Goal: Task Accomplishment & Management: Use online tool/utility

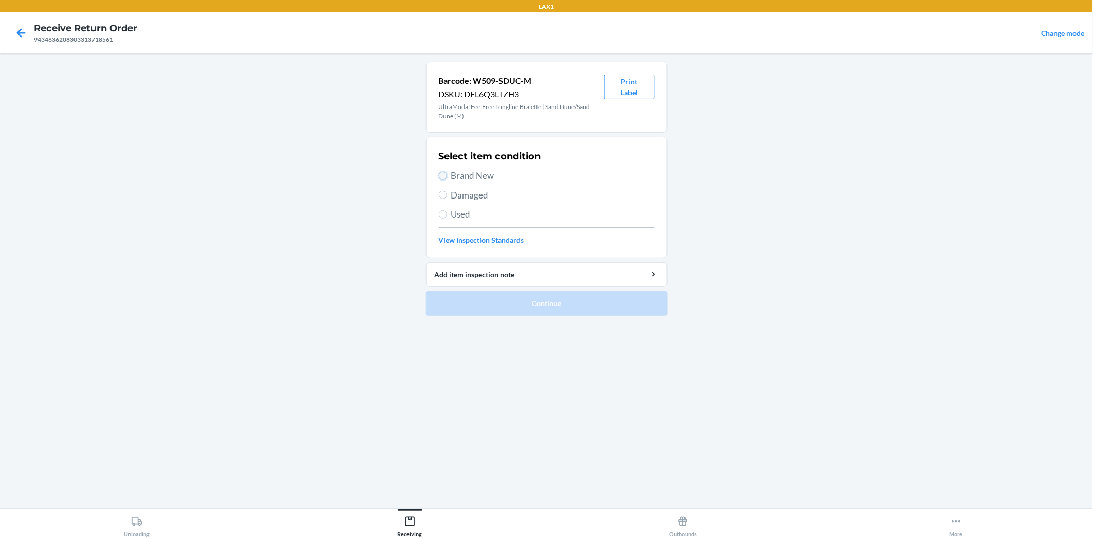
click at [443, 173] on input "Brand New" at bounding box center [443, 176] width 8 height 8
radio input "true"
click at [527, 306] on button "Continue" at bounding box center [547, 303] width 242 height 25
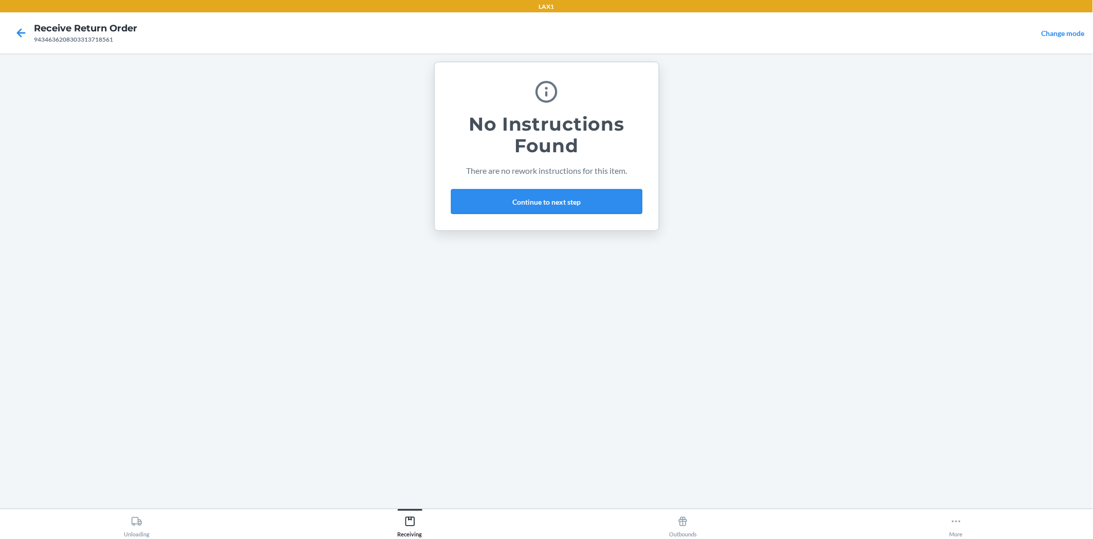
click at [581, 199] on button "Continue to next step" at bounding box center [546, 201] width 191 height 25
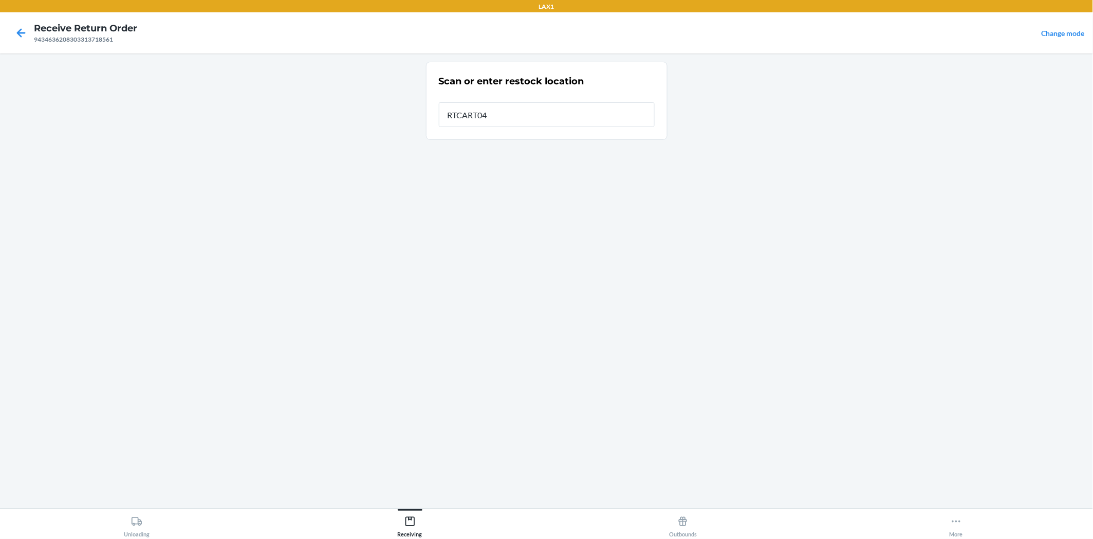
type input "RTCART042"
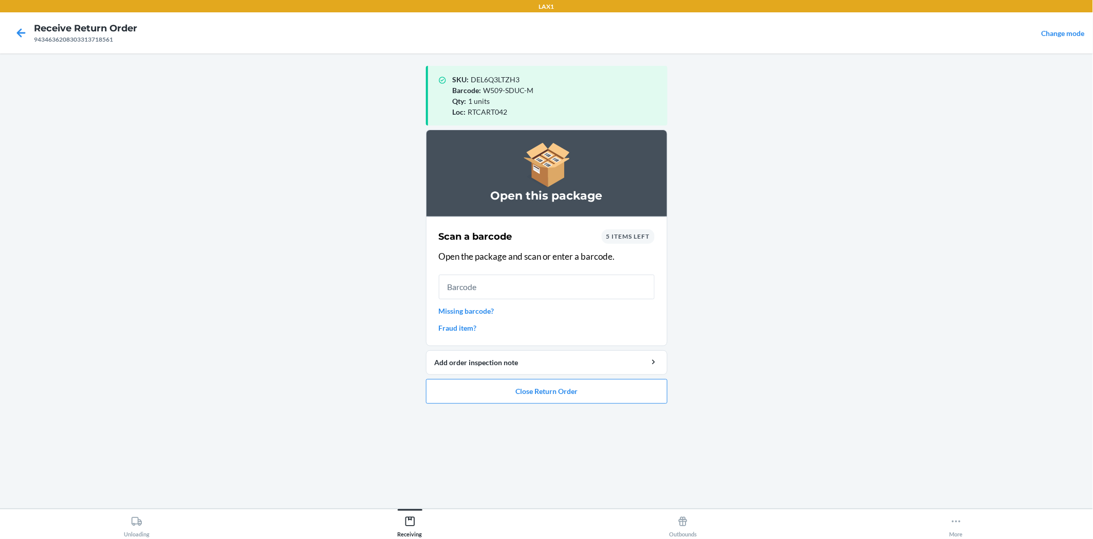
click at [649, 233] on span "5 items left" at bounding box center [628, 236] width 44 height 8
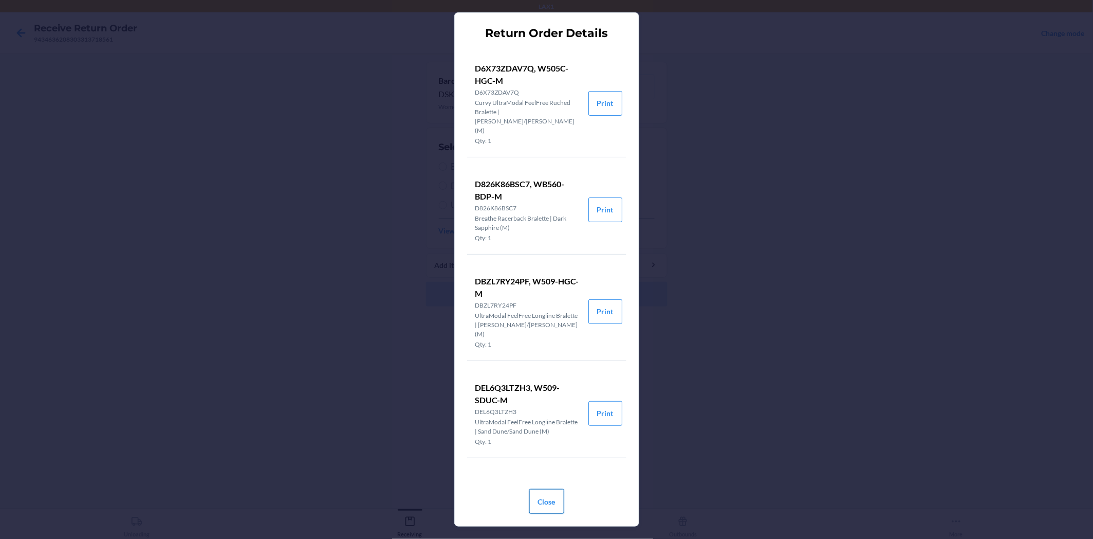
click at [548, 502] on button "Close" at bounding box center [546, 501] width 35 height 25
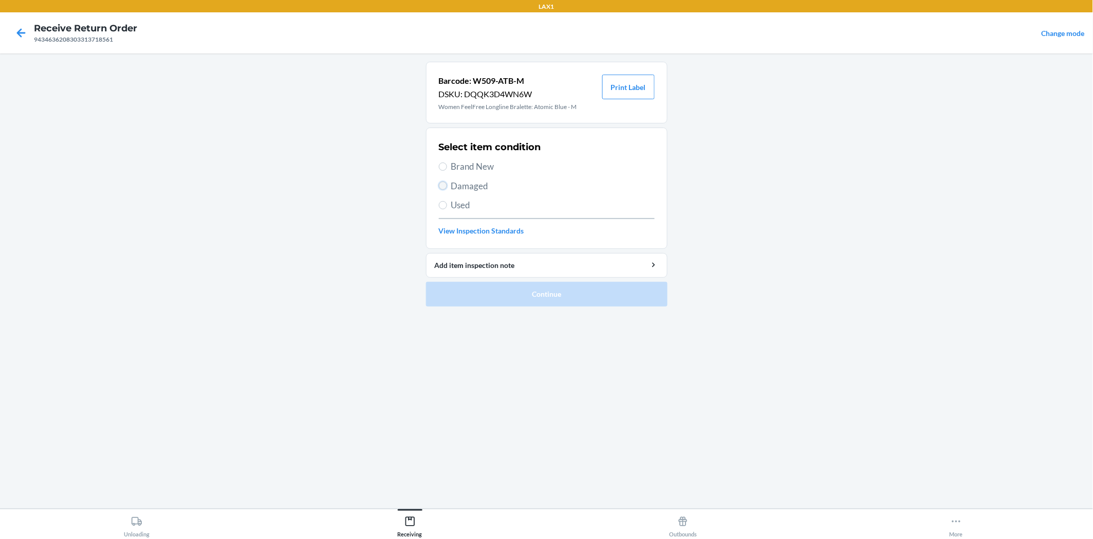
click at [443, 185] on input "Damaged" at bounding box center [443, 185] width 8 height 8
radio input "true"
click at [482, 293] on button "Continue" at bounding box center [547, 294] width 242 height 25
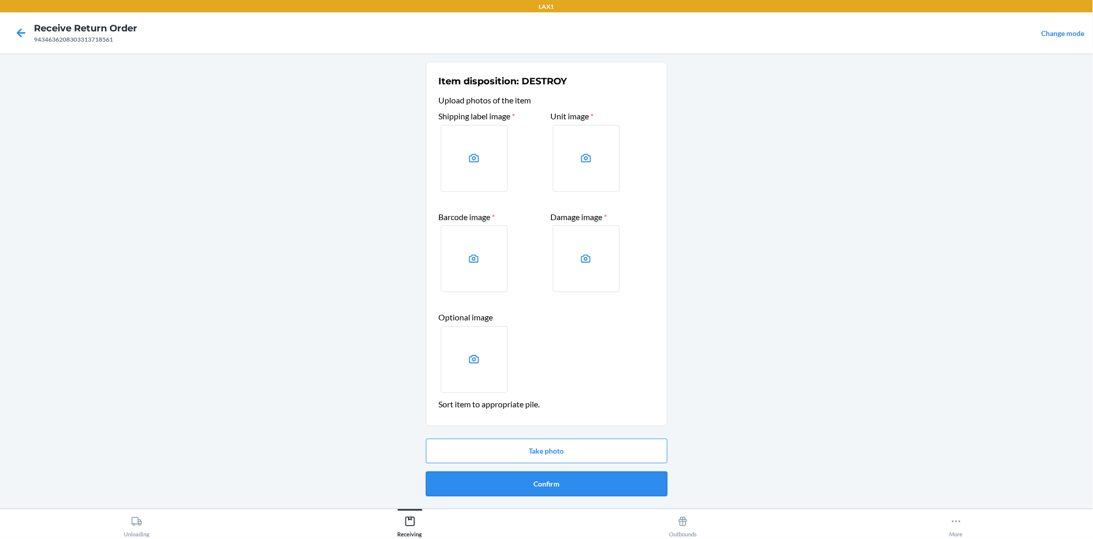
click at [557, 473] on button "Confirm" at bounding box center [547, 483] width 242 height 25
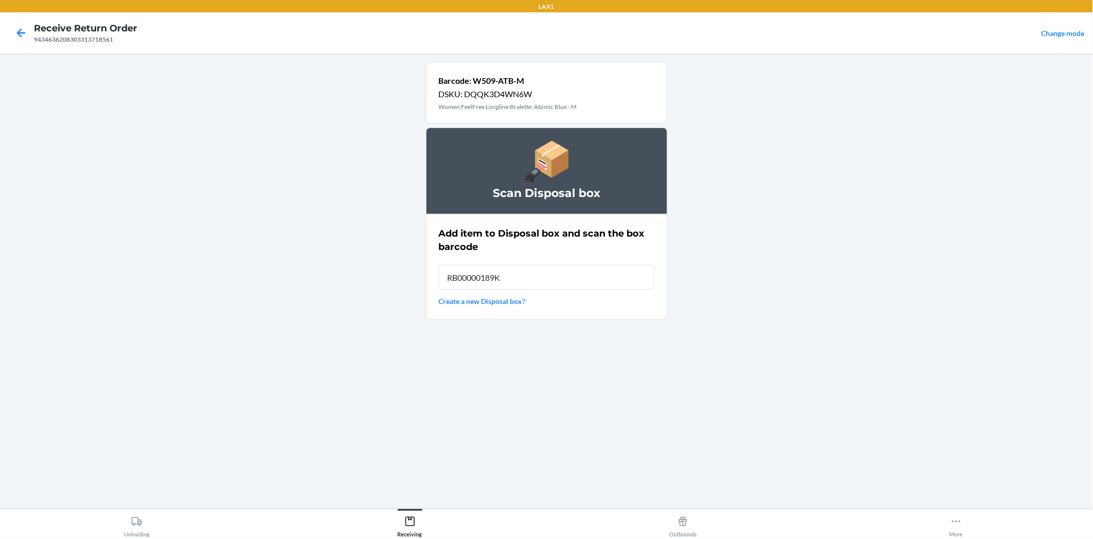
type input "RB00000189K"
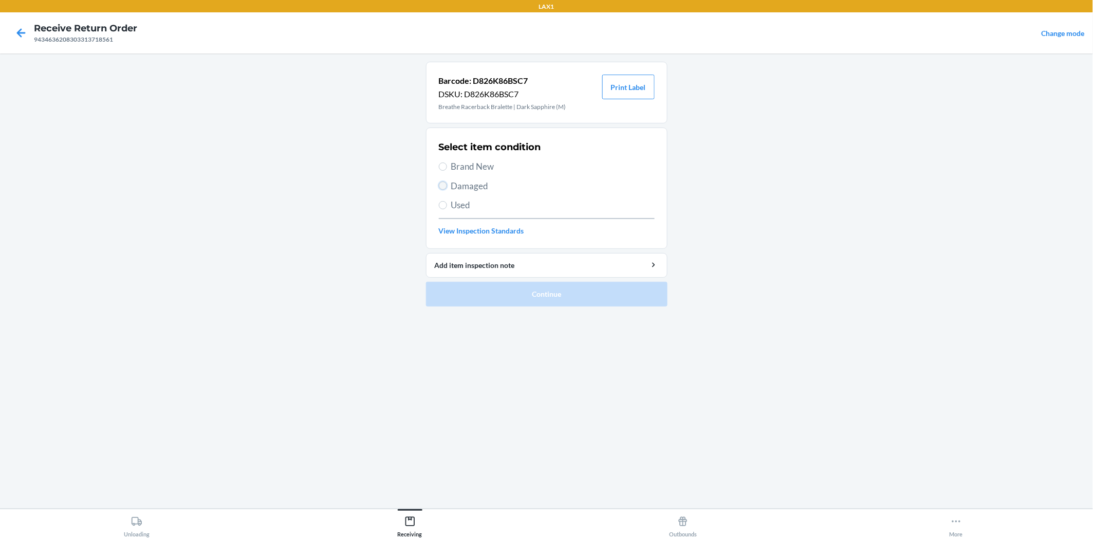
click at [445, 184] on input "Damaged" at bounding box center [443, 185] width 8 height 8
radio input "true"
click at [486, 294] on button "Continue" at bounding box center [547, 294] width 242 height 25
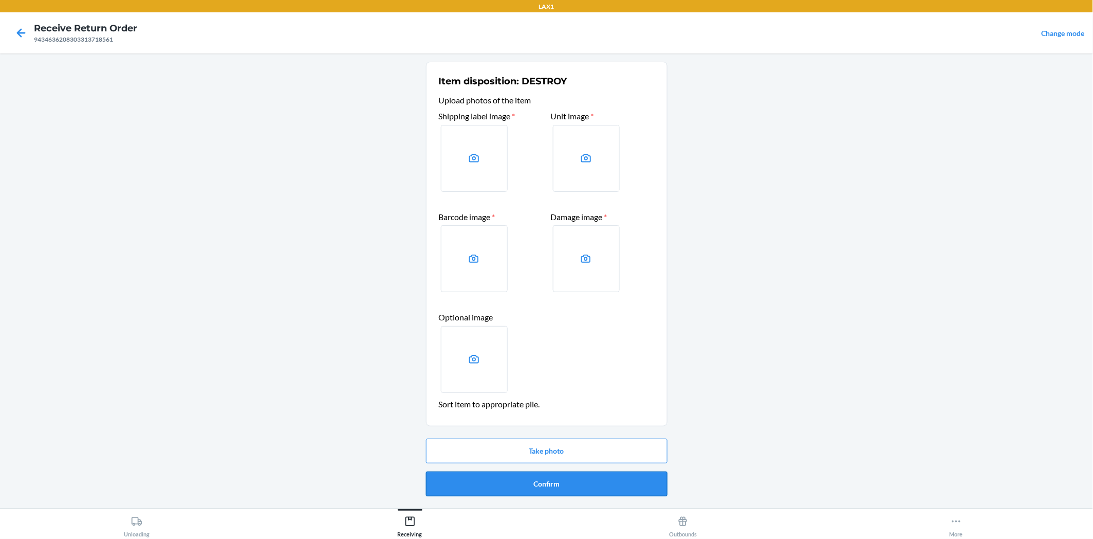
click at [643, 479] on button "Confirm" at bounding box center [547, 483] width 242 height 25
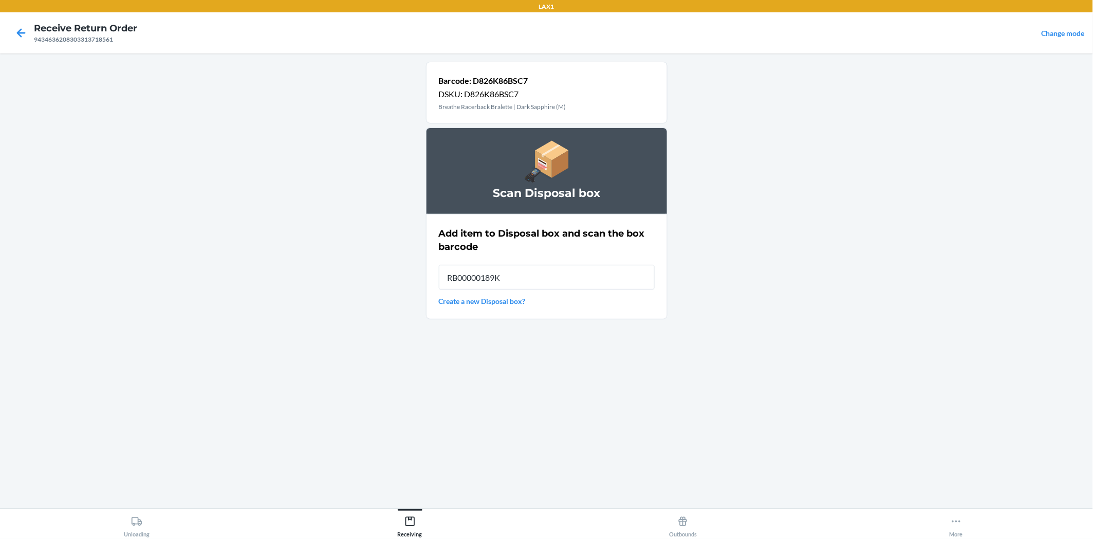
type input "RB00000189K"
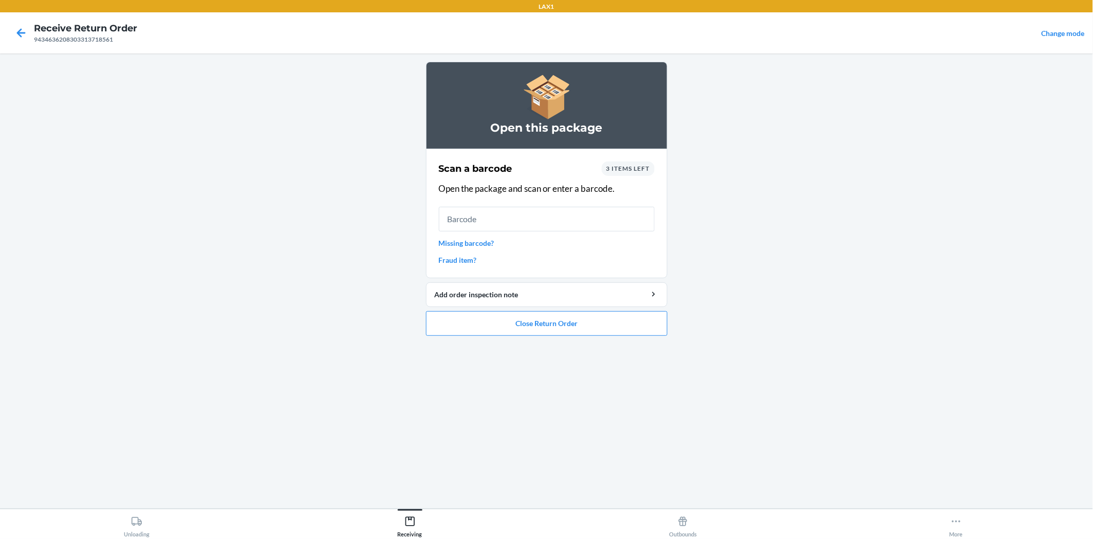
click at [649, 166] on span "3 items left" at bounding box center [628, 168] width 44 height 8
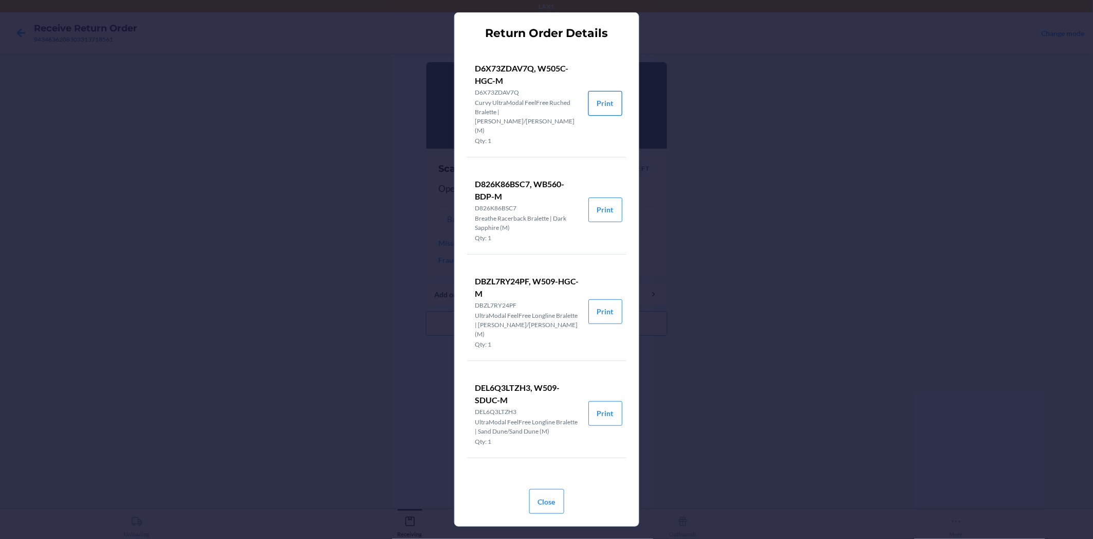
click at [594, 97] on button "Print" at bounding box center [605, 103] width 34 height 25
click at [599, 93] on button "Print" at bounding box center [605, 103] width 34 height 25
click at [595, 301] on button "Print" at bounding box center [605, 311] width 34 height 25
click at [530, 500] on button "Close" at bounding box center [546, 501] width 35 height 25
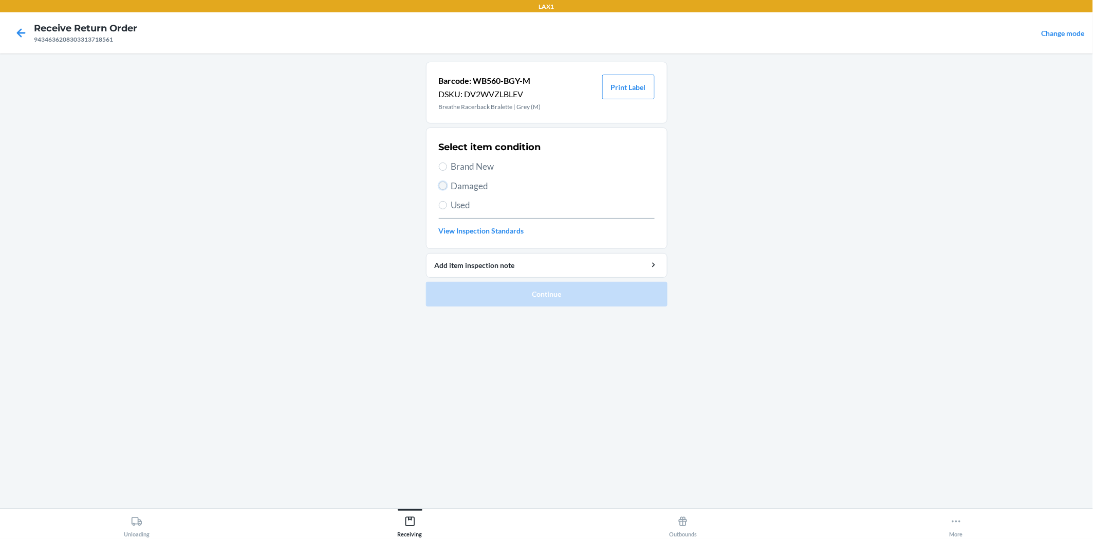
click at [442, 186] on input "Damaged" at bounding box center [443, 185] width 8 height 8
radio input "true"
click at [506, 295] on button "Continue" at bounding box center [547, 294] width 242 height 25
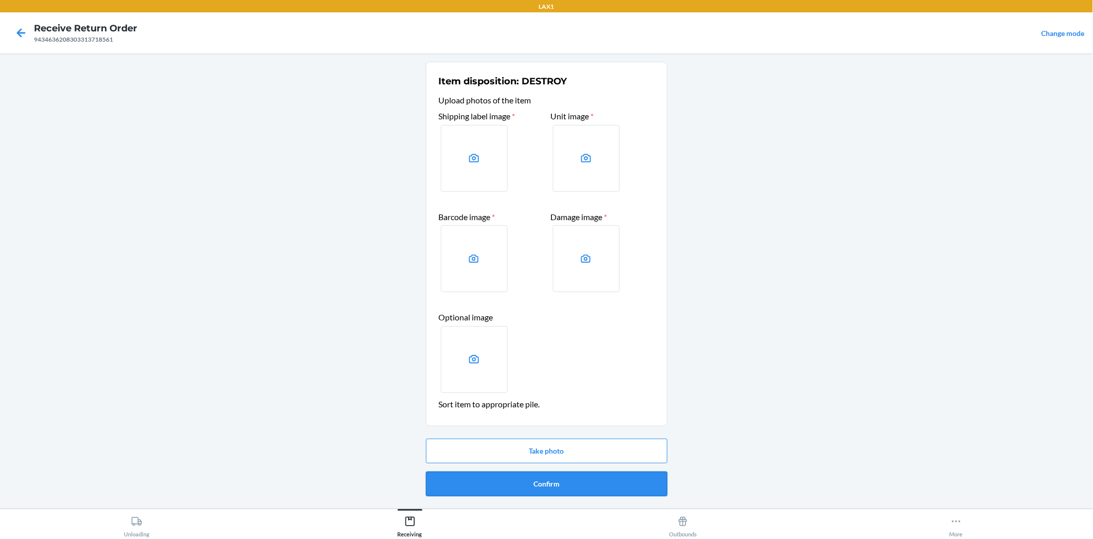
click at [617, 483] on button "Confirm" at bounding box center [547, 483] width 242 height 25
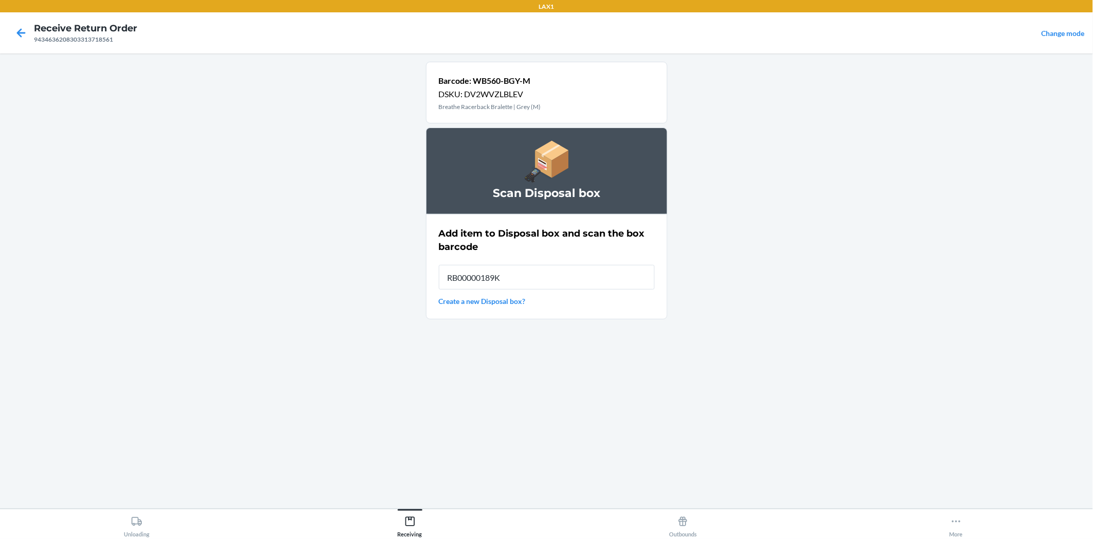
type input "RB00000189K"
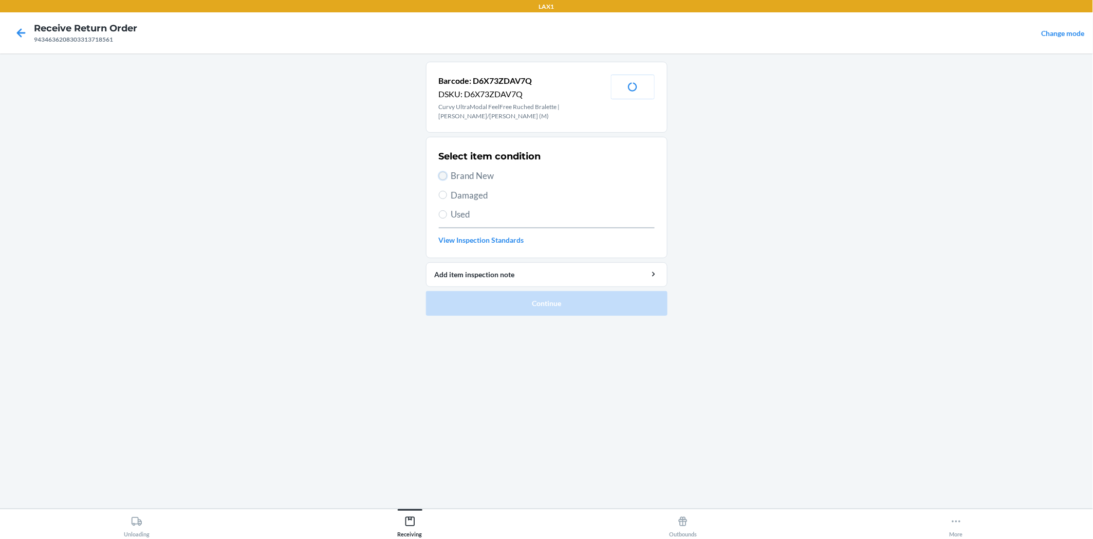
click at [440, 174] on input "Brand New" at bounding box center [443, 176] width 8 height 8
radio input "true"
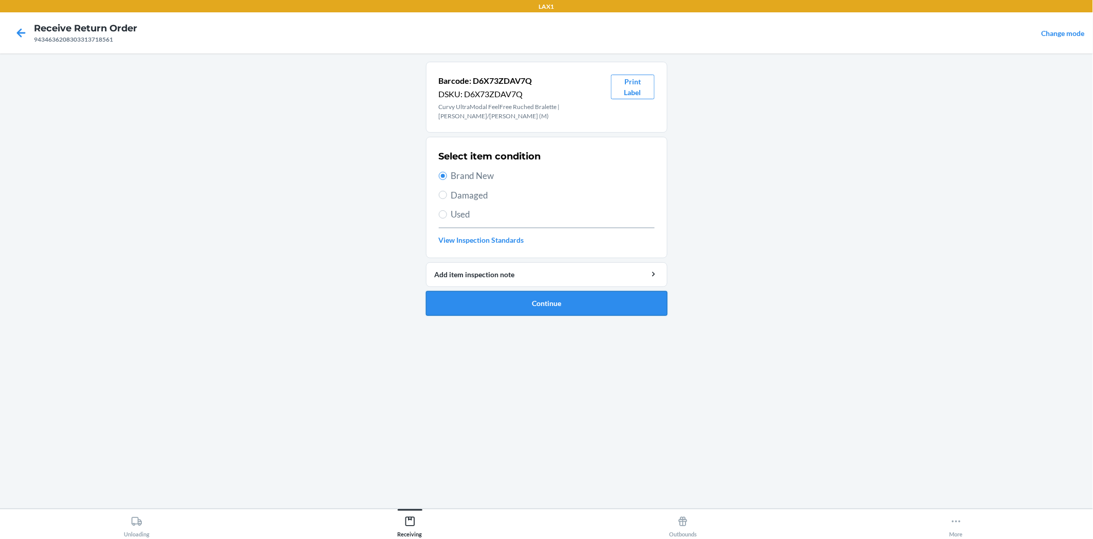
click at [553, 297] on button "Continue" at bounding box center [547, 303] width 242 height 25
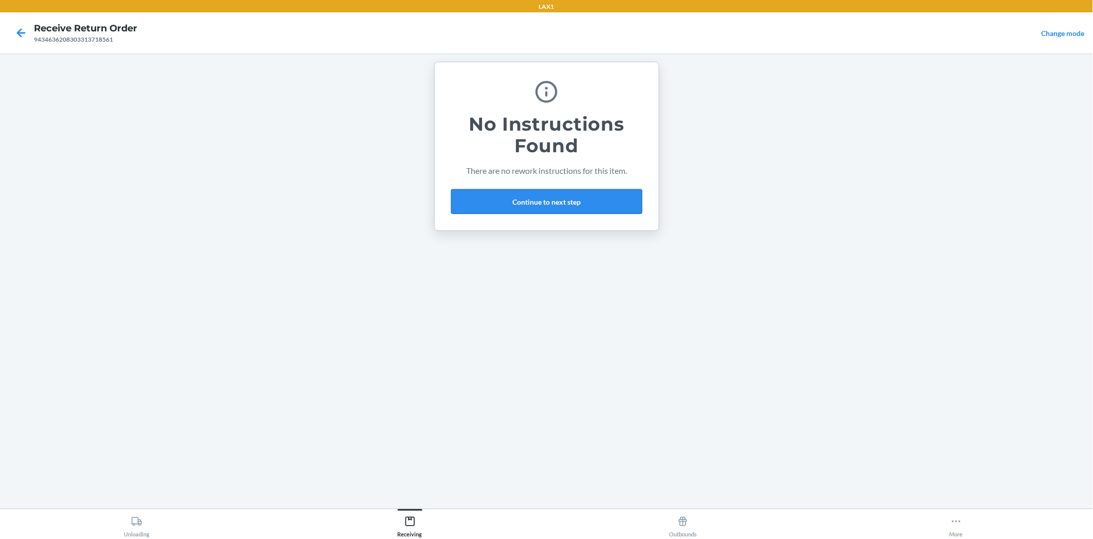
click at [580, 193] on button "Continue to next step" at bounding box center [546, 201] width 191 height 25
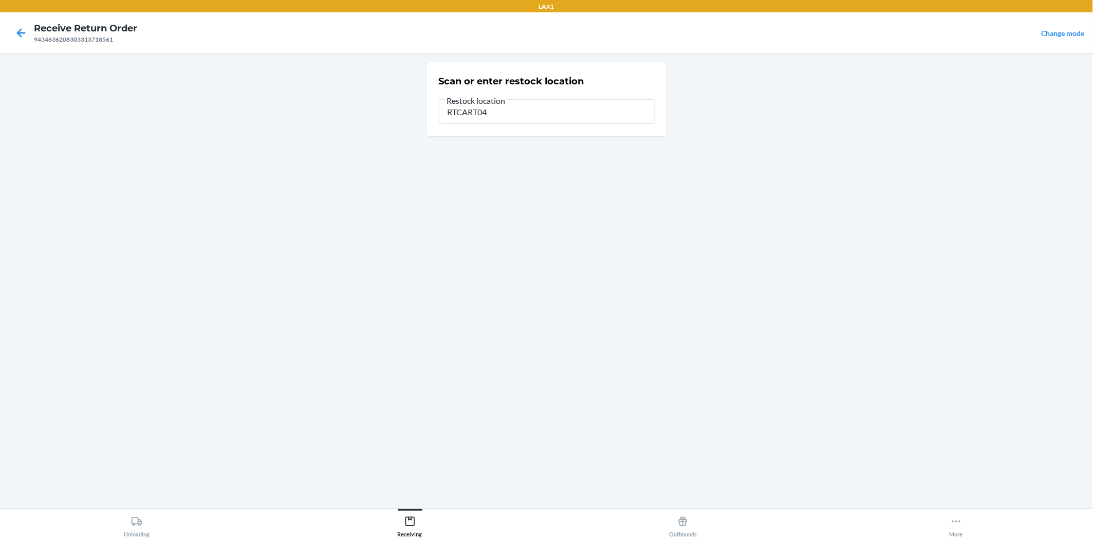
type input "RTCART042"
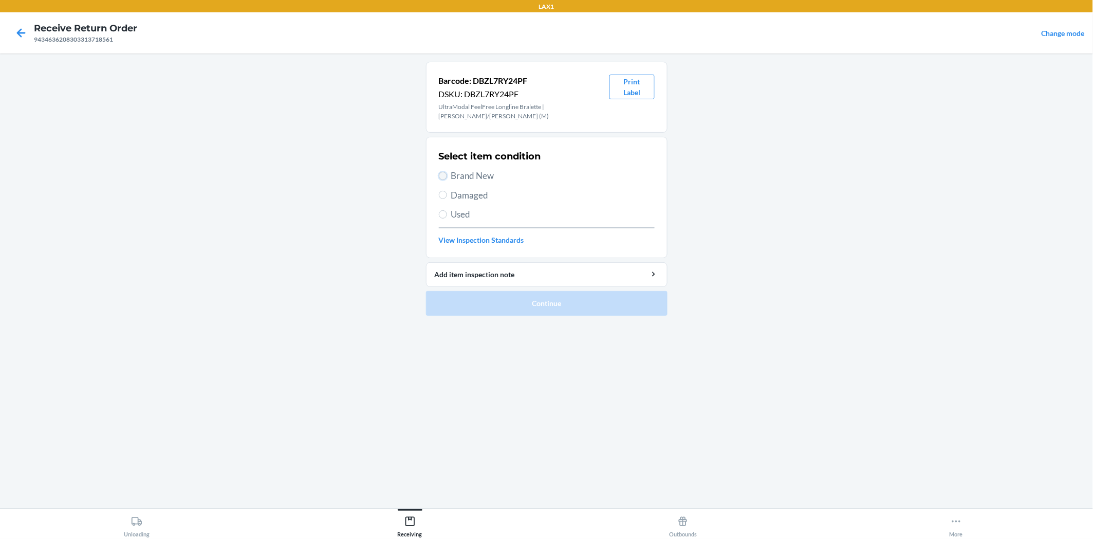
click at [440, 177] on input "Brand New" at bounding box center [443, 176] width 8 height 8
radio input "true"
click at [509, 299] on button "Continue" at bounding box center [547, 303] width 242 height 25
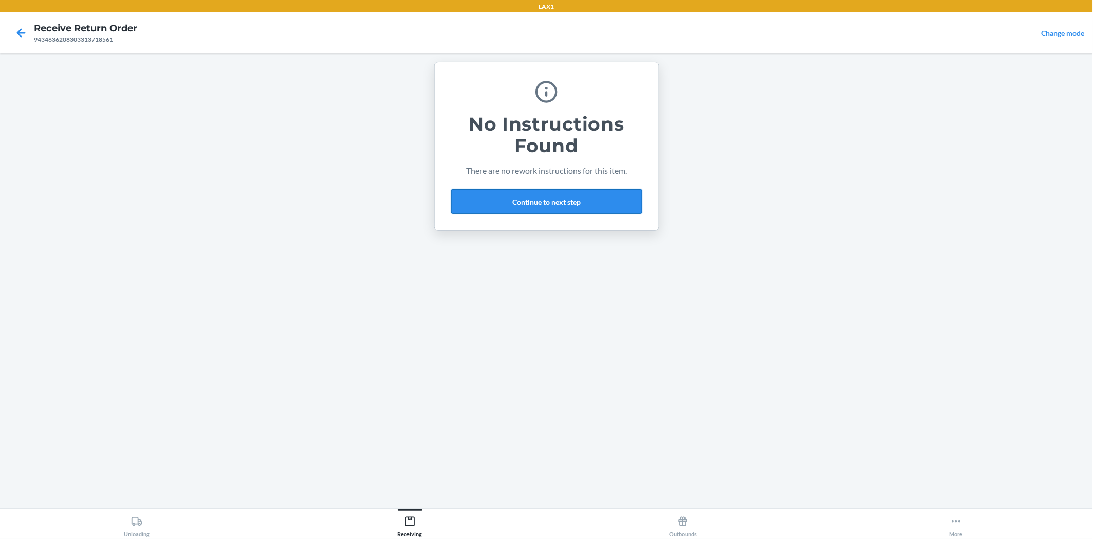
click at [563, 189] on button "Continue to next step" at bounding box center [546, 201] width 191 height 25
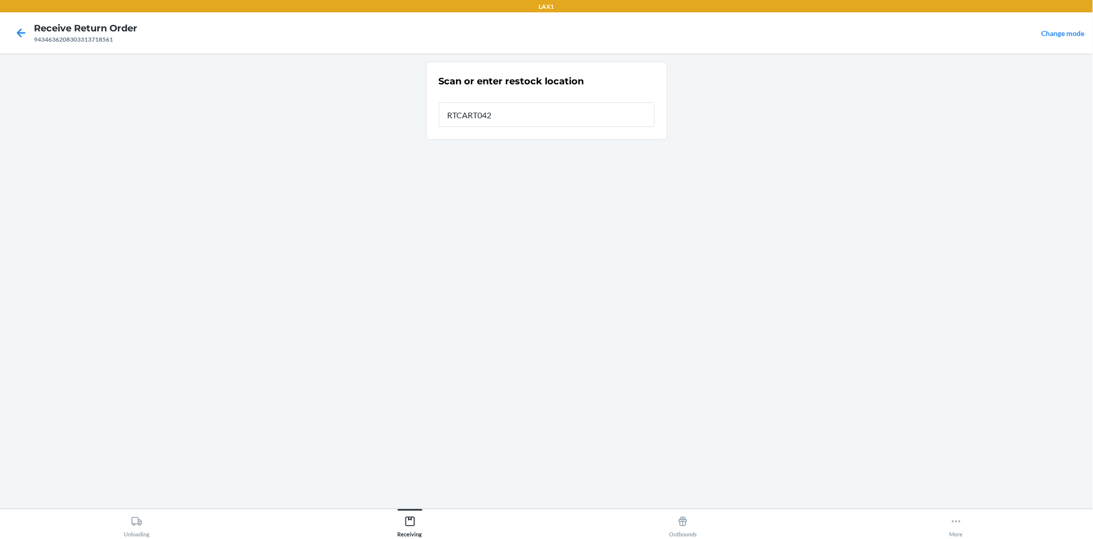
type input "RTCART042"
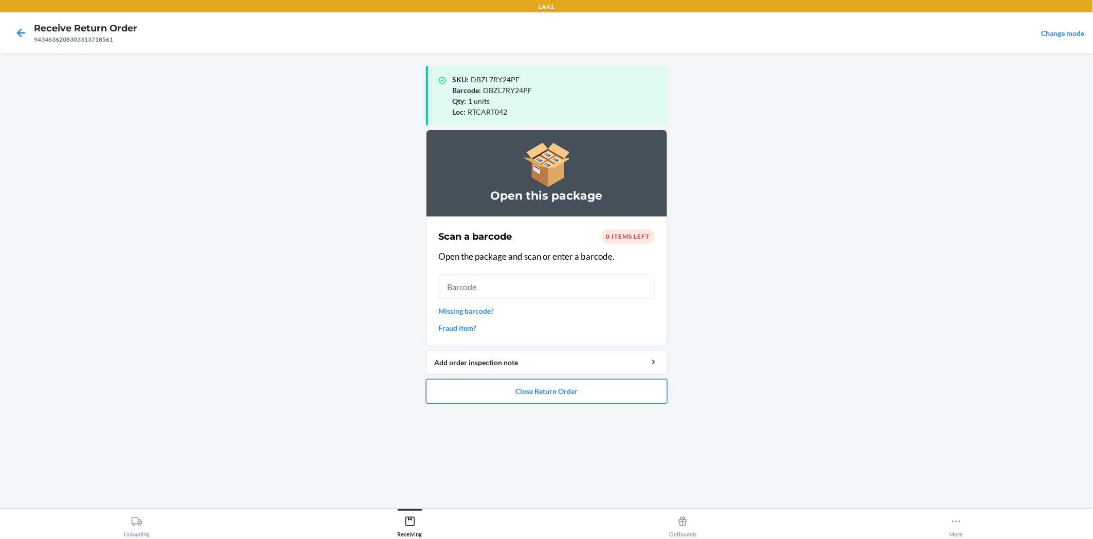
click at [599, 388] on button "Close Return Order" at bounding box center [547, 391] width 242 height 25
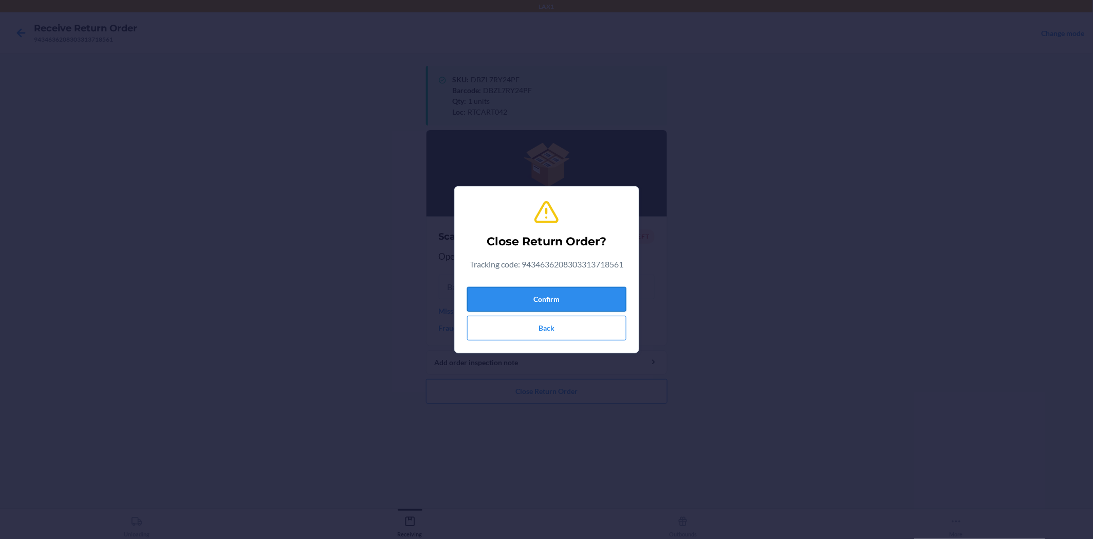
click at [554, 294] on button "Confirm" at bounding box center [546, 299] width 159 height 25
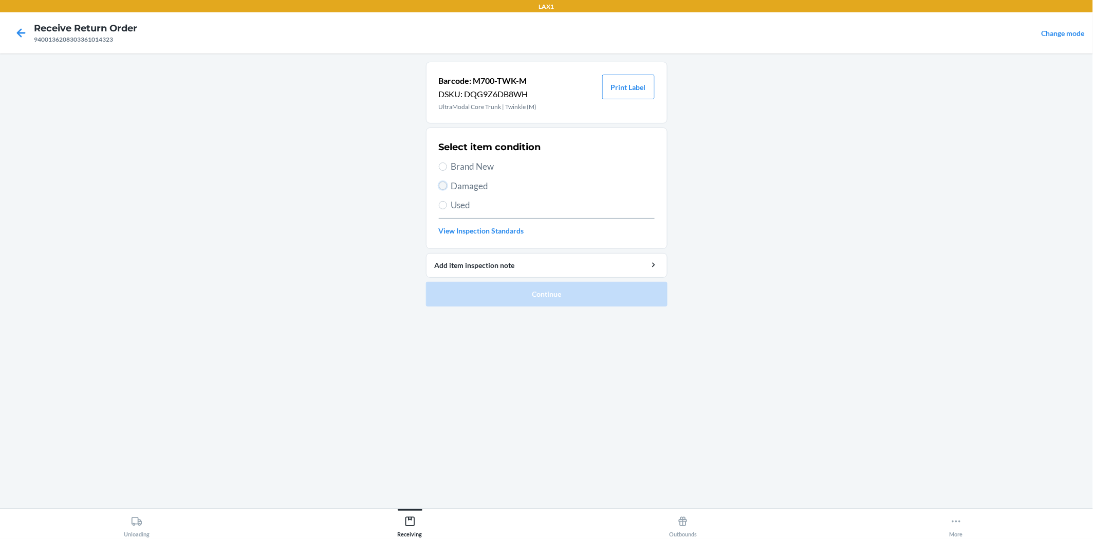
click at [441, 185] on input "Damaged" at bounding box center [443, 185] width 8 height 8
radio input "true"
click at [541, 293] on button "Continue" at bounding box center [547, 294] width 242 height 25
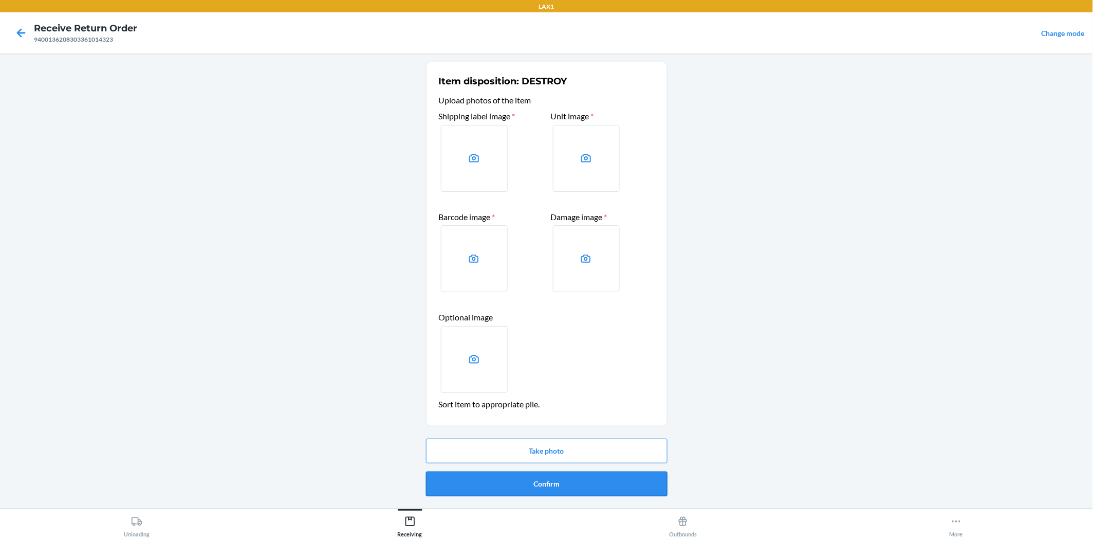
click at [571, 494] on button "Confirm" at bounding box center [547, 483] width 242 height 25
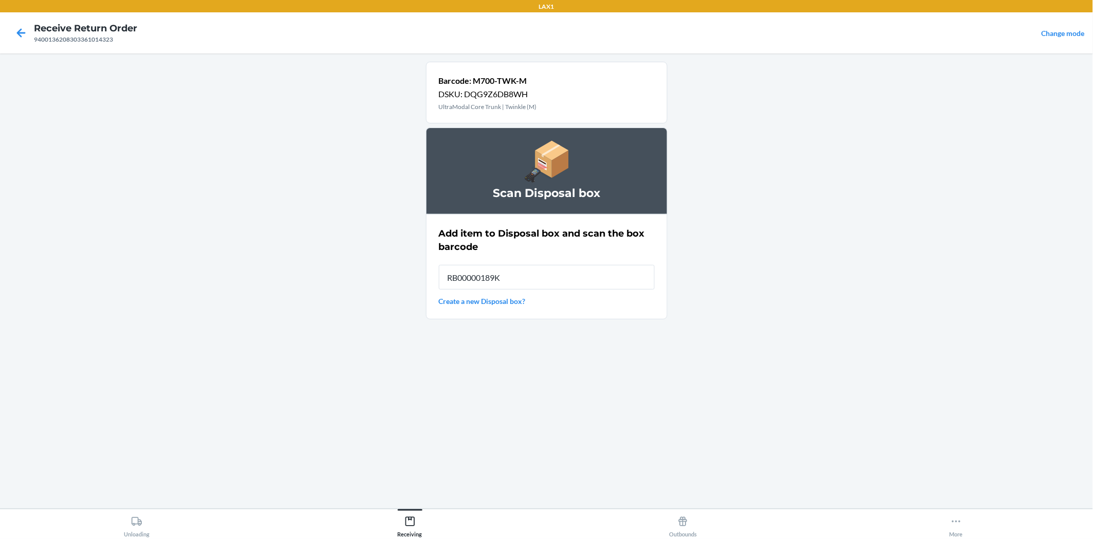
type input "RB00000189K"
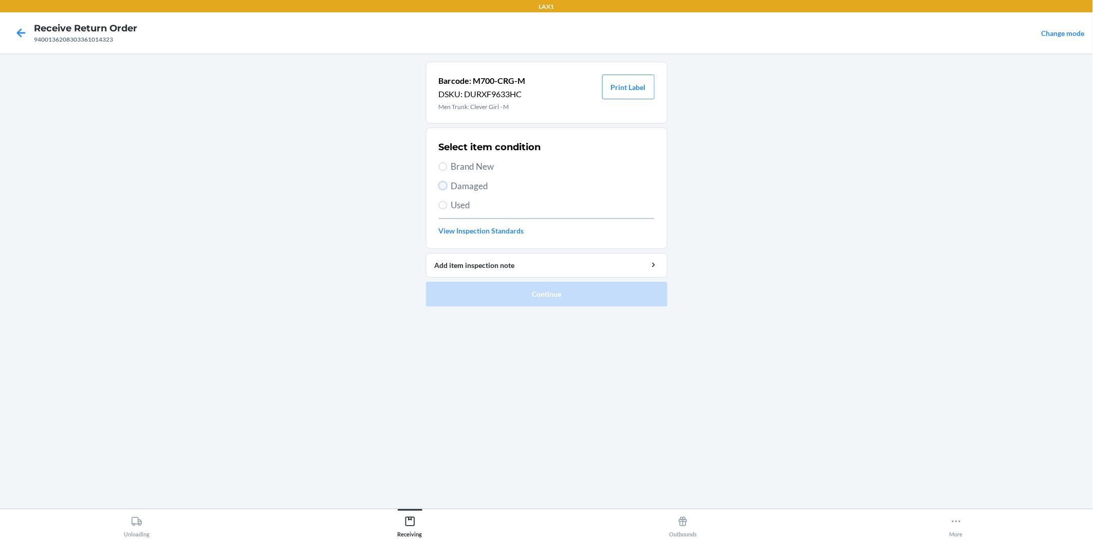
click at [445, 184] on input "Damaged" at bounding box center [443, 185] width 8 height 8
radio input "true"
click at [512, 299] on button "Continue" at bounding box center [547, 294] width 242 height 25
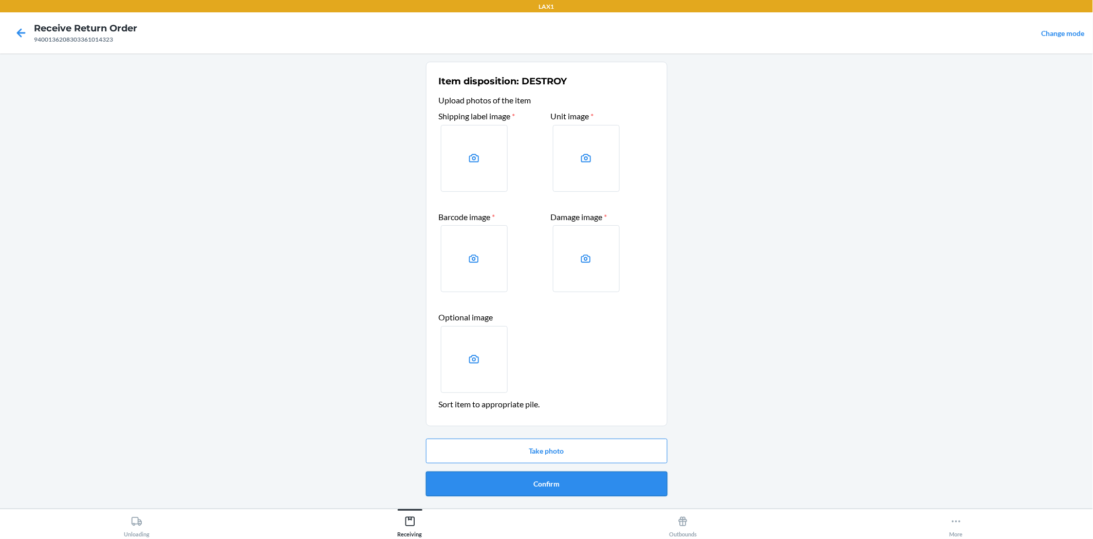
click at [538, 482] on button "Confirm" at bounding box center [547, 483] width 242 height 25
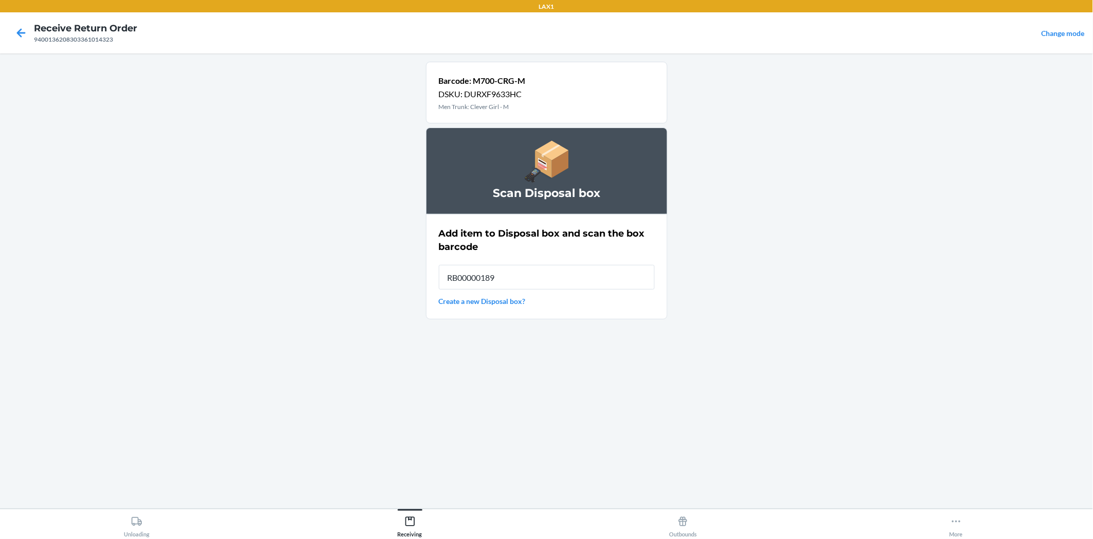
type input "RB00000189K"
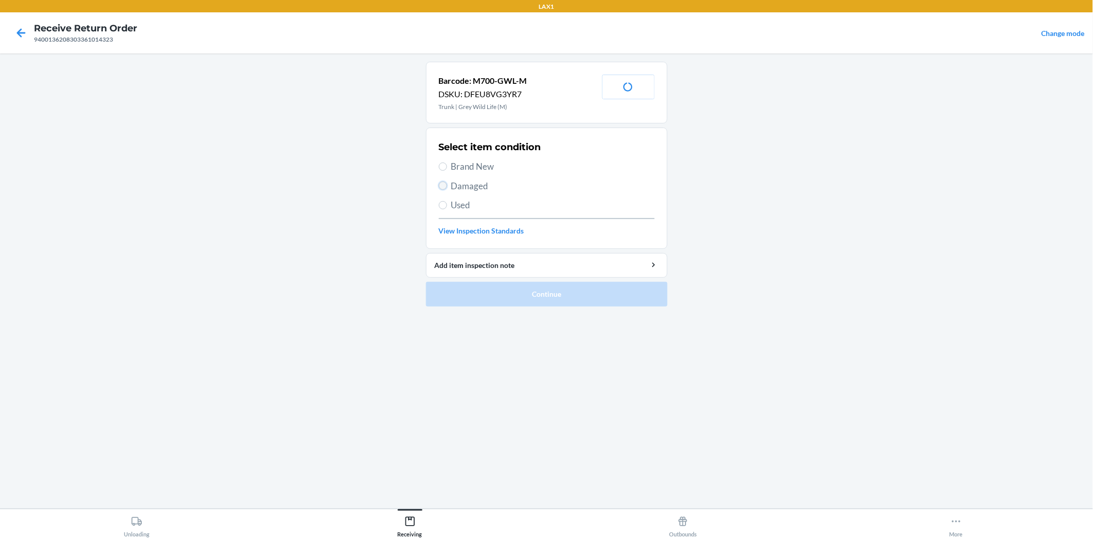
click at [441, 189] on input "Damaged" at bounding box center [443, 185] width 8 height 8
radio input "true"
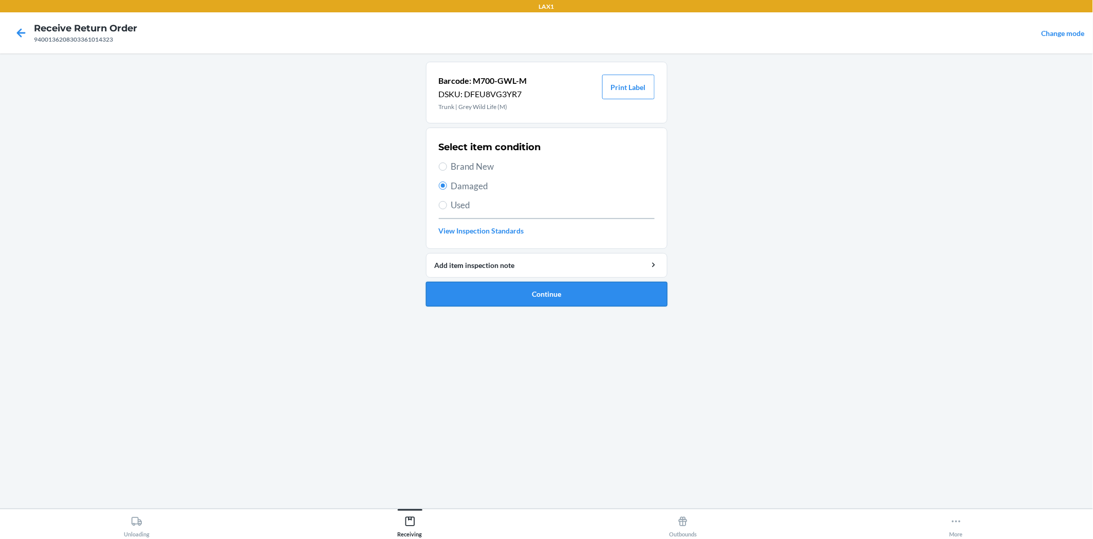
click at [485, 295] on button "Continue" at bounding box center [547, 294] width 242 height 25
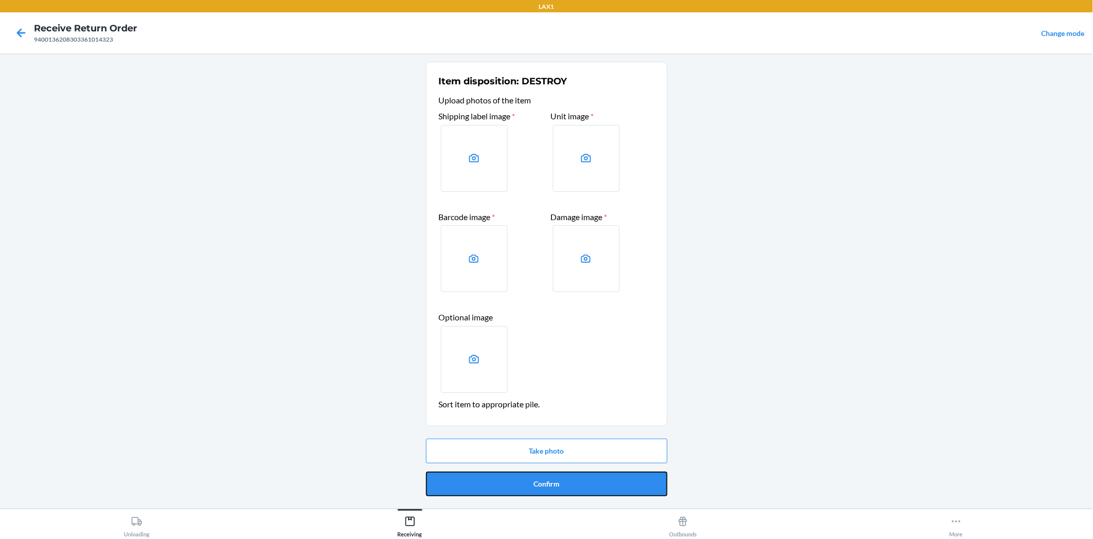
click at [570, 481] on button "Confirm" at bounding box center [547, 483] width 242 height 25
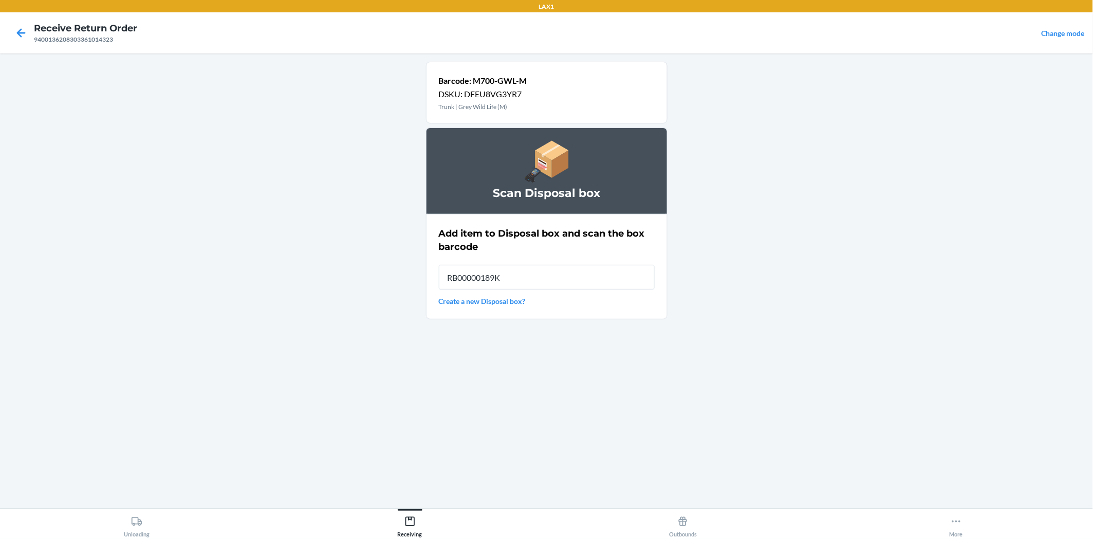
type input "RB00000189K"
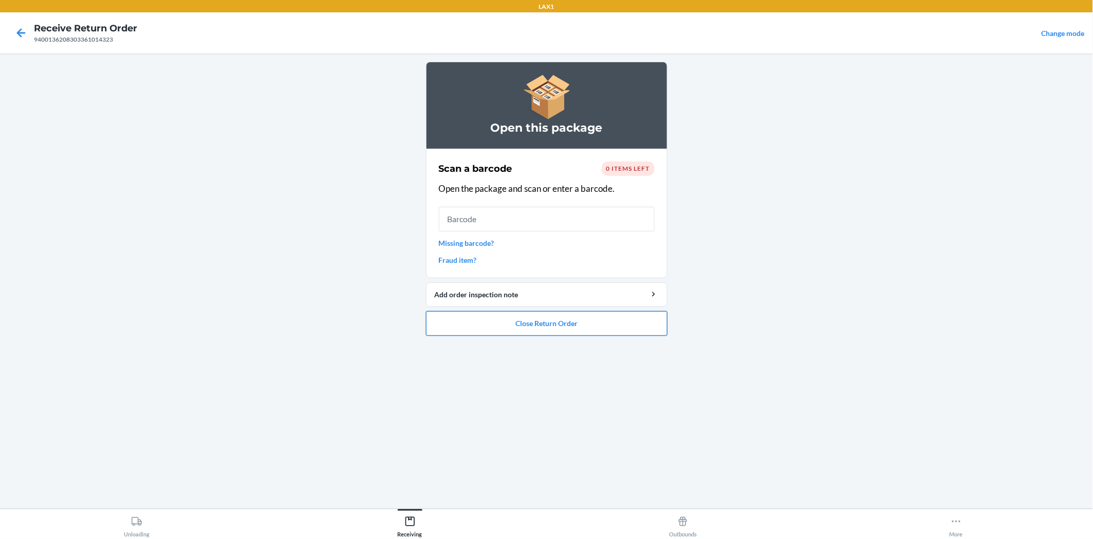
click at [637, 311] on button "Close Return Order" at bounding box center [547, 323] width 242 height 25
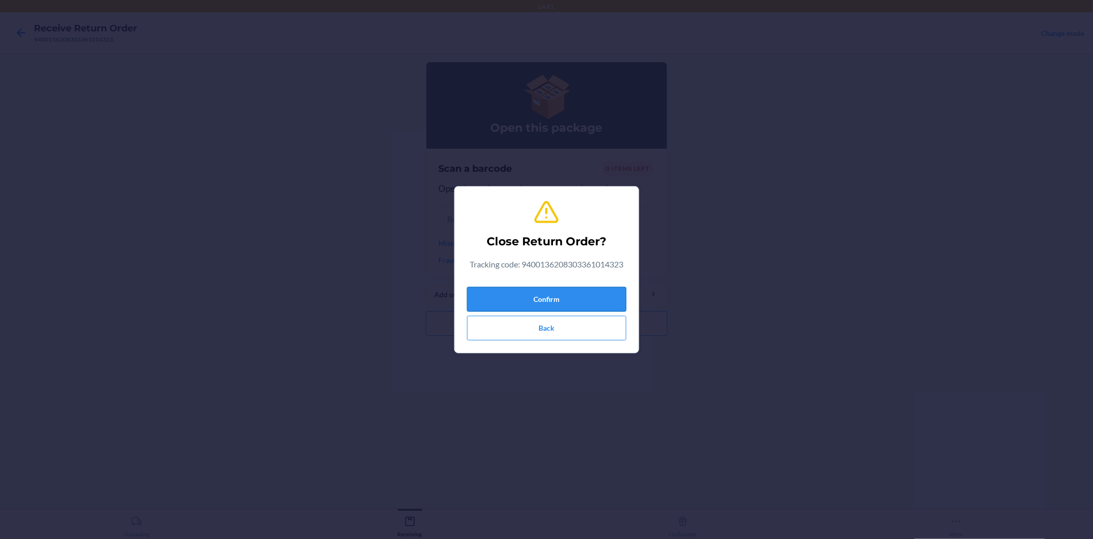
click at [594, 301] on button "Confirm" at bounding box center [546, 299] width 159 height 25
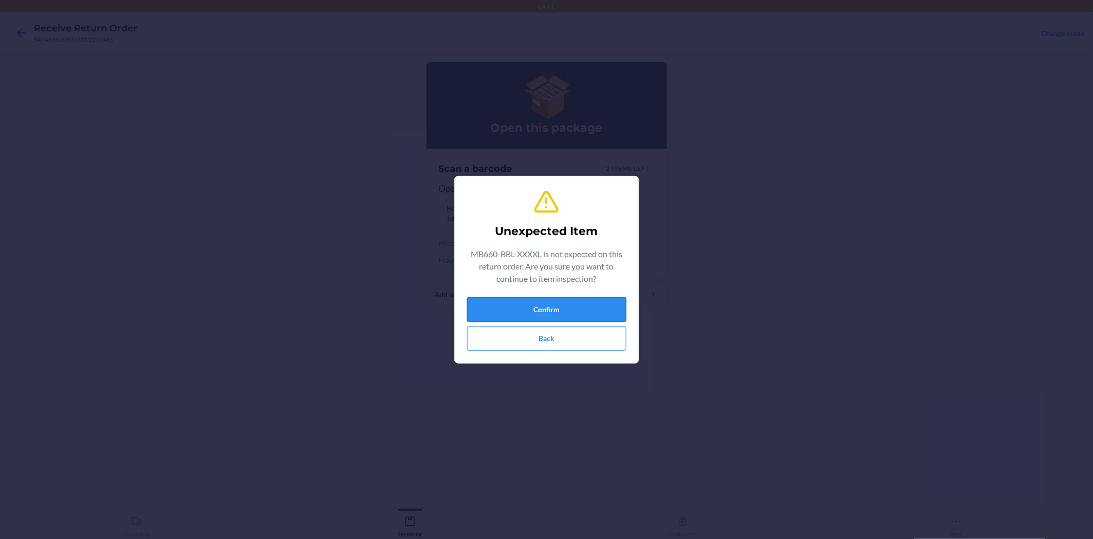
click at [586, 302] on button "Confirm" at bounding box center [546, 309] width 159 height 25
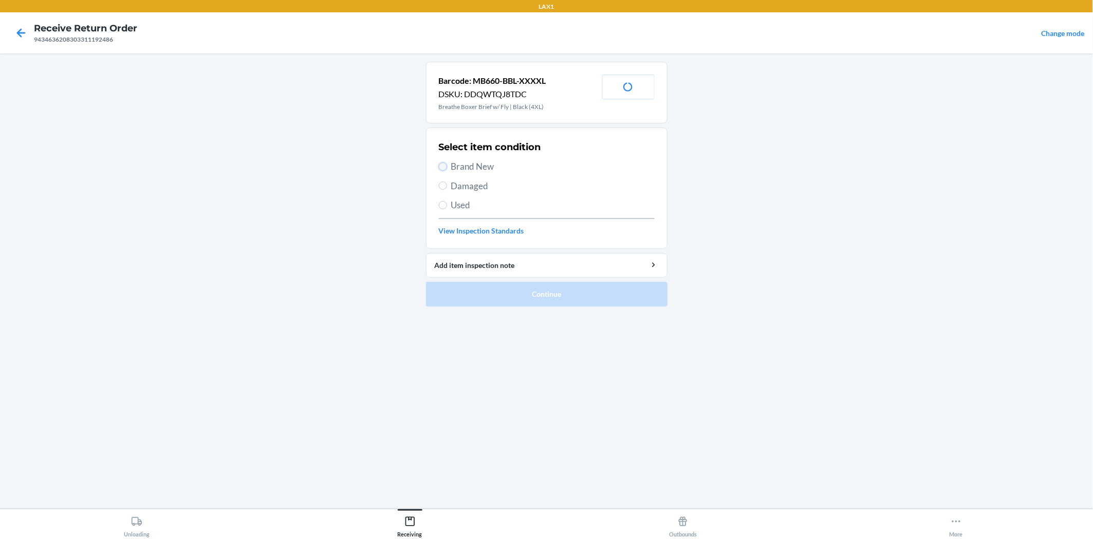
click at [445, 165] on input "Brand New" at bounding box center [443, 166] width 8 height 8
radio input "true"
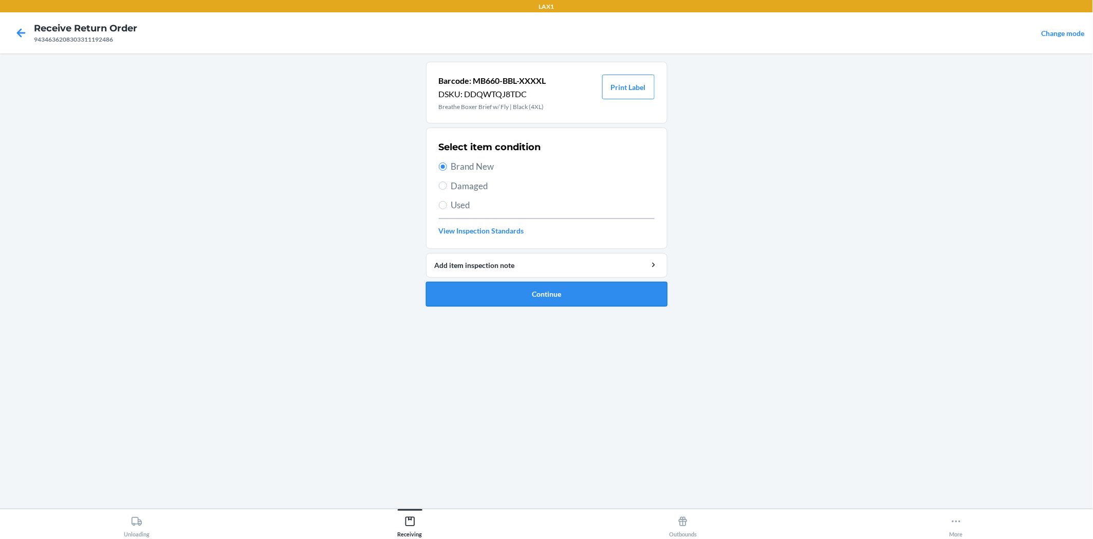
click at [533, 295] on button "Continue" at bounding box center [547, 294] width 242 height 25
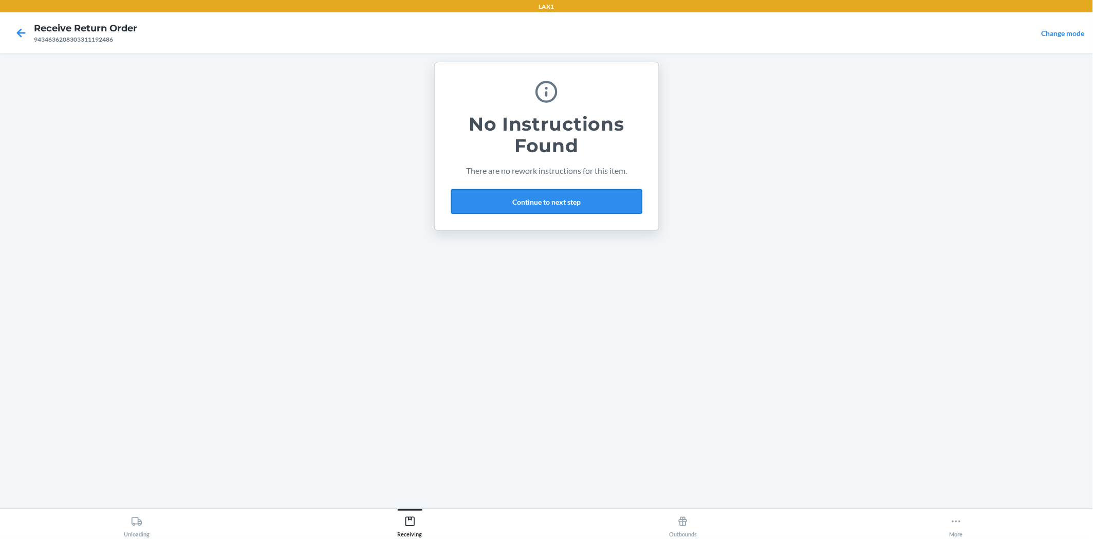
click at [600, 207] on button "Continue to next step" at bounding box center [546, 201] width 191 height 25
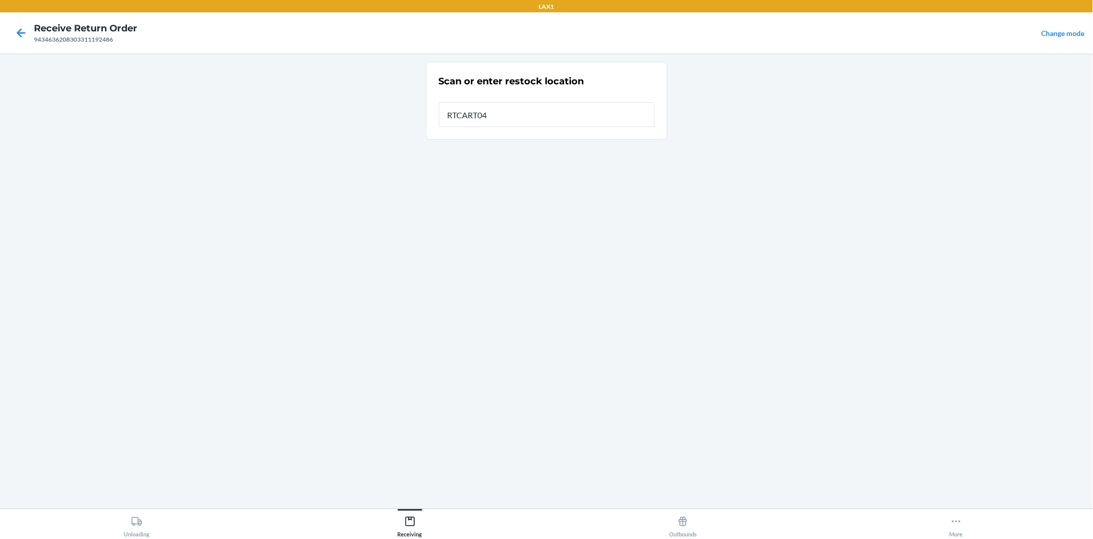
type input "RTCART042"
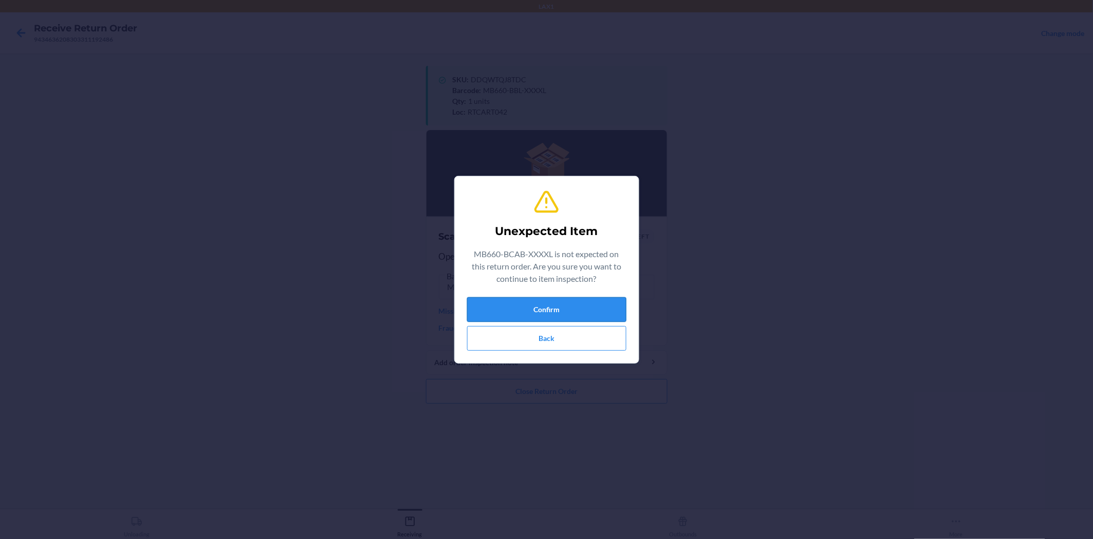
click at [487, 306] on button "Confirm" at bounding box center [546, 309] width 159 height 25
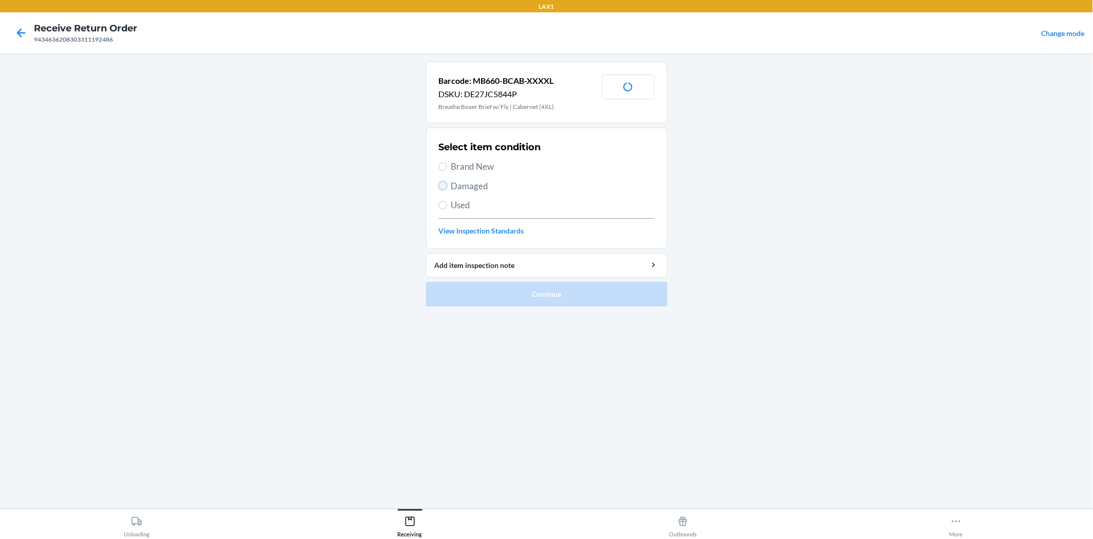
click at [445, 186] on input "Damaged" at bounding box center [443, 185] width 8 height 8
radio input "true"
click at [532, 292] on button "Continue" at bounding box center [547, 294] width 242 height 25
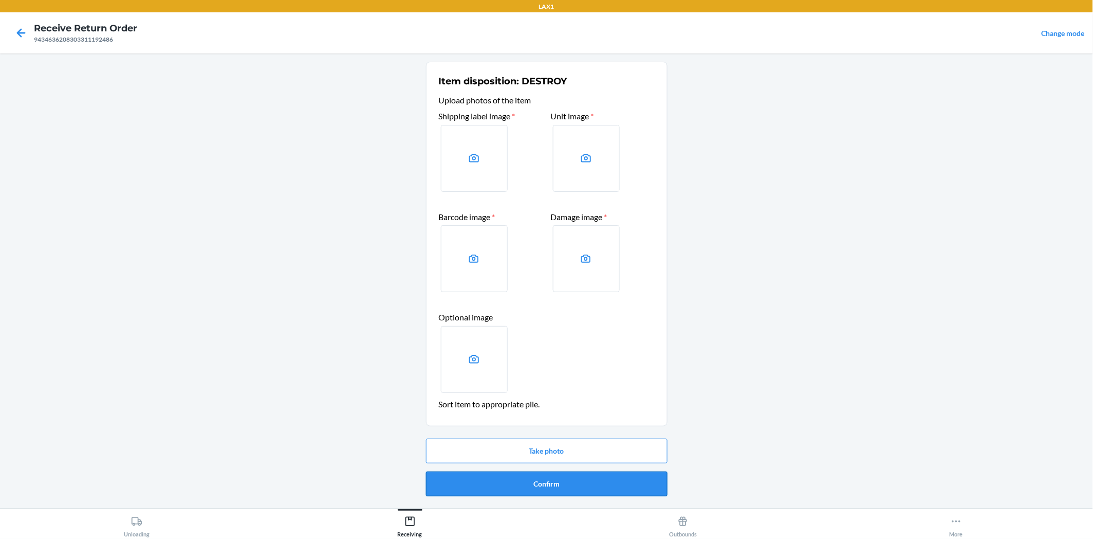
click at [617, 485] on button "Confirm" at bounding box center [547, 483] width 242 height 25
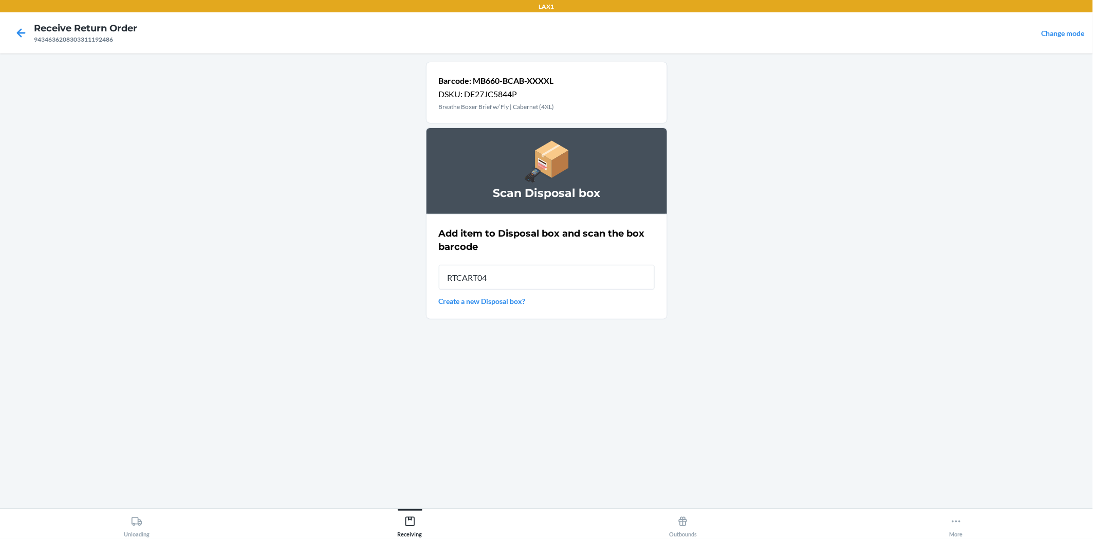
type input "RTCART042"
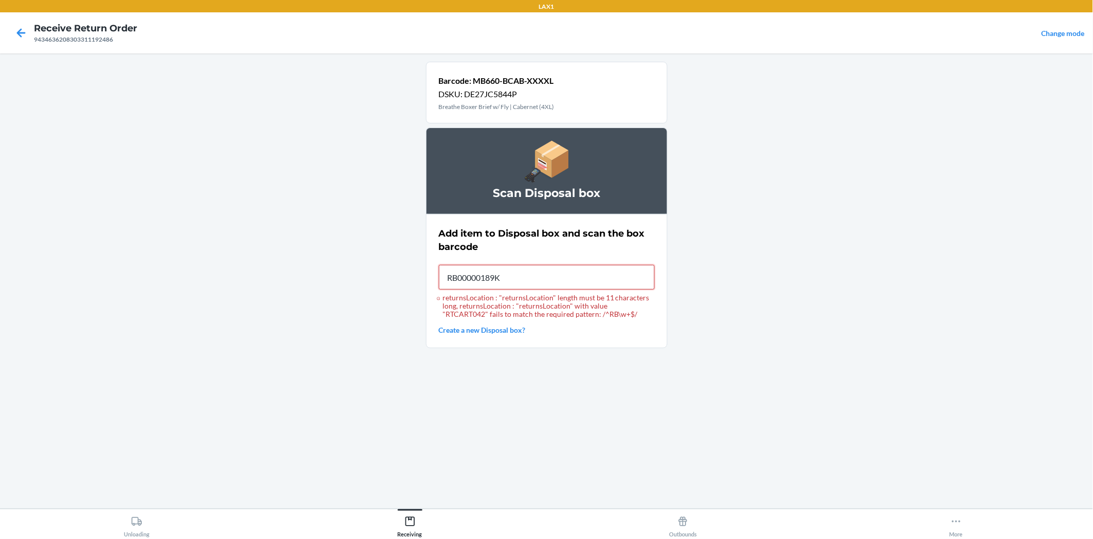
type input "RB00000189K"
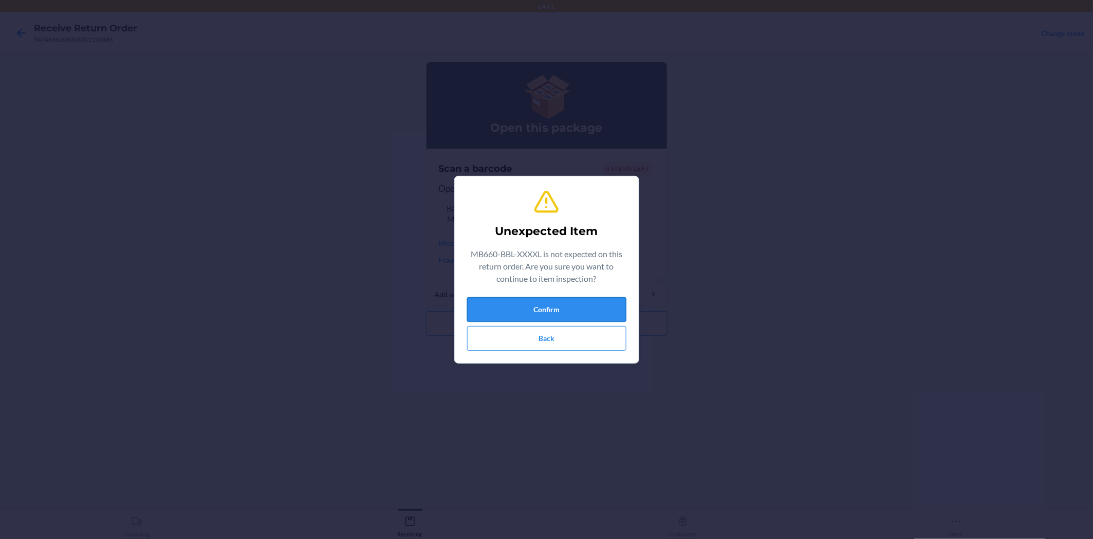
click at [550, 306] on button "Confirm" at bounding box center [546, 309] width 159 height 25
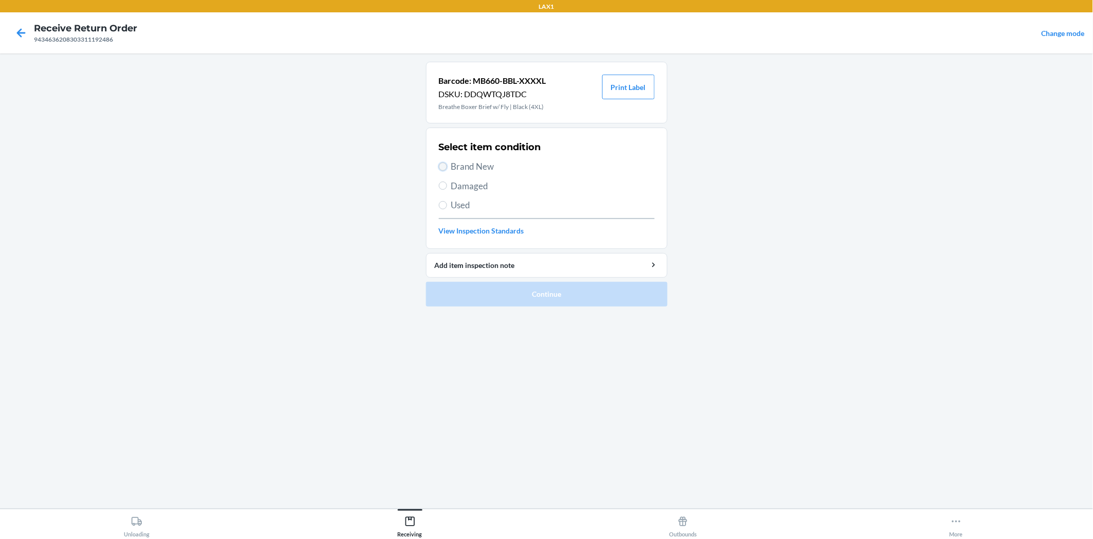
click at [443, 162] on input "Brand New" at bounding box center [443, 166] width 8 height 8
radio input "true"
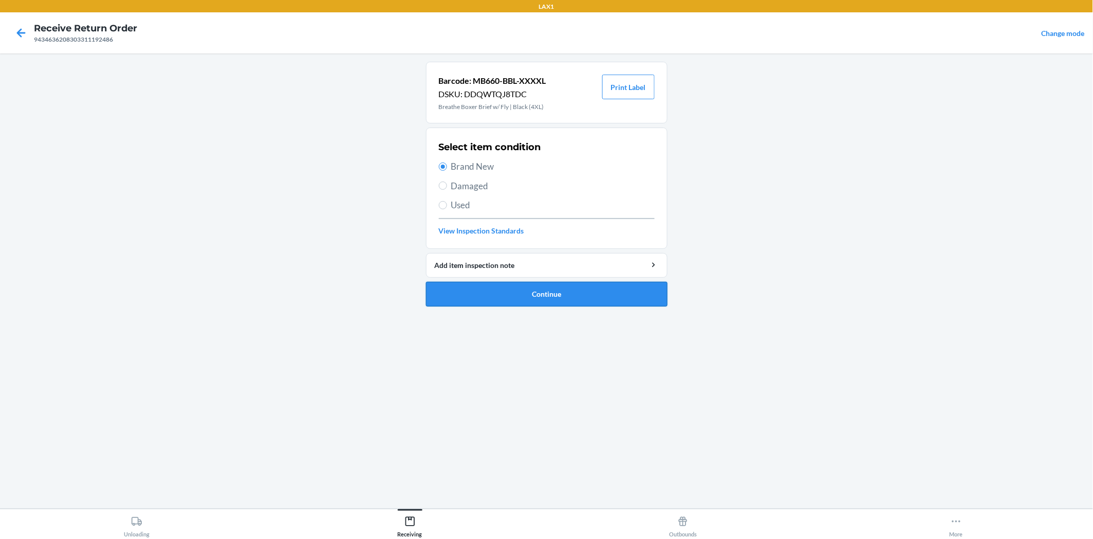
click at [525, 291] on button "Continue" at bounding box center [547, 294] width 242 height 25
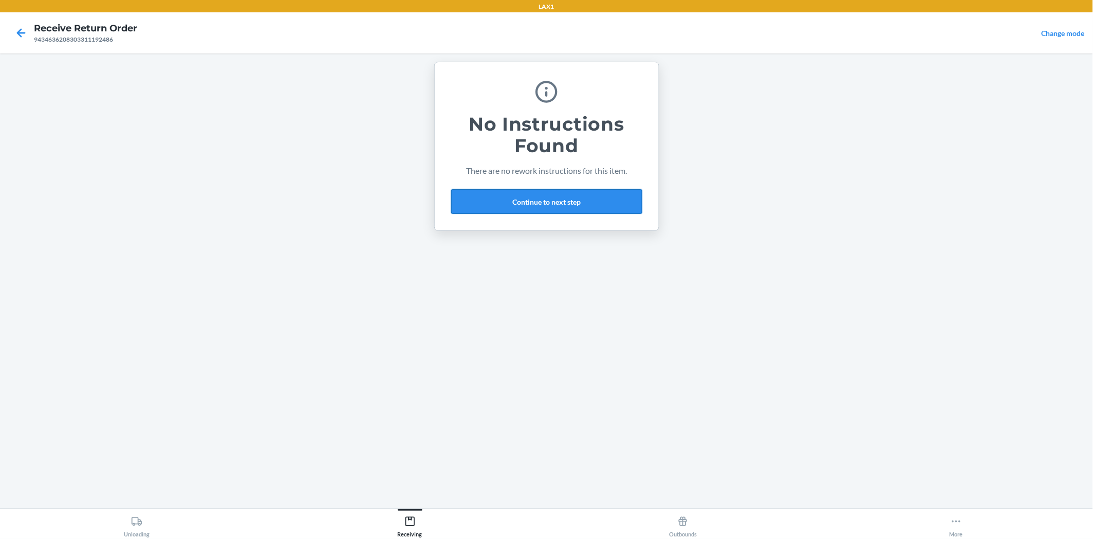
click at [587, 203] on button "Continue to next step" at bounding box center [546, 201] width 191 height 25
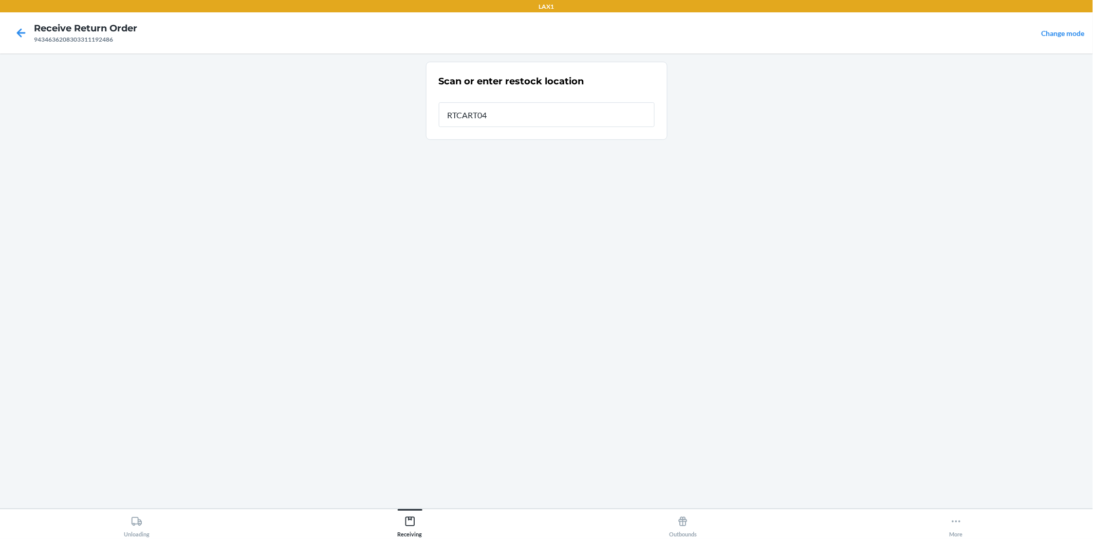
type input "RTCART042"
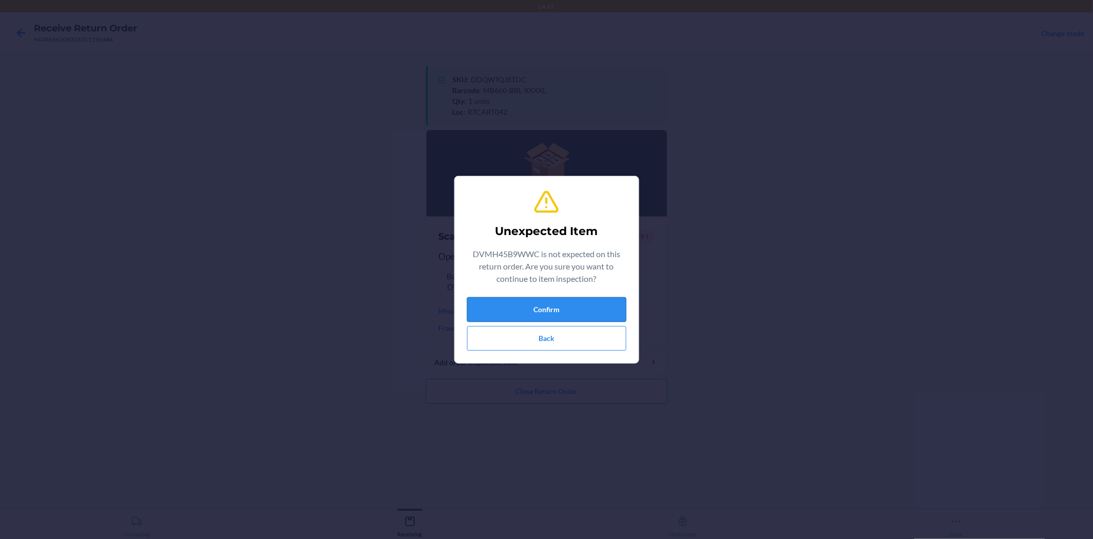
click at [592, 304] on button "Confirm" at bounding box center [546, 309] width 159 height 25
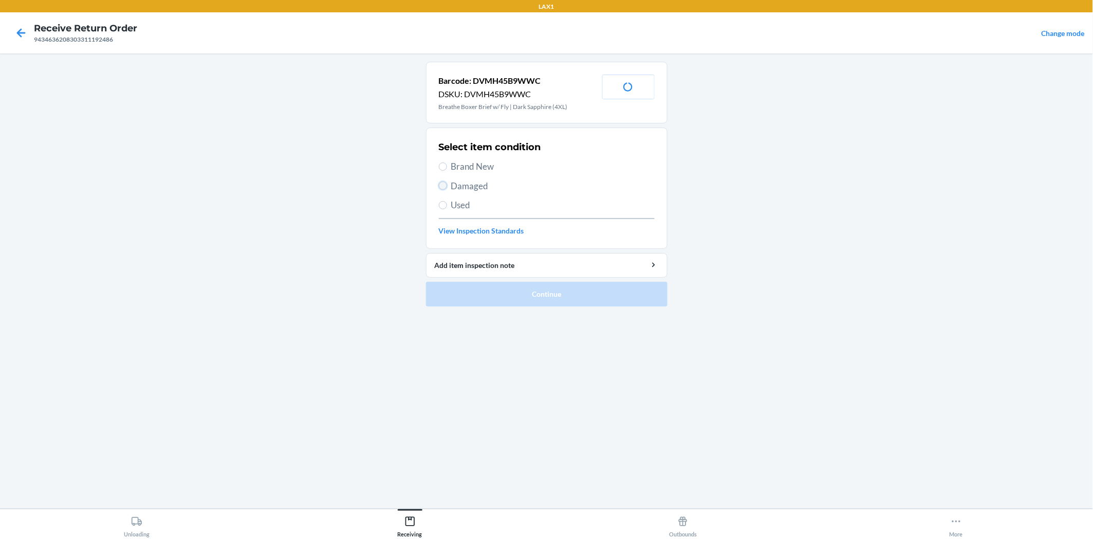
click at [444, 185] on input "Damaged" at bounding box center [443, 185] width 8 height 8
radio input "true"
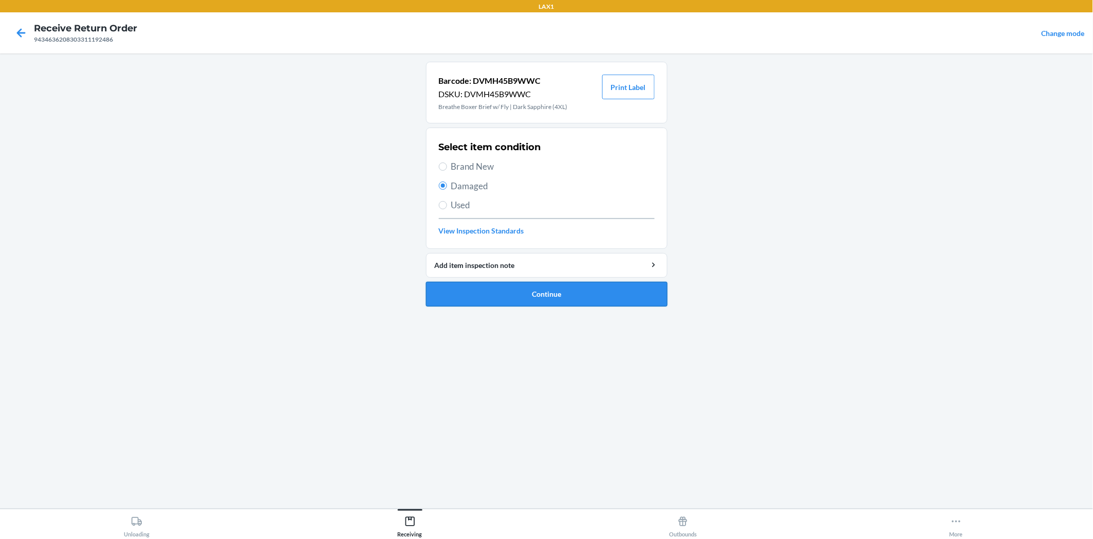
click at [511, 293] on button "Continue" at bounding box center [547, 294] width 242 height 25
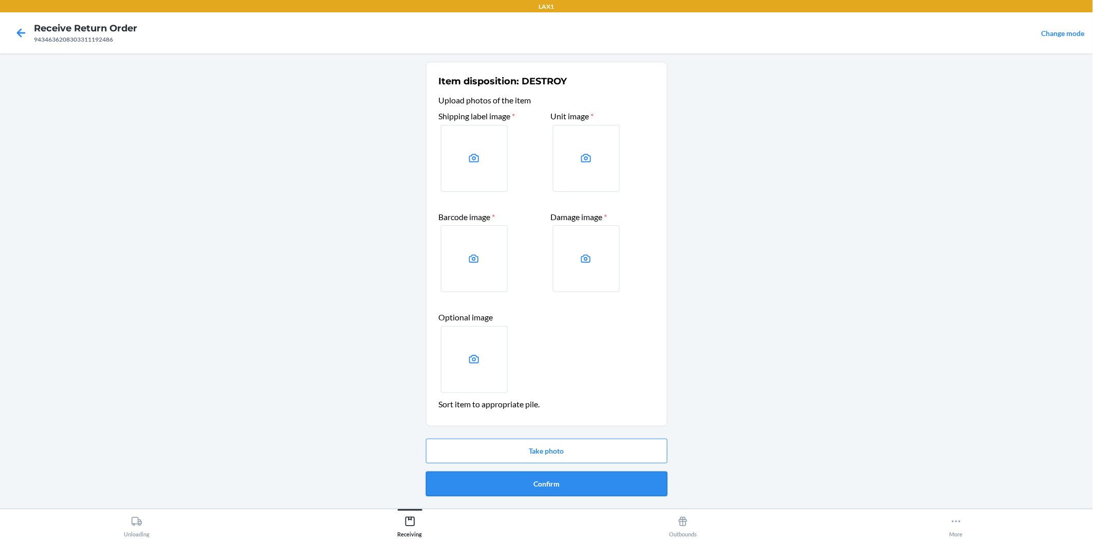
click at [604, 486] on button "Confirm" at bounding box center [547, 483] width 242 height 25
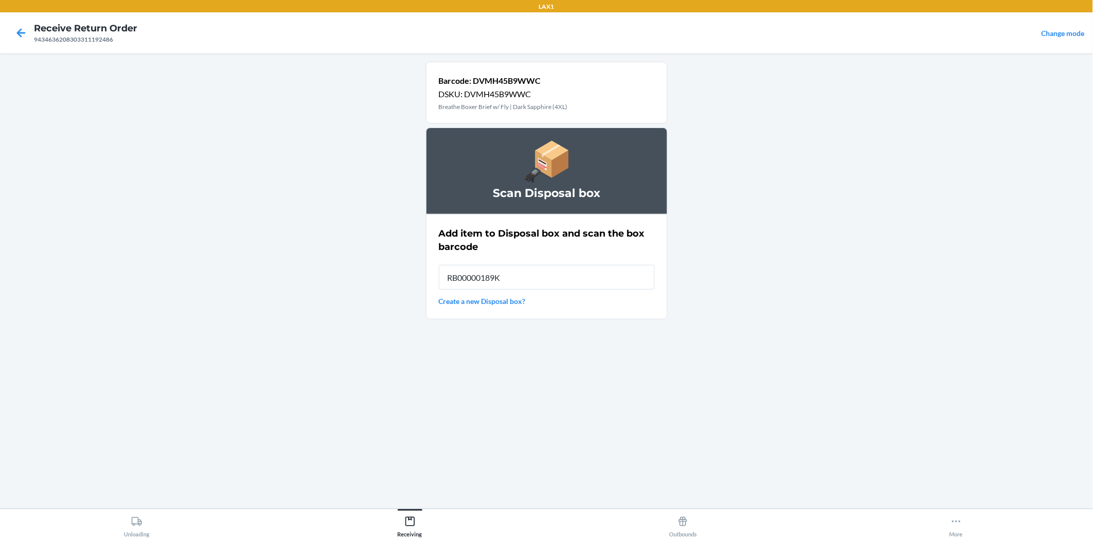
type input "RB00000189K"
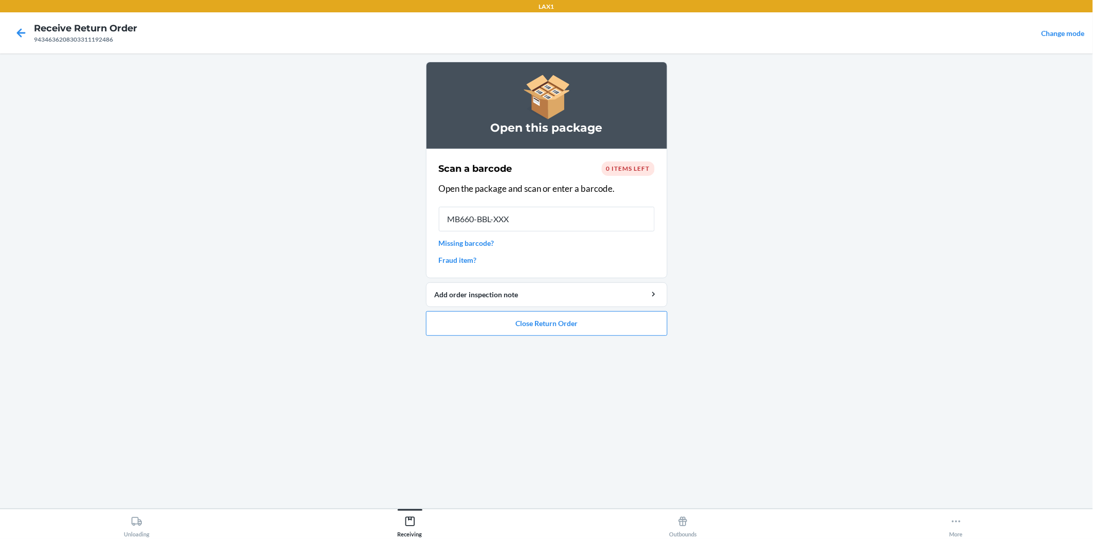
type input "MB660-BBL-XXXX"
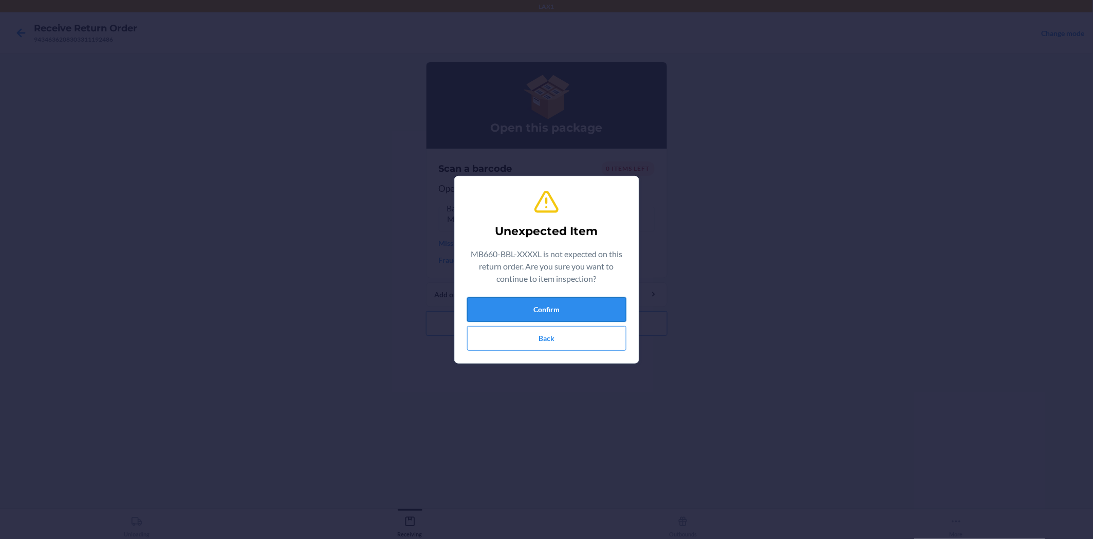
click at [617, 308] on button "Confirm" at bounding box center [546, 309] width 159 height 25
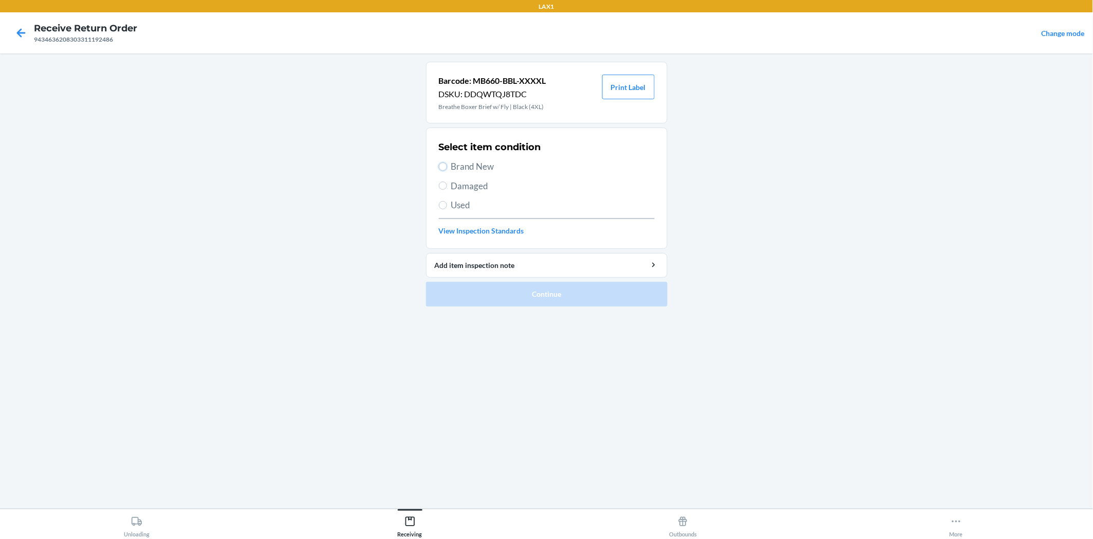
drag, startPoint x: 442, startPoint y: 163, endPoint x: 460, endPoint y: 212, distance: 52.5
click at [444, 173] on label "Brand New" at bounding box center [547, 166] width 216 height 13
click at [444, 171] on input "Brand New" at bounding box center [443, 166] width 8 height 8
radio input "true"
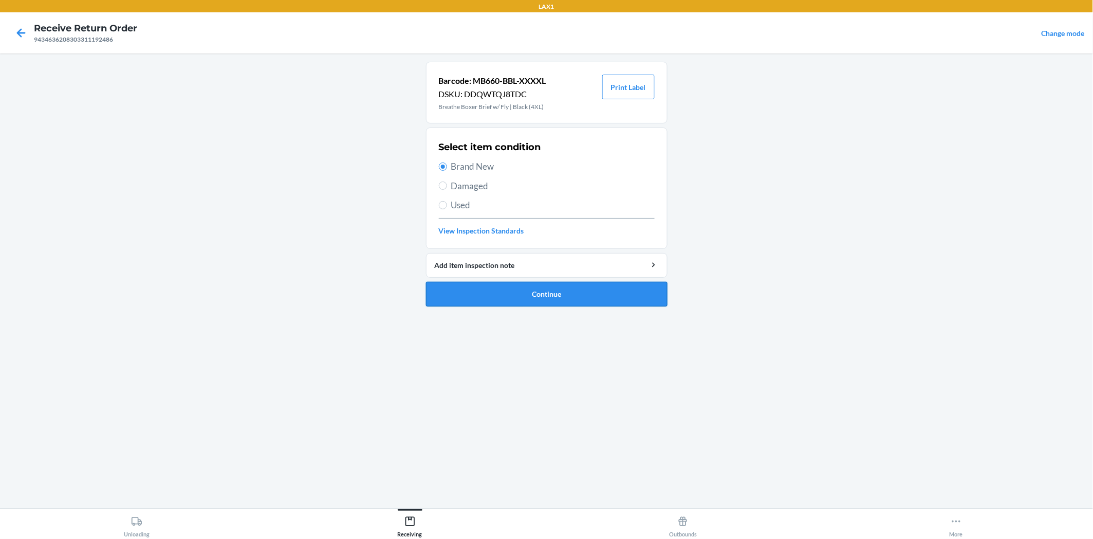
click at [490, 288] on button "Continue" at bounding box center [547, 294] width 242 height 25
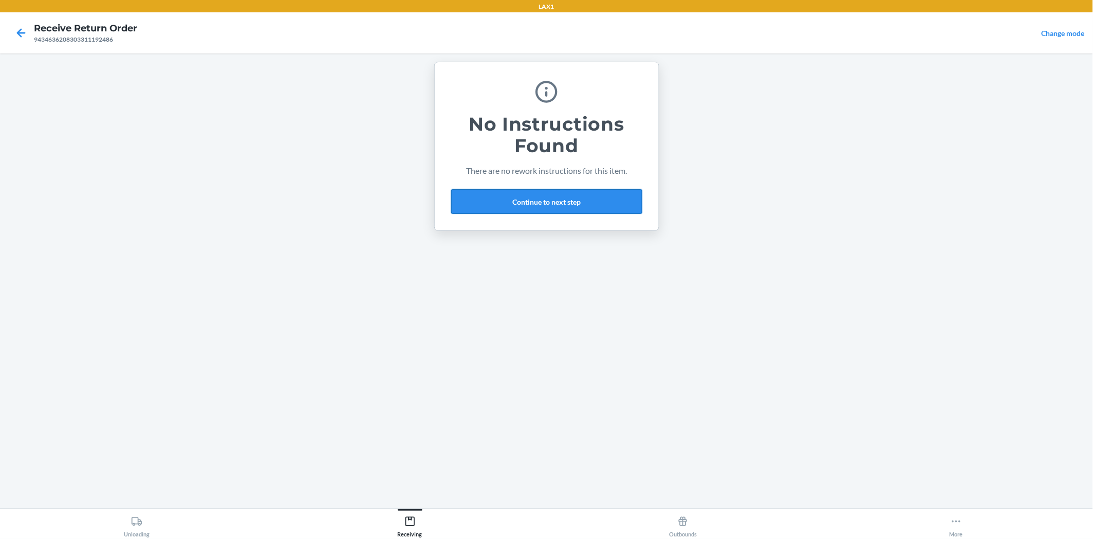
click at [558, 203] on button "Continue to next step" at bounding box center [546, 201] width 191 height 25
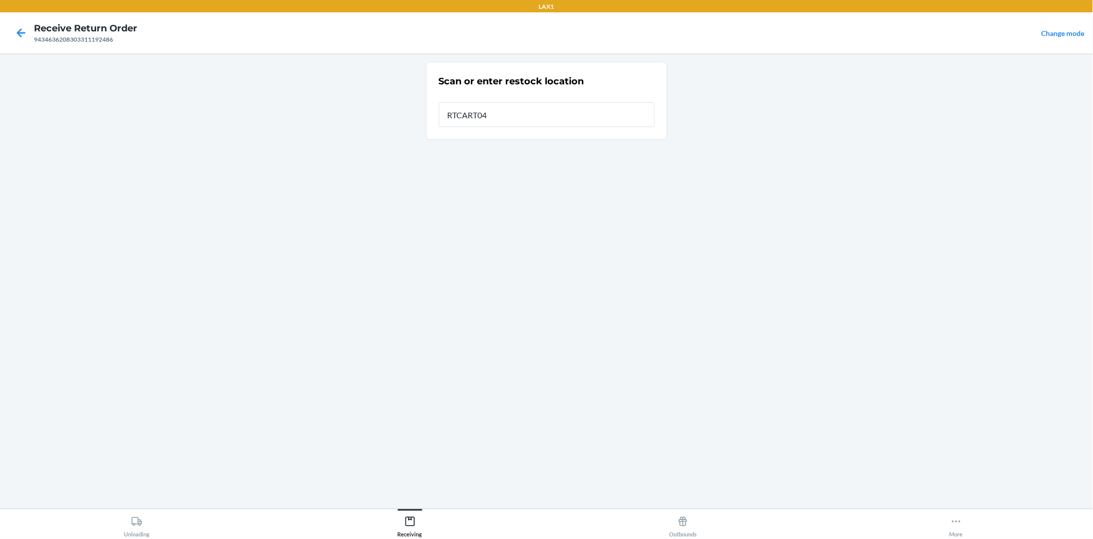
type input "RTCART042"
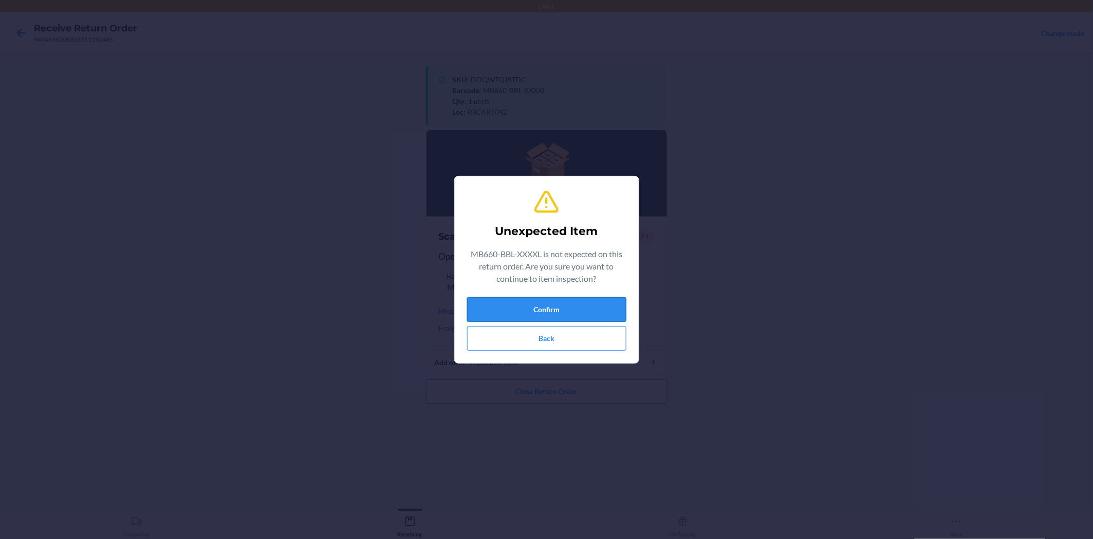
click at [525, 307] on button "Confirm" at bounding box center [546, 309] width 159 height 25
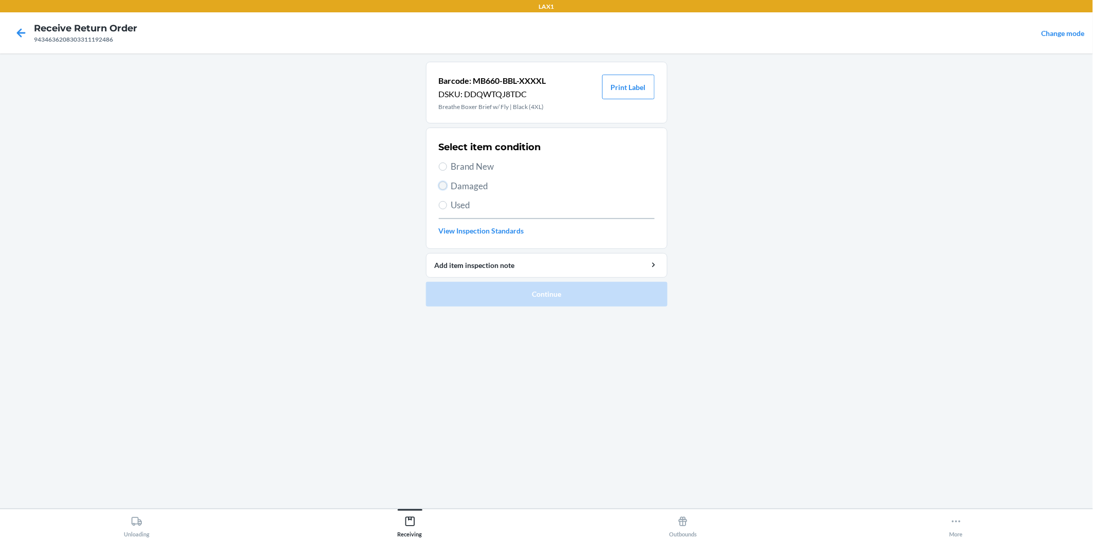
click at [445, 188] on input "Damaged" at bounding box center [443, 185] width 8 height 8
radio input "true"
click at [503, 289] on button "Continue" at bounding box center [547, 294] width 242 height 25
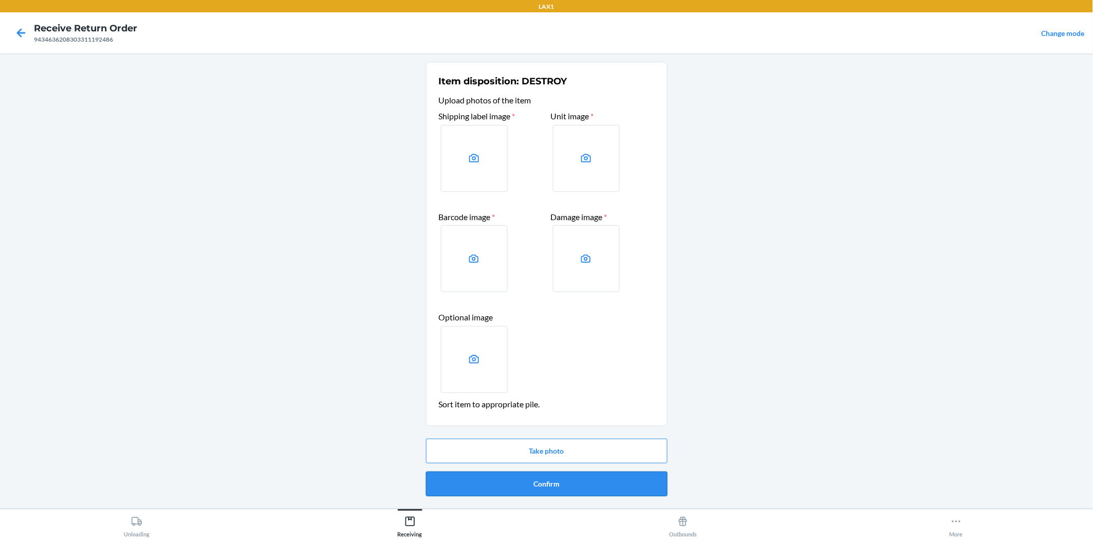
click at [609, 482] on button "Confirm" at bounding box center [547, 483] width 242 height 25
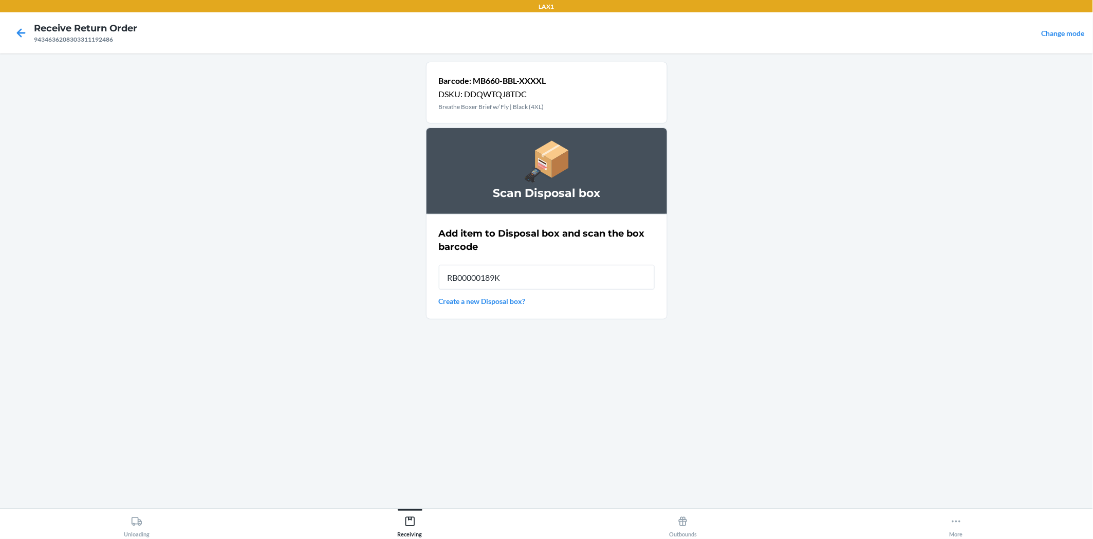
type input "RB00000189K"
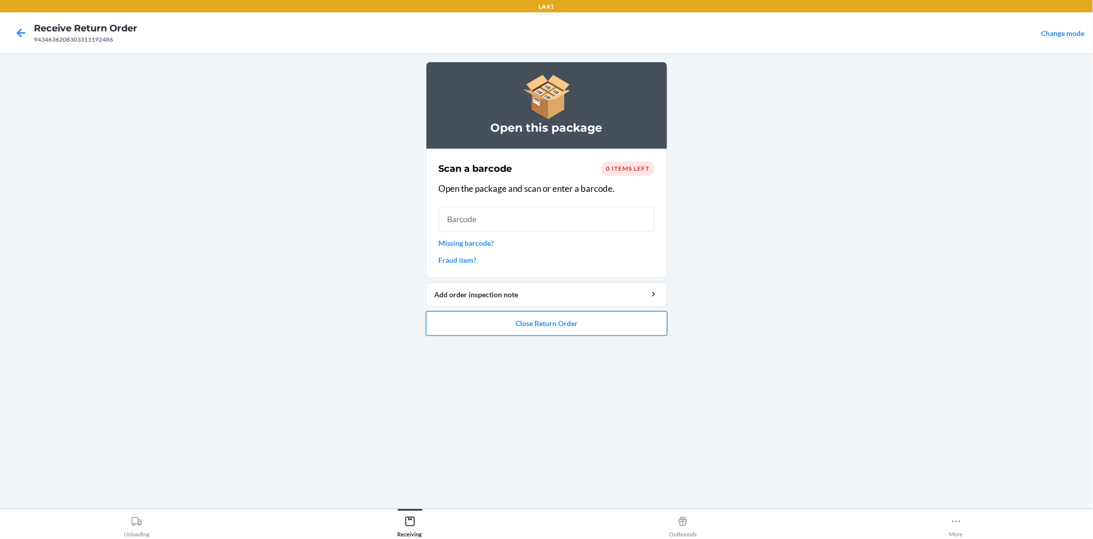
click at [604, 321] on button "Close Return Order" at bounding box center [547, 323] width 242 height 25
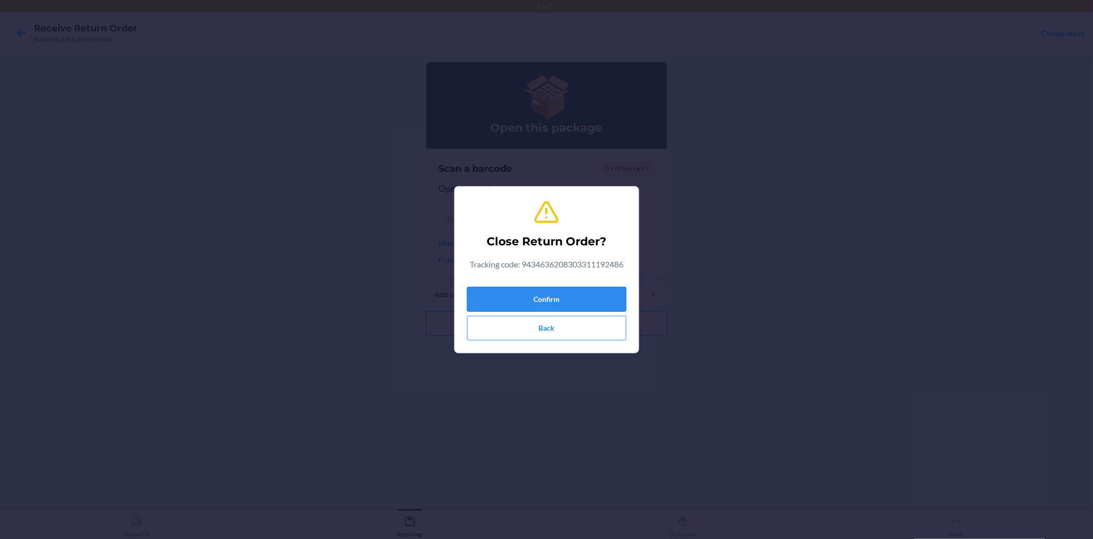
click at [609, 288] on button "Confirm" at bounding box center [546, 299] width 159 height 25
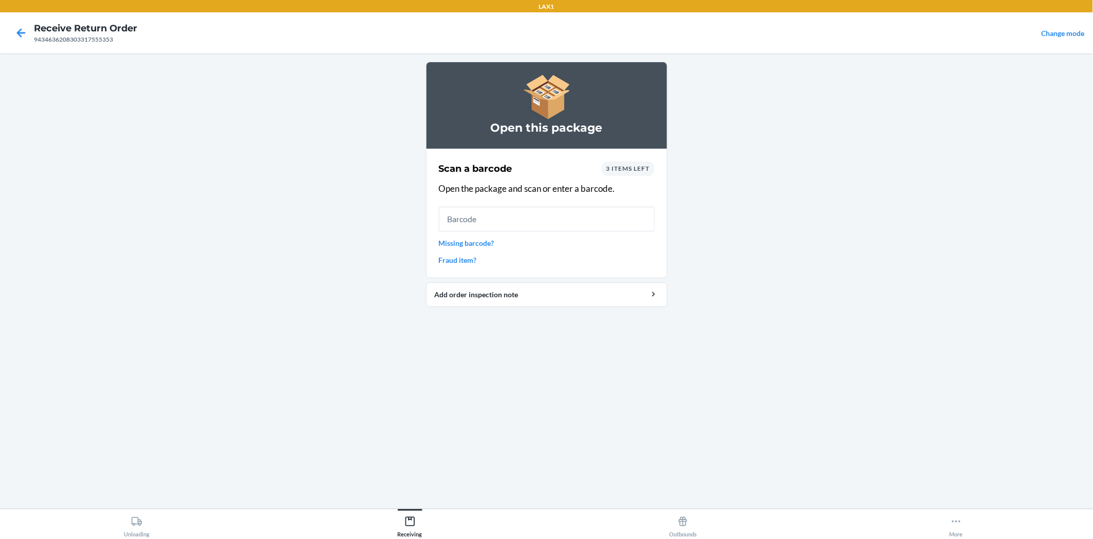
click at [628, 170] on span "3 items left" at bounding box center [628, 168] width 44 height 8
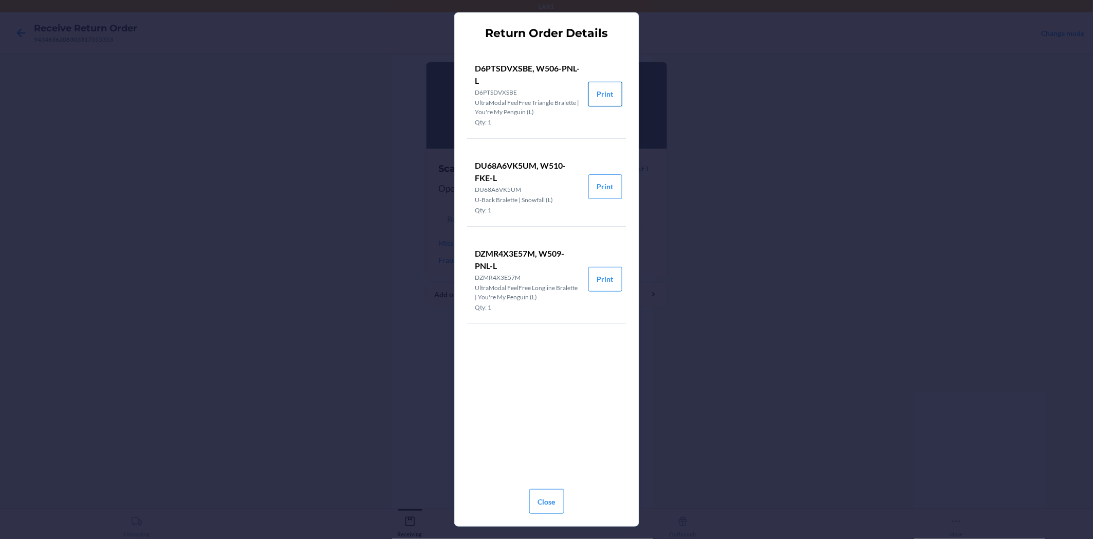
click at [605, 96] on button "Print" at bounding box center [605, 94] width 34 height 25
click at [607, 183] on button "Print" at bounding box center [605, 186] width 34 height 25
click at [604, 277] on button "Print" at bounding box center [605, 279] width 34 height 25
click at [550, 502] on button "Close" at bounding box center [546, 501] width 35 height 25
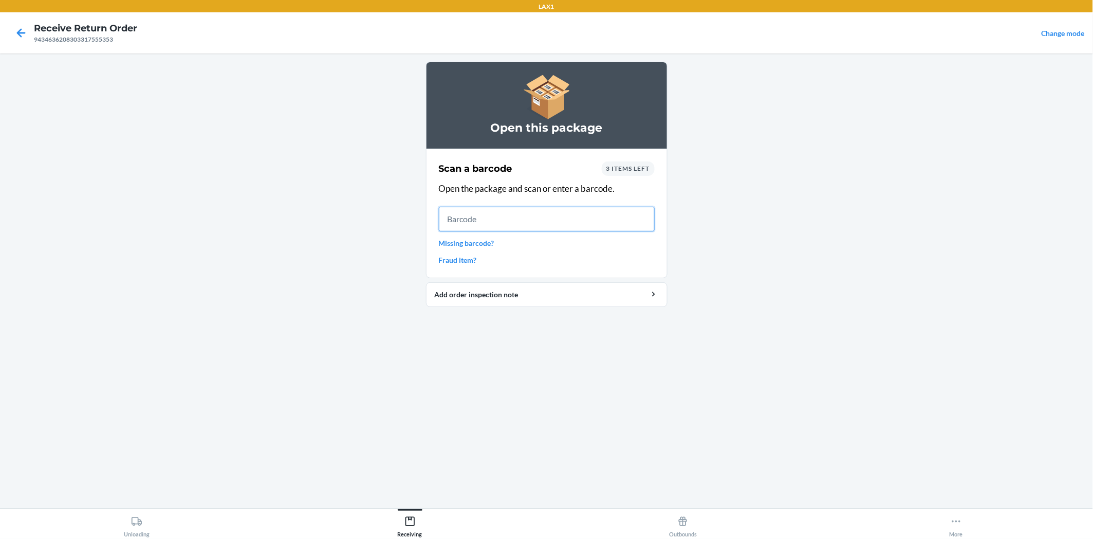
click at [444, 220] on input "text" at bounding box center [547, 219] width 216 height 25
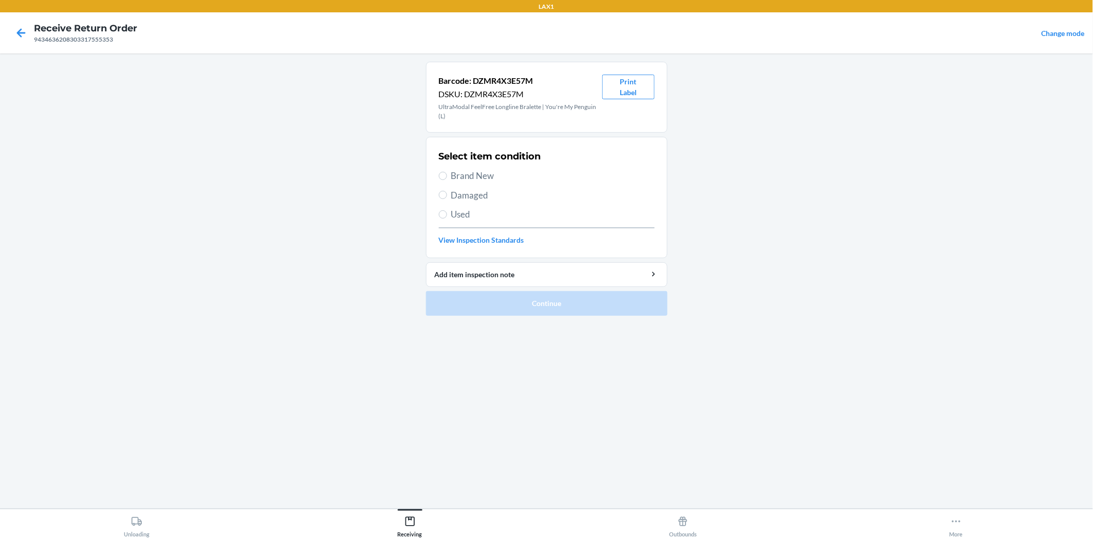
click at [438, 173] on section "Select item condition Brand New Damaged Used View Inspection Standards" at bounding box center [547, 197] width 242 height 121
click at [442, 171] on label "Brand New" at bounding box center [547, 175] width 216 height 13
click at [442, 172] on input "Brand New" at bounding box center [443, 176] width 8 height 8
radio input "true"
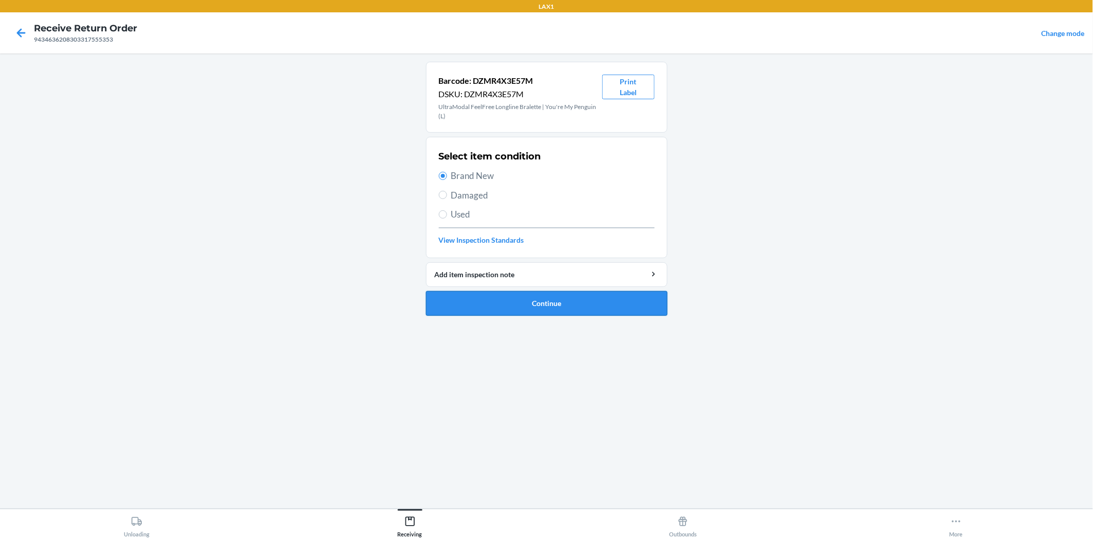
click at [550, 296] on button "Continue" at bounding box center [547, 303] width 242 height 25
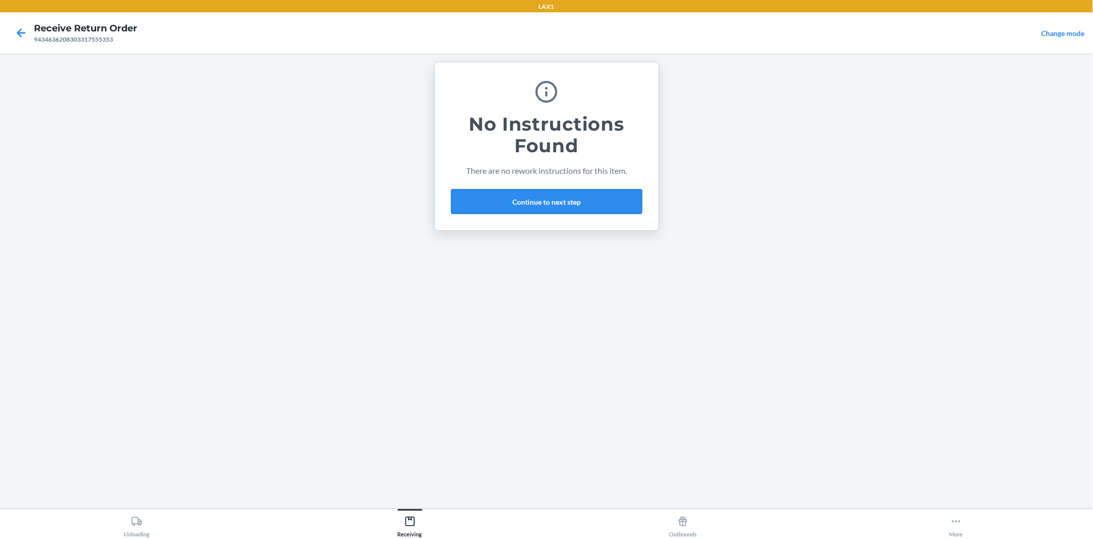
click at [595, 200] on button "Continue to next step" at bounding box center [546, 201] width 191 height 25
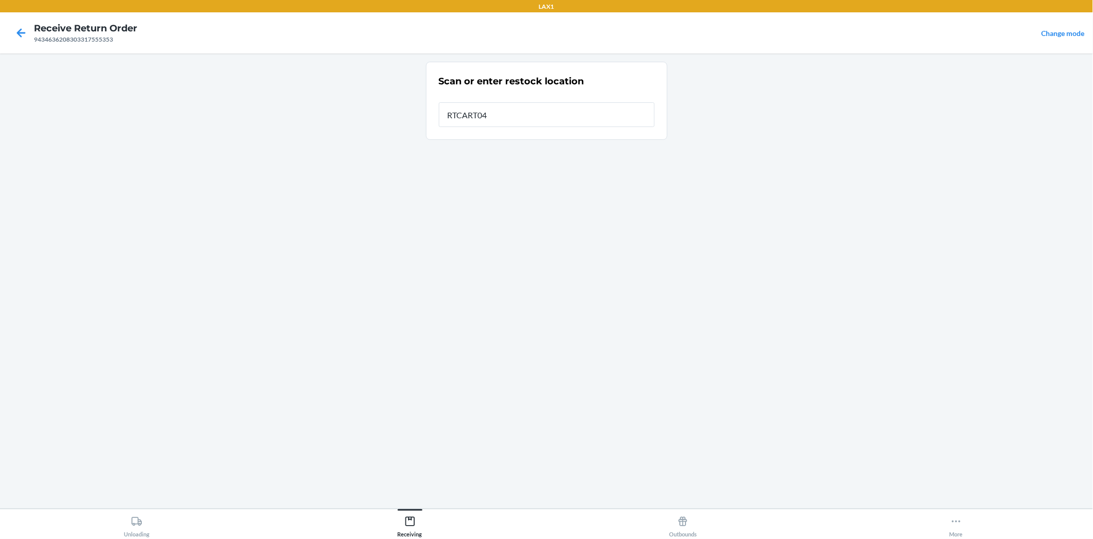
type input "RTCART042"
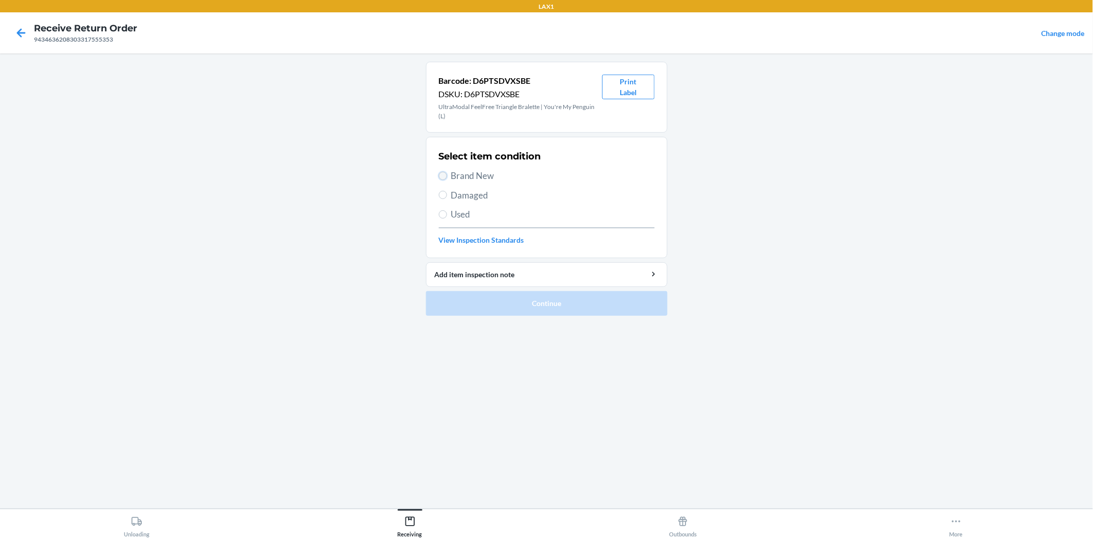
click at [442, 173] on input "Brand New" at bounding box center [443, 176] width 8 height 8
radio input "true"
click at [484, 296] on button "Continue" at bounding box center [547, 303] width 242 height 25
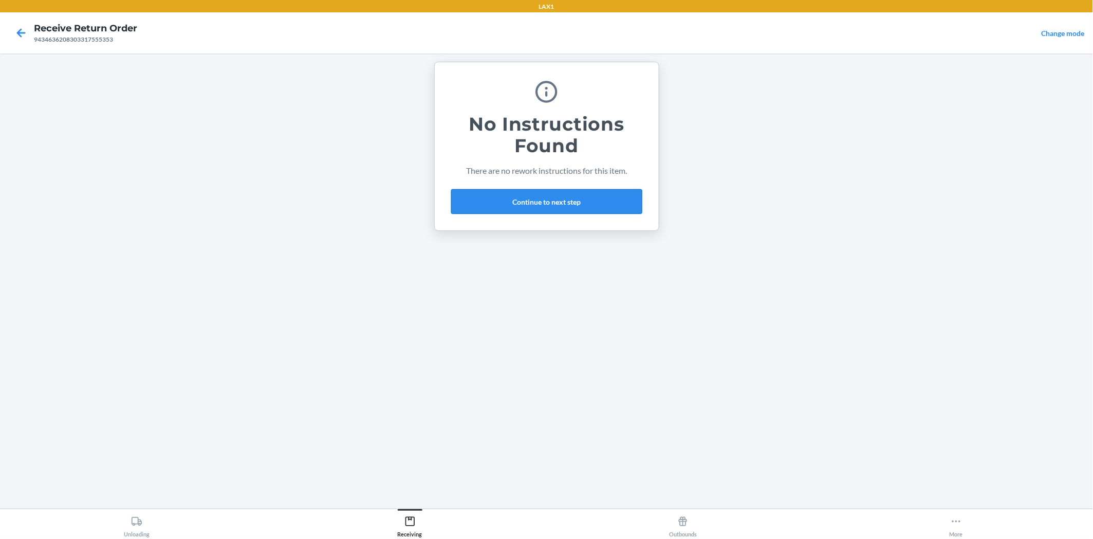
click at [571, 194] on button "Continue to next step" at bounding box center [546, 201] width 191 height 25
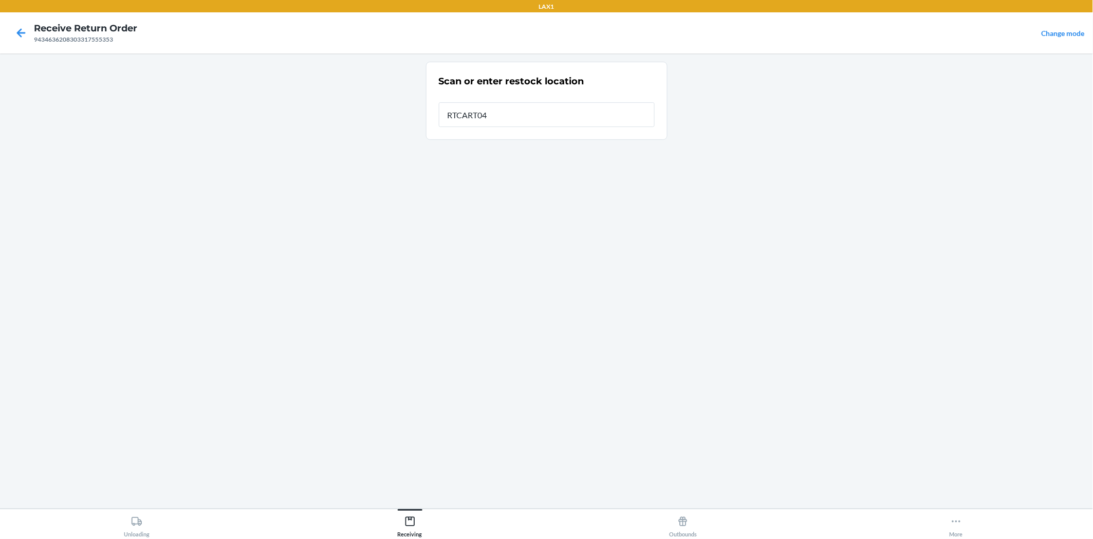
type input "RTCART042"
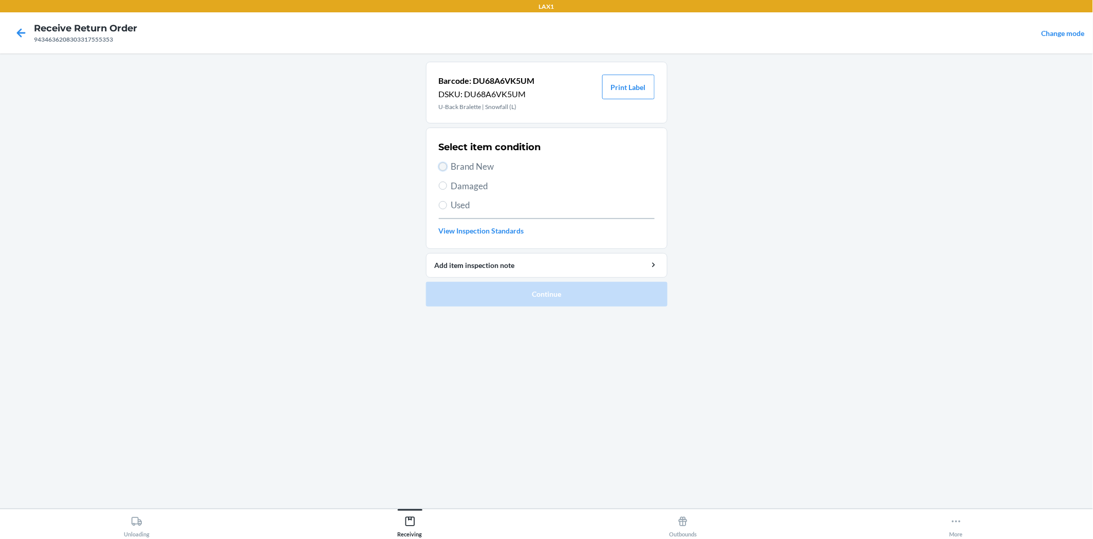
click at [444, 165] on input "Brand New" at bounding box center [443, 166] width 8 height 8
radio input "true"
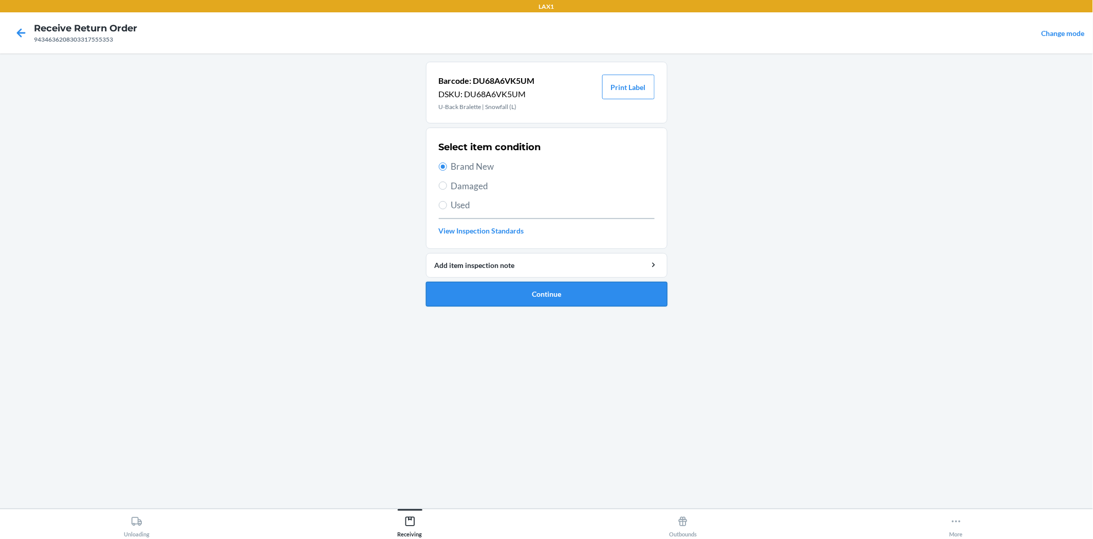
click at [495, 288] on button "Continue" at bounding box center [547, 294] width 242 height 25
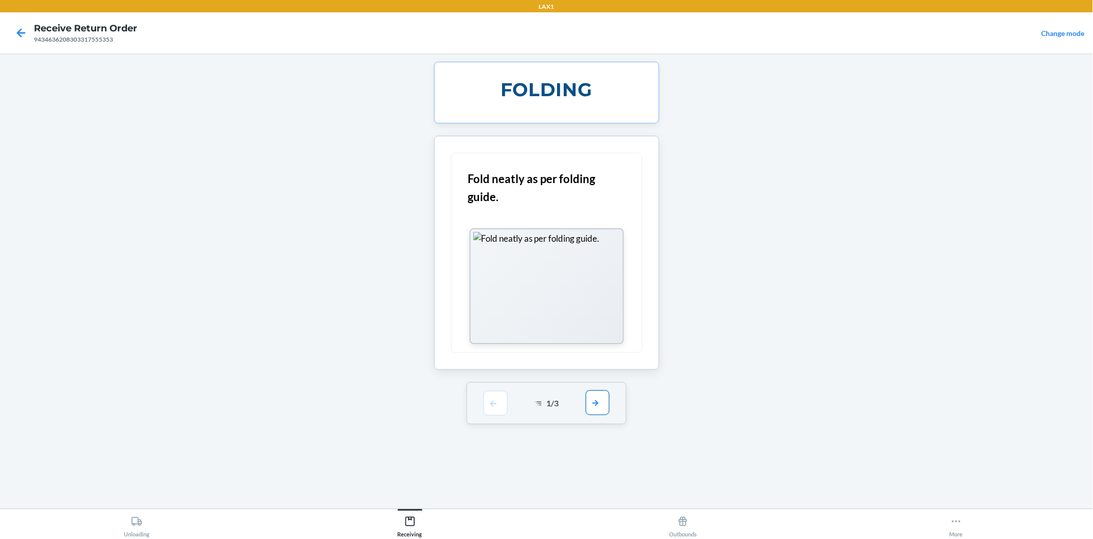
click at [597, 404] on button "button" at bounding box center [598, 402] width 24 height 25
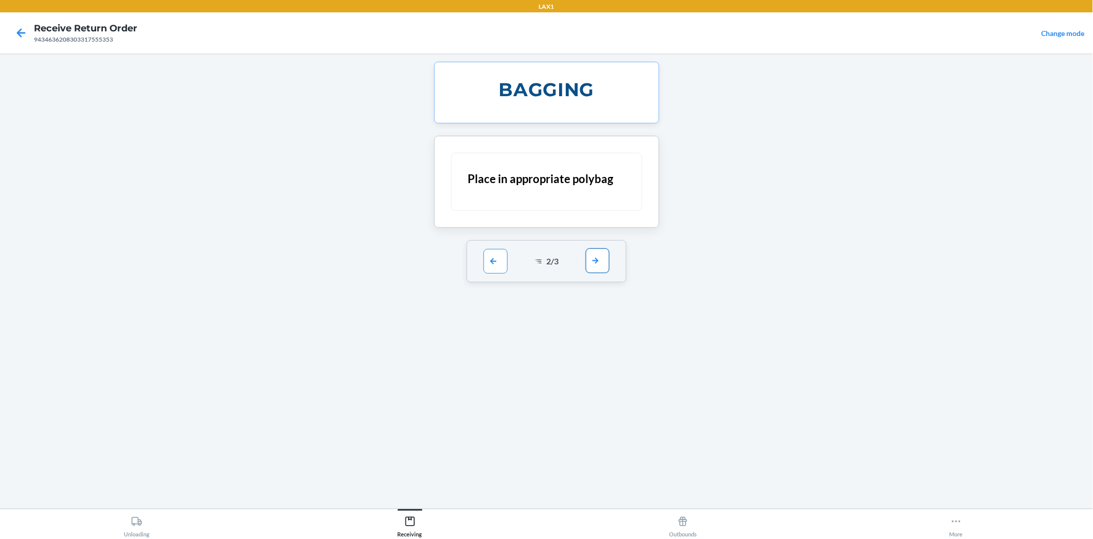
click at [598, 259] on button "button" at bounding box center [598, 260] width 24 height 25
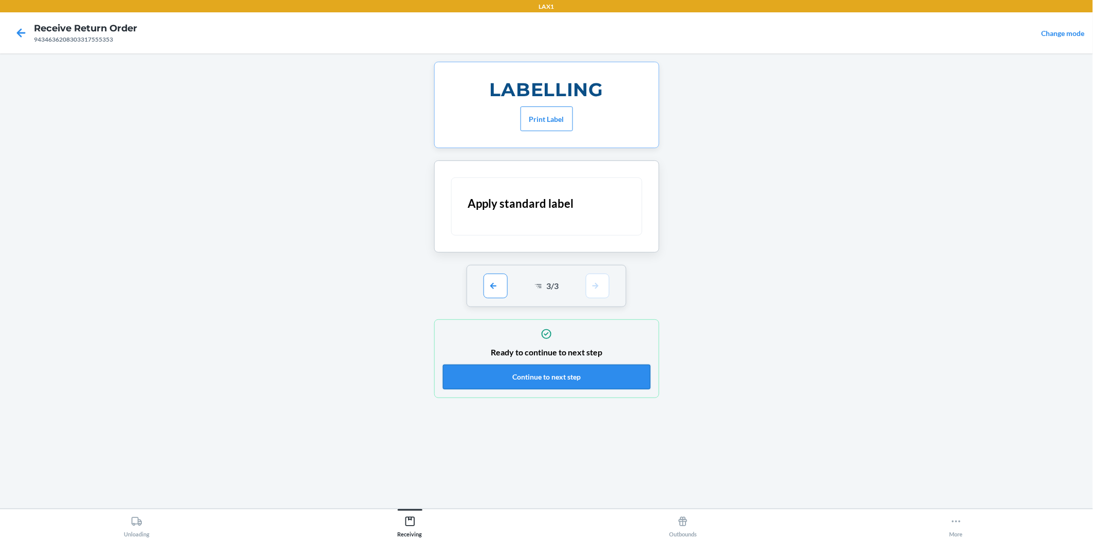
click at [605, 377] on button "Continue to next step" at bounding box center [547, 376] width 208 height 25
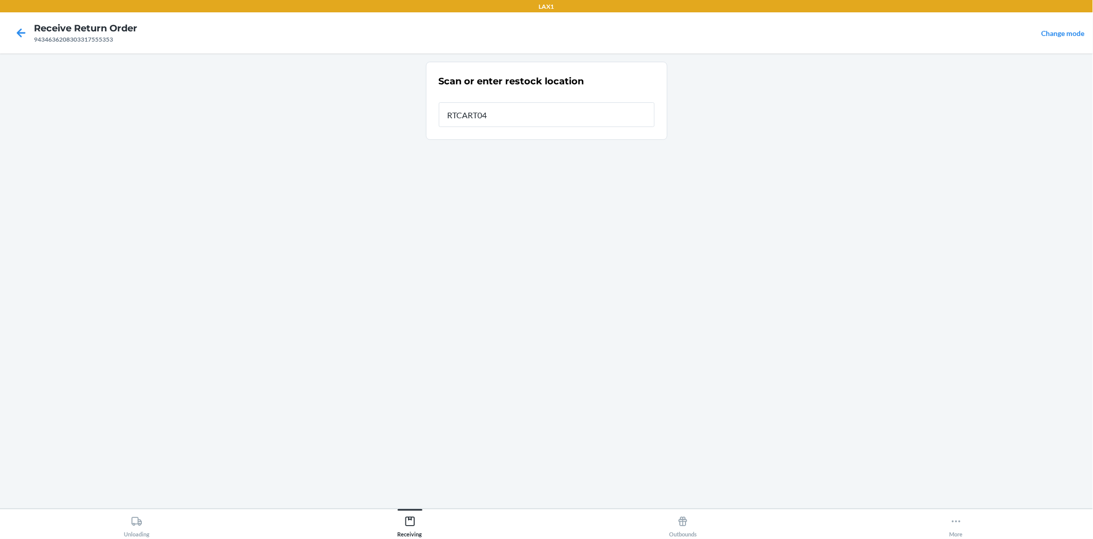
type input "RTCART042"
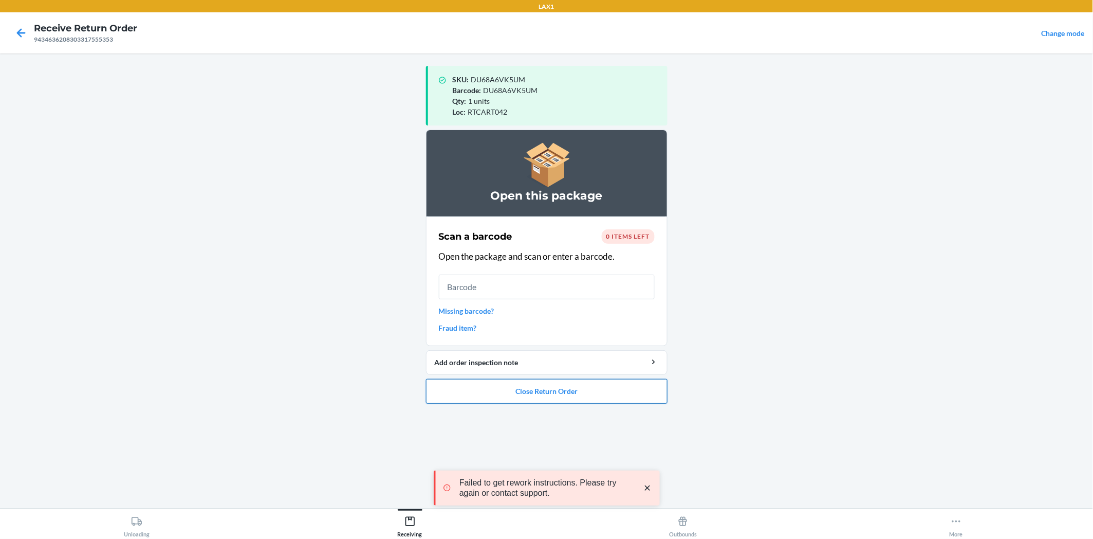
click at [609, 391] on button "Close Return Order" at bounding box center [547, 391] width 242 height 25
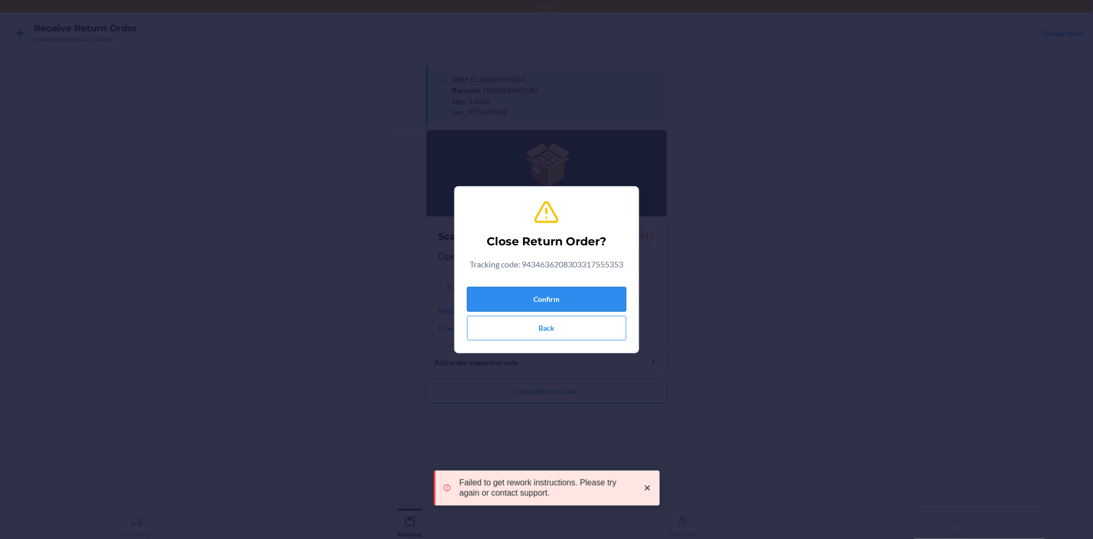
click at [592, 299] on button "Confirm" at bounding box center [546, 299] width 159 height 25
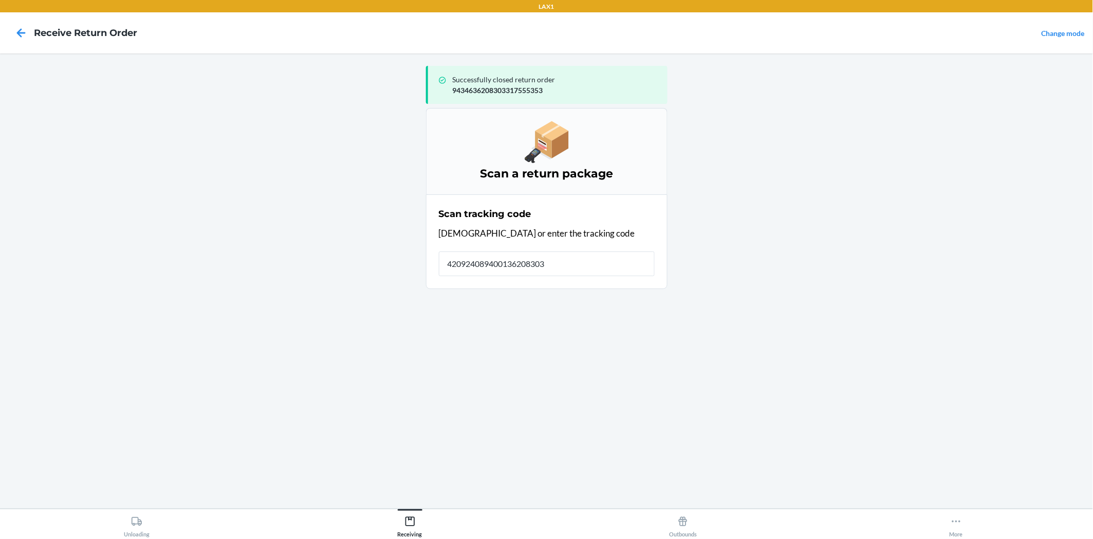
type input "4209240894001362083033"
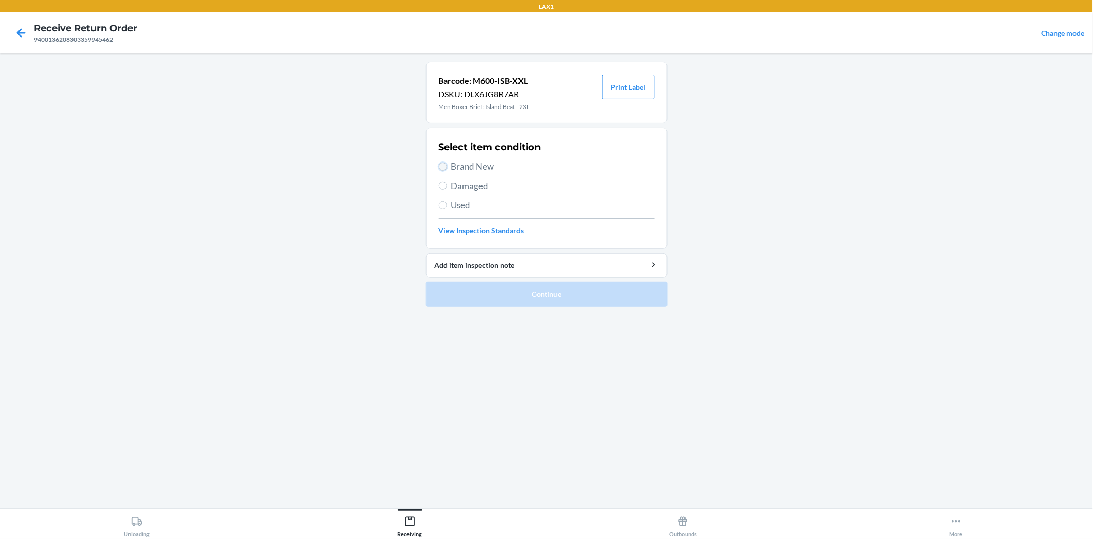
click at [445, 163] on input "Brand New" at bounding box center [443, 166] width 8 height 8
radio input "true"
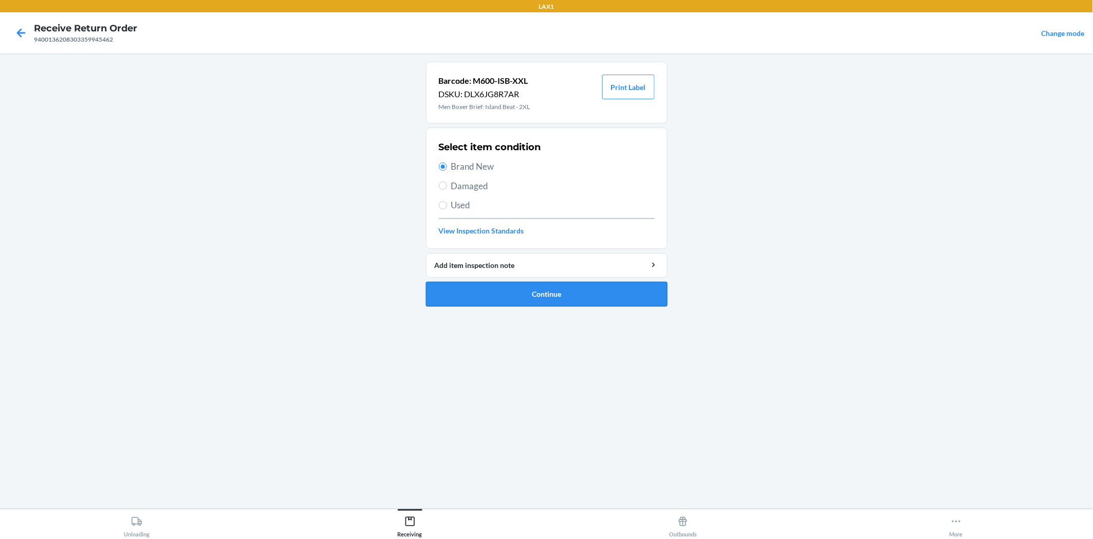
click at [515, 284] on button "Continue" at bounding box center [547, 294] width 242 height 25
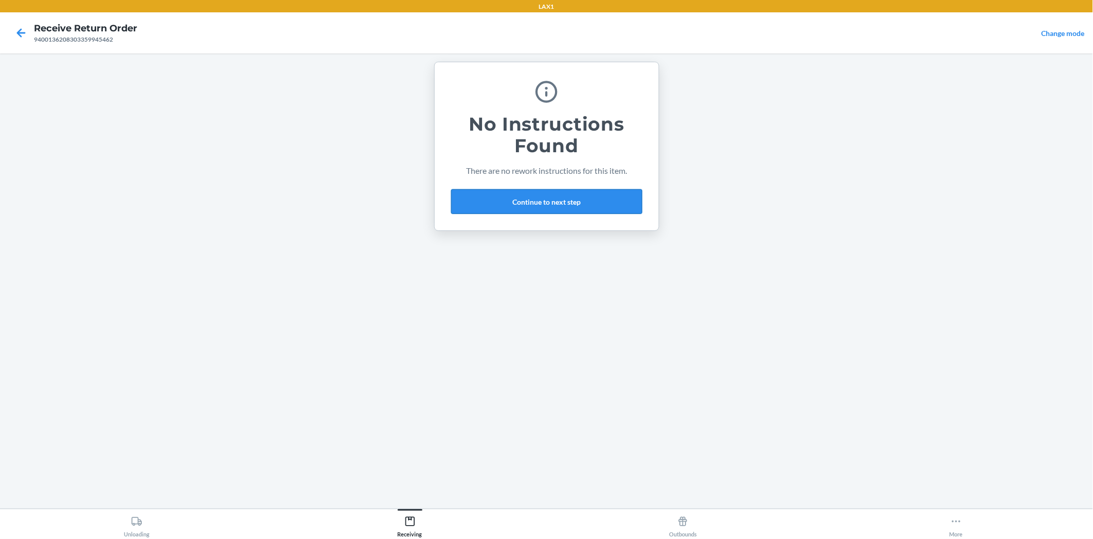
click at [555, 192] on button "Continue to next step" at bounding box center [546, 201] width 191 height 25
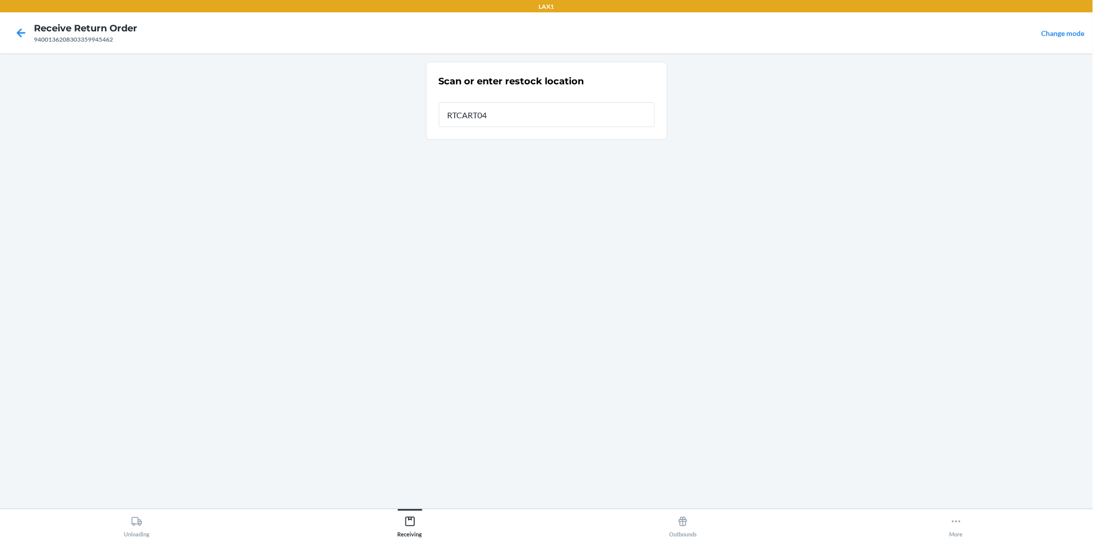
type input "RTCART042"
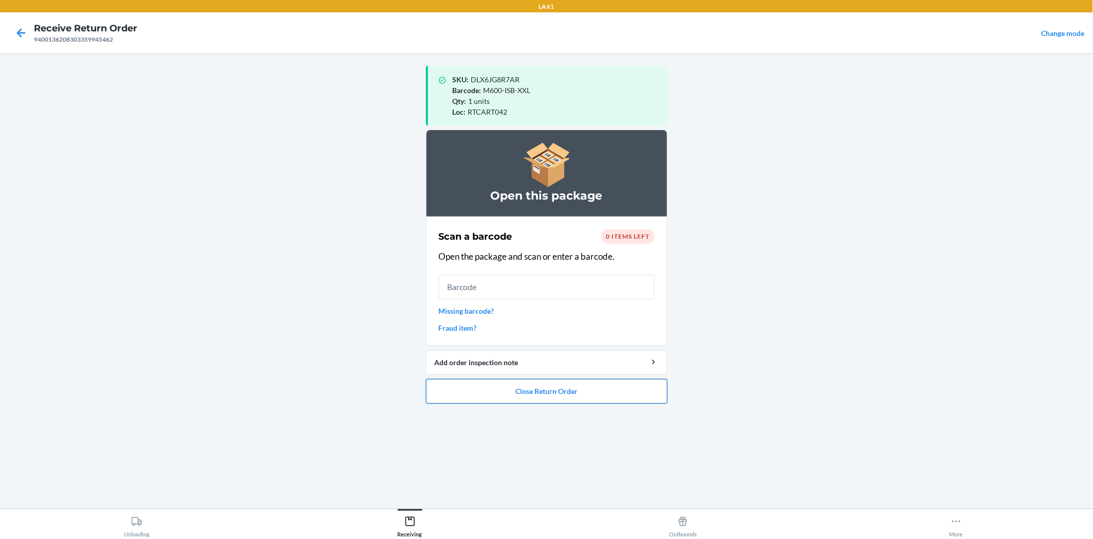
click at [558, 394] on button "Close Return Order" at bounding box center [547, 391] width 242 height 25
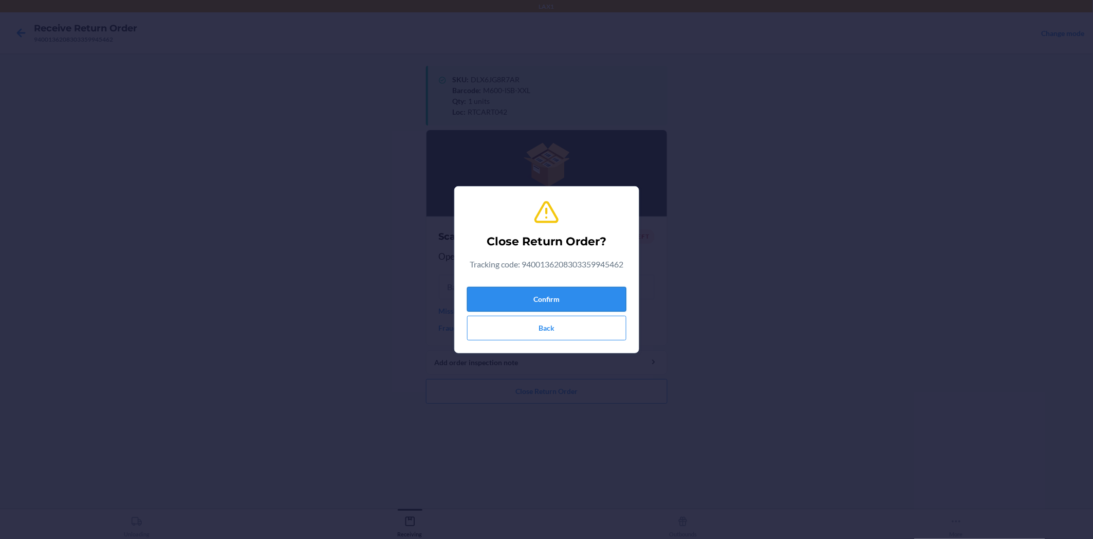
click at [559, 298] on button "Confirm" at bounding box center [546, 299] width 159 height 25
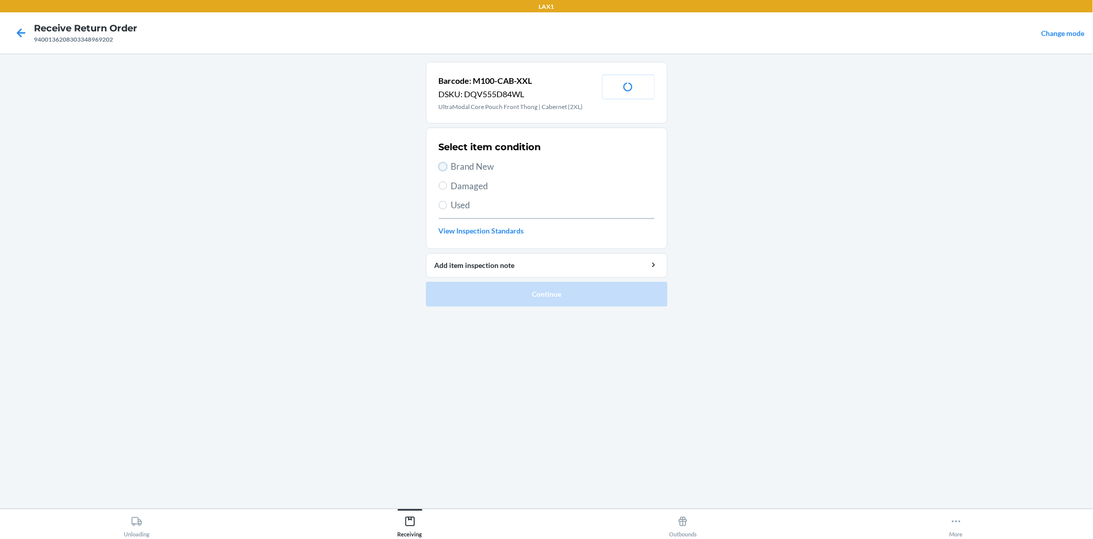
click at [442, 162] on input "Brand New" at bounding box center [443, 166] width 8 height 8
radio input "true"
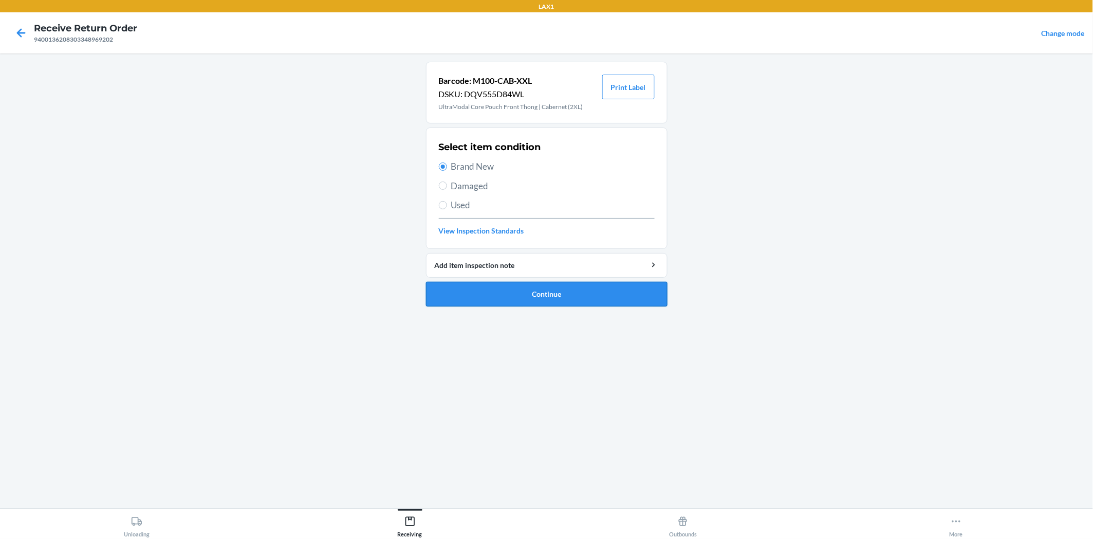
click at [535, 299] on button "Continue" at bounding box center [547, 294] width 242 height 25
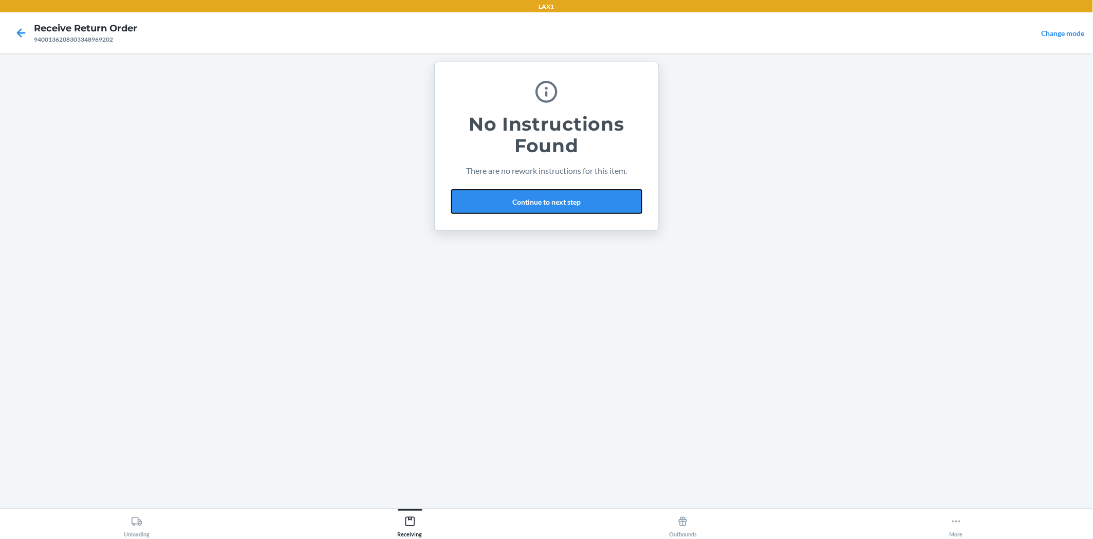
drag, startPoint x: 568, startPoint y: 194, endPoint x: 569, endPoint y: 186, distance: 8.9
click at [569, 190] on button "Continue to next step" at bounding box center [546, 201] width 191 height 25
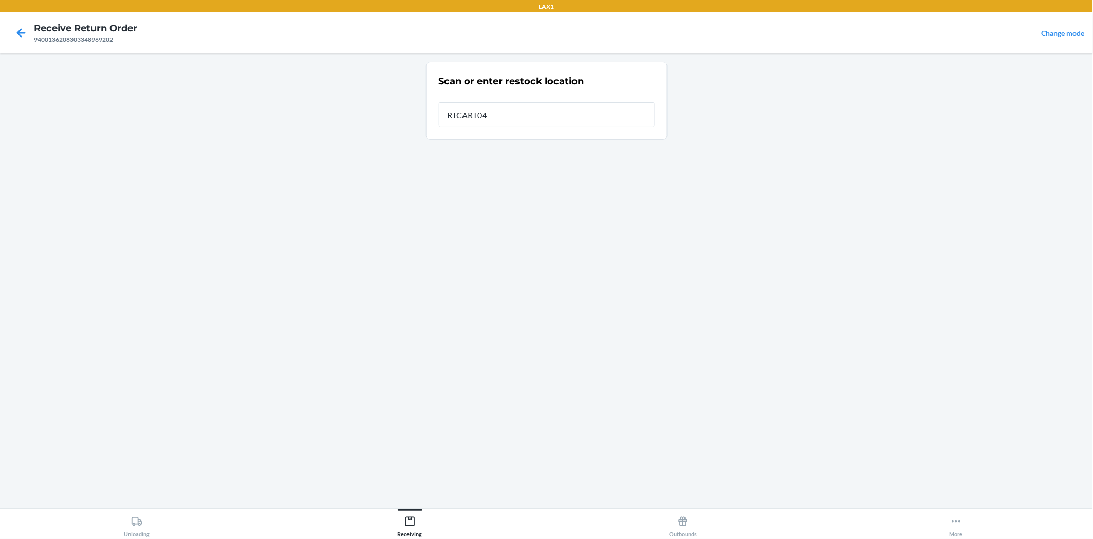
type input "RTCART042"
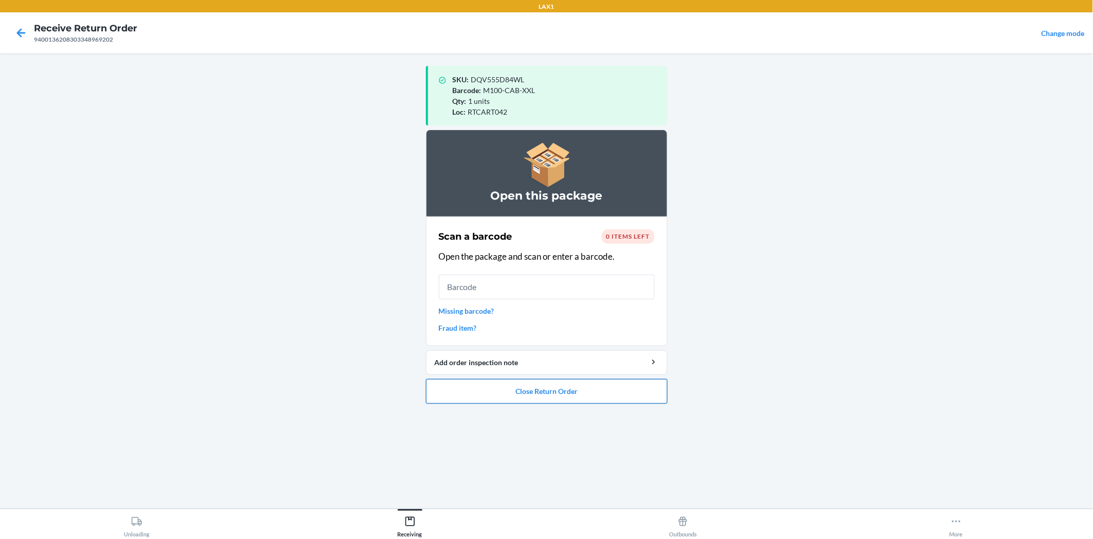
click at [623, 393] on button "Close Return Order" at bounding box center [547, 391] width 242 height 25
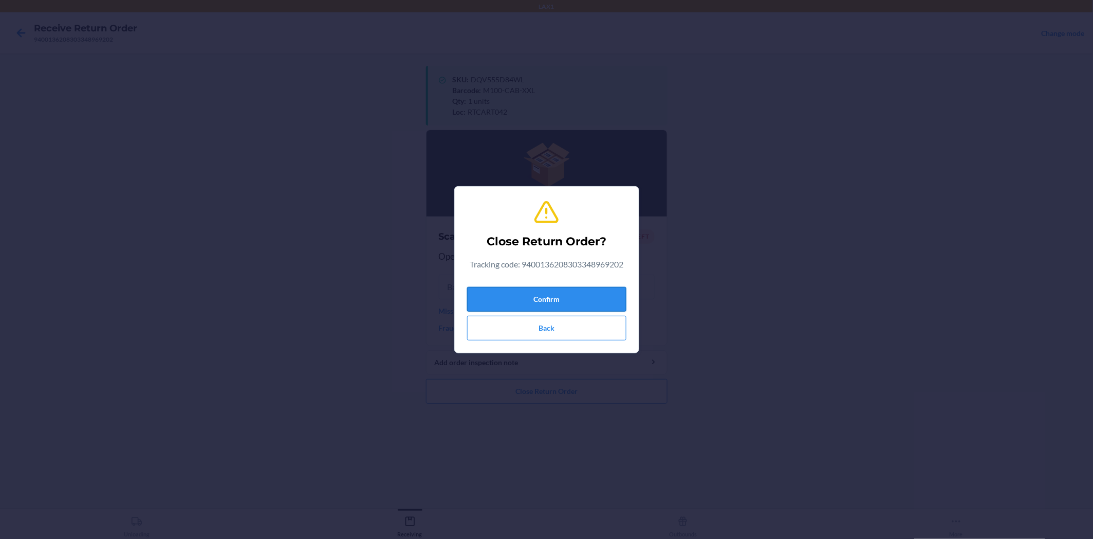
click at [606, 299] on button "Confirm" at bounding box center [546, 299] width 159 height 25
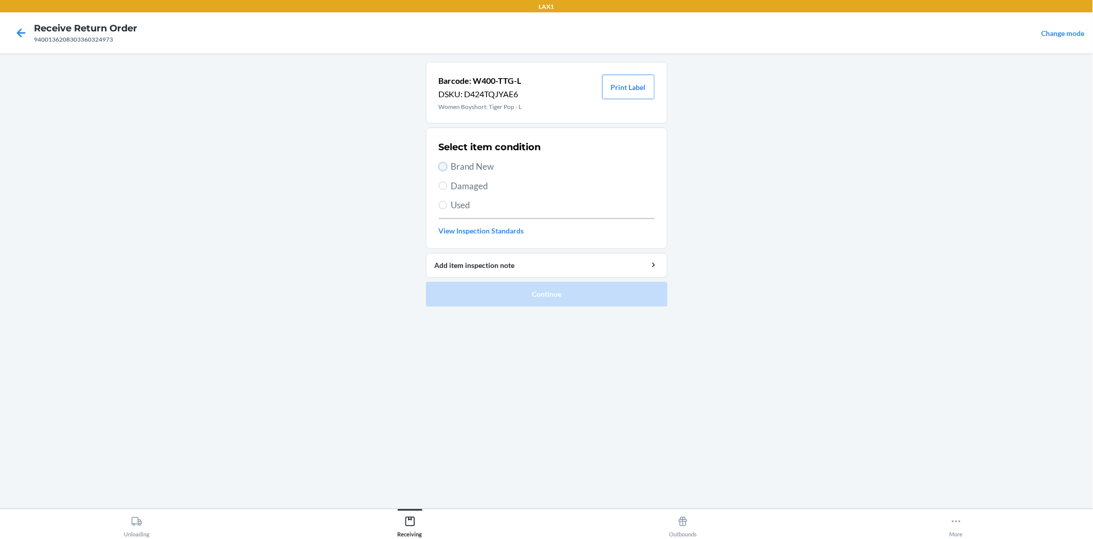
click at [439, 163] on input "Brand New" at bounding box center [443, 166] width 8 height 8
radio input "true"
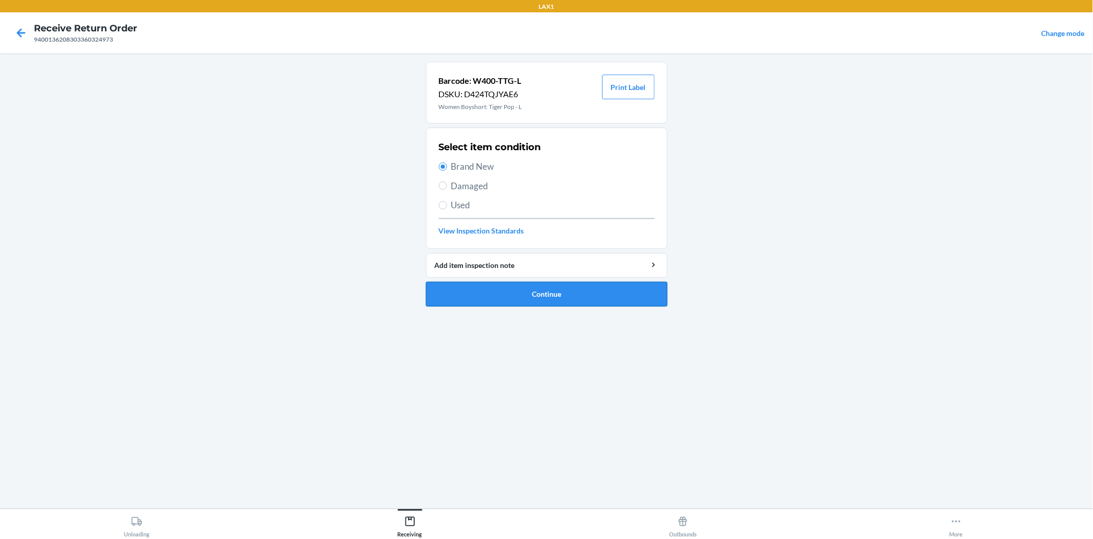
click at [522, 290] on button "Continue" at bounding box center [547, 294] width 242 height 25
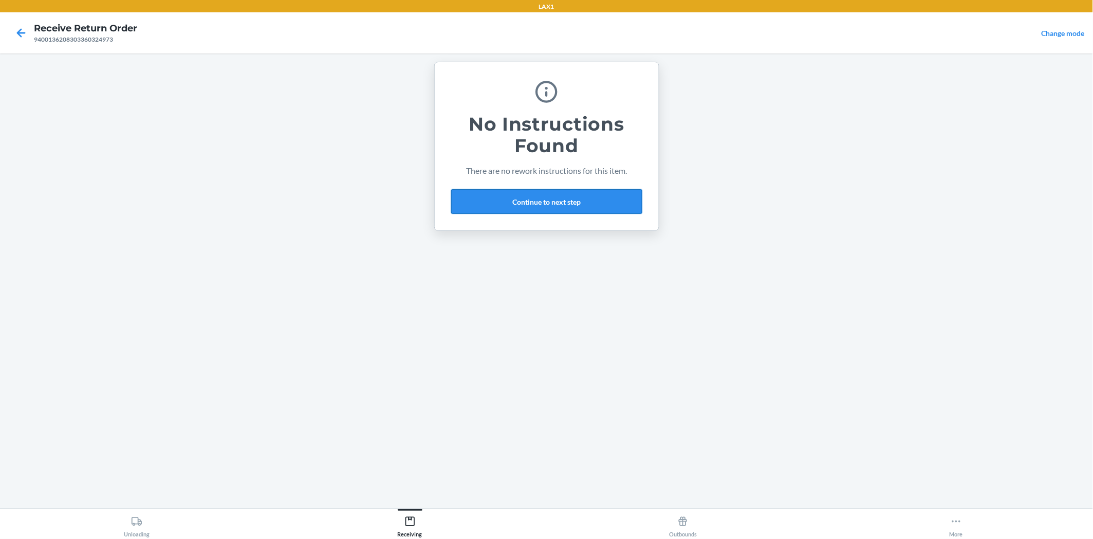
click at [592, 201] on button "Continue to next step" at bounding box center [546, 201] width 191 height 25
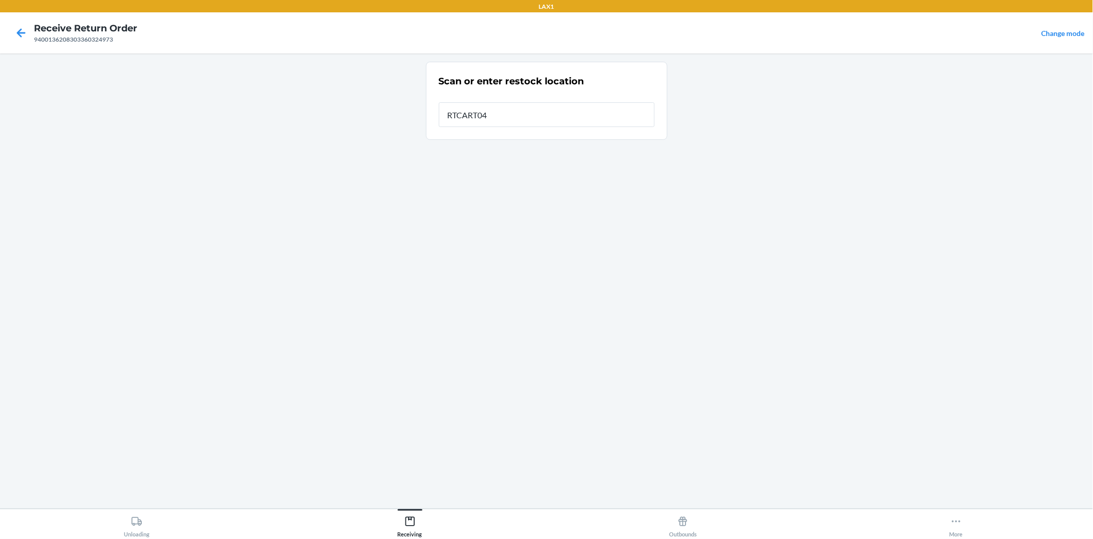
type input "RTCART042"
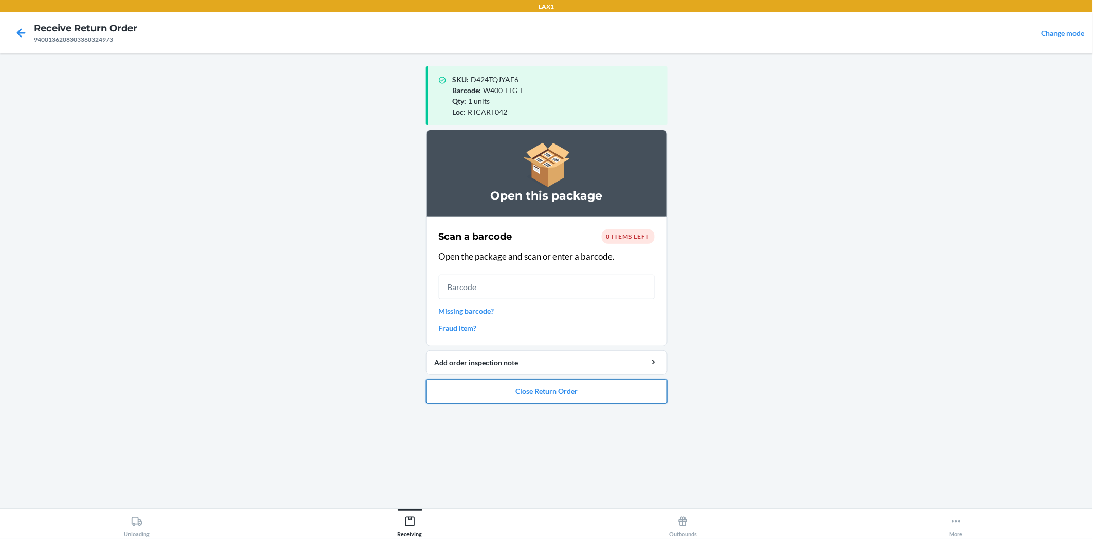
drag, startPoint x: 582, startPoint y: 392, endPoint x: 586, endPoint y: 385, distance: 7.8
click at [583, 391] on button "Close Return Order" at bounding box center [547, 391] width 242 height 25
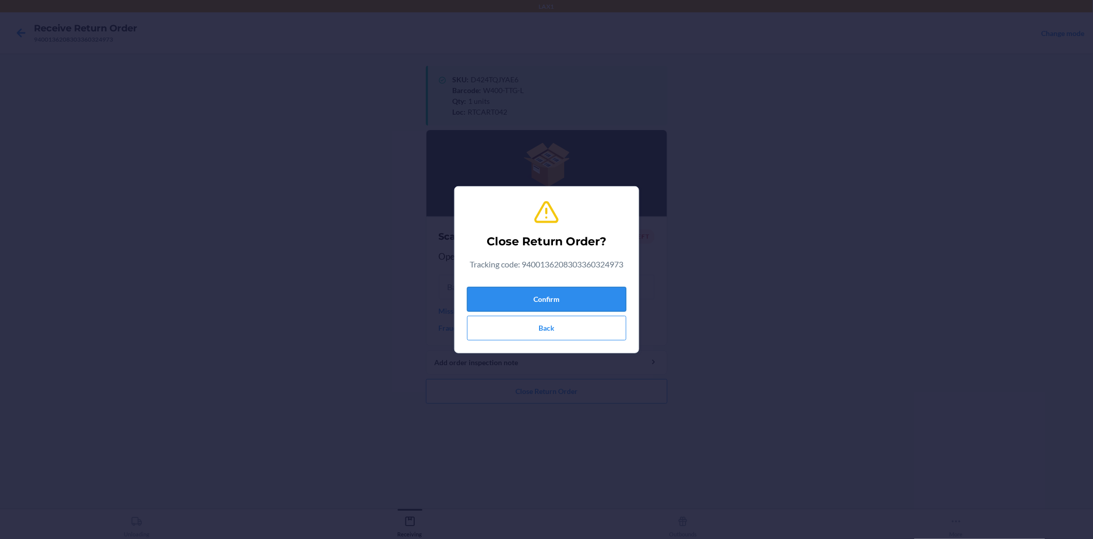
click at [576, 302] on button "Confirm" at bounding box center [546, 299] width 159 height 25
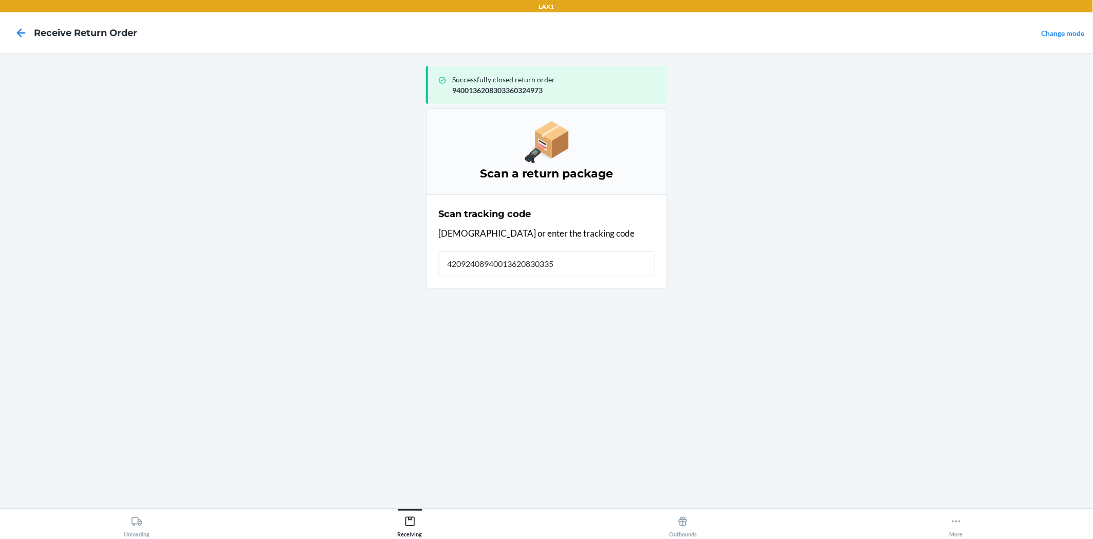
type input "420924089400136208303359"
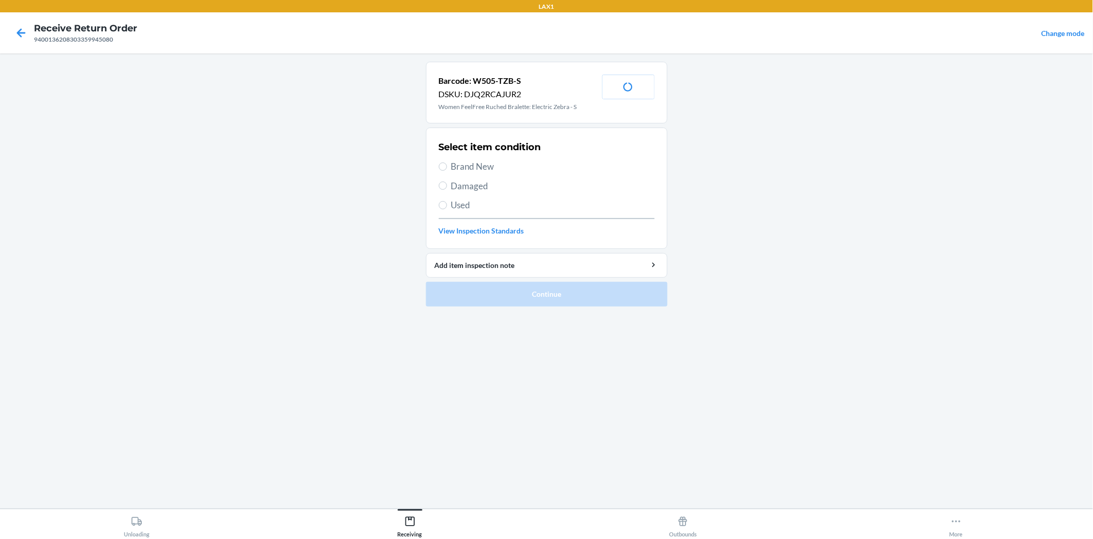
click at [447, 165] on label "Brand New" at bounding box center [547, 166] width 216 height 13
click at [447, 165] on input "Brand New" at bounding box center [443, 166] width 8 height 8
radio input "true"
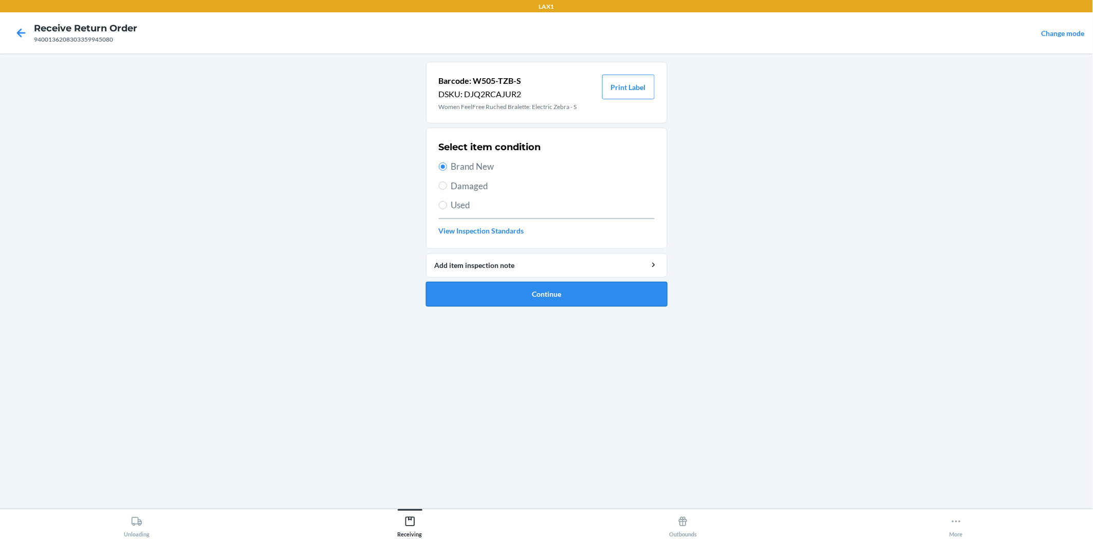
click at [545, 293] on button "Continue" at bounding box center [547, 294] width 242 height 25
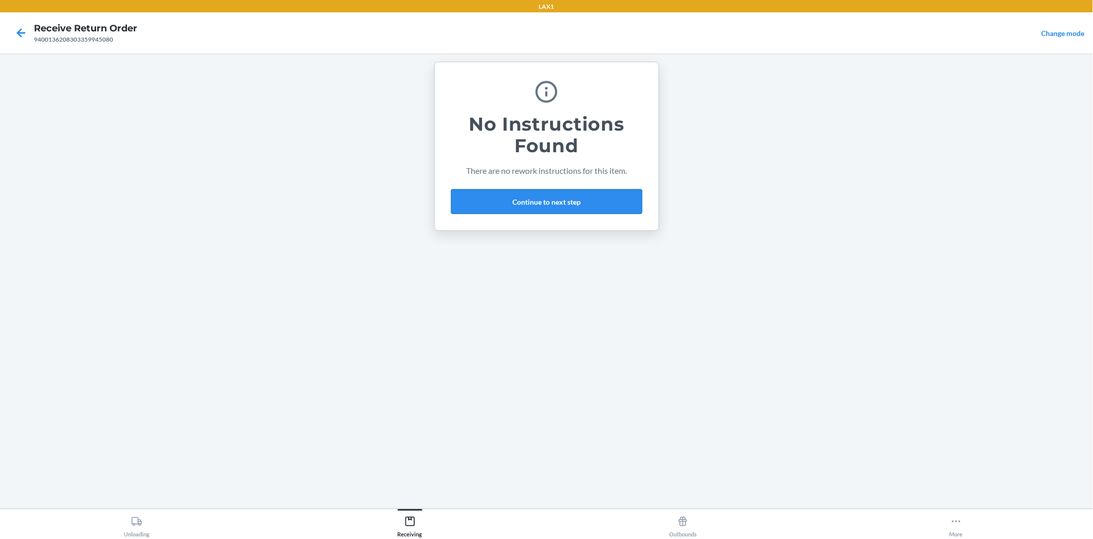
click at [565, 199] on button "Continue to next step" at bounding box center [546, 201] width 191 height 25
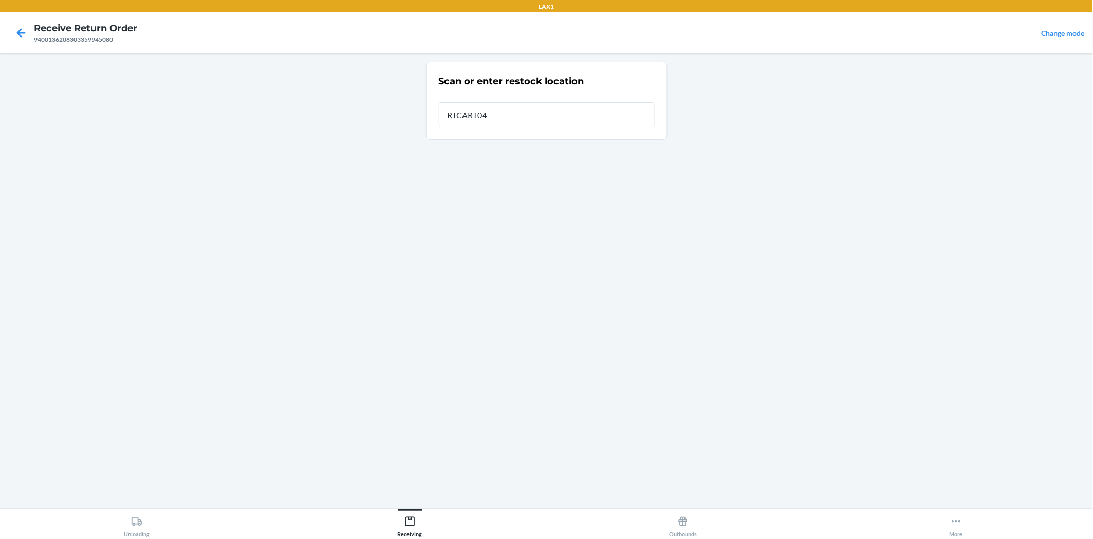
type input "RTCART042"
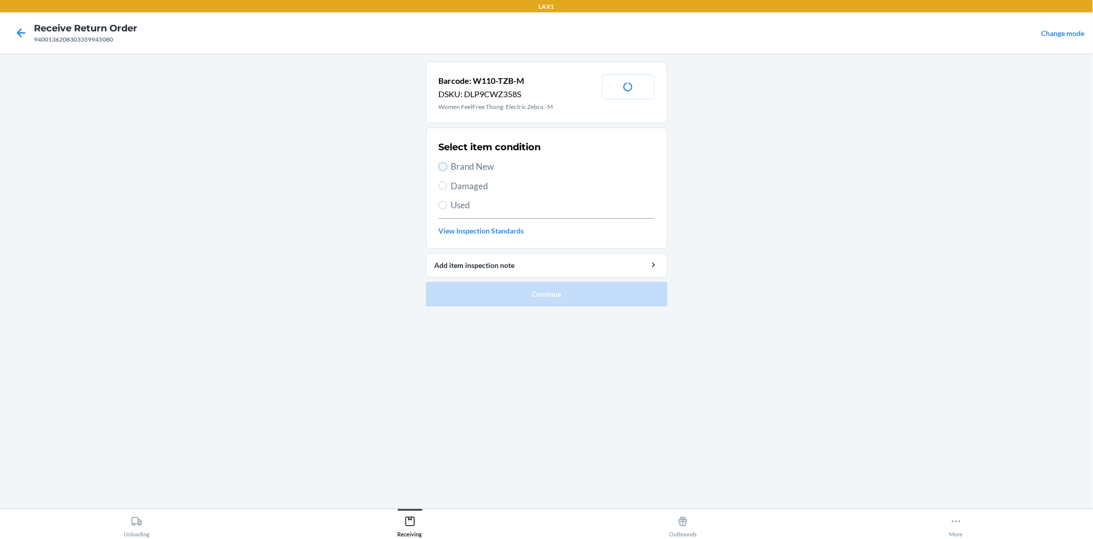
click at [445, 165] on input "Brand New" at bounding box center [443, 166] width 8 height 8
radio input "true"
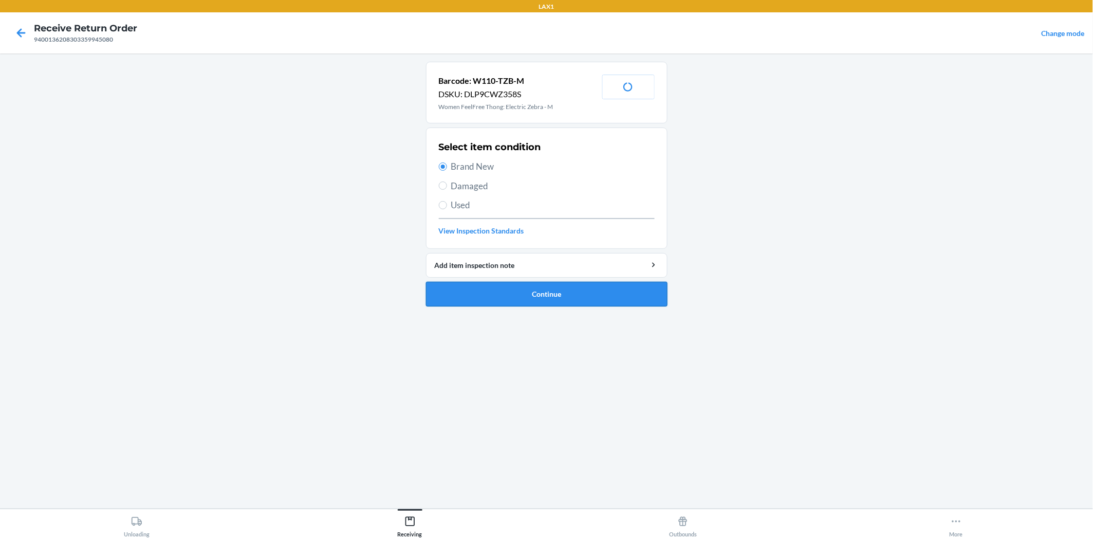
click at [486, 289] on button "Continue" at bounding box center [547, 294] width 242 height 25
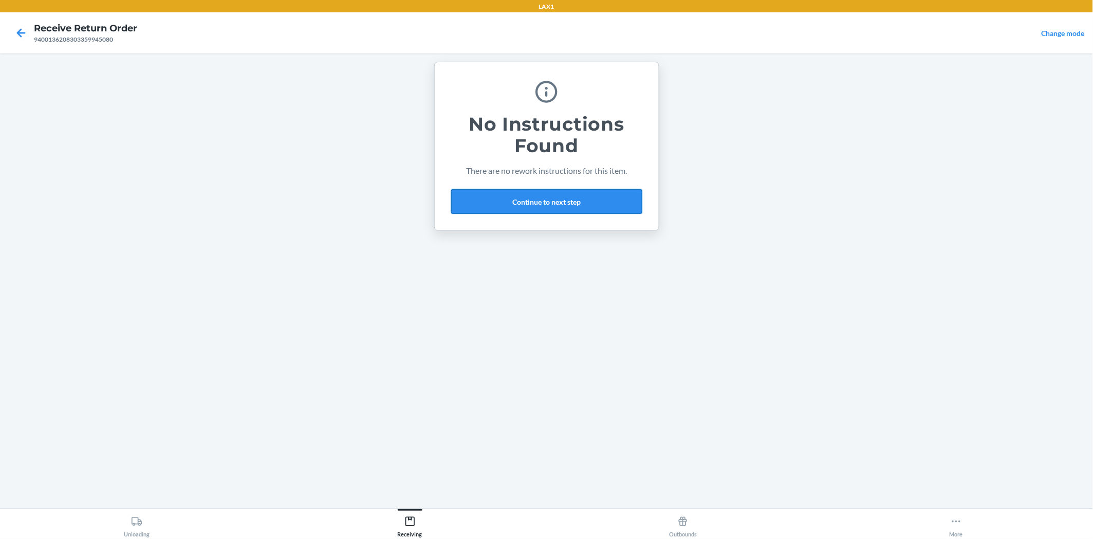
click at [550, 204] on button "Continue to next step" at bounding box center [546, 201] width 191 height 25
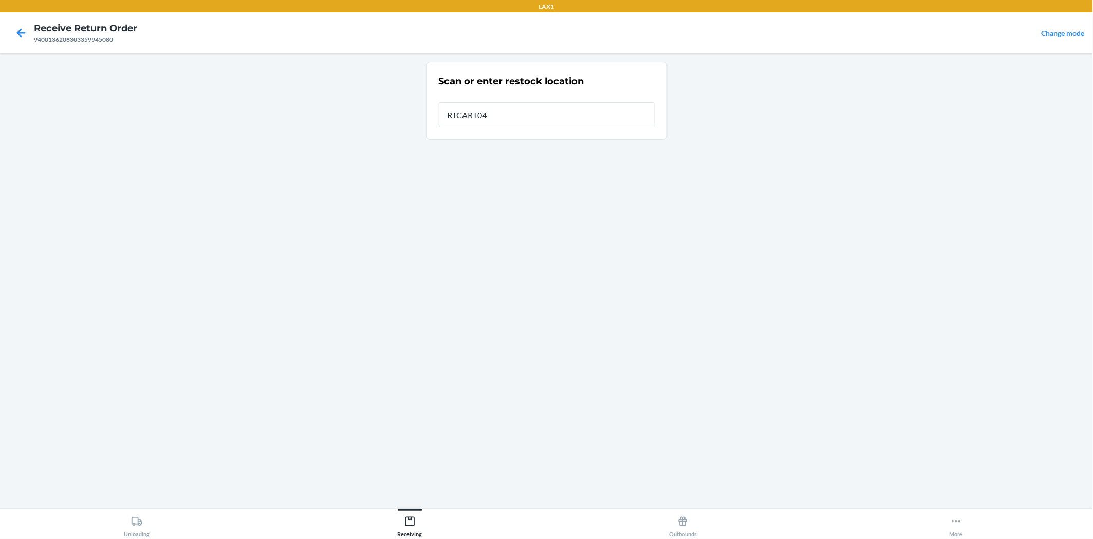
type input "RTCART042"
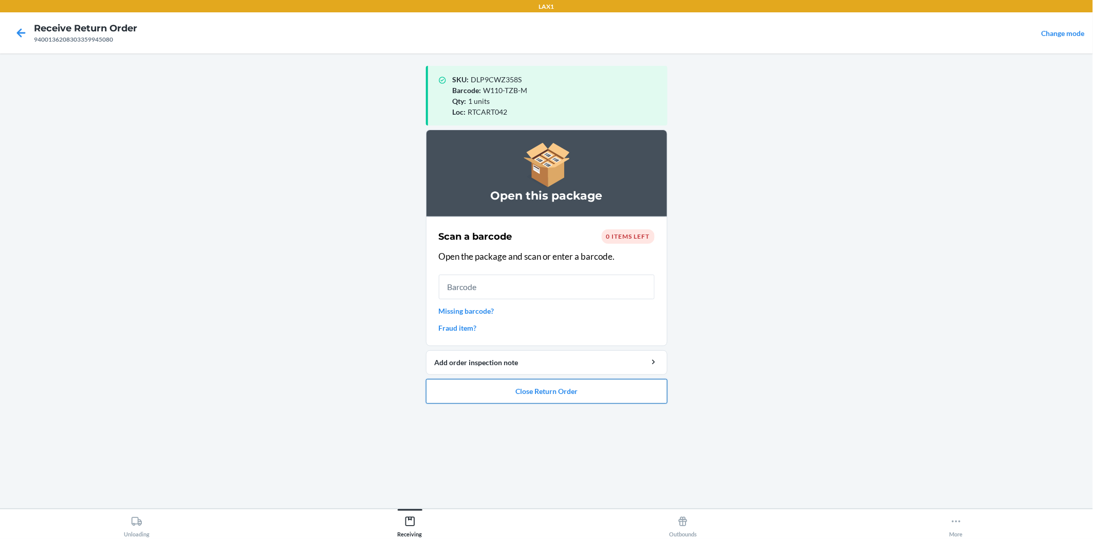
click at [604, 387] on button "Close Return Order" at bounding box center [547, 391] width 242 height 25
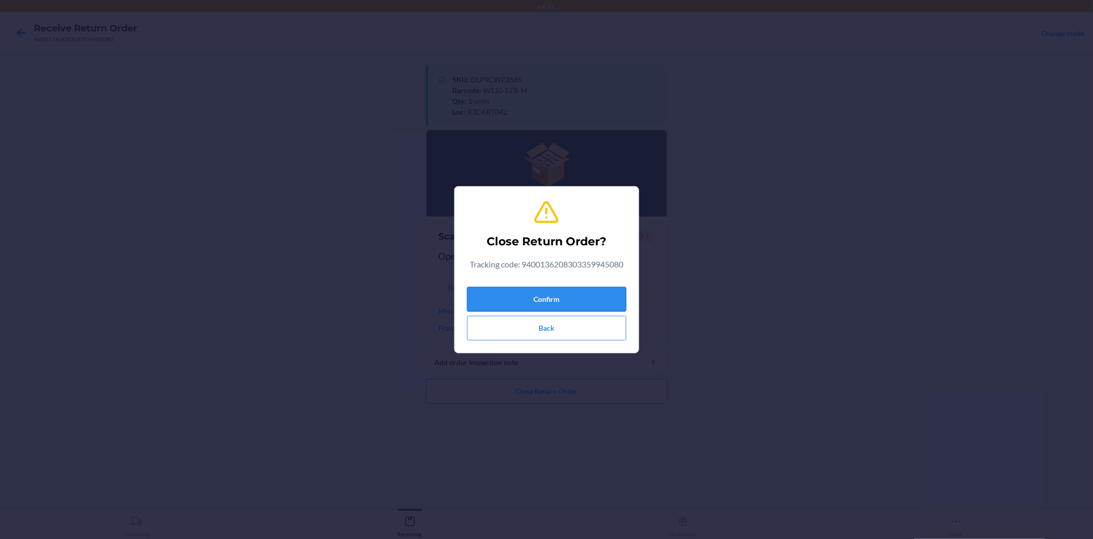
click at [603, 292] on button "Confirm" at bounding box center [546, 299] width 159 height 25
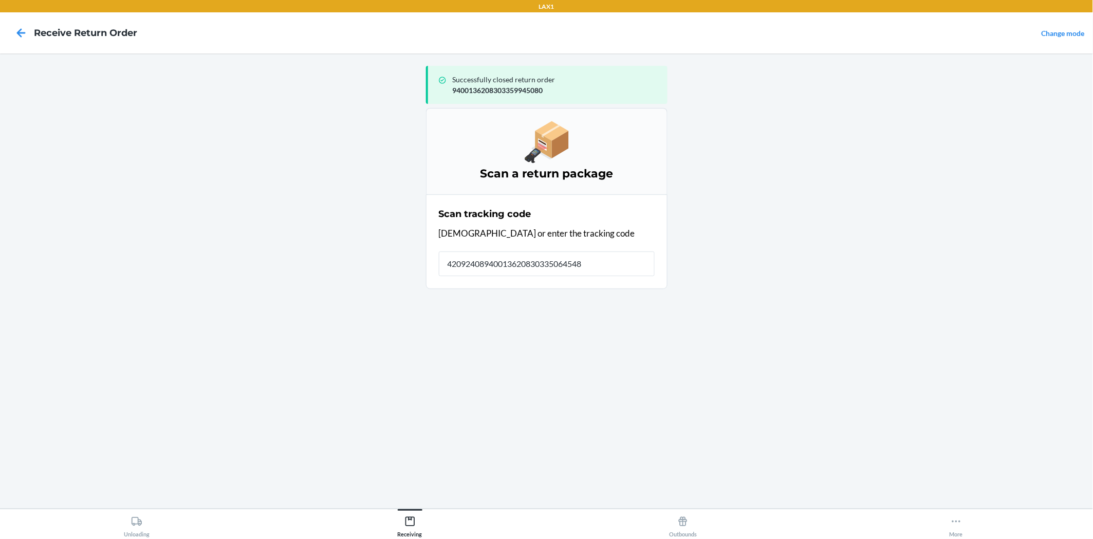
type input "420924089400136208303350645484"
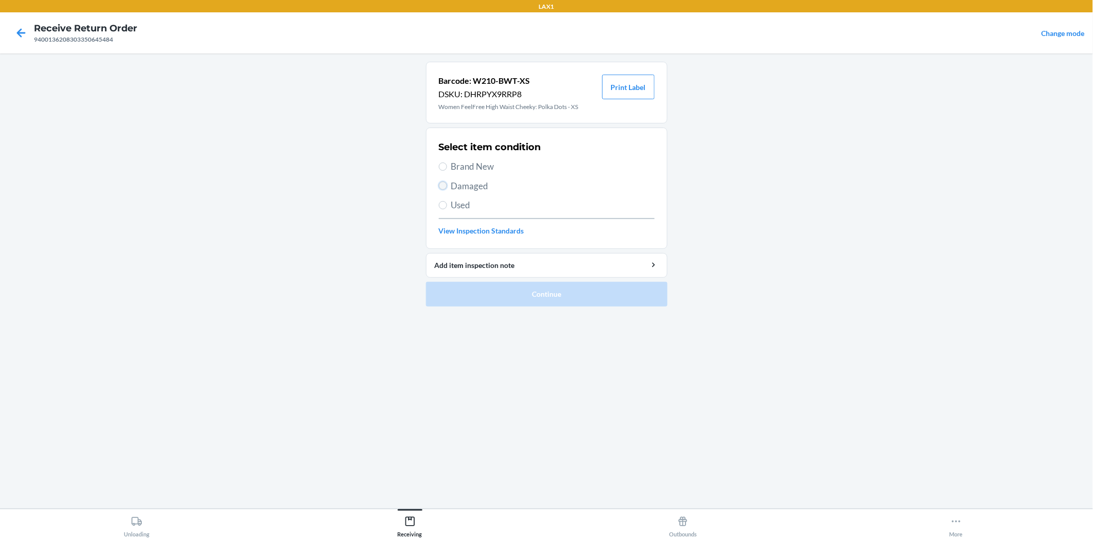
click at [444, 185] on input "Damaged" at bounding box center [443, 185] width 8 height 8
radio input "true"
click at [493, 286] on button "Continue" at bounding box center [547, 294] width 242 height 25
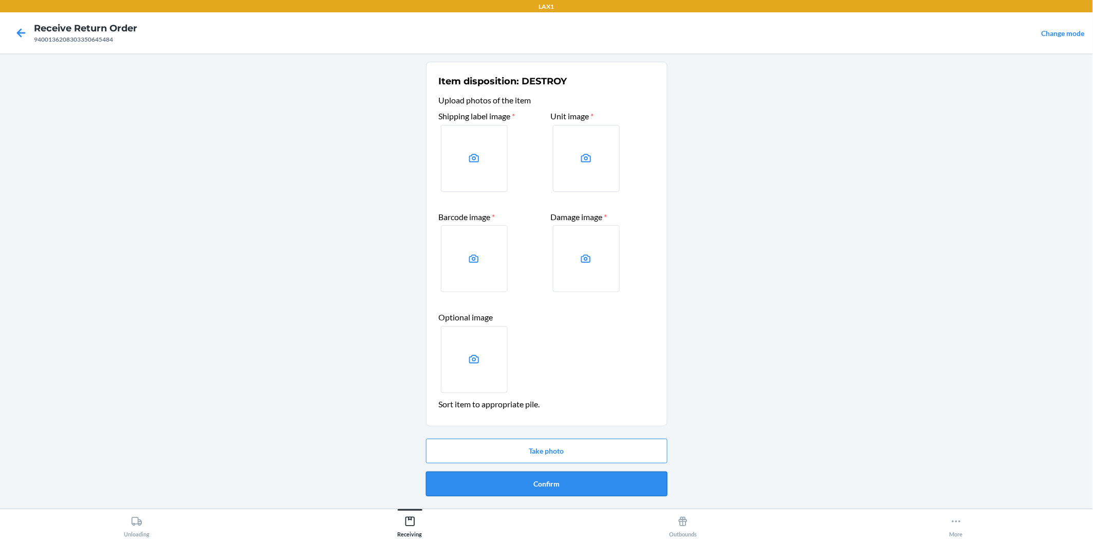
click at [625, 484] on button "Confirm" at bounding box center [547, 483] width 242 height 25
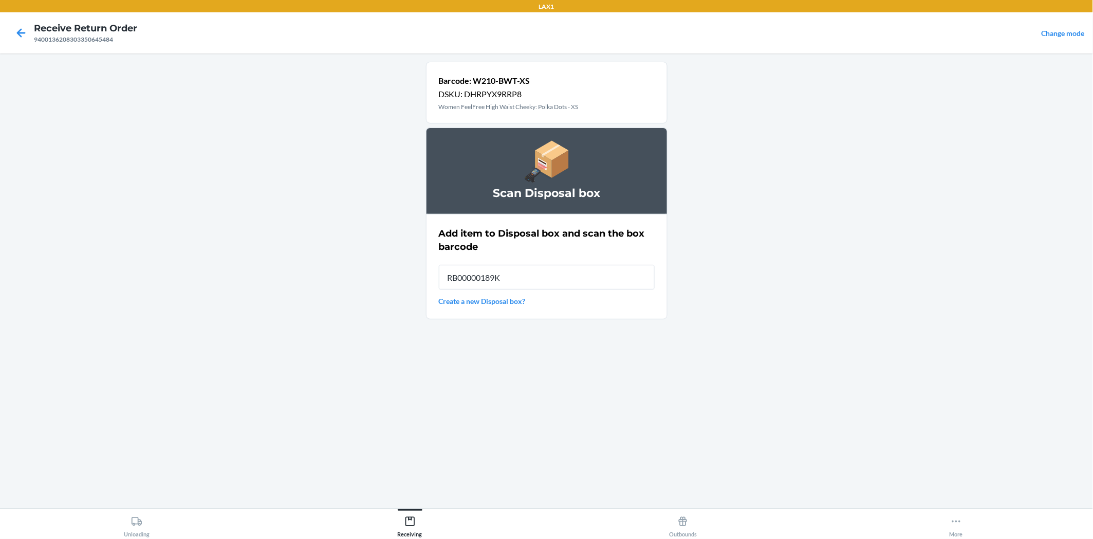
type input "RB00000189K"
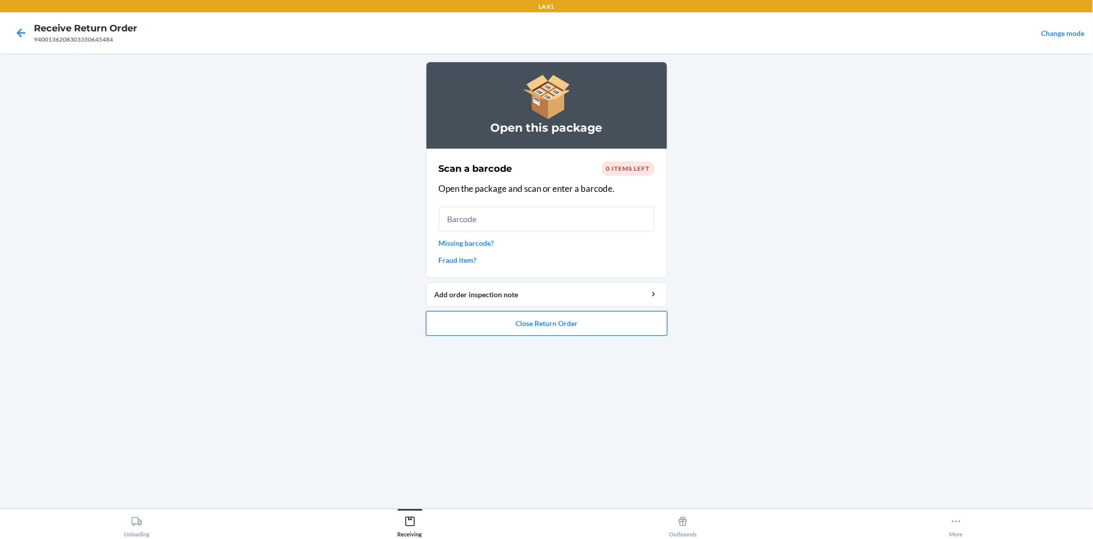
click at [570, 320] on button "Close Return Order" at bounding box center [547, 323] width 242 height 25
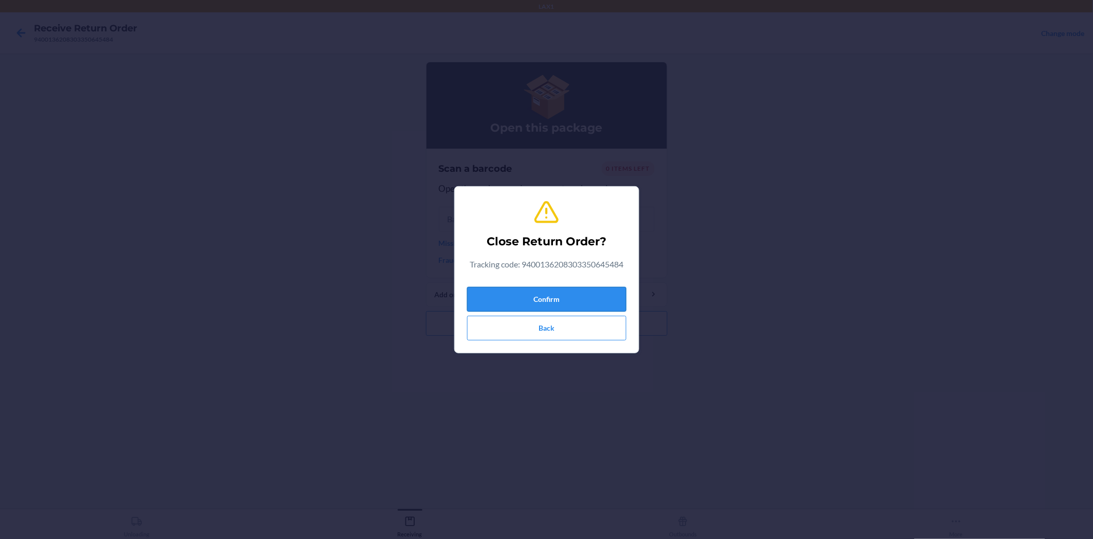
click at [574, 297] on button "Confirm" at bounding box center [546, 299] width 159 height 25
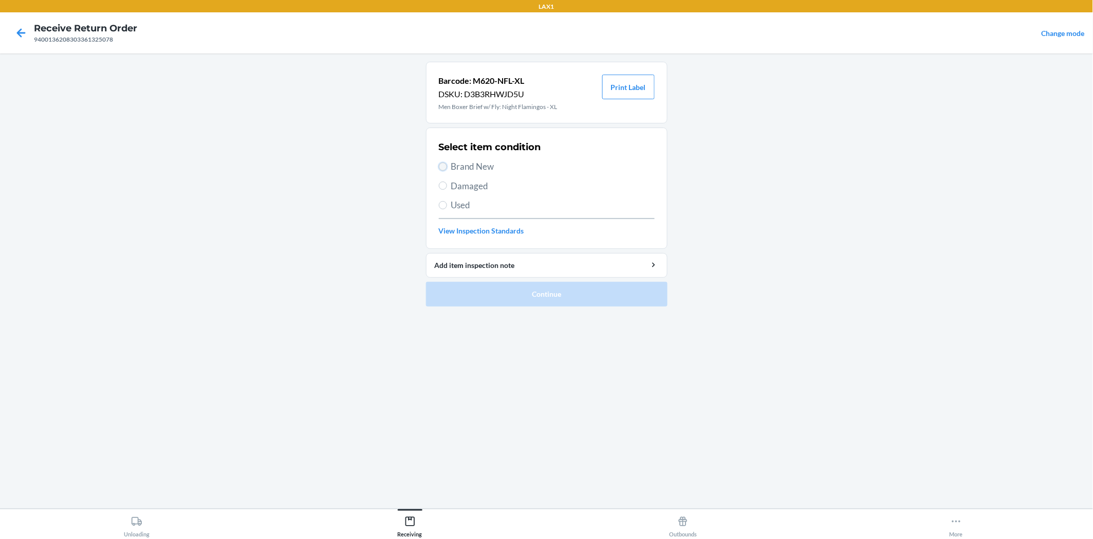
click at [443, 163] on input "Brand New" at bounding box center [443, 166] width 8 height 8
radio input "true"
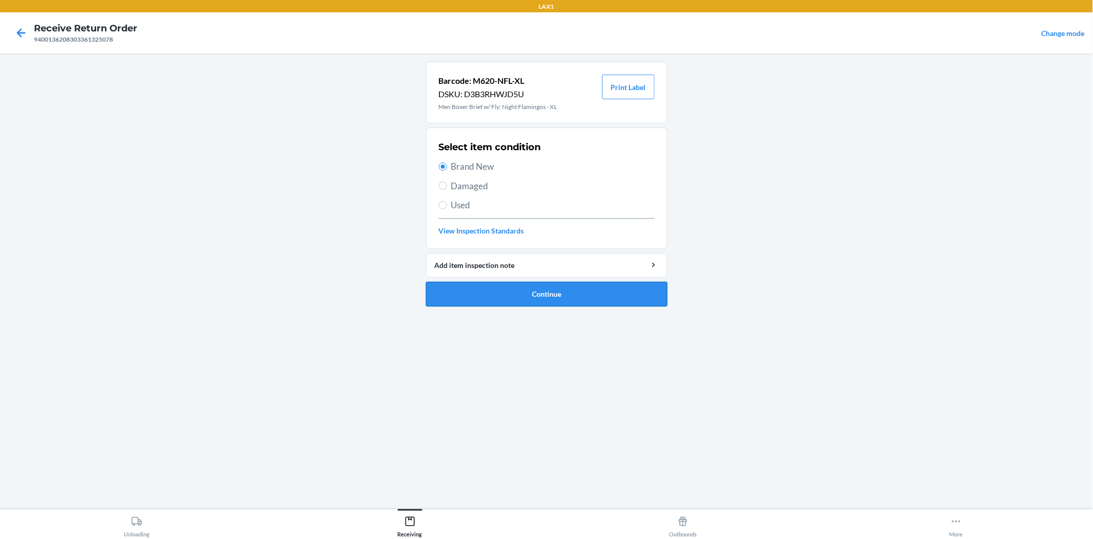
click at [522, 291] on button "Continue" at bounding box center [547, 294] width 242 height 25
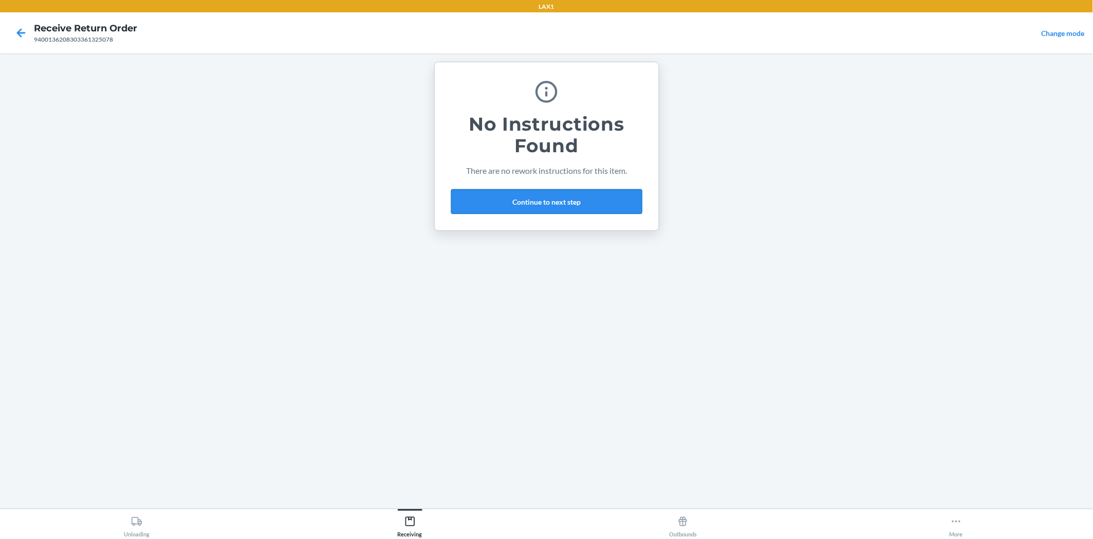
click at [585, 208] on button "Continue to next step" at bounding box center [546, 201] width 191 height 25
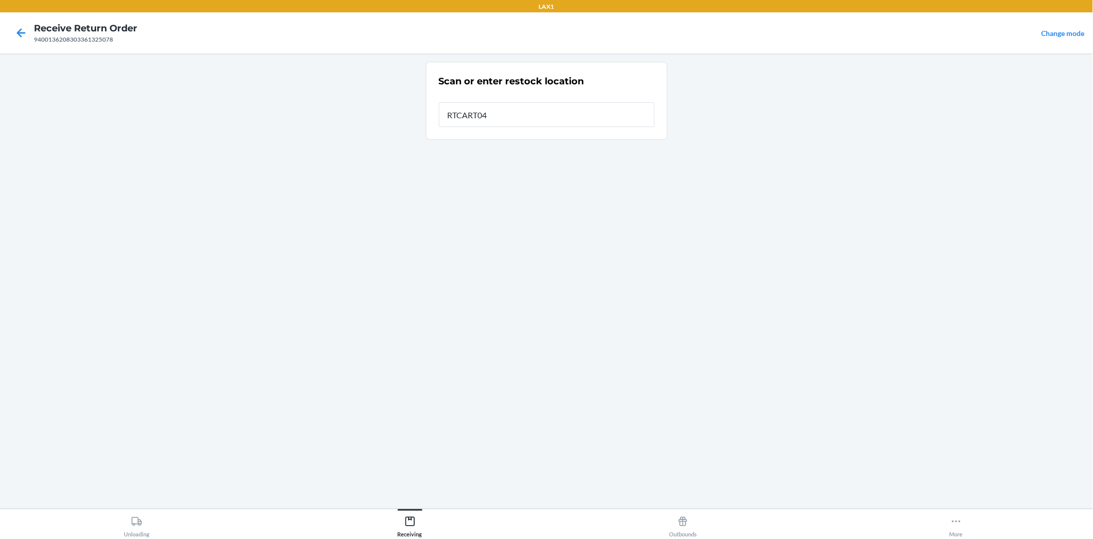
type input "RTCART042"
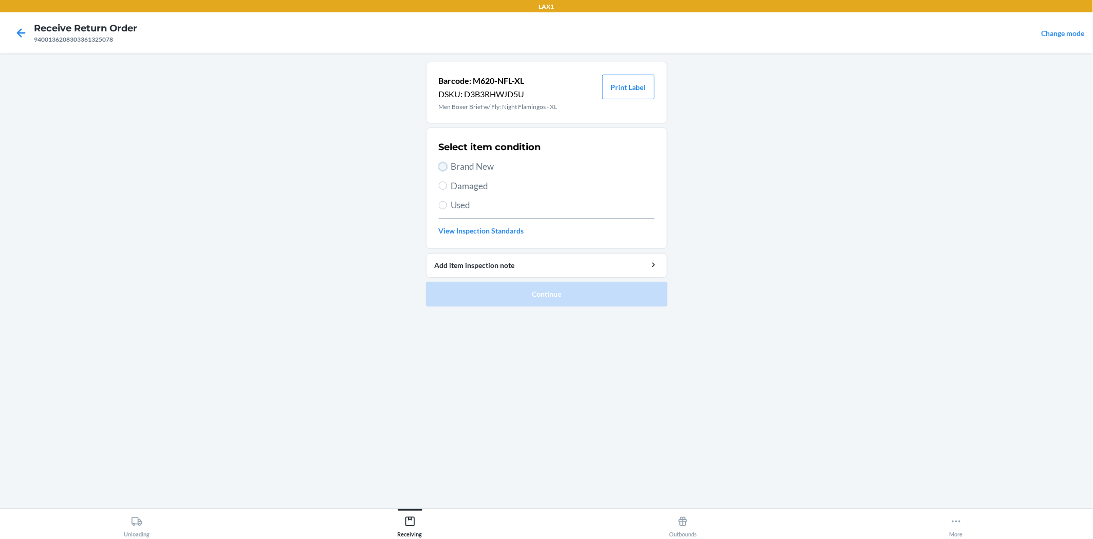
click at [445, 163] on input "Brand New" at bounding box center [443, 166] width 8 height 8
radio input "true"
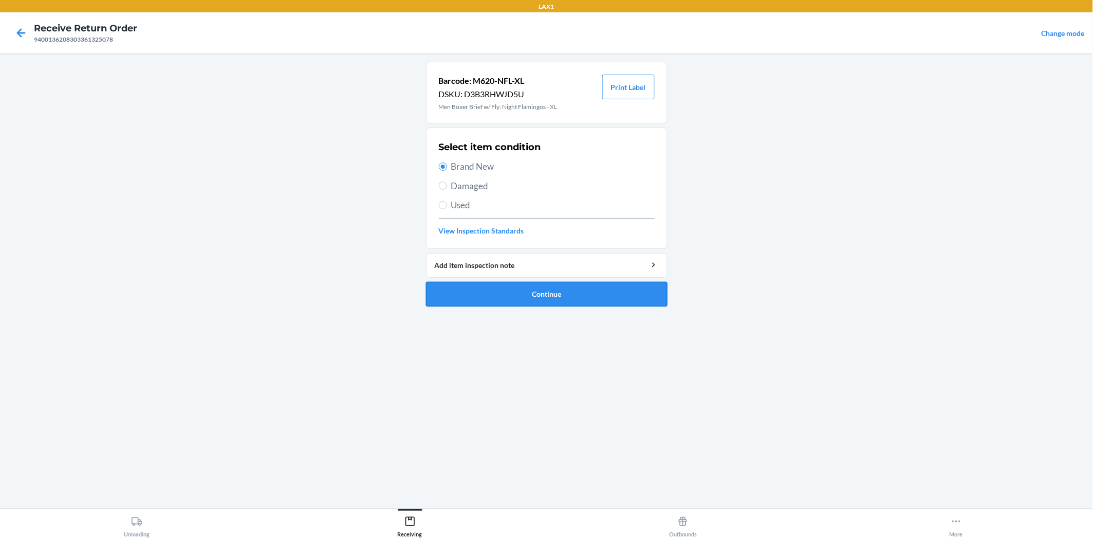
click at [500, 289] on button "Continue" at bounding box center [547, 294] width 242 height 25
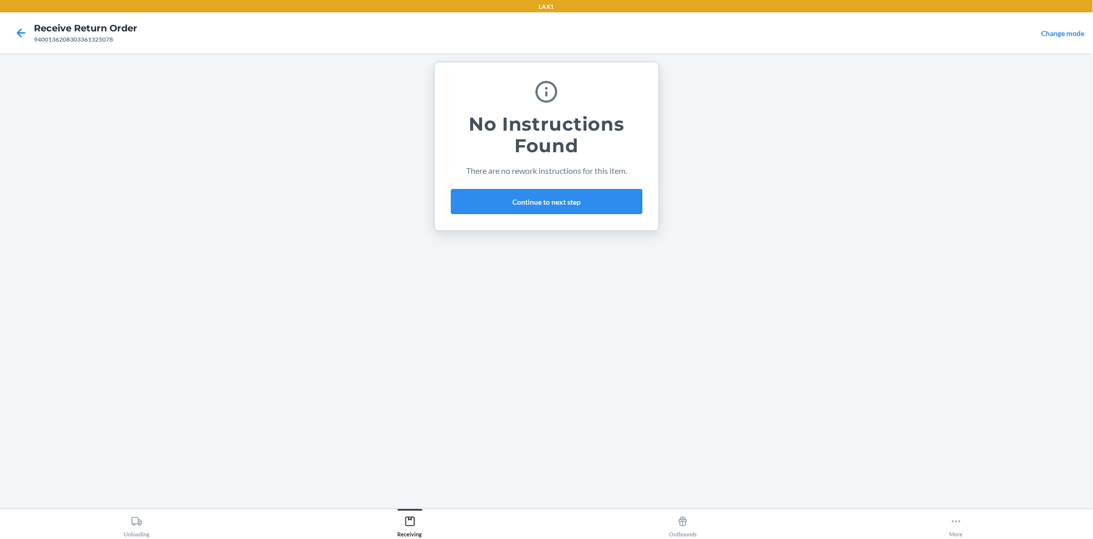
click at [573, 206] on button "Continue to next step" at bounding box center [546, 201] width 191 height 25
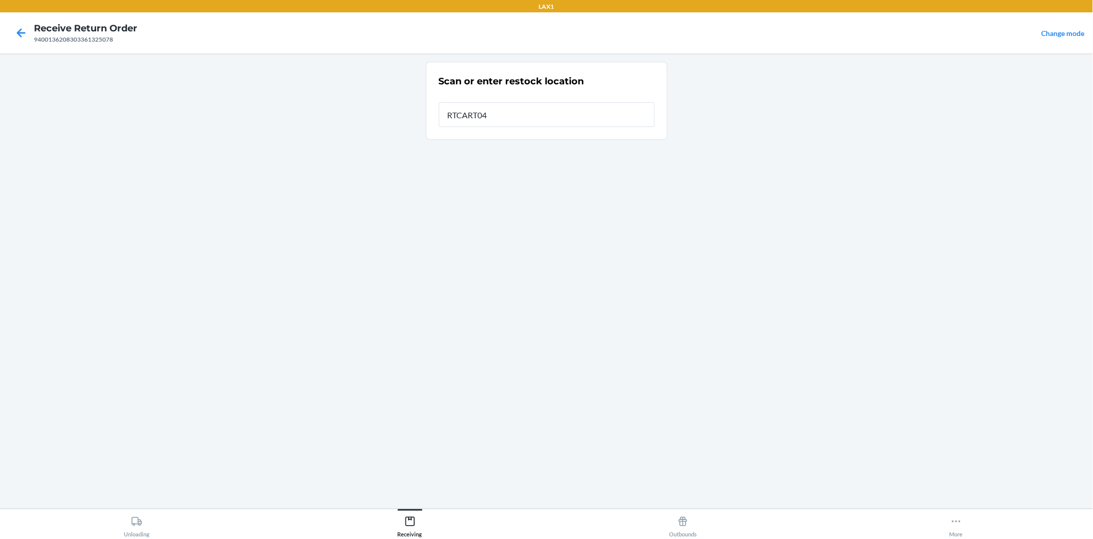
type input "RTCART042"
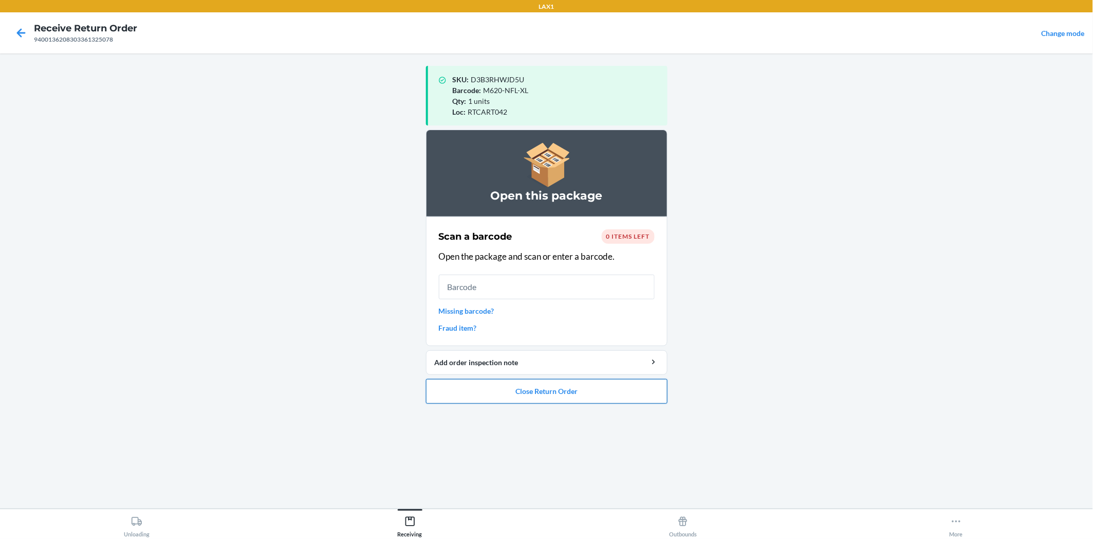
click at [593, 395] on button "Close Return Order" at bounding box center [547, 391] width 242 height 25
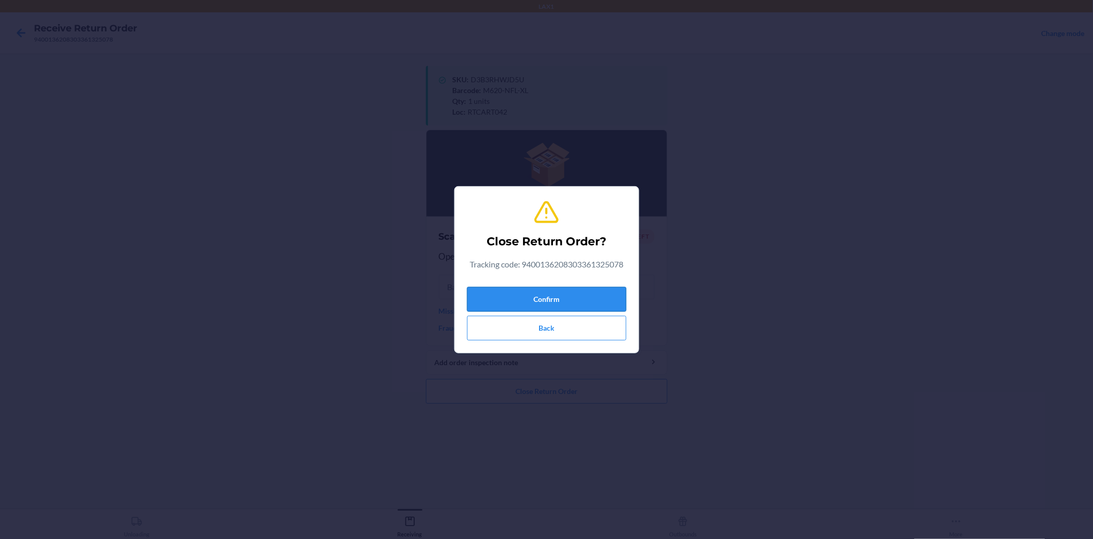
click at [569, 297] on button "Confirm" at bounding box center [546, 299] width 159 height 25
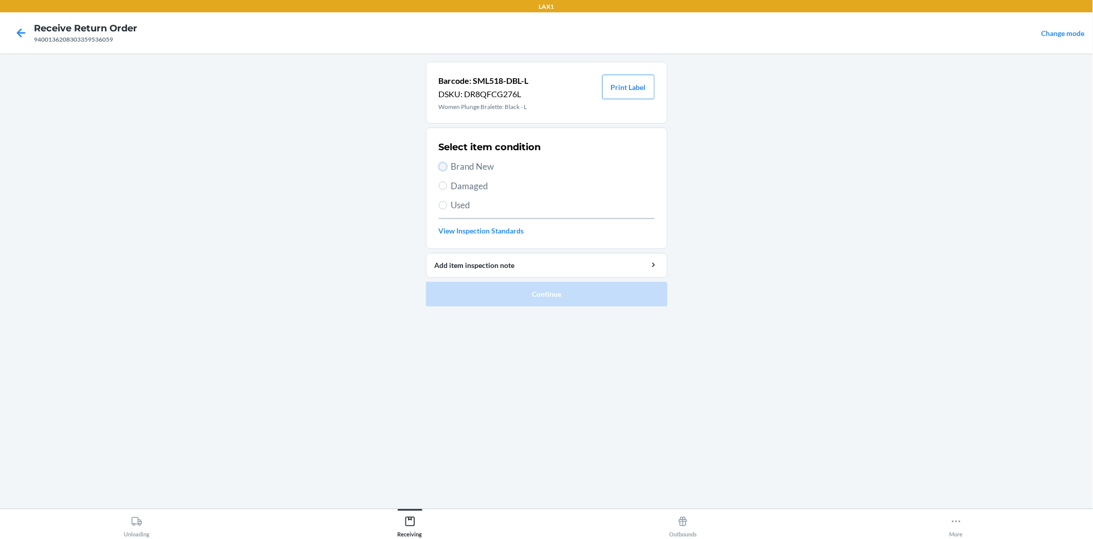
click at [439, 166] on input "Brand New" at bounding box center [443, 166] width 8 height 8
radio input "true"
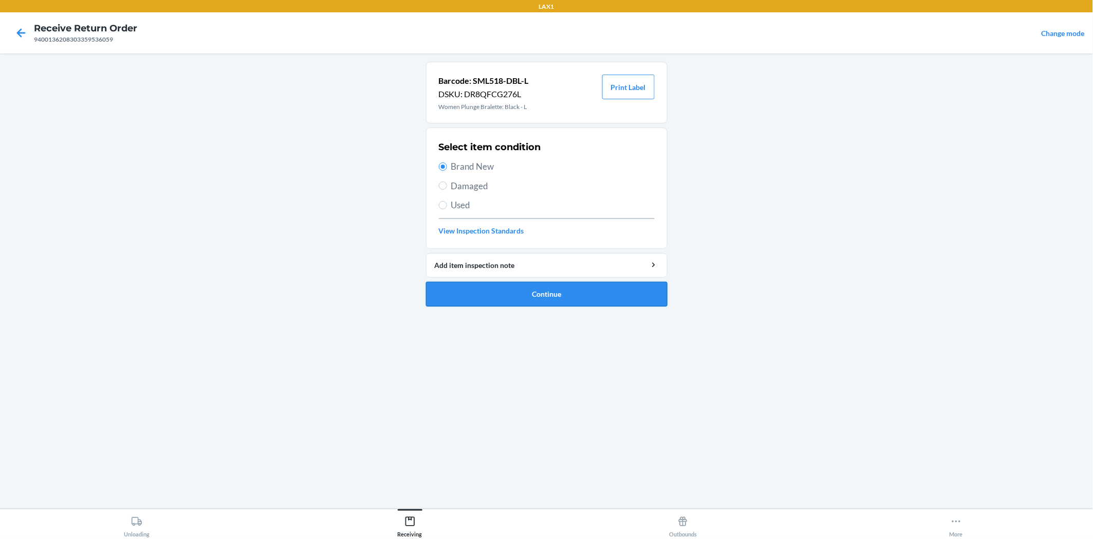
click at [472, 285] on button "Continue" at bounding box center [547, 294] width 242 height 25
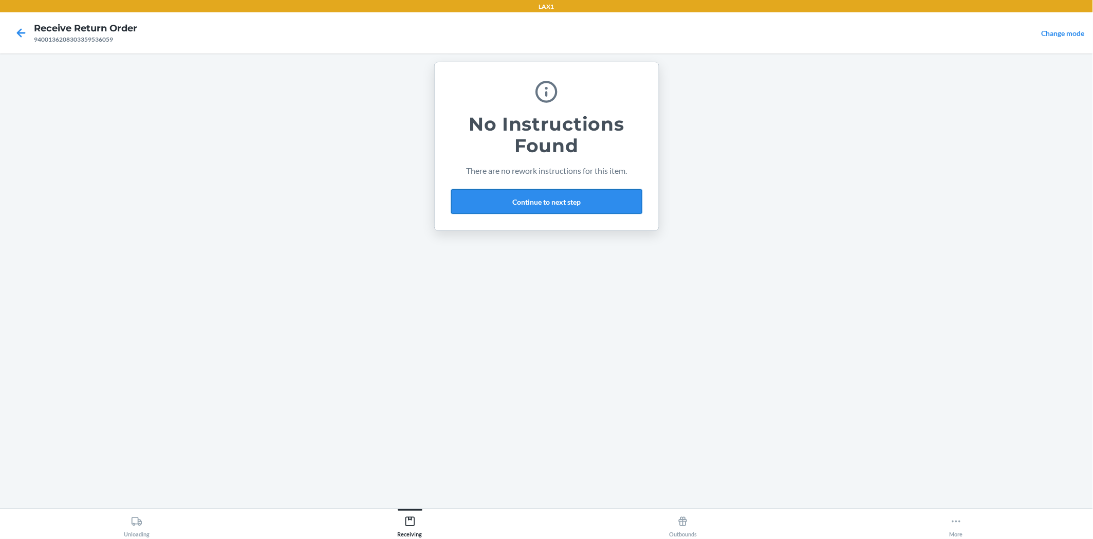
click at [550, 195] on button "Continue to next step" at bounding box center [546, 201] width 191 height 25
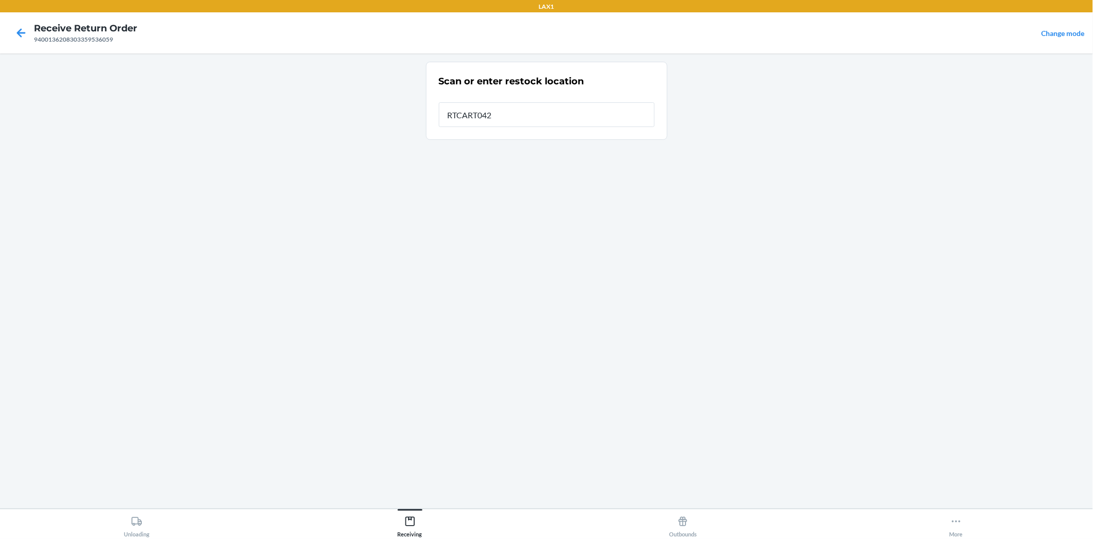
type input "RTCART042"
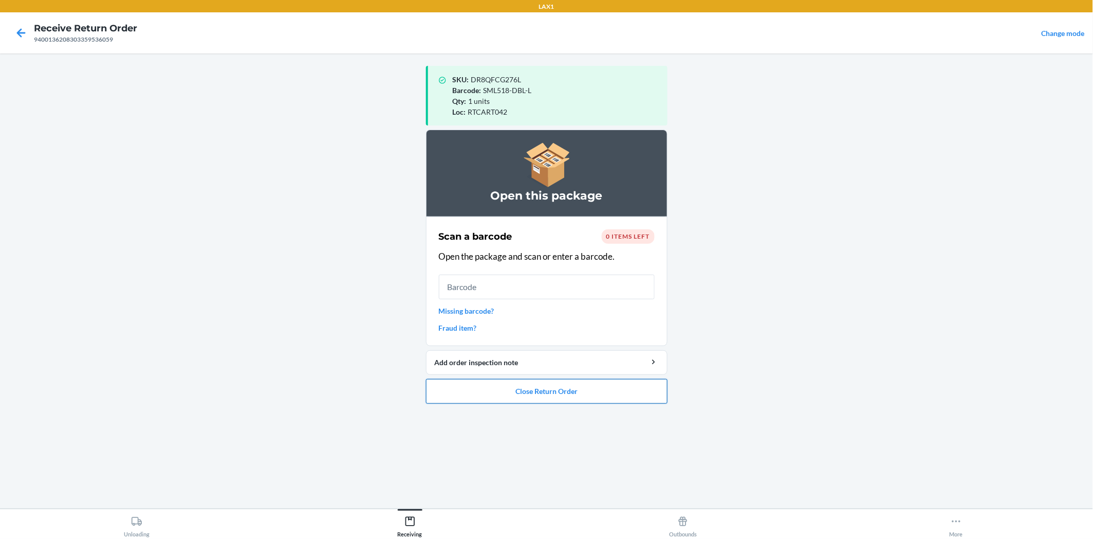
click at [657, 384] on button "Close Return Order" at bounding box center [547, 391] width 242 height 25
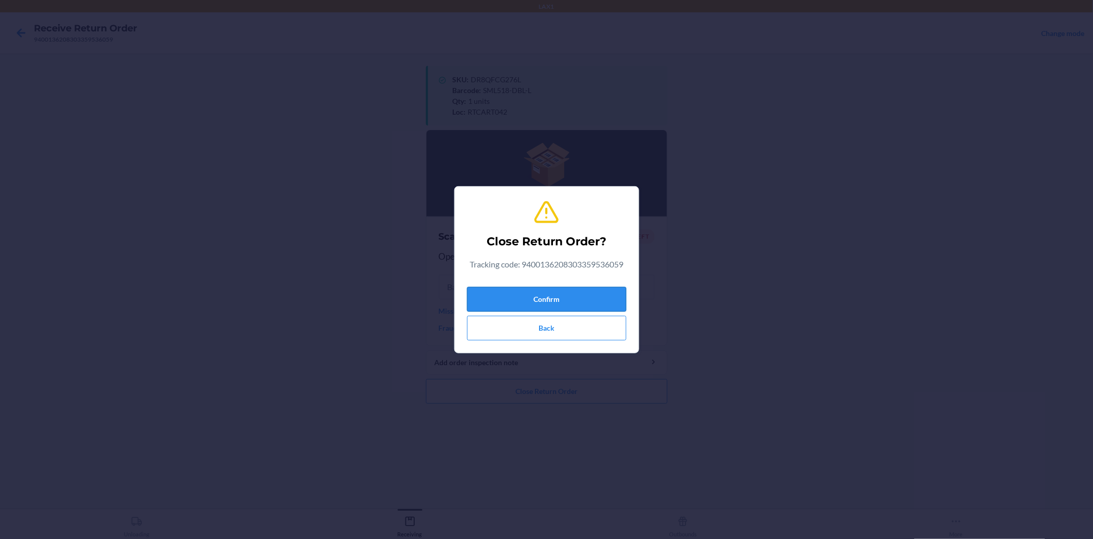
click at [594, 293] on button "Confirm" at bounding box center [546, 299] width 159 height 25
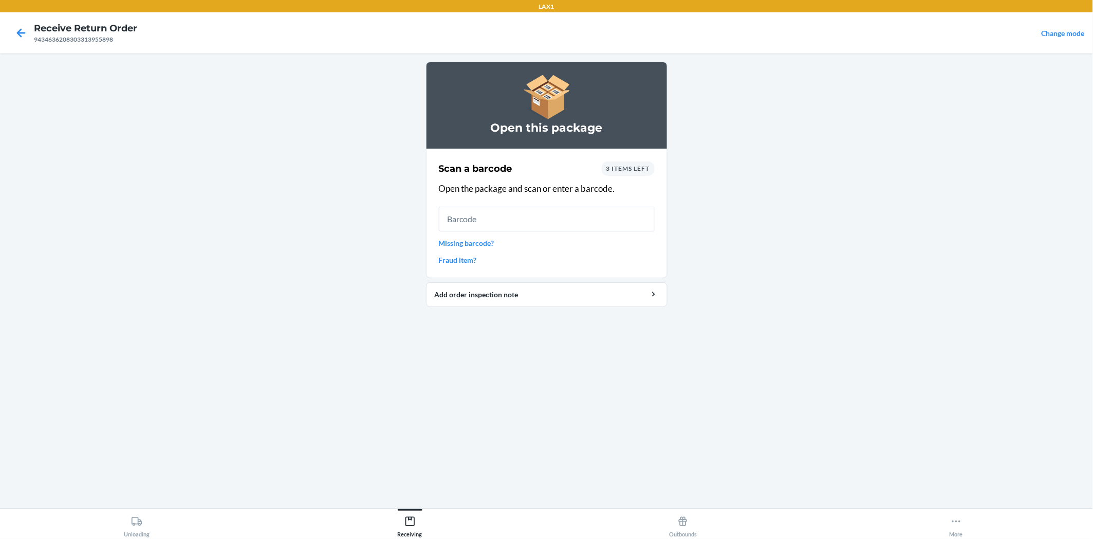
click at [643, 167] on span "3 items left" at bounding box center [628, 168] width 44 height 8
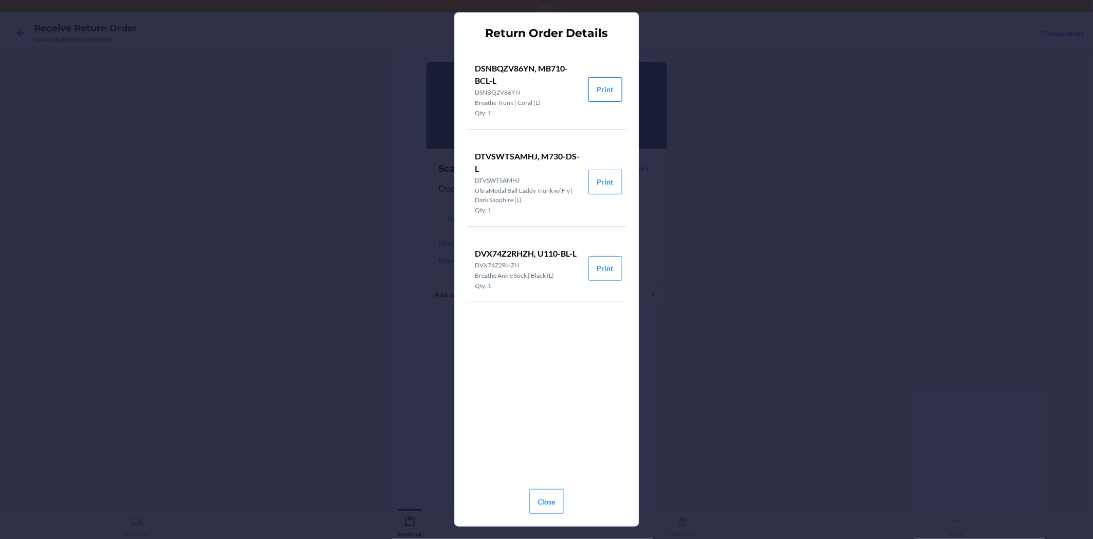
click at [607, 86] on button "Print" at bounding box center [605, 89] width 34 height 25
click at [613, 177] on button "Print" at bounding box center [605, 182] width 34 height 25
click at [599, 269] on button "Print" at bounding box center [605, 268] width 34 height 25
click at [540, 497] on button "Close" at bounding box center [546, 501] width 35 height 25
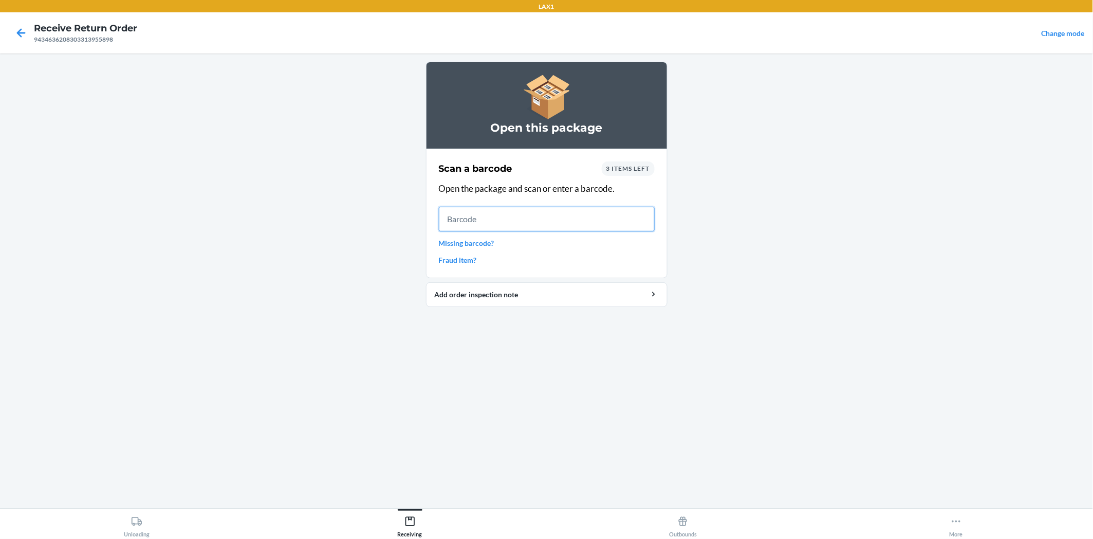
click at [468, 213] on input "text" at bounding box center [547, 219] width 216 height 25
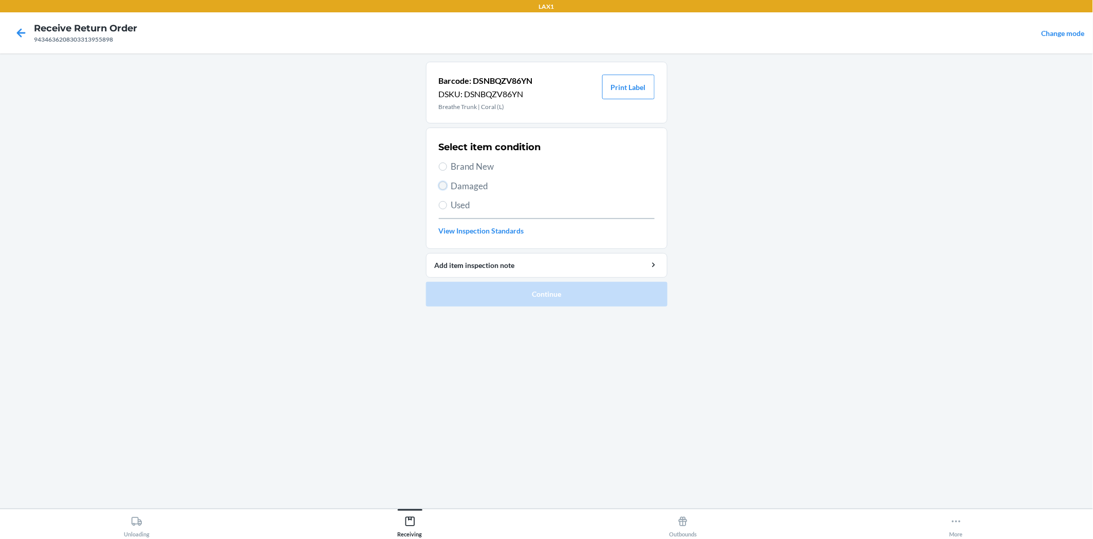
click at [442, 187] on input "Damaged" at bounding box center [443, 185] width 8 height 8
radio input "true"
click at [517, 293] on button "Continue" at bounding box center [547, 294] width 242 height 25
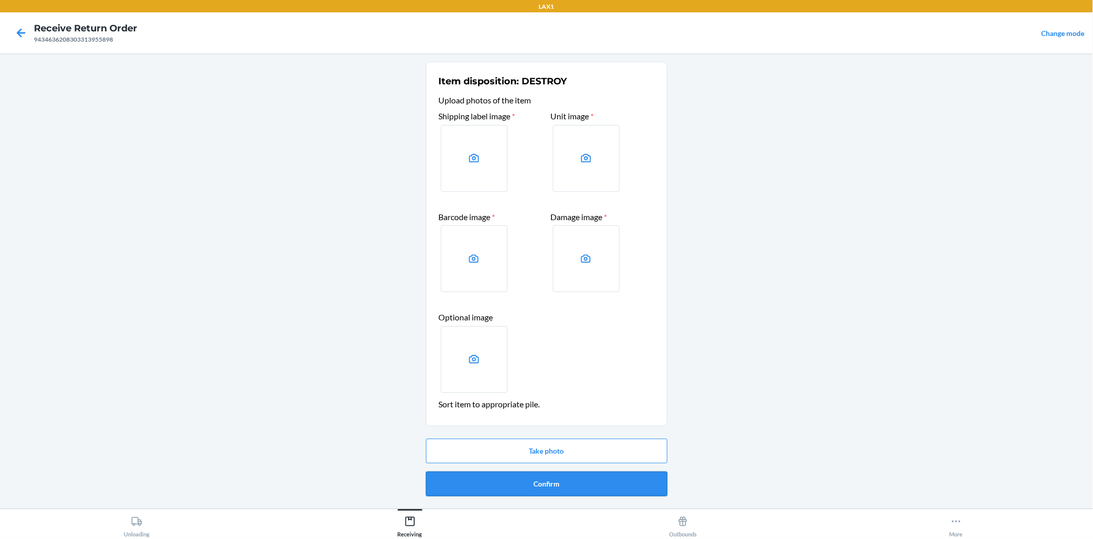
click at [585, 482] on button "Confirm" at bounding box center [547, 483] width 242 height 25
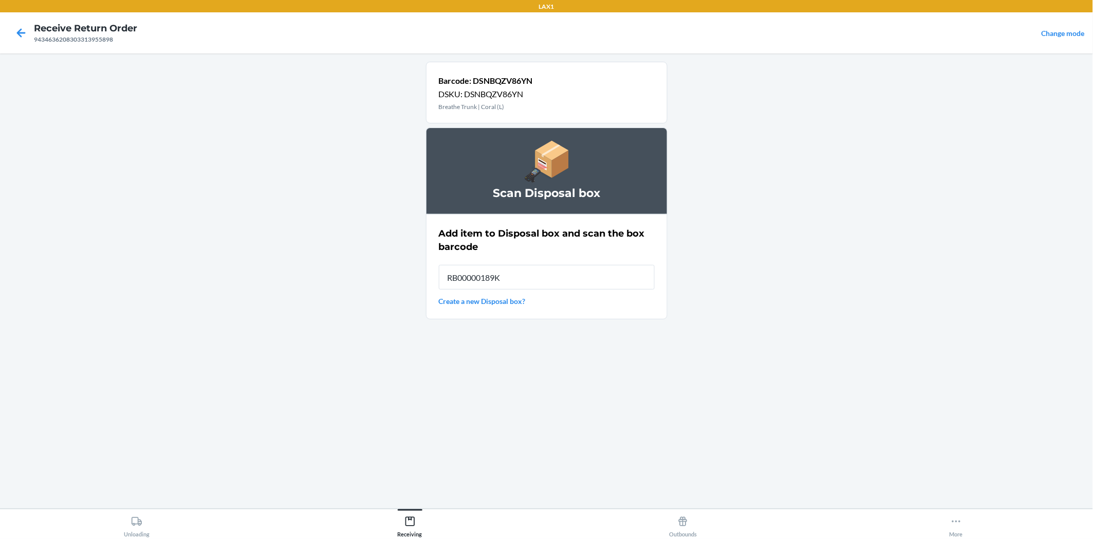
type input "RB00000189K"
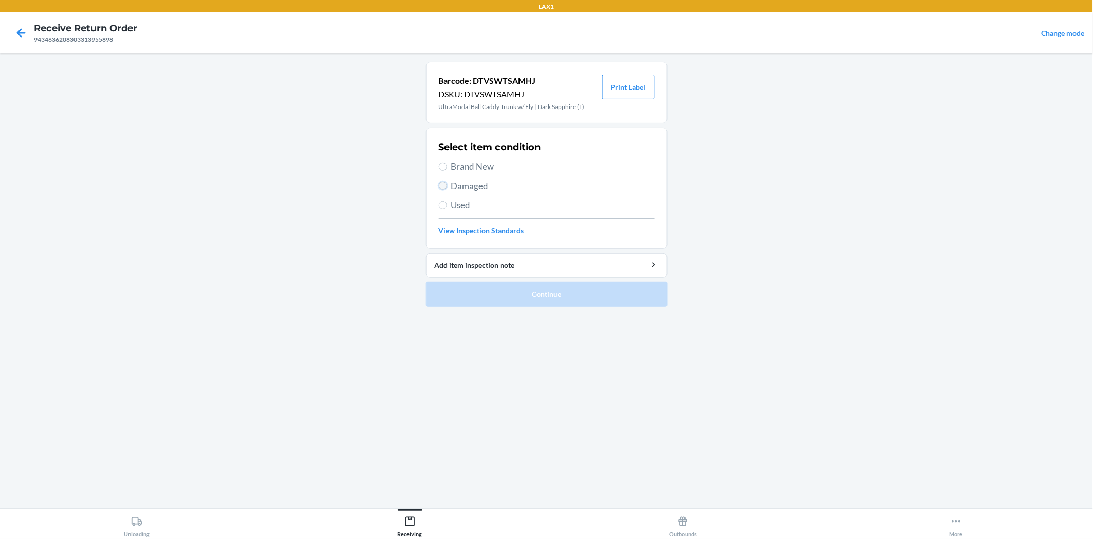
click at [443, 188] on input "Damaged" at bounding box center [443, 185] width 8 height 8
radio input "true"
click at [514, 286] on button "Continue" at bounding box center [547, 294] width 242 height 25
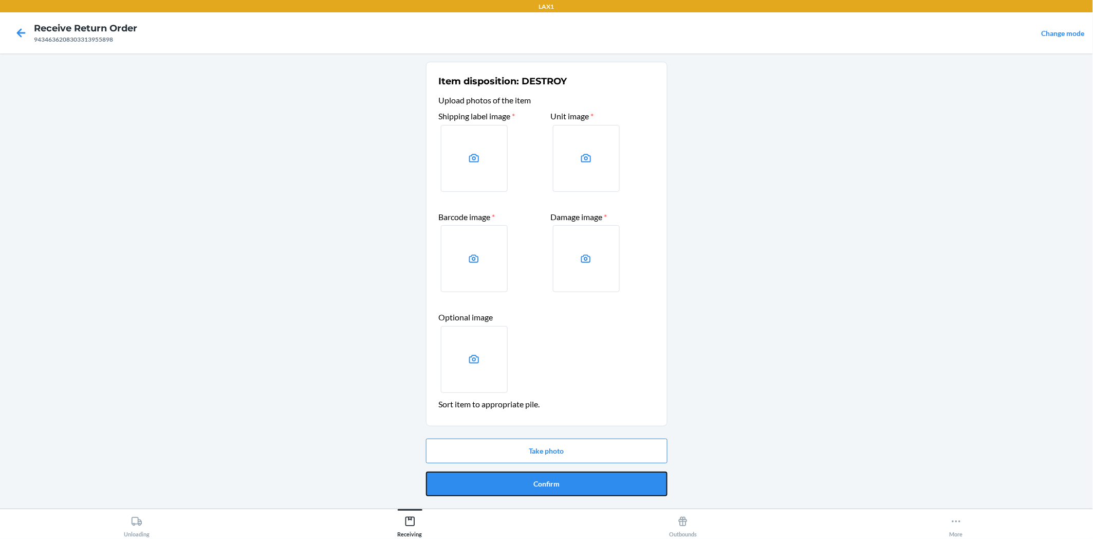
click at [604, 476] on button "Confirm" at bounding box center [547, 483] width 242 height 25
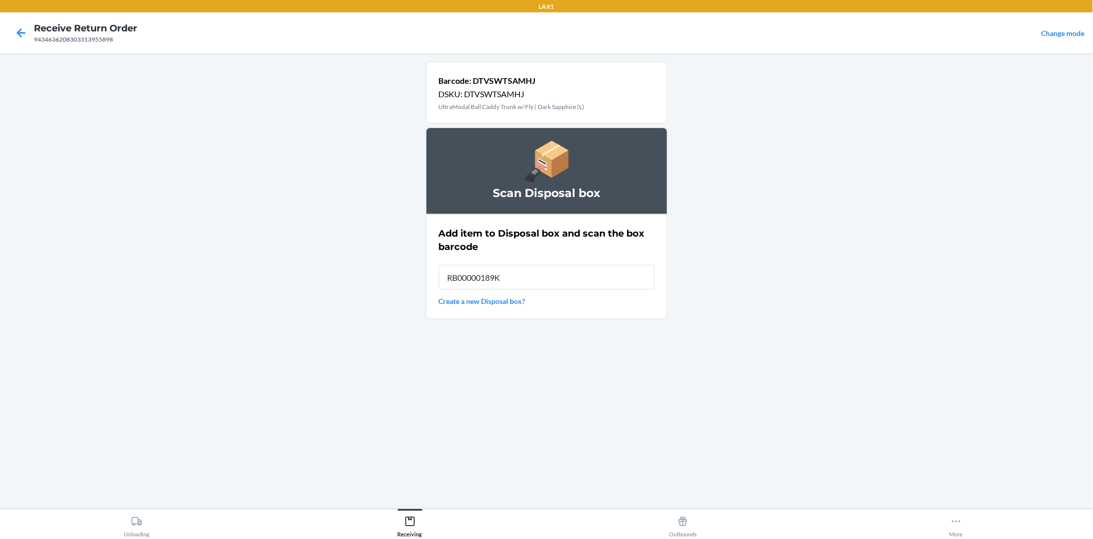
type input "RB00000189K"
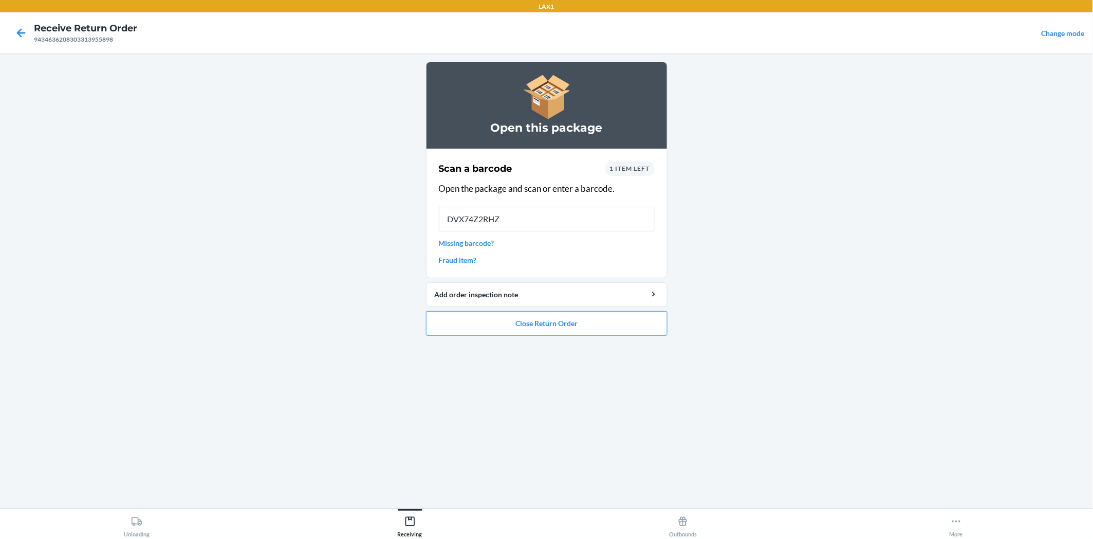
type input "DVX74Z2RHZH"
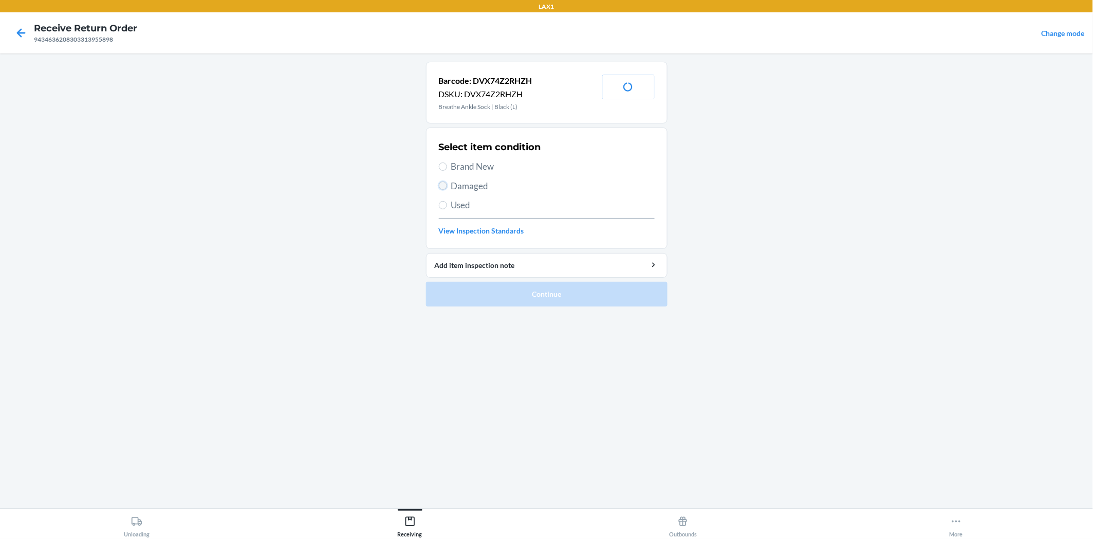
click at [444, 183] on input "Damaged" at bounding box center [443, 185] width 8 height 8
radio input "true"
click at [517, 284] on button "Continue" at bounding box center [547, 294] width 242 height 25
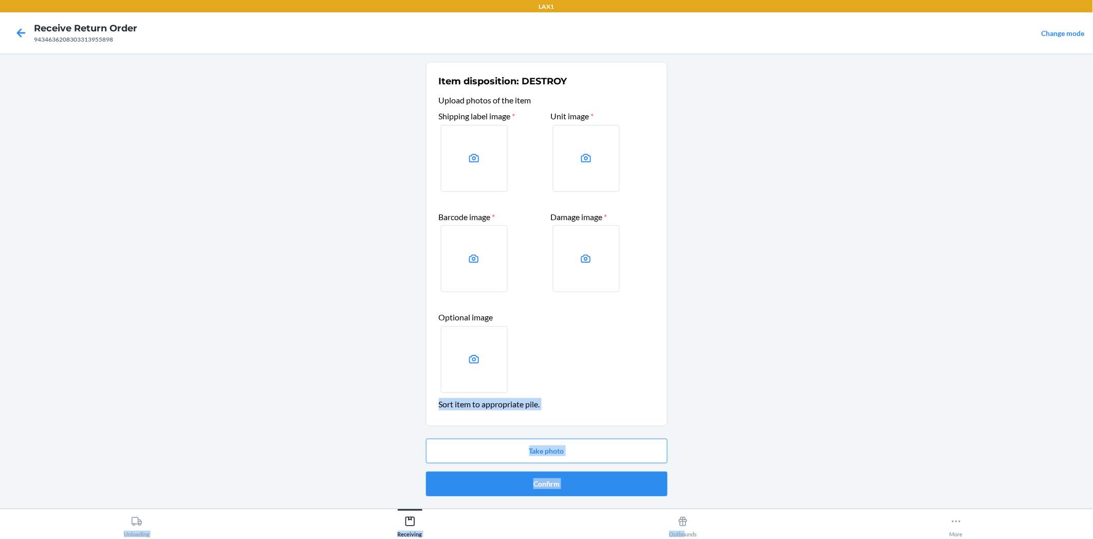
click at [763, 538] on html "LAX1 Receive Return Order 9434636208303313955898 Change mode Item disposition: …" at bounding box center [546, 269] width 1093 height 539
click at [582, 486] on button "Confirm" at bounding box center [547, 483] width 242 height 25
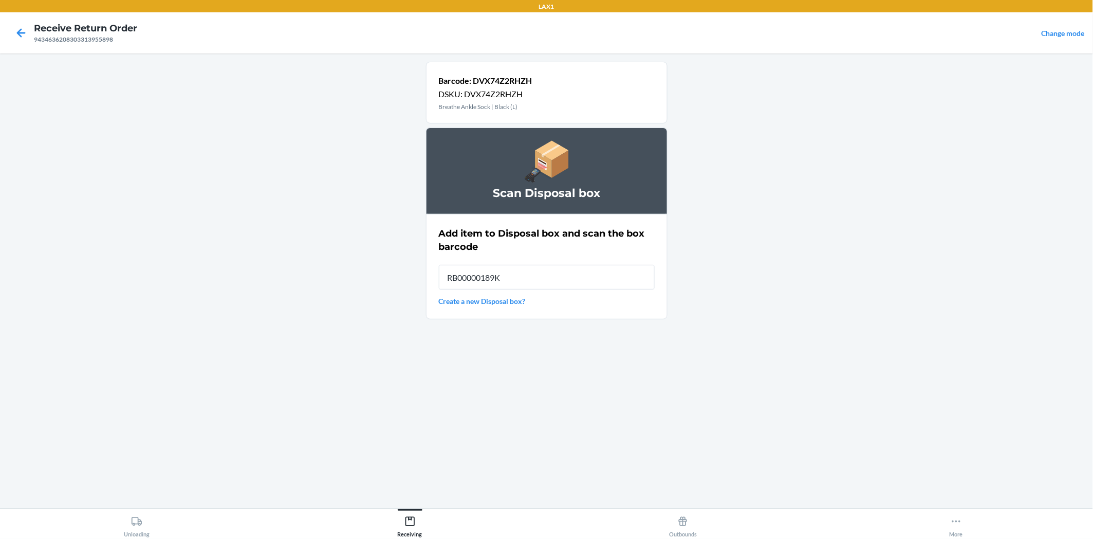
type input "RB00000189K"
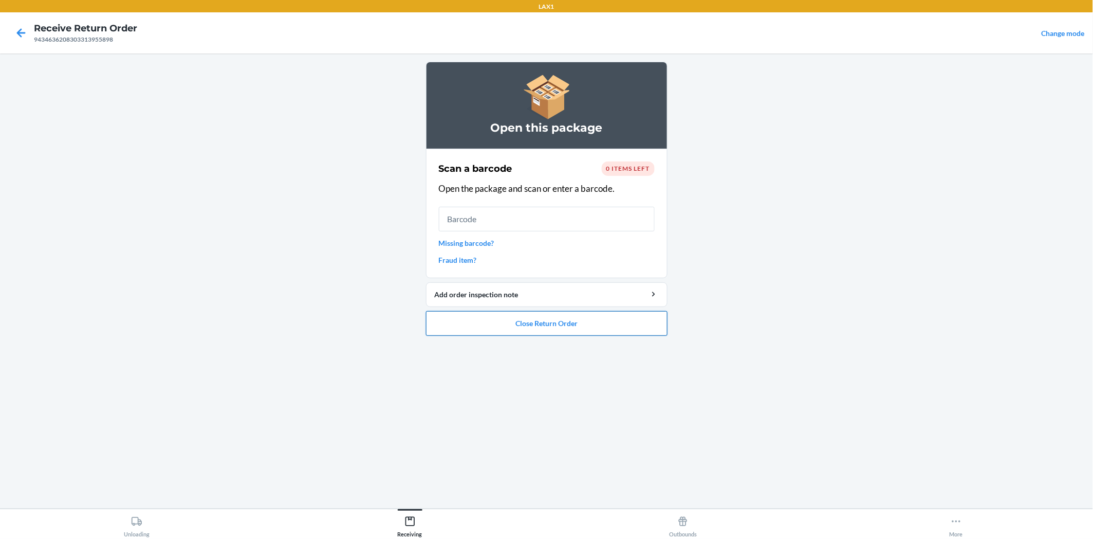
click at [629, 324] on button "Close Return Order" at bounding box center [547, 323] width 242 height 25
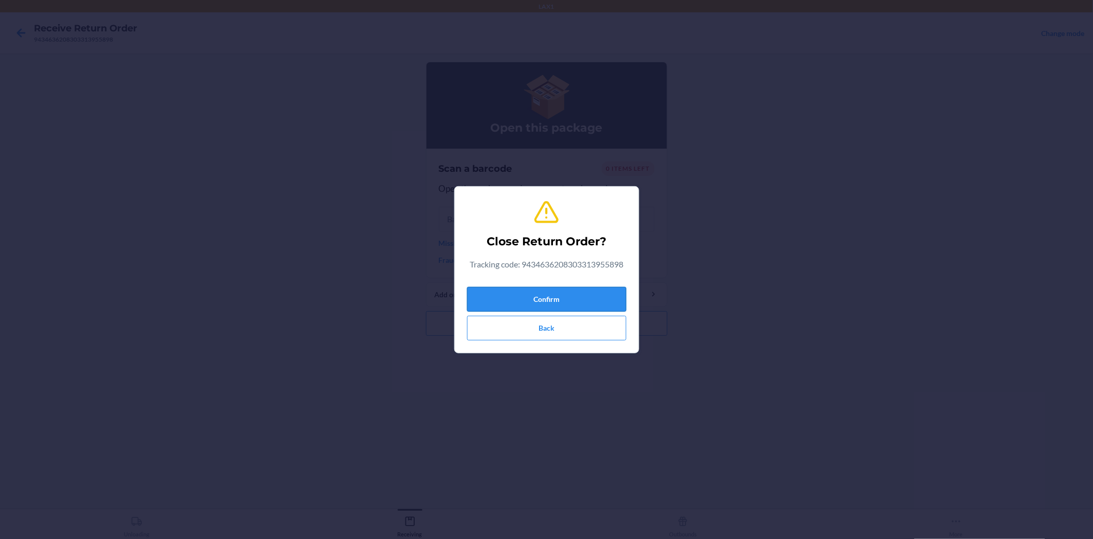
click at [604, 288] on button "Confirm" at bounding box center [546, 299] width 159 height 25
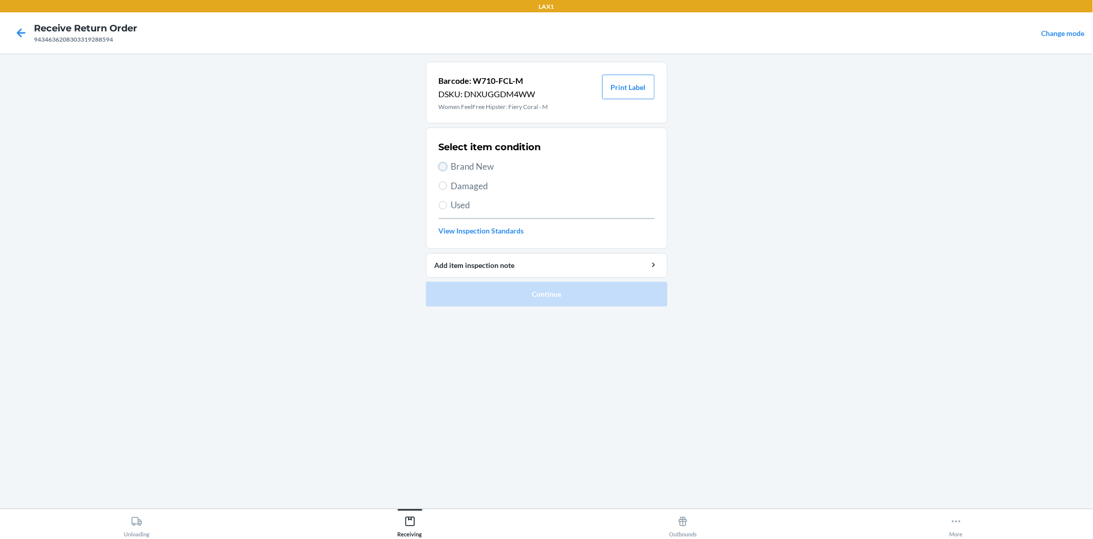
click at [442, 168] on input "Brand New" at bounding box center [443, 166] width 8 height 8
radio input "true"
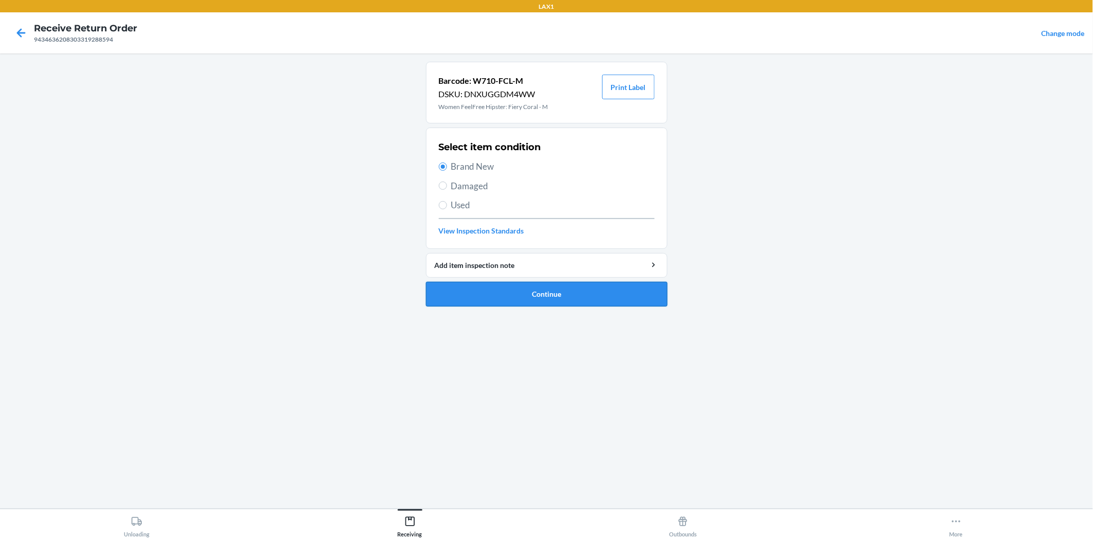
click at [529, 291] on button "Continue" at bounding box center [547, 294] width 242 height 25
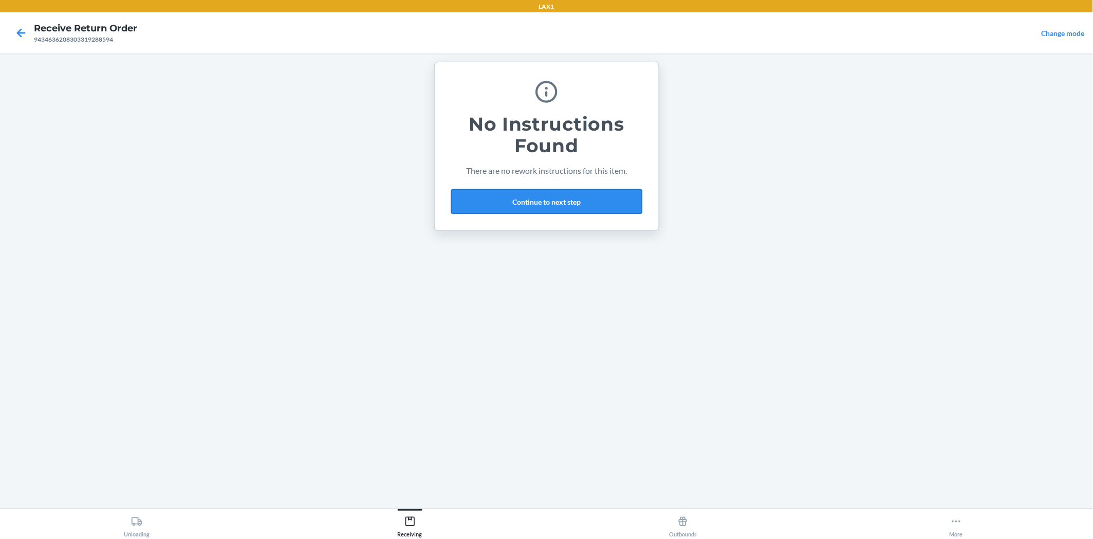
click at [535, 203] on button "Continue to next step" at bounding box center [546, 201] width 191 height 25
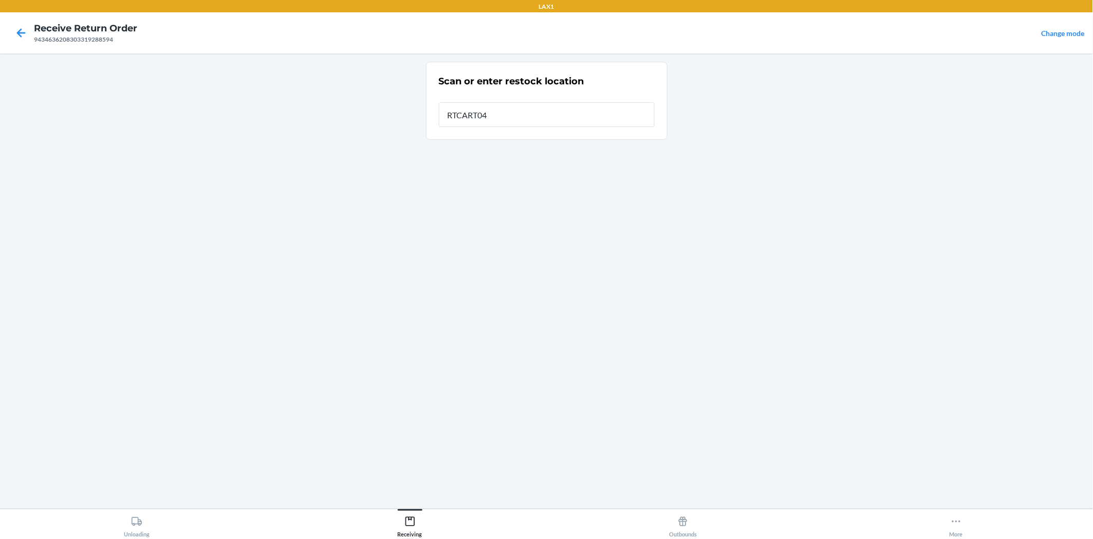
type input "RTCART042"
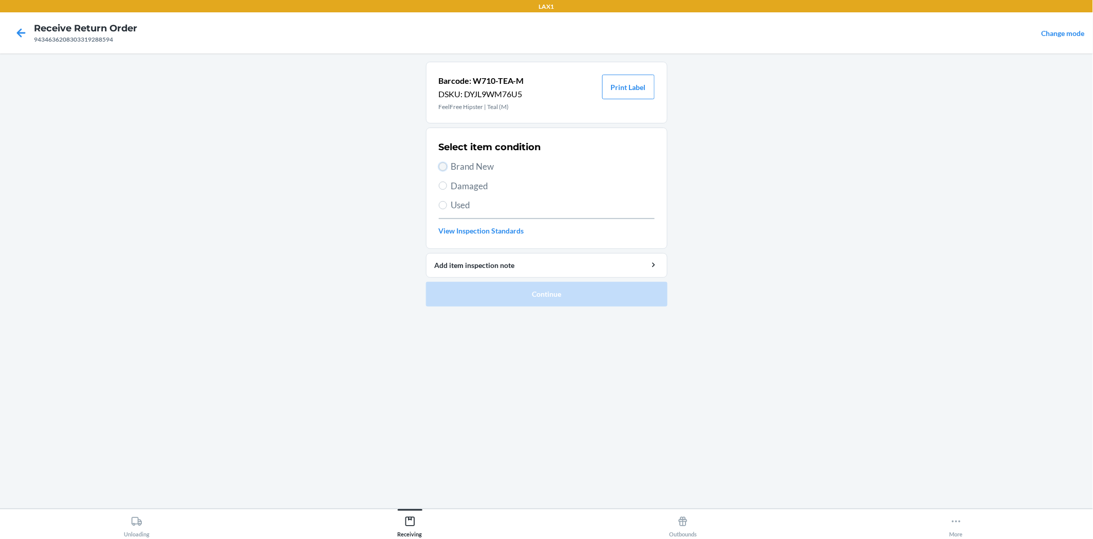
click at [445, 167] on input "Brand New" at bounding box center [443, 166] width 8 height 8
radio input "true"
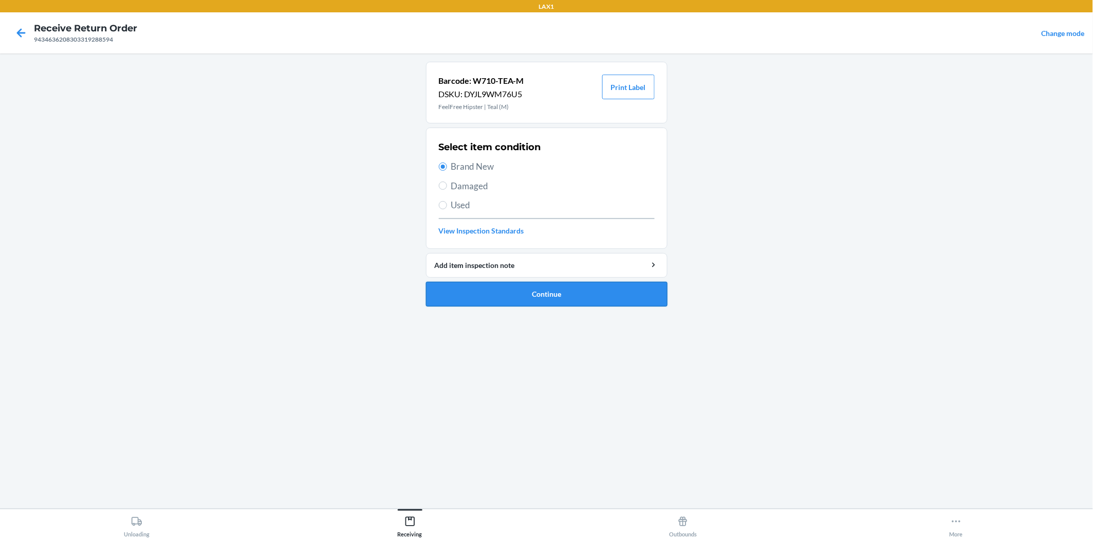
click at [568, 294] on button "Continue" at bounding box center [547, 294] width 242 height 25
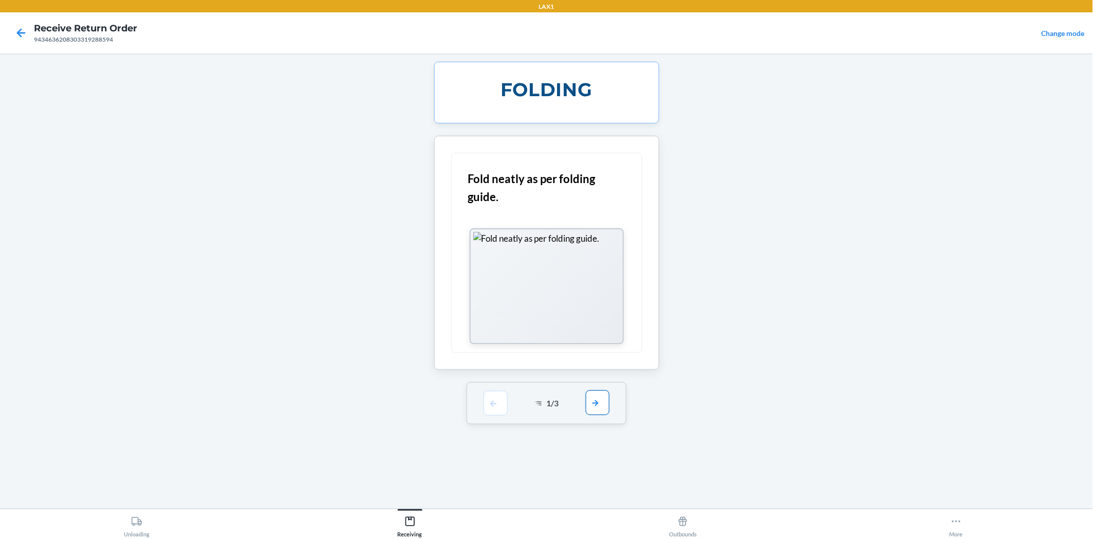
click at [597, 409] on button "button" at bounding box center [598, 402] width 24 height 25
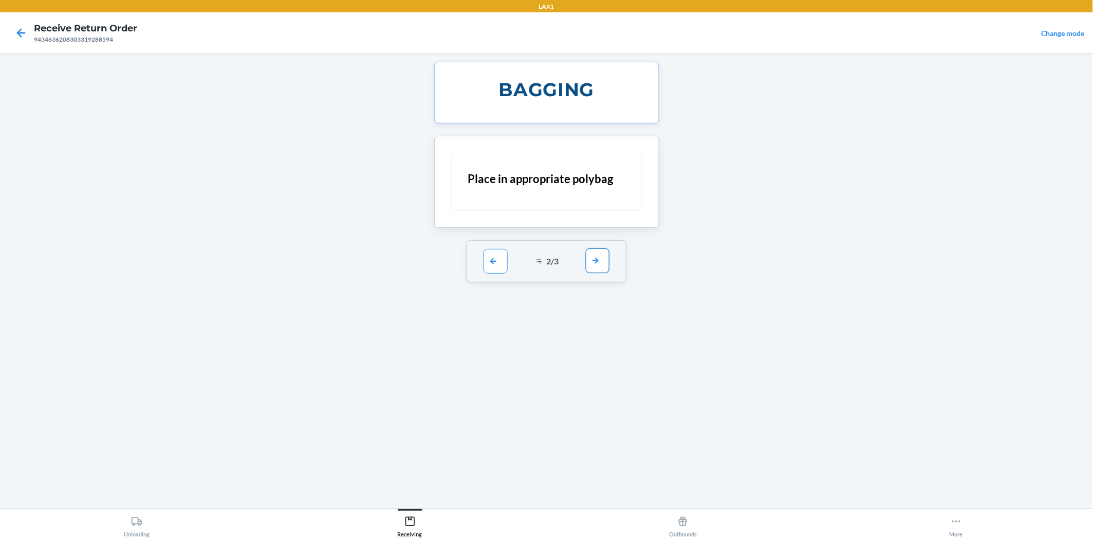
click at [601, 266] on button "button" at bounding box center [598, 260] width 24 height 25
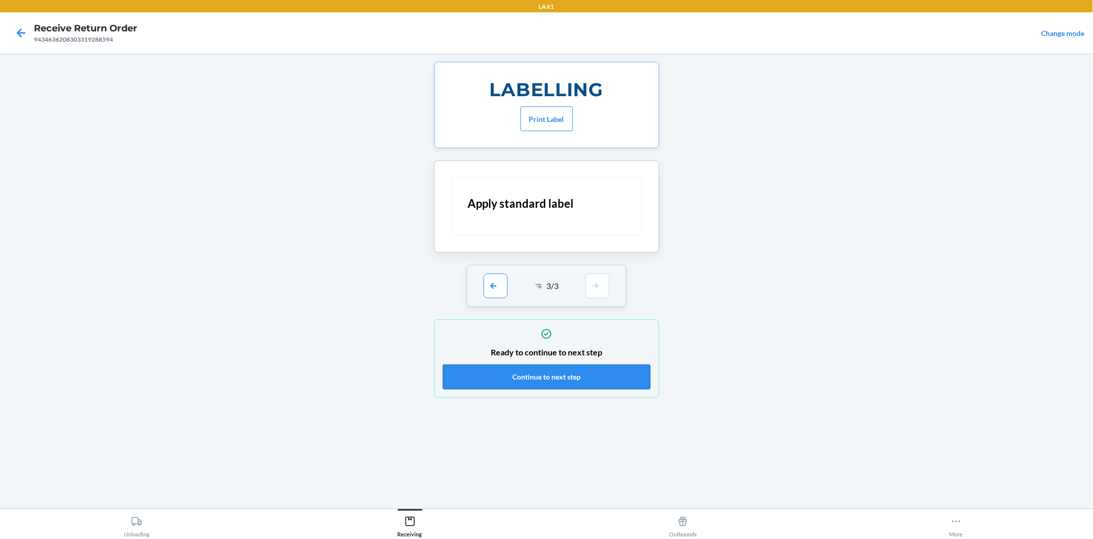
click at [614, 367] on button "Continue to next step" at bounding box center [547, 376] width 208 height 25
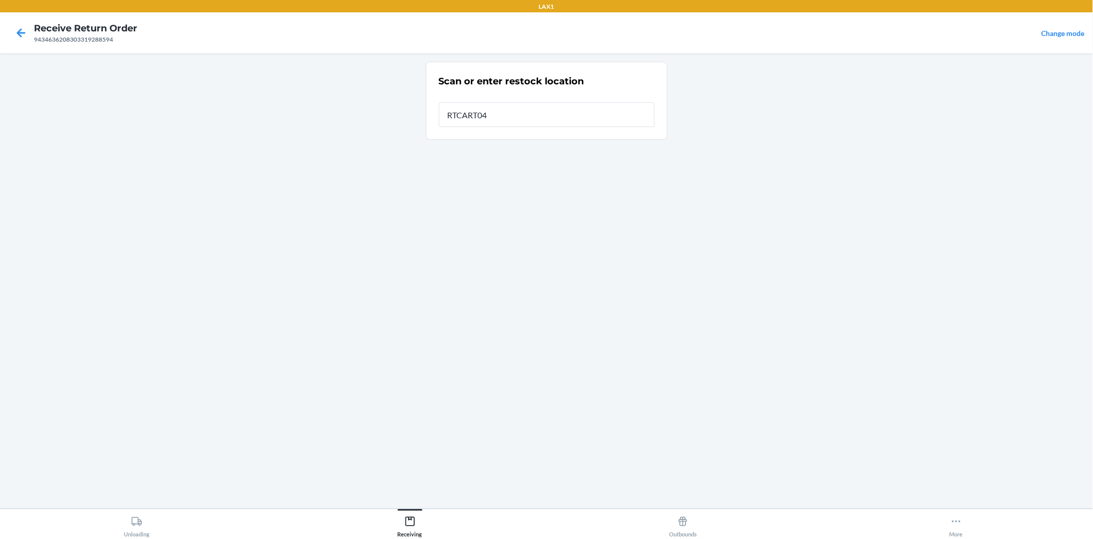
type input "RTCART042"
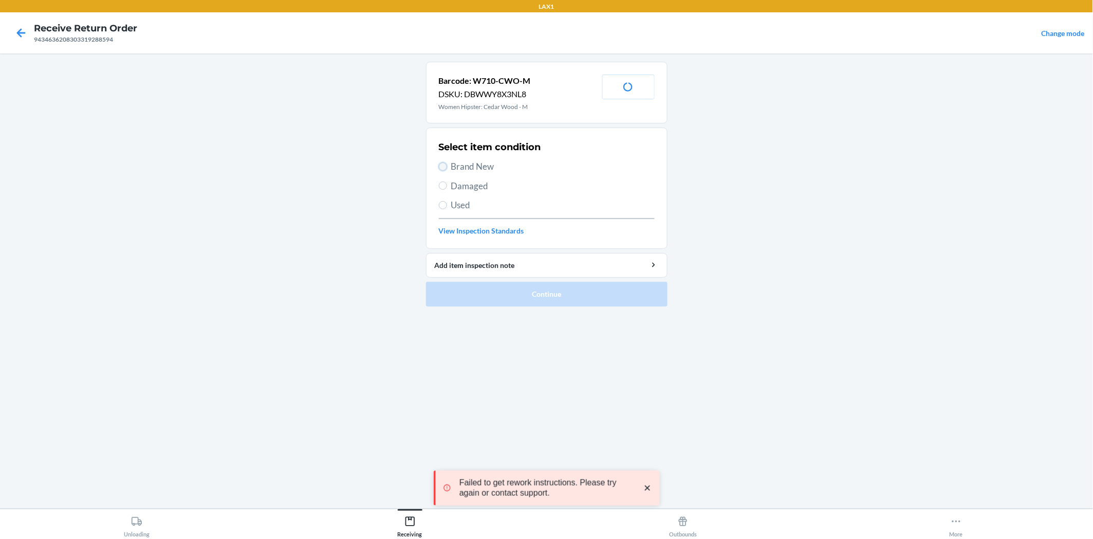
click at [441, 162] on input "Brand New" at bounding box center [443, 166] width 8 height 8
radio input "true"
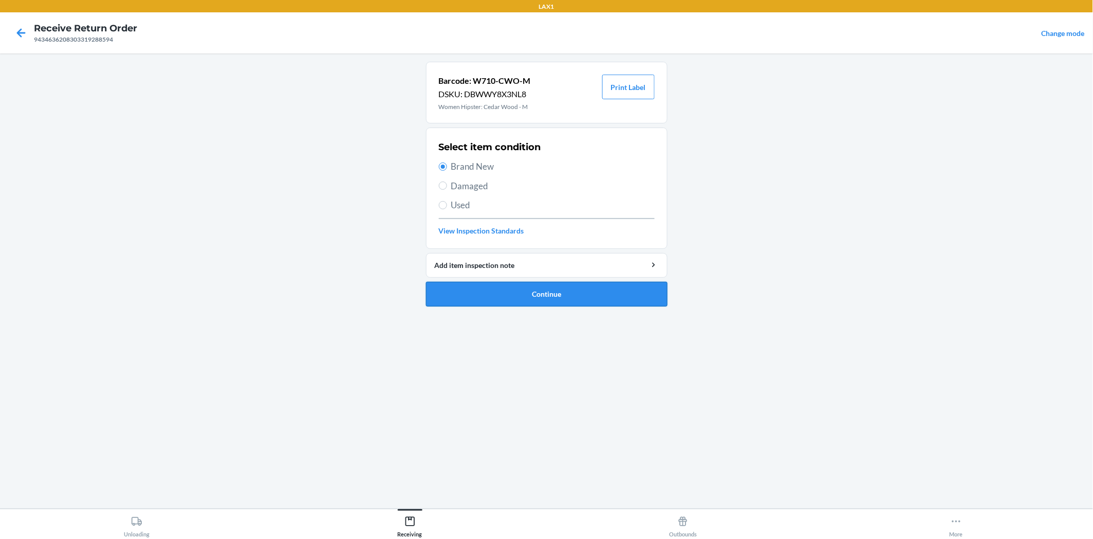
click at [506, 284] on button "Continue" at bounding box center [547, 294] width 242 height 25
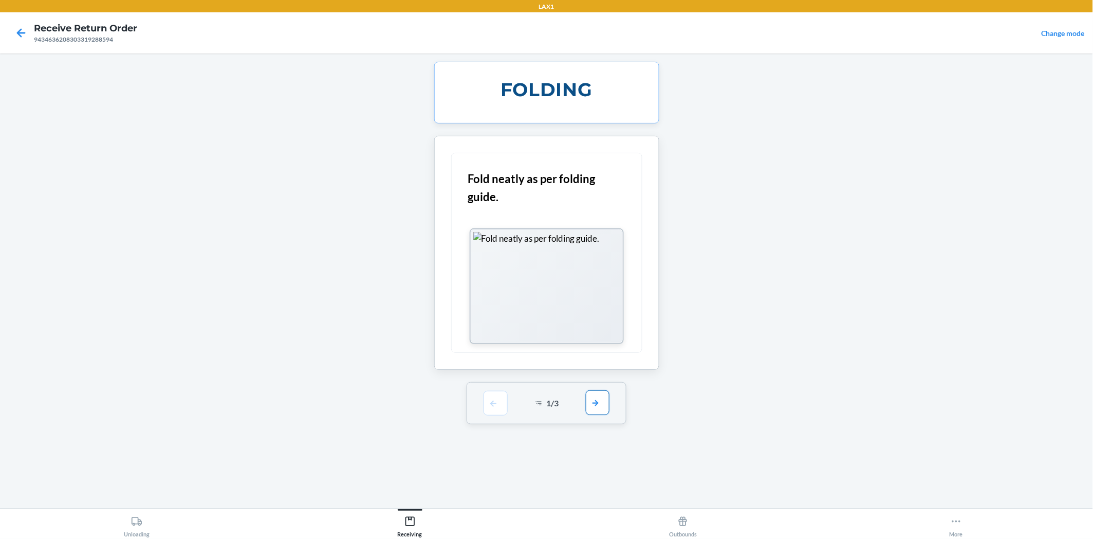
click at [600, 403] on button "button" at bounding box center [598, 402] width 24 height 25
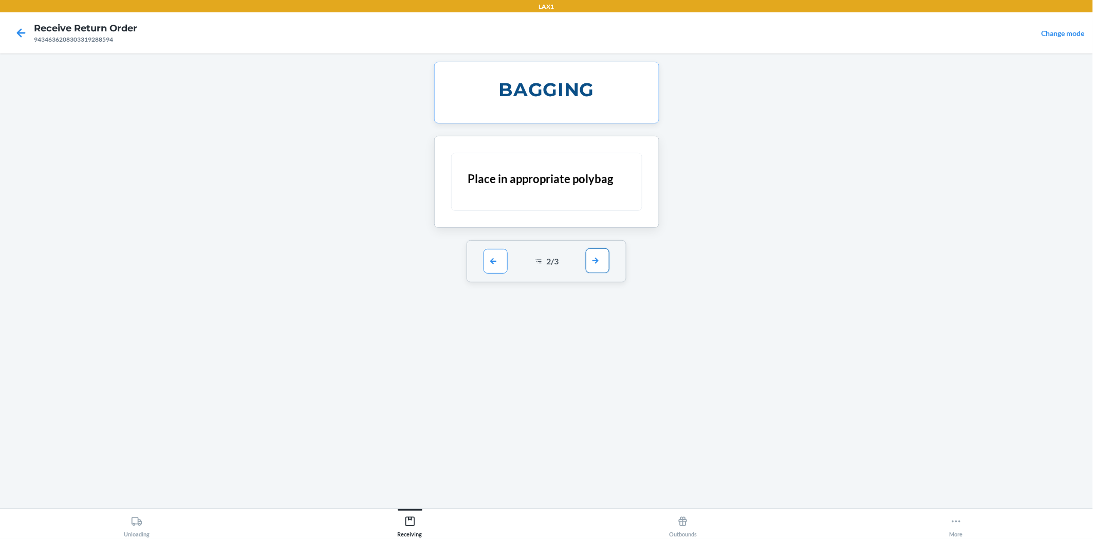
click at [605, 256] on button "button" at bounding box center [598, 260] width 24 height 25
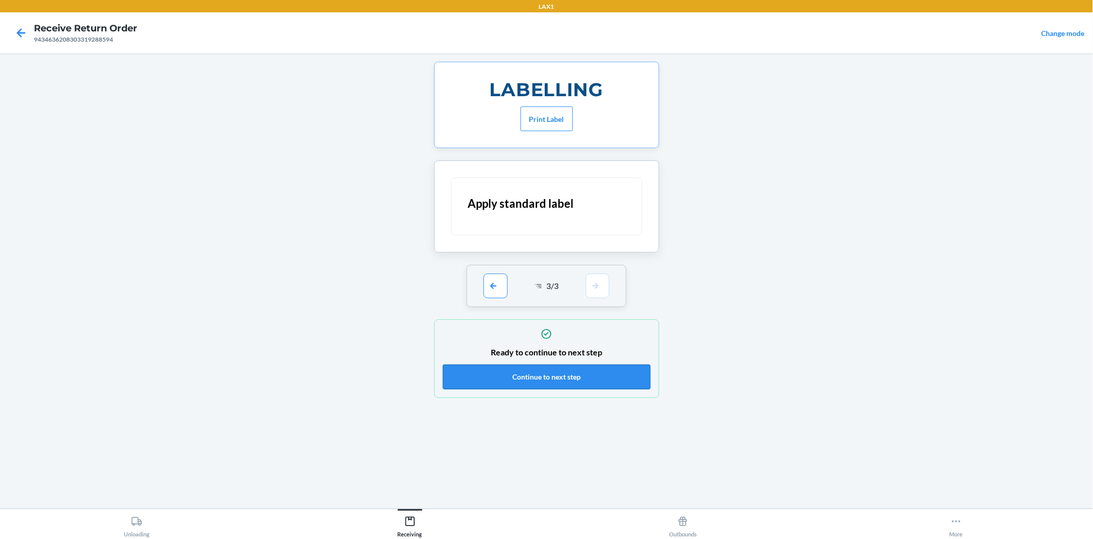
click at [615, 376] on button "Continue to next step" at bounding box center [547, 376] width 208 height 25
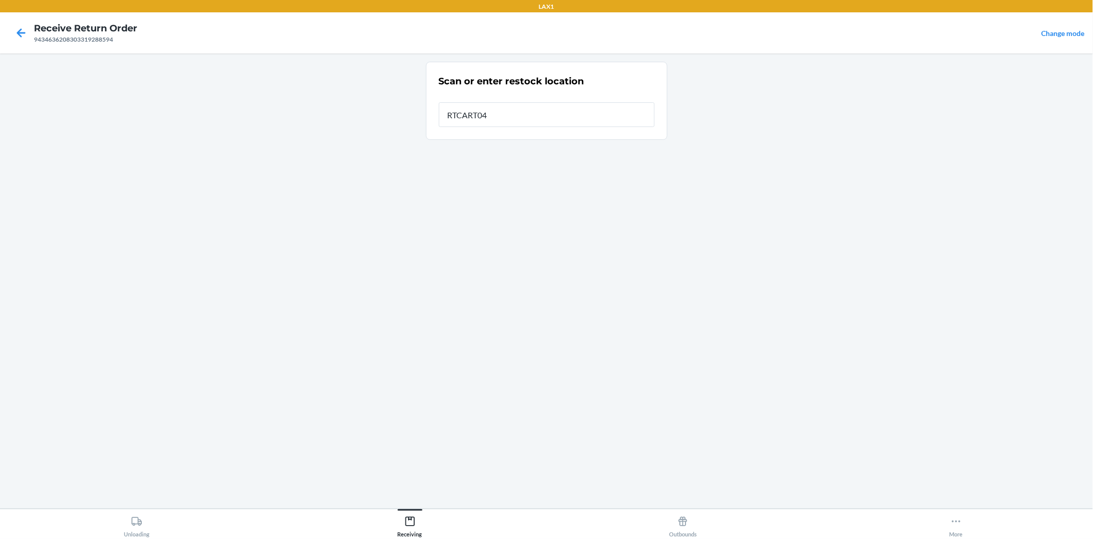
type input "RTCART042"
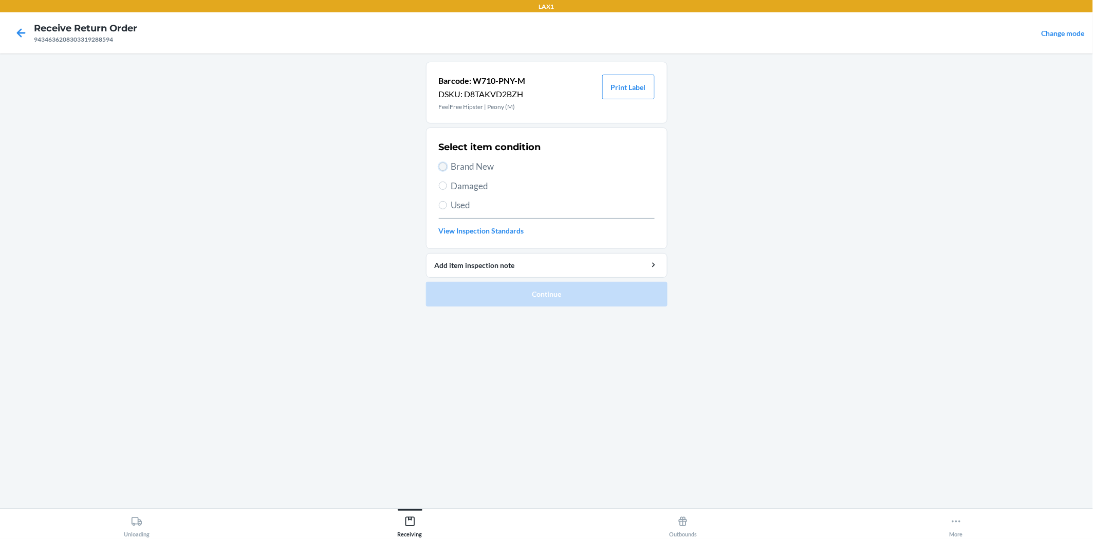
click at [443, 163] on input "Brand New" at bounding box center [443, 166] width 8 height 8
radio input "true"
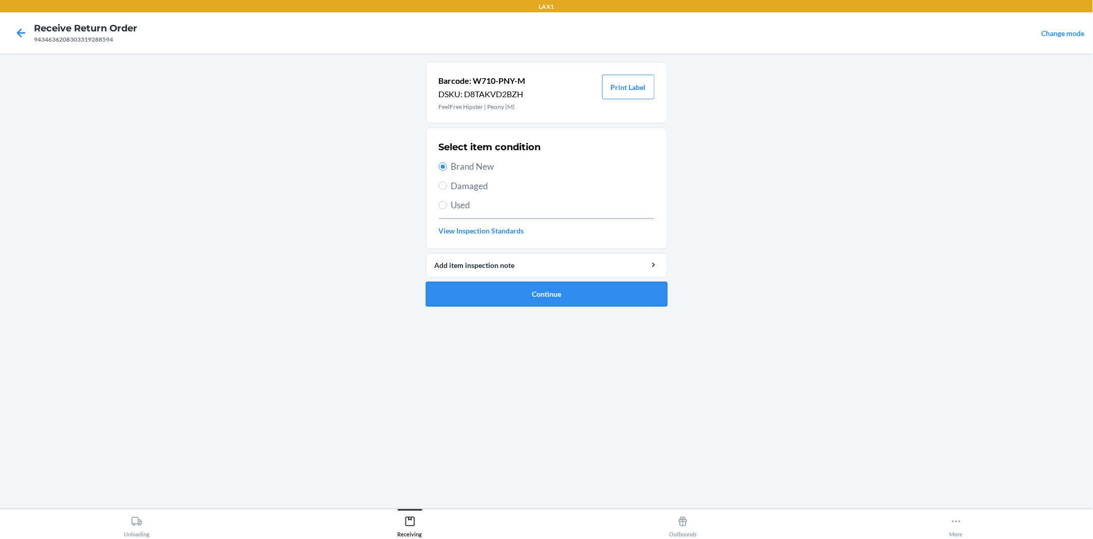
click at [567, 290] on button "Continue" at bounding box center [547, 294] width 242 height 25
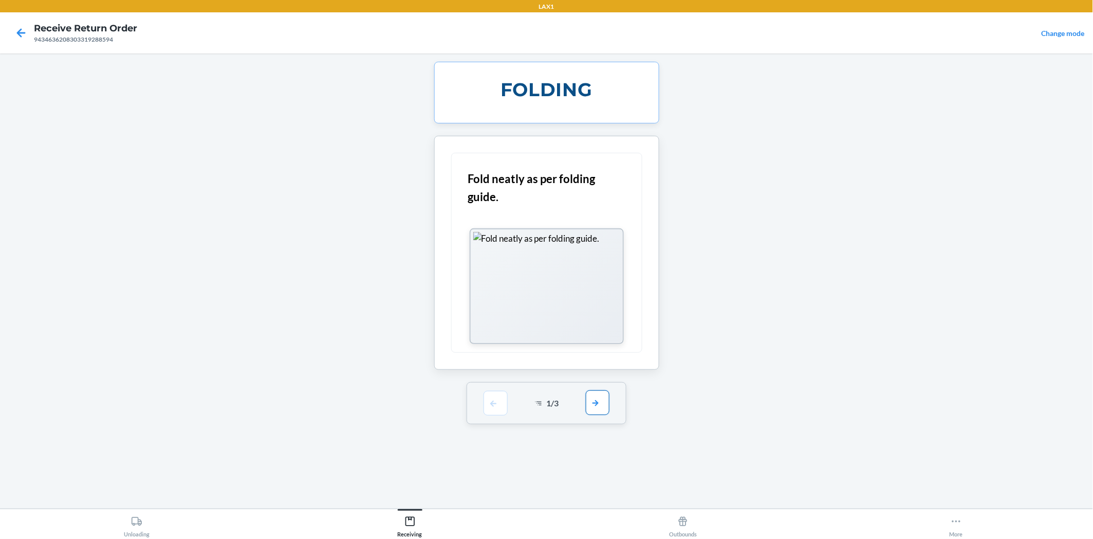
click at [591, 404] on button "button" at bounding box center [598, 402] width 24 height 25
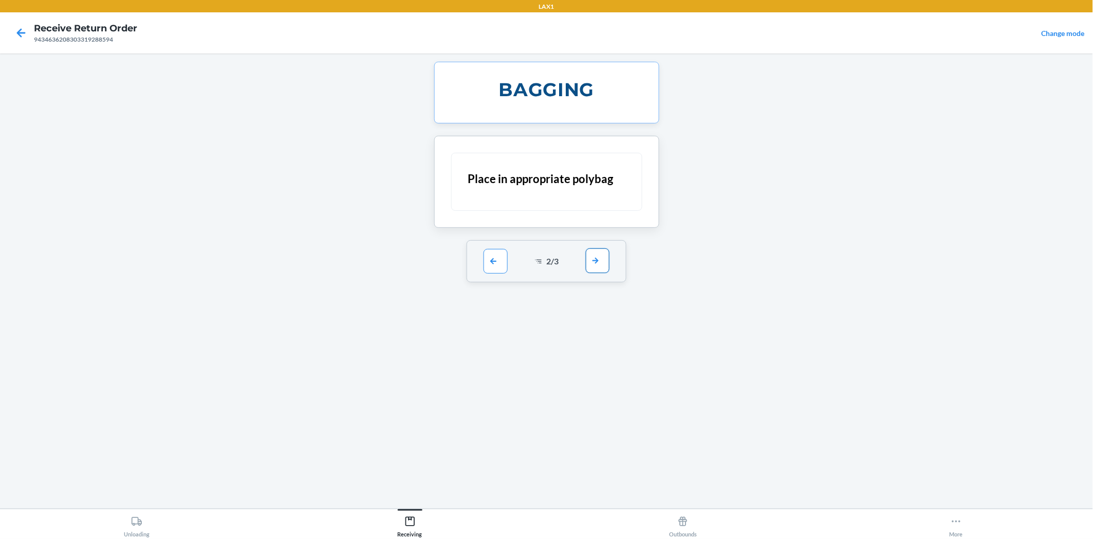
click at [595, 266] on button "button" at bounding box center [598, 260] width 24 height 25
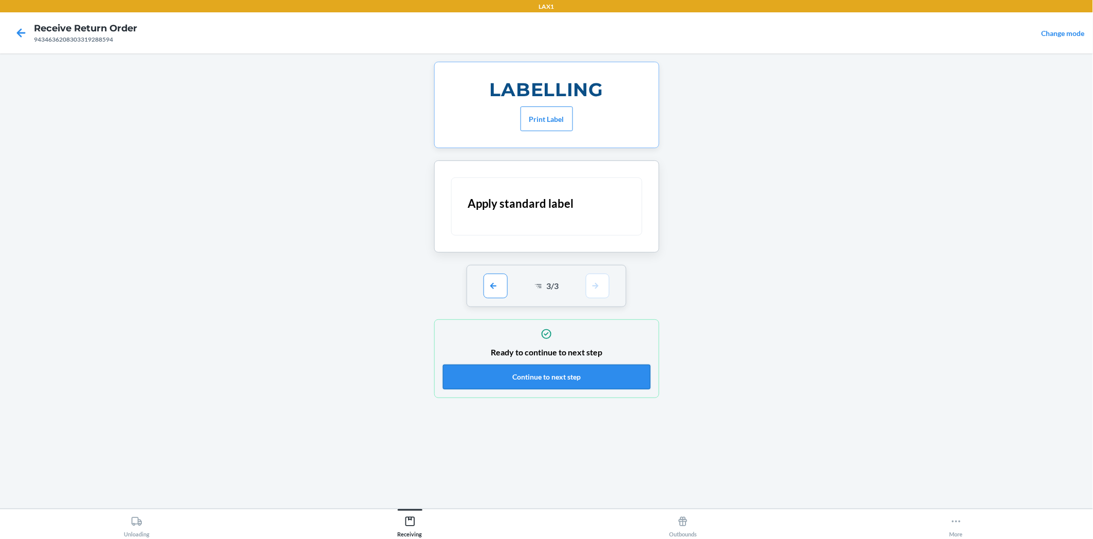
click at [602, 381] on button "Continue to next step" at bounding box center [547, 376] width 208 height 25
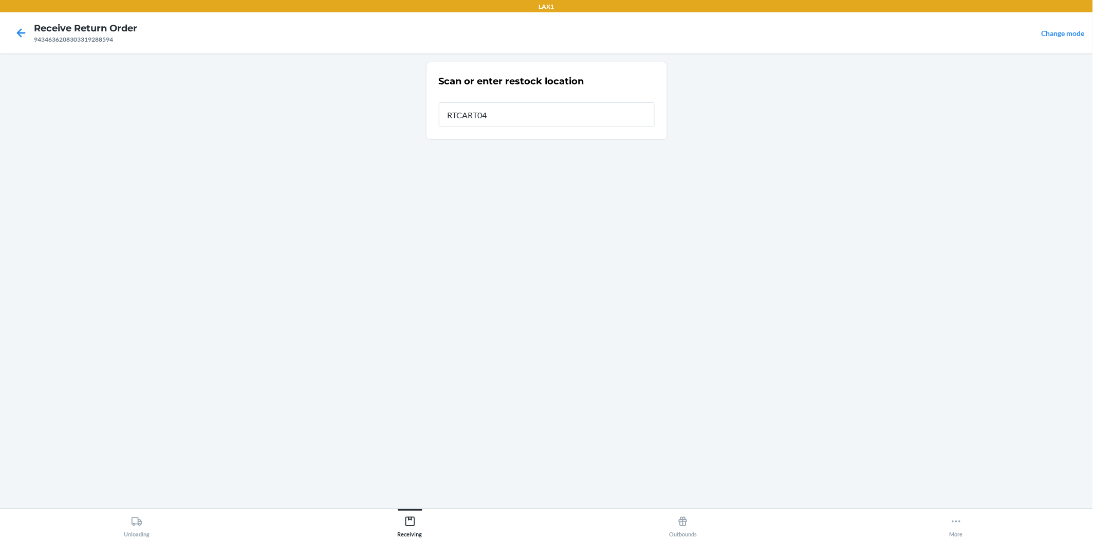
type input "RTCART042"
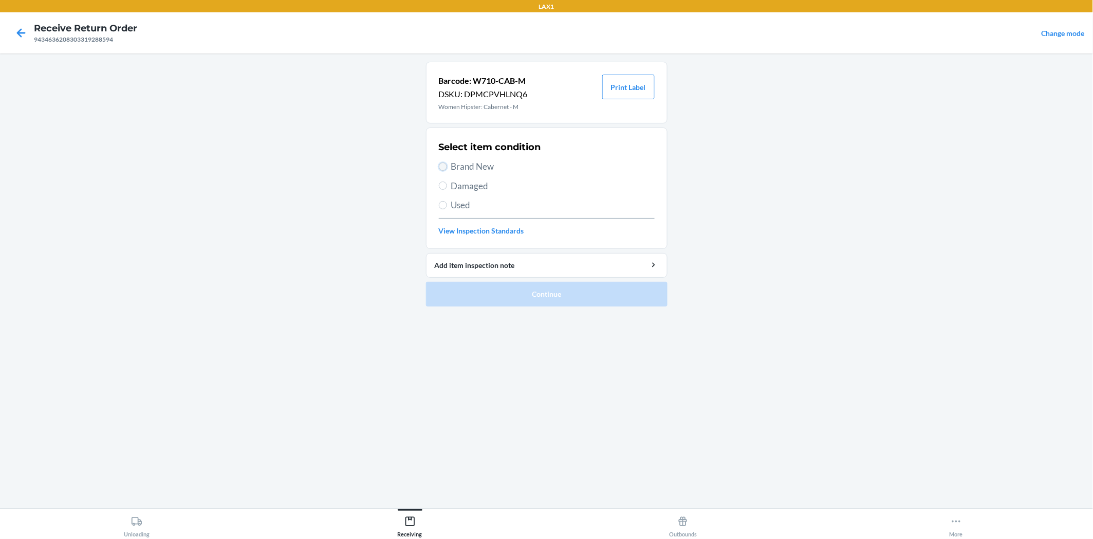
click at [444, 165] on input "Brand New" at bounding box center [443, 166] width 8 height 8
radio input "true"
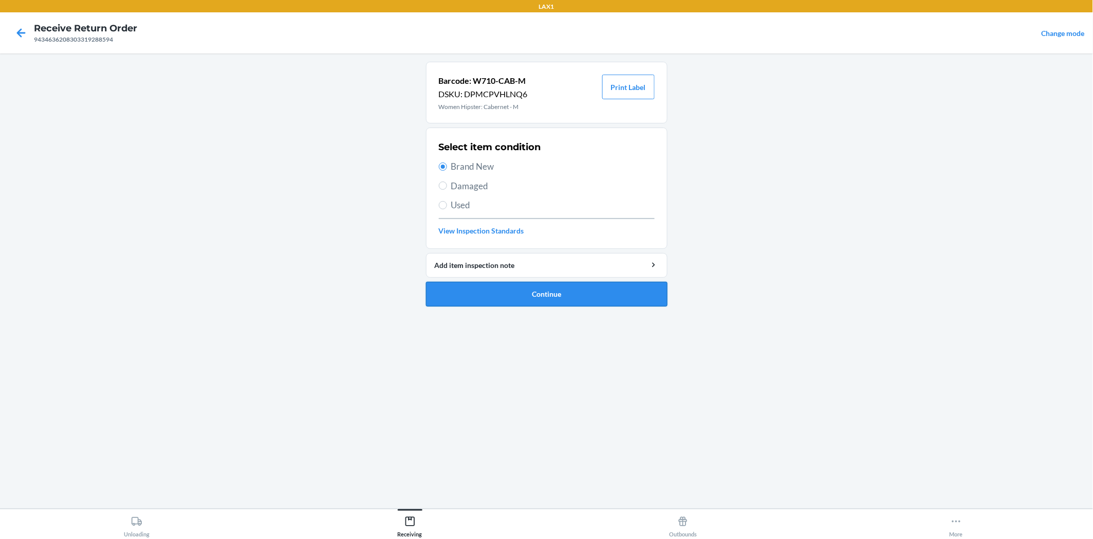
click at [533, 290] on button "Continue" at bounding box center [547, 294] width 242 height 25
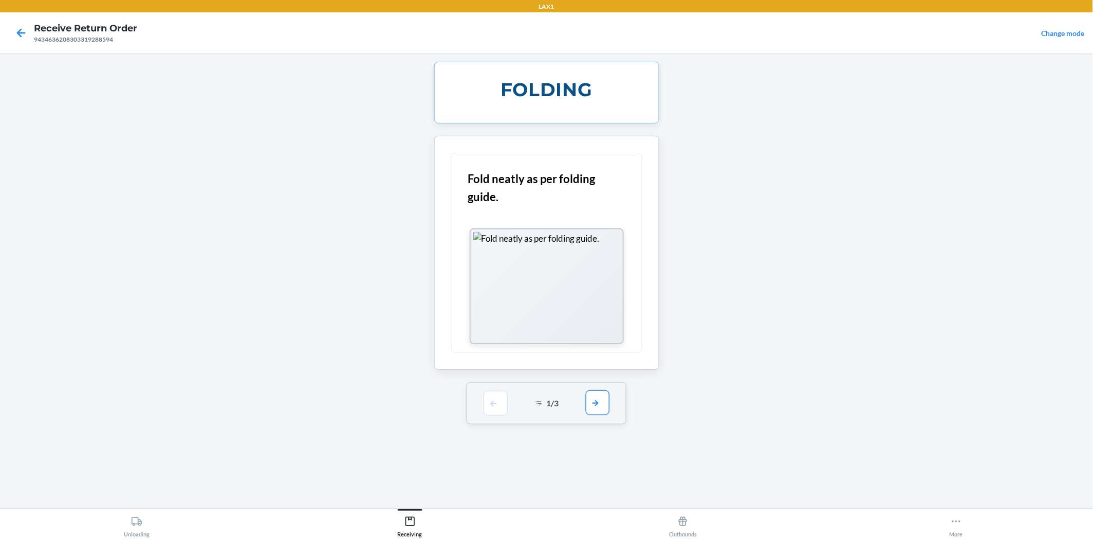
click at [601, 394] on button "button" at bounding box center [598, 402] width 24 height 25
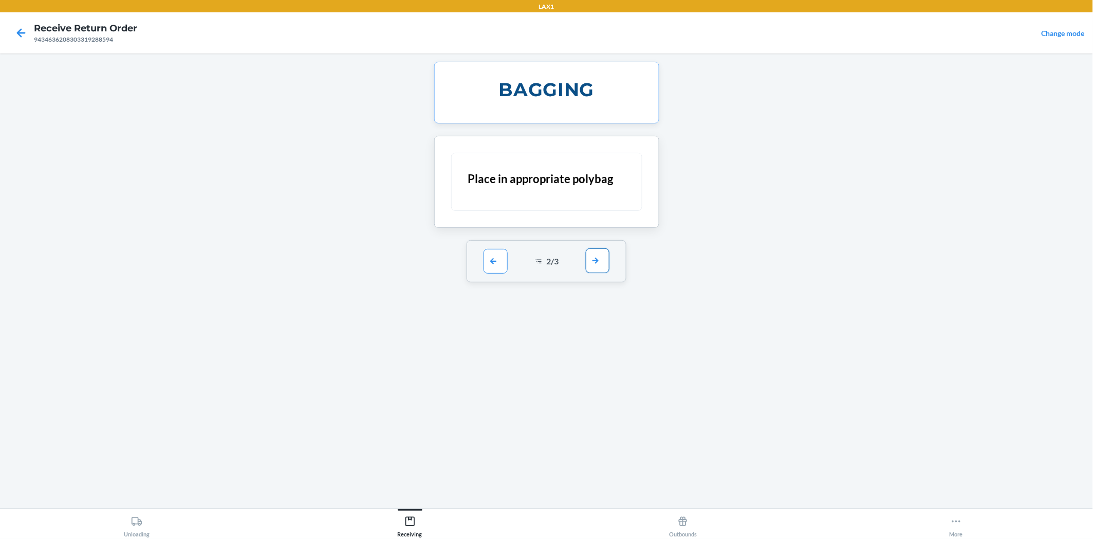
click at [593, 264] on button "button" at bounding box center [598, 260] width 24 height 25
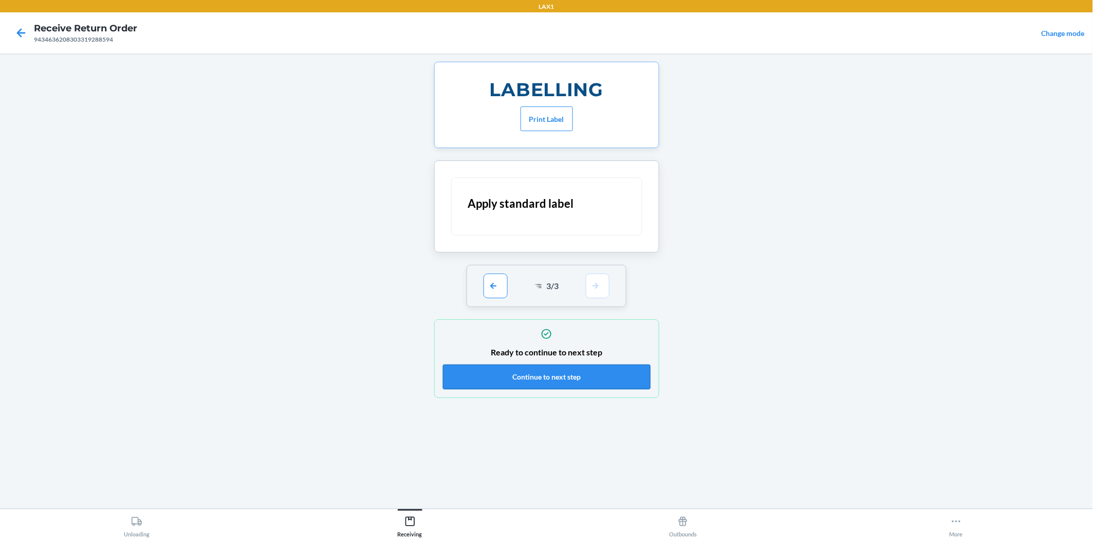
click at [590, 373] on button "Continue to next step" at bounding box center [547, 376] width 208 height 25
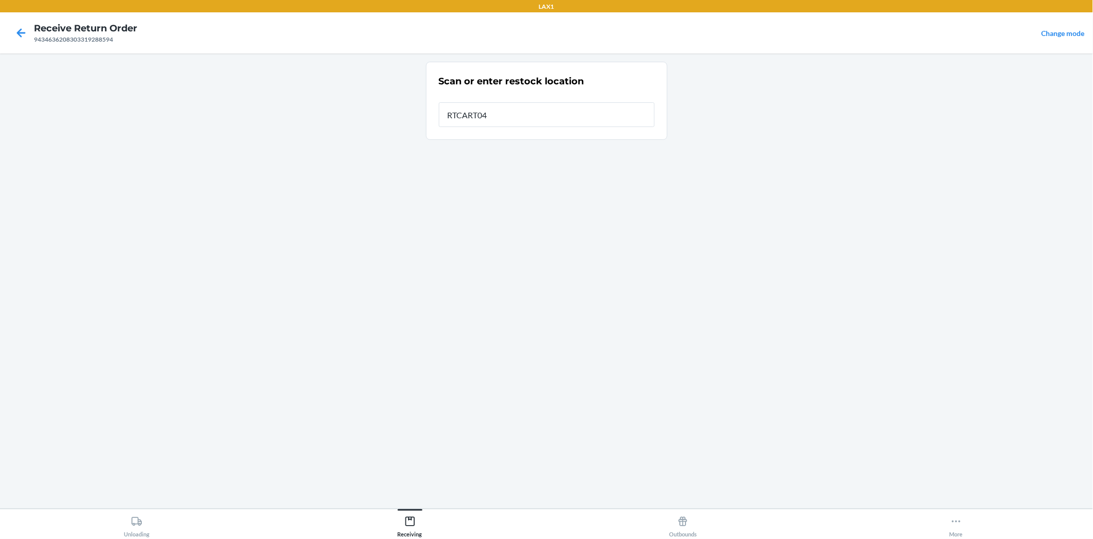
type input "RTCART042"
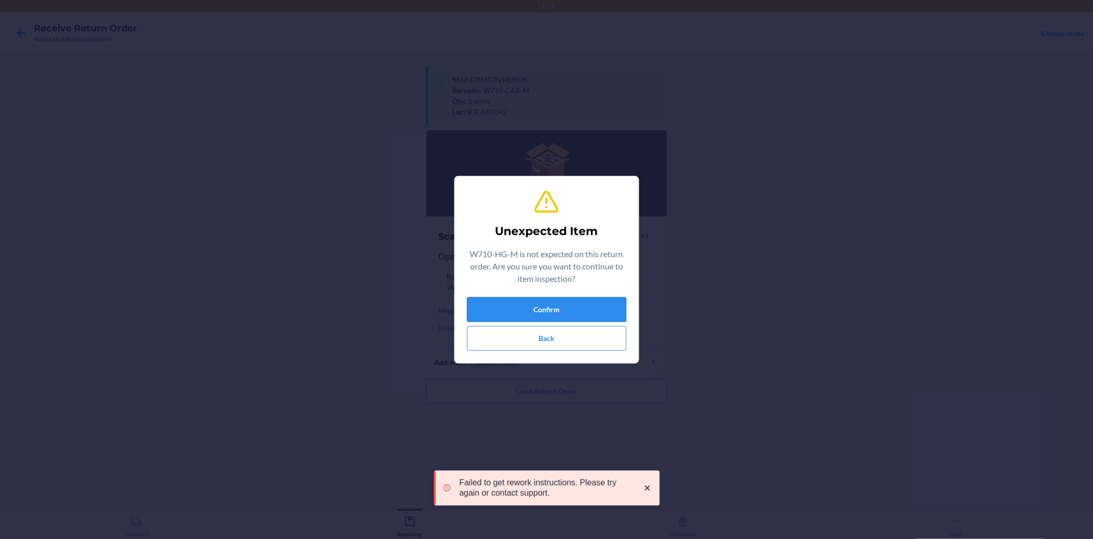
click at [526, 310] on button "Confirm" at bounding box center [546, 309] width 159 height 25
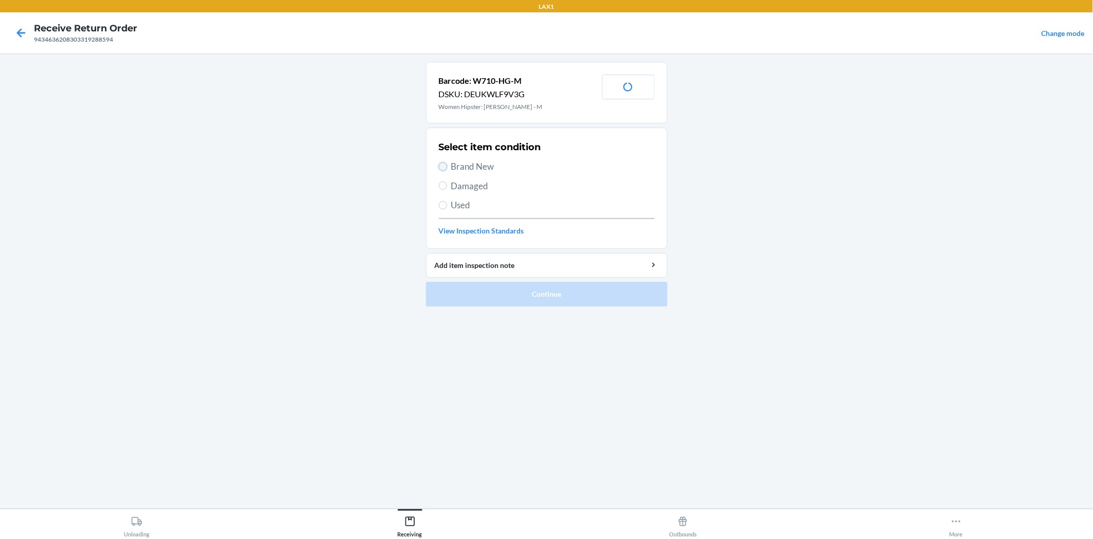
click at [443, 166] on input "Brand New" at bounding box center [443, 166] width 8 height 8
radio input "true"
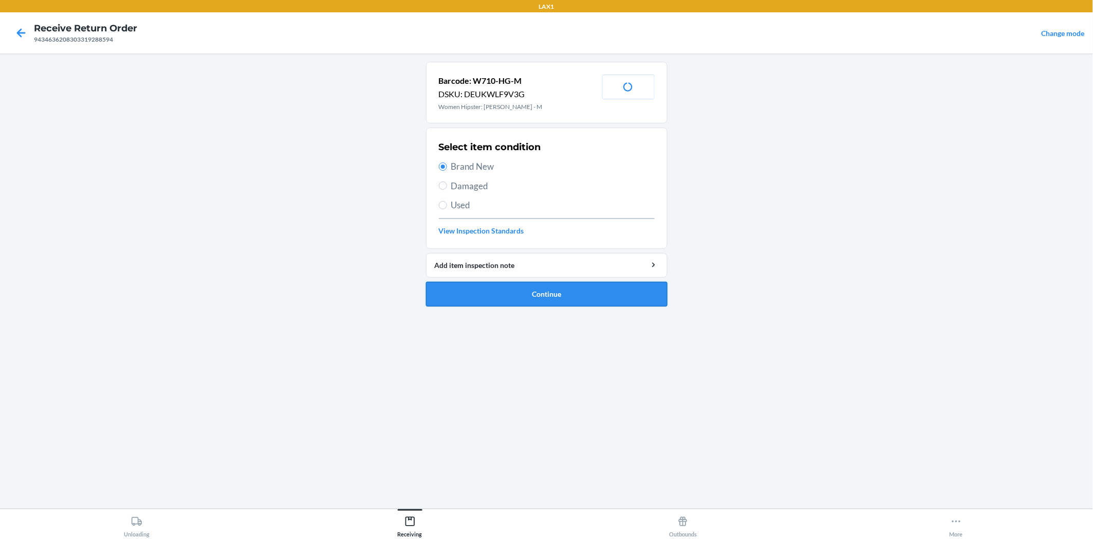
click at [504, 296] on button "Continue" at bounding box center [547, 294] width 242 height 25
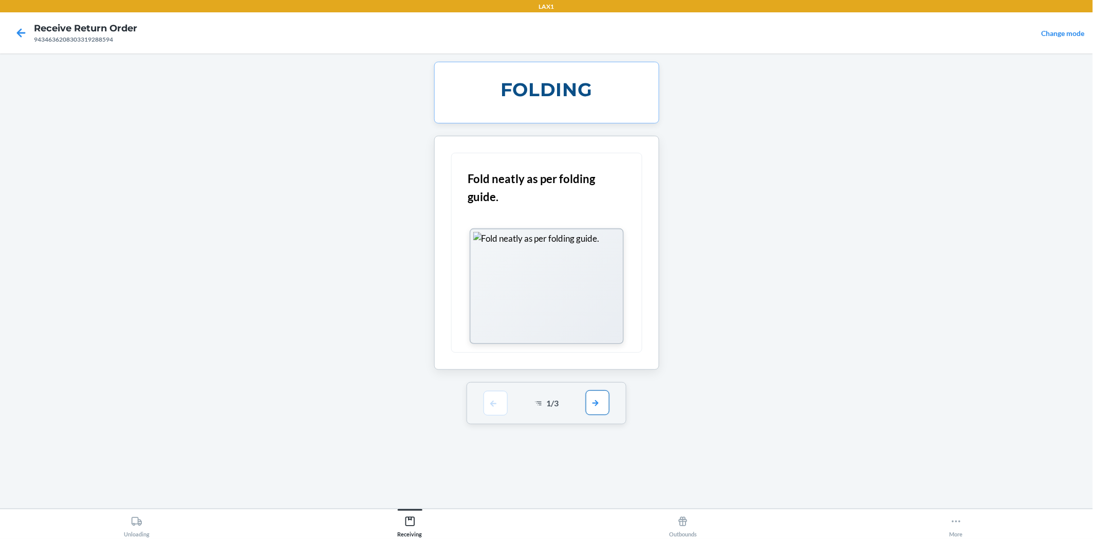
click at [598, 407] on button "button" at bounding box center [598, 402] width 24 height 25
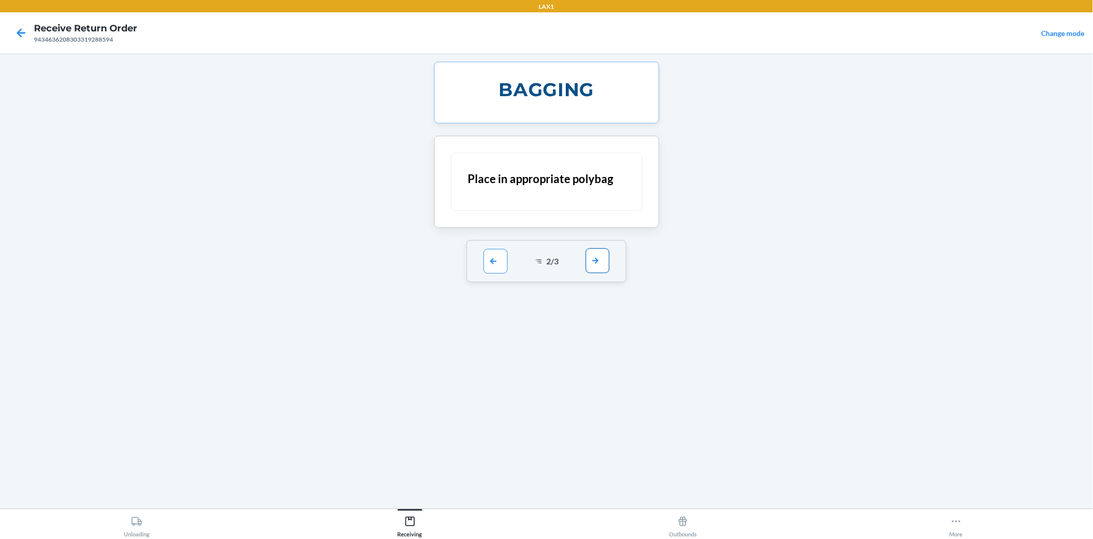
click at [600, 261] on button "button" at bounding box center [598, 260] width 24 height 25
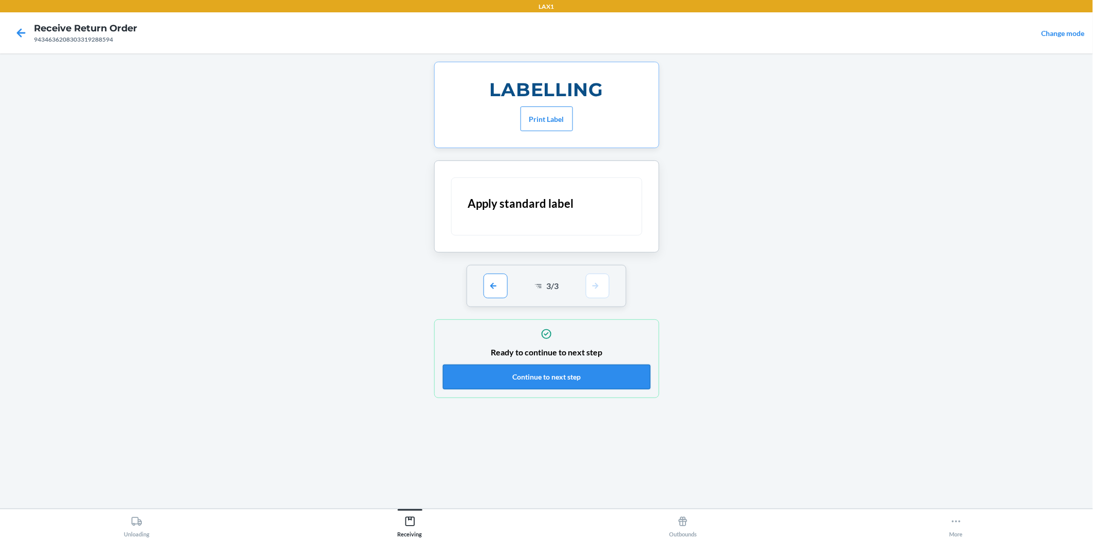
click at [598, 370] on button "Continue to next step" at bounding box center [547, 376] width 208 height 25
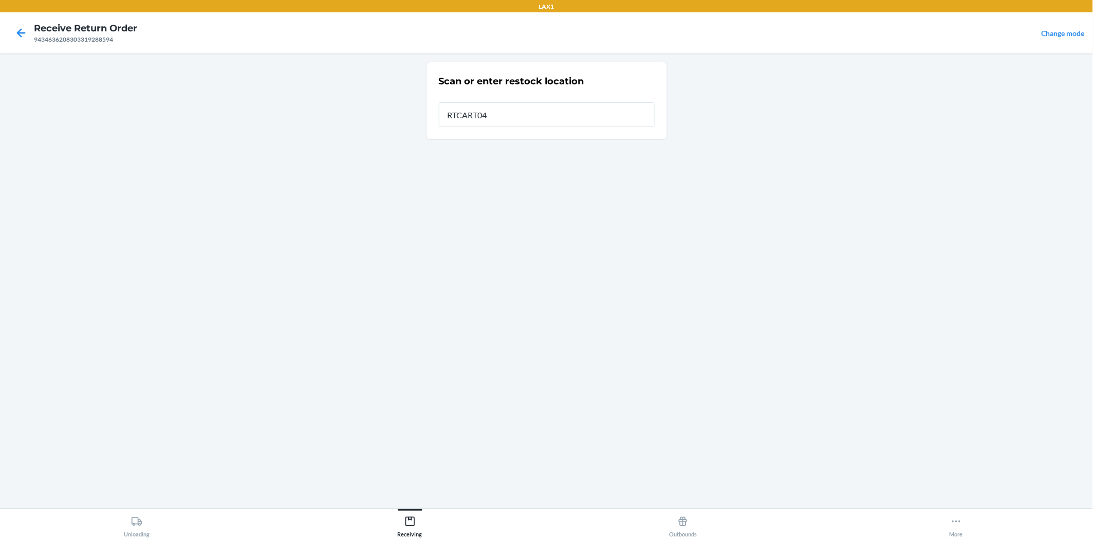
type input "RTCART042"
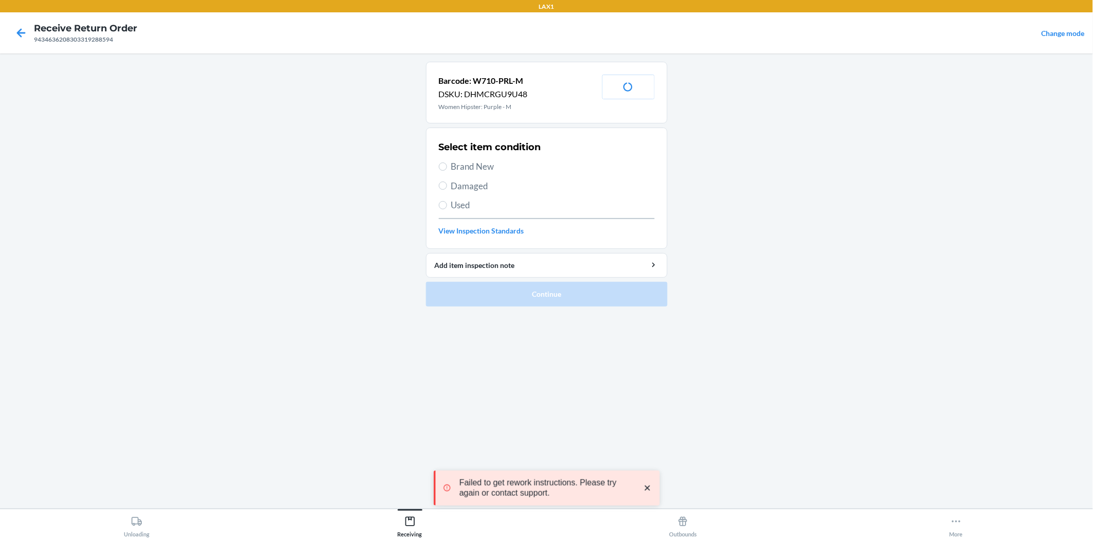
click at [440, 161] on label "Brand New" at bounding box center [547, 166] width 216 height 13
click at [440, 162] on input "Brand New" at bounding box center [443, 166] width 8 height 8
radio input "true"
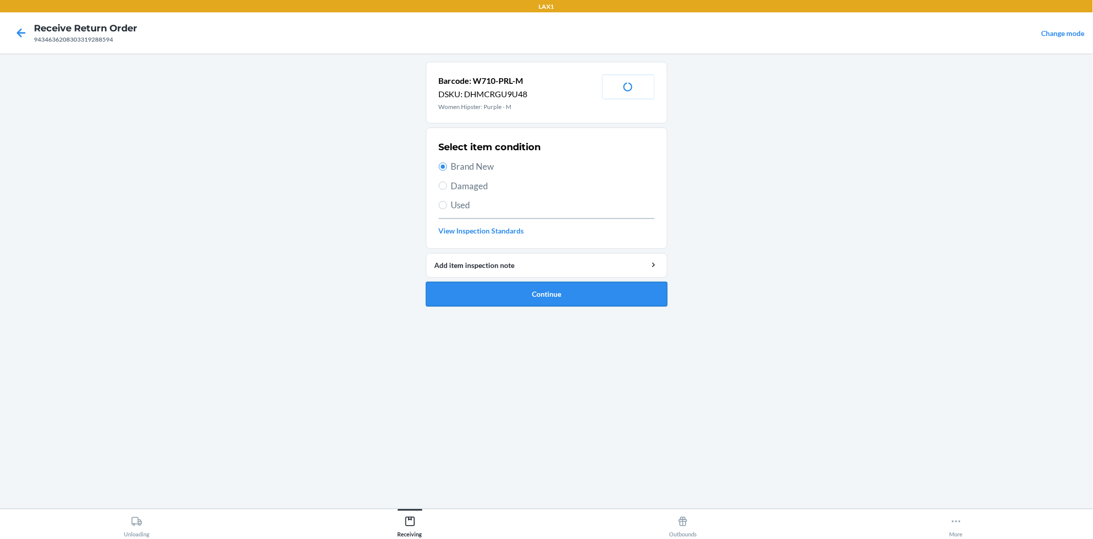
click at [490, 283] on button "Continue" at bounding box center [547, 294] width 242 height 25
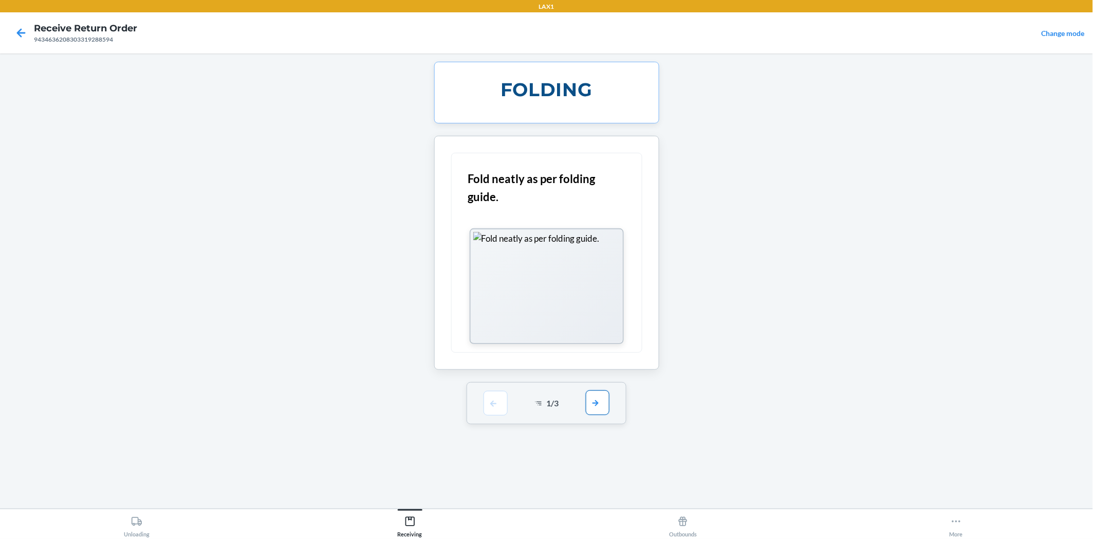
click at [600, 403] on button "button" at bounding box center [598, 402] width 24 height 25
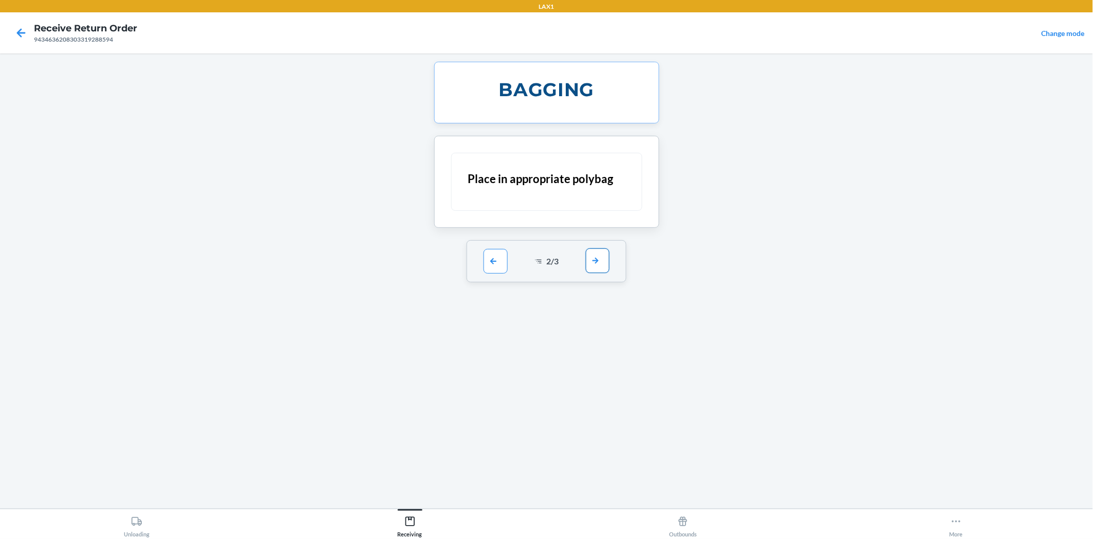
click at [603, 259] on button "button" at bounding box center [598, 260] width 24 height 25
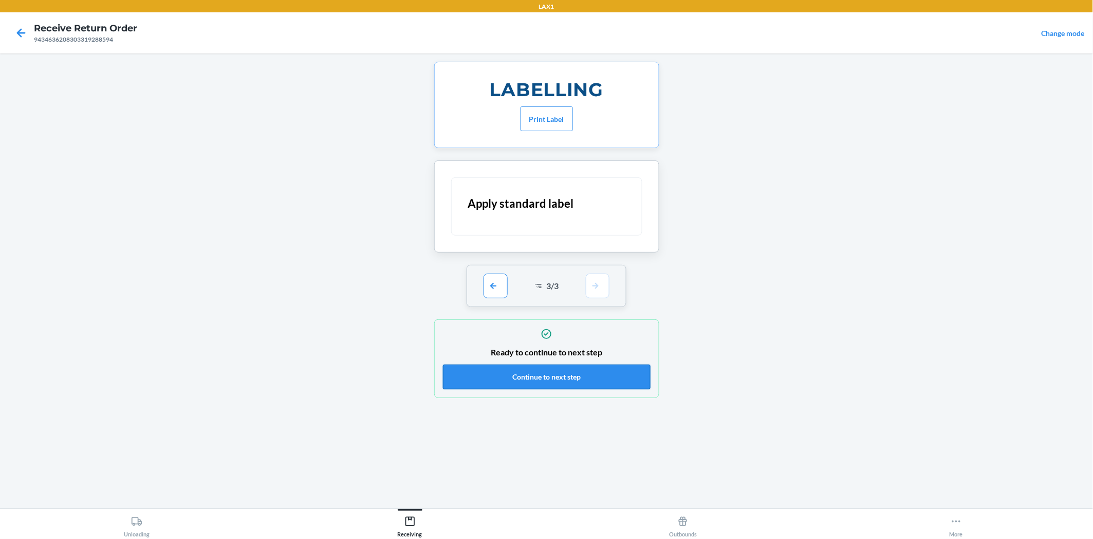
click at [604, 374] on button "Continue to next step" at bounding box center [547, 376] width 208 height 25
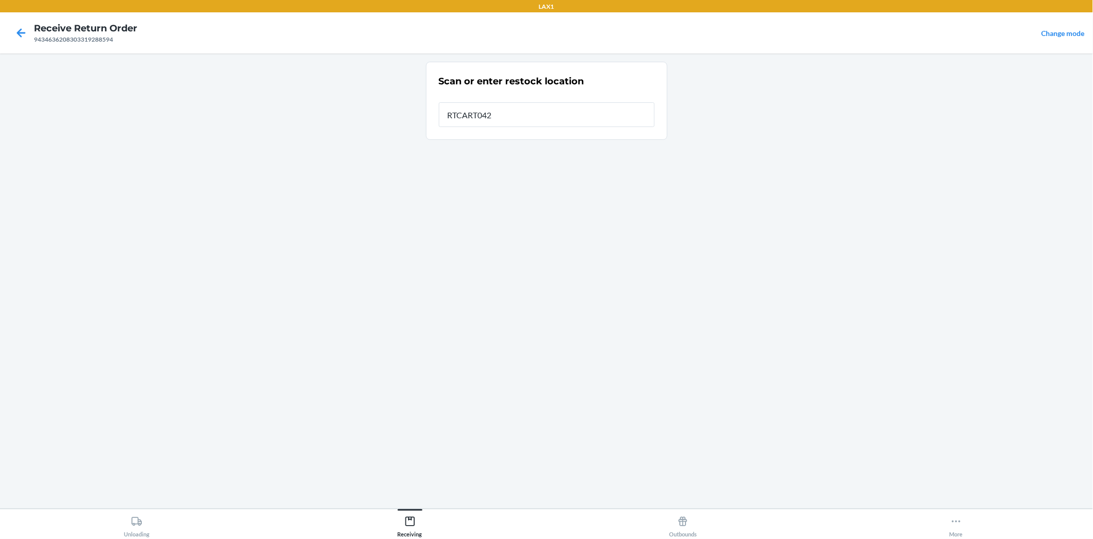
type input "RTCART042"
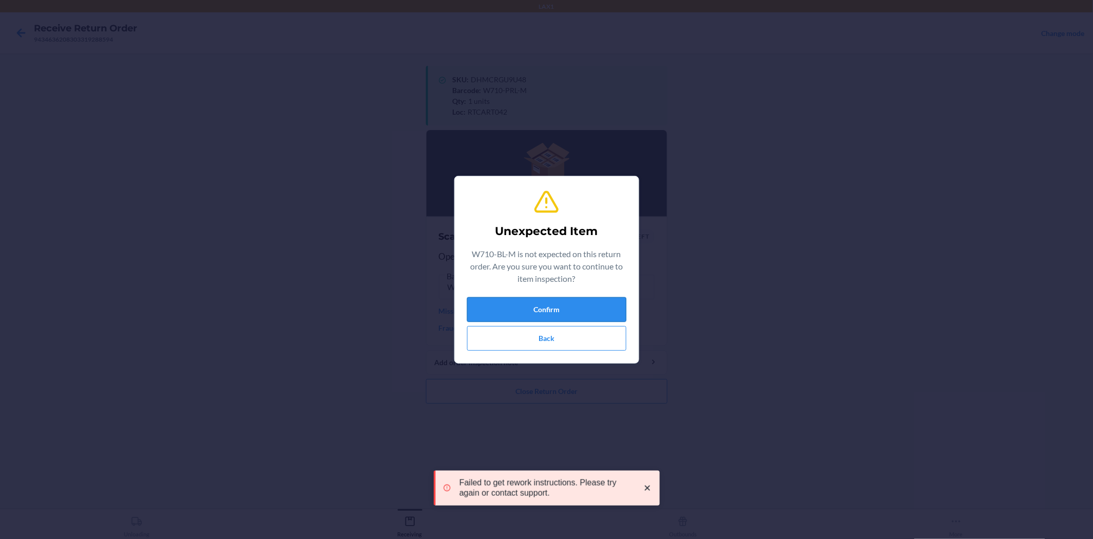
click at [557, 300] on button "Confirm" at bounding box center [546, 309] width 159 height 25
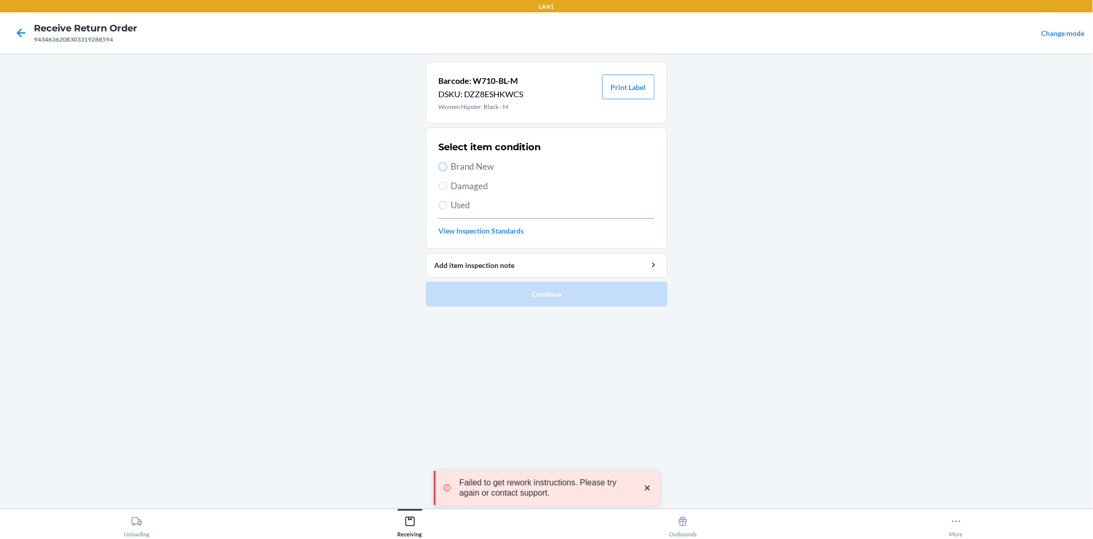
drag, startPoint x: 444, startPoint y: 162, endPoint x: 445, endPoint y: 169, distance: 6.9
click at [444, 162] on input "Brand New" at bounding box center [443, 166] width 8 height 8
radio input "true"
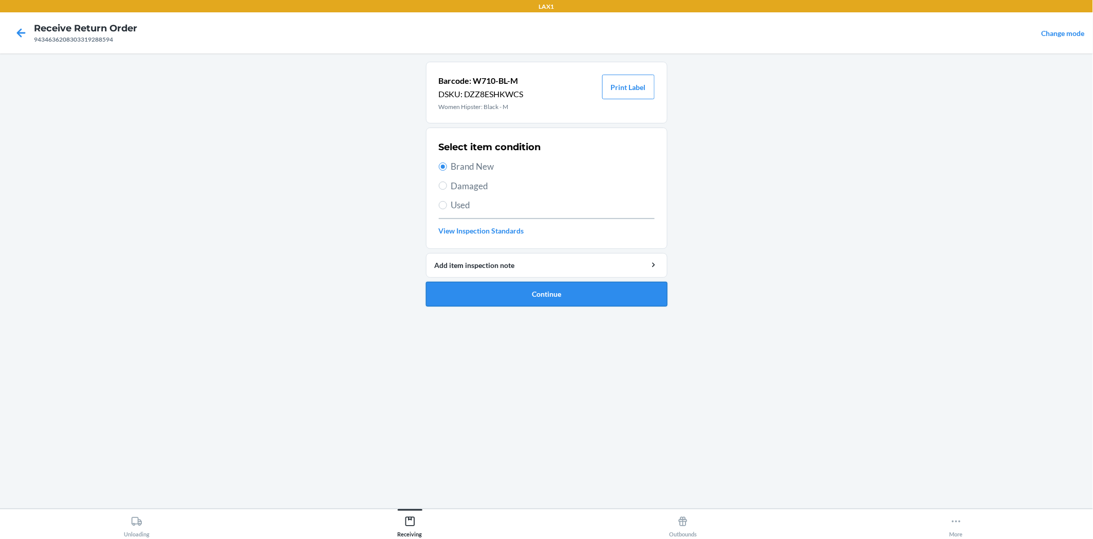
click at [492, 284] on button "Continue" at bounding box center [547, 294] width 242 height 25
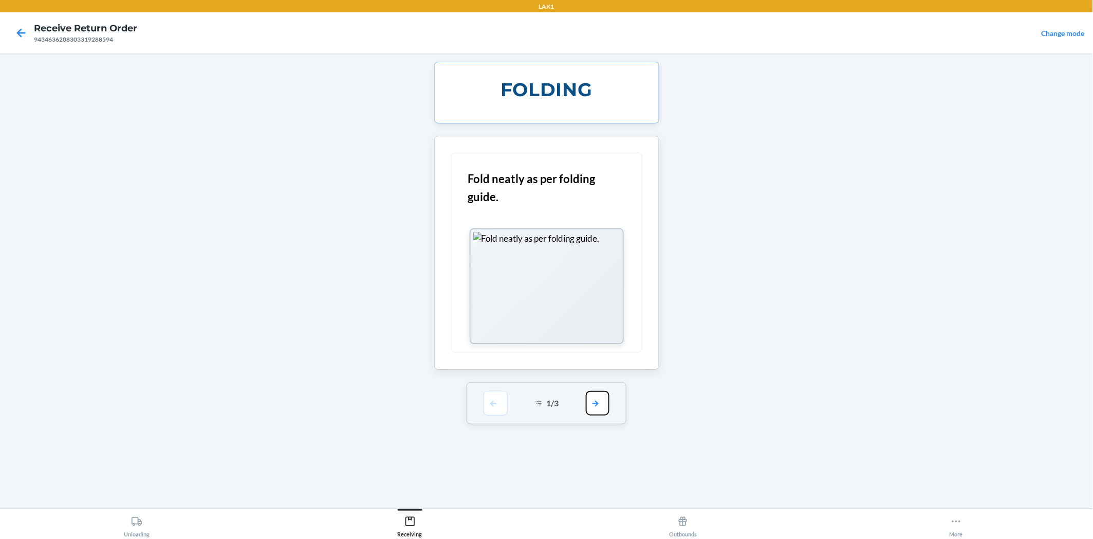
drag, startPoint x: 602, startPoint y: 402, endPoint x: 575, endPoint y: 328, distance: 79.3
click at [602, 402] on button "button" at bounding box center [598, 403] width 24 height 25
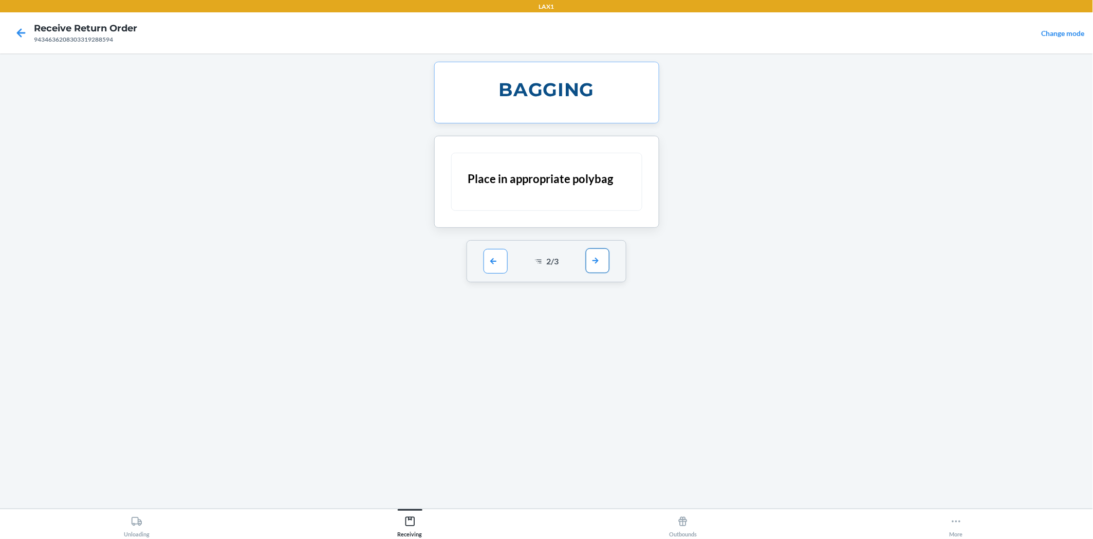
click at [594, 257] on button "button" at bounding box center [598, 260] width 24 height 25
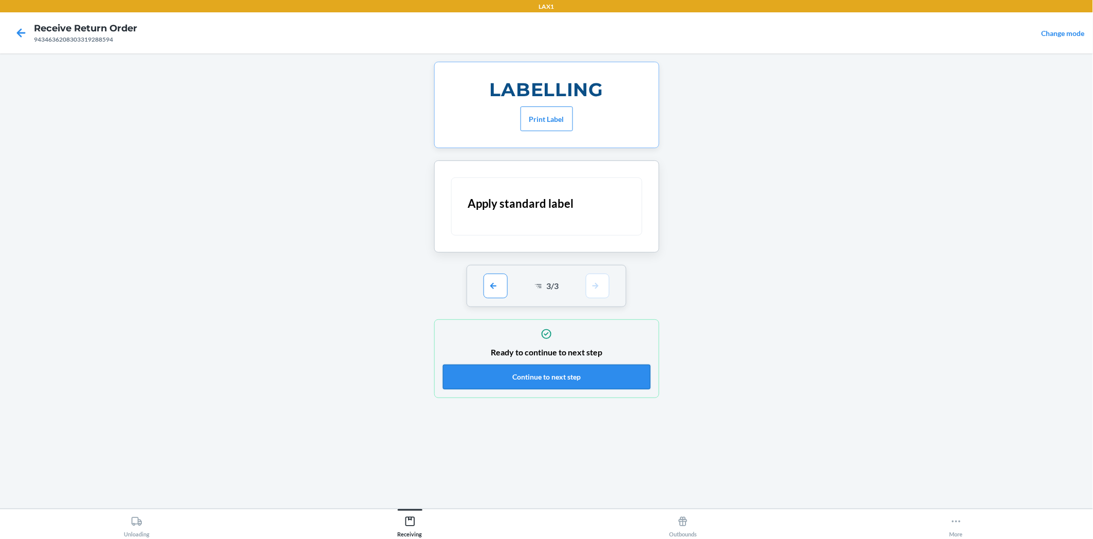
drag, startPoint x: 592, startPoint y: 372, endPoint x: 559, endPoint y: 366, distance: 34.0
click at [586, 373] on button "Continue to next step" at bounding box center [547, 376] width 208 height 25
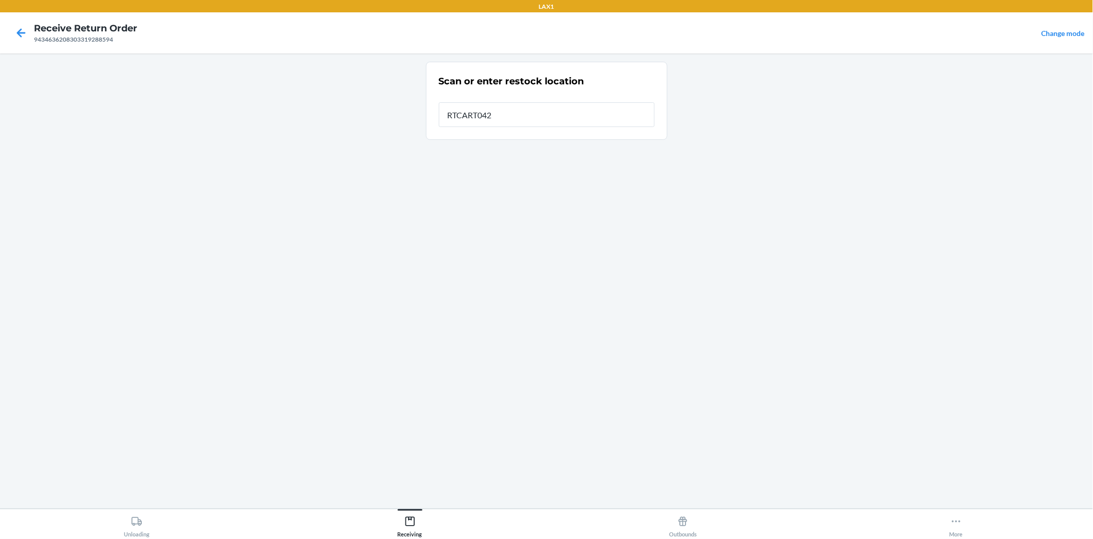
type input "RTCART042"
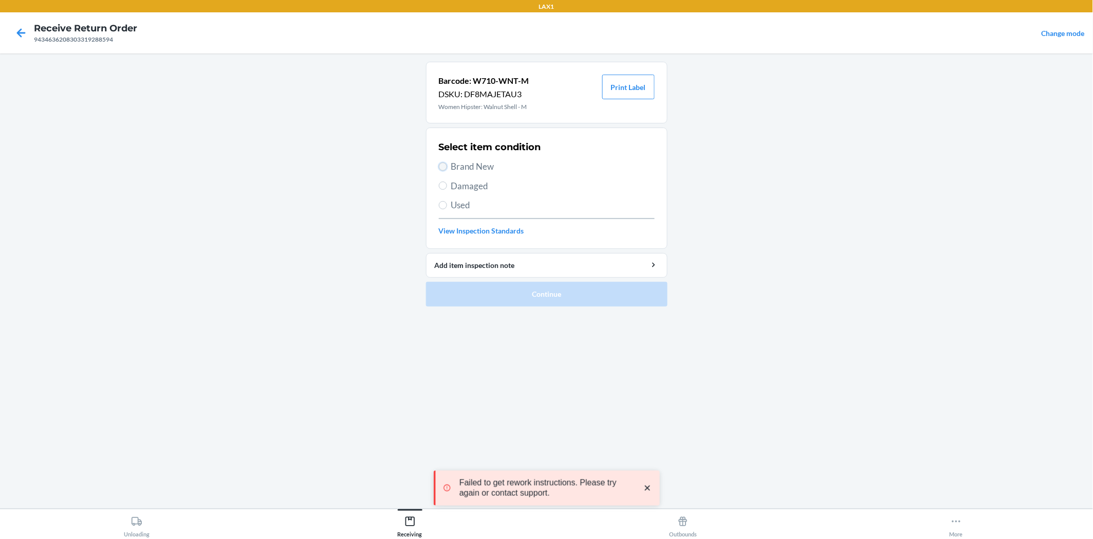
click at [443, 167] on input "Brand New" at bounding box center [443, 166] width 8 height 8
radio input "true"
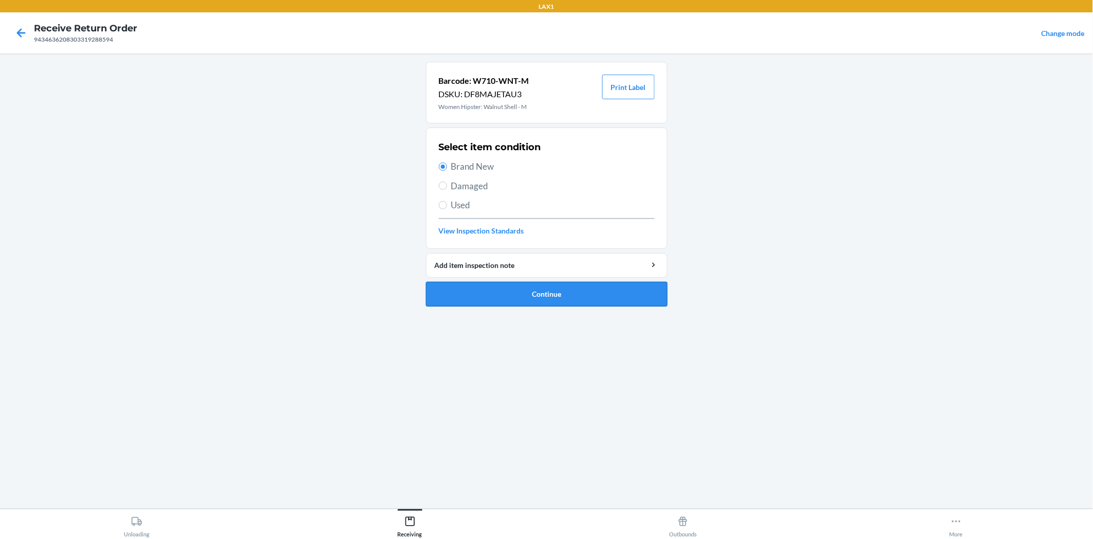
click at [516, 288] on button "Continue" at bounding box center [547, 294] width 242 height 25
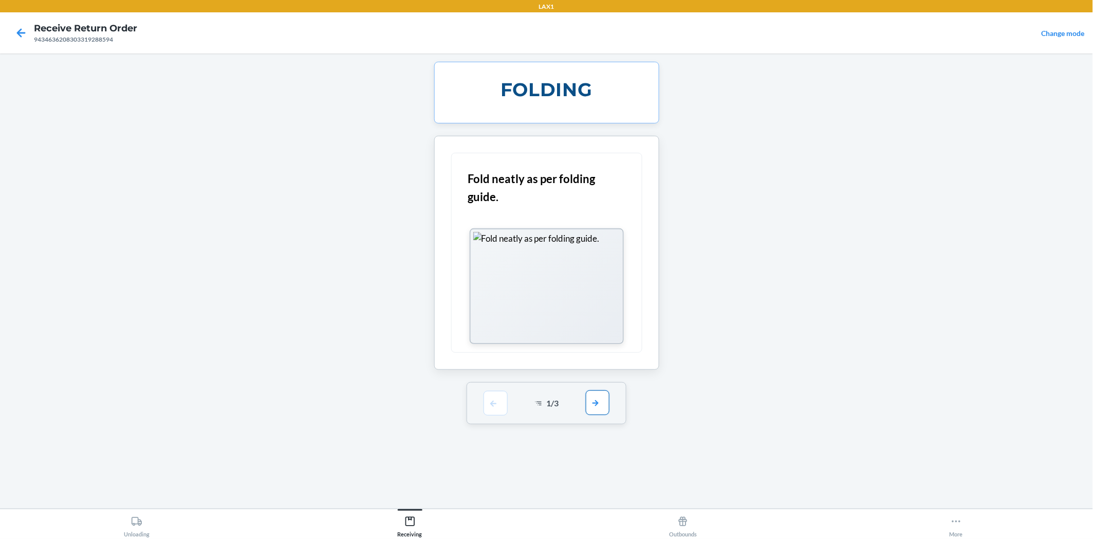
click at [599, 396] on button "button" at bounding box center [598, 402] width 24 height 25
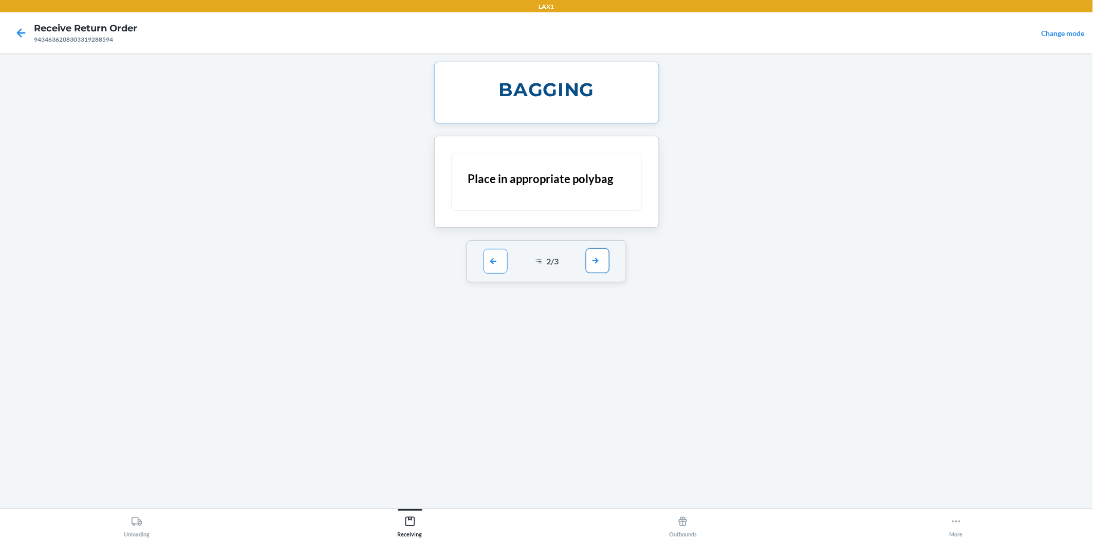
click at [598, 255] on button "button" at bounding box center [598, 260] width 24 height 25
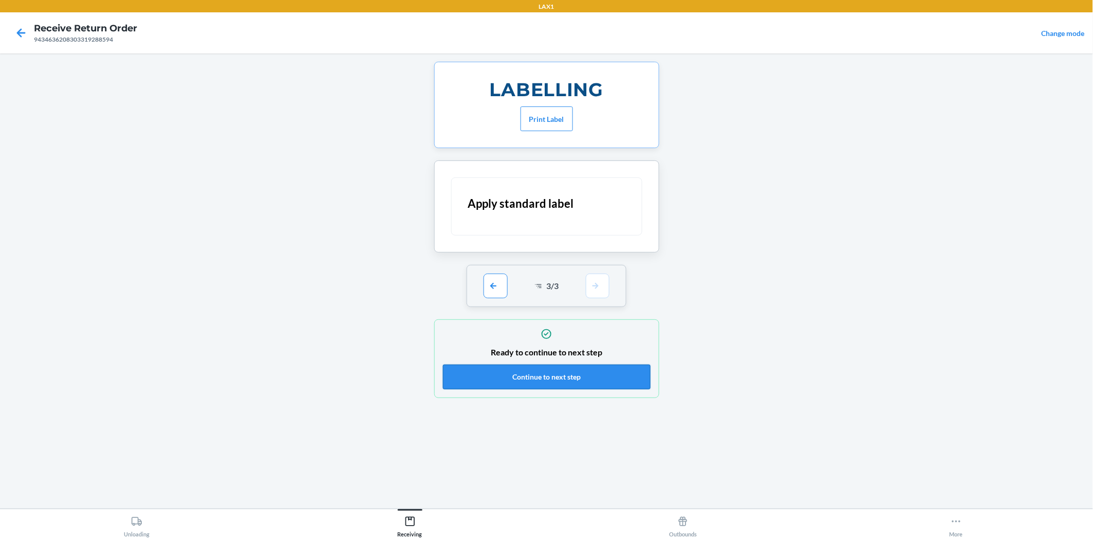
click at [623, 380] on button "Continue to next step" at bounding box center [547, 376] width 208 height 25
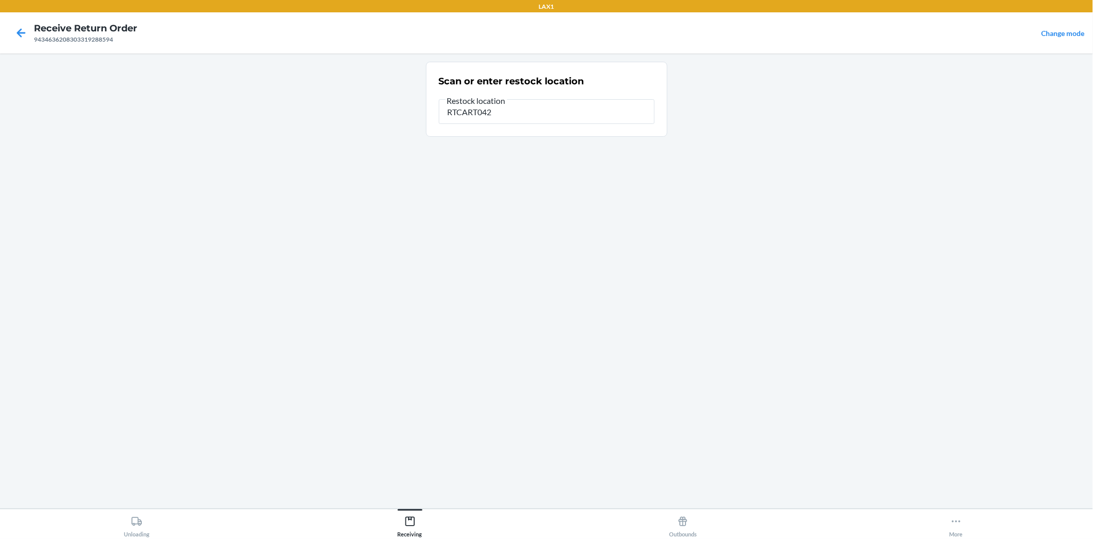
type input "RTCART042"
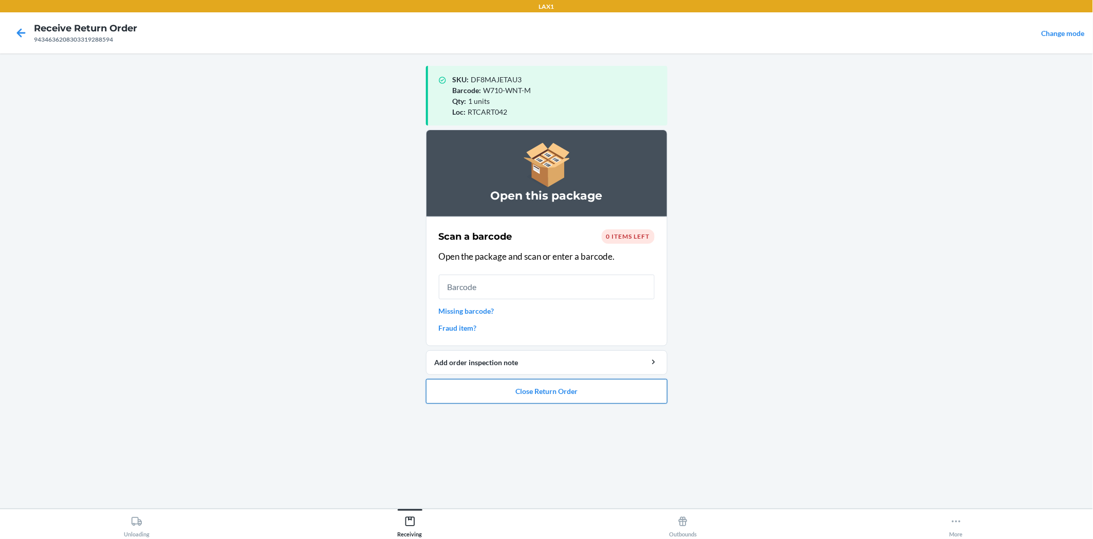
click at [611, 389] on button "Close Return Order" at bounding box center [547, 391] width 242 height 25
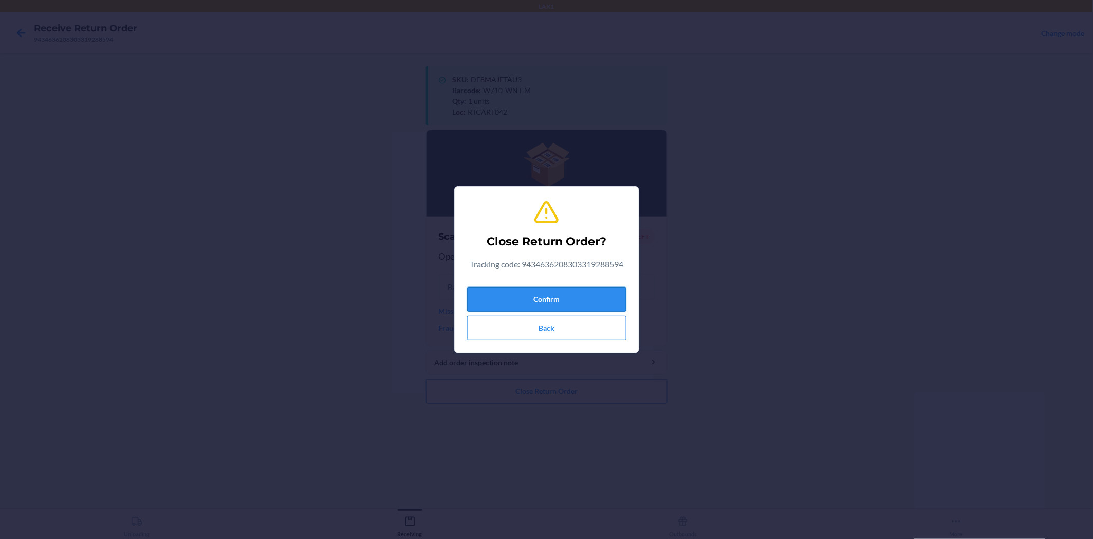
click at [596, 300] on button "Confirm" at bounding box center [546, 299] width 159 height 25
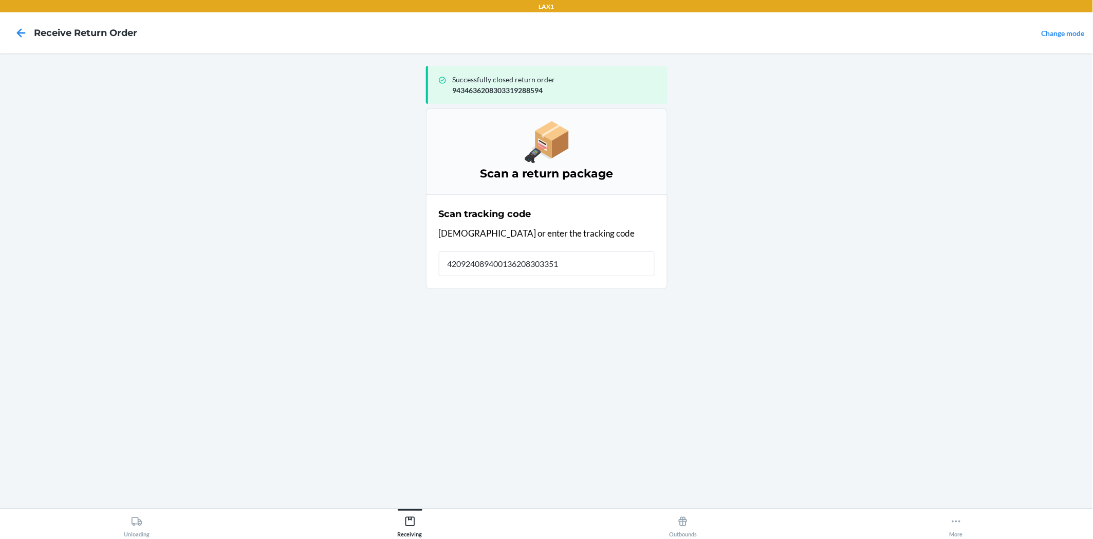
type input "4209240894001362083033513"
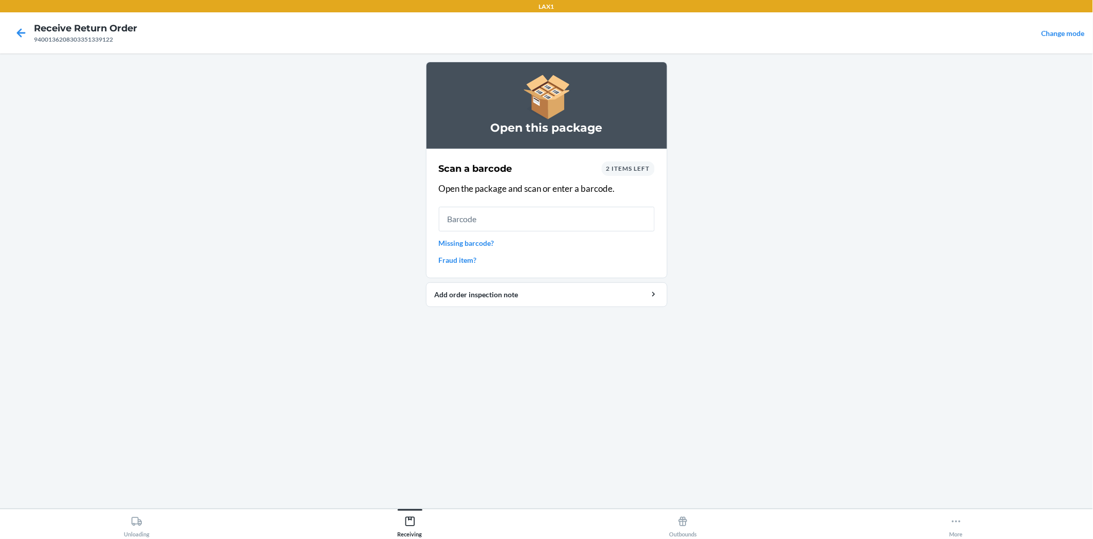
click at [634, 164] on span "2 items left" at bounding box center [628, 168] width 44 height 8
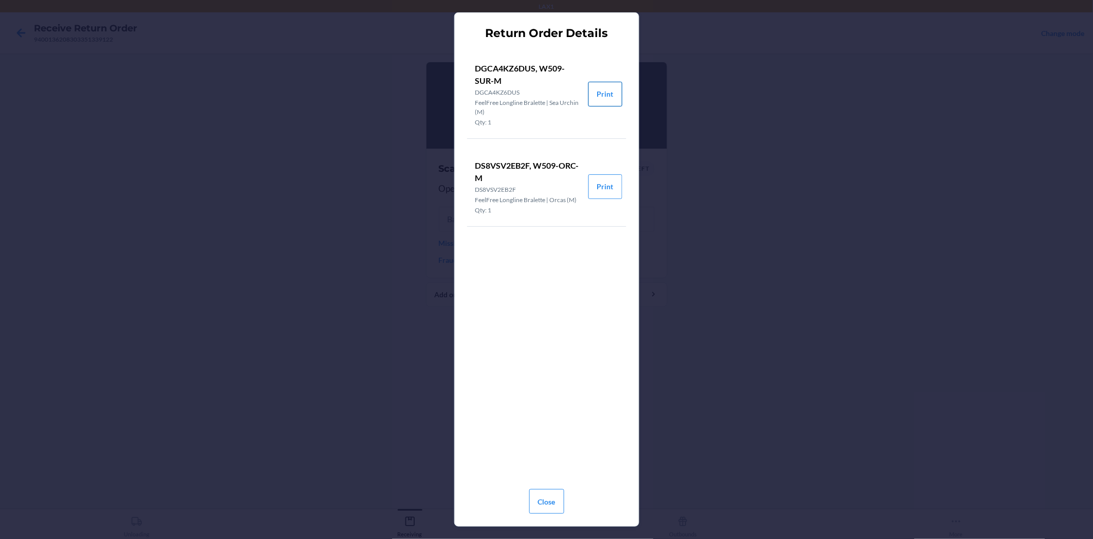
click at [598, 94] on button "Print" at bounding box center [605, 94] width 34 height 25
click at [607, 181] on button "Print" at bounding box center [605, 186] width 34 height 25
click at [551, 494] on button "Close" at bounding box center [546, 501] width 35 height 25
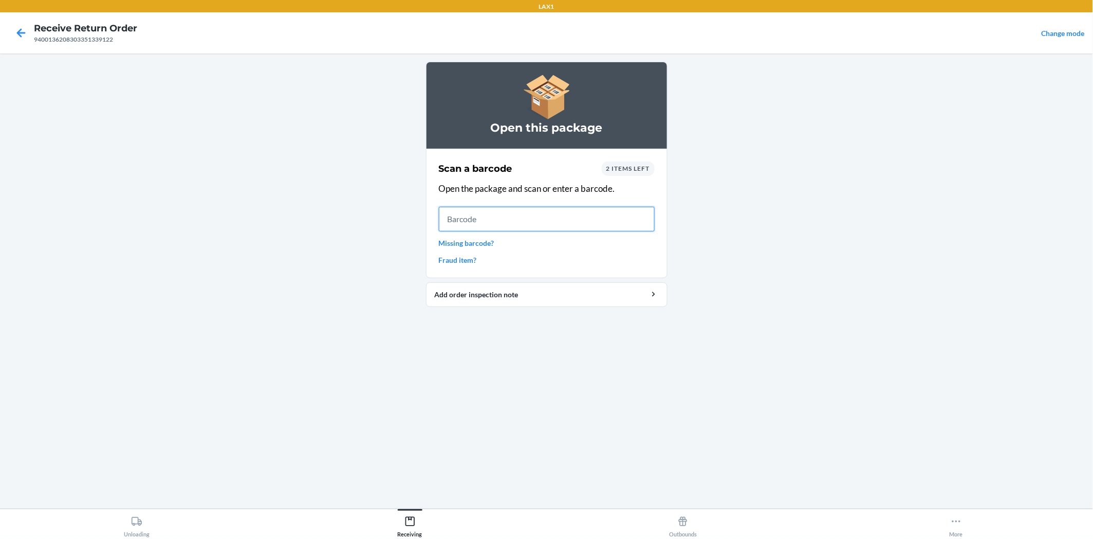
click at [451, 224] on input "text" at bounding box center [547, 219] width 216 height 25
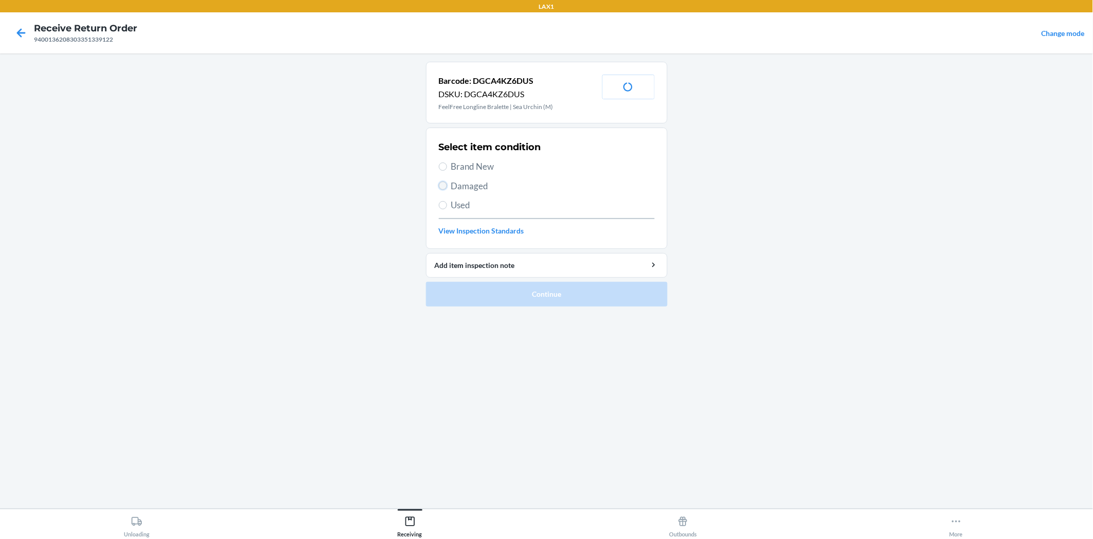
click at [443, 183] on input "Damaged" at bounding box center [443, 185] width 8 height 8
radio input "true"
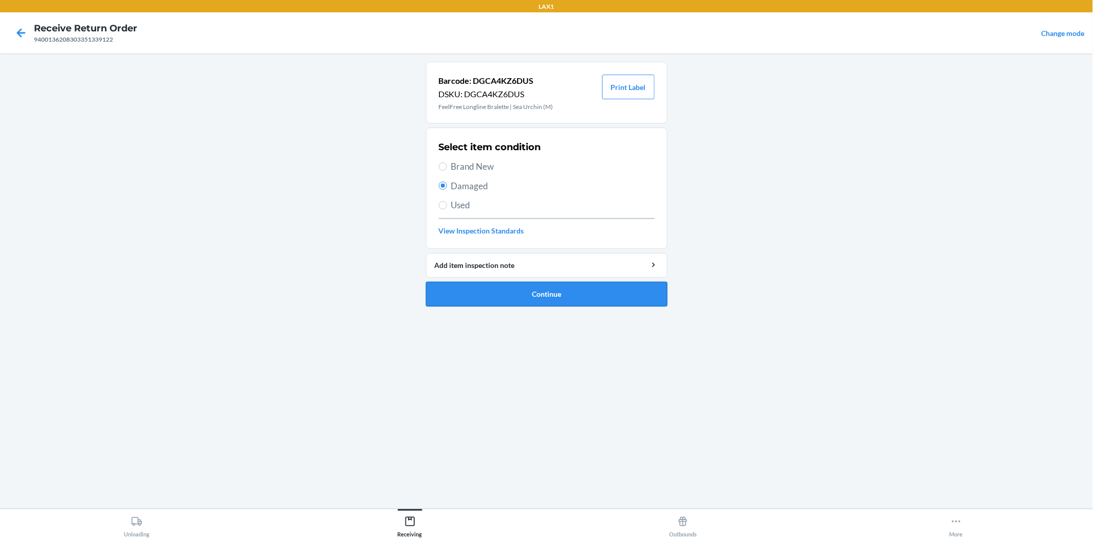
click at [486, 290] on button "Continue" at bounding box center [547, 294] width 242 height 25
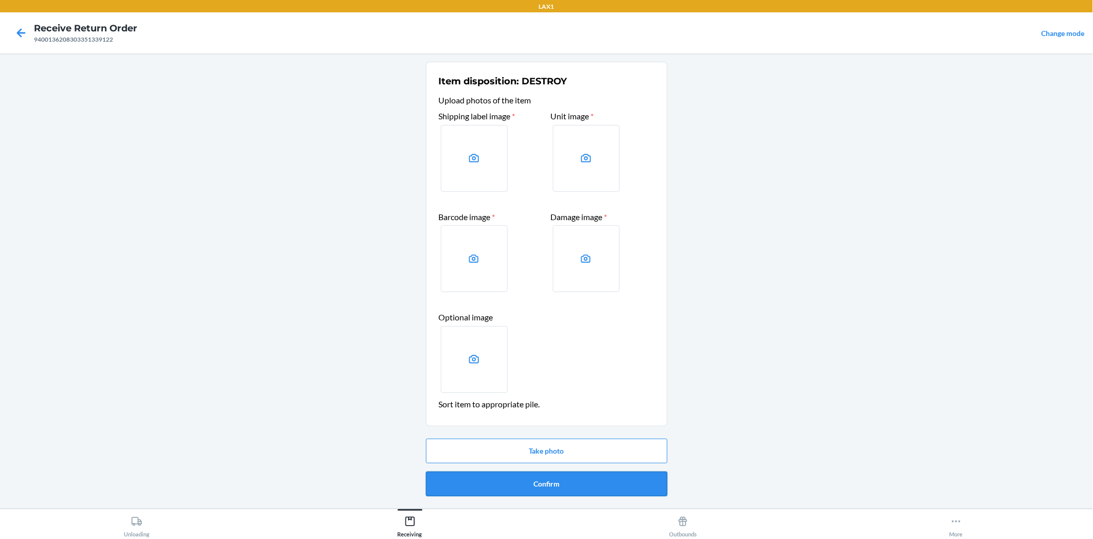
click at [645, 472] on button "Confirm" at bounding box center [547, 483] width 242 height 25
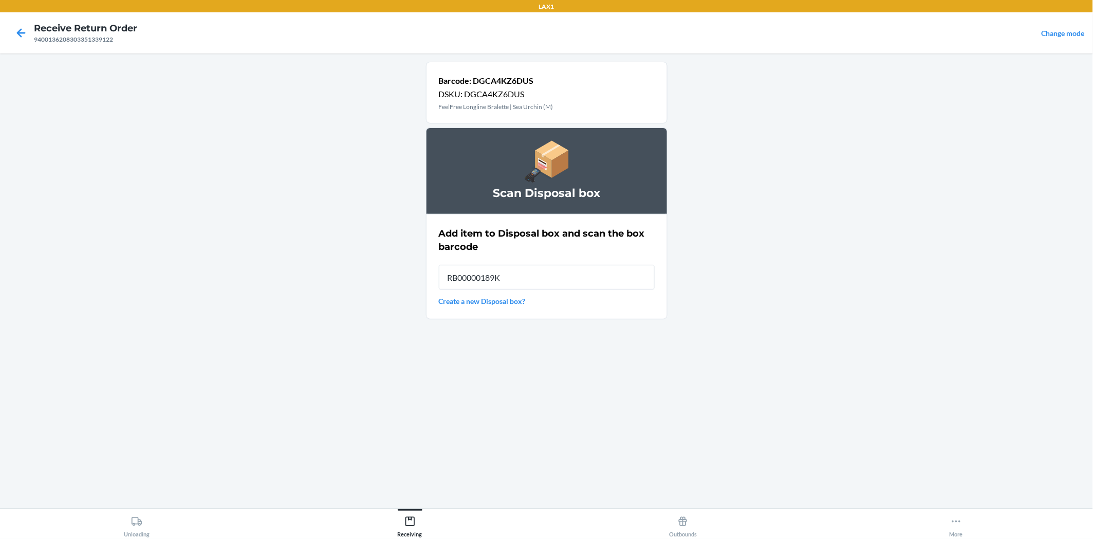
type input "RB00000189K"
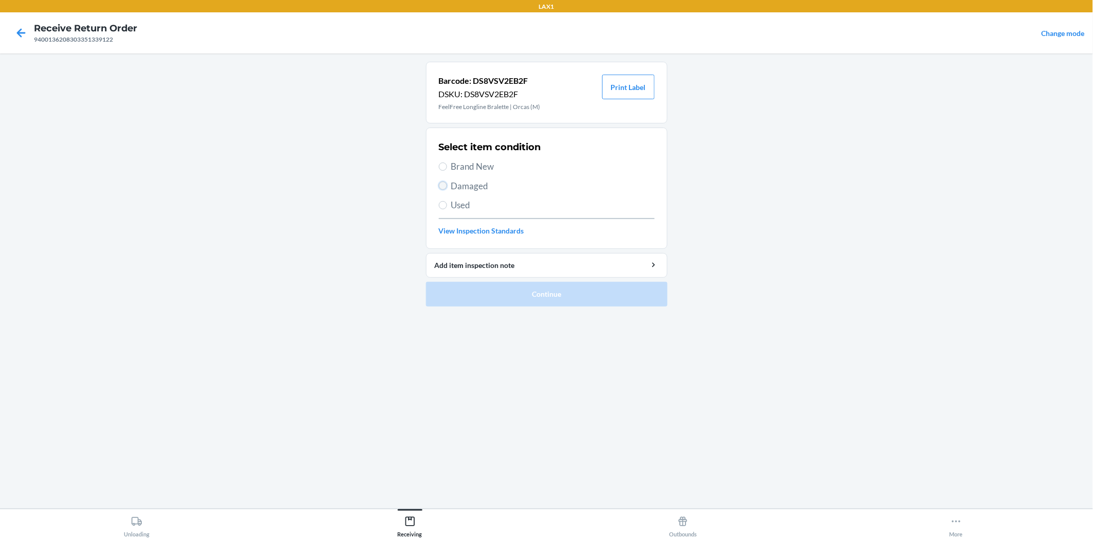
click at [443, 184] on input "Damaged" at bounding box center [443, 185] width 8 height 8
radio input "true"
click at [517, 287] on button "Continue" at bounding box center [547, 294] width 242 height 25
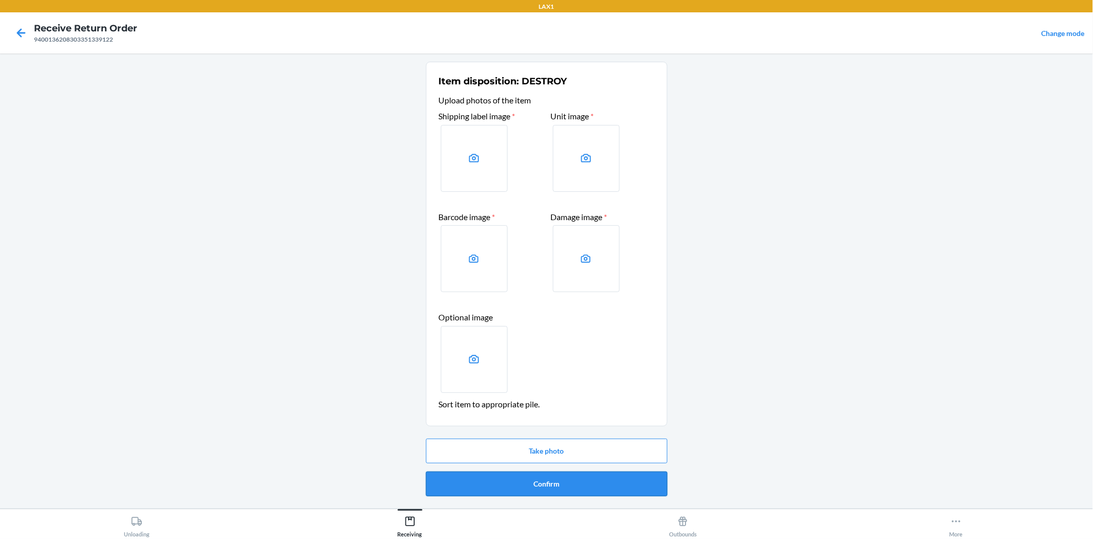
click at [592, 486] on button "Confirm" at bounding box center [547, 483] width 242 height 25
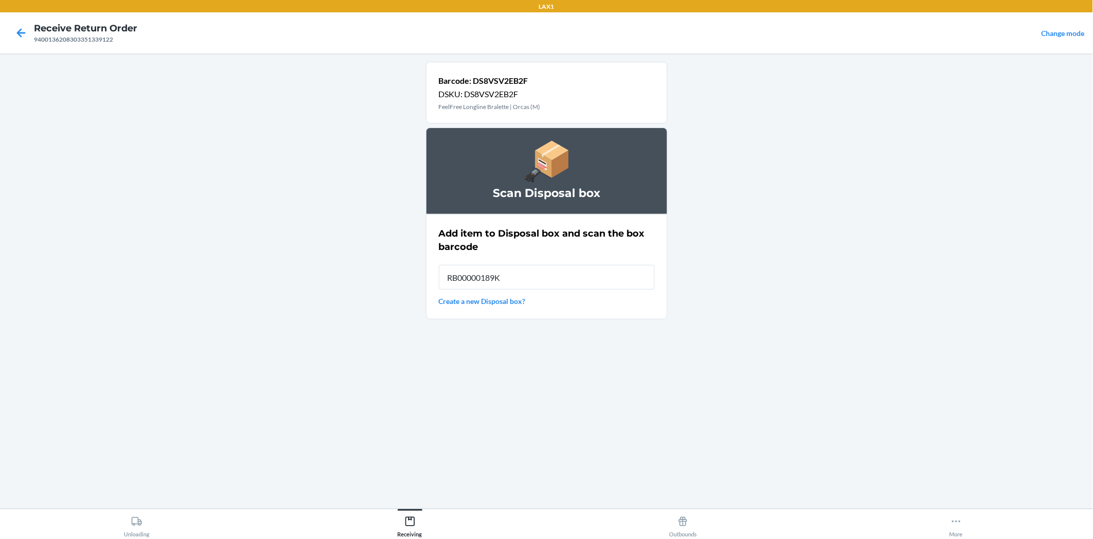
type input "RB00000189K"
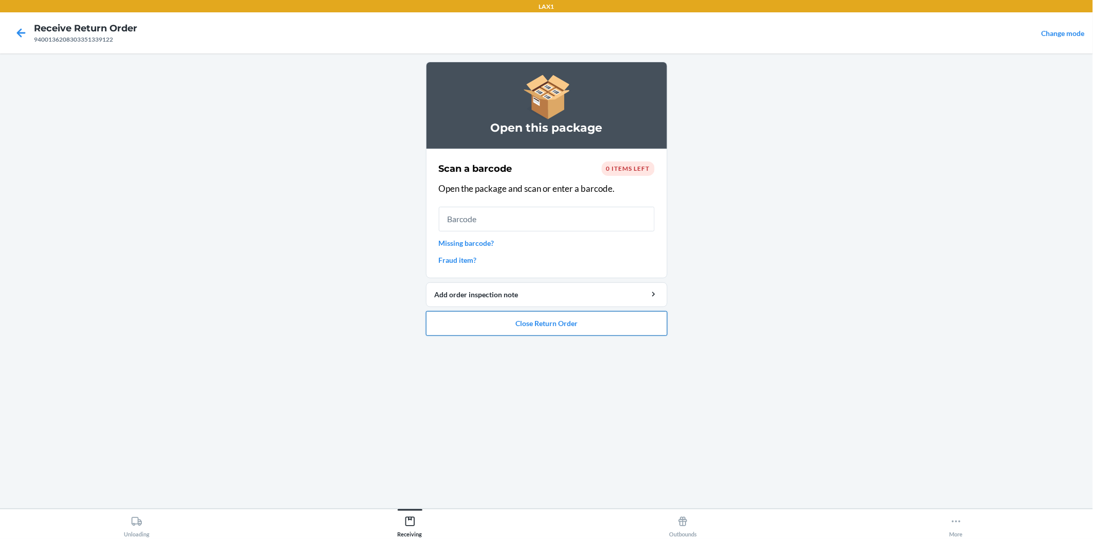
drag, startPoint x: 522, startPoint y: 325, endPoint x: 528, endPoint y: 312, distance: 14.3
click at [526, 319] on button "Close Return Order" at bounding box center [547, 323] width 242 height 25
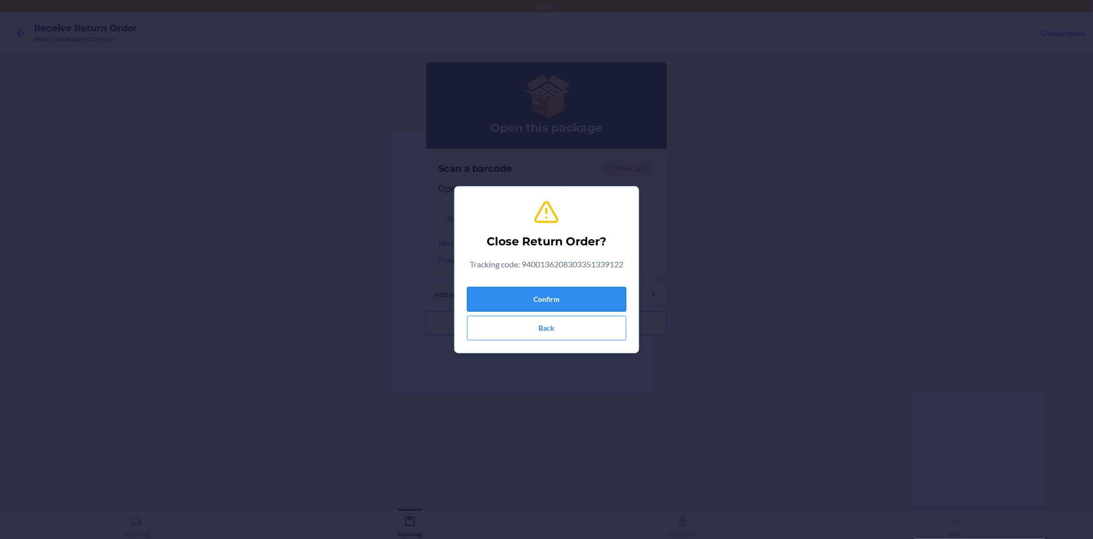
click at [563, 297] on button "Confirm" at bounding box center [546, 299] width 159 height 25
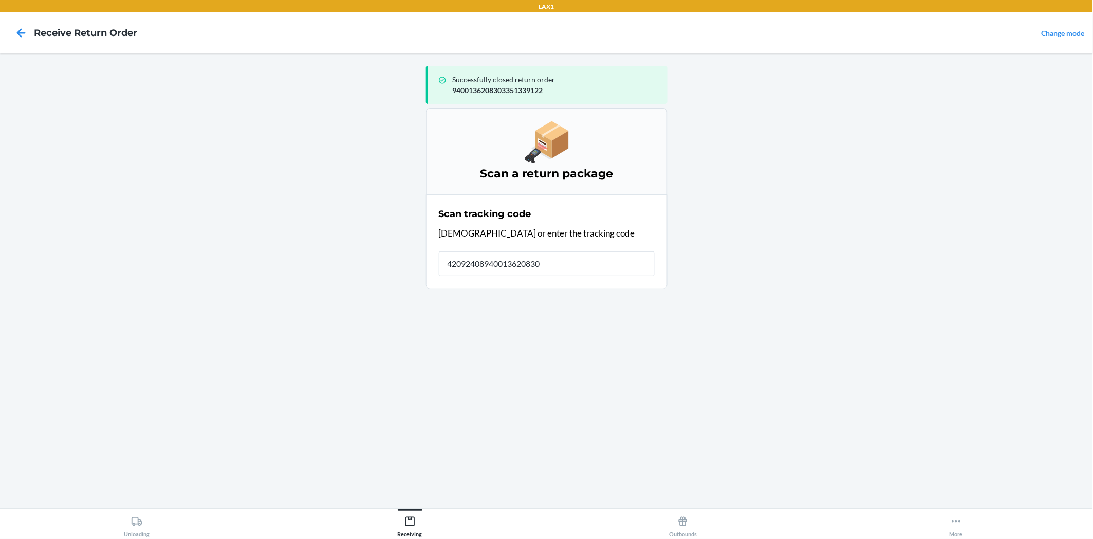
type input "420924089400136208303"
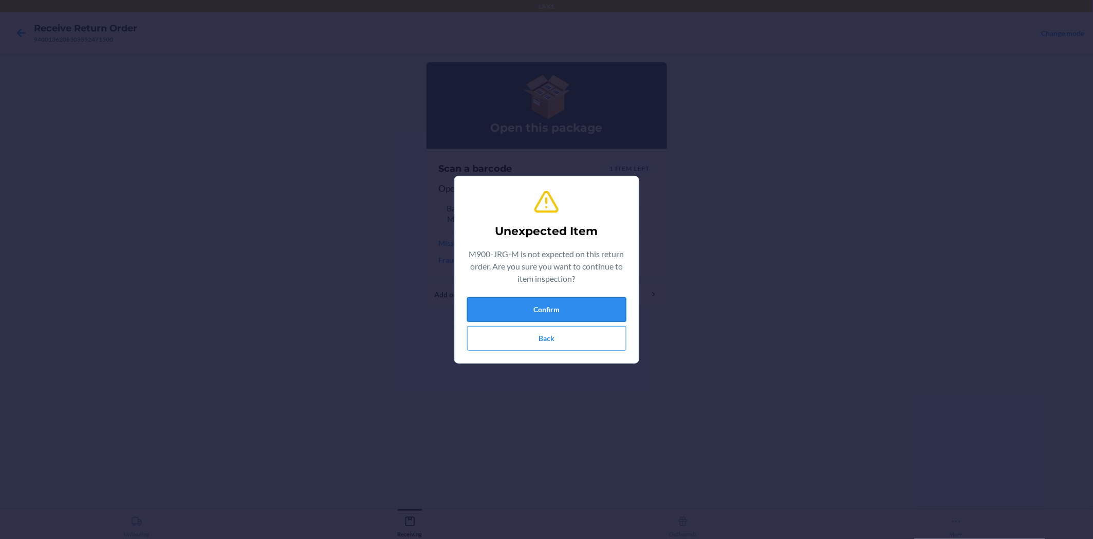
click at [584, 304] on button "Confirm" at bounding box center [546, 309] width 159 height 25
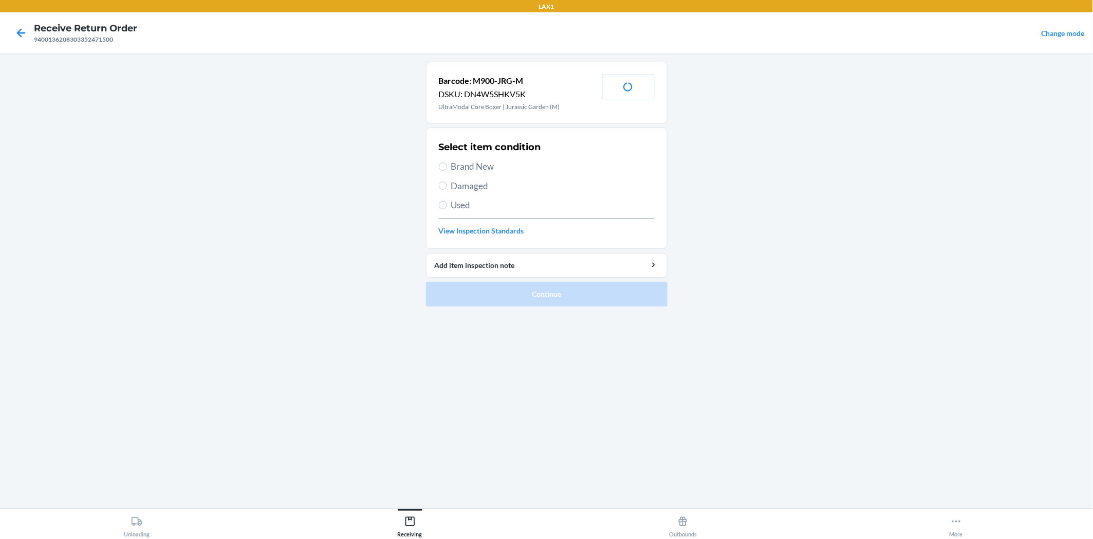
click at [438, 184] on section "Select item condition Brand New Damaged Used View Inspection Standards" at bounding box center [547, 187] width 242 height 121
click at [443, 184] on input "Damaged" at bounding box center [443, 185] width 8 height 8
radio input "true"
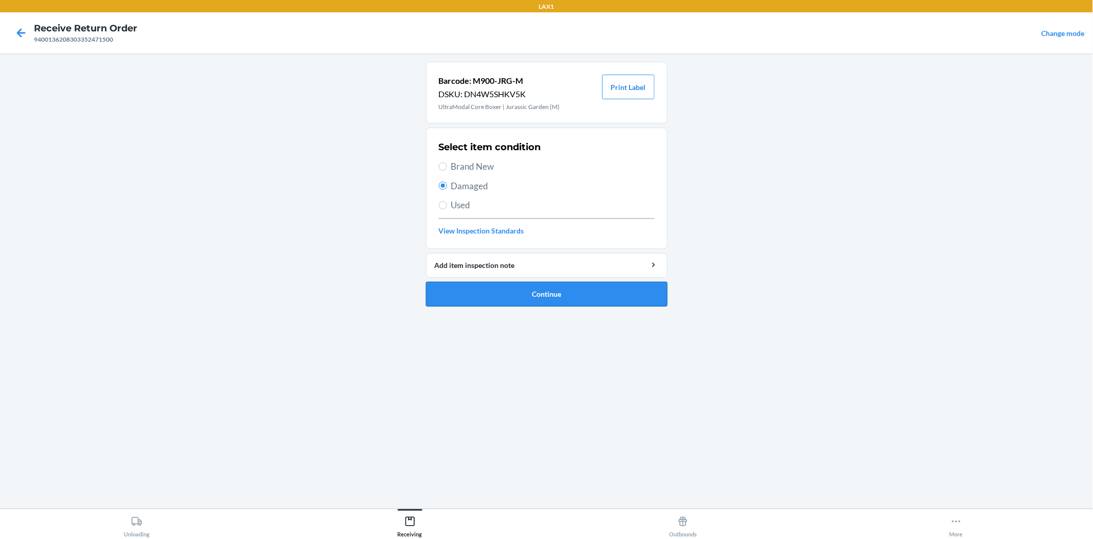
click at [497, 289] on button "Continue" at bounding box center [547, 294] width 242 height 25
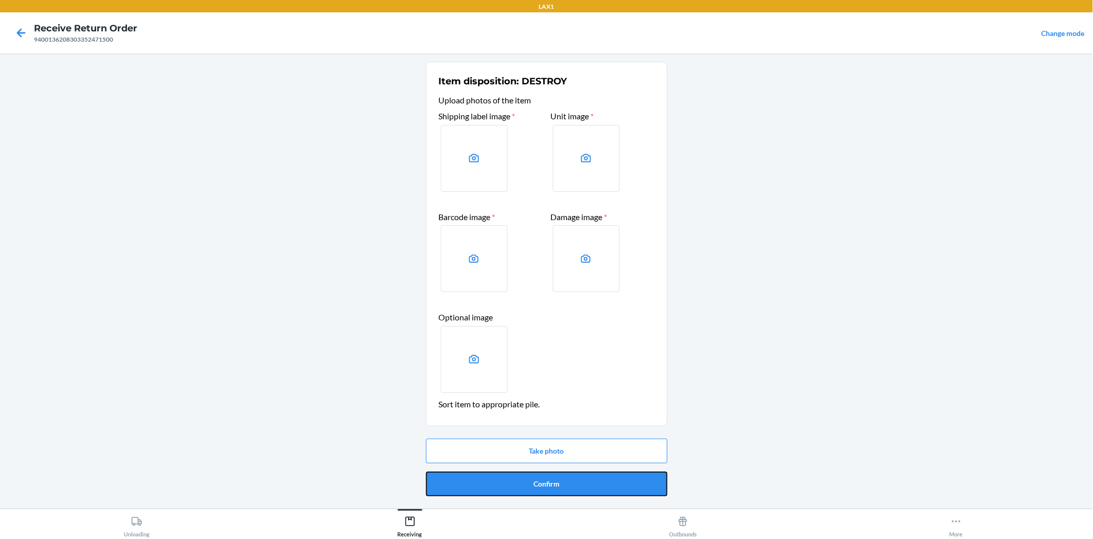
click at [557, 474] on button "Confirm" at bounding box center [547, 483] width 242 height 25
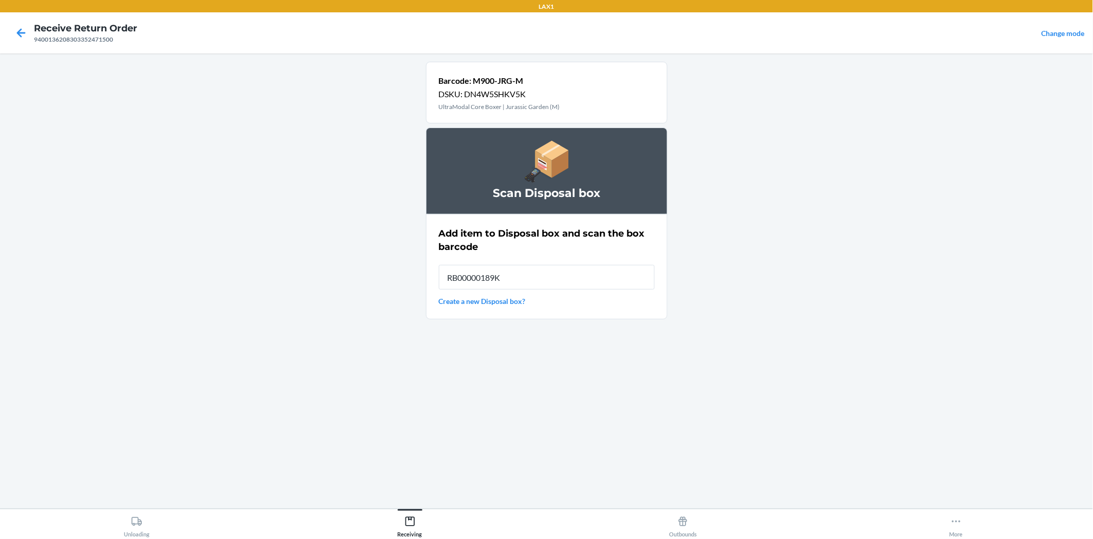
type input "RB00000189K"
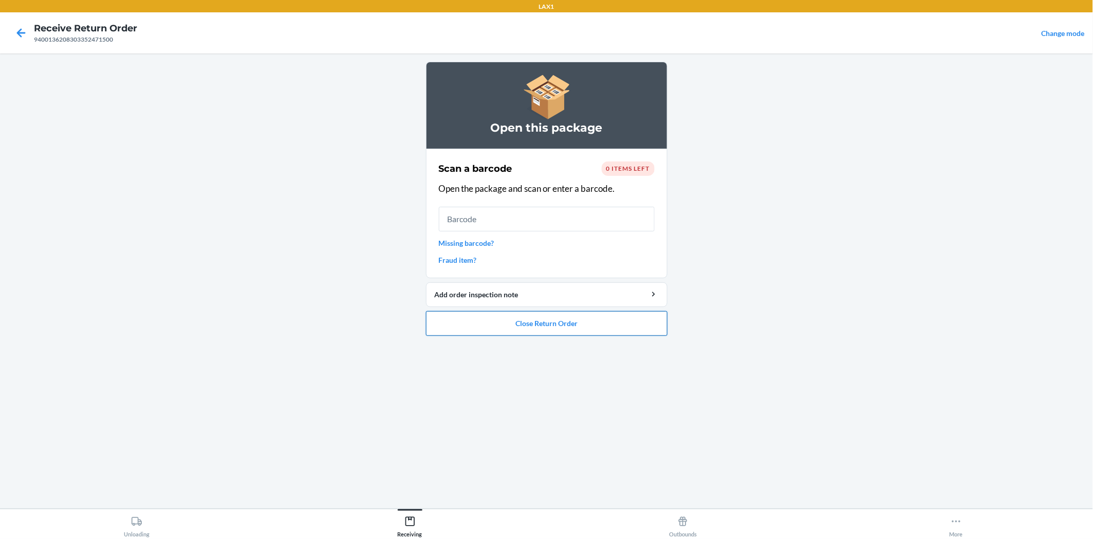
click at [643, 325] on button "Close Return Order" at bounding box center [547, 323] width 242 height 25
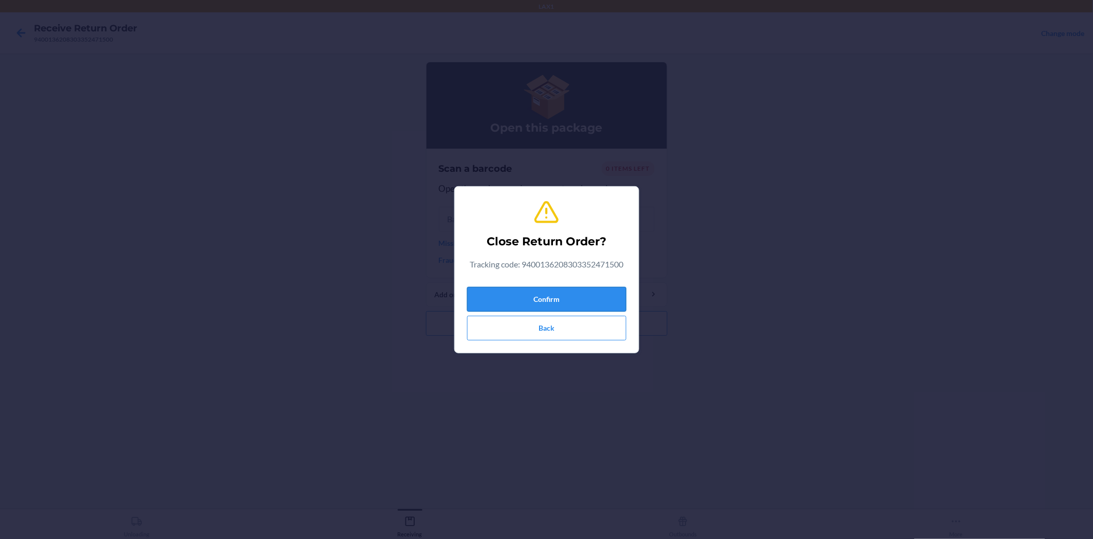
click at [600, 296] on button "Confirm" at bounding box center [546, 299] width 159 height 25
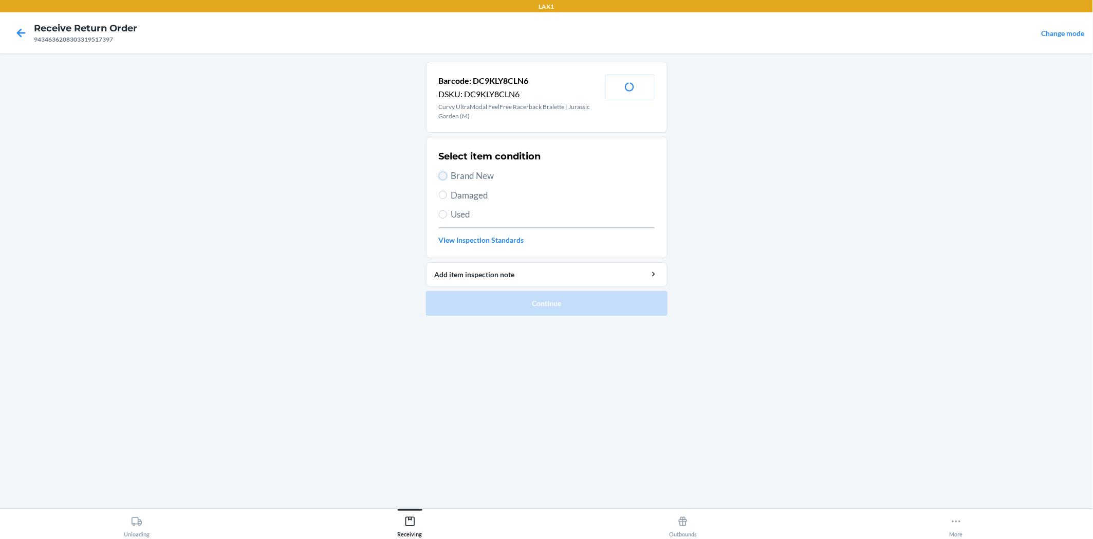
click at [440, 176] on input "Brand New" at bounding box center [443, 176] width 8 height 8
radio input "true"
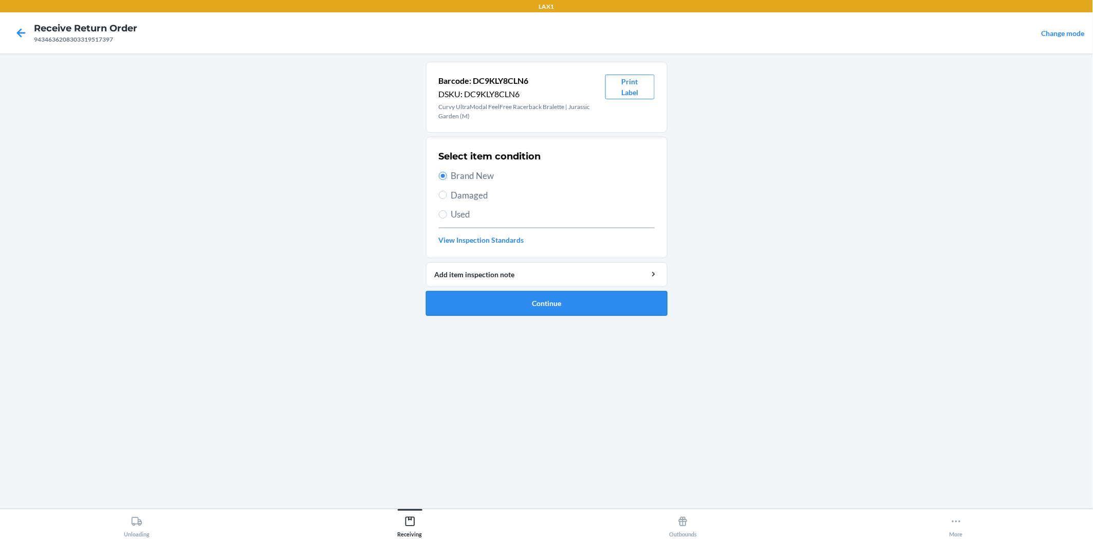
click at [503, 303] on button "Continue" at bounding box center [547, 303] width 242 height 25
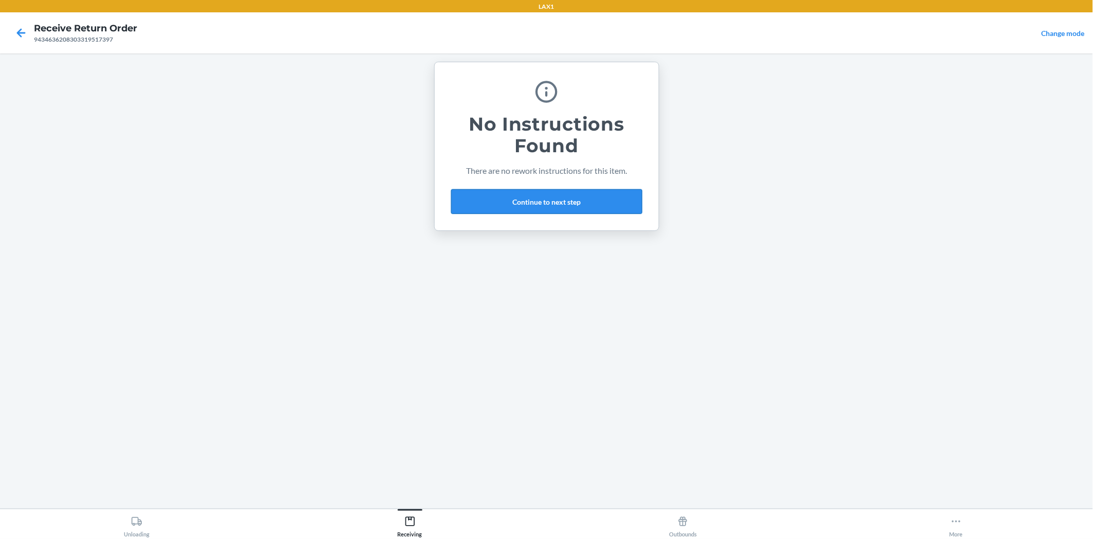
click at [615, 201] on button "Continue to next step" at bounding box center [546, 201] width 191 height 25
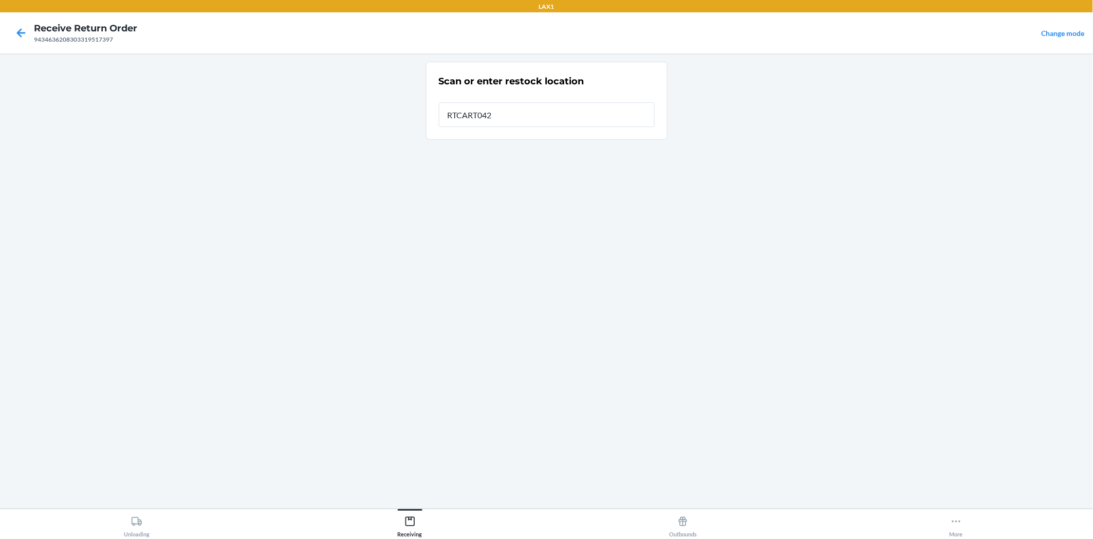
type input "RTCART042"
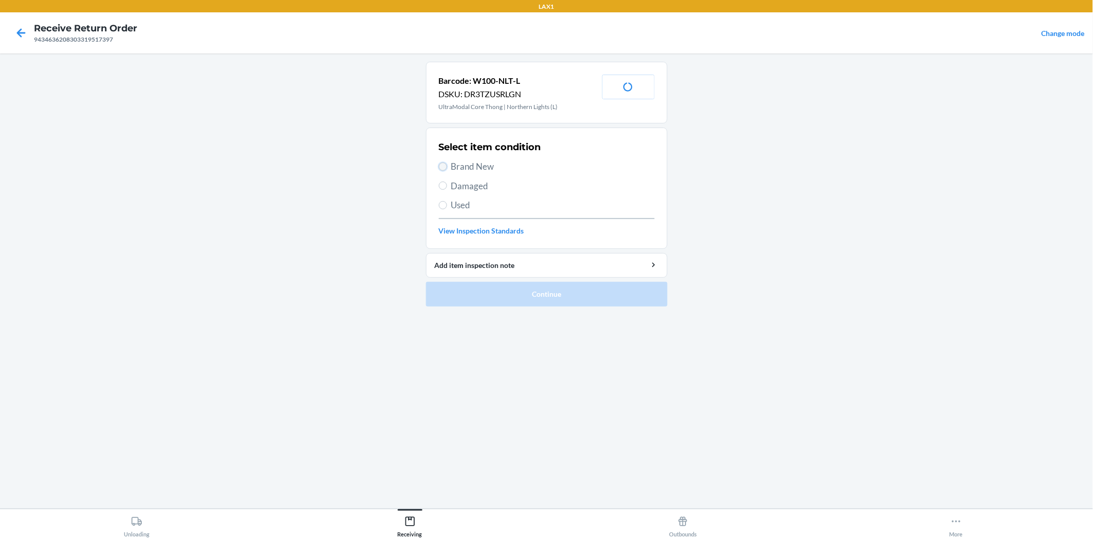
click at [440, 165] on input "Brand New" at bounding box center [443, 166] width 8 height 8
radio input "true"
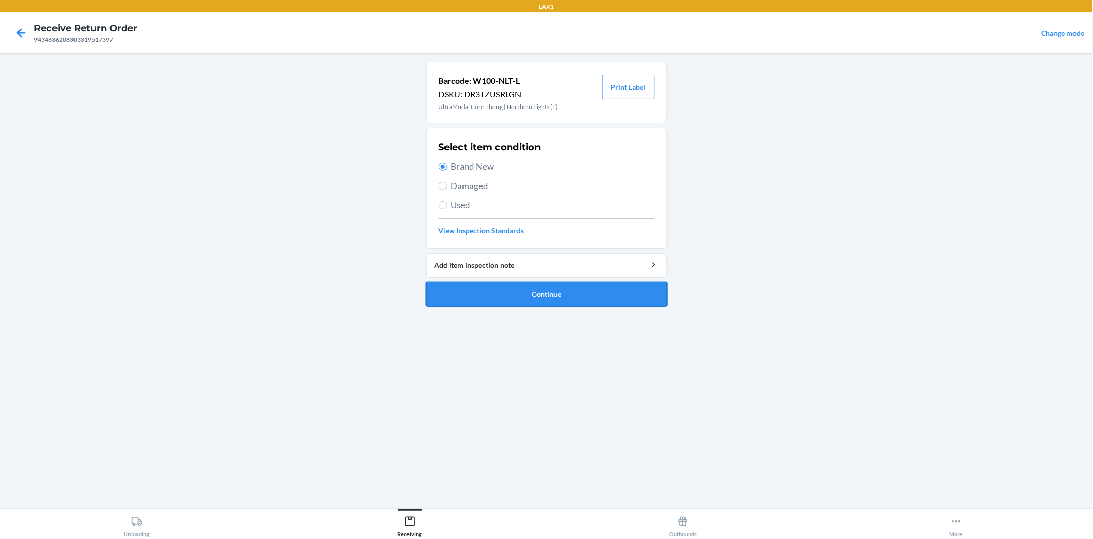
click at [499, 294] on button "Continue" at bounding box center [547, 294] width 242 height 25
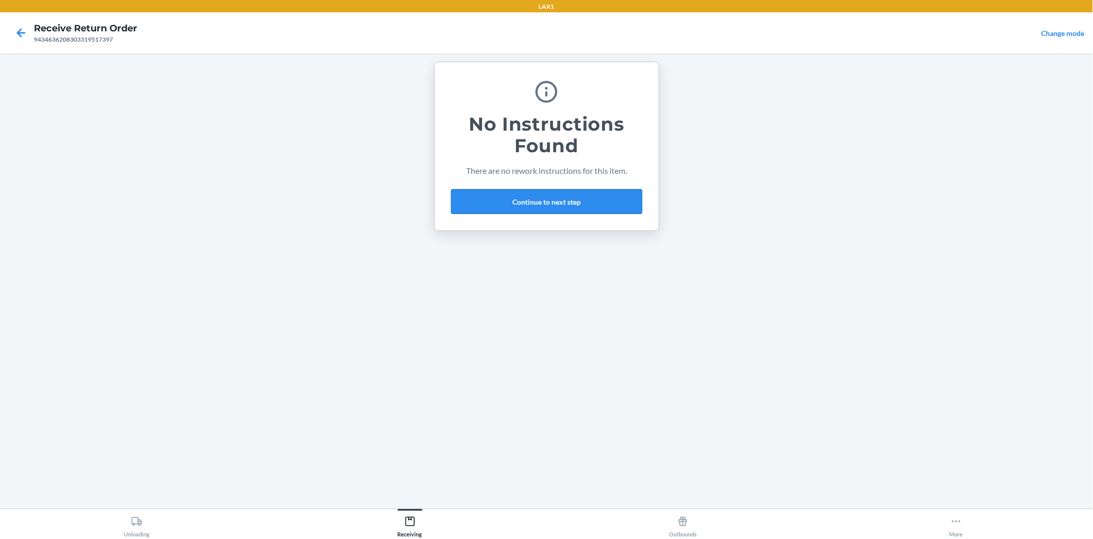
click at [496, 191] on button "Continue to next step" at bounding box center [546, 201] width 191 height 25
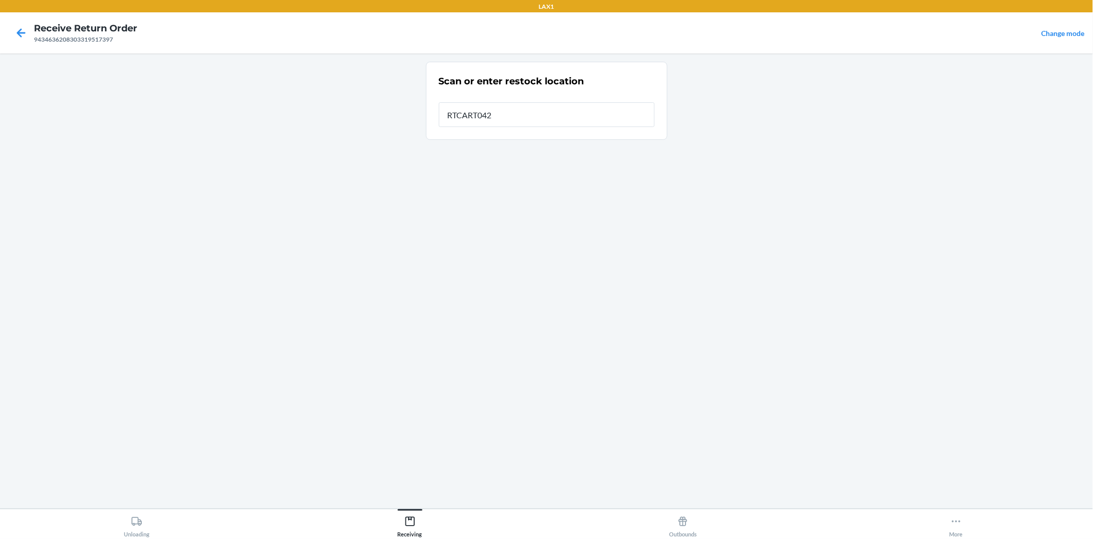
type input "RTCART042"
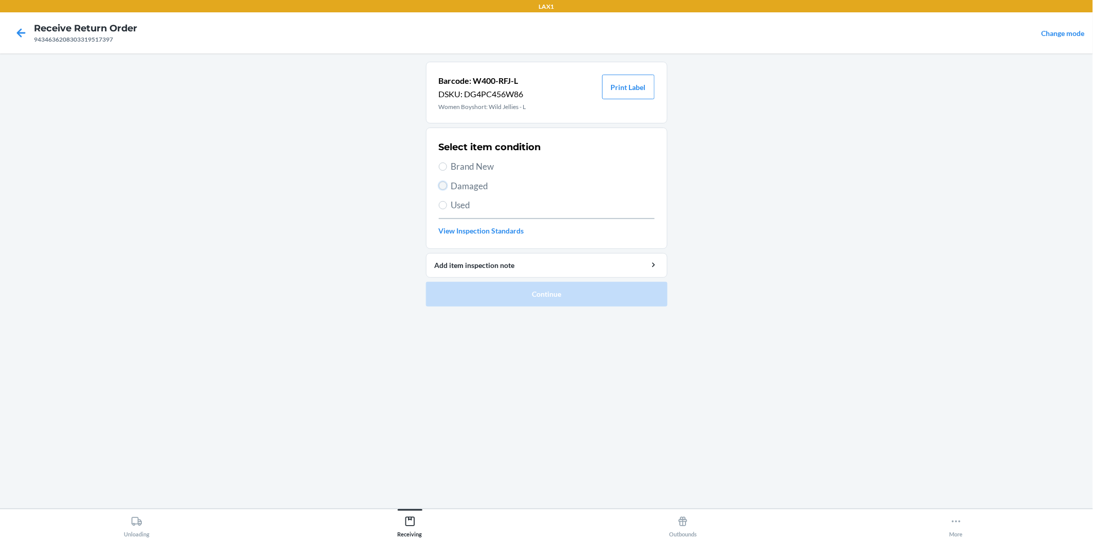
click at [440, 185] on input "Damaged" at bounding box center [443, 185] width 8 height 8
radio input "true"
click at [496, 285] on button "Continue" at bounding box center [547, 294] width 242 height 25
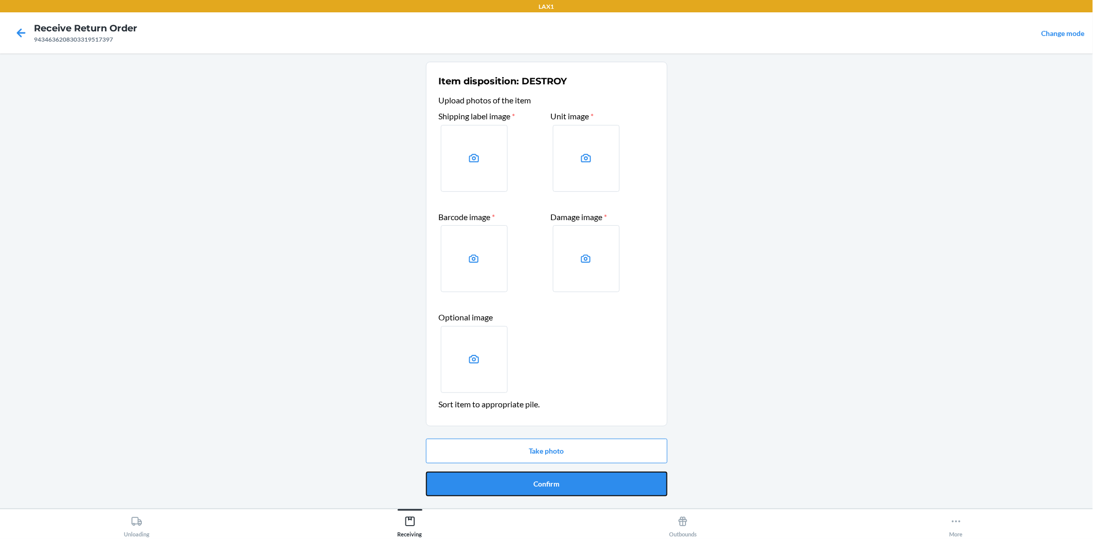
drag, startPoint x: 573, startPoint y: 473, endPoint x: 566, endPoint y: 474, distance: 6.7
click at [573, 474] on button "Confirm" at bounding box center [547, 483] width 242 height 25
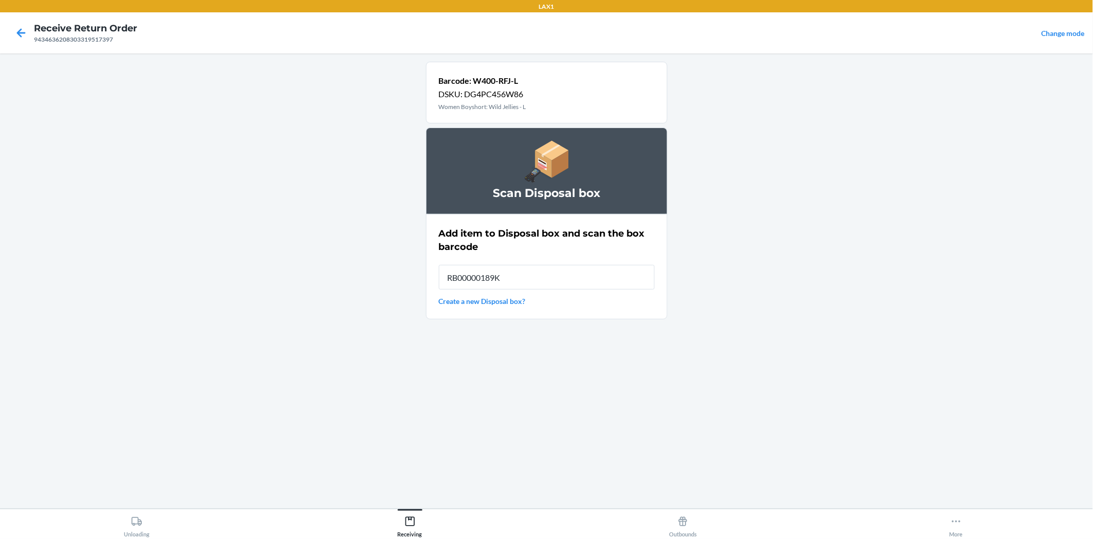
type input "RB00000189K"
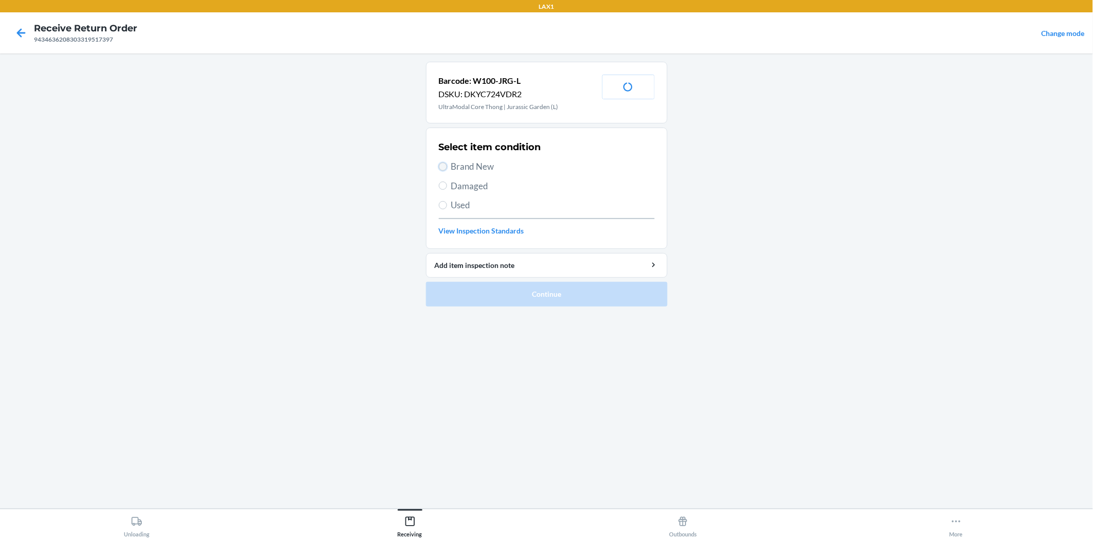
click at [444, 167] on input "Brand New" at bounding box center [443, 166] width 8 height 8
radio input "true"
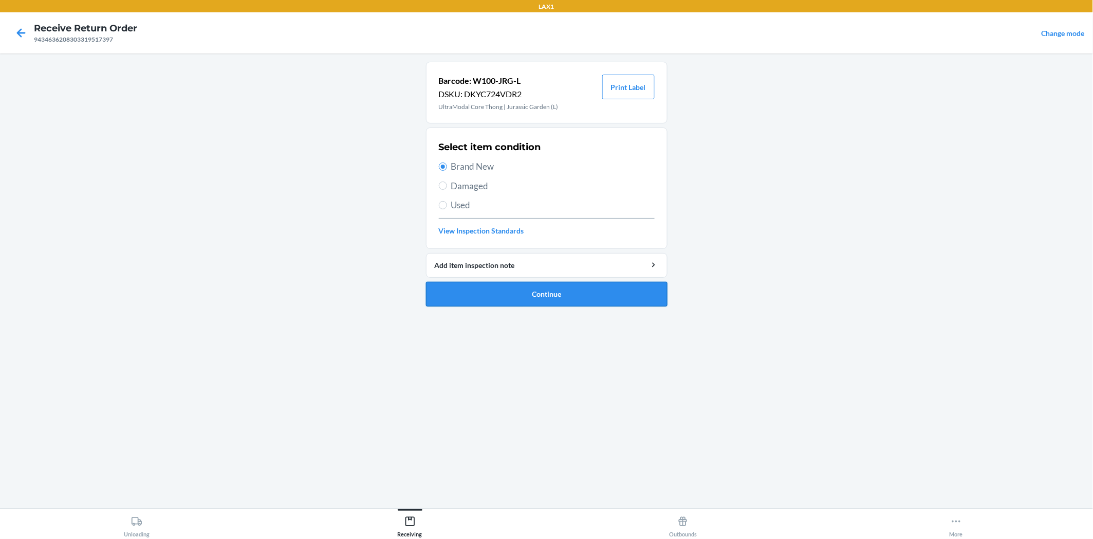
click at [477, 291] on button "Continue" at bounding box center [547, 294] width 242 height 25
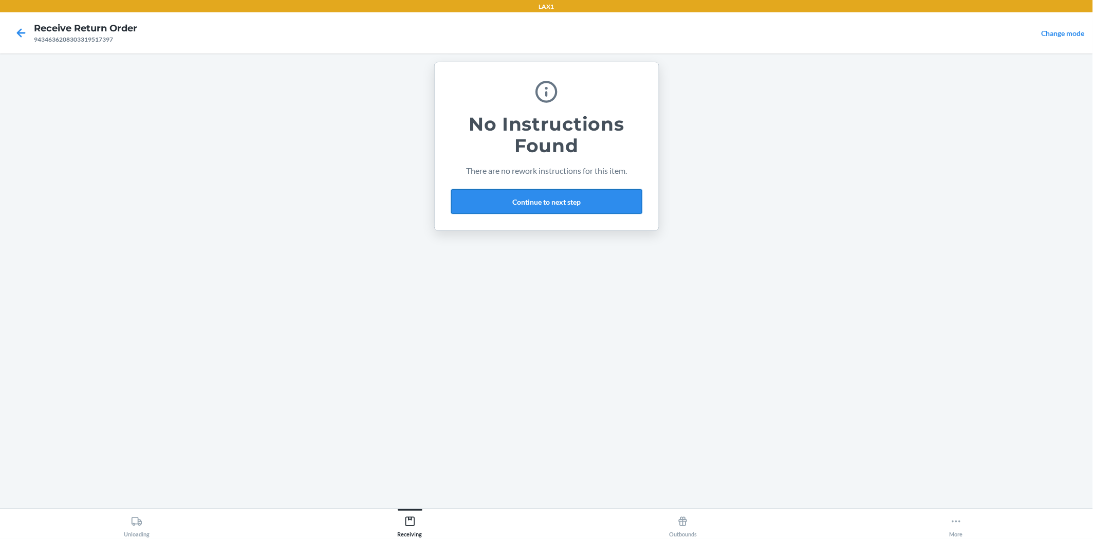
click at [548, 202] on button "Continue to next step" at bounding box center [546, 201] width 191 height 25
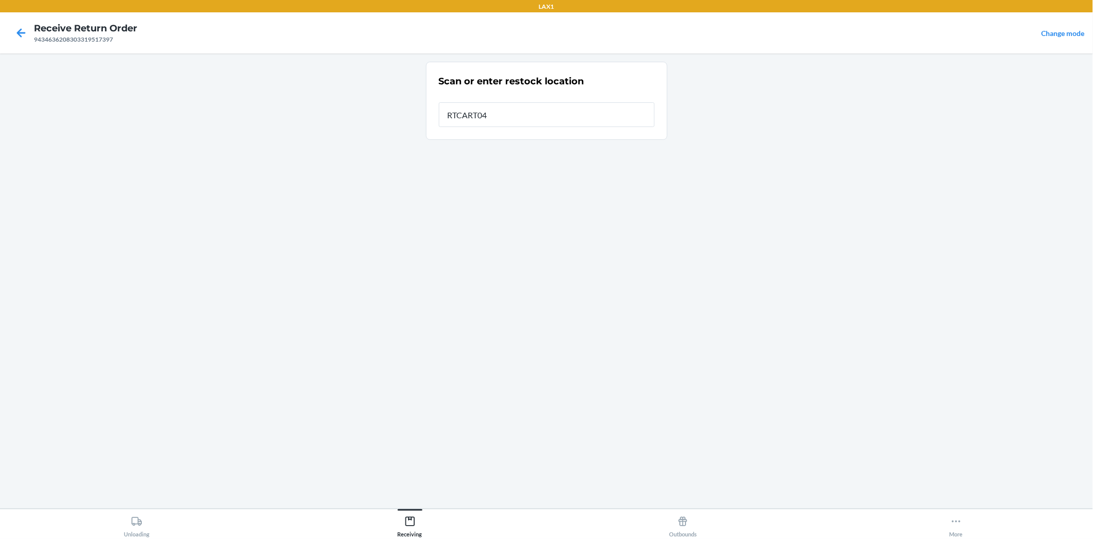
type input "RTCART042"
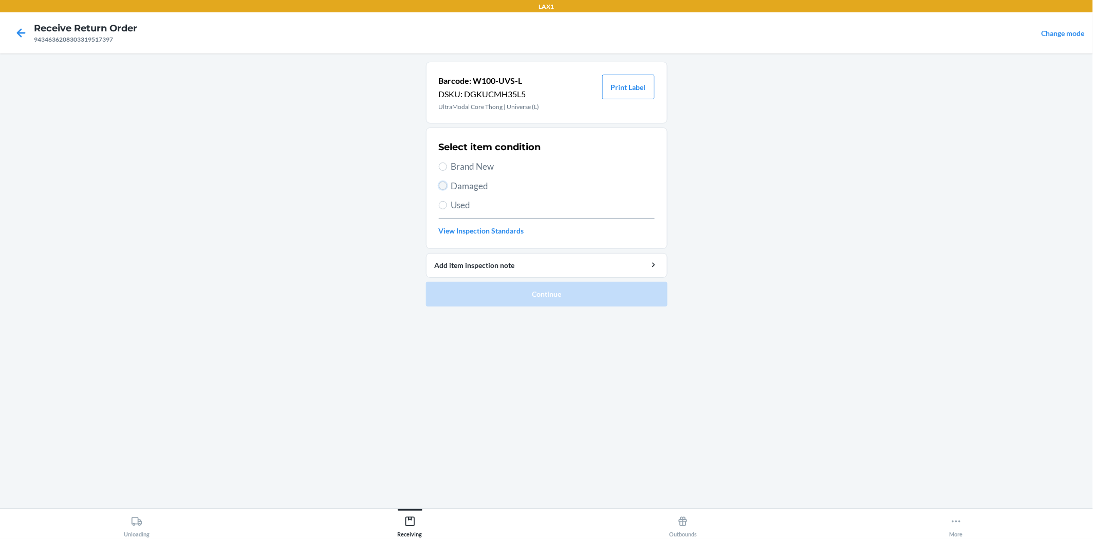
click at [443, 187] on input "Damaged" at bounding box center [443, 185] width 8 height 8
radio input "true"
click at [503, 300] on button "Continue" at bounding box center [547, 294] width 242 height 25
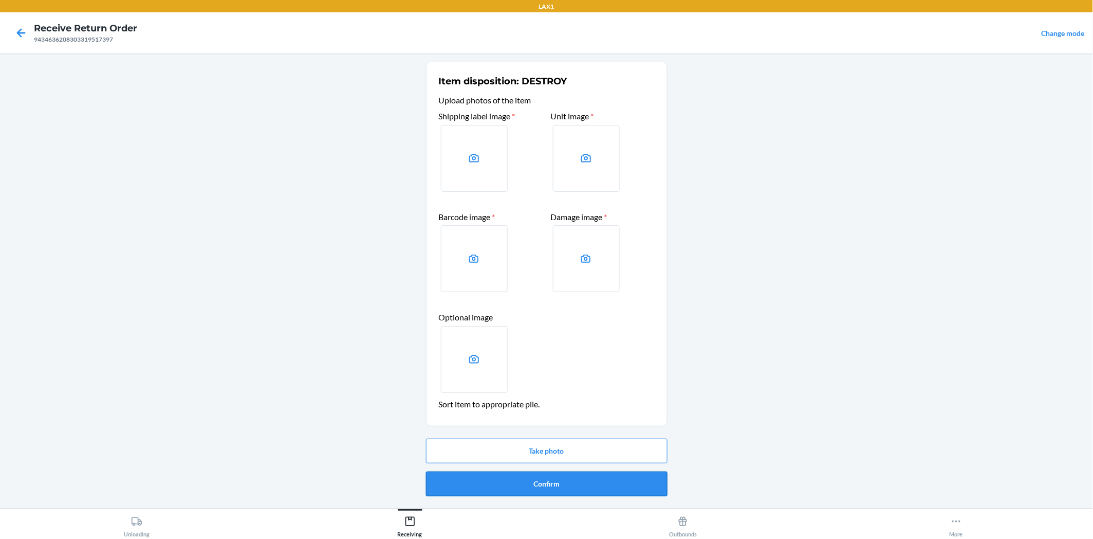
click at [590, 476] on button "Confirm" at bounding box center [547, 483] width 242 height 25
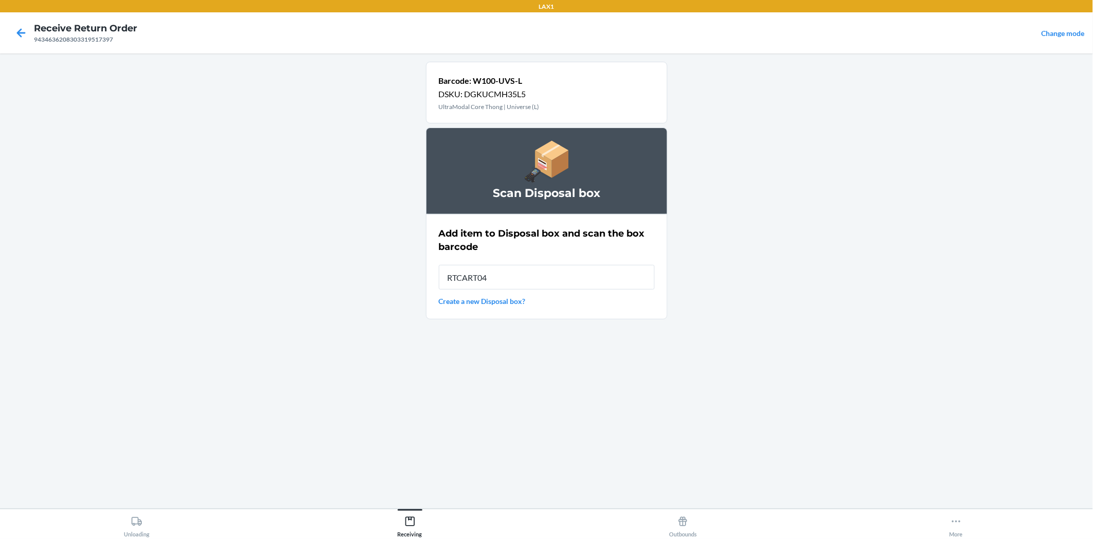
type input "RTCART042"
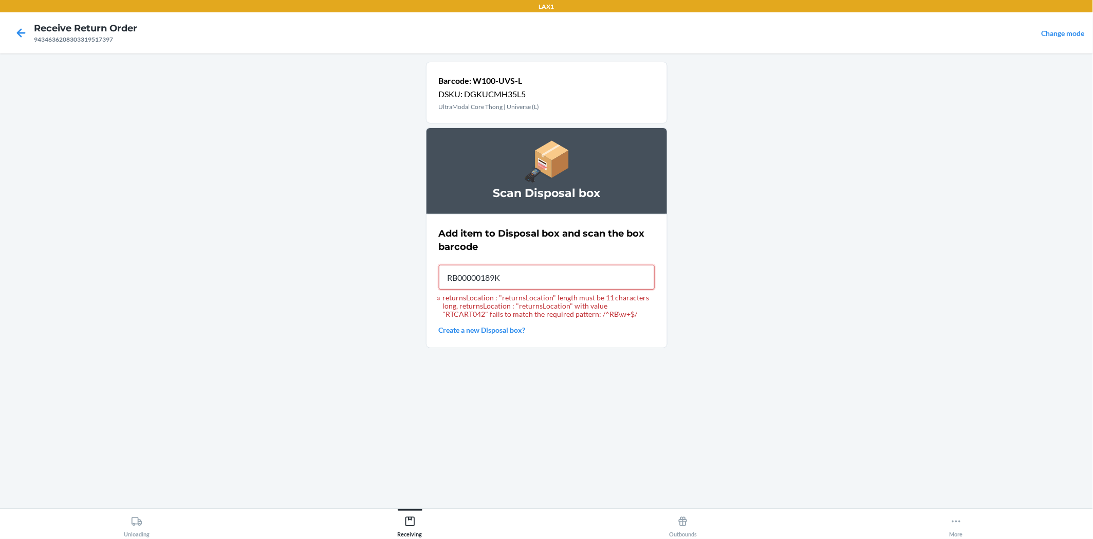
type input "RB00000189K"
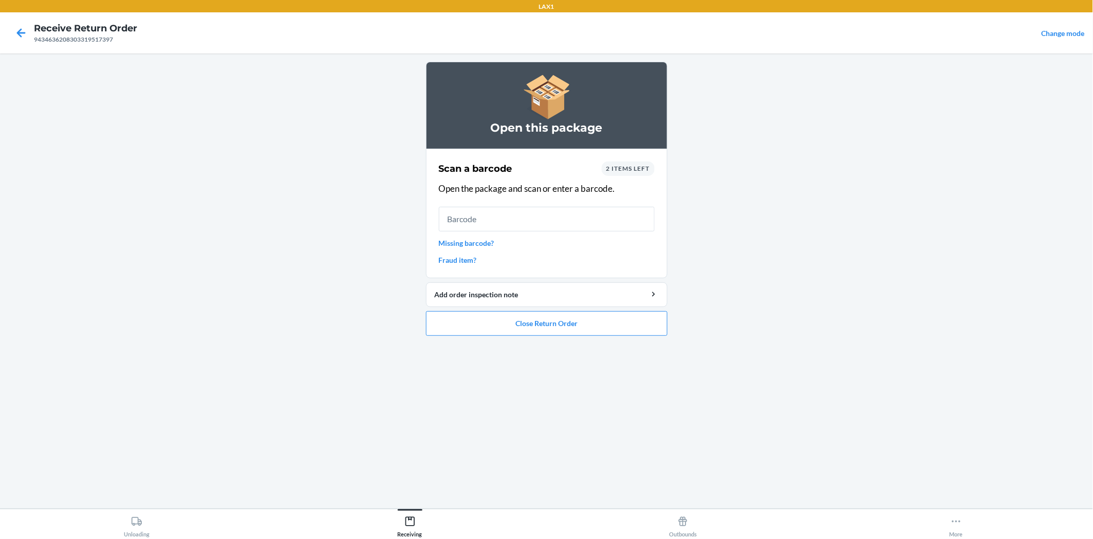
click at [628, 171] on span "2 items left" at bounding box center [628, 168] width 44 height 8
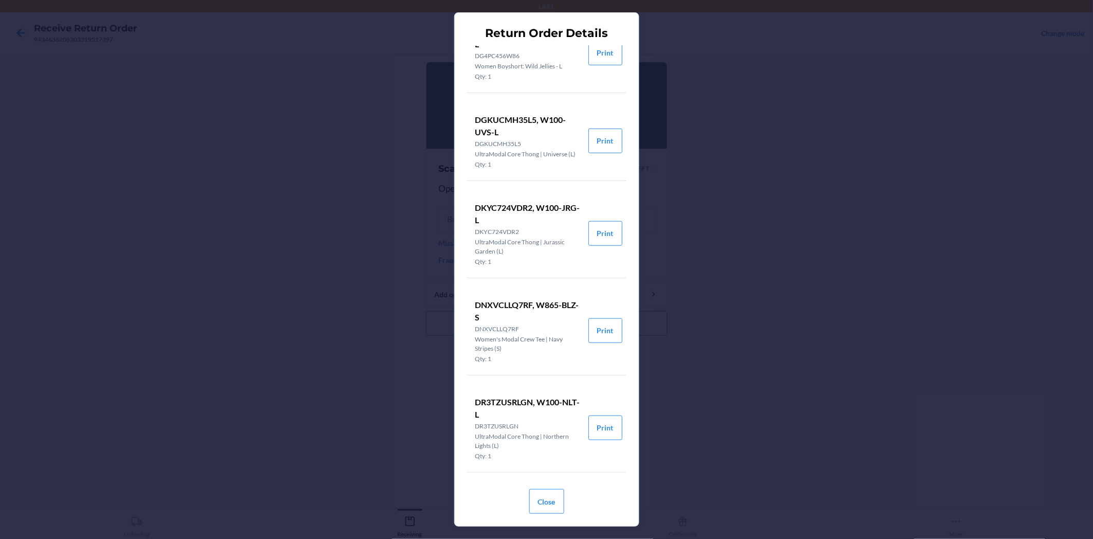
scroll to position [249, 0]
click at [593, 326] on button "Print" at bounding box center [605, 330] width 34 height 25
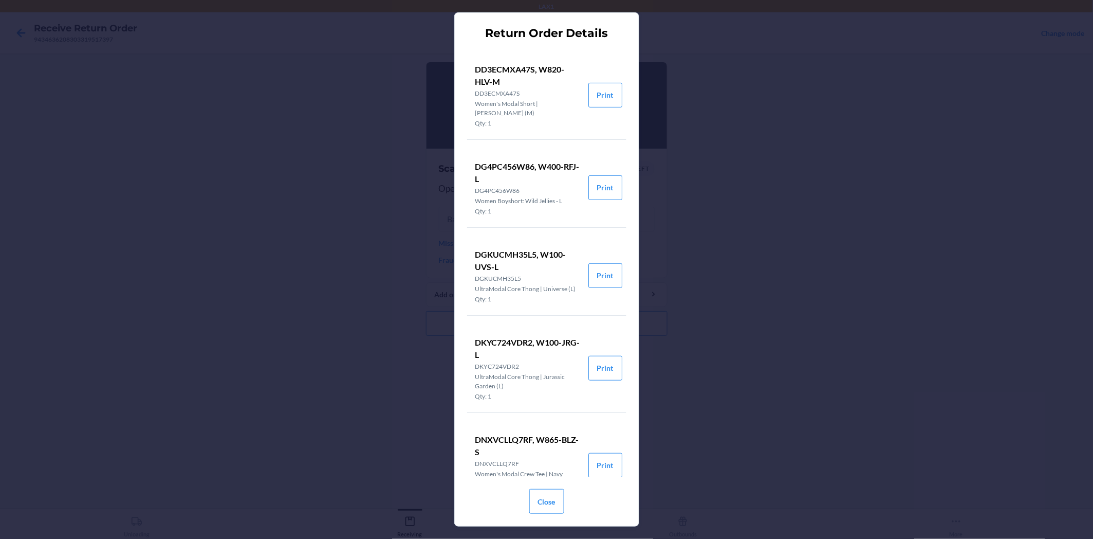
scroll to position [66, 0]
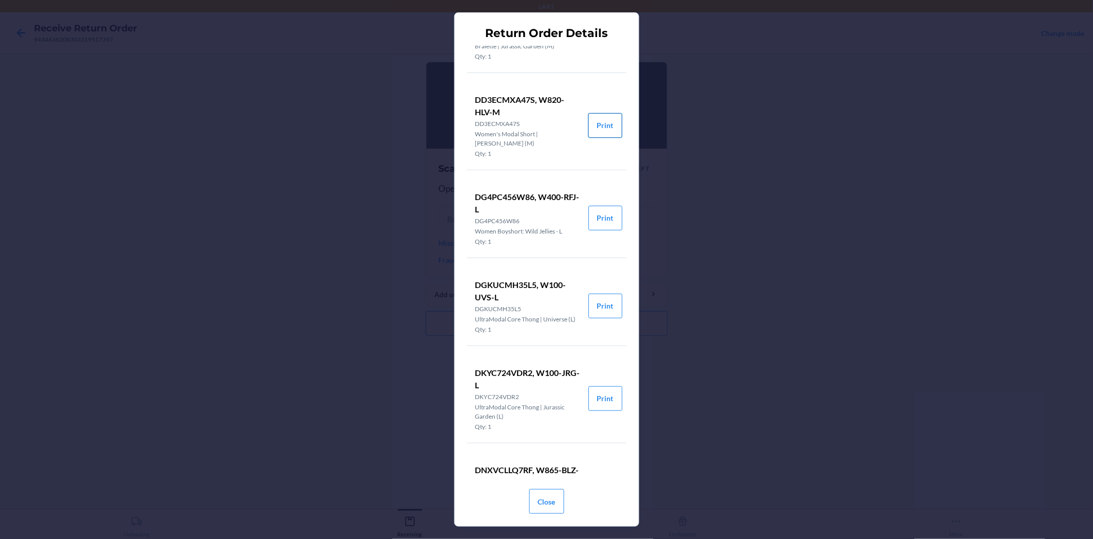
click at [607, 138] on button "Print" at bounding box center [605, 125] width 34 height 25
click at [555, 507] on button "Close" at bounding box center [546, 501] width 35 height 25
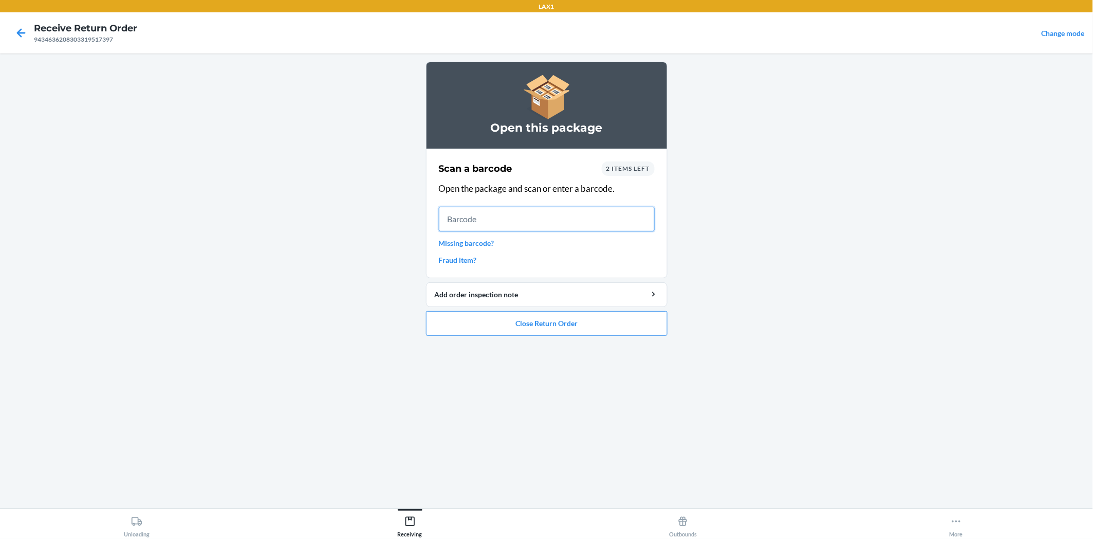
click at [467, 217] on input "text" at bounding box center [547, 219] width 216 height 25
click at [467, 216] on input "text" at bounding box center [547, 219] width 216 height 25
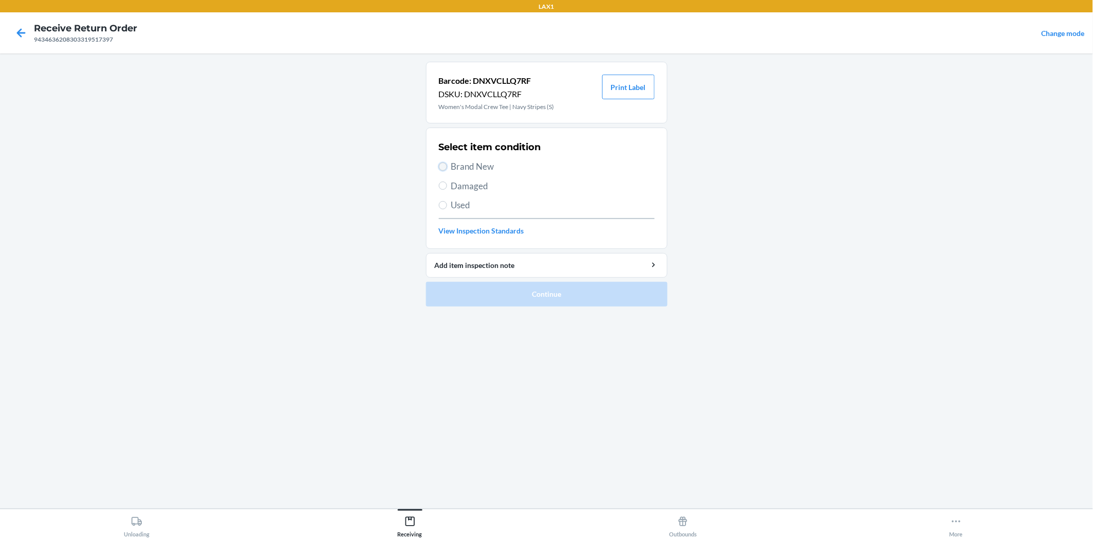
click at [440, 168] on input "Brand New" at bounding box center [443, 166] width 8 height 8
radio input "true"
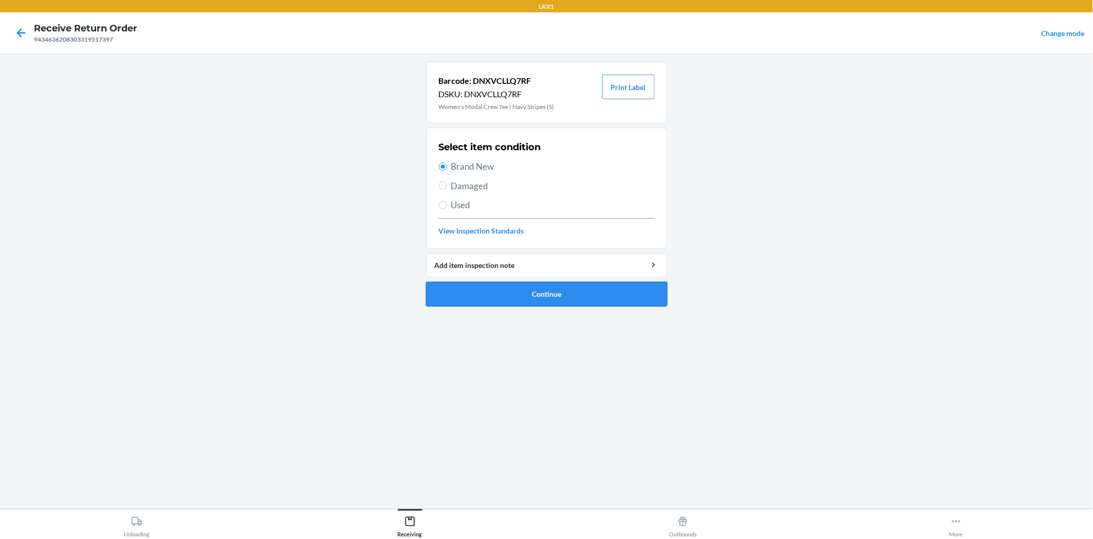
click at [511, 288] on button "Continue" at bounding box center [547, 294] width 242 height 25
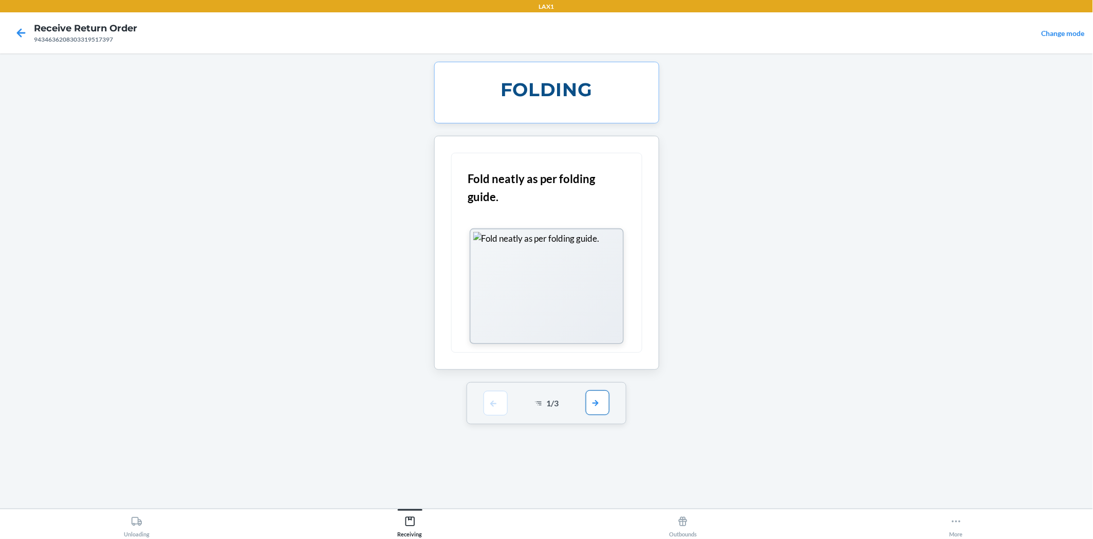
click at [599, 403] on button "button" at bounding box center [598, 402] width 24 height 25
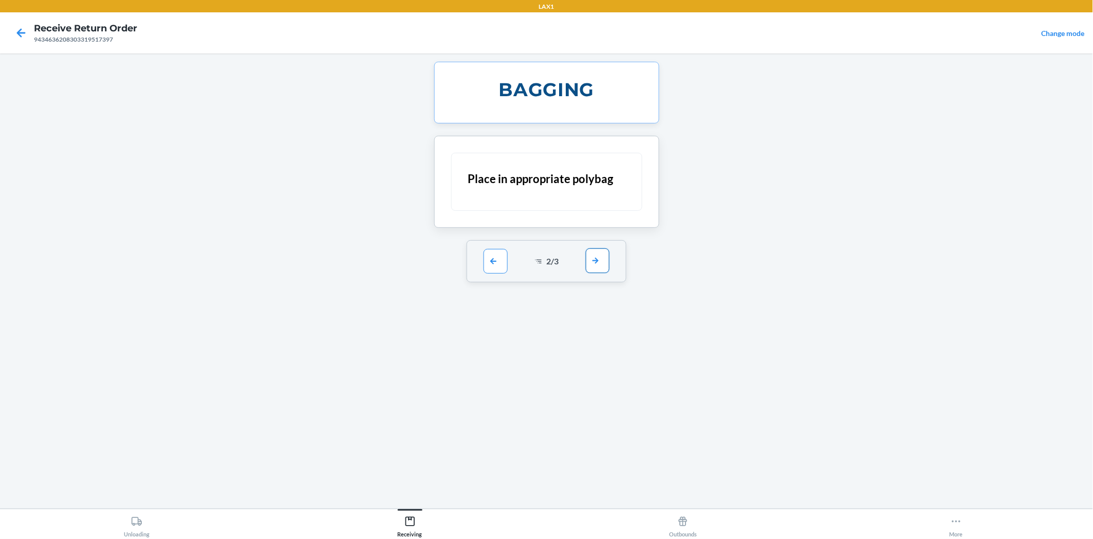
click at [591, 250] on button "button" at bounding box center [598, 260] width 24 height 25
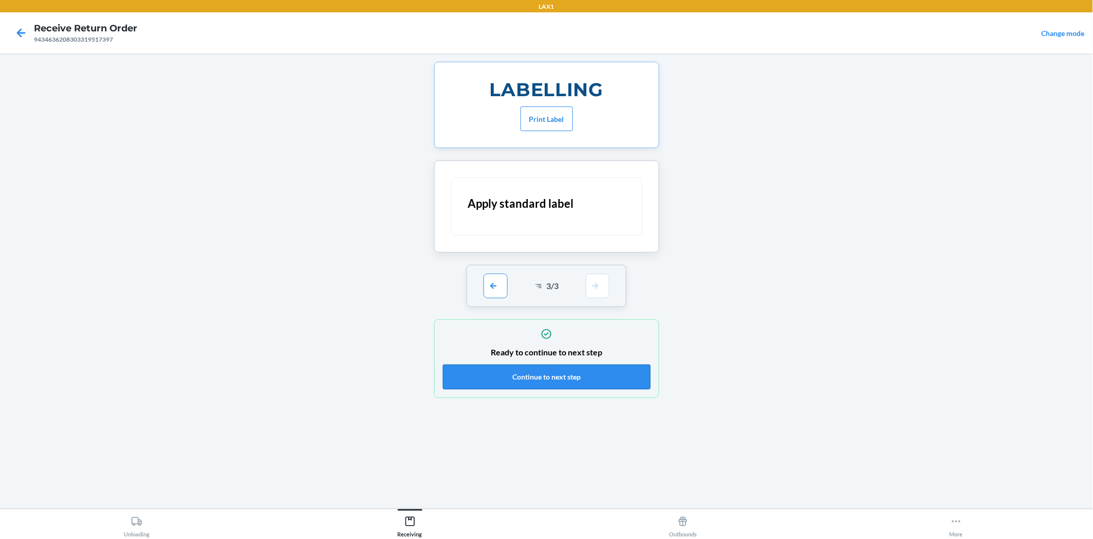
click at [596, 374] on button "Continue to next step" at bounding box center [547, 376] width 208 height 25
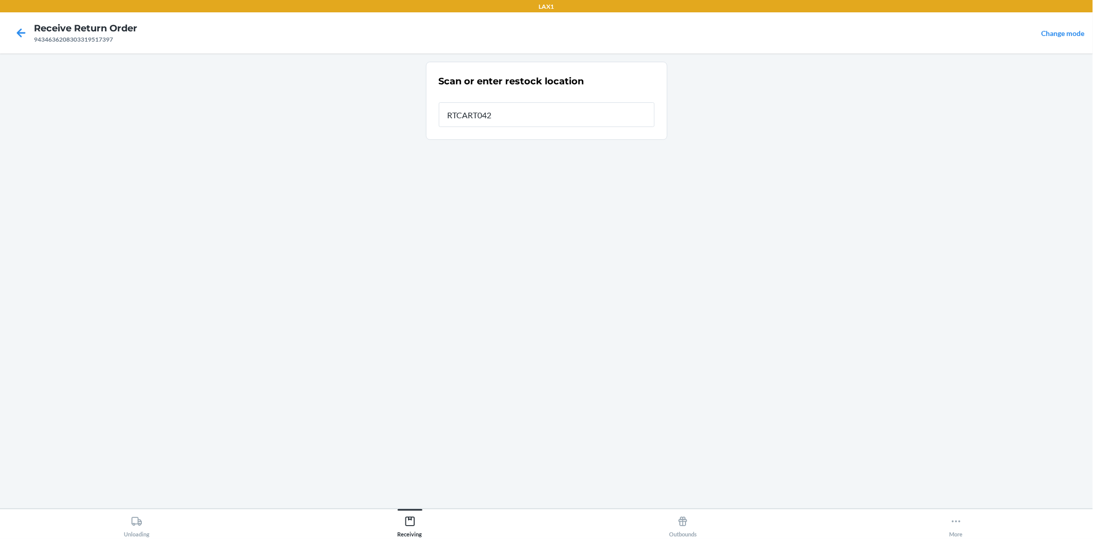
type input "RTCART042"
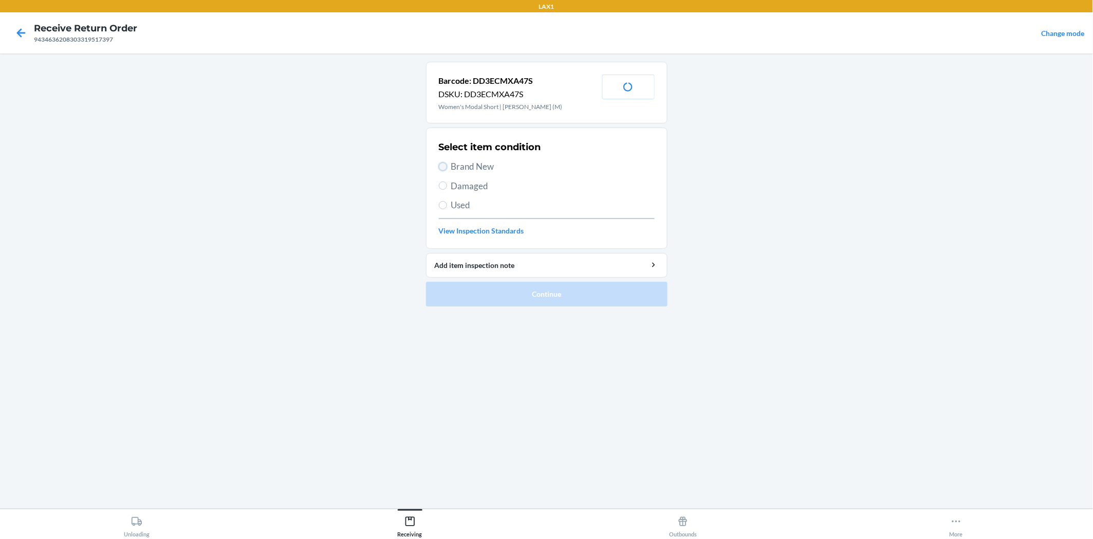
click at [444, 163] on input "Brand New" at bounding box center [443, 166] width 8 height 8
radio input "true"
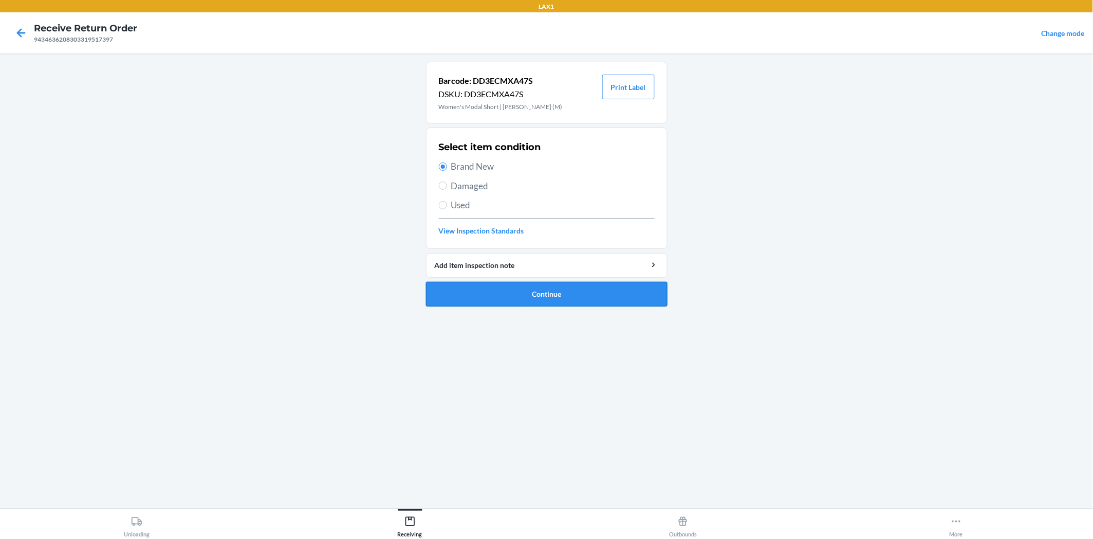
click at [508, 302] on button "Continue" at bounding box center [547, 294] width 242 height 25
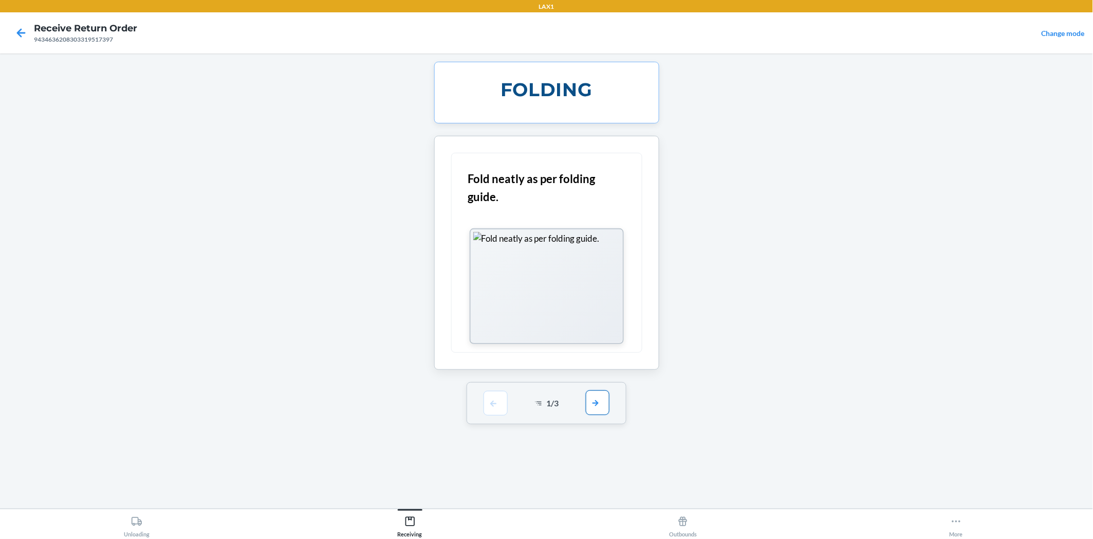
click at [597, 404] on button "button" at bounding box center [598, 402] width 24 height 25
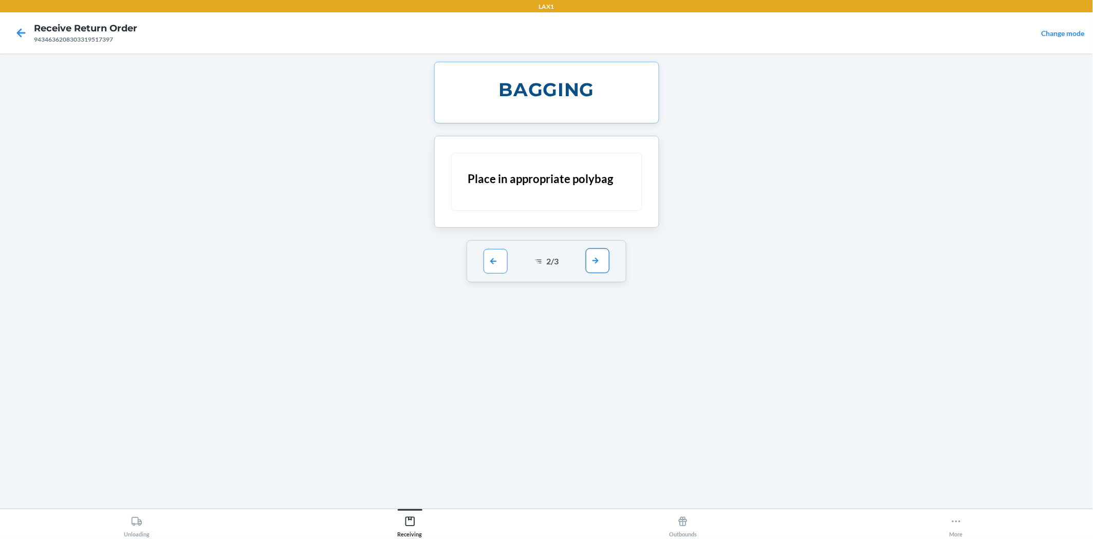
click at [590, 252] on button "button" at bounding box center [598, 260] width 24 height 25
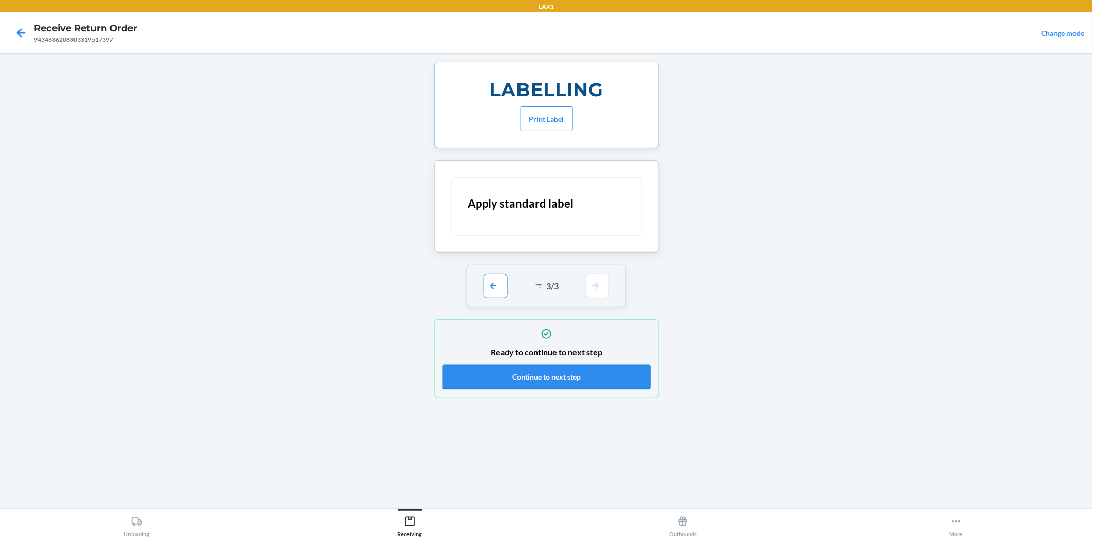
click at [594, 376] on button "Continue to next step" at bounding box center [547, 376] width 208 height 25
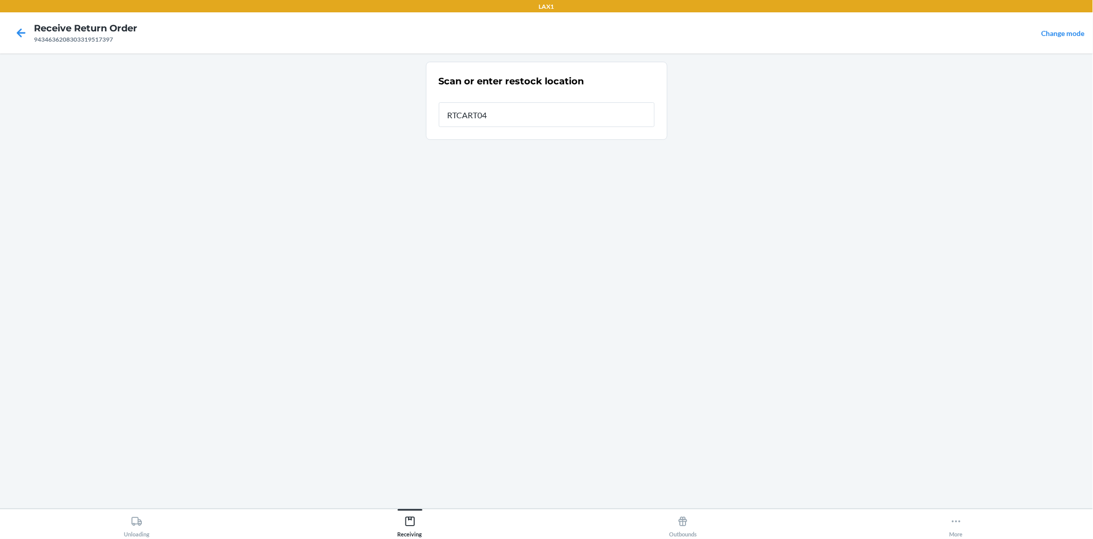
type input "RTCART042"
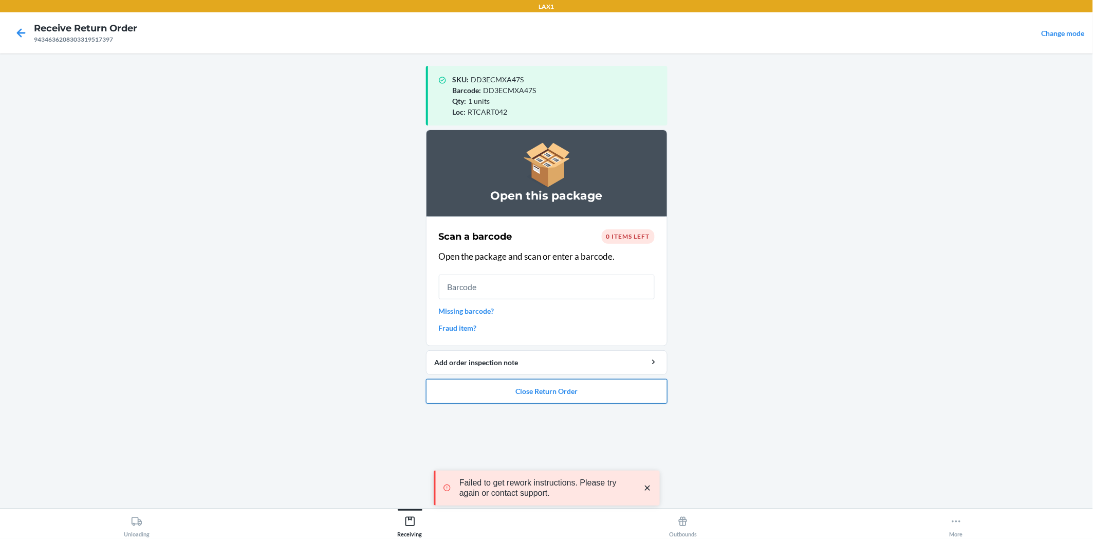
click at [620, 397] on button "Close Return Order" at bounding box center [547, 391] width 242 height 25
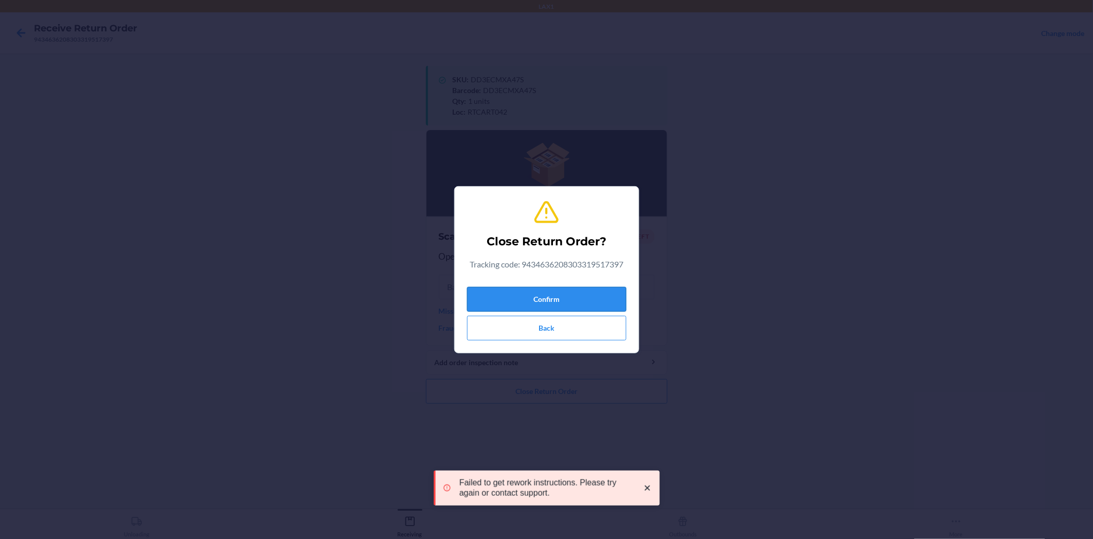
click at [593, 296] on button "Confirm" at bounding box center [546, 299] width 159 height 25
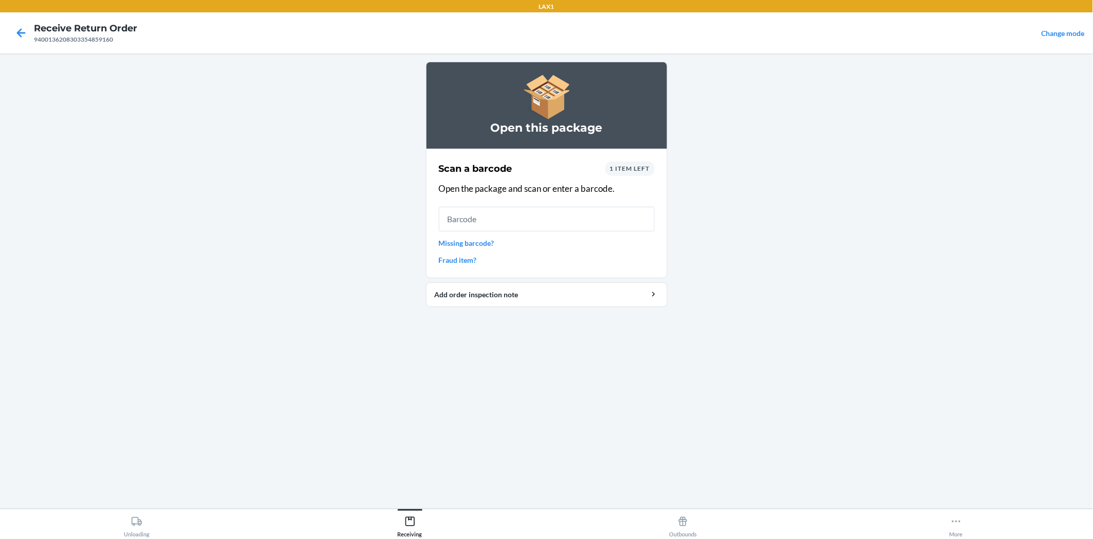
click at [636, 168] on span "1 item left" at bounding box center [630, 168] width 40 height 8
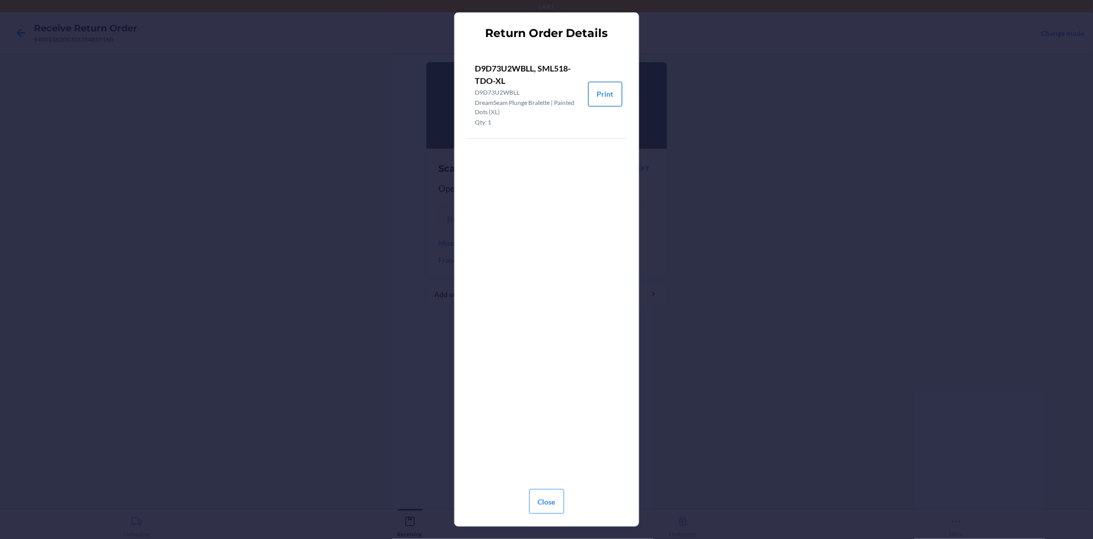
click at [597, 89] on button "Print" at bounding box center [605, 94] width 34 height 25
click at [535, 500] on button "Close" at bounding box center [546, 501] width 35 height 25
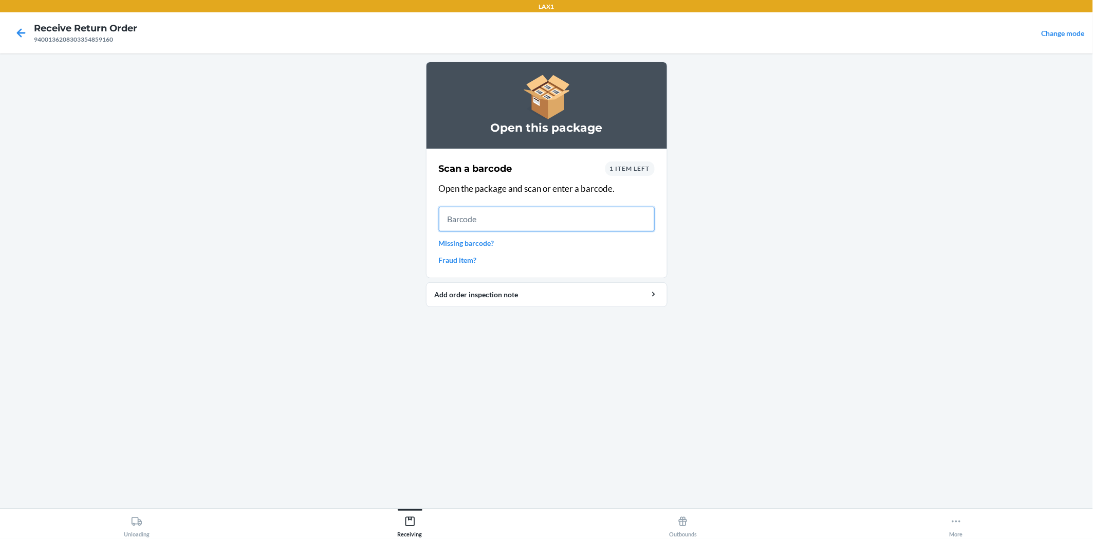
click at [456, 224] on input "text" at bounding box center [547, 219] width 216 height 25
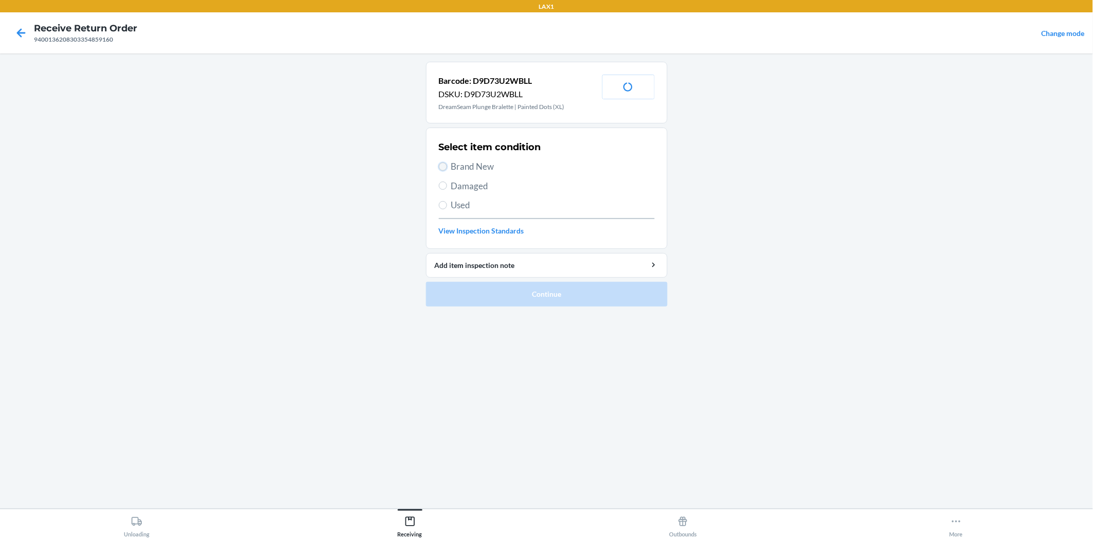
click at [445, 167] on input "Brand New" at bounding box center [443, 166] width 8 height 8
radio input "true"
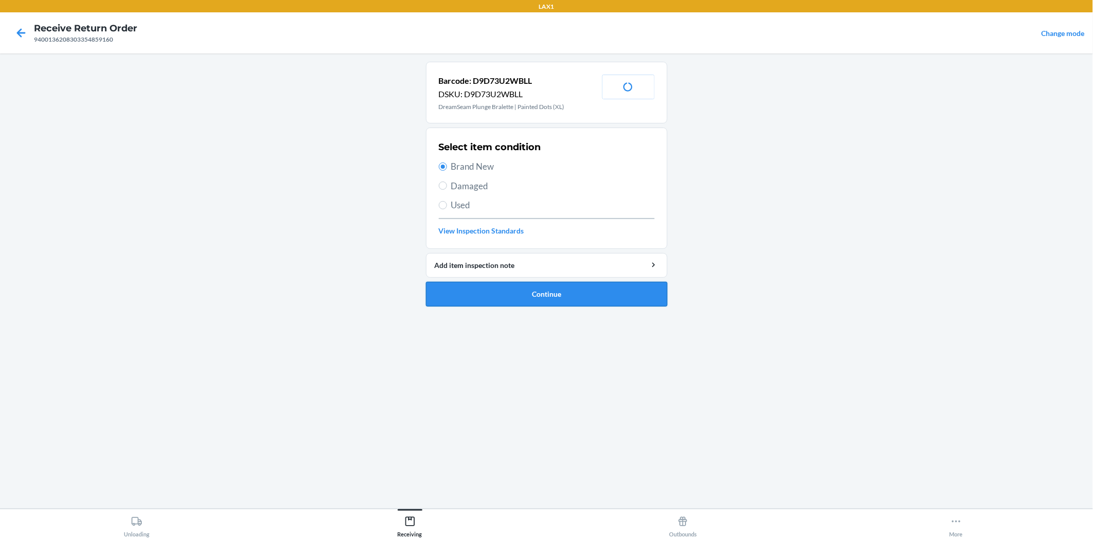
click at [508, 292] on button "Continue" at bounding box center [547, 294] width 242 height 25
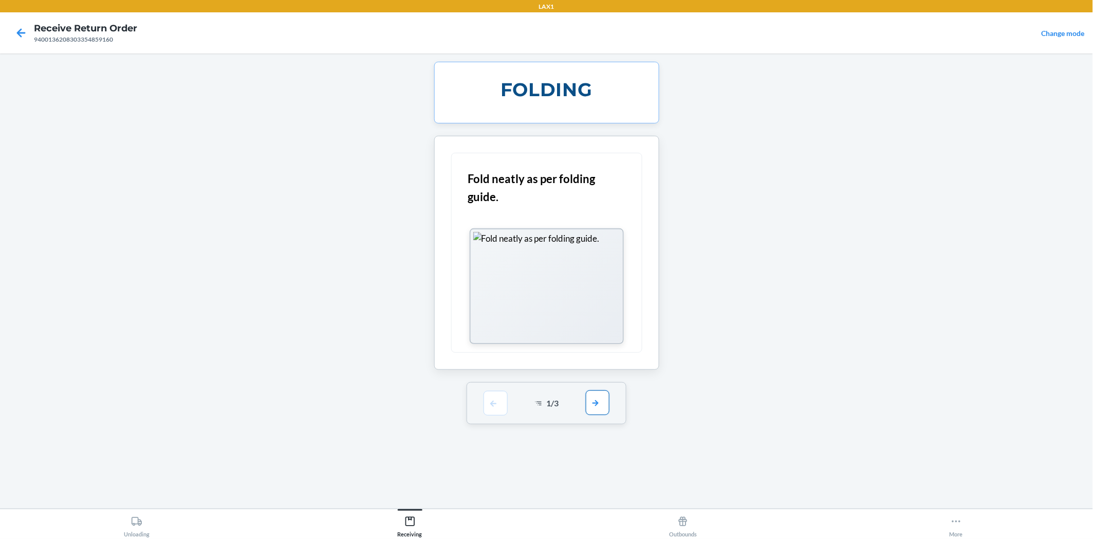
click at [594, 406] on button "button" at bounding box center [598, 402] width 24 height 25
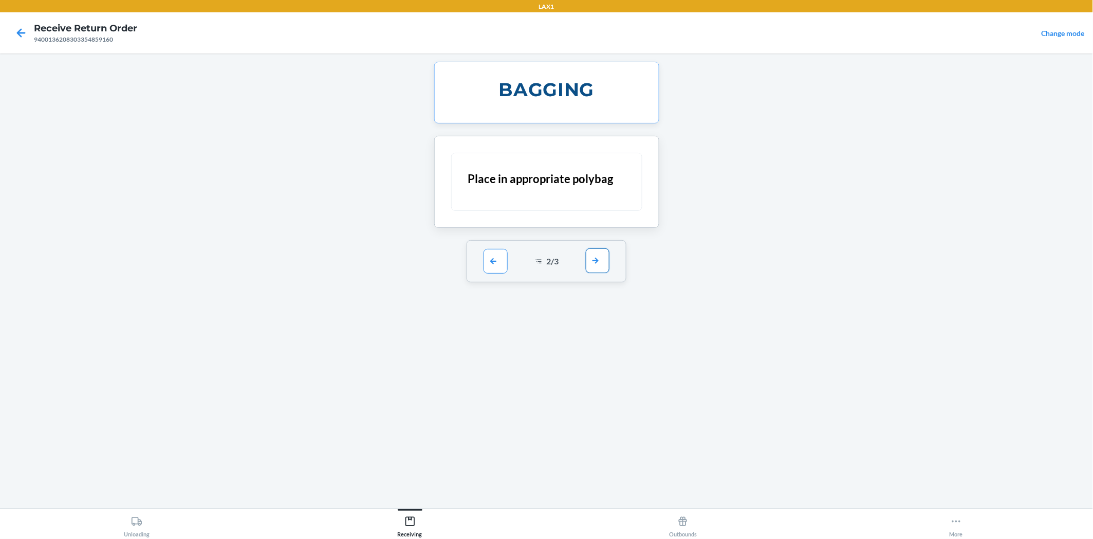
click at [600, 264] on button "button" at bounding box center [598, 260] width 24 height 25
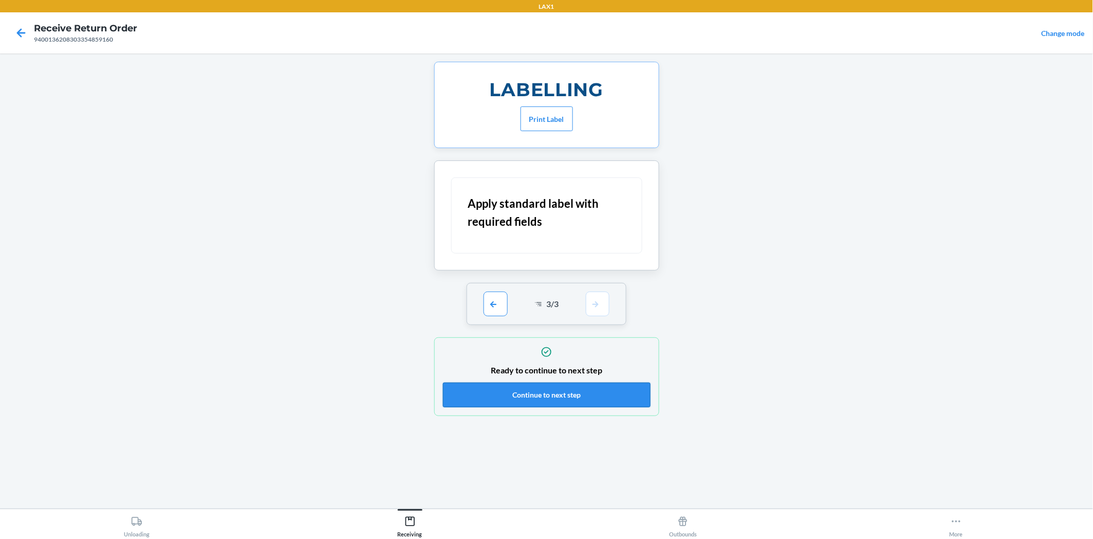
click at [589, 399] on button "Continue to next step" at bounding box center [547, 394] width 208 height 25
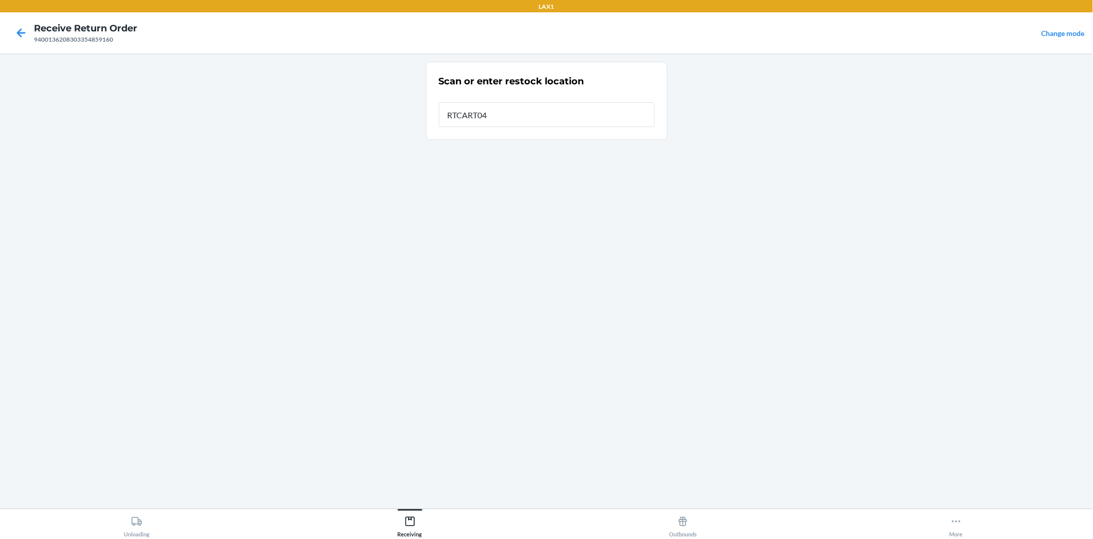
type input "RTCART042"
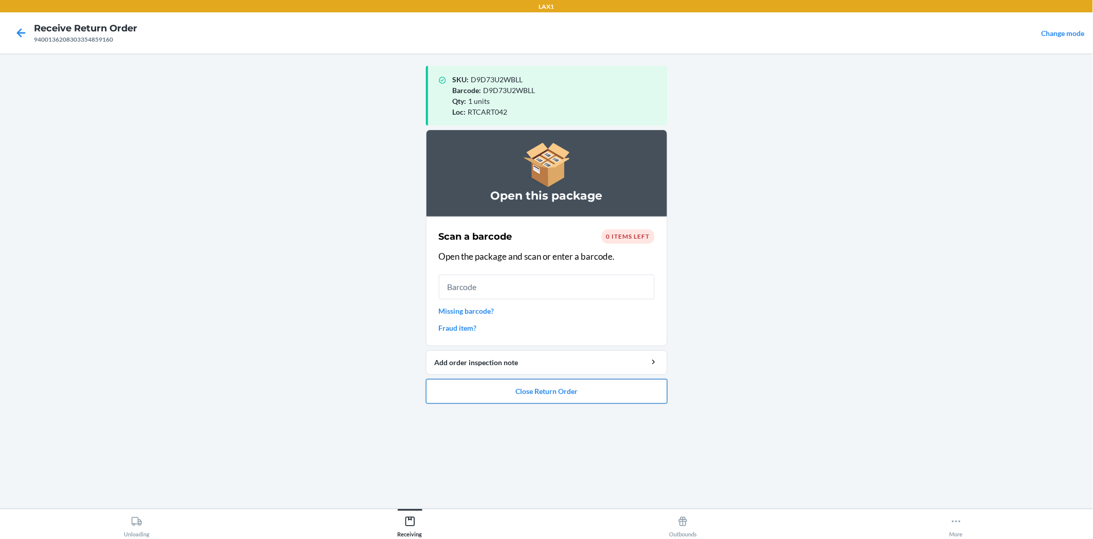
click at [599, 391] on button "Close Return Order" at bounding box center [547, 391] width 242 height 25
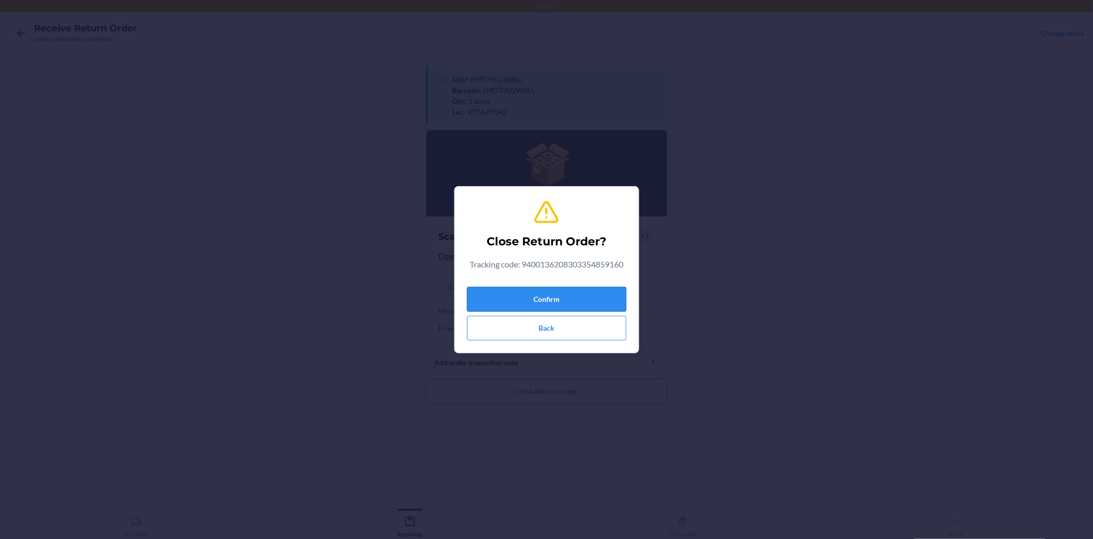
click at [600, 301] on button "Confirm" at bounding box center [546, 299] width 159 height 25
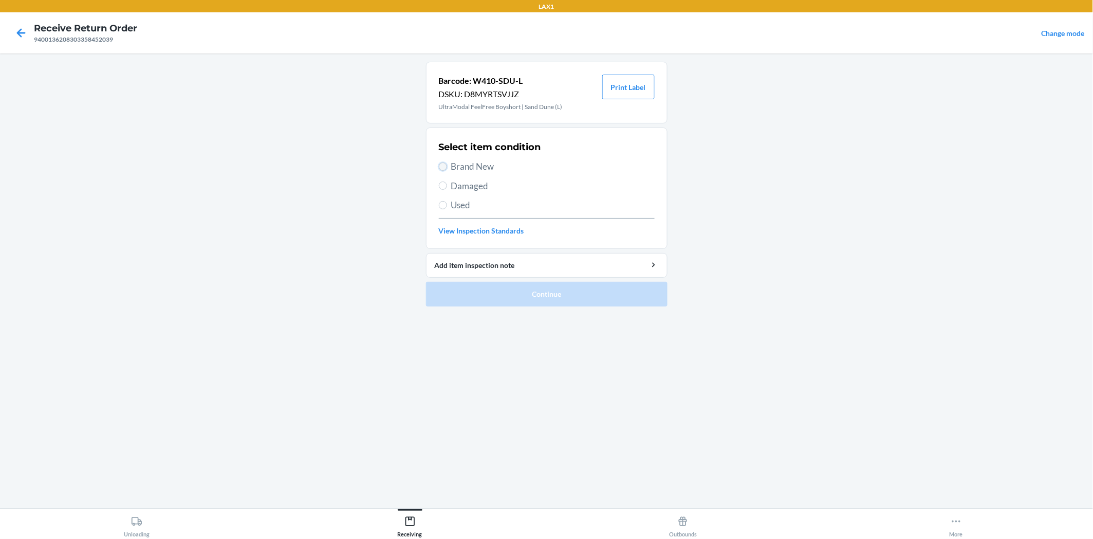
click at [440, 165] on input "Brand New" at bounding box center [443, 166] width 8 height 8
radio input "true"
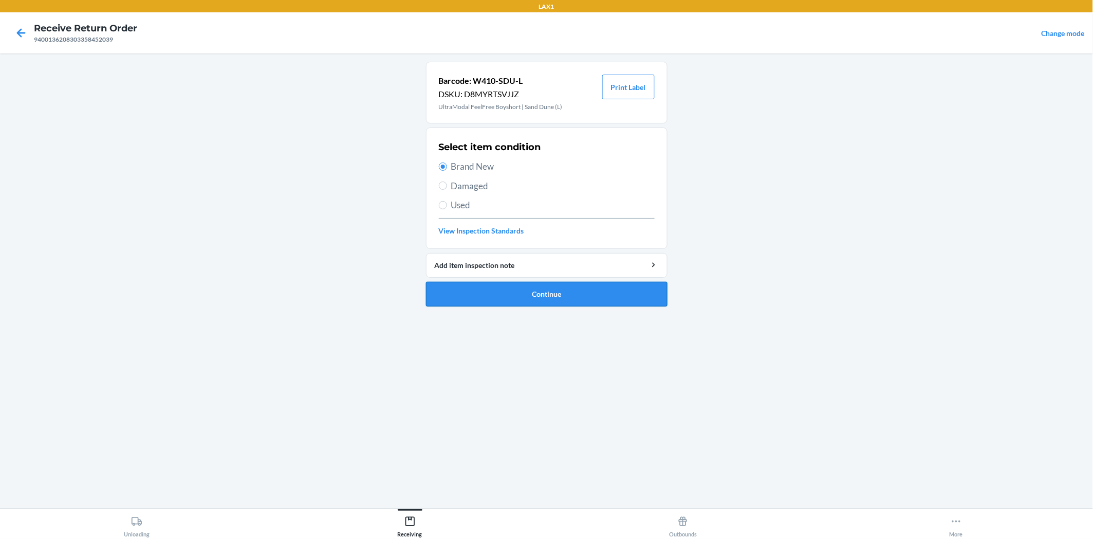
click at [483, 290] on button "Continue" at bounding box center [547, 294] width 242 height 25
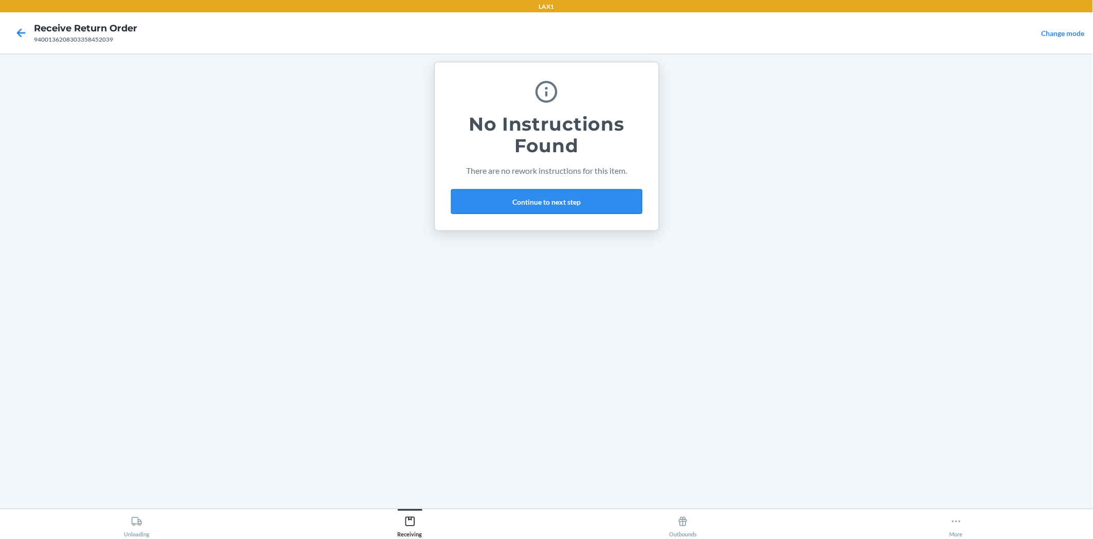
click at [631, 209] on button "Continue to next step" at bounding box center [546, 201] width 191 height 25
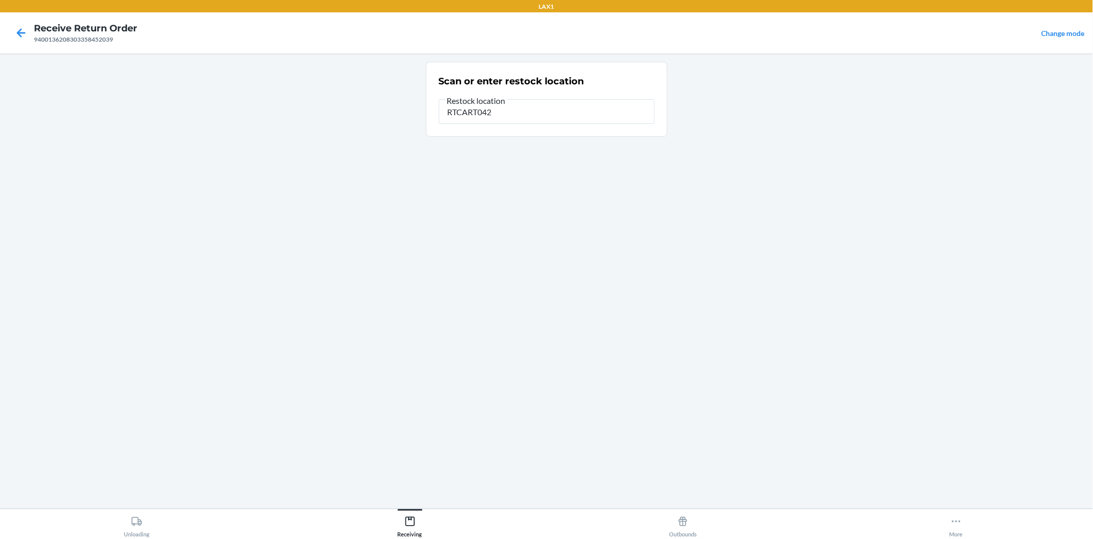
type input "RTCART042"
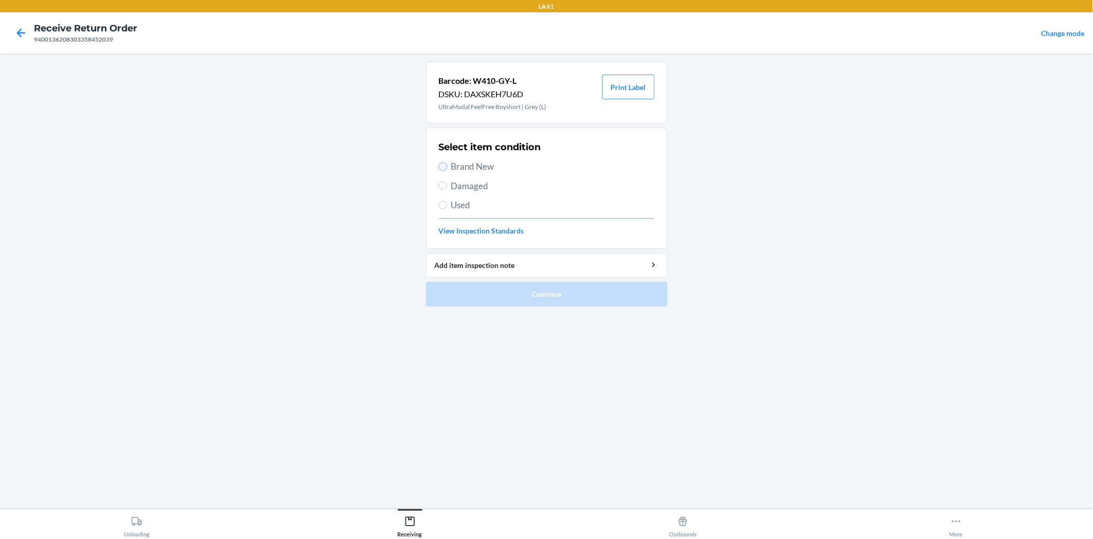
click at [439, 165] on input "Brand New" at bounding box center [443, 166] width 8 height 8
radio input "true"
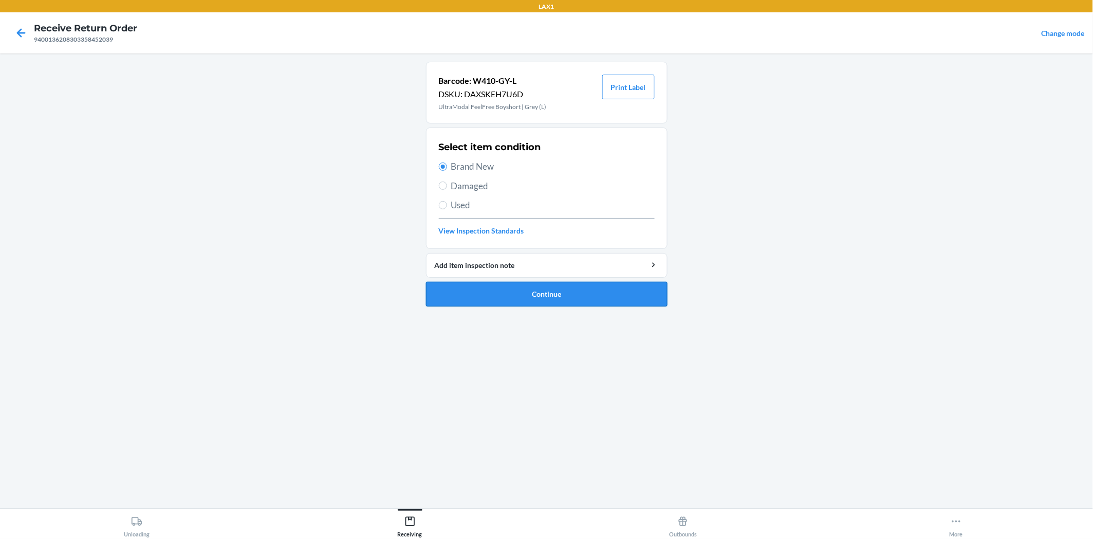
click at [473, 283] on button "Continue" at bounding box center [547, 294] width 242 height 25
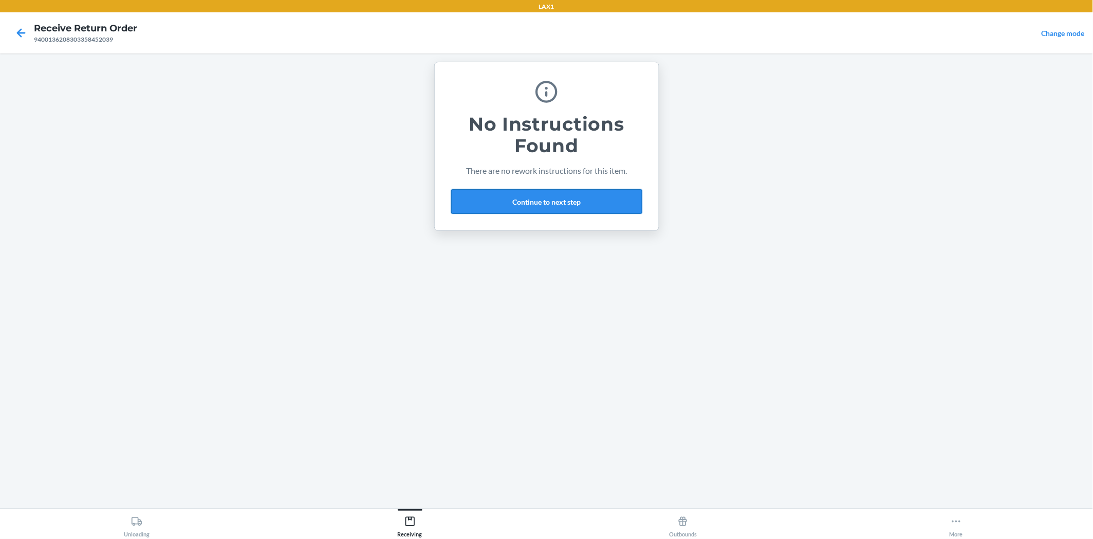
click at [562, 194] on button "Continue to next step" at bounding box center [546, 201] width 191 height 25
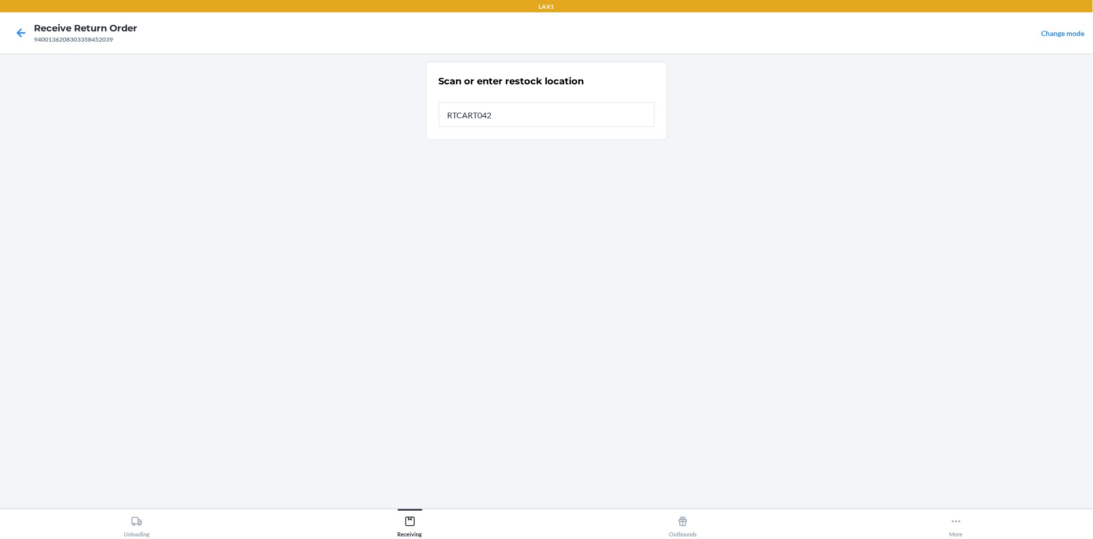
type input "RTCART042"
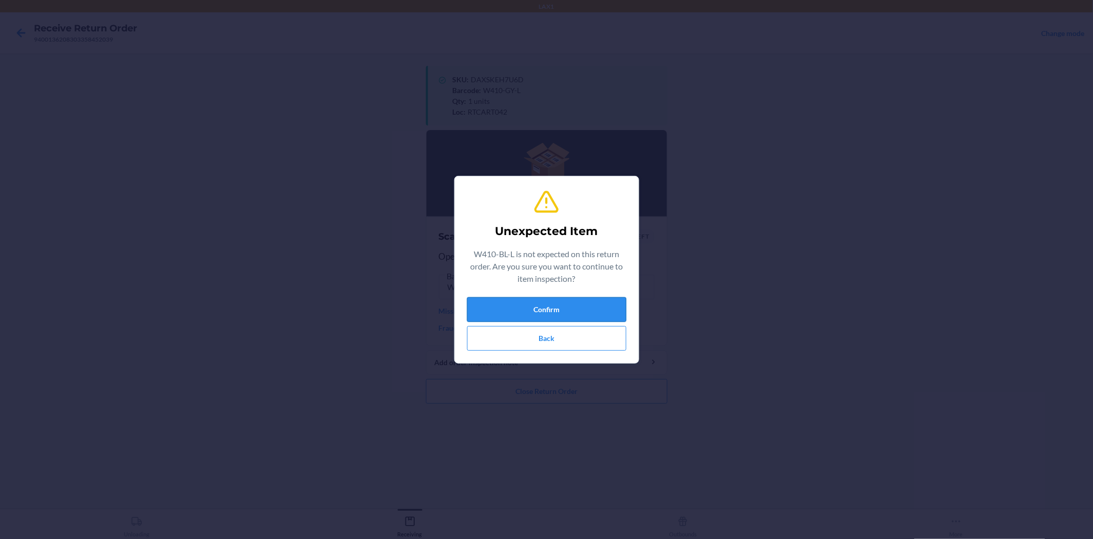
click at [548, 315] on button "Confirm" at bounding box center [546, 309] width 159 height 25
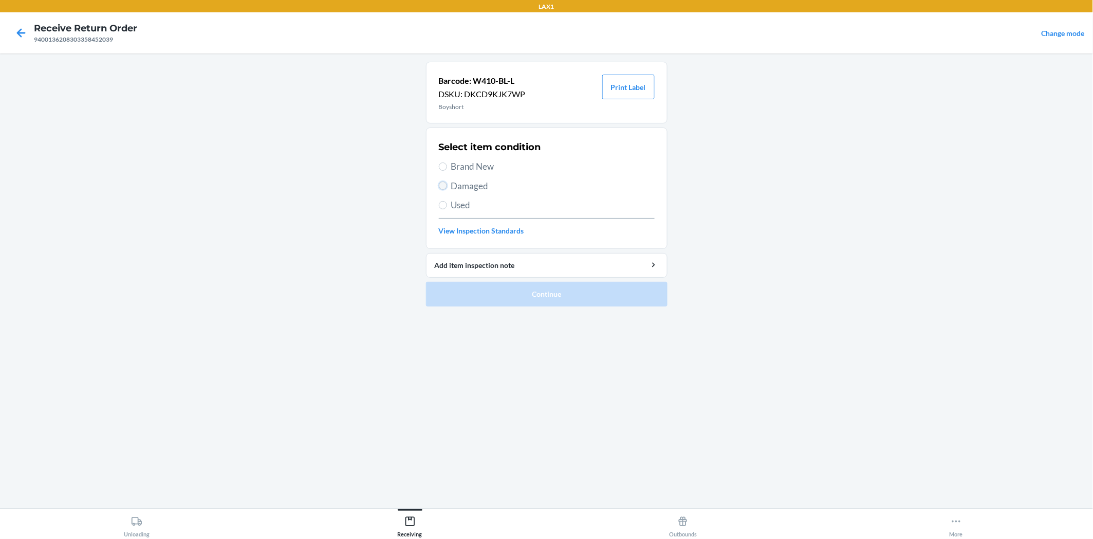
click at [442, 188] on input "Damaged" at bounding box center [443, 185] width 8 height 8
radio input "true"
click at [502, 288] on button "Continue" at bounding box center [547, 294] width 242 height 25
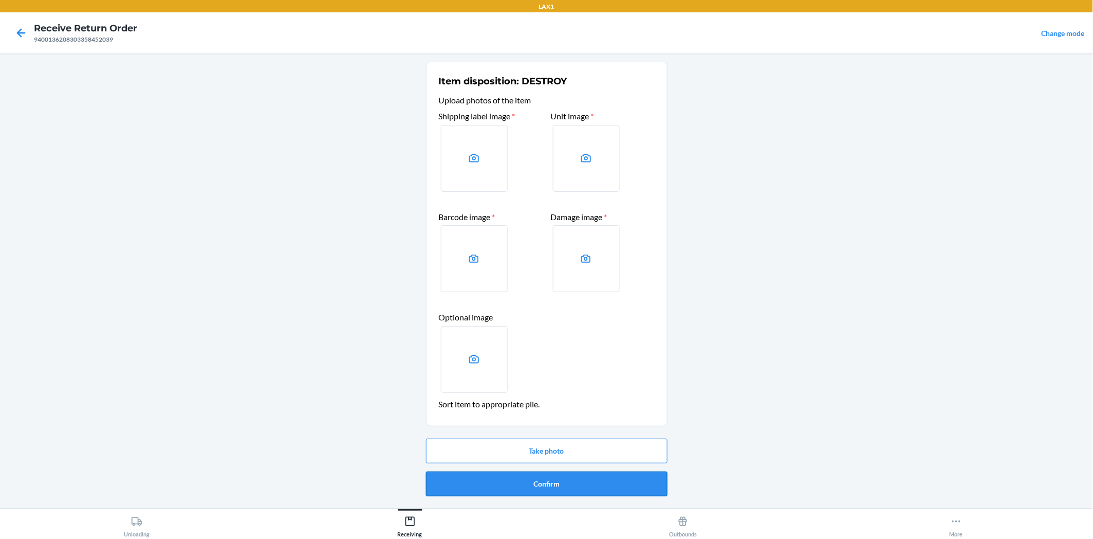
click at [581, 485] on button "Confirm" at bounding box center [547, 483] width 242 height 25
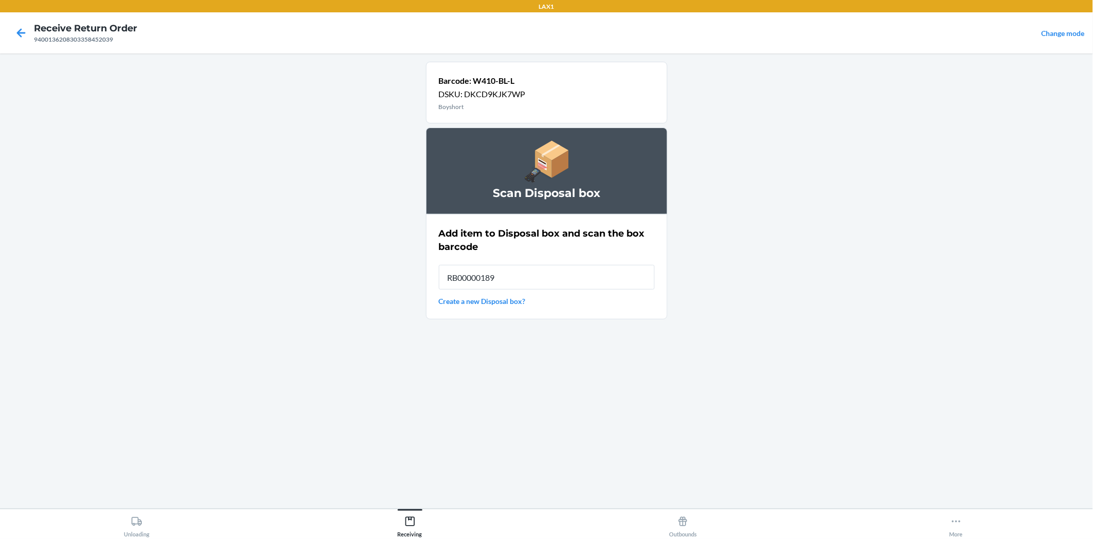
type input "RB00000189K"
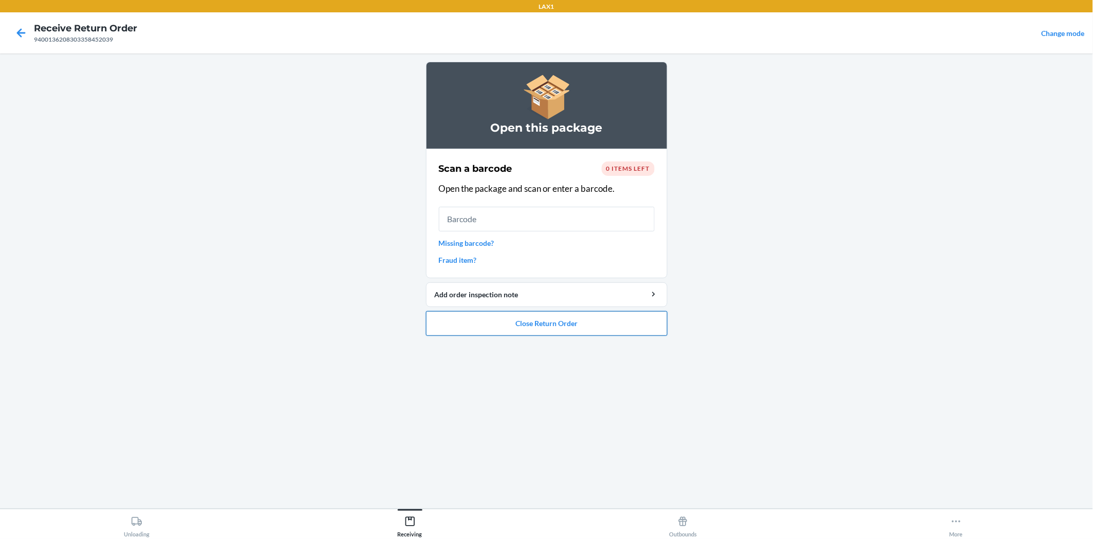
click at [614, 320] on button "Close Return Order" at bounding box center [547, 323] width 242 height 25
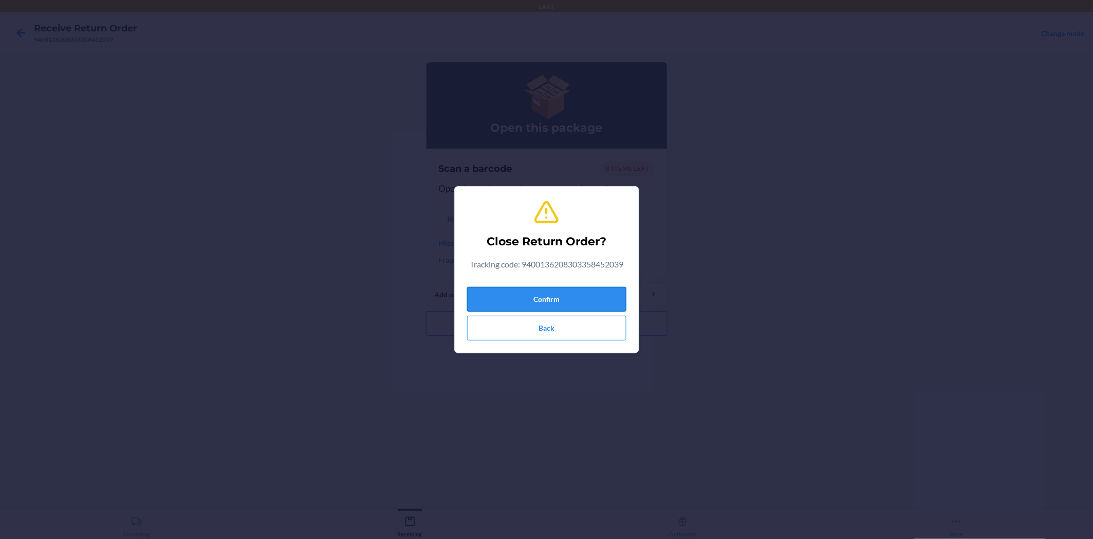
click at [598, 288] on button "Confirm" at bounding box center [546, 299] width 159 height 25
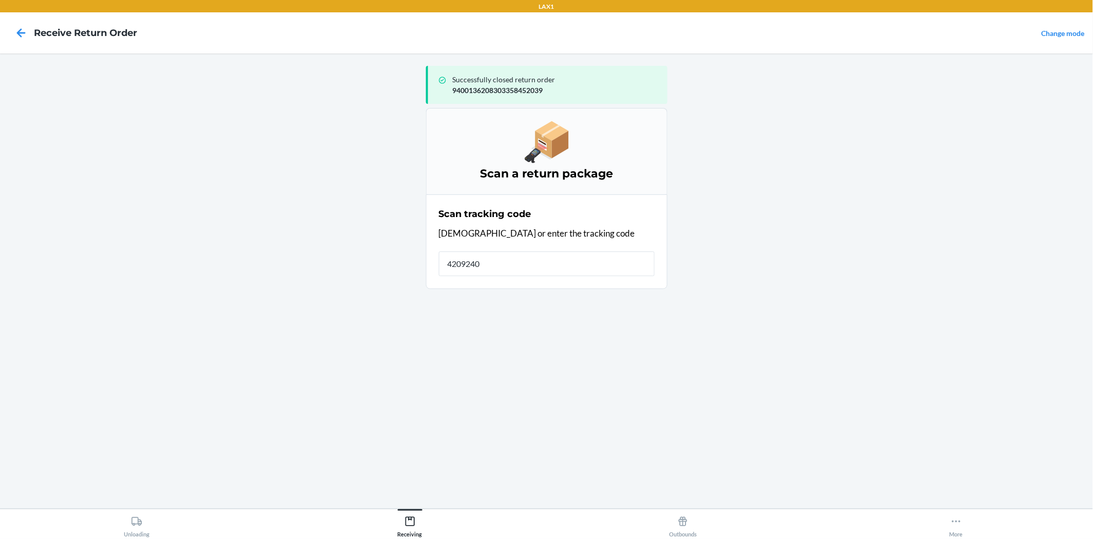
type input "42092408"
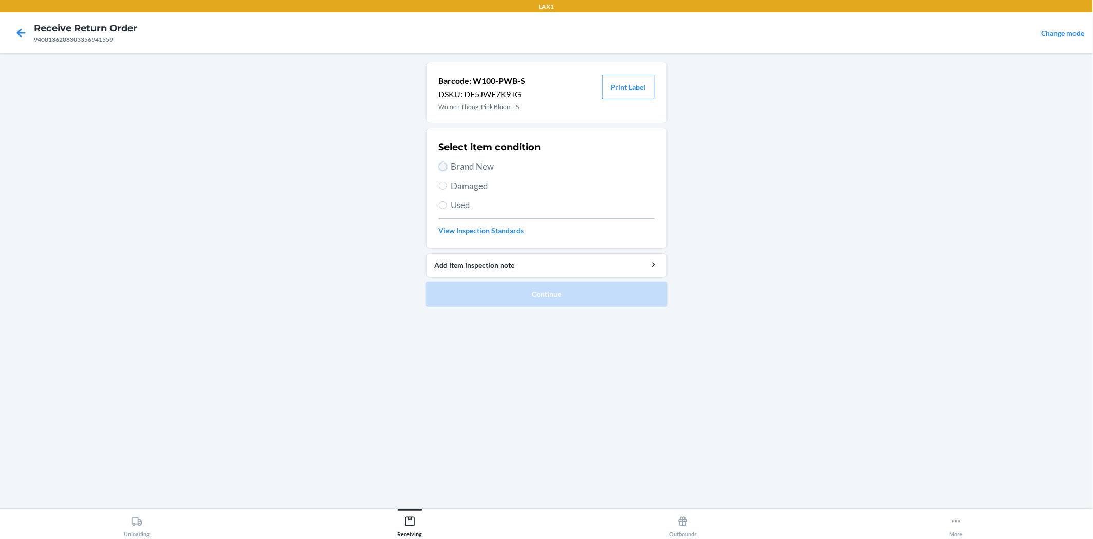
click at [445, 164] on input "Brand New" at bounding box center [443, 166] width 8 height 8
radio input "true"
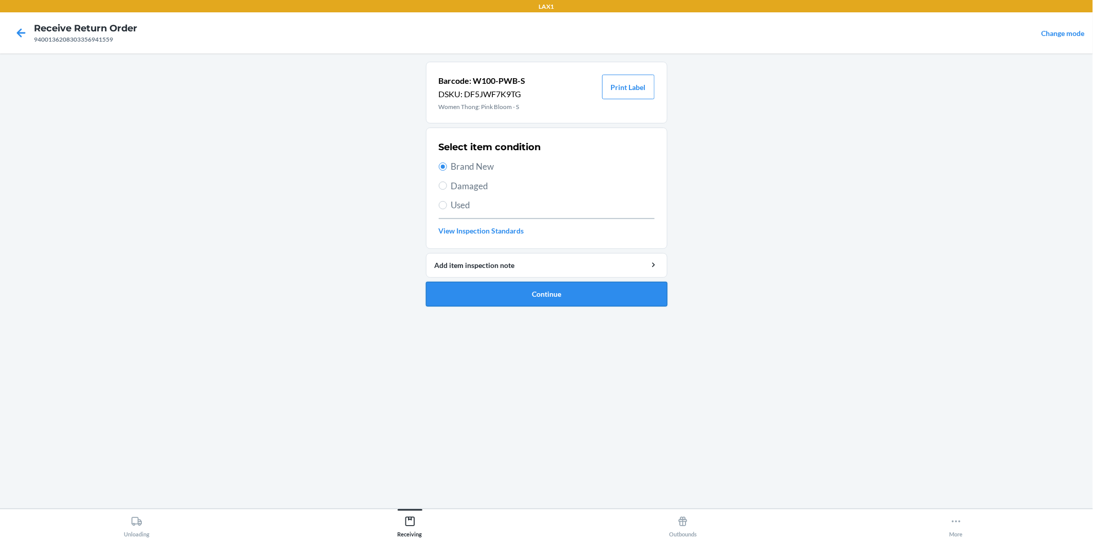
click at [566, 294] on button "Continue" at bounding box center [547, 294] width 242 height 25
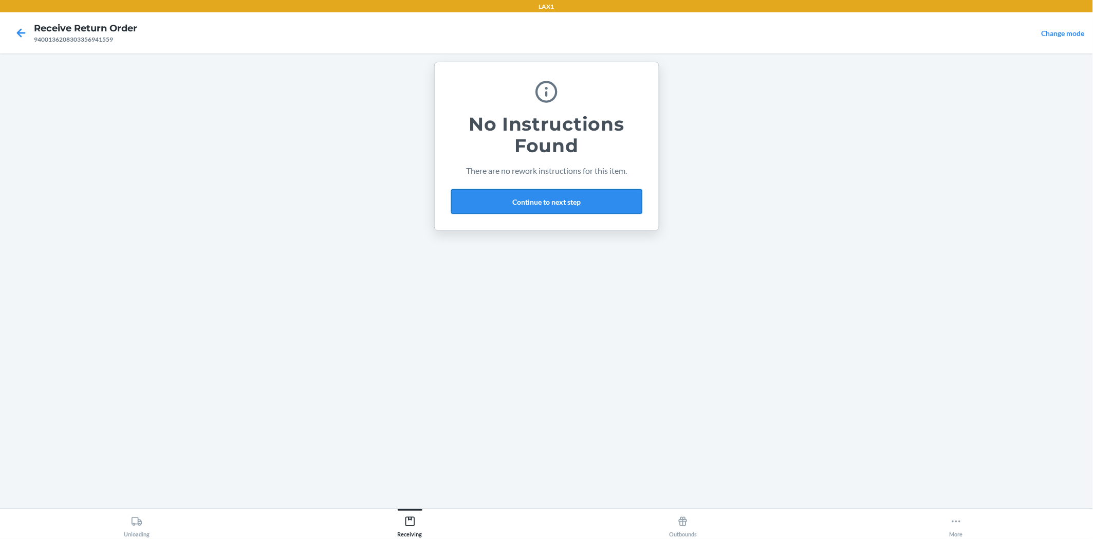
click at [594, 192] on button "Continue to next step" at bounding box center [546, 201] width 191 height 25
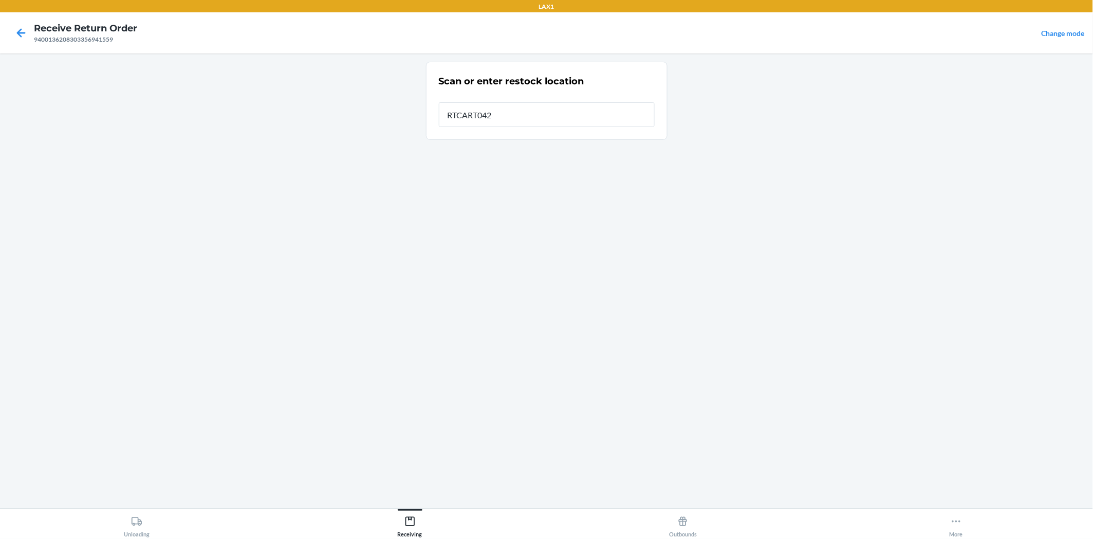
type input "RTCART042"
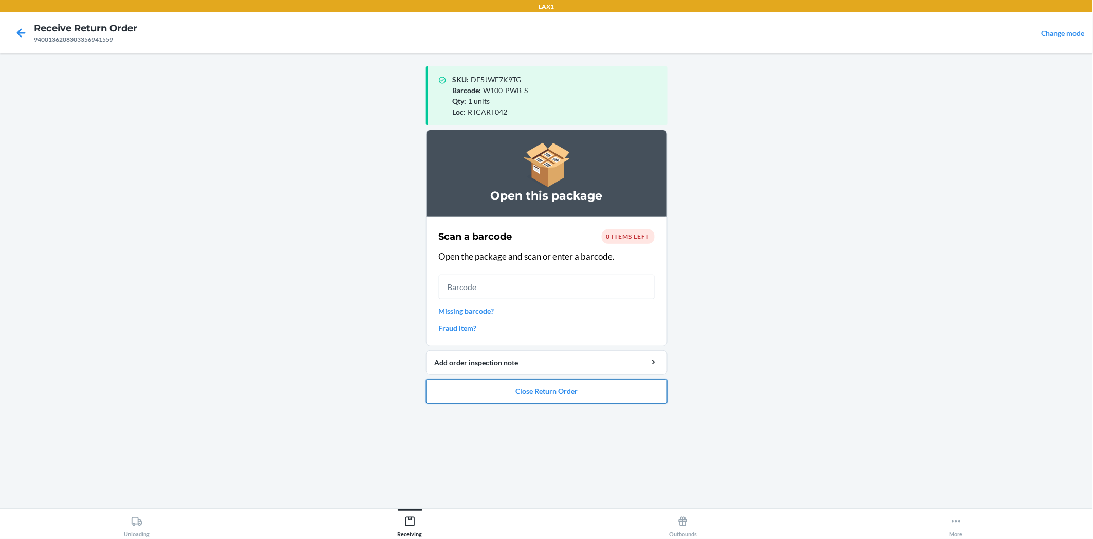
click at [630, 388] on button "Close Return Order" at bounding box center [547, 391] width 242 height 25
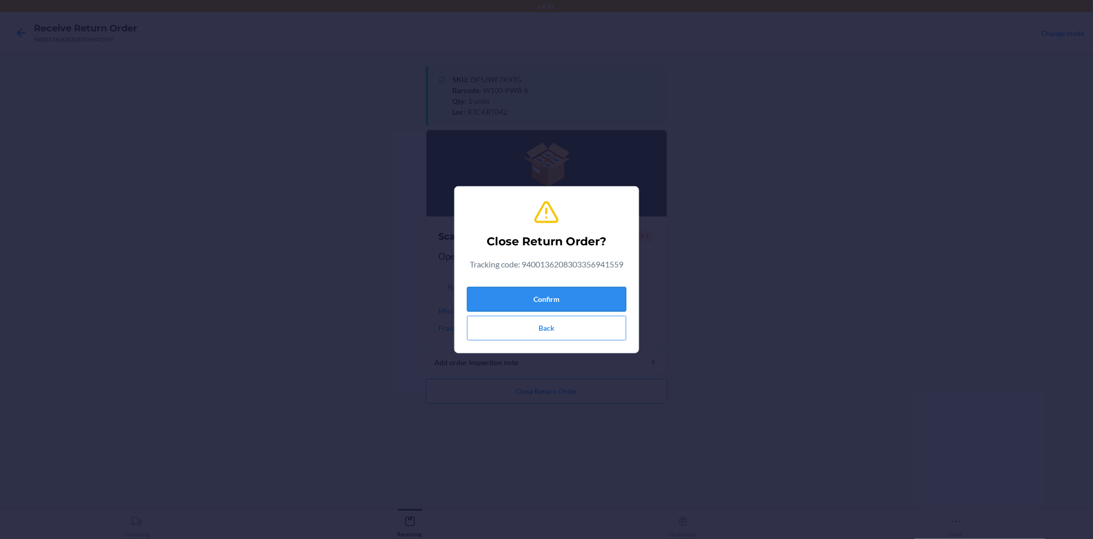
click at [587, 295] on button "Confirm" at bounding box center [546, 299] width 159 height 25
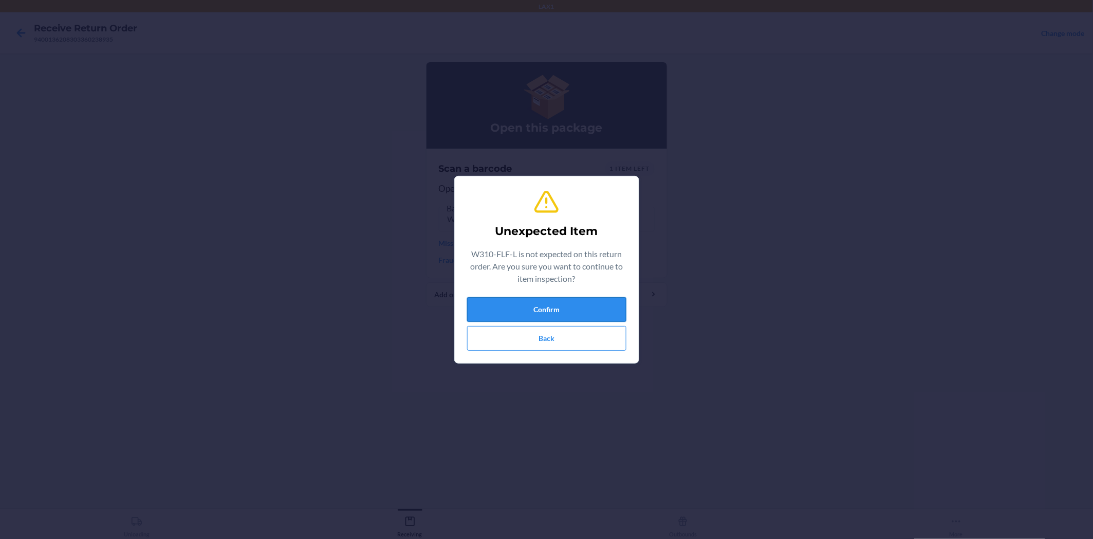
click at [556, 307] on button "Confirm" at bounding box center [546, 309] width 159 height 25
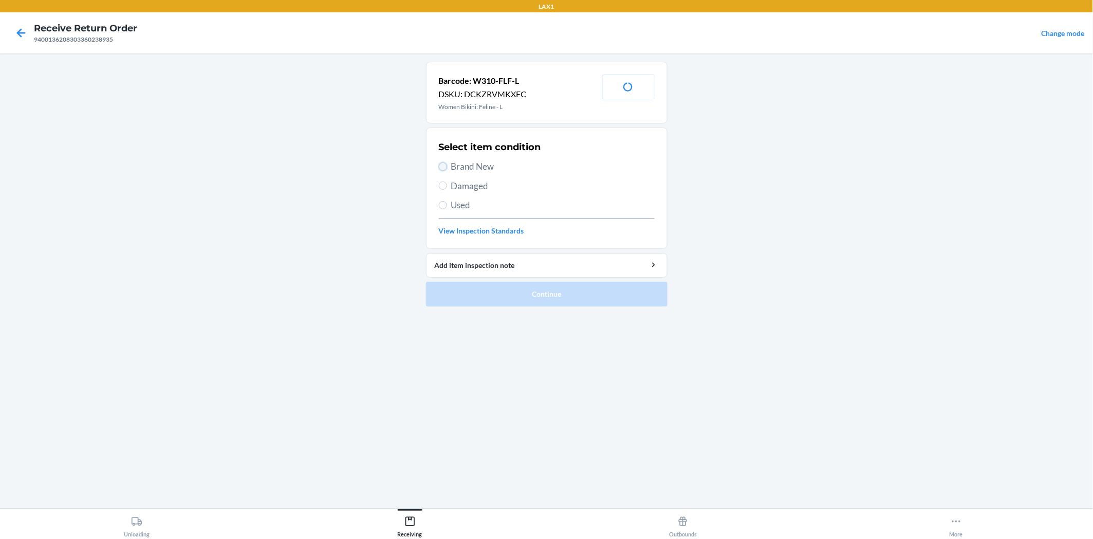
click at [441, 165] on input "Brand New" at bounding box center [443, 166] width 8 height 8
radio input "true"
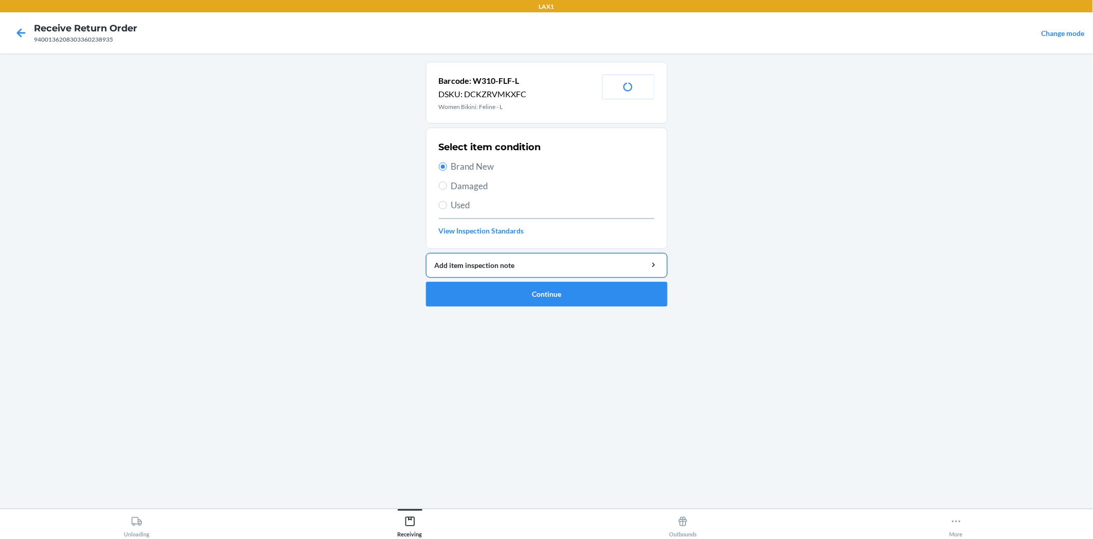
click at [470, 276] on button "Add item inspection note" at bounding box center [547, 265] width 242 height 25
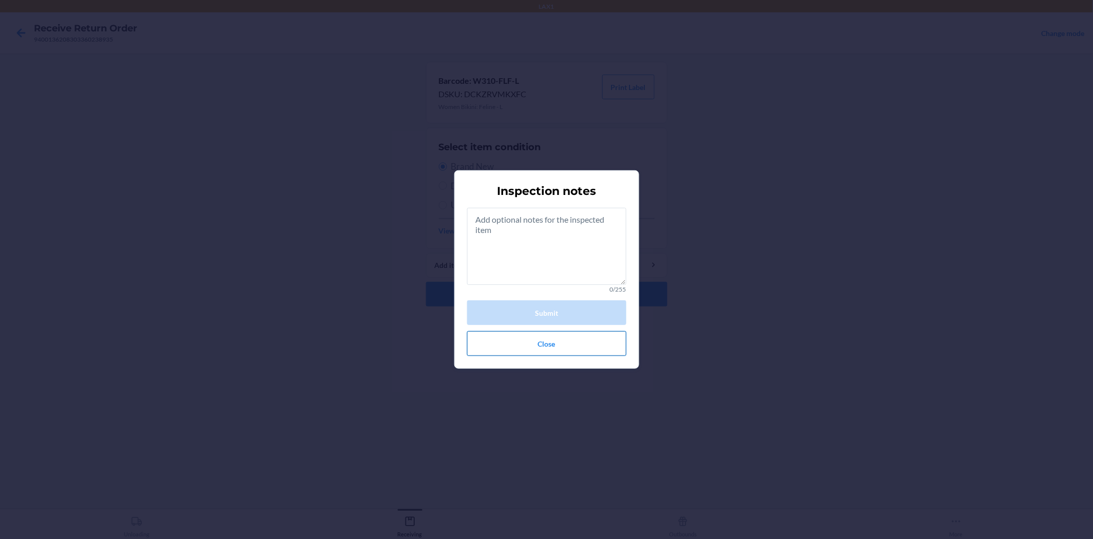
click at [514, 344] on button "Close" at bounding box center [546, 343] width 159 height 25
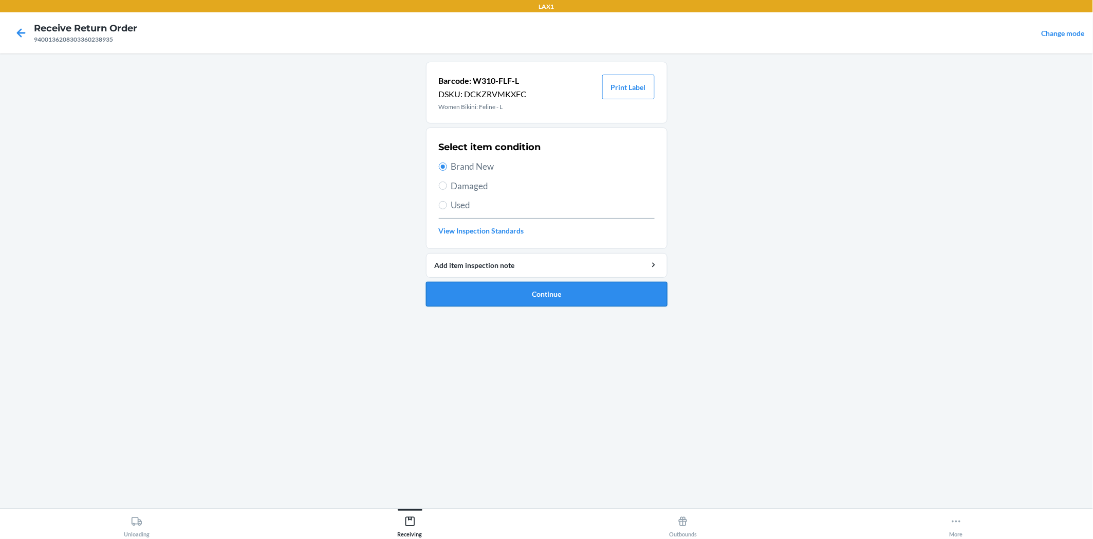
click at [502, 291] on button "Continue" at bounding box center [547, 294] width 242 height 25
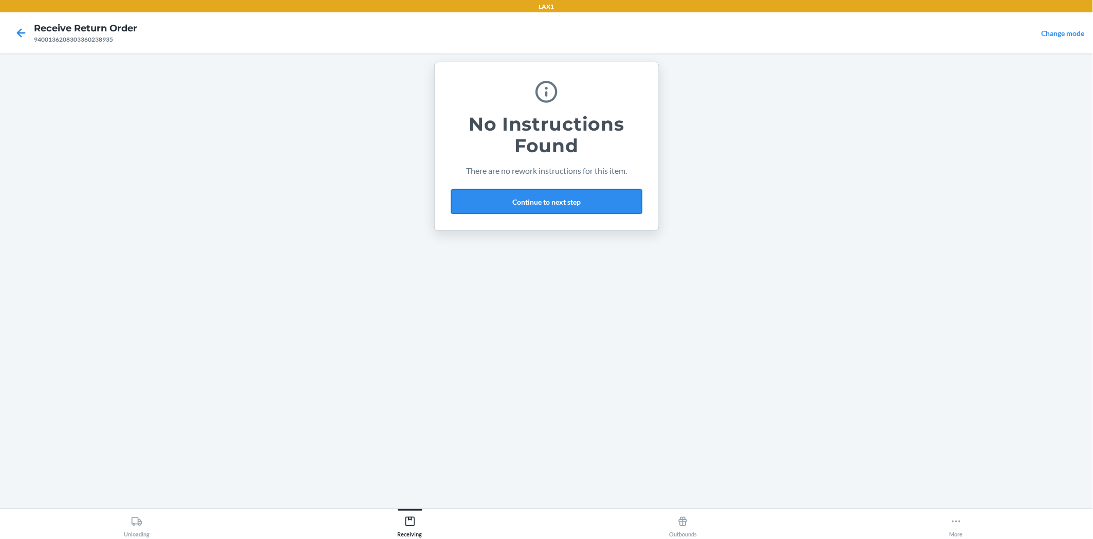
click at [593, 198] on button "Continue to next step" at bounding box center [546, 201] width 191 height 25
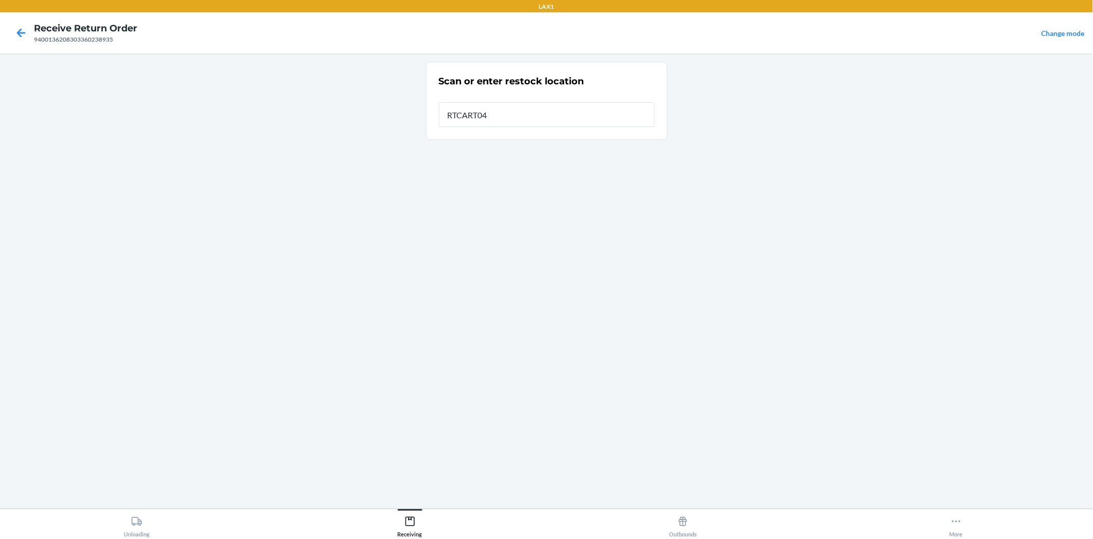
type input "RTCART042"
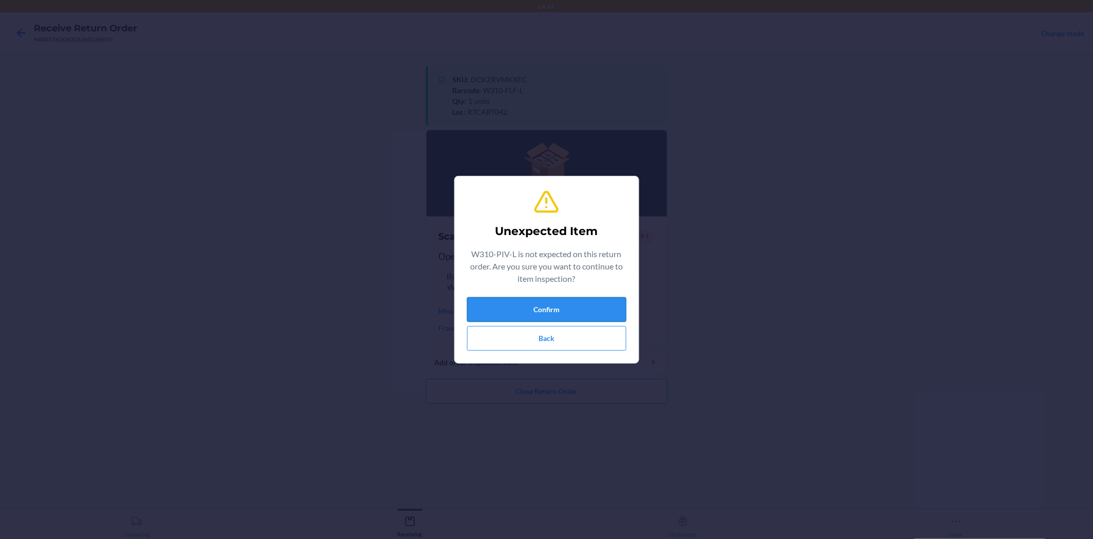
click at [572, 312] on button "Confirm" at bounding box center [546, 309] width 159 height 25
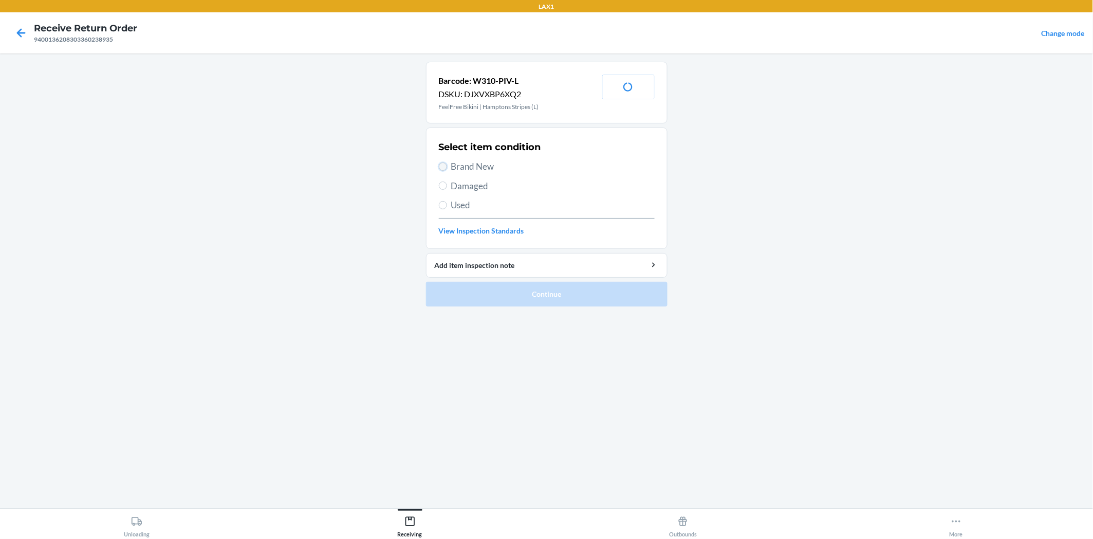
click at [444, 168] on input "Brand New" at bounding box center [443, 166] width 8 height 8
radio input "true"
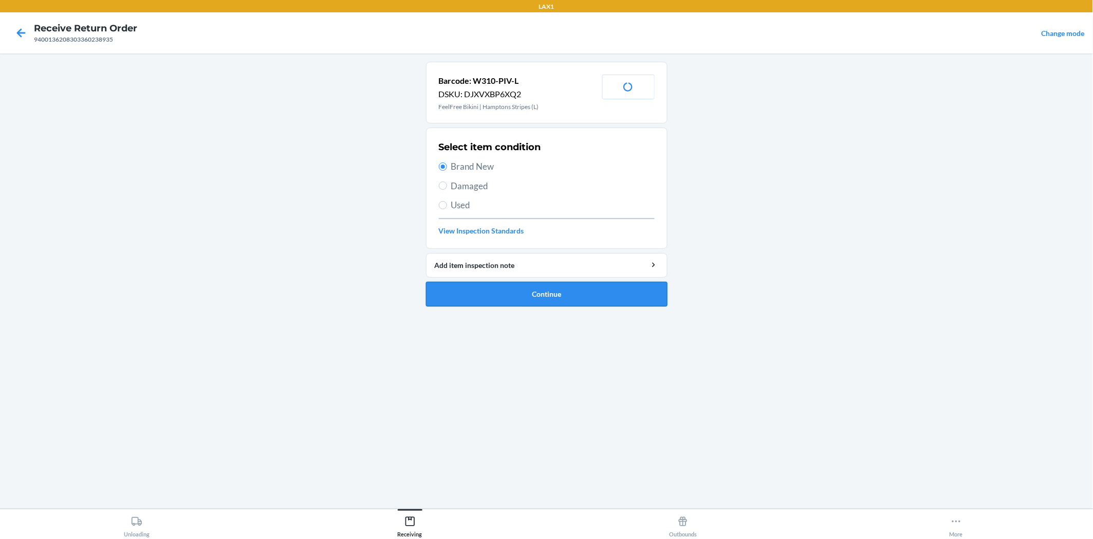
click at [495, 291] on button "Continue" at bounding box center [547, 294] width 242 height 25
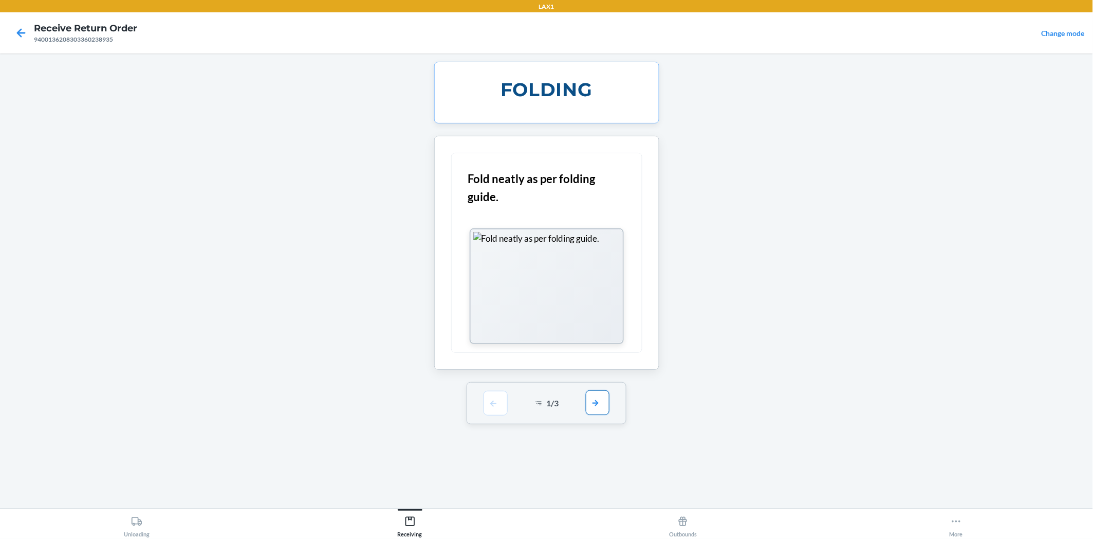
click at [598, 404] on button "button" at bounding box center [598, 402] width 24 height 25
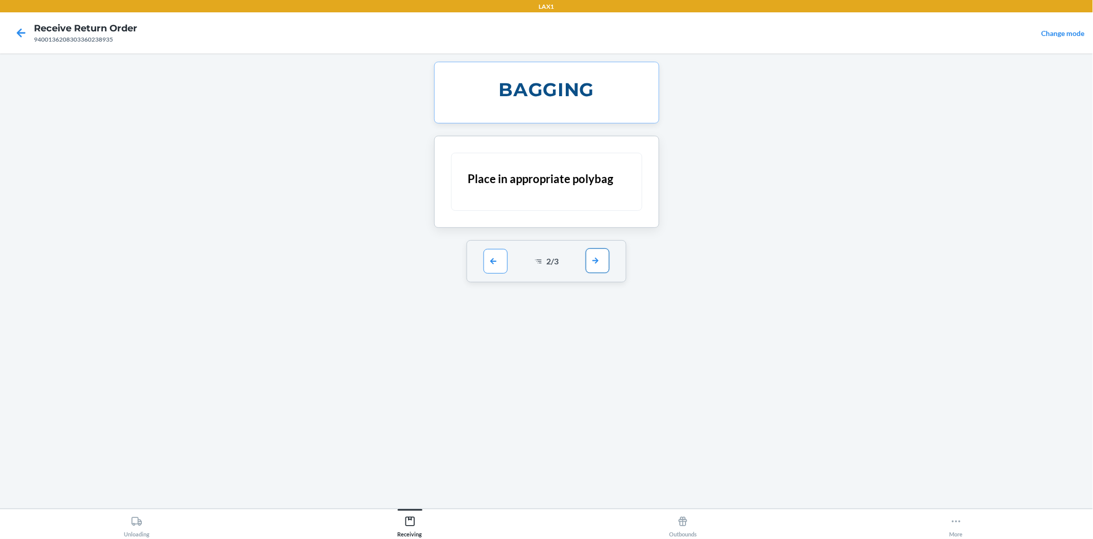
click at [599, 255] on button "button" at bounding box center [598, 260] width 24 height 25
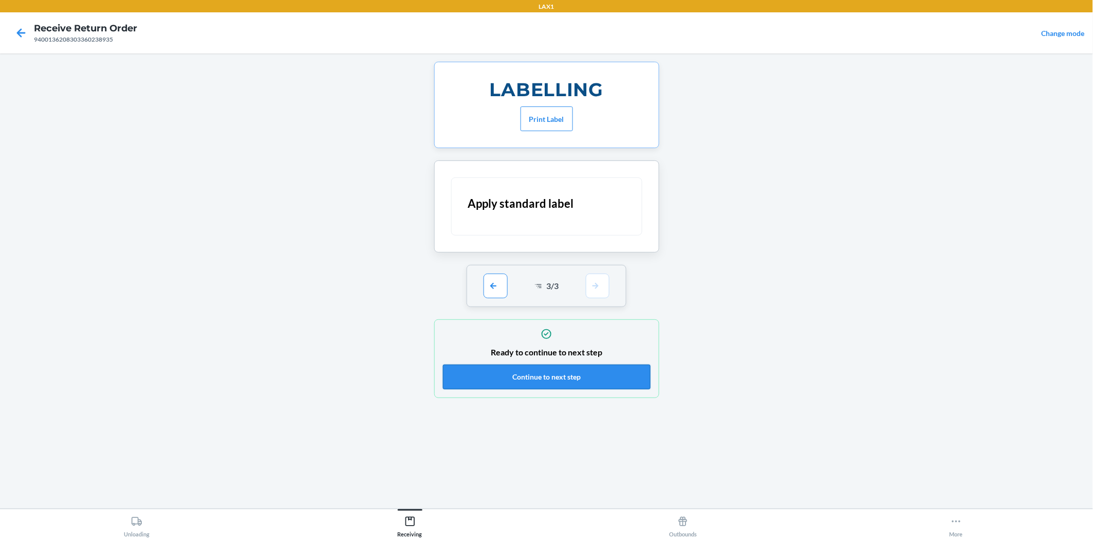
click at [598, 375] on button "Continue to next step" at bounding box center [547, 376] width 208 height 25
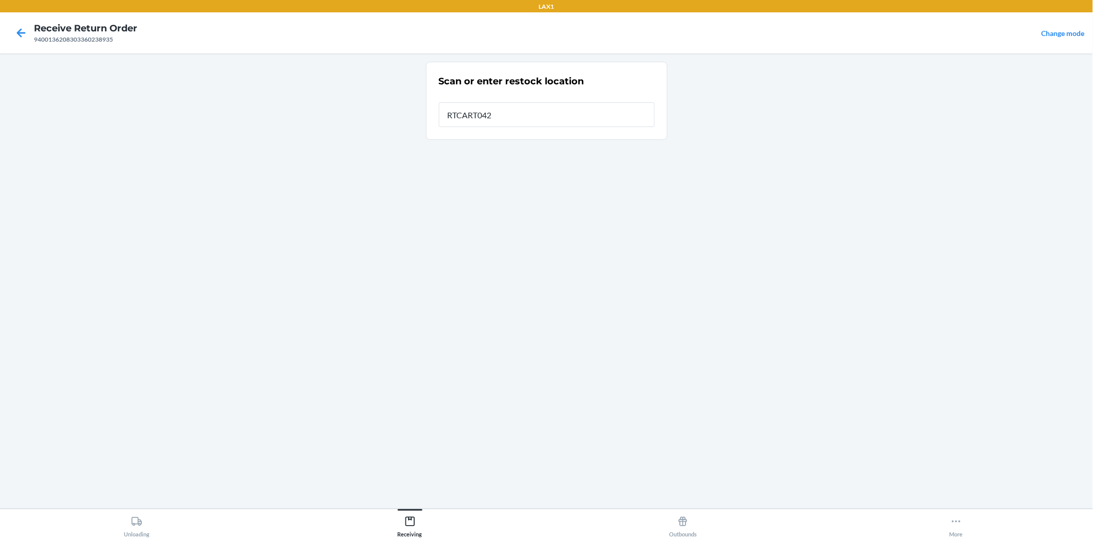
type input "RTCART042"
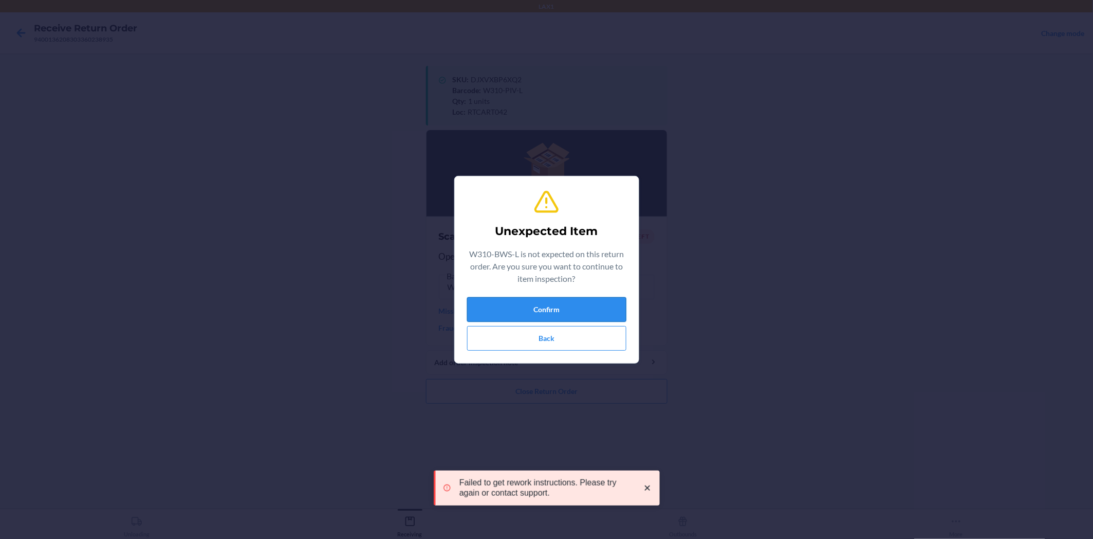
click at [516, 312] on button "Confirm" at bounding box center [546, 309] width 159 height 25
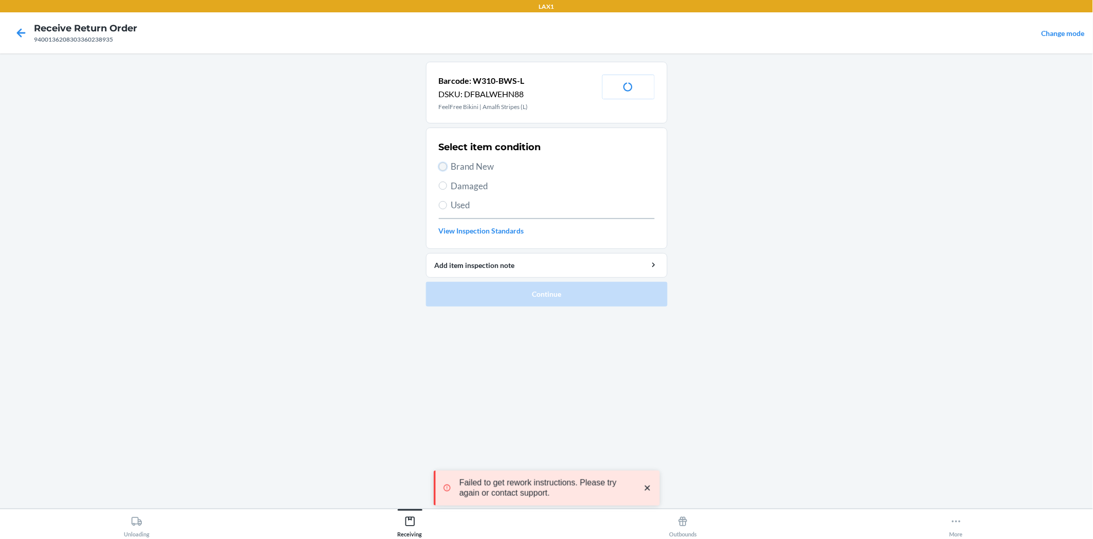
click at [443, 165] on input "Brand New" at bounding box center [443, 166] width 8 height 8
radio input "true"
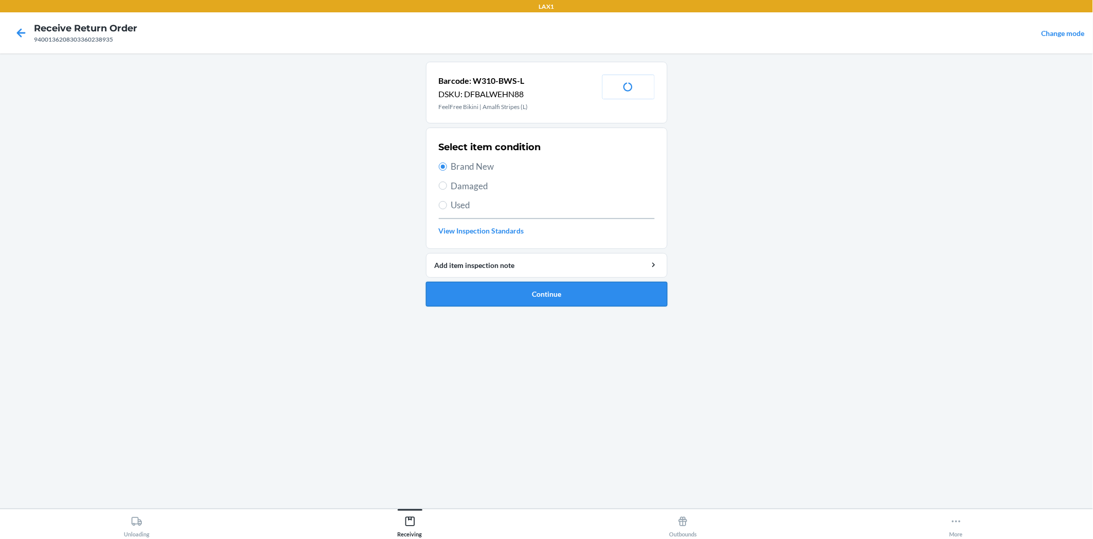
click at [490, 288] on button "Continue" at bounding box center [547, 294] width 242 height 25
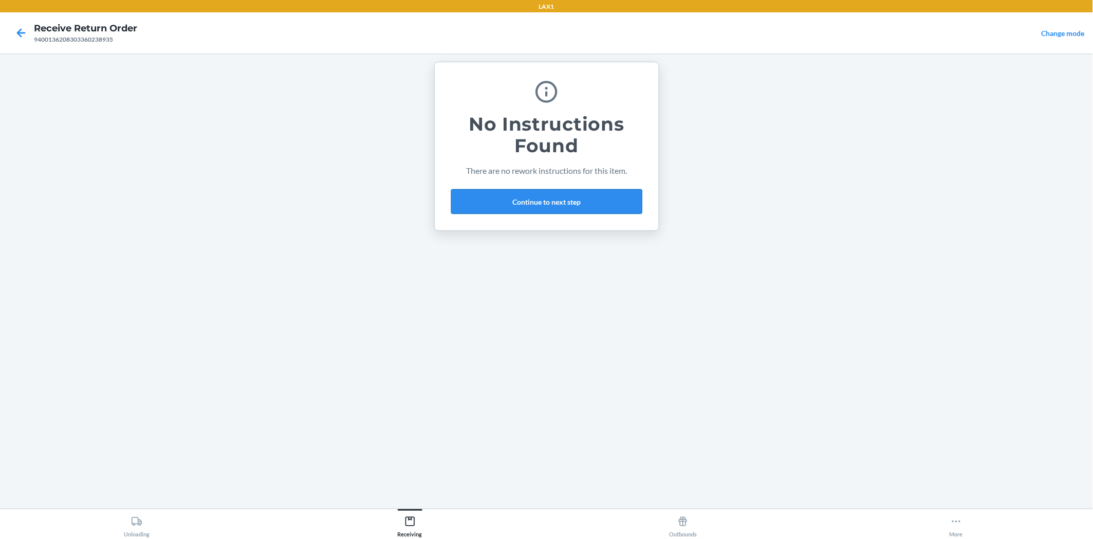
click at [574, 198] on button "Continue to next step" at bounding box center [546, 201] width 191 height 25
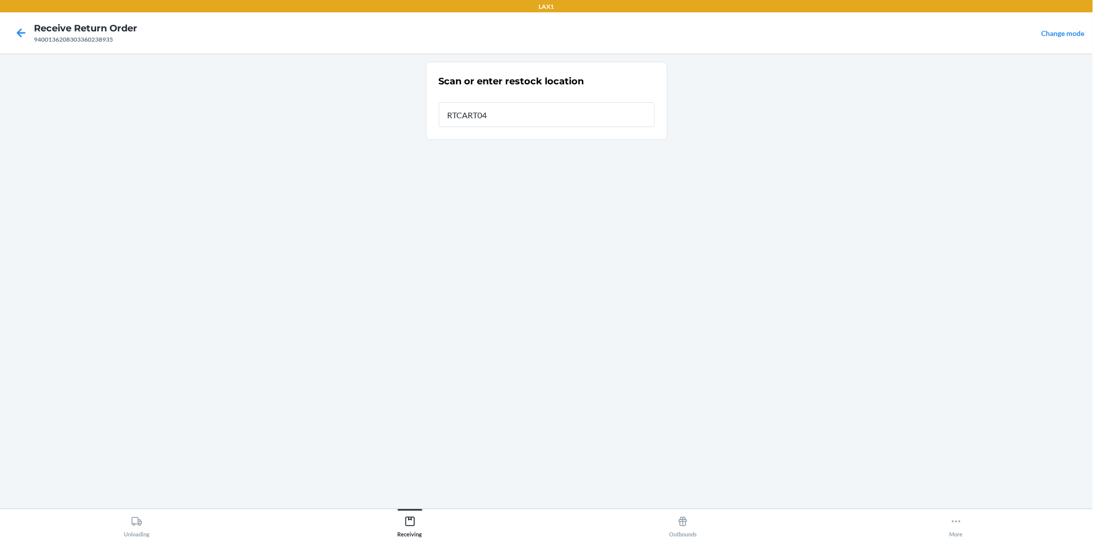
type input "RTCART042"
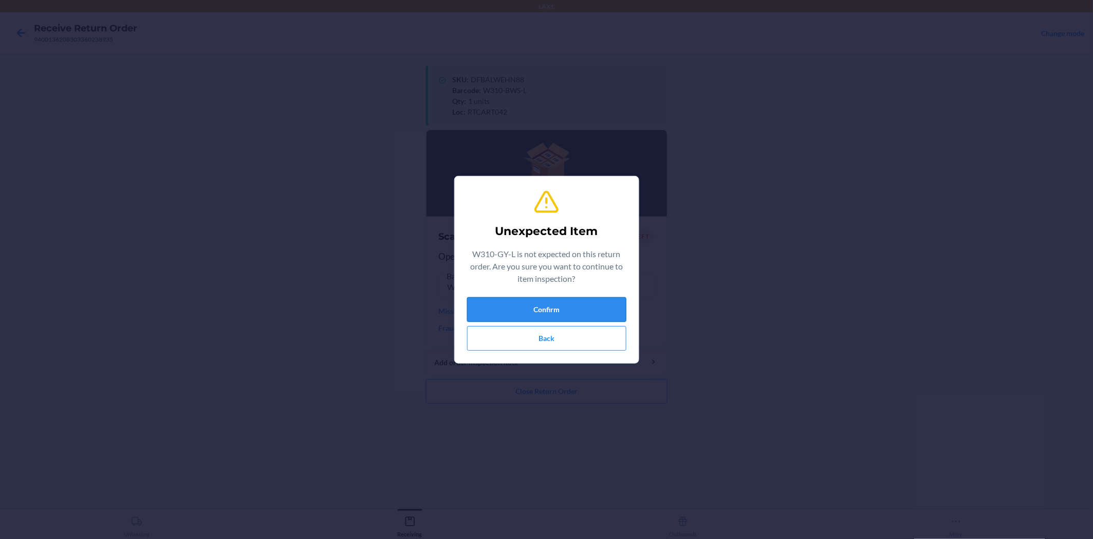
drag, startPoint x: 559, startPoint y: 312, endPoint x: 550, endPoint y: 300, distance: 14.4
click at [554, 305] on button "Confirm" at bounding box center [546, 309] width 159 height 25
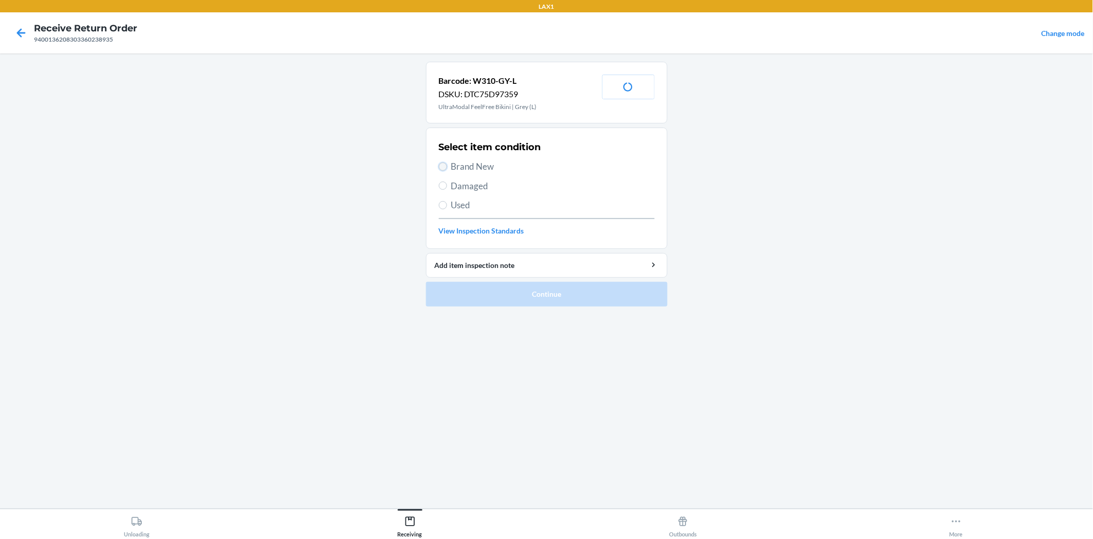
click at [445, 167] on input "Brand New" at bounding box center [443, 166] width 8 height 8
radio input "true"
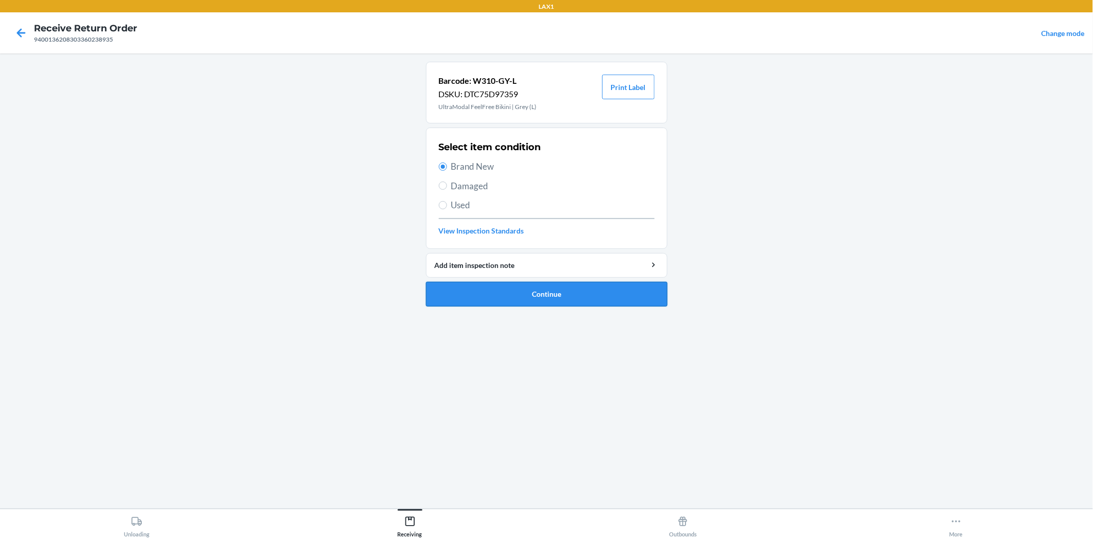
click at [511, 294] on button "Continue" at bounding box center [547, 294] width 242 height 25
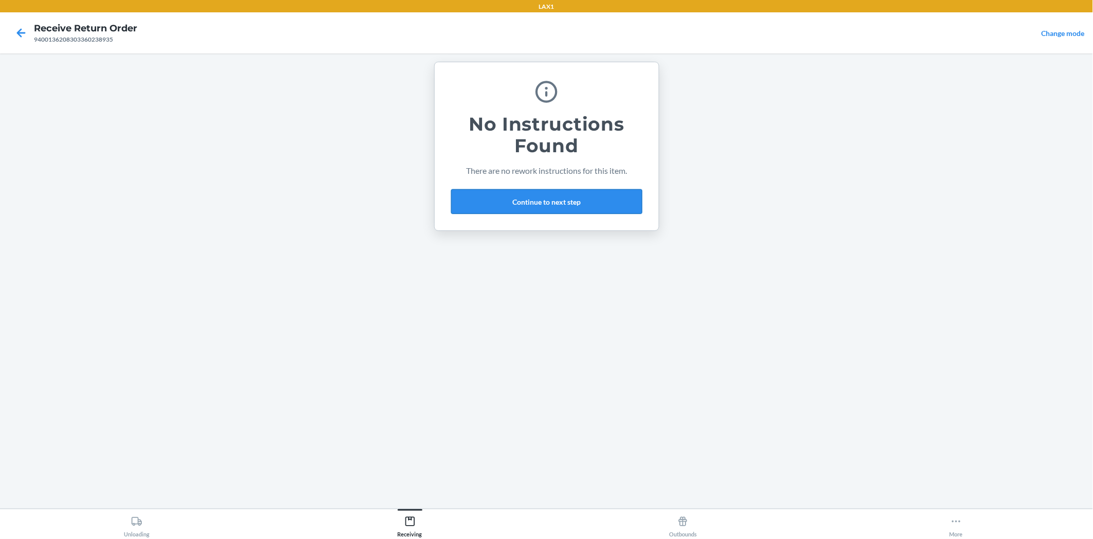
click at [578, 189] on button "Continue to next step" at bounding box center [546, 201] width 191 height 25
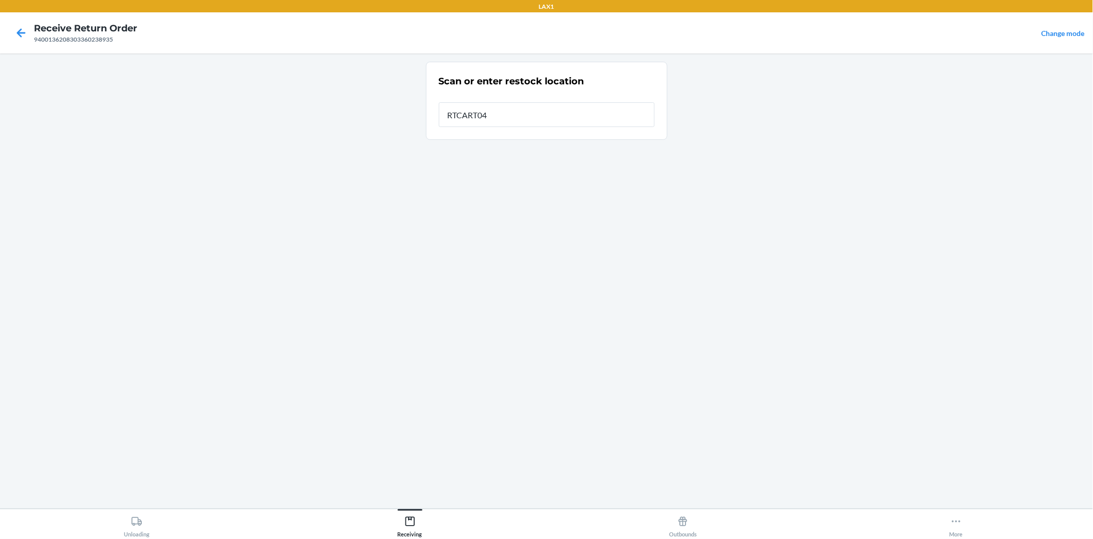
type input "RTCART042"
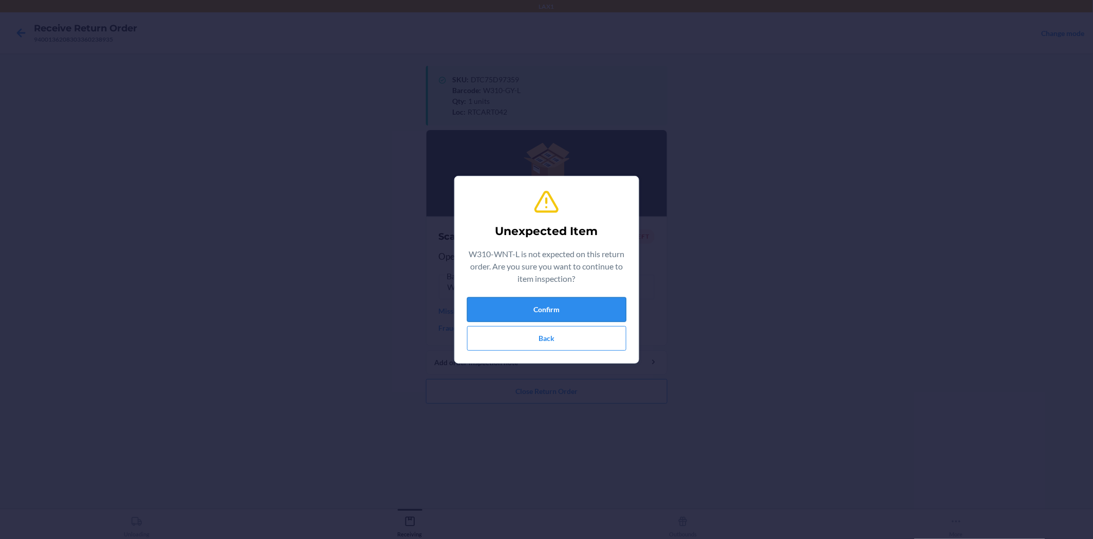
click at [496, 304] on button "Confirm" at bounding box center [546, 309] width 159 height 25
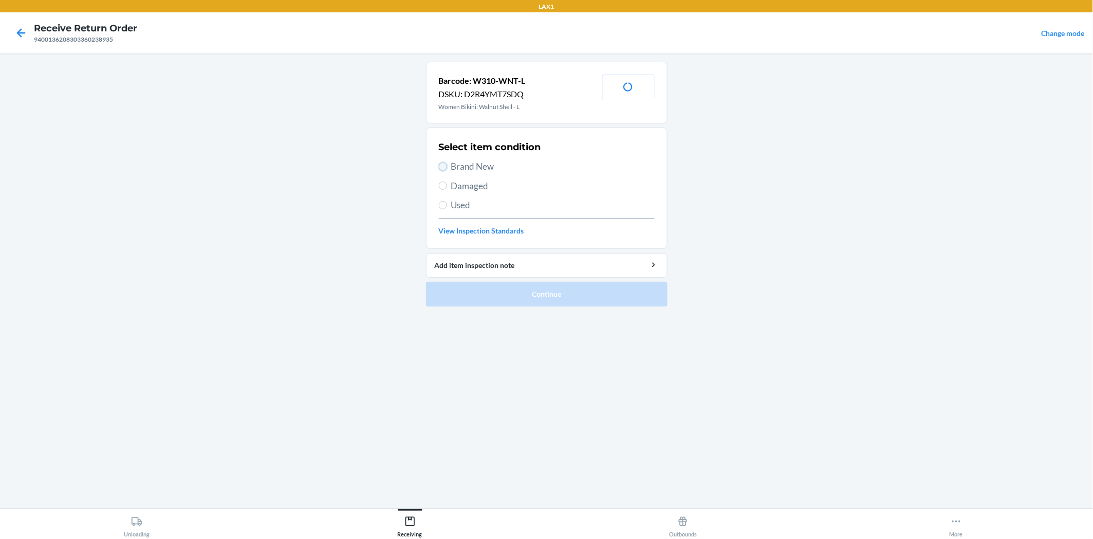
click at [439, 167] on input "Brand New" at bounding box center [443, 166] width 8 height 8
radio input "true"
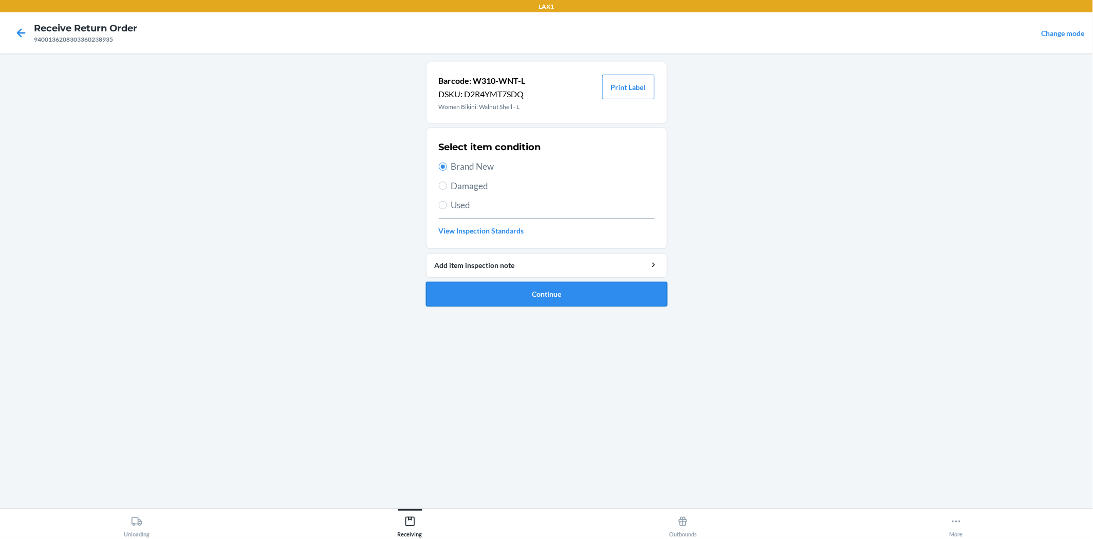
click at [475, 284] on button "Continue" at bounding box center [547, 294] width 242 height 25
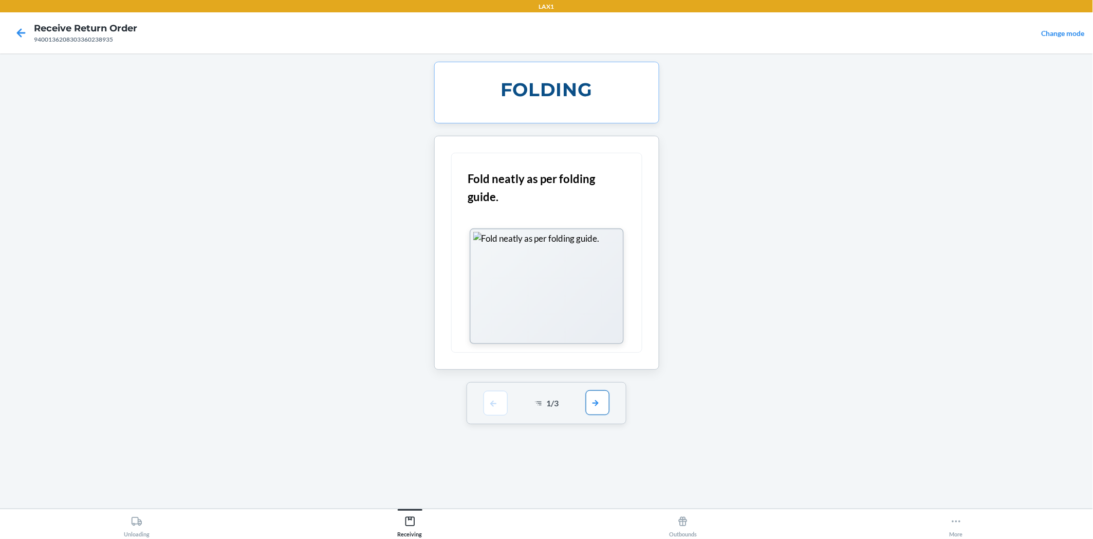
click at [600, 400] on button "button" at bounding box center [598, 402] width 24 height 25
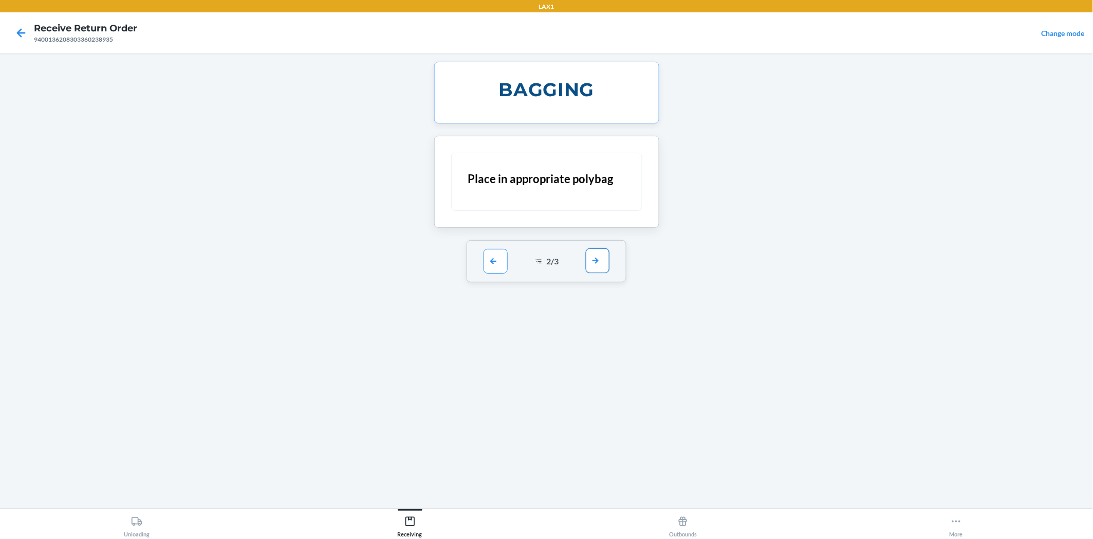
click at [594, 265] on button "button" at bounding box center [598, 260] width 24 height 25
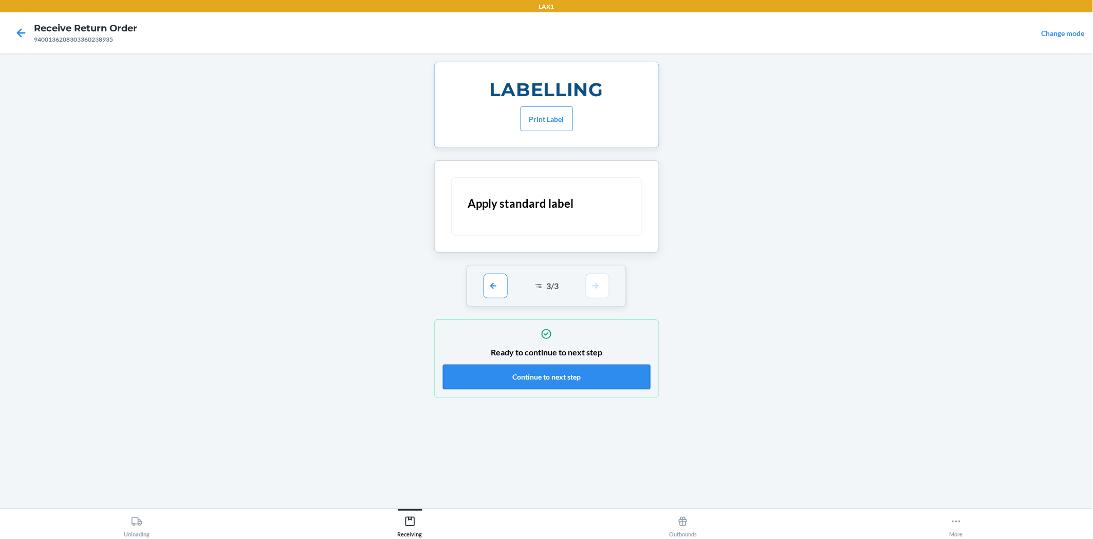
drag, startPoint x: 583, startPoint y: 376, endPoint x: 564, endPoint y: 367, distance: 20.9
click at [582, 376] on button "Continue to next step" at bounding box center [547, 376] width 208 height 25
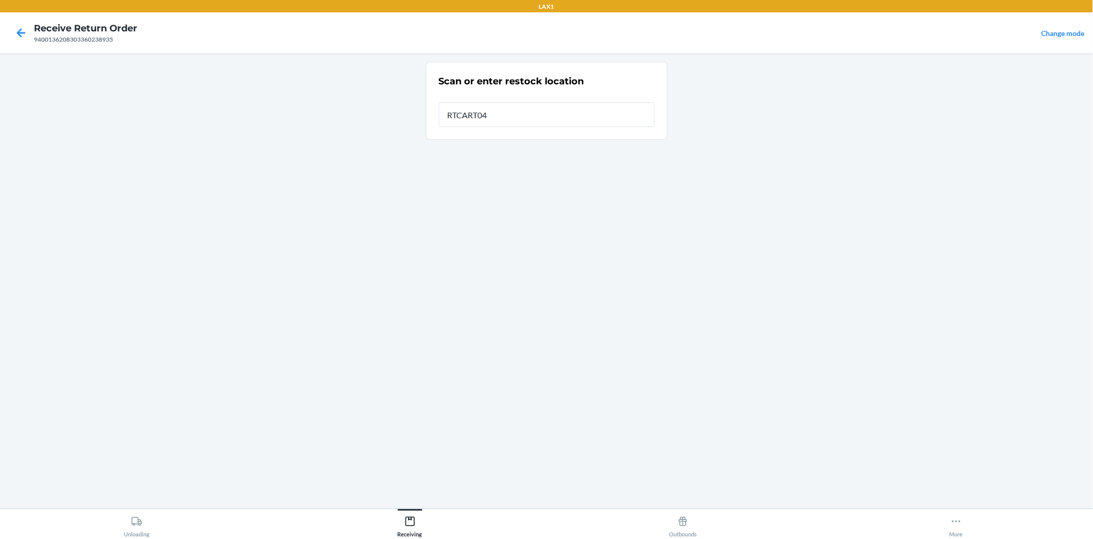
type input "RTCART042"
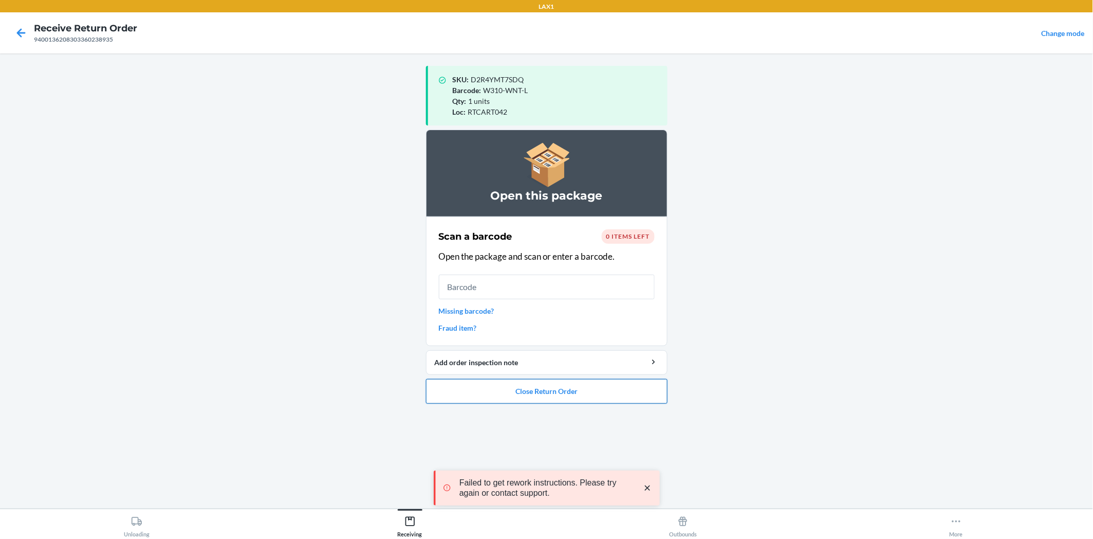
click at [597, 381] on button "Close Return Order" at bounding box center [547, 391] width 242 height 25
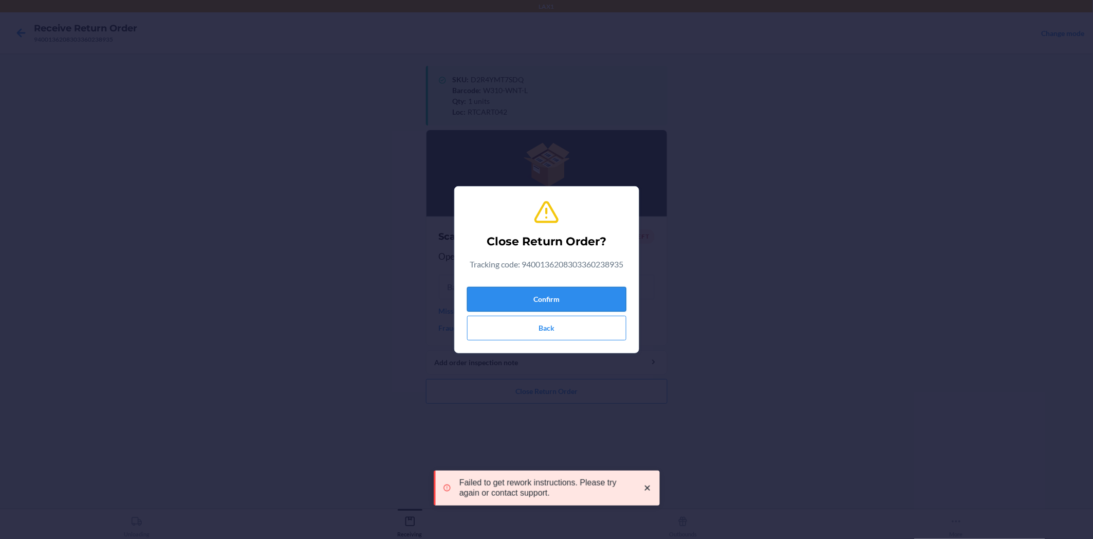
click at [588, 290] on button "Confirm" at bounding box center [546, 299] width 159 height 25
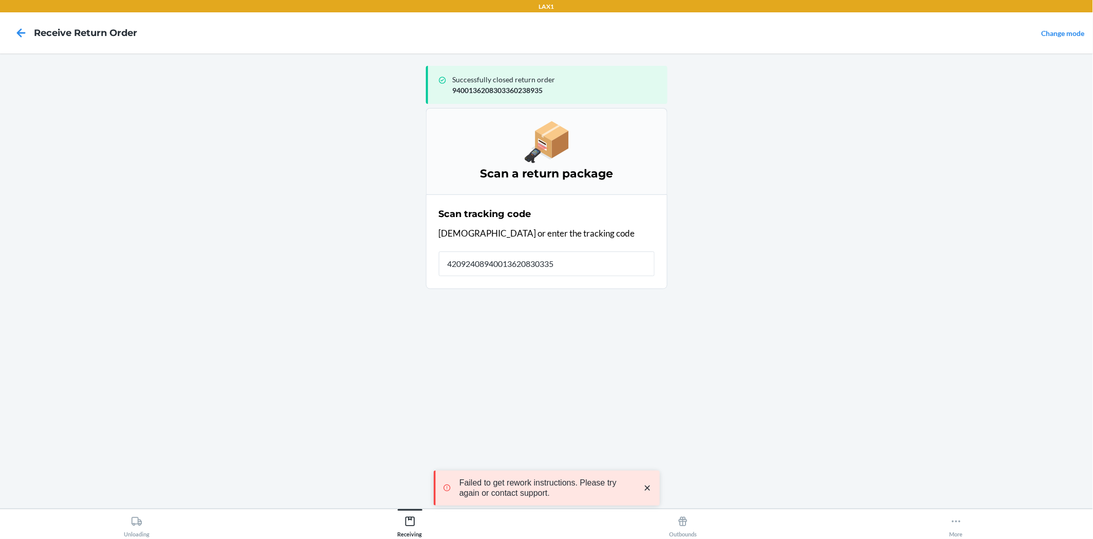
type input "420924089400136208303354"
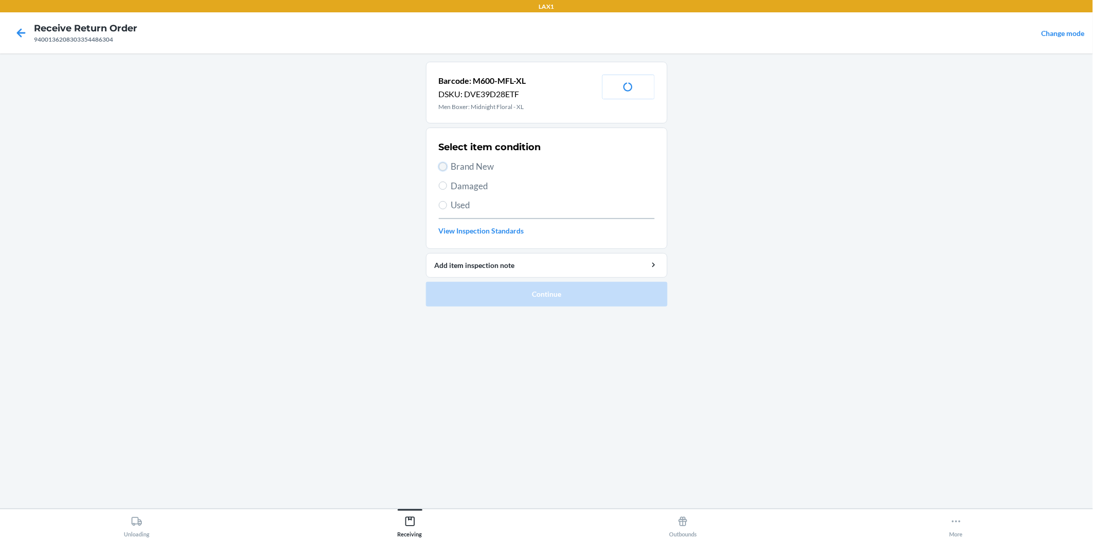
click at [440, 167] on input "Brand New" at bounding box center [443, 166] width 8 height 8
radio input "true"
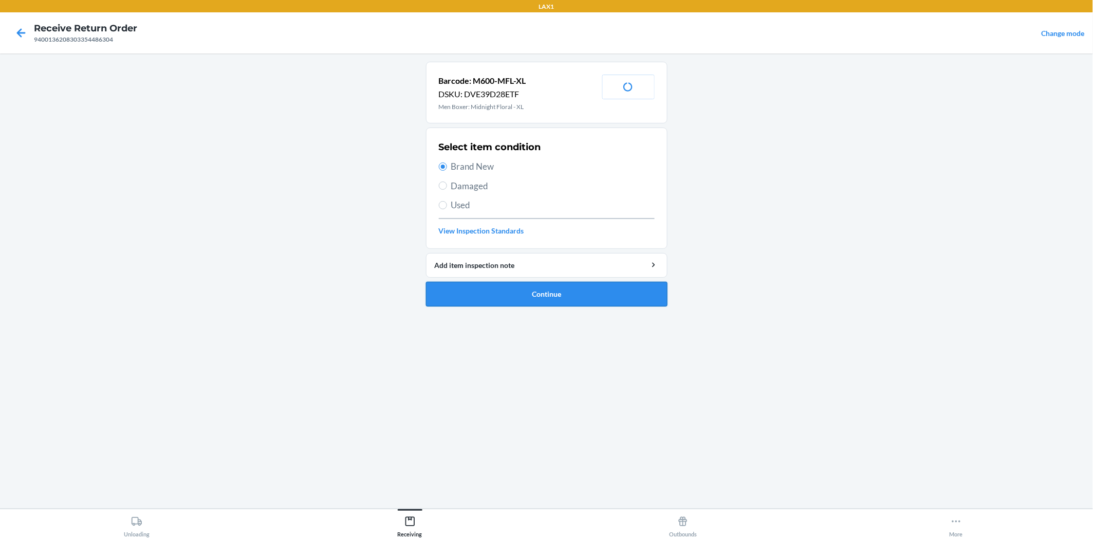
click at [505, 298] on button "Continue" at bounding box center [547, 294] width 242 height 25
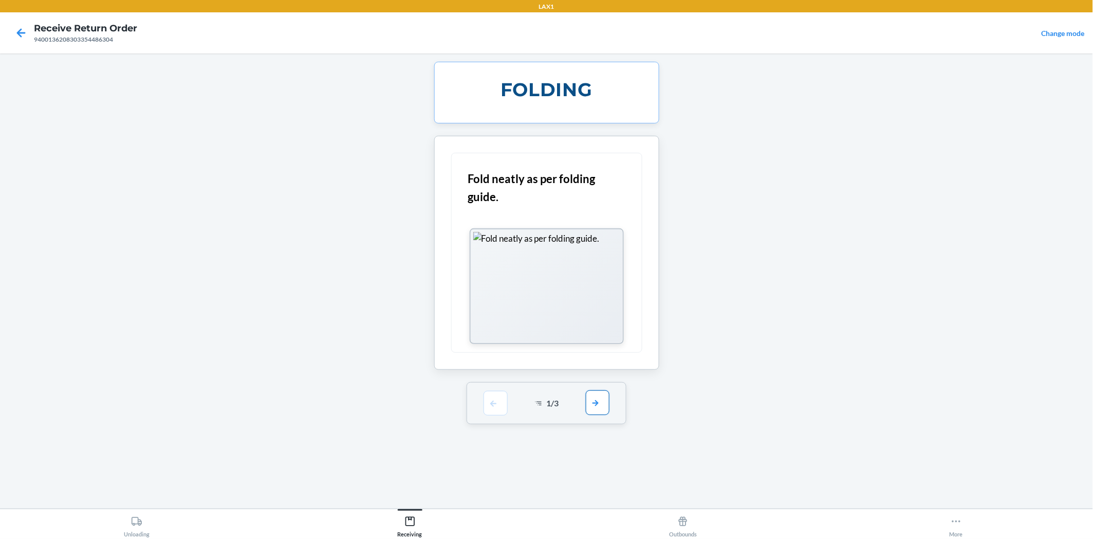
click at [592, 399] on button "button" at bounding box center [598, 402] width 24 height 25
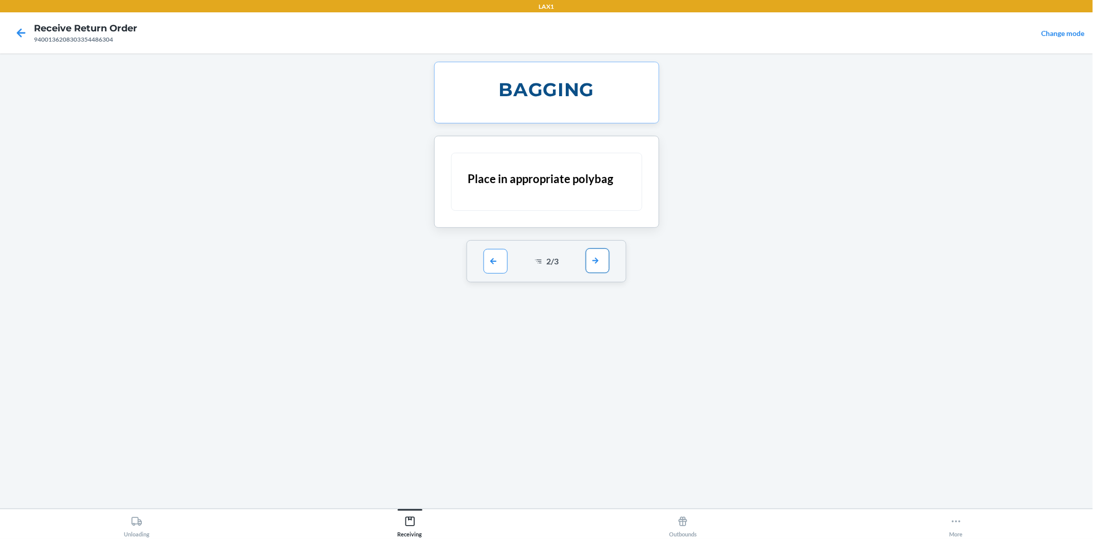
click at [605, 255] on button "button" at bounding box center [598, 260] width 24 height 25
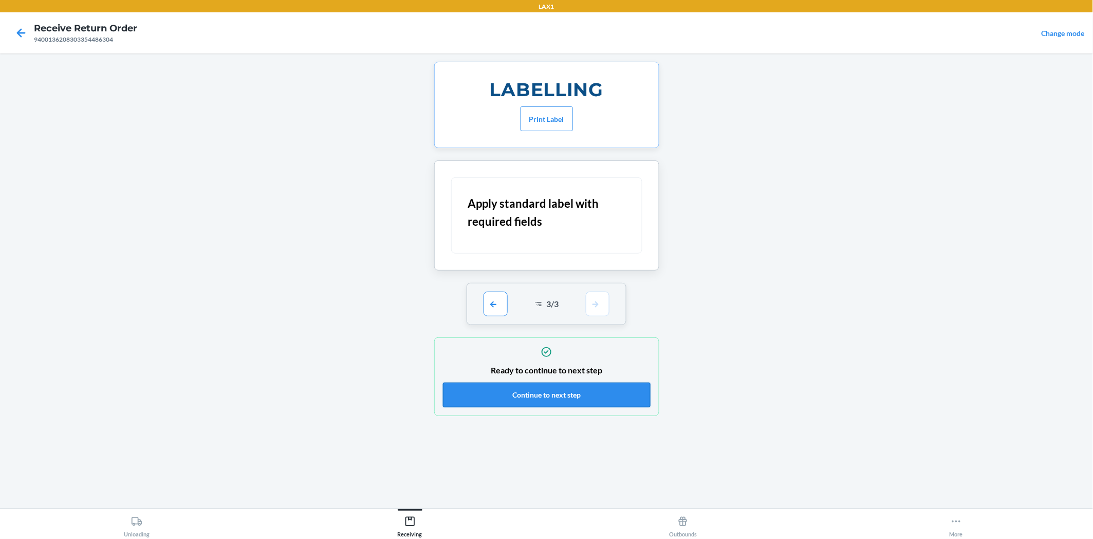
click at [598, 389] on button "Continue to next step" at bounding box center [547, 394] width 208 height 25
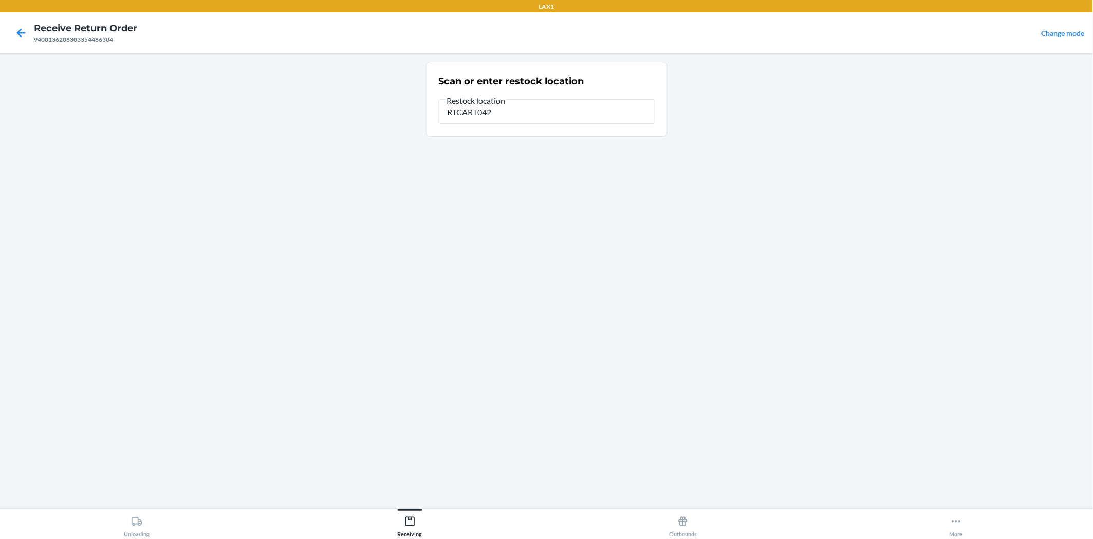
type input "RTCART042"
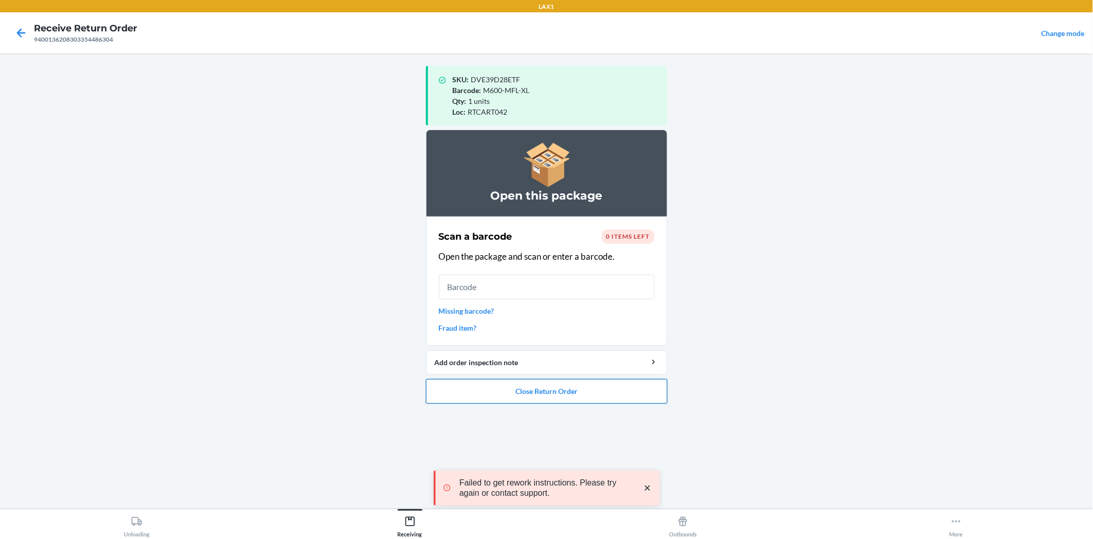
click at [623, 391] on button "Close Return Order" at bounding box center [547, 391] width 242 height 25
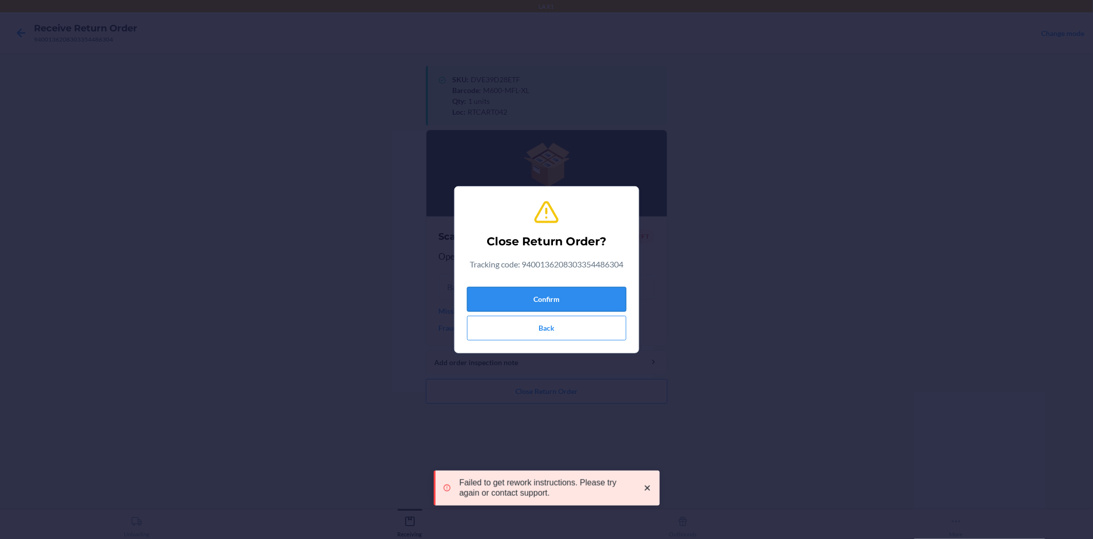
click at [607, 288] on button "Confirm" at bounding box center [546, 299] width 159 height 25
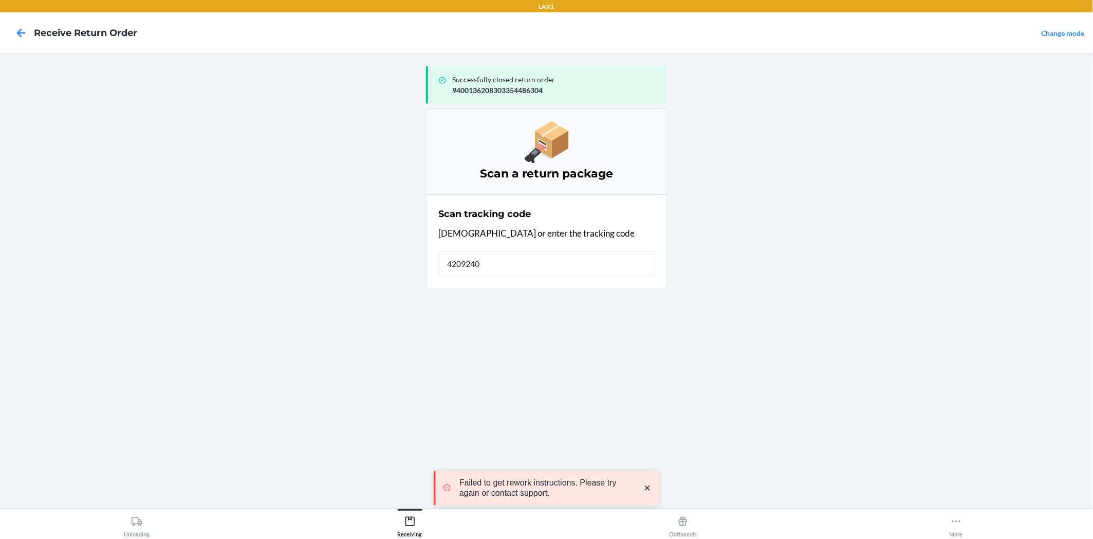
type input "42092408"
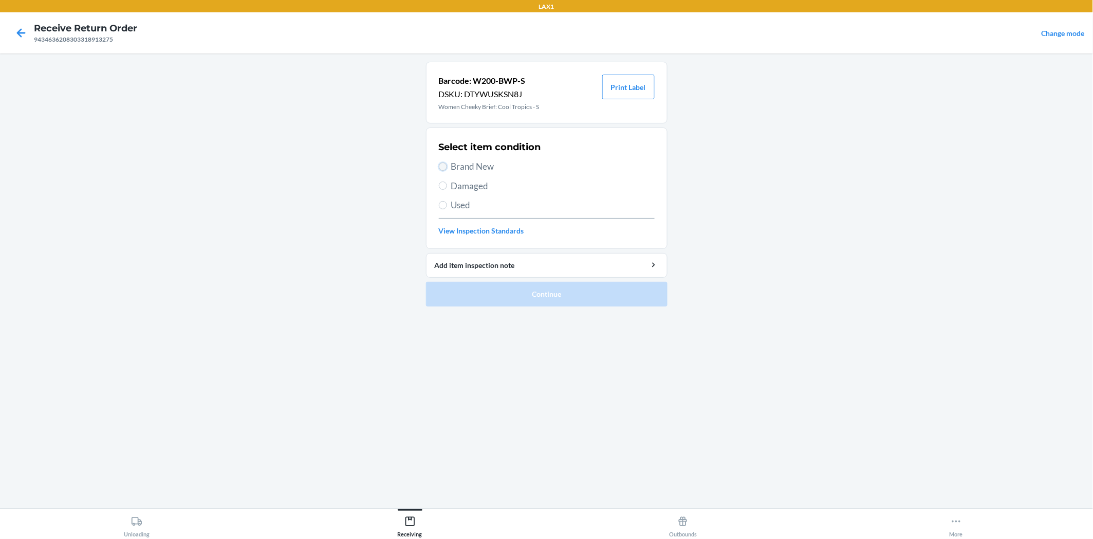
click at [443, 165] on input "Brand New" at bounding box center [443, 166] width 8 height 8
radio input "true"
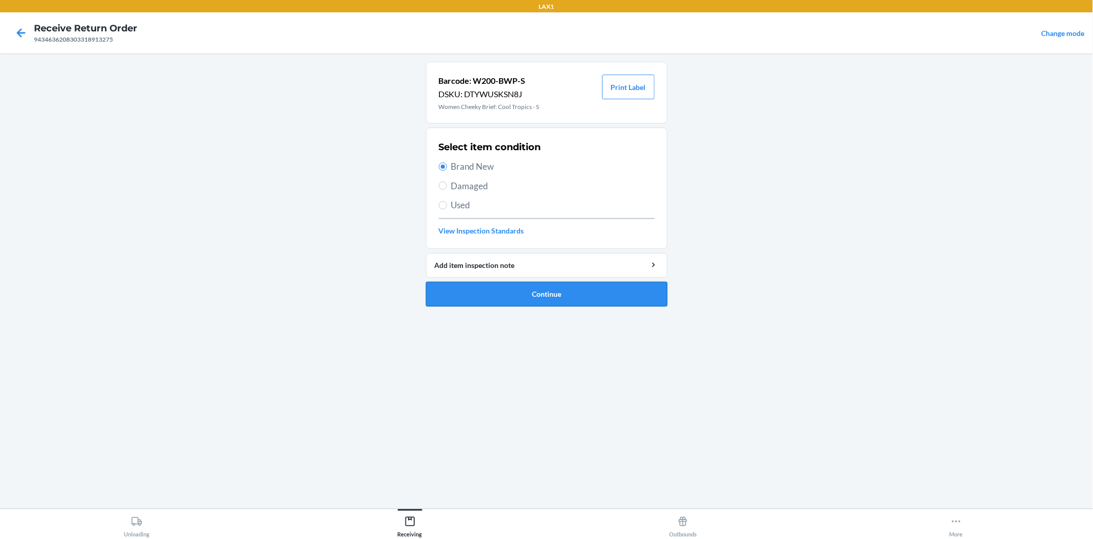
click at [528, 296] on button "Continue" at bounding box center [547, 294] width 242 height 25
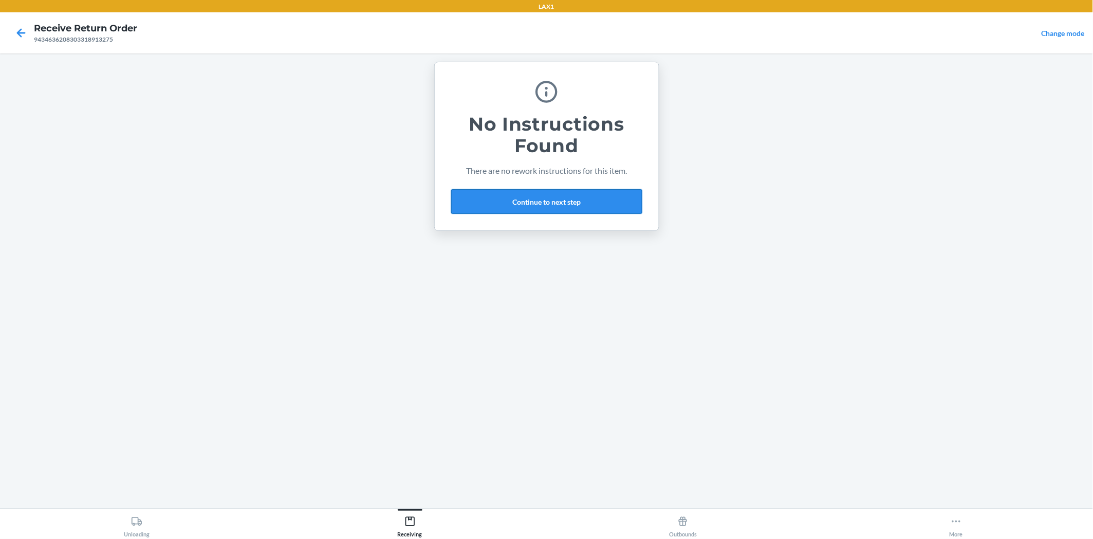
click at [569, 201] on button "Continue to next step" at bounding box center [546, 201] width 191 height 25
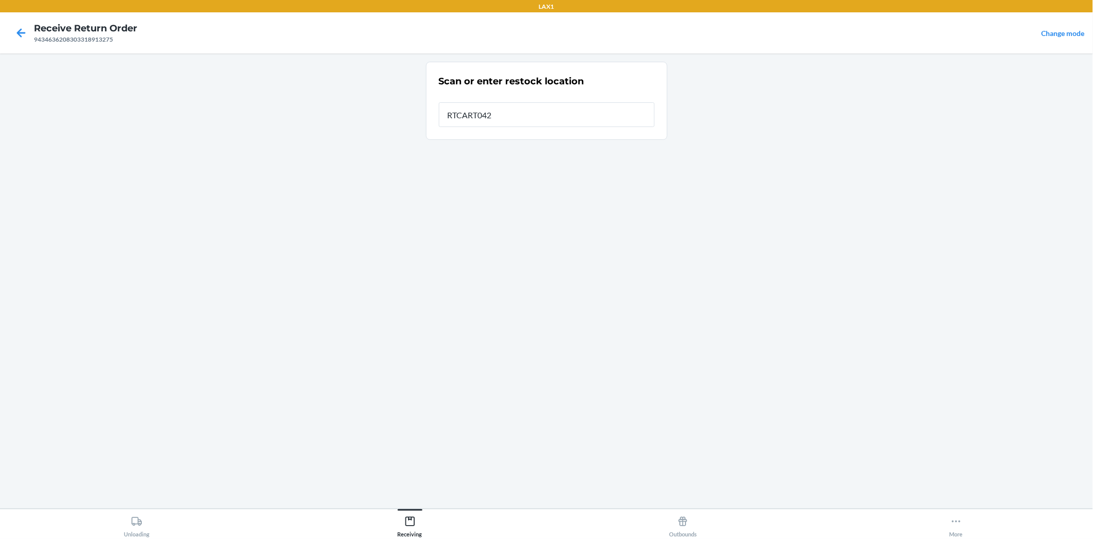
type input "RTCART042"
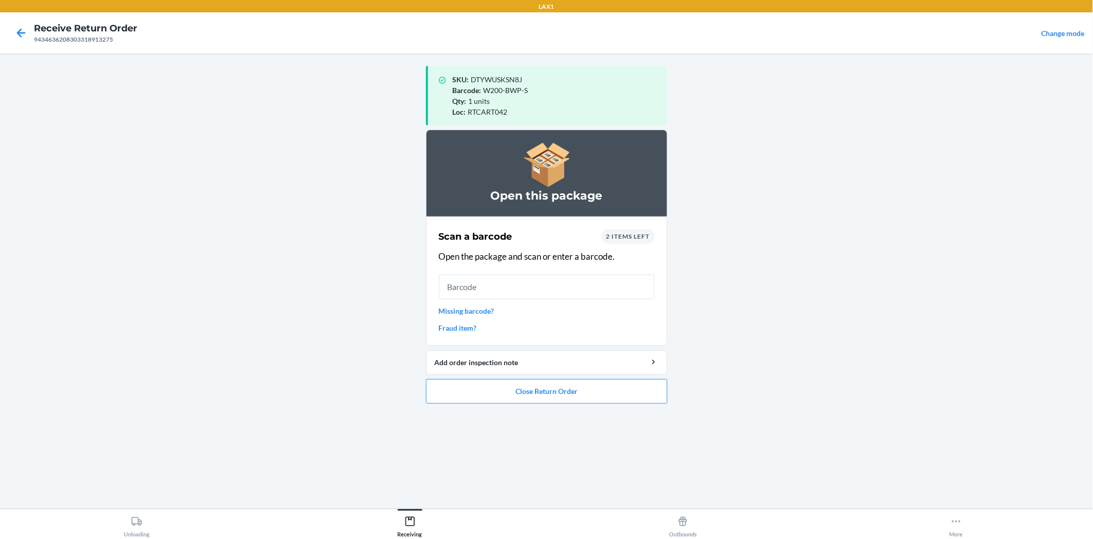
click at [651, 230] on div "2 items left" at bounding box center [628, 236] width 53 height 14
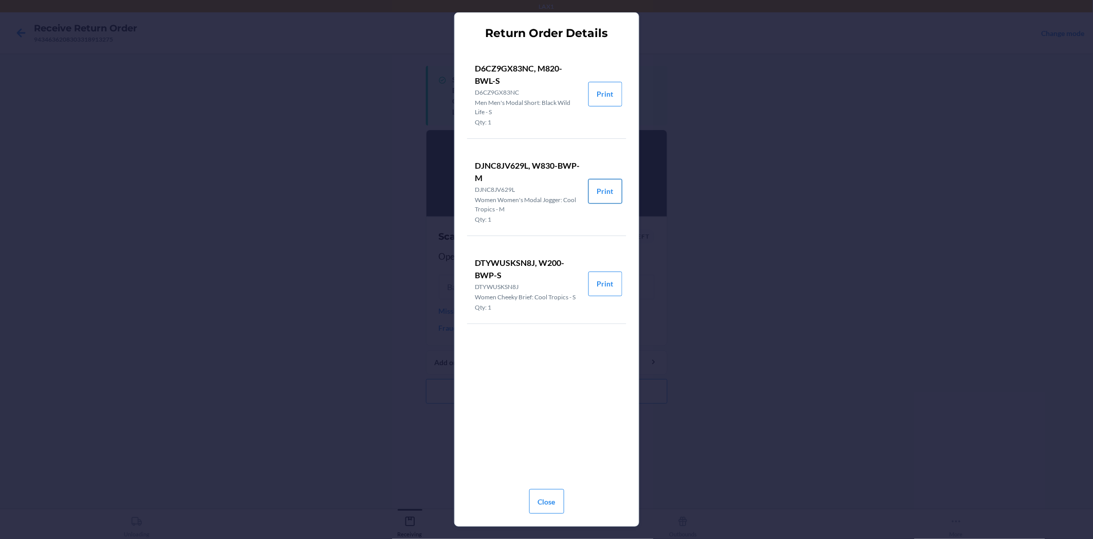
click at [604, 193] on button "Print" at bounding box center [605, 191] width 34 height 25
click at [604, 275] on button "Print" at bounding box center [605, 283] width 34 height 25
click at [545, 490] on button "Close" at bounding box center [546, 501] width 35 height 25
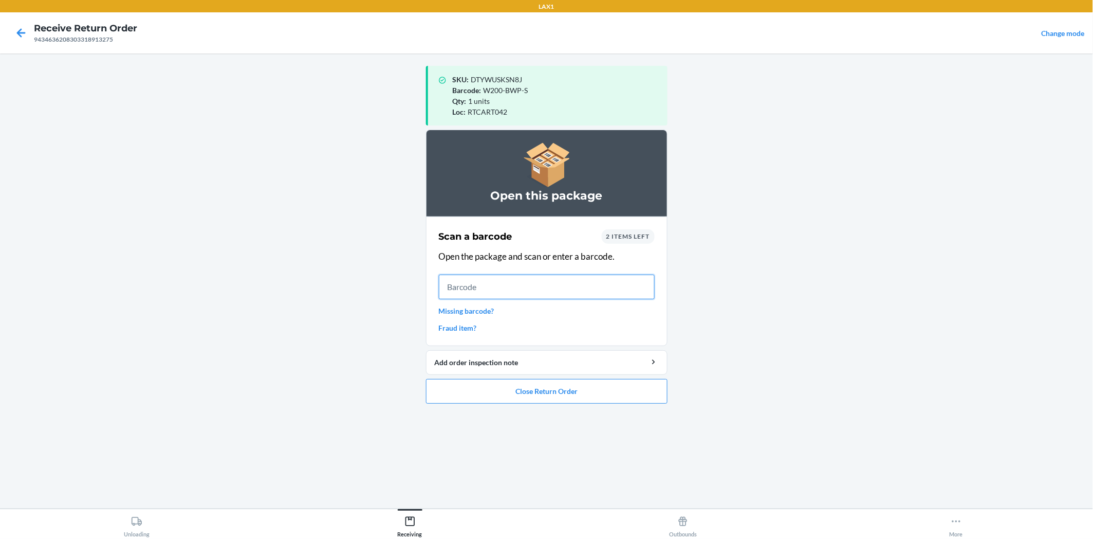
click at [484, 285] on input "text" at bounding box center [547, 286] width 216 height 25
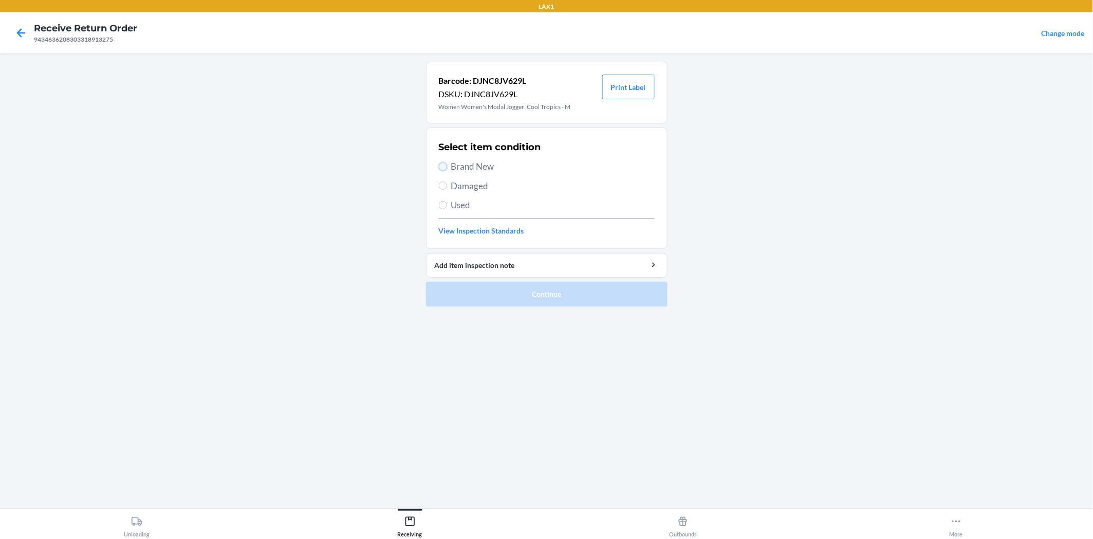
click at [444, 165] on input "Brand New" at bounding box center [443, 166] width 8 height 8
radio input "true"
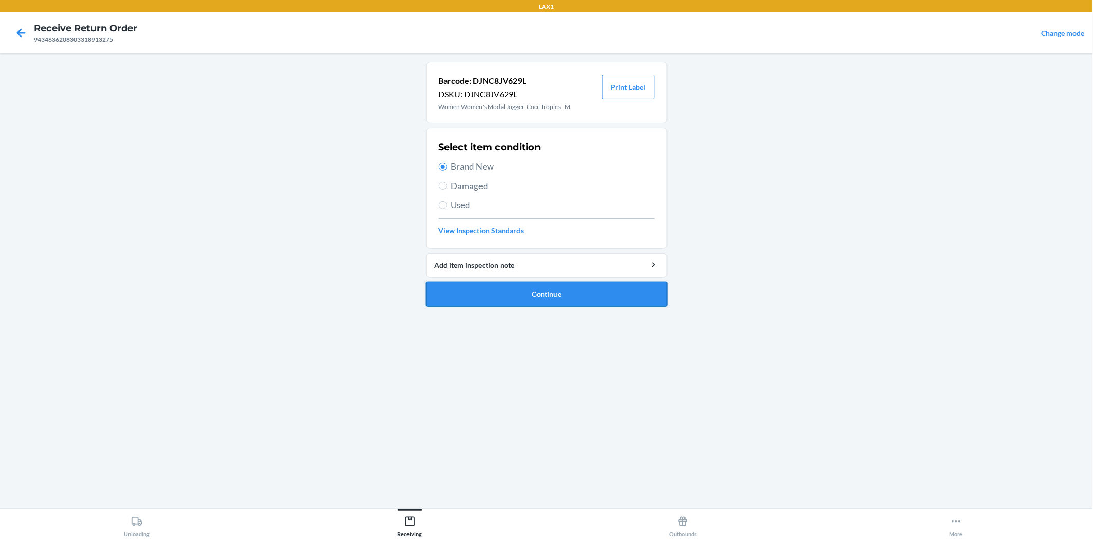
click at [510, 300] on button "Continue" at bounding box center [547, 294] width 242 height 25
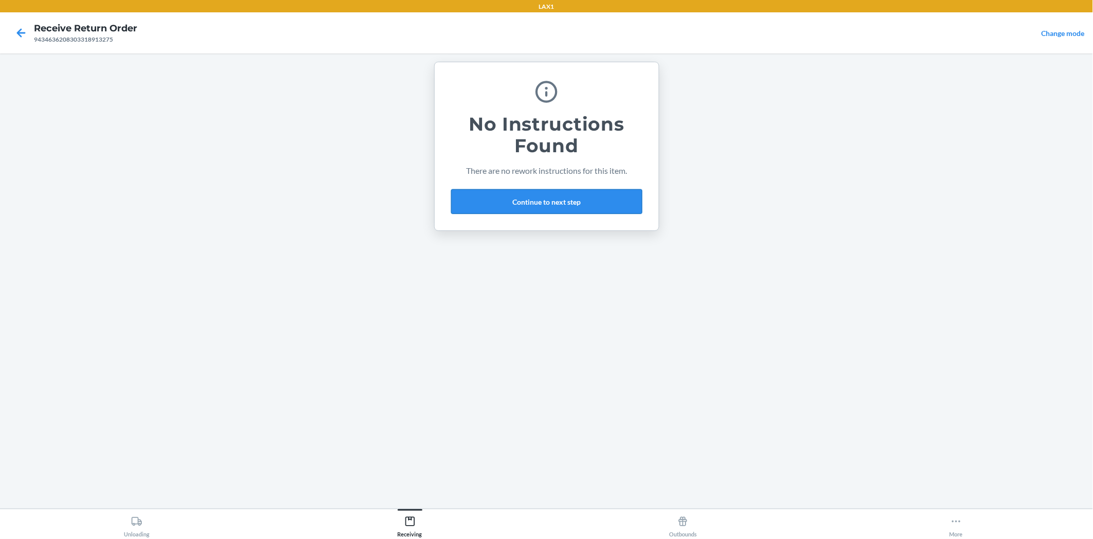
click at [565, 202] on button "Continue to next step" at bounding box center [546, 201] width 191 height 25
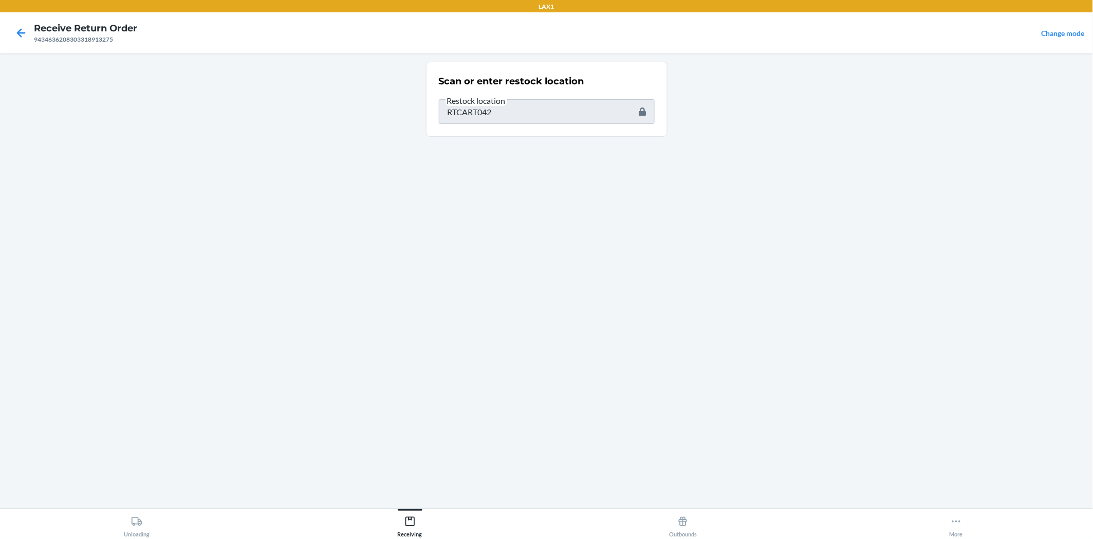
type input "DTYWUSKSN8J"
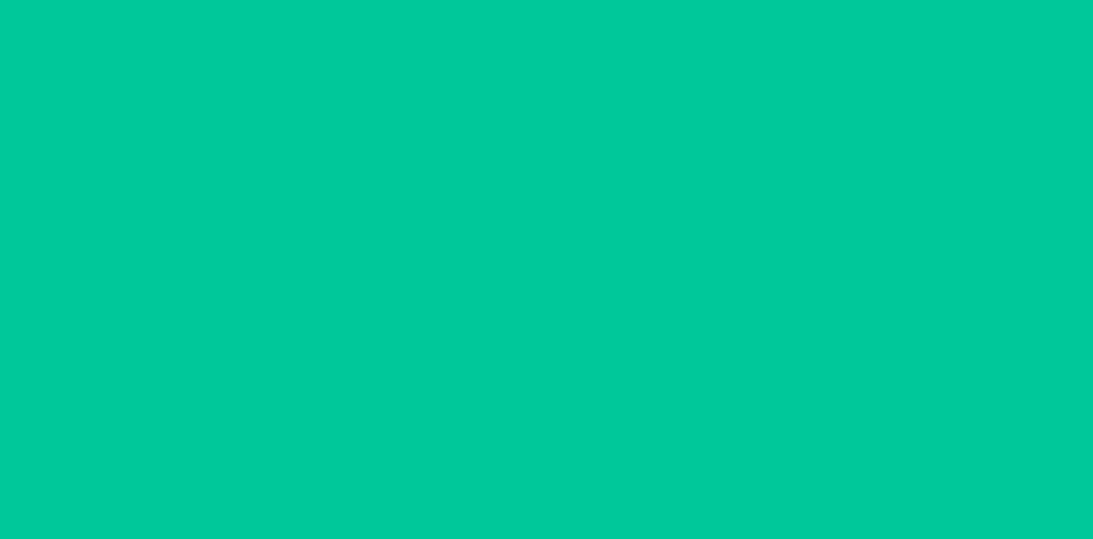
click at [510, 111] on div "Loc : RTCART042" at bounding box center [556, 111] width 207 height 11
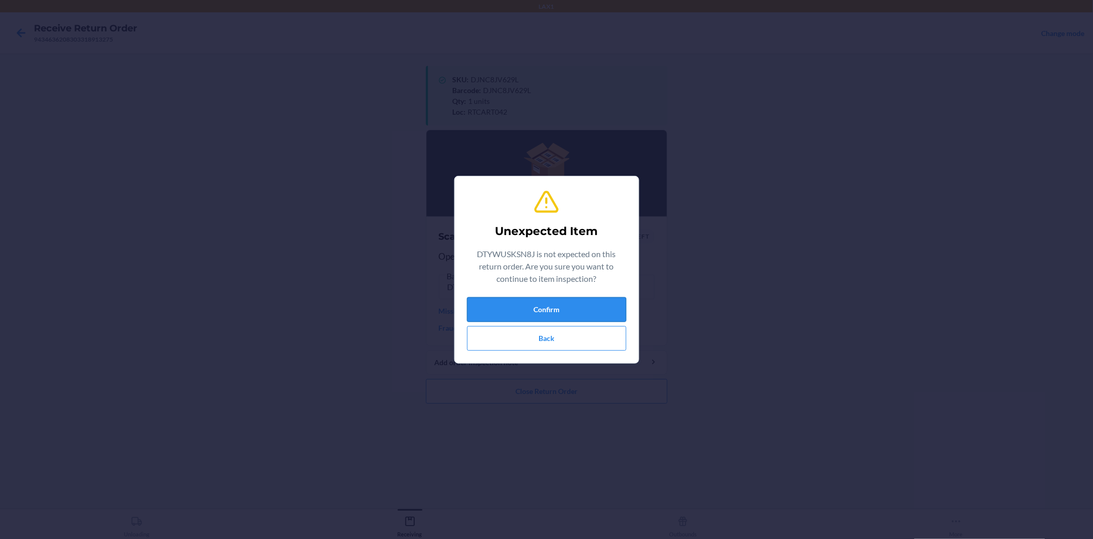
click at [516, 308] on button "Confirm" at bounding box center [546, 309] width 159 height 25
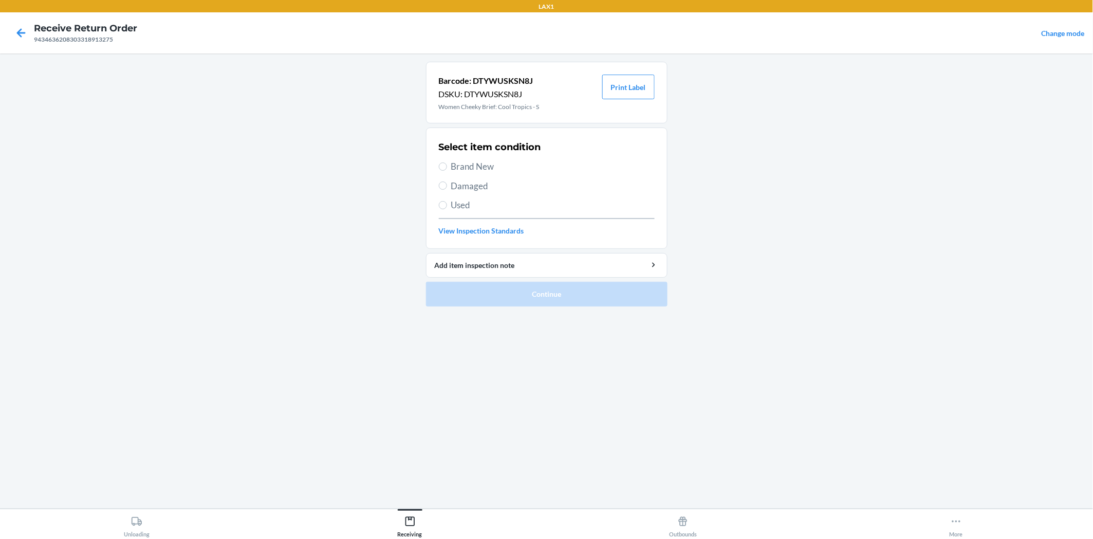
click at [440, 161] on label "Brand New" at bounding box center [547, 166] width 216 height 13
click at [440, 162] on input "Brand New" at bounding box center [443, 166] width 8 height 8
radio input "true"
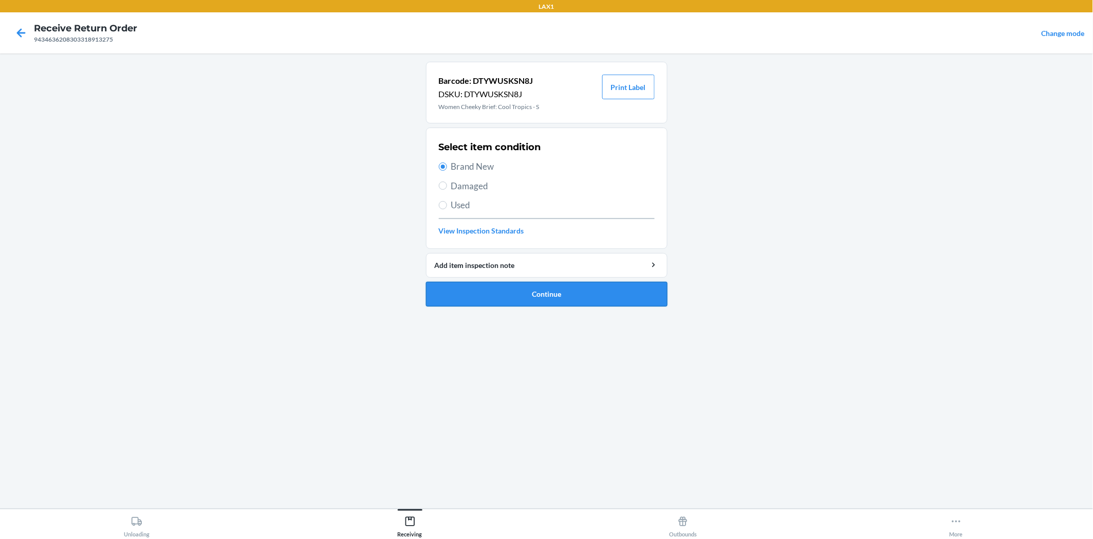
click at [544, 295] on button "Continue" at bounding box center [547, 294] width 242 height 25
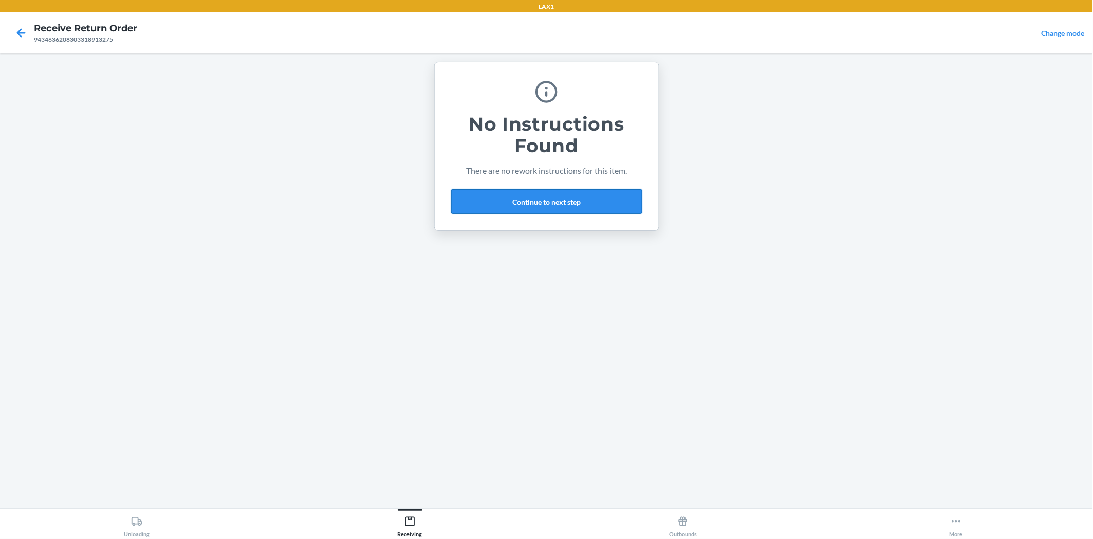
click at [610, 197] on button "Continue to next step" at bounding box center [546, 201] width 191 height 25
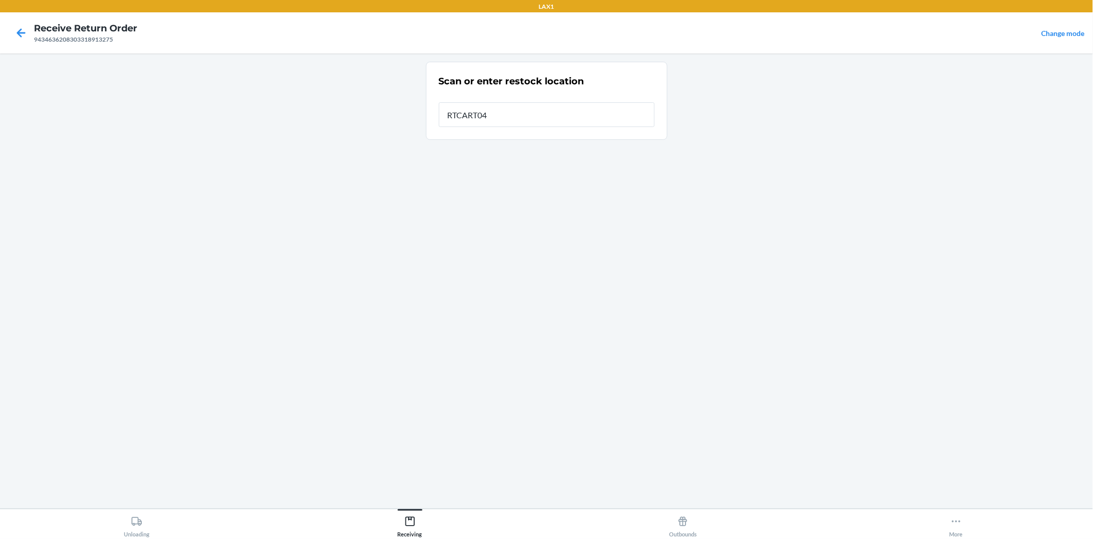
type input "RTCART042"
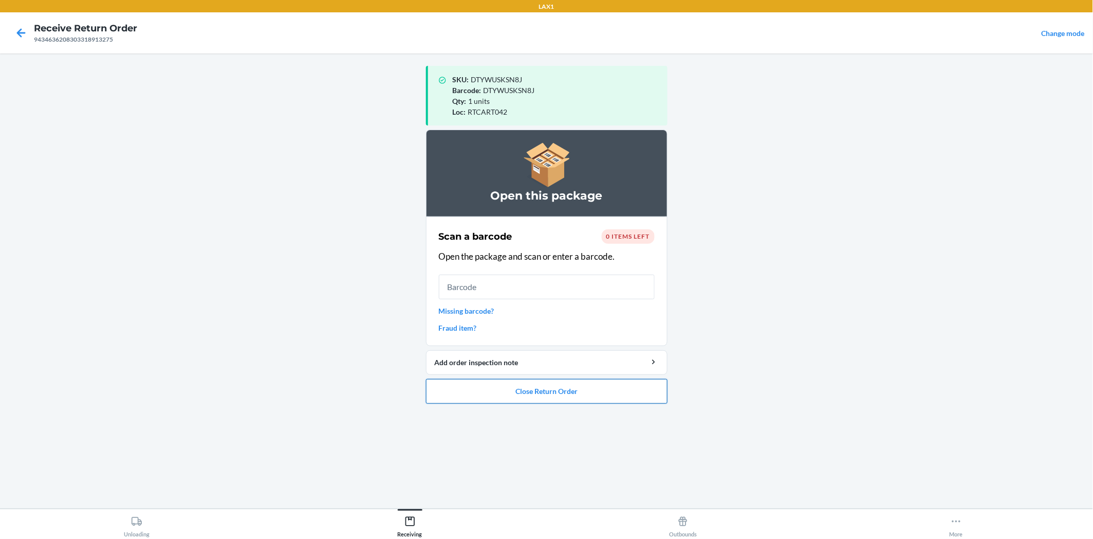
click at [634, 383] on button "Close Return Order" at bounding box center [547, 391] width 242 height 25
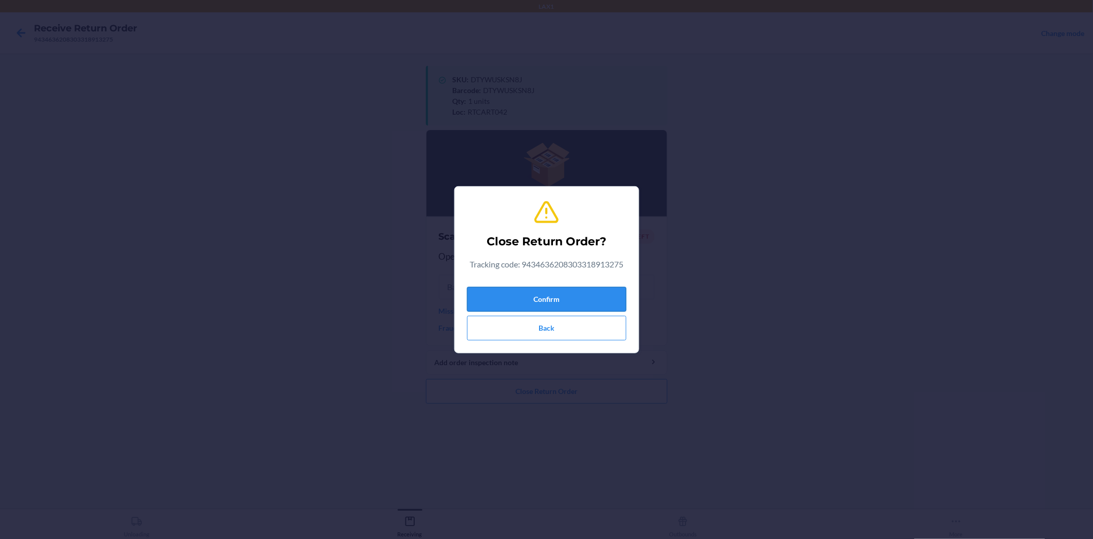
click at [599, 298] on button "Confirm" at bounding box center [546, 299] width 159 height 25
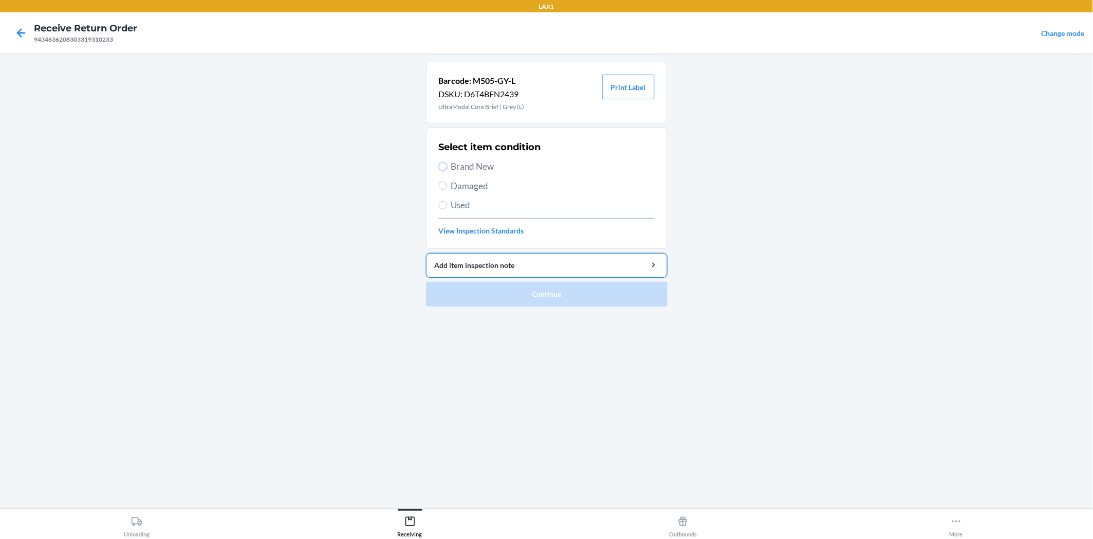
drag, startPoint x: 444, startPoint y: 165, endPoint x: 526, endPoint y: 271, distance: 133.3
click at [445, 166] on input "Brand New" at bounding box center [443, 166] width 8 height 8
radio input "true"
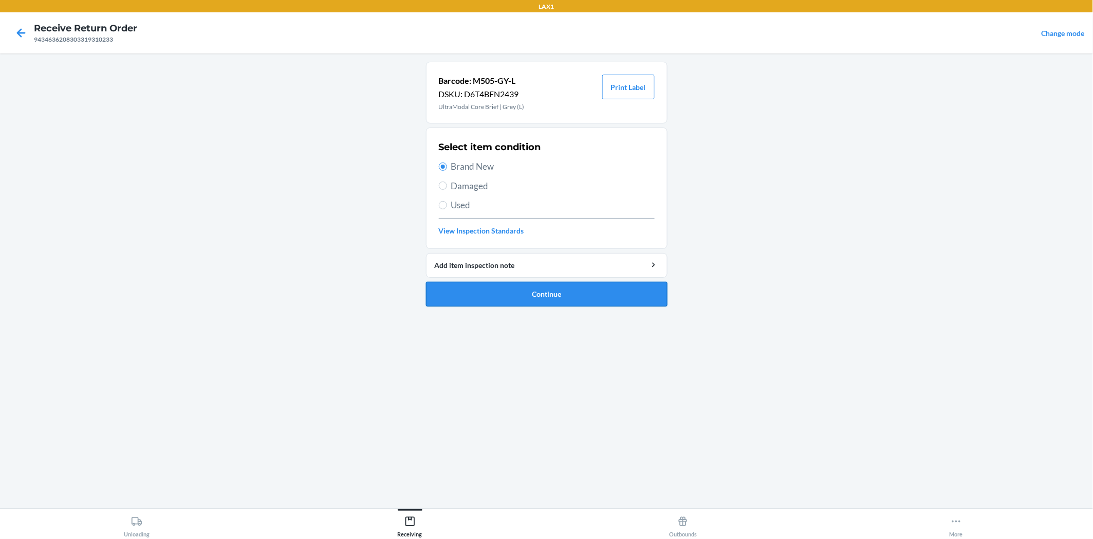
click at [536, 286] on button "Continue" at bounding box center [547, 294] width 242 height 25
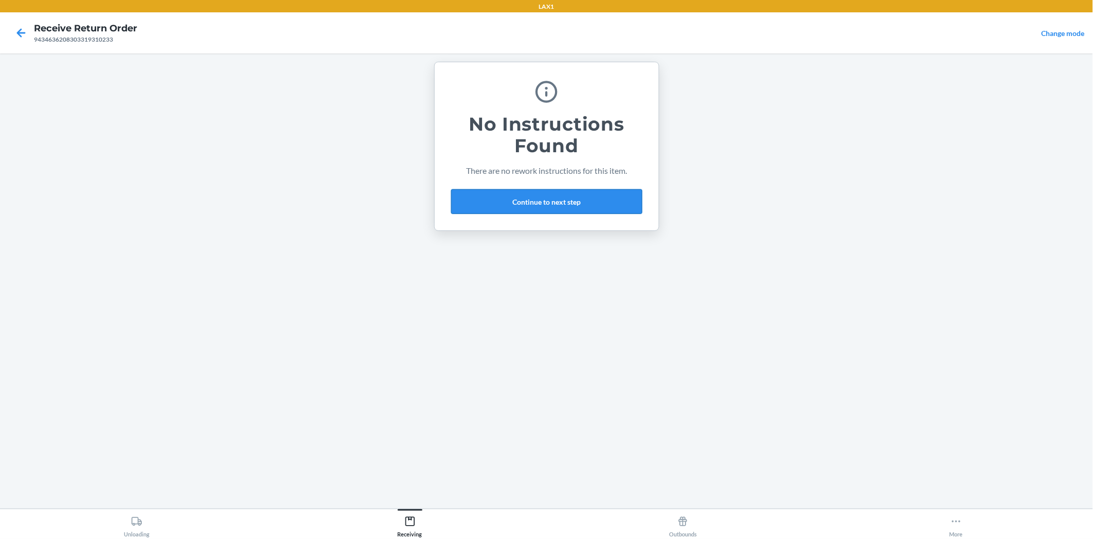
click at [605, 196] on button "Continue to next step" at bounding box center [546, 201] width 191 height 25
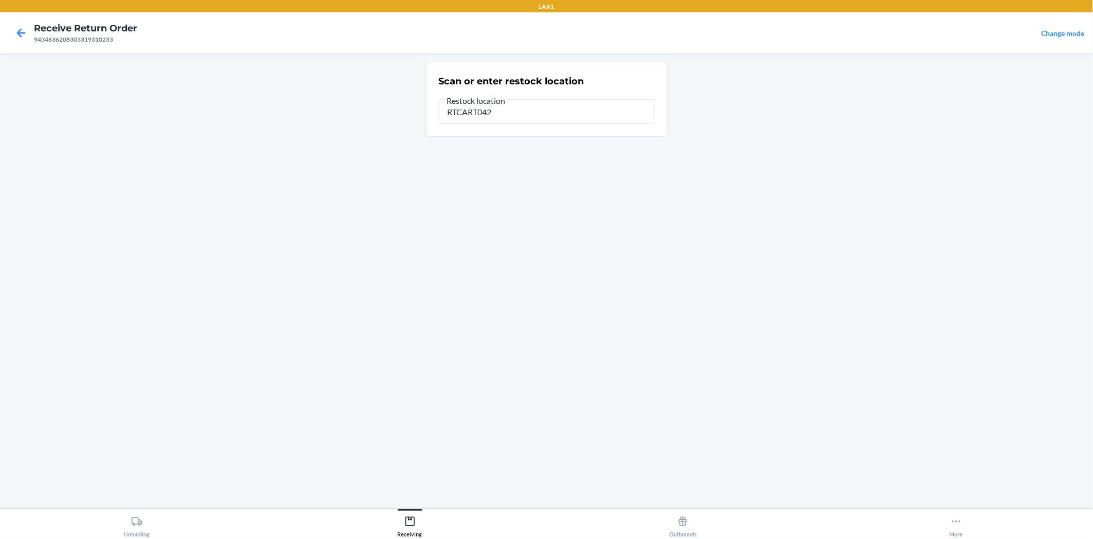
type input "RTCART042"
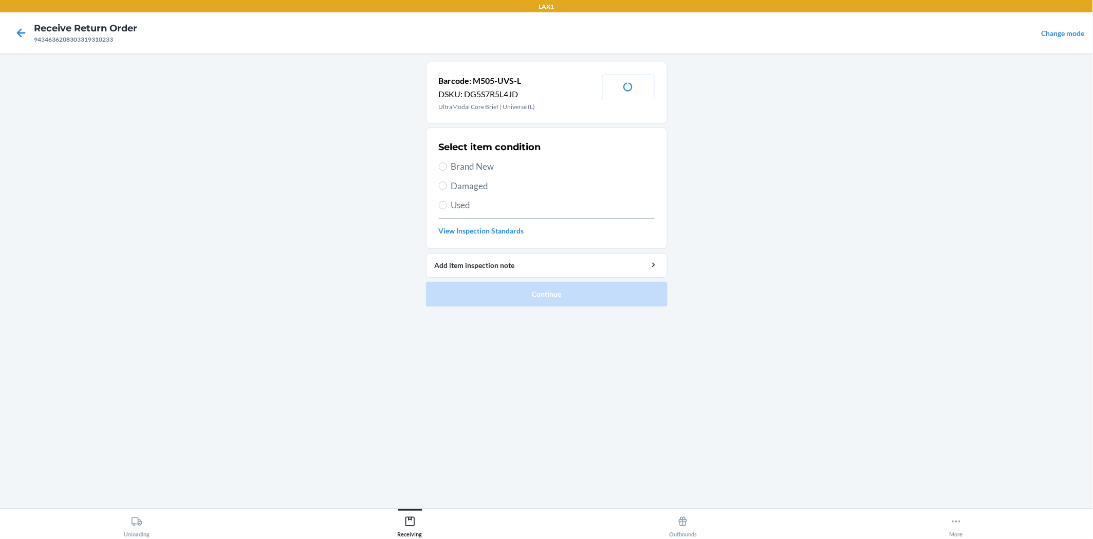
click at [439, 162] on label "Brand New" at bounding box center [547, 166] width 216 height 13
click at [439, 162] on input "Brand New" at bounding box center [443, 166] width 8 height 8
radio input "true"
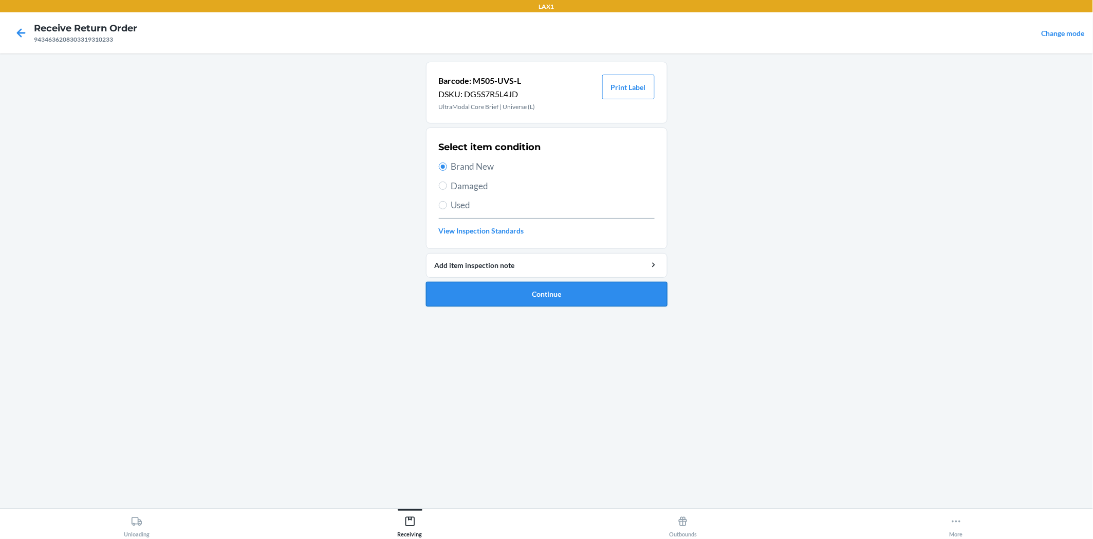
click at [530, 287] on button "Continue" at bounding box center [547, 294] width 242 height 25
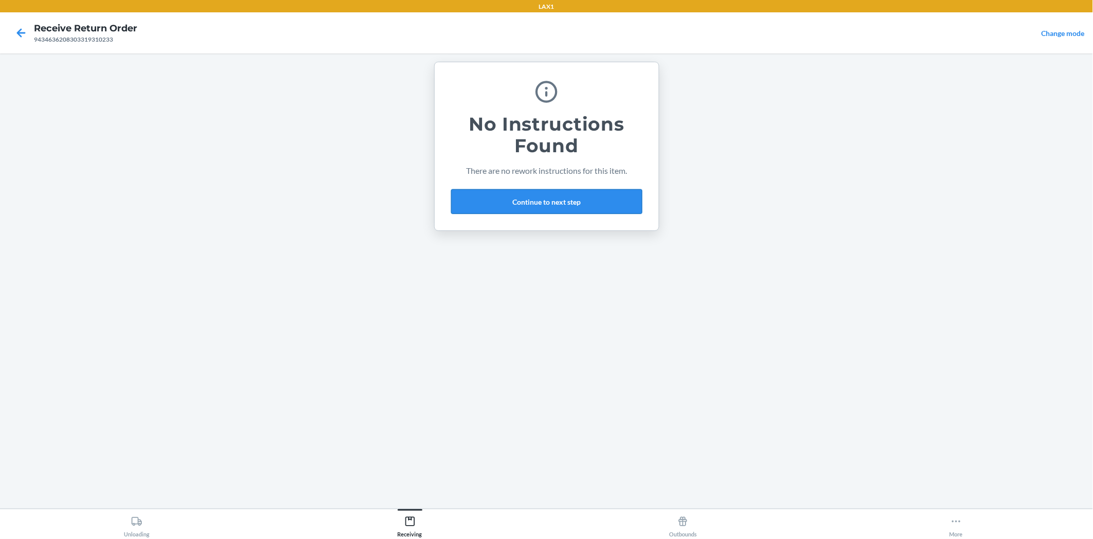
click at [579, 197] on button "Continue to next step" at bounding box center [546, 201] width 191 height 25
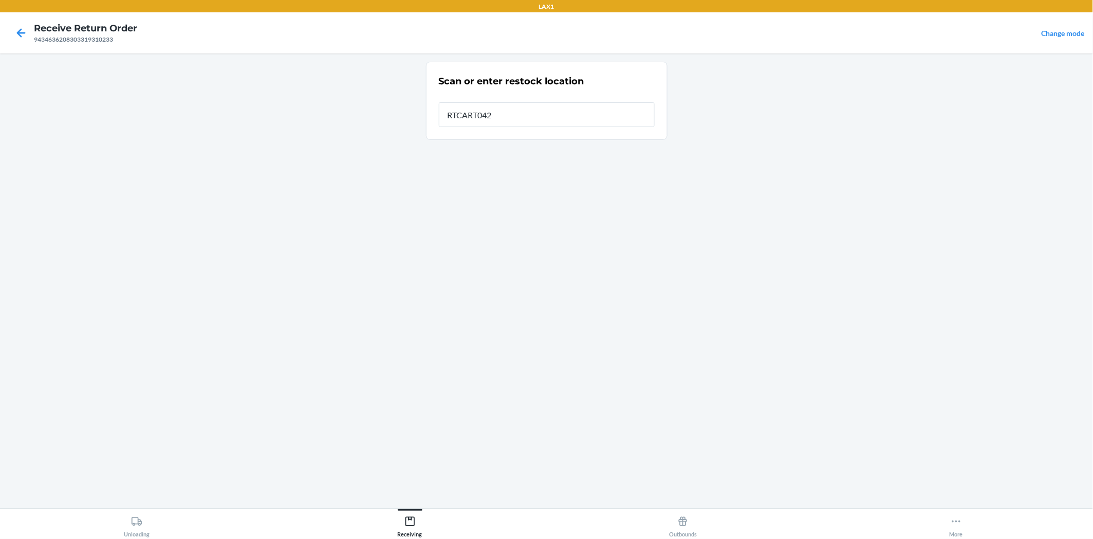
type input "RTCART042"
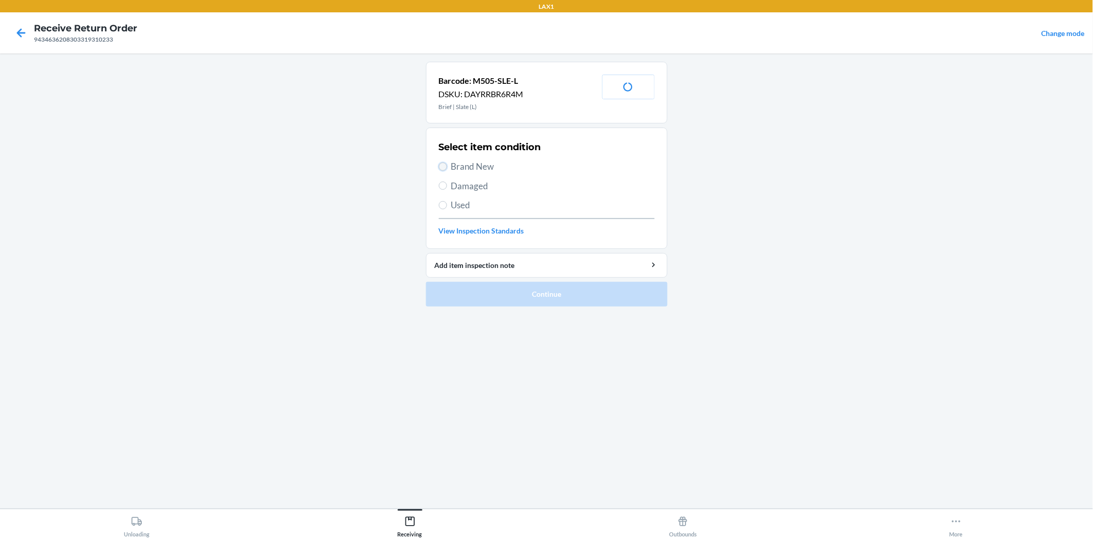
click at [445, 167] on input "Brand New" at bounding box center [443, 166] width 8 height 8
radio input "true"
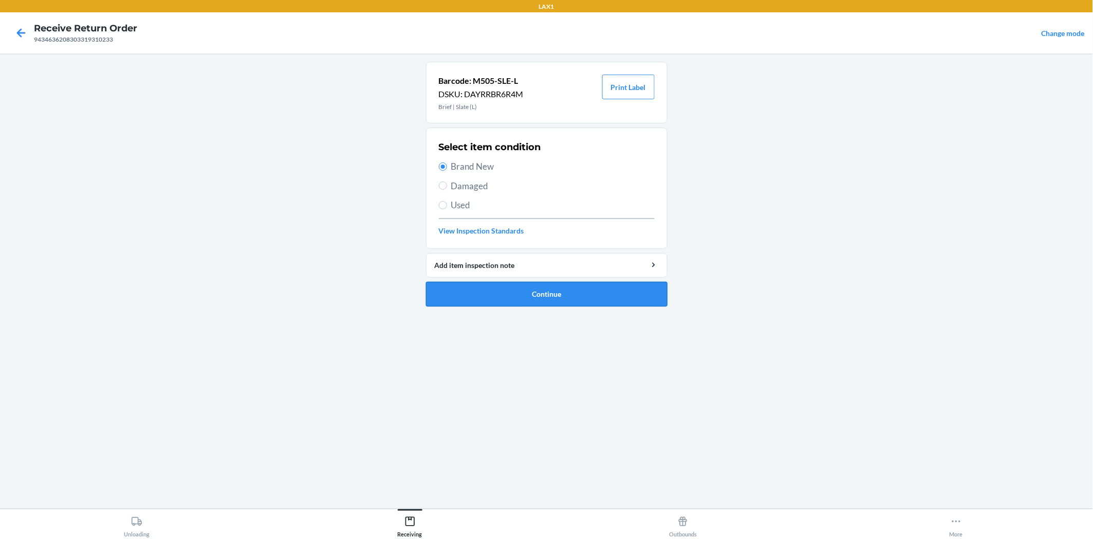
click at [532, 289] on button "Continue" at bounding box center [547, 294] width 242 height 25
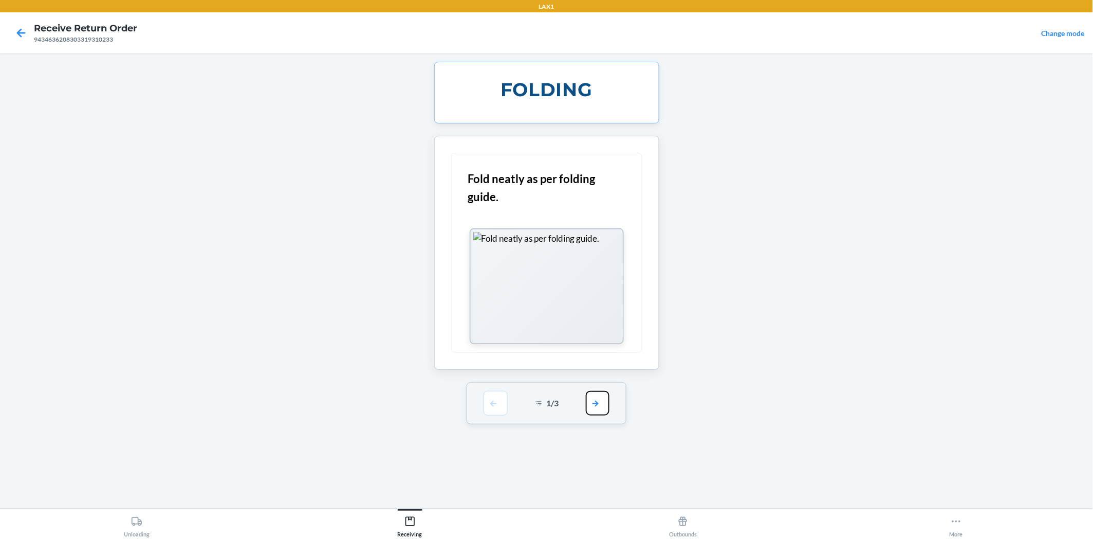
drag, startPoint x: 597, startPoint y: 397, endPoint x: 597, endPoint y: 378, distance: 18.5
click at [597, 396] on button "button" at bounding box center [598, 403] width 24 height 25
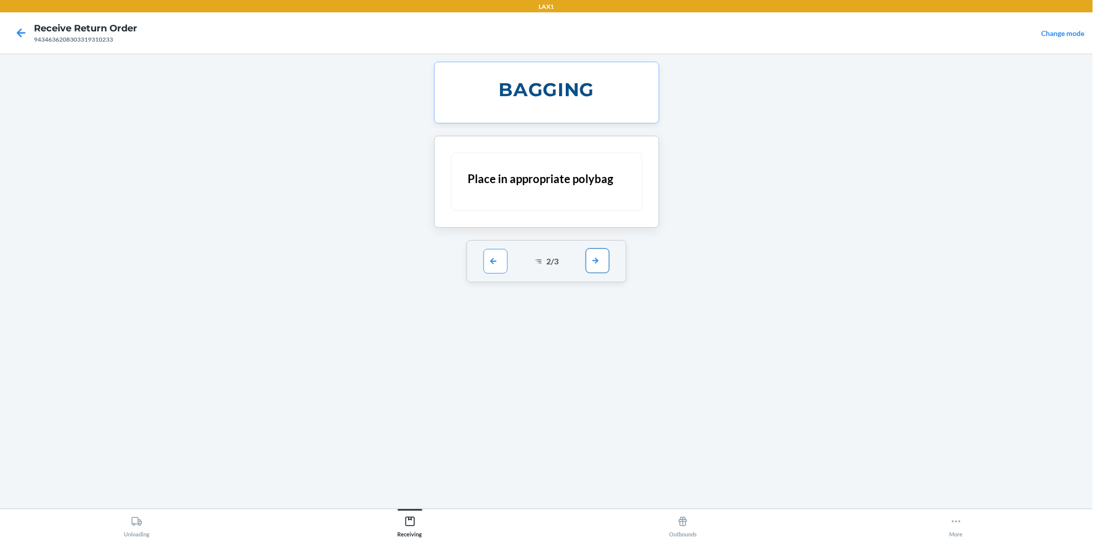
click at [595, 258] on button "button" at bounding box center [598, 260] width 24 height 25
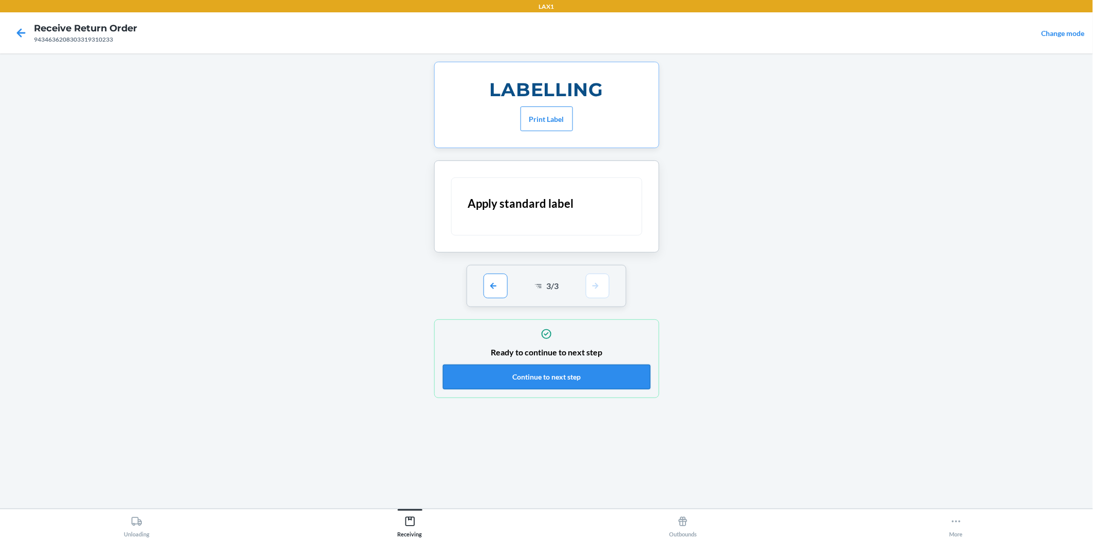
click at [594, 376] on button "Continue to next step" at bounding box center [547, 376] width 208 height 25
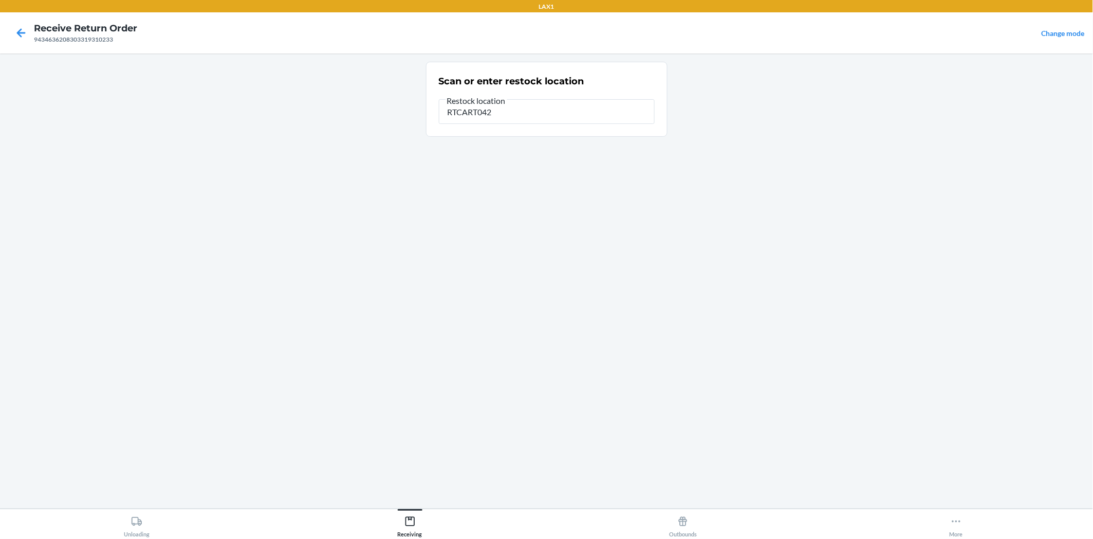
type input "RTCART042"
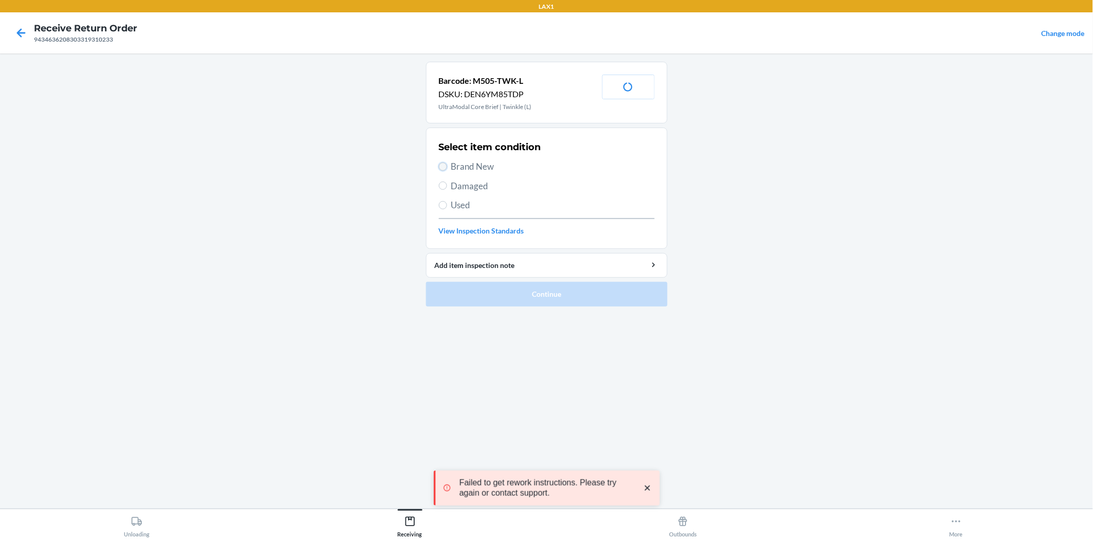
click at [440, 163] on input "Brand New" at bounding box center [443, 166] width 8 height 8
radio input "true"
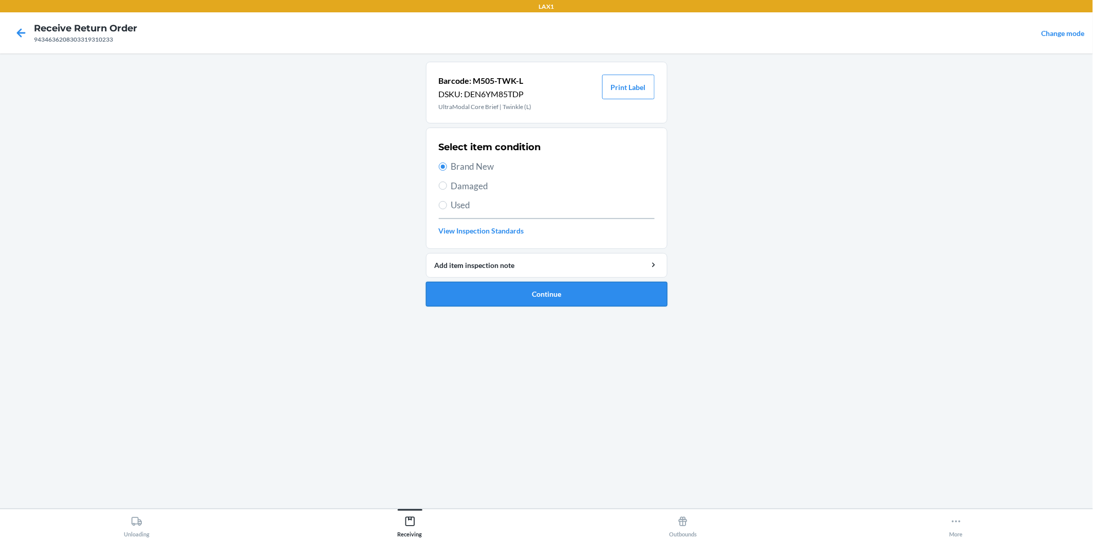
click at [496, 289] on button "Continue" at bounding box center [547, 294] width 242 height 25
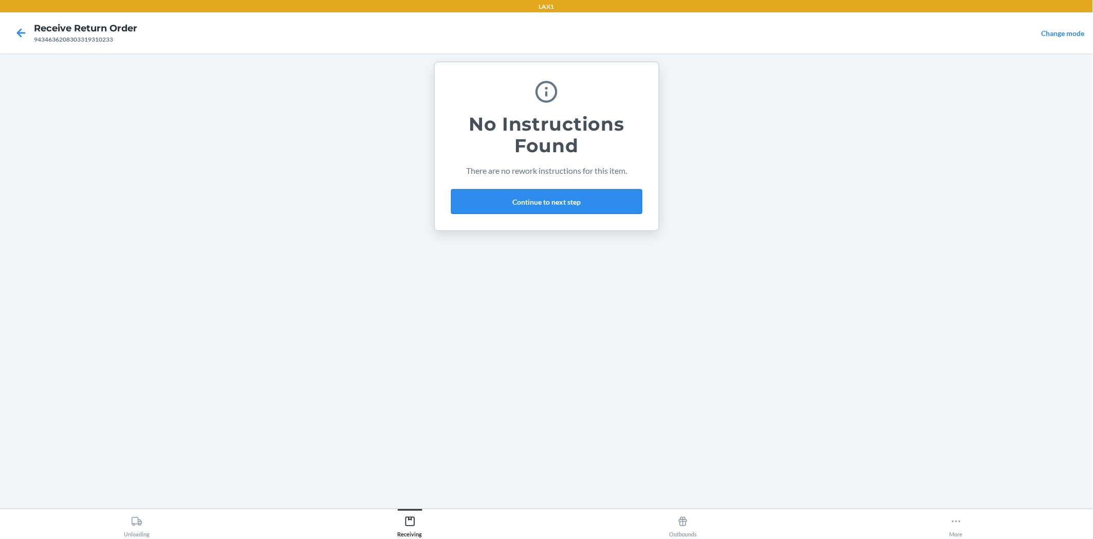
click at [582, 192] on button "Continue to next step" at bounding box center [546, 201] width 191 height 25
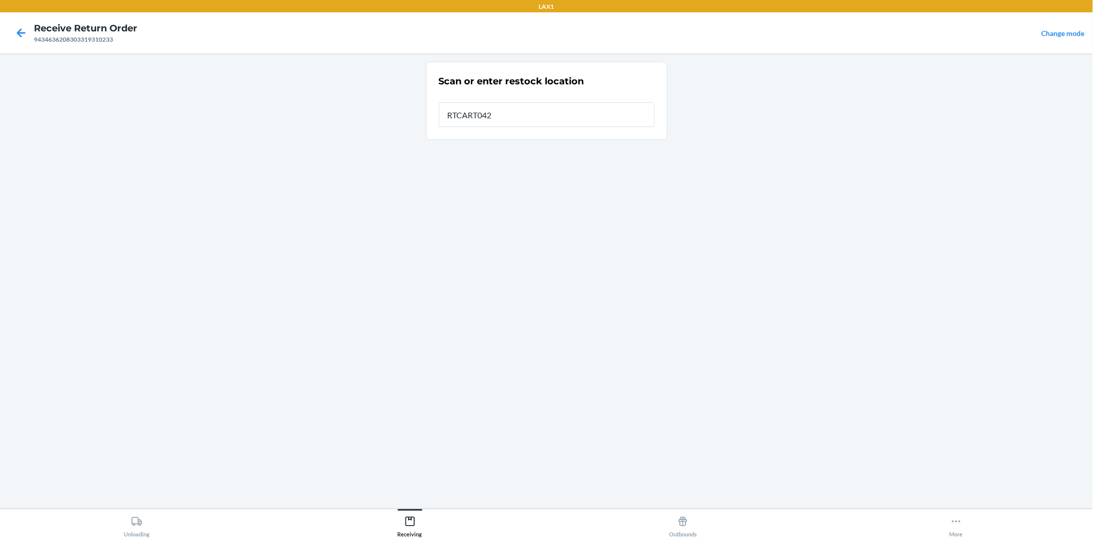
type input "RTCART042"
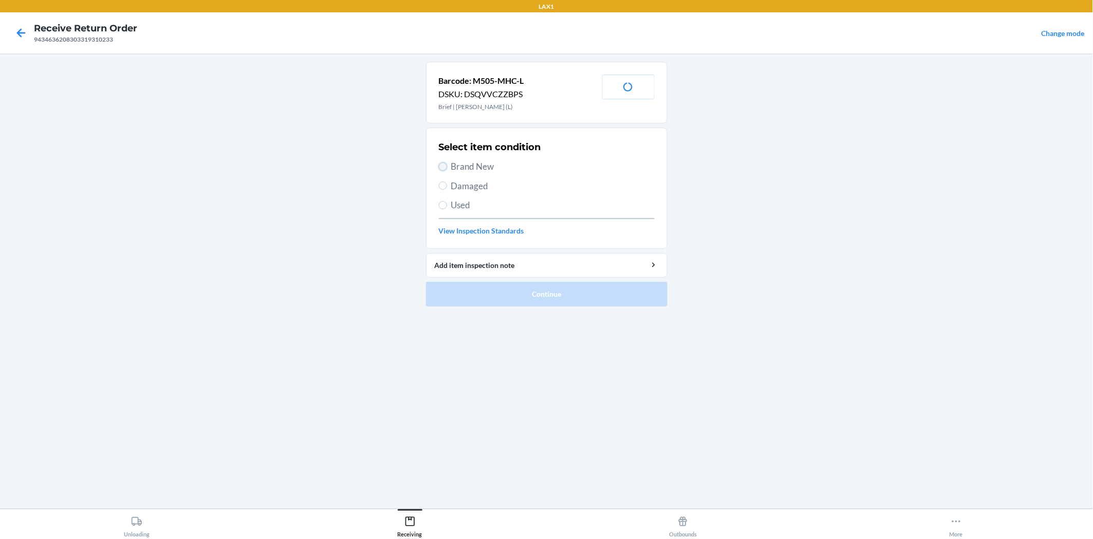
click at [439, 165] on input "Brand New" at bounding box center [443, 166] width 8 height 8
radio input "true"
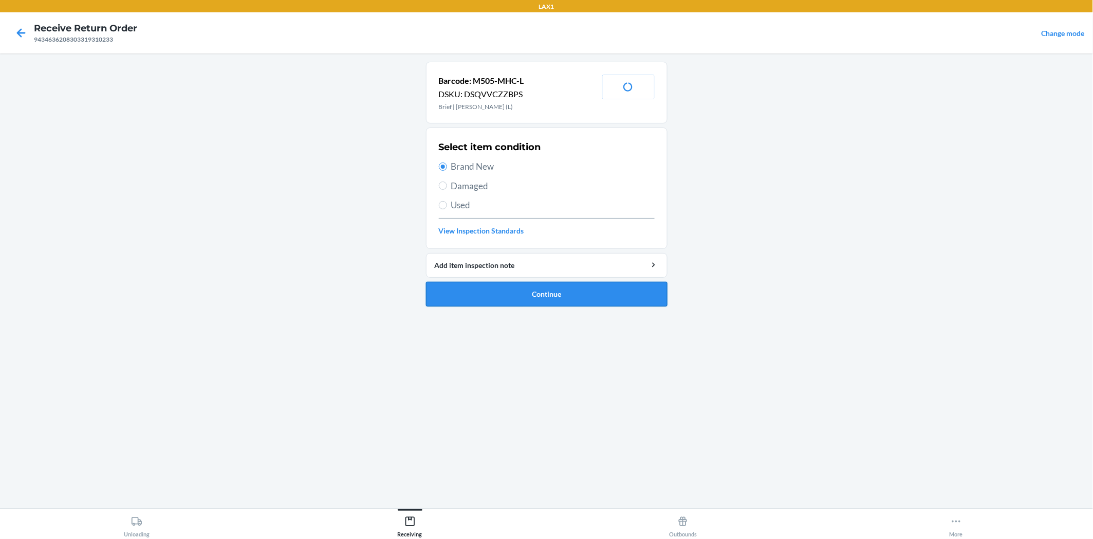
click at [501, 283] on button "Continue" at bounding box center [547, 294] width 242 height 25
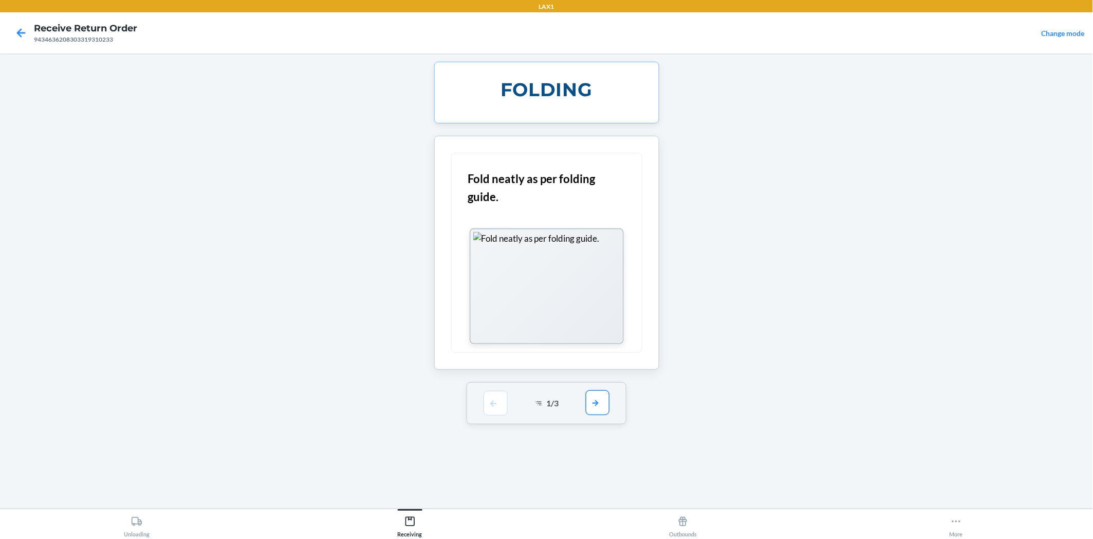
click at [595, 398] on button "button" at bounding box center [598, 402] width 24 height 25
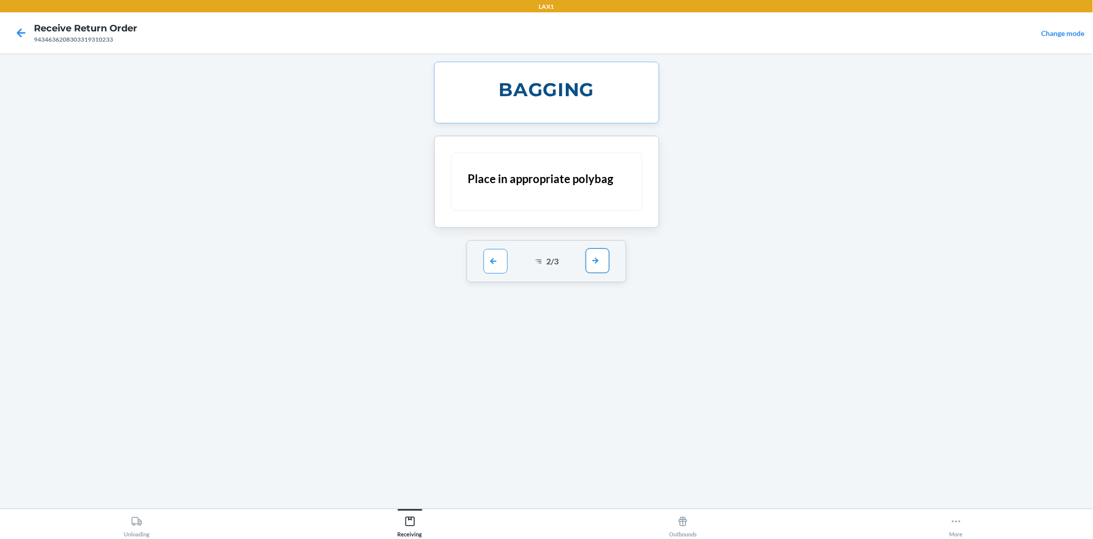
click at [595, 257] on button "button" at bounding box center [598, 260] width 24 height 25
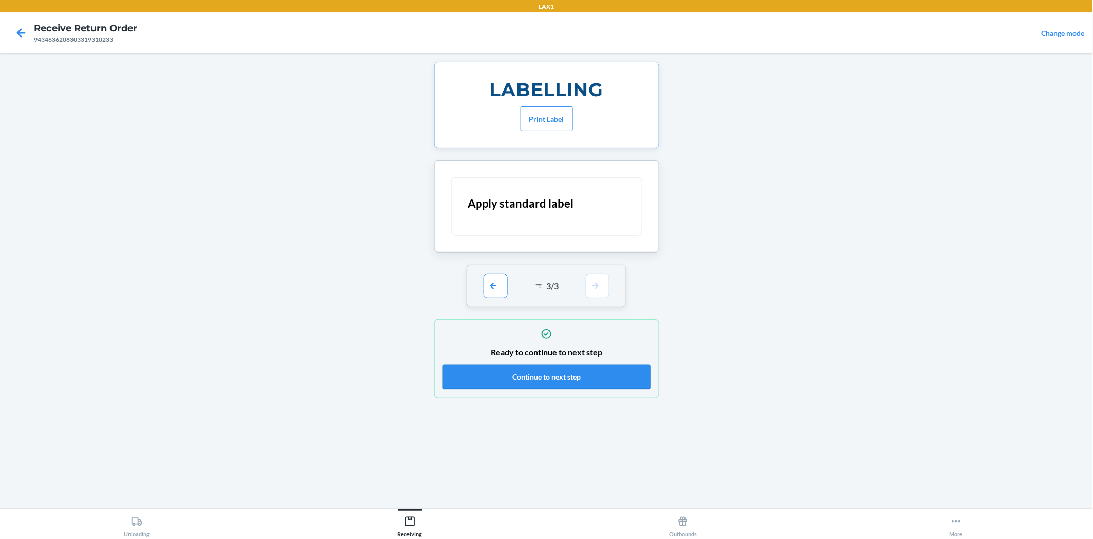
click at [587, 381] on button "Continue to next step" at bounding box center [547, 376] width 208 height 25
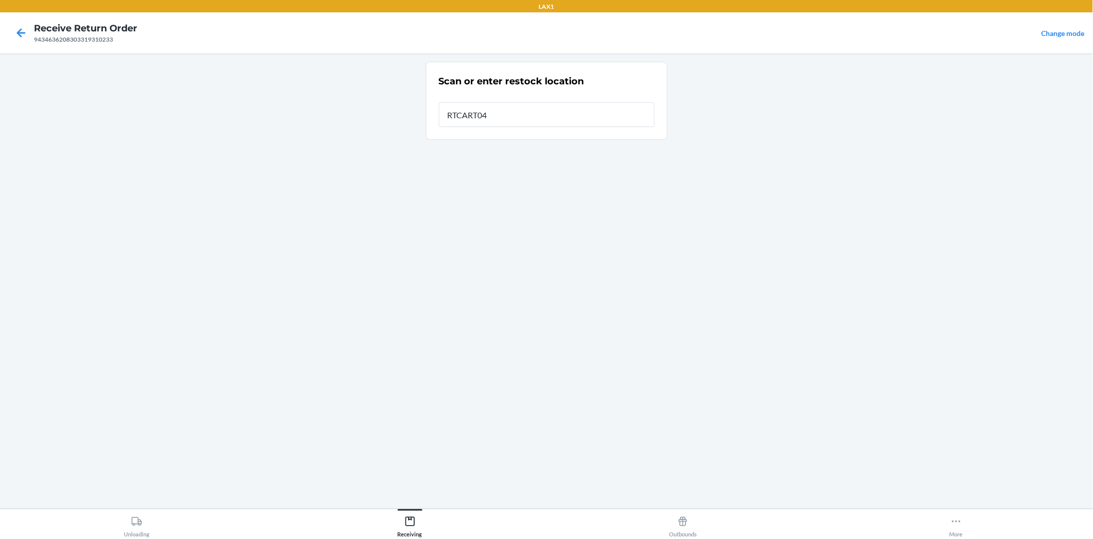
type input "RTCART042"
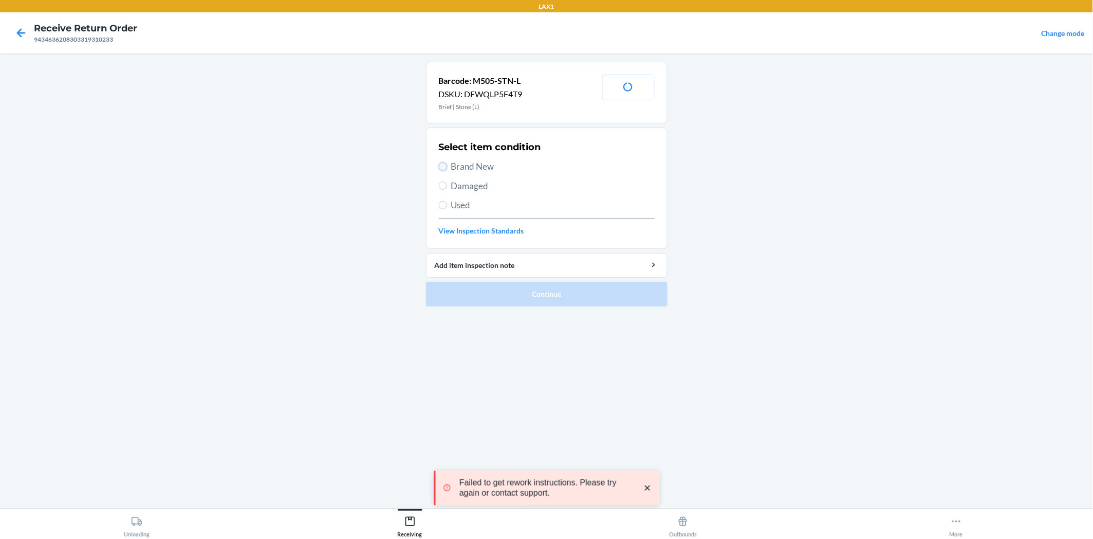
click at [445, 167] on input "Brand New" at bounding box center [443, 166] width 8 height 8
radio input "true"
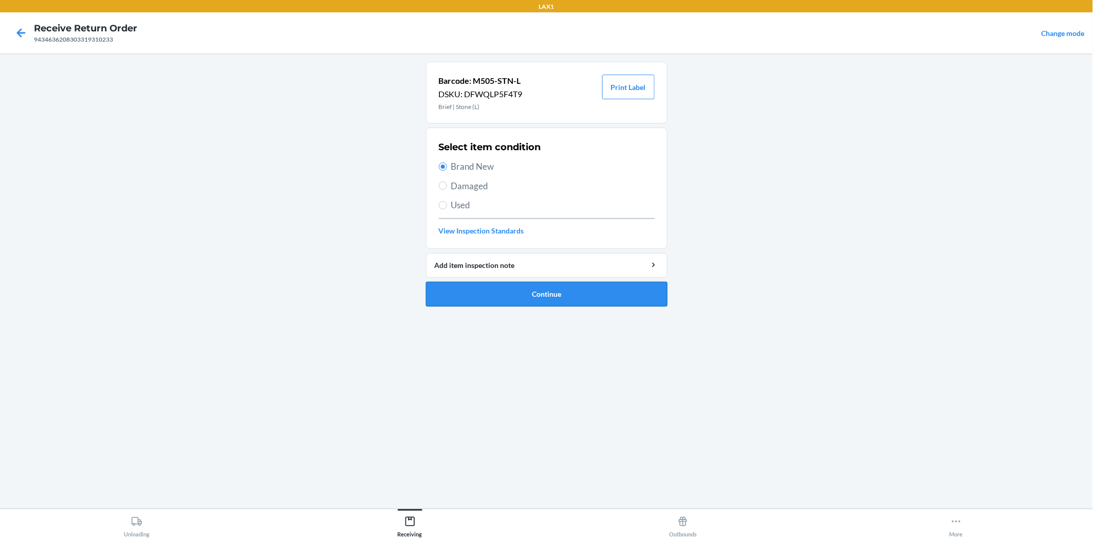
click at [520, 297] on button "Continue" at bounding box center [547, 294] width 242 height 25
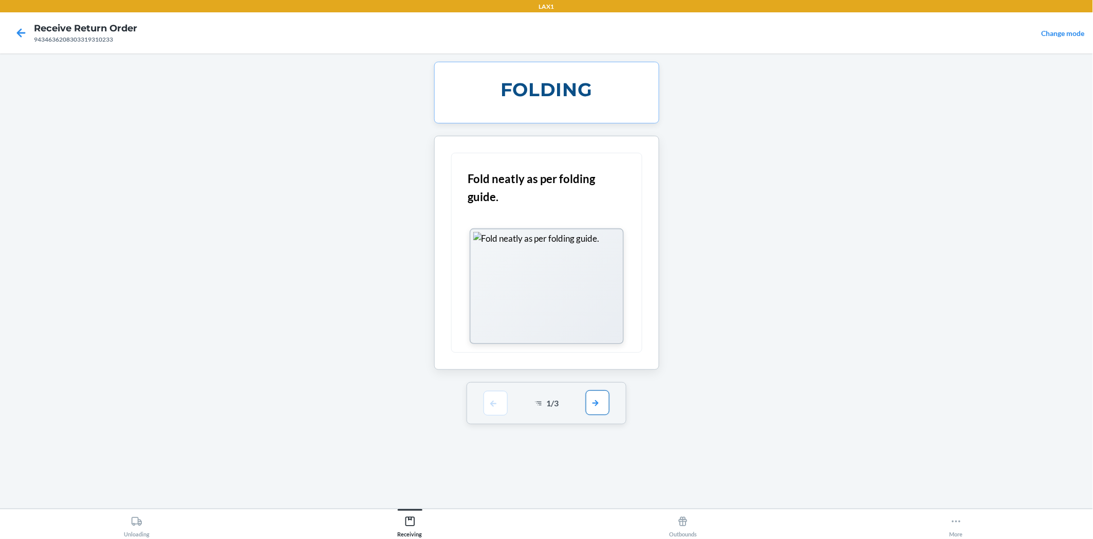
click at [602, 402] on button "button" at bounding box center [598, 402] width 24 height 25
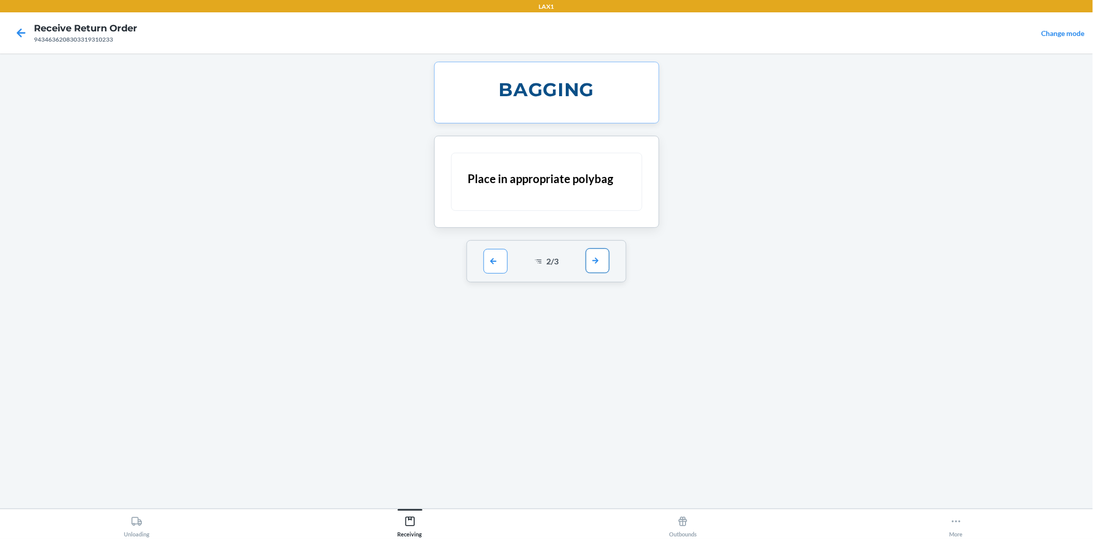
click at [596, 261] on button "button" at bounding box center [598, 260] width 24 height 25
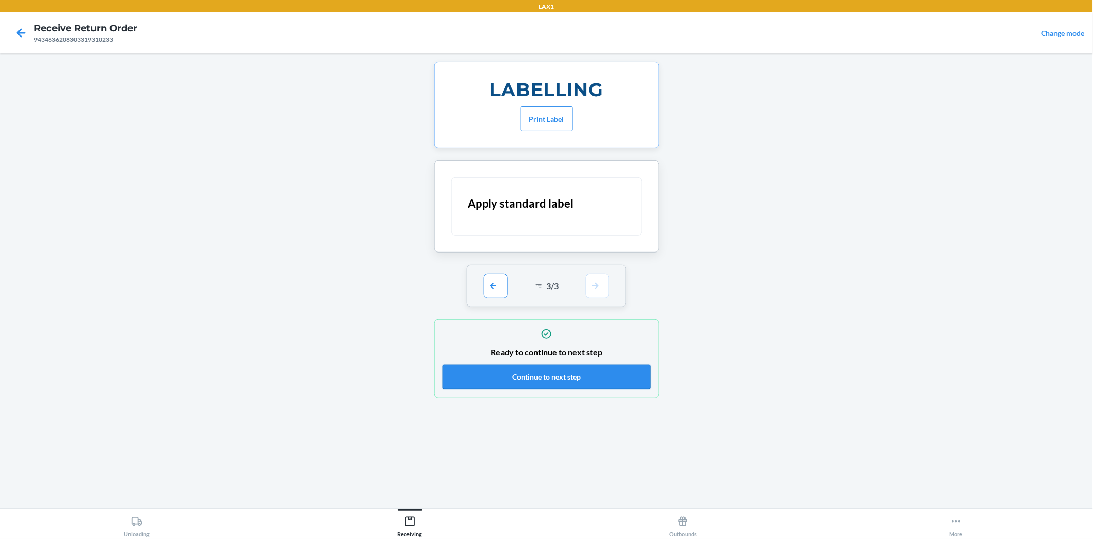
click at [591, 380] on button "Continue to next step" at bounding box center [547, 376] width 208 height 25
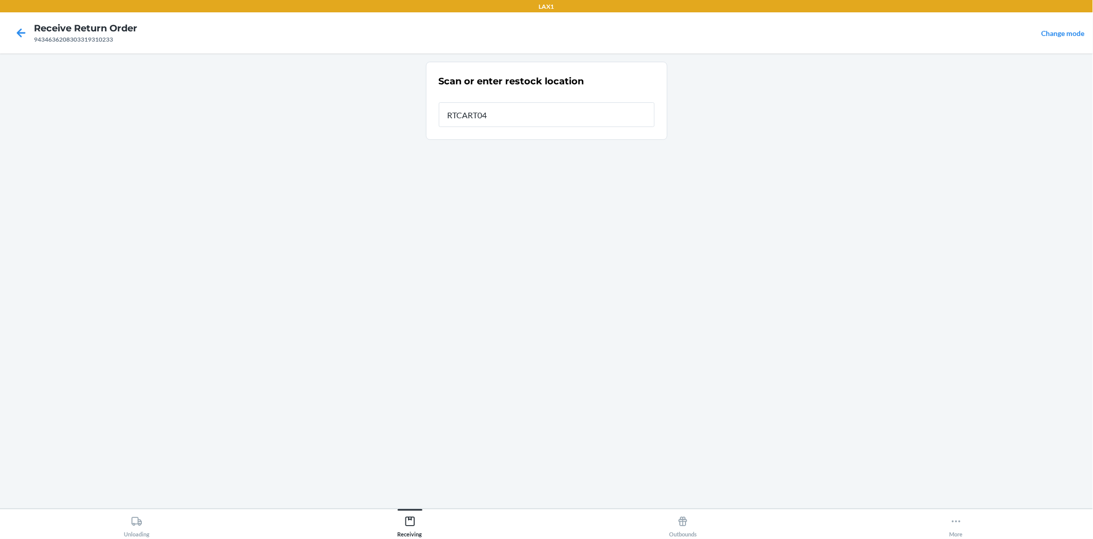
type input "RTCART042"
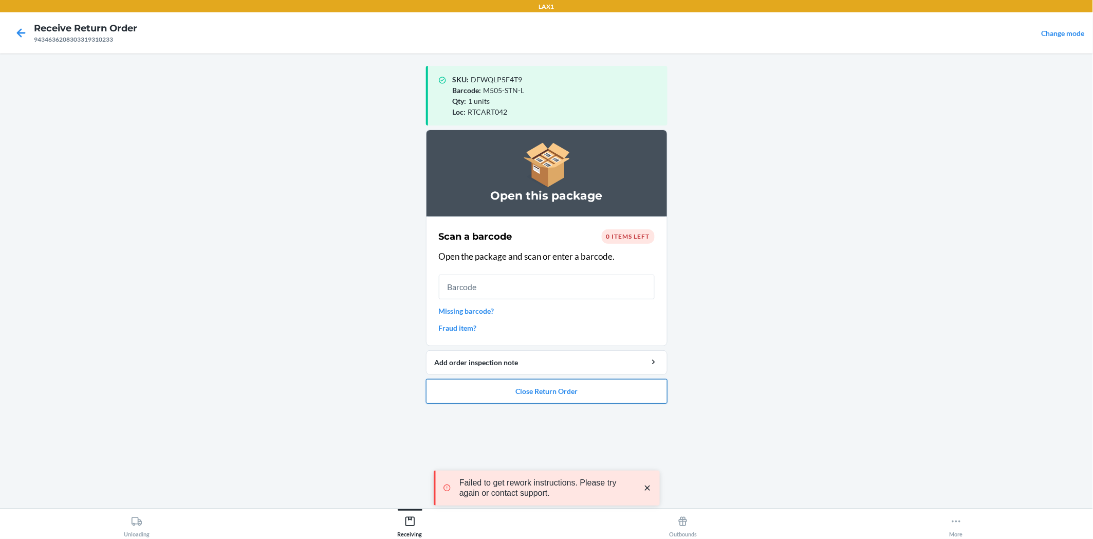
click at [627, 389] on button "Close Return Order" at bounding box center [547, 391] width 242 height 25
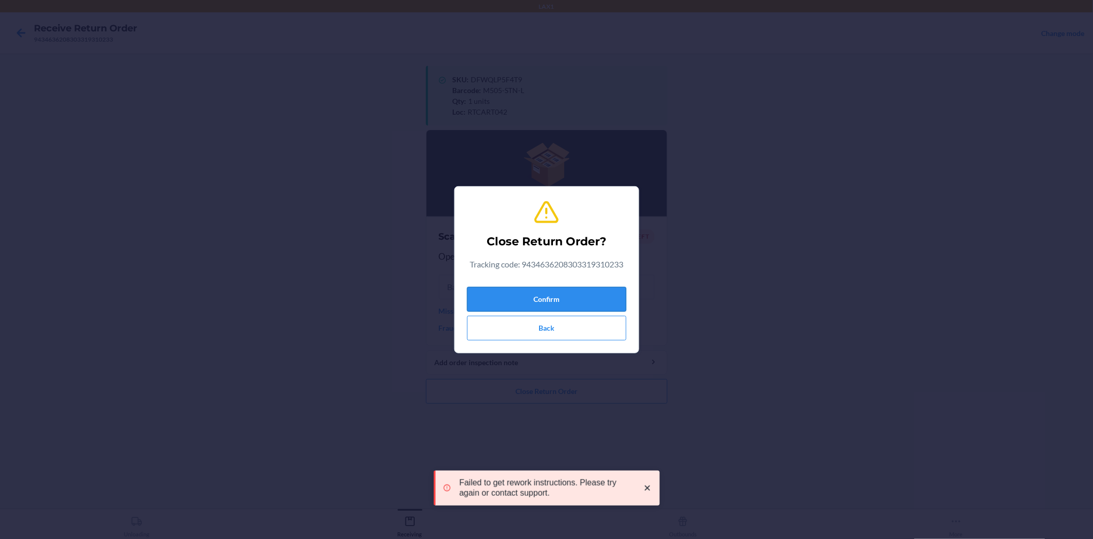
click at [614, 288] on button "Confirm" at bounding box center [546, 299] width 159 height 25
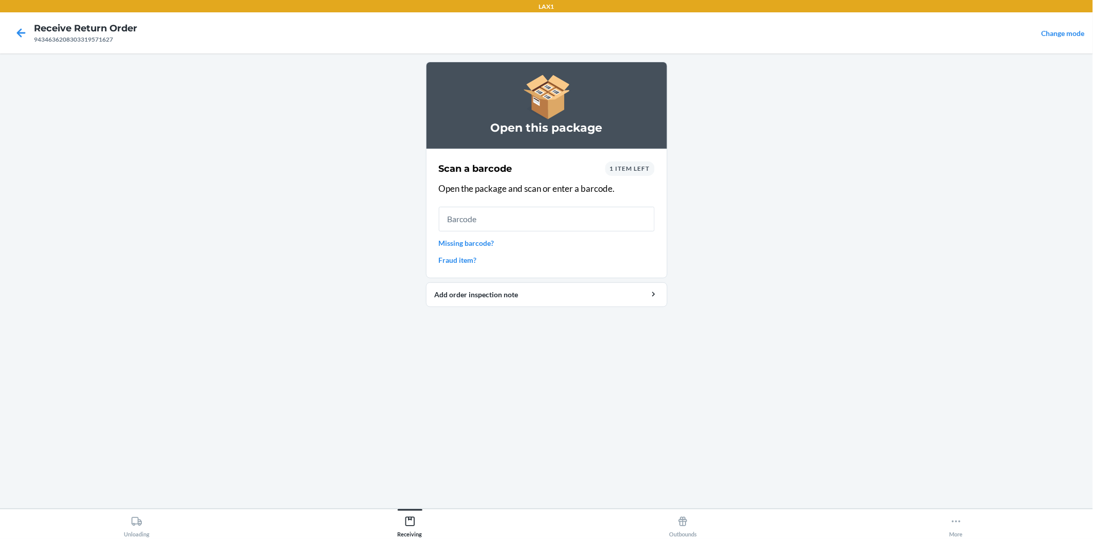
click at [627, 170] on span "1 item left" at bounding box center [630, 168] width 40 height 8
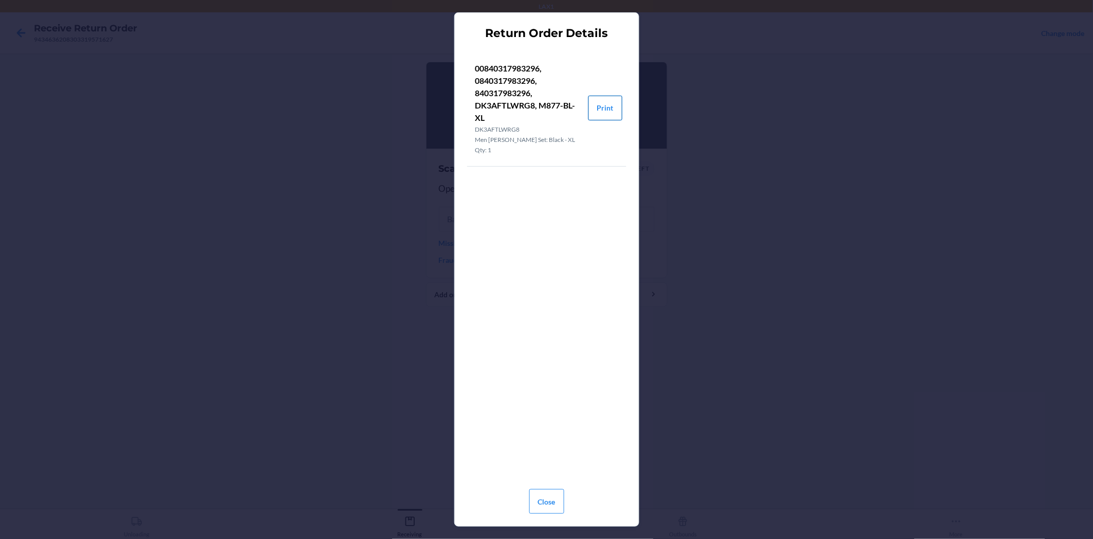
click at [598, 103] on button "Print" at bounding box center [605, 108] width 34 height 25
click at [551, 501] on button "Close" at bounding box center [546, 501] width 35 height 25
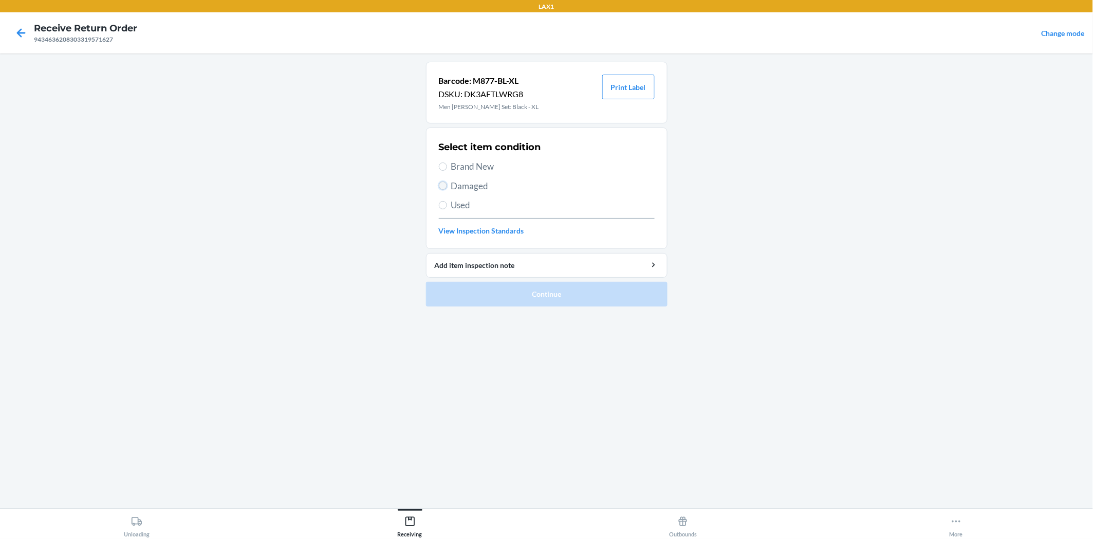
click at [441, 187] on input "Damaged" at bounding box center [443, 185] width 8 height 8
radio input "true"
click at [514, 293] on button "Continue" at bounding box center [547, 294] width 242 height 25
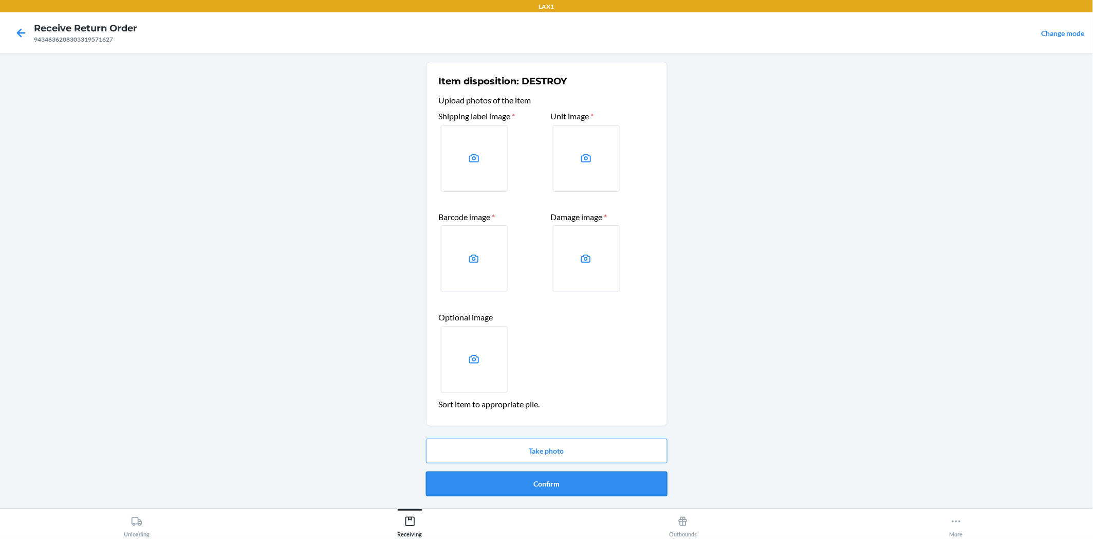
click at [643, 482] on button "Confirm" at bounding box center [547, 483] width 242 height 25
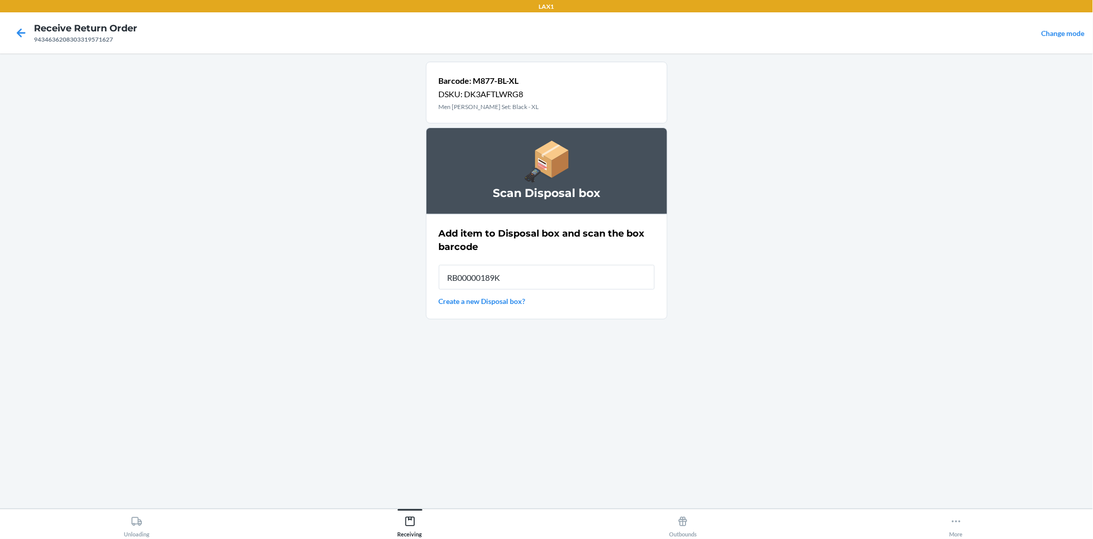
type input "RB00000189K"
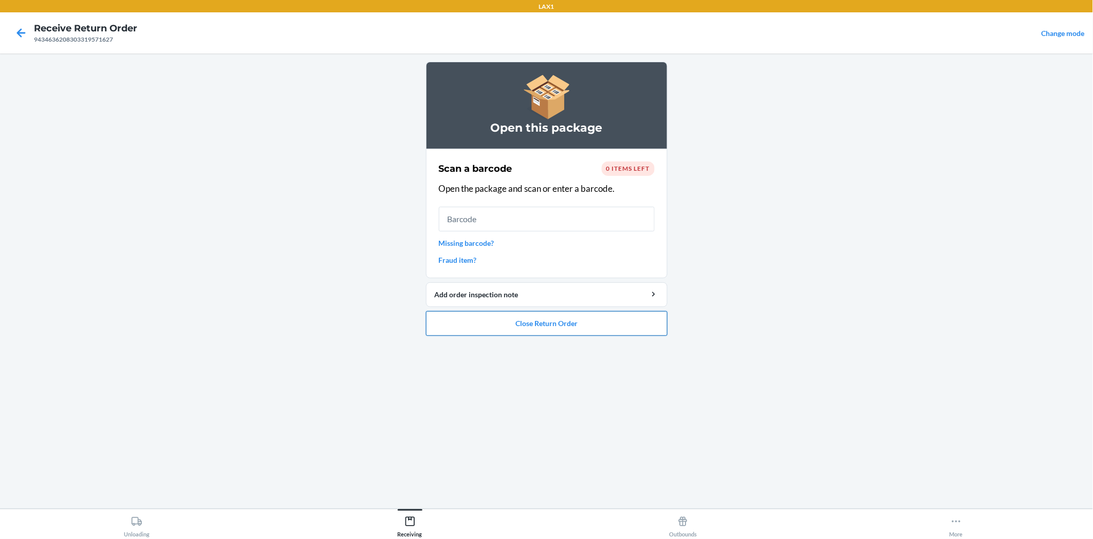
click at [649, 315] on button "Close Return Order" at bounding box center [547, 323] width 242 height 25
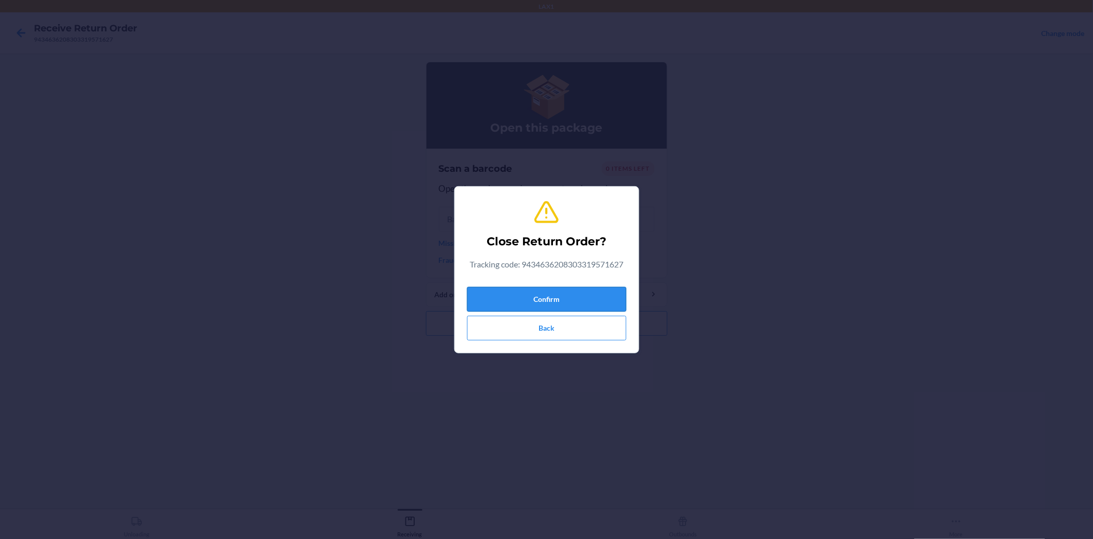
click at [609, 297] on button "Confirm" at bounding box center [546, 299] width 159 height 25
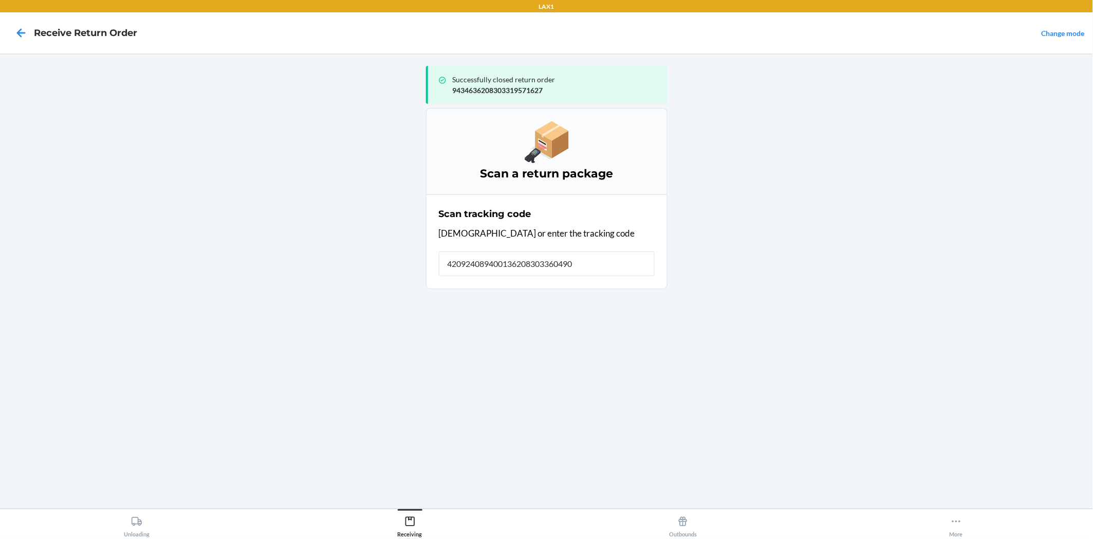
type input "4209240894001362083033604909"
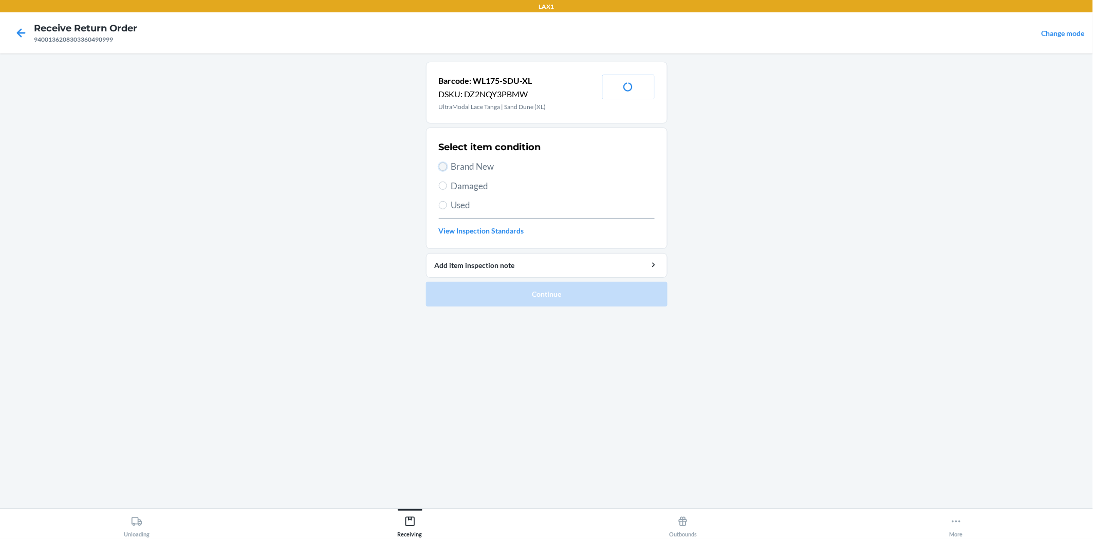
click at [444, 166] on input "Brand New" at bounding box center [443, 166] width 8 height 8
radio input "true"
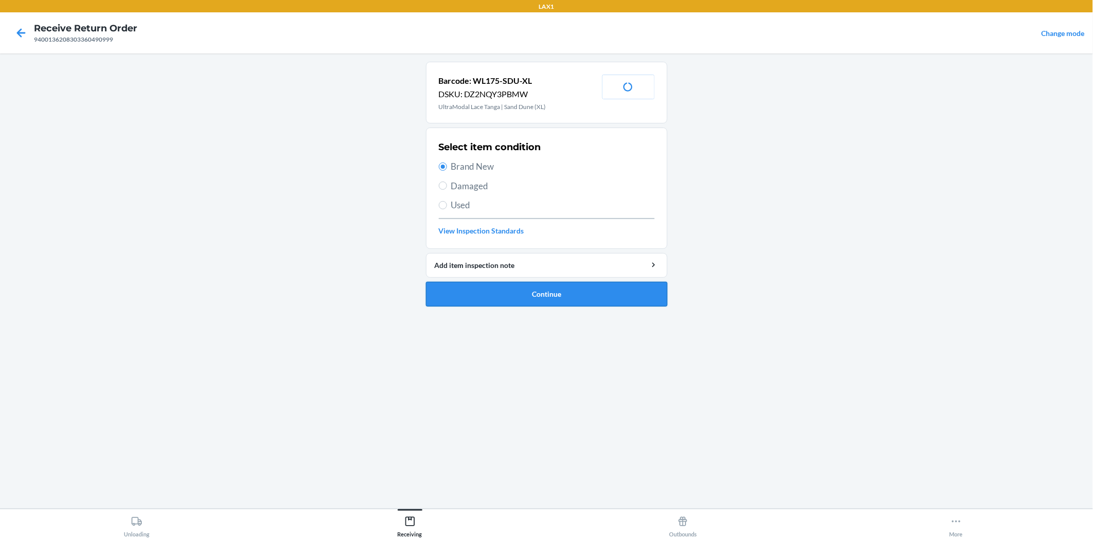
click at [545, 285] on button "Continue" at bounding box center [547, 294] width 242 height 25
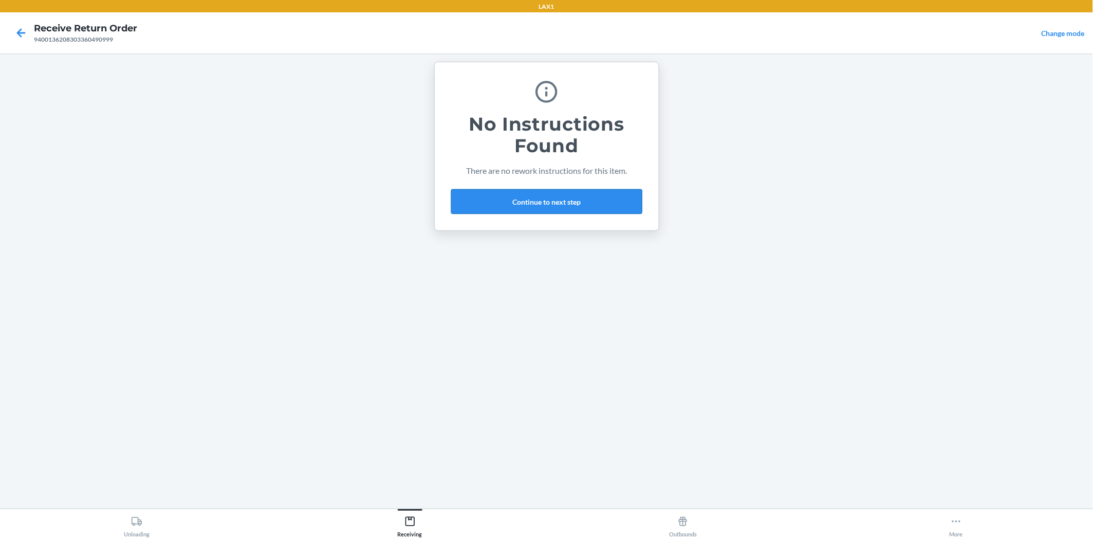
click at [603, 201] on button "Continue to next step" at bounding box center [546, 201] width 191 height 25
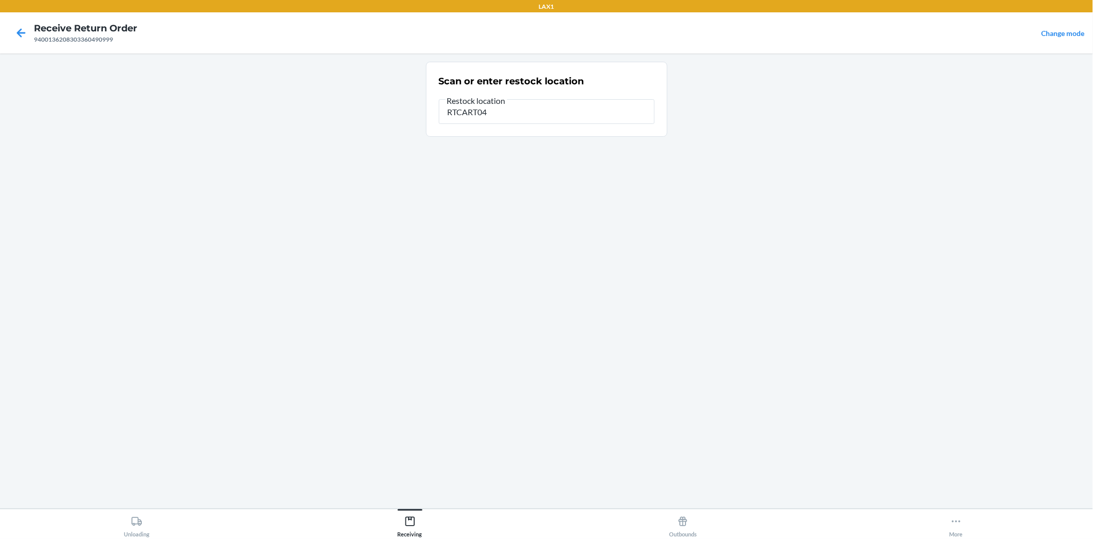
type input "RTCART042"
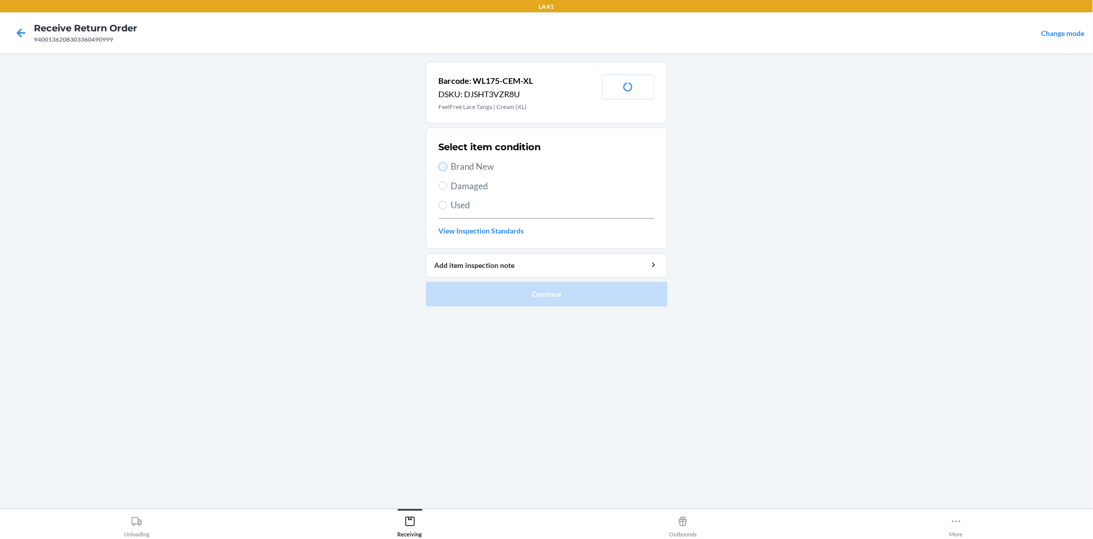
click at [444, 167] on input "Brand New" at bounding box center [443, 166] width 8 height 8
radio input "true"
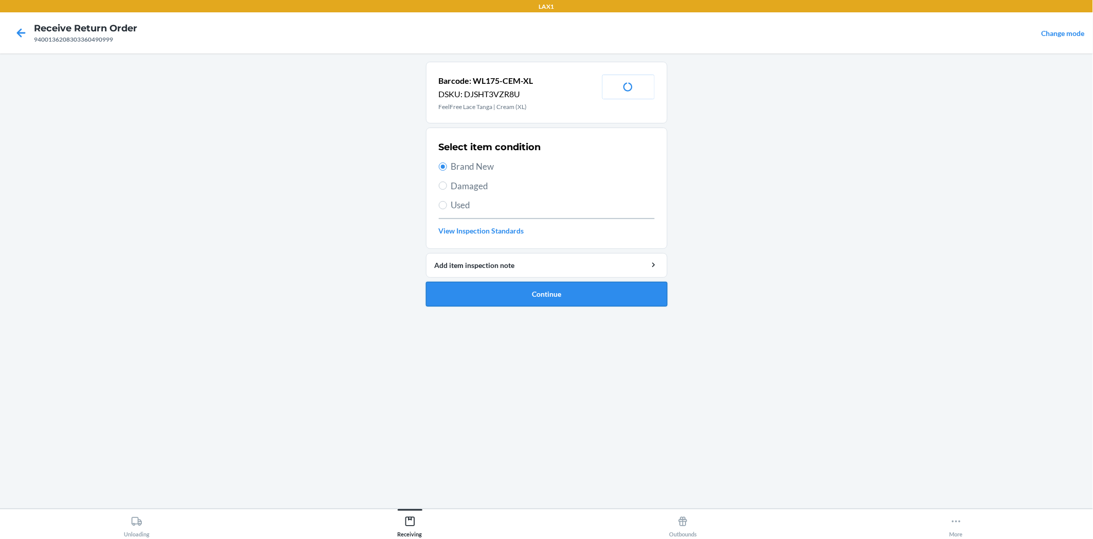
click at [484, 283] on button "Continue" at bounding box center [547, 294] width 242 height 25
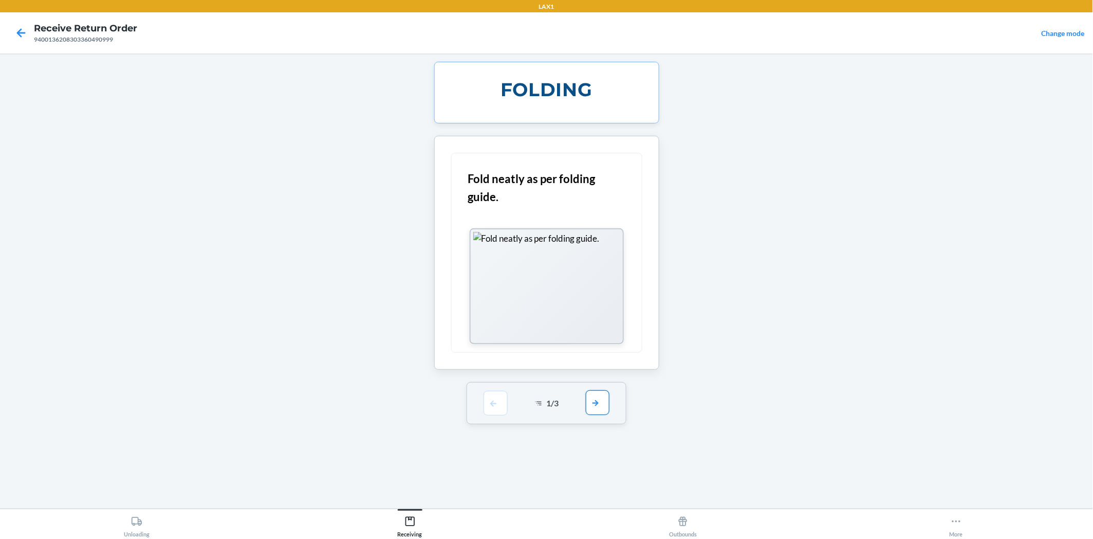
click at [604, 401] on button "button" at bounding box center [598, 402] width 24 height 25
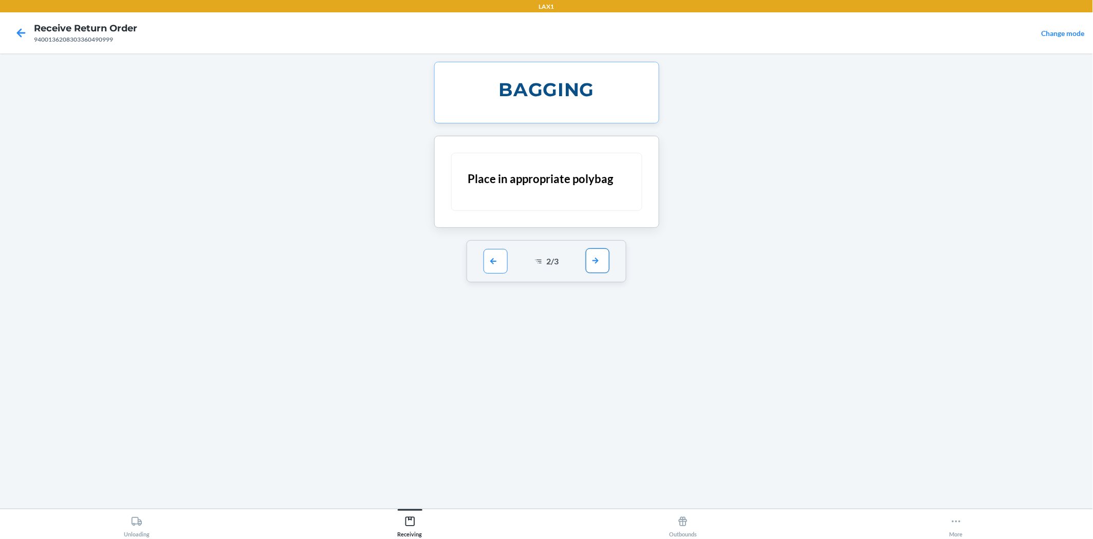
click at [600, 259] on button "button" at bounding box center [598, 260] width 24 height 25
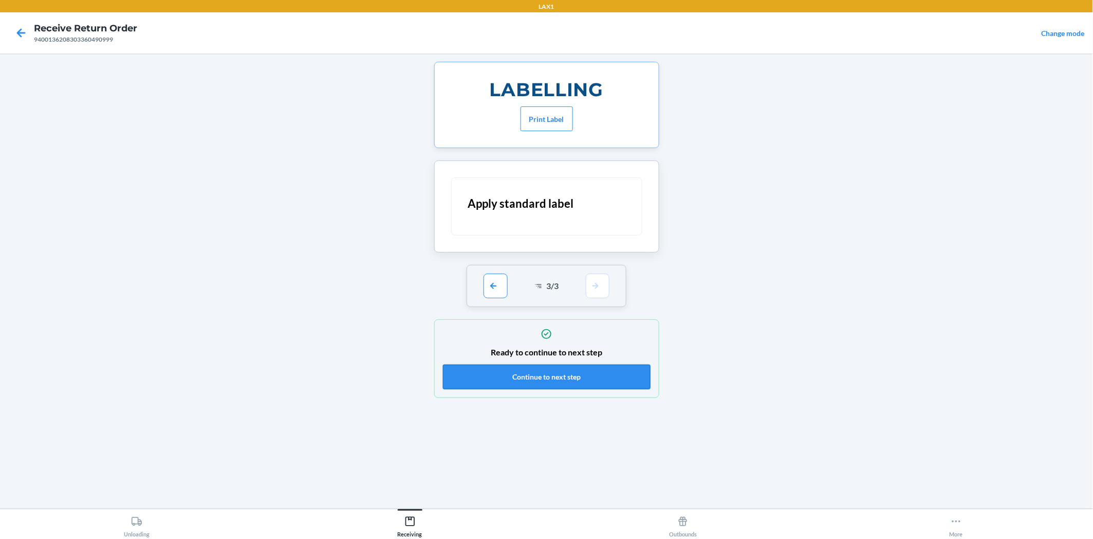
click at [594, 370] on button "Continue to next step" at bounding box center [547, 376] width 208 height 25
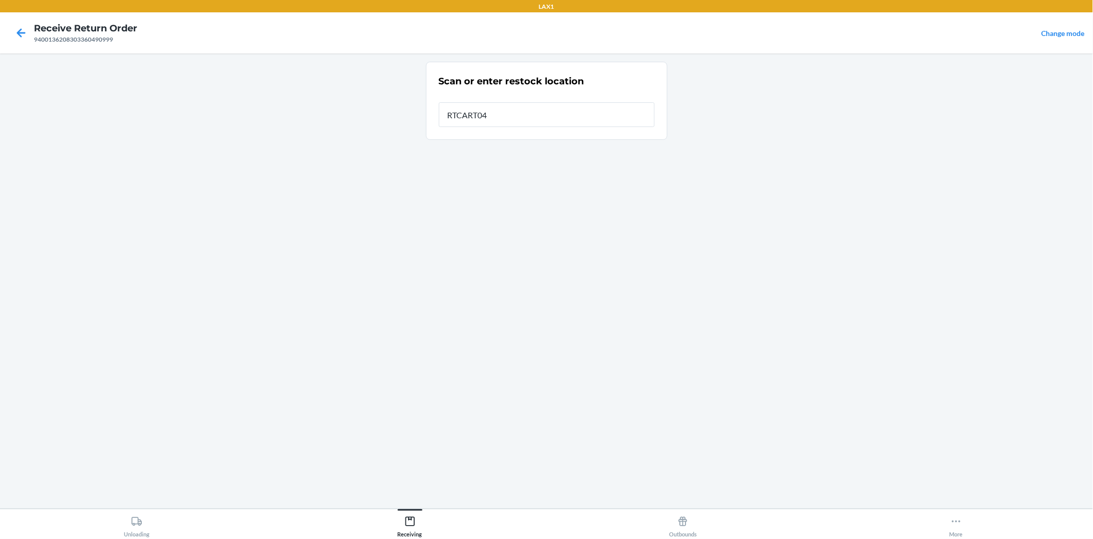
type input "RTCART042"
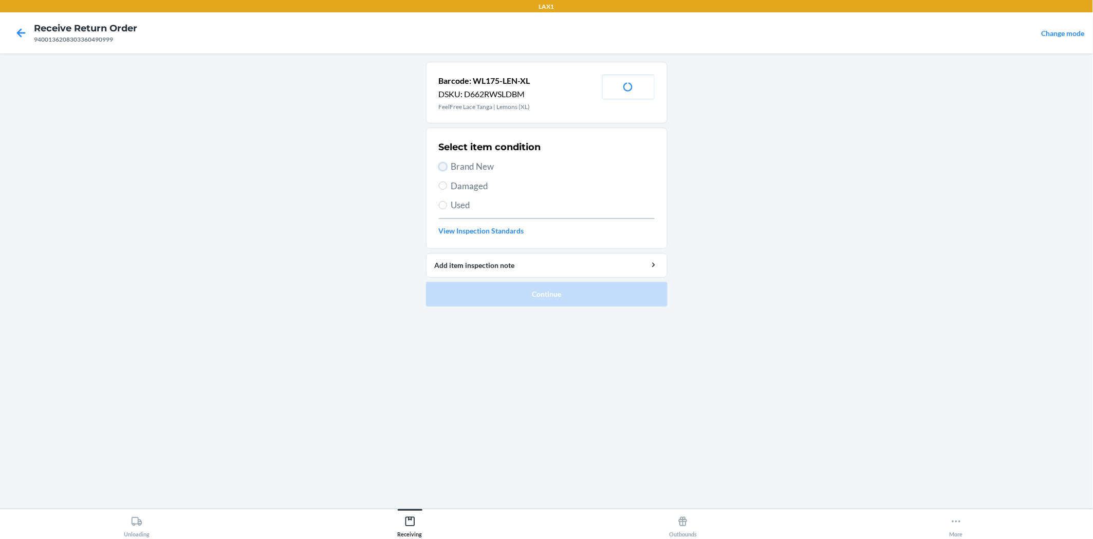
click at [440, 165] on input "Brand New" at bounding box center [443, 166] width 8 height 8
radio input "true"
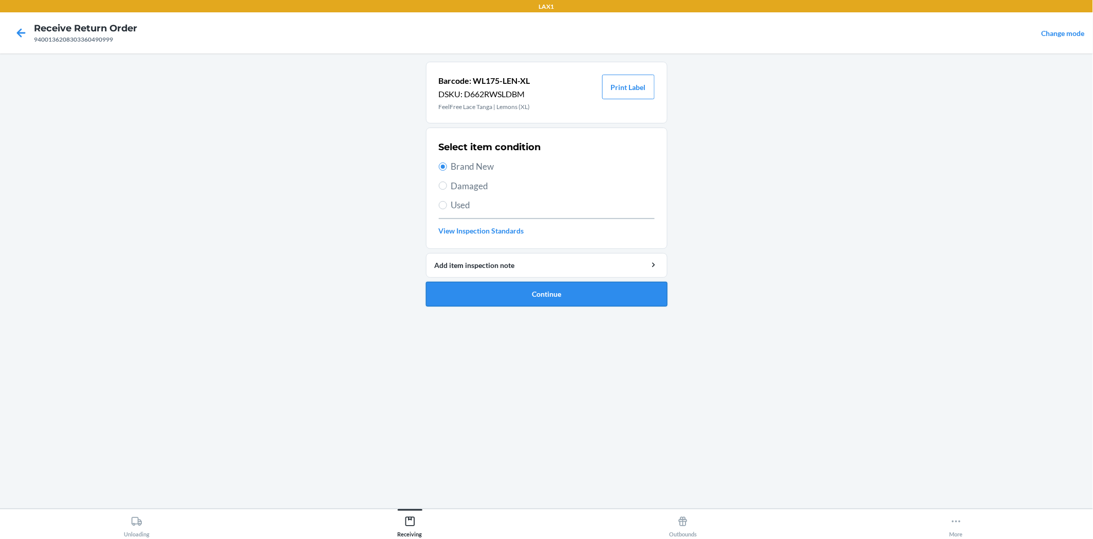
click at [492, 291] on button "Continue" at bounding box center [547, 294] width 242 height 25
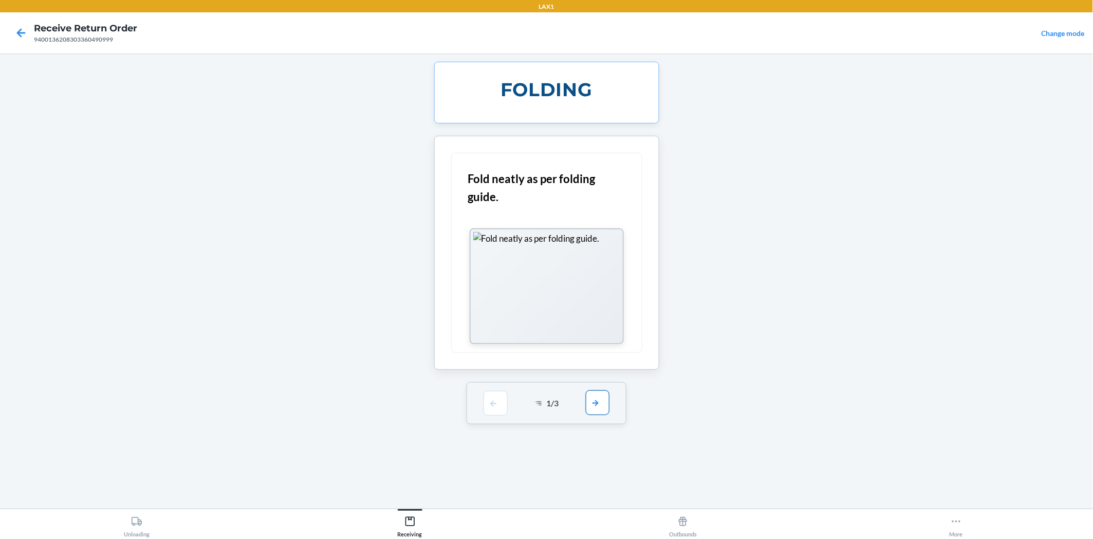
drag, startPoint x: 595, startPoint y: 410, endPoint x: 592, endPoint y: 384, distance: 25.9
click at [595, 410] on button "button" at bounding box center [598, 403] width 24 height 25
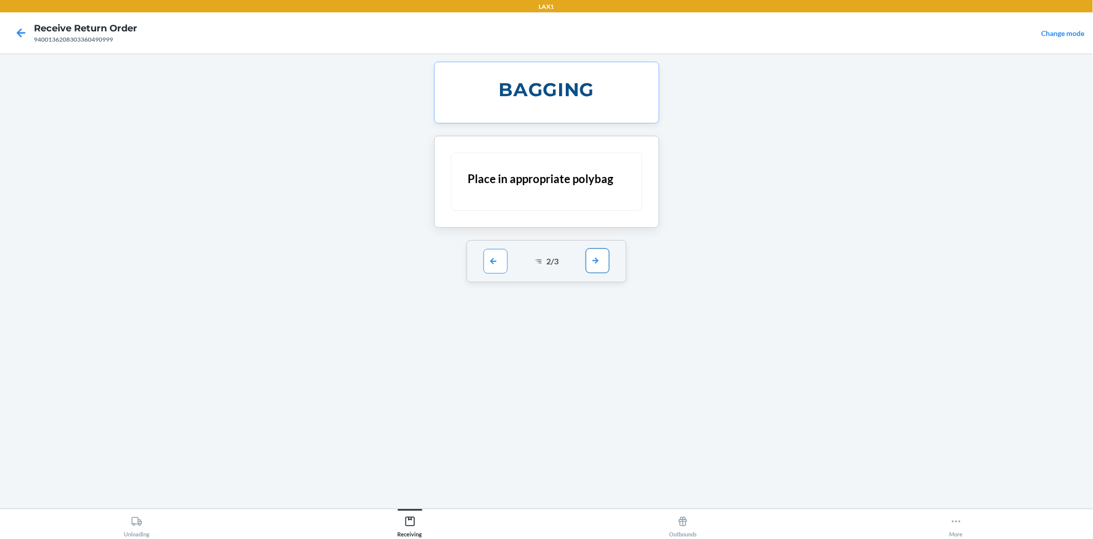
click at [600, 265] on button "button" at bounding box center [598, 260] width 24 height 25
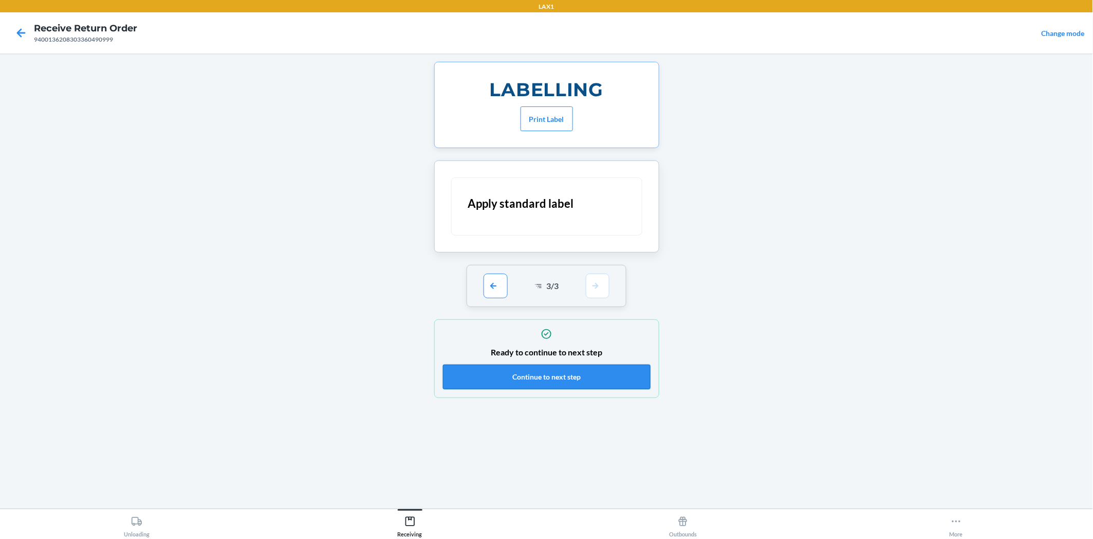
click at [600, 372] on button "Continue to next step" at bounding box center [547, 376] width 208 height 25
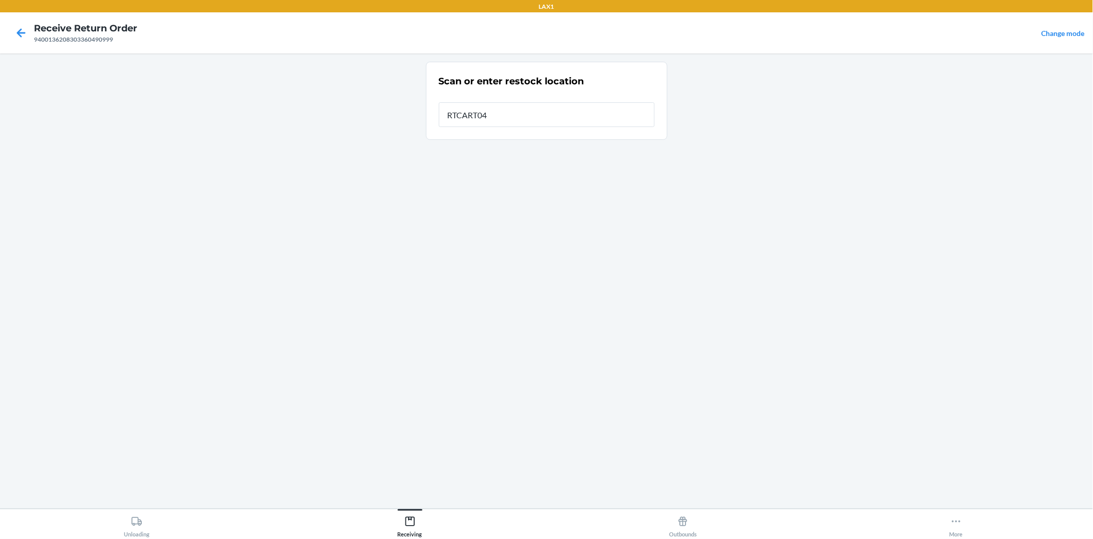
type input "RTCART042"
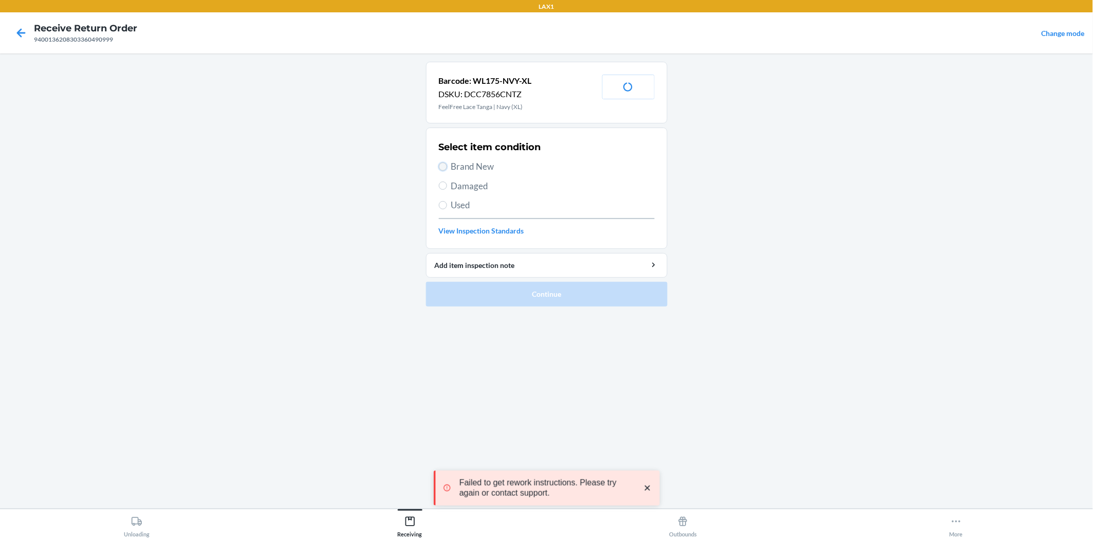
click at [442, 163] on input "Brand New" at bounding box center [443, 166] width 8 height 8
radio input "true"
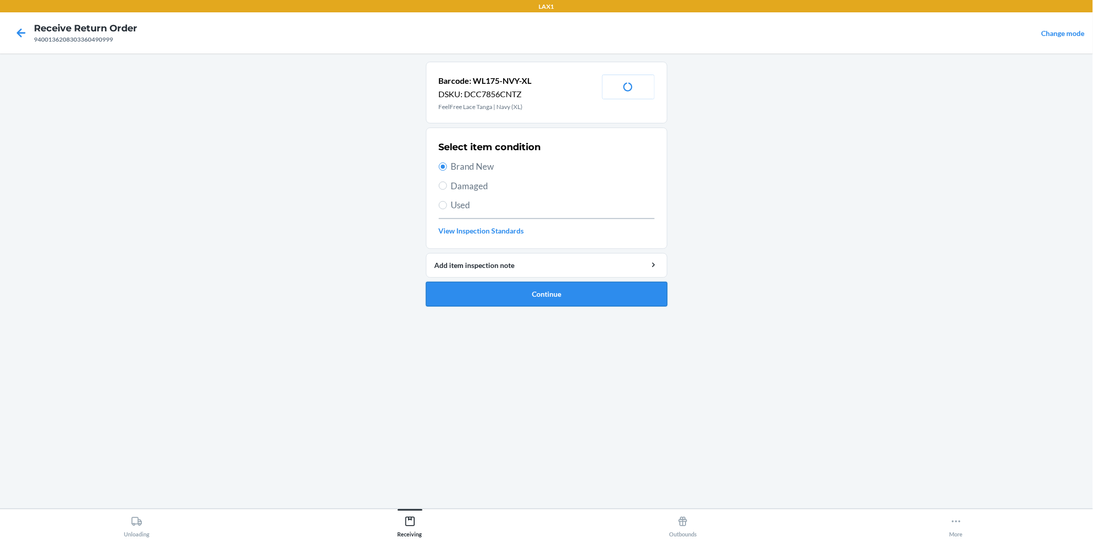
click at [517, 297] on button "Continue" at bounding box center [547, 294] width 242 height 25
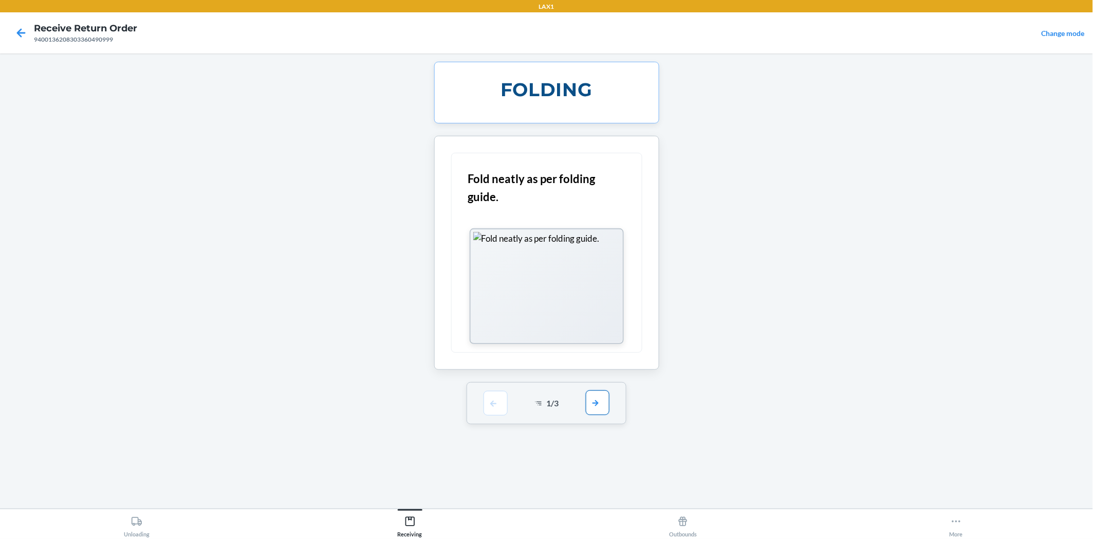
click at [600, 402] on button "button" at bounding box center [598, 402] width 24 height 25
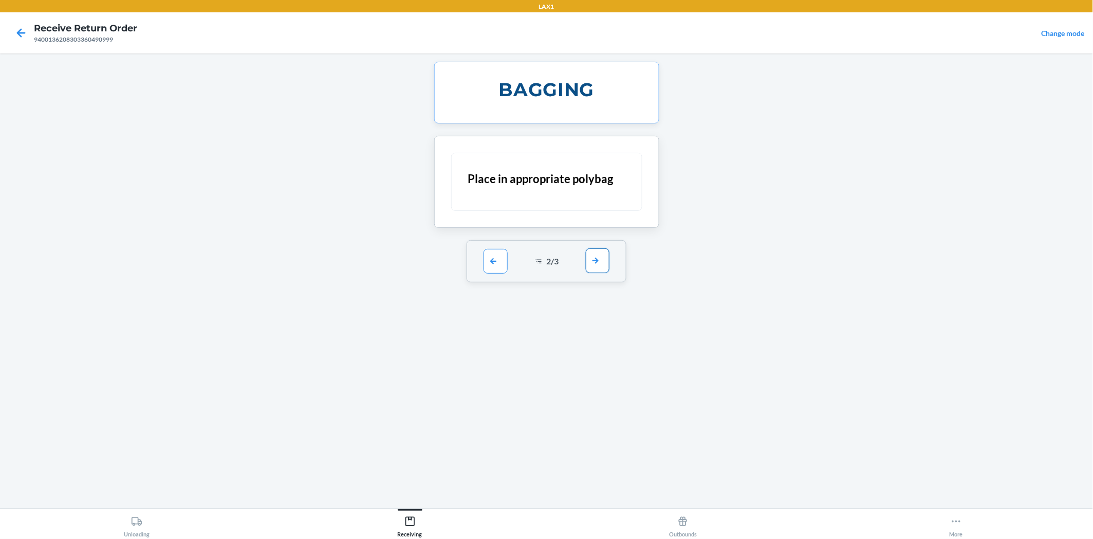
click at [598, 262] on button "button" at bounding box center [598, 260] width 24 height 25
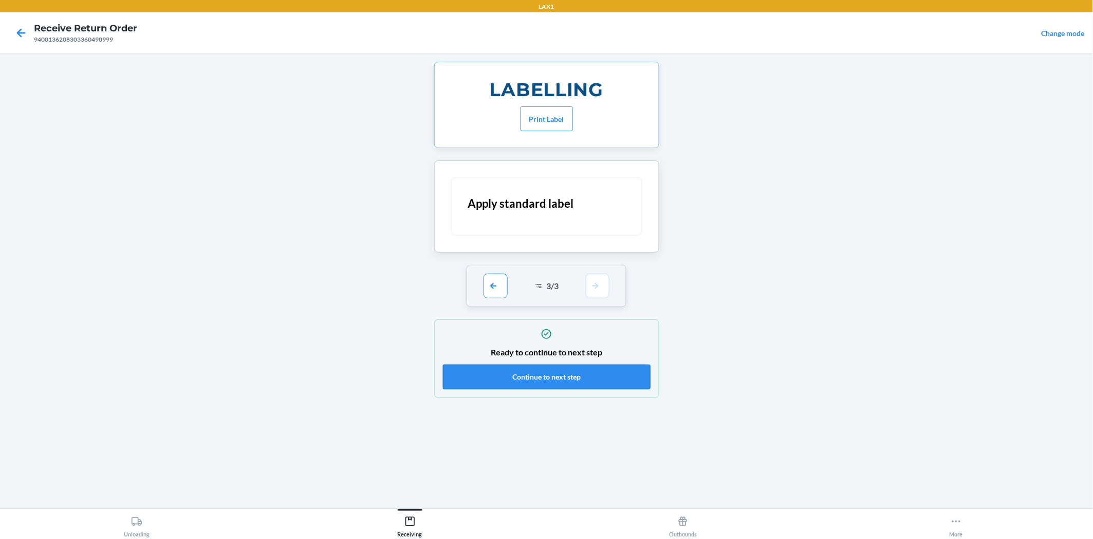
click at [598, 373] on button "Continue to next step" at bounding box center [547, 376] width 208 height 25
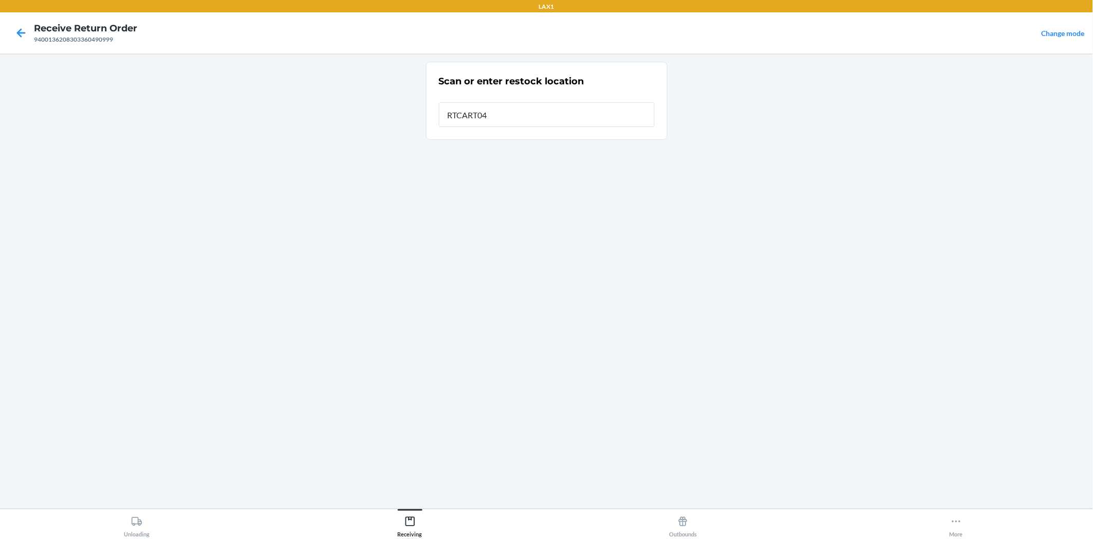
type input "RTCART042"
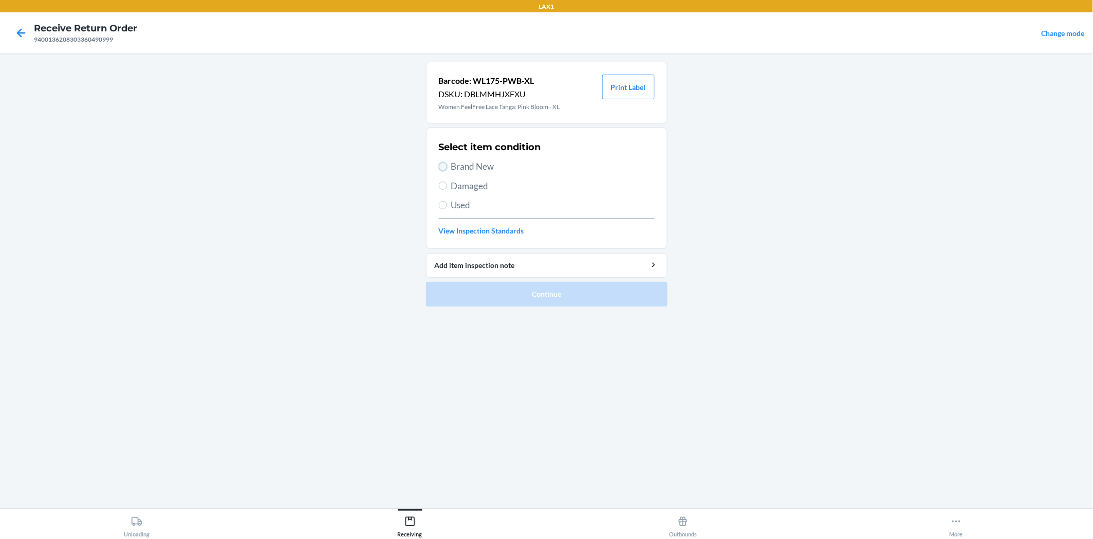
click at [444, 167] on input "Brand New" at bounding box center [443, 166] width 8 height 8
radio input "true"
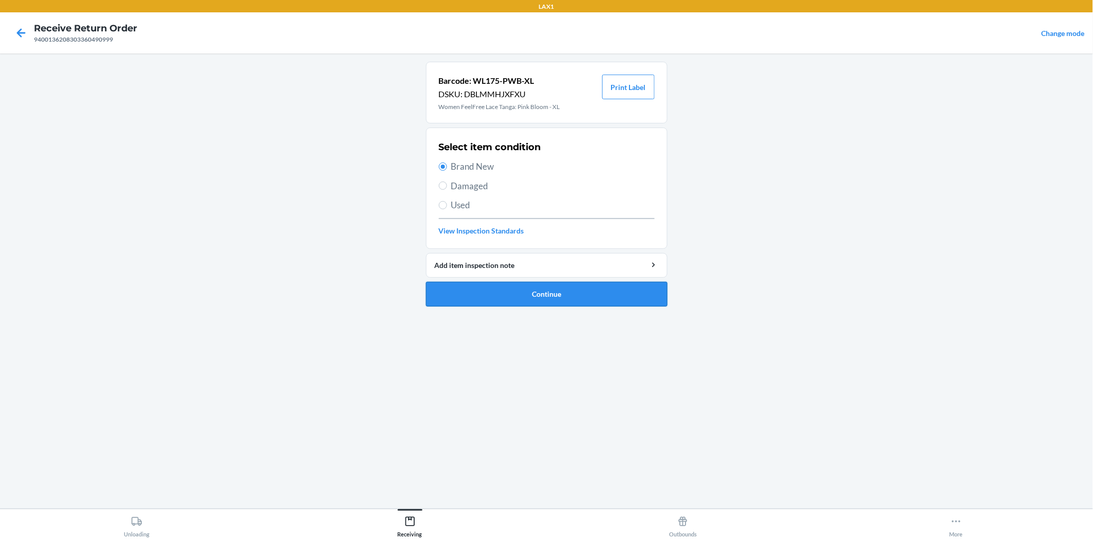
click at [526, 298] on button "Continue" at bounding box center [547, 294] width 242 height 25
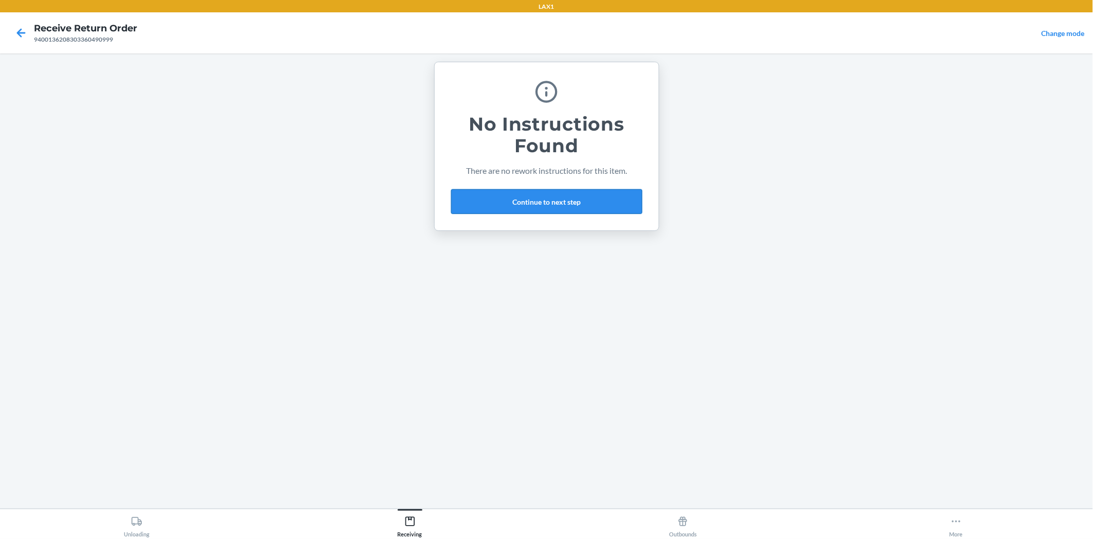
click at [554, 193] on button "Continue to next step" at bounding box center [546, 201] width 191 height 25
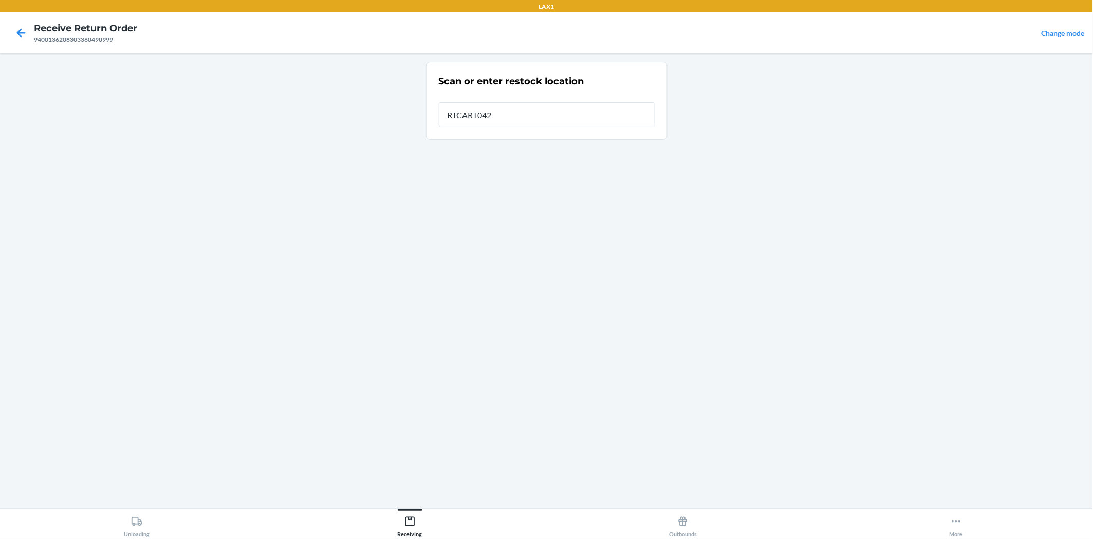
type input "RTCART042"
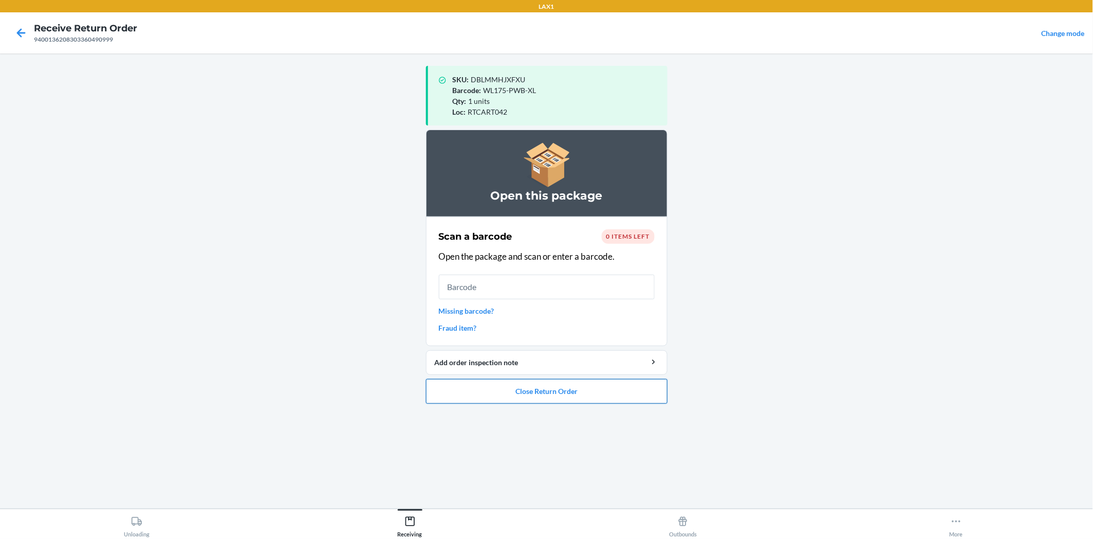
click at [640, 390] on button "Close Return Order" at bounding box center [547, 391] width 242 height 25
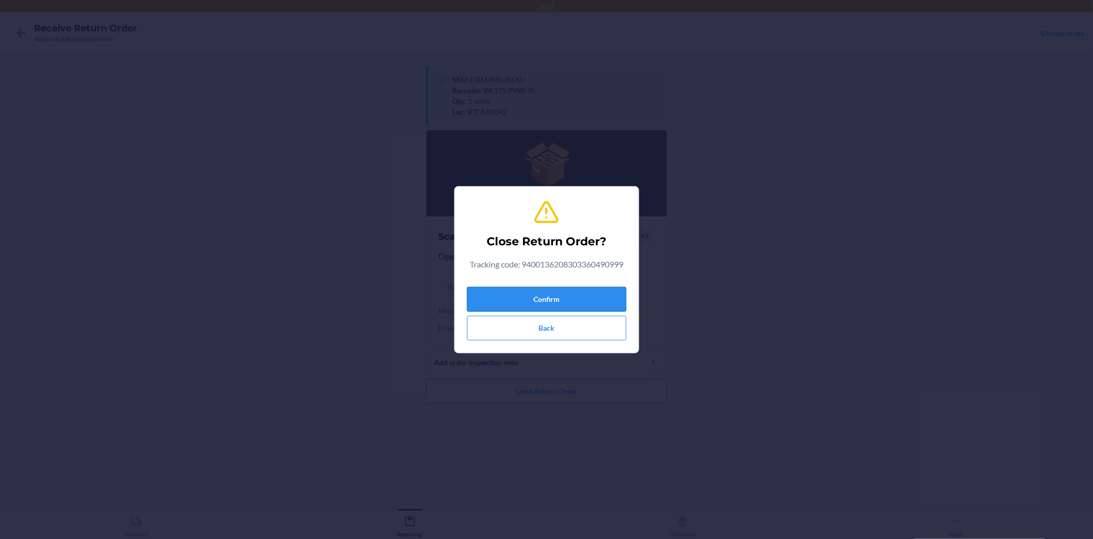
click at [604, 294] on button "Confirm" at bounding box center [546, 299] width 159 height 25
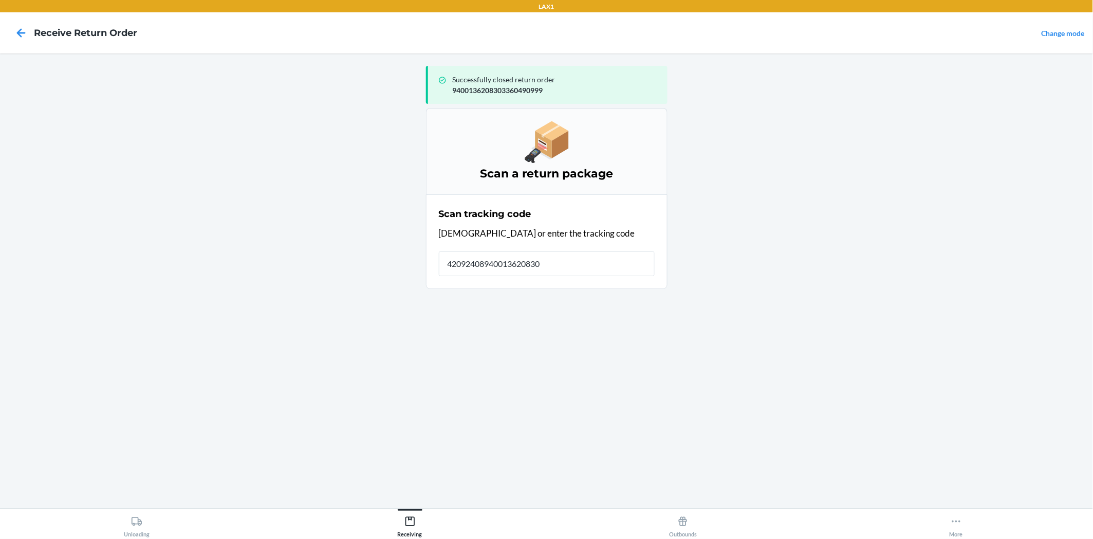
type input "420924089400136208303"
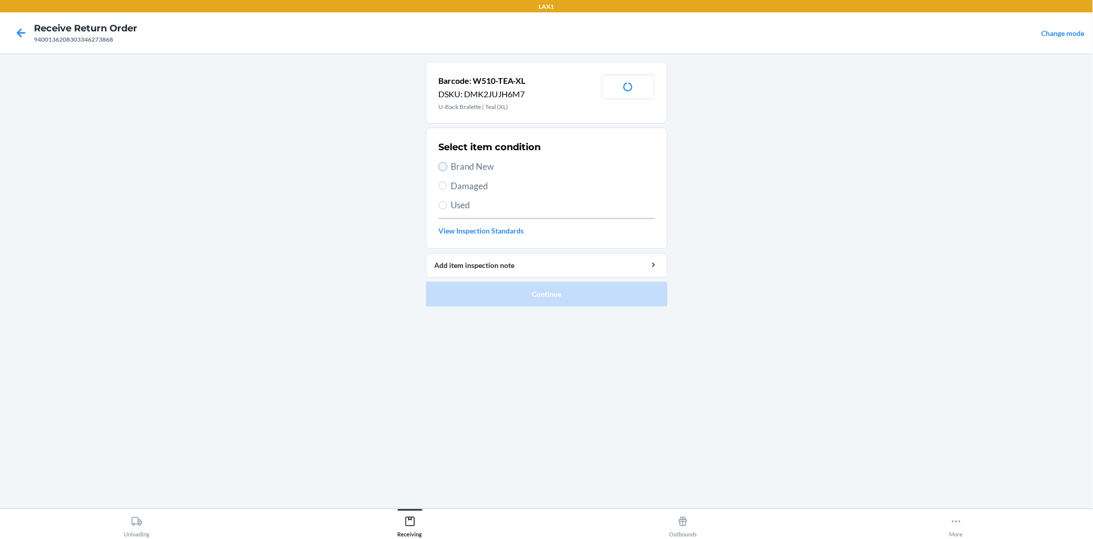
click at [443, 164] on input "Brand New" at bounding box center [443, 166] width 8 height 8
radio input "true"
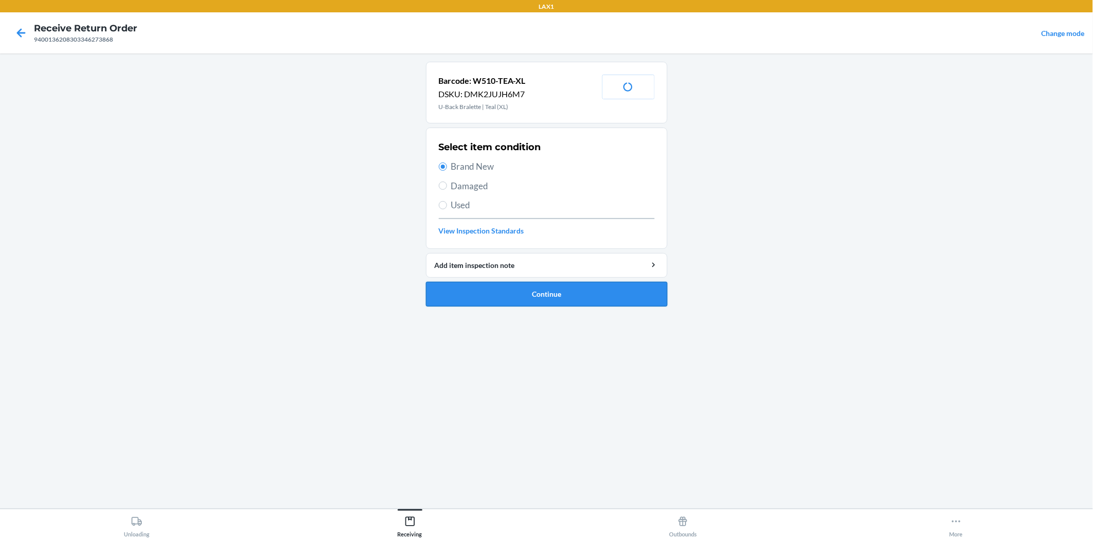
click at [495, 286] on button "Continue" at bounding box center [547, 294] width 242 height 25
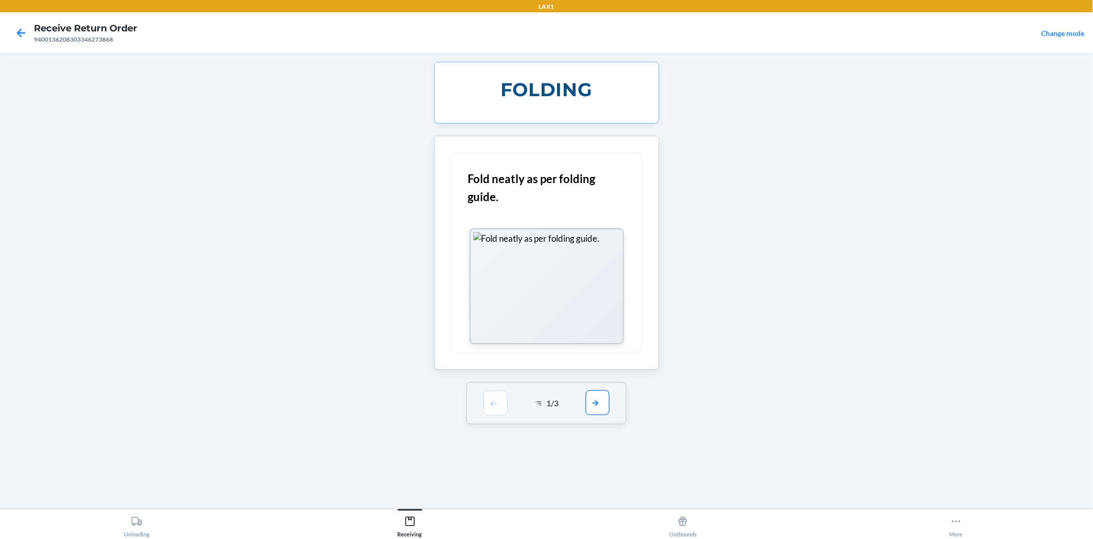
click at [593, 396] on button "button" at bounding box center [598, 402] width 24 height 25
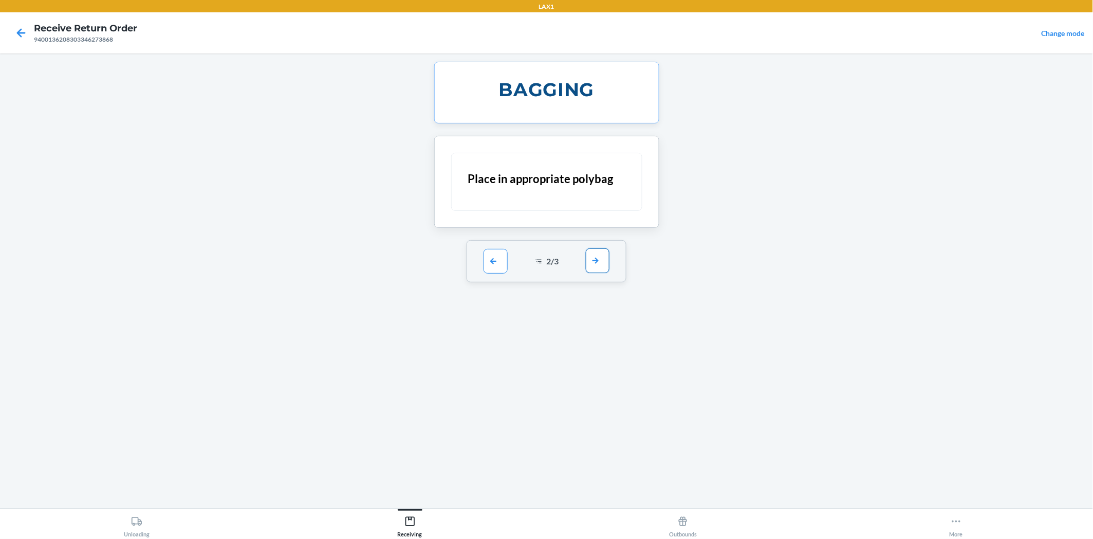
click at [597, 264] on button "button" at bounding box center [598, 260] width 24 height 25
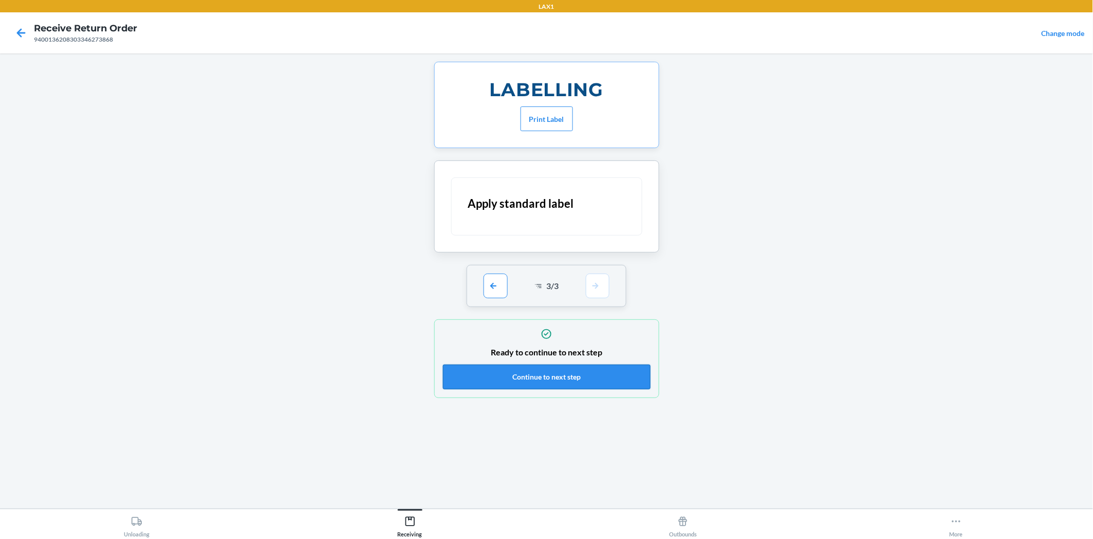
click at [592, 379] on button "Continue to next step" at bounding box center [547, 376] width 208 height 25
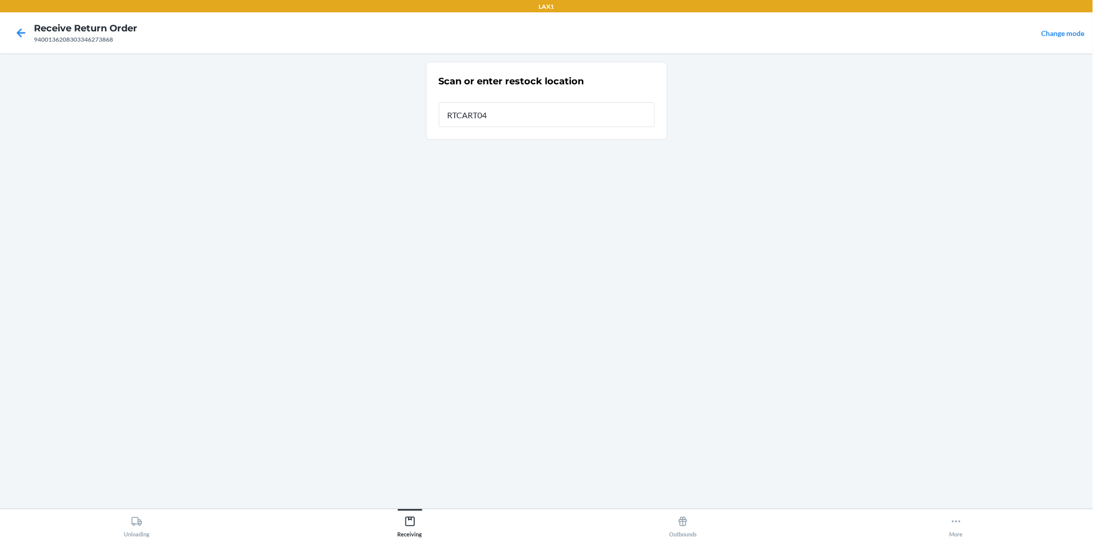
type input "RTCART042"
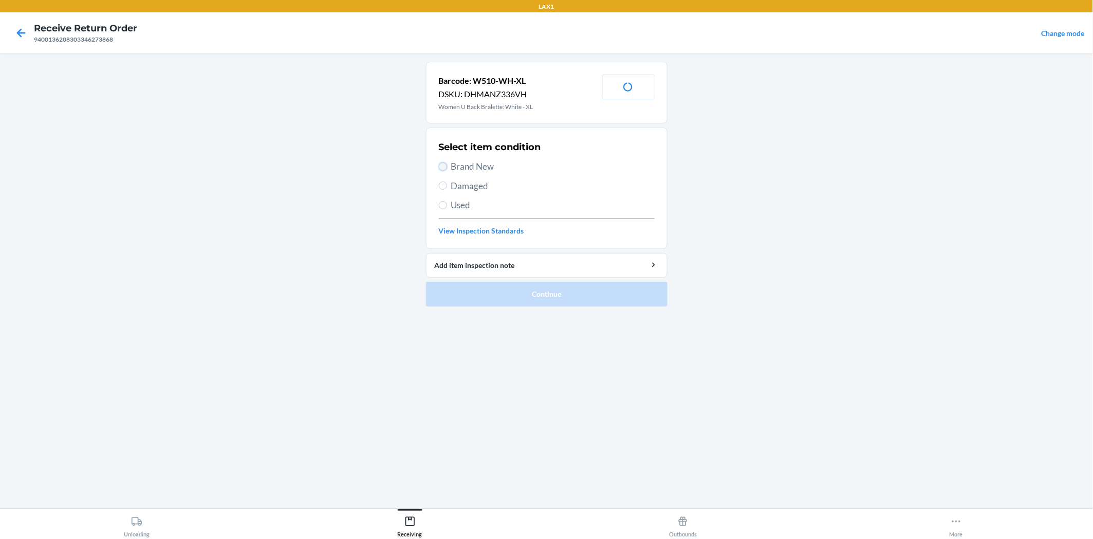
click at [443, 164] on input "Brand New" at bounding box center [443, 166] width 8 height 8
radio input "true"
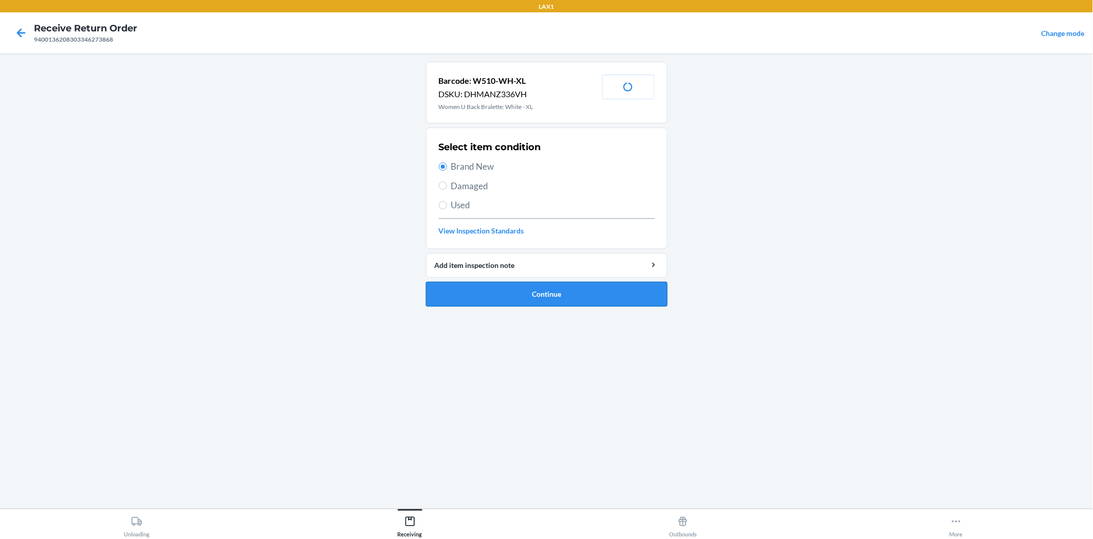
click at [491, 291] on button "Continue" at bounding box center [547, 294] width 242 height 25
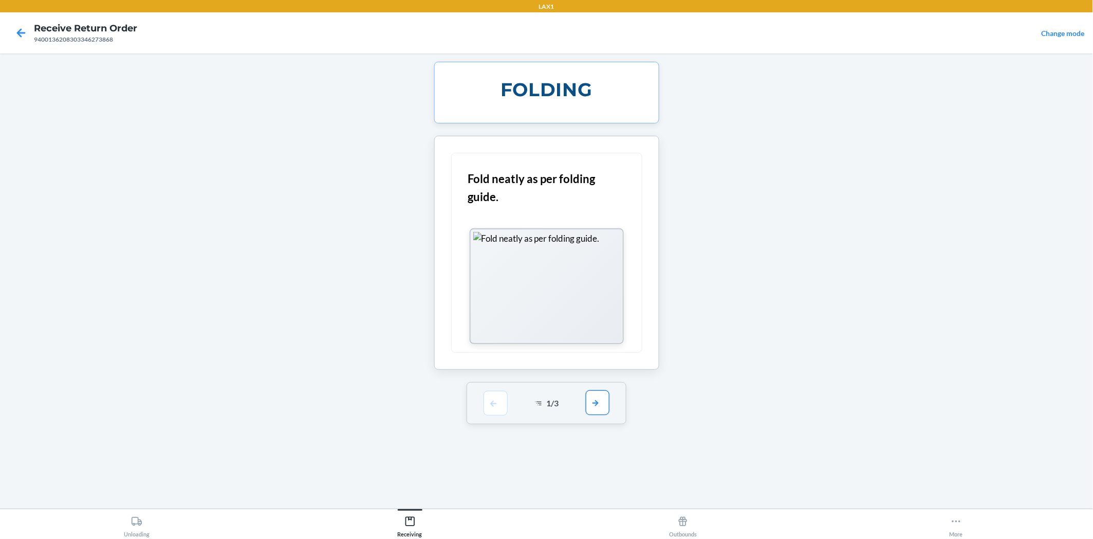
click at [598, 393] on button "button" at bounding box center [598, 402] width 24 height 25
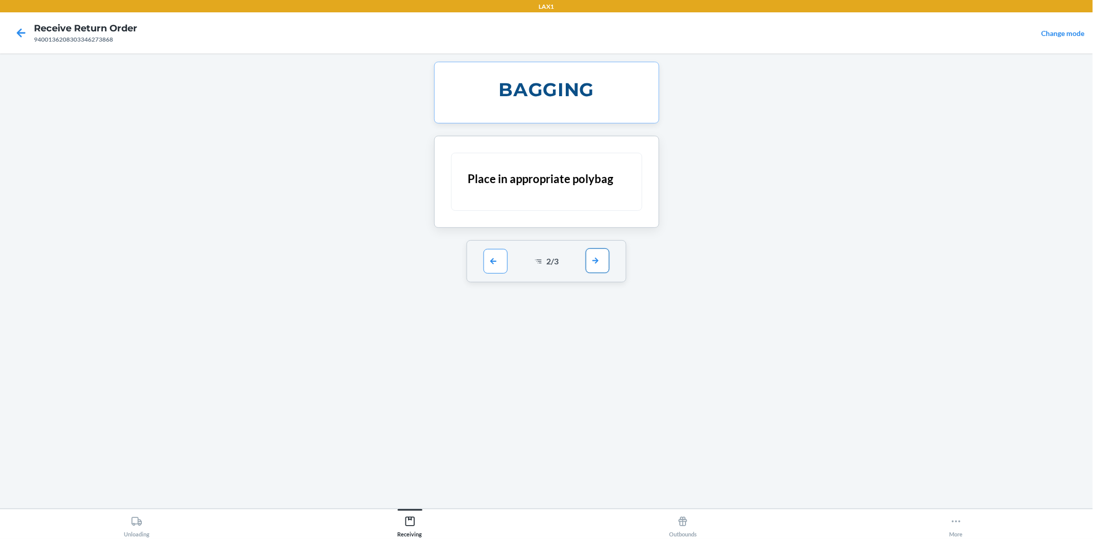
click at [598, 261] on button "button" at bounding box center [598, 260] width 24 height 25
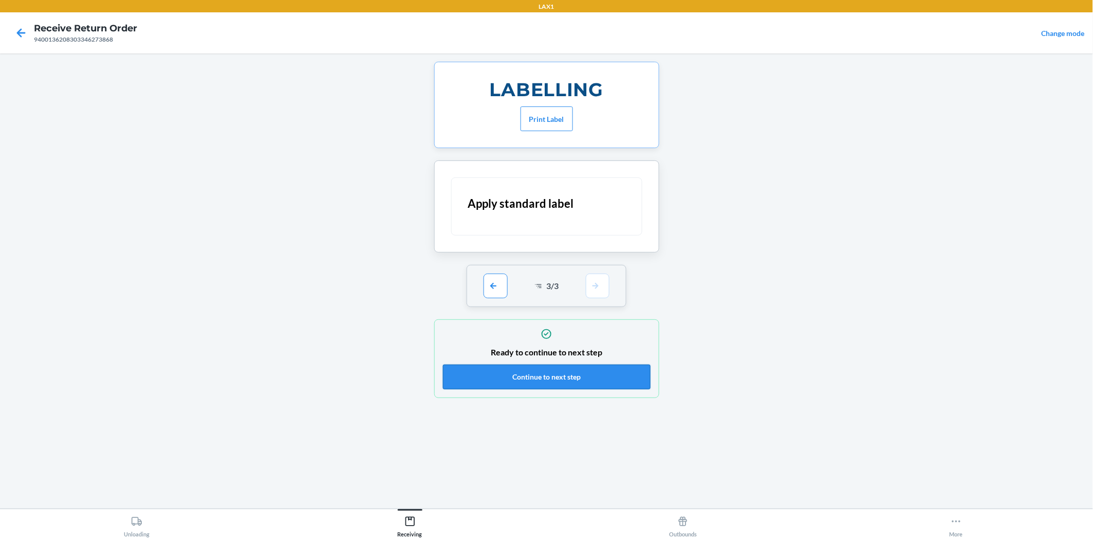
click at [584, 371] on button "Continue to next step" at bounding box center [547, 376] width 208 height 25
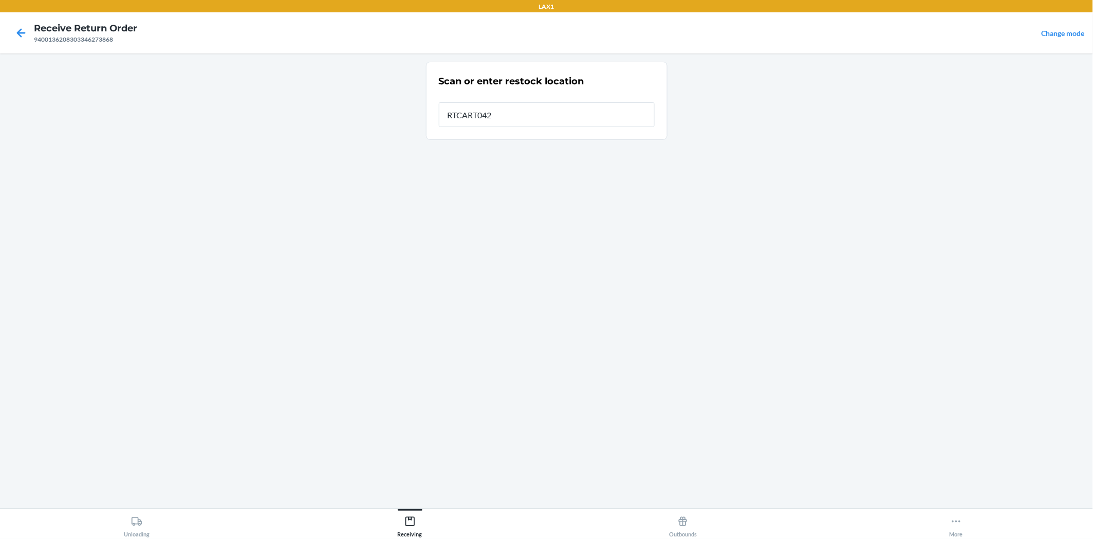
type input "RTCART042"
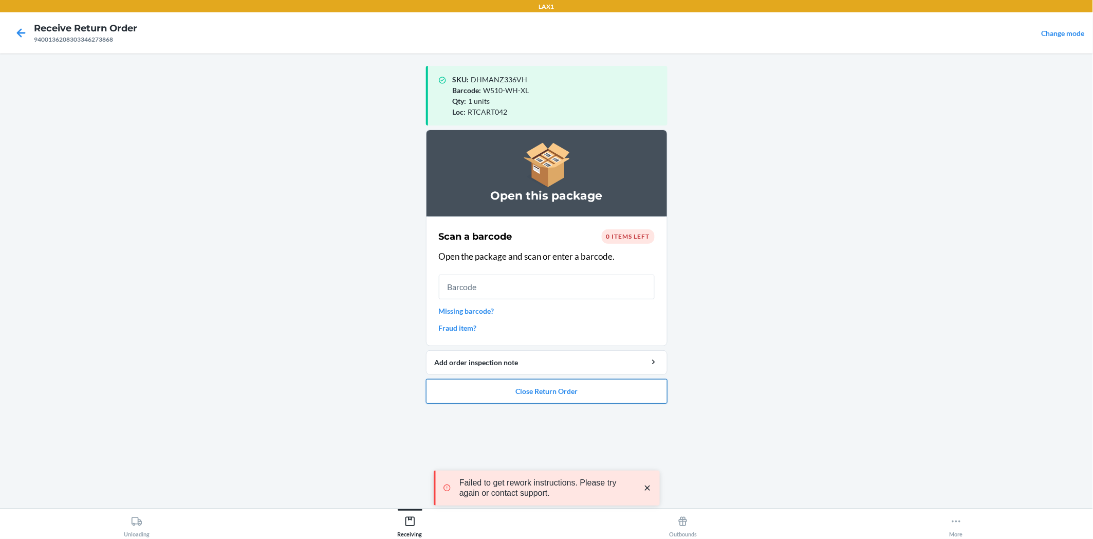
click at [578, 392] on button "Close Return Order" at bounding box center [547, 391] width 242 height 25
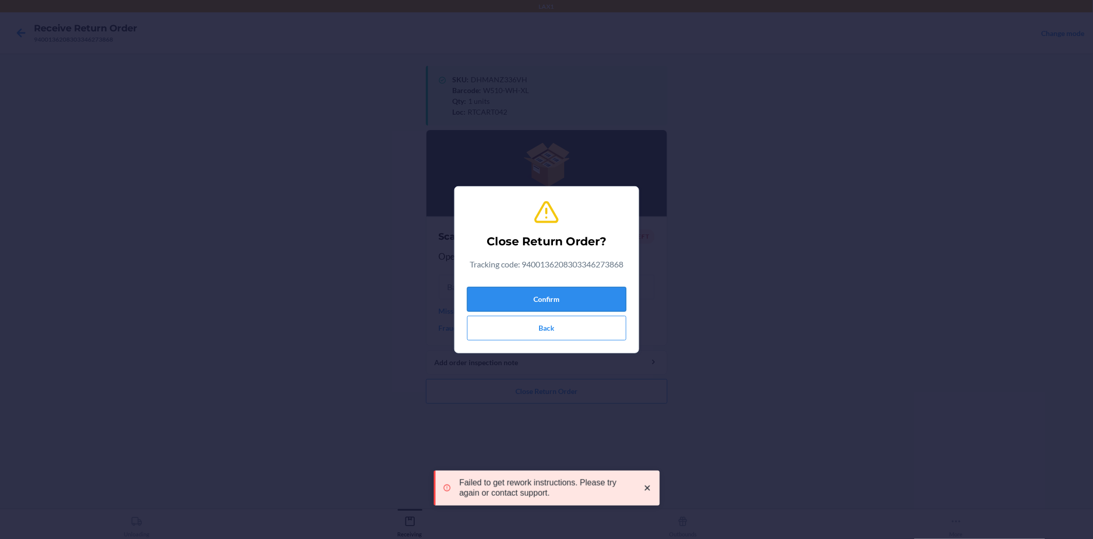
click at [603, 305] on button "Confirm" at bounding box center [546, 299] width 159 height 25
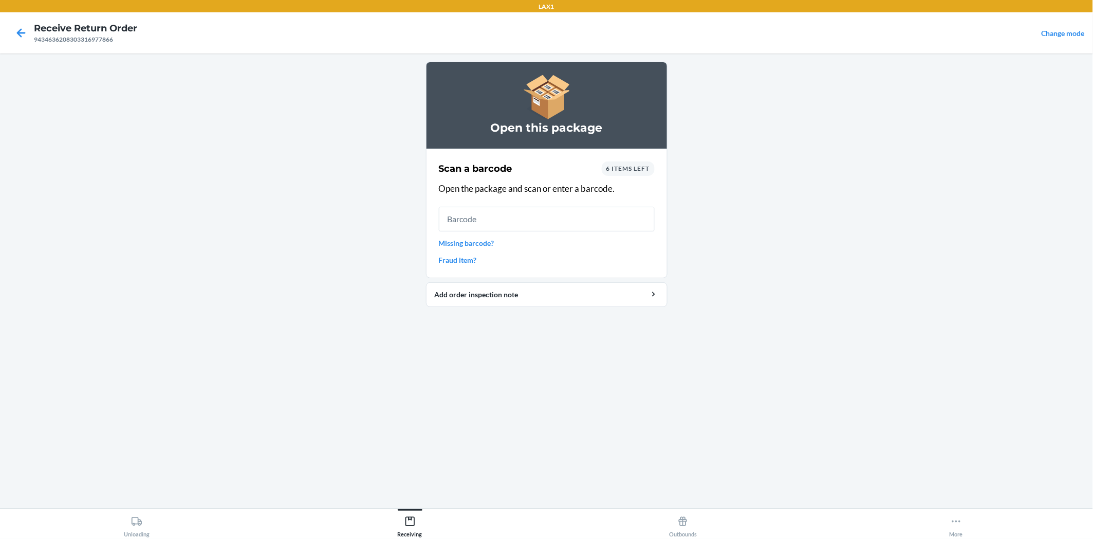
click at [479, 243] on link "Missing barcode?" at bounding box center [547, 242] width 216 height 11
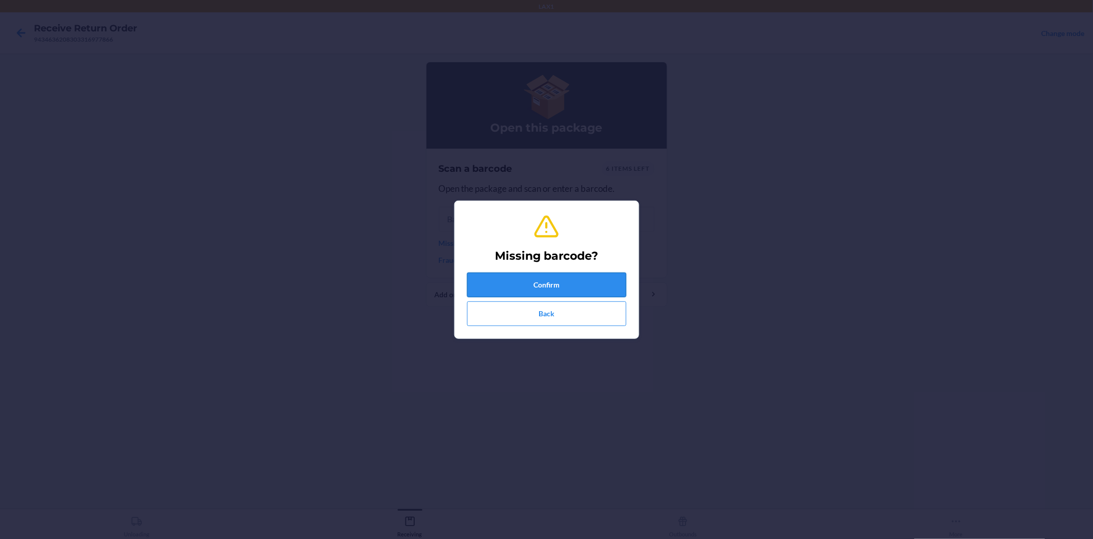
click at [531, 281] on button "Confirm" at bounding box center [546, 284] width 159 height 25
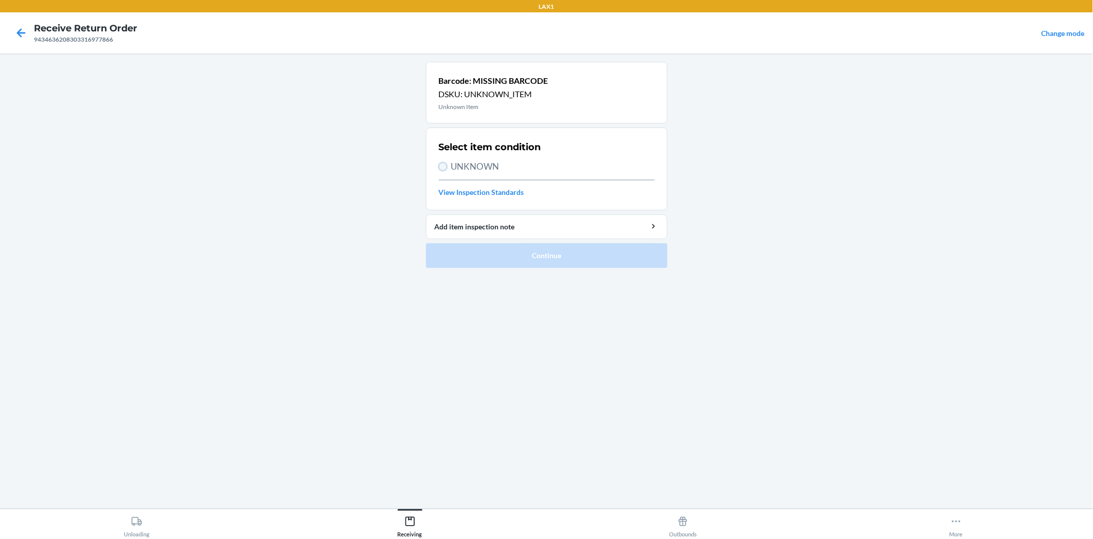
click at [442, 166] on input "UNKNOWN" at bounding box center [443, 166] width 8 height 8
radio input "true"
click at [531, 253] on button "Continue" at bounding box center [547, 255] width 242 height 25
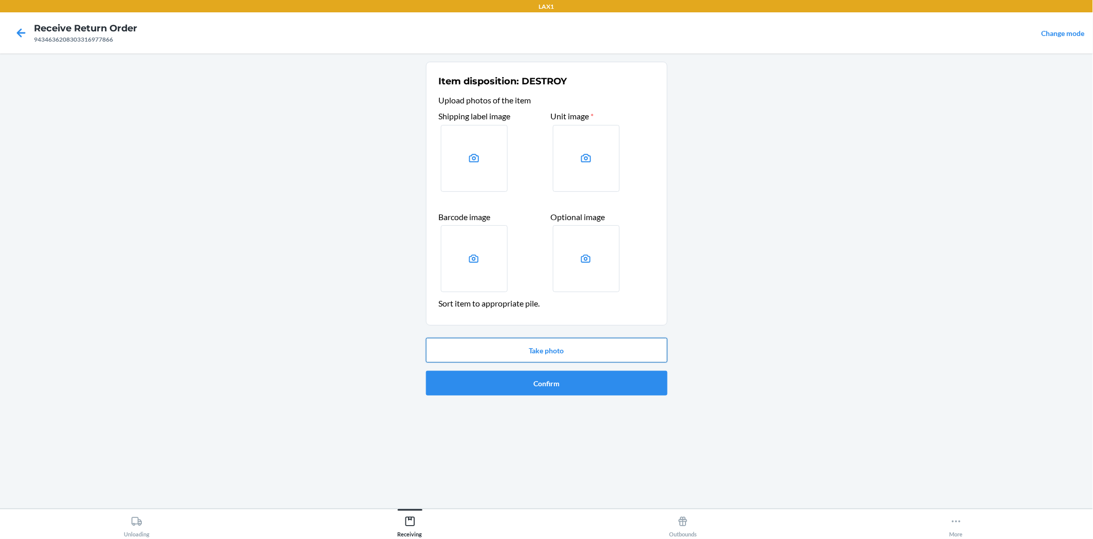
click at [575, 343] on button "Take photo" at bounding box center [547, 350] width 242 height 25
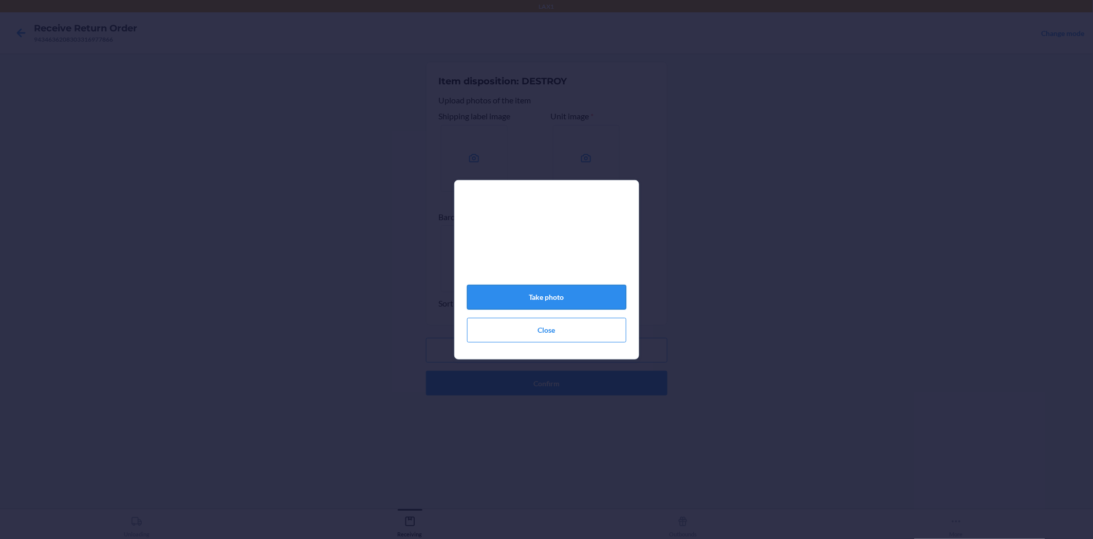
click at [586, 302] on button "Take photo" at bounding box center [546, 297] width 159 height 25
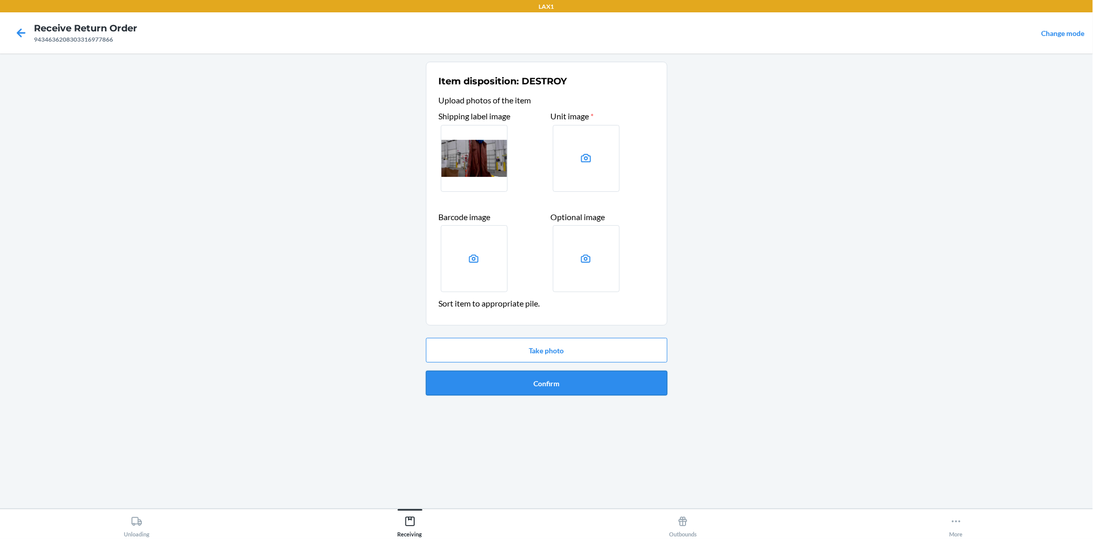
click at [599, 377] on button "Confirm" at bounding box center [547, 383] width 242 height 25
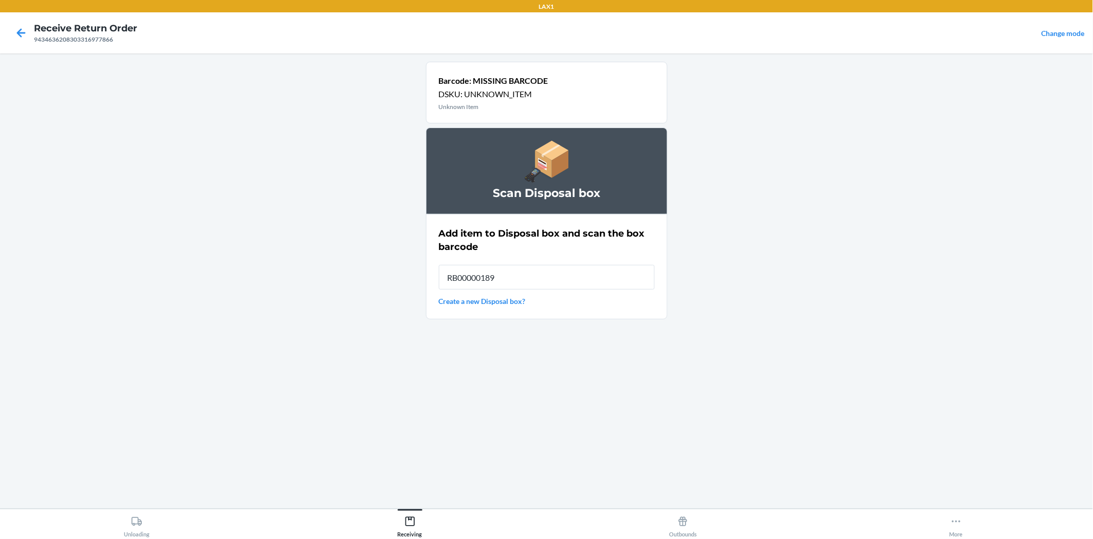
type input "RB00000189K"
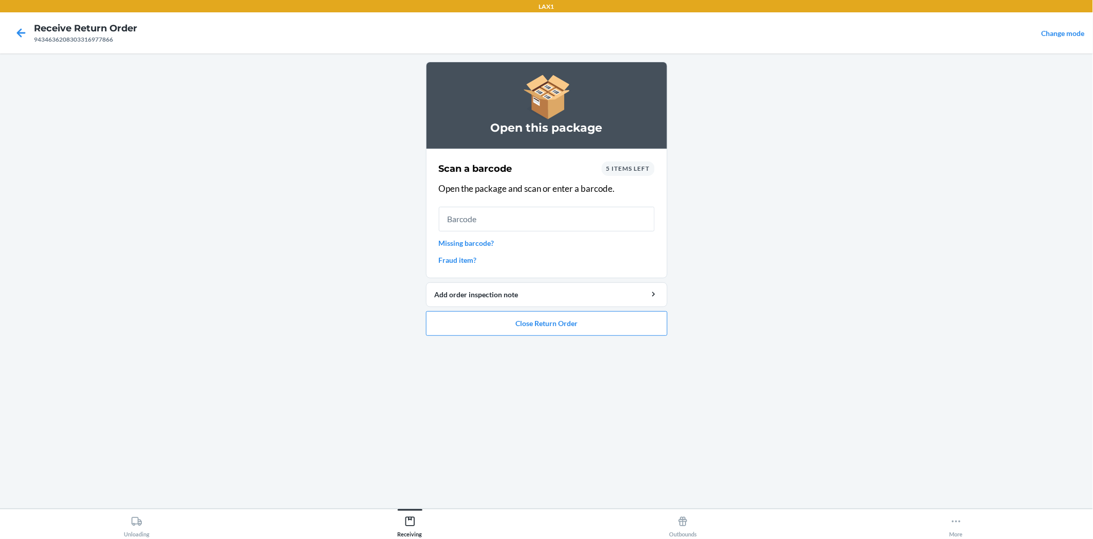
click at [474, 239] on link "Missing barcode?" at bounding box center [547, 242] width 216 height 11
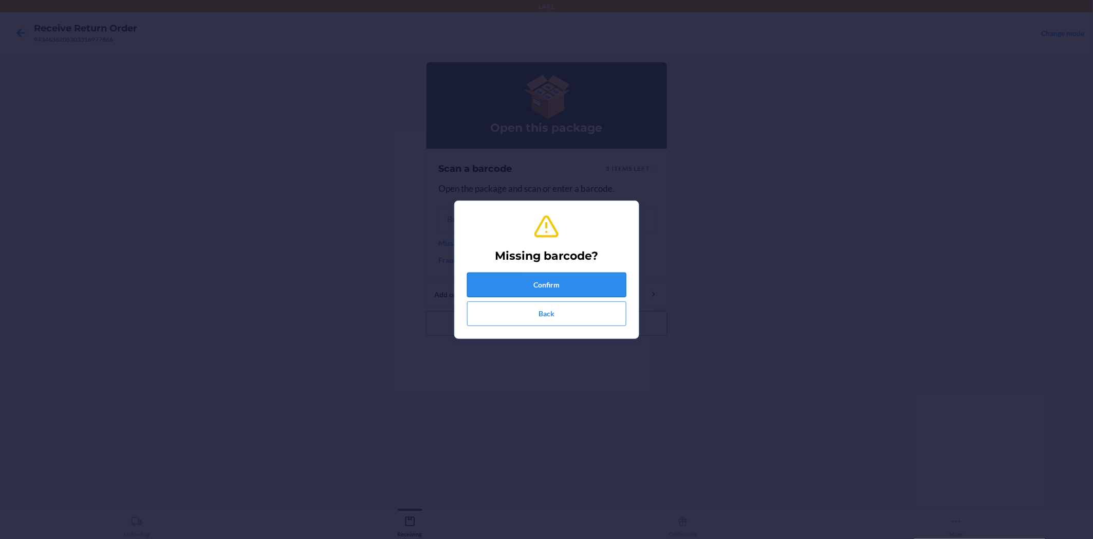
click at [523, 275] on button "Confirm" at bounding box center [546, 284] width 159 height 25
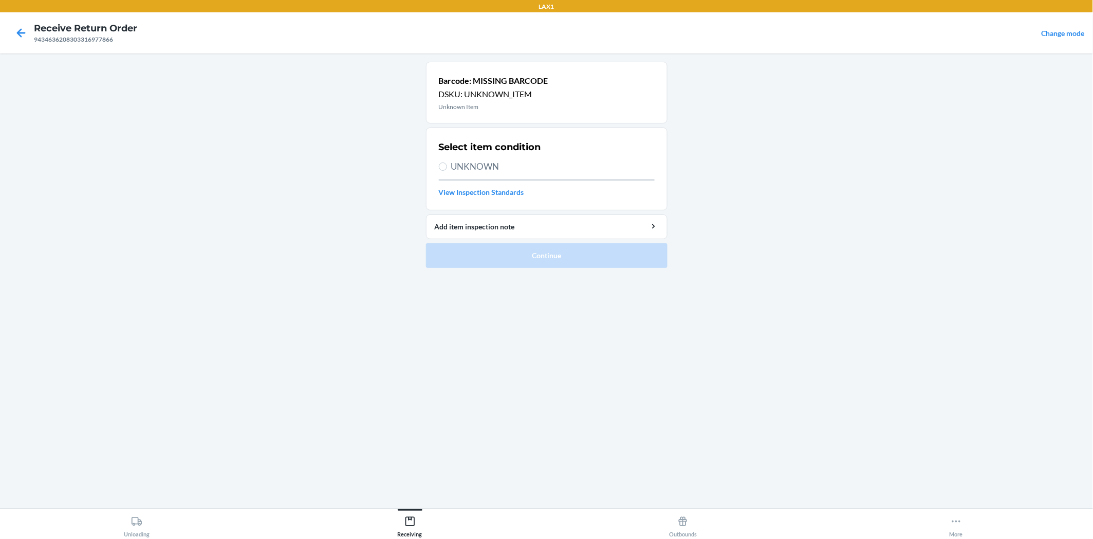
click at [449, 165] on label "UNKNOWN" at bounding box center [547, 166] width 216 height 13
click at [447, 165] on input "UNKNOWN" at bounding box center [443, 166] width 8 height 8
radio input "true"
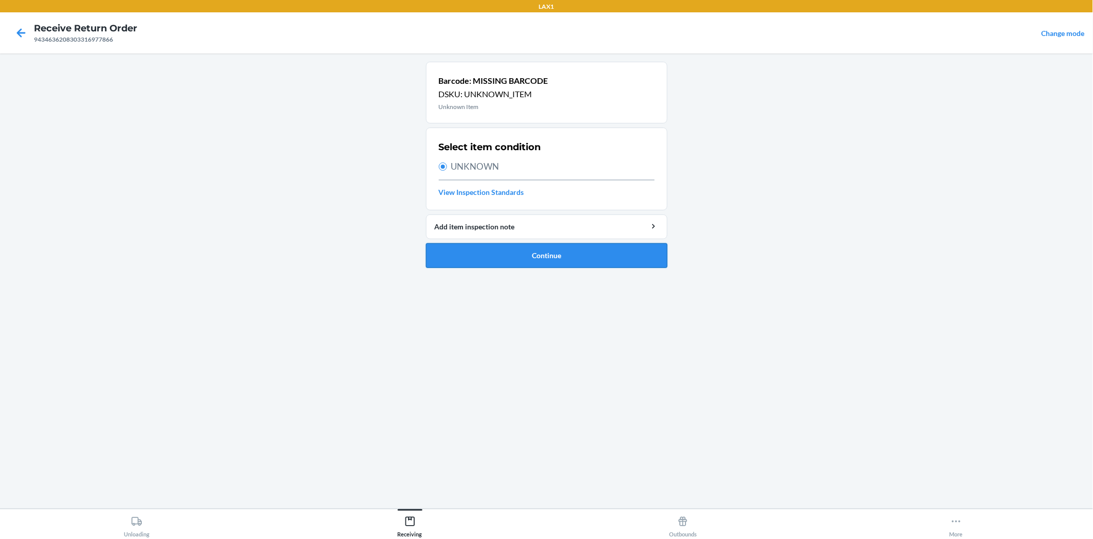
click at [579, 255] on button "Continue" at bounding box center [547, 255] width 242 height 25
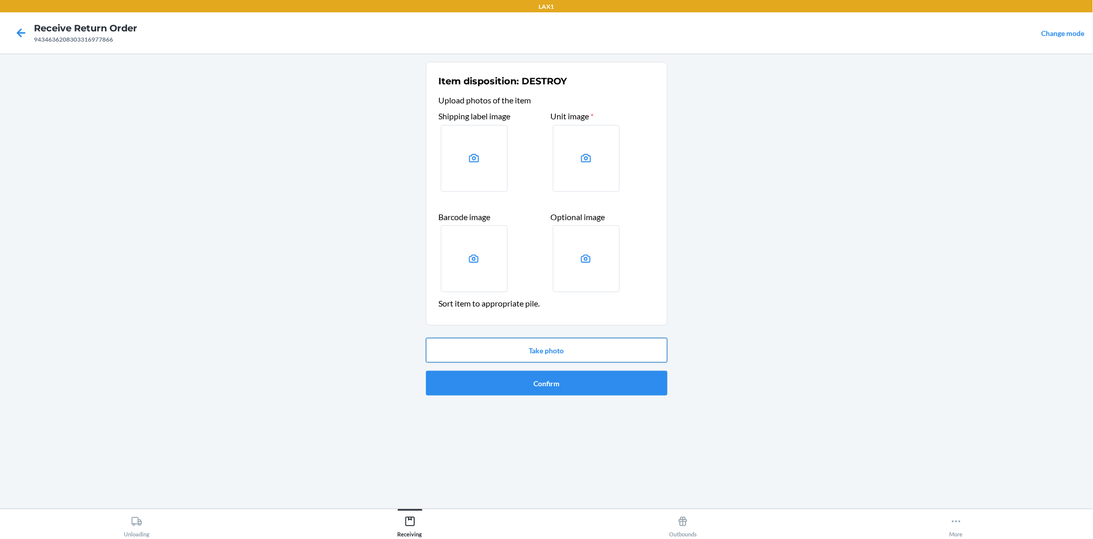
click at [597, 347] on button "Take photo" at bounding box center [547, 350] width 242 height 25
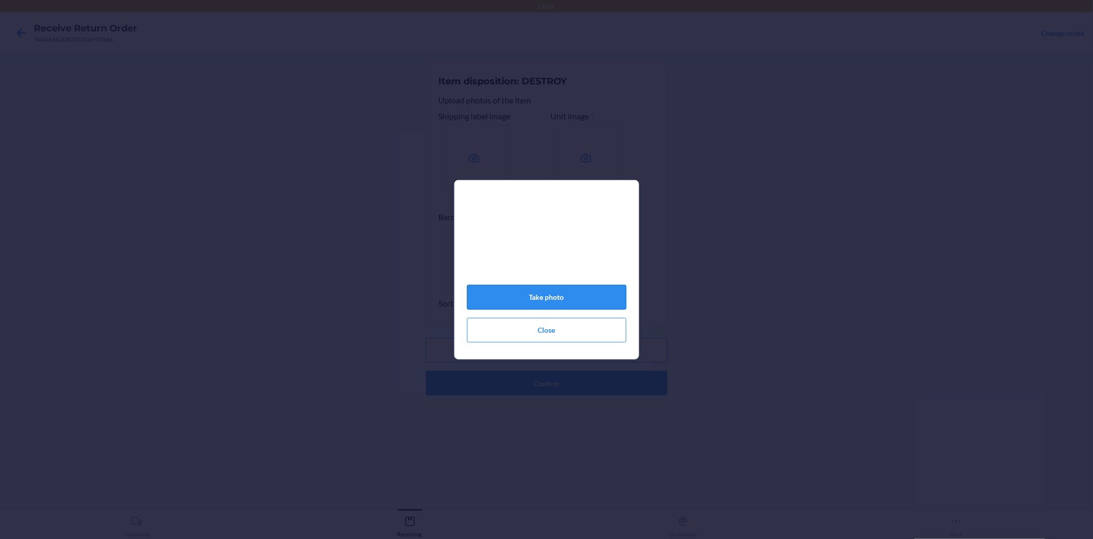
click at [548, 299] on button "Take photo" at bounding box center [546, 297] width 159 height 25
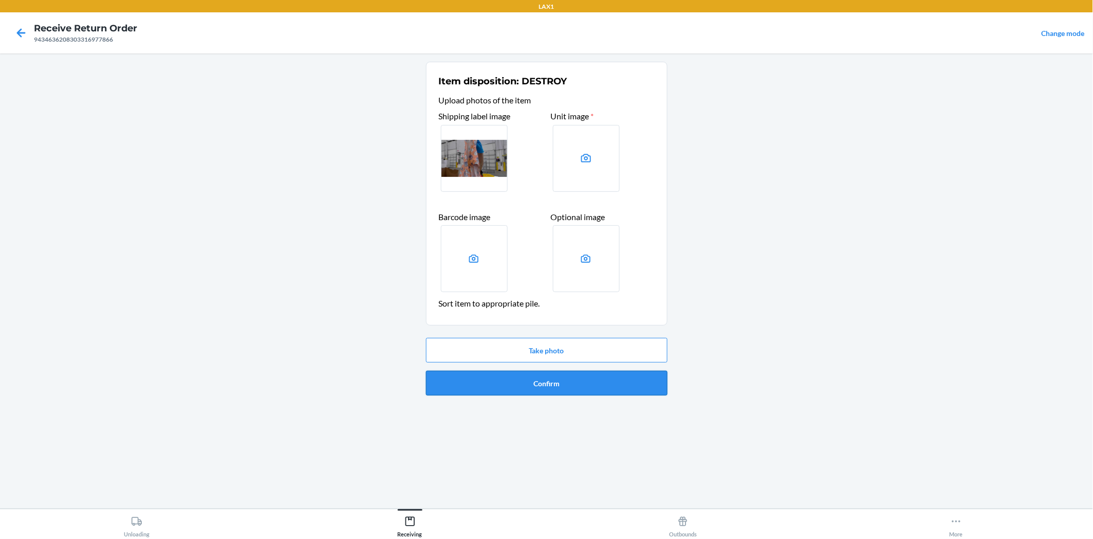
click at [558, 373] on button "Confirm" at bounding box center [547, 383] width 242 height 25
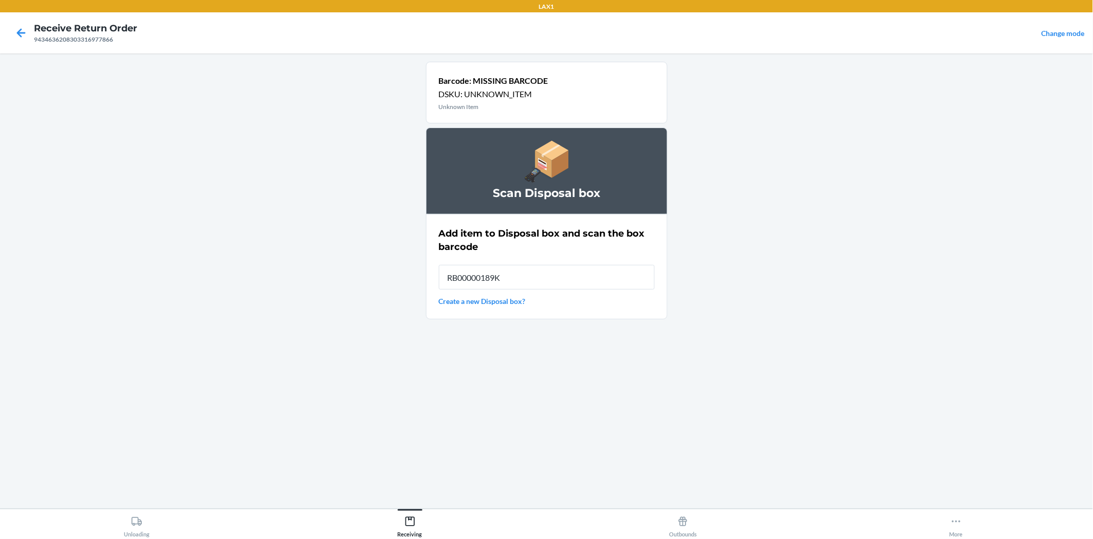
type input "RB00000189K"
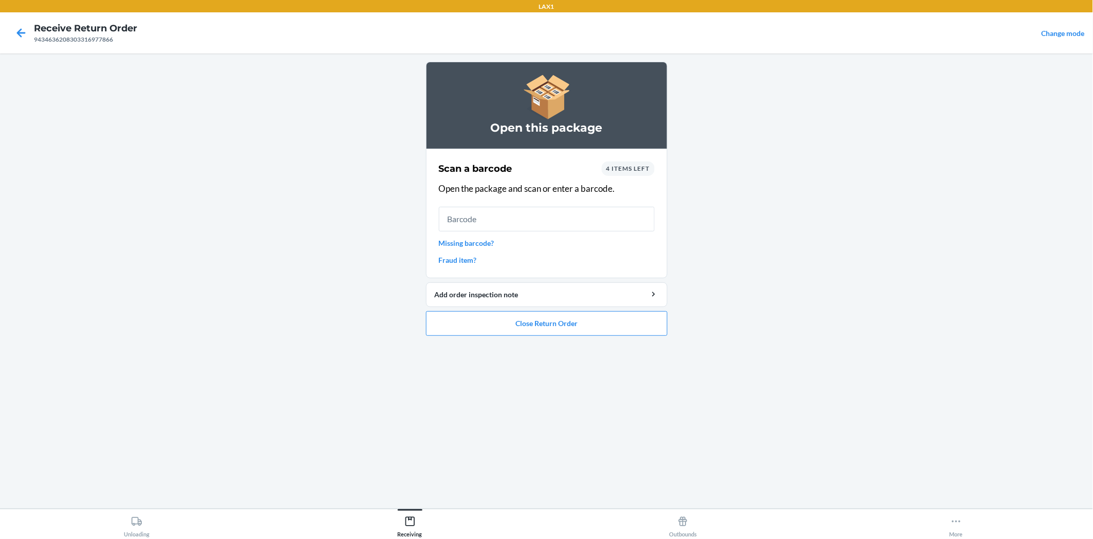
click at [485, 245] on link "Missing barcode?" at bounding box center [547, 242] width 216 height 11
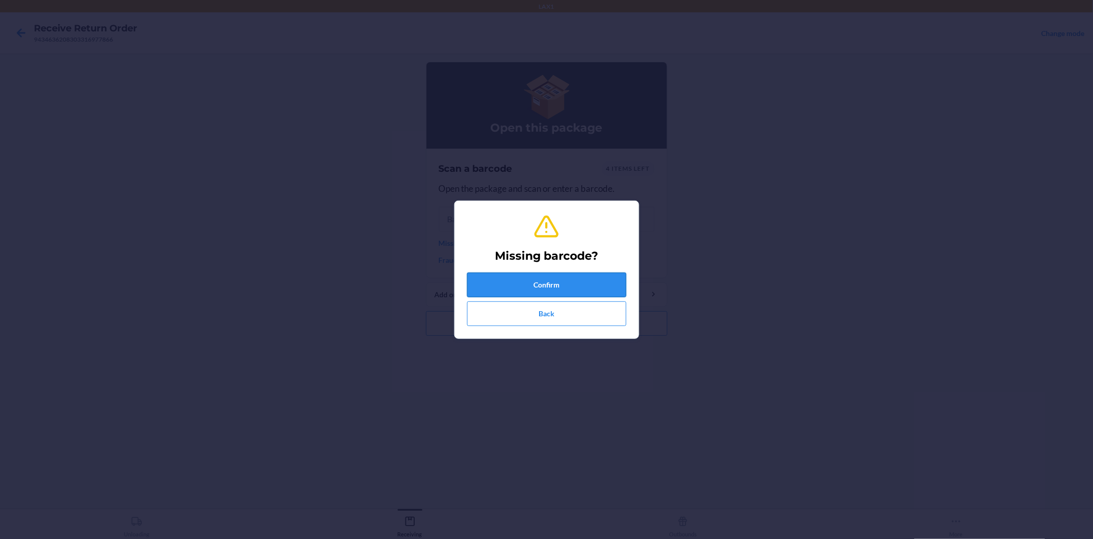
click at [502, 275] on button "Confirm" at bounding box center [546, 284] width 159 height 25
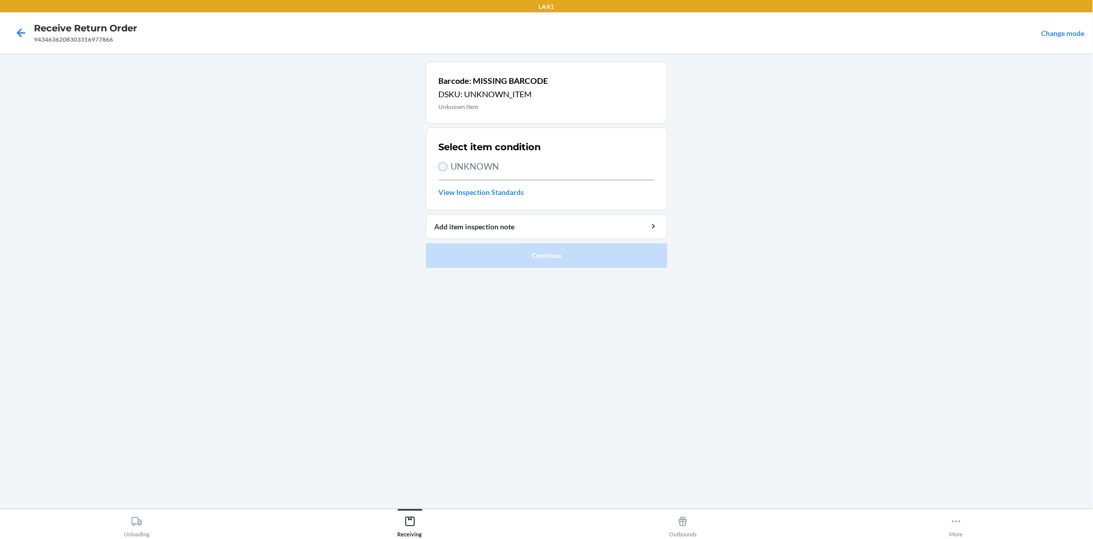
click at [439, 164] on input "UNKNOWN" at bounding box center [443, 166] width 8 height 8
radio input "true"
click at [521, 255] on button "Continue" at bounding box center [547, 255] width 242 height 25
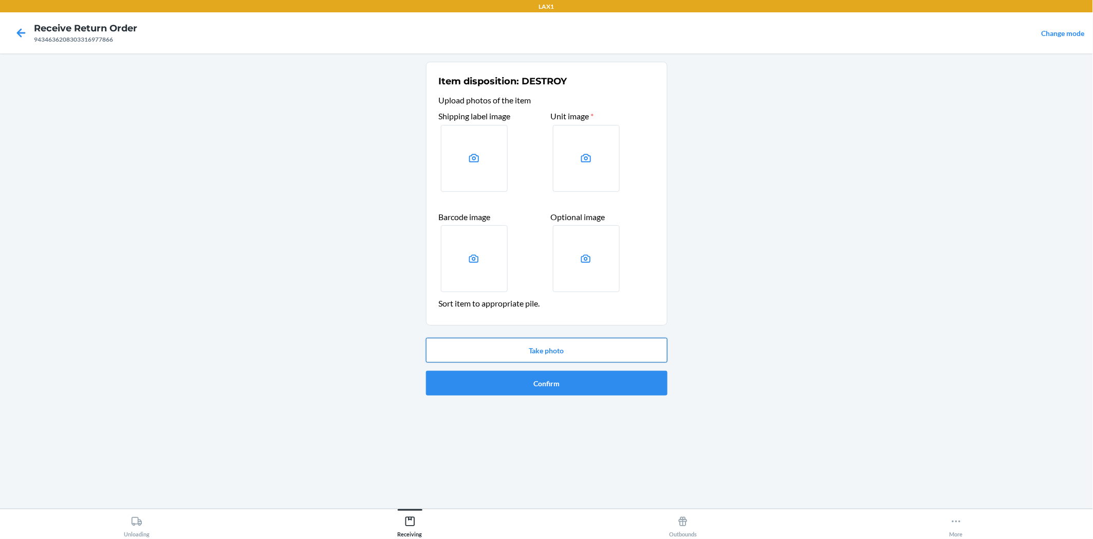
click at [566, 348] on button "Take photo" at bounding box center [547, 350] width 242 height 25
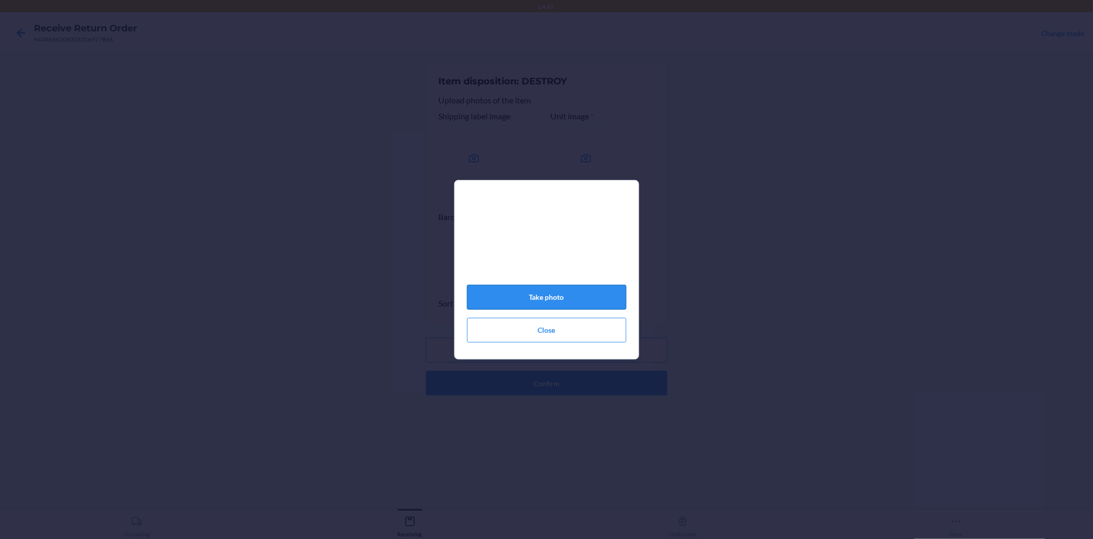
click at [545, 299] on button "Take photo" at bounding box center [546, 297] width 159 height 25
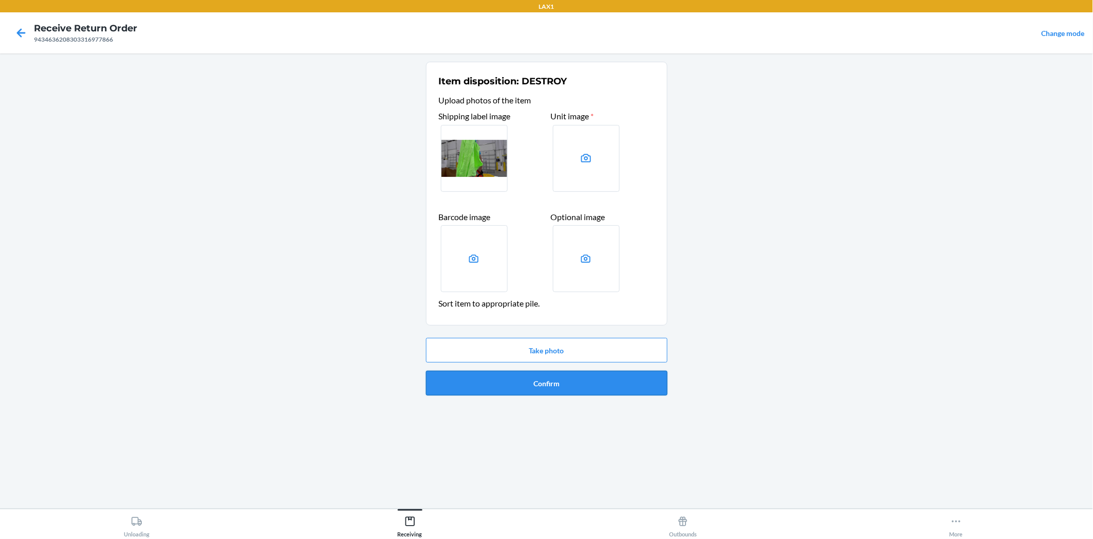
click at [562, 379] on button "Confirm" at bounding box center [547, 383] width 242 height 25
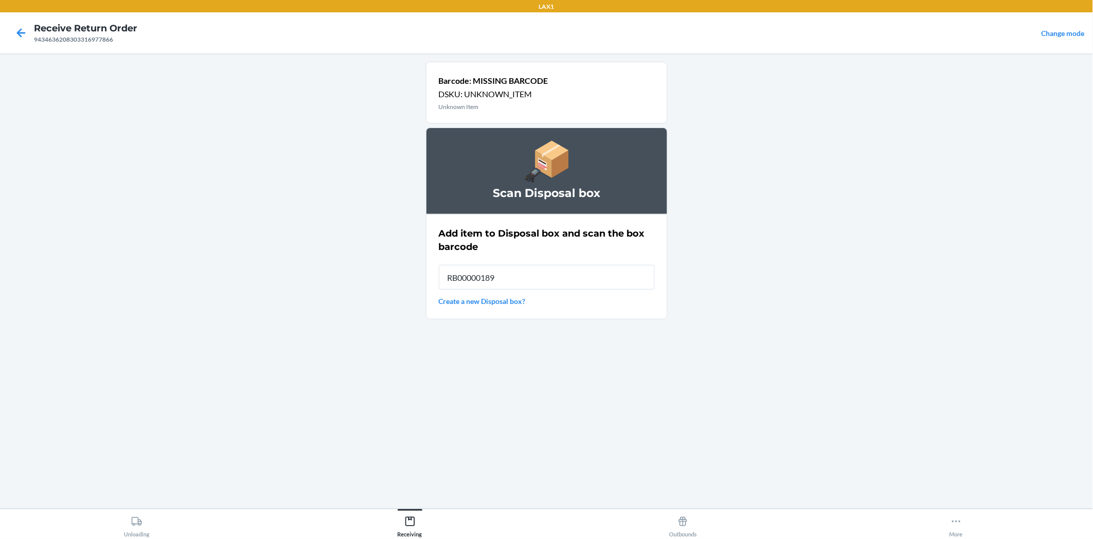
type input "RB00000189K"
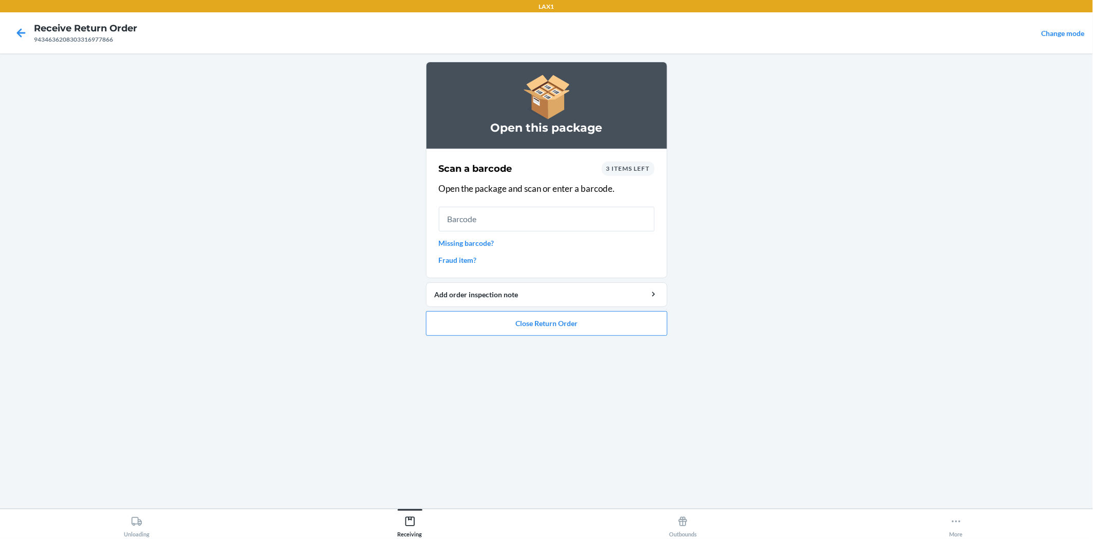
click at [454, 239] on link "Missing barcode?" at bounding box center [547, 242] width 216 height 11
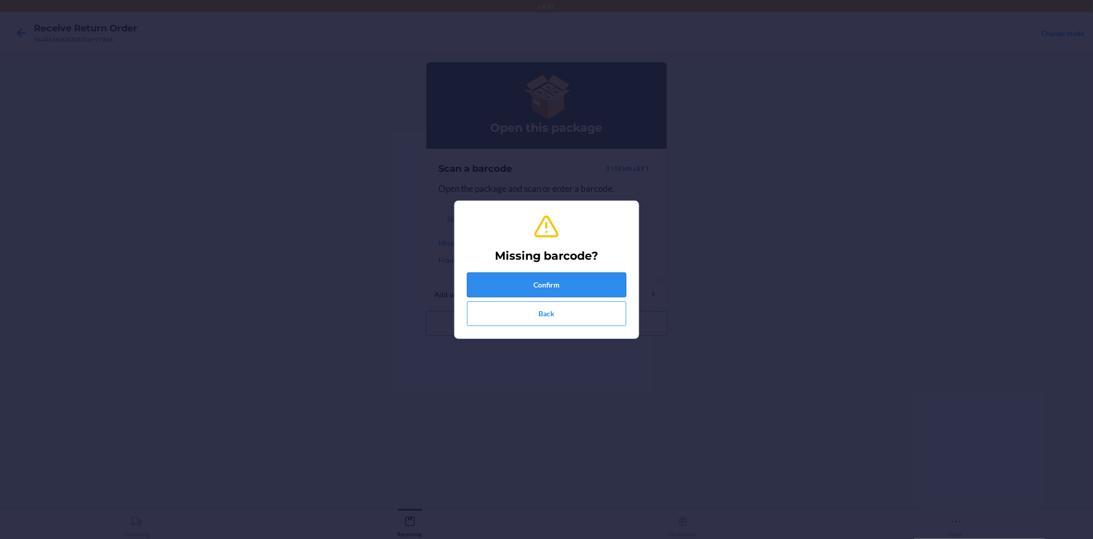
click at [506, 275] on button "Confirm" at bounding box center [546, 284] width 159 height 25
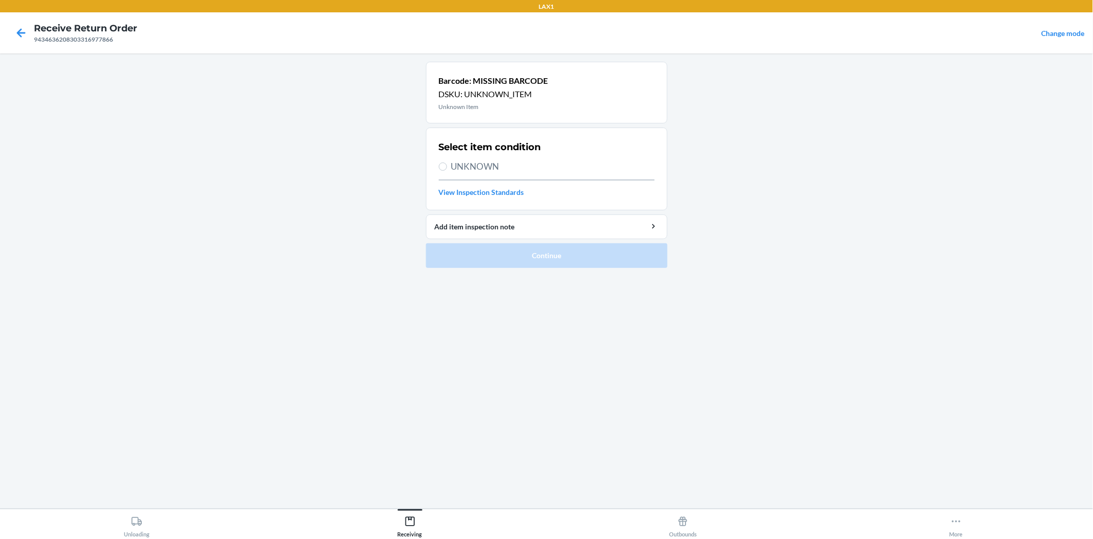
click at [463, 162] on span "UNKNOWN" at bounding box center [553, 166] width 204 height 13
click at [447, 162] on input "UNKNOWN" at bounding box center [443, 166] width 8 height 8
radio input "true"
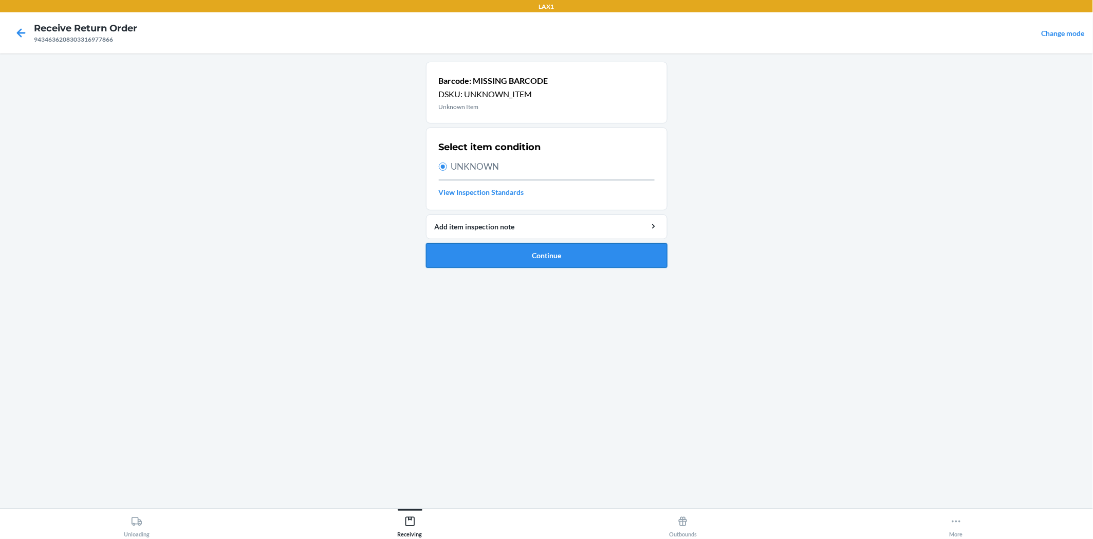
click at [576, 249] on button "Continue" at bounding box center [547, 255] width 242 height 25
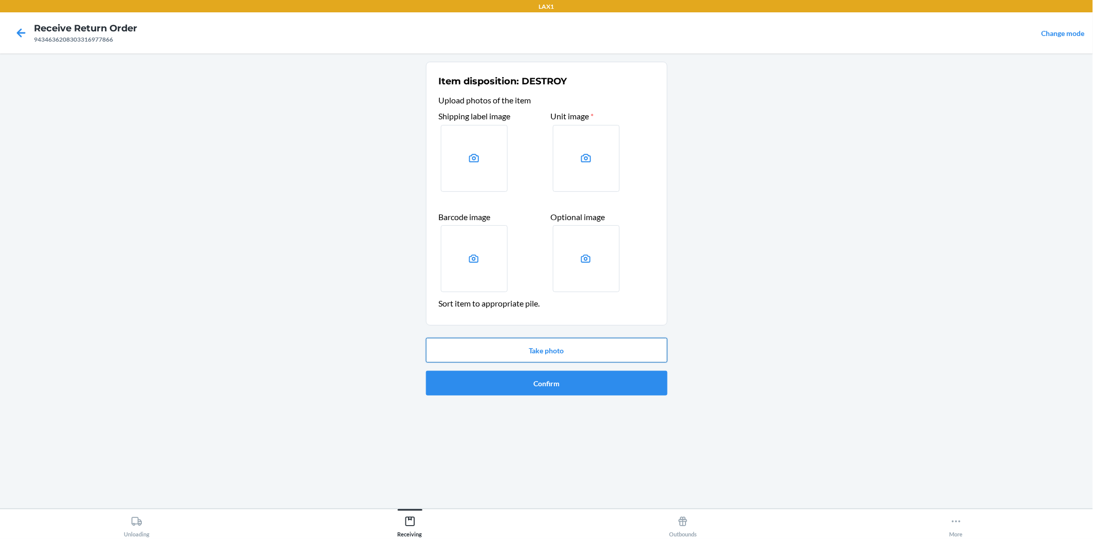
click at [595, 358] on button "Take photo" at bounding box center [547, 350] width 242 height 25
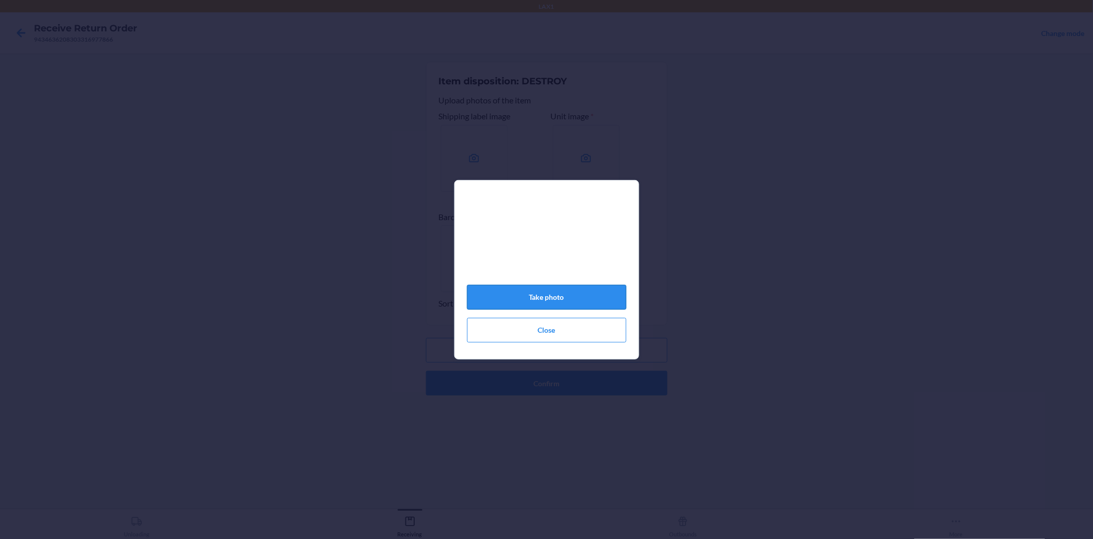
click at [577, 300] on button "Take photo" at bounding box center [546, 297] width 159 height 25
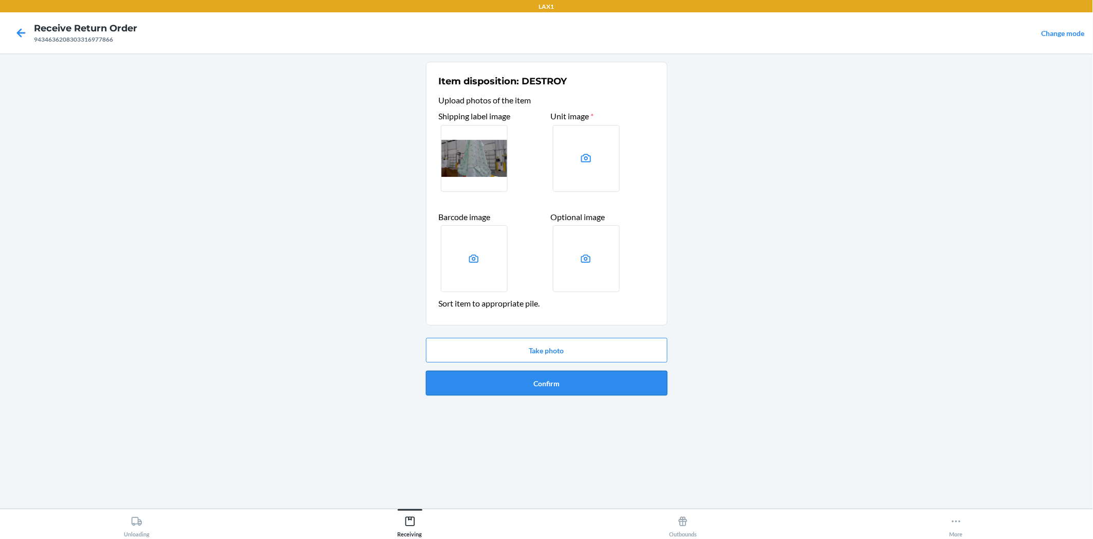
click at [571, 376] on button "Confirm" at bounding box center [547, 383] width 242 height 25
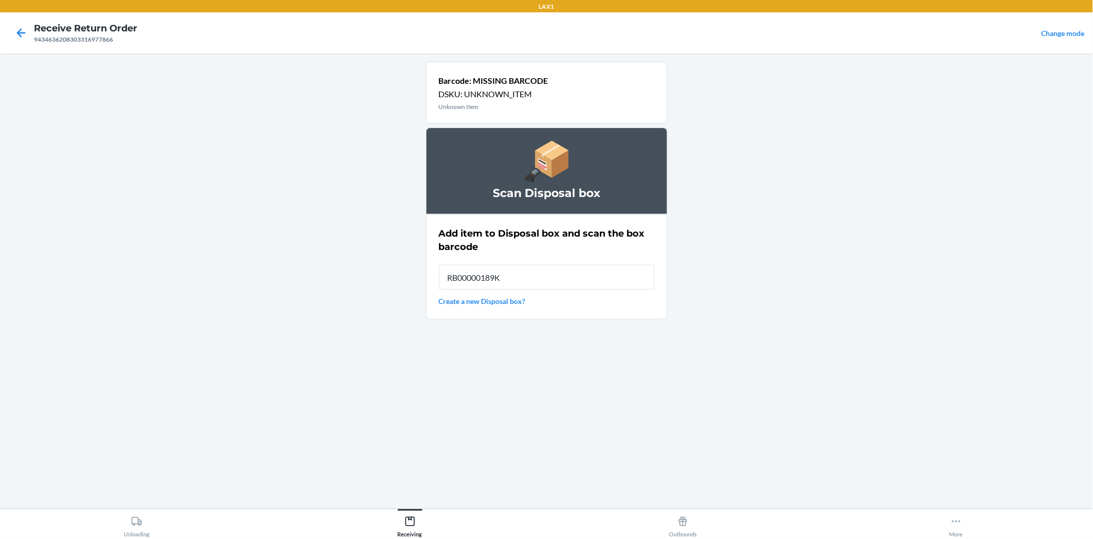
type input "RB00000189K"
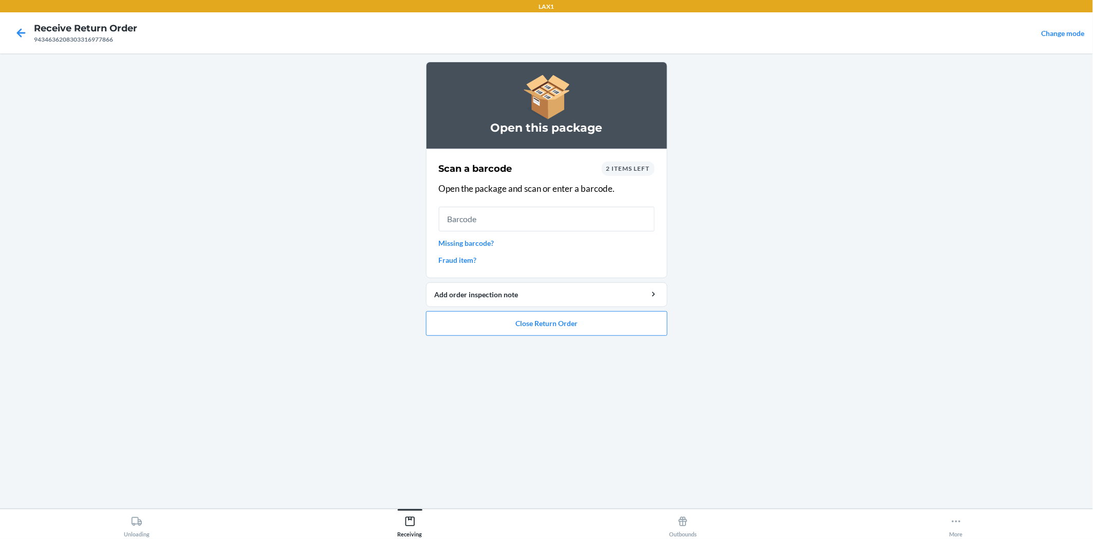
click at [493, 243] on link "Missing barcode?" at bounding box center [547, 242] width 216 height 11
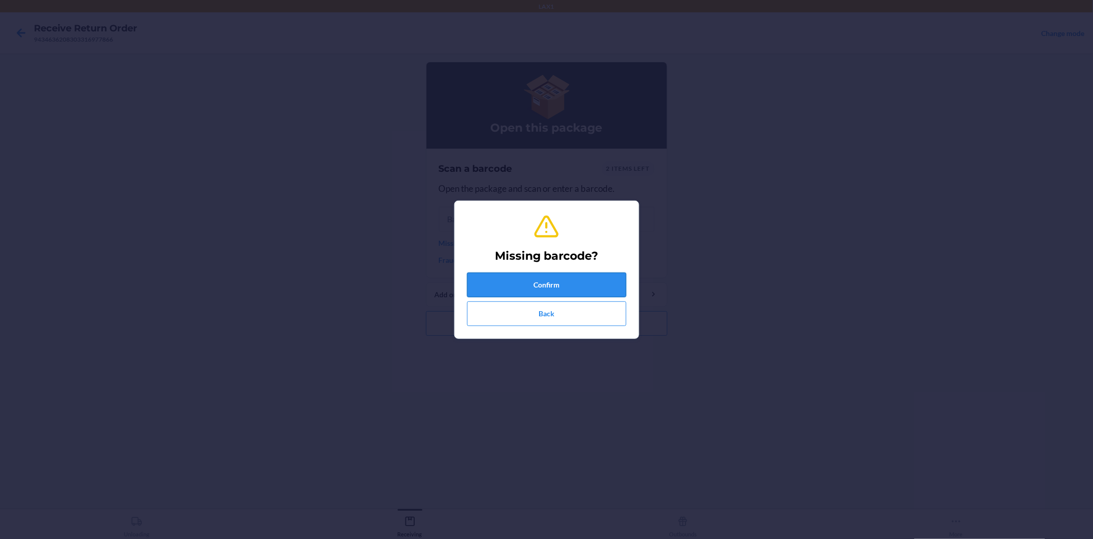
click at [546, 286] on button "Confirm" at bounding box center [546, 284] width 159 height 25
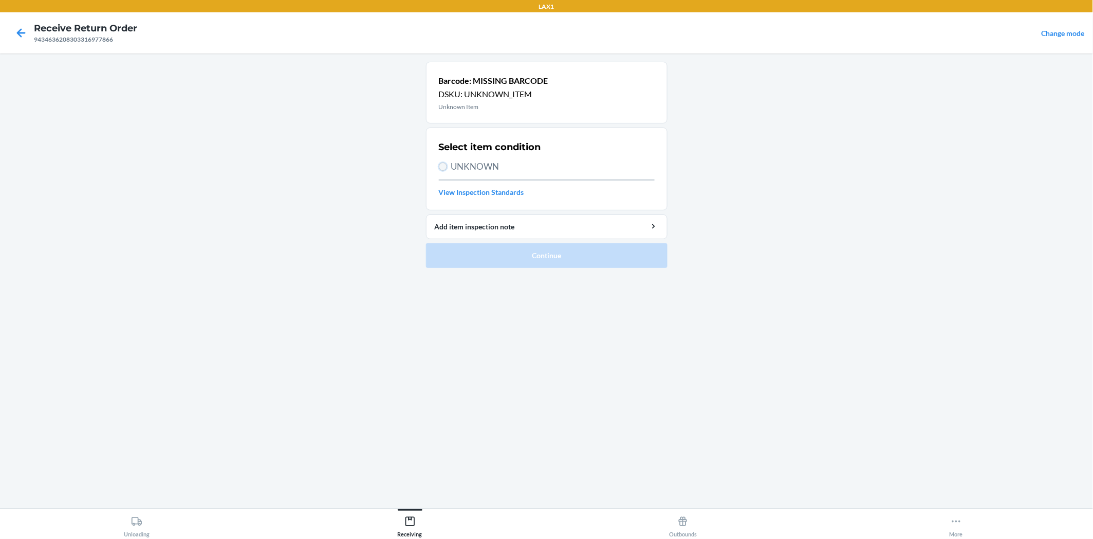
click at [446, 163] on input "UNKNOWN" at bounding box center [443, 166] width 8 height 8
radio input "true"
click at [511, 253] on button "Continue" at bounding box center [547, 255] width 242 height 25
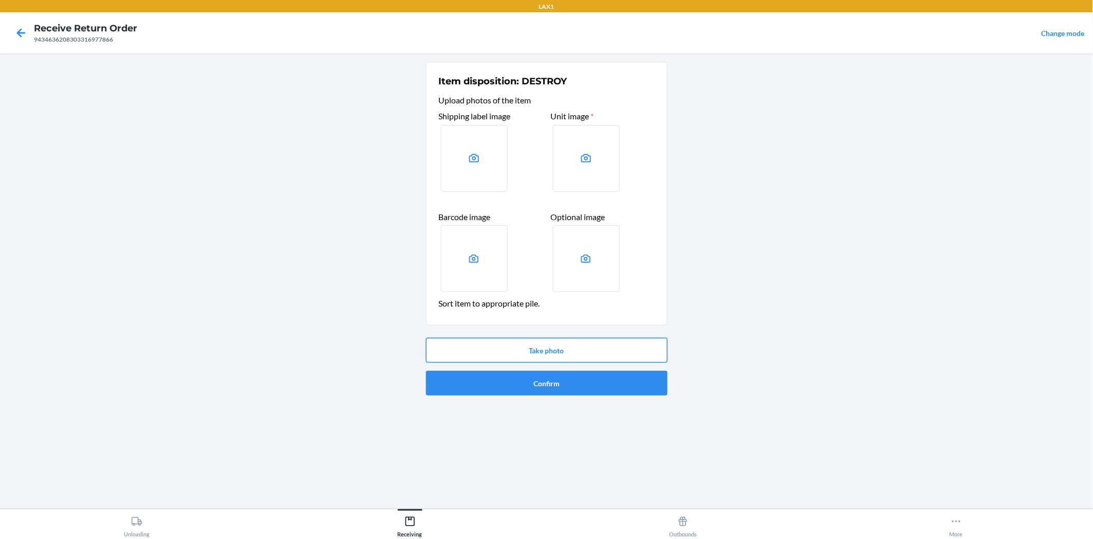
click at [565, 347] on button "Take photo" at bounding box center [547, 350] width 242 height 25
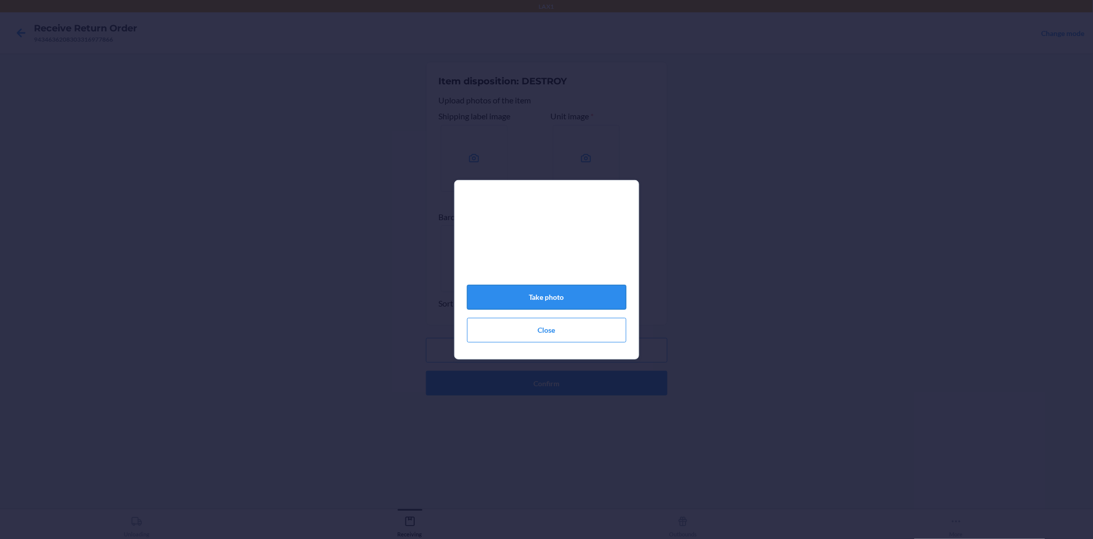
click at [592, 301] on button "Take photo" at bounding box center [546, 297] width 159 height 25
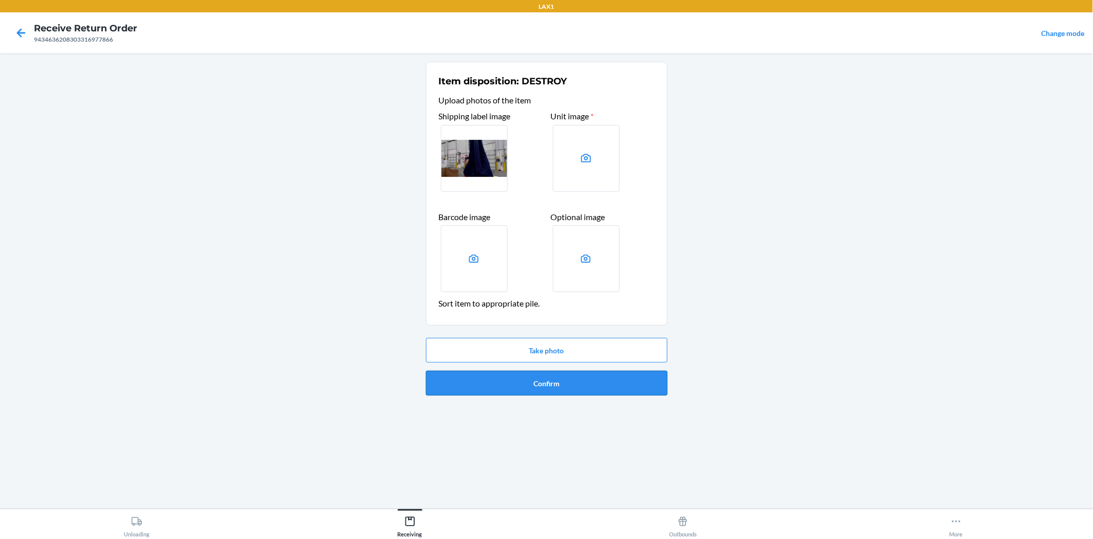
click at [585, 381] on button "Confirm" at bounding box center [547, 383] width 242 height 25
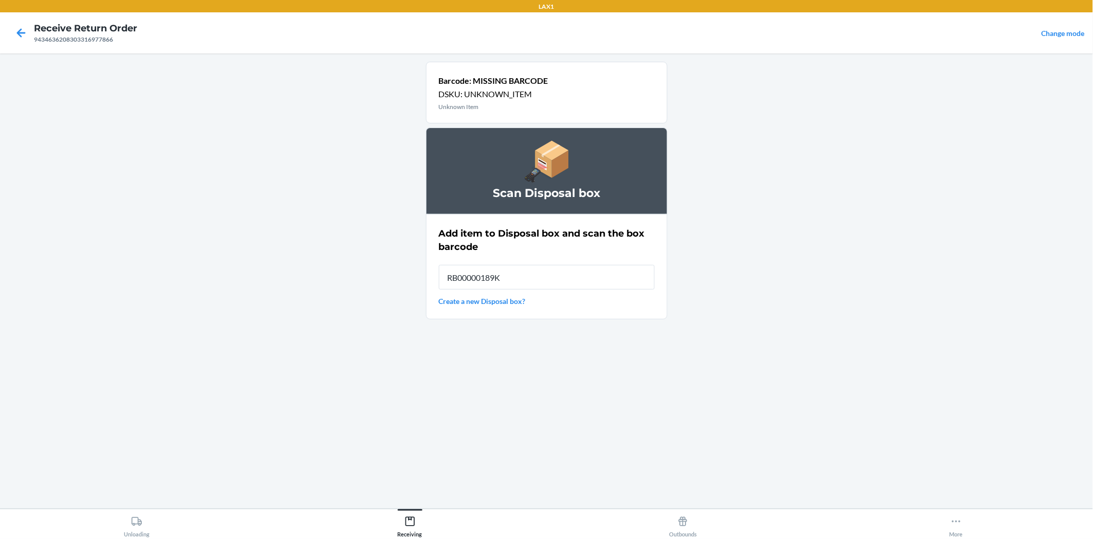
type input "RB00000189K"
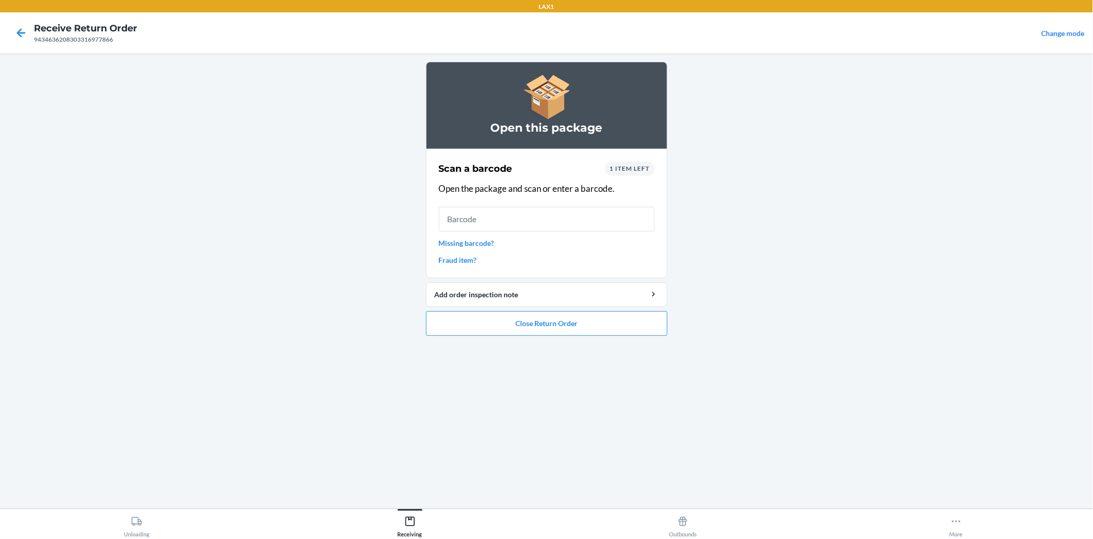
click at [491, 242] on link "Missing barcode?" at bounding box center [547, 242] width 216 height 11
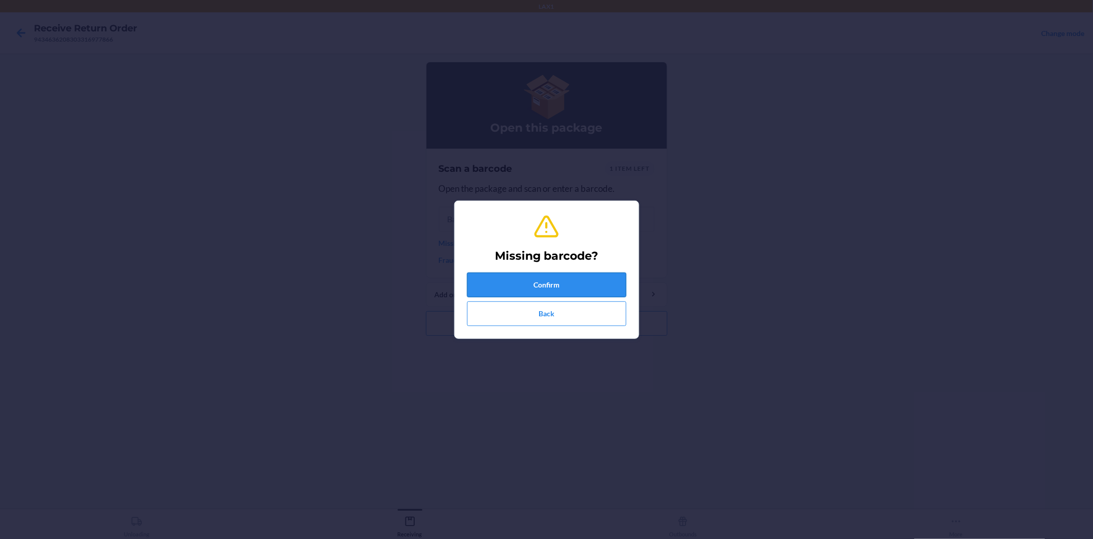
click at [555, 287] on button "Confirm" at bounding box center [546, 284] width 159 height 25
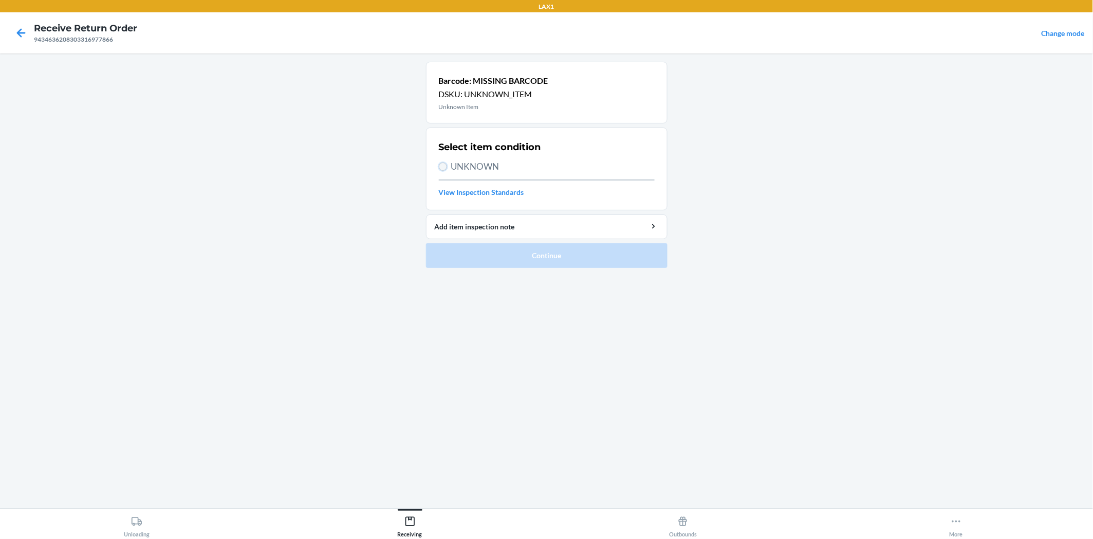
click at [442, 168] on input "UNKNOWN" at bounding box center [443, 166] width 8 height 8
radio input "true"
click at [552, 248] on button "Continue" at bounding box center [547, 255] width 242 height 25
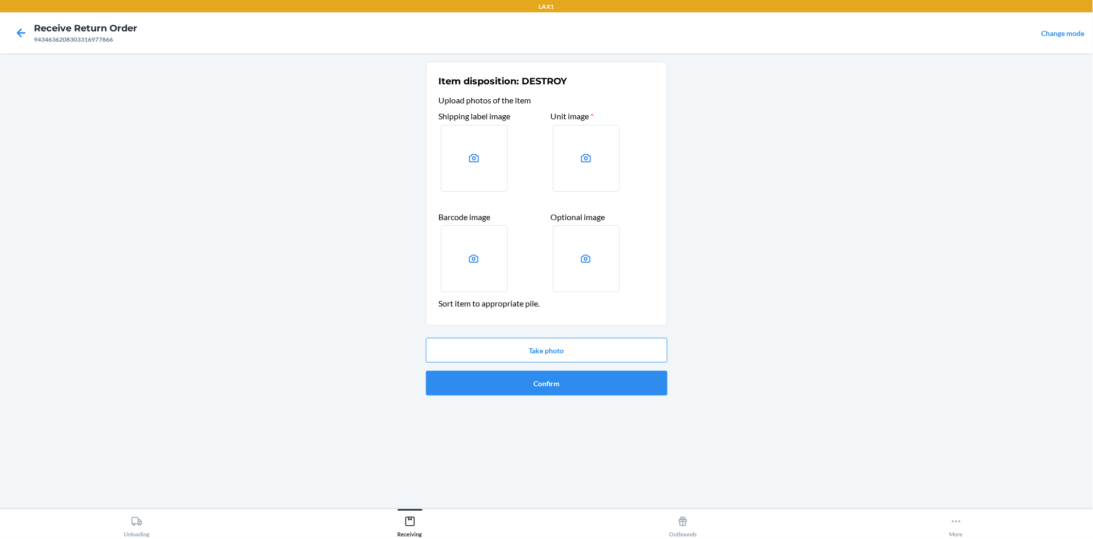
click at [592, 329] on li "Item disposition: DESTROY Upload photos of the item Shipping label image Unit i…" at bounding box center [547, 231] width 242 height 338
click at [592, 348] on button "Take photo" at bounding box center [547, 350] width 242 height 25
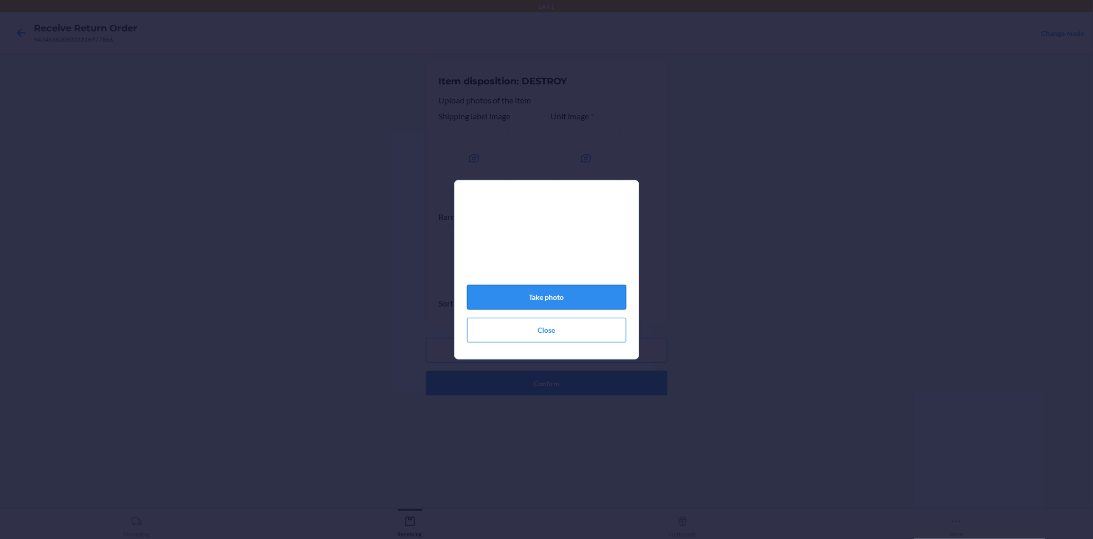
click at [587, 305] on button "Take photo" at bounding box center [546, 297] width 159 height 25
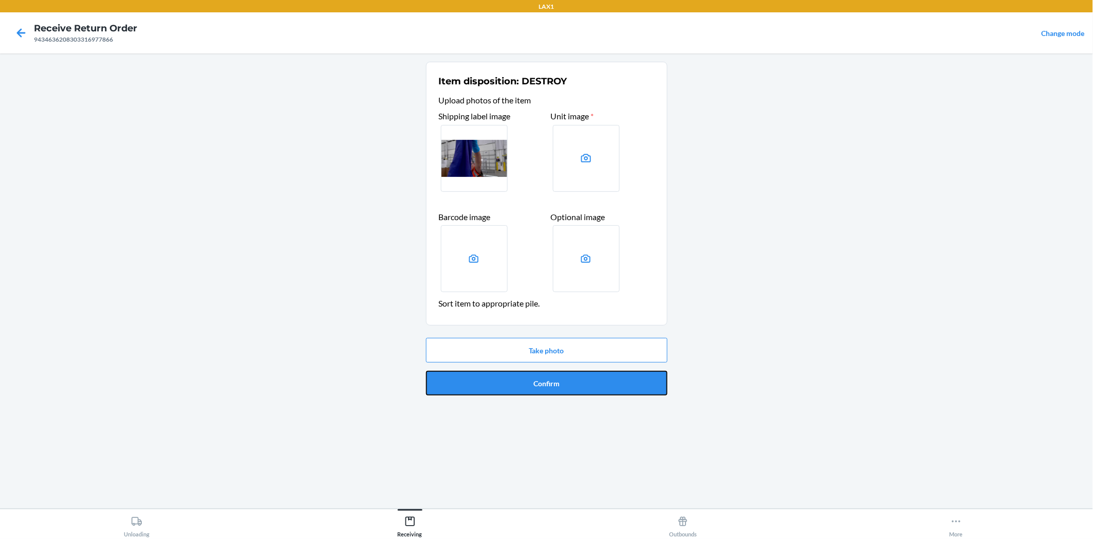
click at [602, 379] on button "Confirm" at bounding box center [547, 383] width 242 height 25
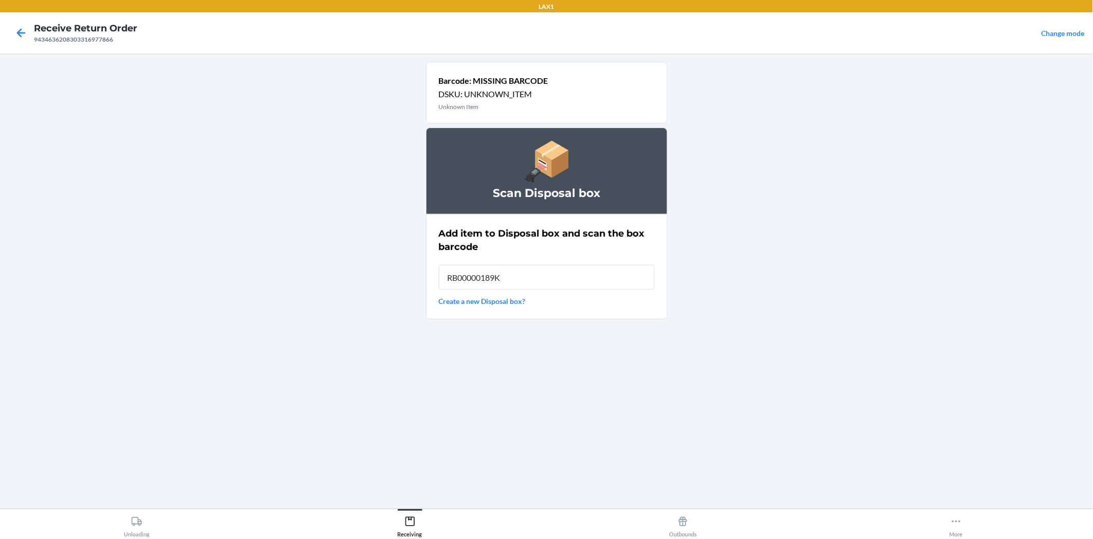
type input "RB00000189K"
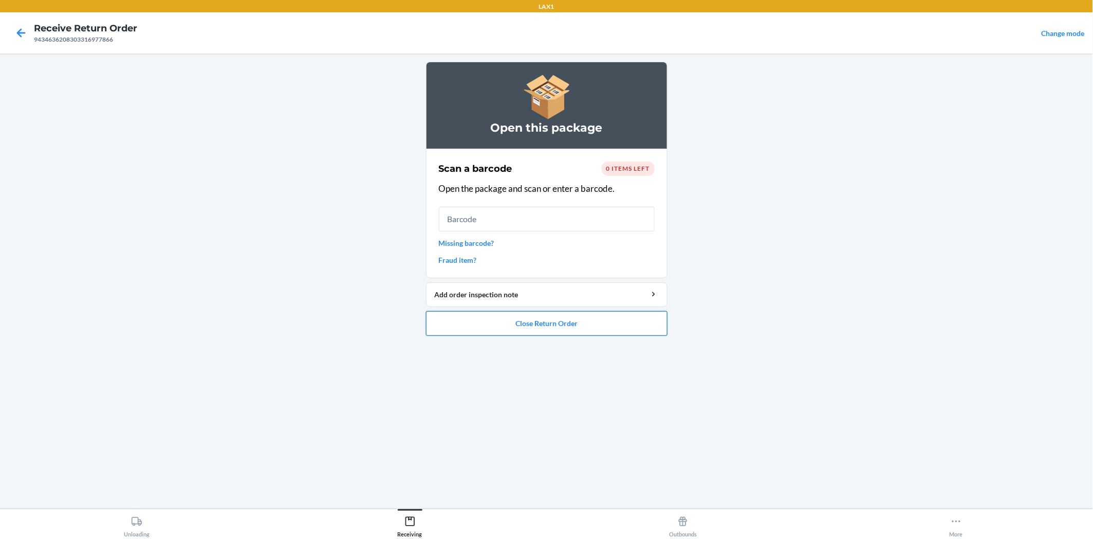
click at [606, 322] on button "Close Return Order" at bounding box center [547, 323] width 242 height 25
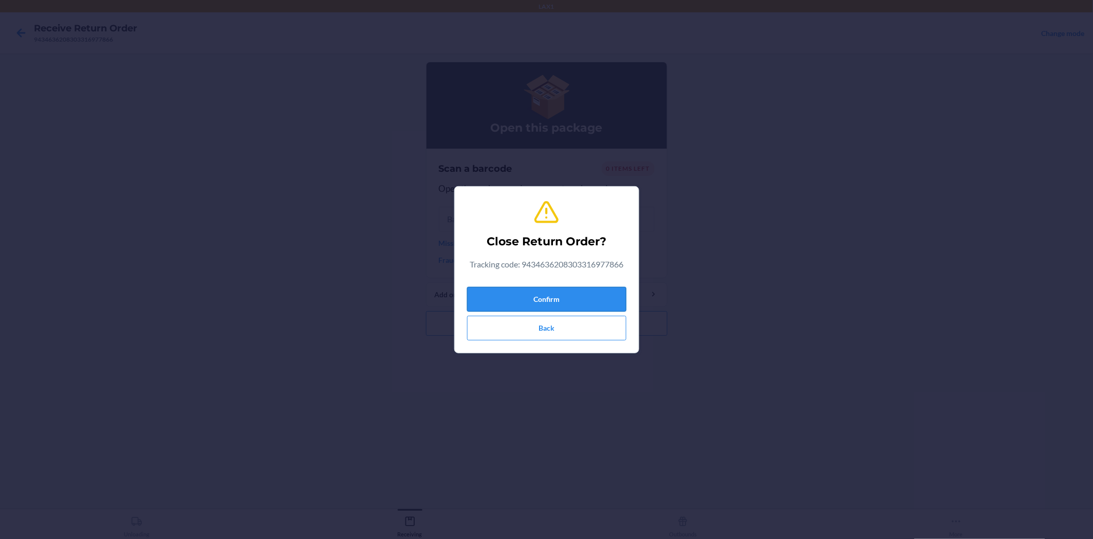
click at [620, 287] on button "Confirm" at bounding box center [546, 299] width 159 height 25
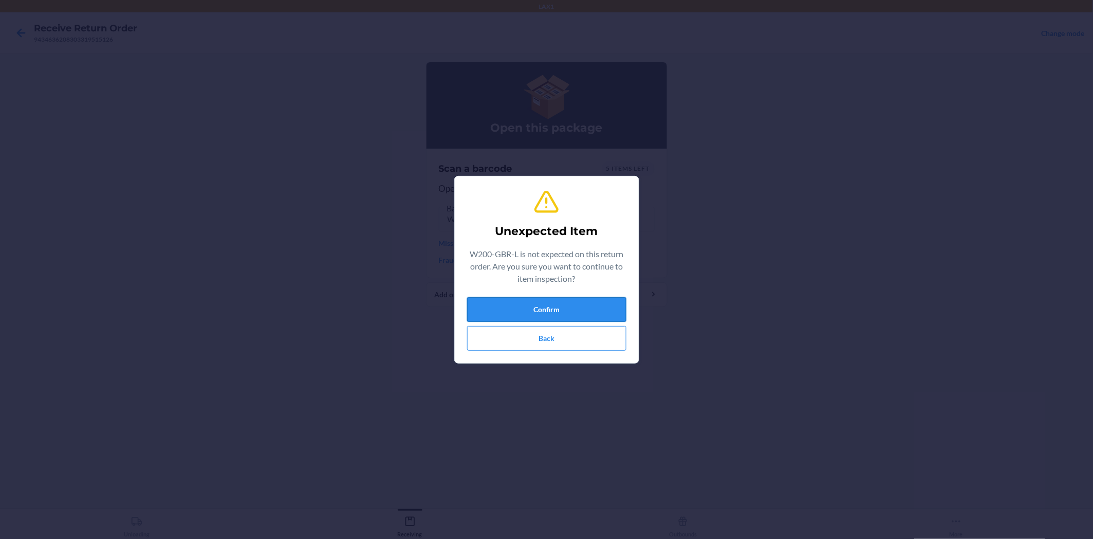
click at [588, 304] on button "Confirm" at bounding box center [546, 309] width 159 height 25
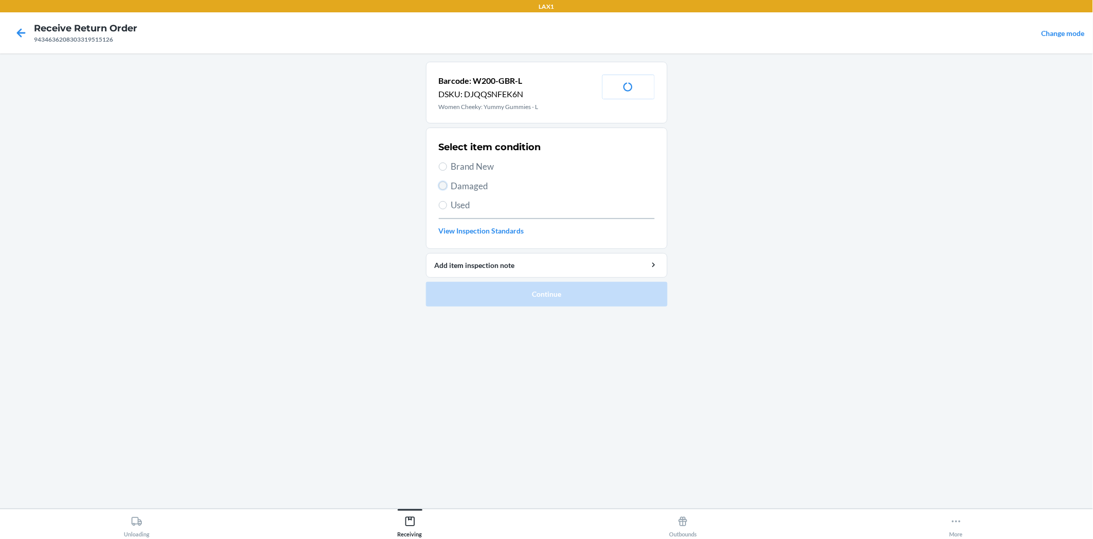
click at [440, 182] on input "Damaged" at bounding box center [443, 185] width 8 height 8
radio input "true"
click at [487, 296] on button "Continue" at bounding box center [547, 294] width 242 height 25
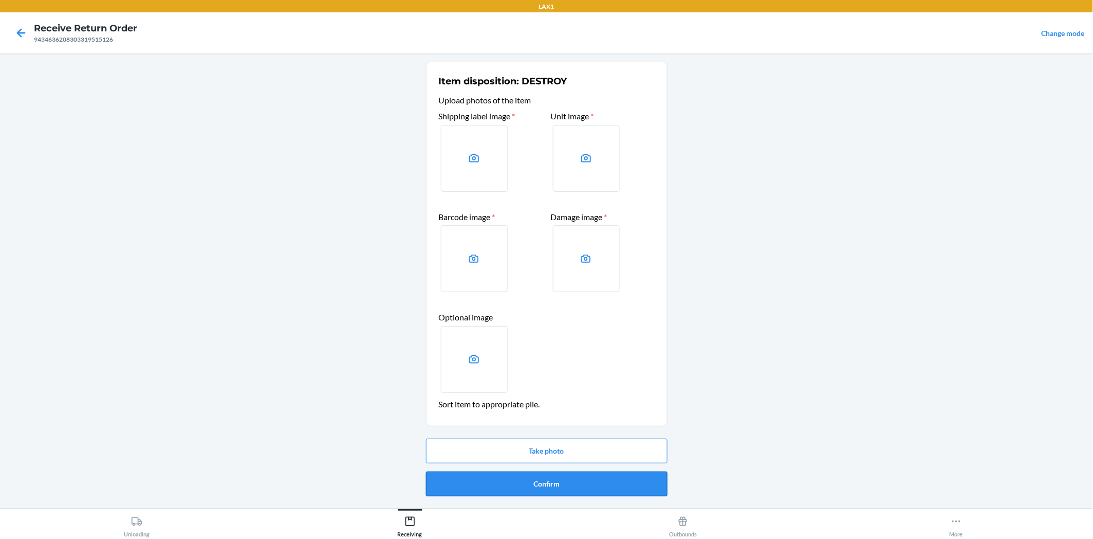
click at [570, 478] on button "Confirm" at bounding box center [547, 483] width 242 height 25
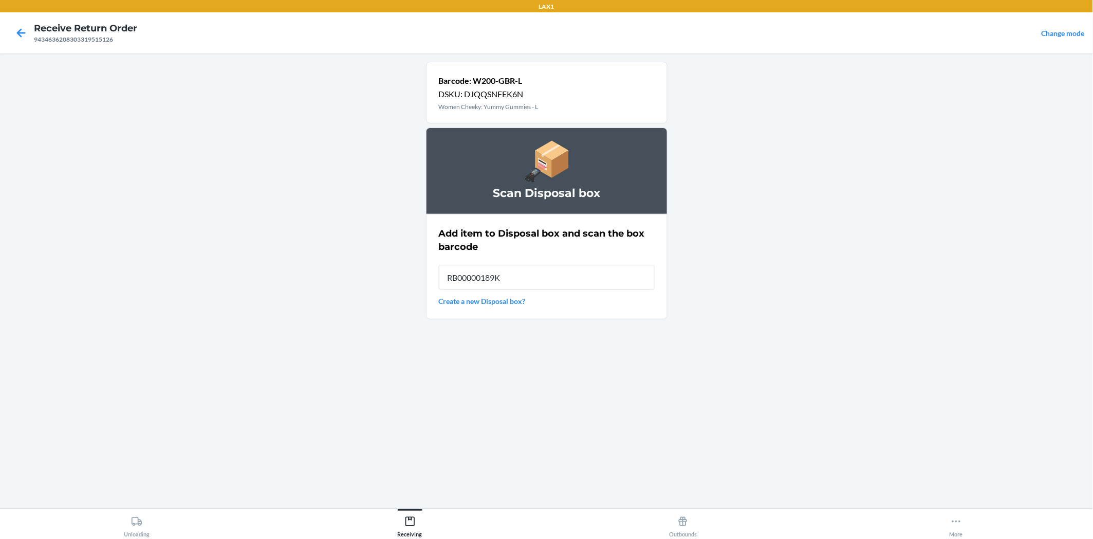
type input "RB00000189K"
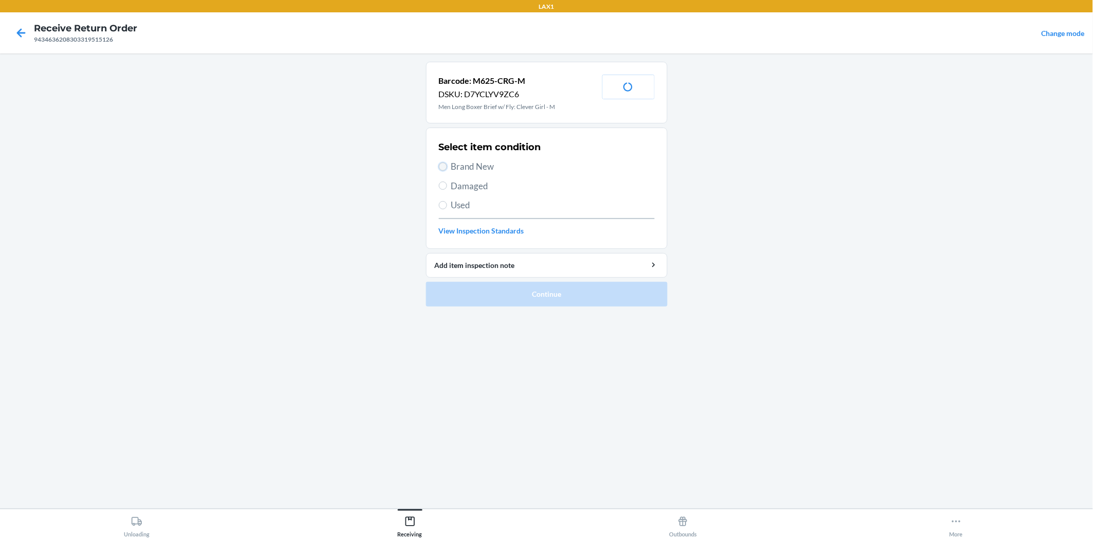
click at [445, 164] on input "Brand New" at bounding box center [443, 166] width 8 height 8
radio input "true"
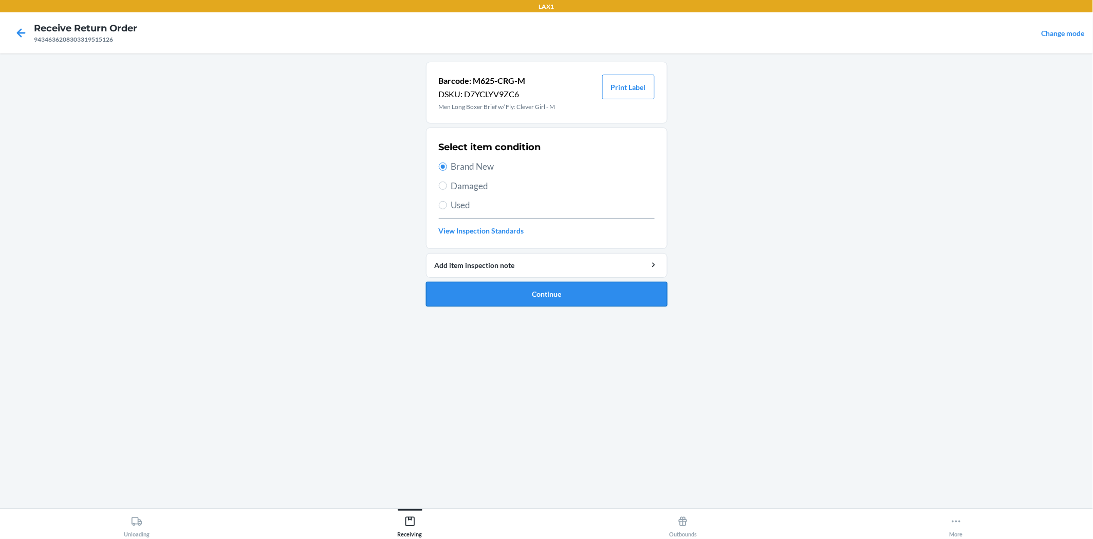
click at [494, 283] on button "Continue" at bounding box center [547, 294] width 242 height 25
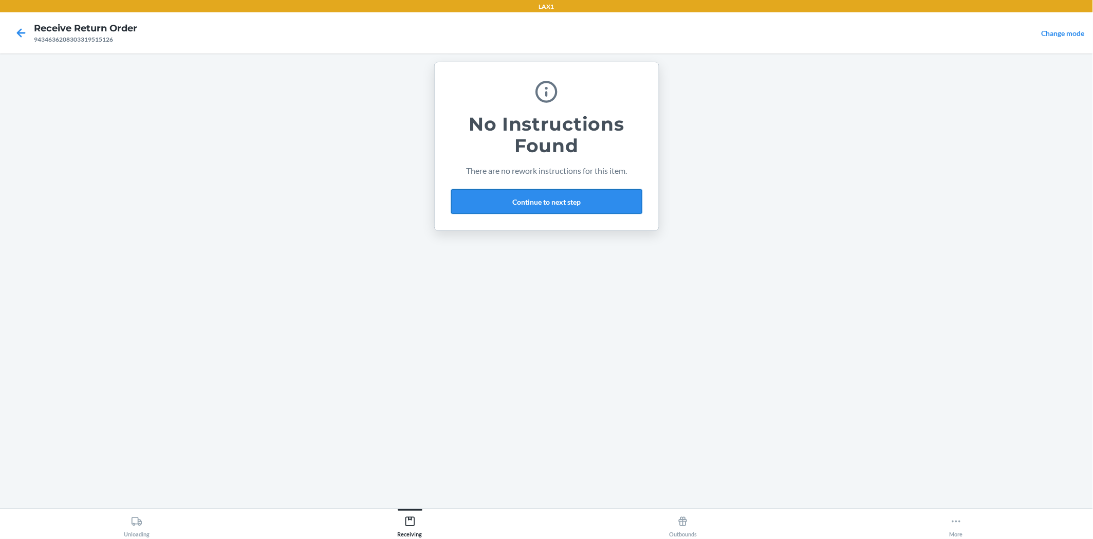
click at [562, 192] on button "Continue to next step" at bounding box center [546, 201] width 191 height 25
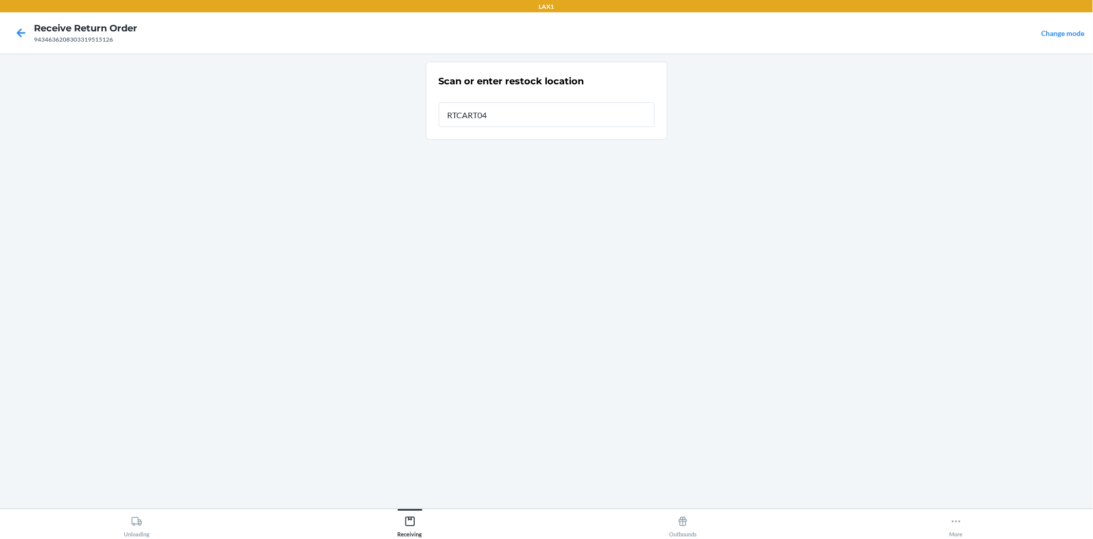
type input "RTCART042"
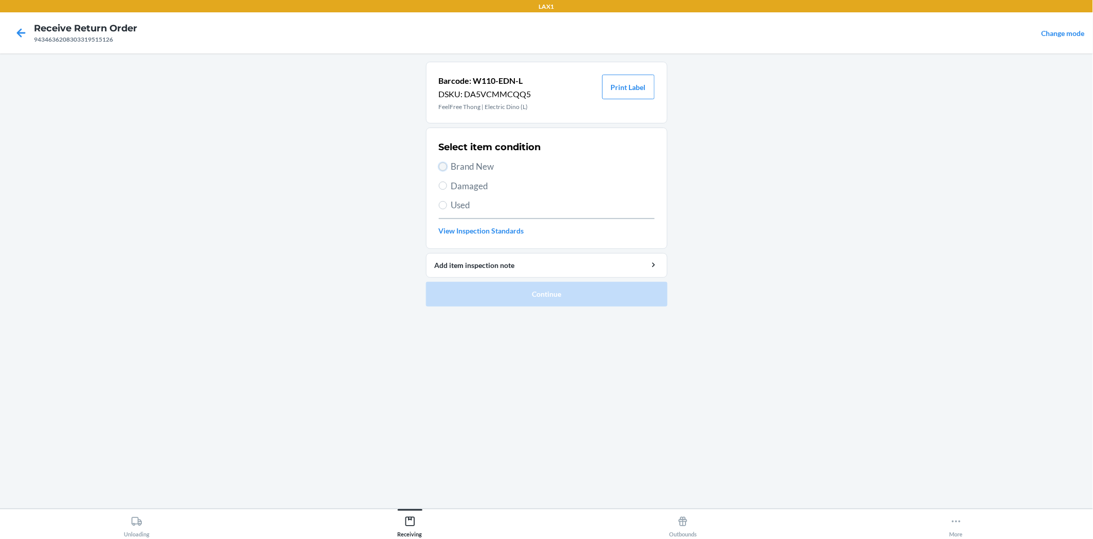
click at [439, 167] on input "Brand New" at bounding box center [443, 166] width 8 height 8
radio input "true"
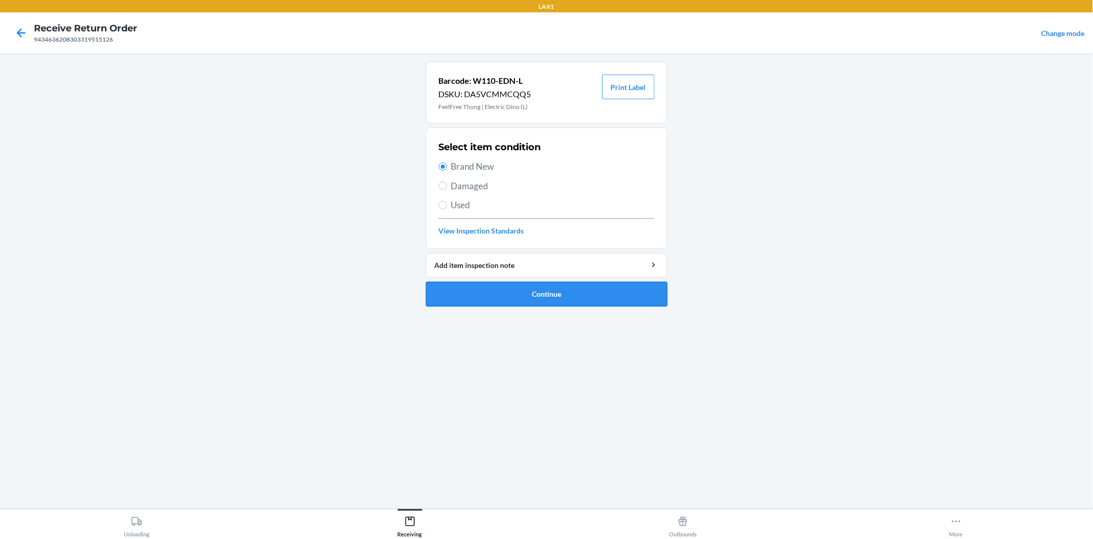
click at [471, 289] on button "Continue" at bounding box center [547, 294] width 242 height 25
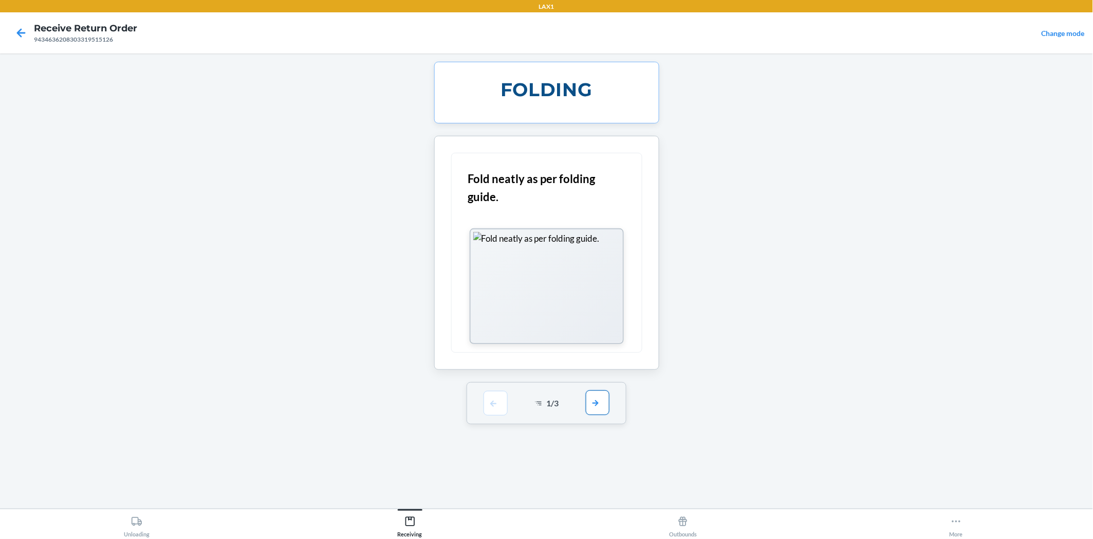
click at [597, 402] on button "button" at bounding box center [598, 402] width 24 height 25
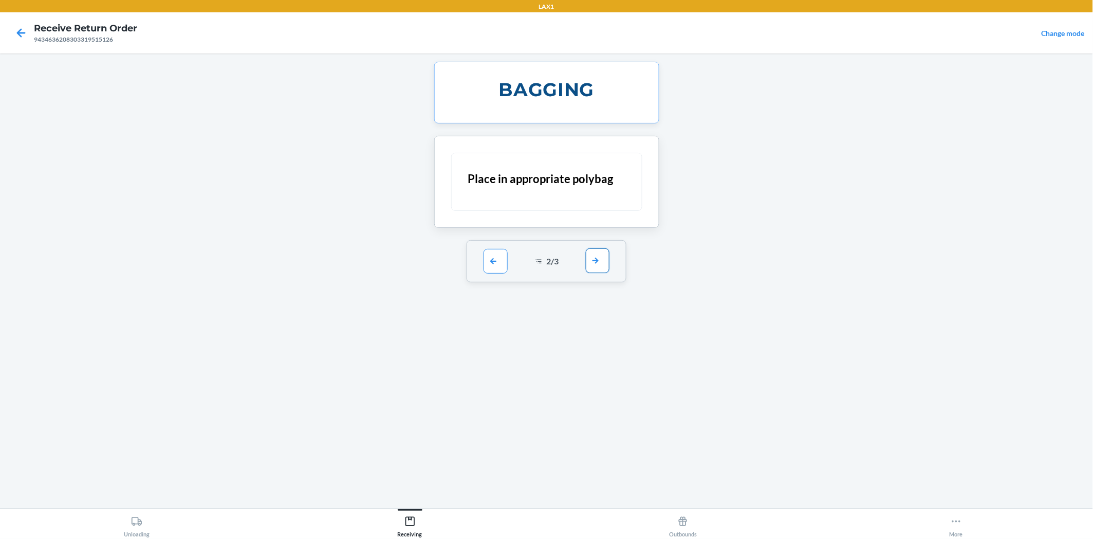
click at [592, 260] on button "button" at bounding box center [598, 260] width 24 height 25
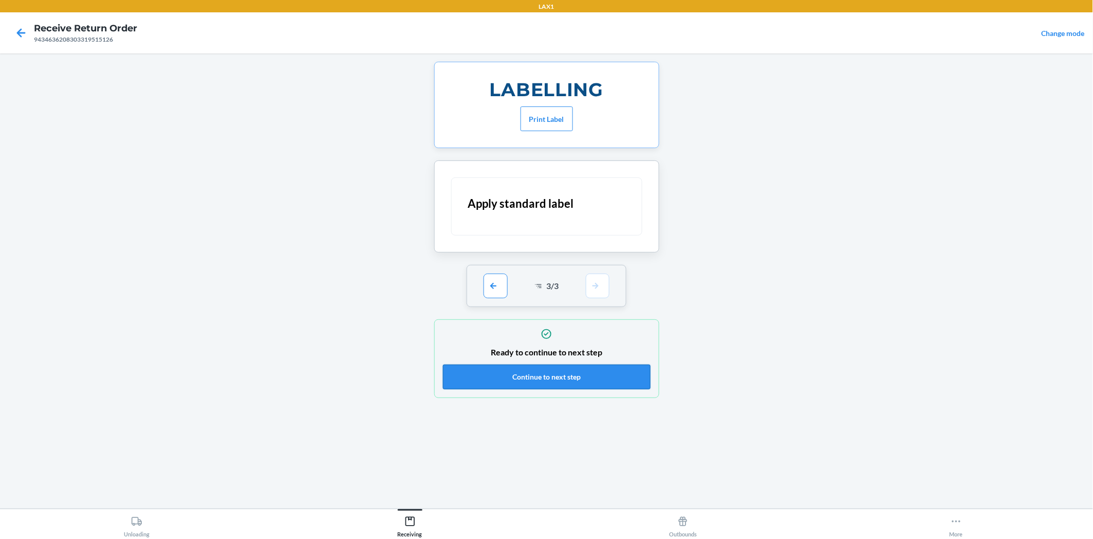
click at [584, 372] on button "Continue to next step" at bounding box center [547, 376] width 208 height 25
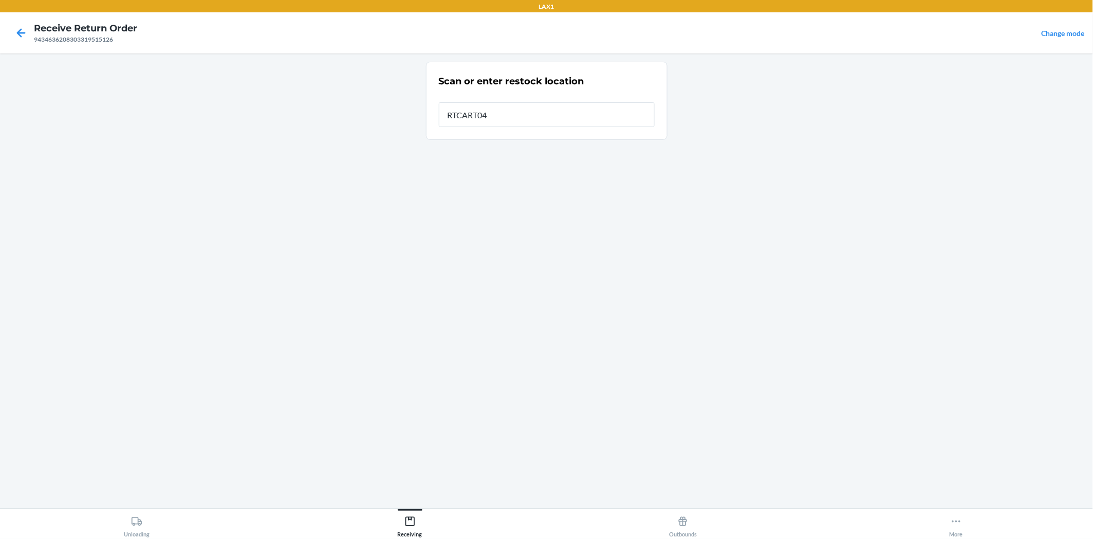
type input "RTCART042"
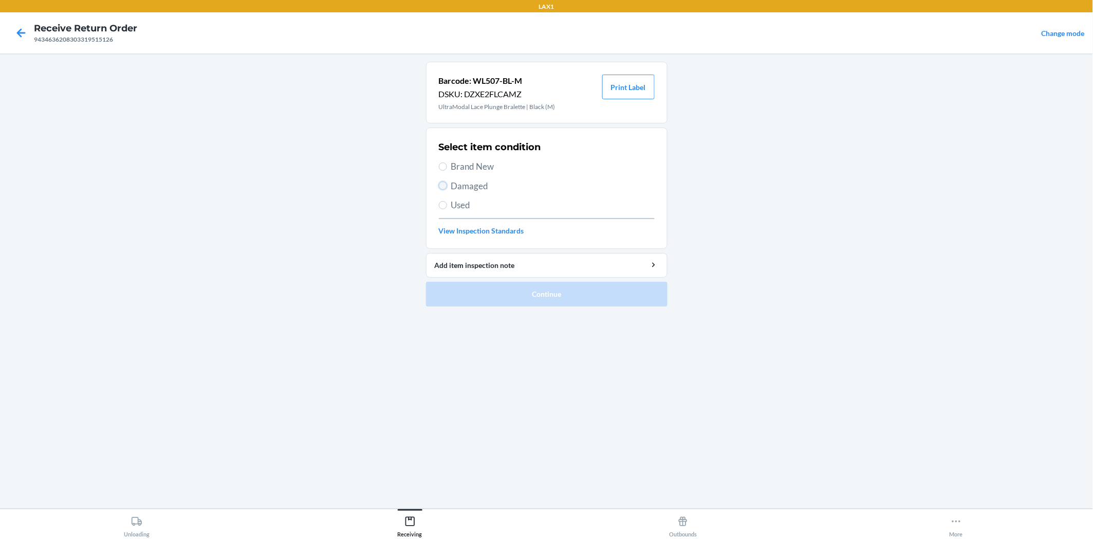
click at [443, 186] on input "Damaged" at bounding box center [443, 185] width 8 height 8
radio input "true"
click at [468, 296] on button "Continue" at bounding box center [547, 294] width 242 height 25
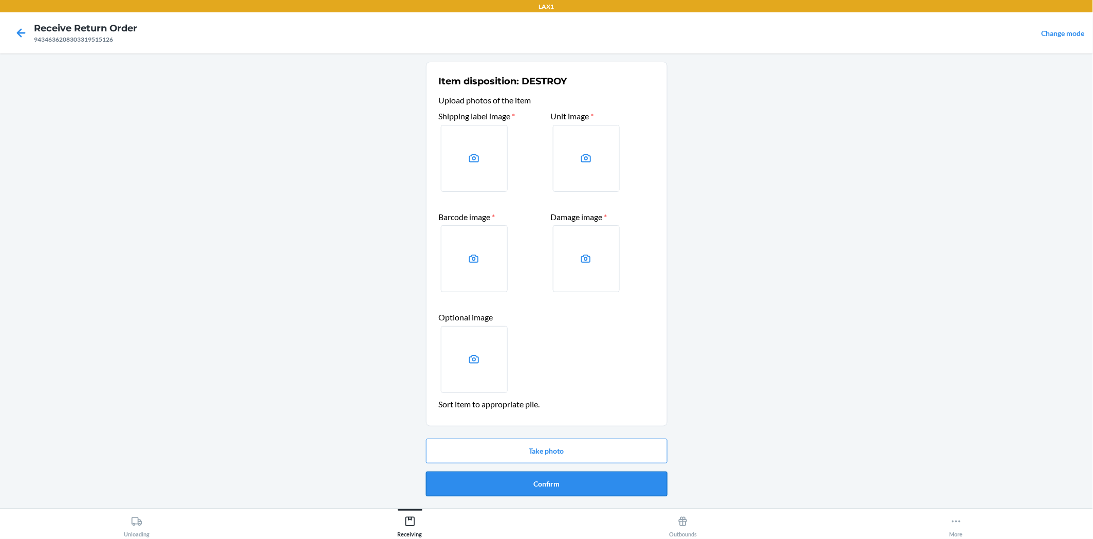
click at [553, 485] on button "Confirm" at bounding box center [547, 483] width 242 height 25
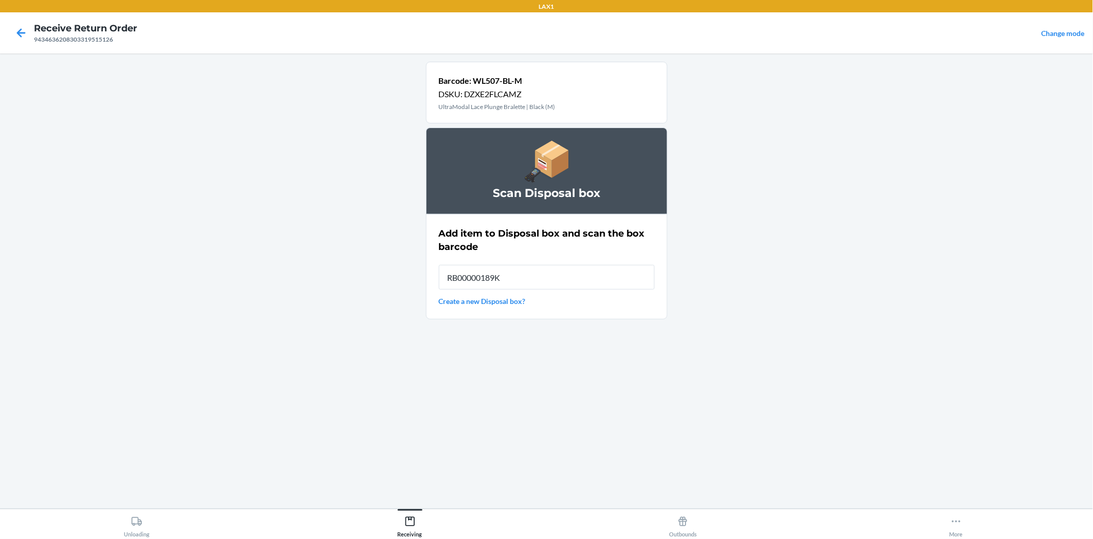
type input "RB00000189K"
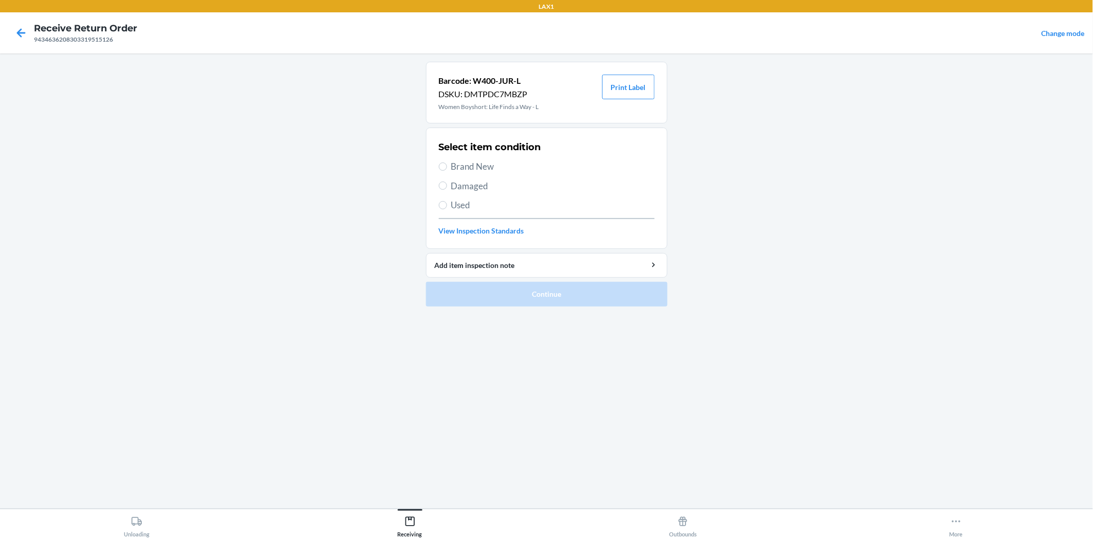
click at [443, 180] on label "Damaged" at bounding box center [547, 185] width 216 height 13
click at [443, 181] on input "Damaged" at bounding box center [443, 185] width 8 height 8
radio input "true"
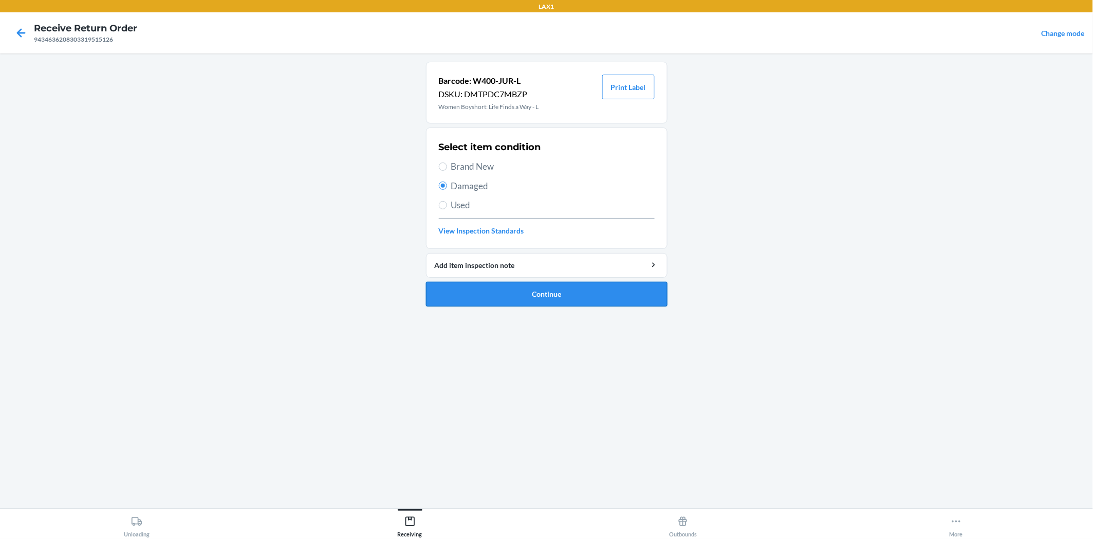
click at [509, 299] on button "Continue" at bounding box center [547, 294] width 242 height 25
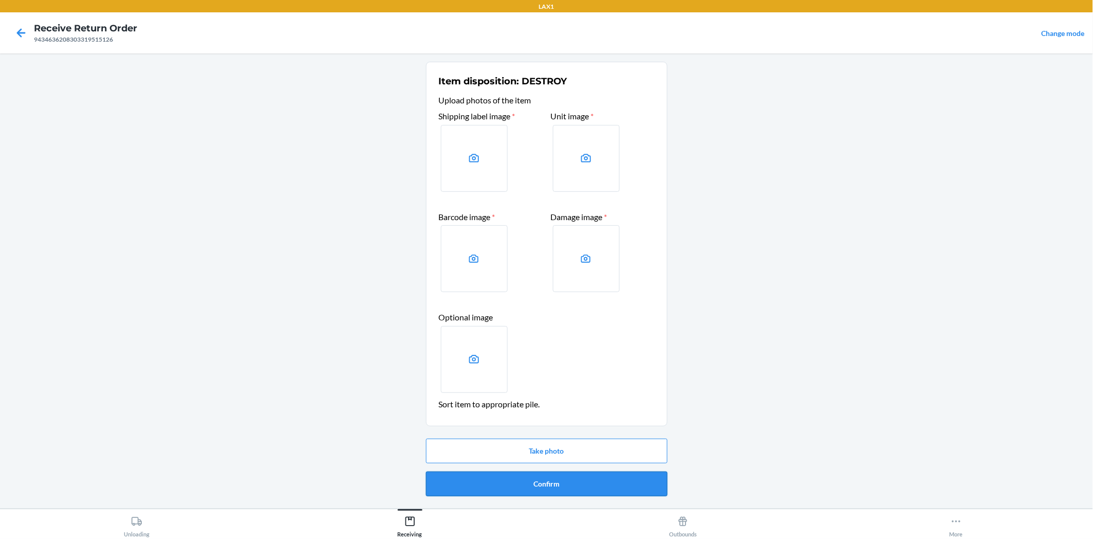
click at [586, 478] on button "Confirm" at bounding box center [547, 483] width 242 height 25
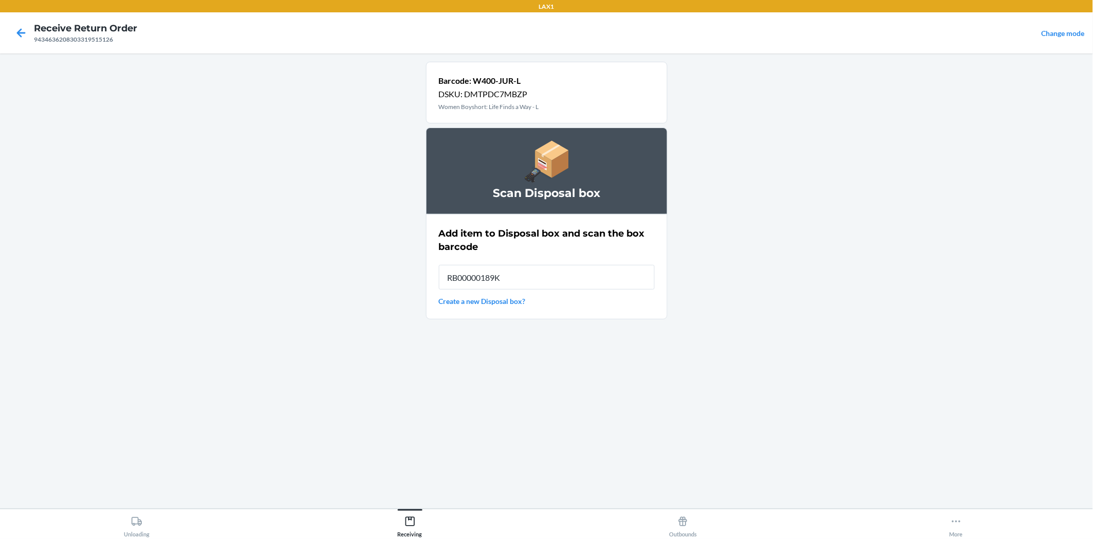
type input "RB00000189K"
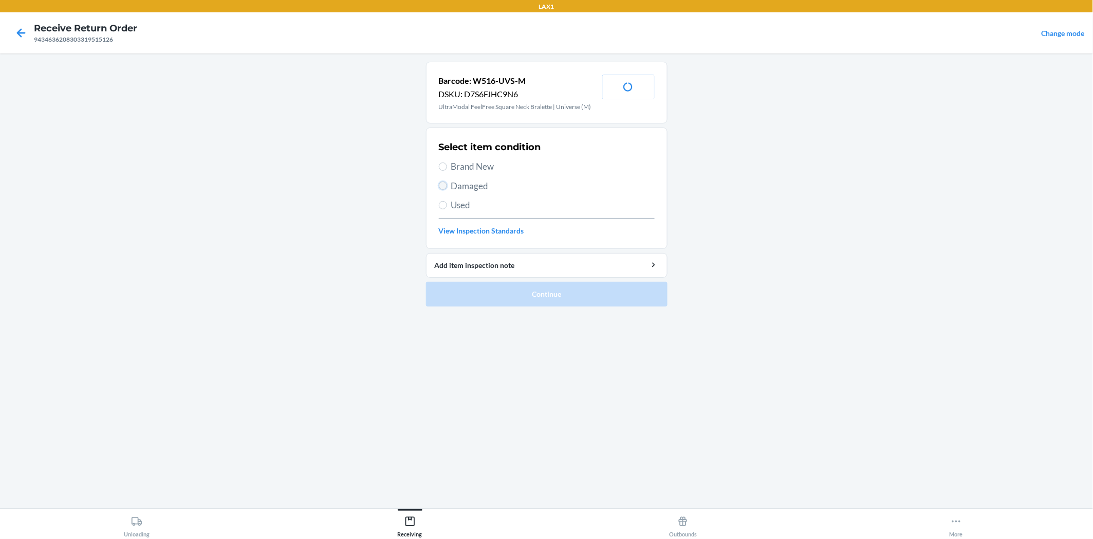
click at [443, 183] on input "Damaged" at bounding box center [443, 185] width 8 height 8
radio input "true"
click at [544, 300] on button "Continue" at bounding box center [547, 294] width 242 height 25
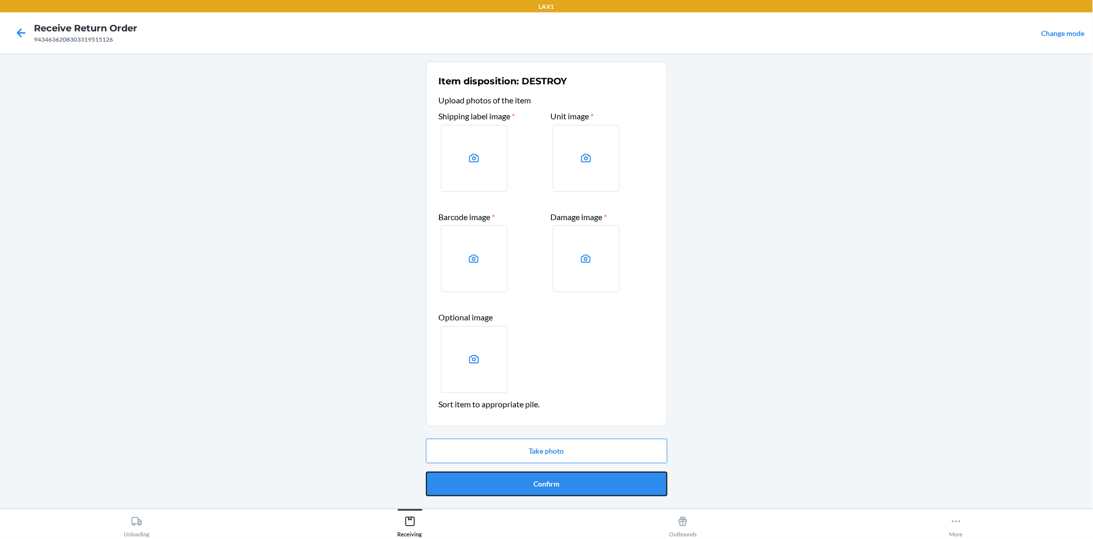
click at [581, 480] on button "Confirm" at bounding box center [547, 483] width 242 height 25
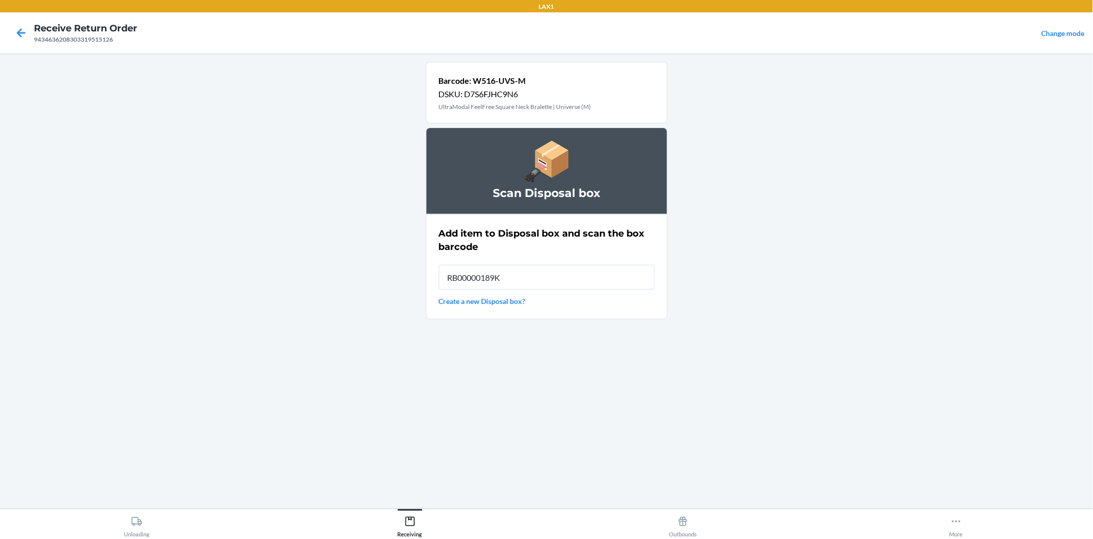
type input "RB00000189K"
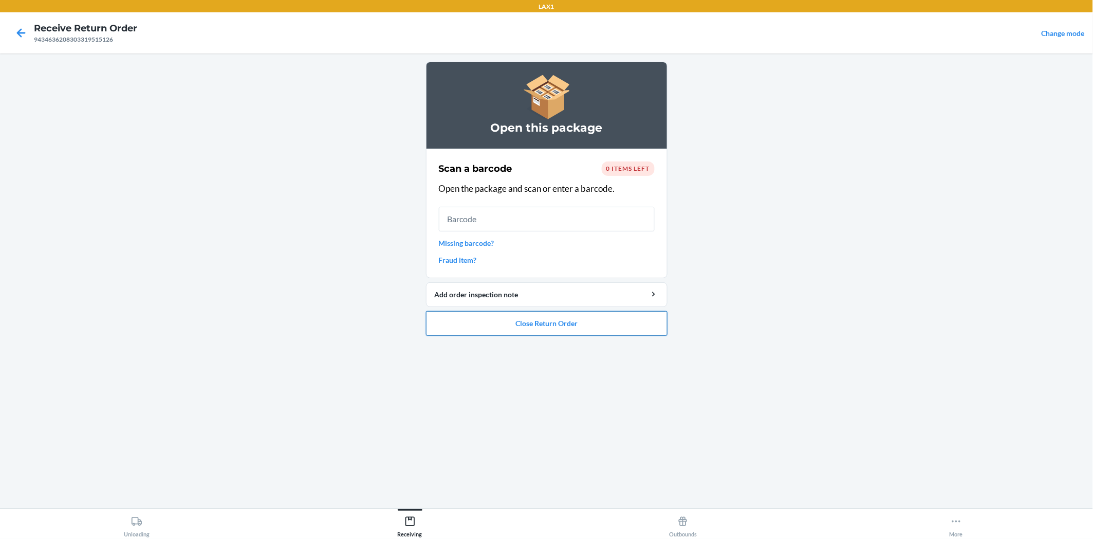
click at [607, 326] on button "Close Return Order" at bounding box center [547, 323] width 242 height 25
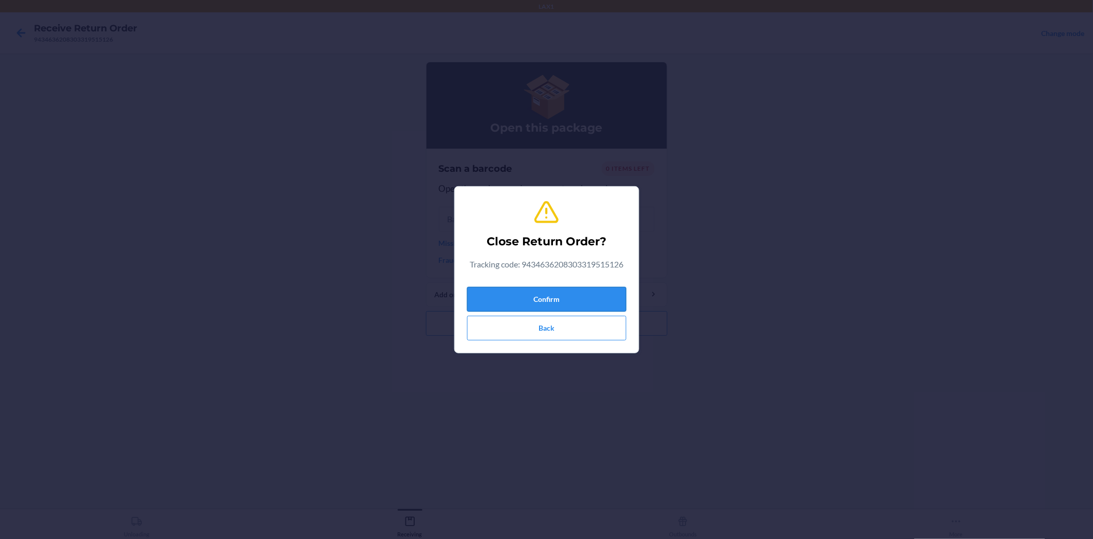
click at [605, 287] on button "Confirm" at bounding box center [546, 299] width 159 height 25
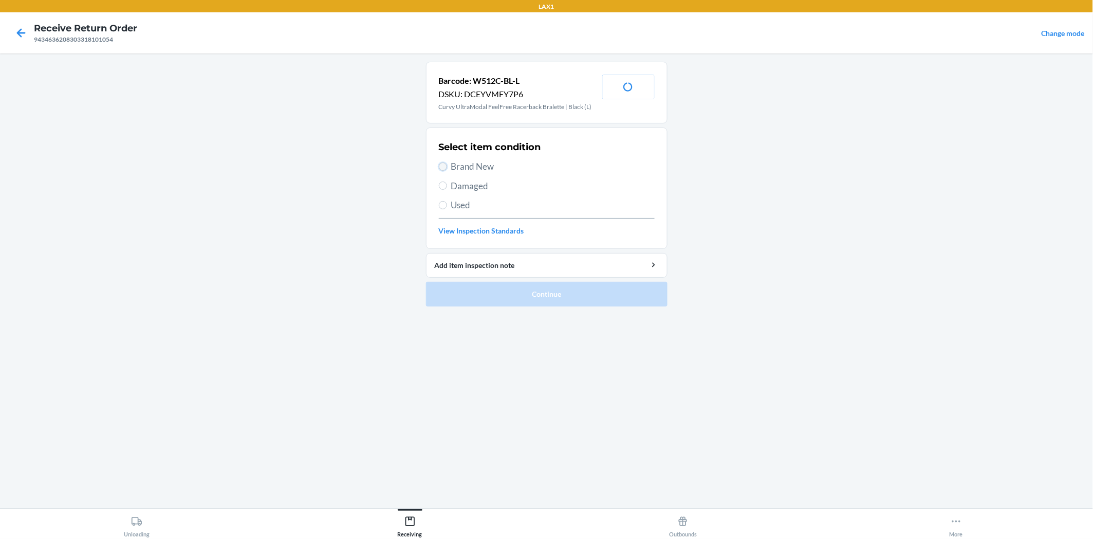
click at [439, 166] on input "Brand New" at bounding box center [443, 166] width 8 height 8
radio input "true"
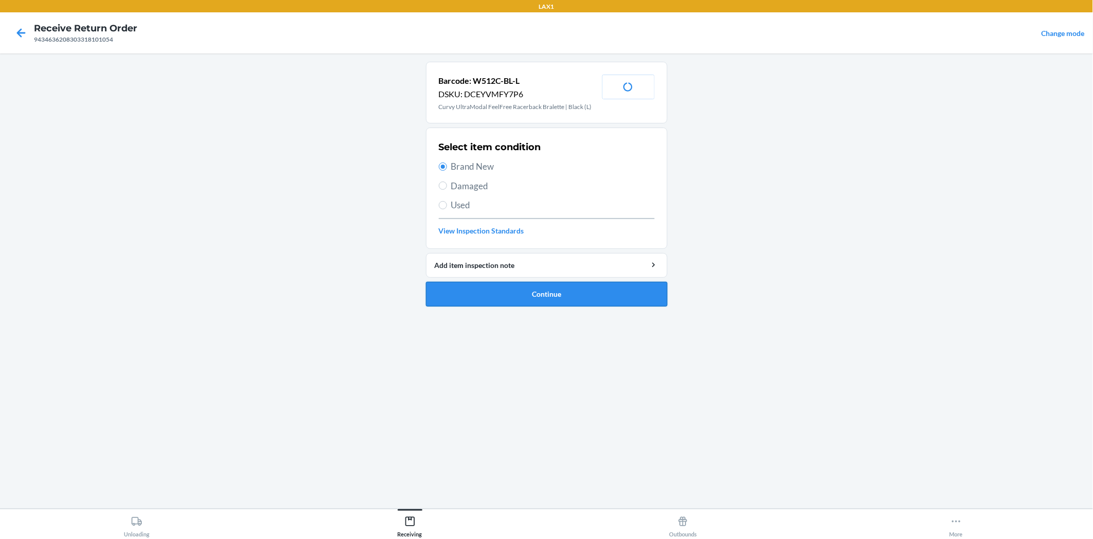
click at [554, 298] on button "Continue" at bounding box center [547, 294] width 242 height 25
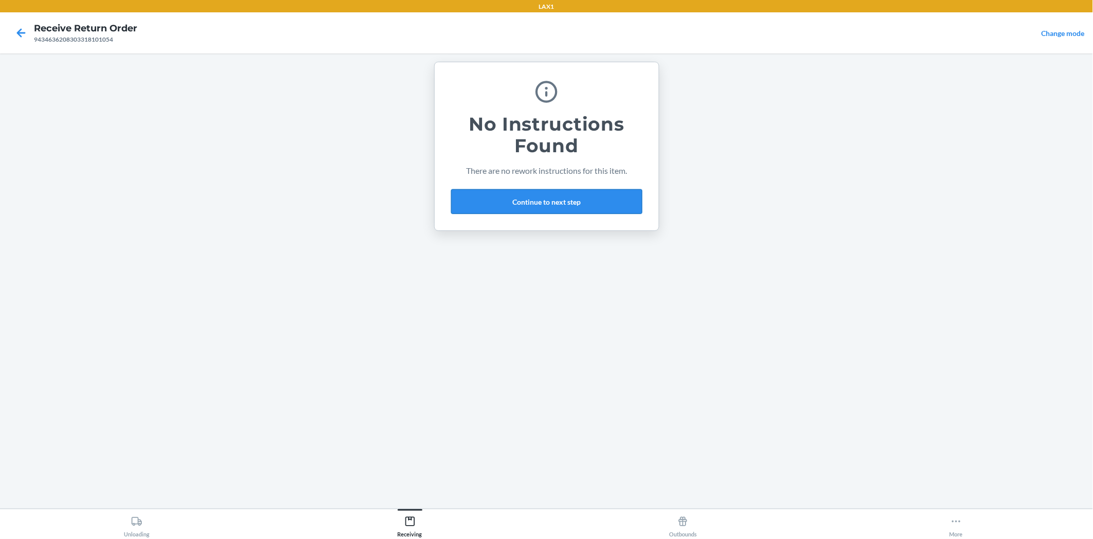
click at [590, 197] on button "Continue to next step" at bounding box center [546, 201] width 191 height 25
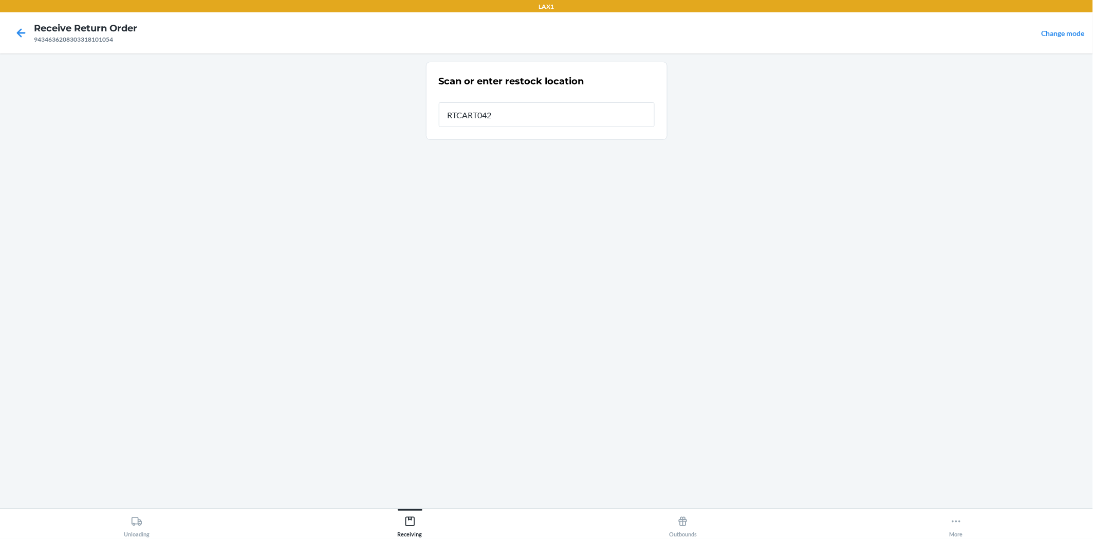
type input "RTCART042"
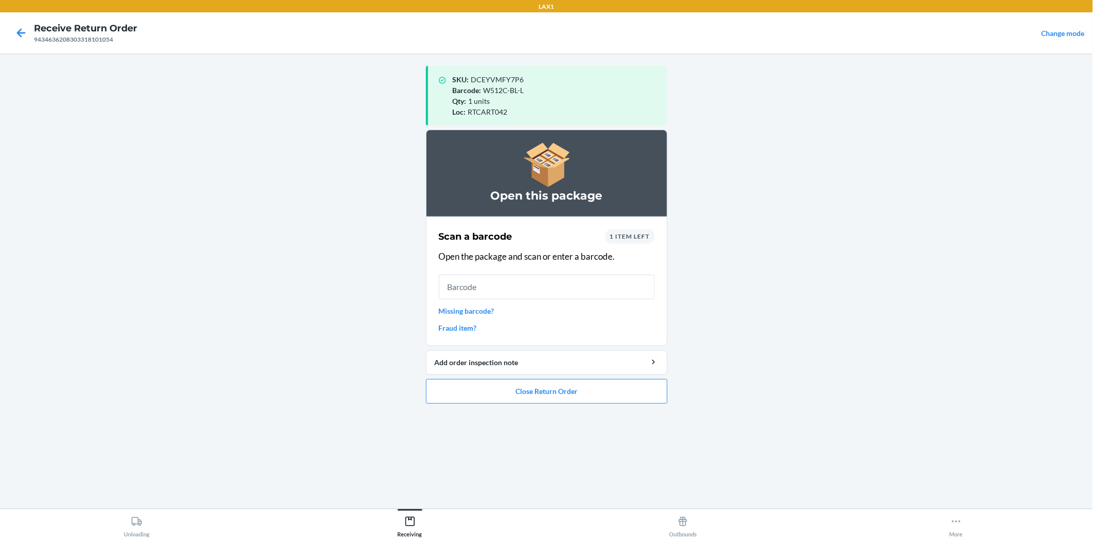
click at [631, 232] on span "1 item left" at bounding box center [630, 236] width 40 height 8
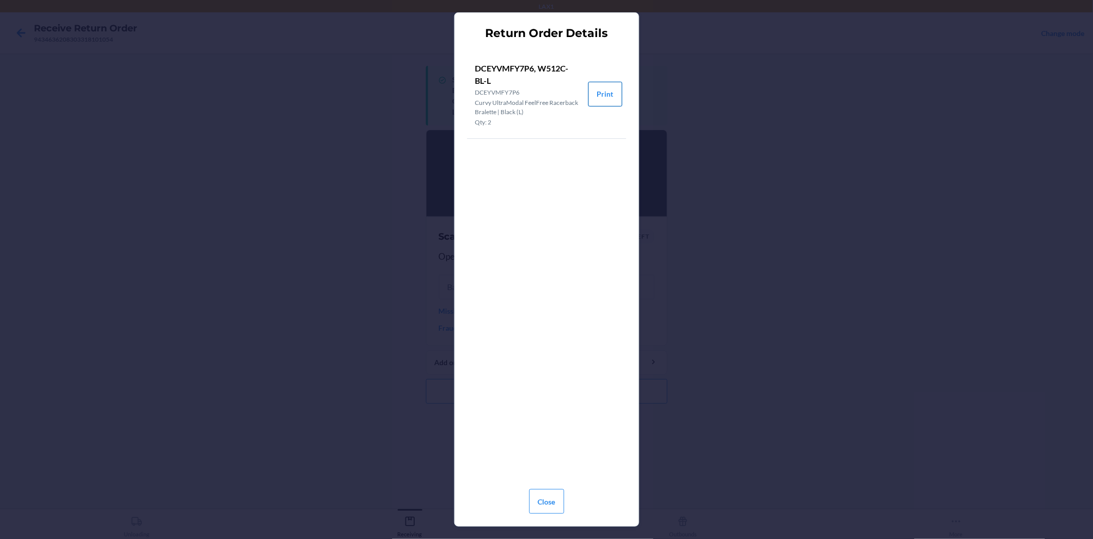
click at [603, 87] on button "Print" at bounding box center [605, 94] width 34 height 25
click at [530, 500] on button "Close" at bounding box center [546, 501] width 35 height 25
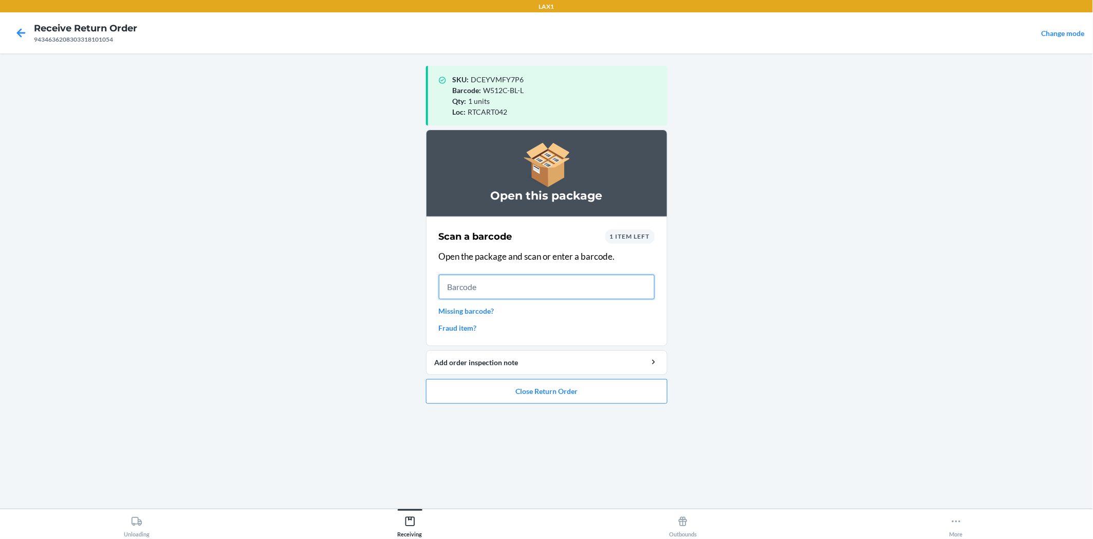
click at [459, 283] on input "text" at bounding box center [547, 286] width 216 height 25
click at [632, 232] on span "1 item left" at bounding box center [630, 236] width 40 height 8
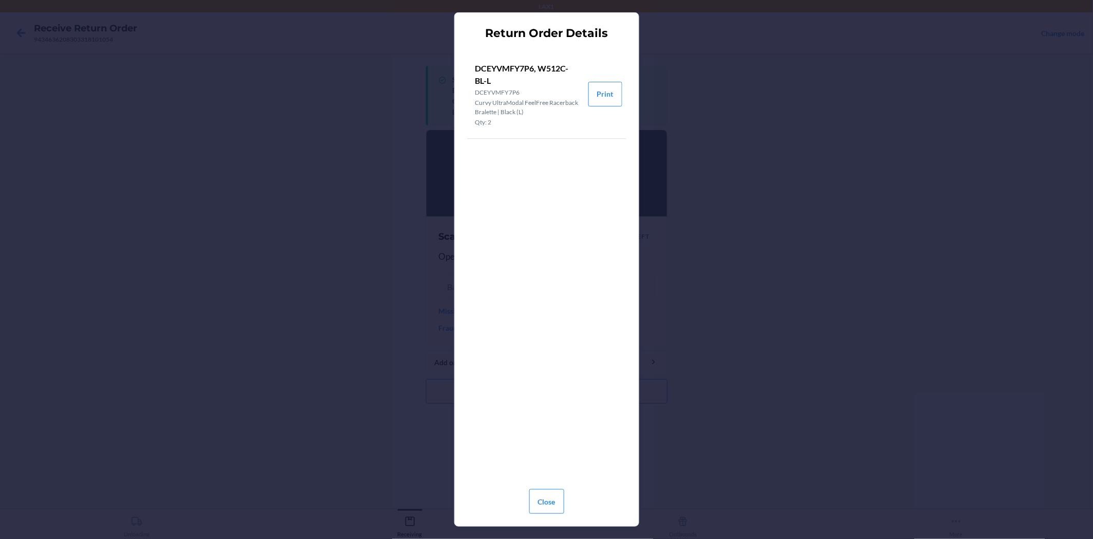
drag, startPoint x: 639, startPoint y: 239, endPoint x: 713, endPoint y: 236, distance: 74.1
click at [640, 245] on div "Return Order Details DCEYVMFY7P6, W512C-BL-L DCEYVMFY7P6 Curvy UltraModal FeelF…" at bounding box center [546, 269] width 1093 height 539
click at [545, 497] on button "Close" at bounding box center [546, 501] width 35 height 25
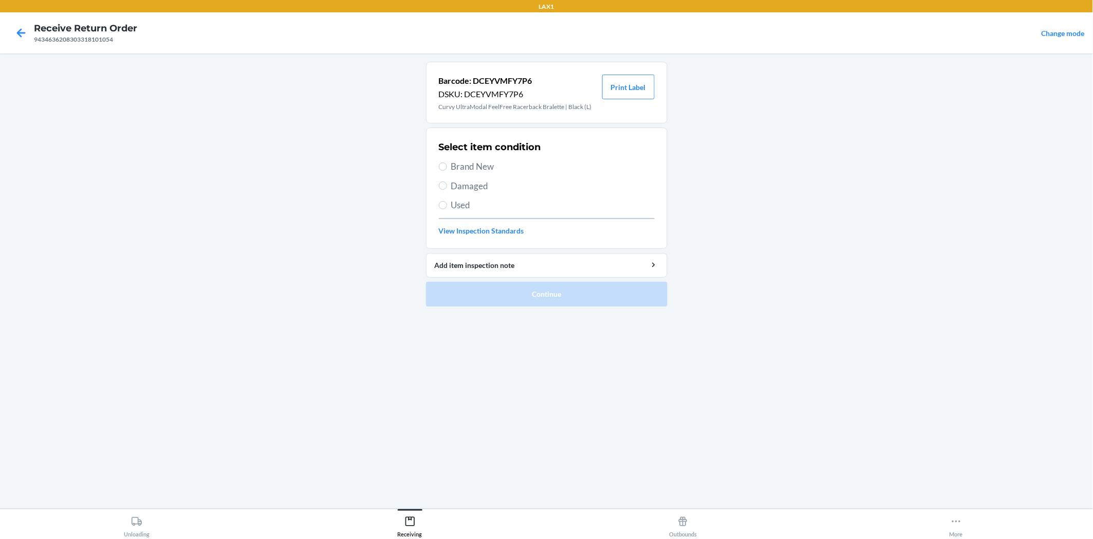
click at [438, 166] on section "Select item condition Brand New Damaged Used View Inspection Standards" at bounding box center [547, 187] width 242 height 121
click at [441, 165] on input "Brand New" at bounding box center [443, 166] width 8 height 8
radio input "true"
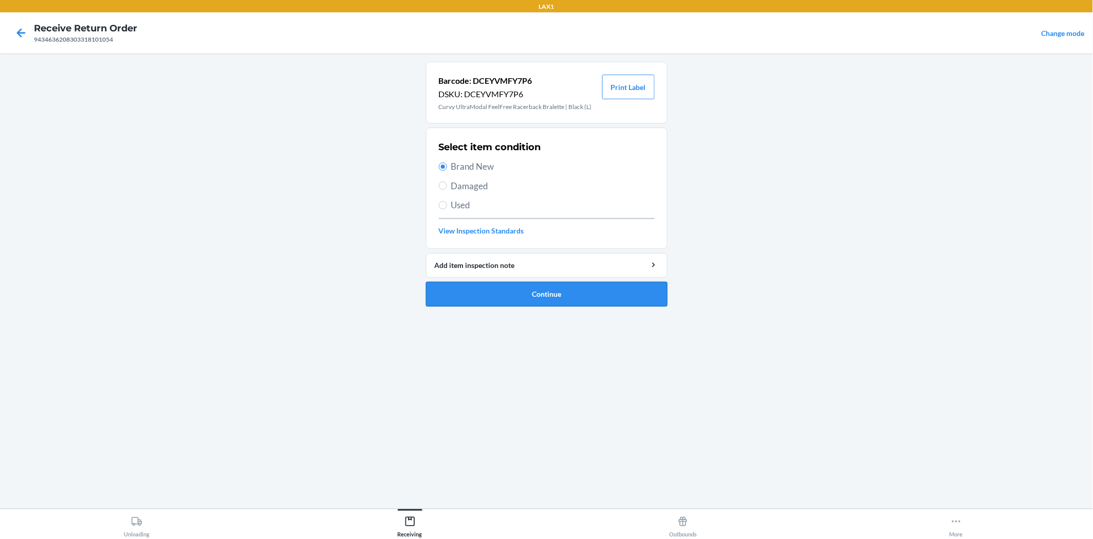
click at [503, 294] on button "Continue" at bounding box center [547, 294] width 242 height 25
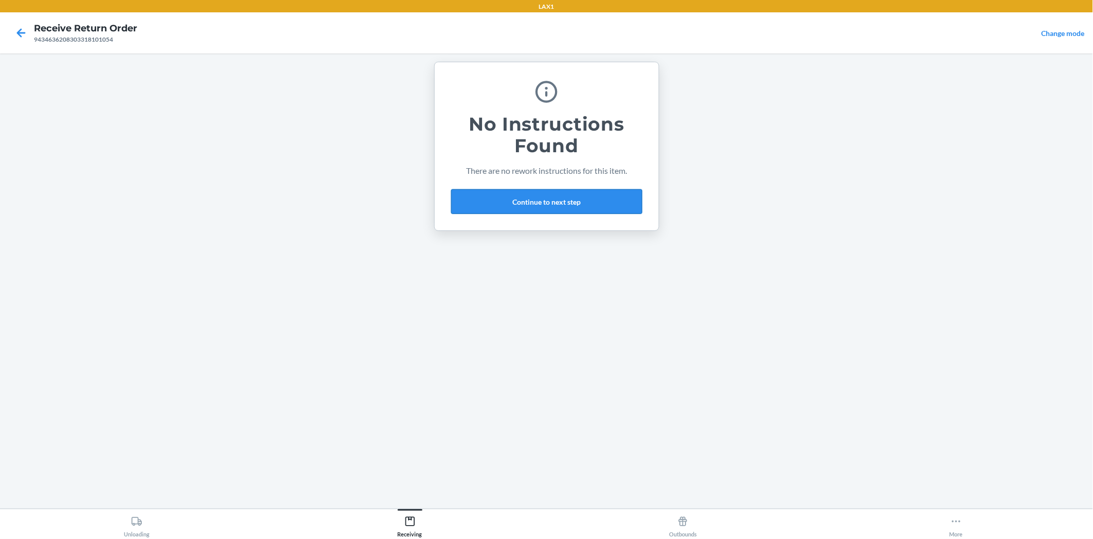
click at [595, 204] on button "Continue to next step" at bounding box center [546, 201] width 191 height 25
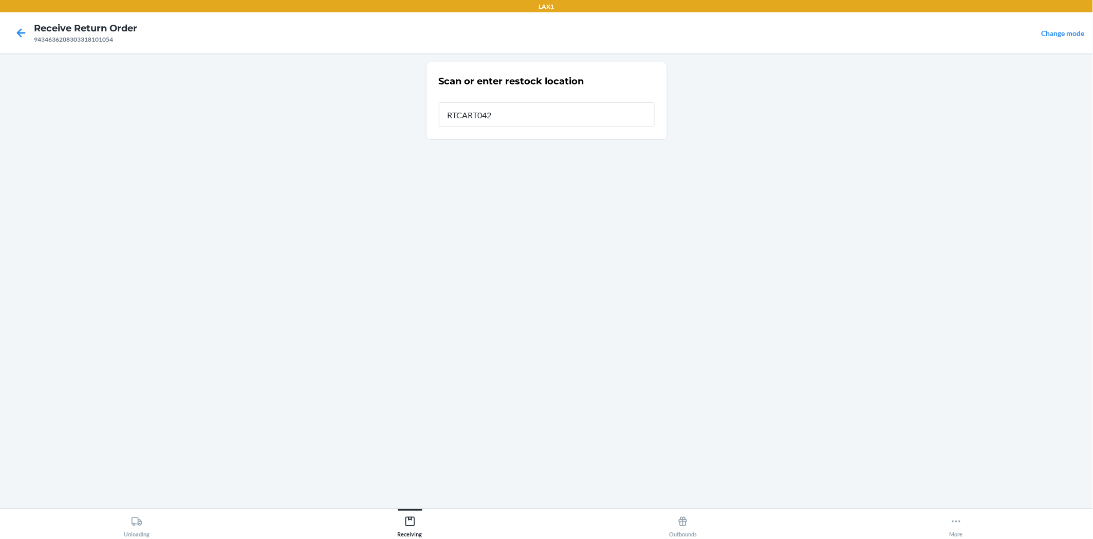
type input "RTCART042"
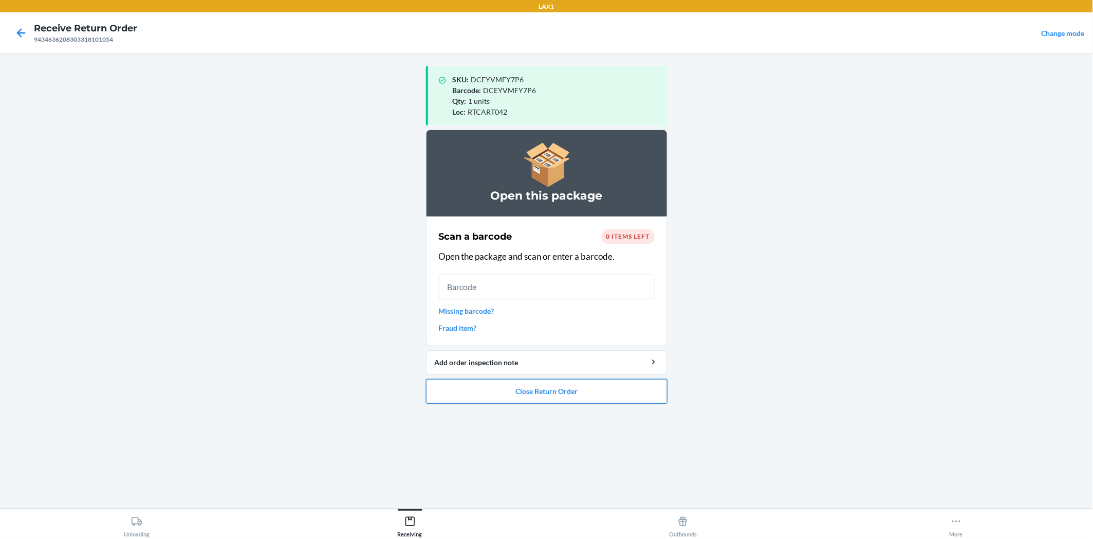
click at [628, 384] on button "Close Return Order" at bounding box center [547, 391] width 242 height 25
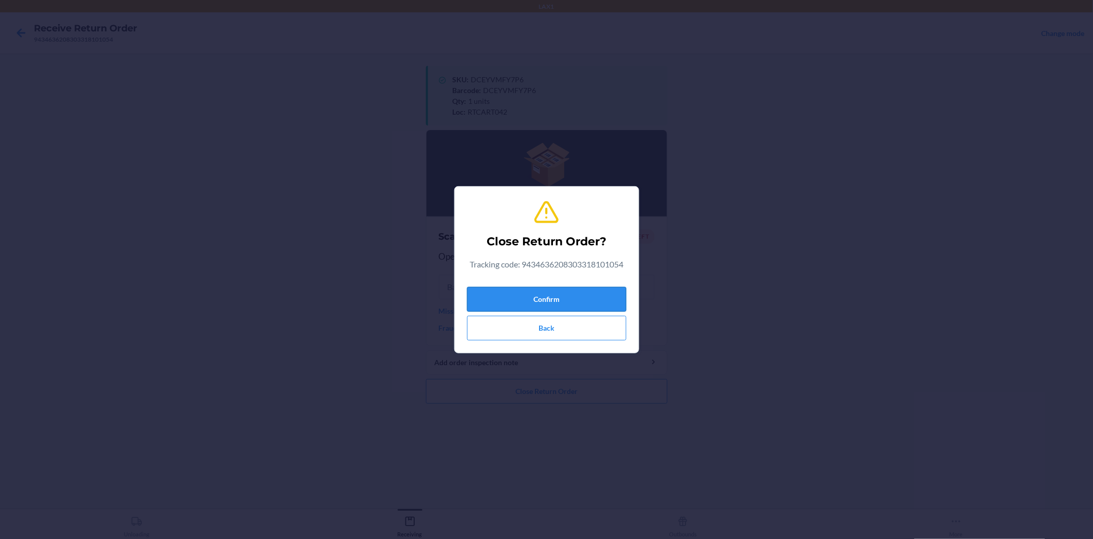
click at [594, 293] on button "Confirm" at bounding box center [546, 299] width 159 height 25
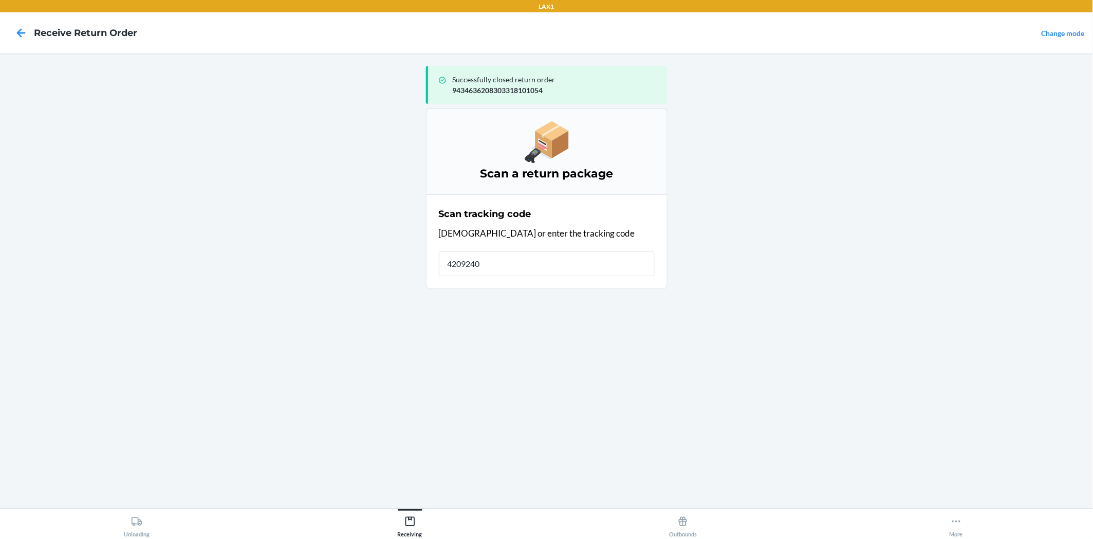
type input "42092408"
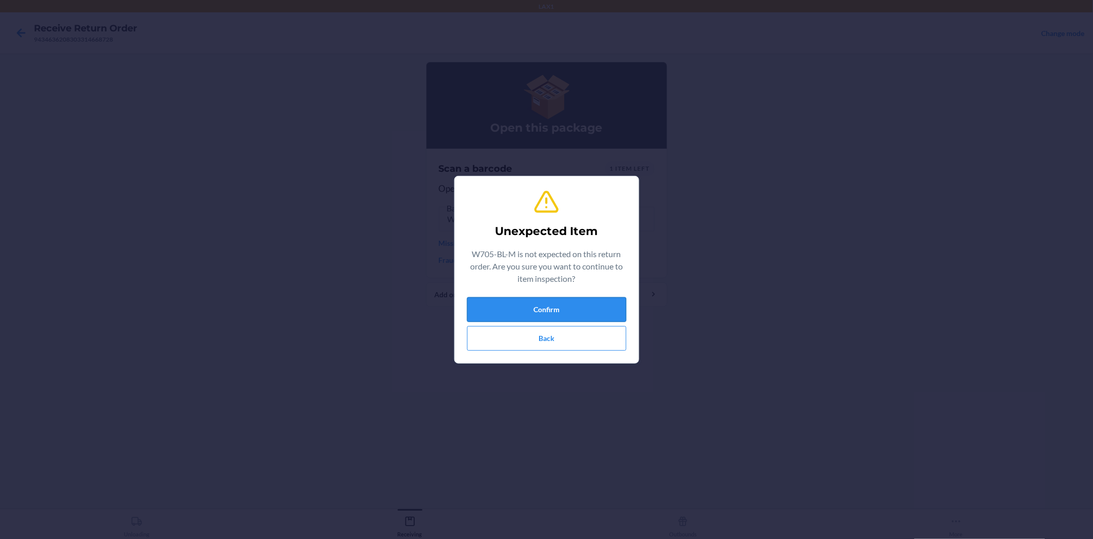
click at [499, 301] on button "Confirm" at bounding box center [546, 309] width 159 height 25
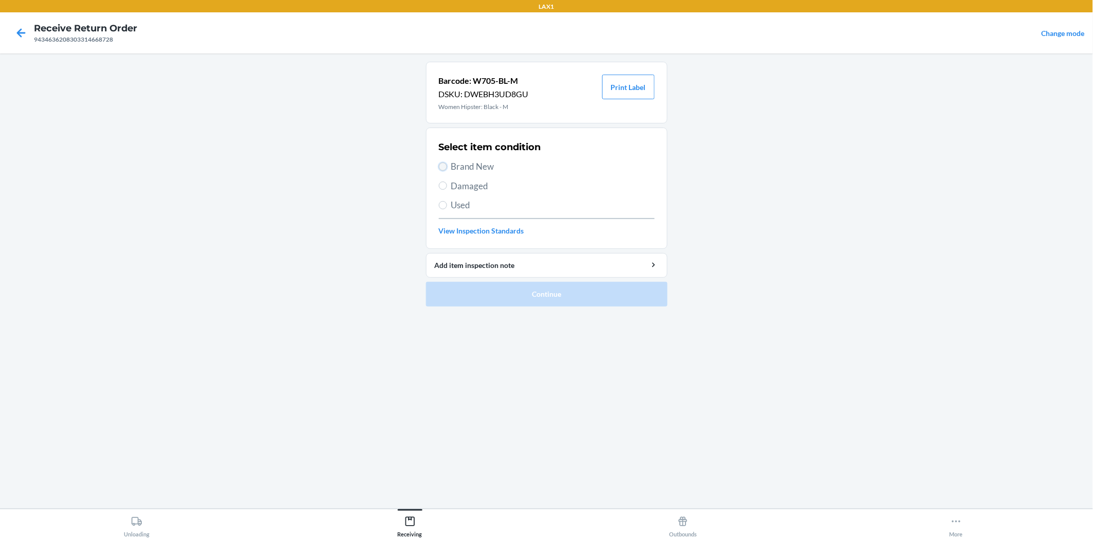
click at [444, 167] on input "Brand New" at bounding box center [443, 166] width 8 height 8
radio input "true"
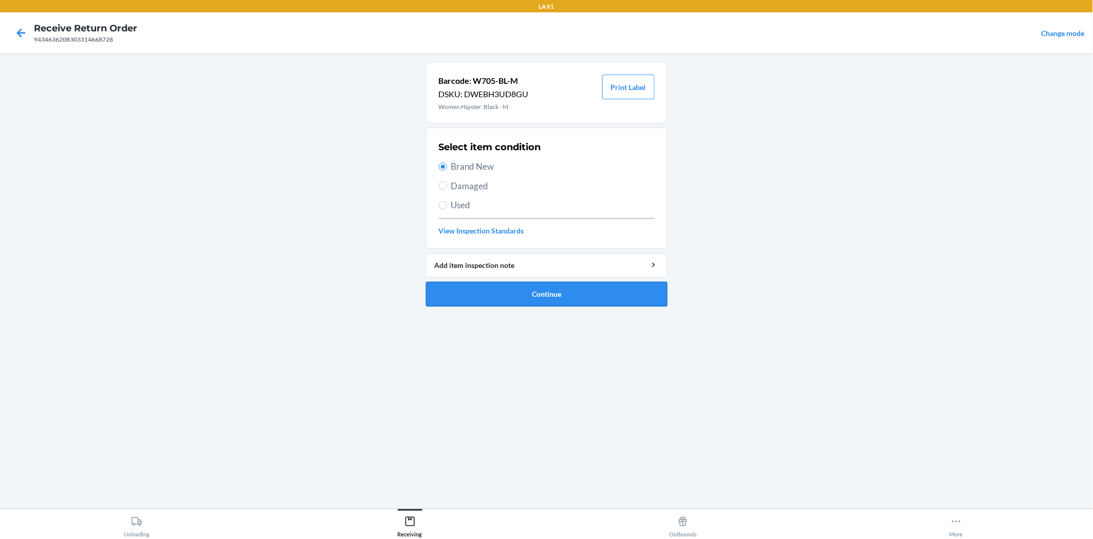
click at [500, 288] on button "Continue" at bounding box center [547, 294] width 242 height 25
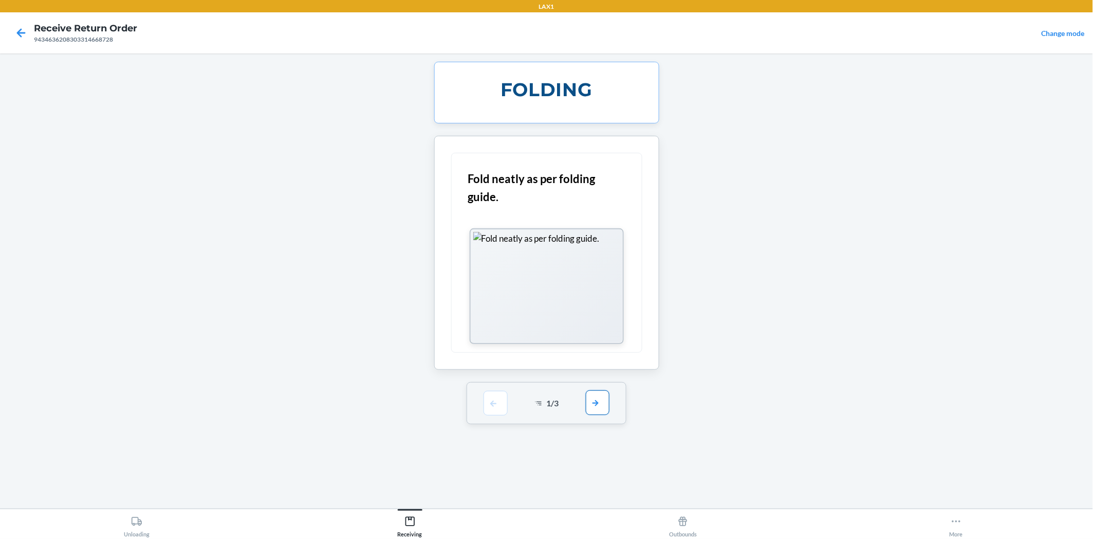
click at [600, 401] on button "button" at bounding box center [598, 402] width 24 height 25
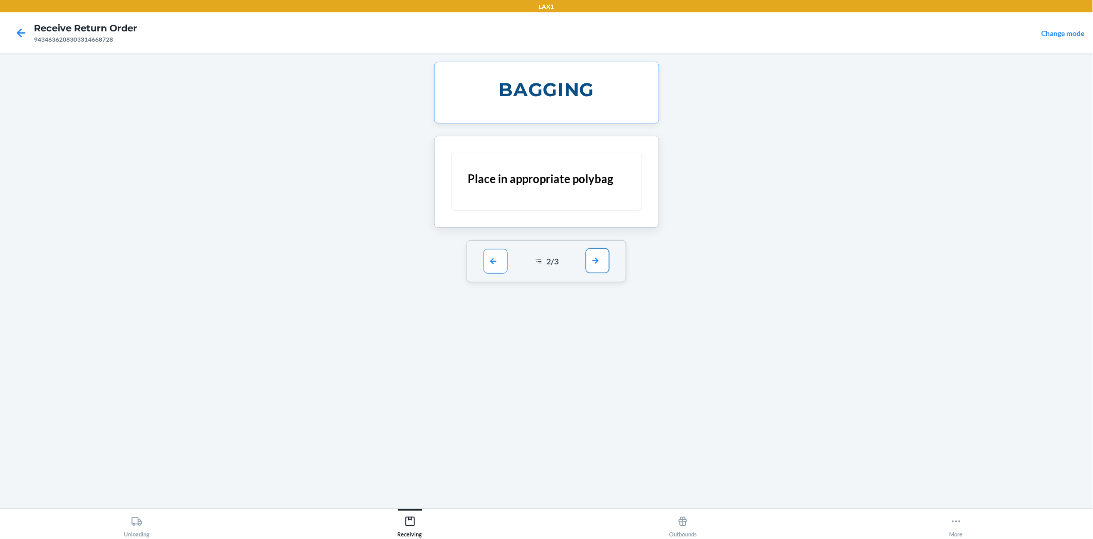
click at [600, 266] on button "button" at bounding box center [598, 260] width 24 height 25
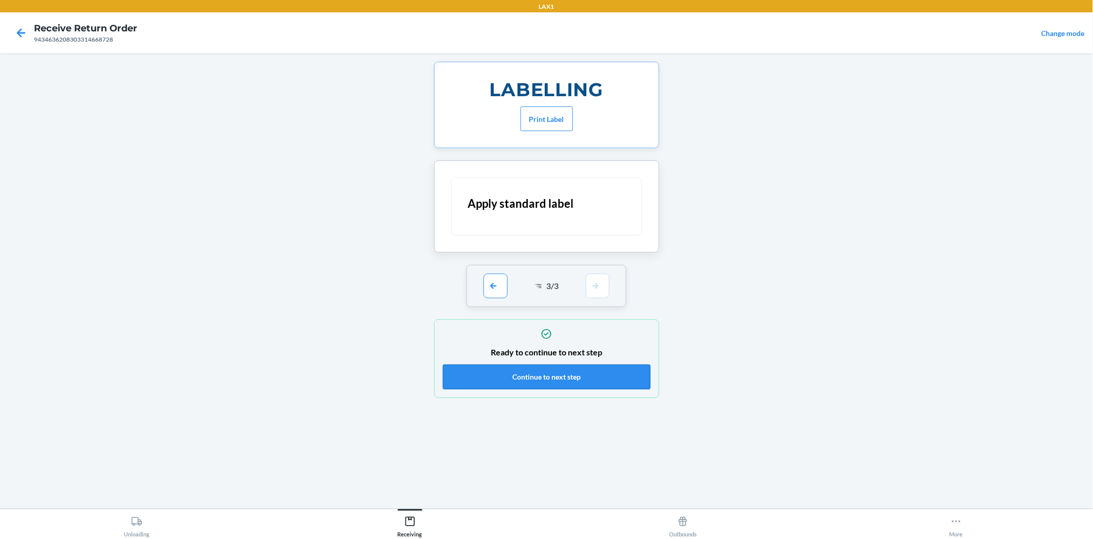
click at [594, 371] on button "Continue to next step" at bounding box center [547, 376] width 208 height 25
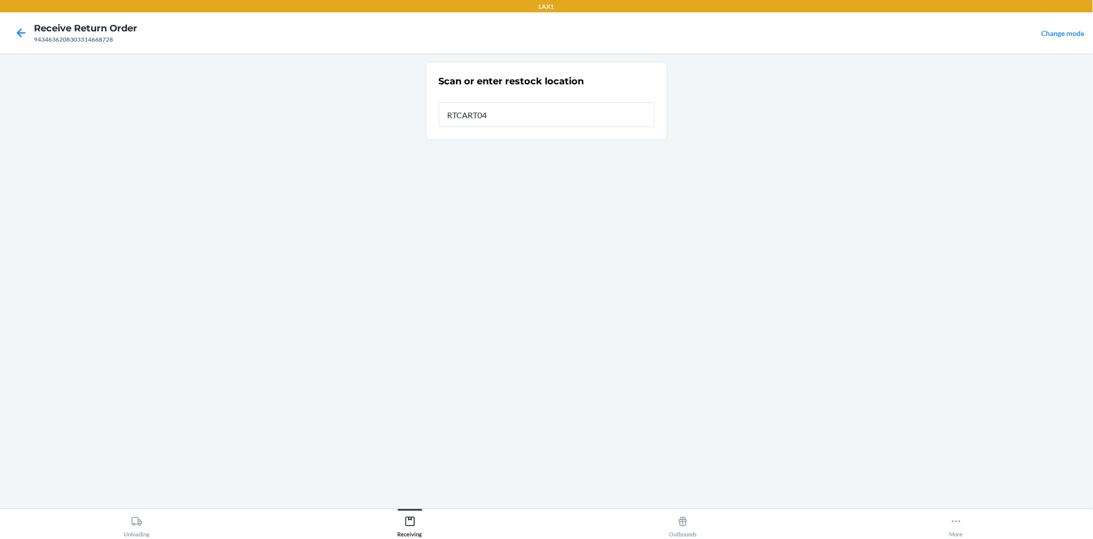
type input "RTCART042"
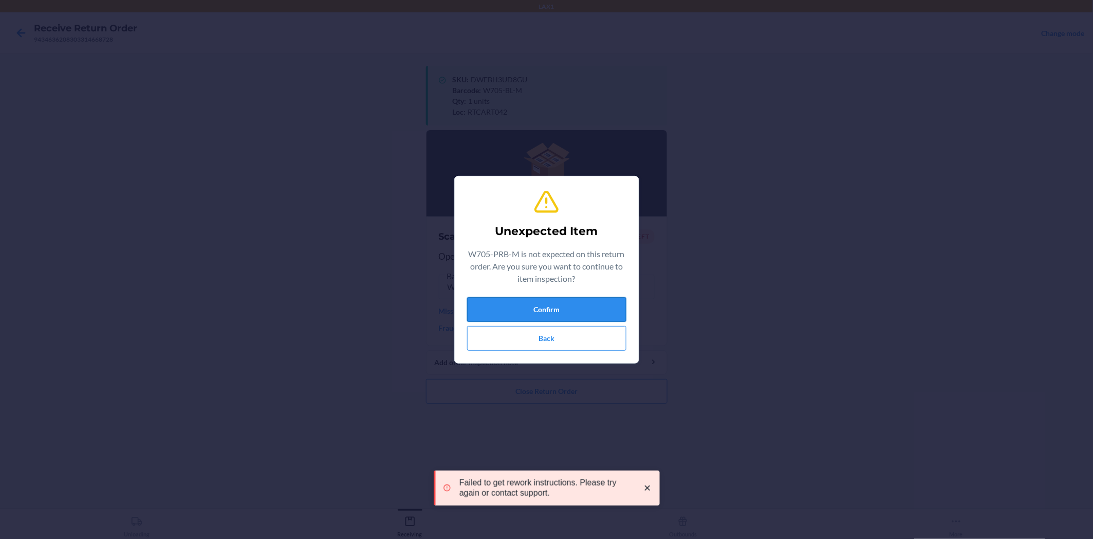
click at [596, 302] on button "Confirm" at bounding box center [546, 309] width 159 height 25
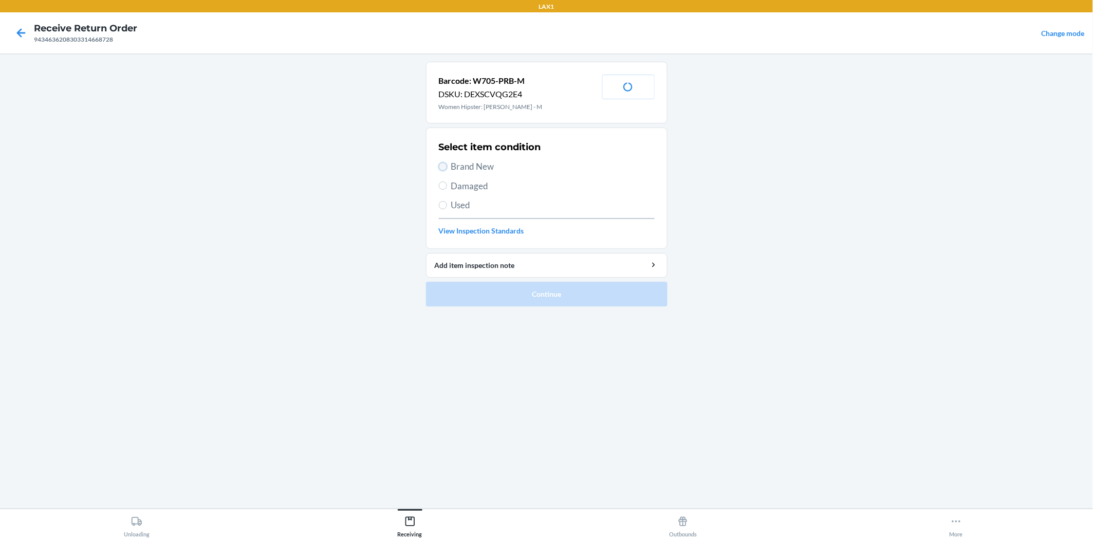
click at [441, 164] on input "Brand New" at bounding box center [443, 166] width 8 height 8
radio input "true"
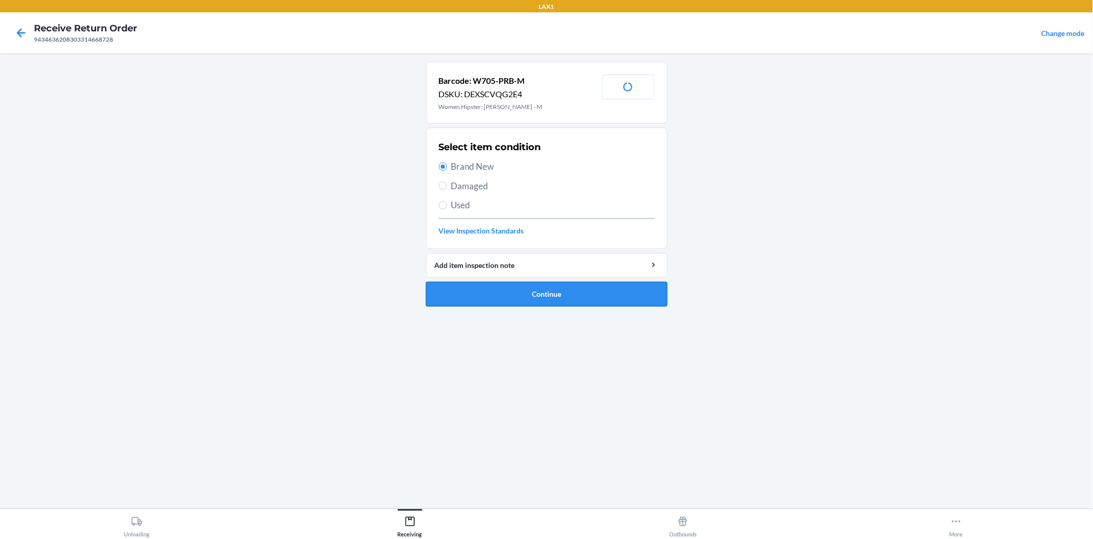
click at [577, 290] on button "Continue" at bounding box center [547, 294] width 242 height 25
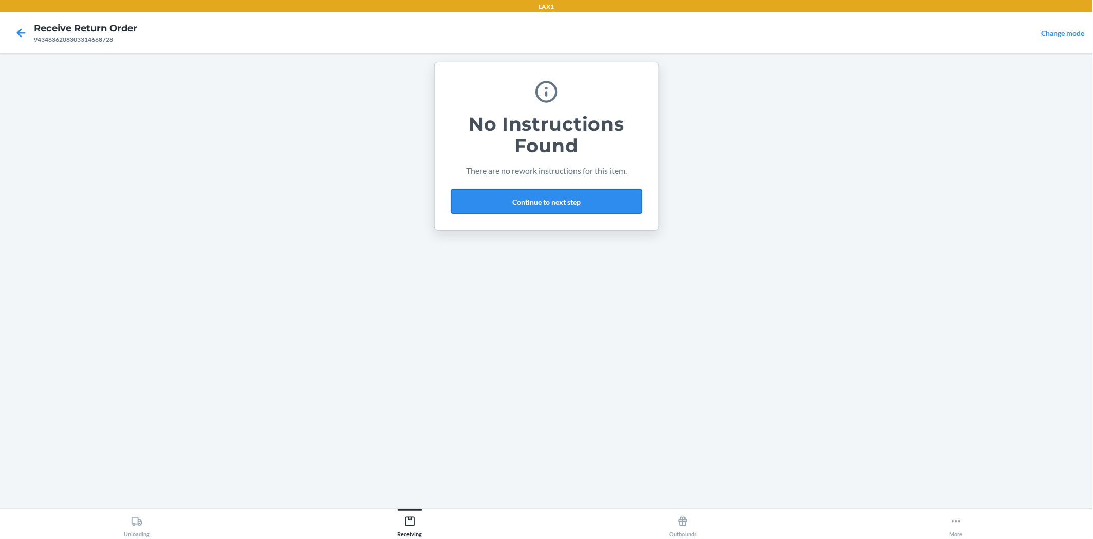
click at [573, 199] on button "Continue to next step" at bounding box center [546, 201] width 191 height 25
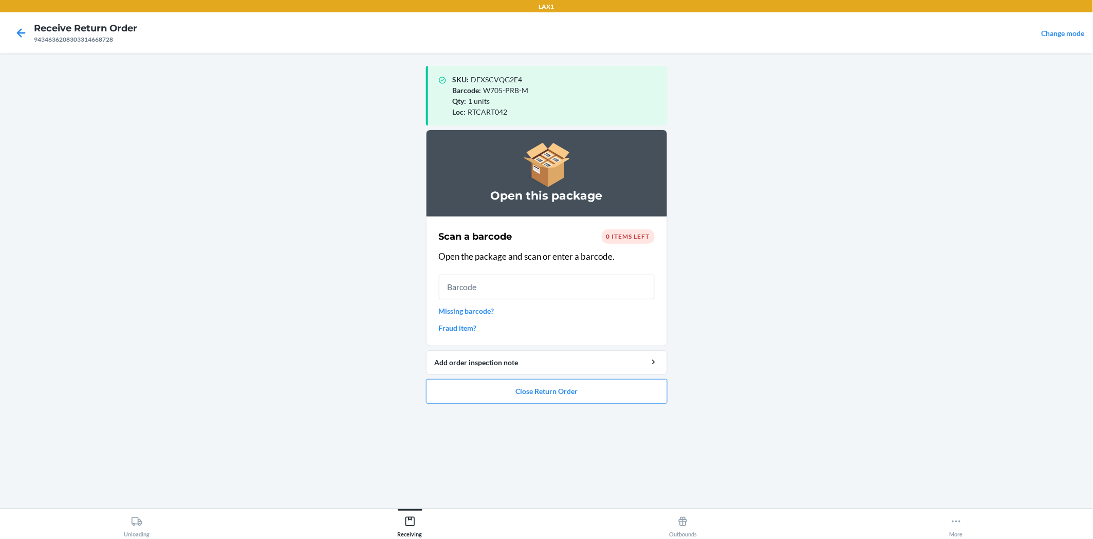
click at [476, 308] on link "Missing barcode?" at bounding box center [547, 310] width 216 height 11
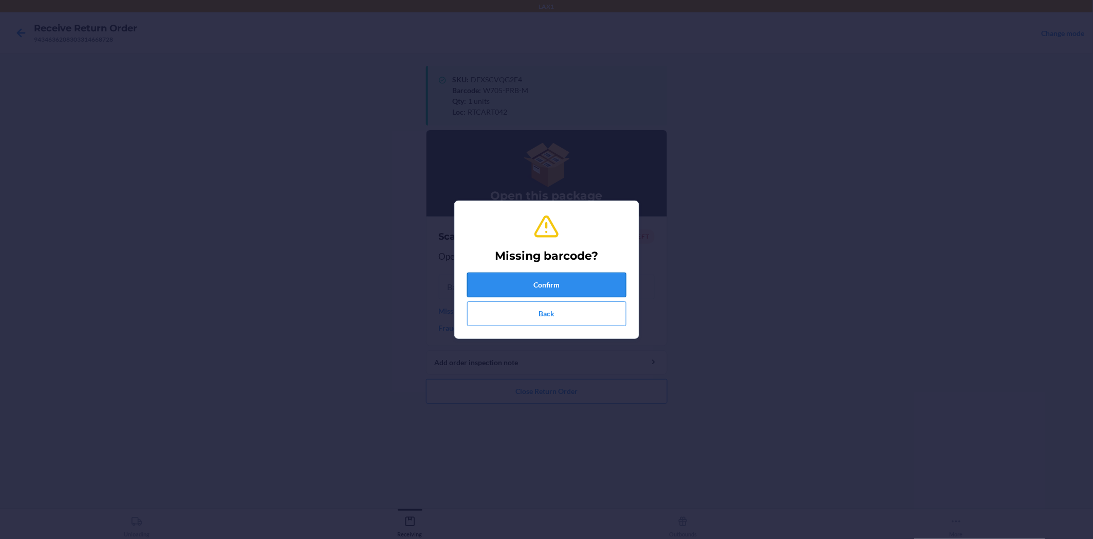
click at [520, 281] on button "Confirm" at bounding box center [546, 284] width 159 height 25
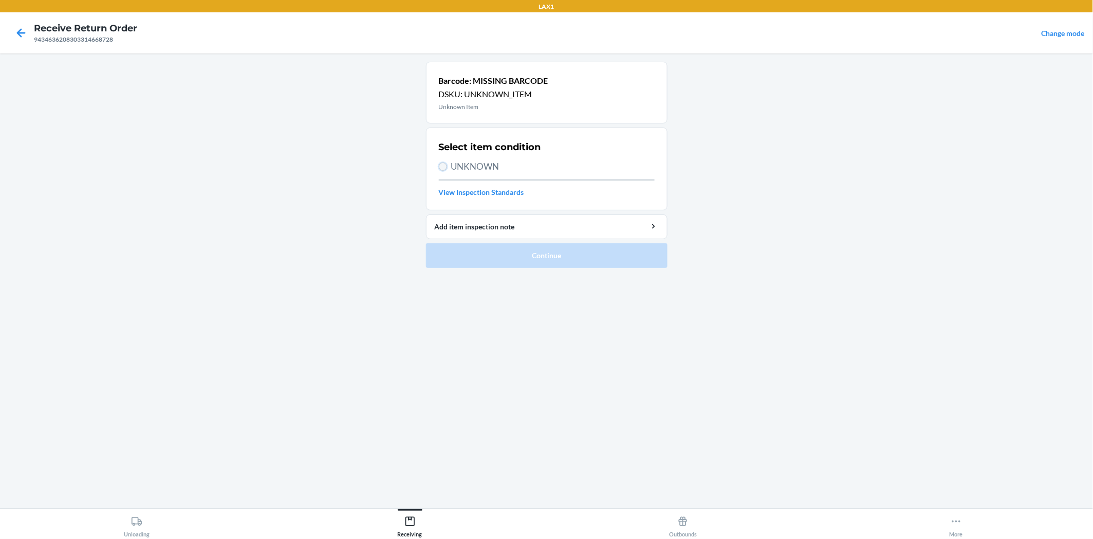
click at [441, 163] on input "UNKNOWN" at bounding box center [443, 166] width 8 height 8
click at [520, 248] on button "Continue" at bounding box center [547, 255] width 242 height 25
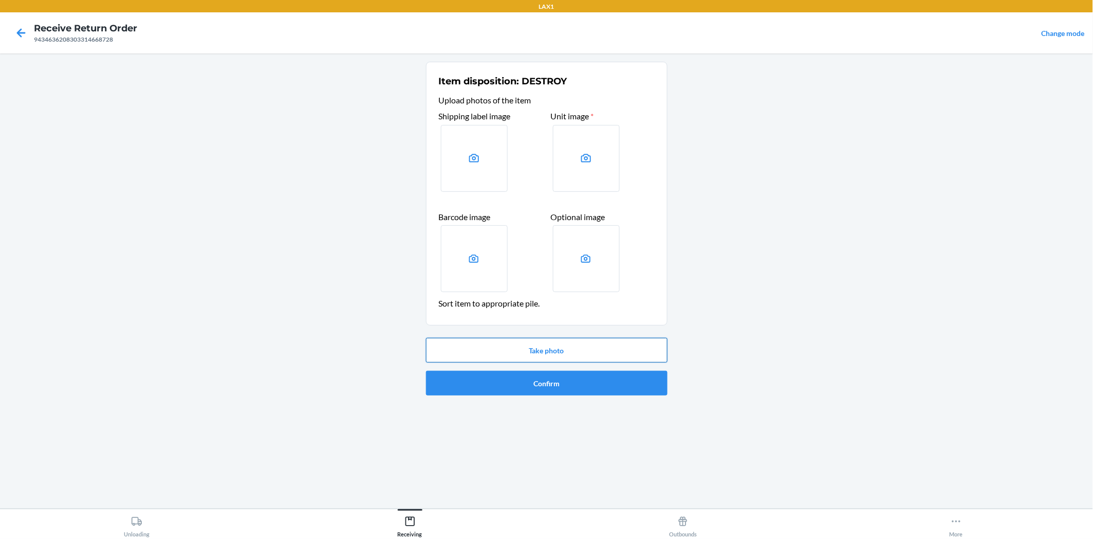
click at [589, 347] on button "Take photo" at bounding box center [547, 350] width 242 height 25
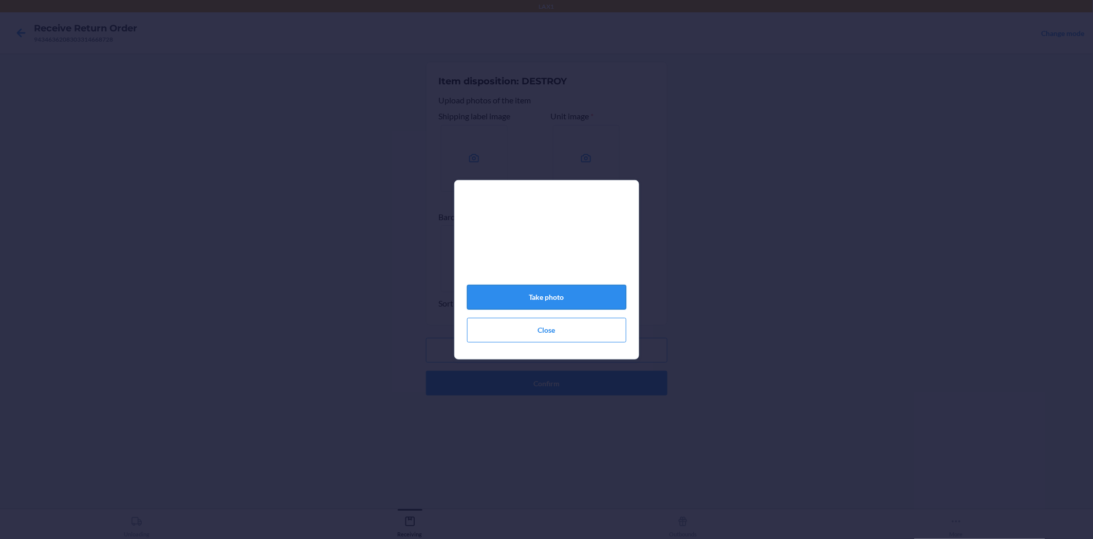
click at [591, 306] on button "Take photo" at bounding box center [546, 297] width 159 height 25
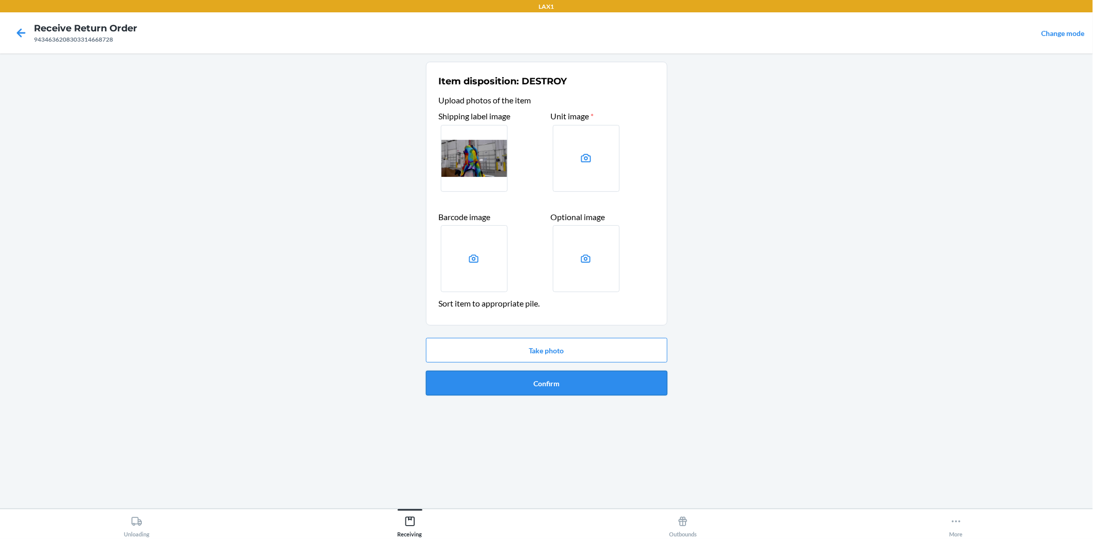
click at [579, 382] on button "Confirm" at bounding box center [547, 383] width 242 height 25
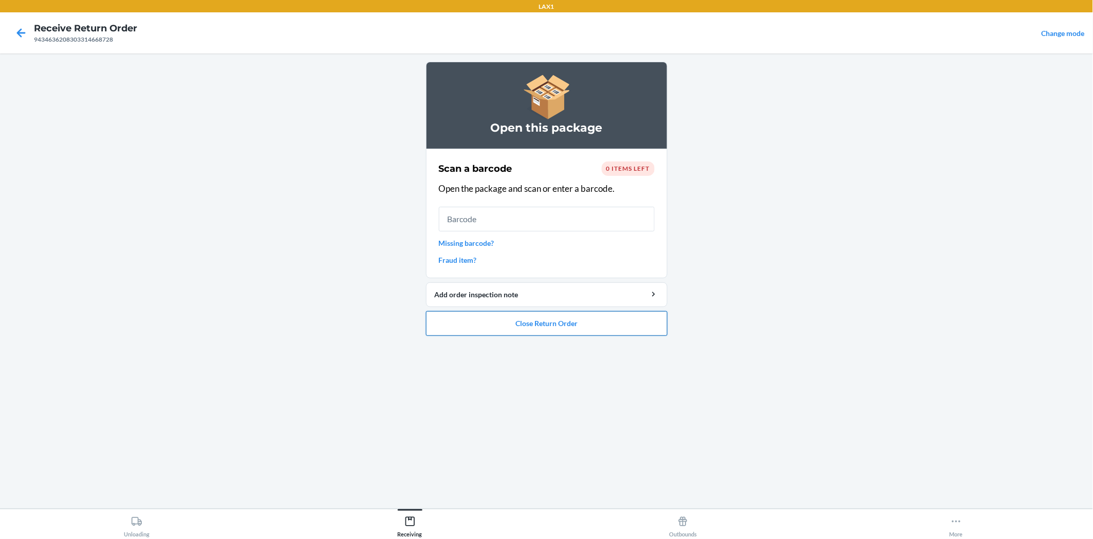
click at [641, 329] on button "Close Return Order" at bounding box center [547, 323] width 242 height 25
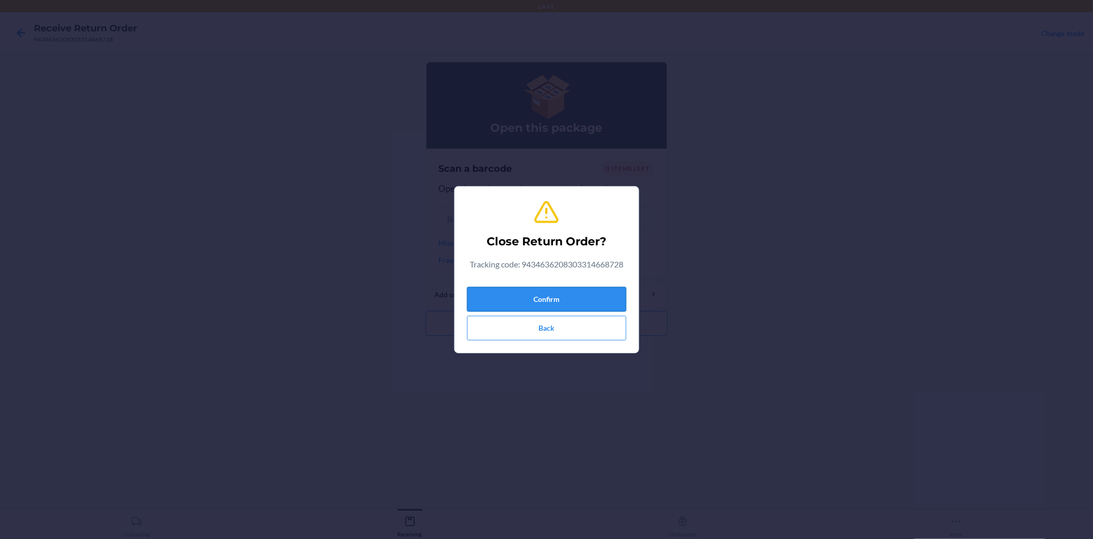
click at [601, 291] on button "Confirm" at bounding box center [546, 299] width 159 height 25
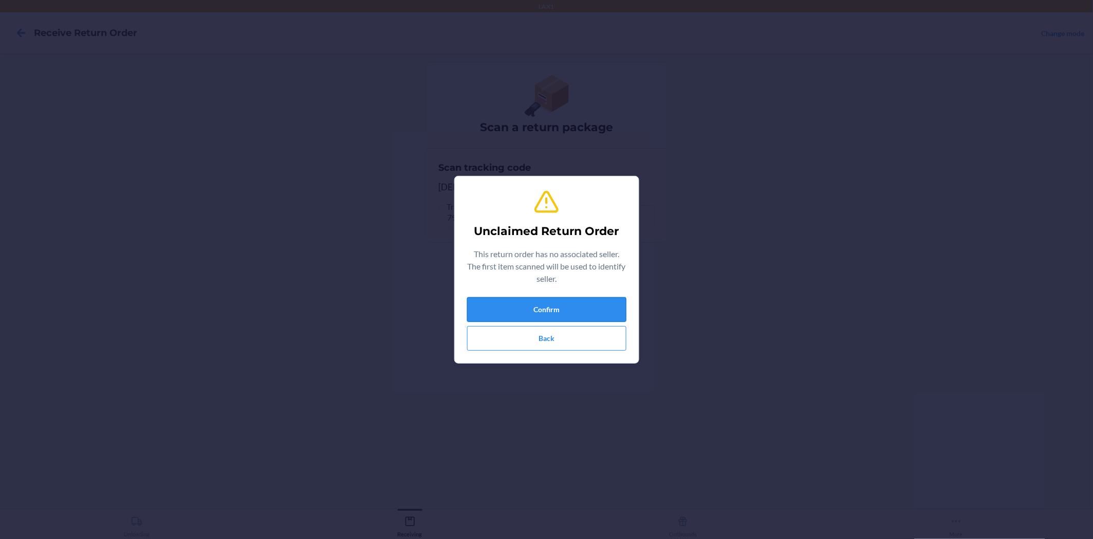
click at [610, 302] on button "Confirm" at bounding box center [546, 309] width 159 height 25
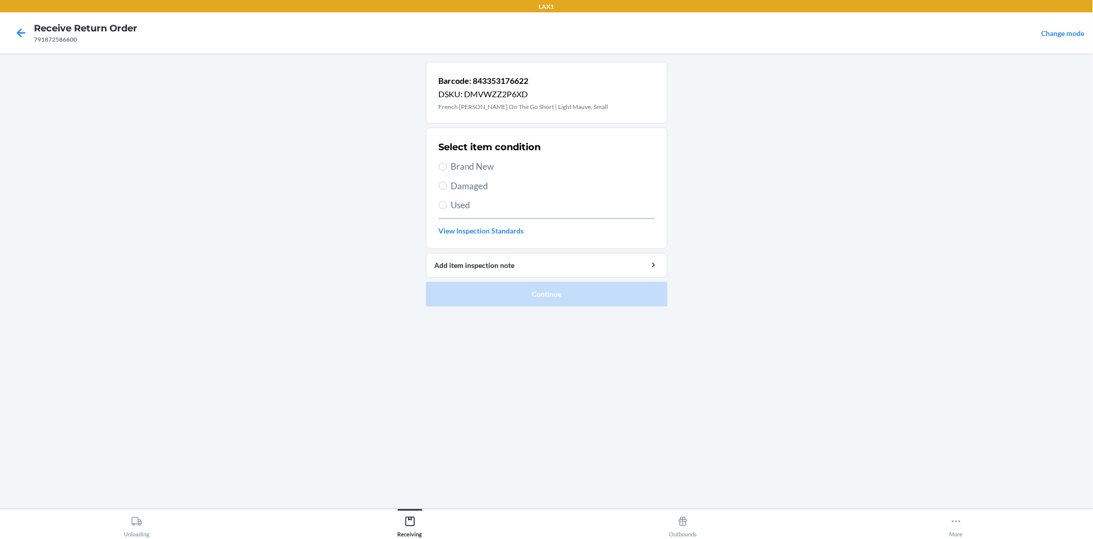
click at [448, 184] on label "Damaged" at bounding box center [547, 185] width 216 height 13
click at [447, 184] on input "Damaged" at bounding box center [443, 185] width 8 height 8
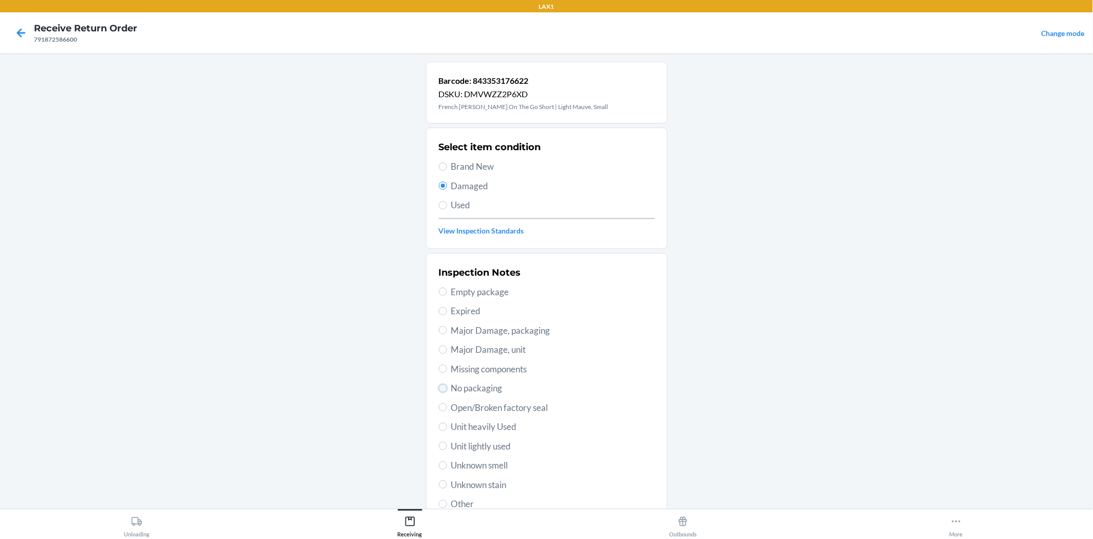
click at [439, 387] on input "No packaging" at bounding box center [443, 388] width 8 height 8
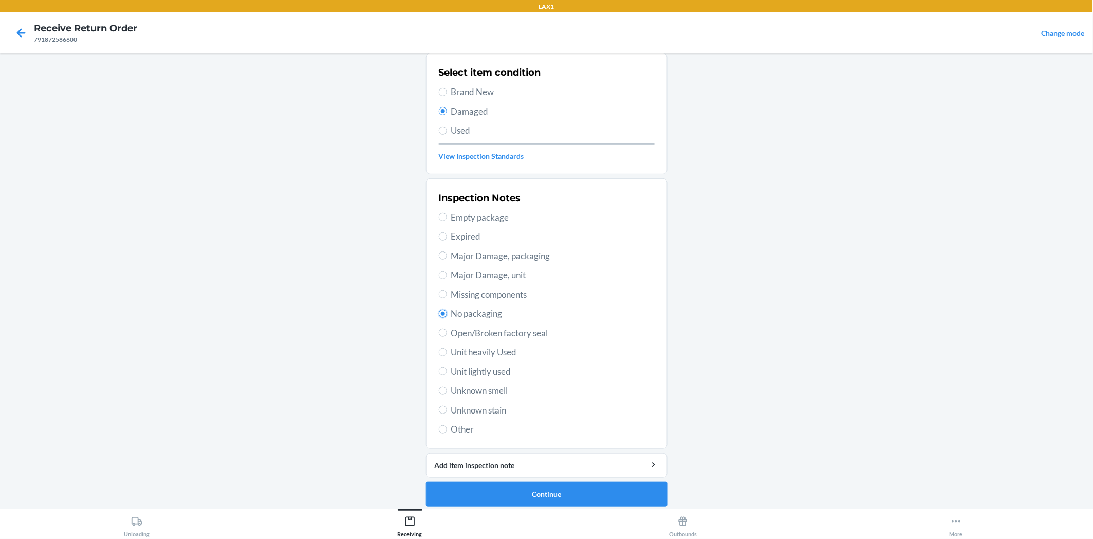
scroll to position [80, 0]
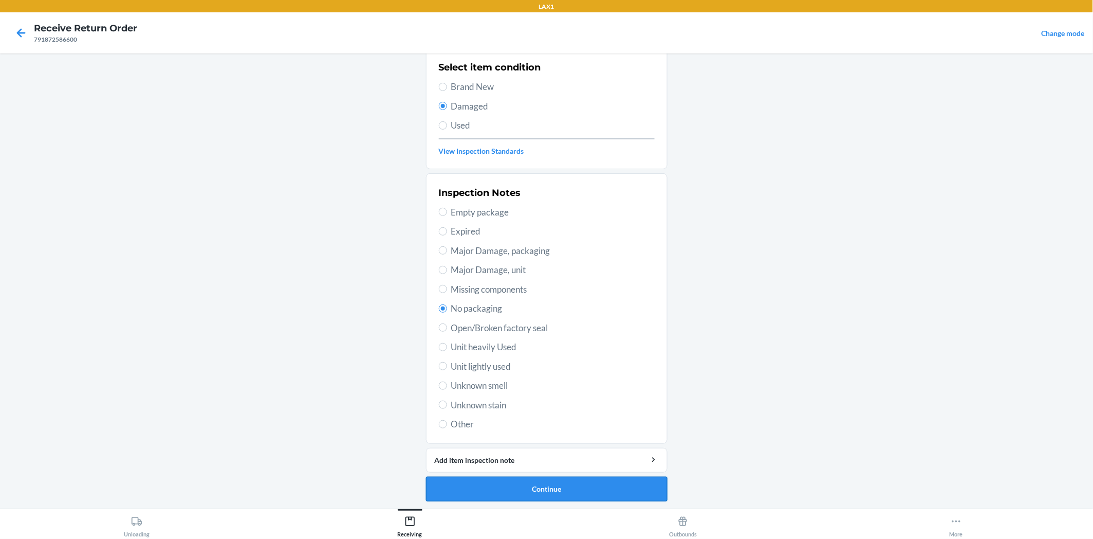
click at [598, 481] on button "Continue" at bounding box center [547, 488] width 242 height 25
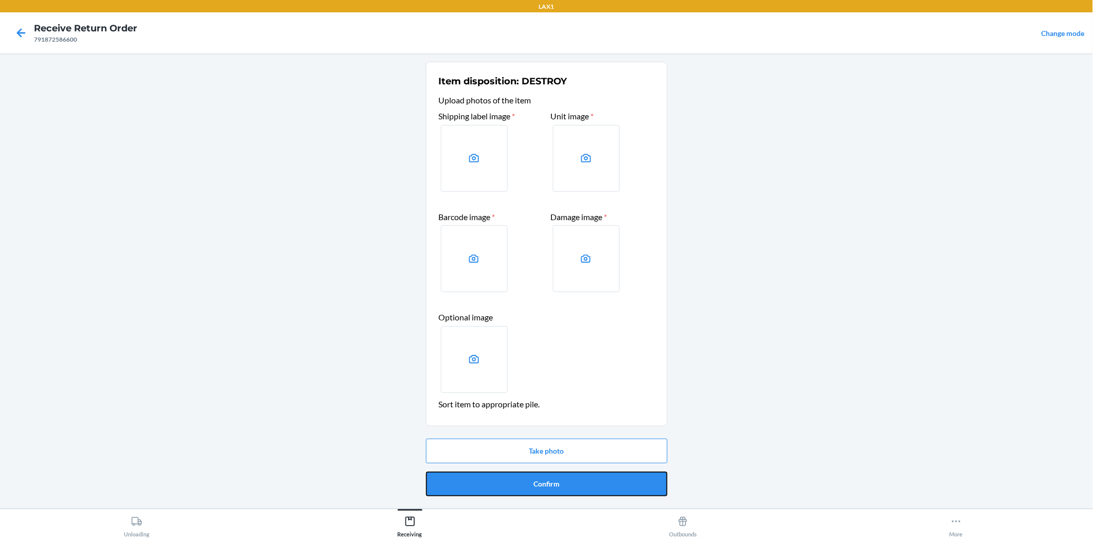
click at [598, 481] on button "Confirm" at bounding box center [547, 483] width 242 height 25
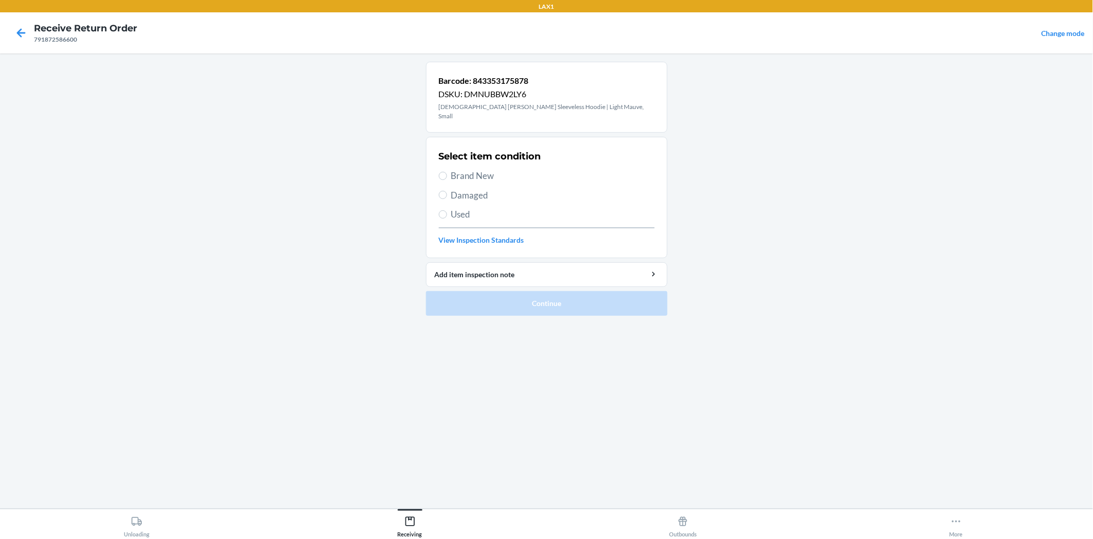
click at [438, 183] on section "Select item condition Brand New Damaged Used View Inspection Standards" at bounding box center [547, 197] width 242 height 121
click at [445, 191] on input "Damaged" at bounding box center [443, 195] width 8 height 8
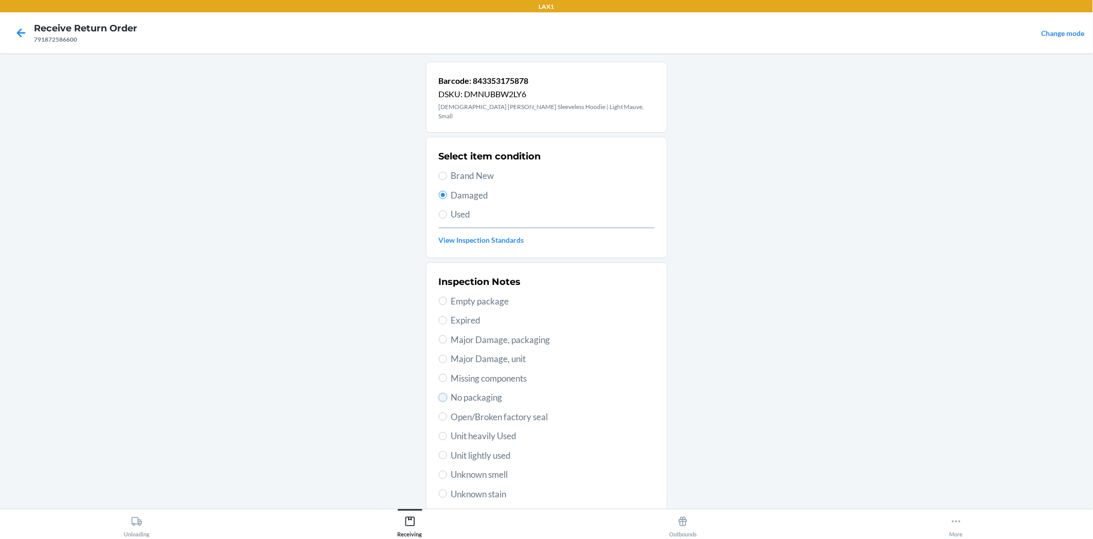
click at [442, 393] on input "No packaging" at bounding box center [443, 397] width 8 height 8
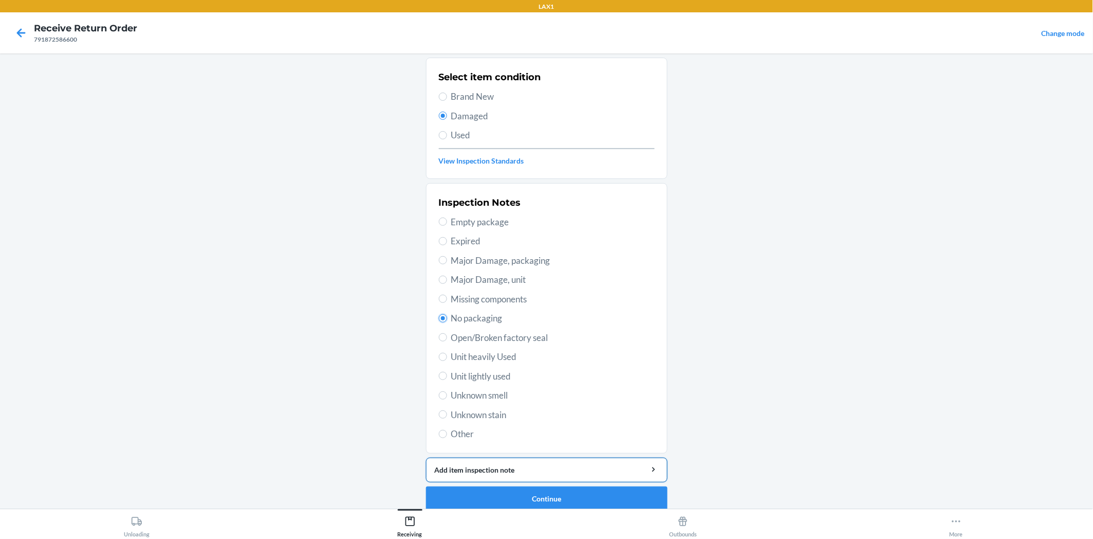
scroll to position [80, 0]
click at [565, 486] on button "Continue" at bounding box center [547, 498] width 242 height 25
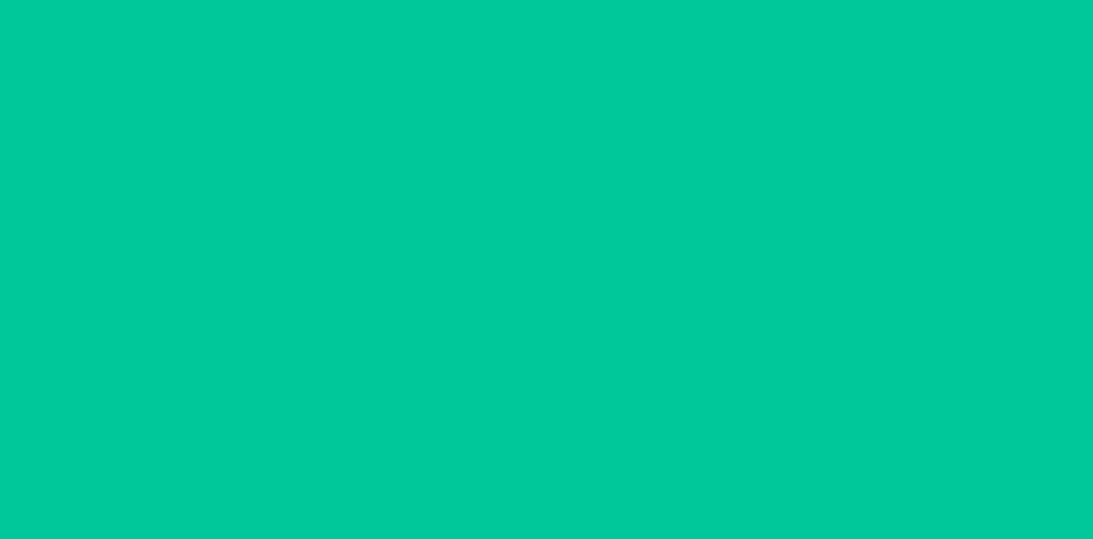
scroll to position [0, 0]
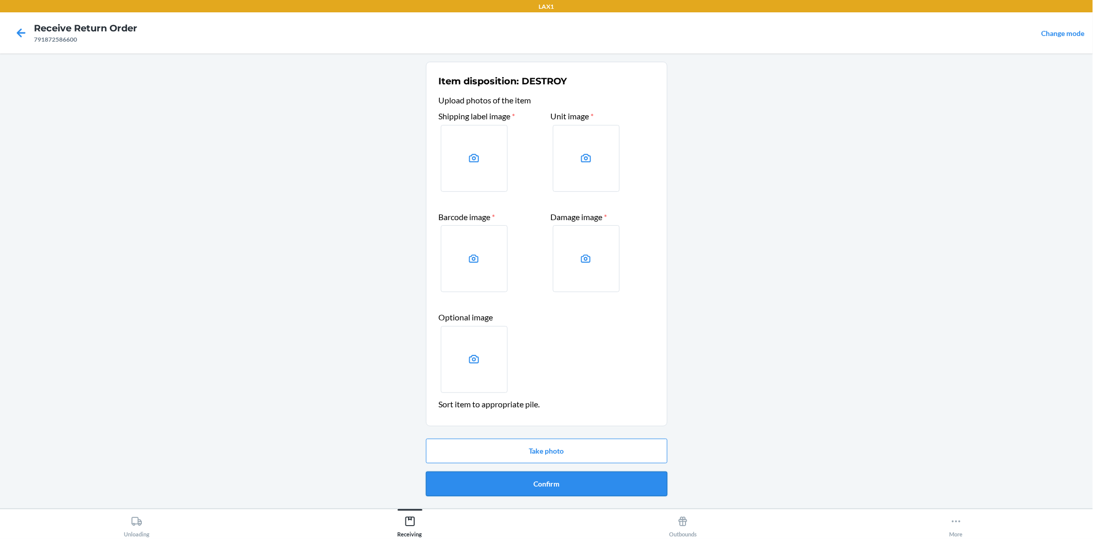
click at [567, 484] on button "Confirm" at bounding box center [547, 483] width 242 height 25
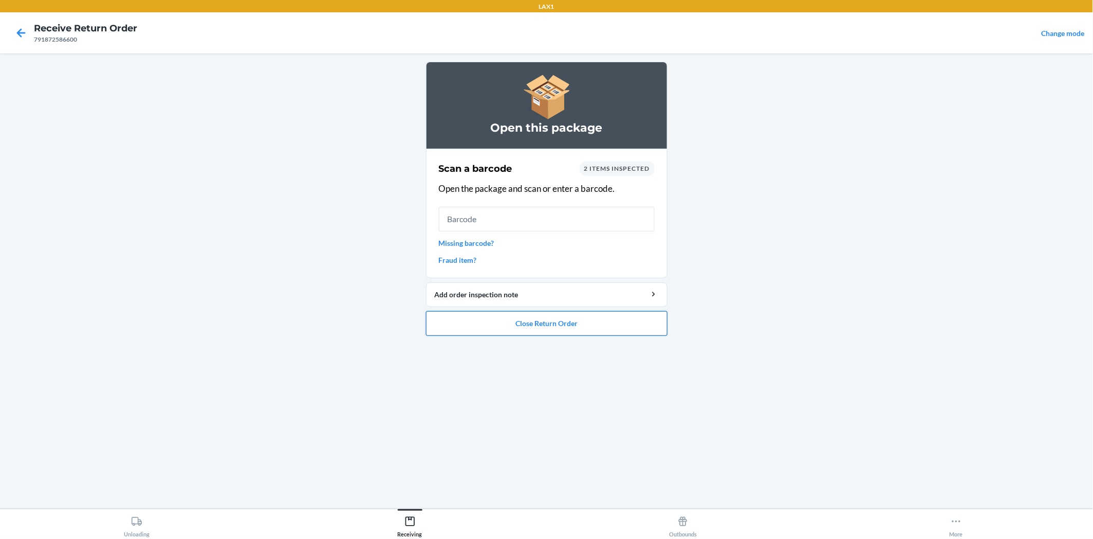
click at [607, 319] on button "Close Return Order" at bounding box center [547, 323] width 242 height 25
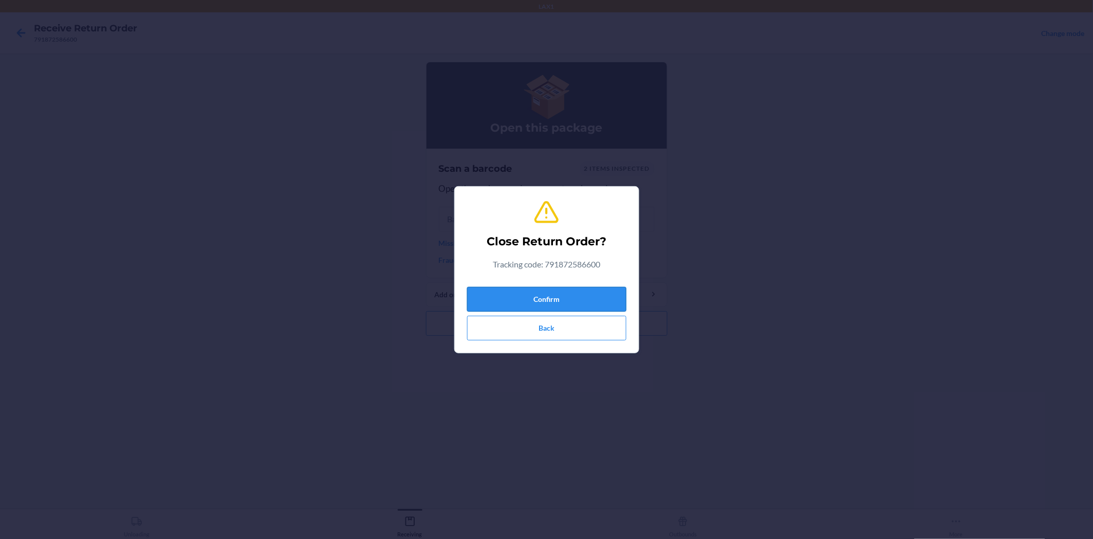
click at [602, 300] on button "Confirm" at bounding box center [546, 299] width 159 height 25
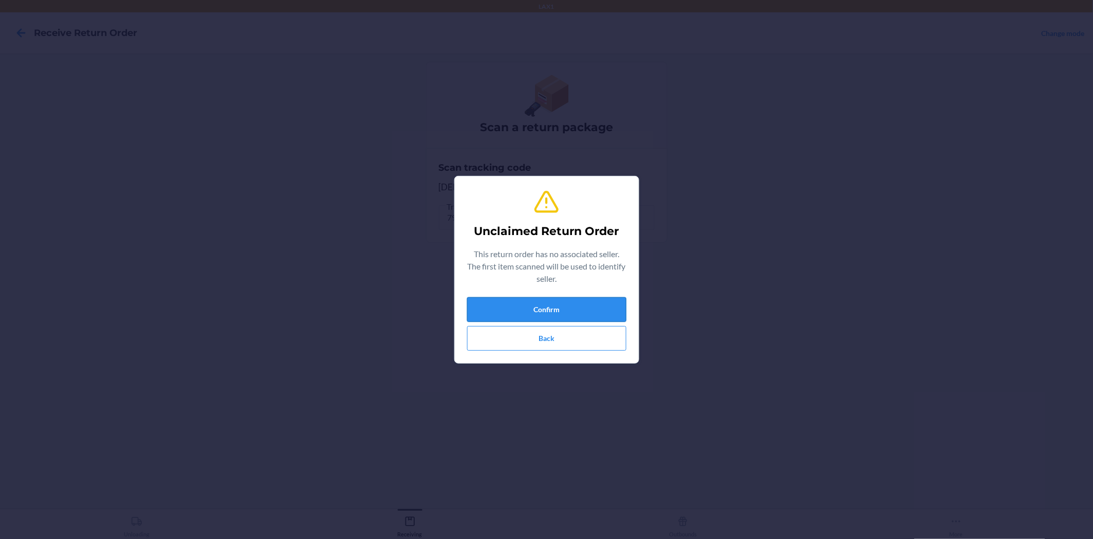
click at [607, 305] on button "Confirm" at bounding box center [546, 309] width 159 height 25
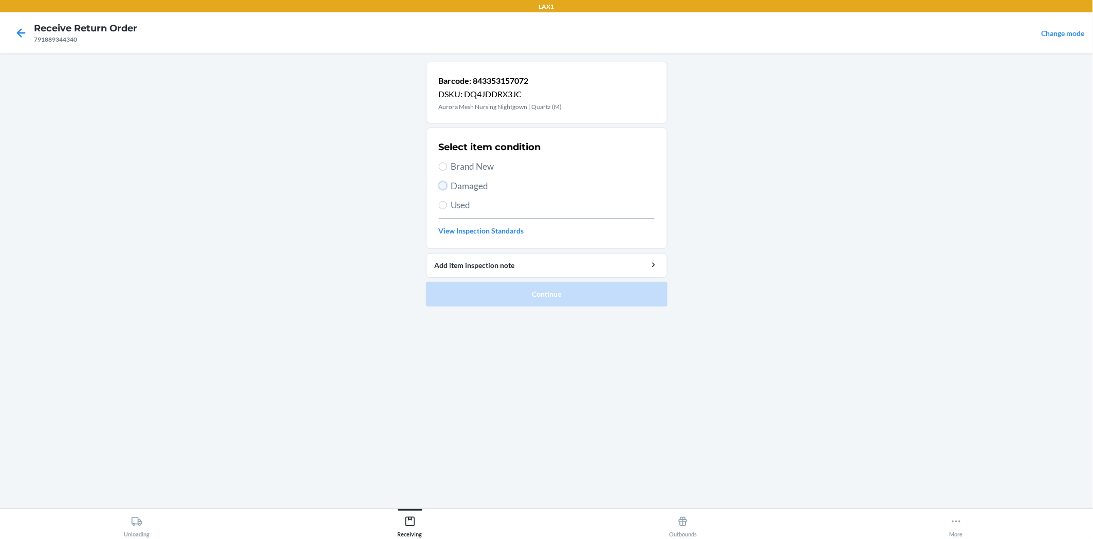
click at [440, 186] on input "Damaged" at bounding box center [443, 185] width 8 height 8
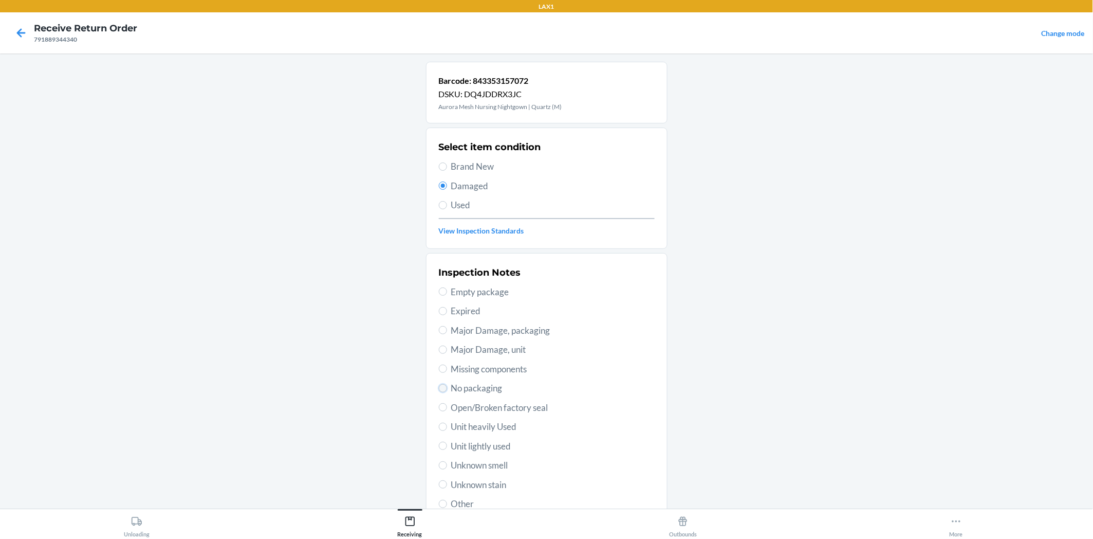
click at [439, 388] on input "No packaging" at bounding box center [443, 388] width 8 height 8
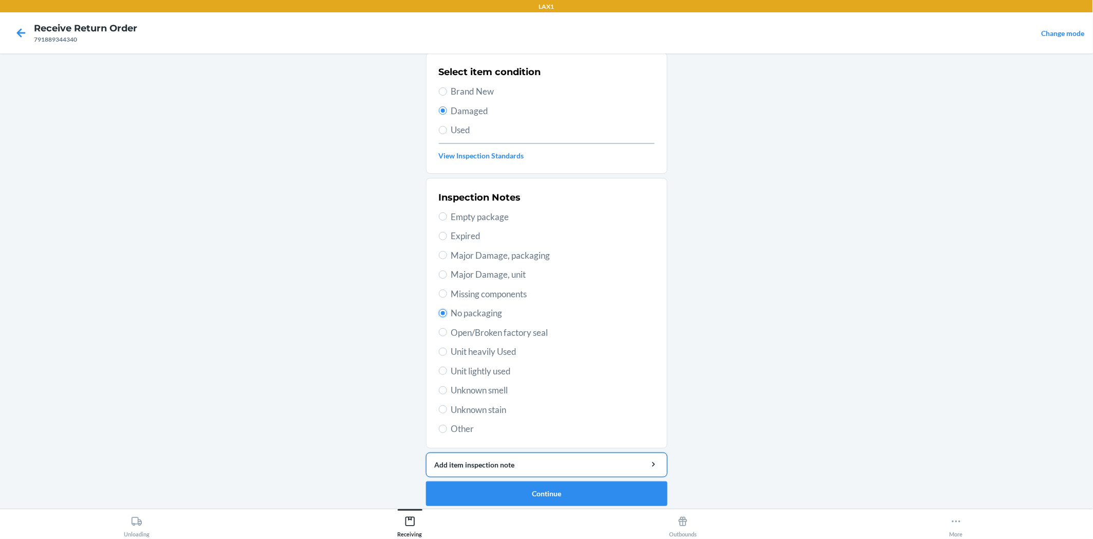
scroll to position [80, 0]
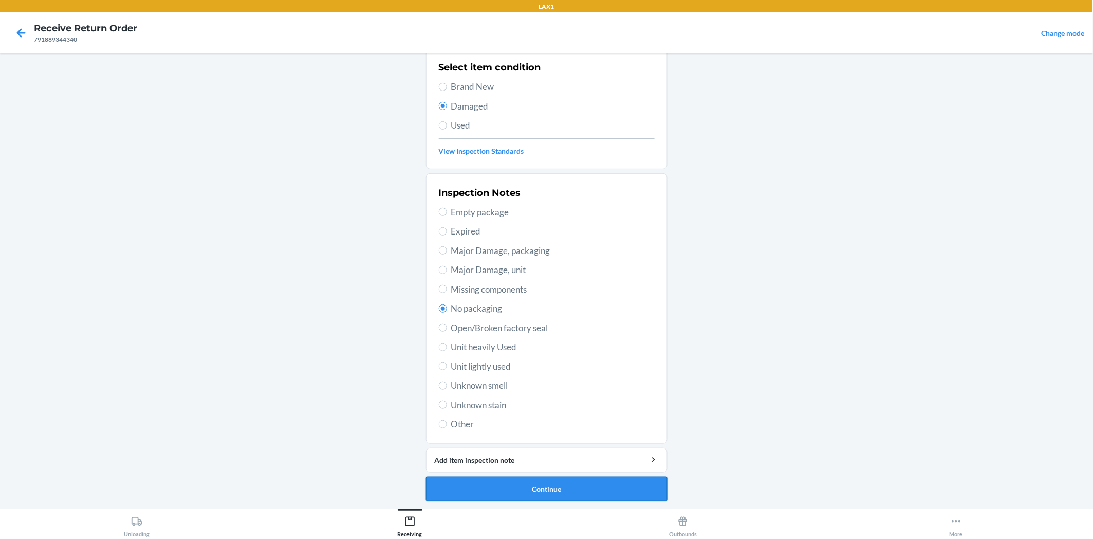
click at [578, 480] on button "Continue" at bounding box center [547, 488] width 242 height 25
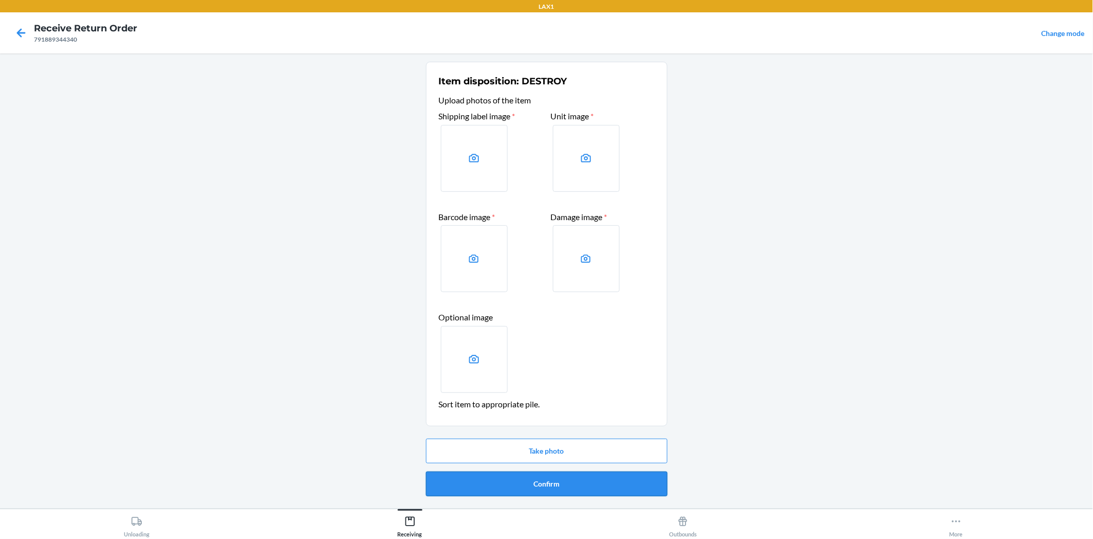
click at [581, 480] on button "Confirm" at bounding box center [547, 483] width 242 height 25
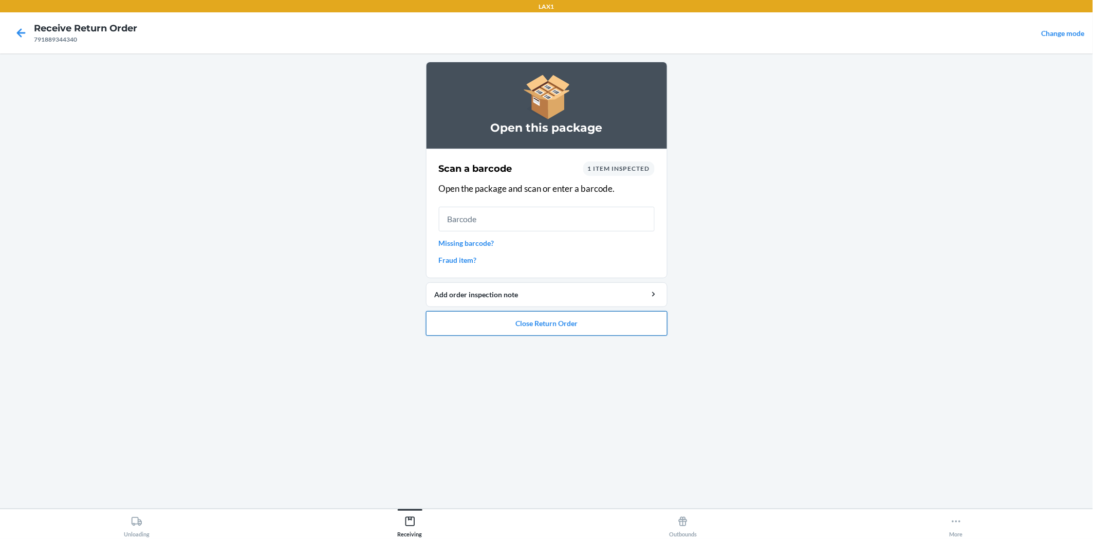
click at [552, 315] on button "Close Return Order" at bounding box center [547, 323] width 242 height 25
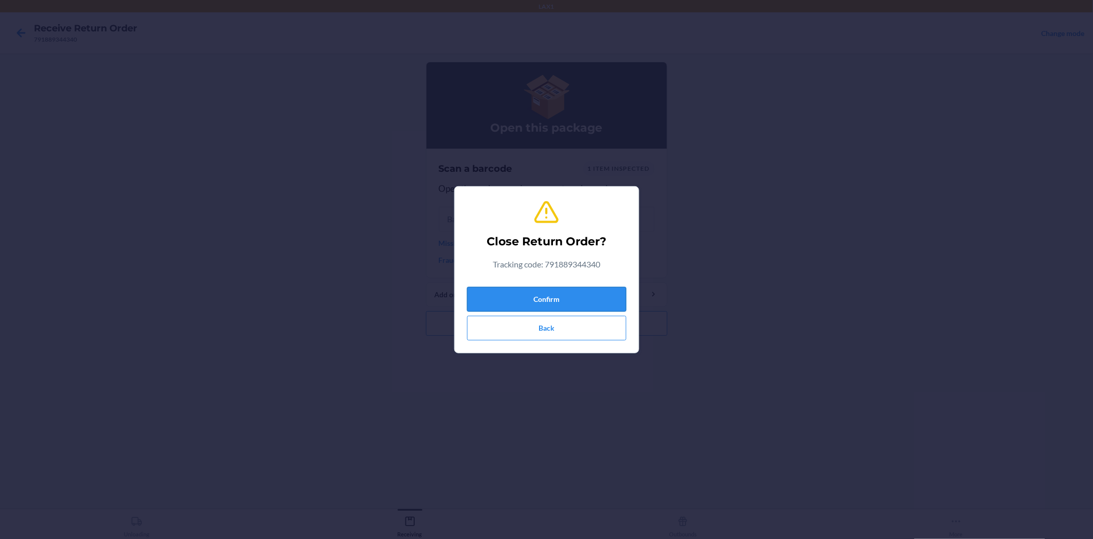
click at [580, 299] on button "Confirm" at bounding box center [546, 299] width 159 height 25
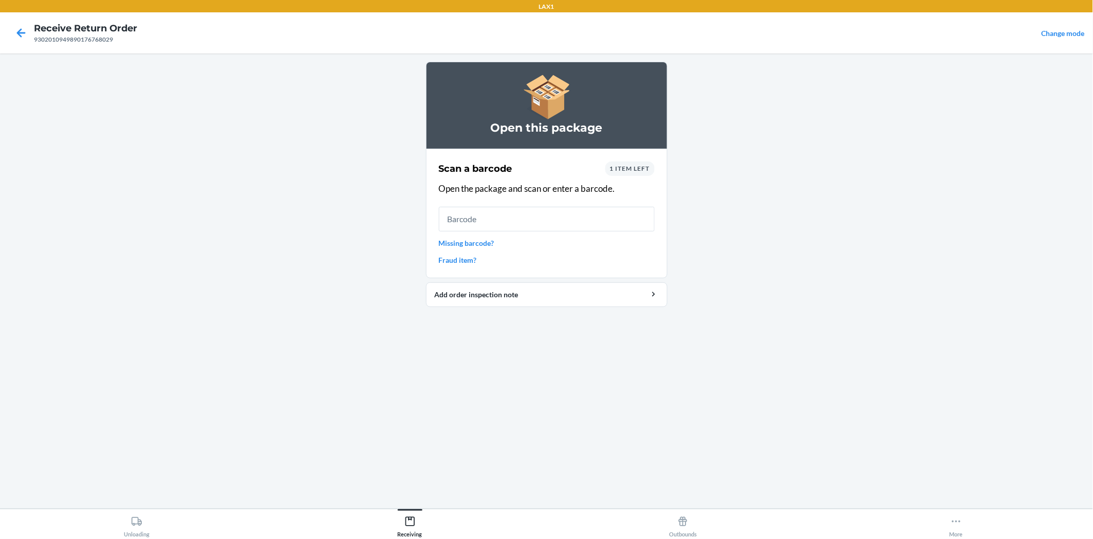
click at [490, 243] on link "Missing barcode?" at bounding box center [547, 242] width 216 height 11
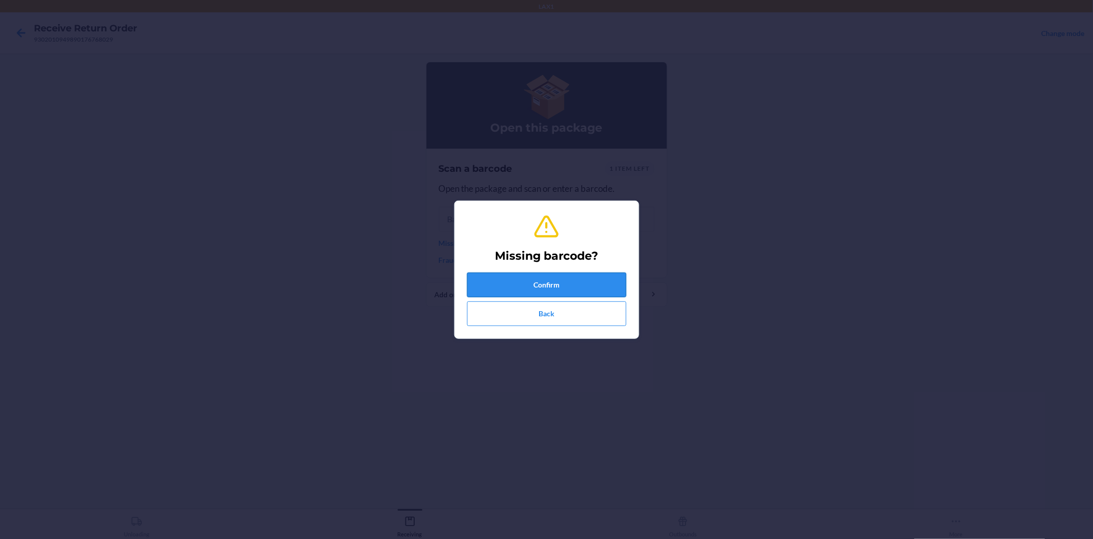
click at [511, 277] on button "Confirm" at bounding box center [546, 284] width 159 height 25
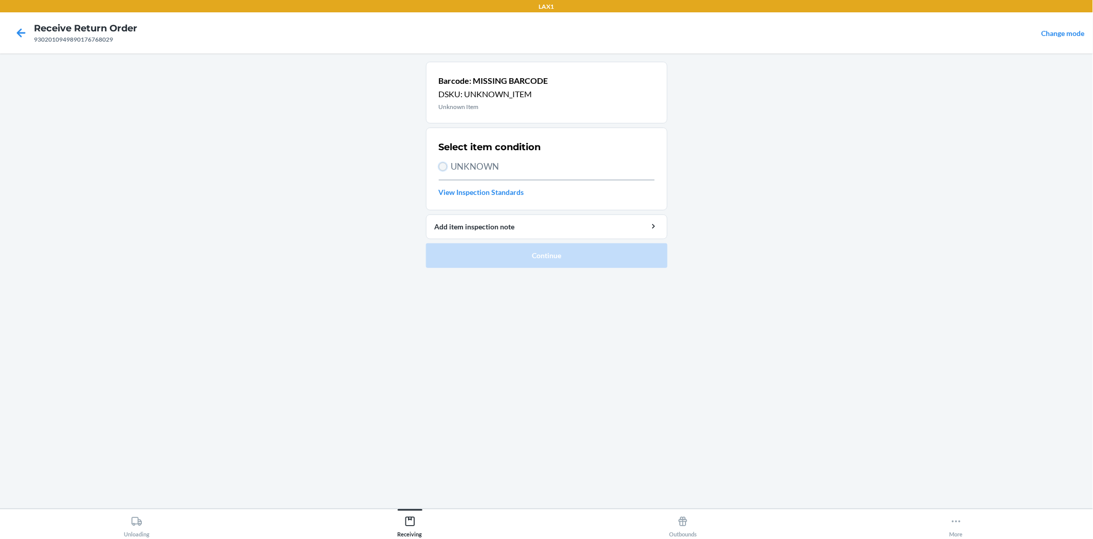
click at [439, 168] on input "UNKNOWN" at bounding box center [443, 166] width 8 height 8
click at [491, 252] on button "Continue" at bounding box center [547, 255] width 242 height 25
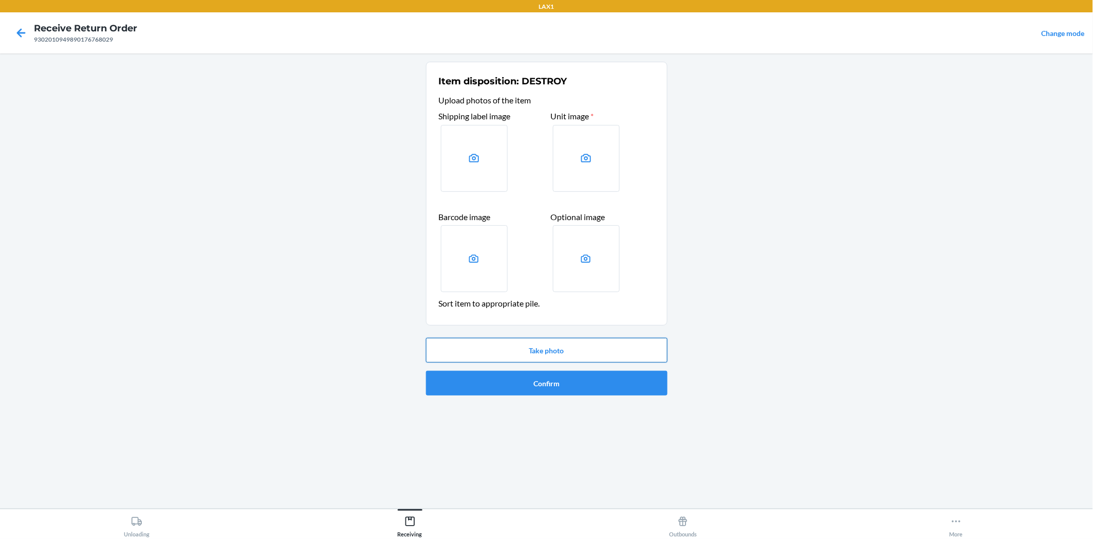
drag, startPoint x: 536, startPoint y: 342, endPoint x: 540, endPoint y: 349, distance: 8.0
click at [540, 349] on button "Take photo" at bounding box center [547, 350] width 242 height 25
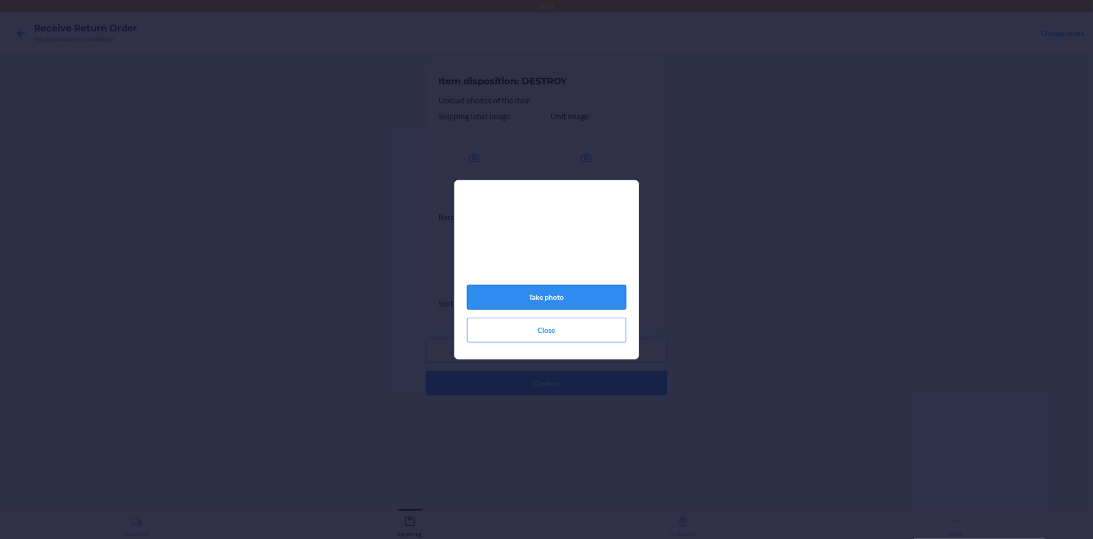
click at [572, 296] on button "Take photo" at bounding box center [546, 297] width 159 height 25
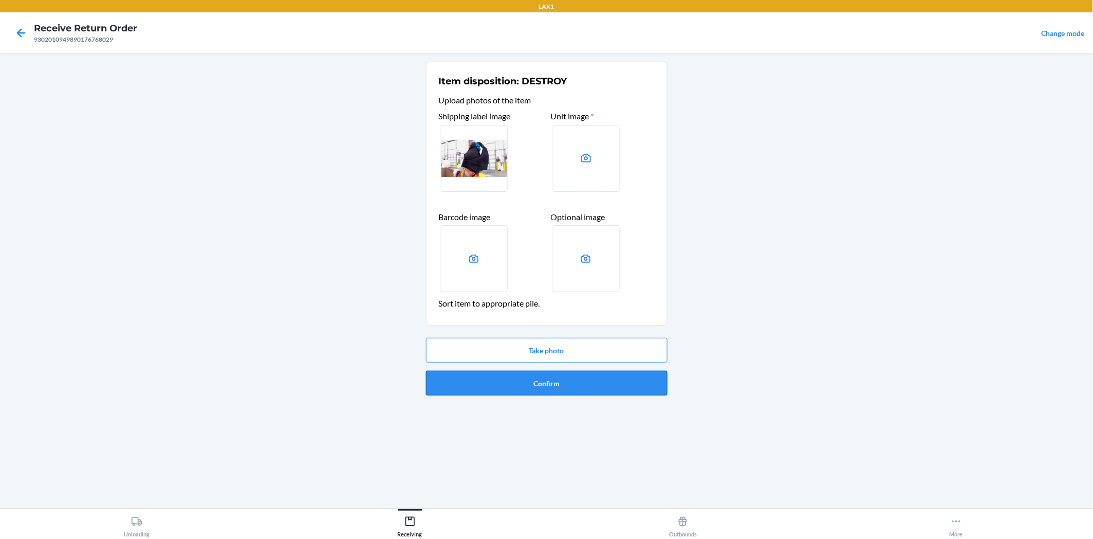
click at [595, 388] on button "Confirm" at bounding box center [547, 383] width 242 height 25
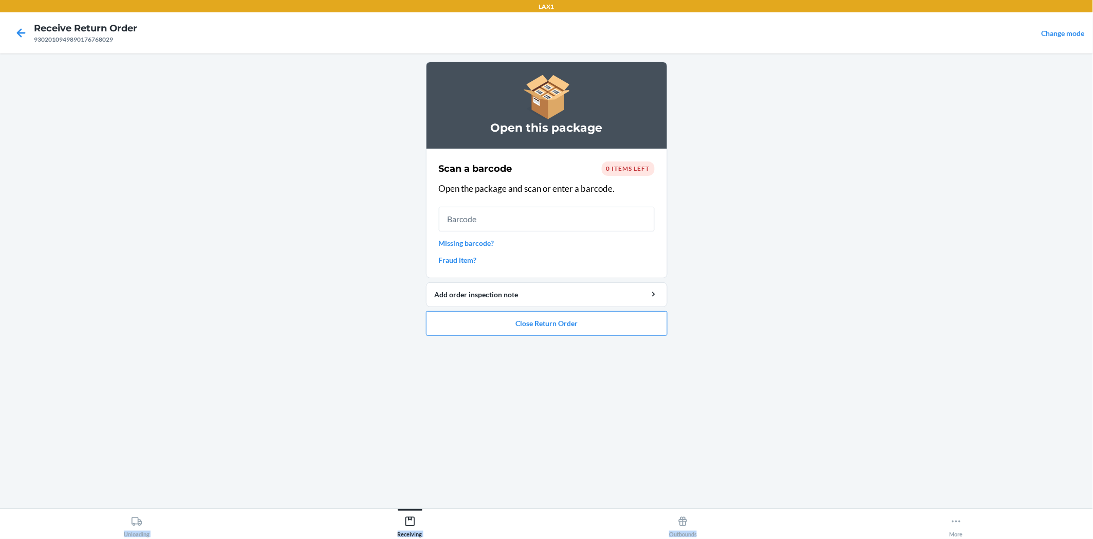
drag, startPoint x: 596, startPoint y: 388, endPoint x: 735, endPoint y: 566, distance: 226.7
click at [735, 538] on html "LAX1 Receive Return Order 9302010949890176768029 Change mode Open this package …" at bounding box center [546, 269] width 1093 height 539
click at [612, 318] on button "Close Return Order" at bounding box center [547, 323] width 242 height 25
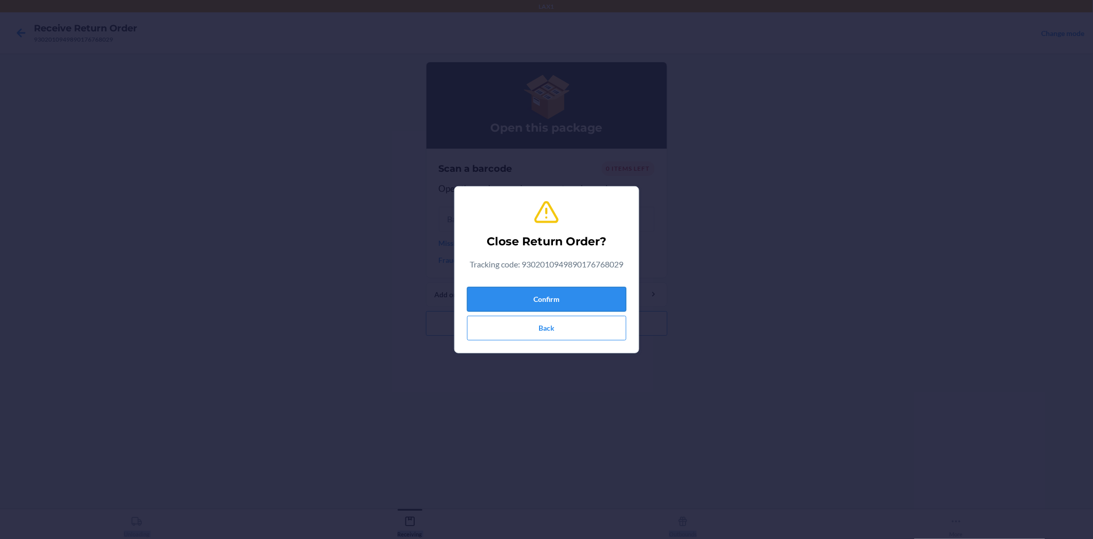
click at [599, 291] on button "Confirm" at bounding box center [546, 299] width 159 height 25
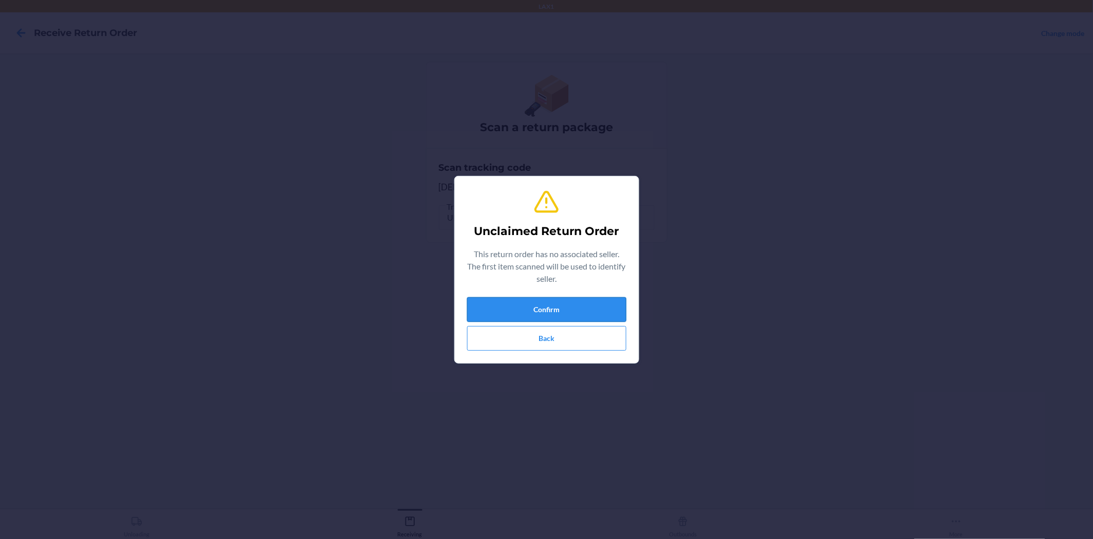
click at [595, 312] on button "Confirm" at bounding box center [546, 309] width 159 height 25
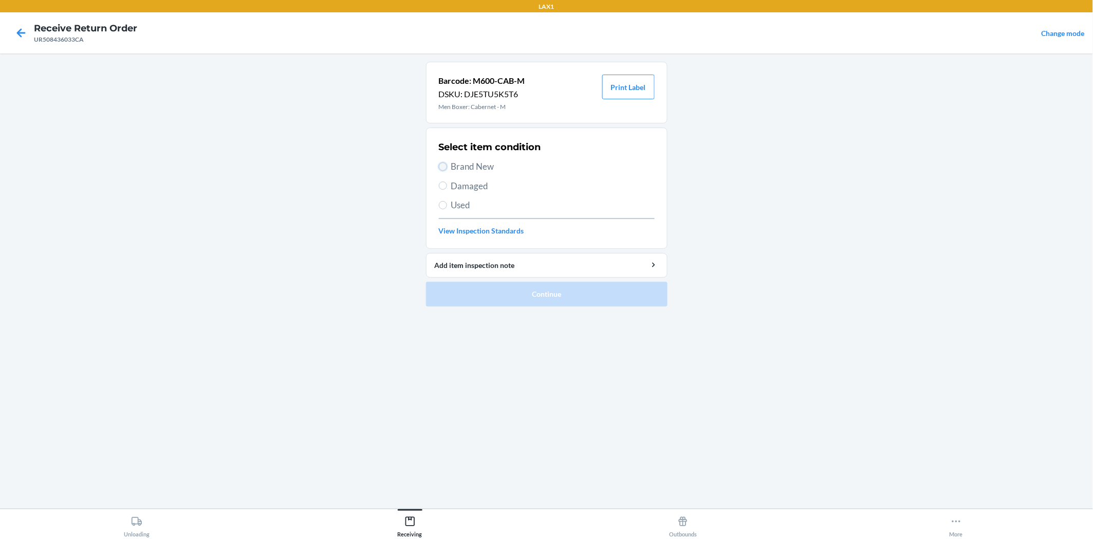
click at [444, 164] on input "Brand New" at bounding box center [443, 166] width 8 height 8
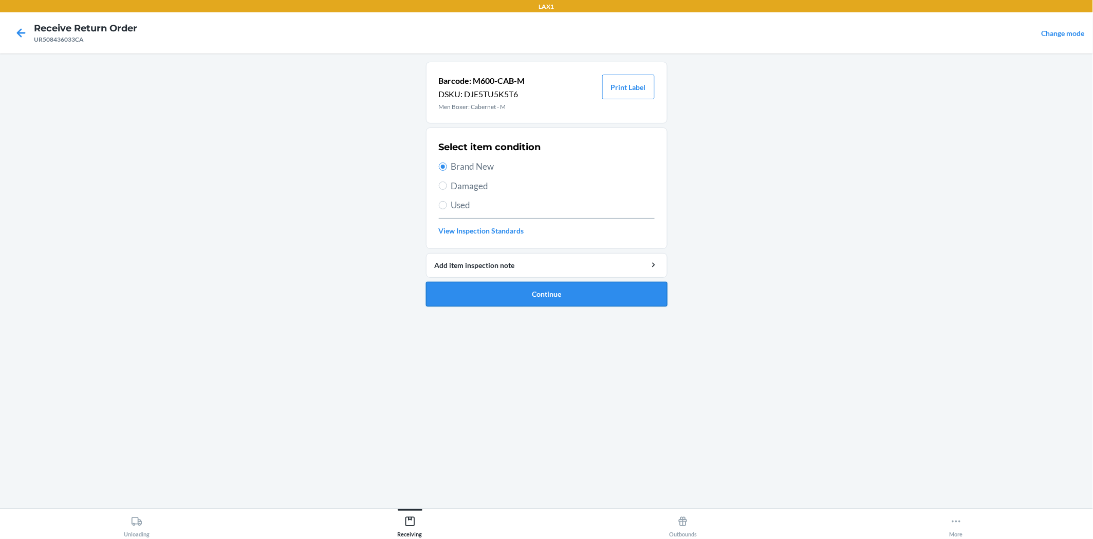
click at [531, 298] on button "Continue" at bounding box center [547, 294] width 242 height 25
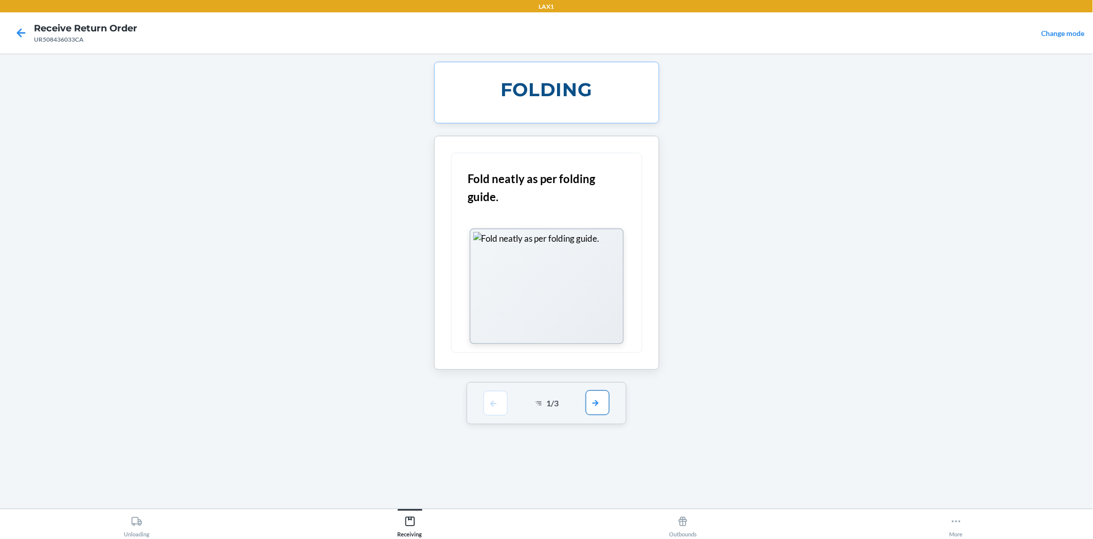
click at [605, 399] on button "button" at bounding box center [598, 402] width 24 height 25
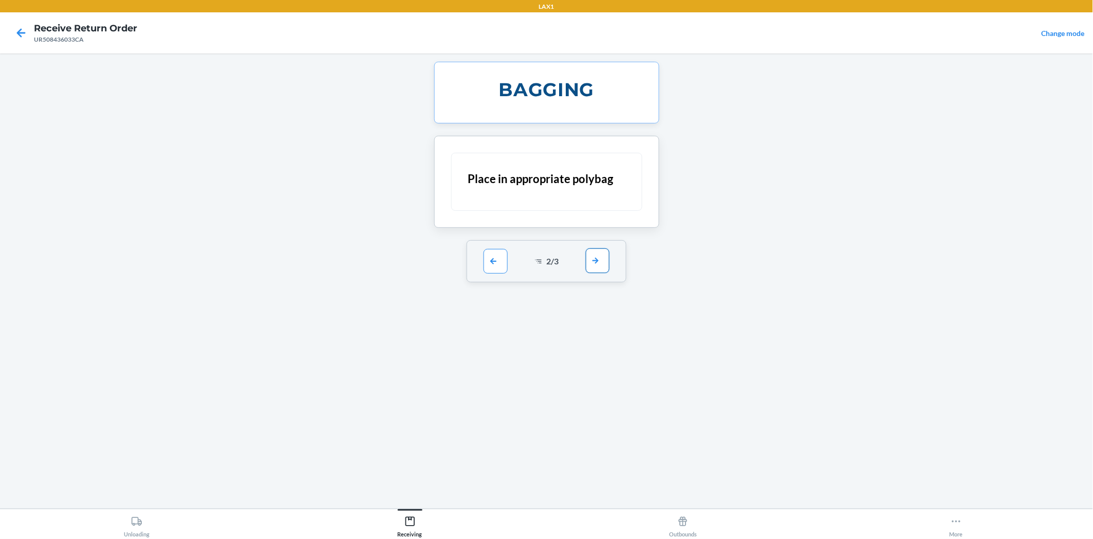
click at [606, 257] on button "button" at bounding box center [598, 260] width 24 height 25
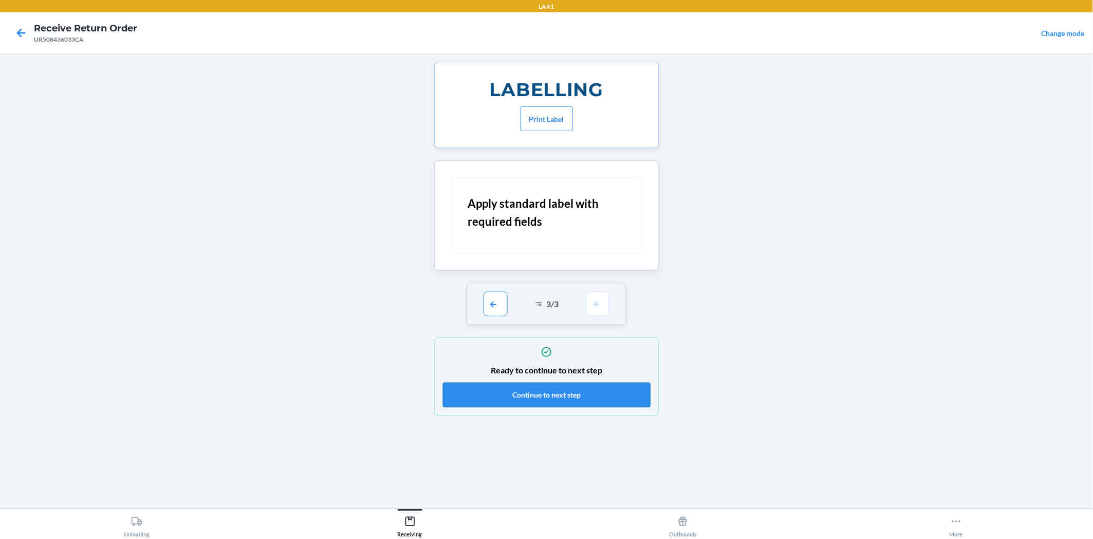
click at [561, 396] on button "Continue to next step" at bounding box center [547, 394] width 208 height 25
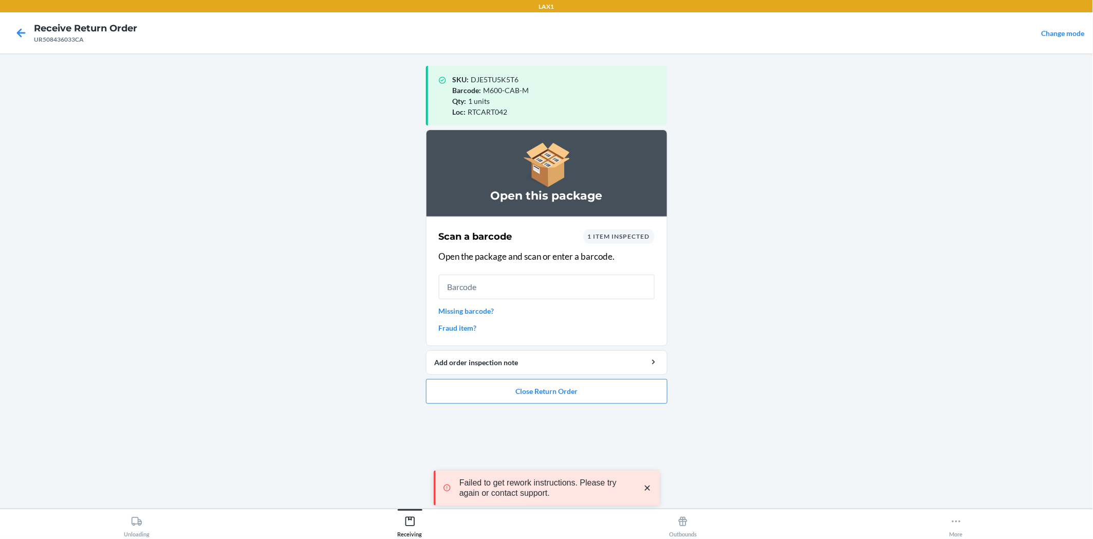
click at [484, 311] on link "Missing barcode?" at bounding box center [547, 310] width 216 height 11
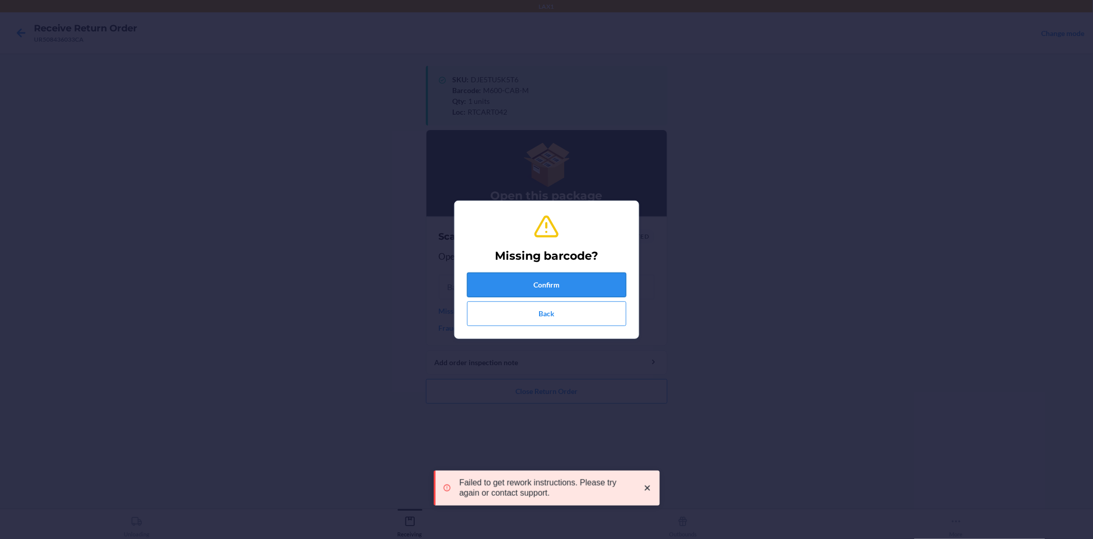
click at [530, 286] on button "Confirm" at bounding box center [546, 284] width 159 height 25
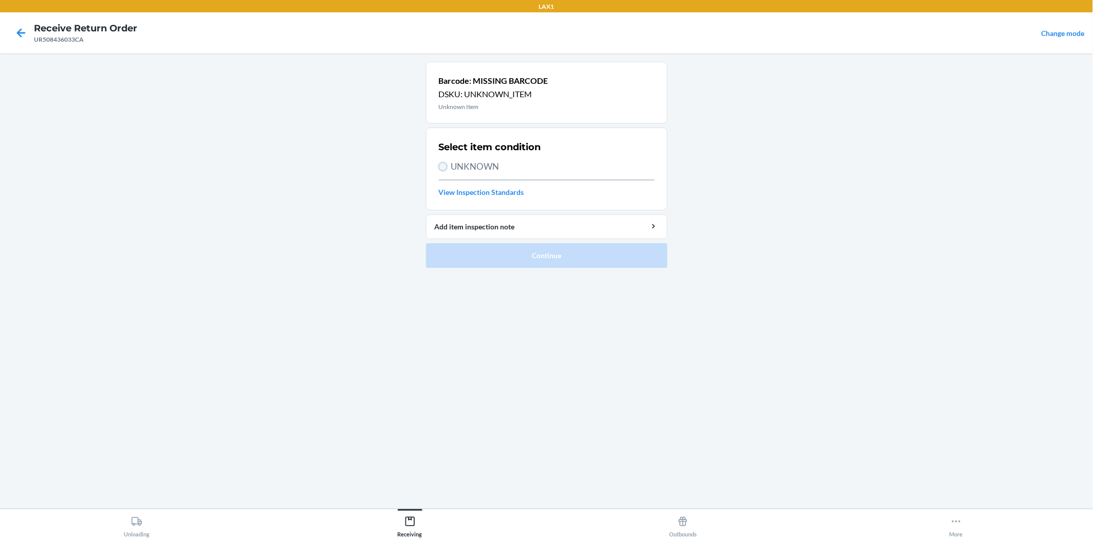
click at [440, 162] on input "UNKNOWN" at bounding box center [443, 166] width 8 height 8
click at [492, 253] on button "Continue" at bounding box center [547, 255] width 242 height 25
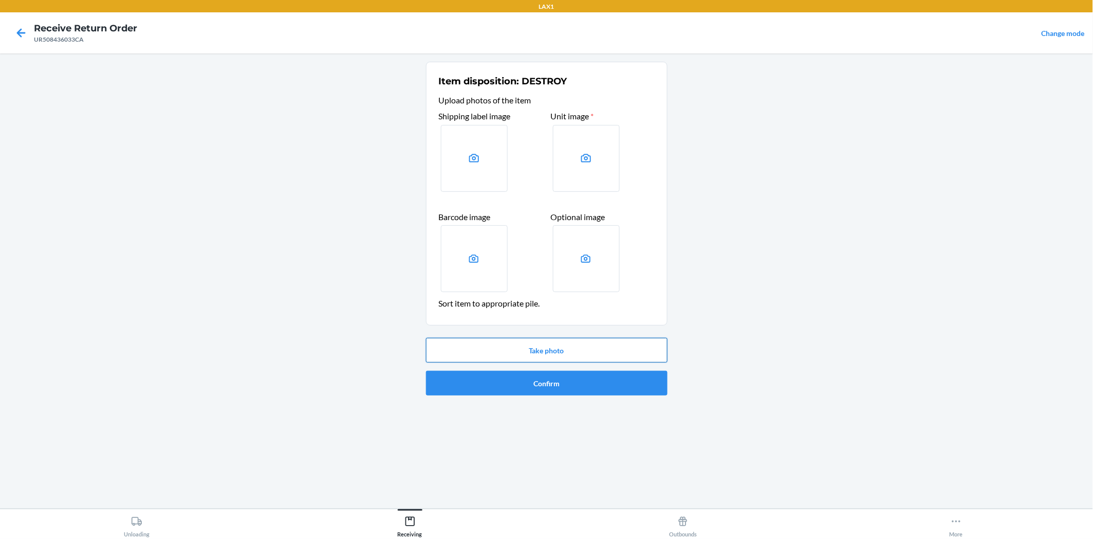
click at [578, 347] on button "Take photo" at bounding box center [547, 350] width 242 height 25
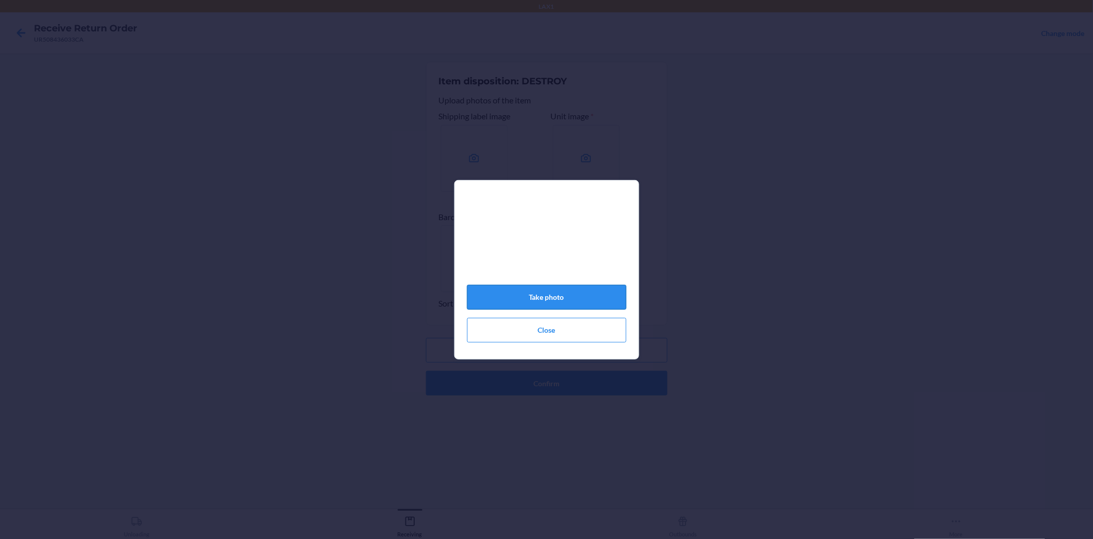
click at [590, 304] on button "Take photo" at bounding box center [546, 297] width 159 height 25
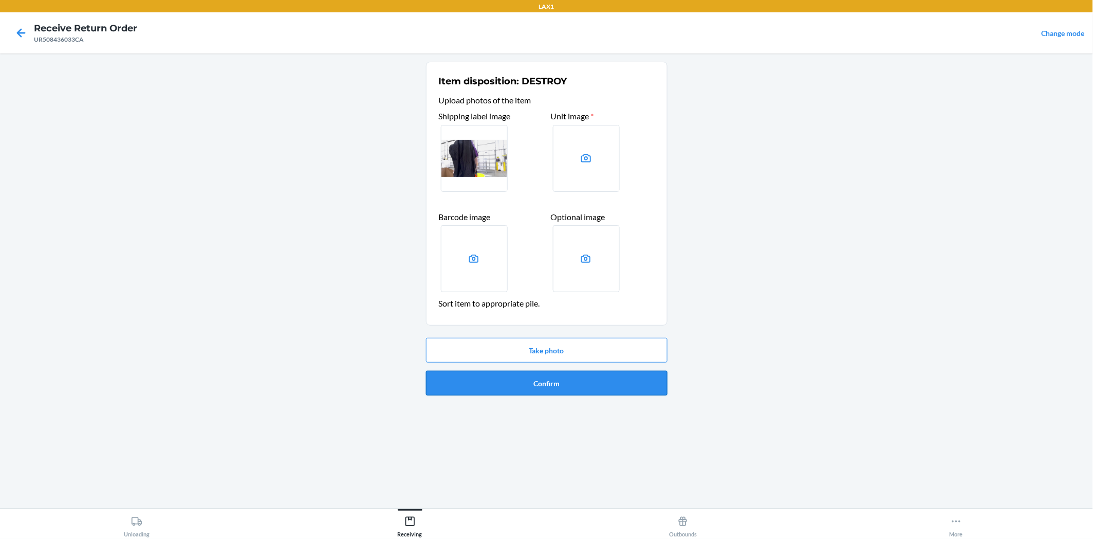
click at [573, 377] on button "Confirm" at bounding box center [547, 383] width 242 height 25
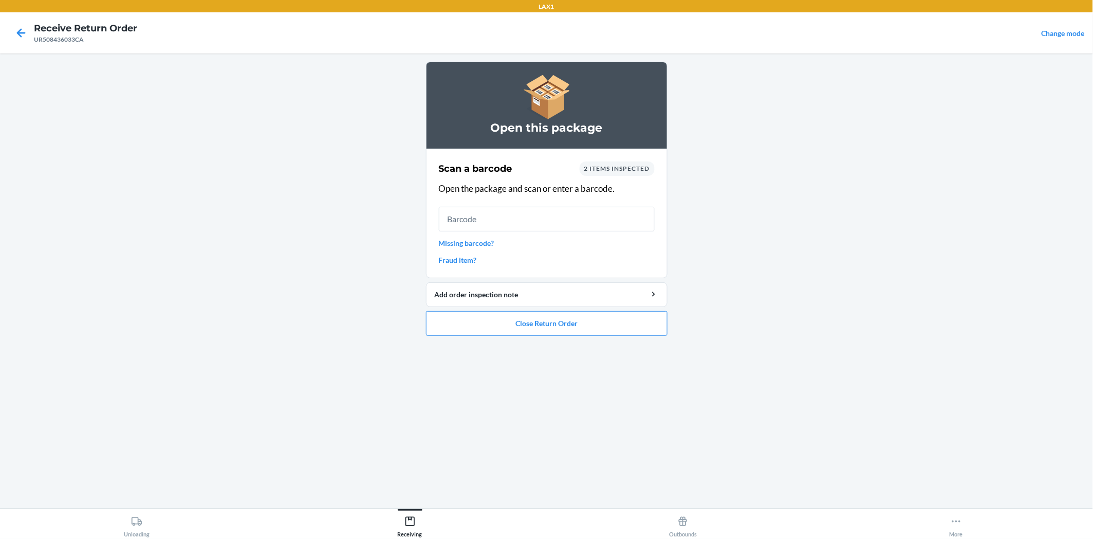
click at [483, 240] on link "Missing barcode?" at bounding box center [547, 242] width 216 height 11
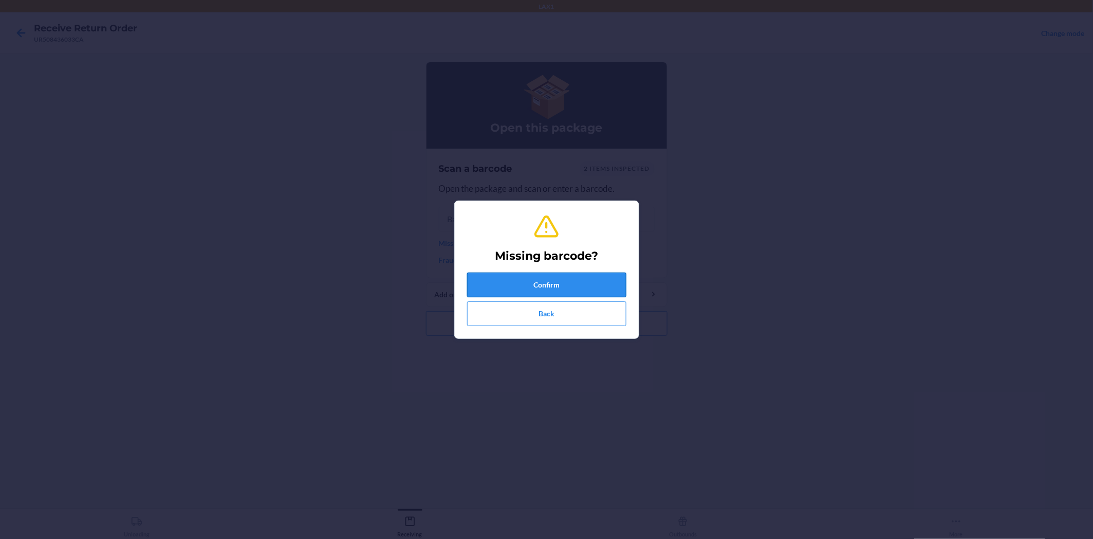
click at [575, 281] on button "Confirm" at bounding box center [546, 284] width 159 height 25
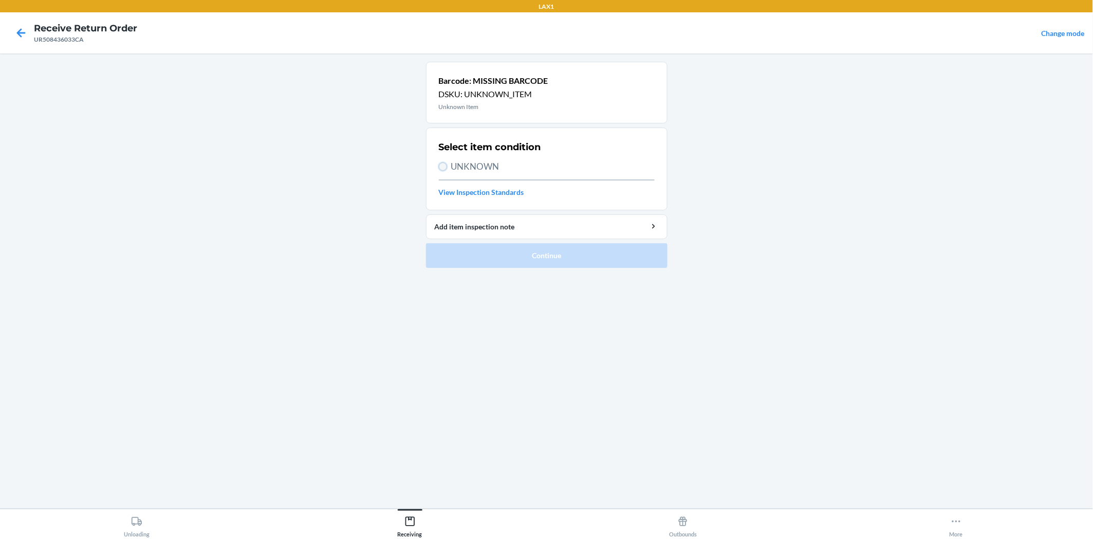
click at [445, 167] on input "UNKNOWN" at bounding box center [443, 166] width 8 height 8
click at [528, 246] on button "Continue" at bounding box center [547, 255] width 242 height 25
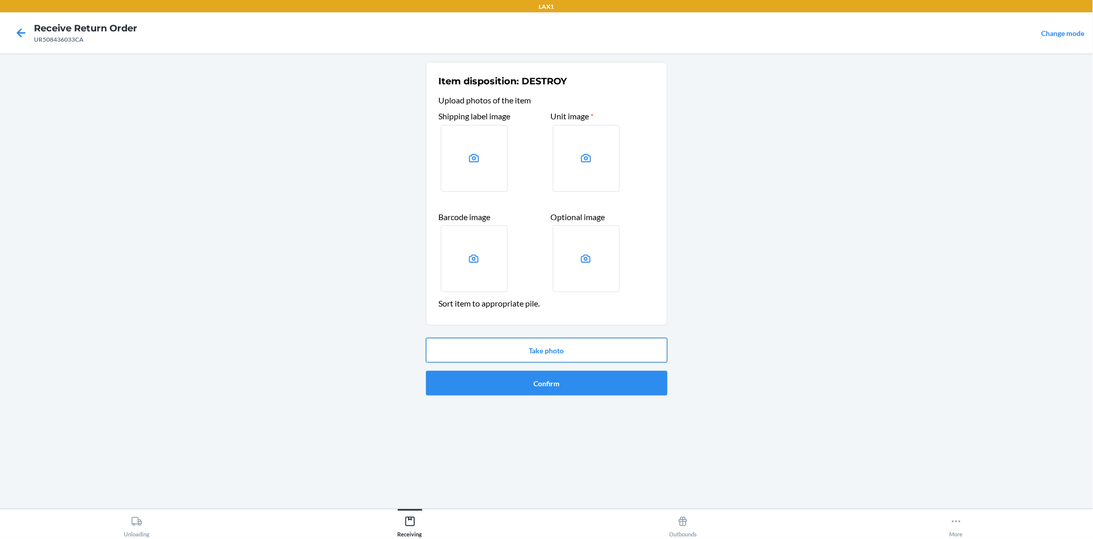
click at [590, 341] on button "Take photo" at bounding box center [547, 350] width 242 height 25
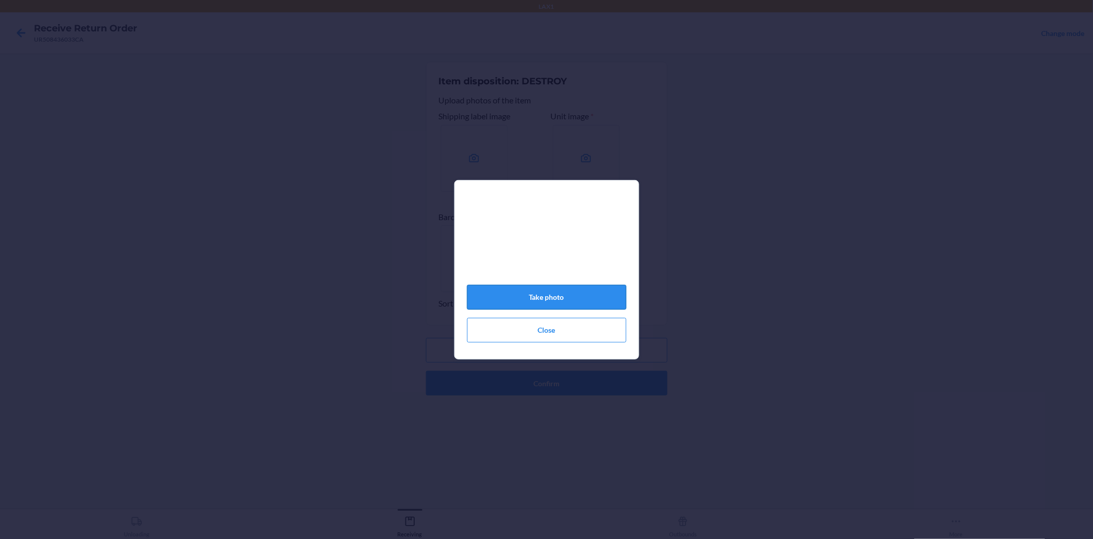
click at [597, 301] on button "Take photo" at bounding box center [546, 297] width 159 height 25
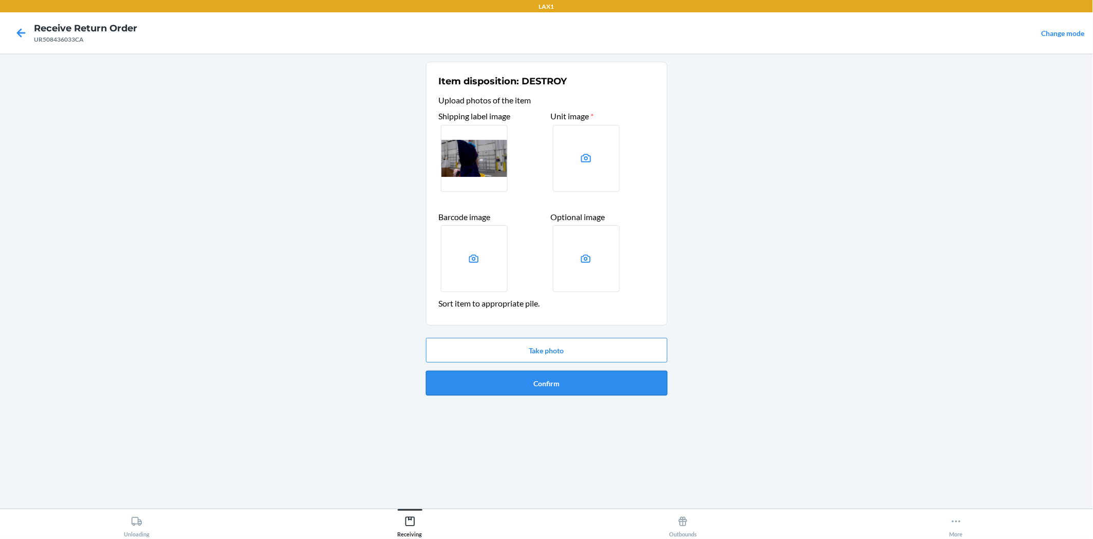
click at [597, 381] on button "Confirm" at bounding box center [547, 383] width 242 height 25
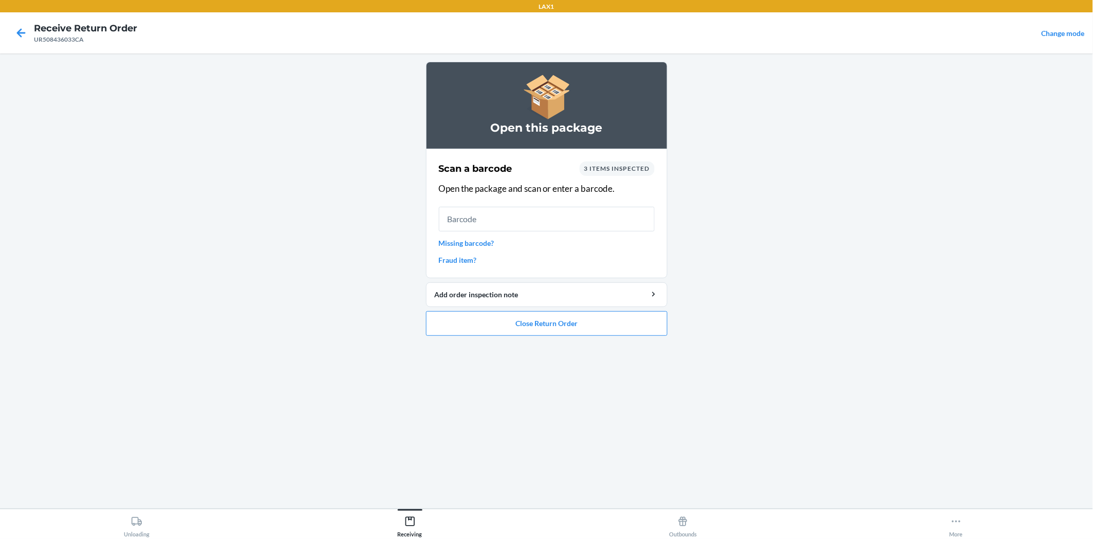
click at [485, 242] on link "Missing barcode?" at bounding box center [547, 242] width 216 height 11
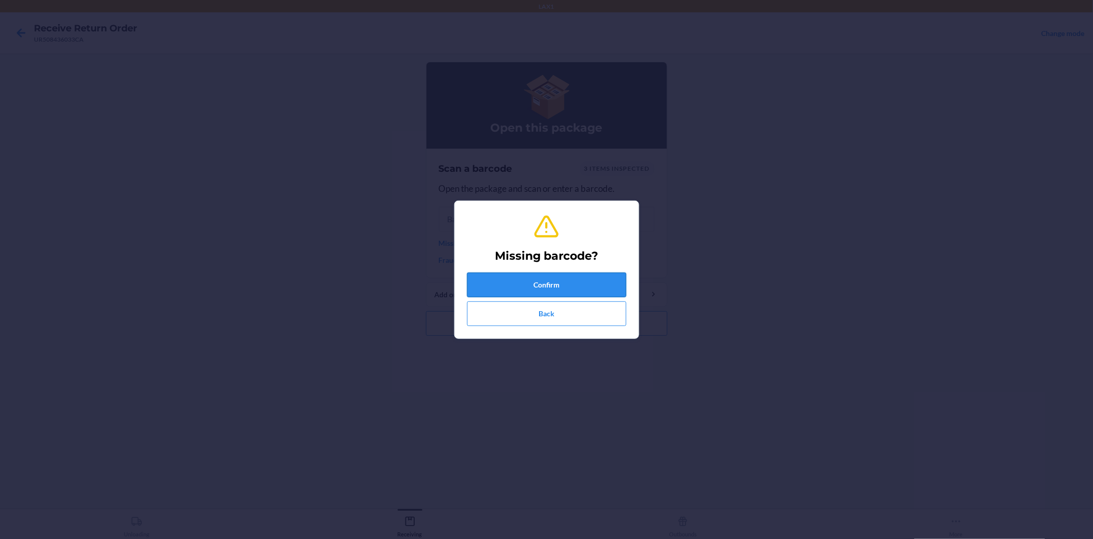
click at [533, 281] on button "Confirm" at bounding box center [546, 284] width 159 height 25
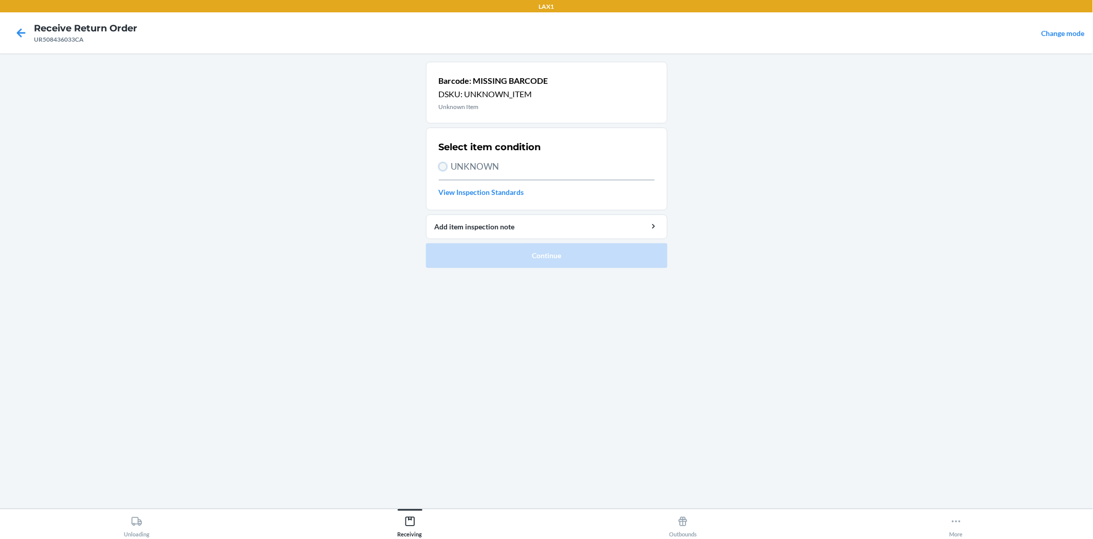
click at [444, 163] on input "UNKNOWN" at bounding box center [443, 166] width 8 height 8
click at [511, 259] on button "Continue" at bounding box center [547, 255] width 242 height 25
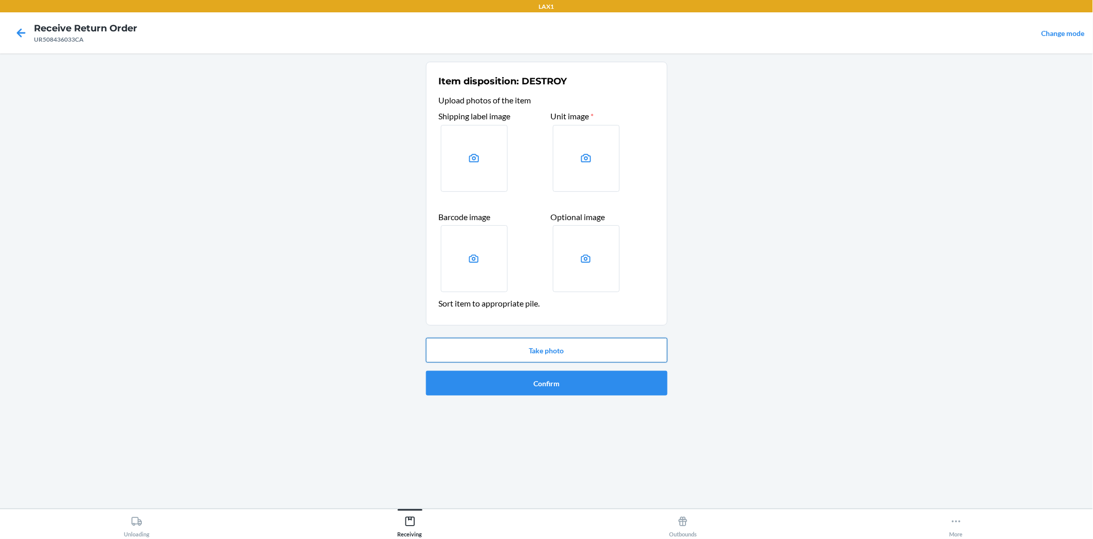
click at [564, 344] on button "Take photo" at bounding box center [547, 350] width 242 height 25
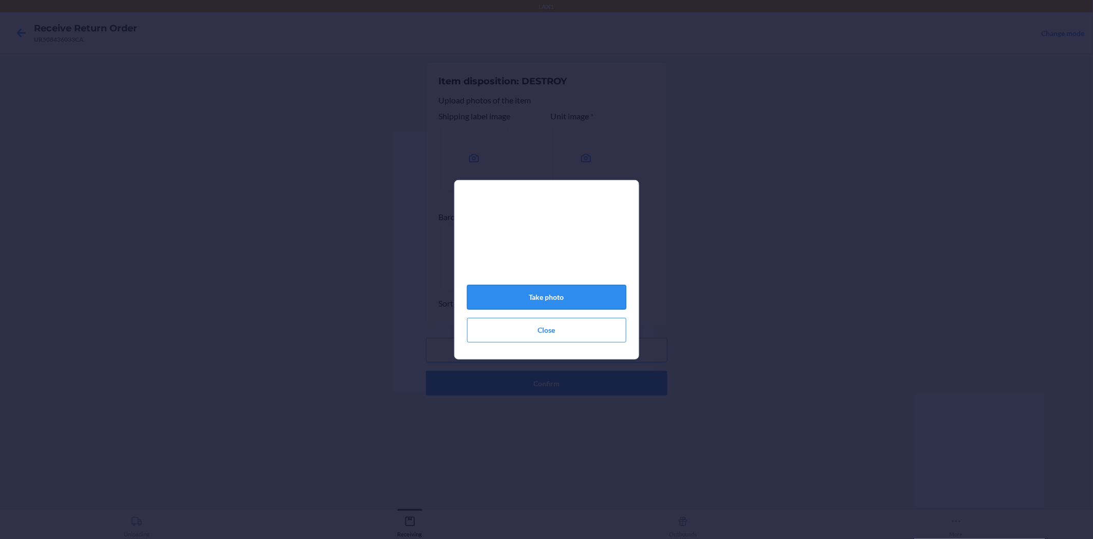
click at [589, 299] on button "Take photo" at bounding box center [546, 297] width 159 height 25
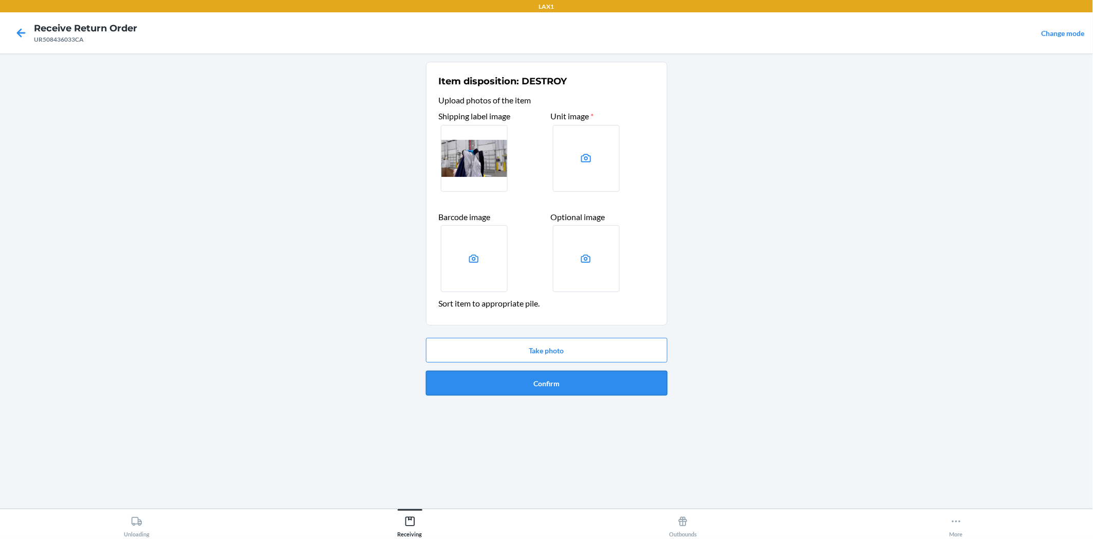
click at [602, 376] on button "Confirm" at bounding box center [547, 383] width 242 height 25
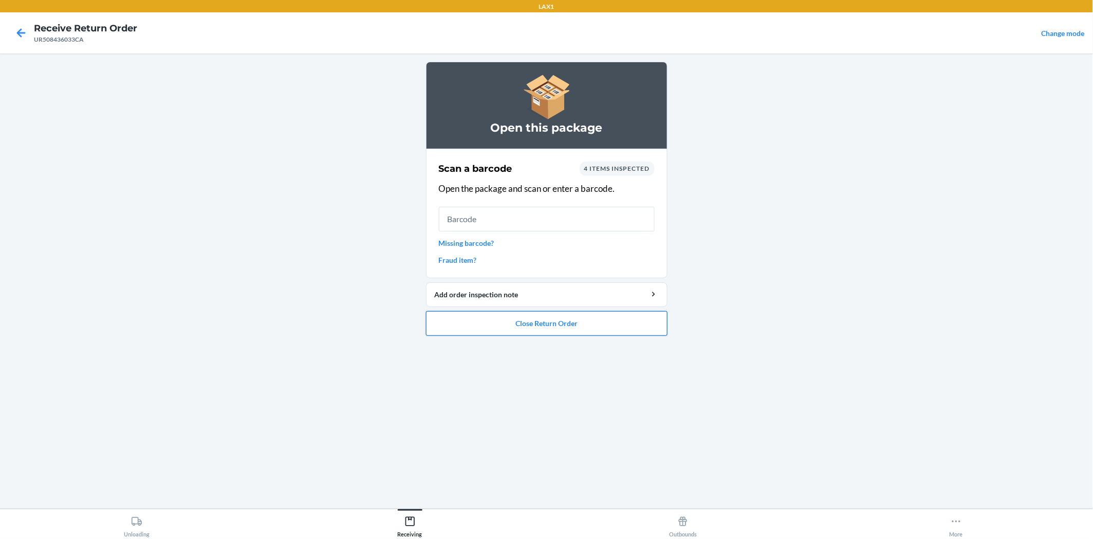
click at [597, 322] on button "Close Return Order" at bounding box center [547, 323] width 242 height 25
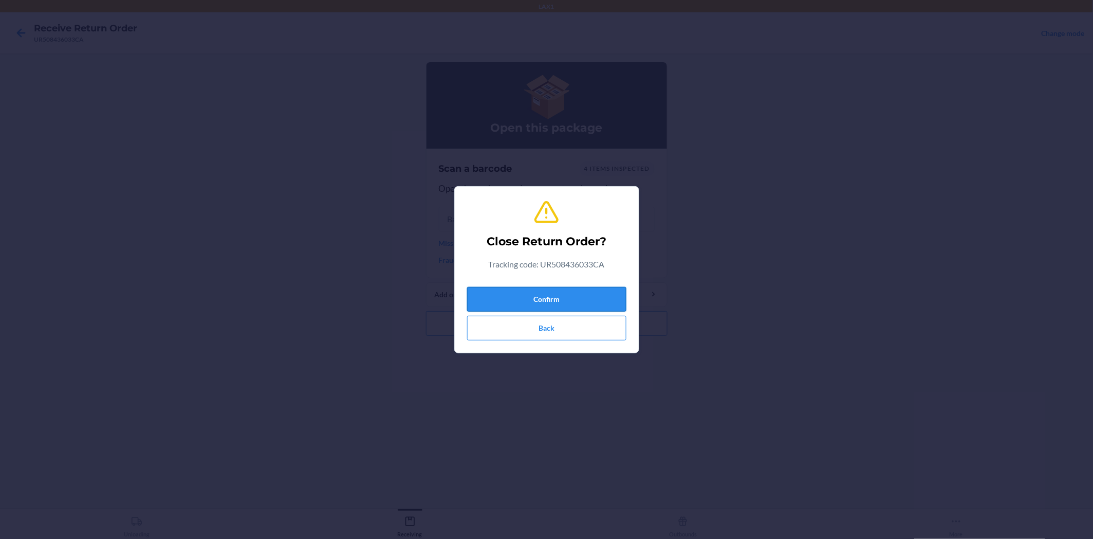
click at [607, 296] on button "Confirm" at bounding box center [546, 299] width 159 height 25
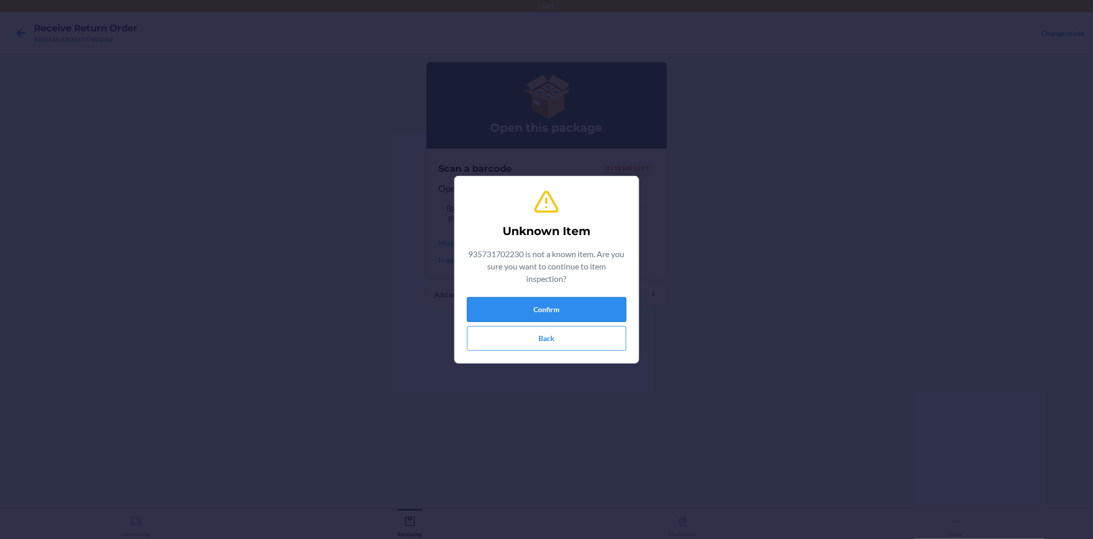
click at [551, 305] on button "Confirm" at bounding box center [546, 309] width 159 height 25
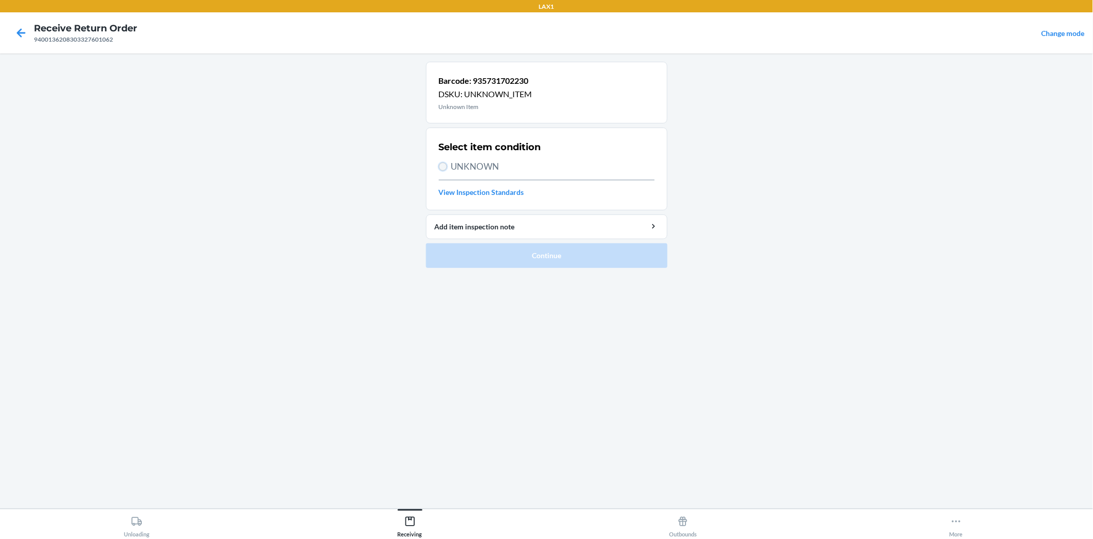
click at [444, 162] on input "UNKNOWN" at bounding box center [443, 166] width 8 height 8
click at [532, 260] on button "Continue" at bounding box center [547, 255] width 242 height 25
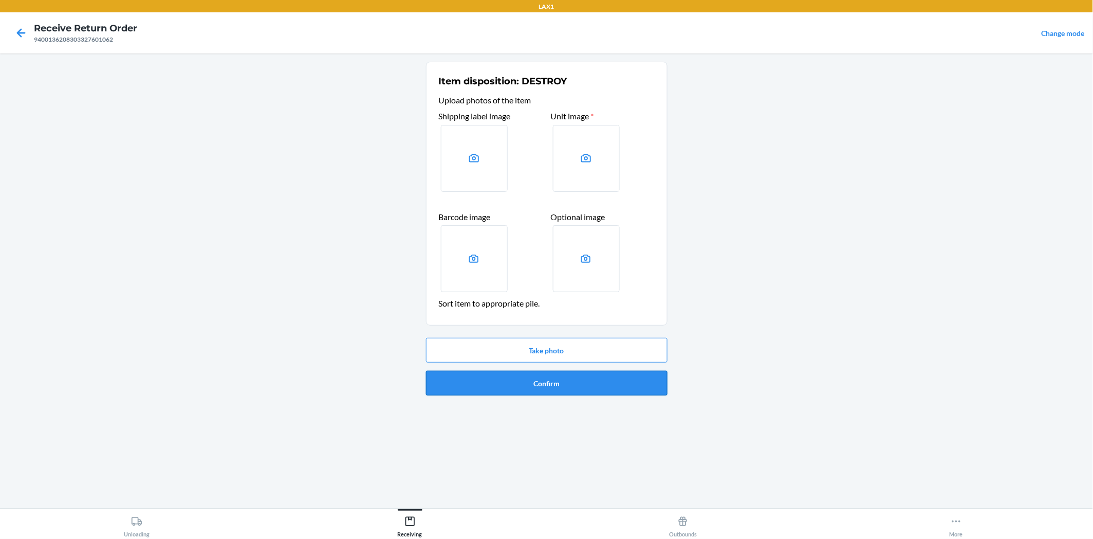
click at [593, 379] on button "Confirm" at bounding box center [547, 383] width 242 height 25
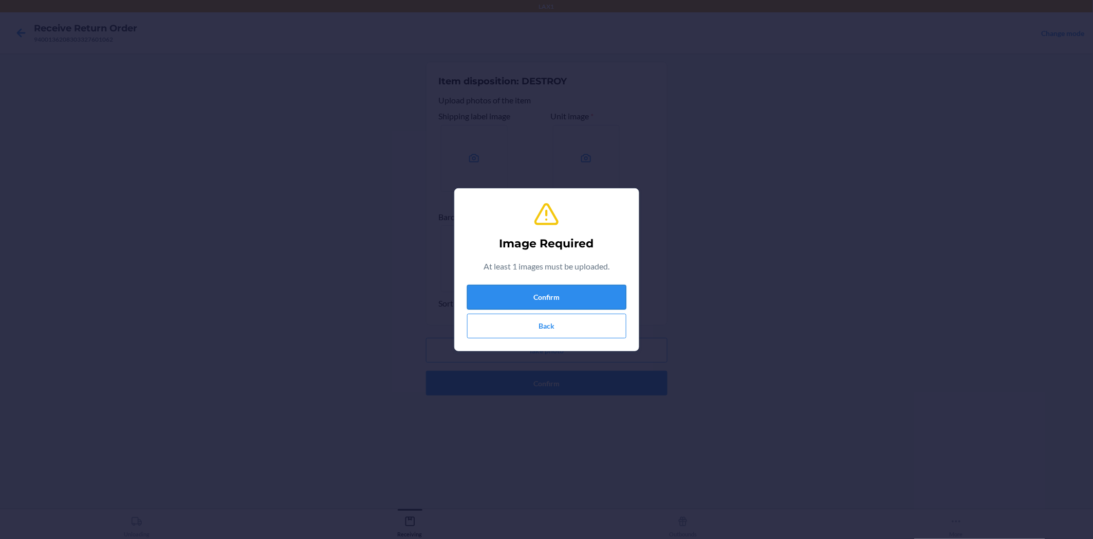
click at [573, 296] on button "Confirm" at bounding box center [546, 297] width 159 height 25
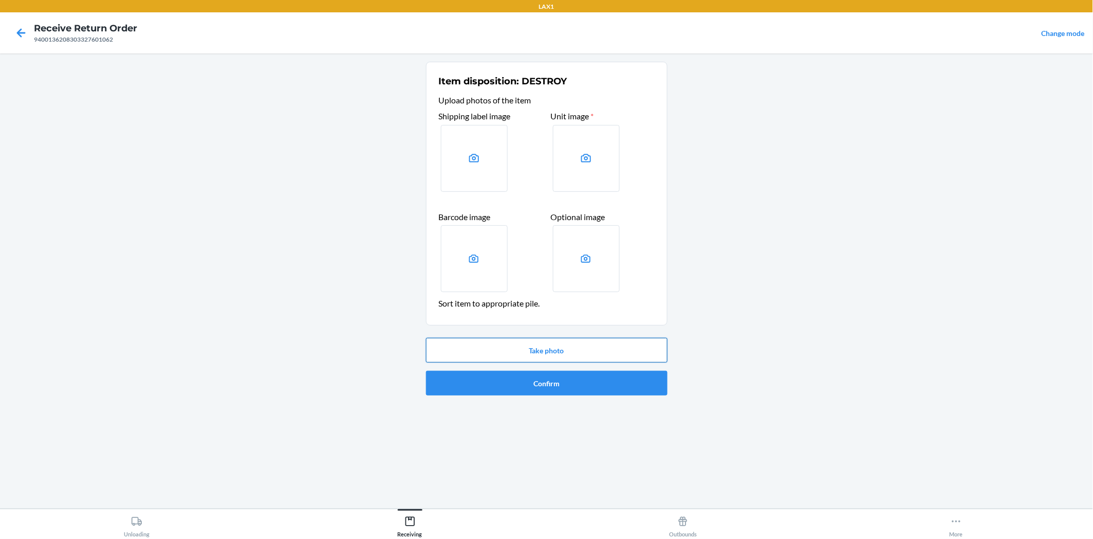
click at [569, 343] on button "Take photo" at bounding box center [547, 350] width 242 height 25
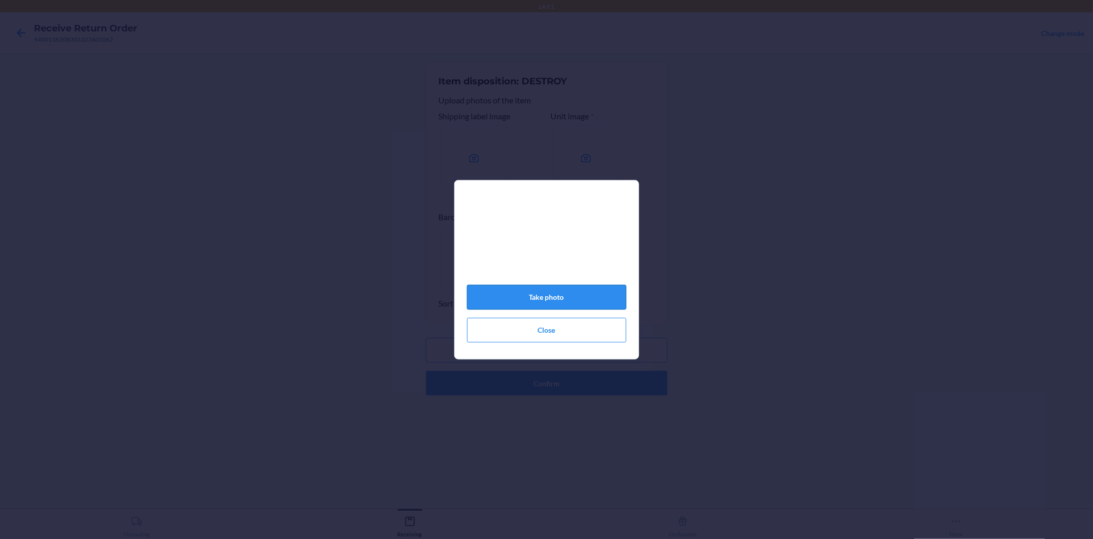
click at [566, 294] on button "Take photo" at bounding box center [546, 297] width 159 height 25
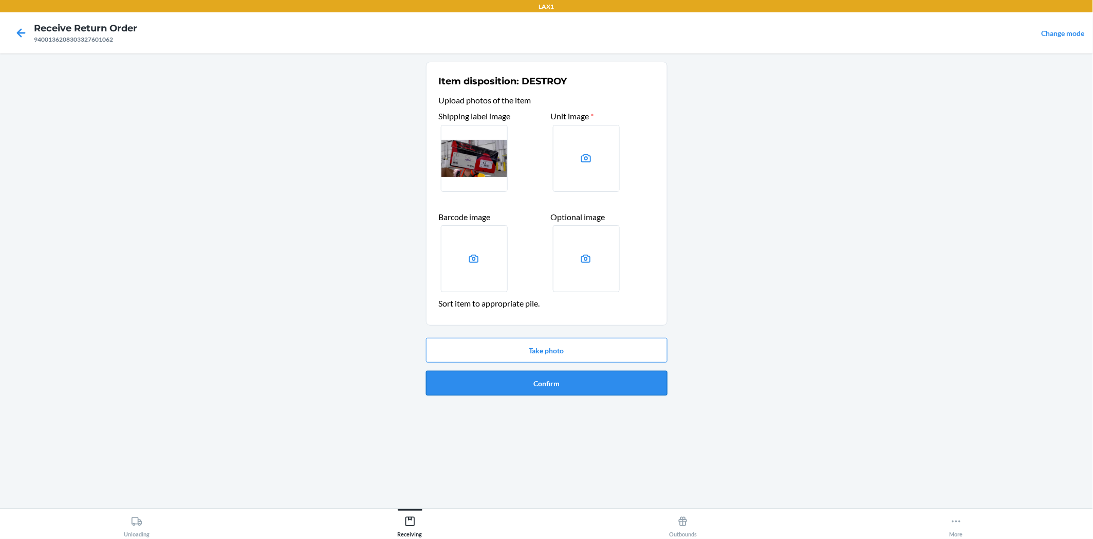
click at [576, 379] on button "Confirm" at bounding box center [547, 383] width 242 height 25
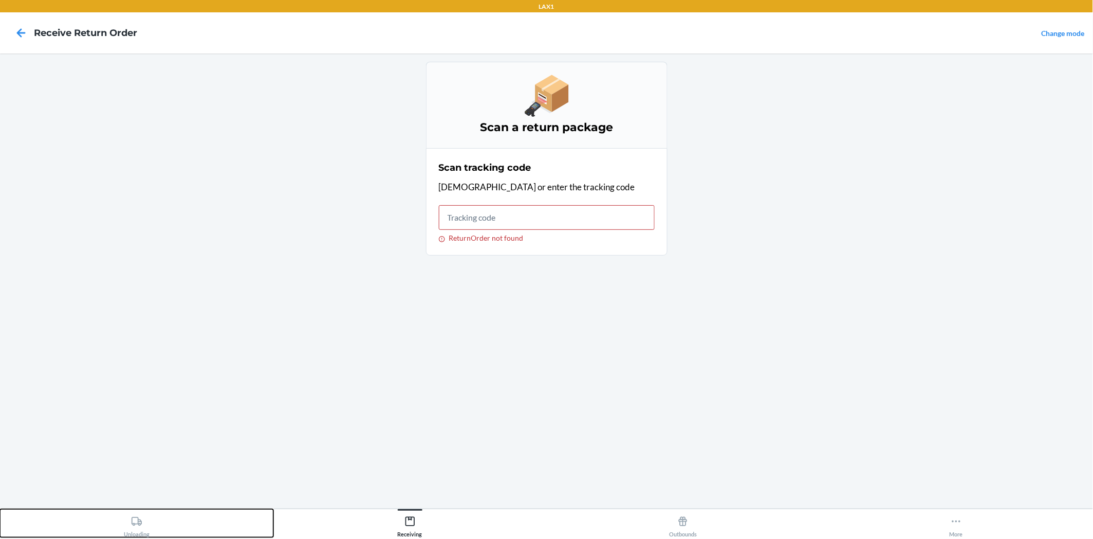
drag, startPoint x: 136, startPoint y: 517, endPoint x: 151, endPoint y: 502, distance: 21.1
click at [137, 517] on icon at bounding box center [136, 520] width 11 height 11
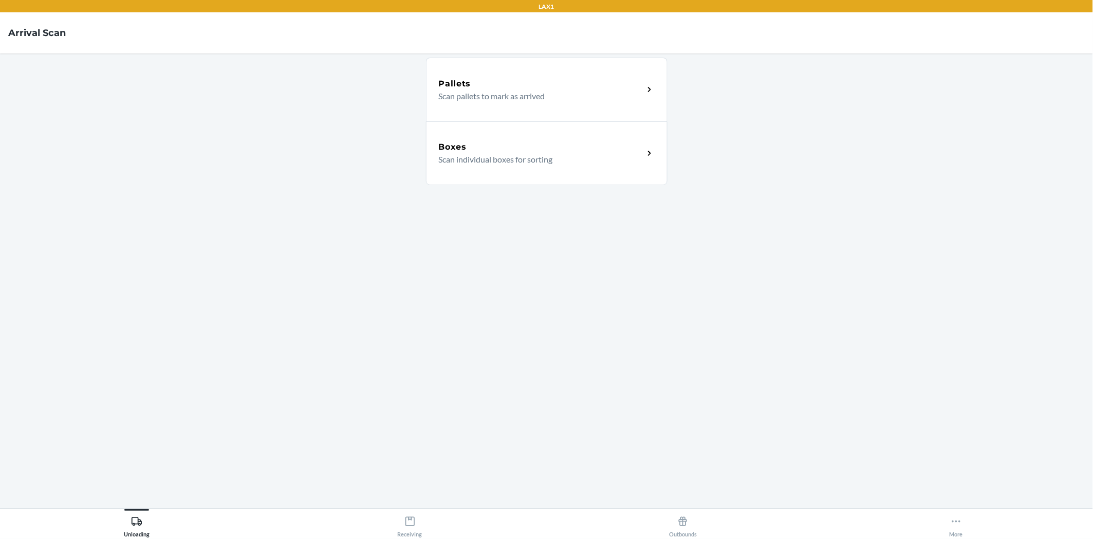
click at [631, 148] on div "Boxes" at bounding box center [541, 147] width 205 height 12
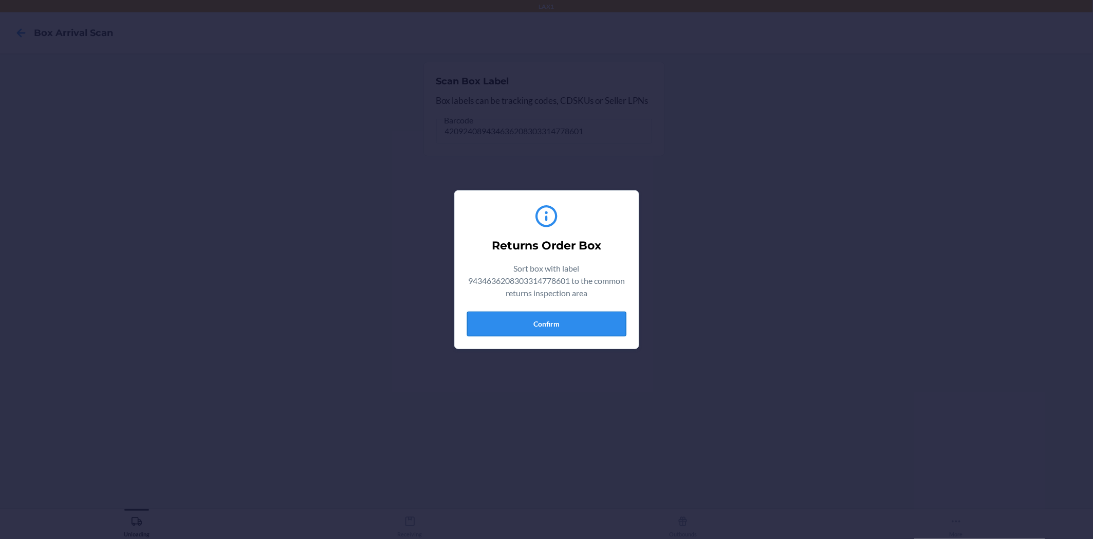
click at [590, 320] on button "Confirm" at bounding box center [546, 323] width 159 height 25
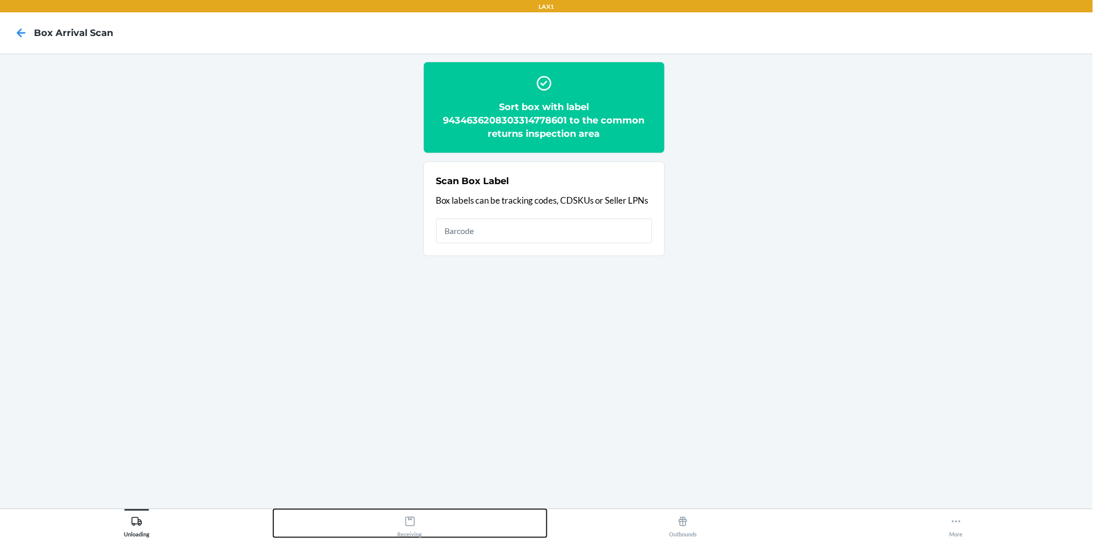
click at [408, 526] on icon at bounding box center [409, 521] width 9 height 9
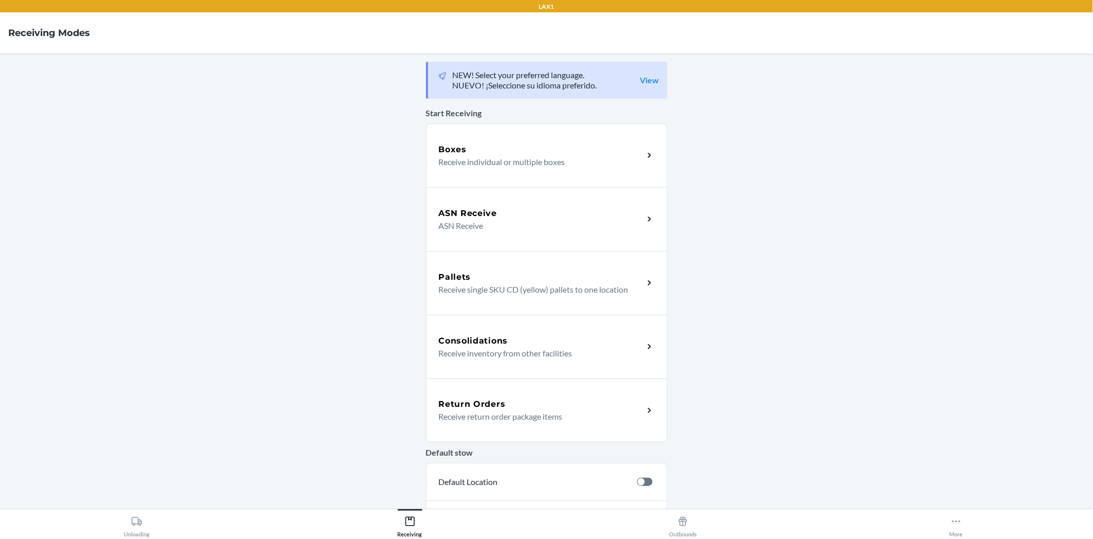
click at [655, 413] on div "Return Orders Receive return order package items" at bounding box center [547, 410] width 242 height 64
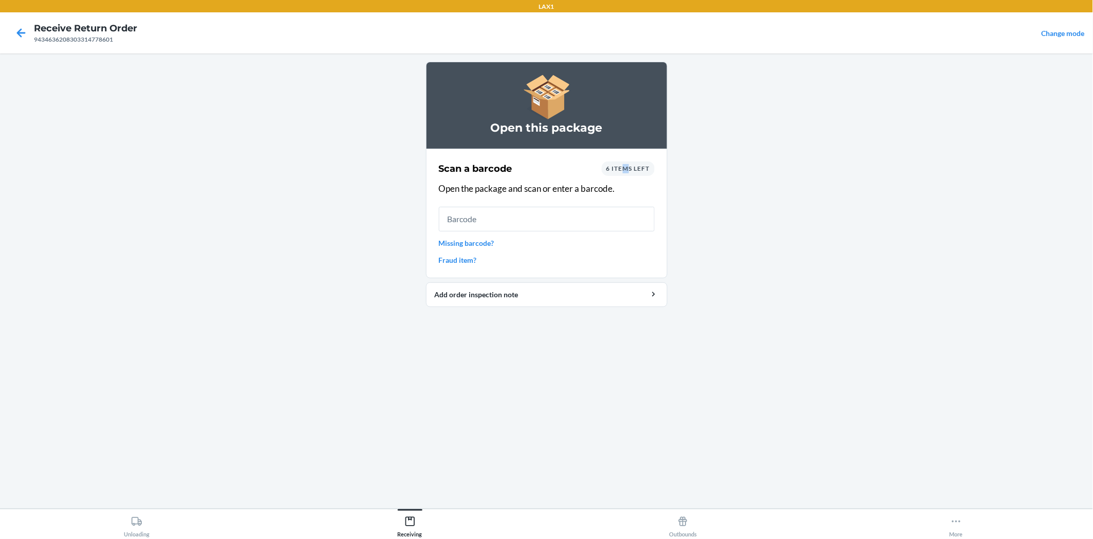
click at [625, 167] on span "6 items left" at bounding box center [628, 168] width 44 height 8
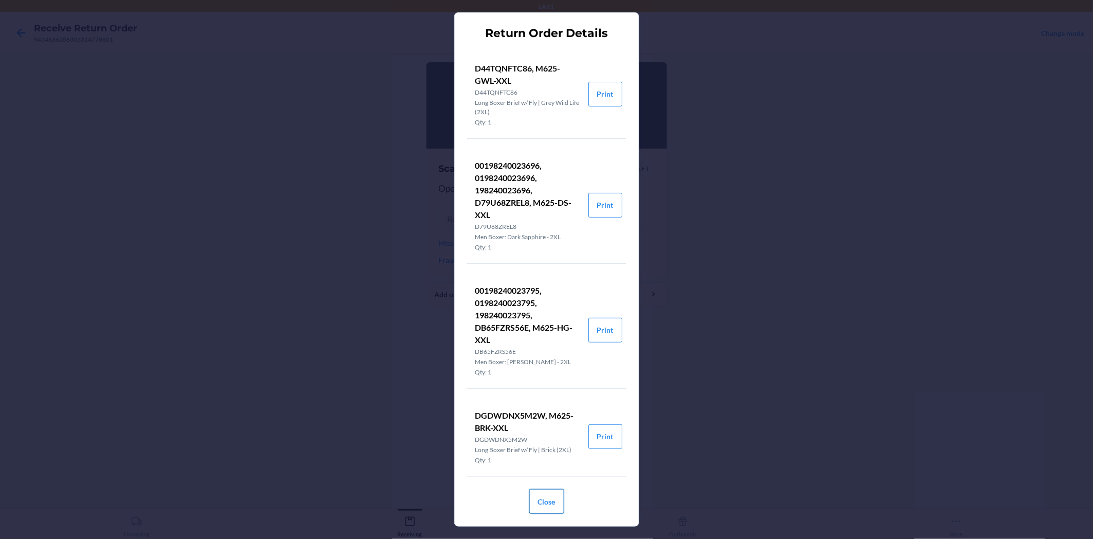
click at [545, 500] on button "Close" at bounding box center [546, 501] width 35 height 25
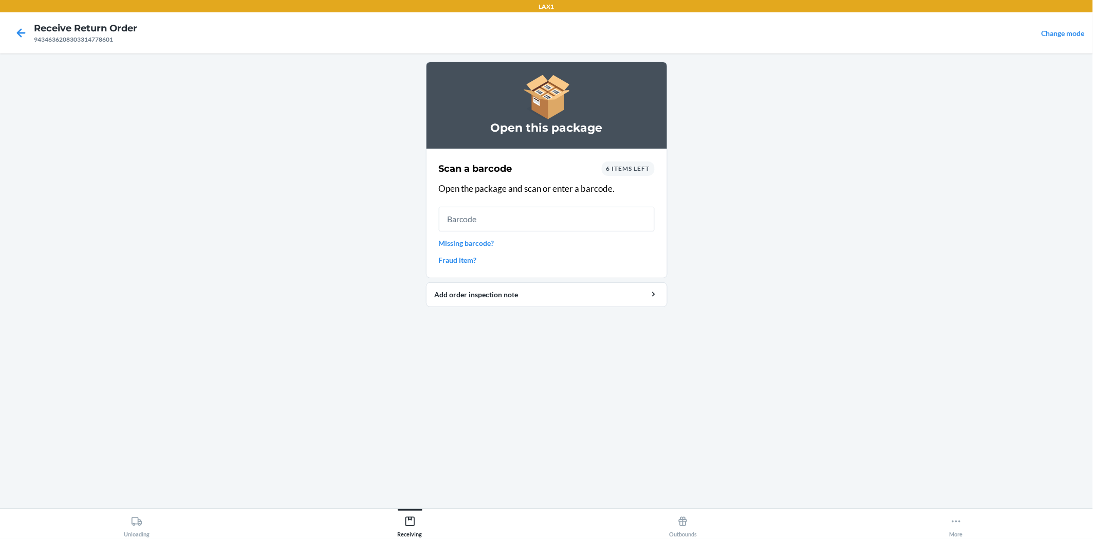
click at [464, 242] on link "Missing barcode?" at bounding box center [547, 242] width 216 height 11
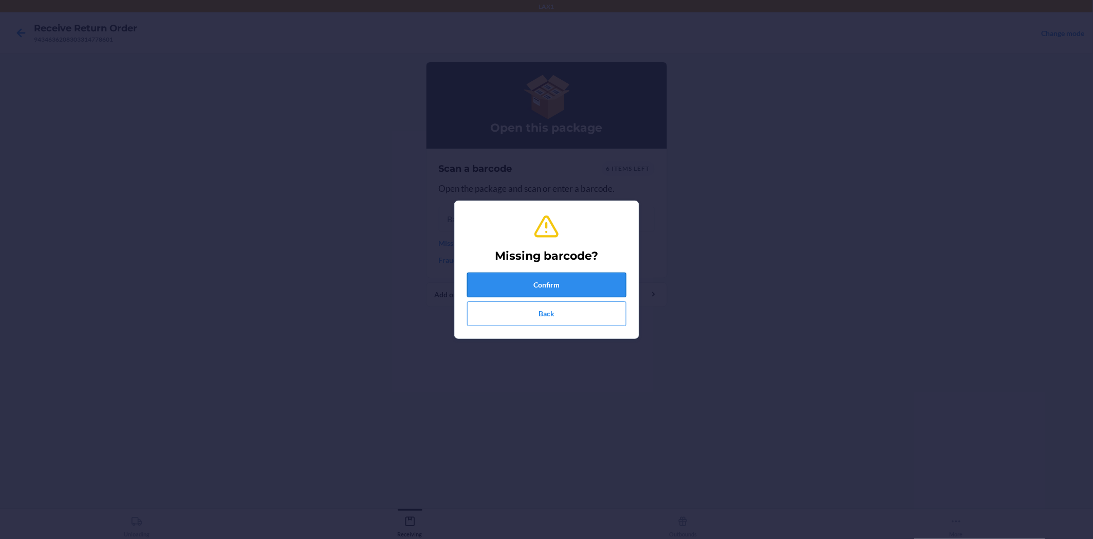
click at [505, 279] on button "Confirm" at bounding box center [546, 284] width 159 height 25
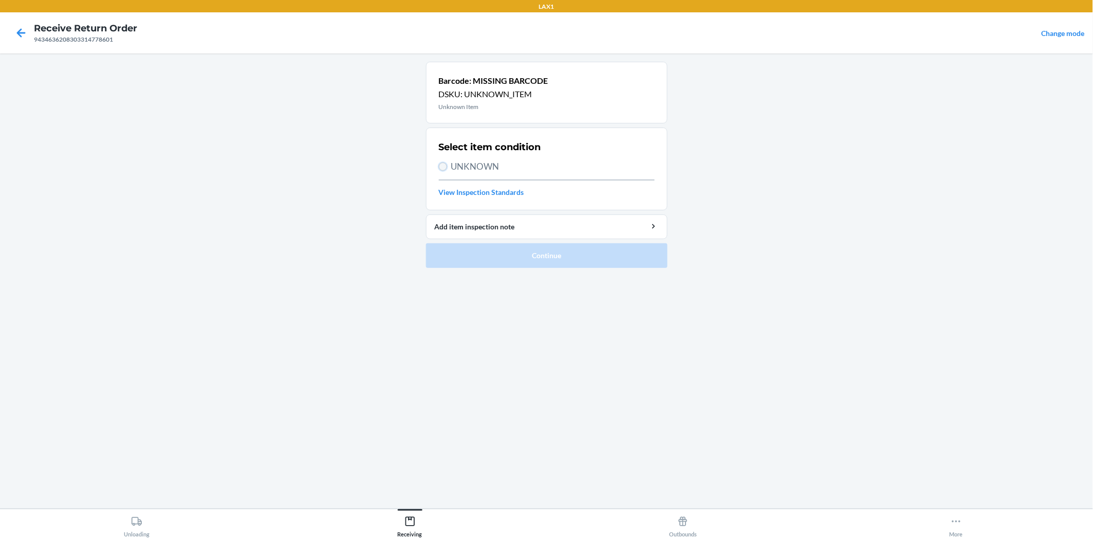
click at [440, 164] on input "UNKNOWN" at bounding box center [443, 166] width 8 height 8
click at [513, 254] on button "Continue" at bounding box center [547, 255] width 242 height 25
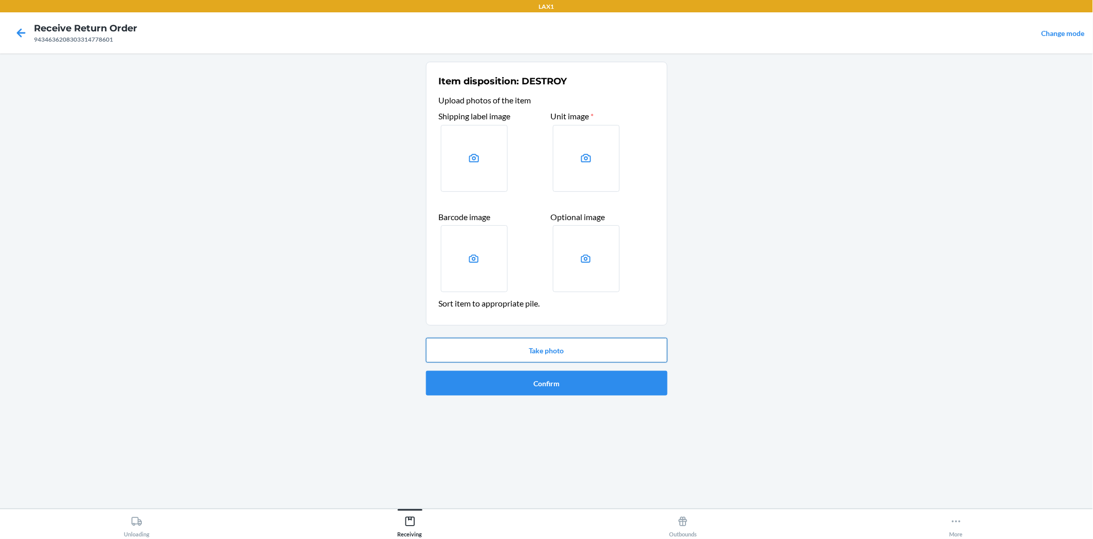
click at [552, 353] on button "Take photo" at bounding box center [547, 350] width 242 height 25
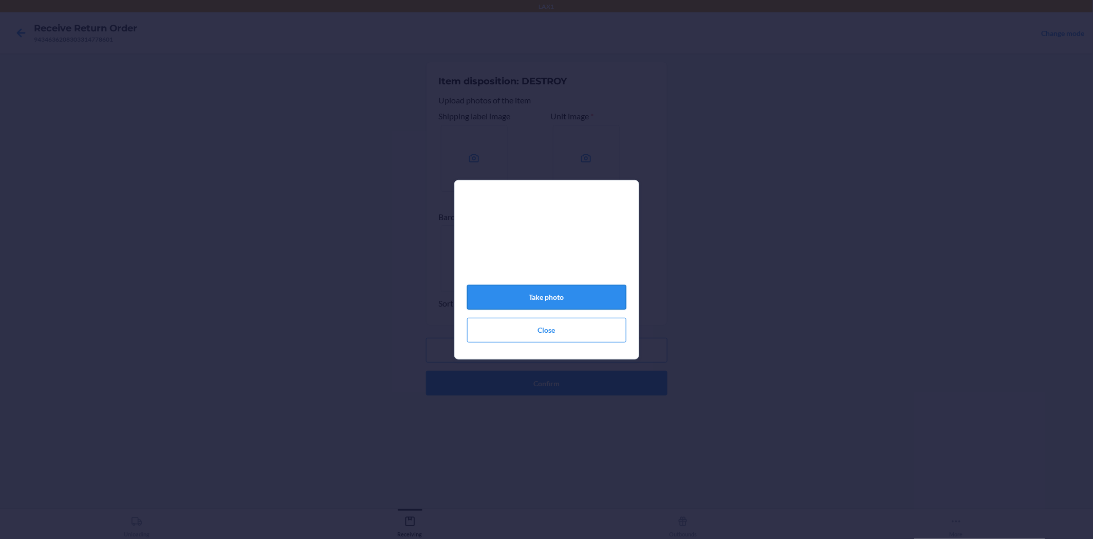
click at [595, 303] on button "Take photo" at bounding box center [546, 297] width 159 height 25
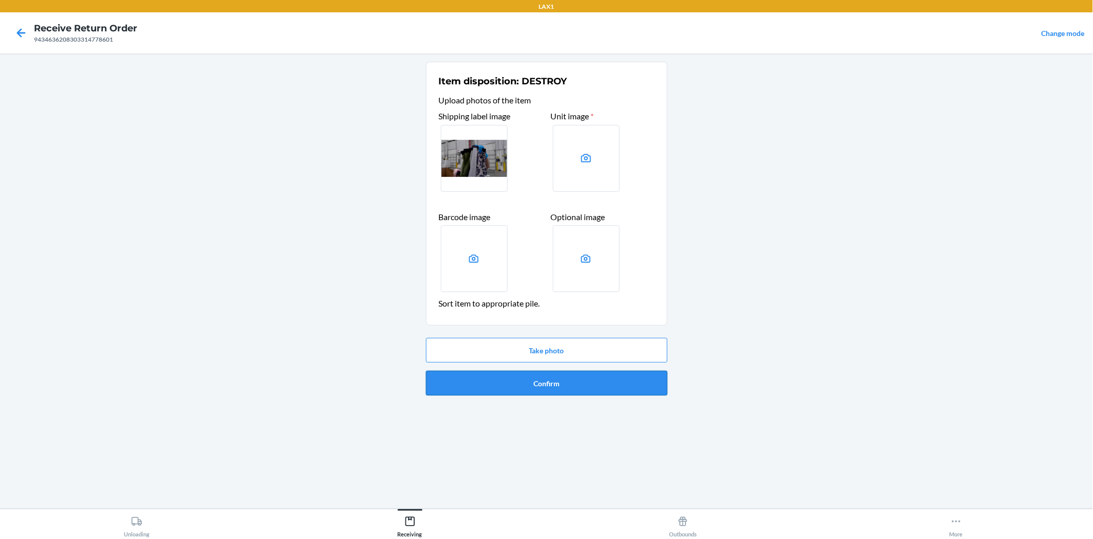
click at [566, 373] on button "Confirm" at bounding box center [547, 383] width 242 height 25
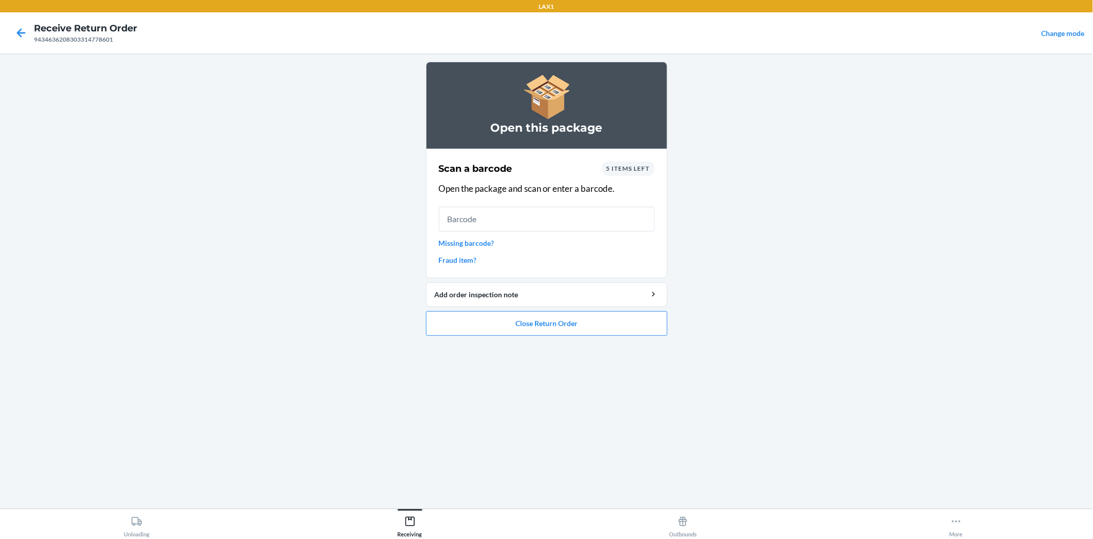
click at [484, 245] on link "Missing barcode?" at bounding box center [547, 242] width 216 height 11
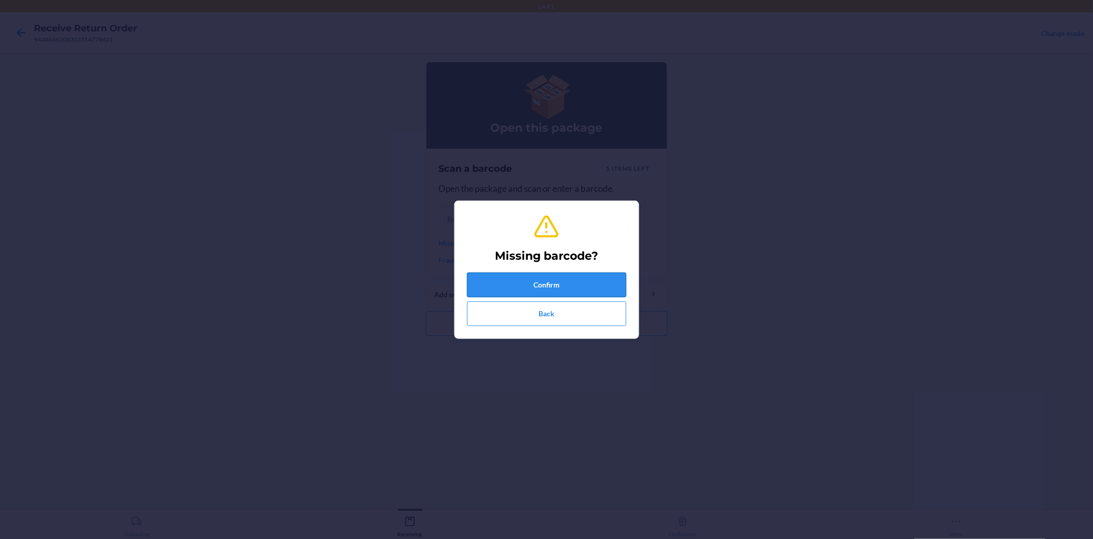
click at [514, 279] on button "Confirm" at bounding box center [546, 284] width 159 height 25
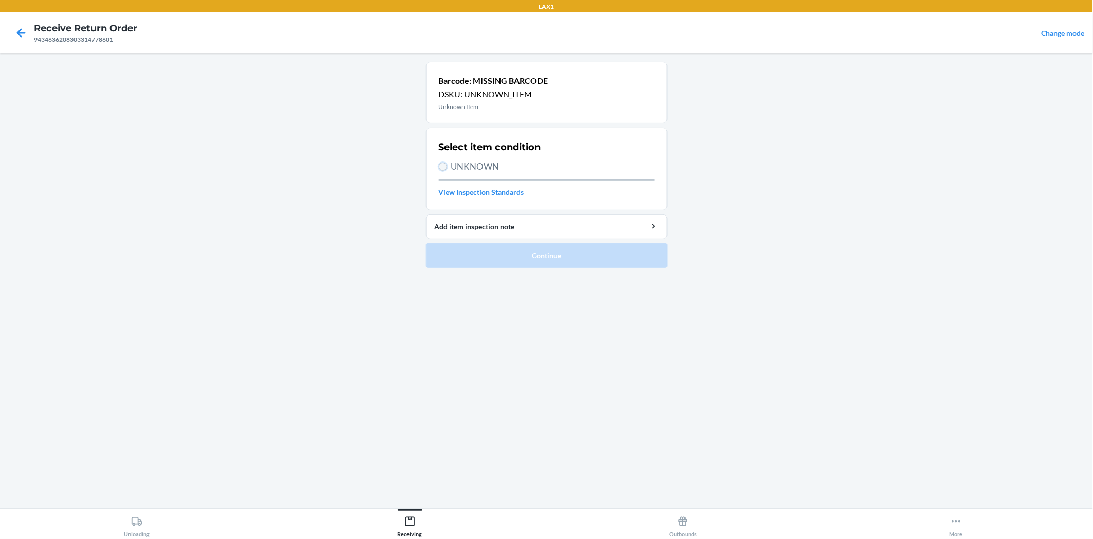
click at [446, 163] on input "UNKNOWN" at bounding box center [443, 166] width 8 height 8
click at [509, 248] on button "Continue" at bounding box center [547, 255] width 242 height 25
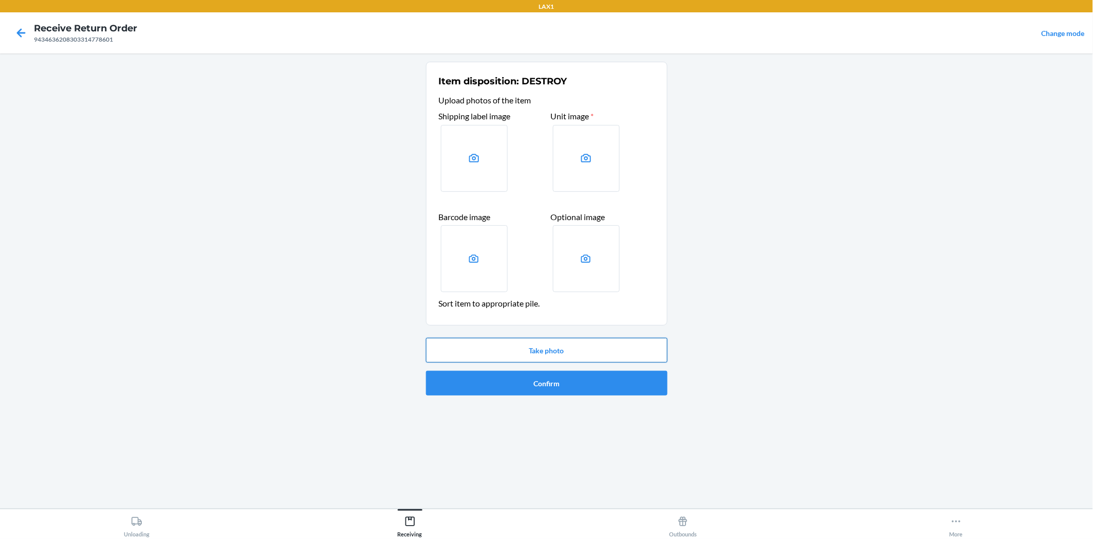
click at [559, 348] on button "Take photo" at bounding box center [547, 350] width 242 height 25
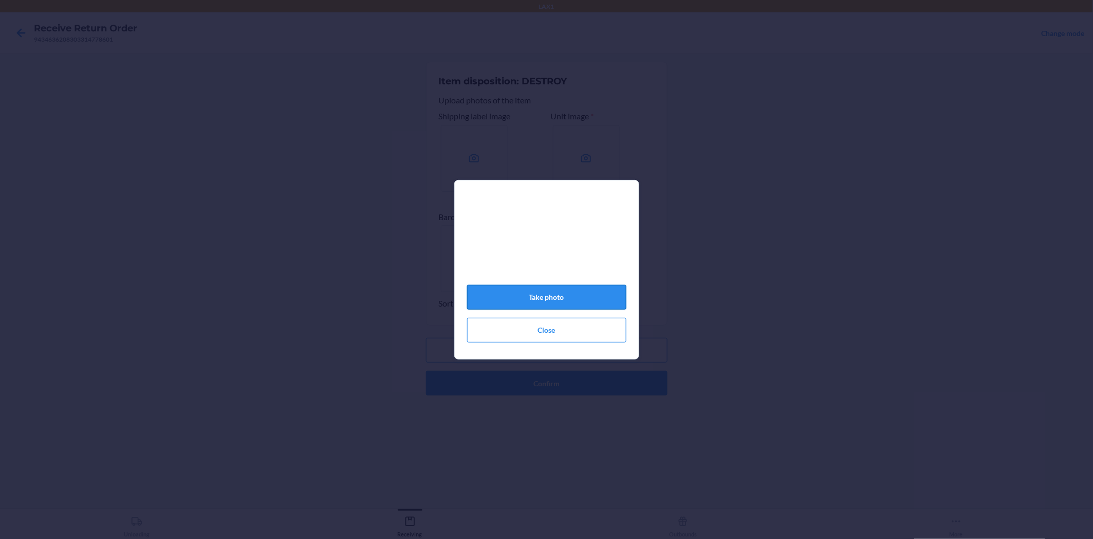
click at [598, 300] on button "Take photo" at bounding box center [546, 297] width 159 height 25
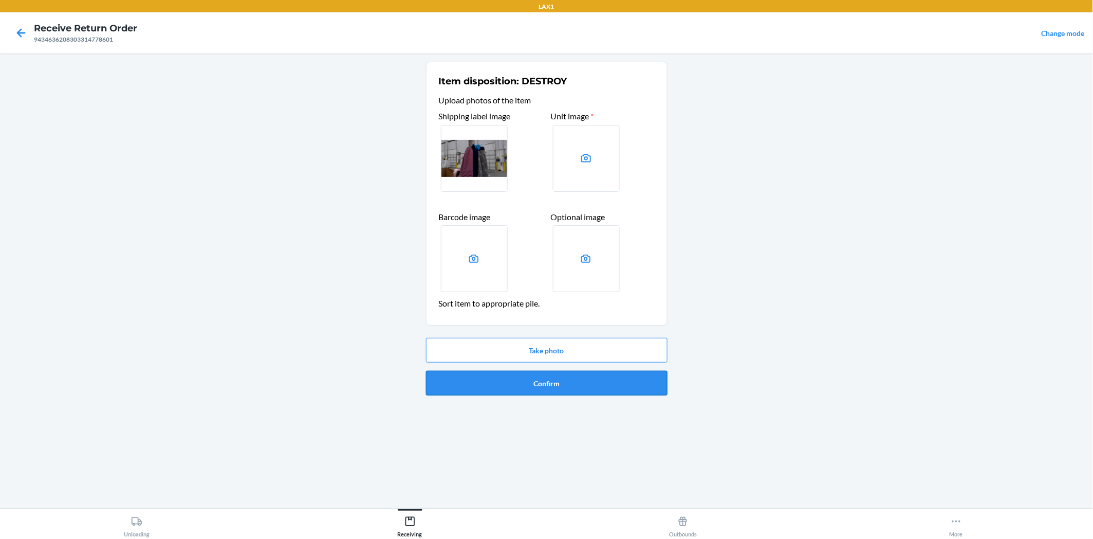
click at [611, 380] on button "Confirm" at bounding box center [547, 383] width 242 height 25
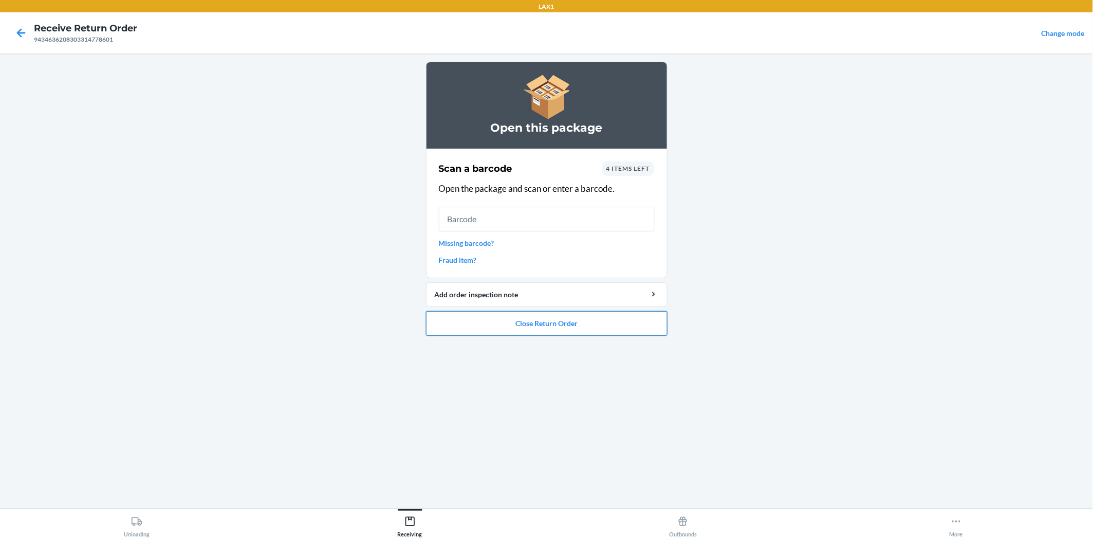
click at [547, 323] on button "Close Return Order" at bounding box center [547, 323] width 242 height 25
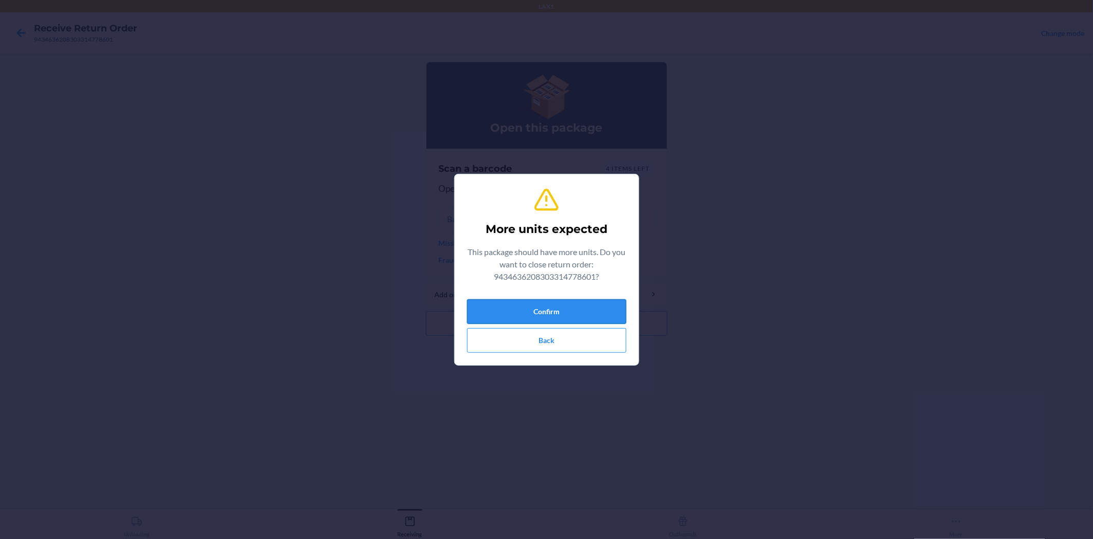
click at [547, 315] on button "Confirm" at bounding box center [546, 311] width 159 height 25
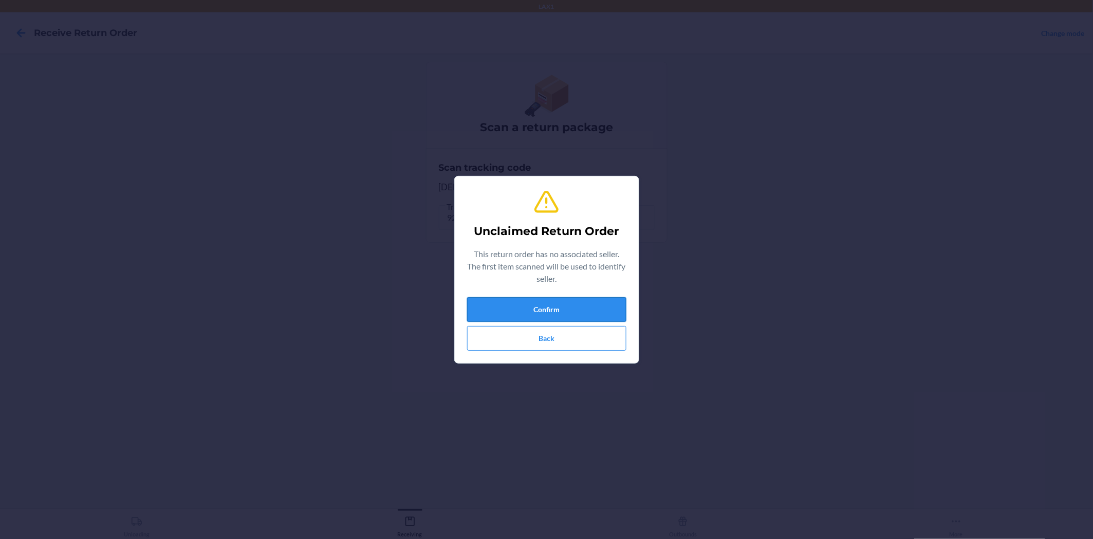
click at [526, 310] on button "Confirm" at bounding box center [546, 309] width 159 height 25
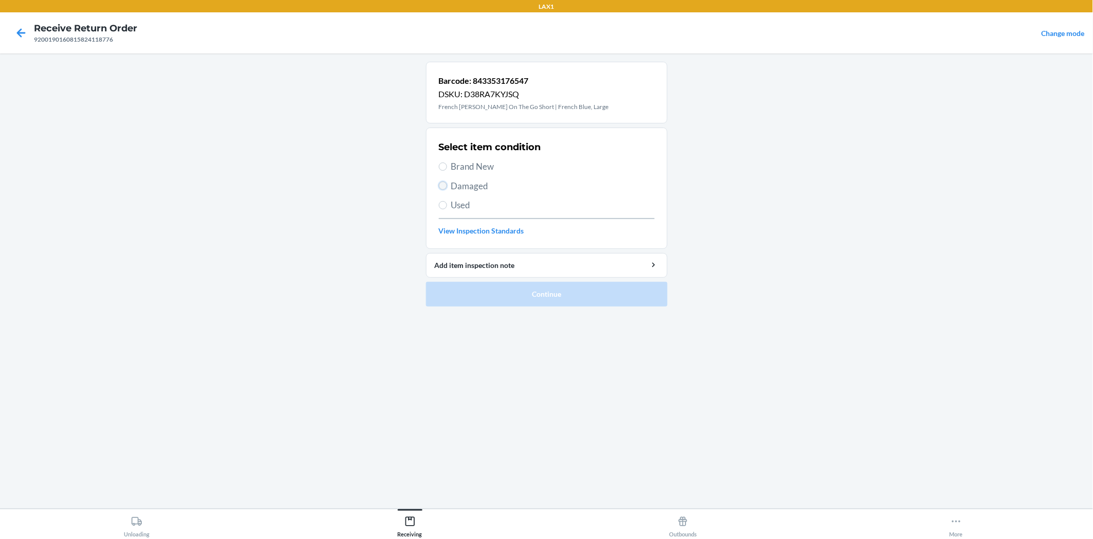
drag, startPoint x: 442, startPoint y: 184, endPoint x: 488, endPoint y: 250, distance: 80.8
click at [444, 186] on input "Damaged" at bounding box center [443, 185] width 8 height 8
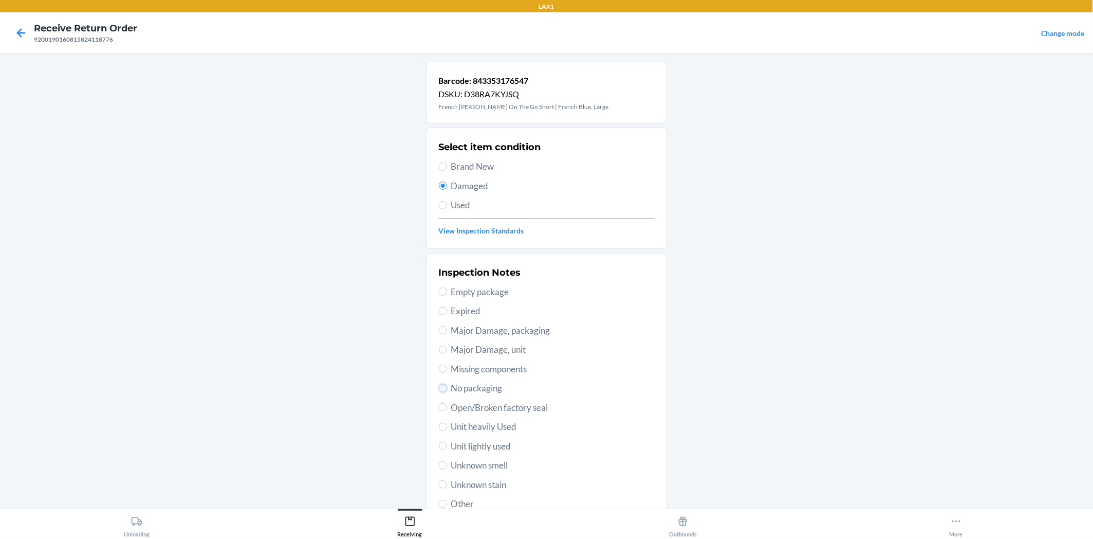
click at [439, 389] on input "No packaging" at bounding box center [443, 388] width 8 height 8
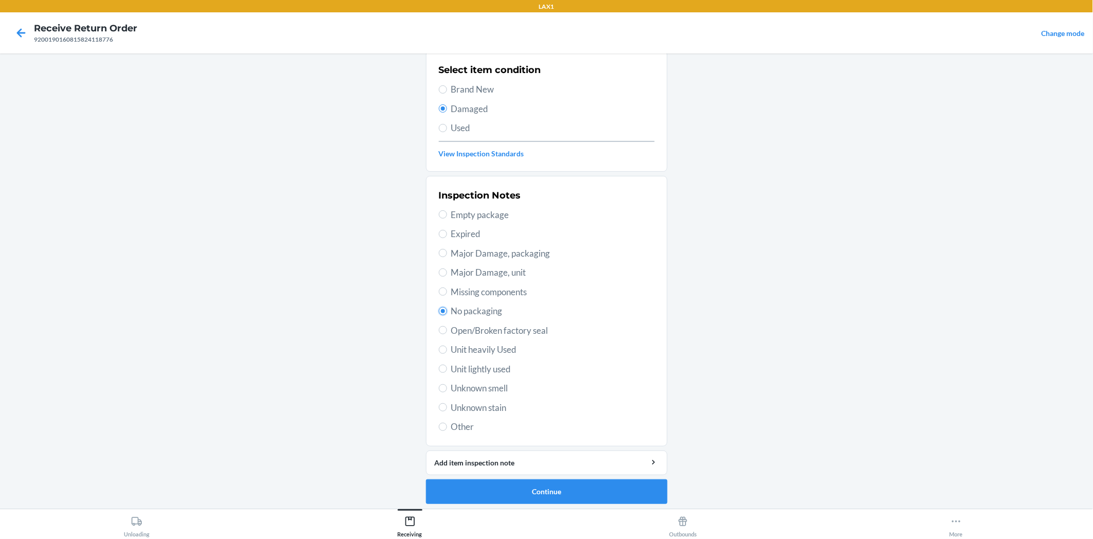
scroll to position [80, 0]
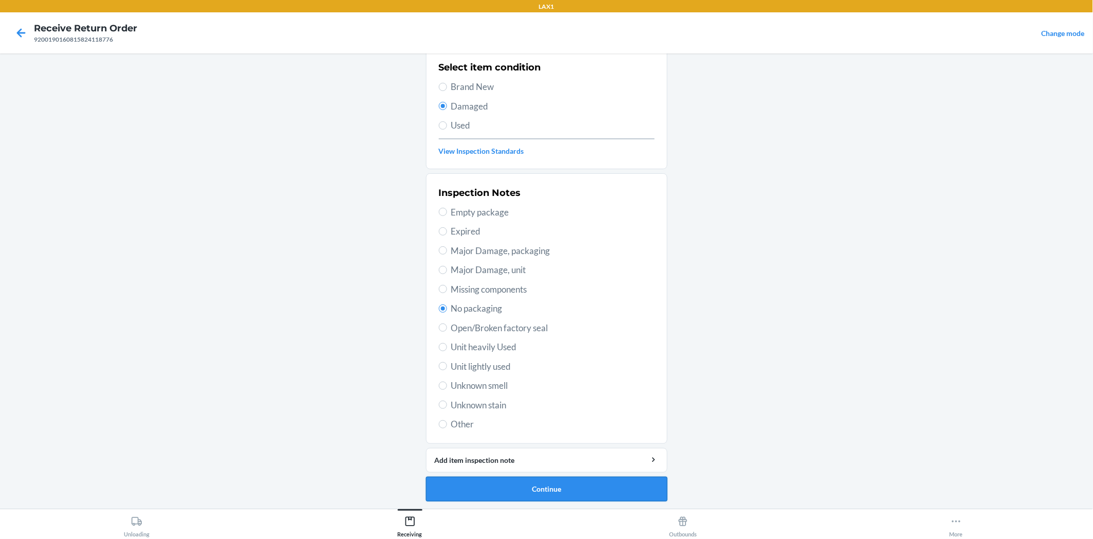
click at [607, 490] on button "Continue" at bounding box center [547, 488] width 242 height 25
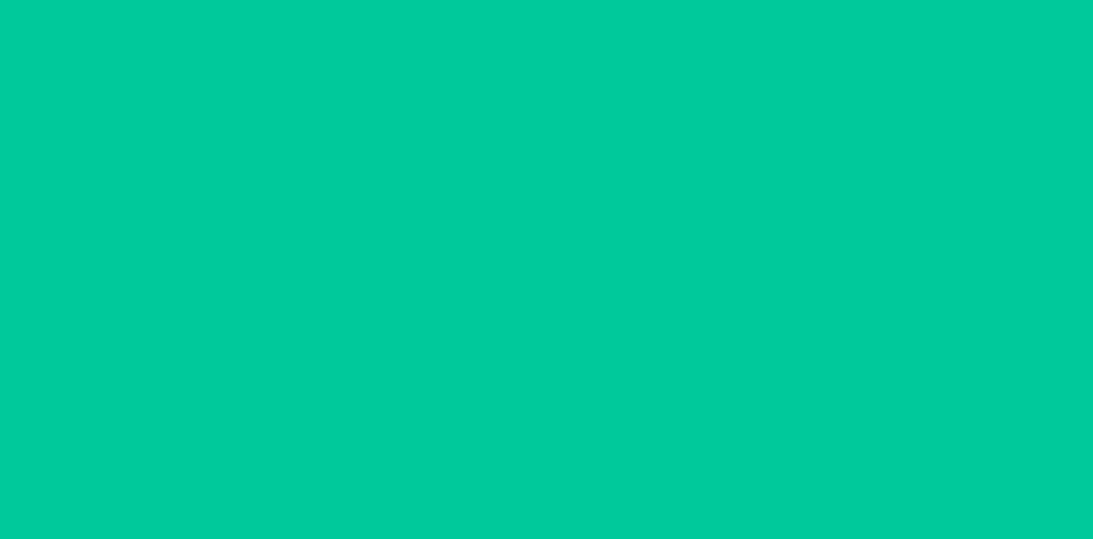
scroll to position [0, 0]
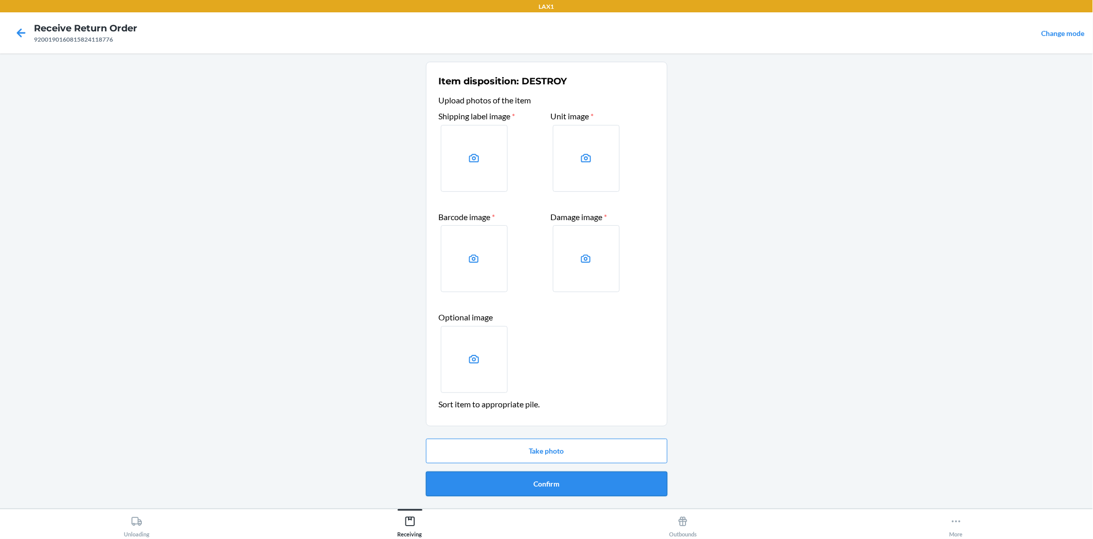
click at [617, 476] on button "Confirm" at bounding box center [547, 483] width 242 height 25
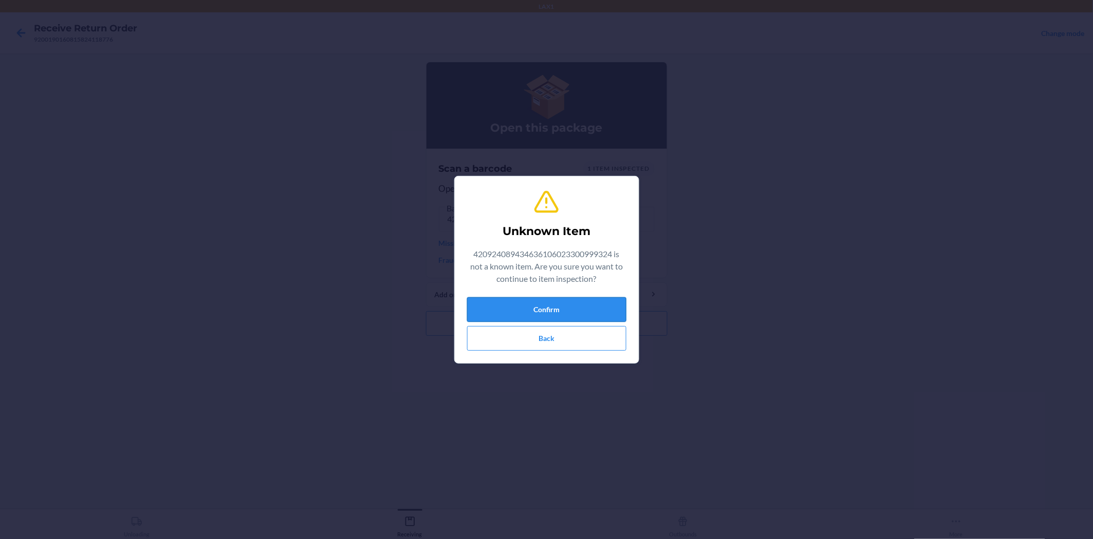
click at [571, 305] on button "Confirm" at bounding box center [546, 309] width 159 height 25
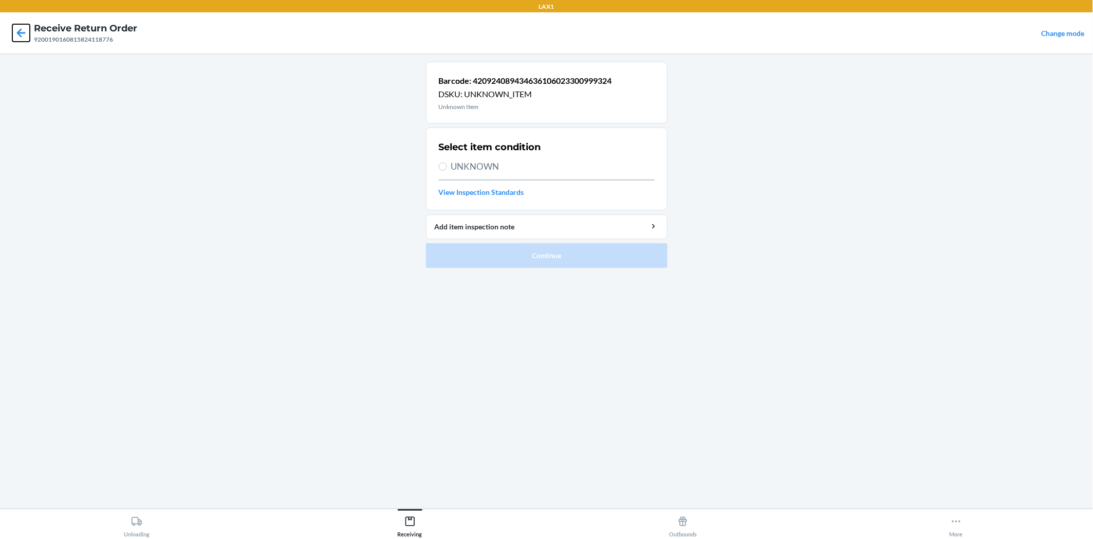
click at [14, 28] on icon at bounding box center [20, 32] width 17 height 17
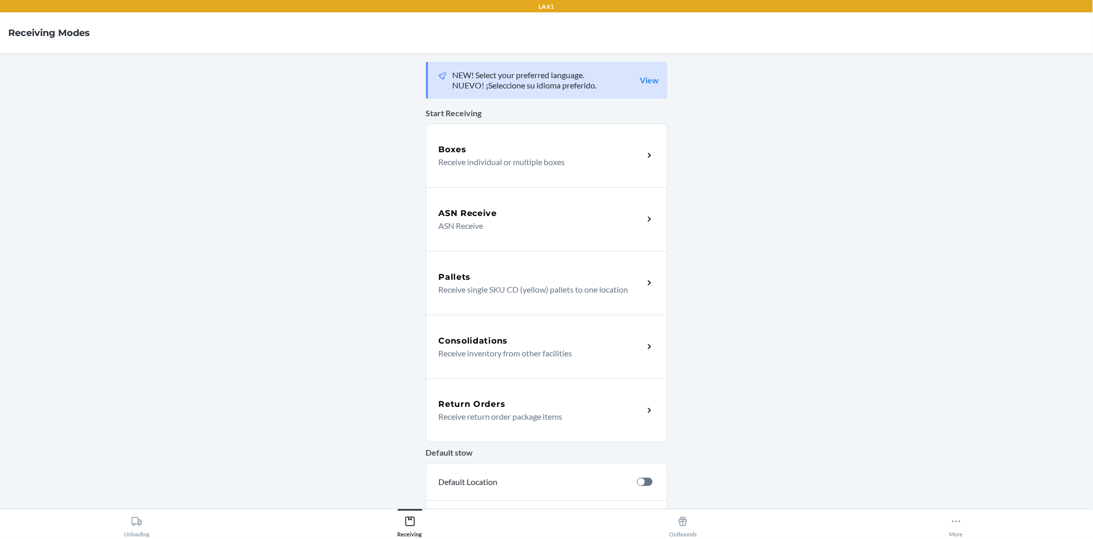
click at [636, 419] on div "Return Orders Receive return order package items" at bounding box center [541, 410] width 205 height 25
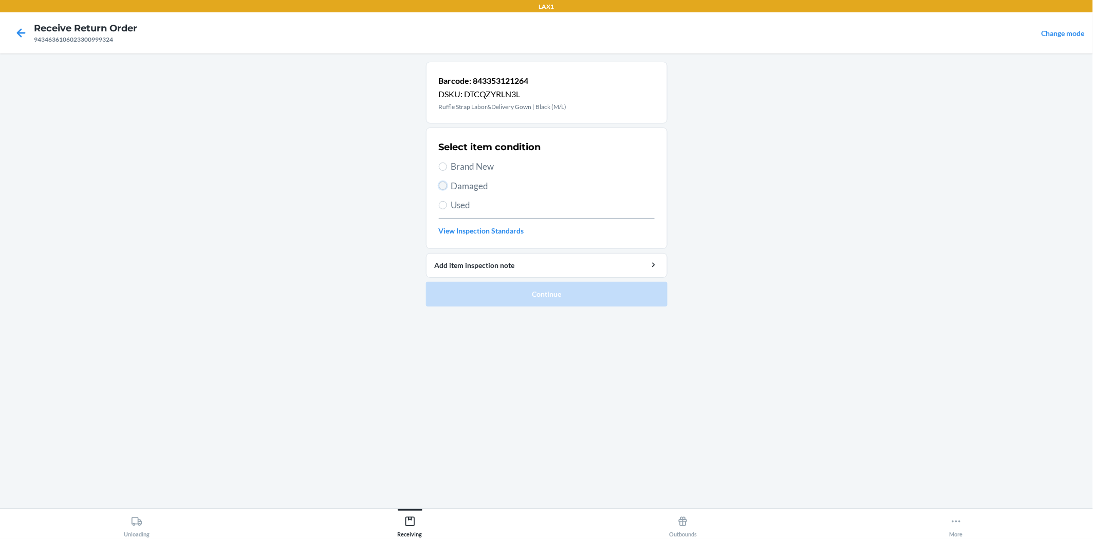
click at [443, 183] on input "Damaged" at bounding box center [443, 185] width 8 height 8
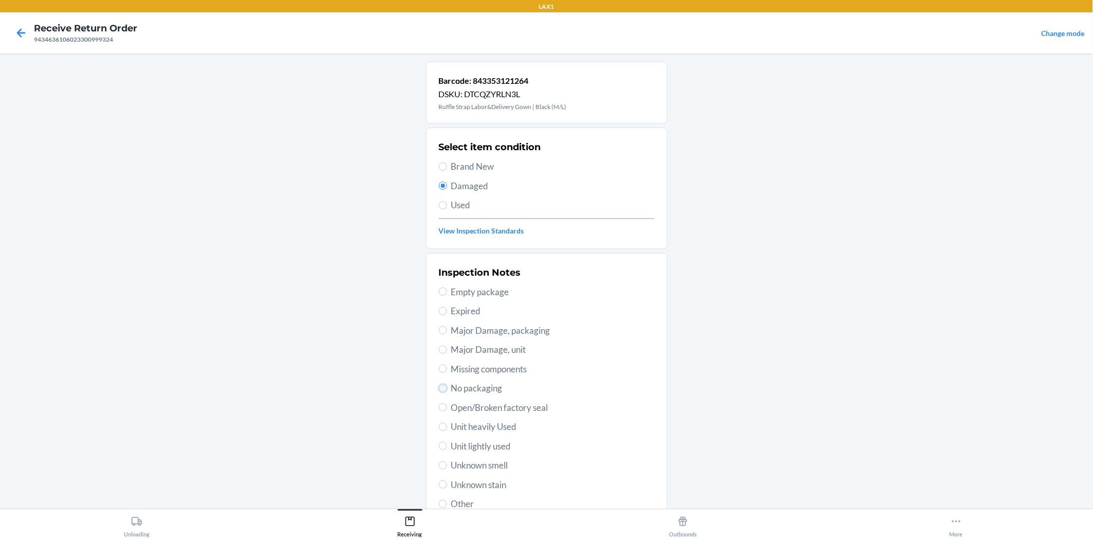
click at [441, 386] on input "No packaging" at bounding box center [443, 388] width 8 height 8
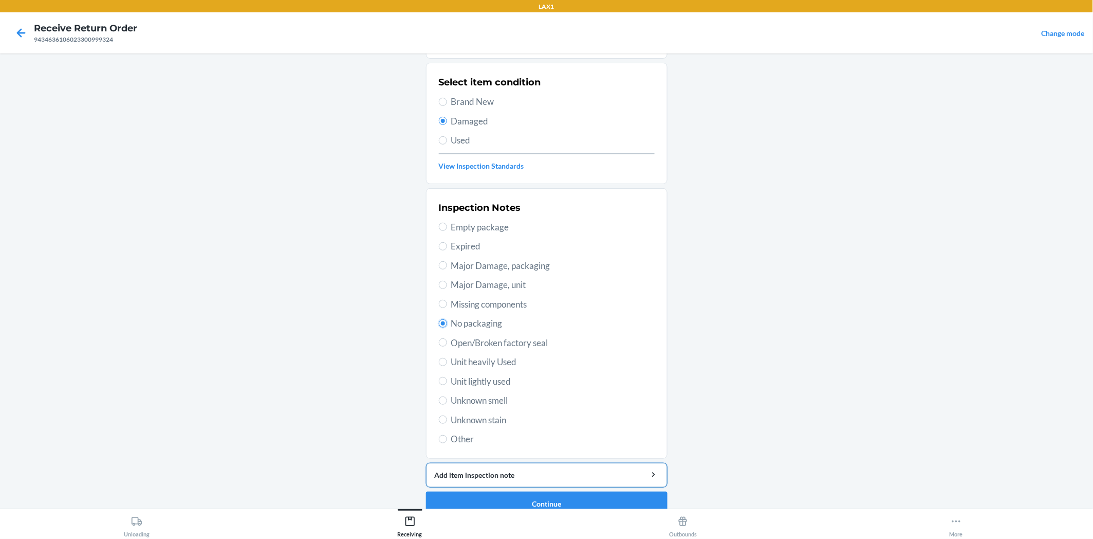
scroll to position [80, 0]
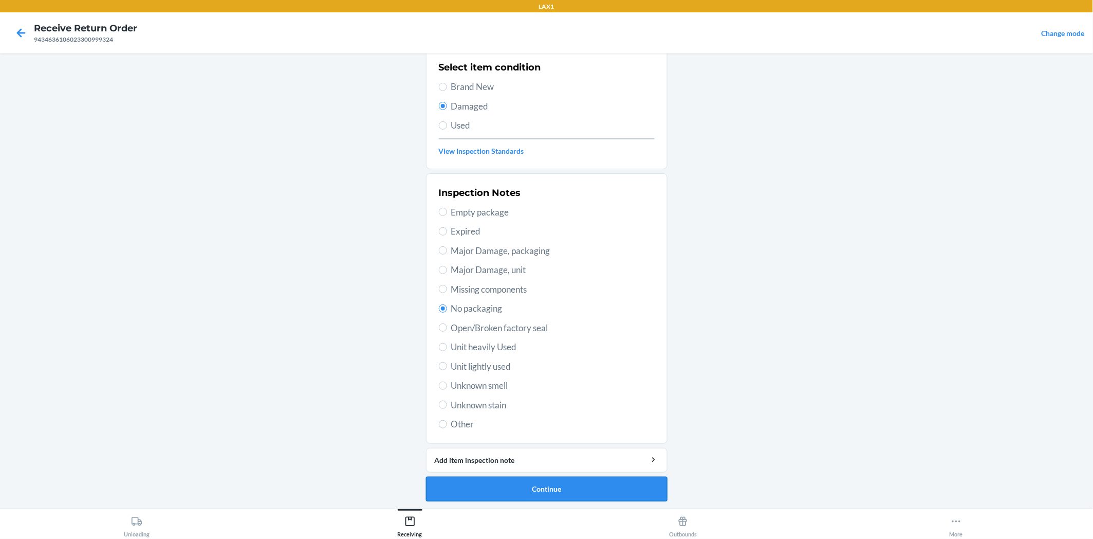
click at [604, 483] on button "Continue" at bounding box center [547, 488] width 242 height 25
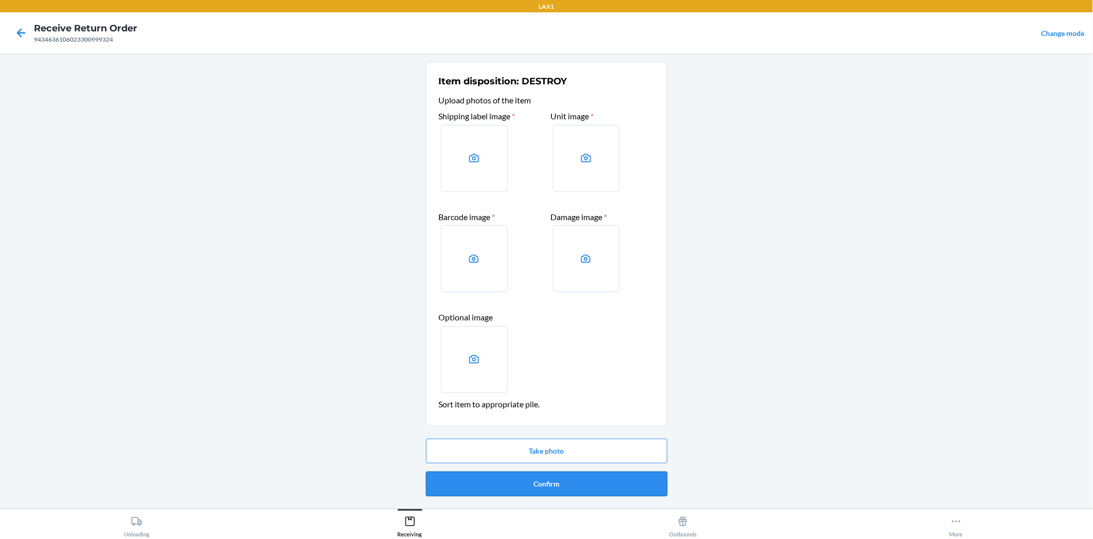
click at [604, 475] on button "Confirm" at bounding box center [547, 483] width 242 height 25
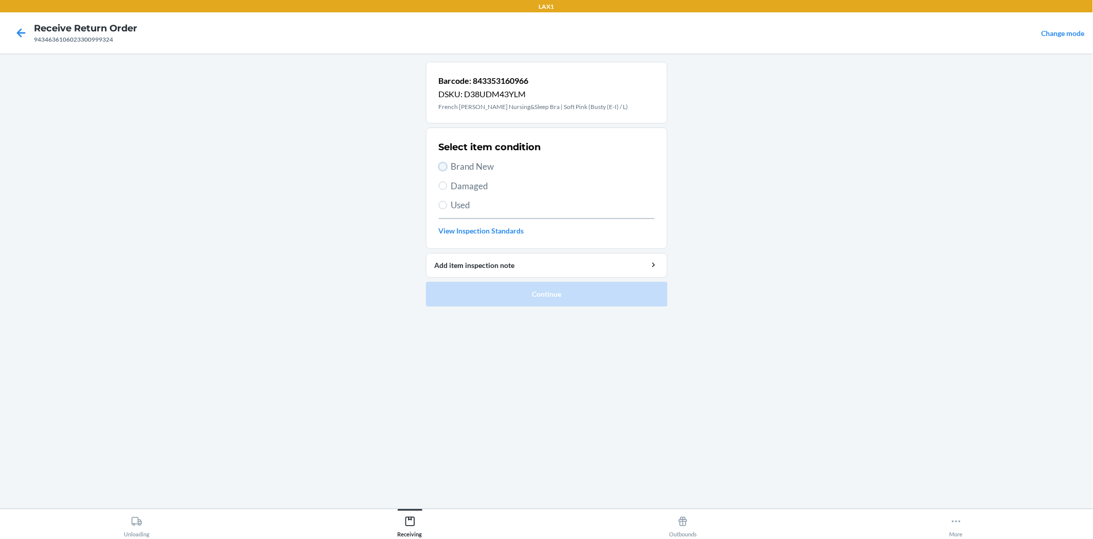
click at [444, 170] on input "Brand New" at bounding box center [443, 166] width 8 height 8
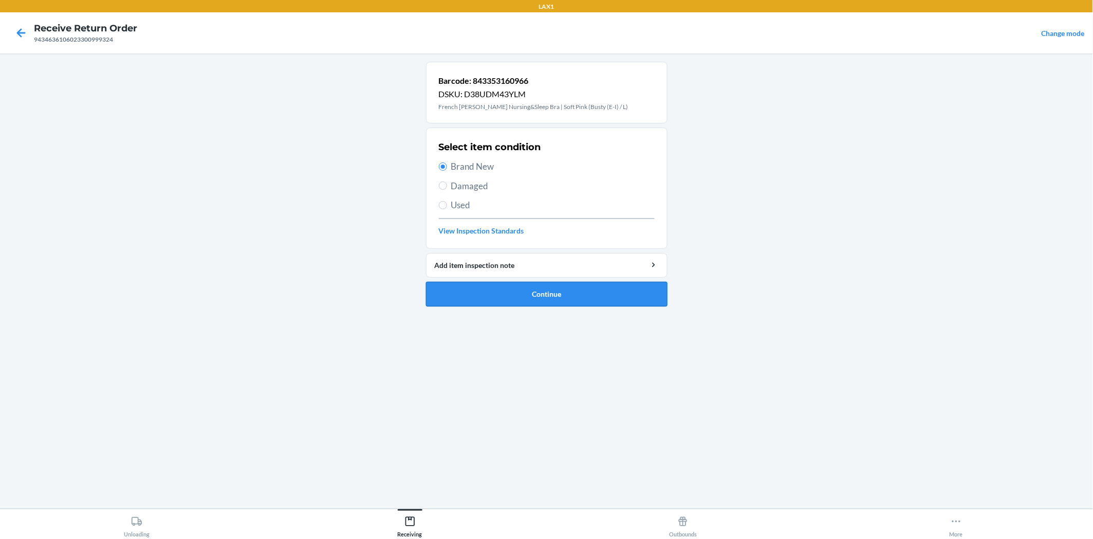
click at [480, 284] on button "Continue" at bounding box center [547, 294] width 242 height 25
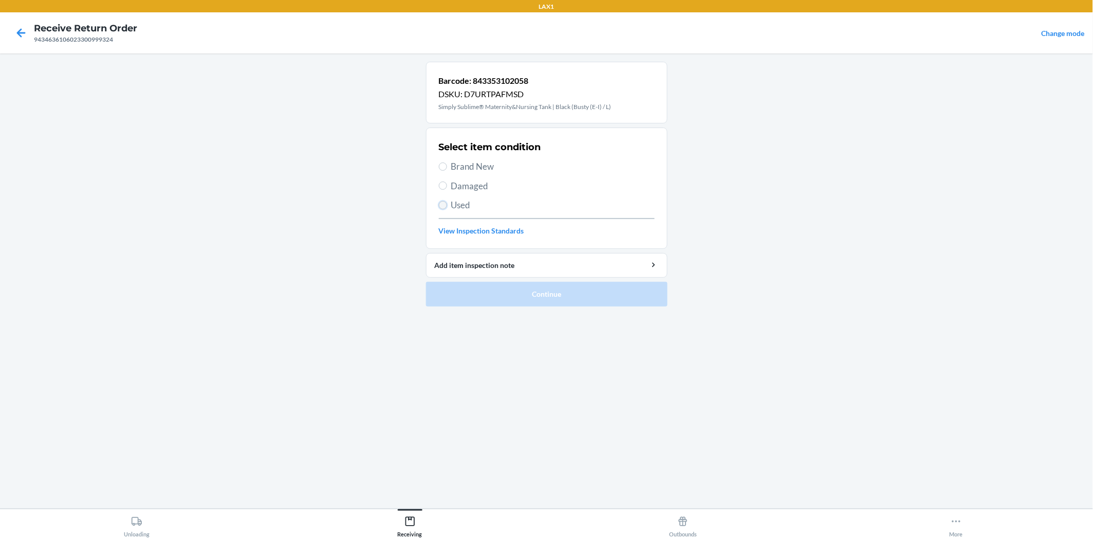
click at [440, 206] on input "Used" at bounding box center [443, 205] width 8 height 8
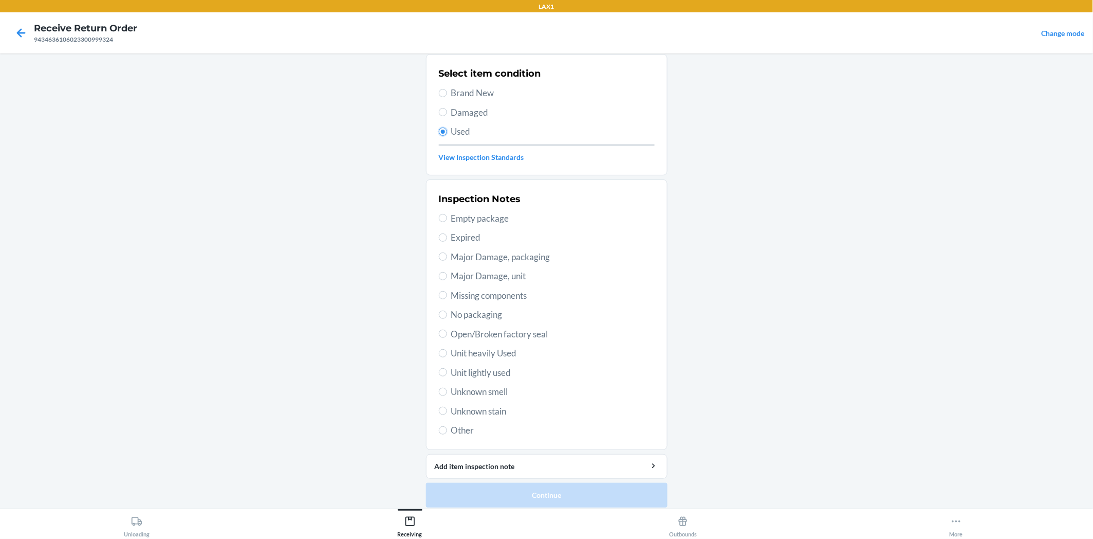
scroll to position [80, 0]
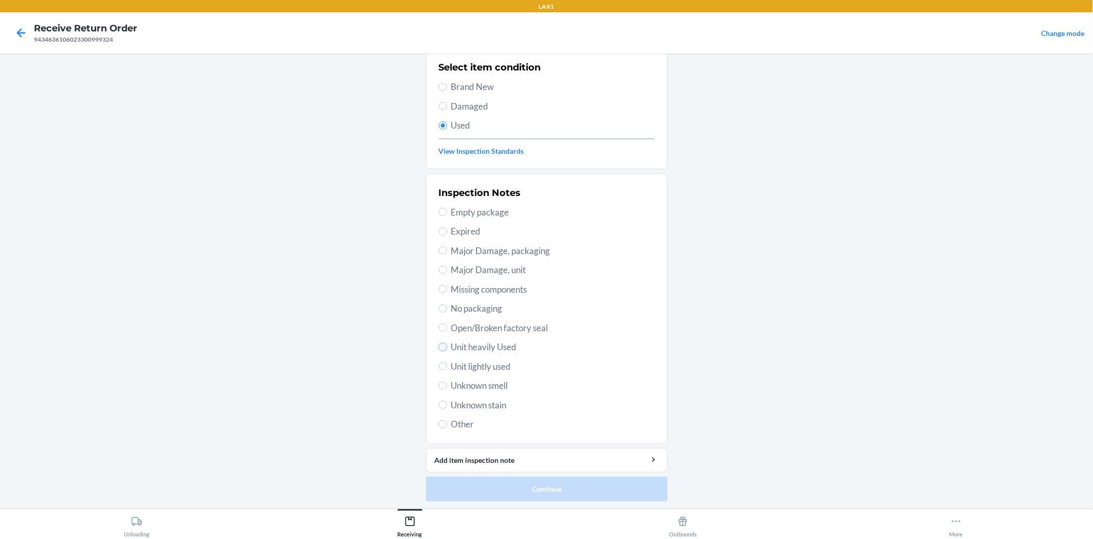
click at [439, 345] on input "Unit heavily Used" at bounding box center [443, 347] width 8 height 8
click at [530, 481] on button "Continue" at bounding box center [547, 488] width 242 height 25
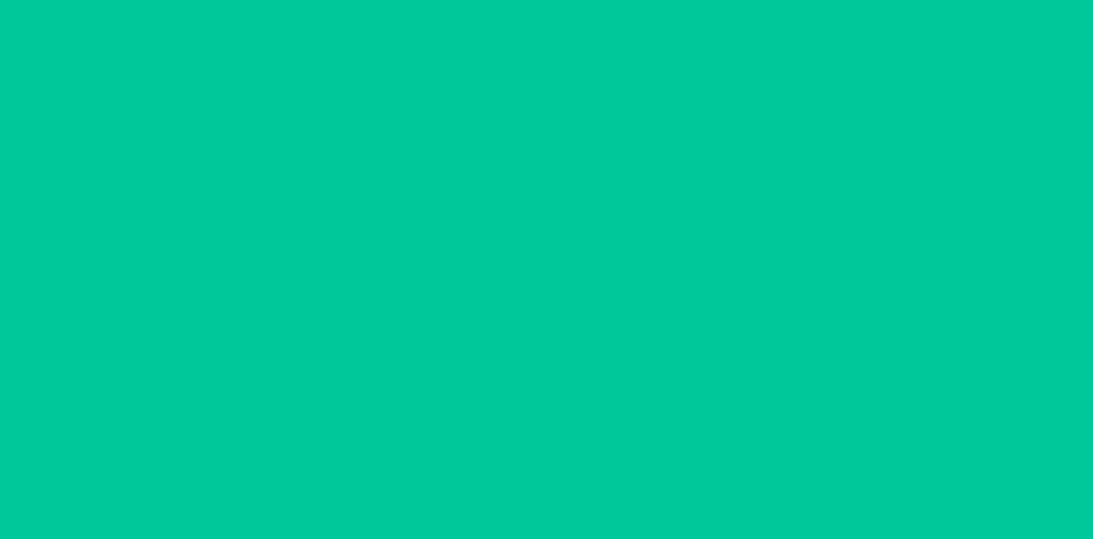
scroll to position [0, 0]
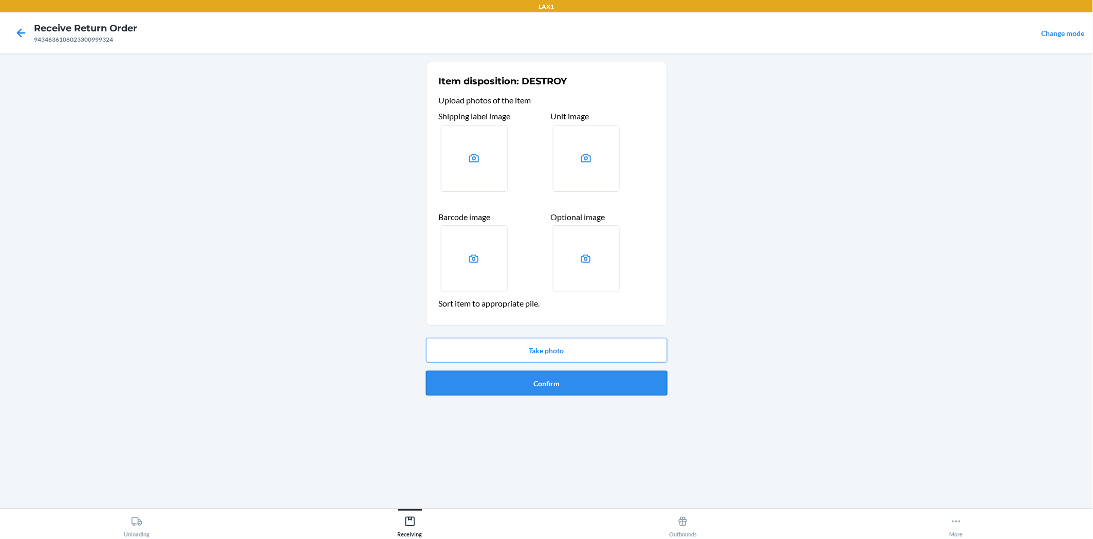
click at [544, 381] on button "Confirm" at bounding box center [547, 383] width 242 height 25
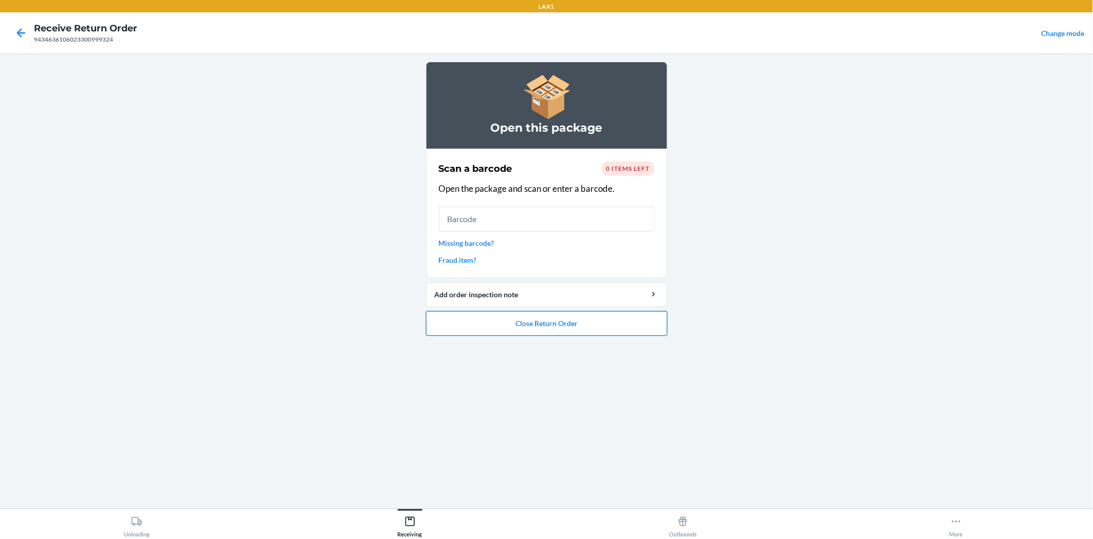
click at [572, 327] on button "Close Return Order" at bounding box center [547, 323] width 242 height 25
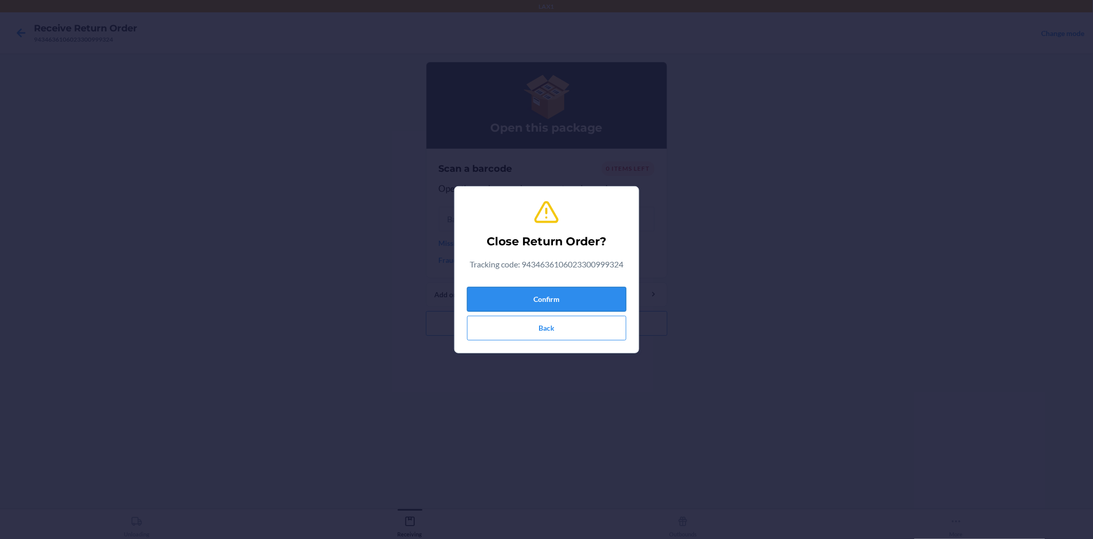
click at [574, 290] on button "Confirm" at bounding box center [546, 299] width 159 height 25
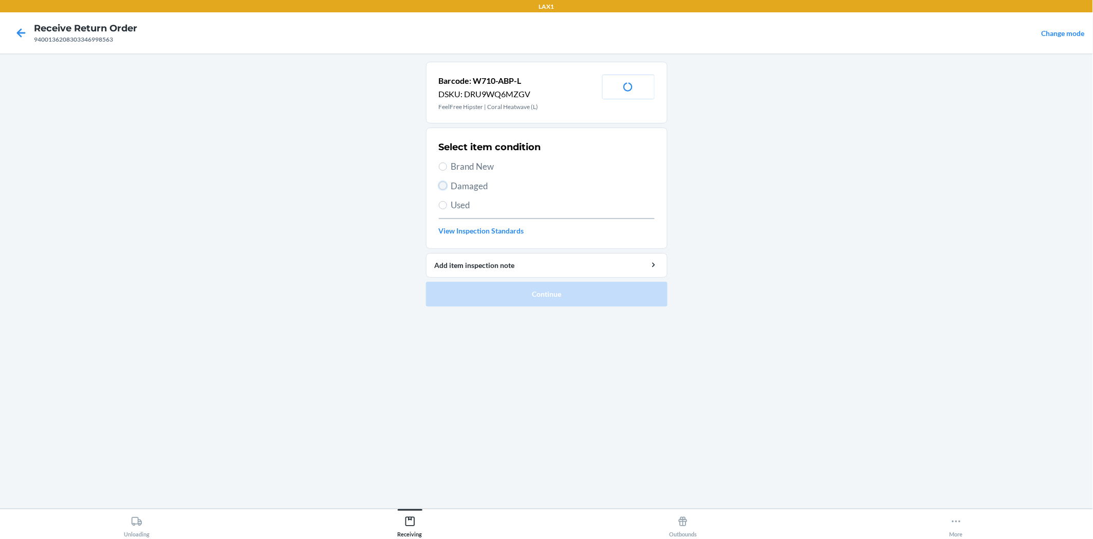
click at [443, 186] on input "Damaged" at bounding box center [443, 185] width 8 height 8
click at [474, 290] on button "Continue" at bounding box center [547, 294] width 242 height 25
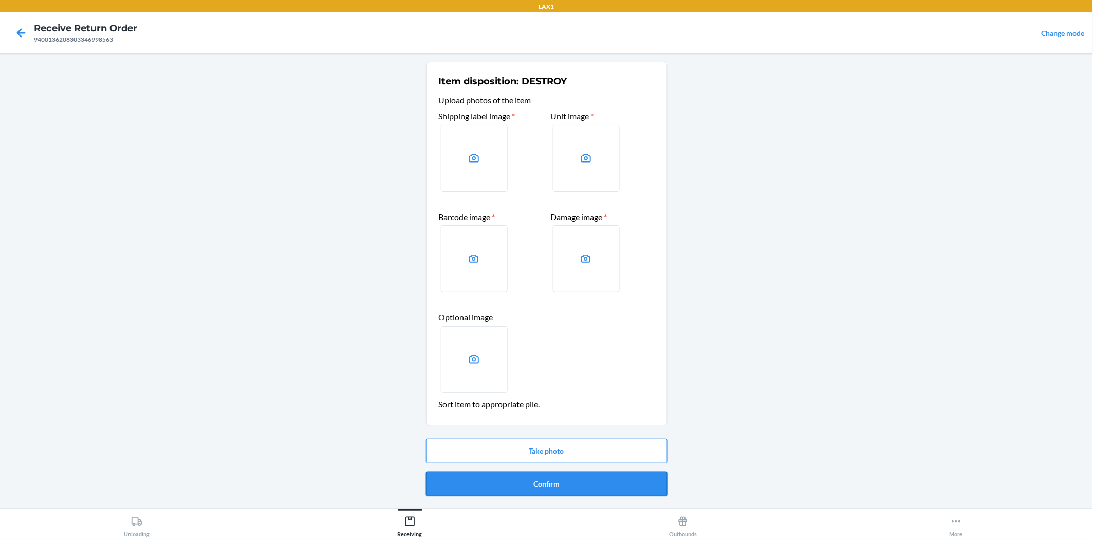
click at [536, 483] on button "Confirm" at bounding box center [547, 483] width 242 height 25
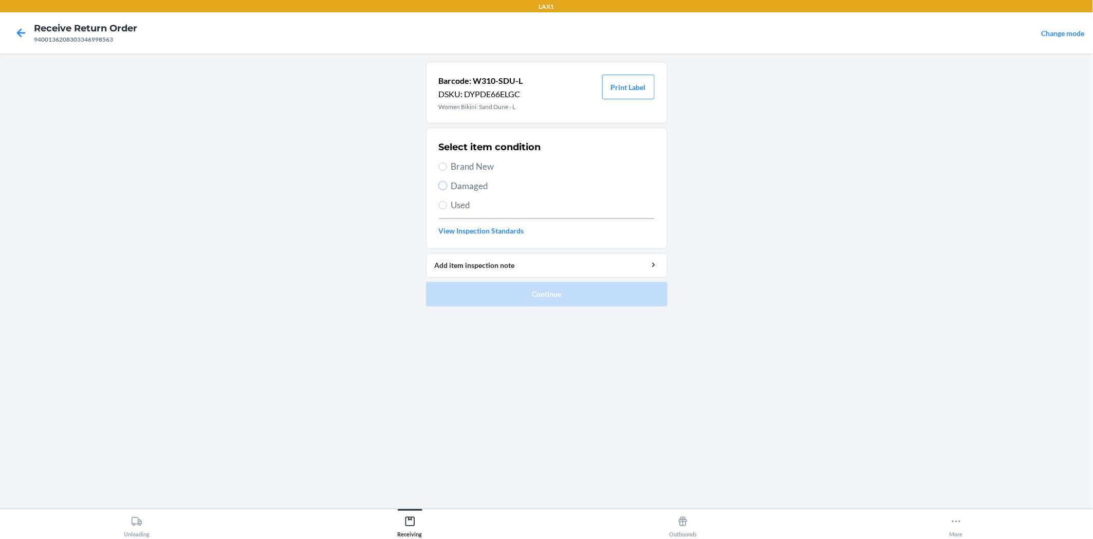
drag, startPoint x: 439, startPoint y: 183, endPoint x: 499, endPoint y: 249, distance: 88.1
click at [450, 194] on div "Select item condition Brand New Damaged Used View Inspection Standards" at bounding box center [547, 188] width 216 height 102
drag, startPoint x: 444, startPoint y: 180, endPoint x: 448, endPoint y: 222, distance: 41.3
click at [444, 185] on label "Damaged" at bounding box center [547, 185] width 216 height 13
click at [444, 185] on input "Damaged" at bounding box center [443, 185] width 8 height 8
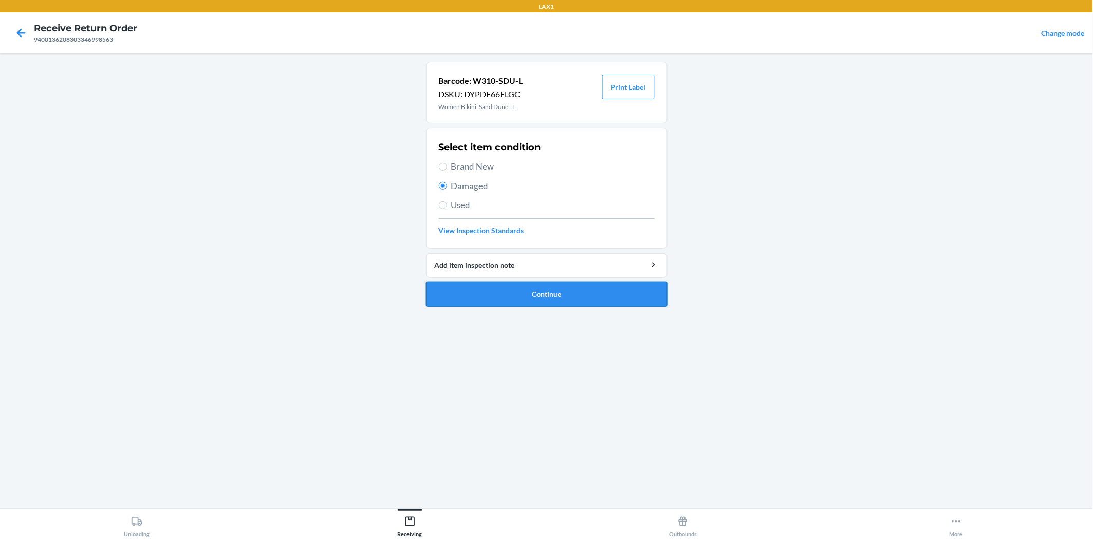
click at [496, 289] on button "Continue" at bounding box center [547, 294] width 242 height 25
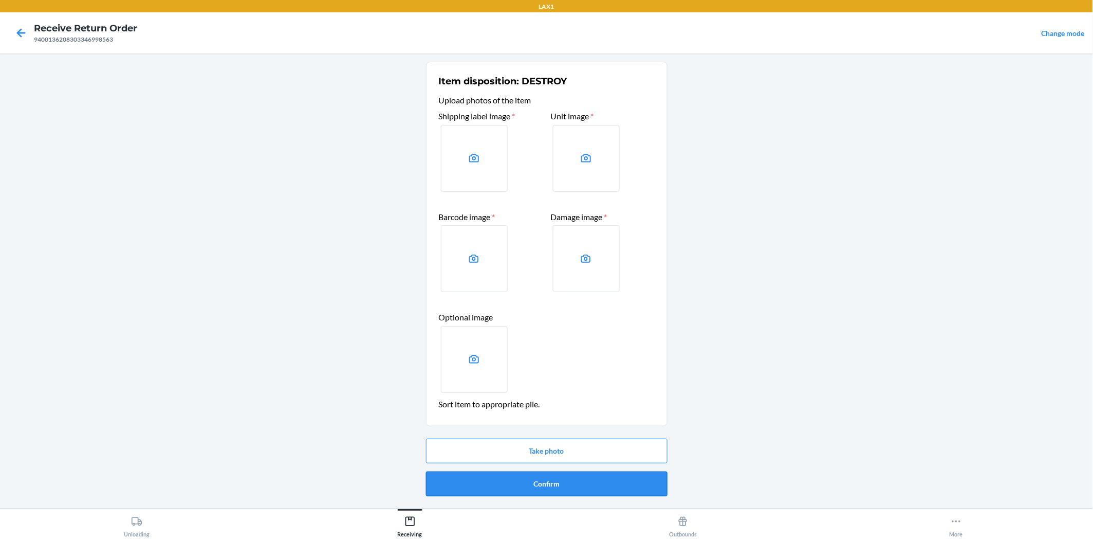
click at [580, 479] on button "Confirm" at bounding box center [547, 483] width 242 height 25
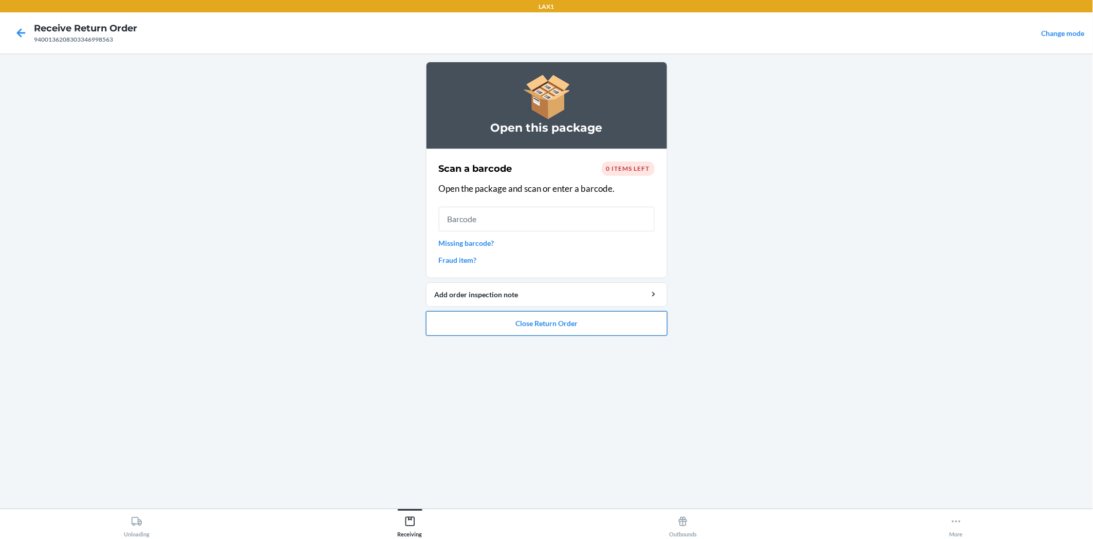
click at [605, 322] on button "Close Return Order" at bounding box center [547, 323] width 242 height 25
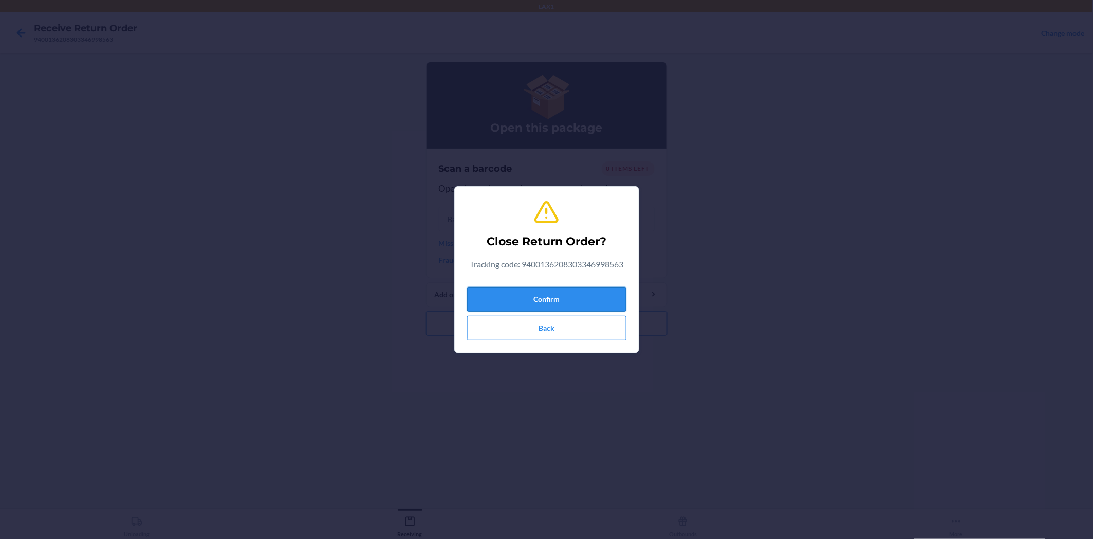
click at [600, 306] on button "Confirm" at bounding box center [546, 299] width 159 height 25
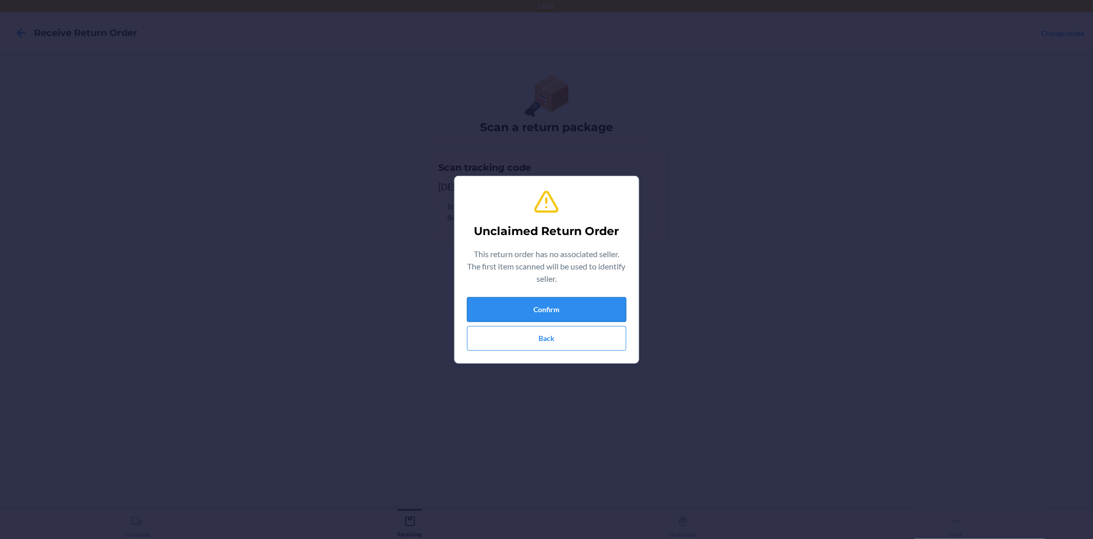
drag, startPoint x: 601, startPoint y: 306, endPoint x: 620, endPoint y: 308, distance: 19.2
drag, startPoint x: 620, startPoint y: 308, endPoint x: 1040, endPoint y: 366, distance: 423.3
click at [1046, 367] on div "Unclaimed Return Order This return order has no associated seller. The first it…" at bounding box center [546, 269] width 1093 height 539
click at [576, 319] on button "Confirm" at bounding box center [546, 309] width 159 height 25
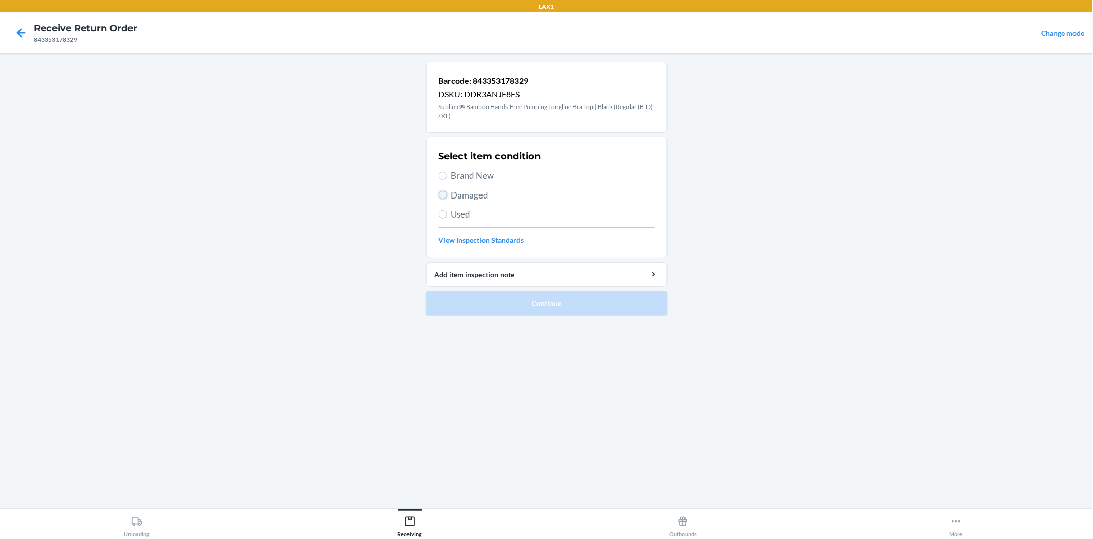
click at [443, 196] on input "Damaged" at bounding box center [443, 195] width 8 height 8
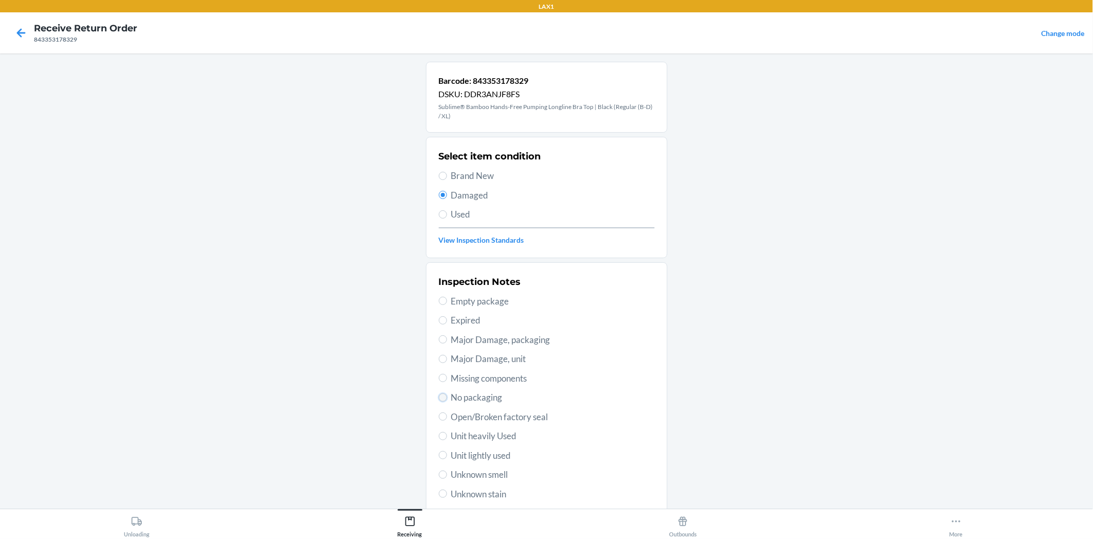
click at [439, 396] on input "No packaging" at bounding box center [443, 397] width 8 height 8
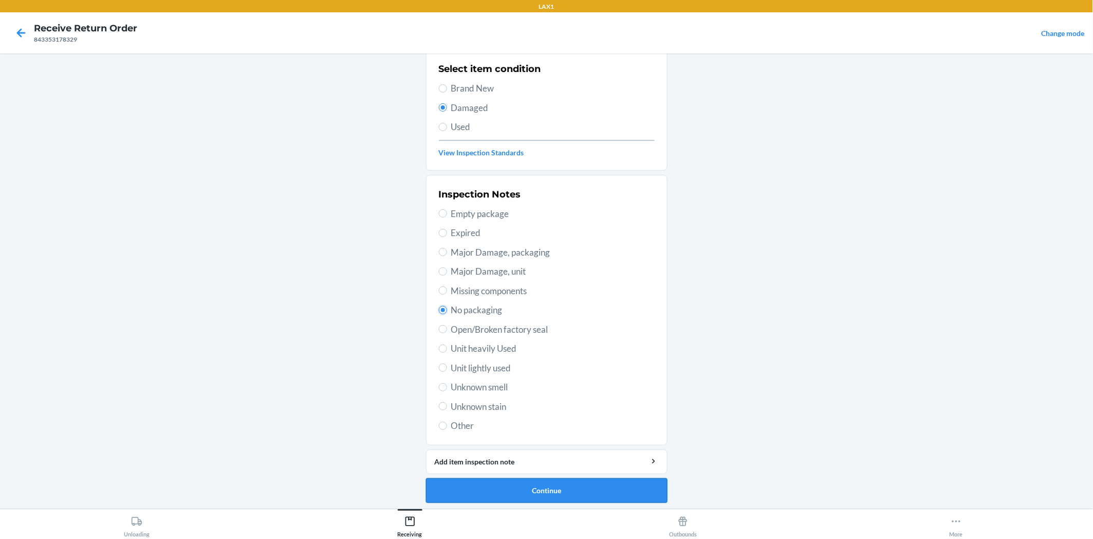
scroll to position [89, 0]
click at [563, 494] on button "Continue" at bounding box center [547, 488] width 242 height 25
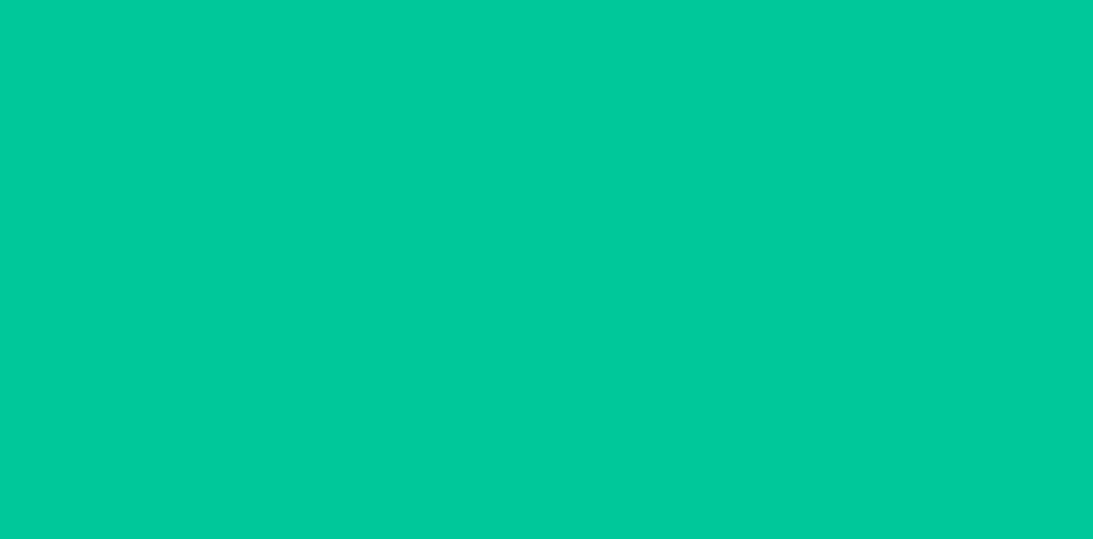
scroll to position [0, 0]
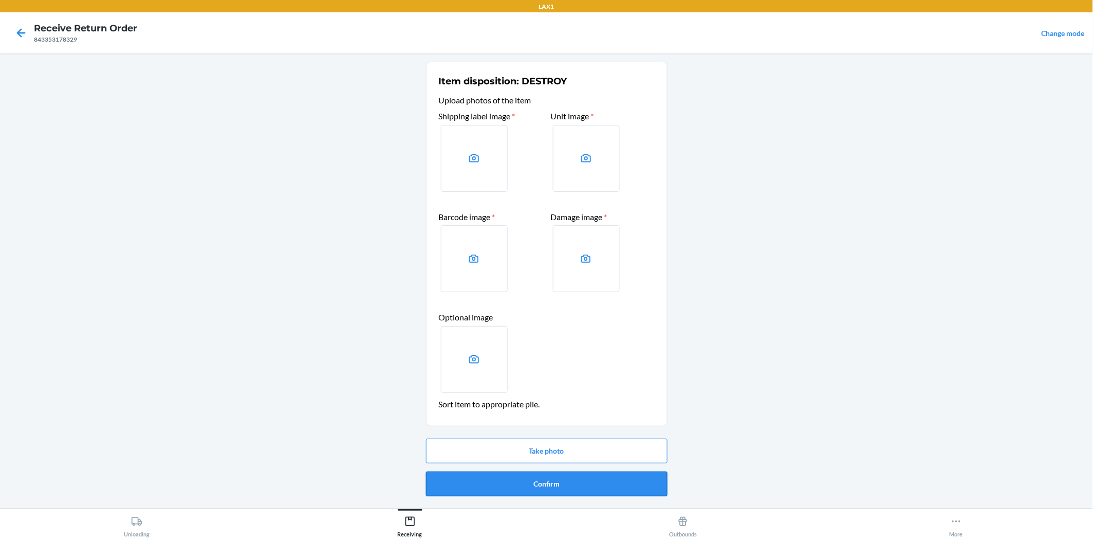
click at [572, 484] on button "Confirm" at bounding box center [547, 483] width 242 height 25
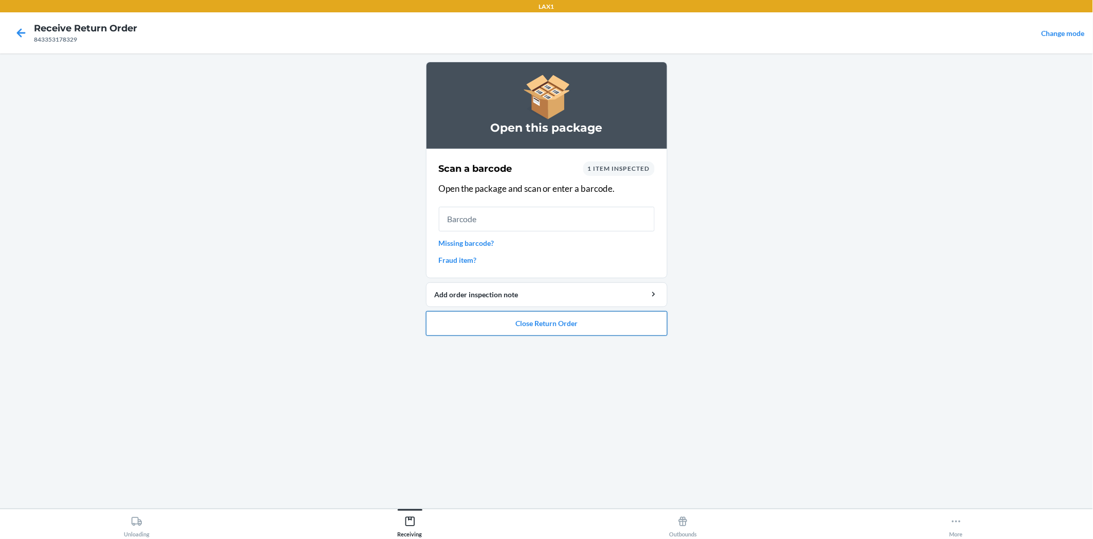
click at [637, 320] on button "Close Return Order" at bounding box center [547, 323] width 242 height 25
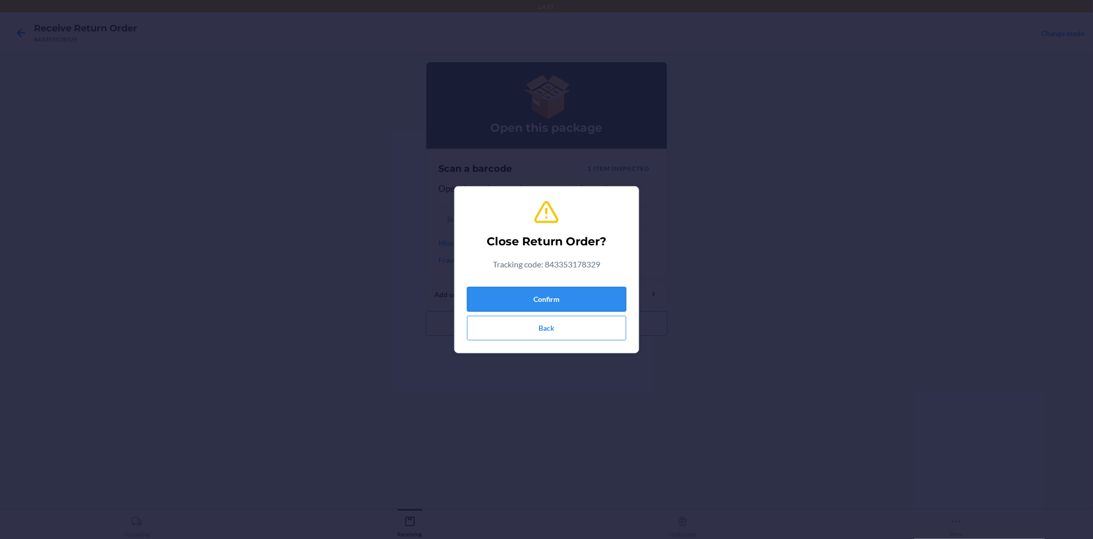
click at [609, 287] on button "Confirm" at bounding box center [546, 299] width 159 height 25
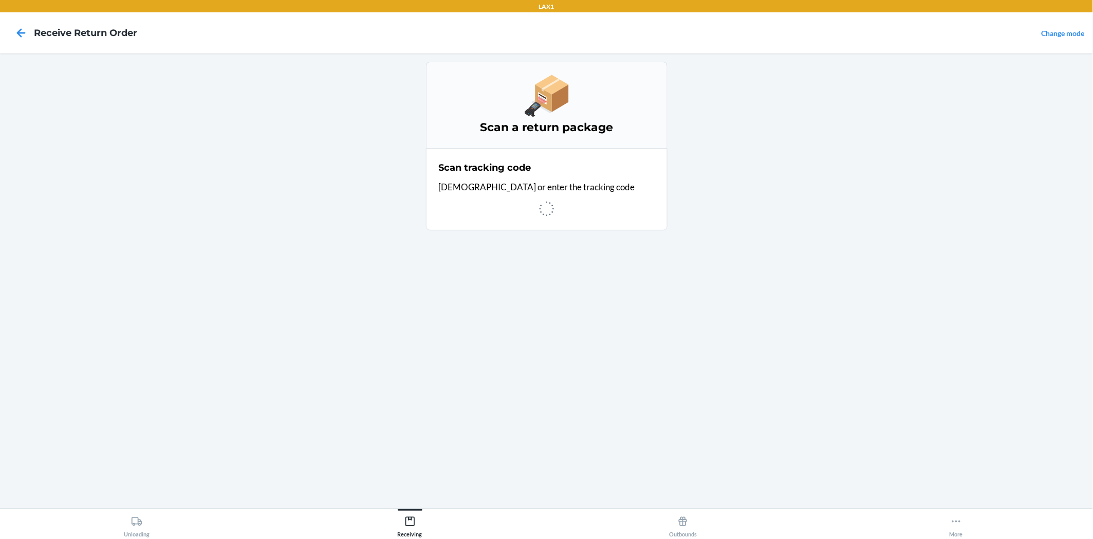
click at [609, 288] on div "Scan a return package Scan tracking code Scan or enter the tracking code" at bounding box center [547, 281] width 242 height 438
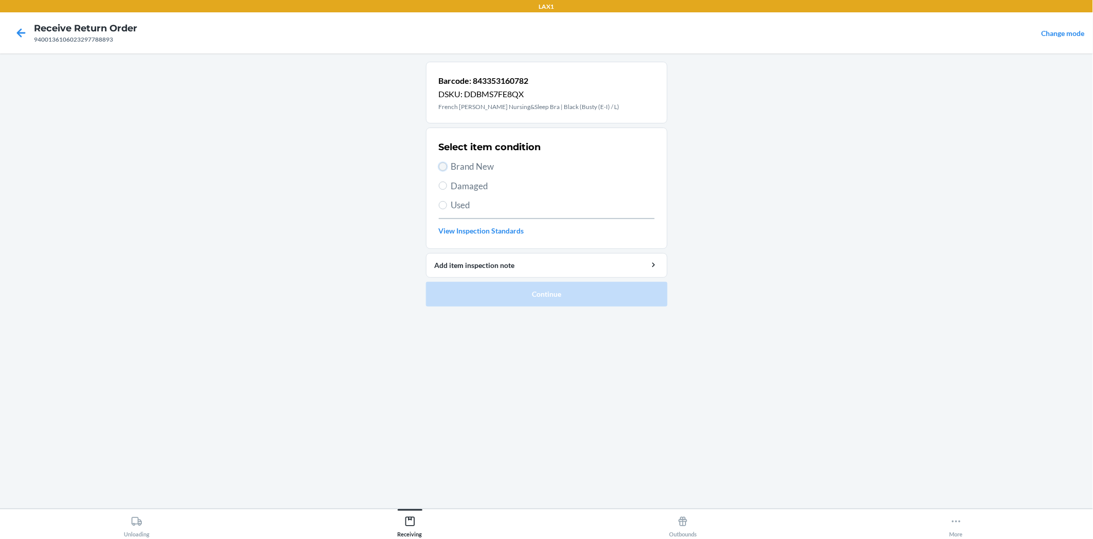
click at [445, 165] on input "Brand New" at bounding box center [443, 166] width 8 height 8
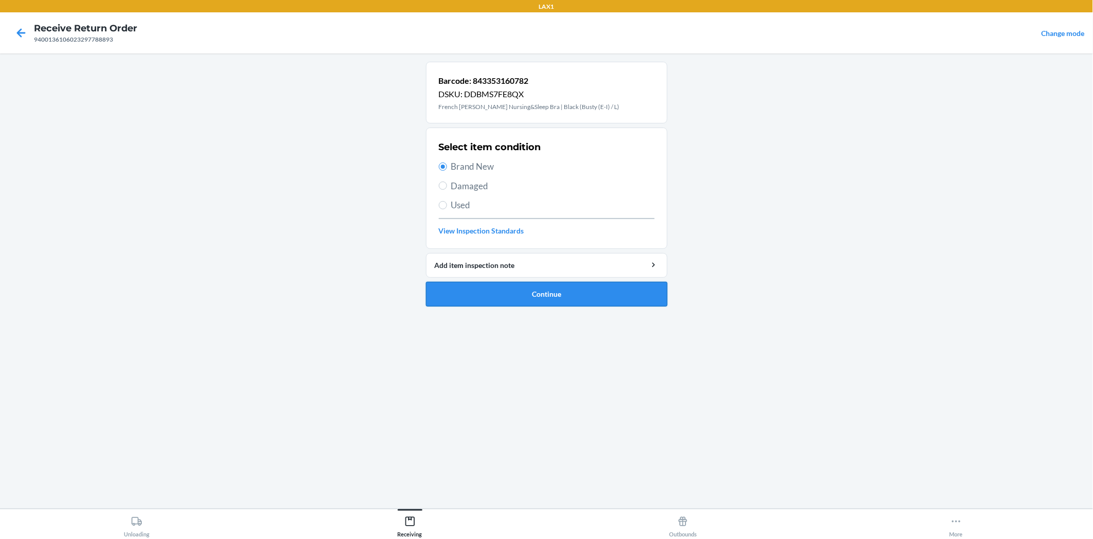
click at [510, 297] on button "Continue" at bounding box center [547, 294] width 242 height 25
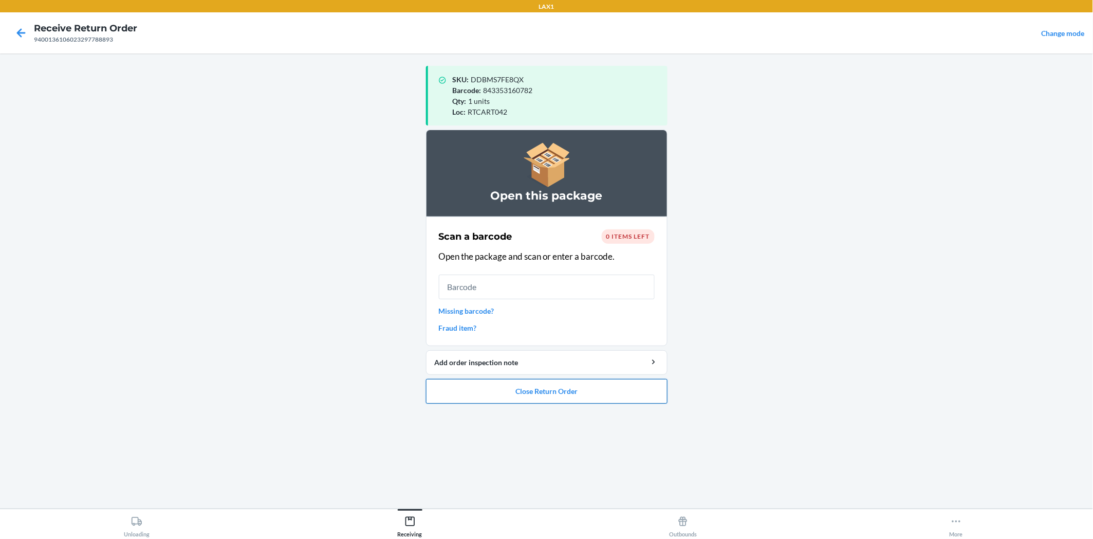
click at [594, 391] on button "Close Return Order" at bounding box center [547, 391] width 242 height 25
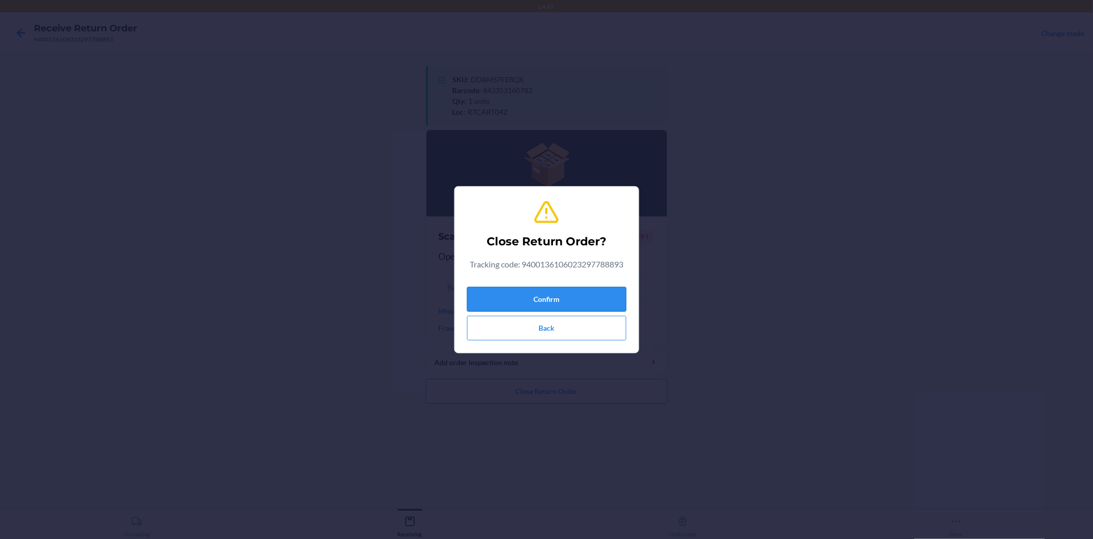
click at [591, 288] on button "Confirm" at bounding box center [546, 299] width 159 height 25
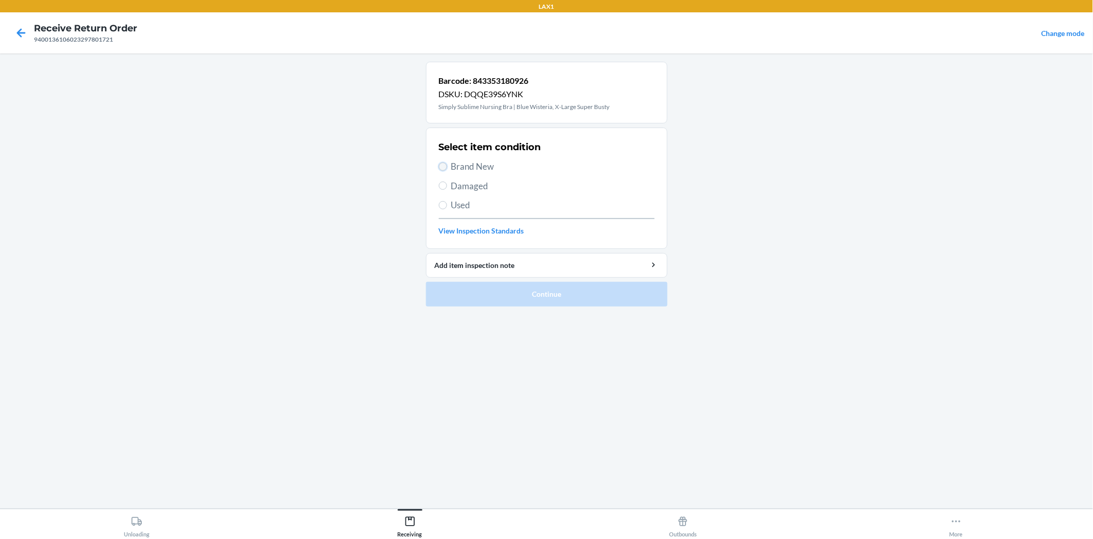
click at [444, 163] on input "Brand New" at bounding box center [443, 166] width 8 height 8
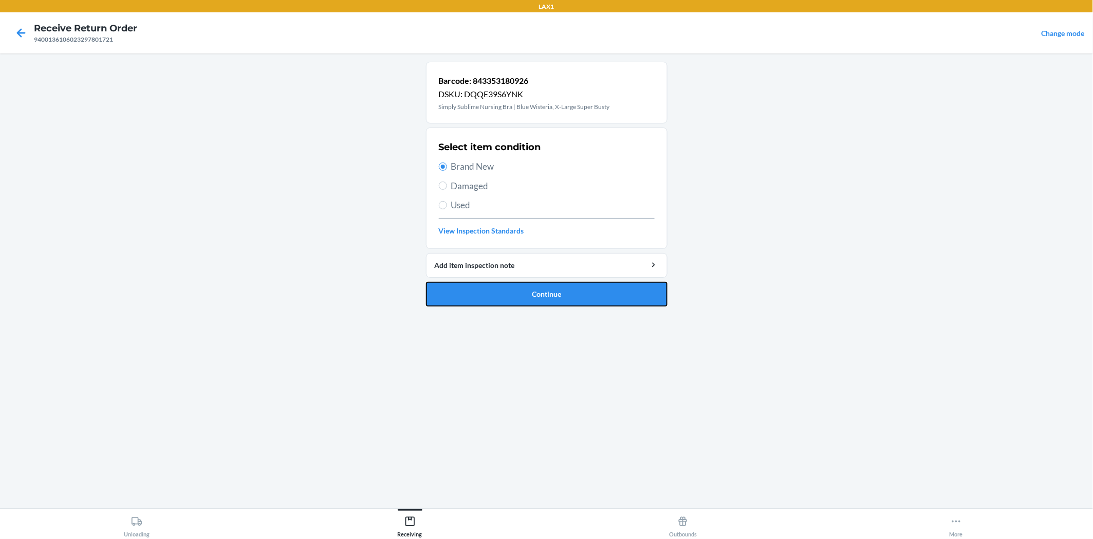
click at [494, 289] on button "Continue" at bounding box center [547, 294] width 242 height 25
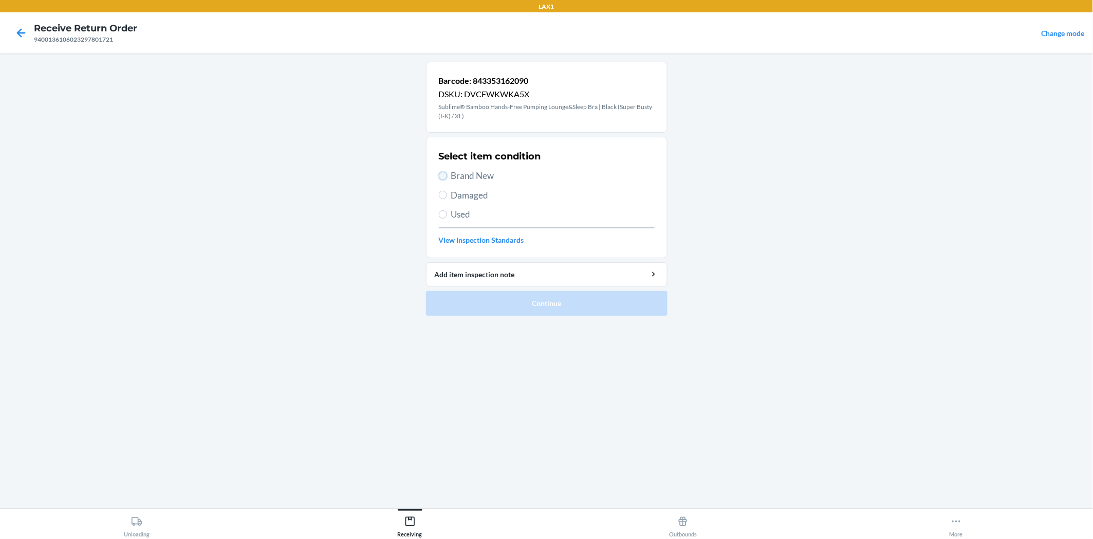
click at [442, 175] on input "Brand New" at bounding box center [443, 176] width 8 height 8
click at [493, 294] on button "Continue" at bounding box center [547, 303] width 242 height 25
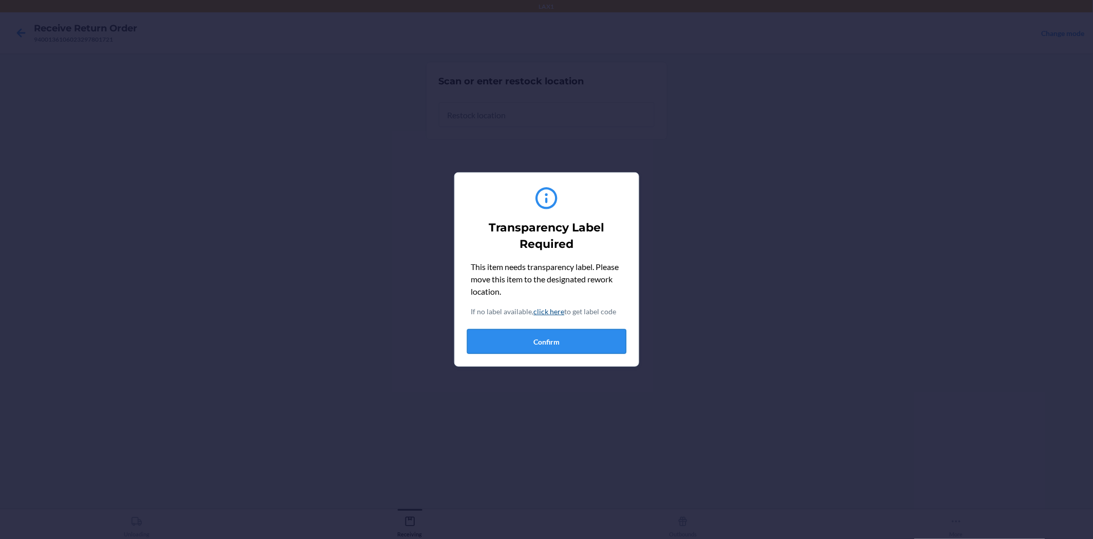
click at [530, 335] on button "Confirm" at bounding box center [546, 341] width 159 height 25
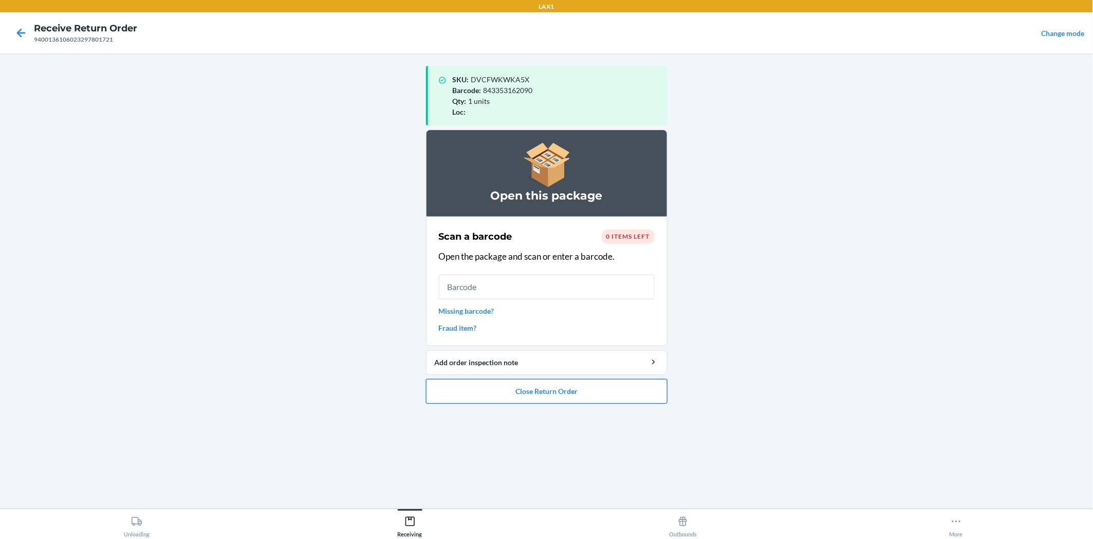
drag, startPoint x: 615, startPoint y: 389, endPoint x: 619, endPoint y: 382, distance: 8.0
click at [619, 382] on button "Close Return Order" at bounding box center [547, 391] width 242 height 25
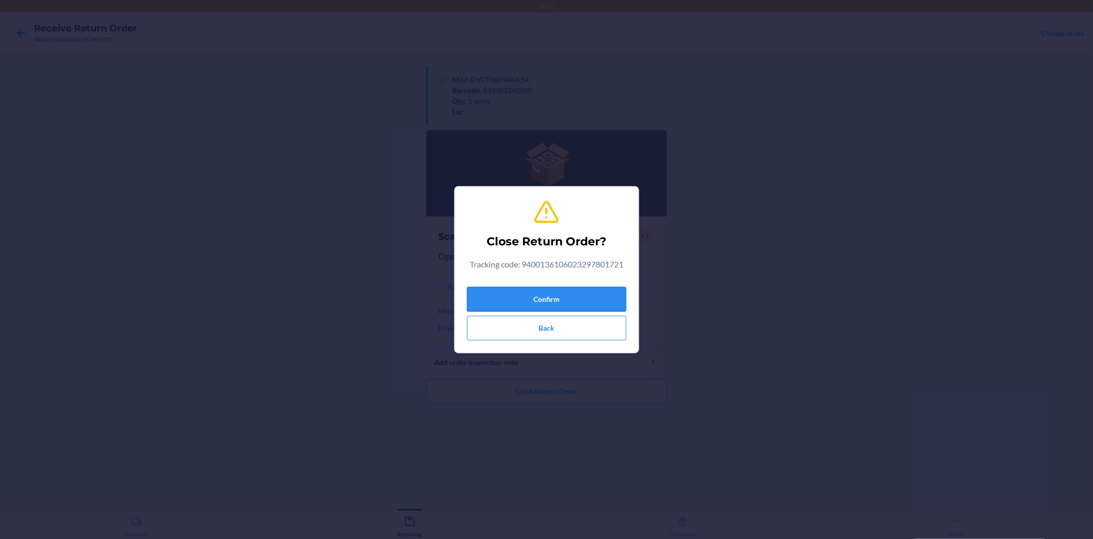
click at [617, 290] on button "Confirm" at bounding box center [546, 299] width 159 height 25
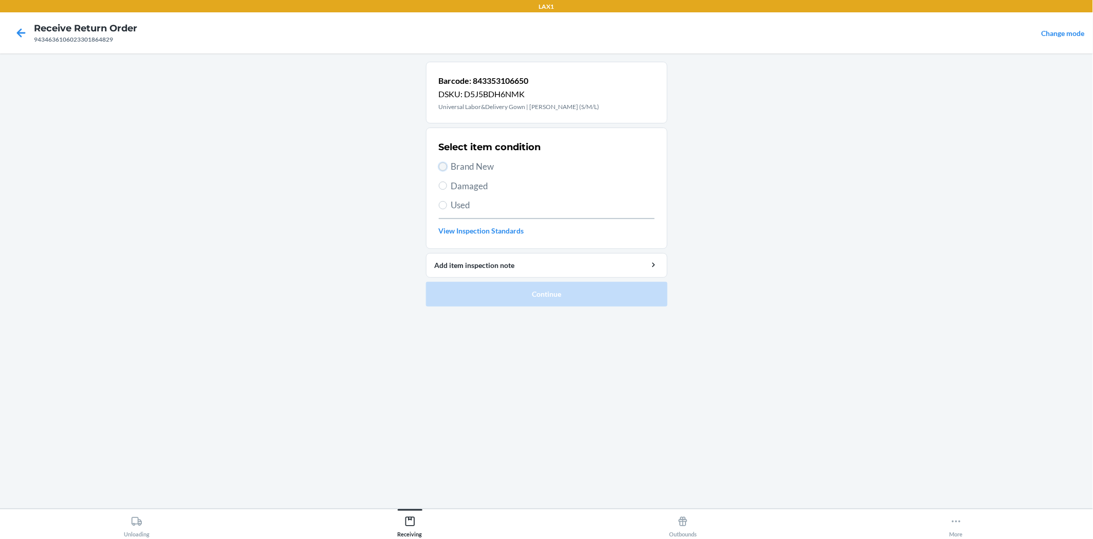
click at [446, 165] on input "Brand New" at bounding box center [443, 166] width 8 height 8
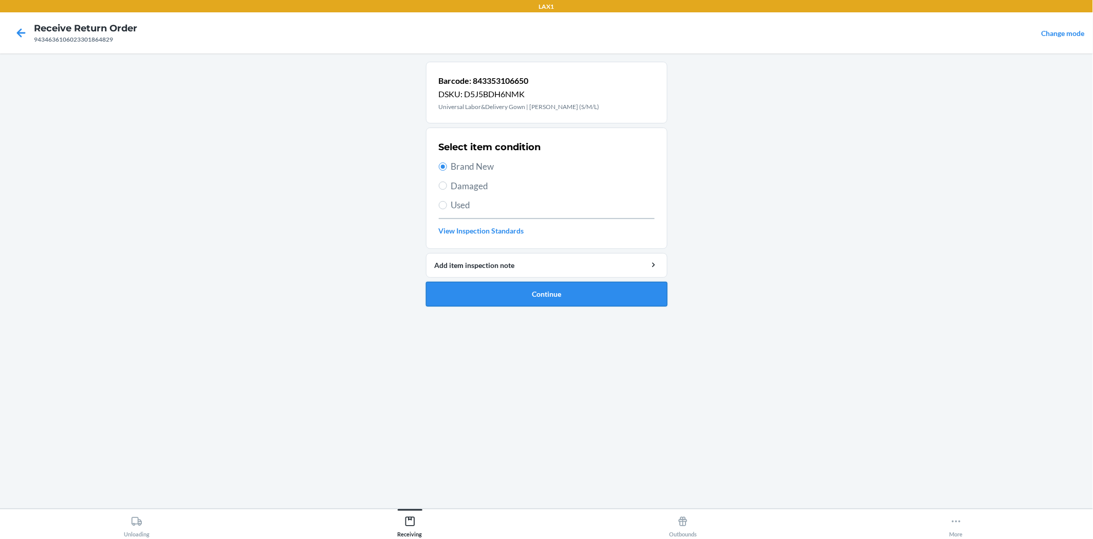
click at [540, 294] on button "Continue" at bounding box center [547, 294] width 242 height 25
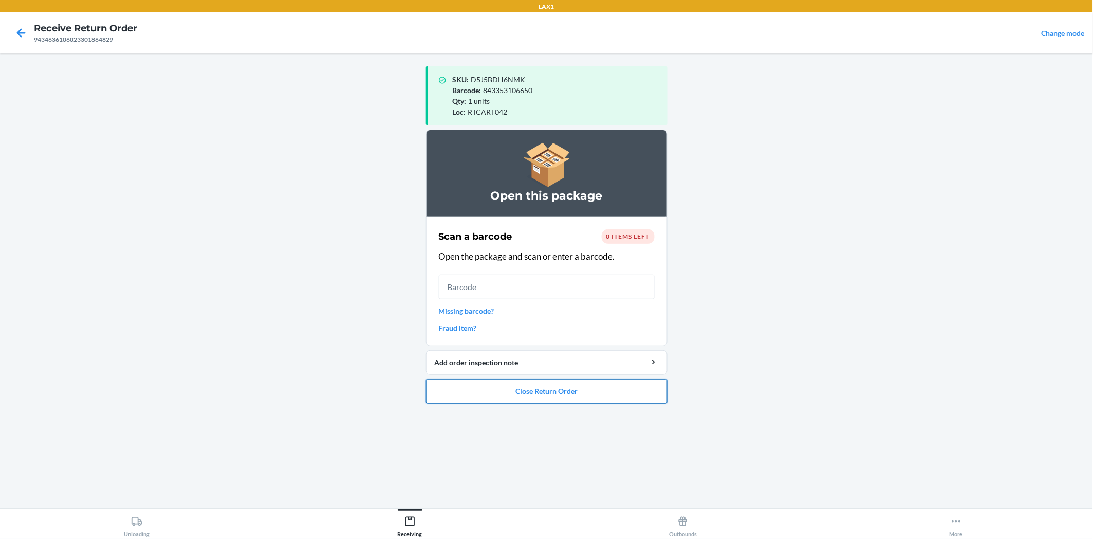
click at [633, 385] on button "Close Return Order" at bounding box center [547, 391] width 242 height 25
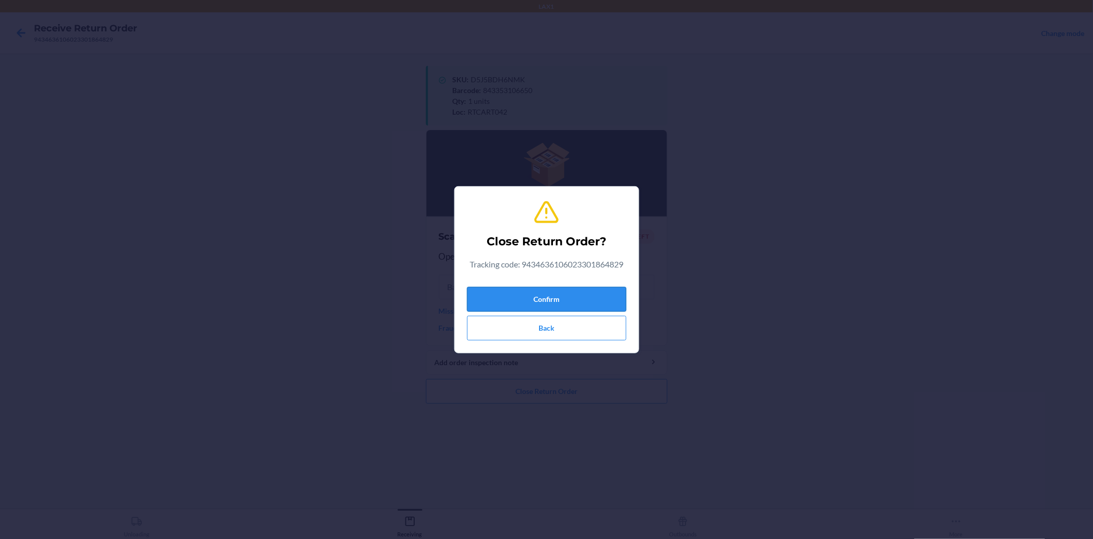
click at [600, 294] on button "Confirm" at bounding box center [546, 299] width 159 height 25
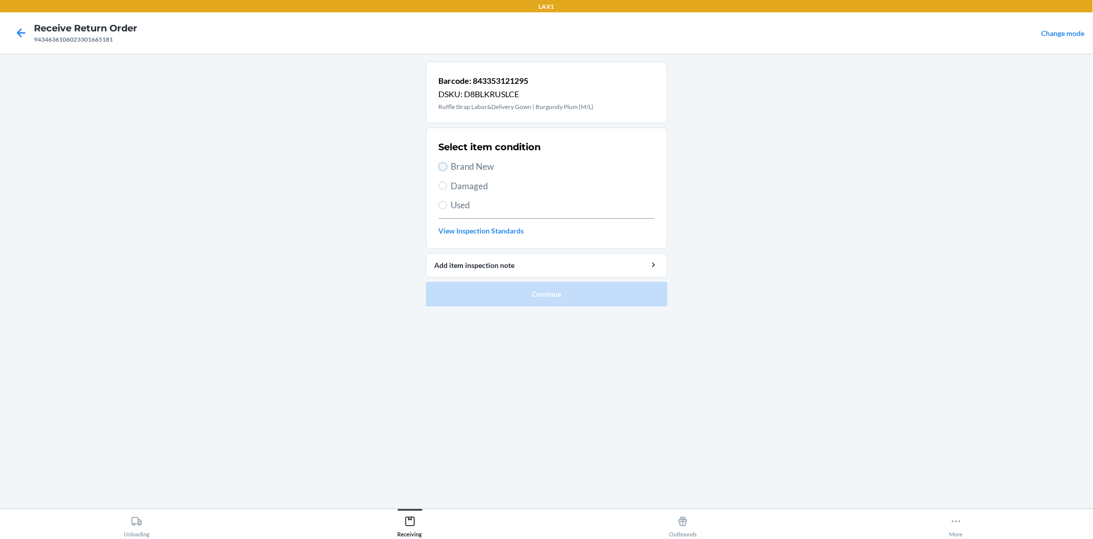
click at [443, 167] on input "Brand New" at bounding box center [443, 166] width 8 height 8
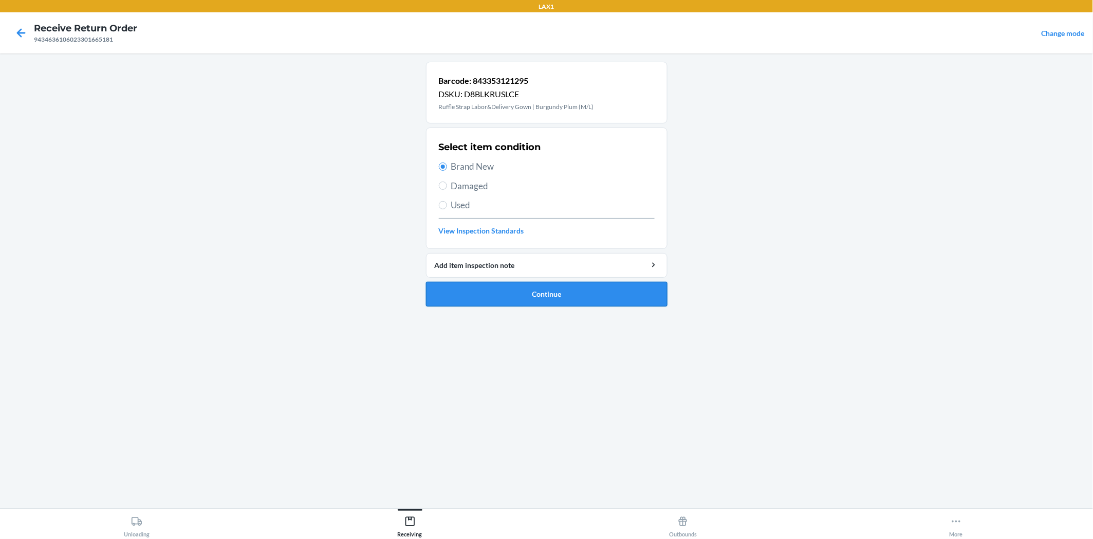
click at [538, 300] on button "Continue" at bounding box center [547, 294] width 242 height 25
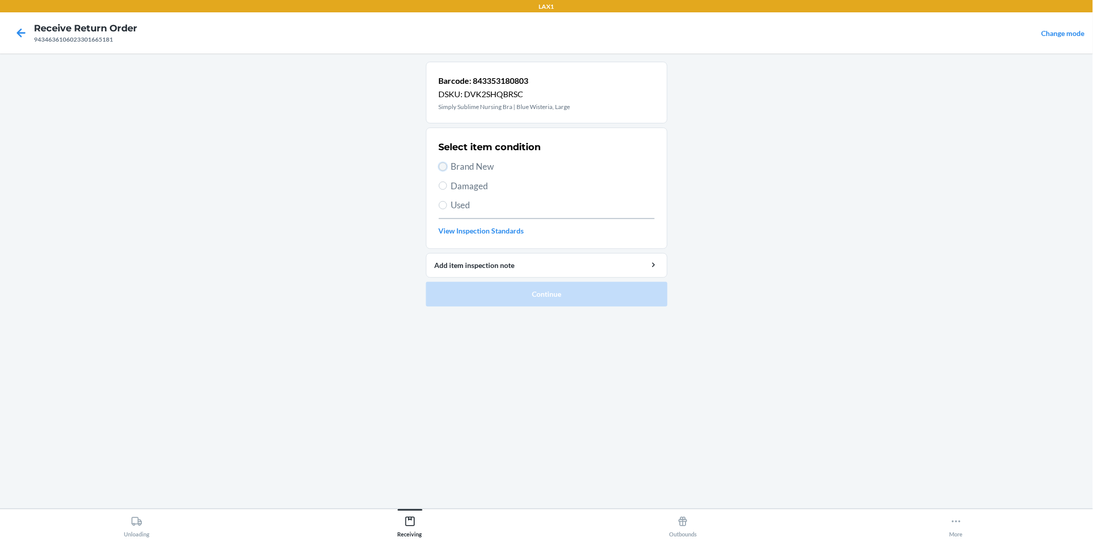
click at [443, 168] on input "Brand New" at bounding box center [443, 166] width 8 height 8
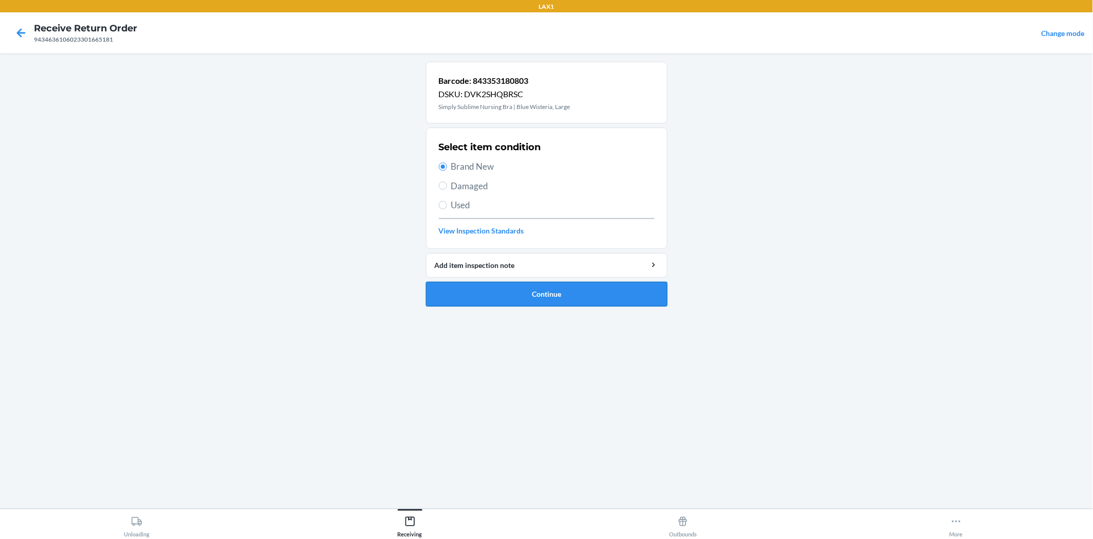
click at [522, 289] on button "Continue" at bounding box center [547, 294] width 242 height 25
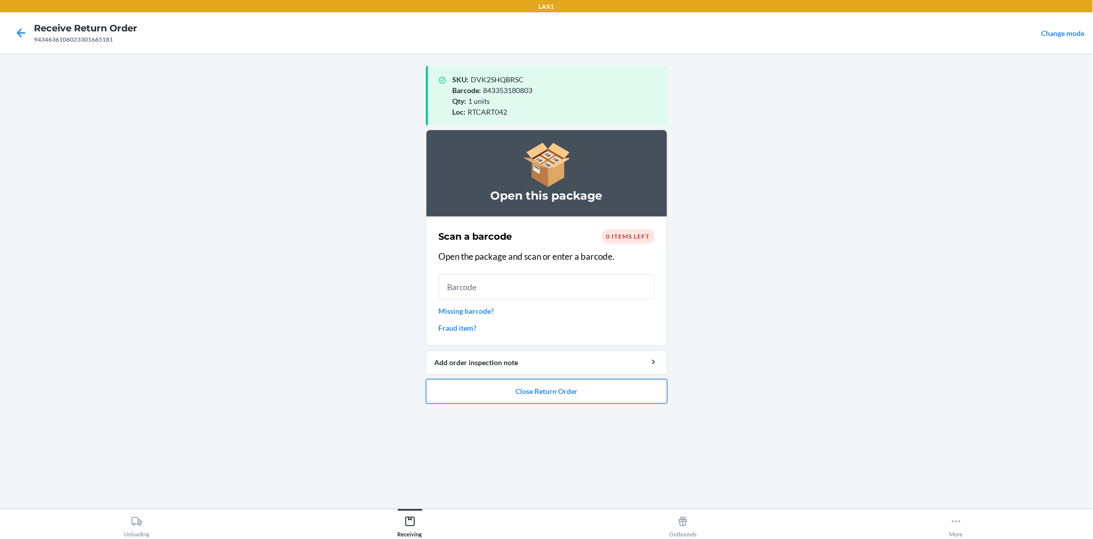
click at [649, 391] on button "Close Return Order" at bounding box center [547, 391] width 242 height 25
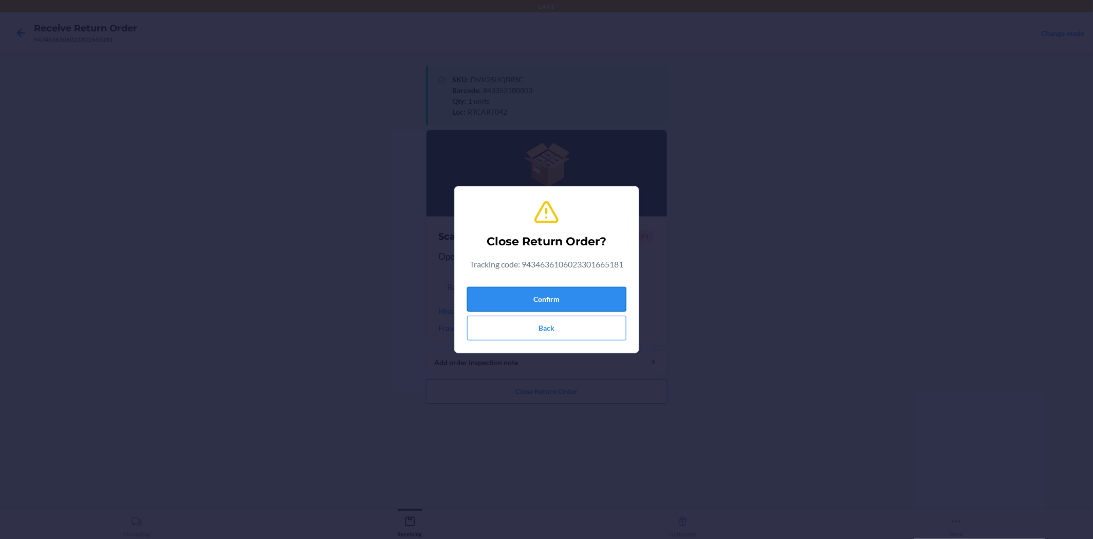
click at [601, 304] on button "Confirm" at bounding box center [546, 299] width 159 height 25
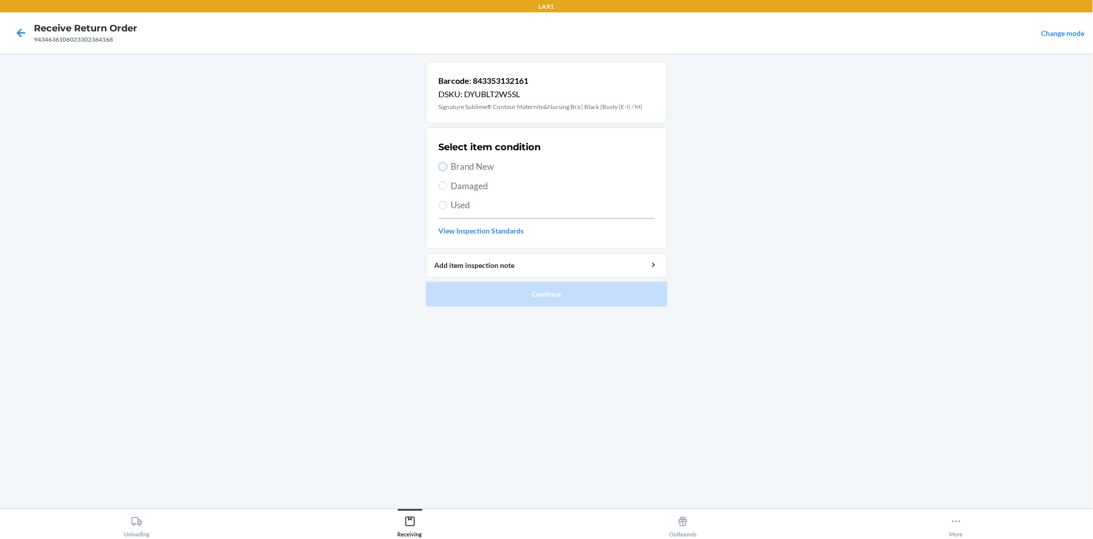
click at [443, 163] on input "Brand New" at bounding box center [443, 166] width 8 height 8
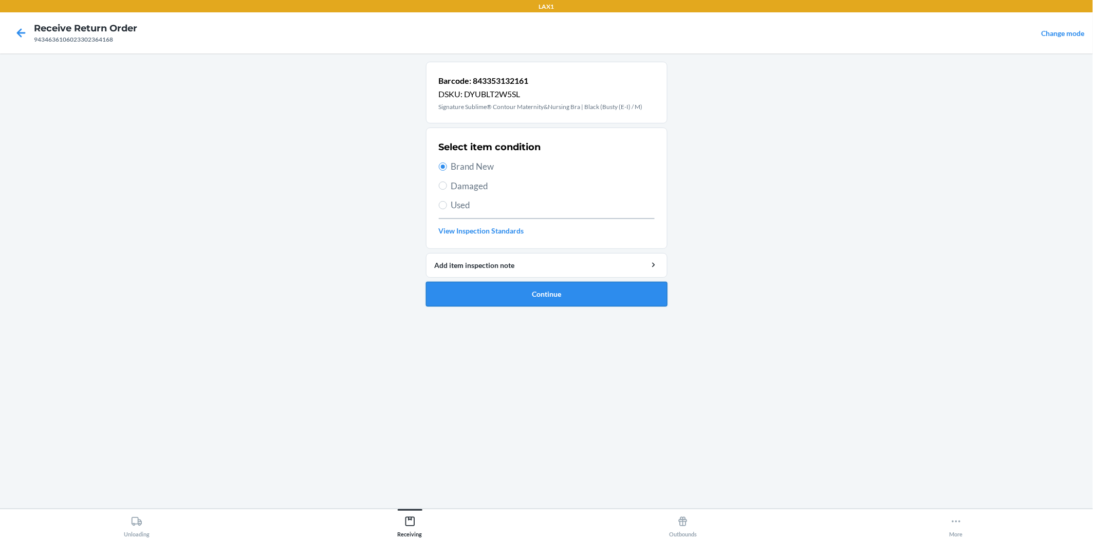
click at [471, 288] on button "Continue" at bounding box center [547, 294] width 242 height 25
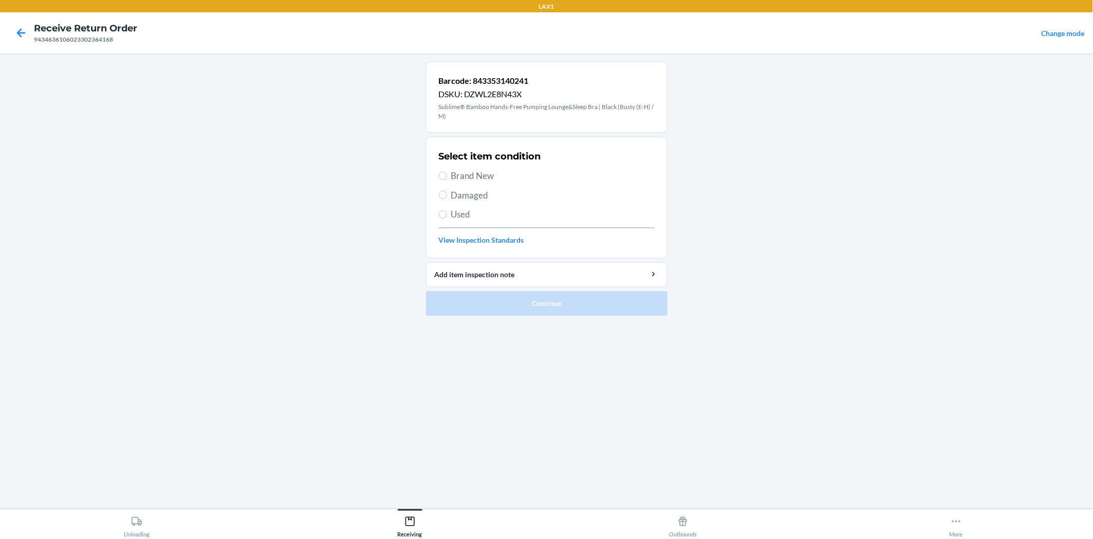
click at [440, 189] on label "Damaged" at bounding box center [547, 195] width 216 height 13
click at [440, 191] on input "Damaged" at bounding box center [443, 195] width 8 height 8
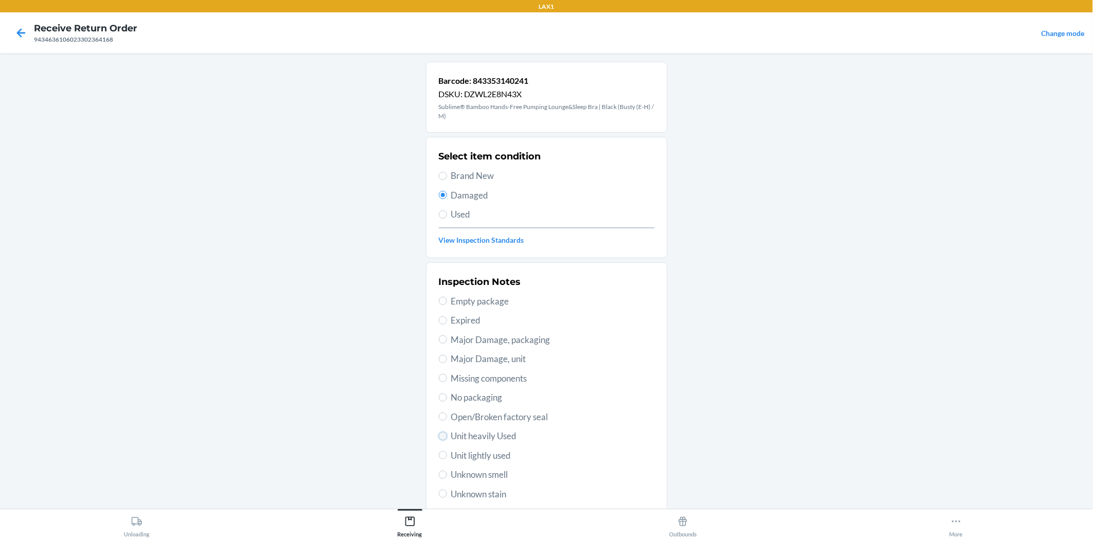
click at [439, 436] on input "Unit heavily Used" at bounding box center [443, 436] width 8 height 8
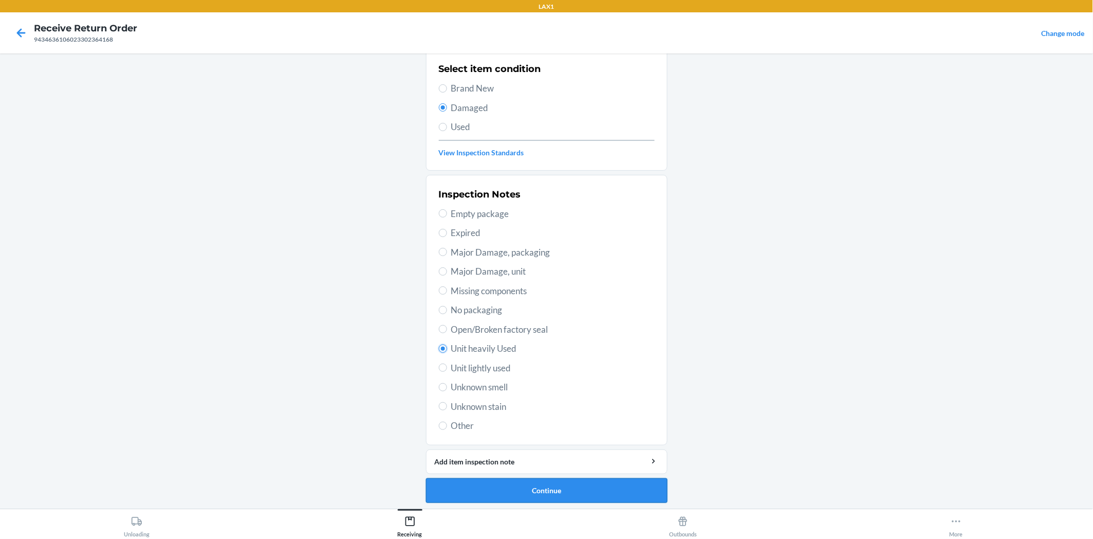
scroll to position [89, 0]
click at [610, 491] on button "Continue" at bounding box center [547, 488] width 242 height 25
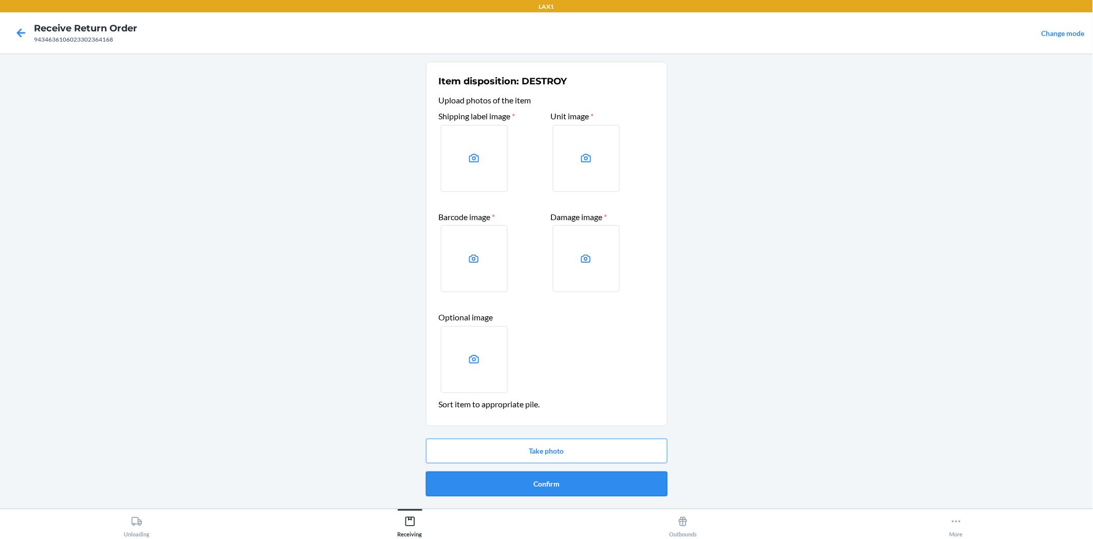
click at [609, 482] on button "Confirm" at bounding box center [547, 483] width 242 height 25
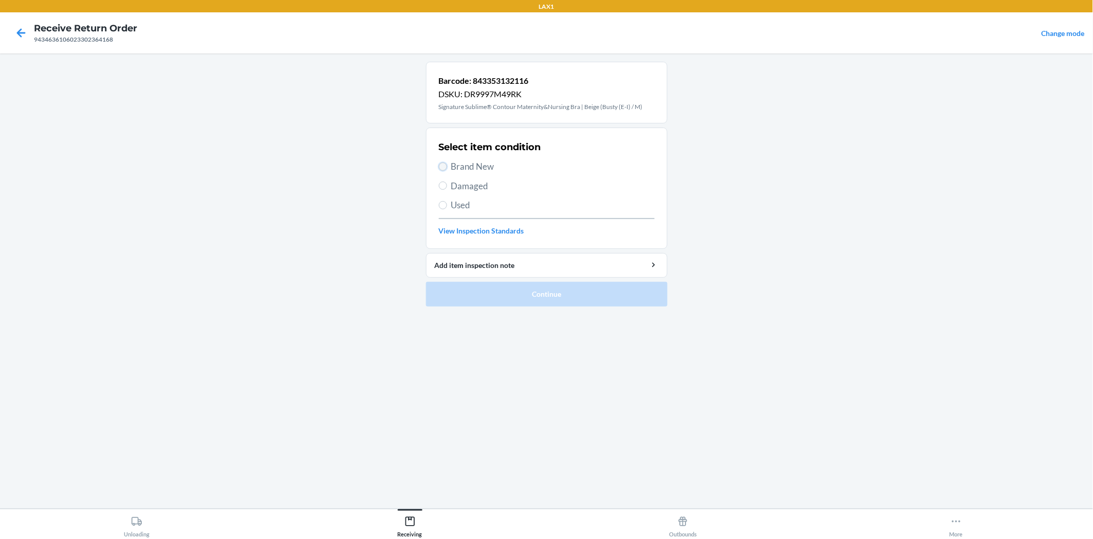
click at [441, 165] on input "Brand New" at bounding box center [443, 166] width 8 height 8
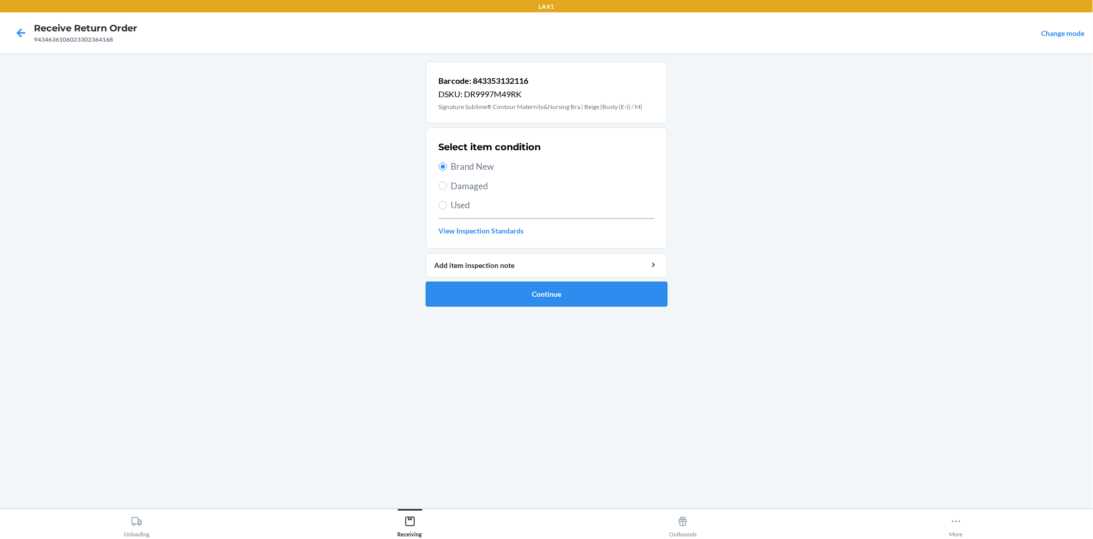
click at [515, 288] on button "Continue" at bounding box center [547, 294] width 242 height 25
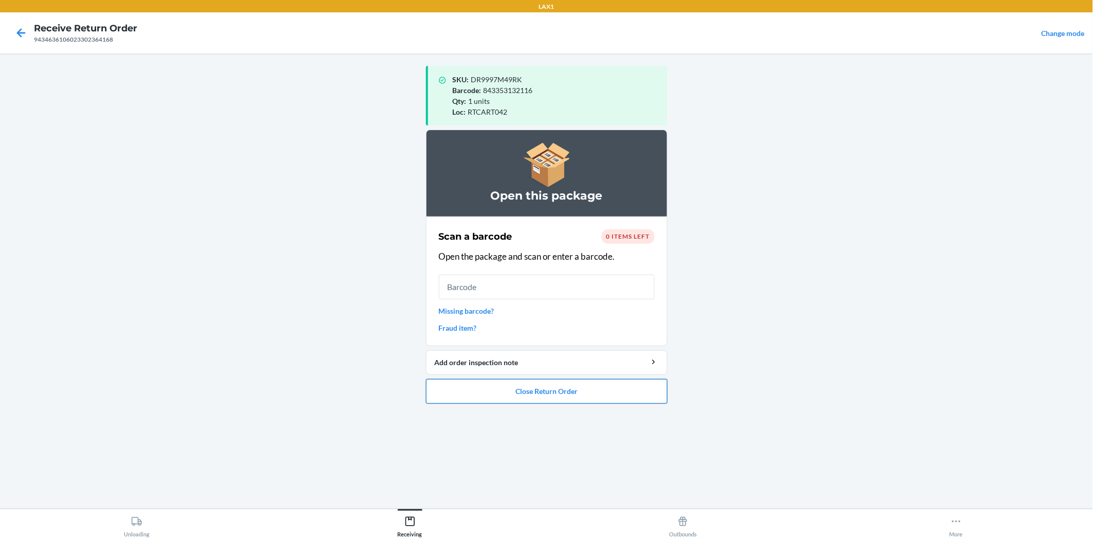
click at [558, 389] on button "Close Return Order" at bounding box center [547, 391] width 242 height 25
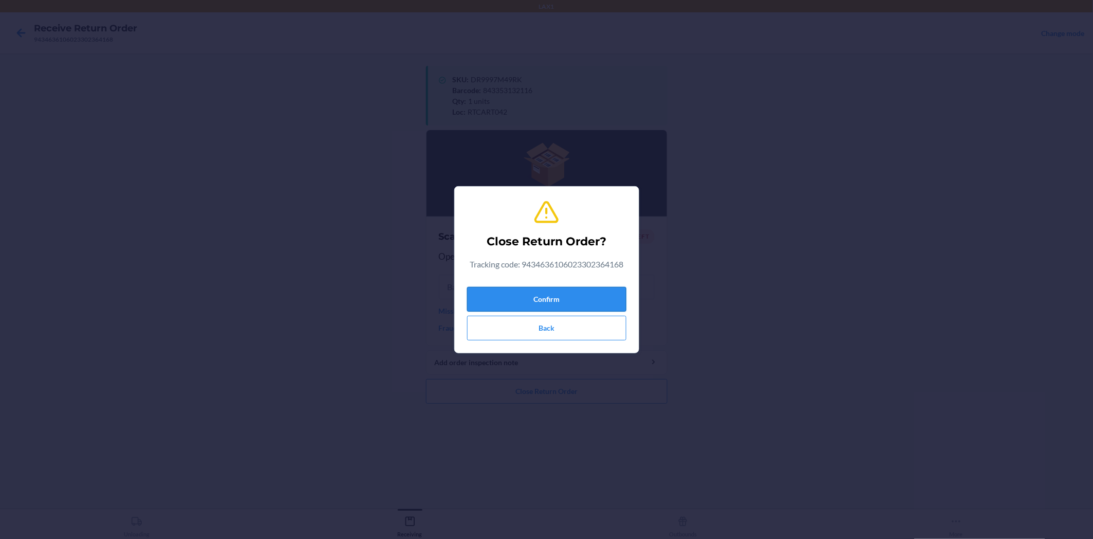
click at [579, 301] on button "Confirm" at bounding box center [546, 299] width 159 height 25
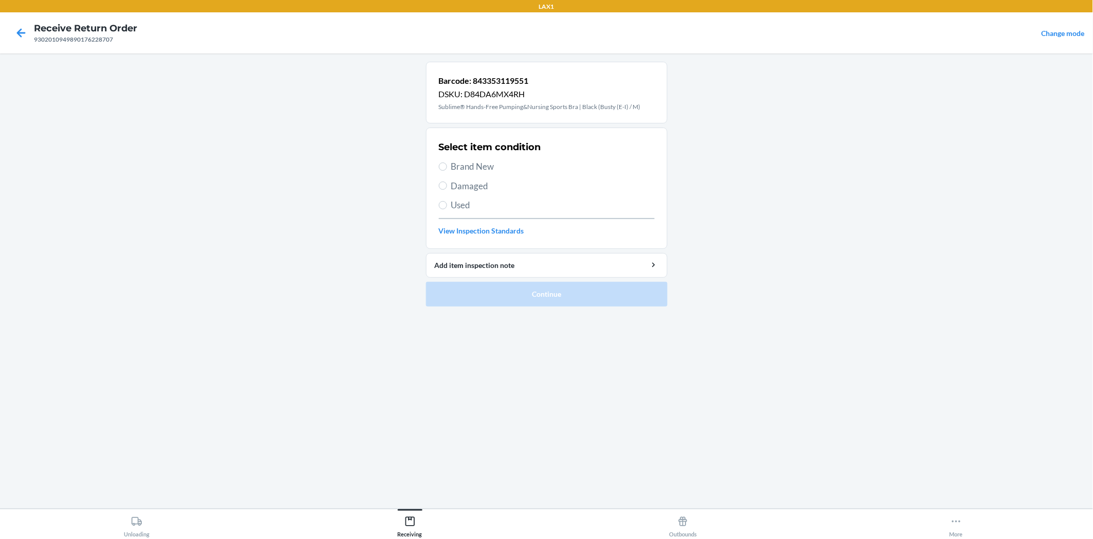
click at [444, 159] on div "Select item condition Brand New Damaged Used View Inspection Standards" at bounding box center [547, 188] width 216 height 102
click at [444, 165] on input "Brand New" at bounding box center [443, 166] width 8 height 8
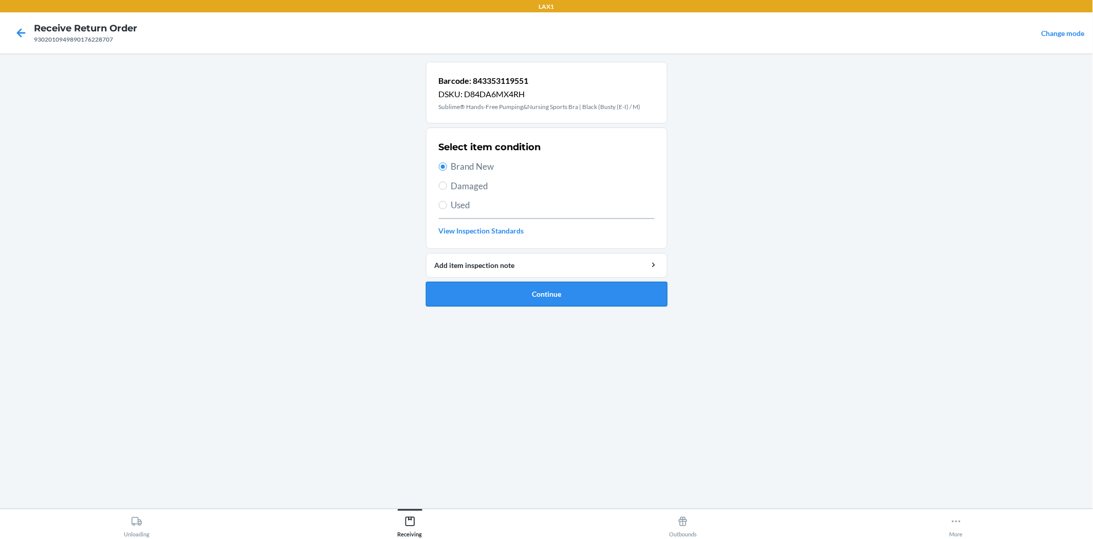
click at [535, 285] on button "Continue" at bounding box center [547, 294] width 242 height 25
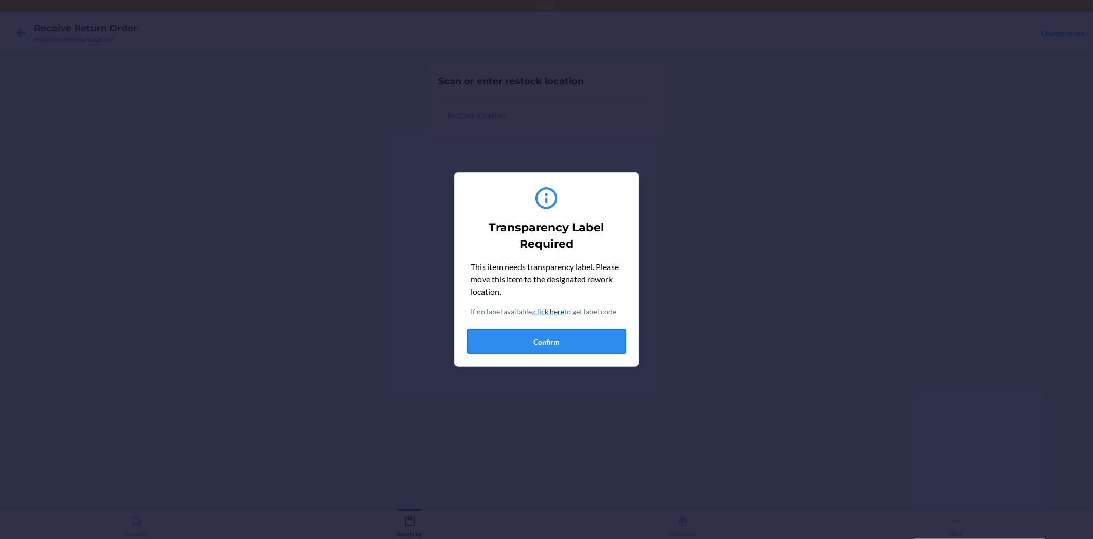
click at [568, 333] on button "Confirm" at bounding box center [546, 341] width 159 height 25
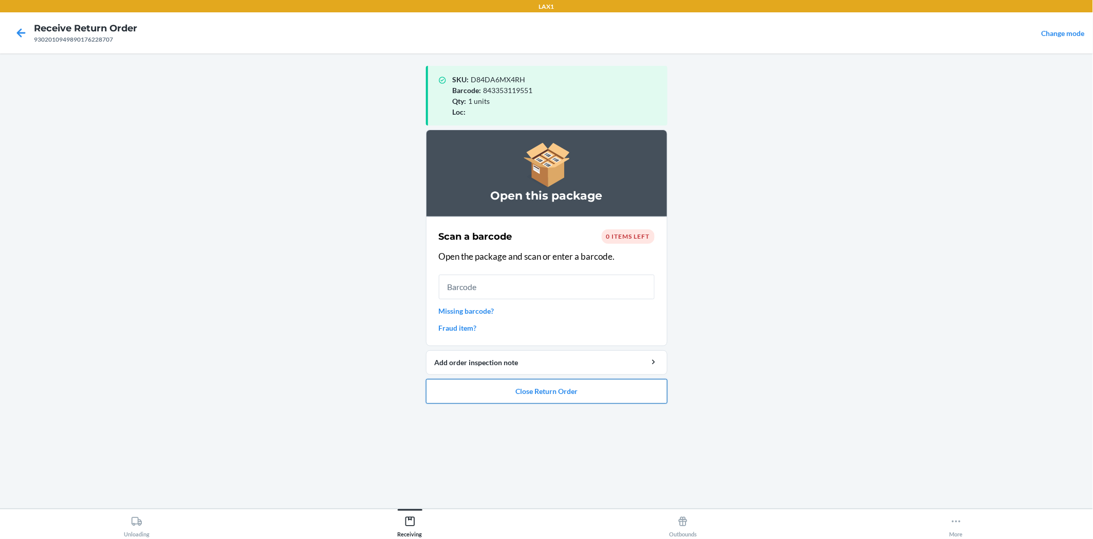
click at [619, 388] on button "Close Return Order" at bounding box center [547, 391] width 242 height 25
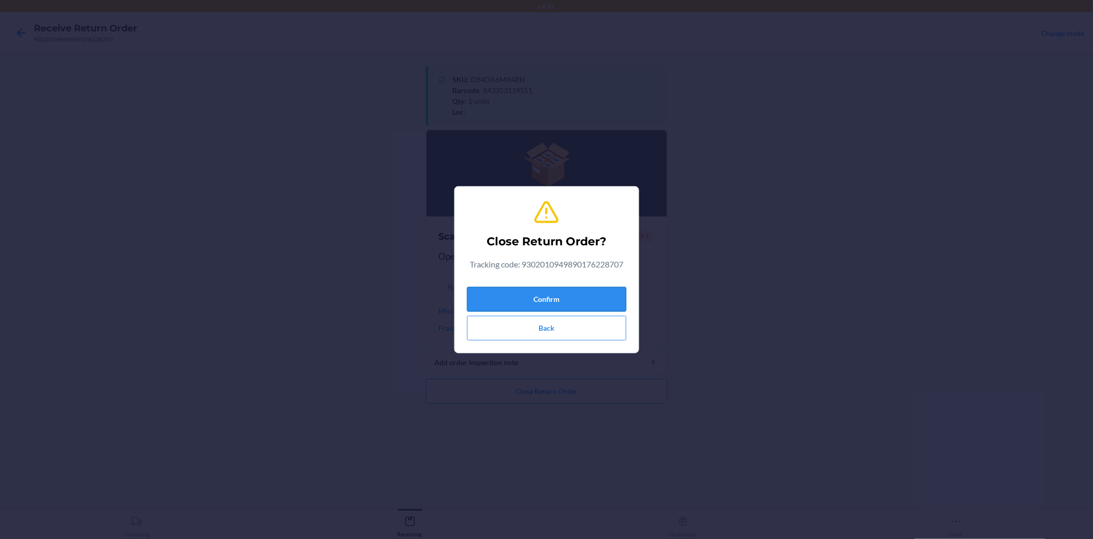
click at [615, 296] on button "Confirm" at bounding box center [546, 299] width 159 height 25
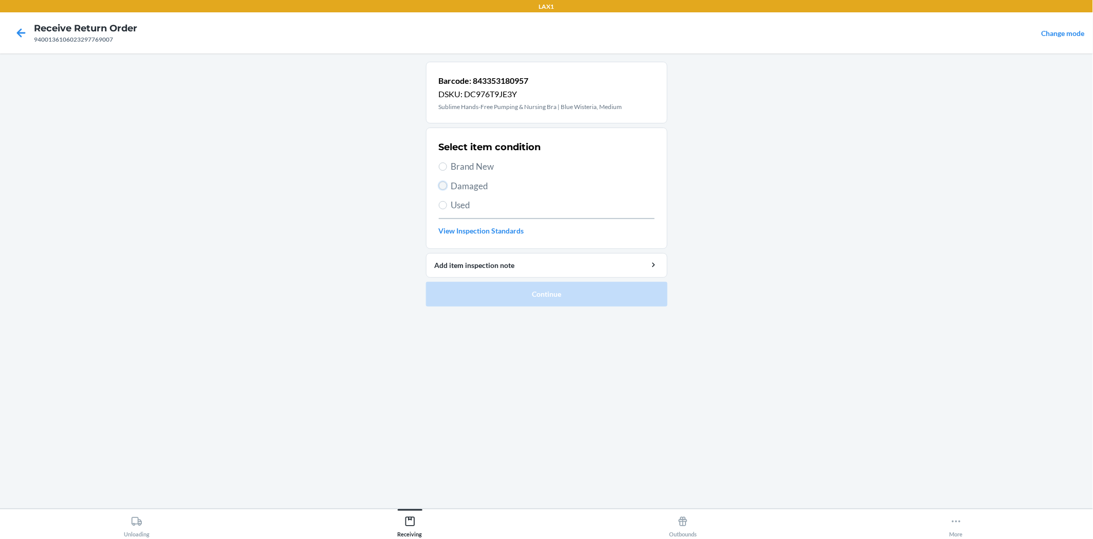
click at [445, 185] on input "Damaged" at bounding box center [443, 185] width 8 height 8
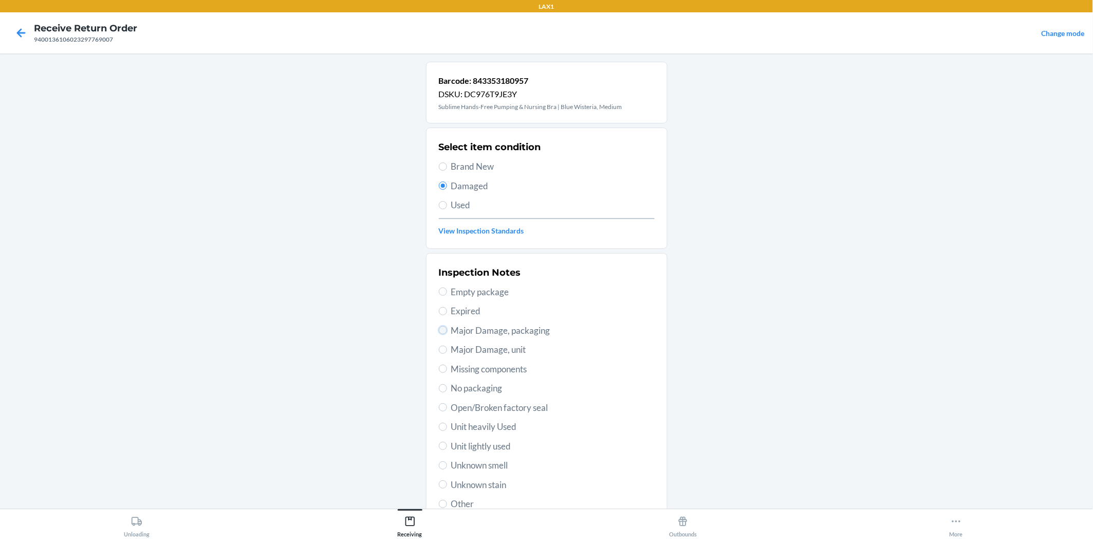
click at [439, 328] on input "Major Damage, packaging" at bounding box center [443, 330] width 8 height 8
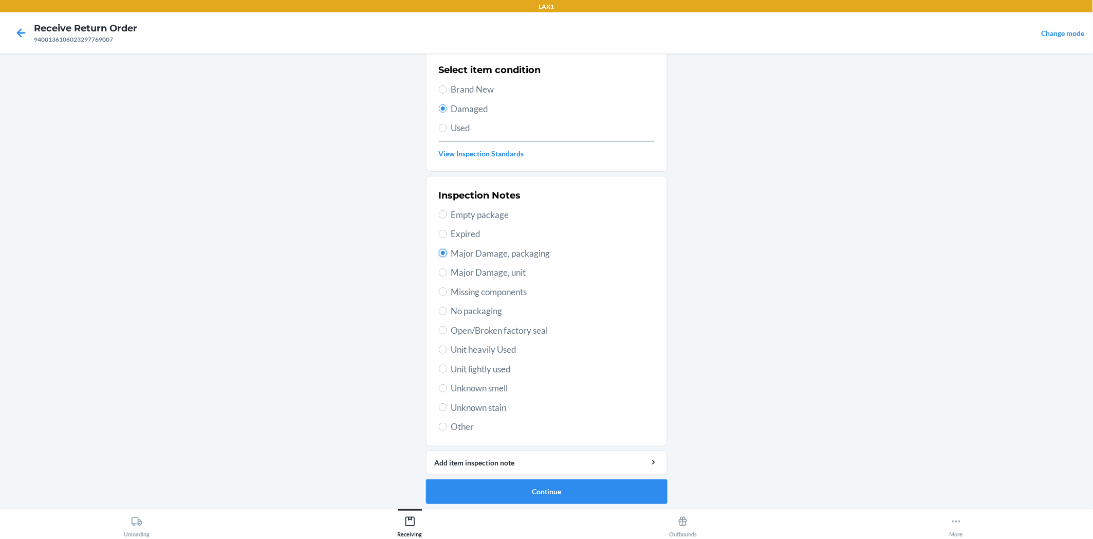
scroll to position [80, 0]
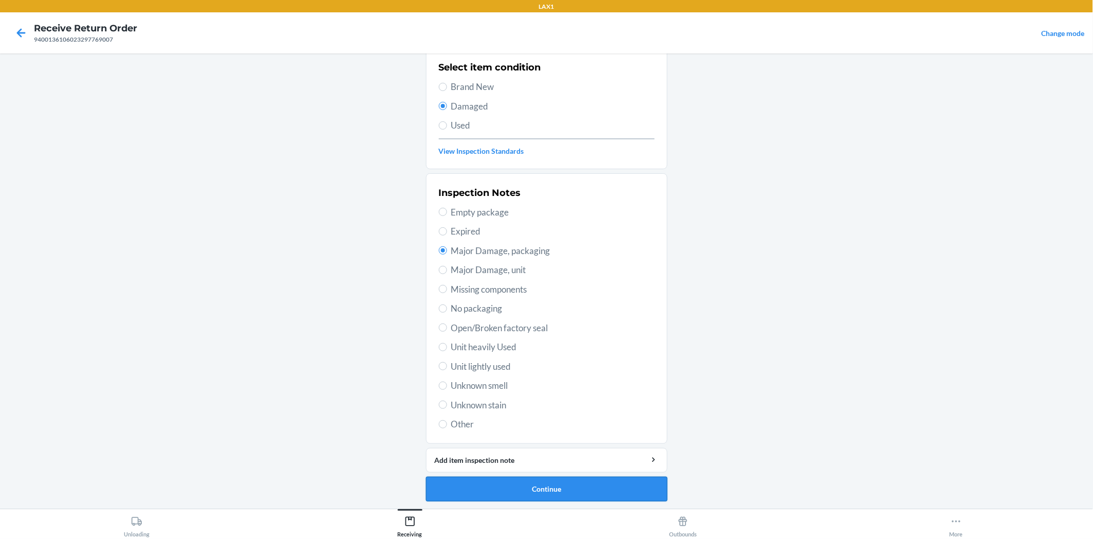
click at [633, 489] on button "Continue" at bounding box center [547, 488] width 242 height 25
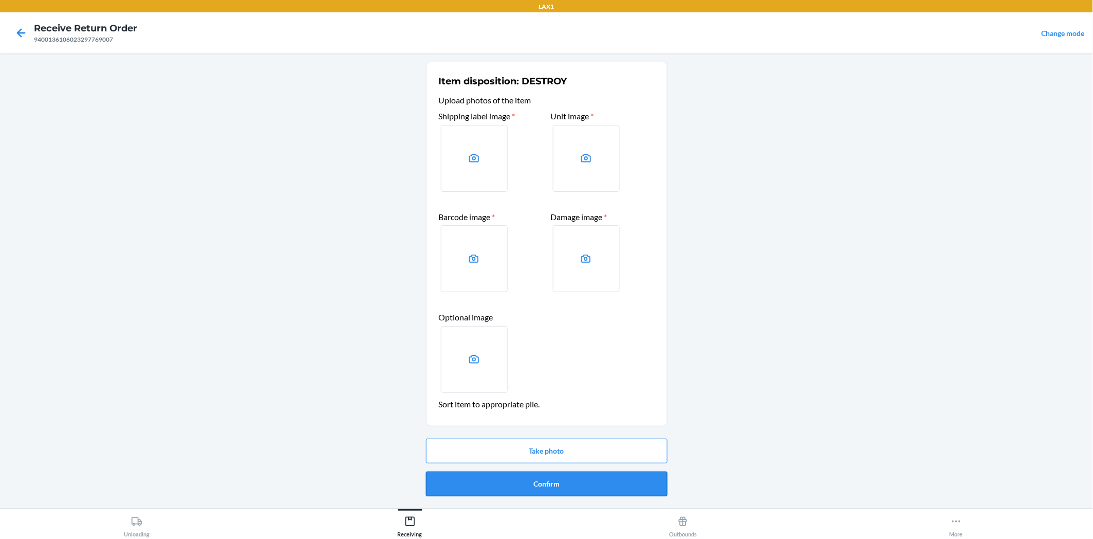
click at [622, 487] on button "Confirm" at bounding box center [547, 483] width 242 height 25
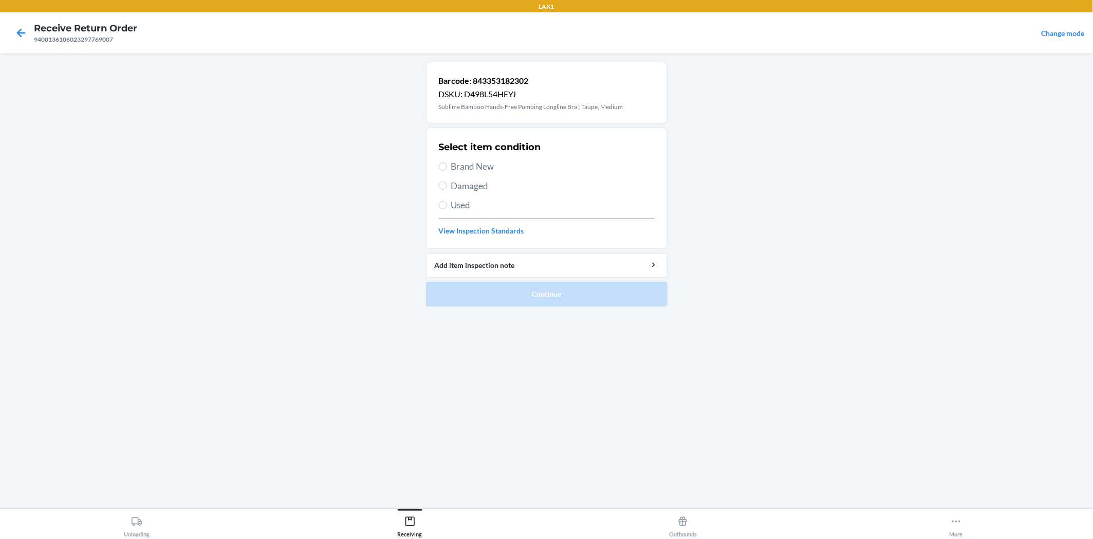
drag, startPoint x: 439, startPoint y: 162, endPoint x: 487, endPoint y: 228, distance: 81.3
click at [449, 172] on label "Brand New" at bounding box center [547, 166] width 216 height 13
click at [443, 166] on input "Brand New" at bounding box center [443, 166] width 8 height 8
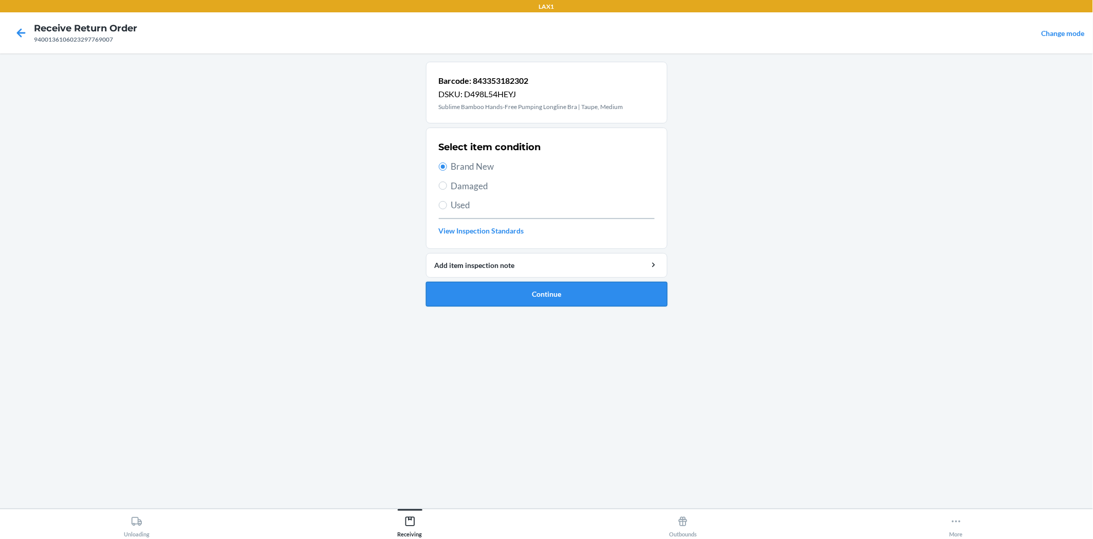
click at [481, 295] on button "Continue" at bounding box center [547, 294] width 242 height 25
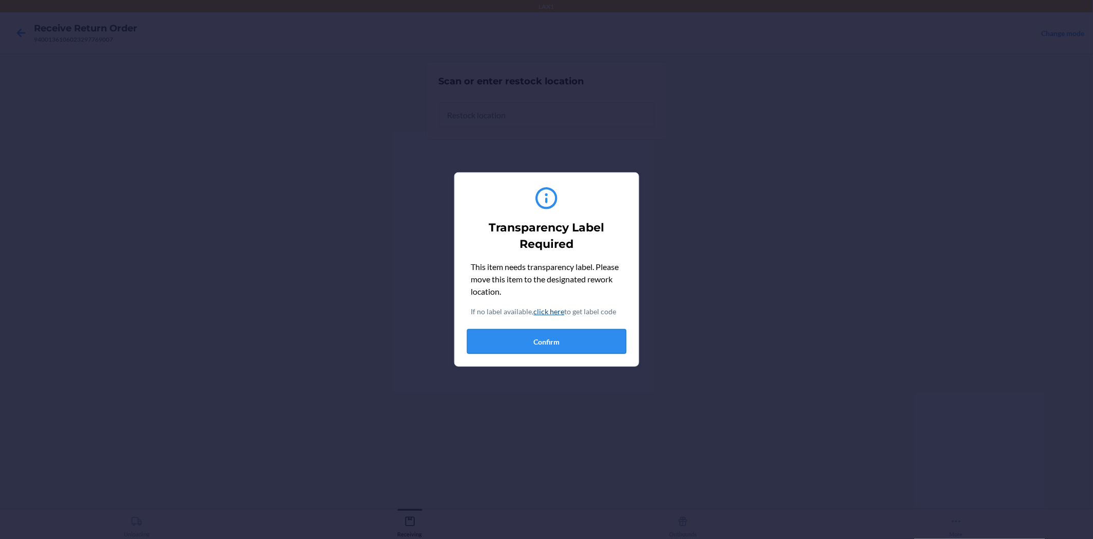
click at [536, 339] on button "Confirm" at bounding box center [546, 341] width 159 height 25
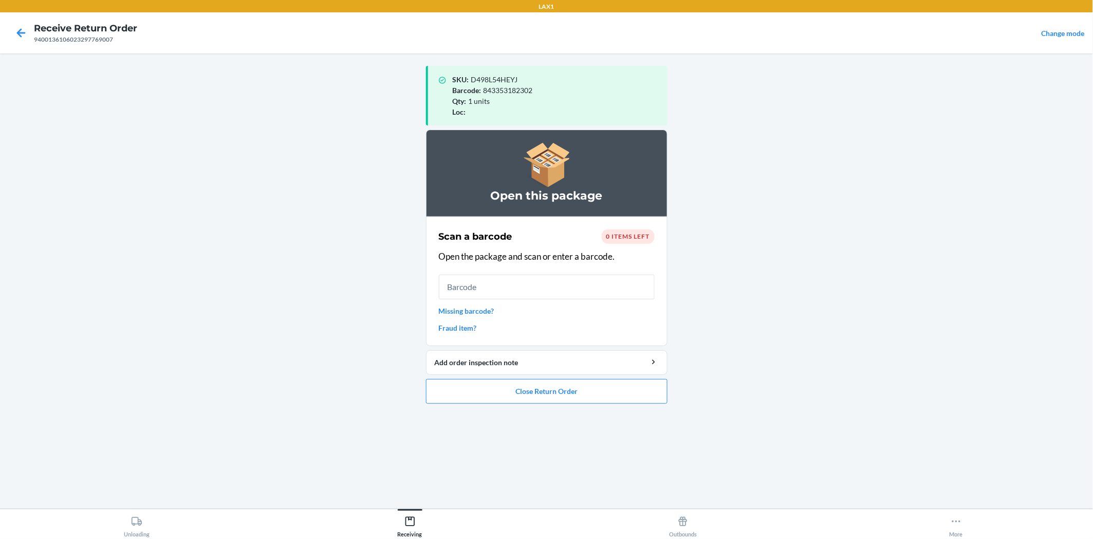
drag, startPoint x: -1, startPoint y: 283, endPoint x: -1, endPoint y: 192, distance: 91.0
drag, startPoint x: -1, startPoint y: 192, endPoint x: 861, endPoint y: 262, distance: 864.8
click at [861, 262] on main "SKU : D498L54HEYJ Barcode : 843353182302 Qty : 1 units Loc : Open this package …" at bounding box center [546, 280] width 1093 height 455
click at [606, 391] on button "Close Return Order" at bounding box center [547, 391] width 242 height 25
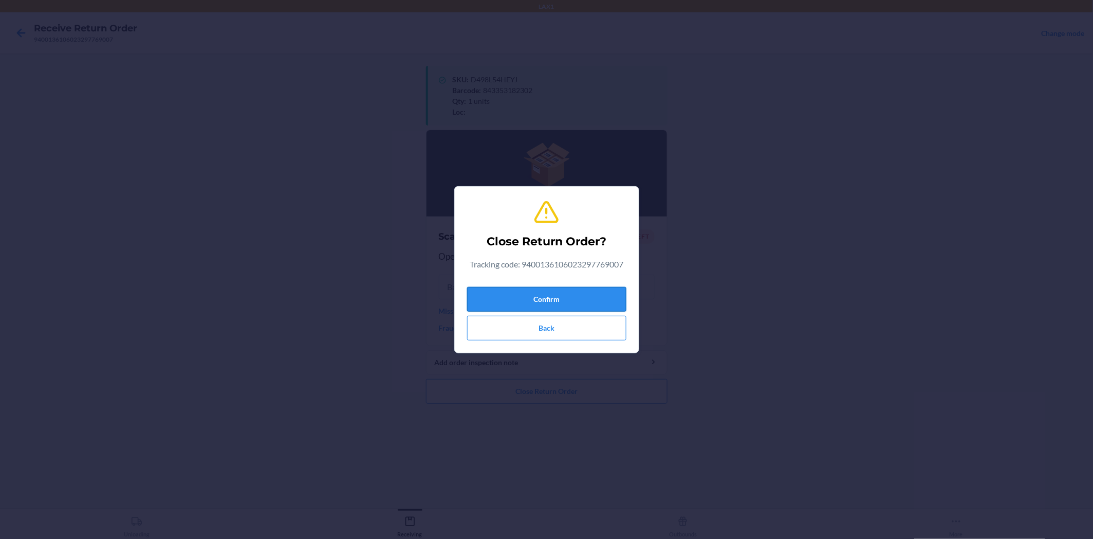
click at [607, 304] on button "Confirm" at bounding box center [546, 299] width 159 height 25
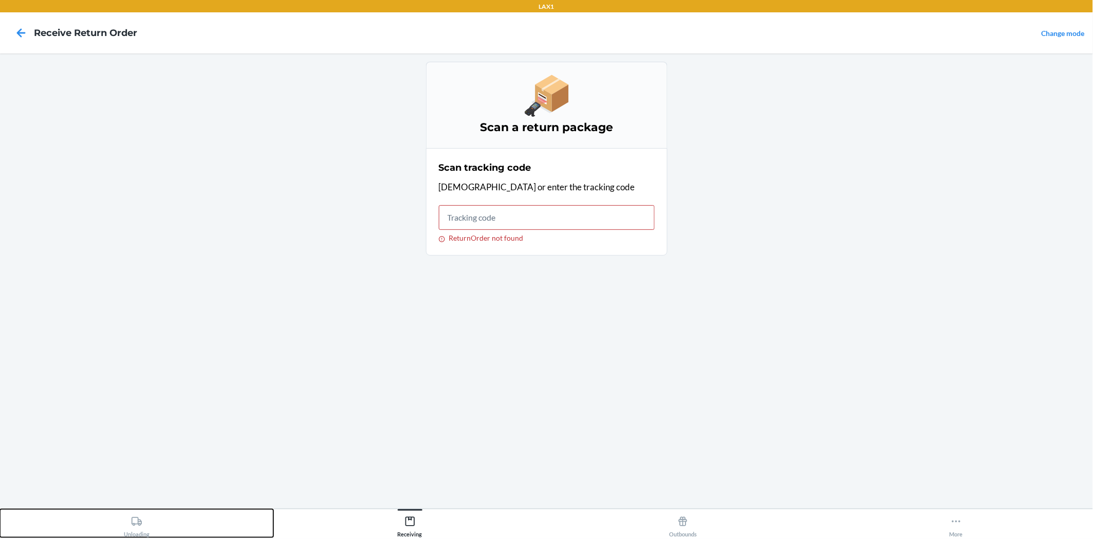
drag, startPoint x: 129, startPoint y: 520, endPoint x: 207, endPoint y: 496, distance: 81.8
click at [130, 523] on div "Unloading" at bounding box center [137, 524] width 26 height 26
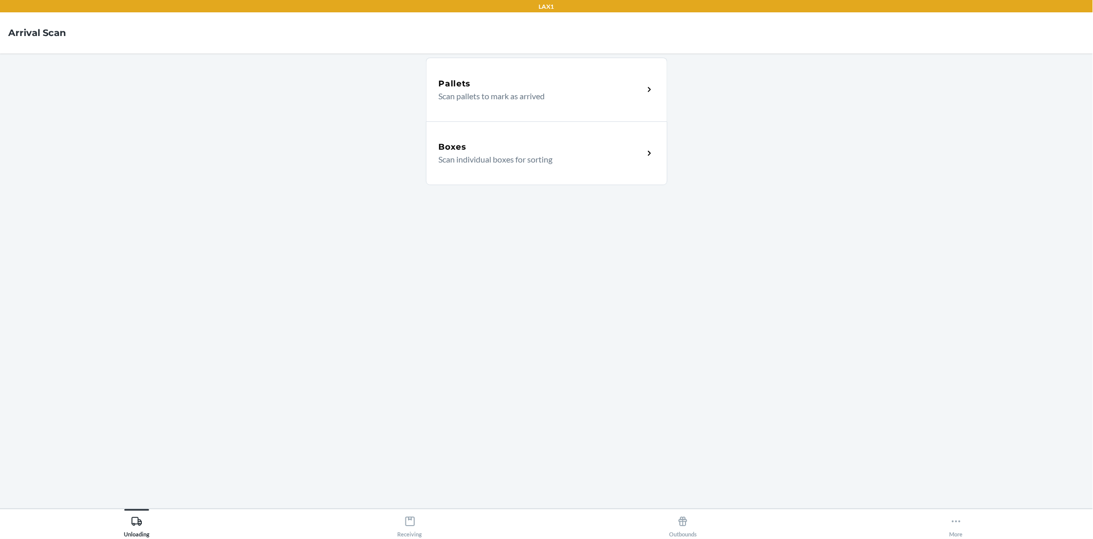
click at [638, 160] on div "Boxes Scan individual boxes for sorting" at bounding box center [541, 153] width 205 height 25
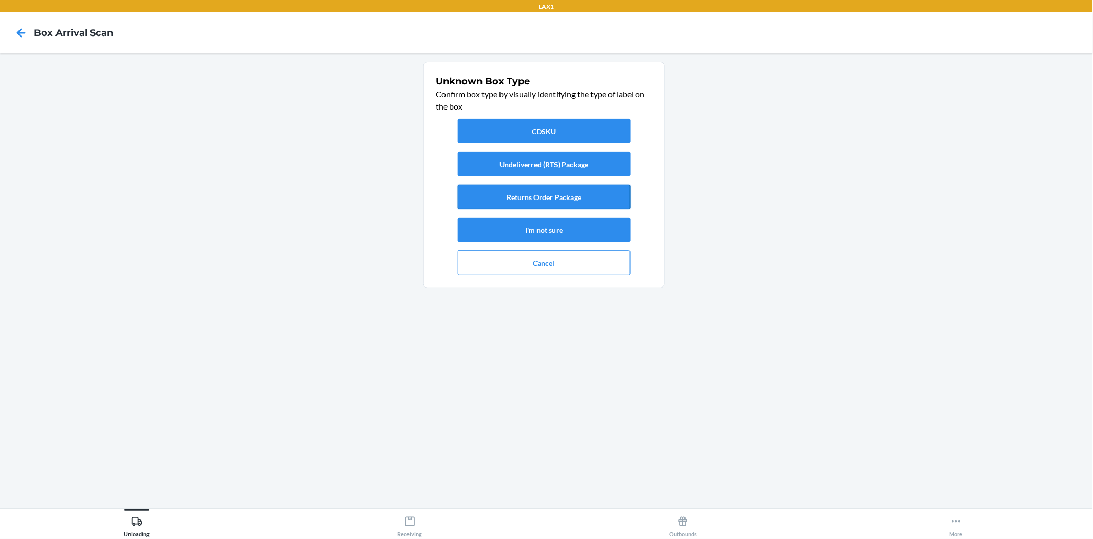
click at [607, 191] on button "Returns Order Package" at bounding box center [544, 197] width 173 height 25
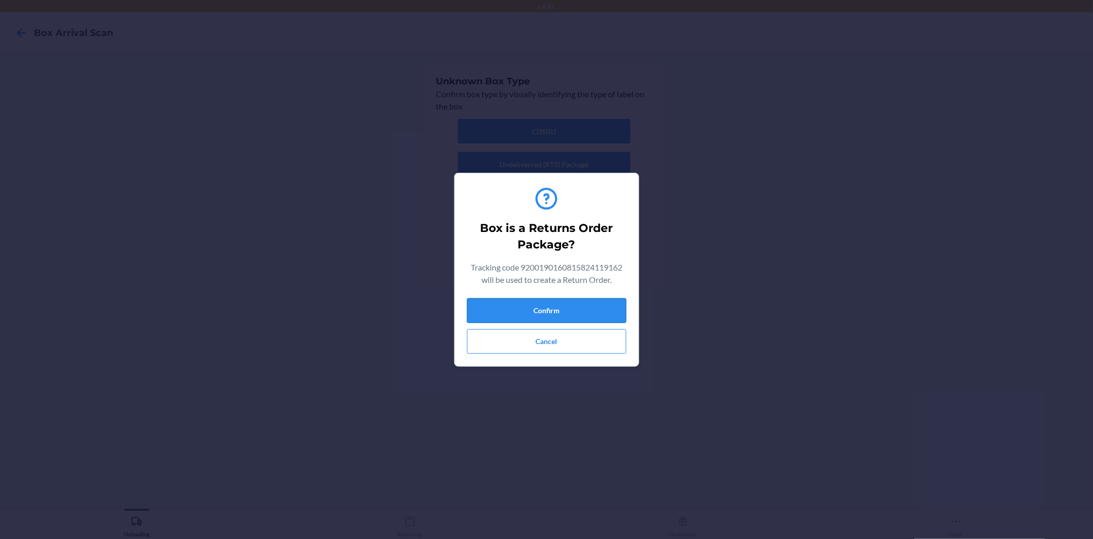
click at [572, 306] on button "Confirm" at bounding box center [546, 310] width 159 height 25
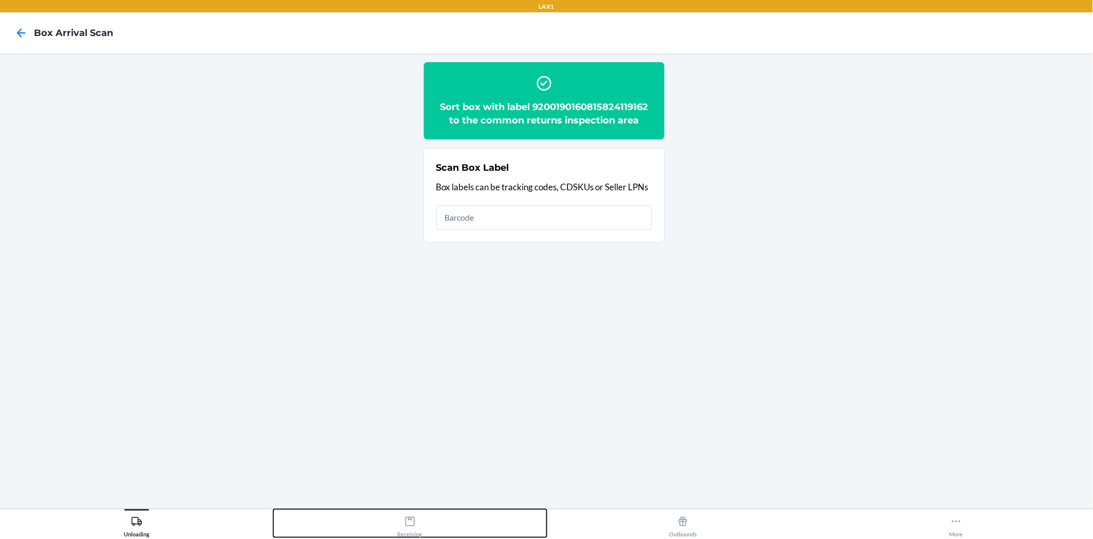
click at [407, 526] on icon at bounding box center [409, 521] width 9 height 9
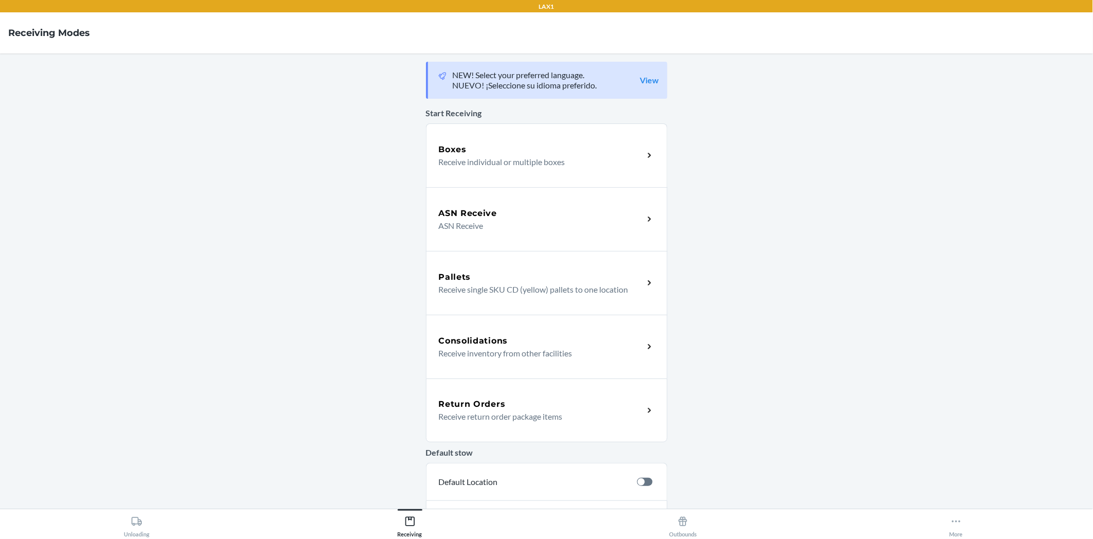
click at [646, 407] on icon at bounding box center [650, 410] width 12 height 12
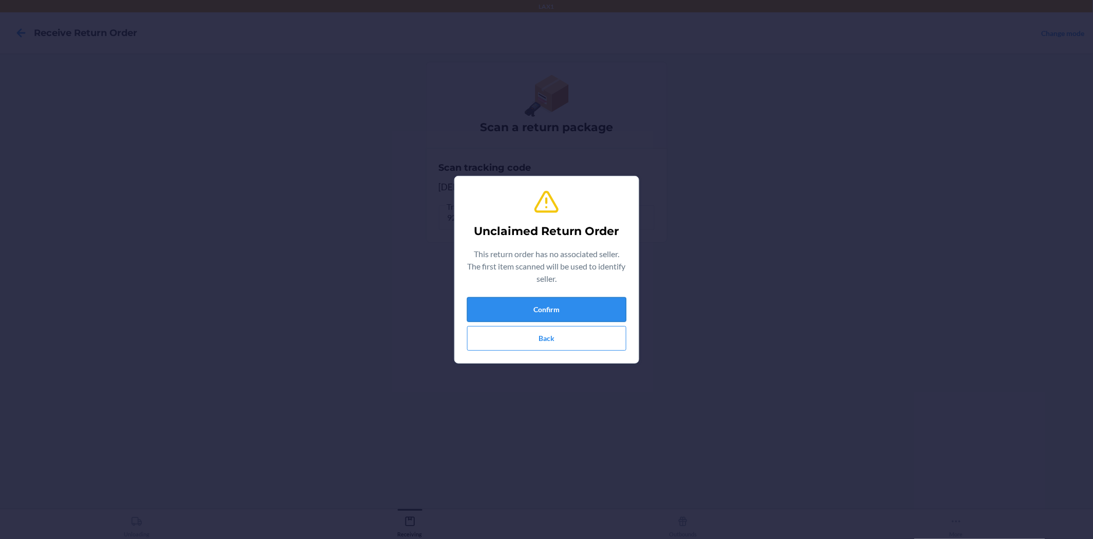
click at [615, 310] on button "Confirm" at bounding box center [546, 309] width 159 height 25
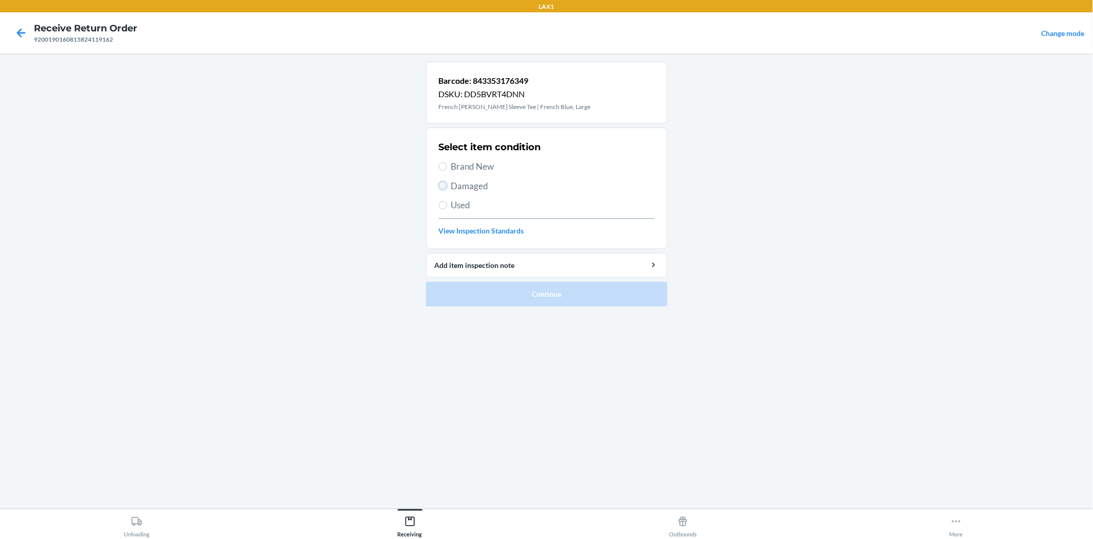
click at [441, 184] on input "Damaged" at bounding box center [443, 185] width 8 height 8
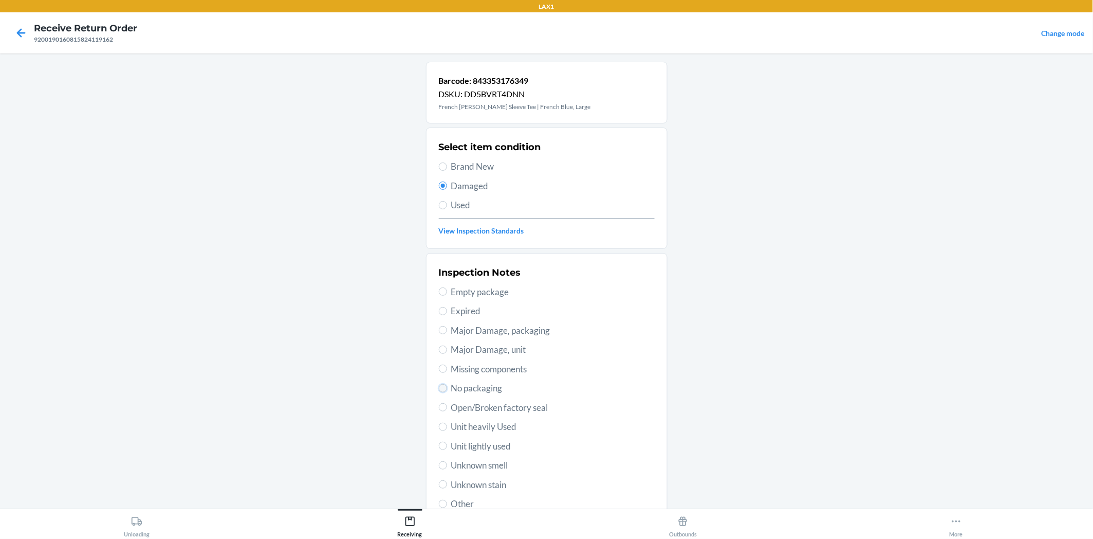
click at [439, 388] on input "No packaging" at bounding box center [443, 388] width 8 height 8
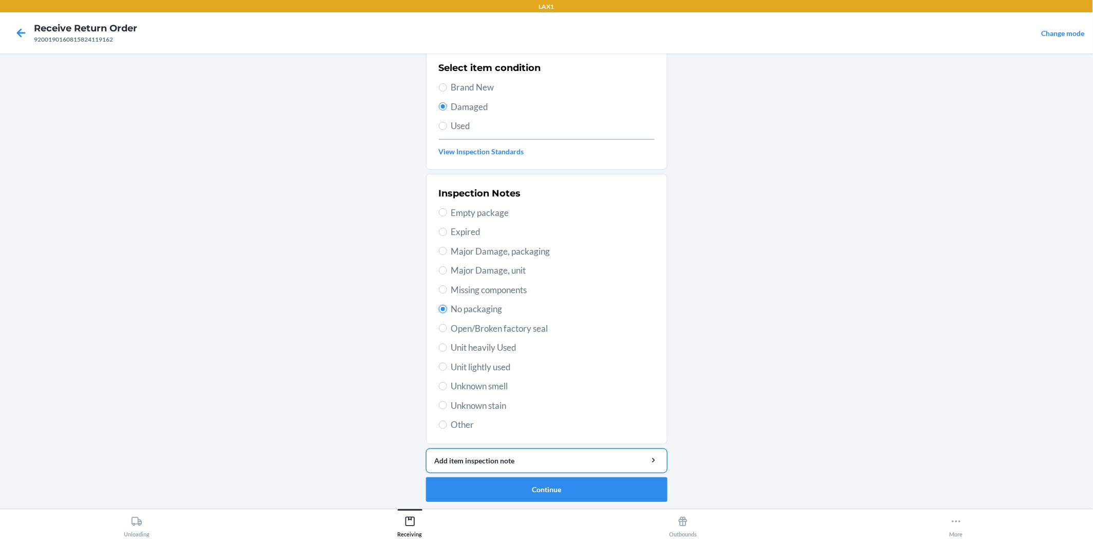
scroll to position [80, 0]
click at [509, 487] on button "Continue" at bounding box center [547, 488] width 242 height 25
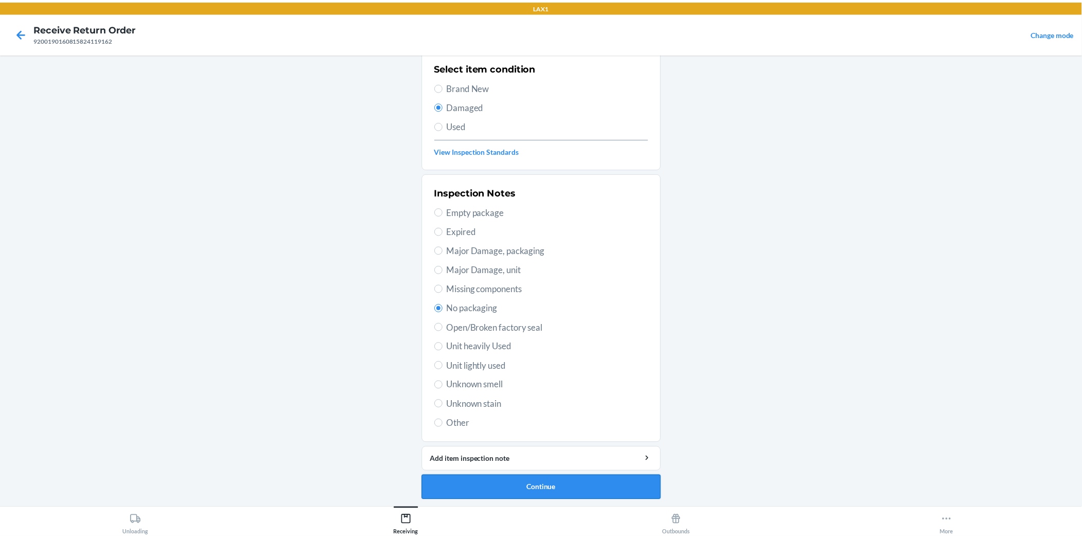
scroll to position [0, 0]
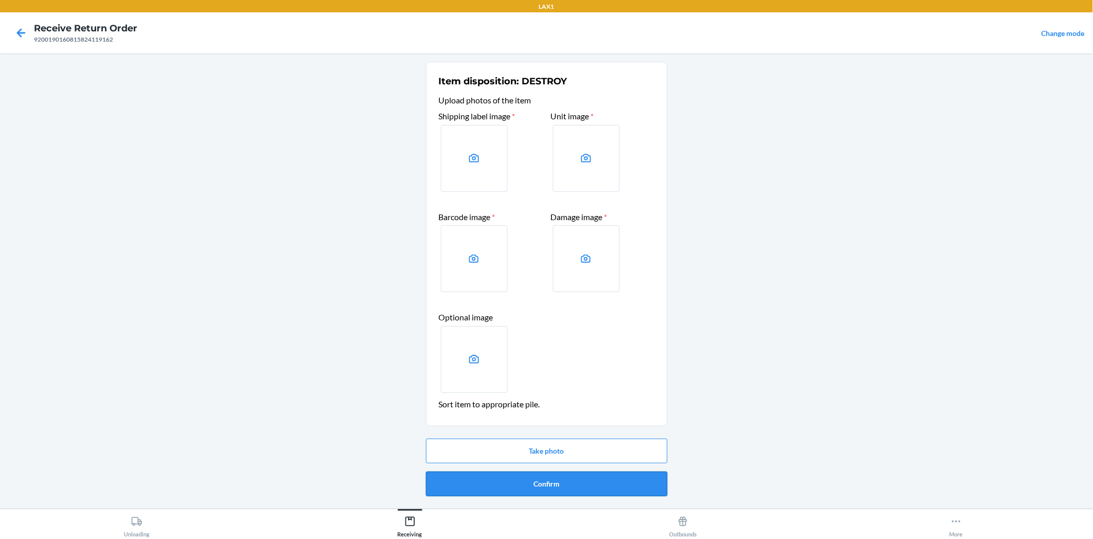
click at [515, 476] on button "Confirm" at bounding box center [547, 483] width 242 height 25
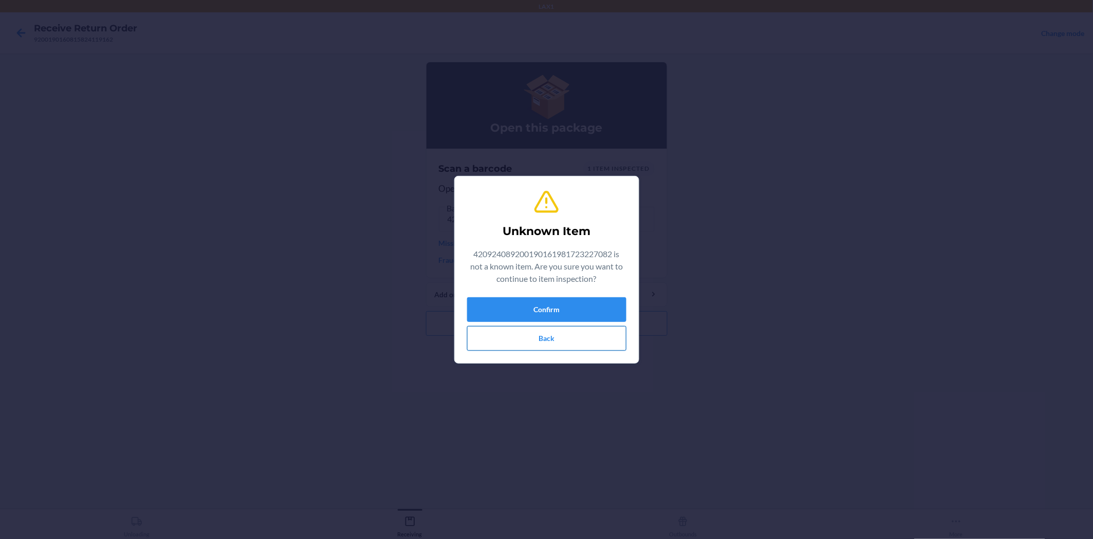
click at [564, 338] on button "Back" at bounding box center [546, 338] width 159 height 25
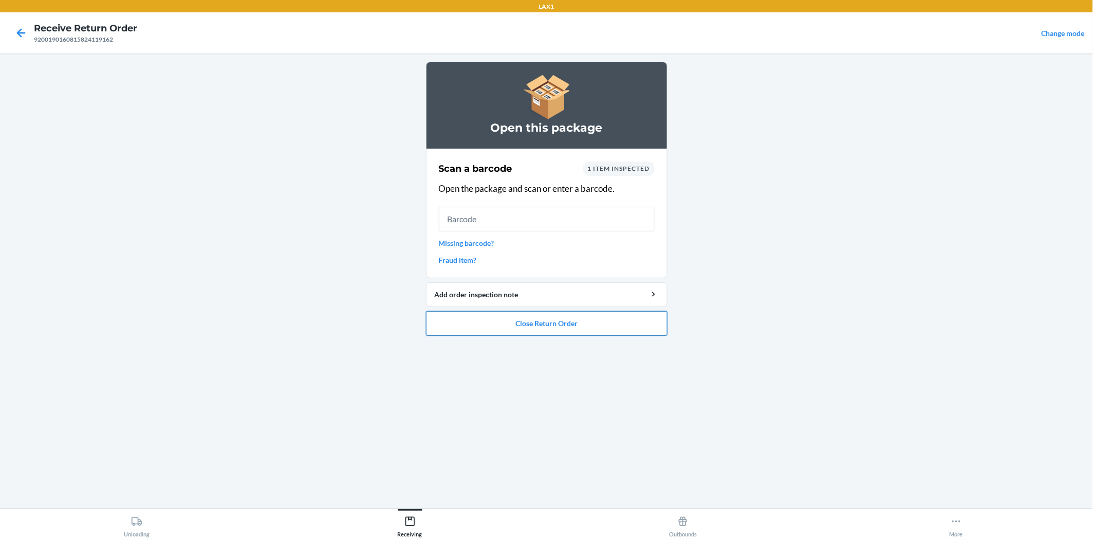
click at [607, 317] on button "Close Return Order" at bounding box center [547, 323] width 242 height 25
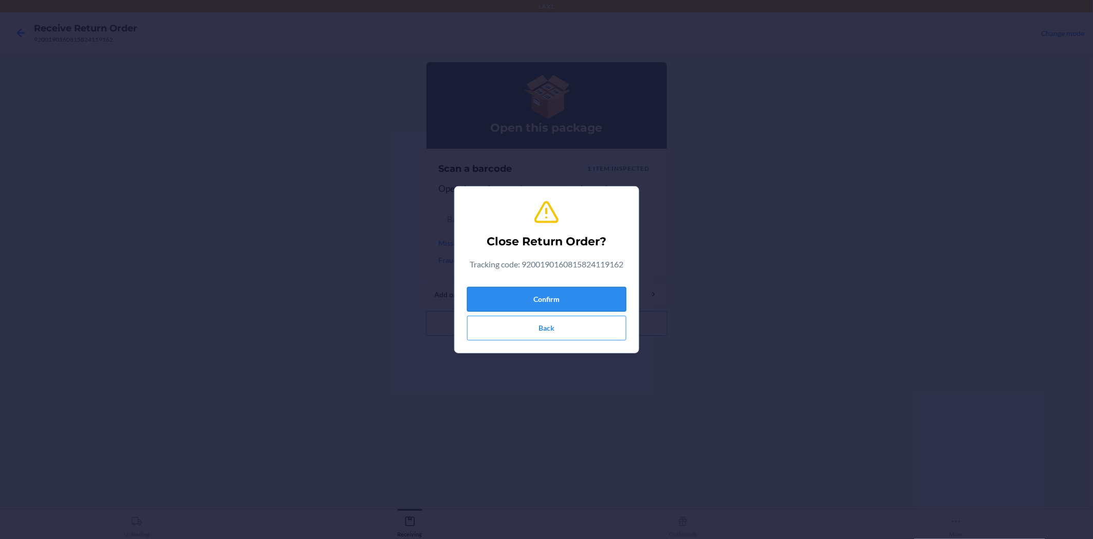
click at [593, 295] on button "Confirm" at bounding box center [546, 299] width 159 height 25
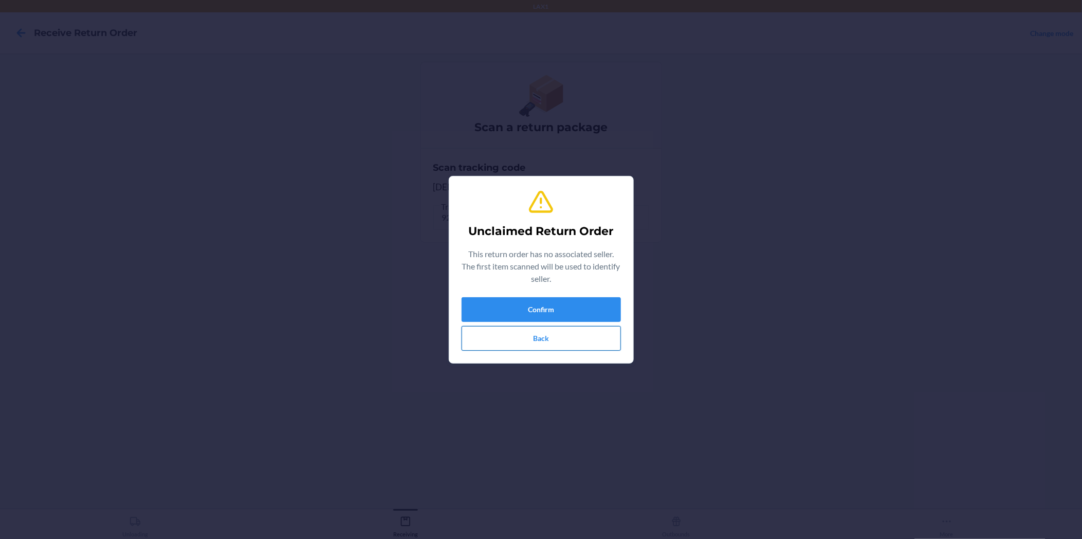
click at [469, 351] on div "Unclaimed Return Order This return order has no associated seller. The first it…" at bounding box center [541, 270] width 159 height 170
click at [525, 335] on button "Back" at bounding box center [541, 338] width 159 height 25
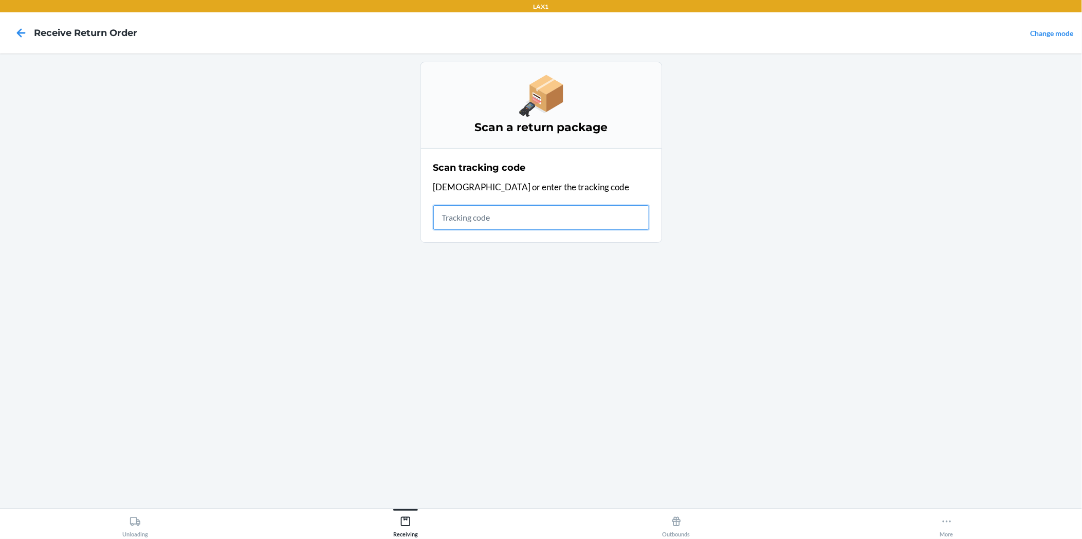
click at [459, 213] on input "text" at bounding box center [541, 217] width 216 height 25
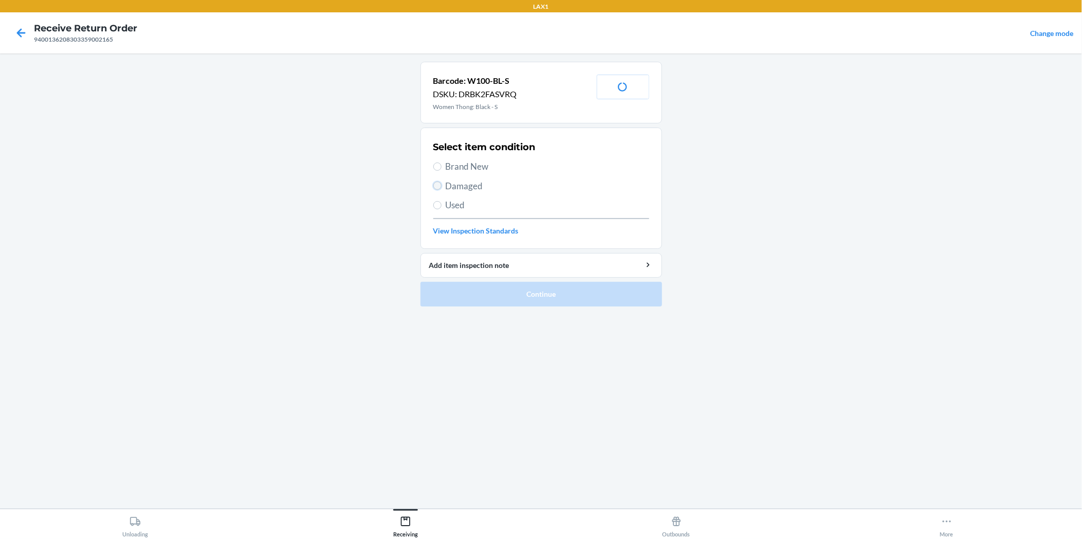
click at [436, 187] on input "Damaged" at bounding box center [437, 185] width 8 height 8
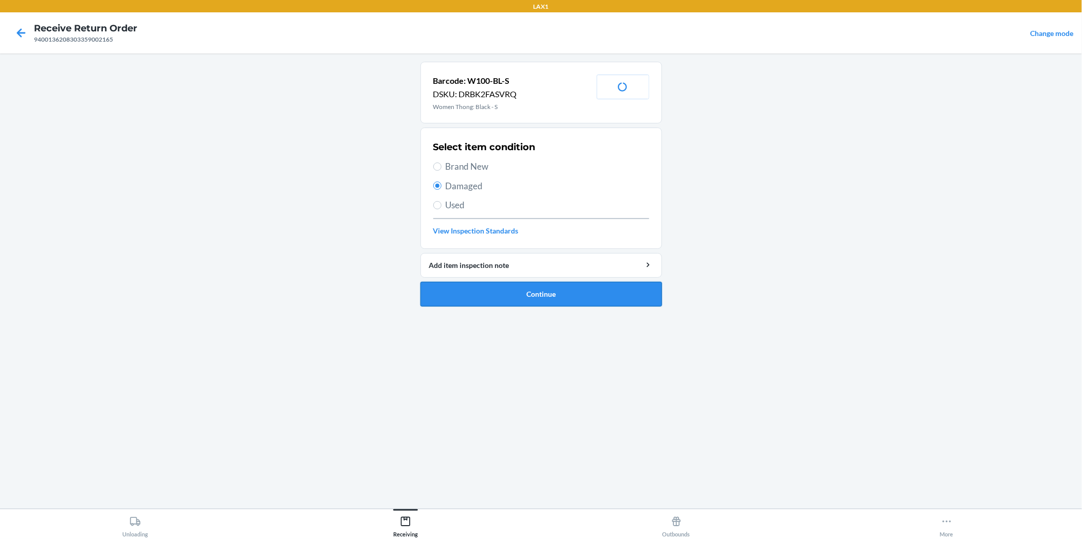
click at [455, 291] on button "Continue" at bounding box center [541, 294] width 242 height 25
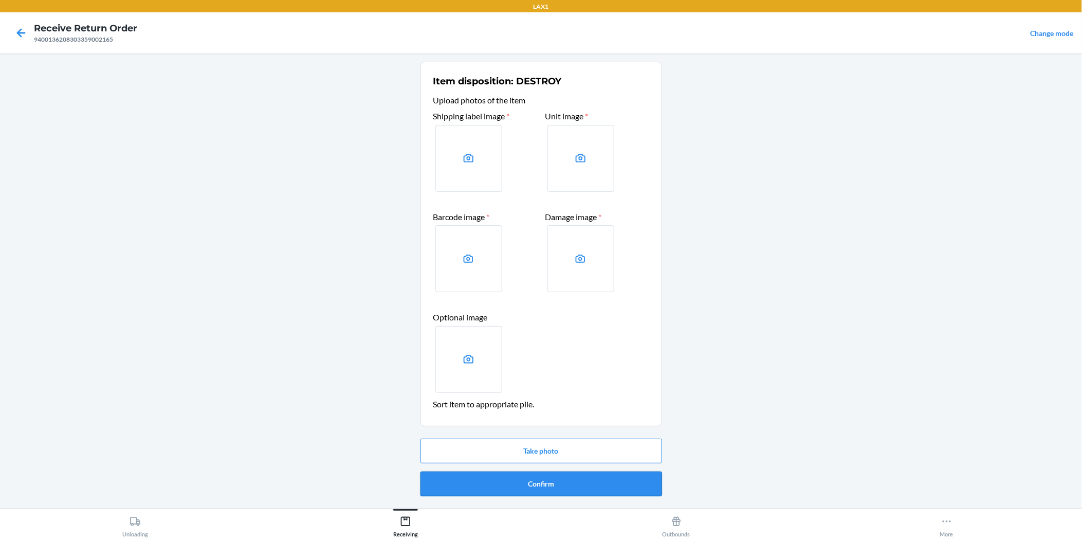
click at [525, 494] on div "Take photo Confirm" at bounding box center [541, 467] width 242 height 66
click at [524, 485] on button "Confirm" at bounding box center [541, 483] width 242 height 25
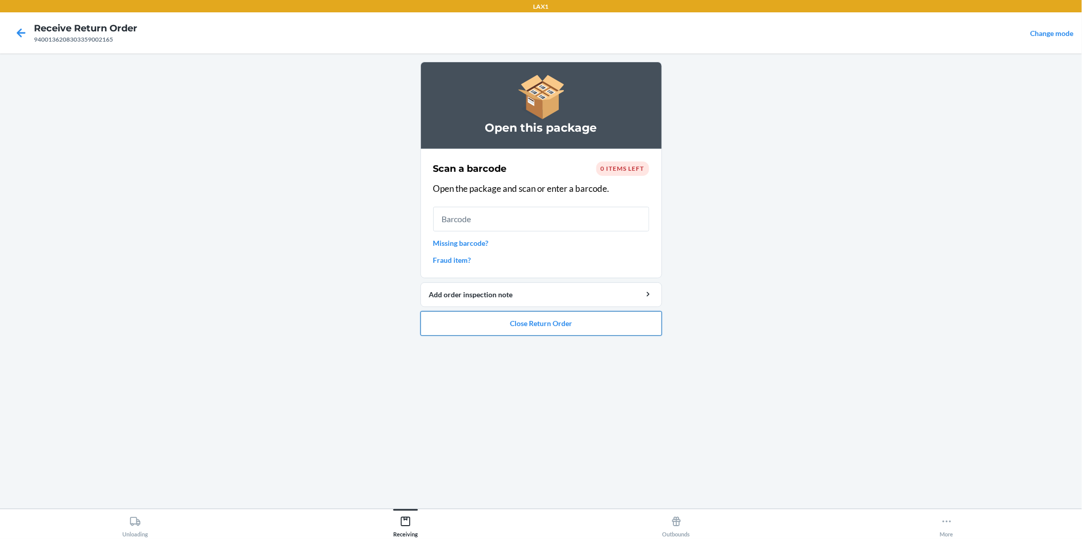
click at [647, 324] on button "Close Return Order" at bounding box center [541, 323] width 242 height 25
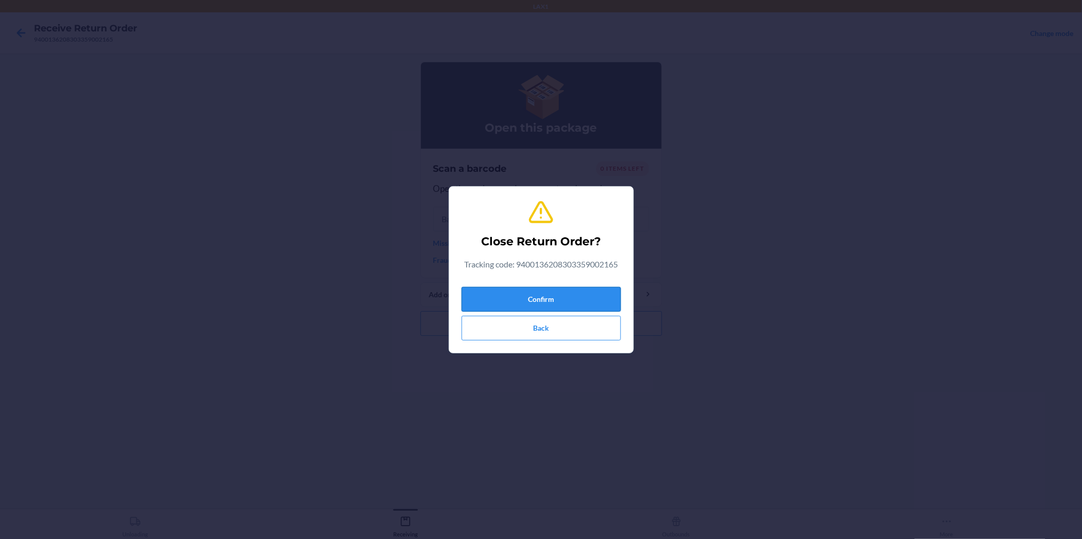
click at [595, 289] on button "Confirm" at bounding box center [541, 299] width 159 height 25
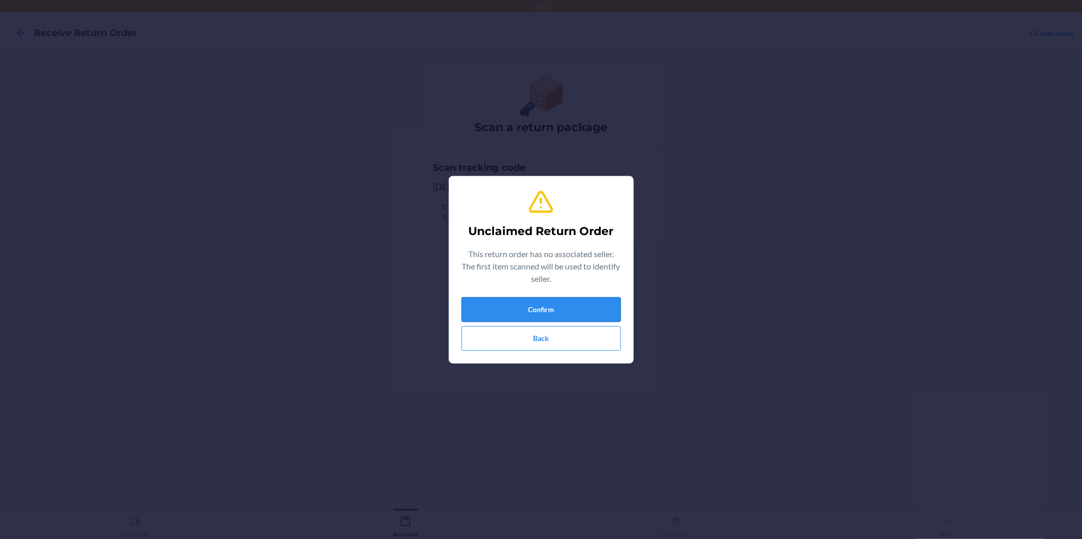
click at [567, 306] on button "Confirm" at bounding box center [541, 309] width 159 height 25
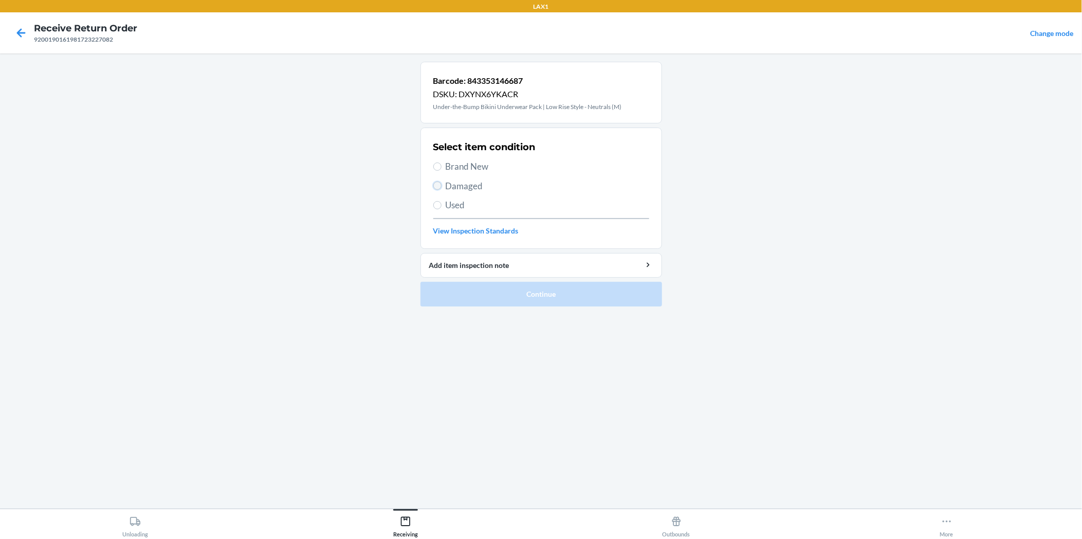
click at [438, 183] on input "Damaged" at bounding box center [437, 185] width 8 height 8
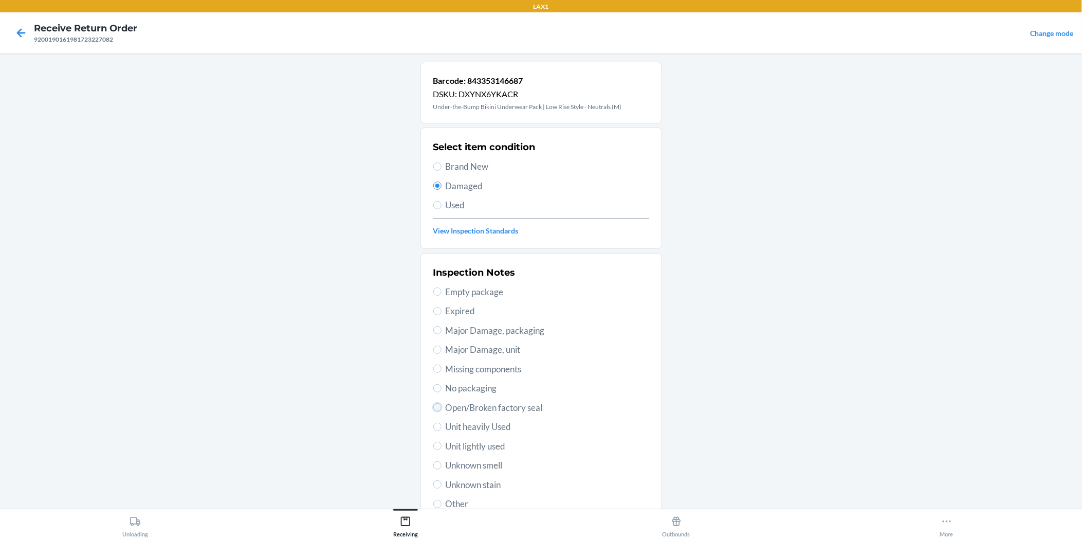
click at [434, 409] on input "Open/Broken factory seal" at bounding box center [437, 407] width 8 height 8
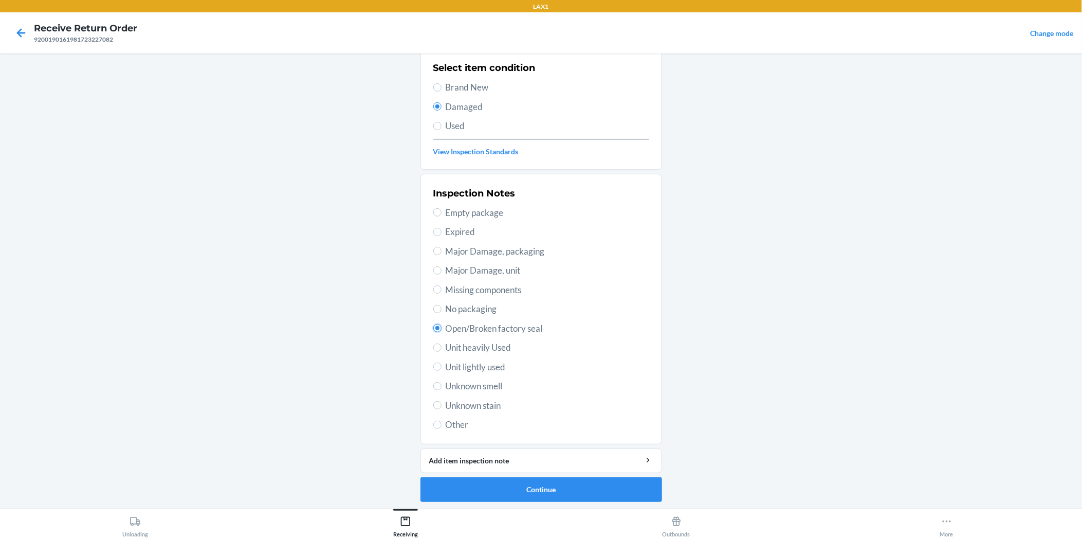
scroll to position [80, 0]
click at [569, 480] on button "Continue" at bounding box center [541, 488] width 242 height 25
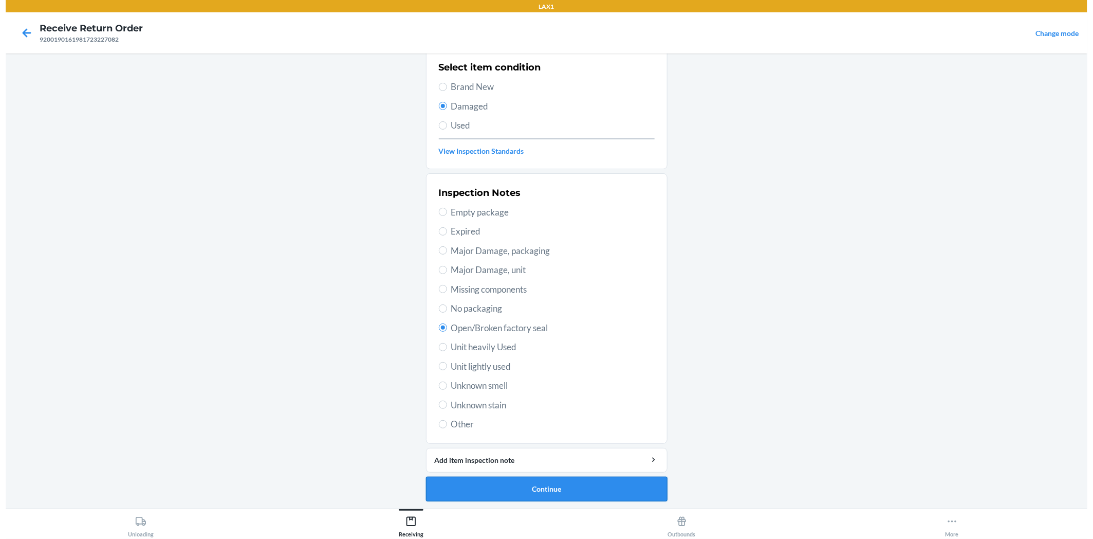
scroll to position [0, 0]
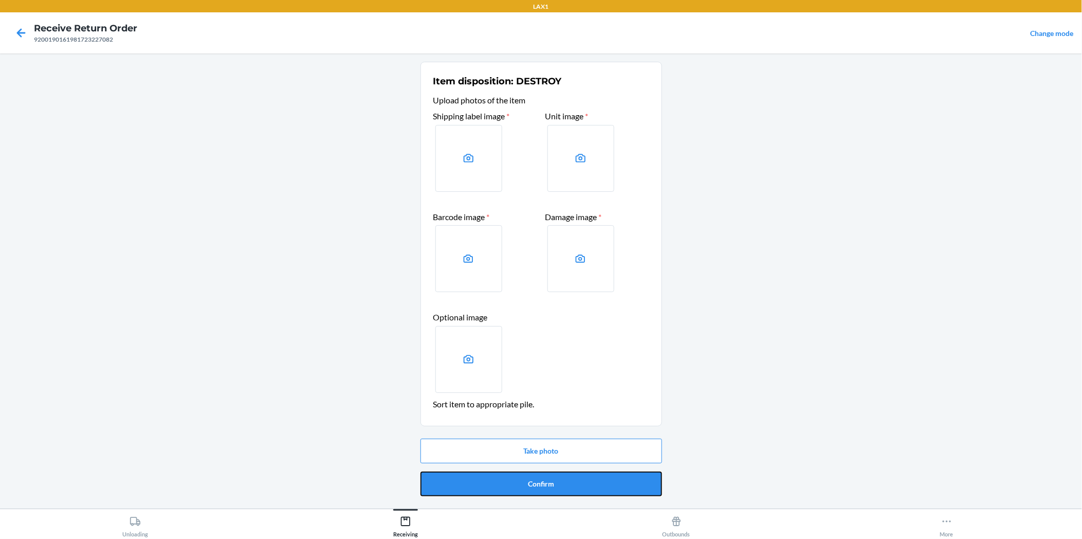
click at [569, 480] on button "Confirm" at bounding box center [541, 483] width 242 height 25
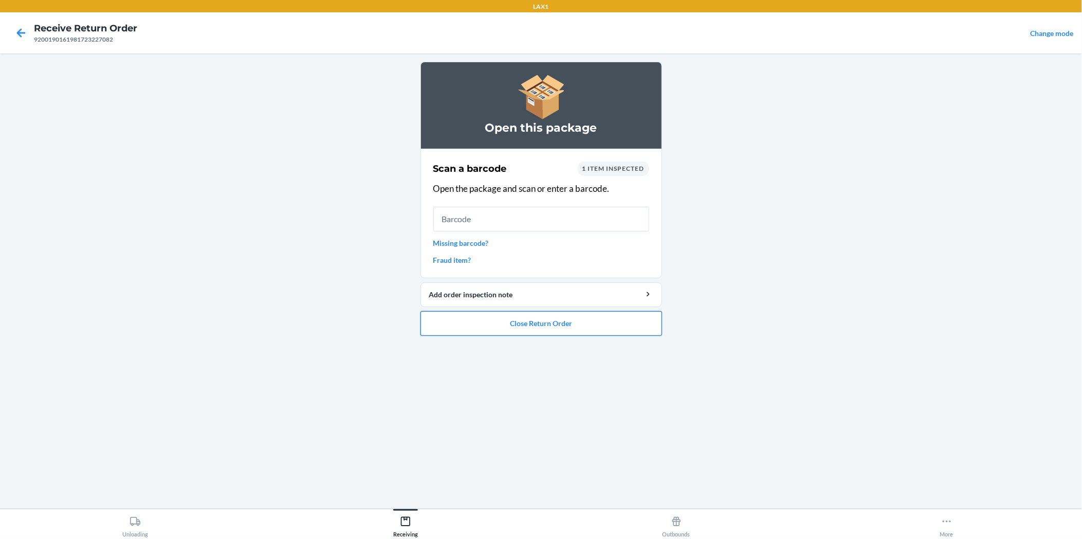
click at [628, 322] on button "Close Return Order" at bounding box center [541, 323] width 242 height 25
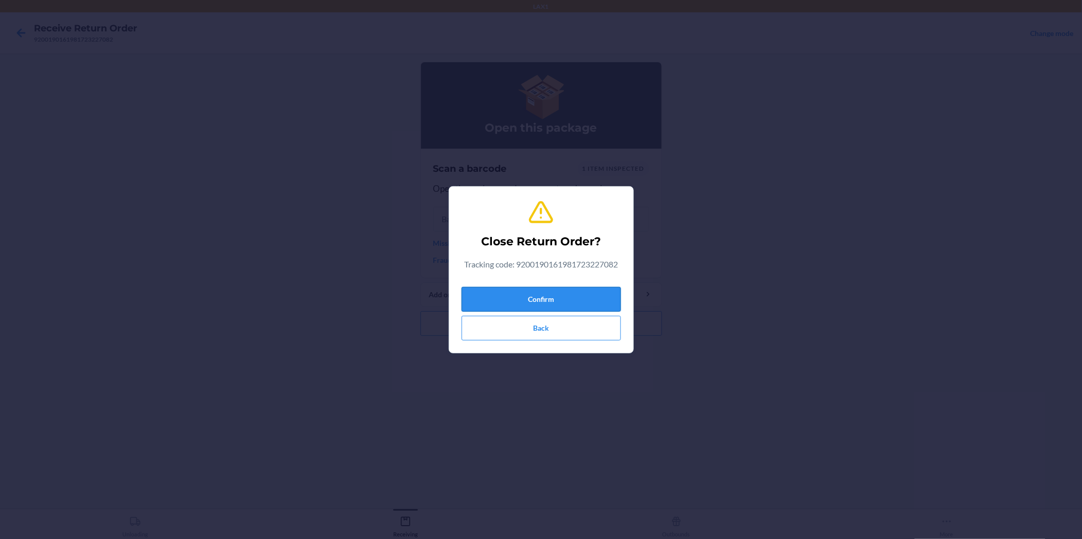
click at [610, 291] on button "Confirm" at bounding box center [541, 299] width 159 height 25
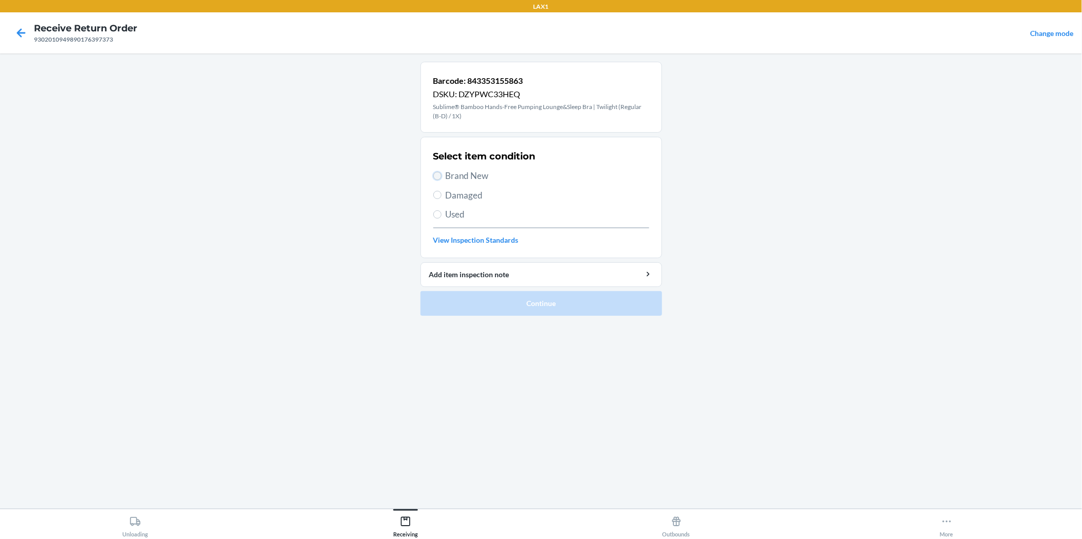
click at [437, 174] on input "Brand New" at bounding box center [437, 176] width 8 height 8
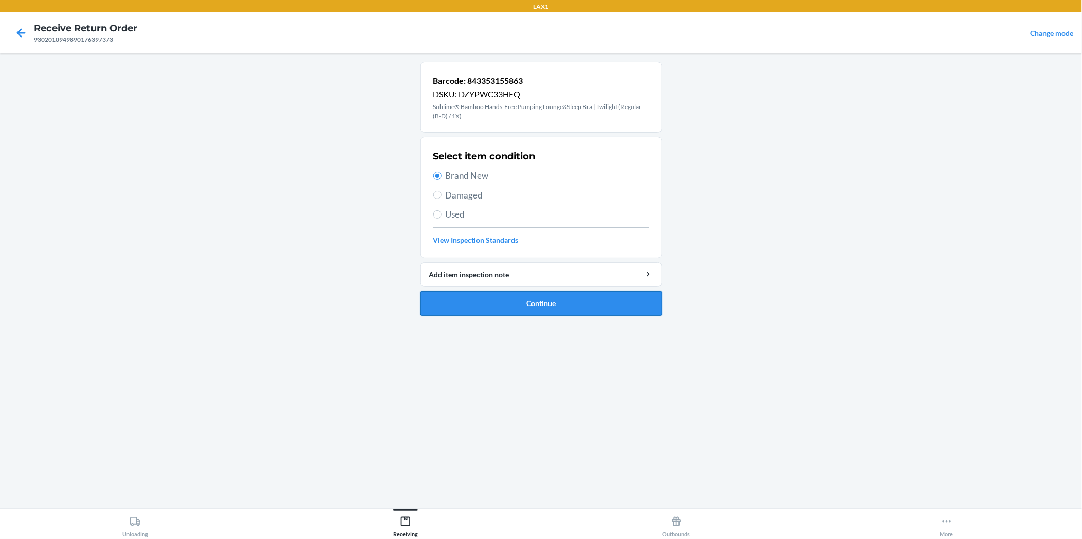
click at [475, 291] on button "Continue" at bounding box center [541, 303] width 242 height 25
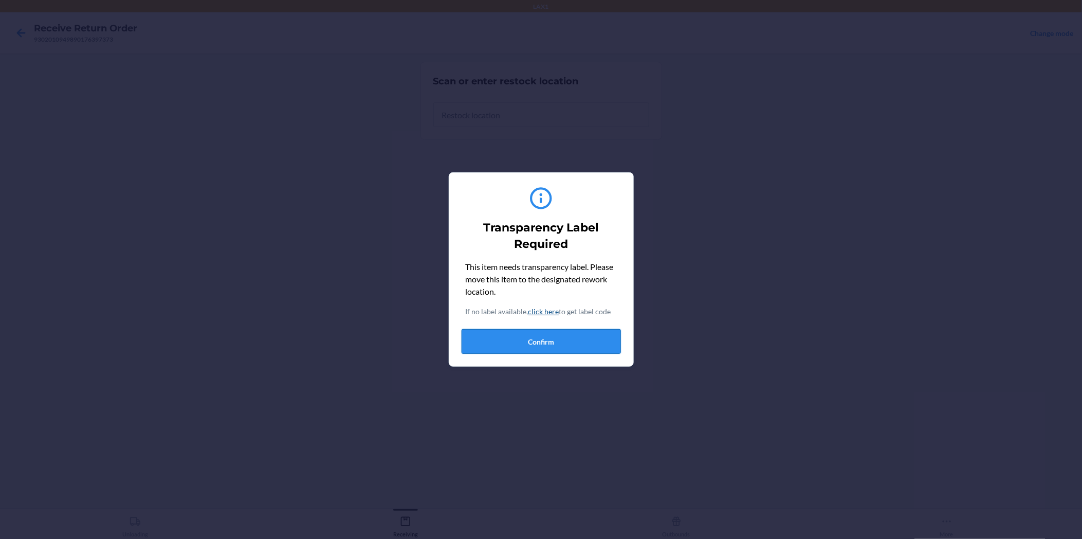
click at [551, 348] on button "Confirm" at bounding box center [541, 341] width 159 height 25
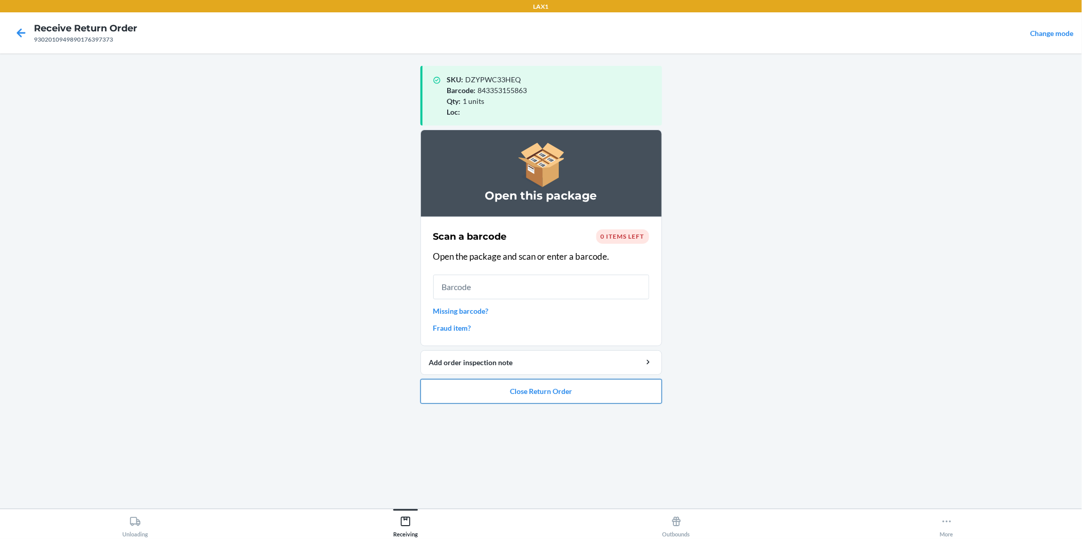
click at [633, 394] on button "Close Return Order" at bounding box center [541, 391] width 242 height 25
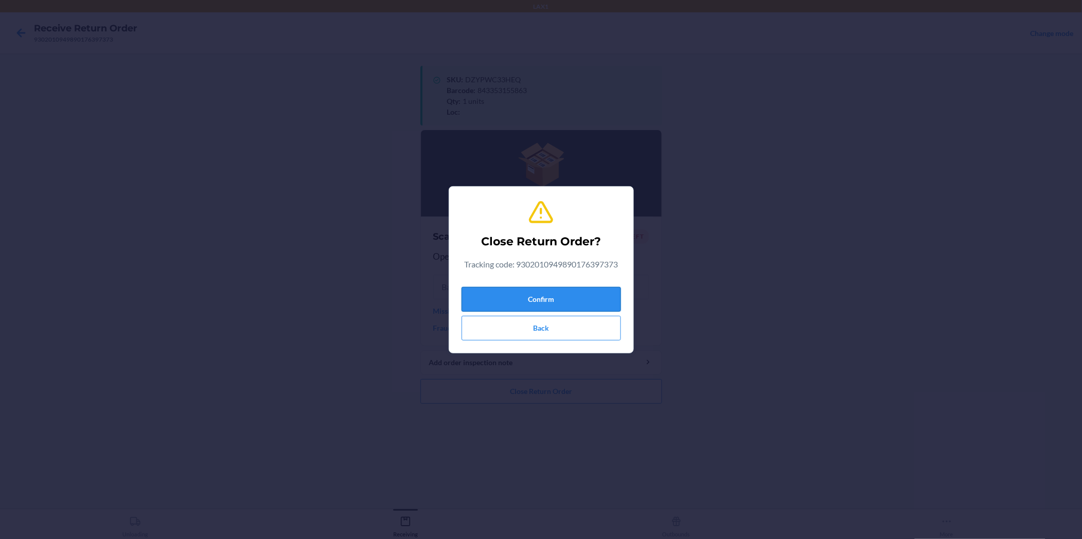
click at [601, 301] on button "Confirm" at bounding box center [541, 299] width 159 height 25
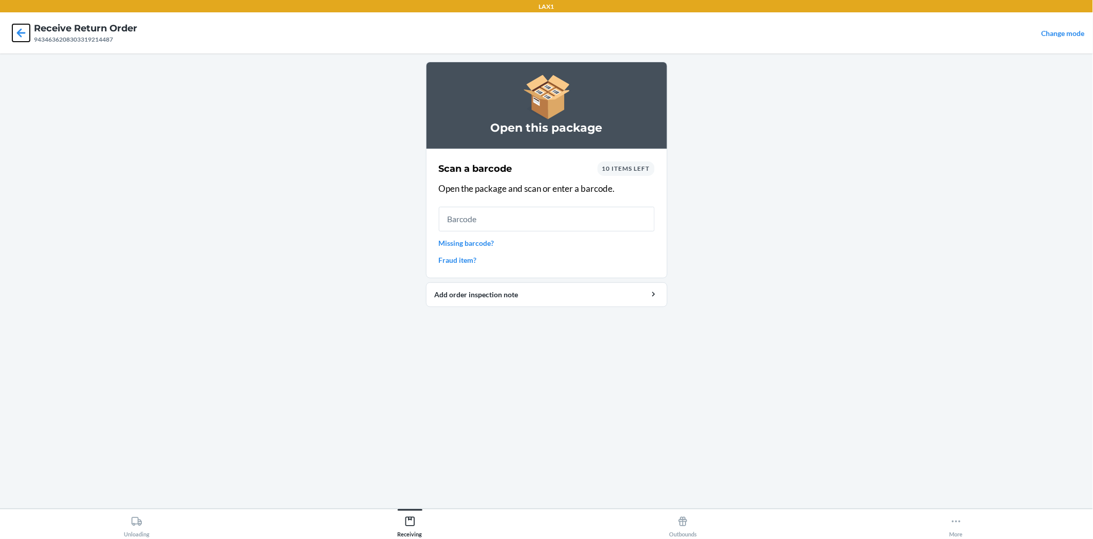
click at [17, 27] on icon at bounding box center [20, 32] width 17 height 17
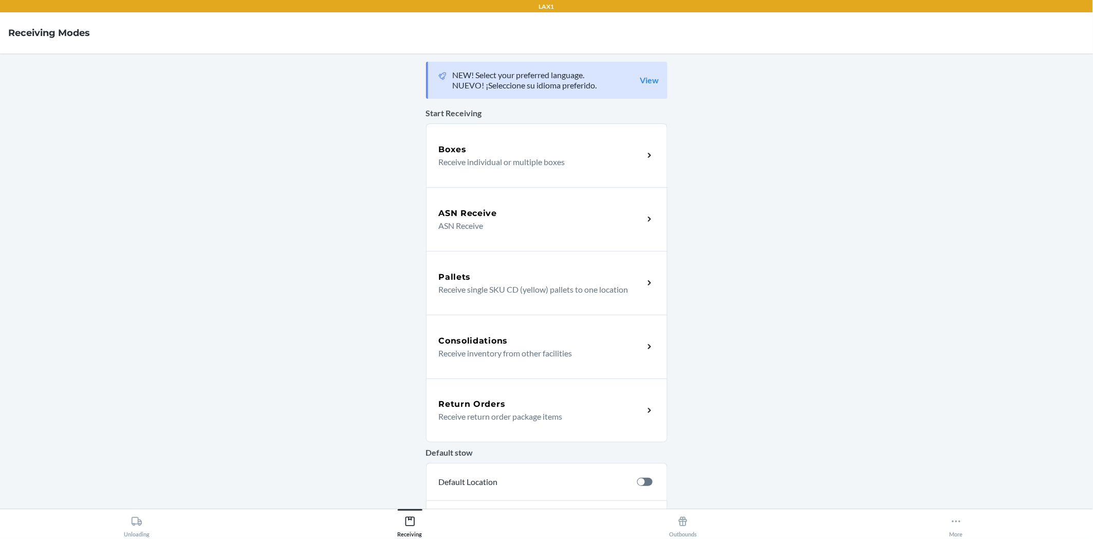
click at [639, 421] on div "Return Orders Receive return order package items" at bounding box center [547, 410] width 242 height 64
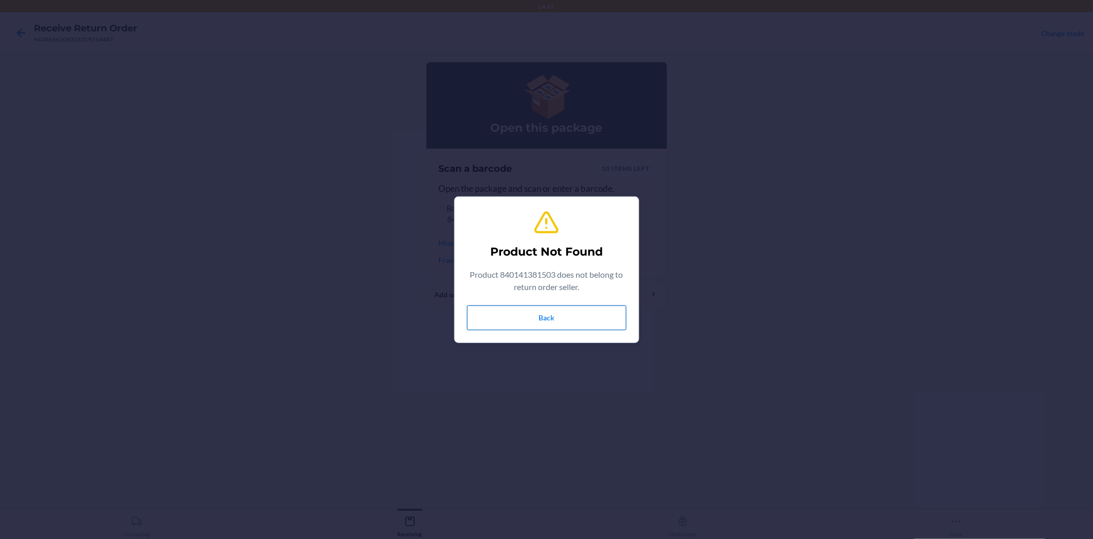
click at [592, 320] on button "Back" at bounding box center [546, 317] width 159 height 25
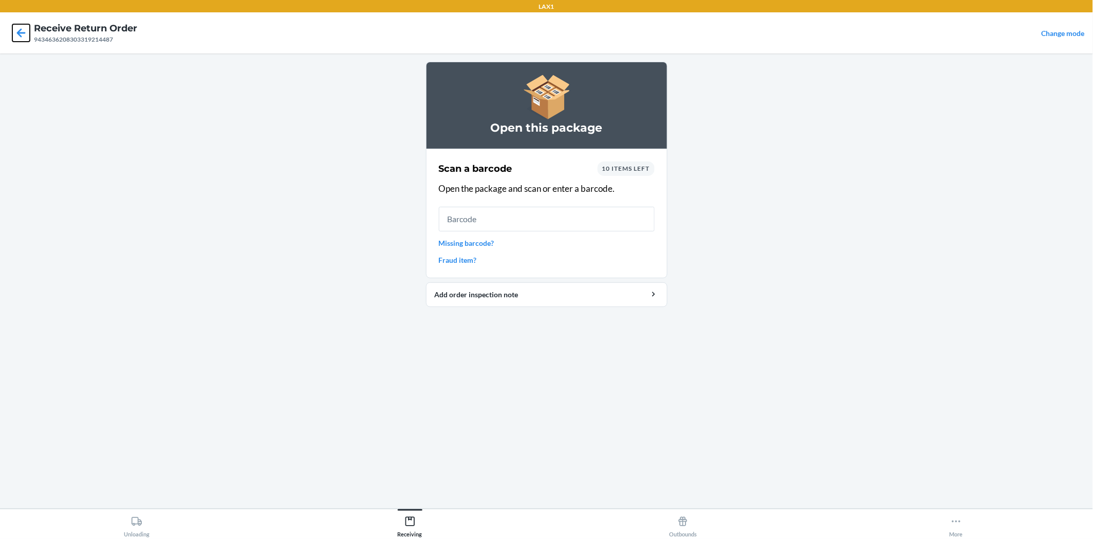
click at [19, 27] on icon at bounding box center [20, 32] width 17 height 17
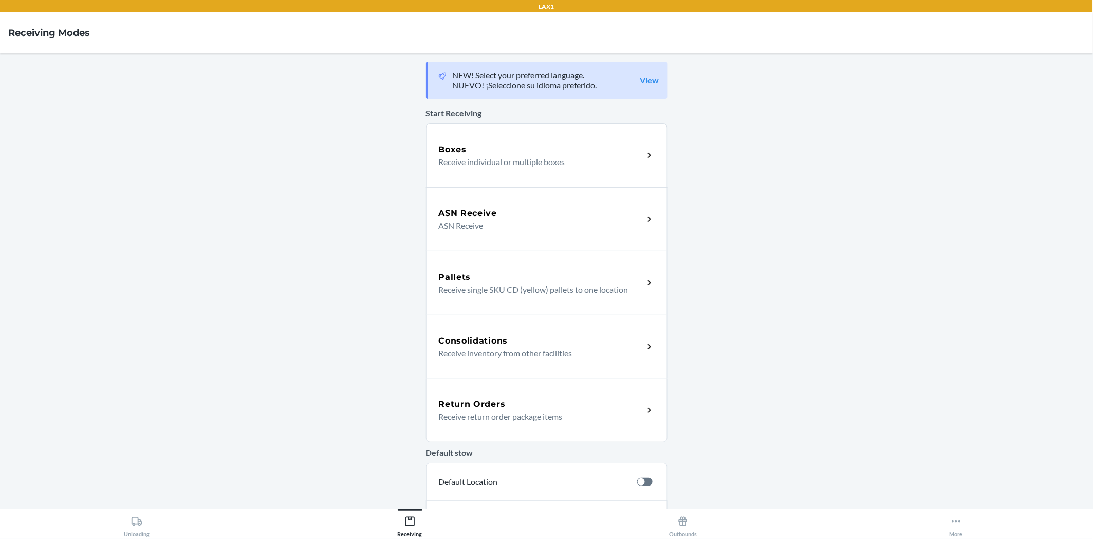
click at [650, 424] on div "Return Orders Receive return order package items" at bounding box center [547, 410] width 242 height 64
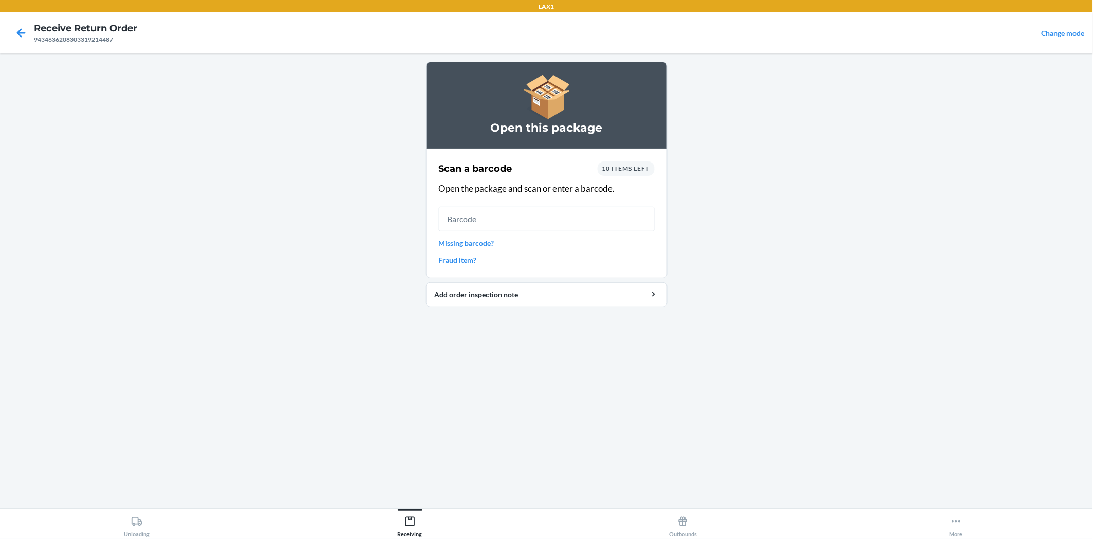
click at [478, 244] on link "Missing barcode?" at bounding box center [547, 242] width 216 height 11
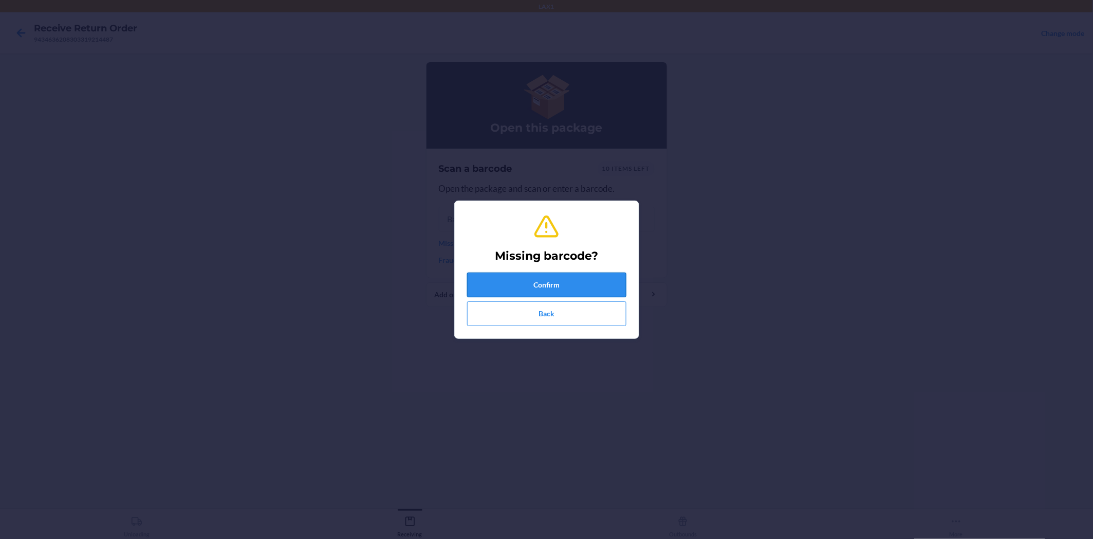
click at [514, 279] on button "Confirm" at bounding box center [546, 284] width 159 height 25
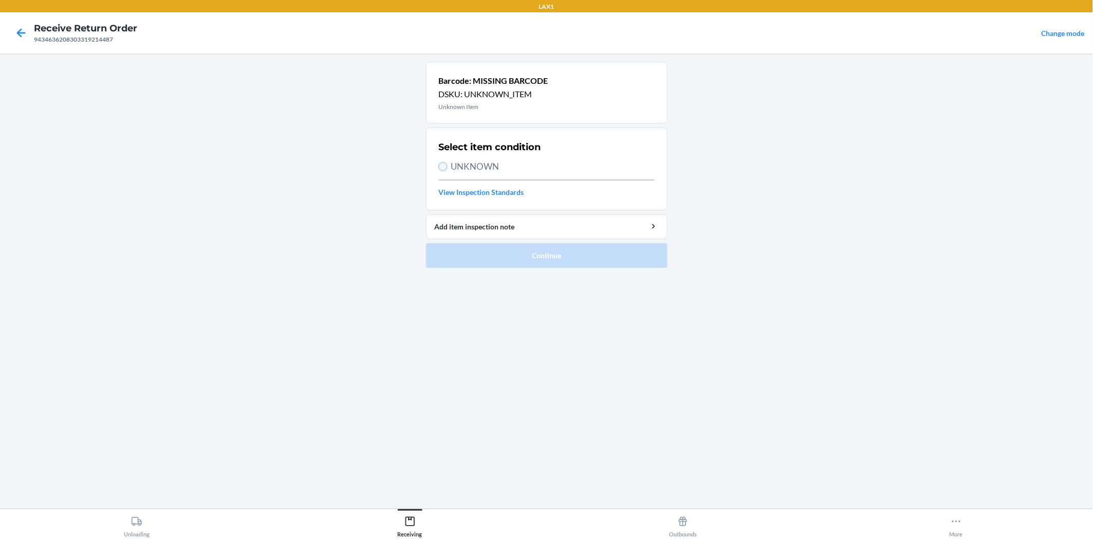
click at [440, 163] on input "UNKNOWN" at bounding box center [443, 166] width 8 height 8
click at [528, 250] on button "Continue" at bounding box center [547, 255] width 242 height 25
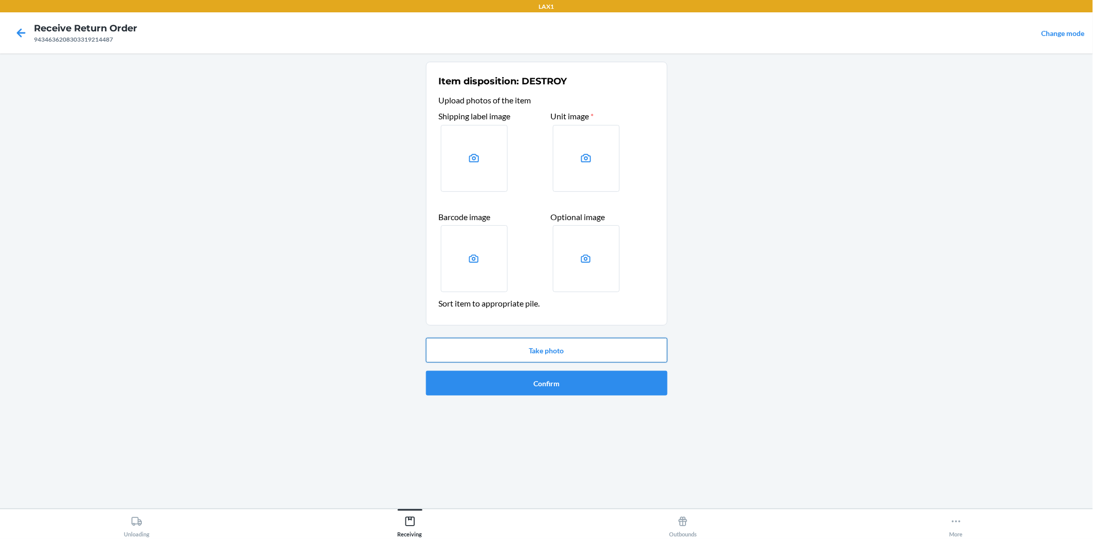
click at [610, 346] on button "Take photo" at bounding box center [547, 350] width 242 height 25
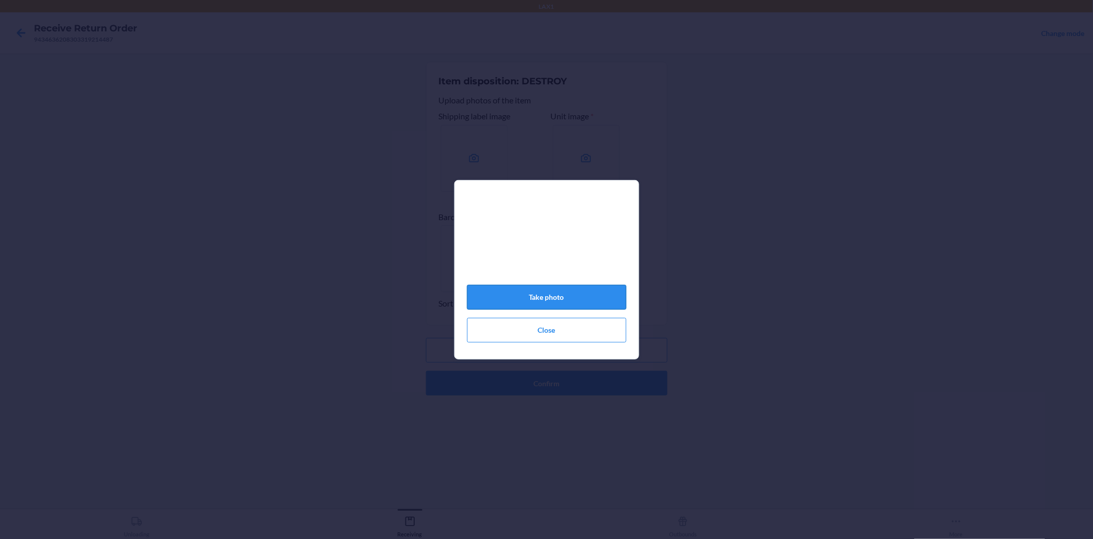
click at [573, 301] on button "Take photo" at bounding box center [546, 297] width 159 height 25
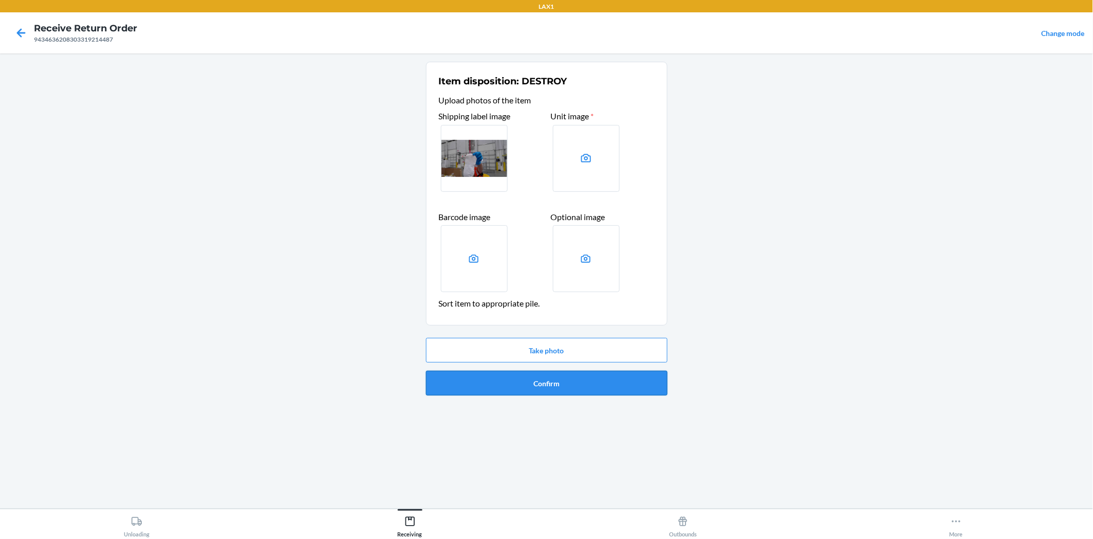
click at [571, 380] on button "Confirm" at bounding box center [547, 383] width 242 height 25
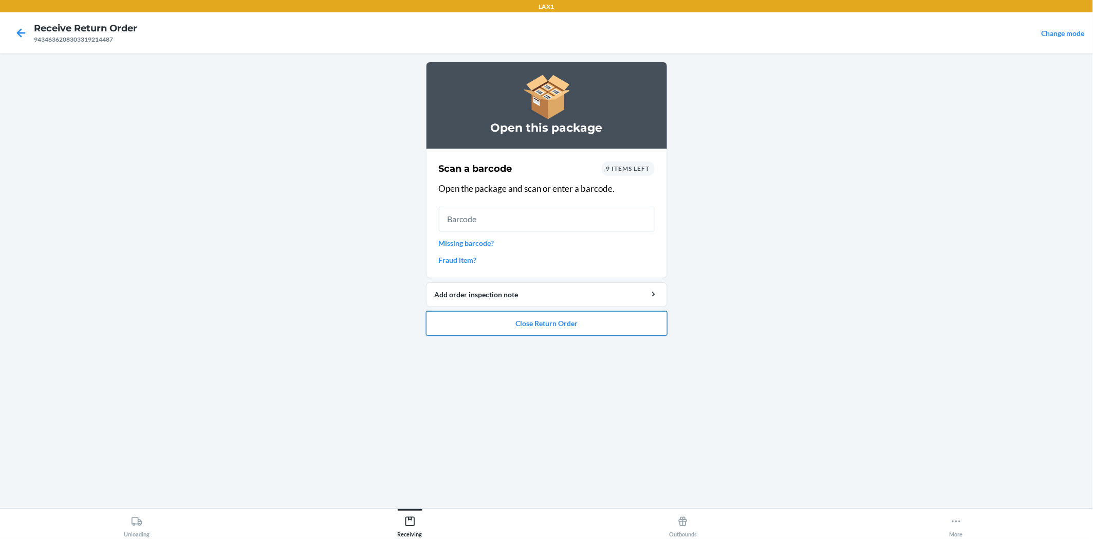
click at [594, 324] on button "Close Return Order" at bounding box center [547, 323] width 242 height 25
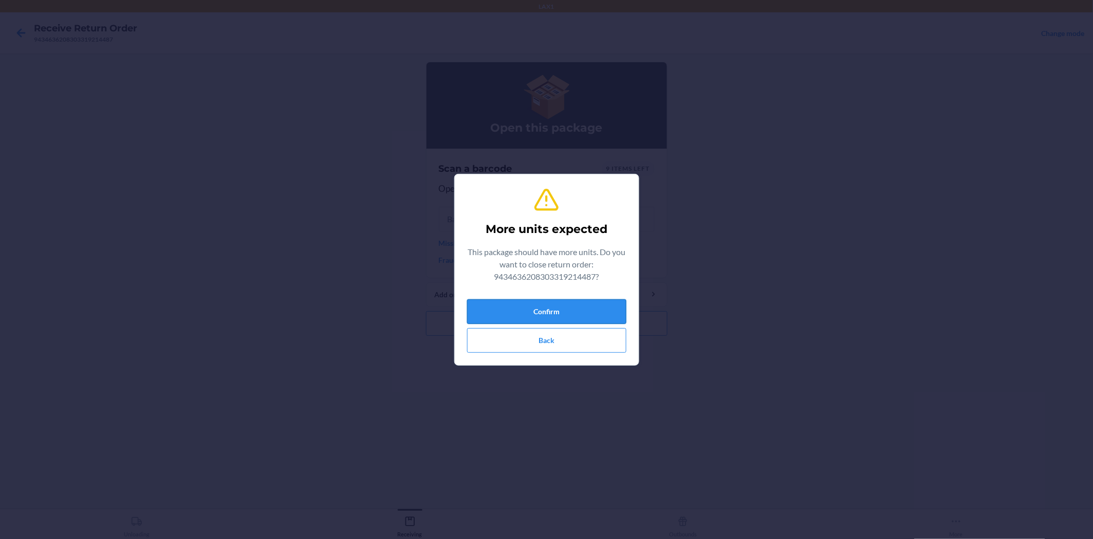
click at [585, 302] on button "Confirm" at bounding box center [546, 311] width 159 height 25
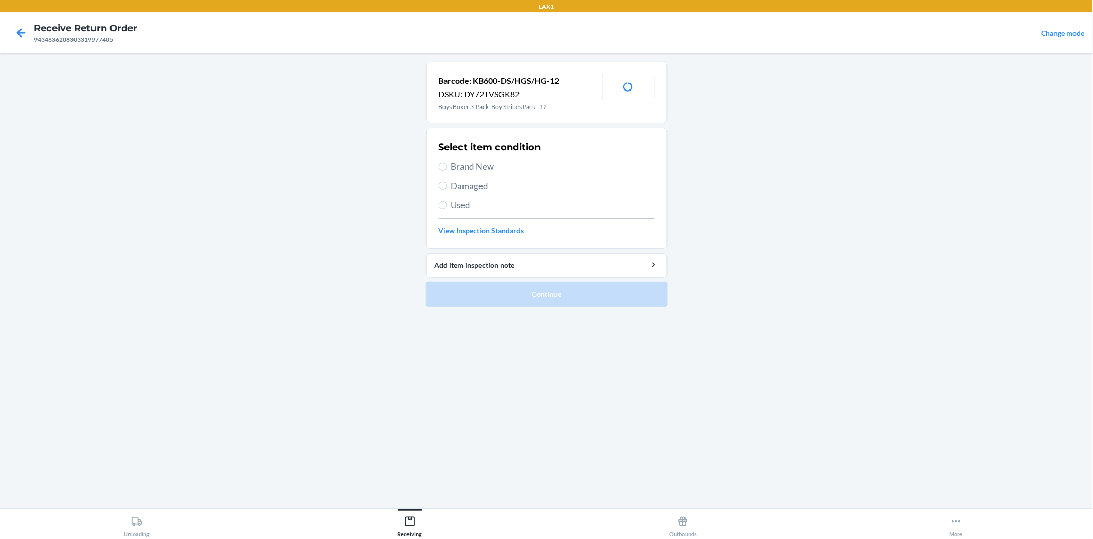
click at [442, 181] on label "Damaged" at bounding box center [547, 185] width 216 height 13
click at [442, 181] on input "Damaged" at bounding box center [443, 185] width 8 height 8
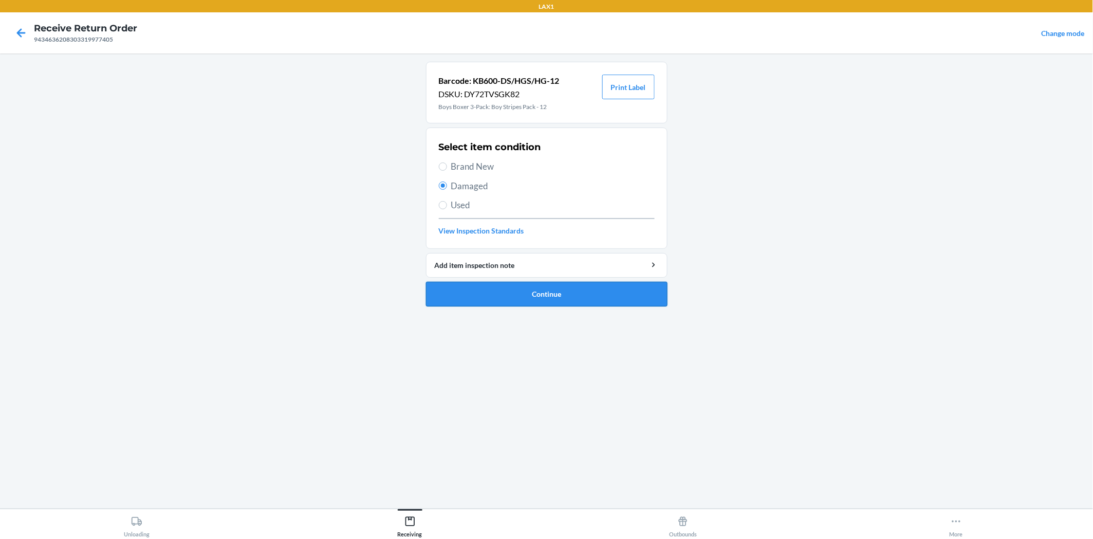
click at [487, 285] on button "Continue" at bounding box center [547, 294] width 242 height 25
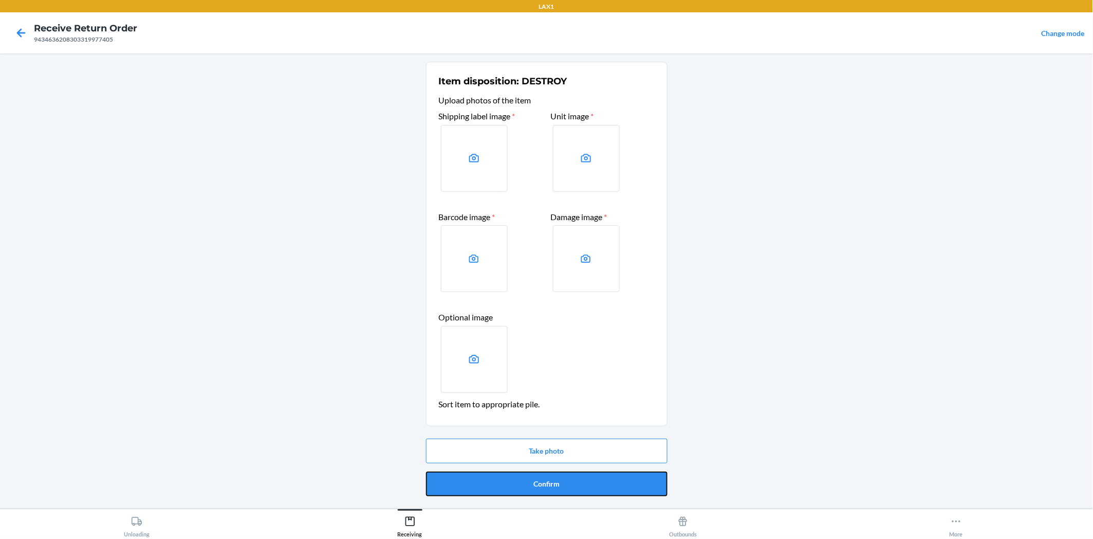
click at [528, 492] on button "Confirm" at bounding box center [547, 483] width 242 height 25
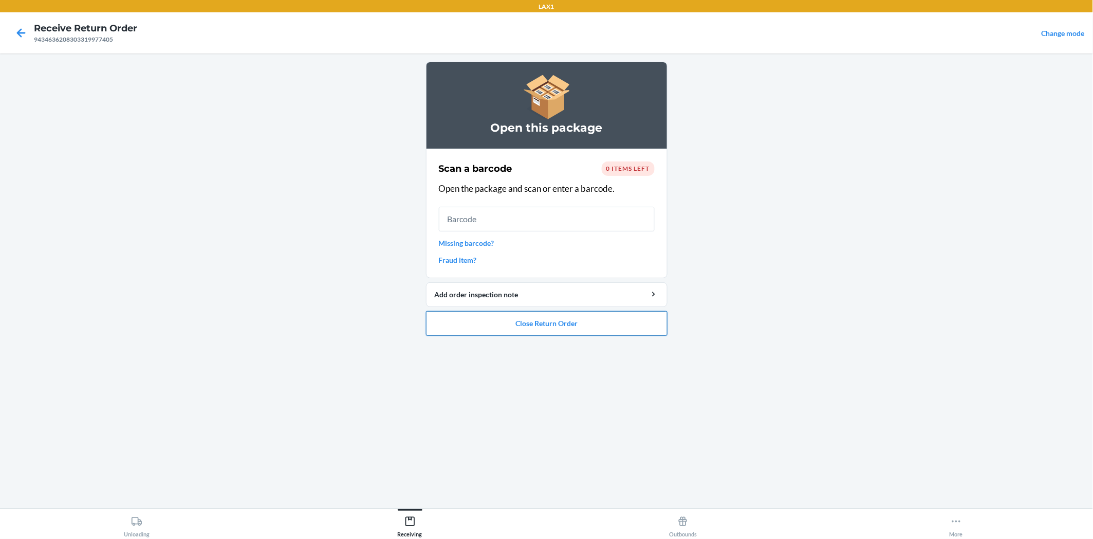
click at [636, 325] on button "Close Return Order" at bounding box center [547, 323] width 242 height 25
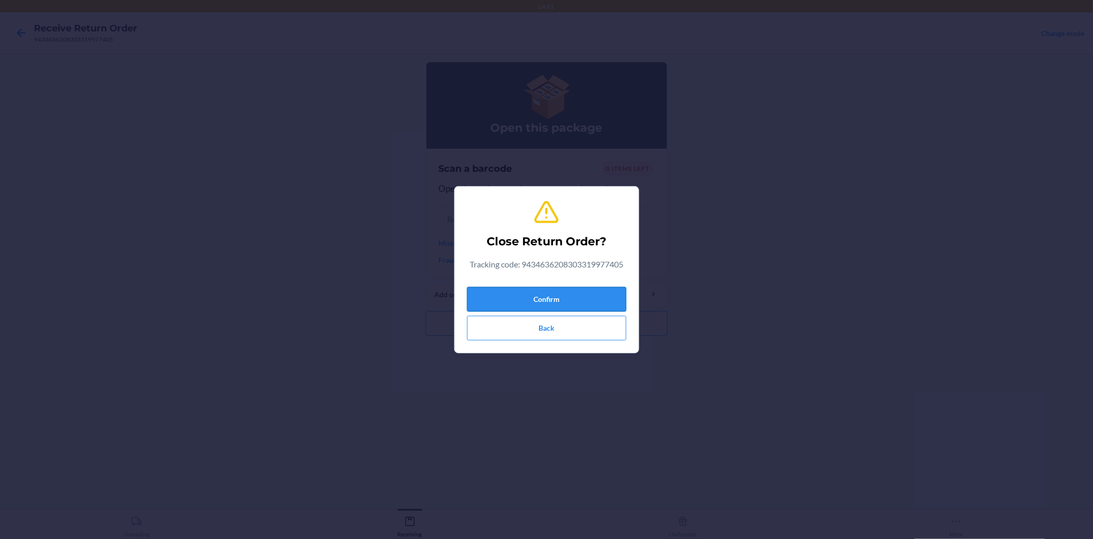
click at [615, 290] on button "Confirm" at bounding box center [546, 299] width 159 height 25
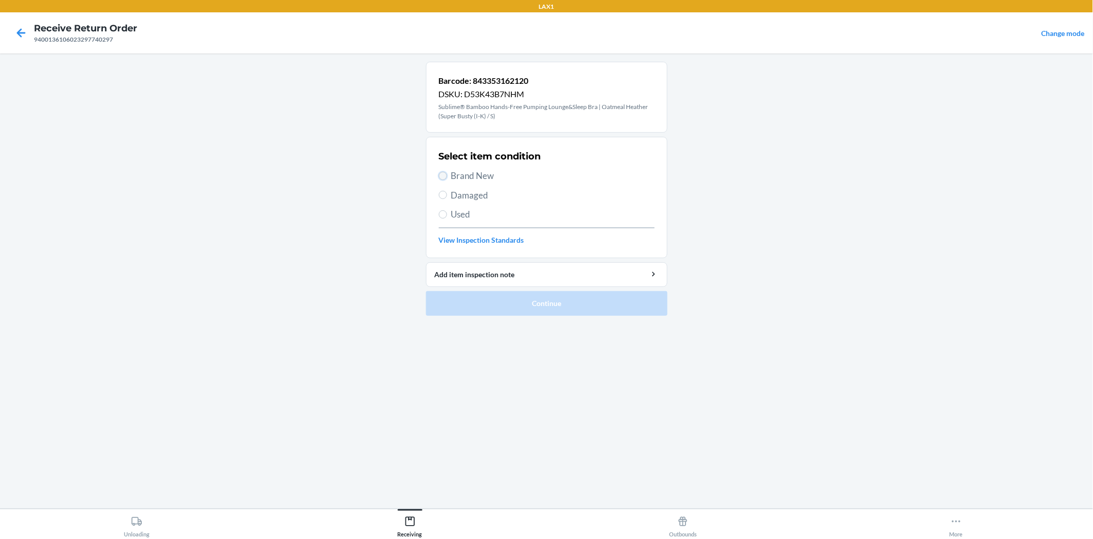
click at [443, 175] on input "Brand New" at bounding box center [443, 176] width 8 height 8
click at [521, 300] on button "Continue" at bounding box center [547, 303] width 242 height 25
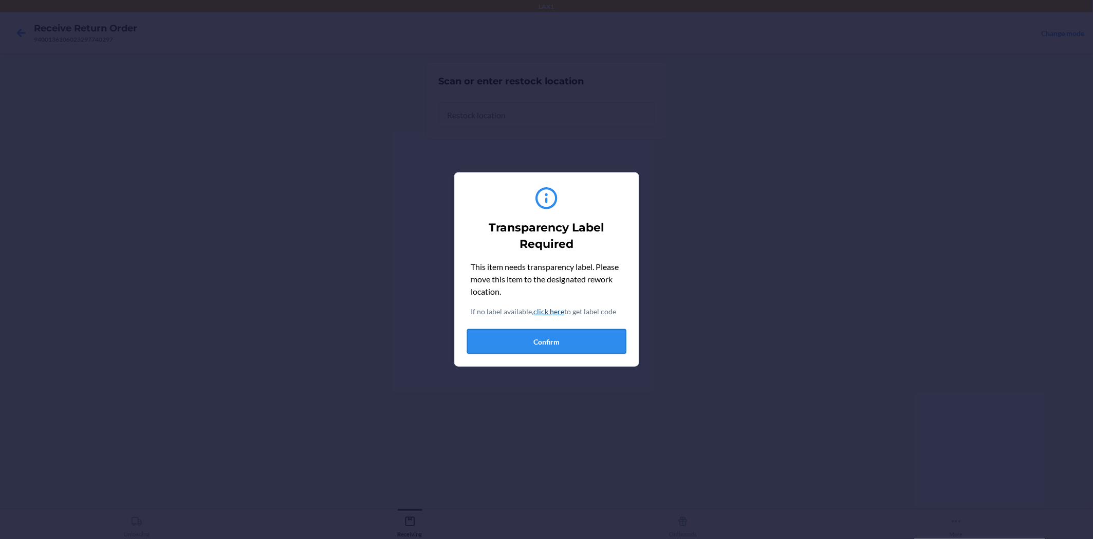
click at [528, 335] on button "Confirm" at bounding box center [546, 341] width 159 height 25
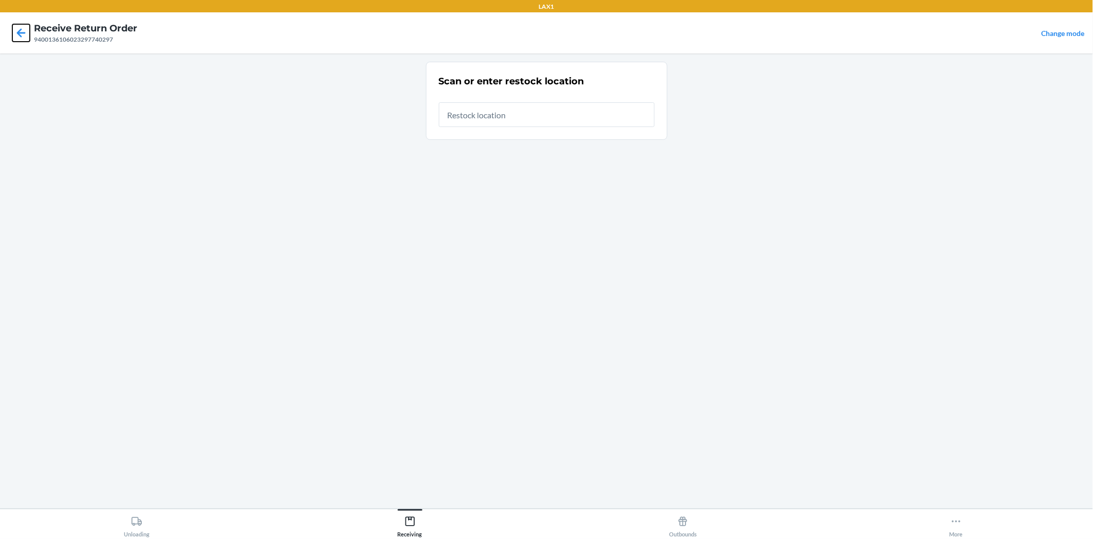
click at [17, 27] on icon at bounding box center [20, 32] width 17 height 17
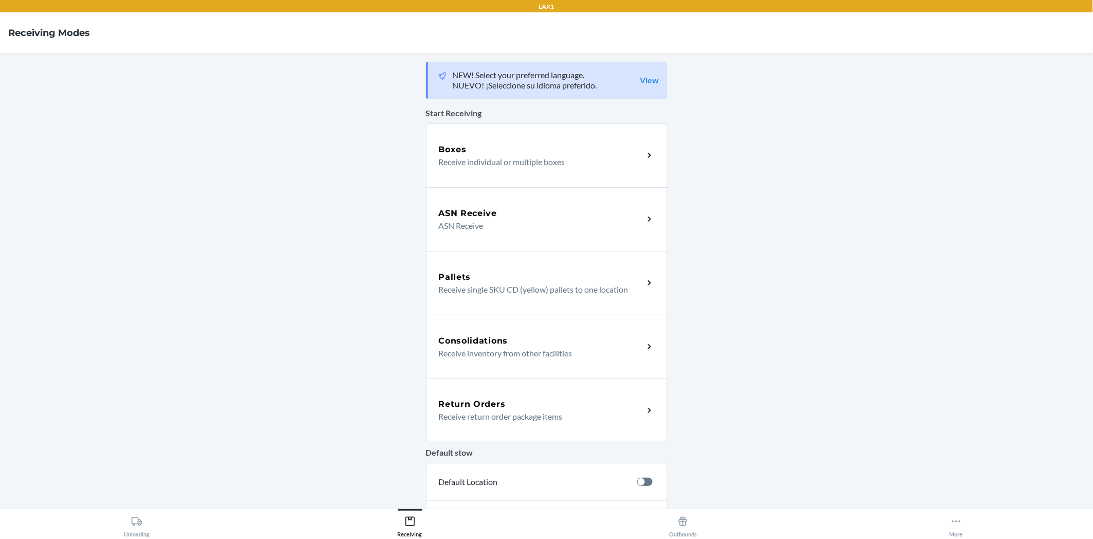
click at [574, 414] on p "Receive return order package items" at bounding box center [537, 416] width 197 height 12
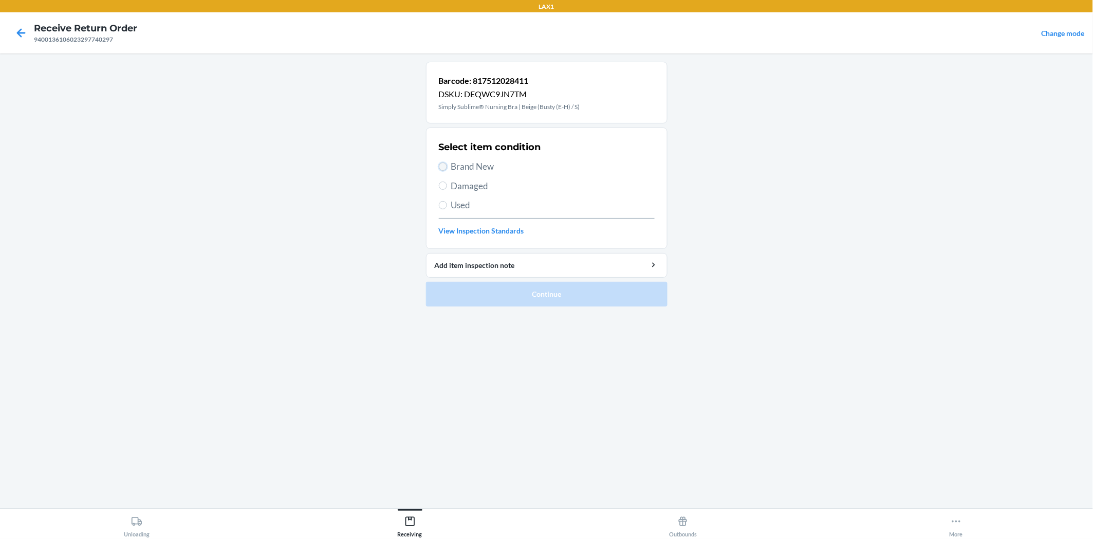
click at [444, 164] on input "Brand New" at bounding box center [443, 166] width 8 height 8
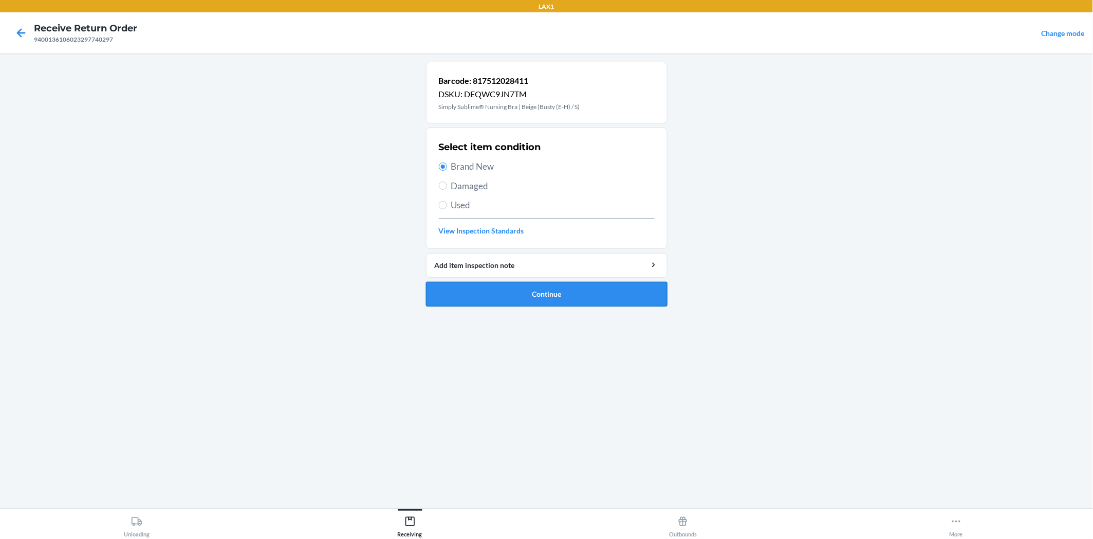
click at [535, 297] on button "Continue" at bounding box center [547, 294] width 242 height 25
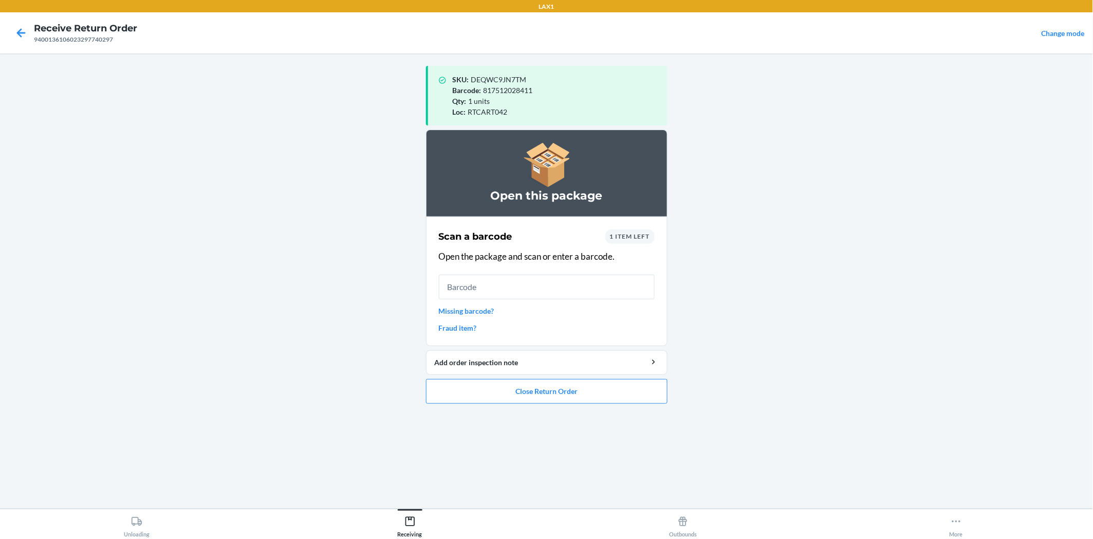
click at [831, 146] on main "SKU : DEQWC9JN7TM Barcode : 817512028411 Qty : 1 units Loc : RTCART042 Open thi…" at bounding box center [546, 280] width 1093 height 455
click at [457, 291] on input "text" at bounding box center [547, 286] width 216 height 25
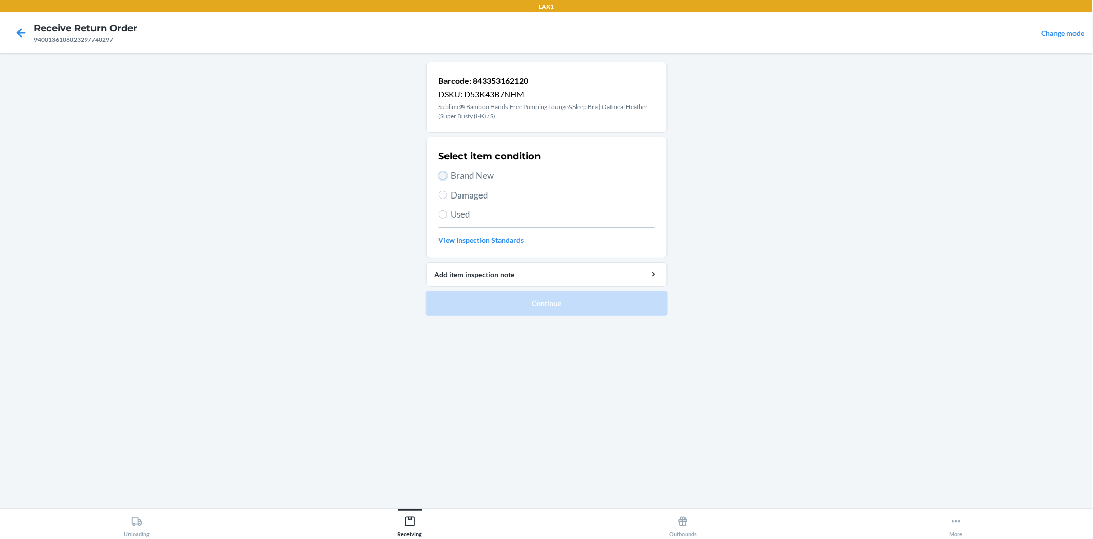
click at [445, 176] on input "Brand New" at bounding box center [443, 176] width 8 height 8
click at [552, 310] on button "Continue" at bounding box center [547, 303] width 242 height 25
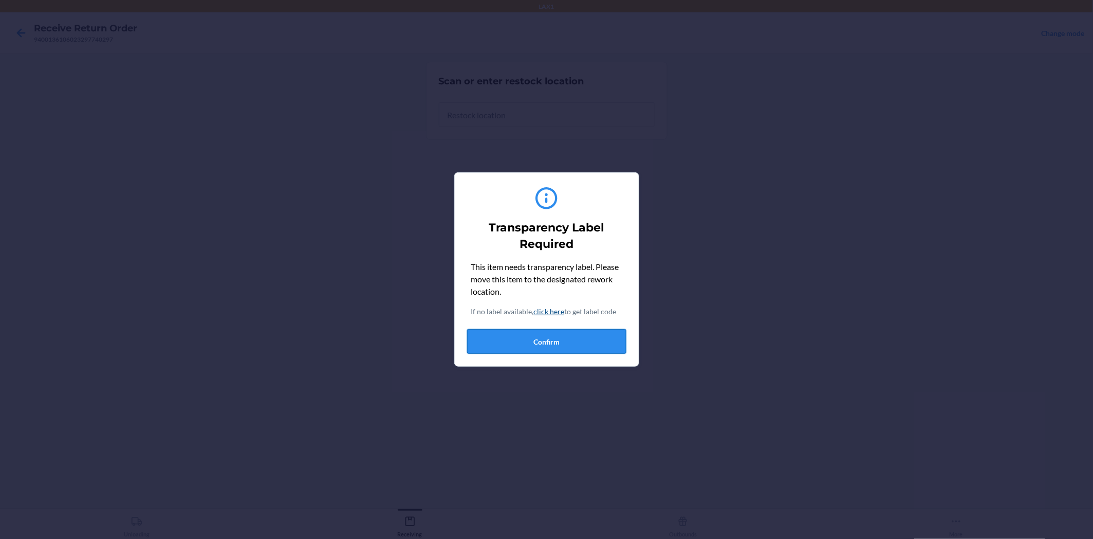
click at [586, 346] on button "Confirm" at bounding box center [546, 341] width 159 height 25
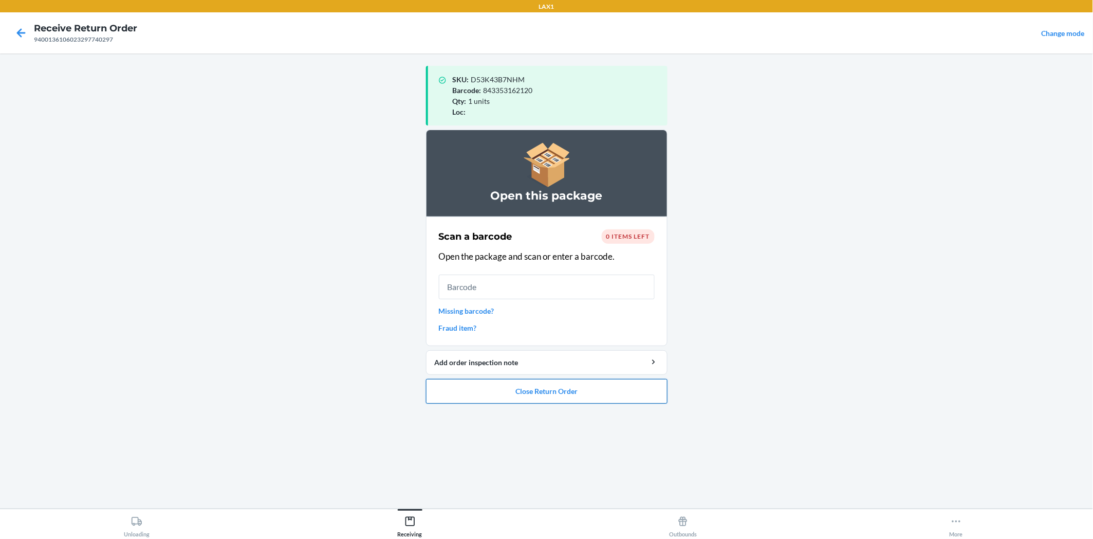
click at [558, 388] on button "Close Return Order" at bounding box center [547, 391] width 242 height 25
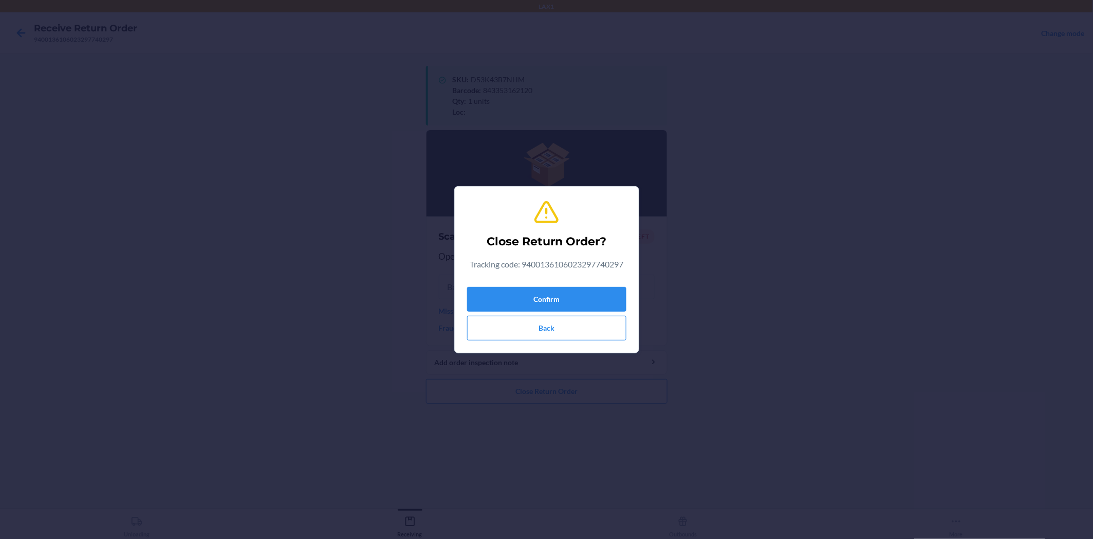
click at [579, 280] on div "Close Return Order? Tracking code: 9400136106023297740297 Confirm Back" at bounding box center [546, 270] width 159 height 150
click at [578, 293] on button "Confirm" at bounding box center [546, 299] width 159 height 25
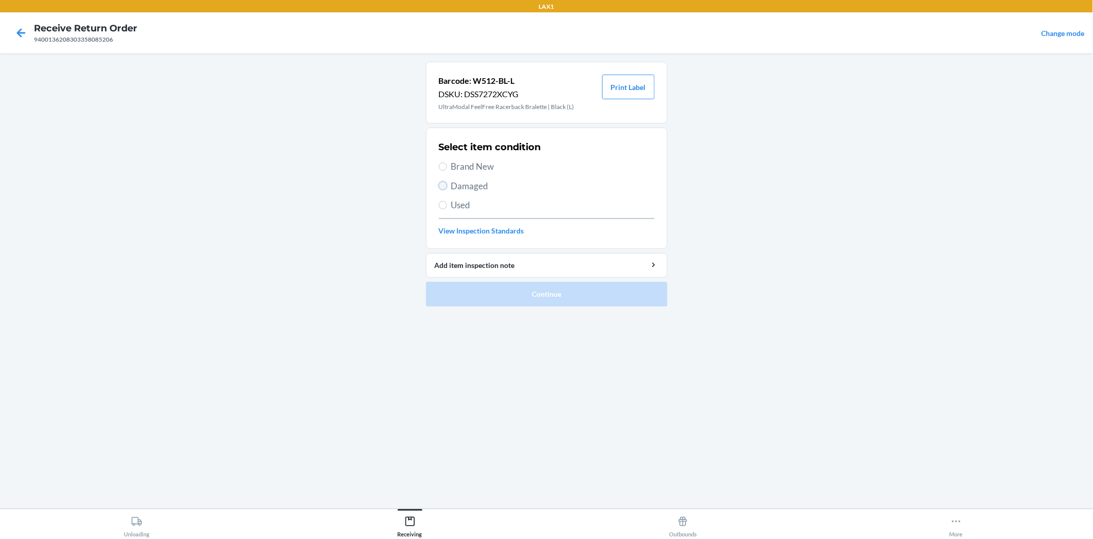
click at [446, 187] on input "Damaged" at bounding box center [443, 185] width 8 height 8
click at [511, 289] on button "Continue" at bounding box center [547, 294] width 242 height 25
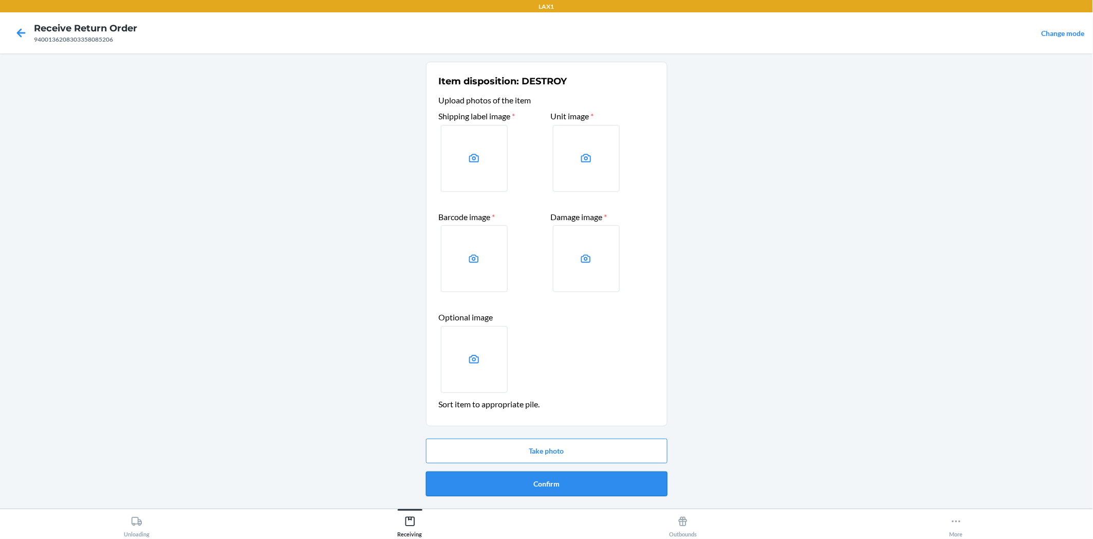
click at [592, 480] on button "Confirm" at bounding box center [547, 483] width 242 height 25
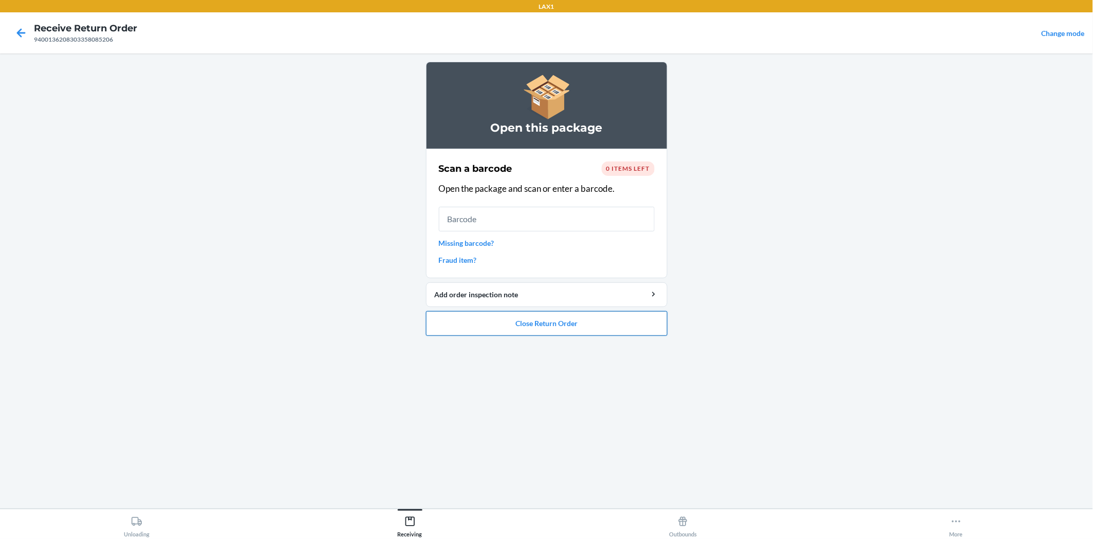
click at [561, 331] on button "Close Return Order" at bounding box center [547, 323] width 242 height 25
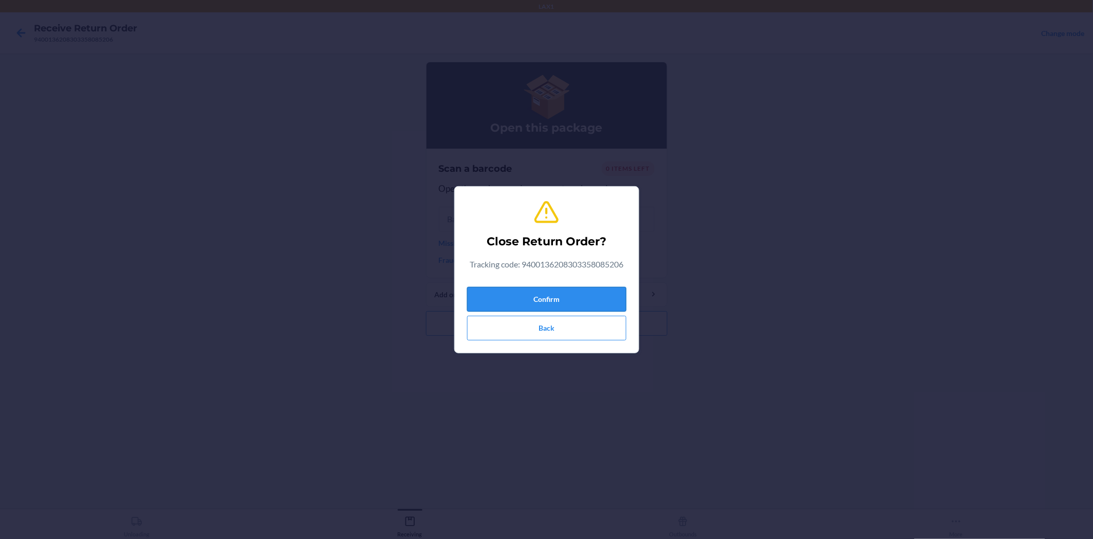
click at [603, 307] on button "Confirm" at bounding box center [546, 299] width 159 height 25
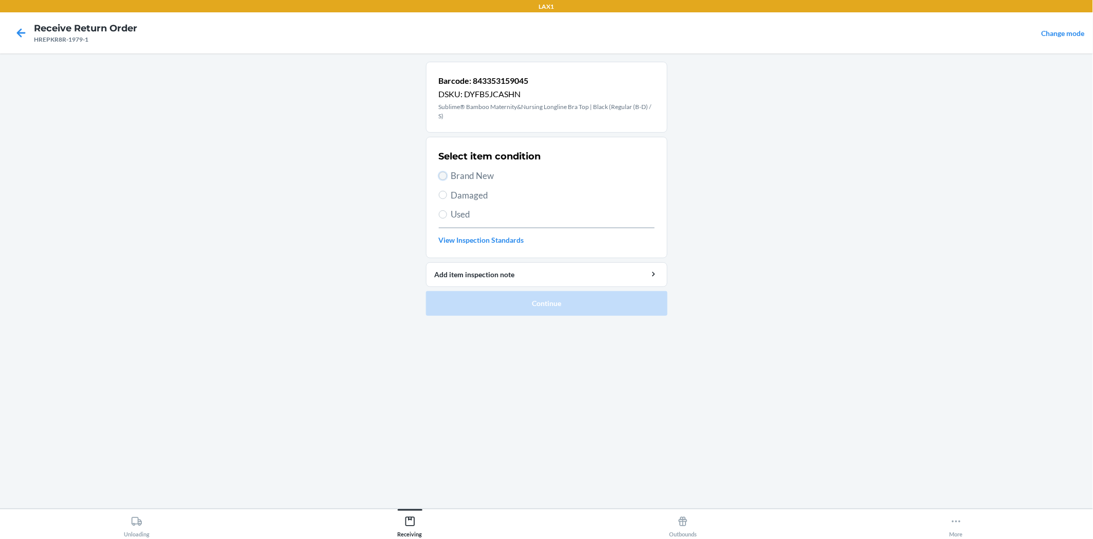
click at [439, 178] on input "Brand New" at bounding box center [443, 176] width 8 height 8
click at [505, 302] on button "Continue" at bounding box center [547, 303] width 242 height 25
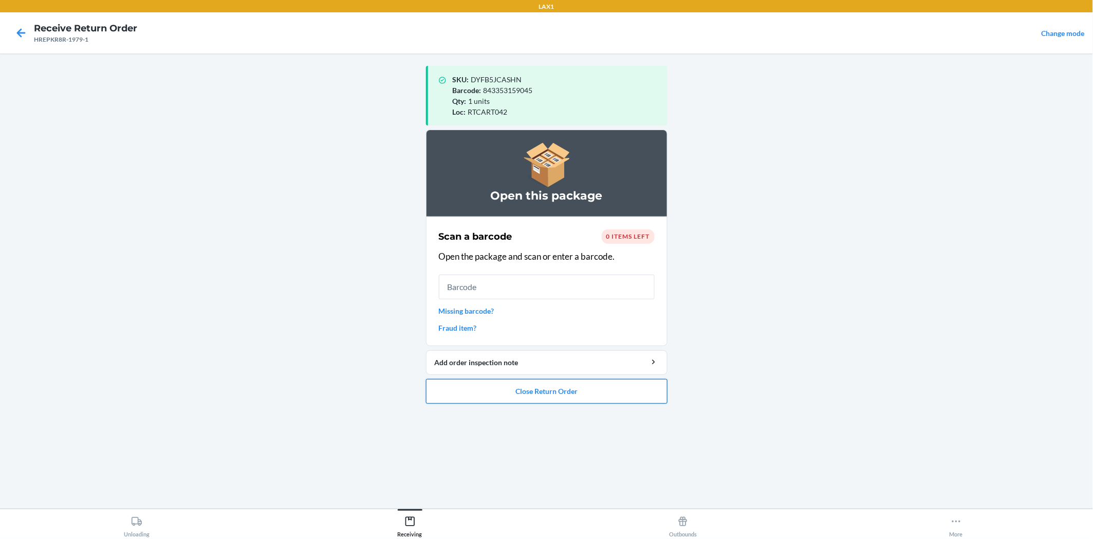
click at [650, 394] on button "Close Return Order" at bounding box center [547, 391] width 242 height 25
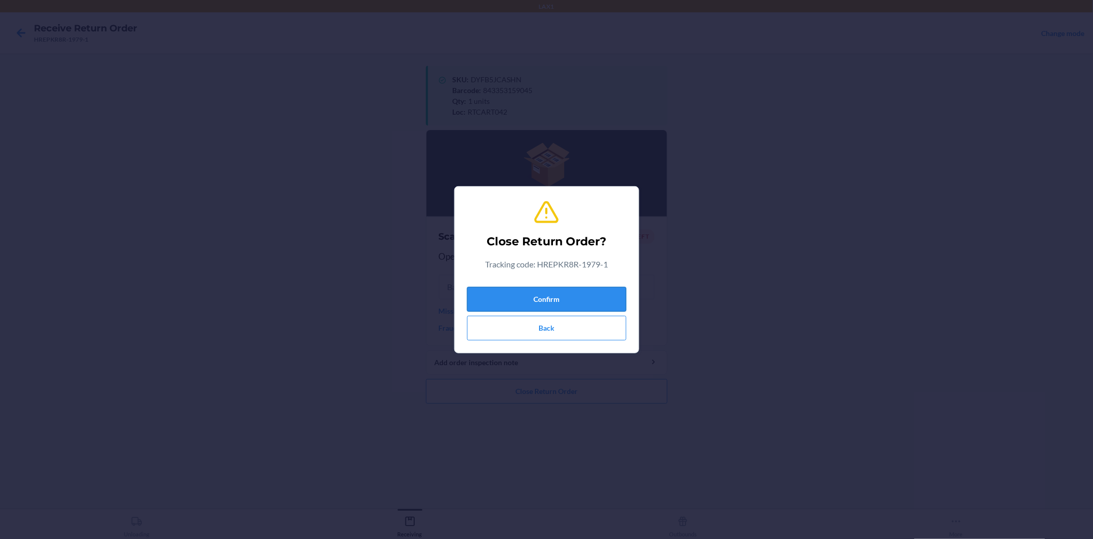
click at [612, 297] on button "Confirm" at bounding box center [546, 299] width 159 height 25
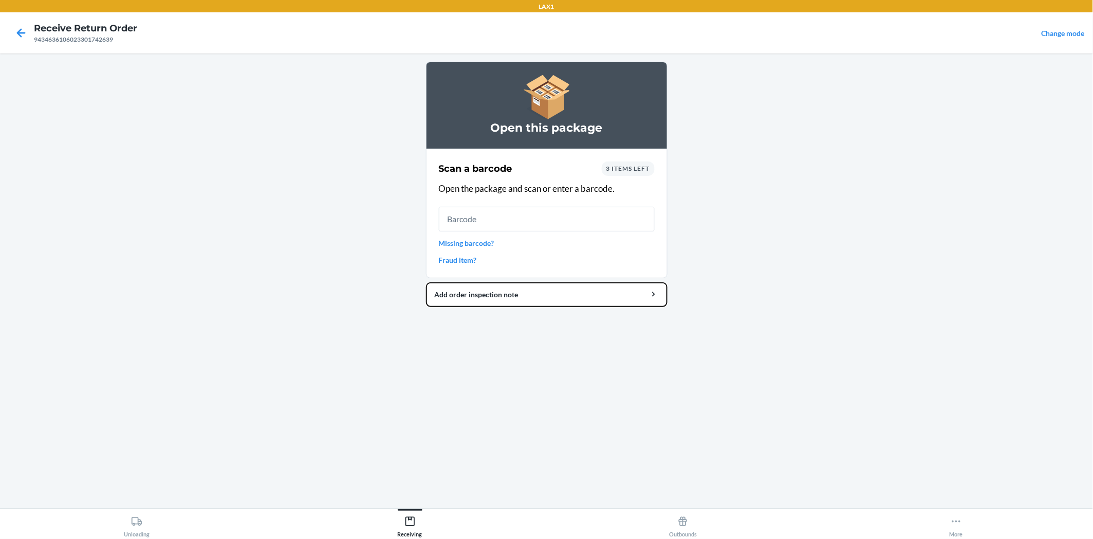
drag, startPoint x: 612, startPoint y: 297, endPoint x: 547, endPoint y: 566, distance: 277.5
click at [547, 538] on html "LAX1 Receive Return Order 9434636106023301742639 Change mode Open this package …" at bounding box center [546, 269] width 1093 height 539
click at [458, 214] on input "text" at bounding box center [547, 219] width 216 height 25
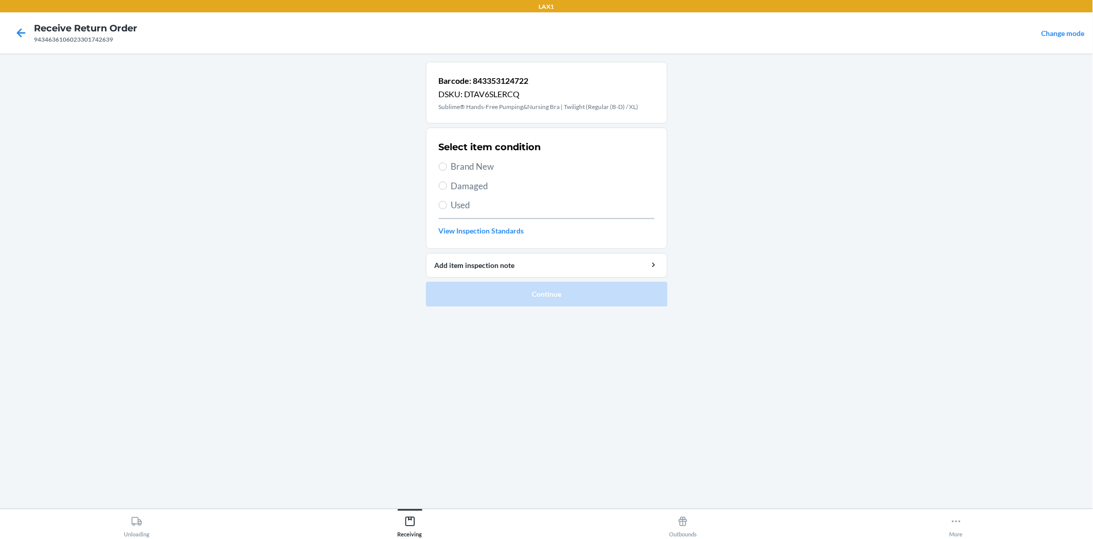
click at [438, 167] on section "Select item condition Brand New Damaged Used View Inspection Standards" at bounding box center [547, 187] width 242 height 121
click at [439, 164] on input "Brand New" at bounding box center [443, 166] width 8 height 8
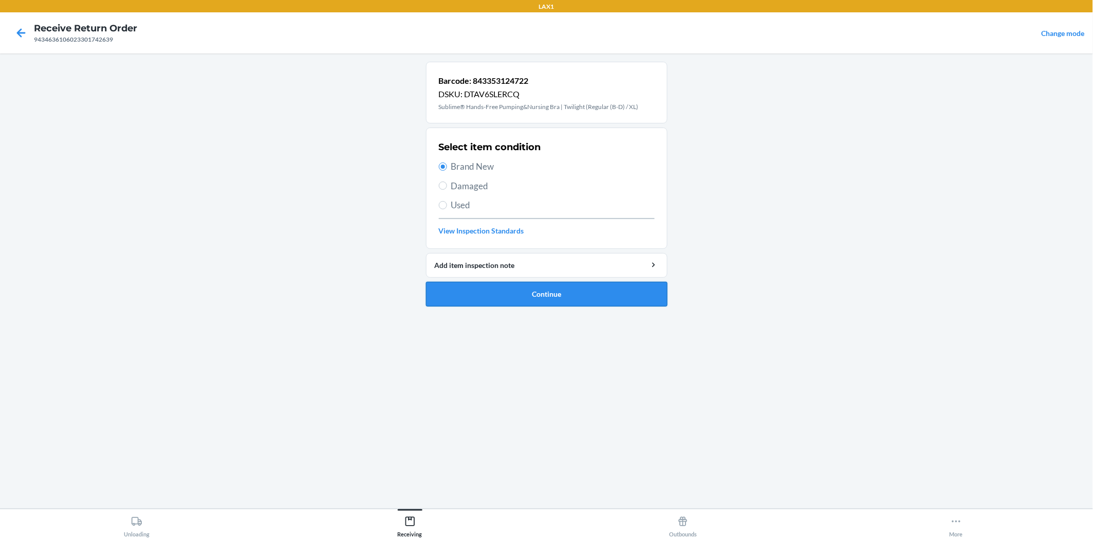
click at [491, 290] on button "Continue" at bounding box center [547, 294] width 242 height 25
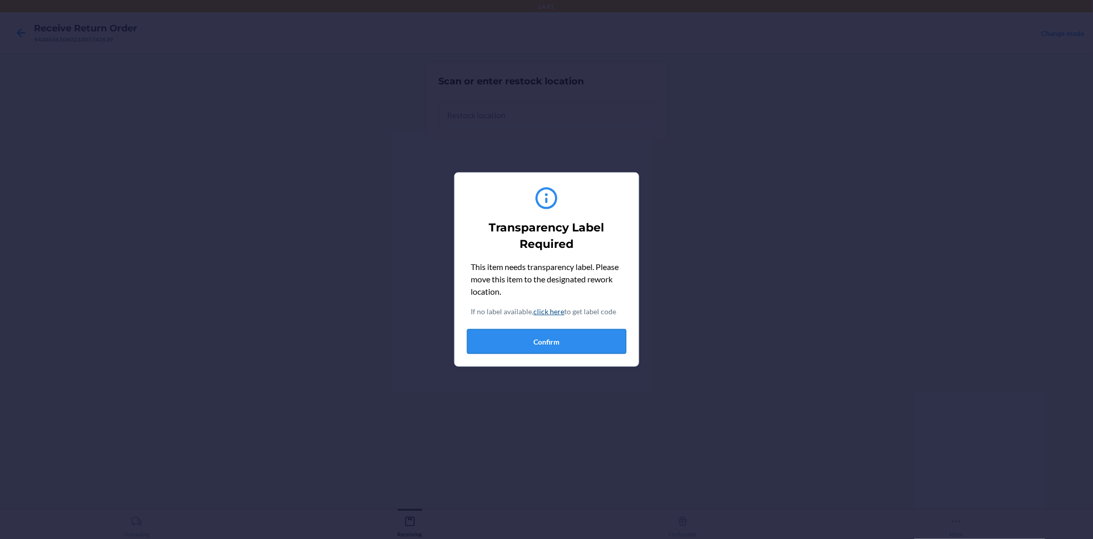
click at [561, 337] on button "Confirm" at bounding box center [546, 341] width 159 height 25
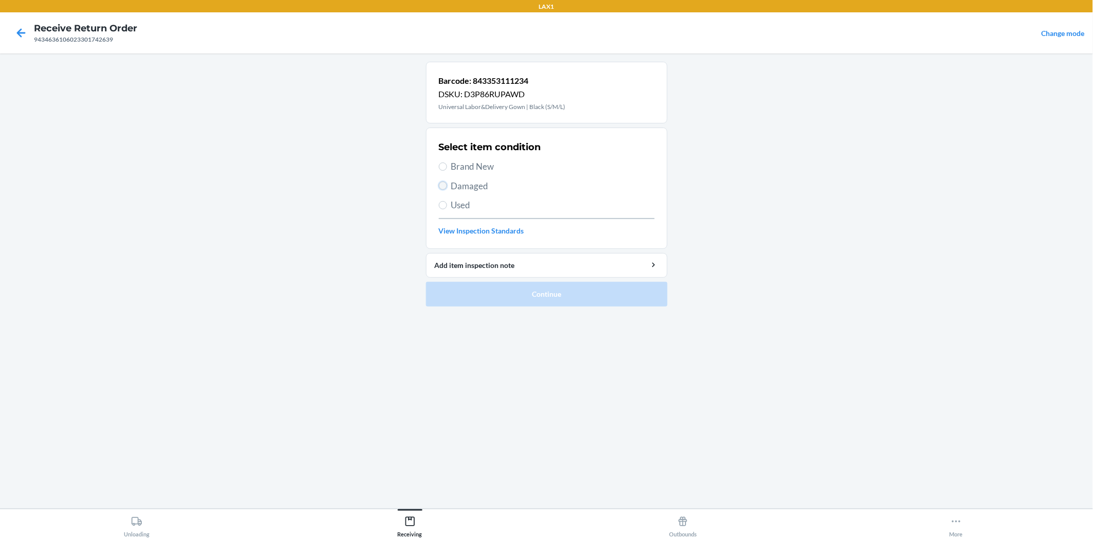
click at [443, 184] on input "Damaged" at bounding box center [443, 185] width 8 height 8
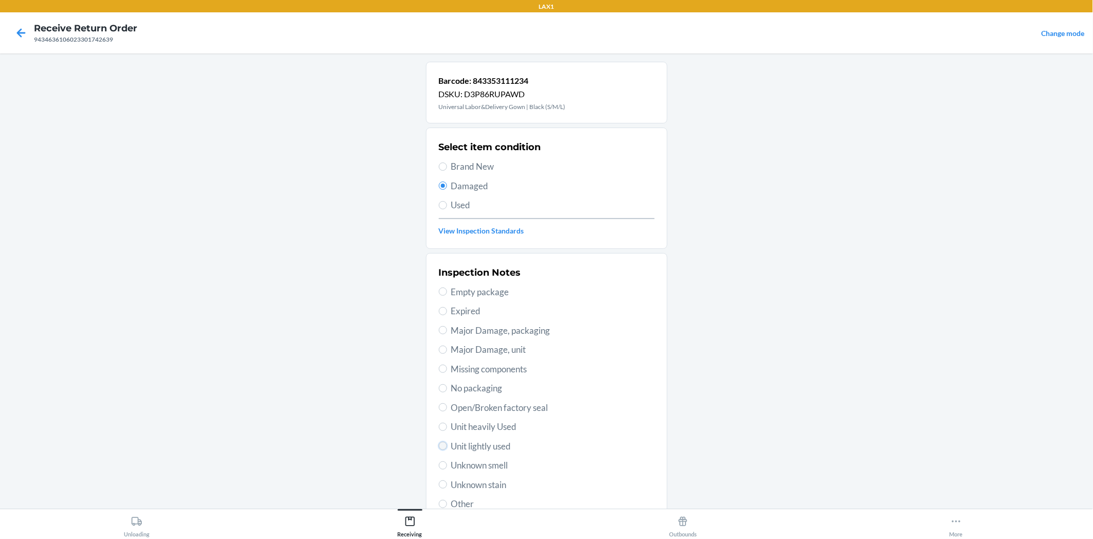
click at [439, 447] on input "Unit lightly used" at bounding box center [443, 445] width 8 height 8
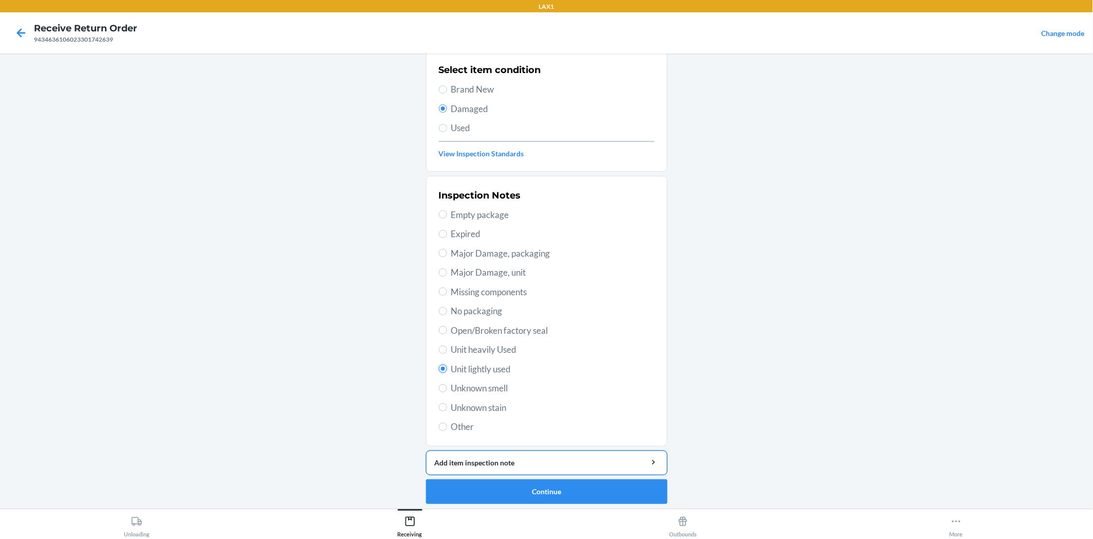
scroll to position [80, 0]
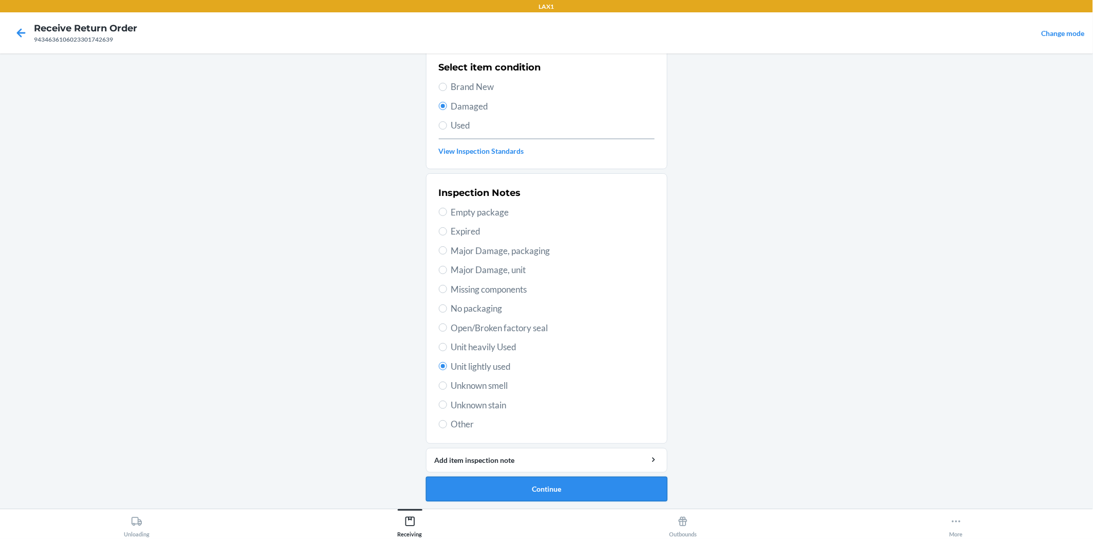
click at [588, 492] on button "Continue" at bounding box center [547, 488] width 242 height 25
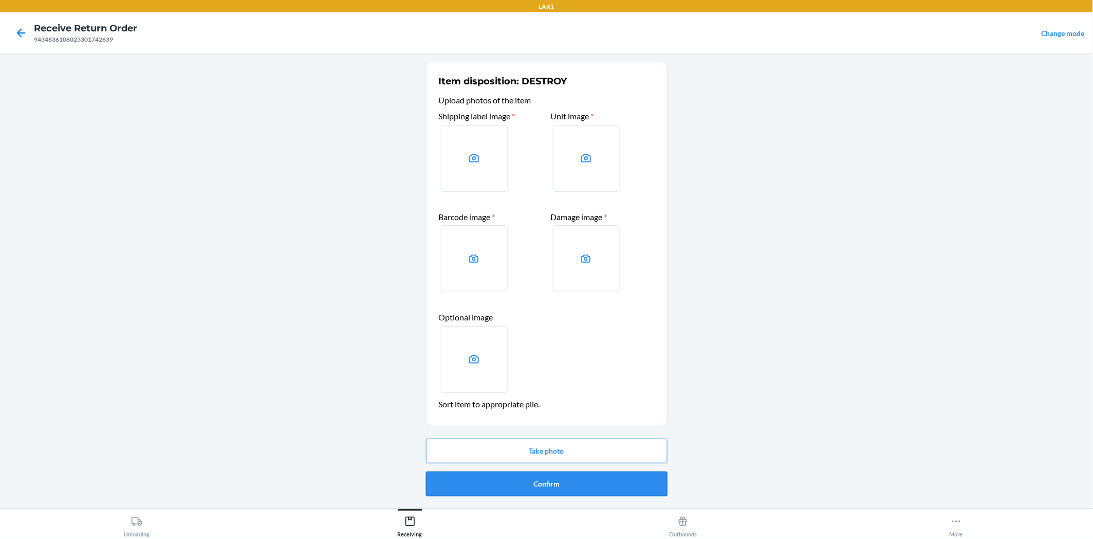
click at [588, 489] on button "Confirm" at bounding box center [547, 483] width 242 height 25
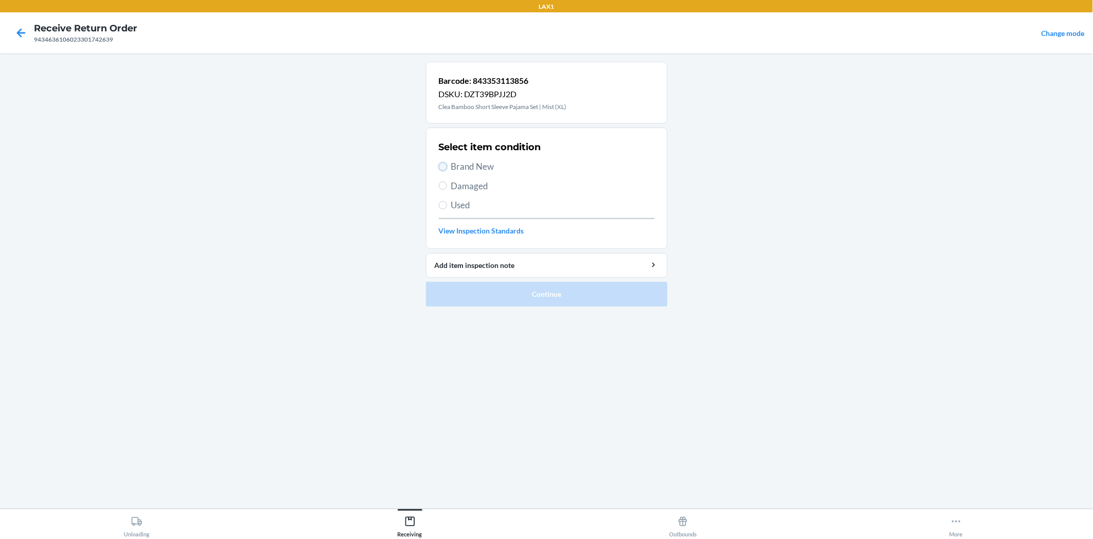
click at [443, 166] on input "Brand New" at bounding box center [443, 166] width 8 height 8
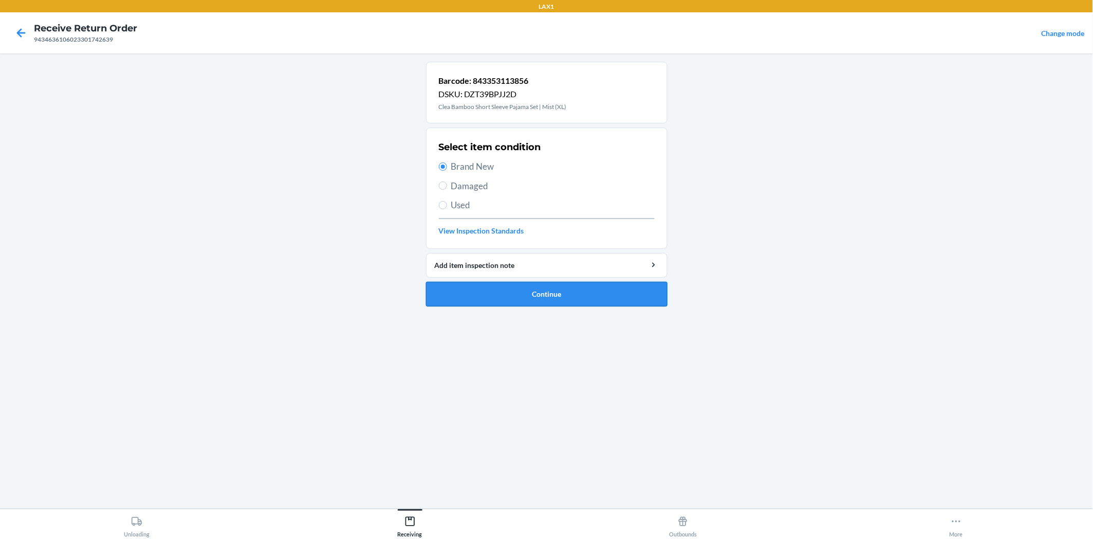
click at [515, 300] on button "Continue" at bounding box center [547, 294] width 242 height 25
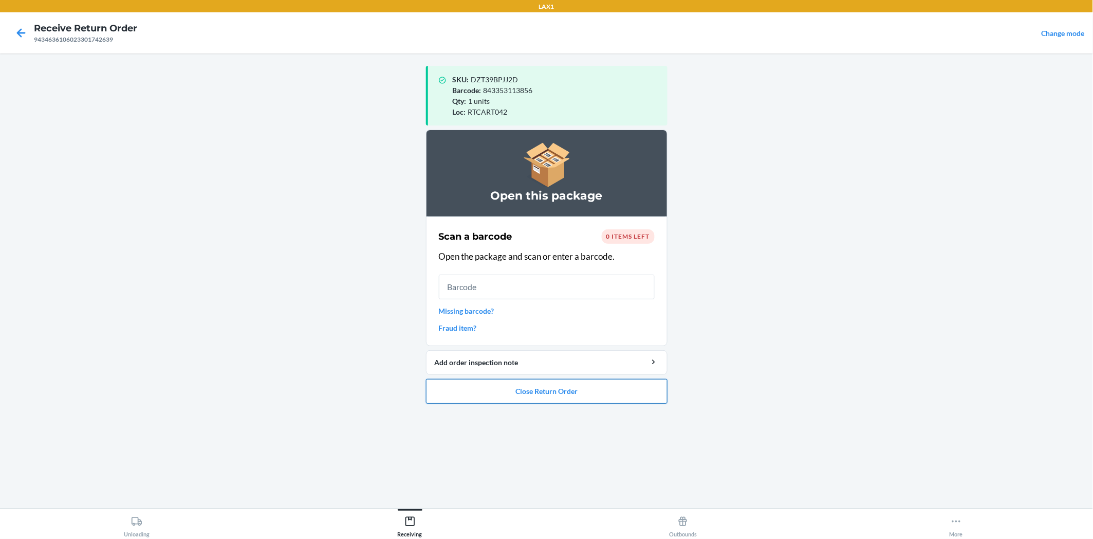
click at [624, 392] on button "Close Return Order" at bounding box center [547, 391] width 242 height 25
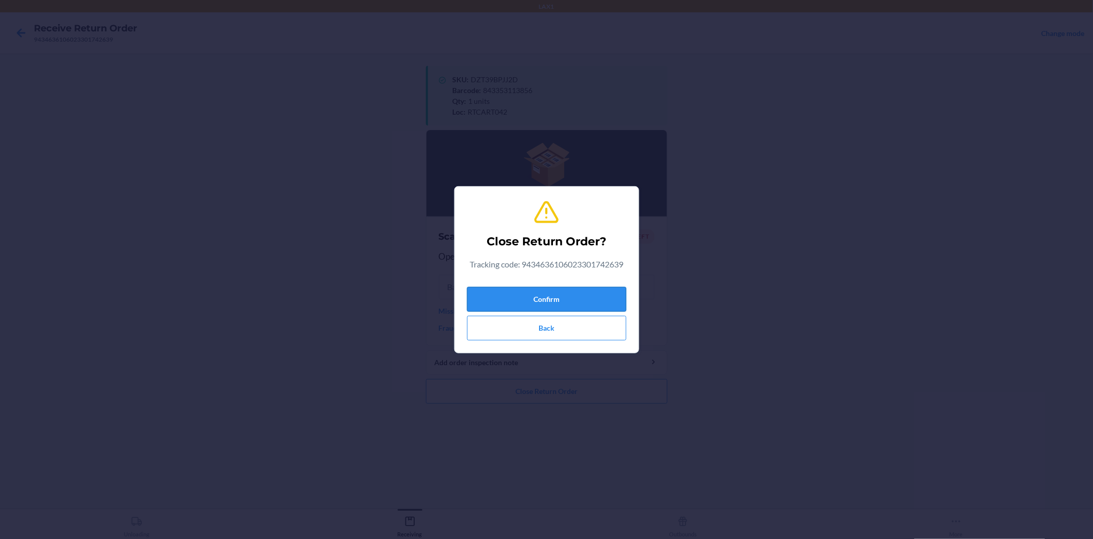
click at [604, 301] on button "Confirm" at bounding box center [546, 299] width 159 height 25
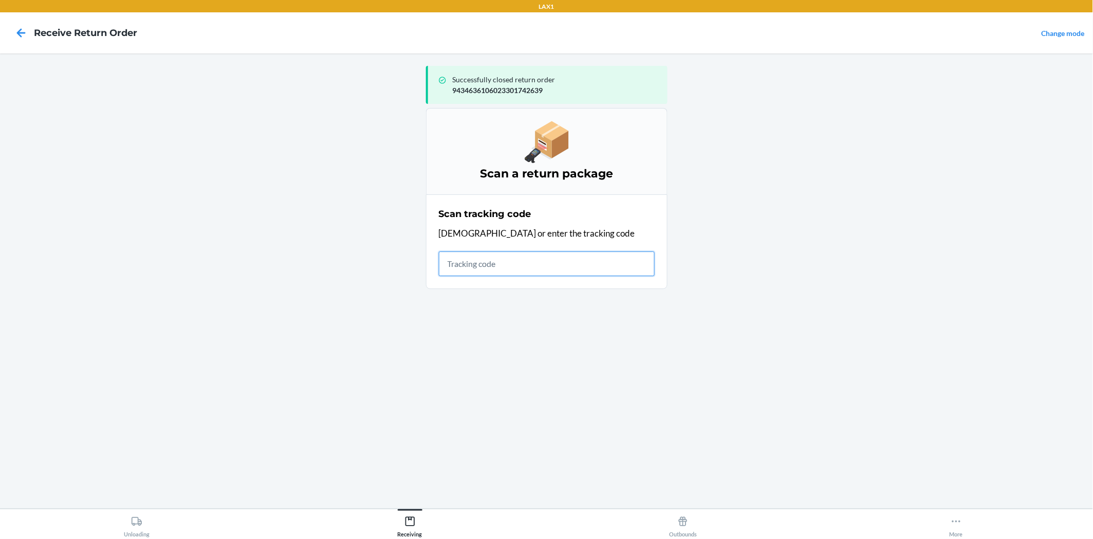
click at [464, 257] on input "text" at bounding box center [547, 263] width 216 height 25
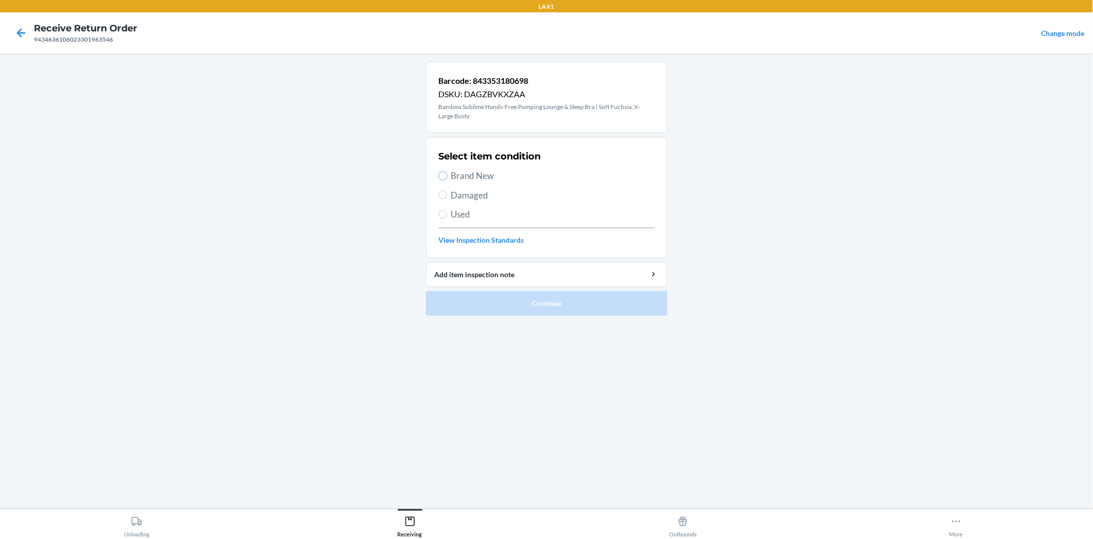
drag, startPoint x: 446, startPoint y: 174, endPoint x: 448, endPoint y: 182, distance: 8.6
click at [446, 176] on input "Brand New" at bounding box center [443, 176] width 8 height 8
click at [547, 302] on button "Continue" at bounding box center [547, 303] width 242 height 25
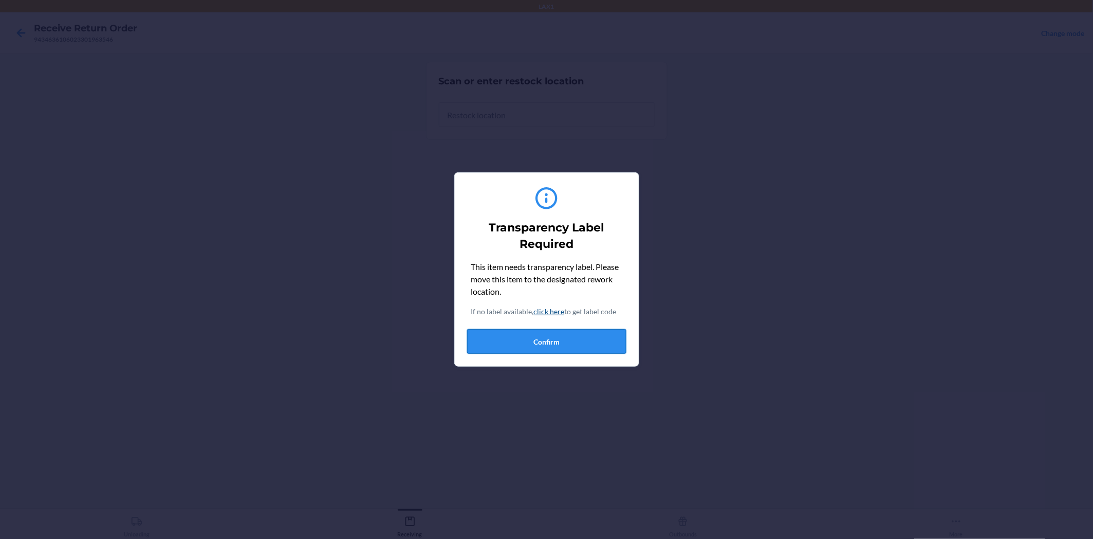
click at [576, 329] on button "Confirm" at bounding box center [546, 341] width 159 height 25
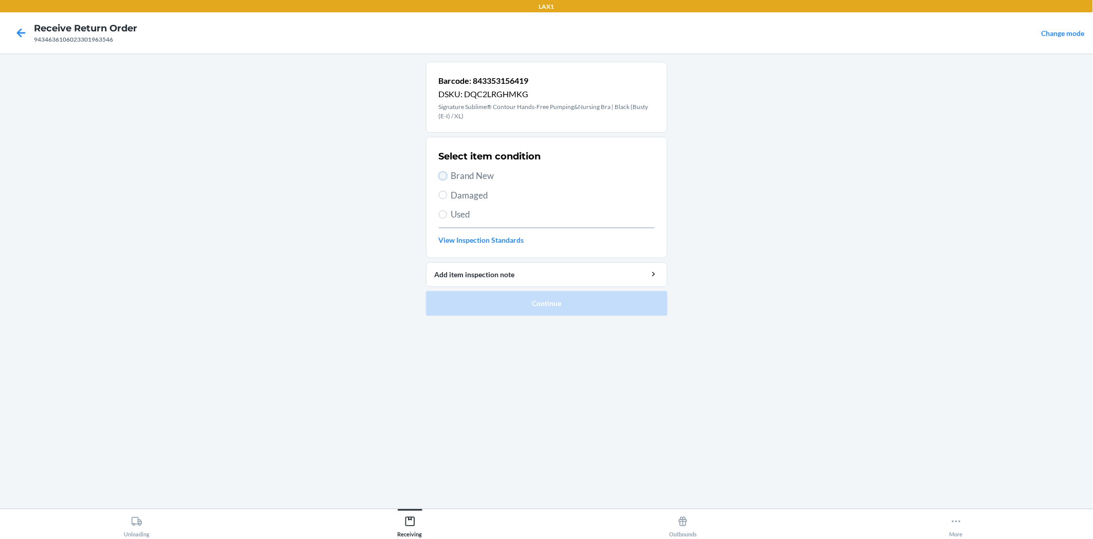
click at [441, 176] on input "Brand New" at bounding box center [443, 176] width 8 height 8
click at [522, 304] on button "Continue" at bounding box center [547, 303] width 242 height 25
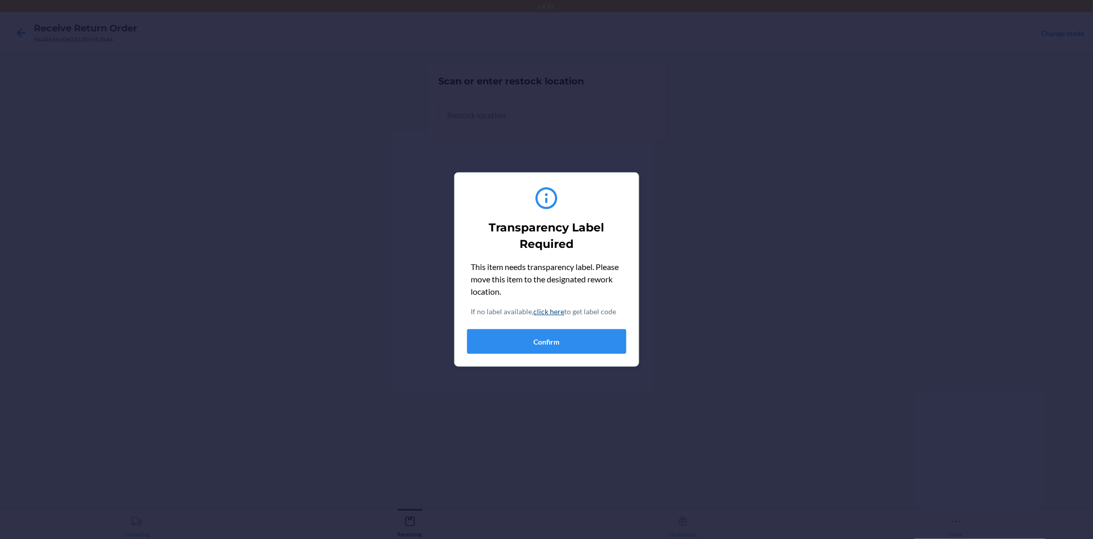
click at [578, 326] on div "This item needs transparency label. Please move this item to the designated rew…" at bounding box center [546, 307] width 159 height 93
click at [580, 340] on button "Confirm" at bounding box center [546, 341] width 159 height 25
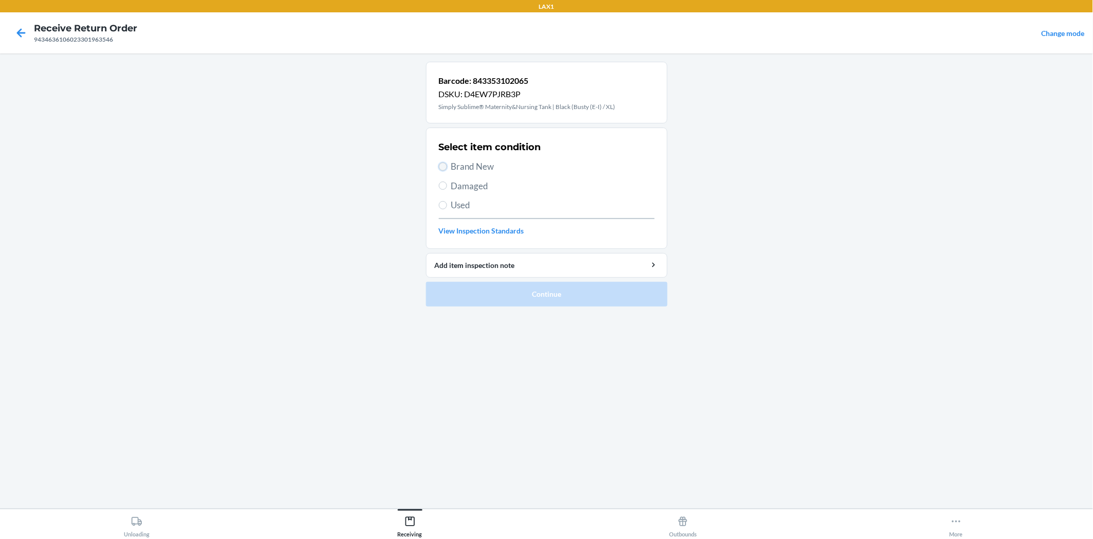
click at [442, 162] on input "Brand New" at bounding box center [443, 166] width 8 height 8
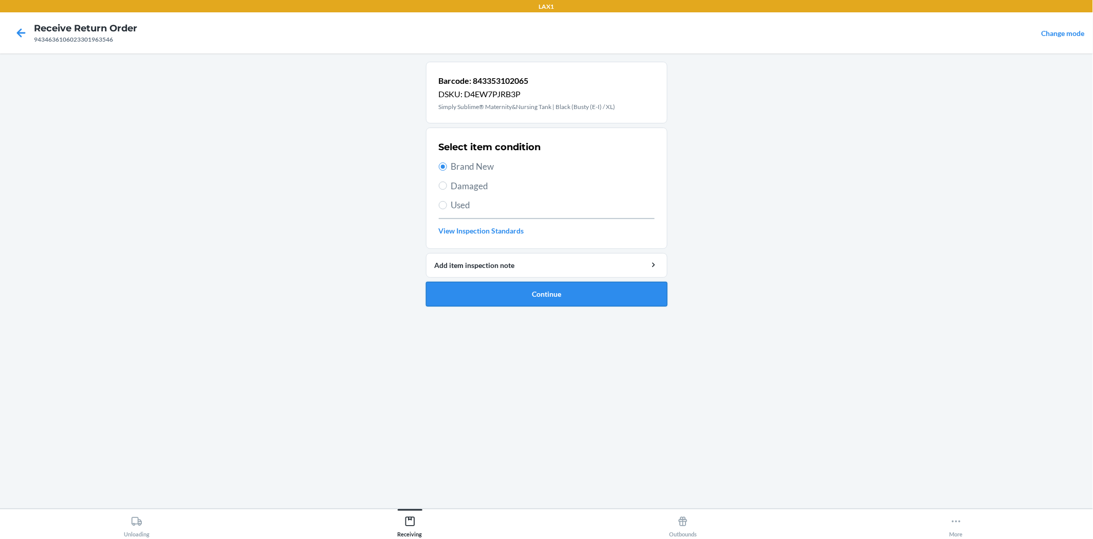
click at [595, 294] on button "Continue" at bounding box center [547, 294] width 242 height 25
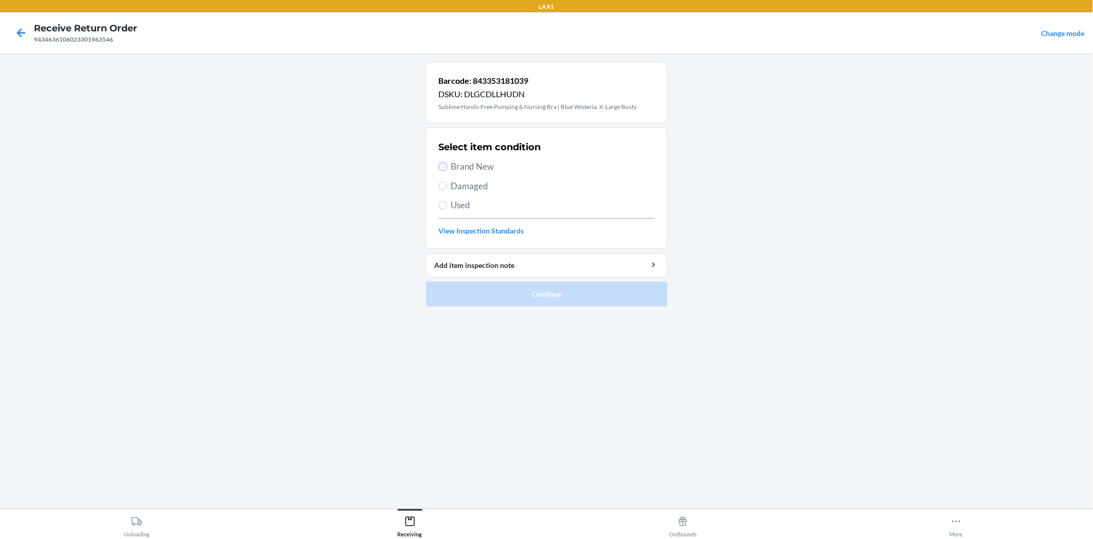
click at [442, 168] on input "Brand New" at bounding box center [443, 166] width 8 height 8
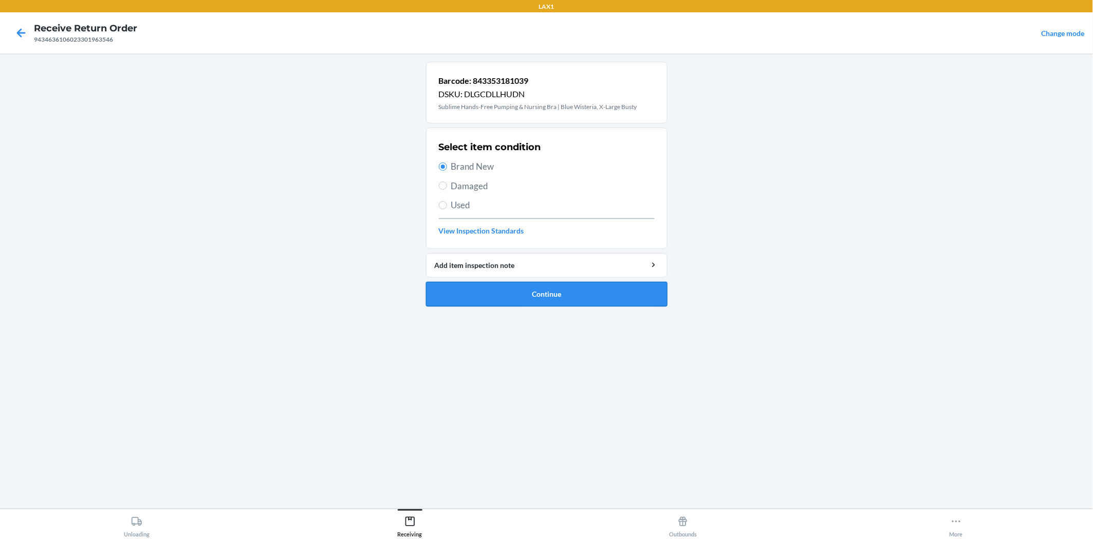
click at [530, 288] on button "Continue" at bounding box center [547, 294] width 242 height 25
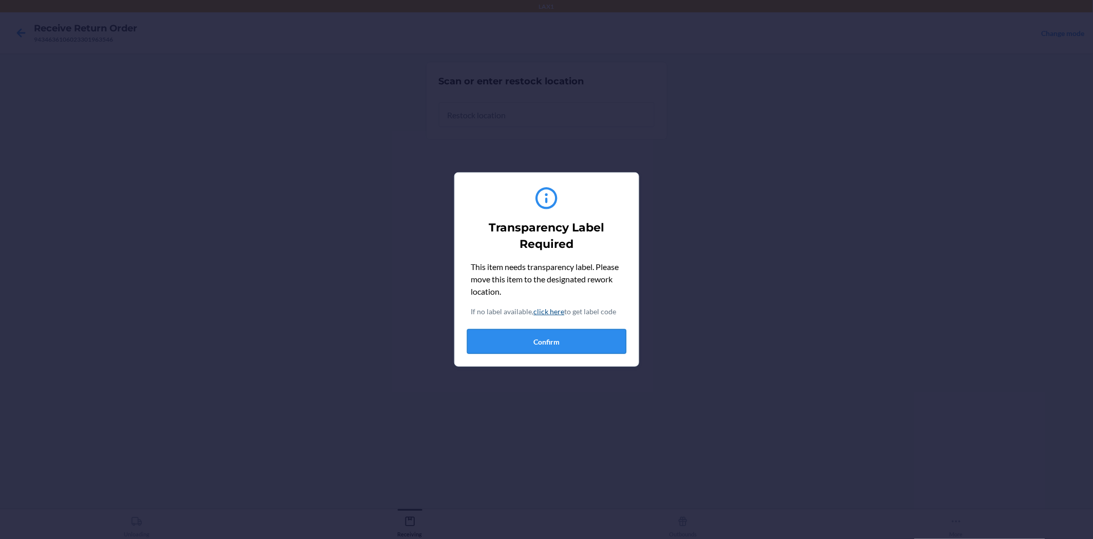
click at [574, 341] on button "Confirm" at bounding box center [546, 341] width 159 height 25
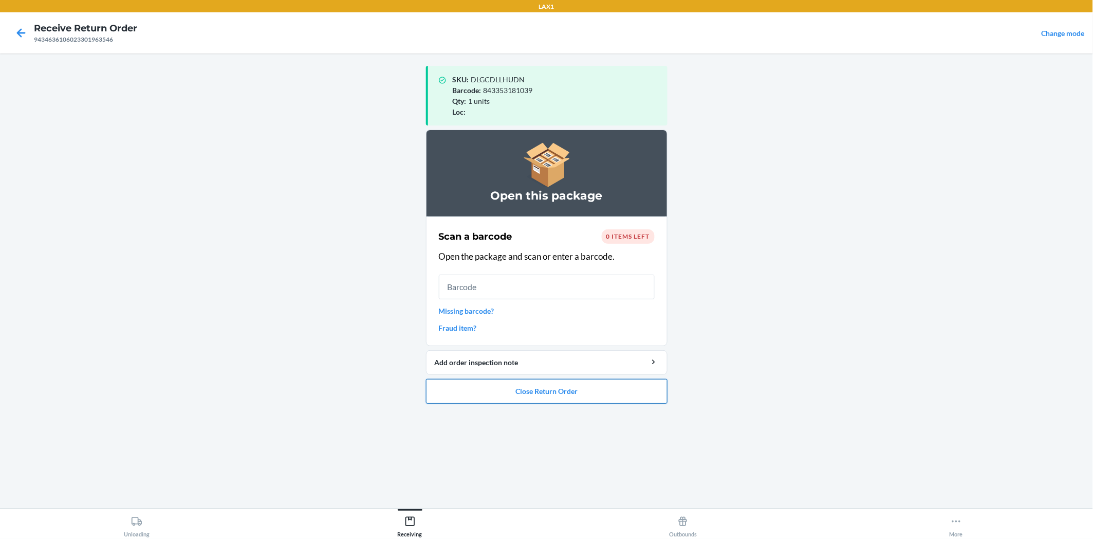
click at [588, 394] on button "Close Return Order" at bounding box center [547, 391] width 242 height 25
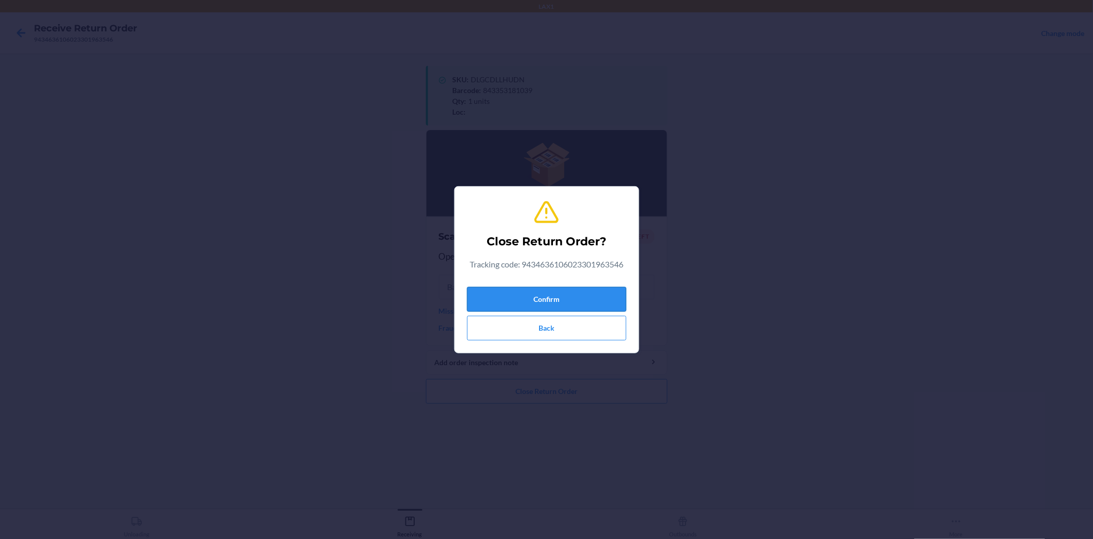
click at [589, 287] on button "Confirm" at bounding box center [546, 299] width 159 height 25
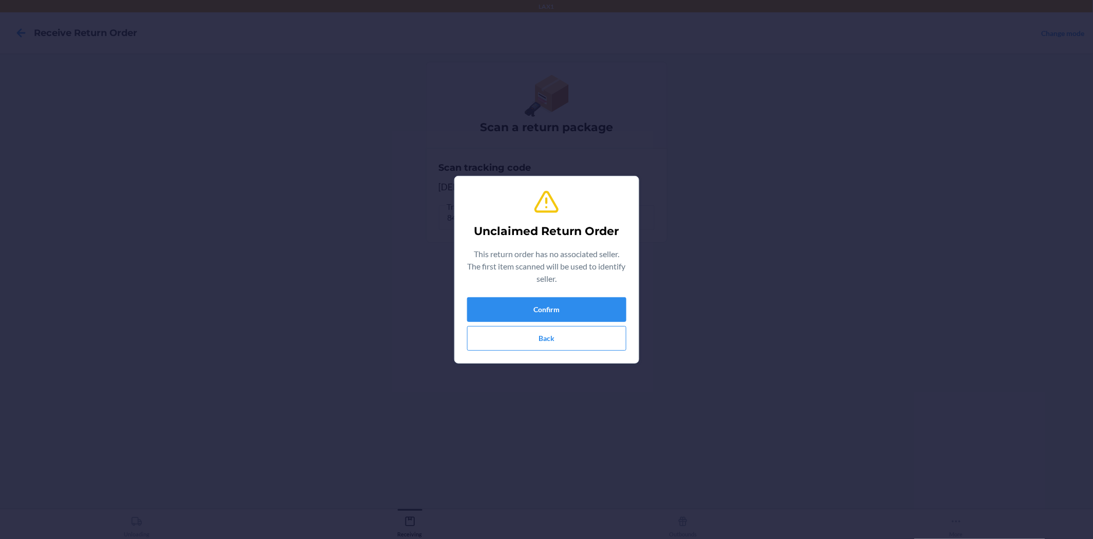
drag, startPoint x: 589, startPoint y: 286, endPoint x: 629, endPoint y: 404, distance: 124.8
click at [629, 404] on div "Unclaimed Return Order This return order has no associated seller. The first it…" at bounding box center [546, 269] width 1093 height 539
click at [501, 309] on button "Confirm" at bounding box center [546, 309] width 159 height 25
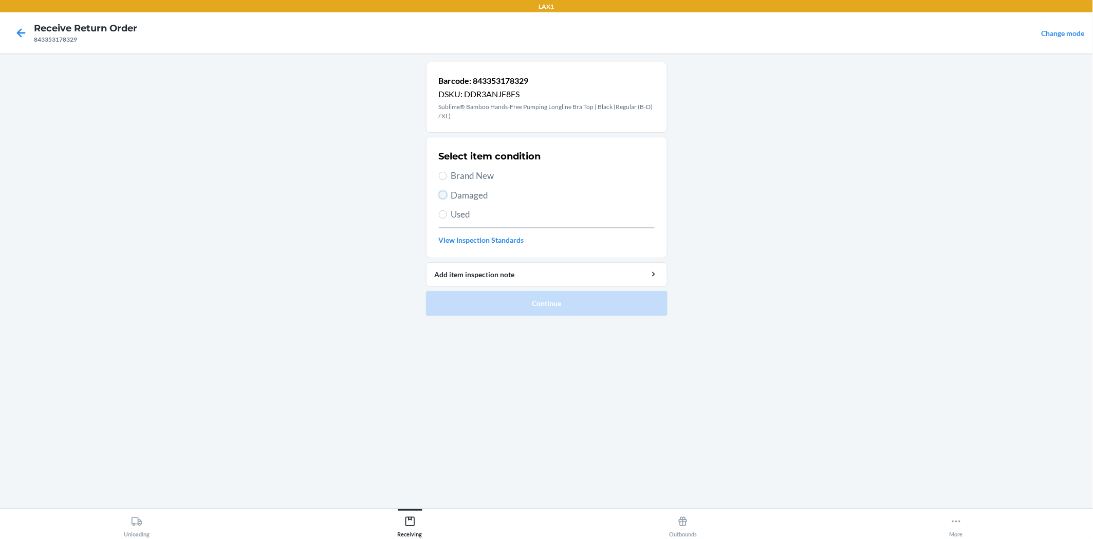
click at [440, 195] on input "Damaged" at bounding box center [443, 195] width 8 height 8
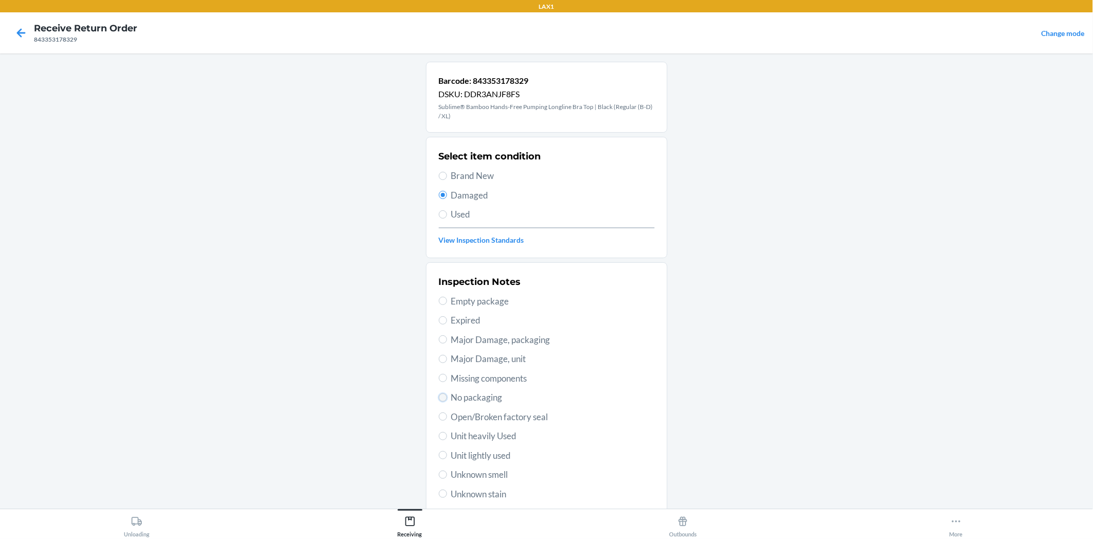
click at [439, 399] on input "No packaging" at bounding box center [443, 397] width 8 height 8
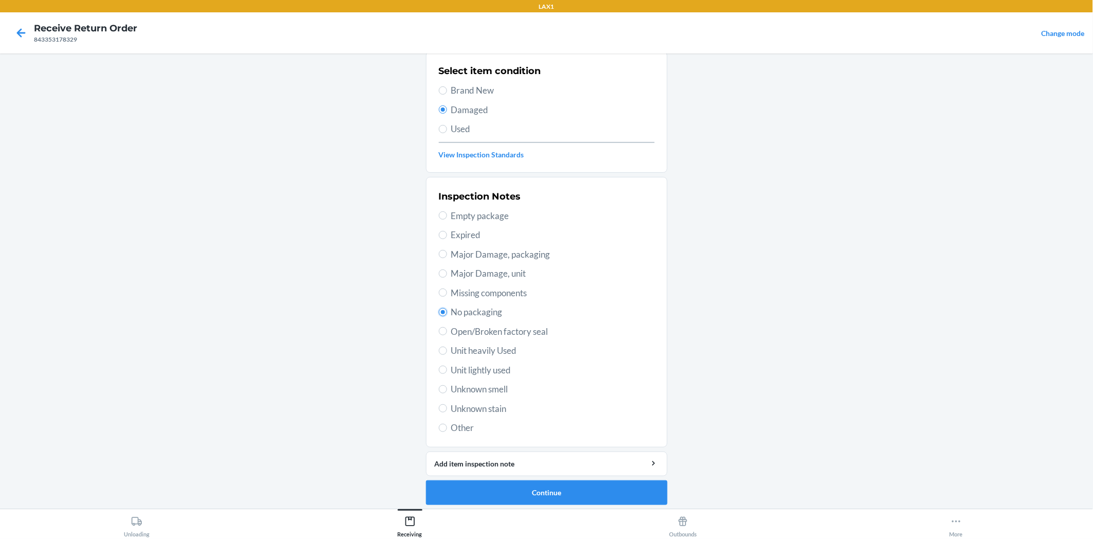
scroll to position [89, 0]
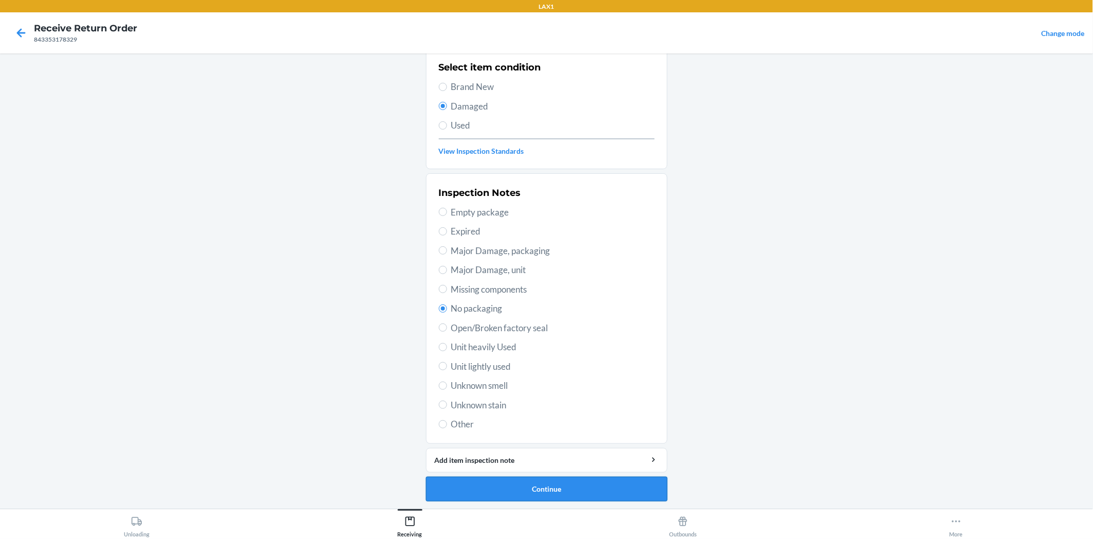
click at [592, 484] on button "Continue" at bounding box center [547, 488] width 242 height 25
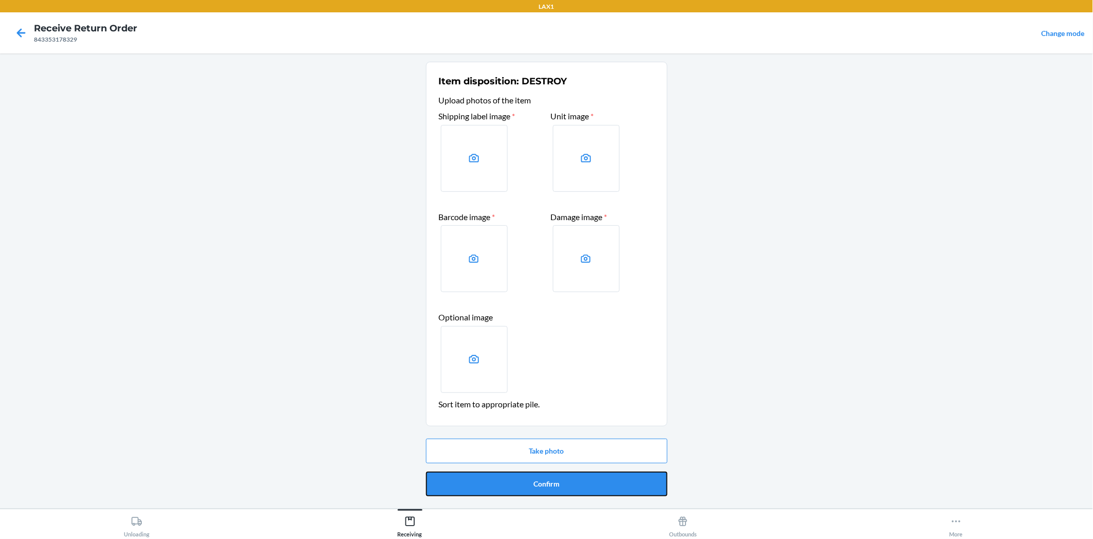
click at [592, 484] on button "Confirm" at bounding box center [547, 483] width 242 height 25
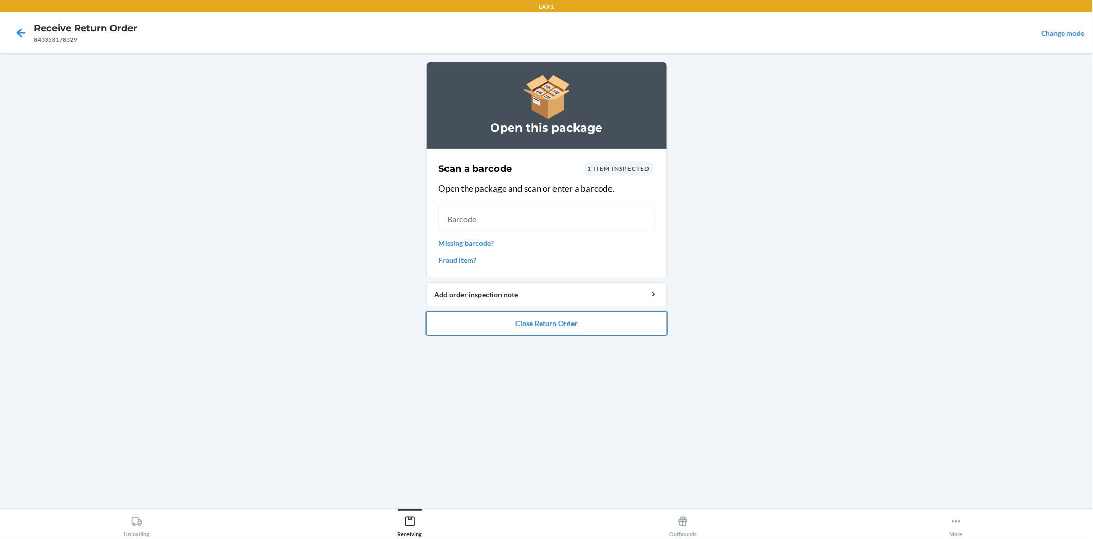
drag, startPoint x: 567, startPoint y: 314, endPoint x: 575, endPoint y: 315, distance: 7.9
click at [575, 315] on button "Close Return Order" at bounding box center [547, 323] width 242 height 25
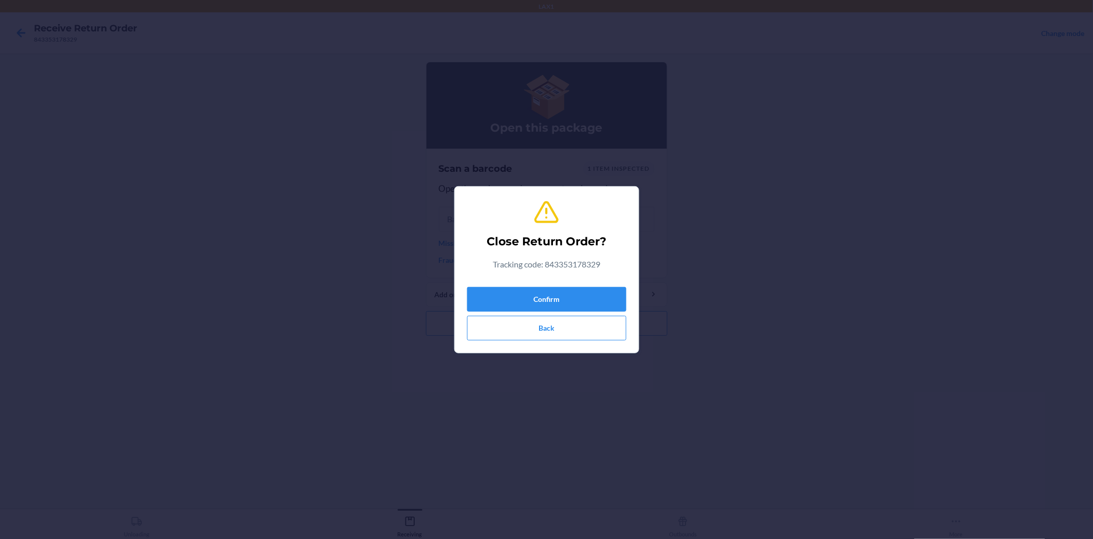
drag, startPoint x: 579, startPoint y: 280, endPoint x: 590, endPoint y: 281, distance: 10.8
click at [590, 281] on div "Close Return Order? Tracking code: 843353178329 Confirm Back" at bounding box center [546, 270] width 159 height 150
click at [581, 290] on button "Confirm" at bounding box center [546, 299] width 159 height 25
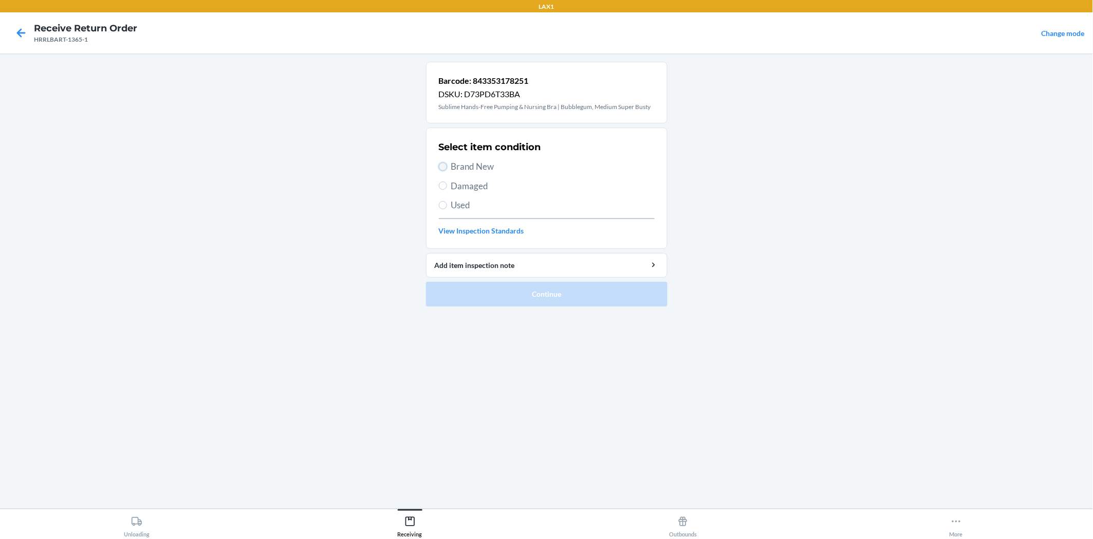
click at [443, 165] on input "Brand New" at bounding box center [443, 166] width 8 height 8
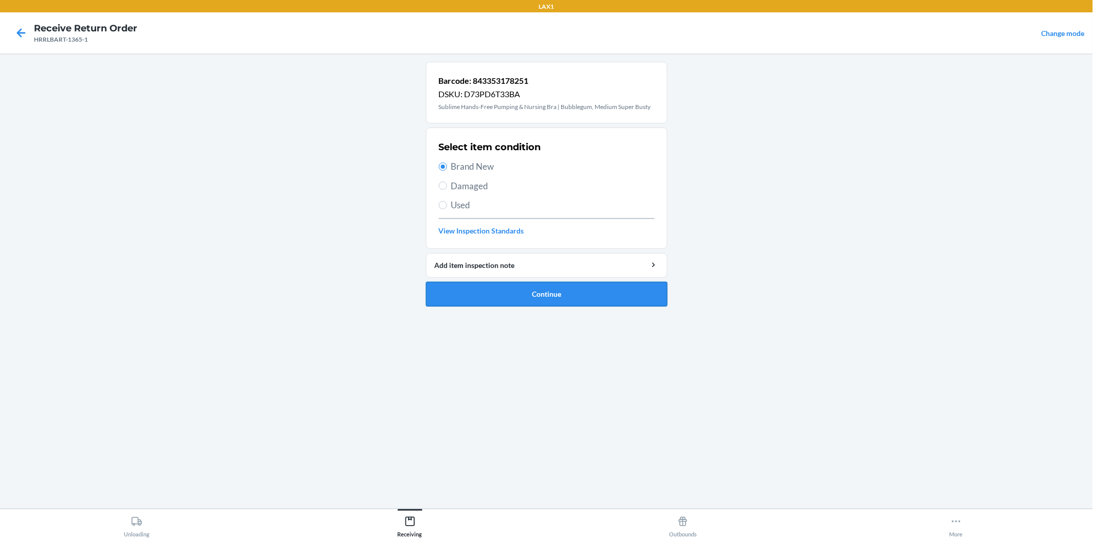
click at [471, 301] on button "Continue" at bounding box center [547, 294] width 242 height 25
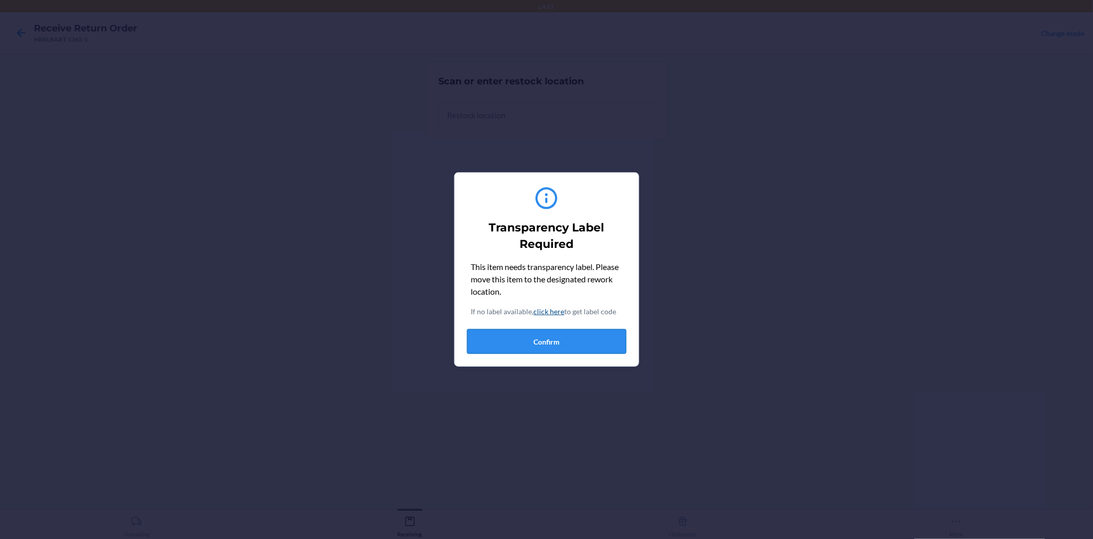
click at [527, 336] on button "Confirm" at bounding box center [546, 341] width 159 height 25
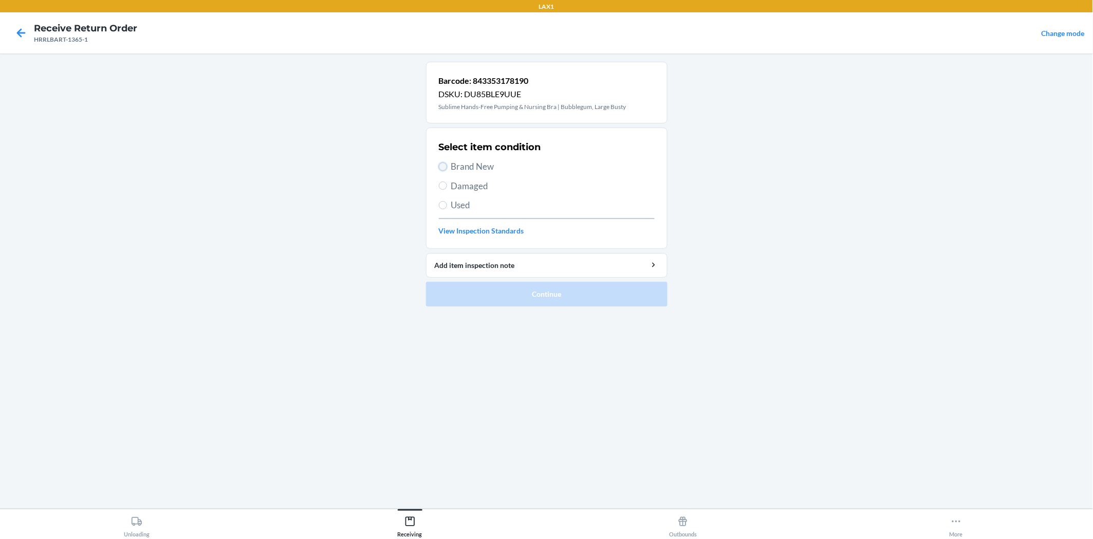
click at [440, 166] on input "Brand New" at bounding box center [443, 166] width 8 height 8
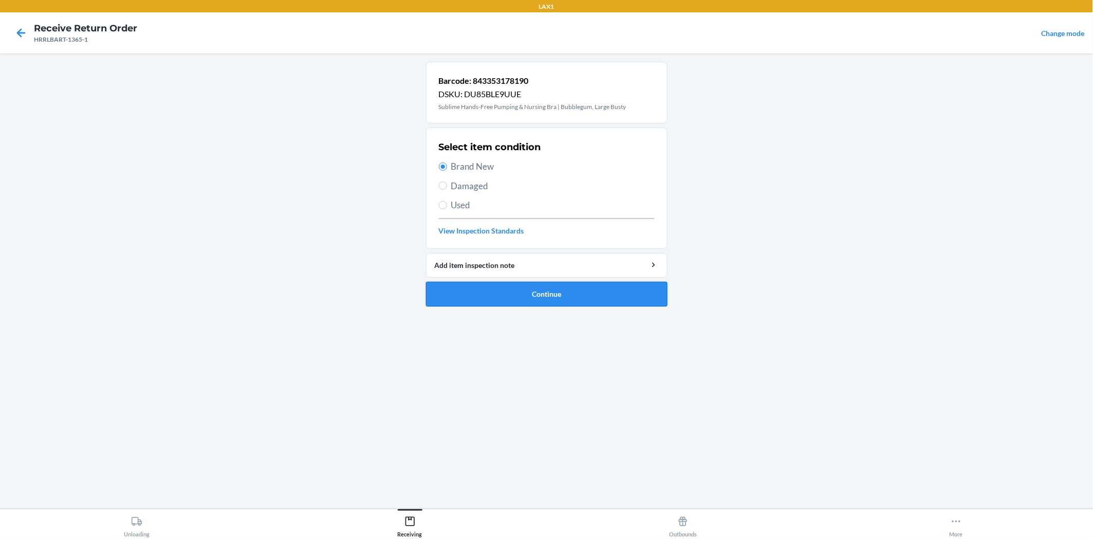
click at [471, 283] on button "Continue" at bounding box center [547, 294] width 242 height 25
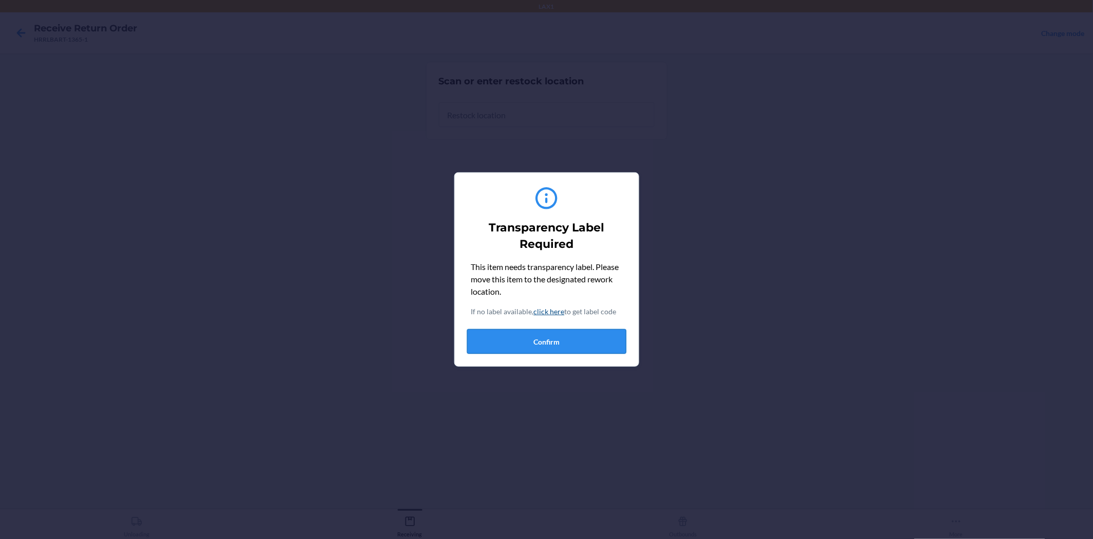
click at [510, 338] on button "Confirm" at bounding box center [546, 341] width 159 height 25
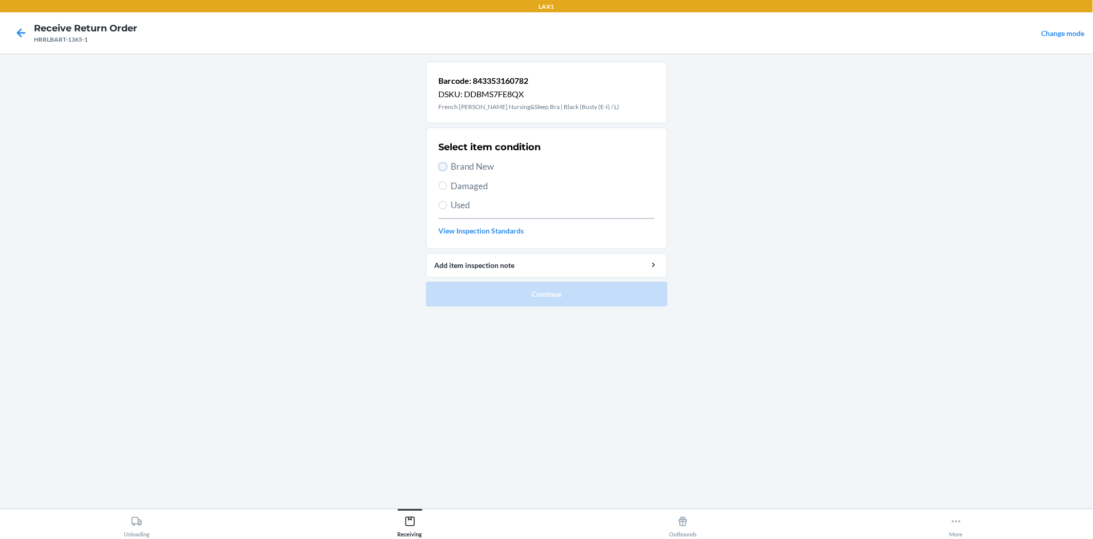
click at [444, 166] on input "Brand New" at bounding box center [443, 166] width 8 height 8
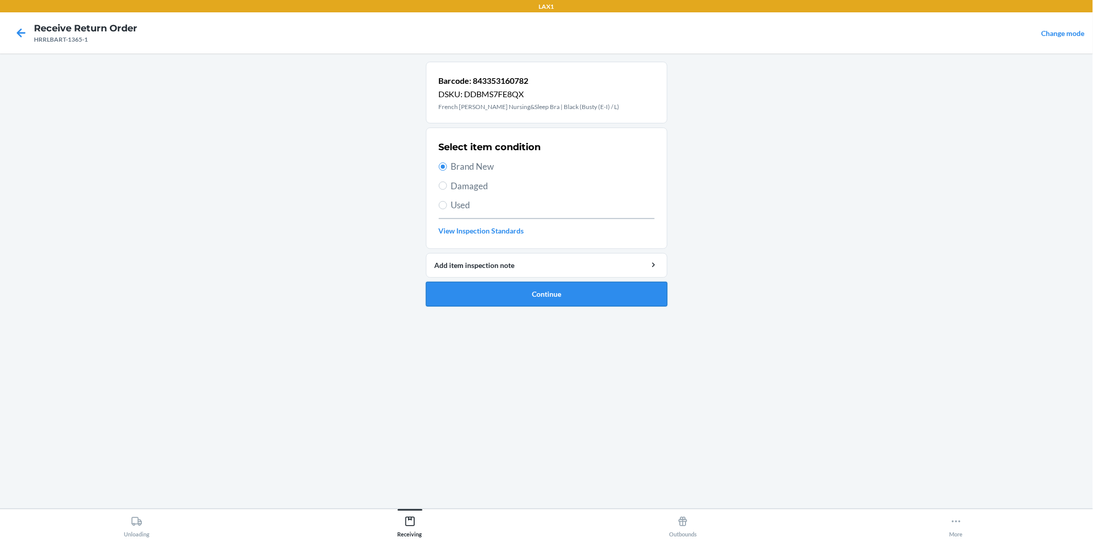
click at [500, 288] on button "Continue" at bounding box center [547, 294] width 242 height 25
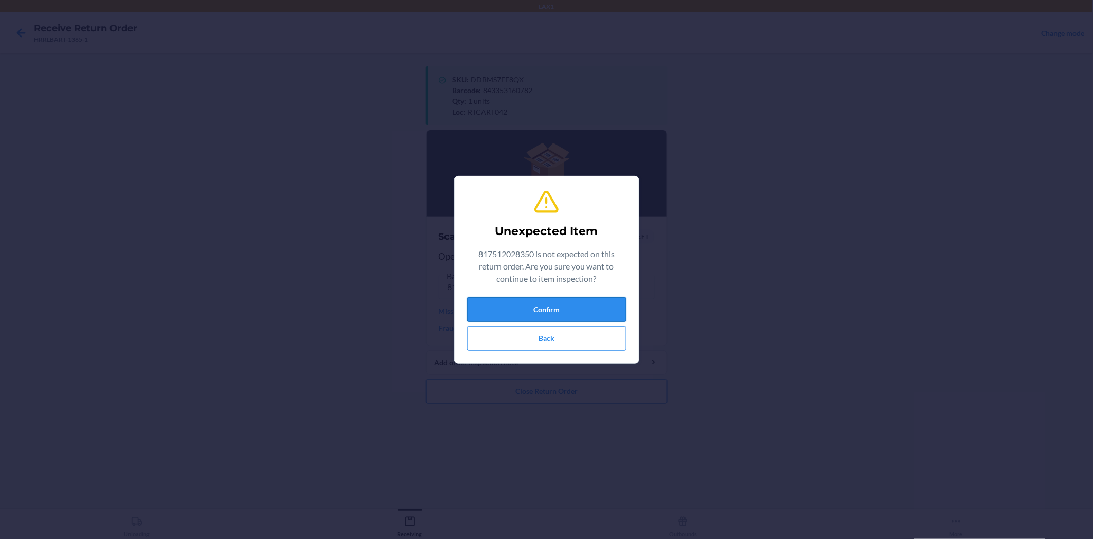
click at [588, 306] on button "Confirm" at bounding box center [546, 309] width 159 height 25
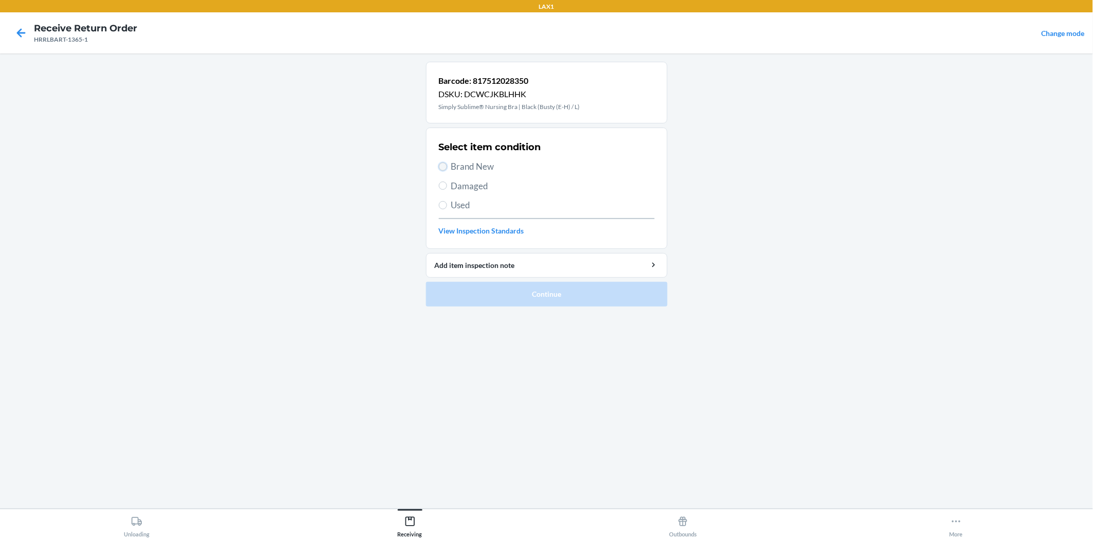
click at [444, 166] on input "Brand New" at bounding box center [443, 166] width 8 height 8
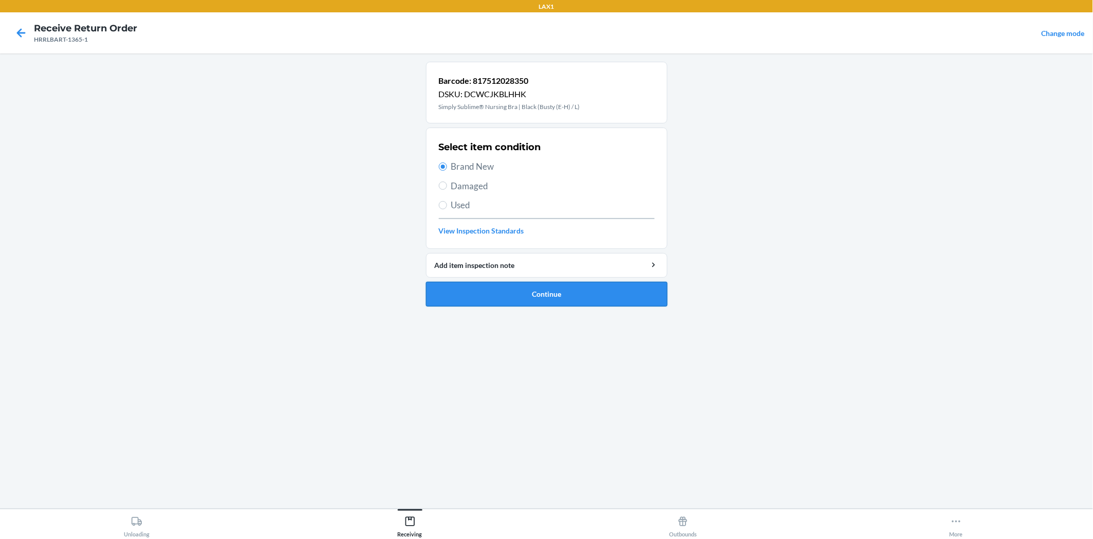
click at [479, 288] on button "Continue" at bounding box center [547, 294] width 242 height 25
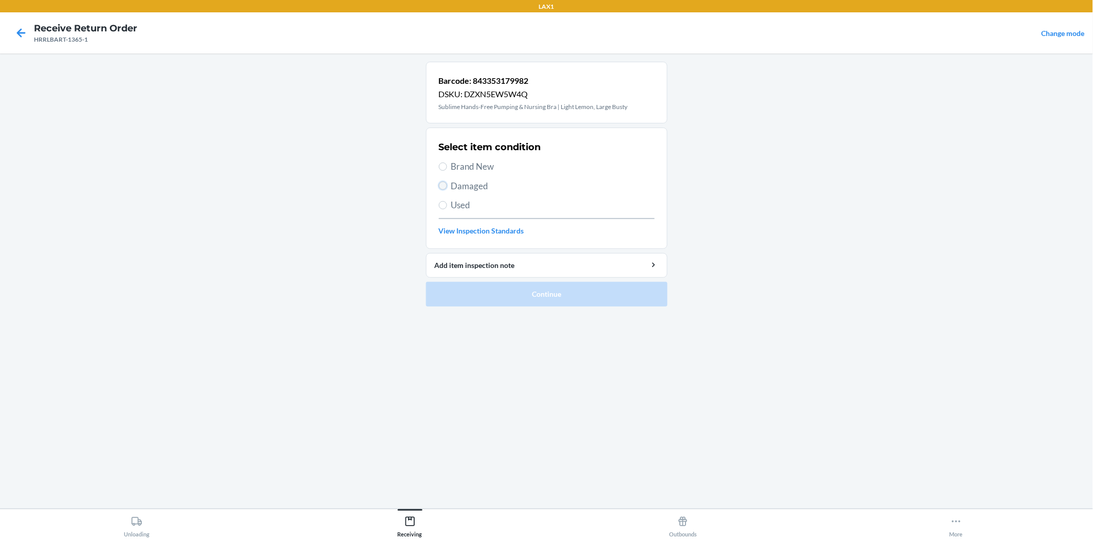
click at [446, 186] on input "Damaged" at bounding box center [443, 185] width 8 height 8
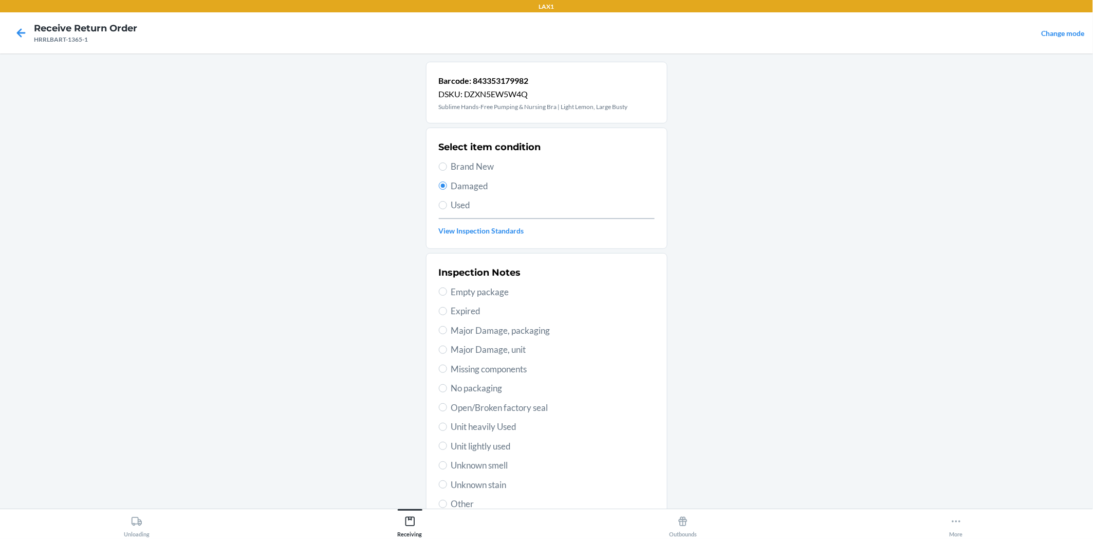
click at [443, 383] on label "No packaging" at bounding box center [547, 387] width 216 height 13
click at [443, 384] on input "No packaging" at bounding box center [443, 388] width 8 height 8
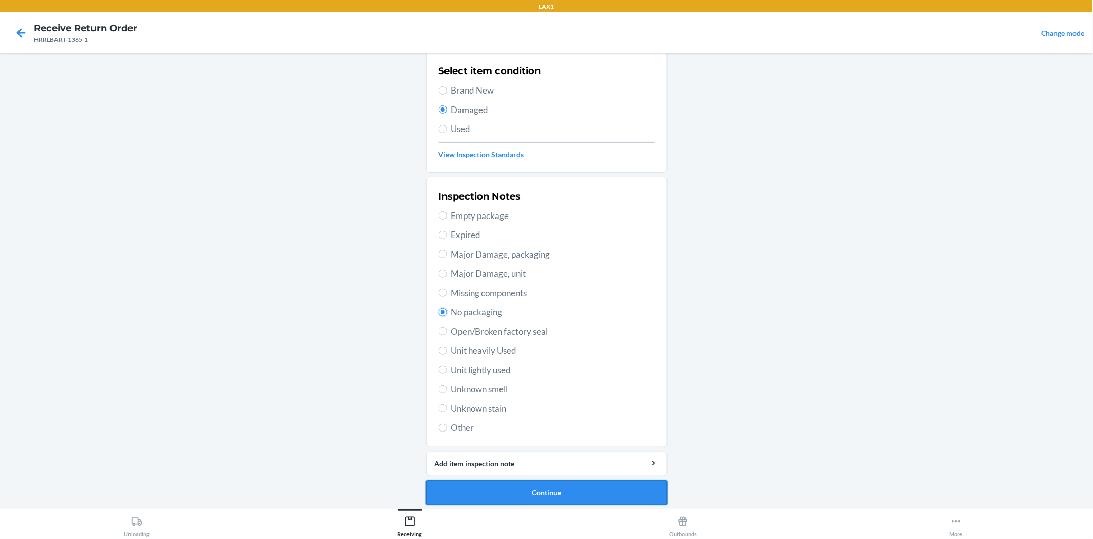
scroll to position [80, 0]
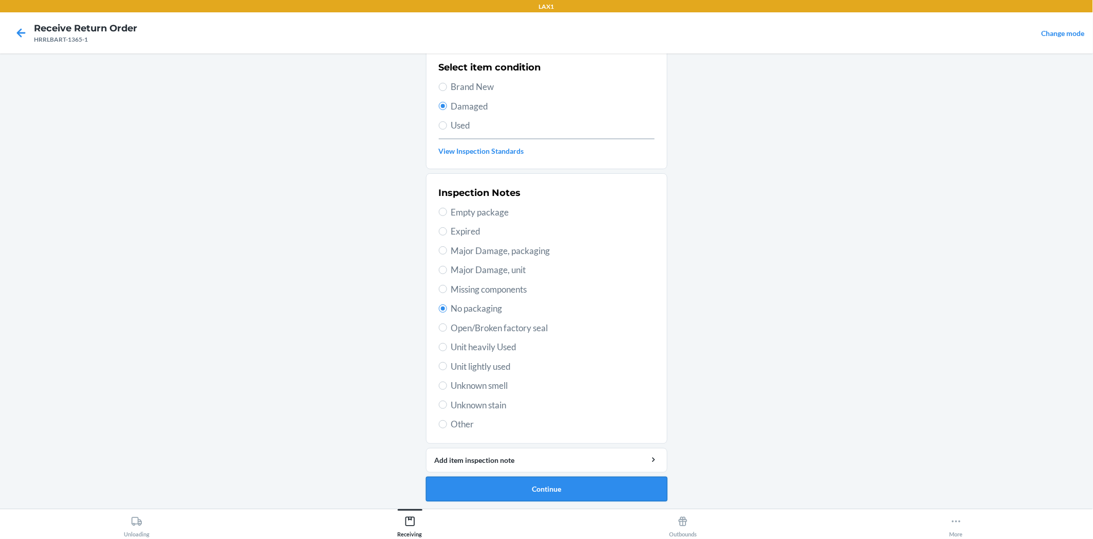
click at [569, 486] on button "Continue" at bounding box center [547, 488] width 242 height 25
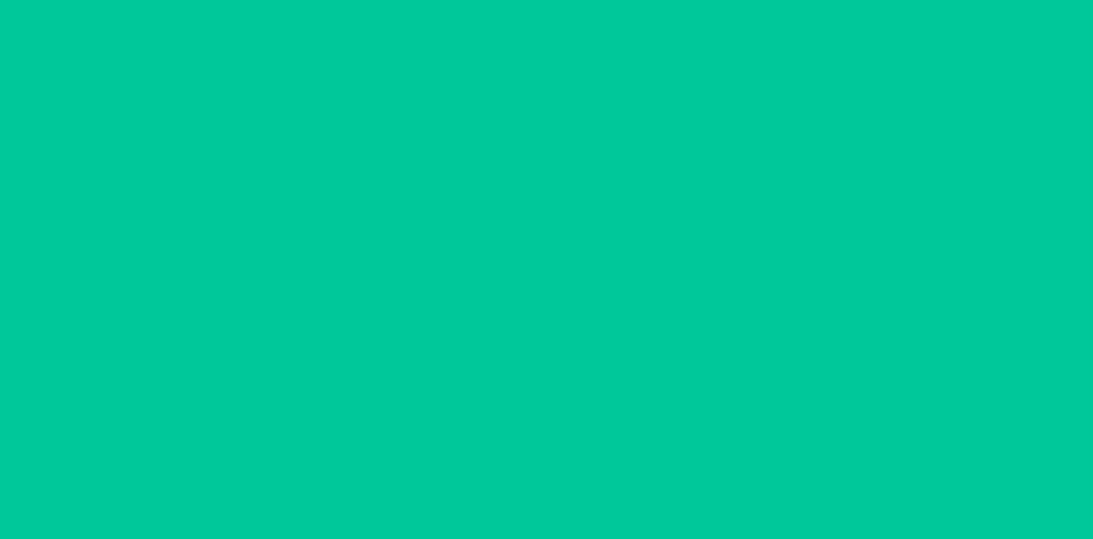
scroll to position [0, 0]
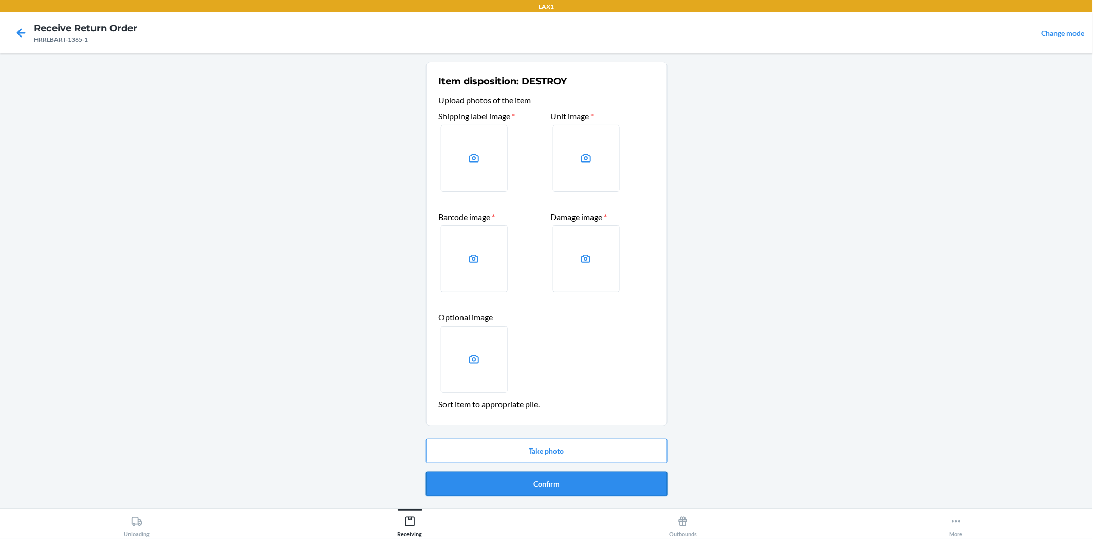
click at [611, 487] on button "Confirm" at bounding box center [547, 483] width 242 height 25
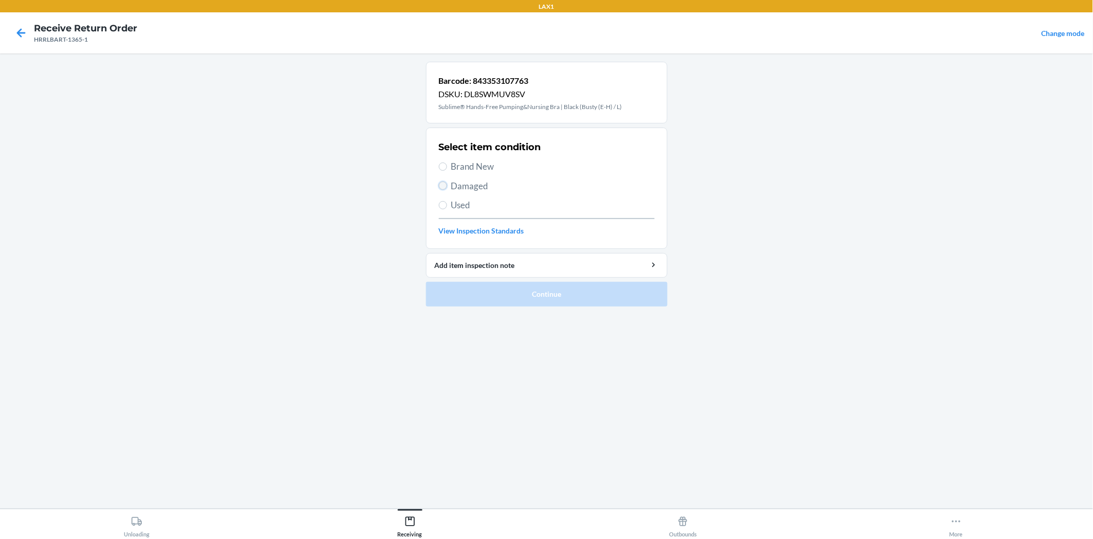
click at [445, 182] on input "Damaged" at bounding box center [443, 185] width 8 height 8
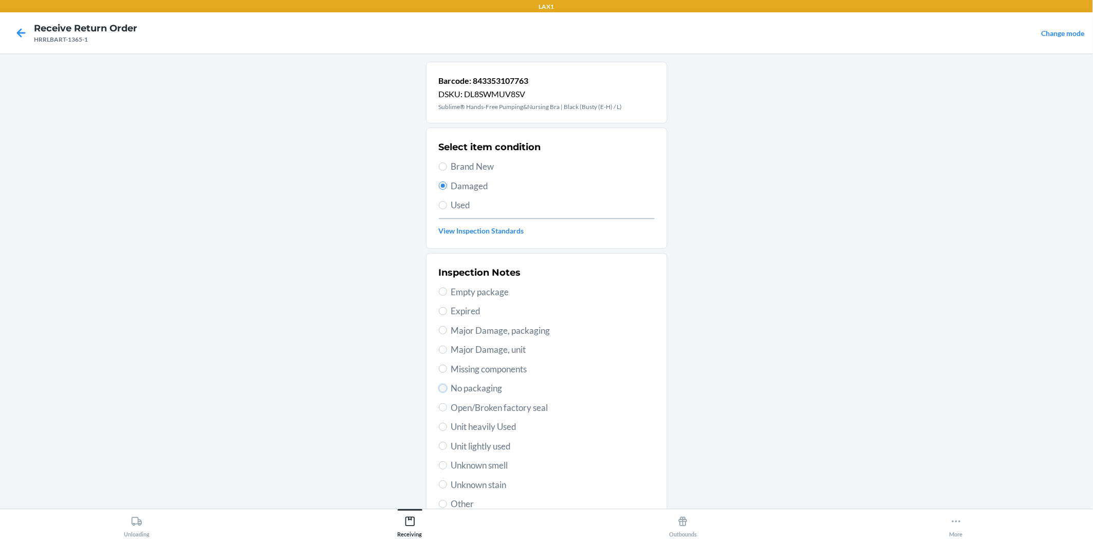
click at [439, 386] on input "No packaging" at bounding box center [443, 388] width 8 height 8
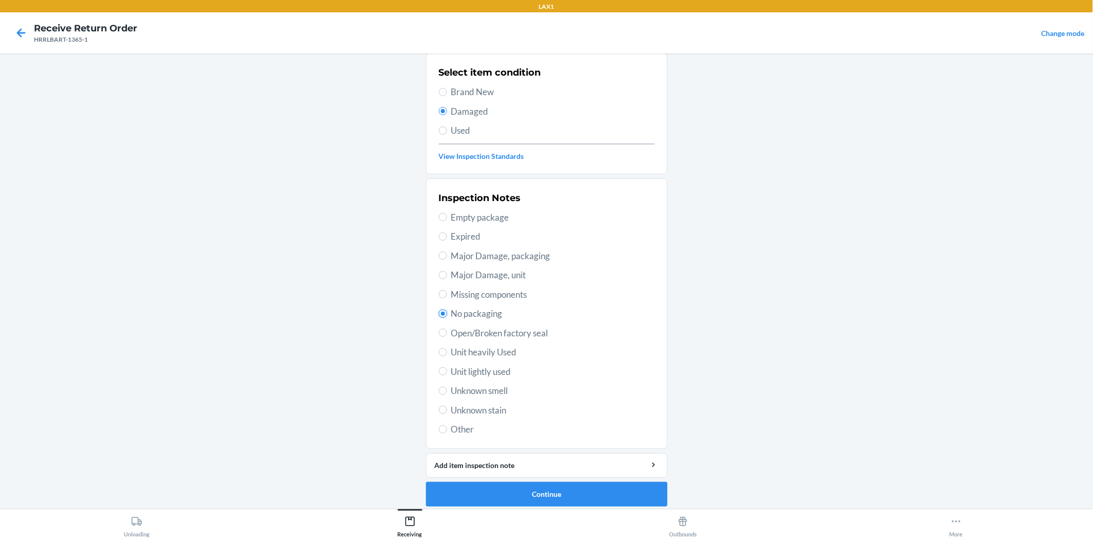
scroll to position [80, 0]
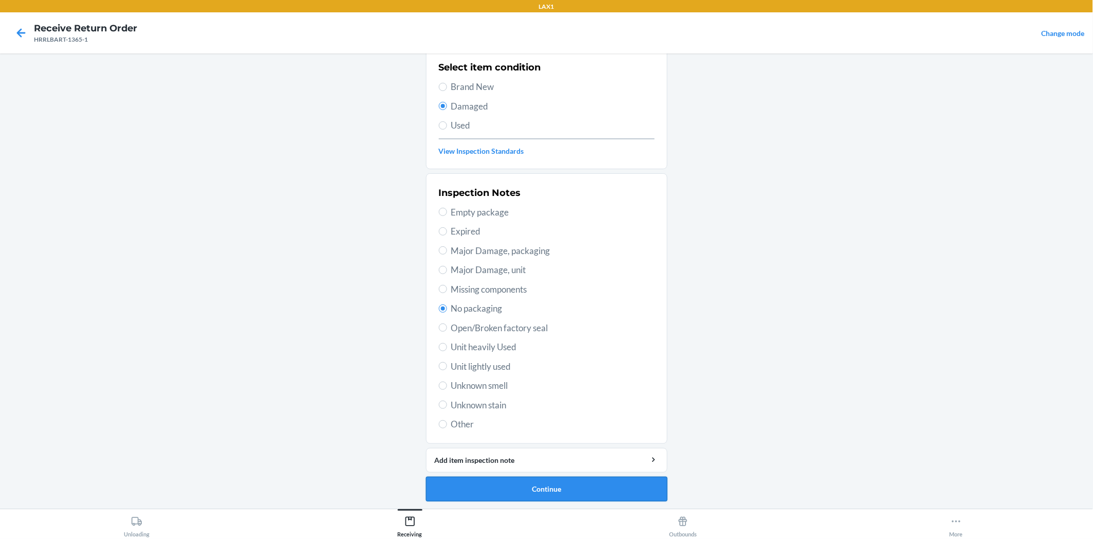
click at [526, 480] on button "Continue" at bounding box center [547, 488] width 242 height 25
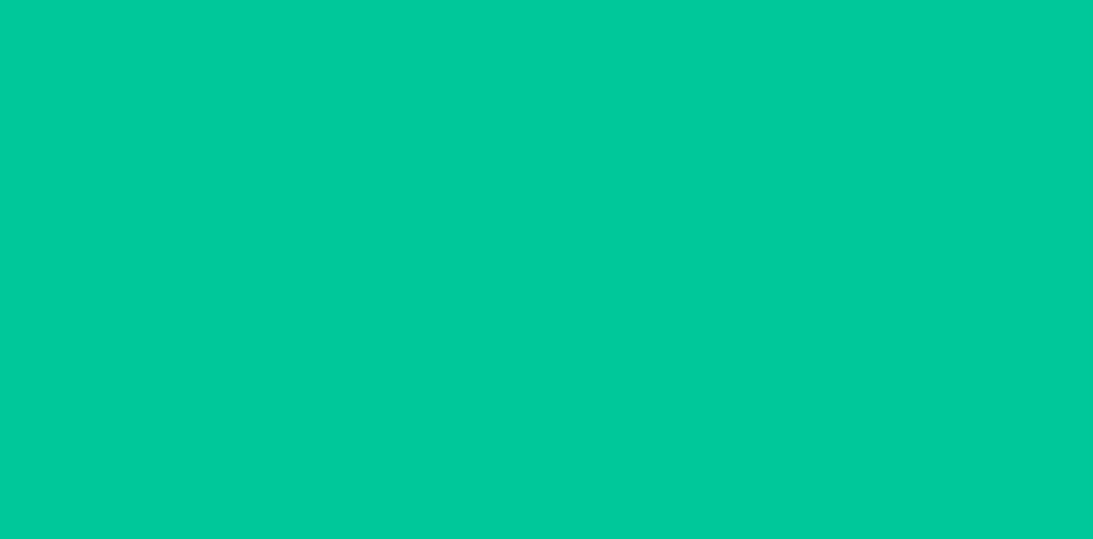
scroll to position [0, 0]
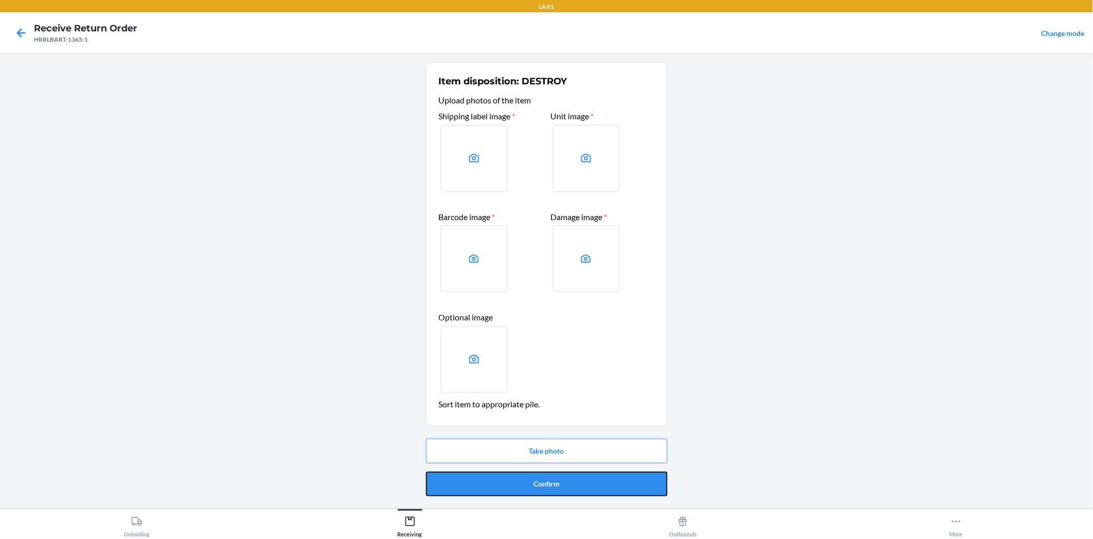
click at [526, 480] on button "Confirm" at bounding box center [547, 483] width 242 height 25
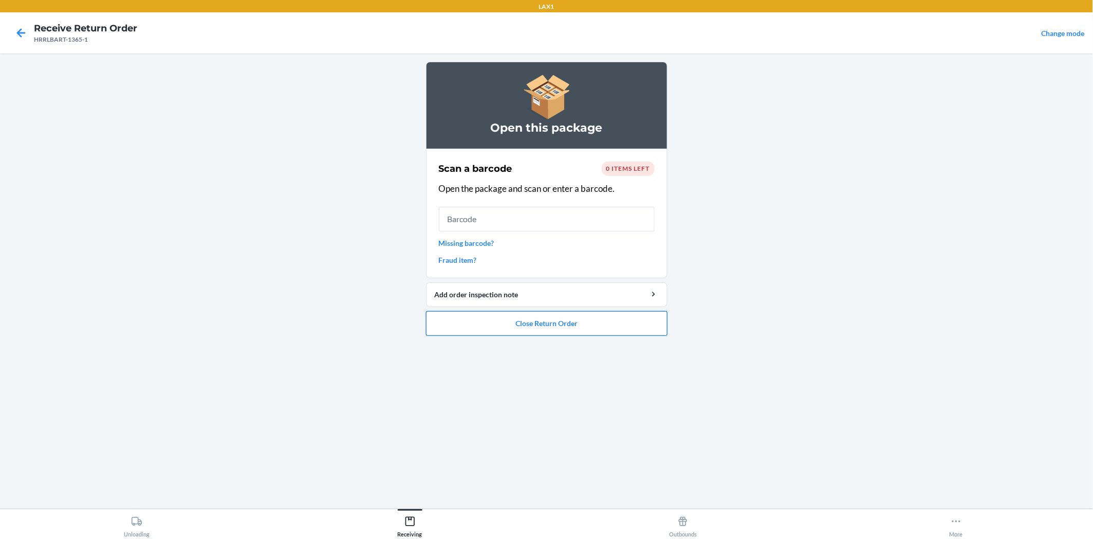
click at [651, 324] on button "Close Return Order" at bounding box center [547, 323] width 242 height 25
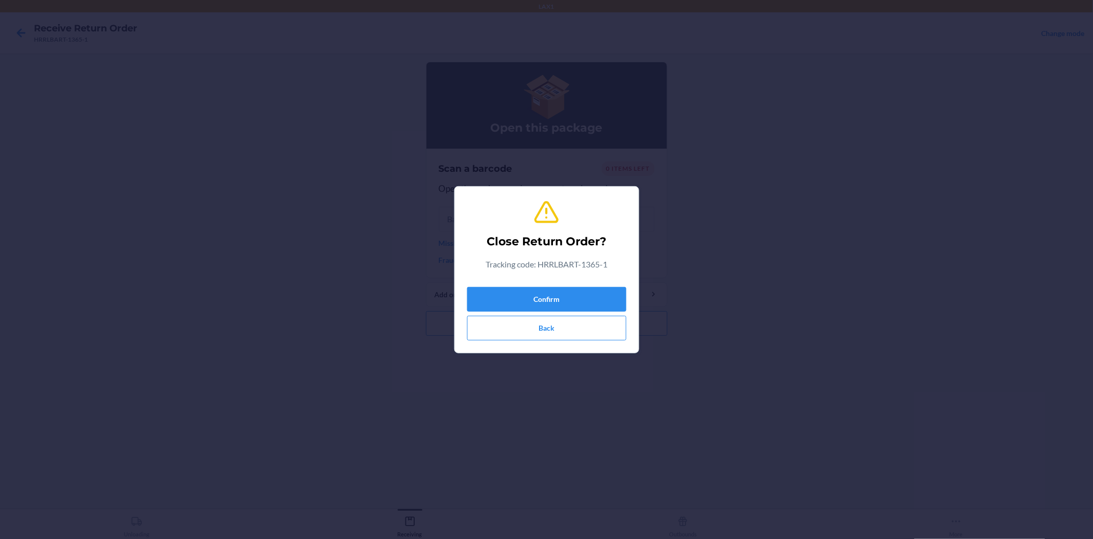
click at [628, 294] on section "Close Return Order? Tracking code: HRRLBART-1365-1 Confirm Back" at bounding box center [546, 269] width 185 height 167
click at [567, 298] on button "Confirm" at bounding box center [546, 299] width 159 height 25
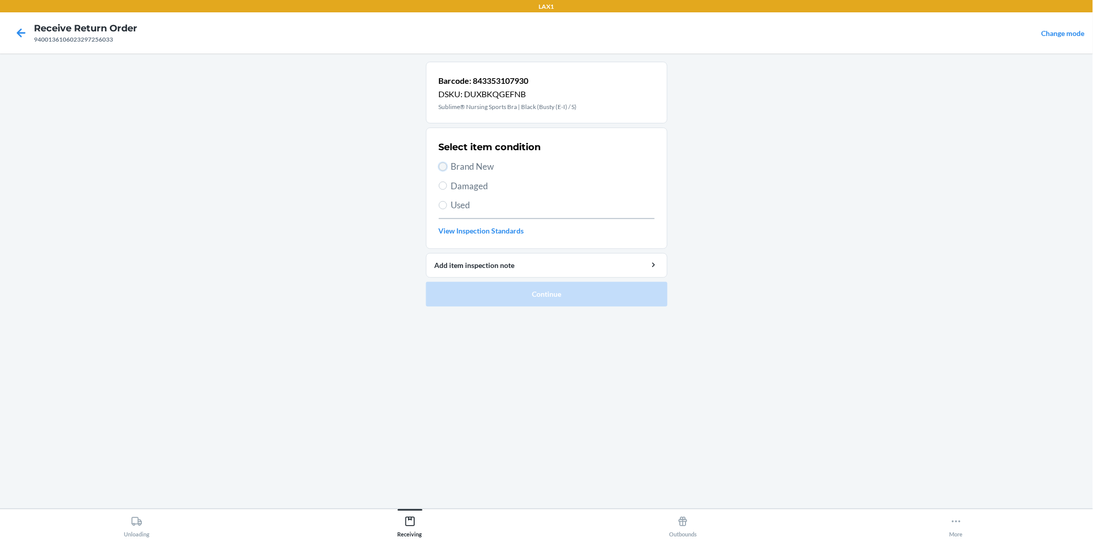
click at [443, 168] on input "Brand New" at bounding box center [443, 166] width 8 height 8
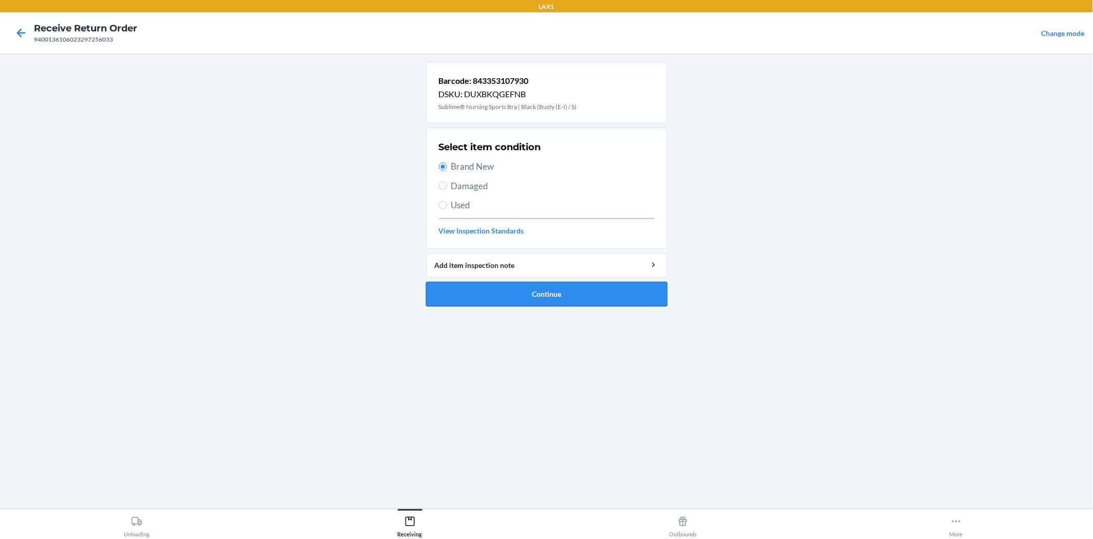
click at [489, 284] on button "Continue" at bounding box center [547, 294] width 242 height 25
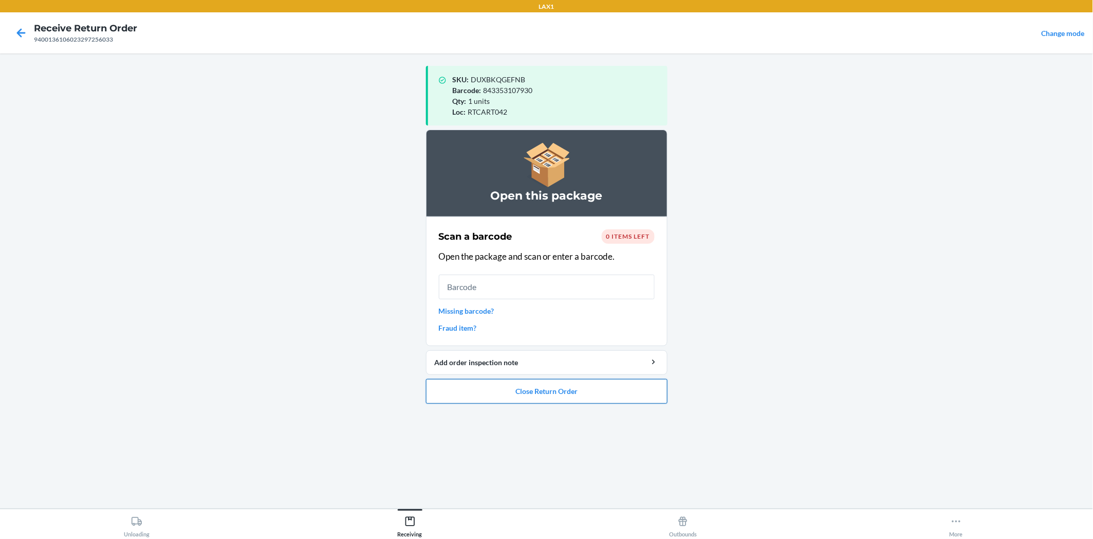
click at [580, 392] on button "Close Return Order" at bounding box center [547, 391] width 242 height 25
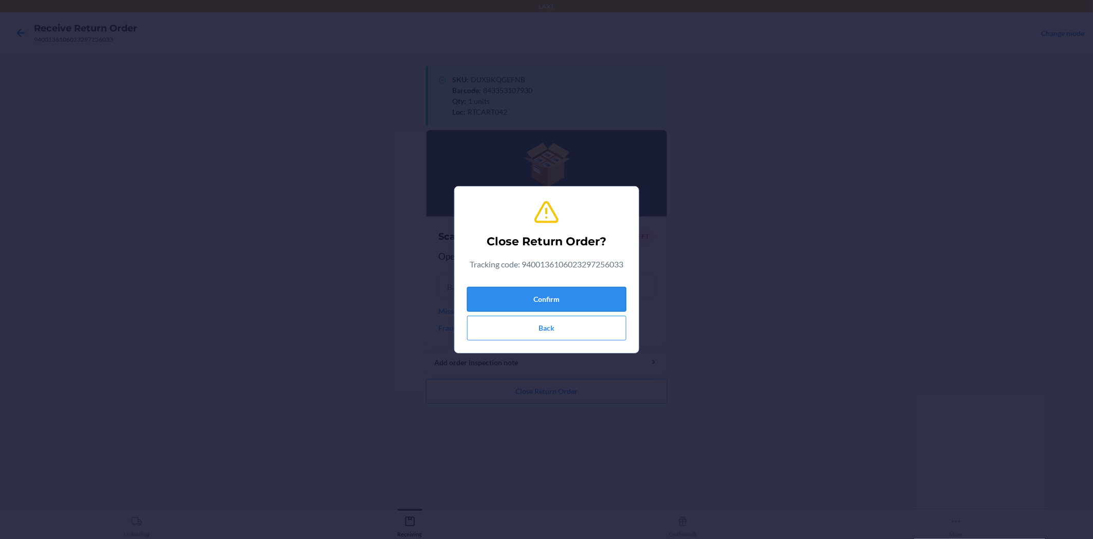
click at [597, 296] on button "Confirm" at bounding box center [546, 299] width 159 height 25
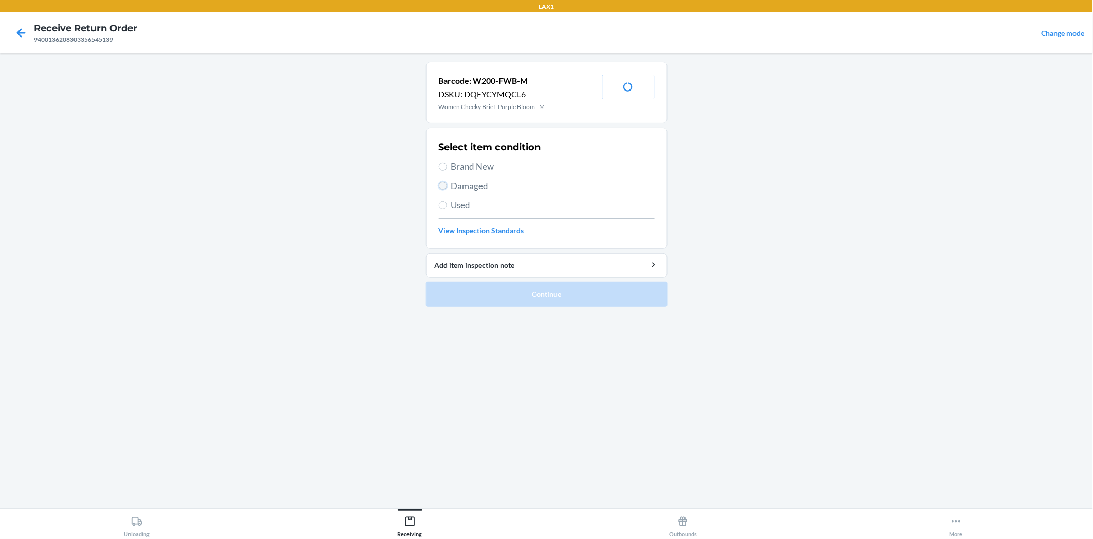
click at [440, 185] on input "Damaged" at bounding box center [443, 185] width 8 height 8
click at [518, 294] on button "Continue" at bounding box center [547, 294] width 242 height 25
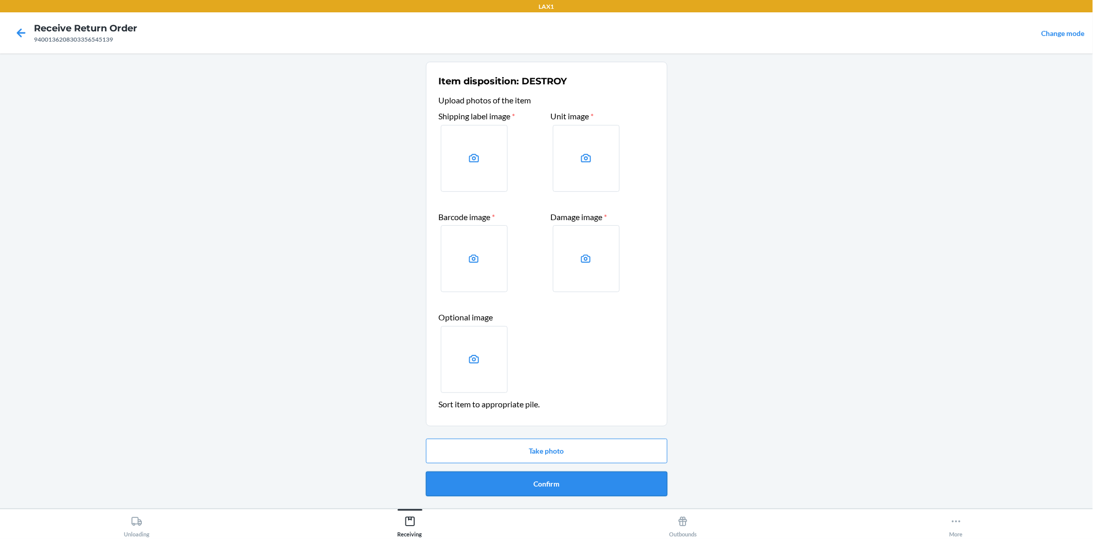
click at [539, 482] on button "Confirm" at bounding box center [547, 483] width 242 height 25
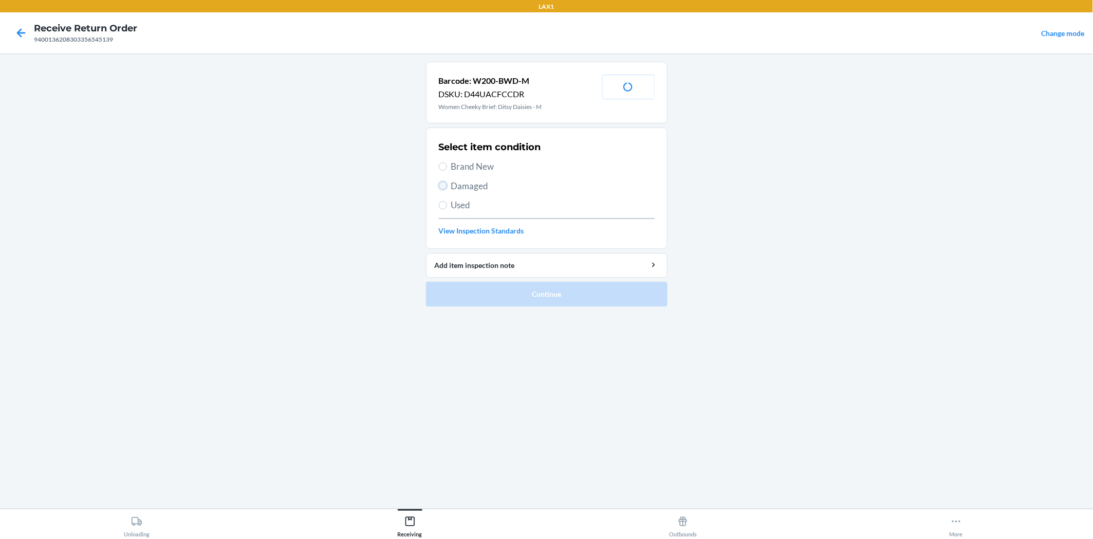
click at [445, 184] on input "Damaged" at bounding box center [443, 185] width 8 height 8
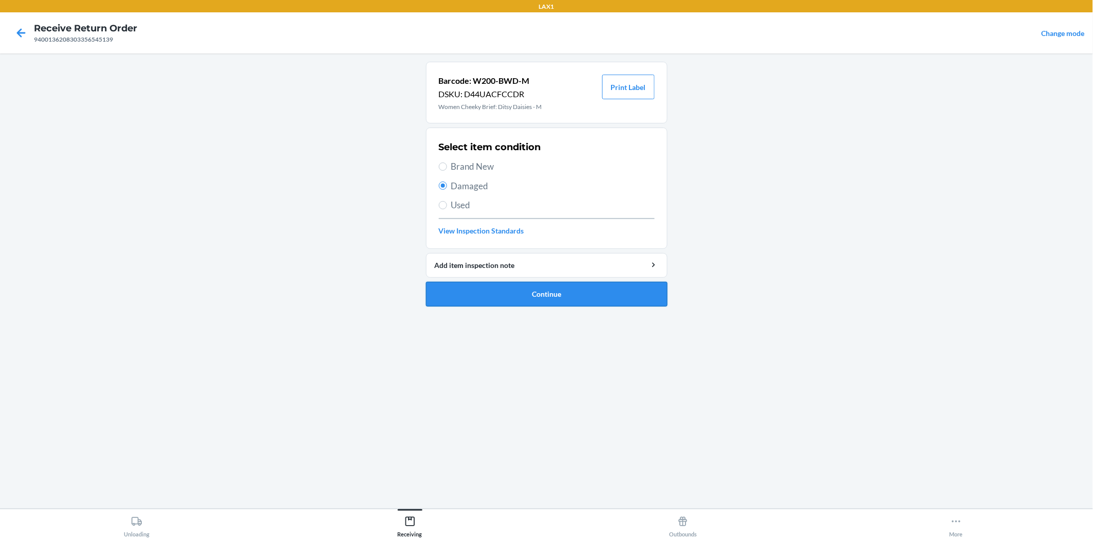
click at [491, 293] on button "Continue" at bounding box center [547, 294] width 242 height 25
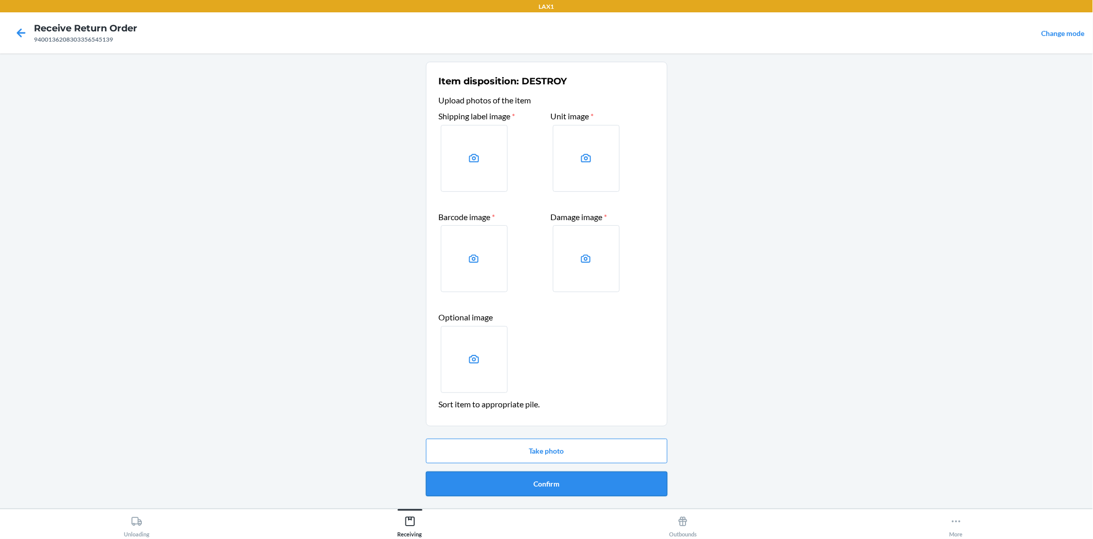
click at [584, 489] on button "Confirm" at bounding box center [547, 483] width 242 height 25
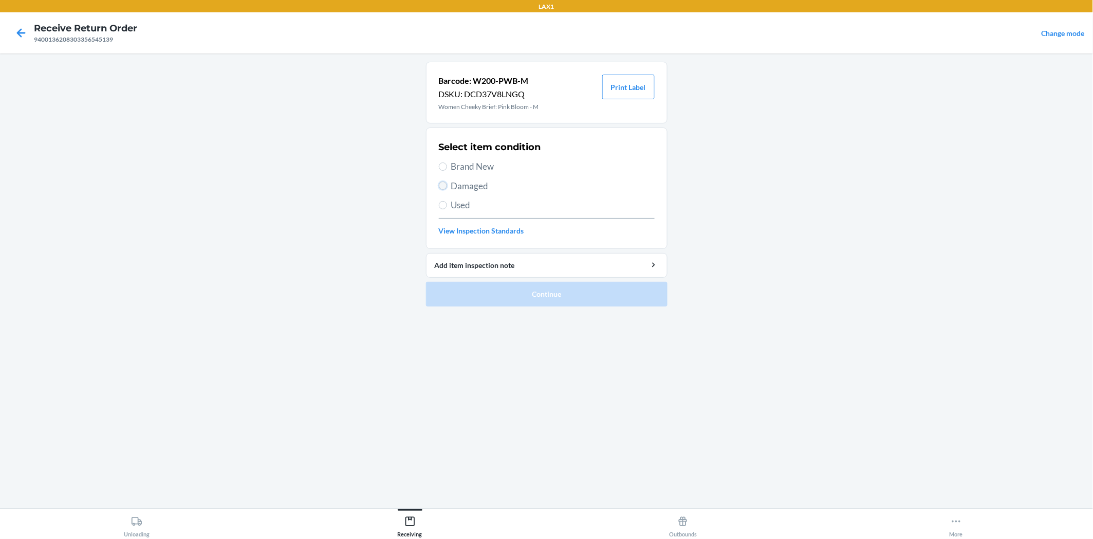
click at [444, 185] on input "Damaged" at bounding box center [443, 185] width 8 height 8
click at [485, 296] on button "Continue" at bounding box center [547, 294] width 242 height 25
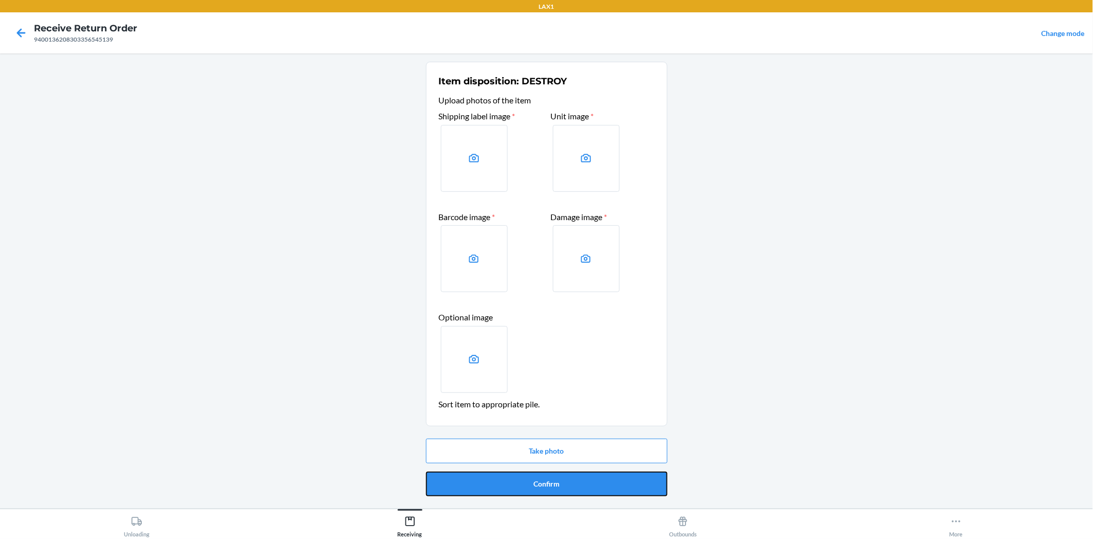
click at [580, 487] on button "Confirm" at bounding box center [547, 483] width 242 height 25
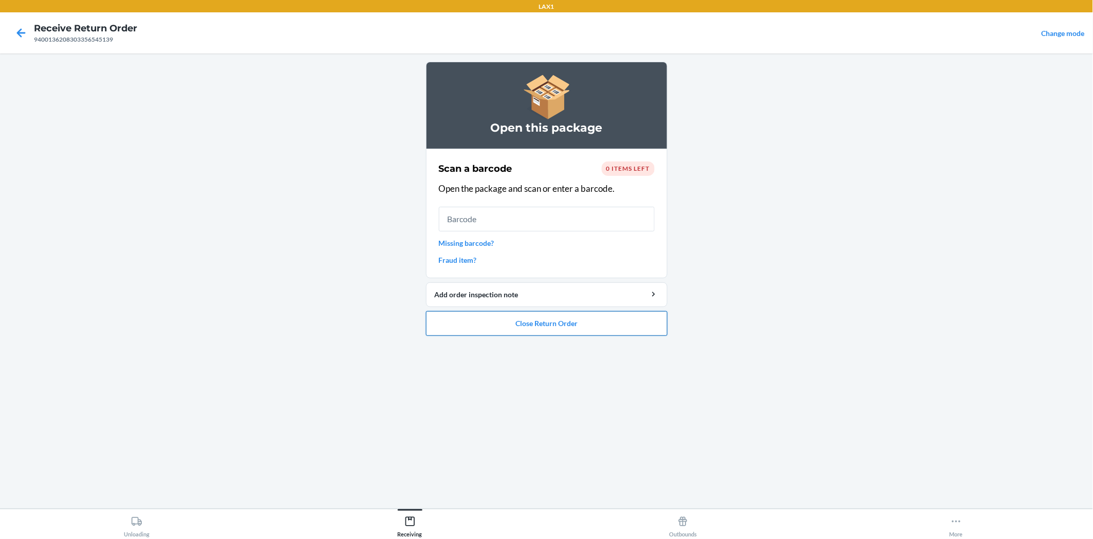
click at [630, 320] on button "Close Return Order" at bounding box center [547, 323] width 242 height 25
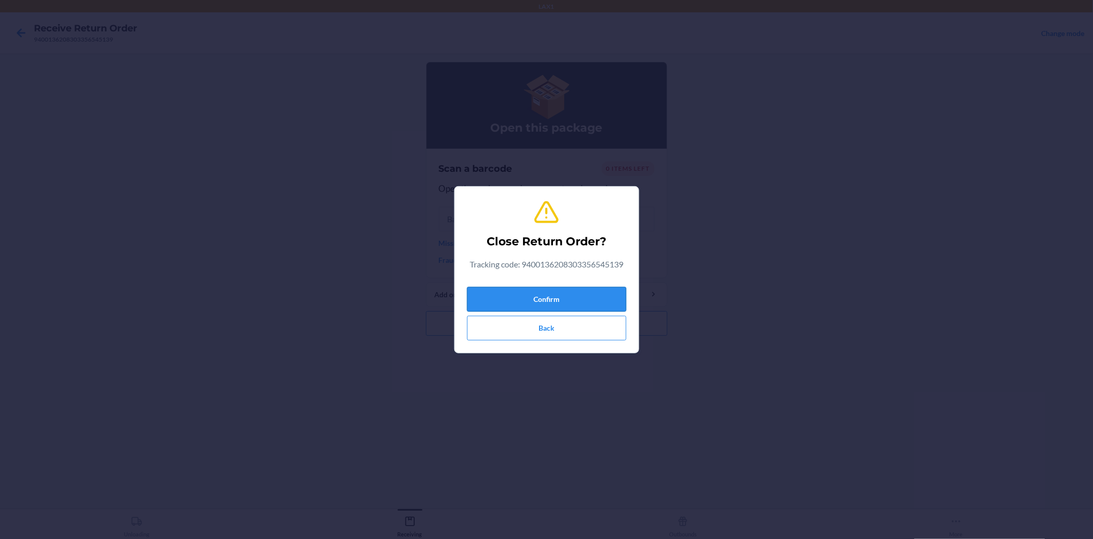
click at [623, 289] on button "Confirm" at bounding box center [546, 299] width 159 height 25
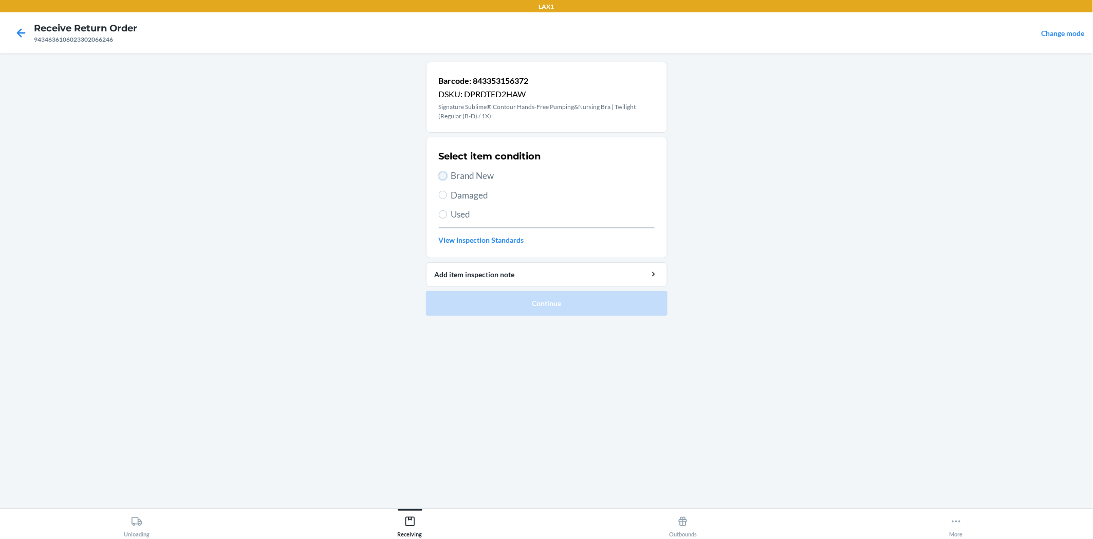
click at [443, 175] on input "Brand New" at bounding box center [443, 176] width 8 height 8
click at [511, 309] on button "Continue" at bounding box center [547, 303] width 242 height 25
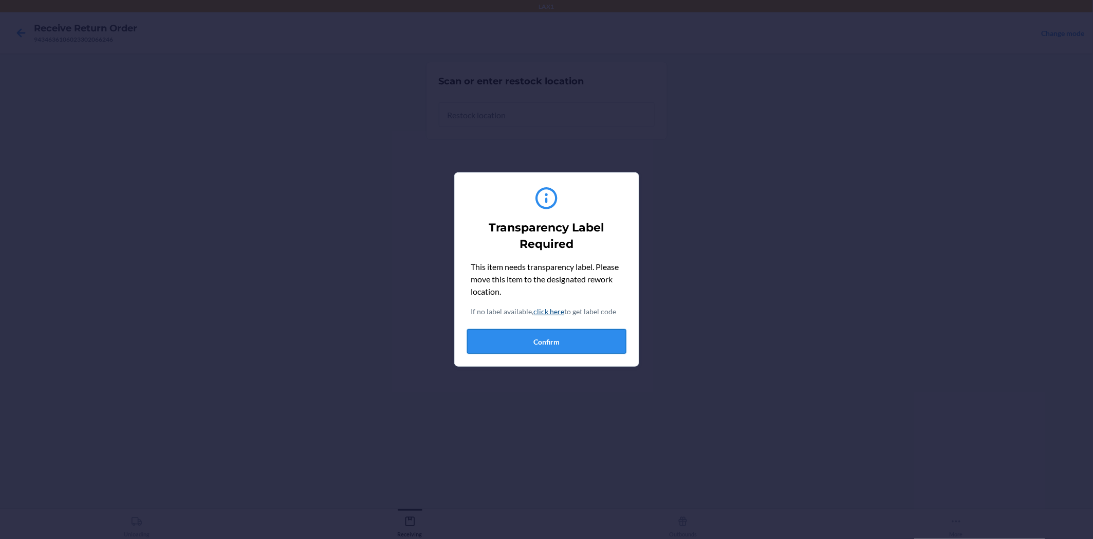
click at [537, 334] on button "Confirm" at bounding box center [546, 341] width 159 height 25
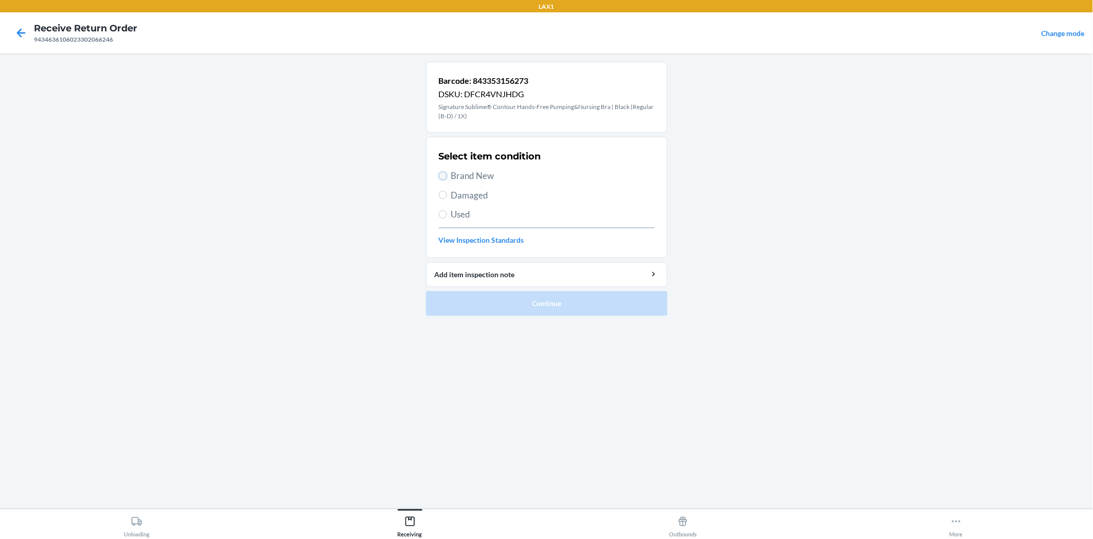
click at [443, 175] on input "Brand New" at bounding box center [443, 176] width 8 height 8
click at [517, 297] on button "Continue" at bounding box center [547, 303] width 242 height 25
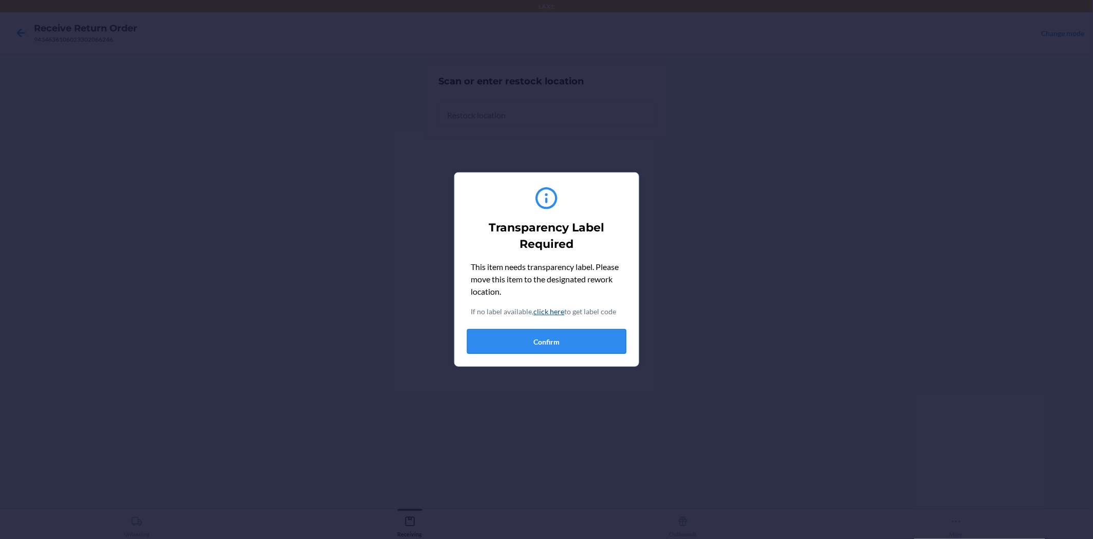
click at [564, 345] on button "Confirm" at bounding box center [546, 341] width 159 height 25
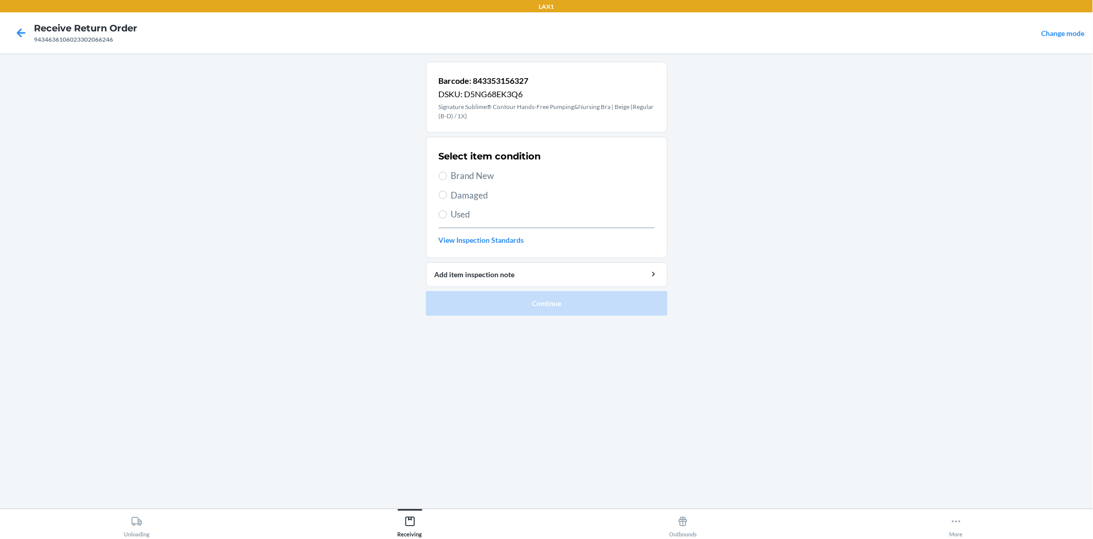
click at [442, 170] on label "Brand New" at bounding box center [547, 175] width 216 height 13
click at [442, 172] on input "Brand New" at bounding box center [443, 176] width 8 height 8
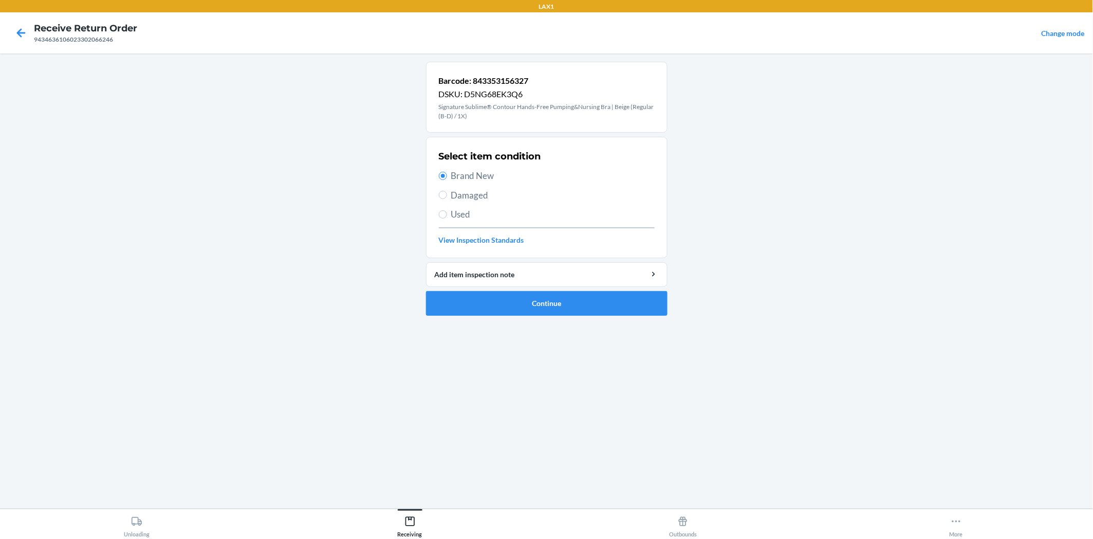
click at [531, 287] on li "Barcode: 843353156327 DSKU: D5NG68EK3Q6 Signature Sublime® Contour Hands-Free P…" at bounding box center [547, 189] width 242 height 254
click at [542, 304] on button "Continue" at bounding box center [547, 303] width 242 height 25
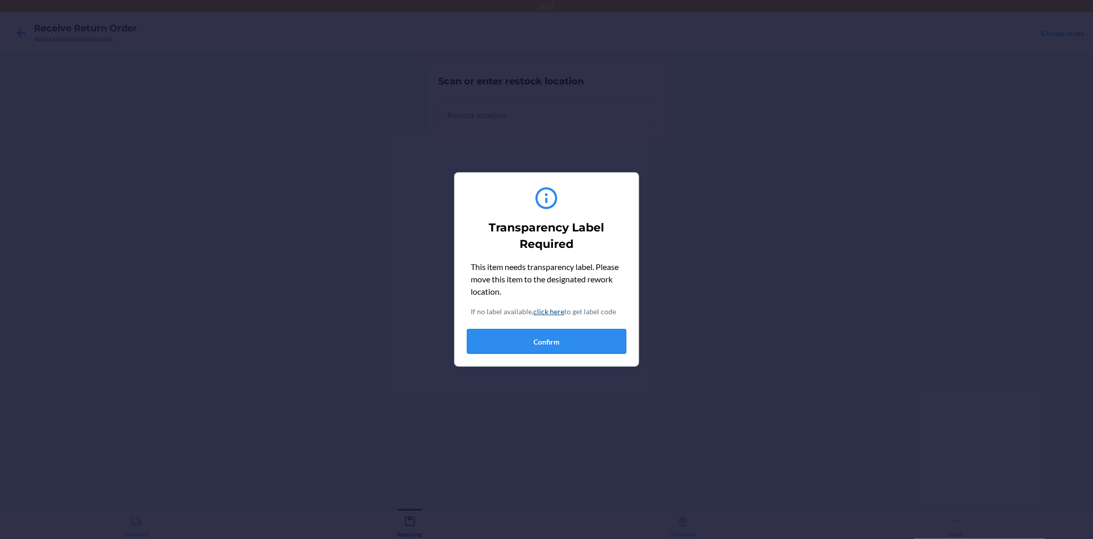
click at [557, 336] on button "Confirm" at bounding box center [546, 341] width 159 height 25
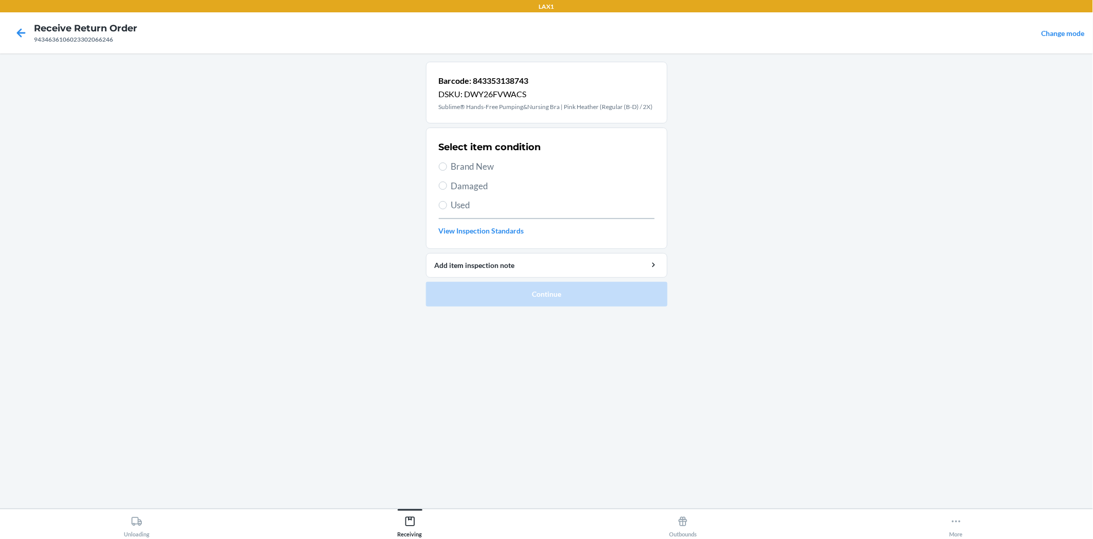
click at [439, 162] on label "Brand New" at bounding box center [547, 166] width 216 height 13
click at [439, 162] on input "Brand New" at bounding box center [443, 166] width 8 height 8
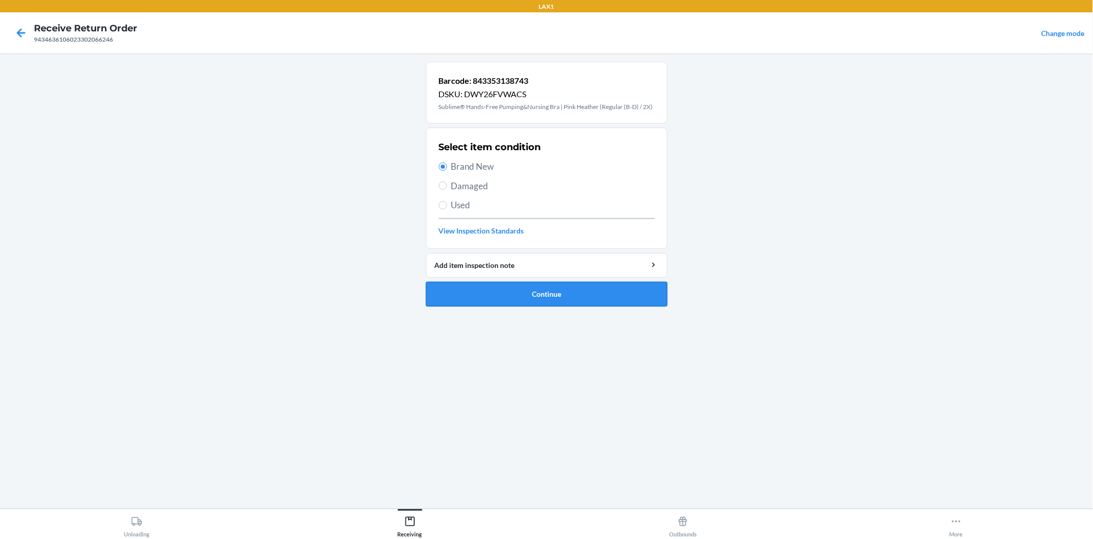
click at [557, 297] on button "Continue" at bounding box center [547, 294] width 242 height 25
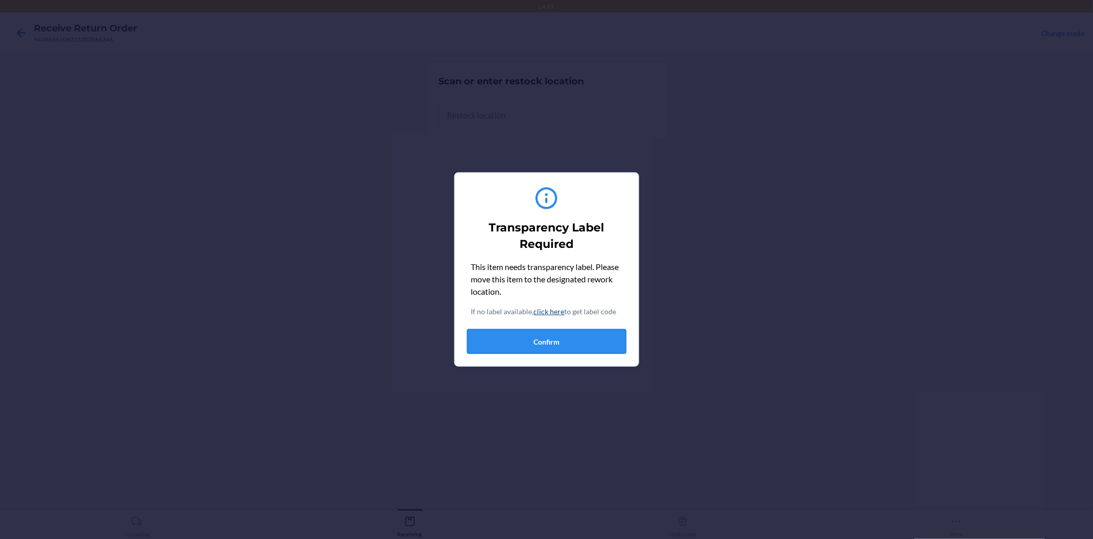
click at [577, 329] on button "Confirm" at bounding box center [546, 341] width 159 height 25
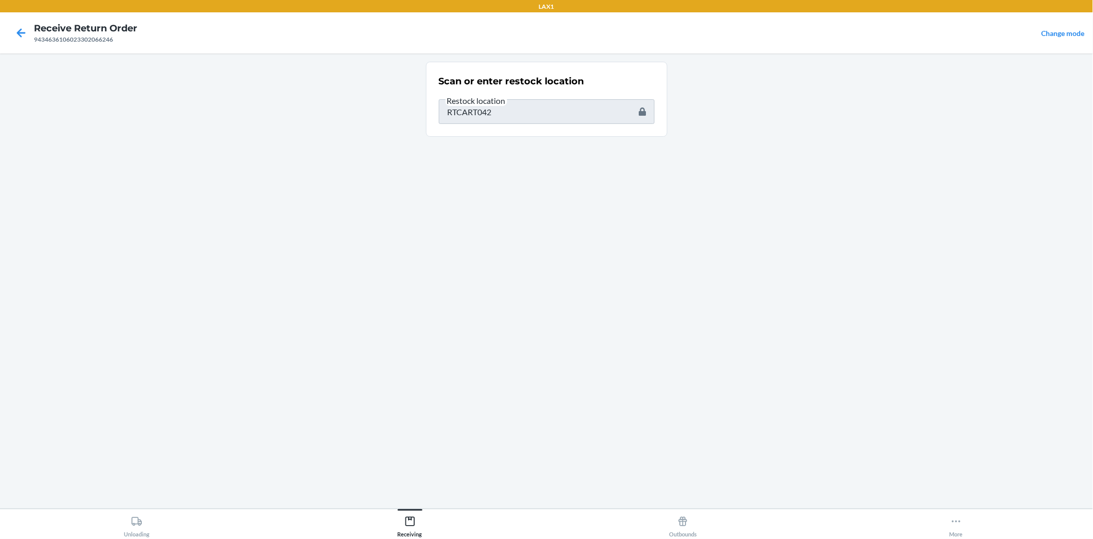
click at [1093, 394] on html "LAX1 Receive Return Order 9434636106023302066246 Change mode Scan or enter rest…" at bounding box center [546, 269] width 1093 height 539
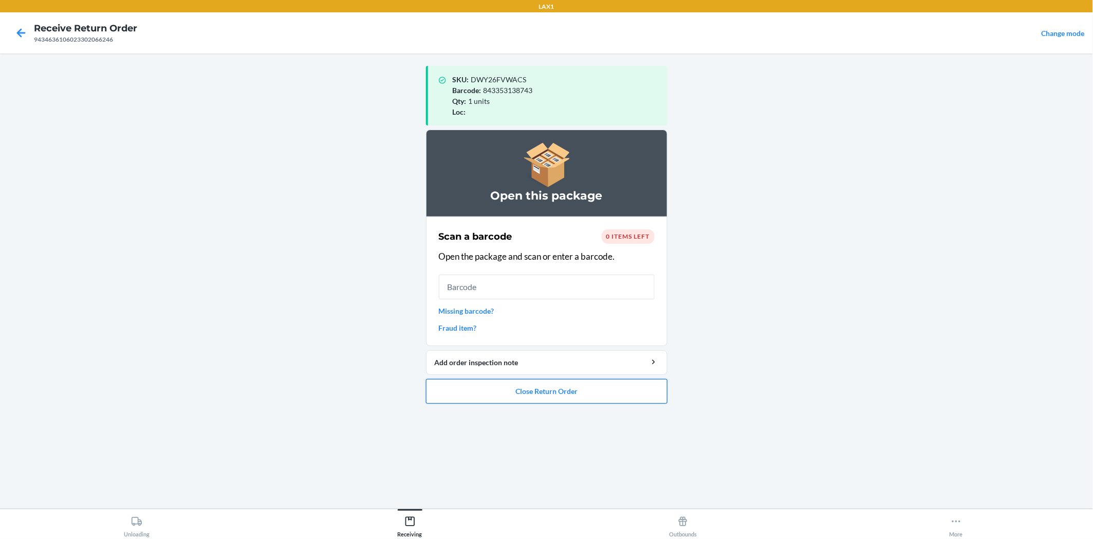
click at [537, 393] on button "Close Return Order" at bounding box center [547, 391] width 242 height 25
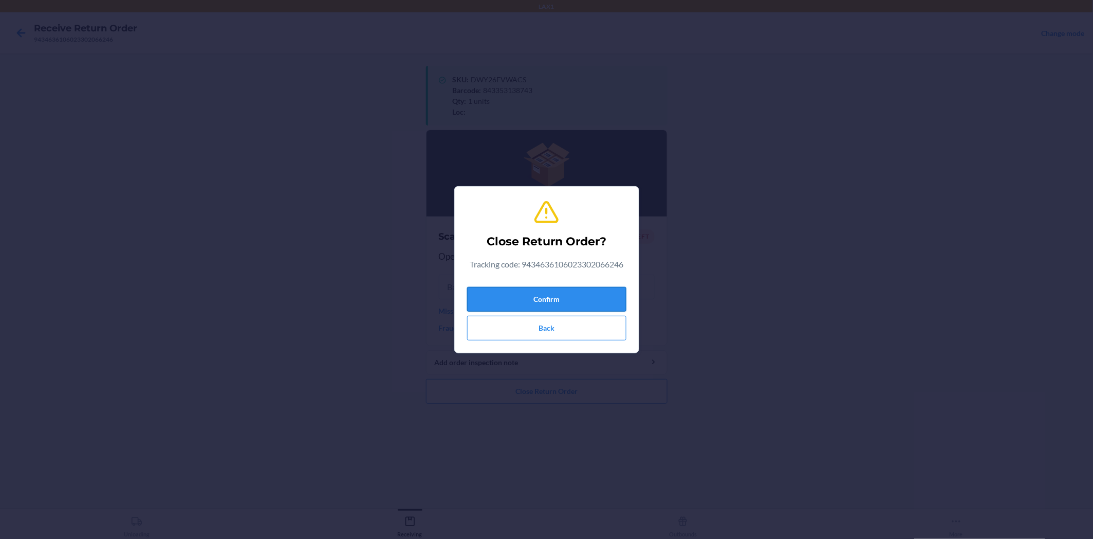
click at [595, 290] on button "Confirm" at bounding box center [546, 299] width 159 height 25
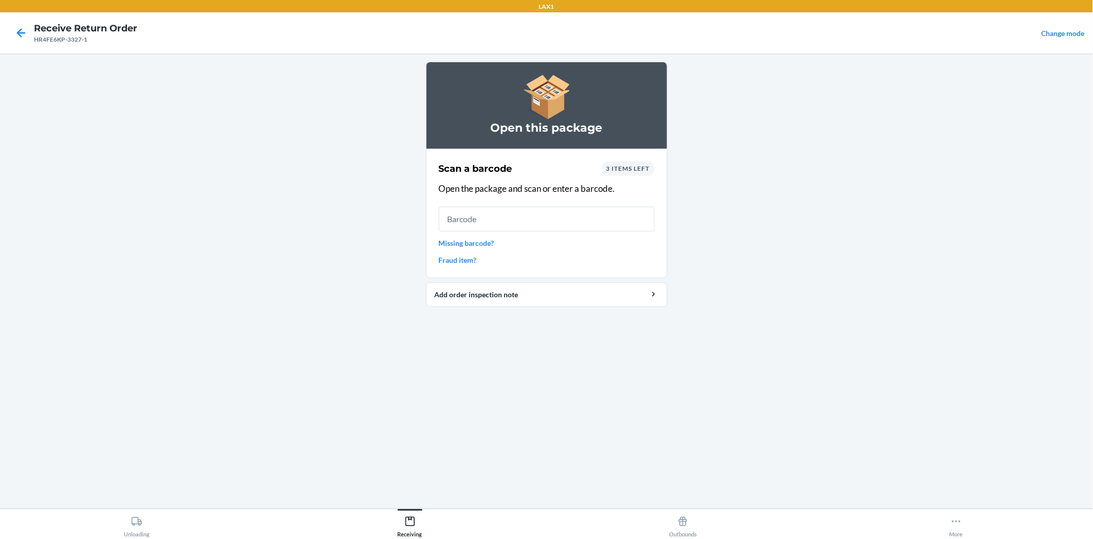
drag, startPoint x: 849, startPoint y: 259, endPoint x: 1095, endPoint y: 263, distance: 246.7
drag, startPoint x: 1095, startPoint y: 263, endPoint x: 844, endPoint y: 274, distance: 251.6
click at [844, 274] on main "Open this package Scan a barcode 3 items left Open the package and scan or ente…" at bounding box center [546, 280] width 1093 height 455
click at [495, 219] on input "text" at bounding box center [547, 219] width 216 height 25
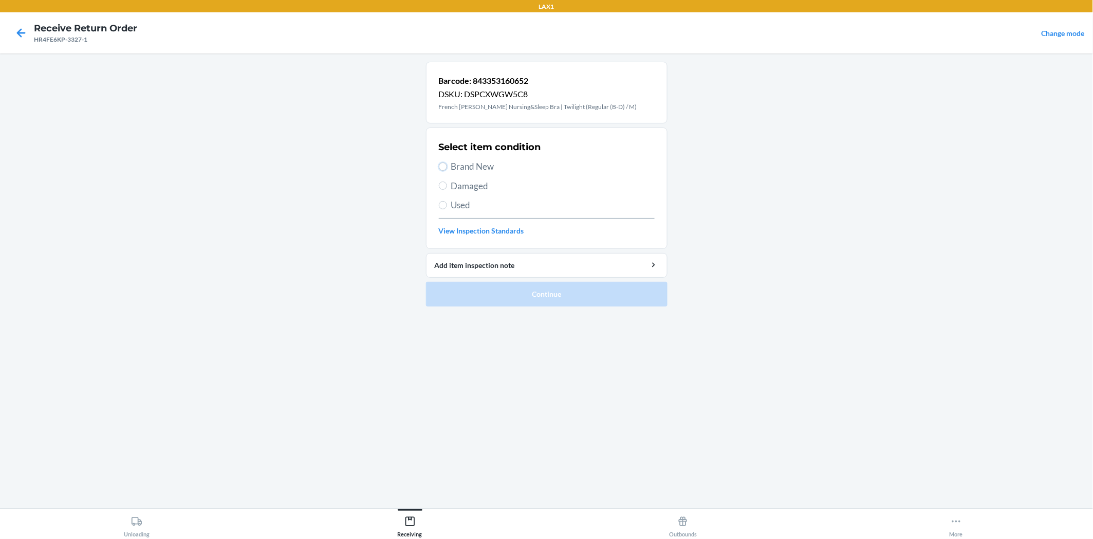
drag, startPoint x: 443, startPoint y: 165, endPoint x: 518, endPoint y: 299, distance: 153.7
click at [444, 169] on input "Brand New" at bounding box center [443, 166] width 8 height 8
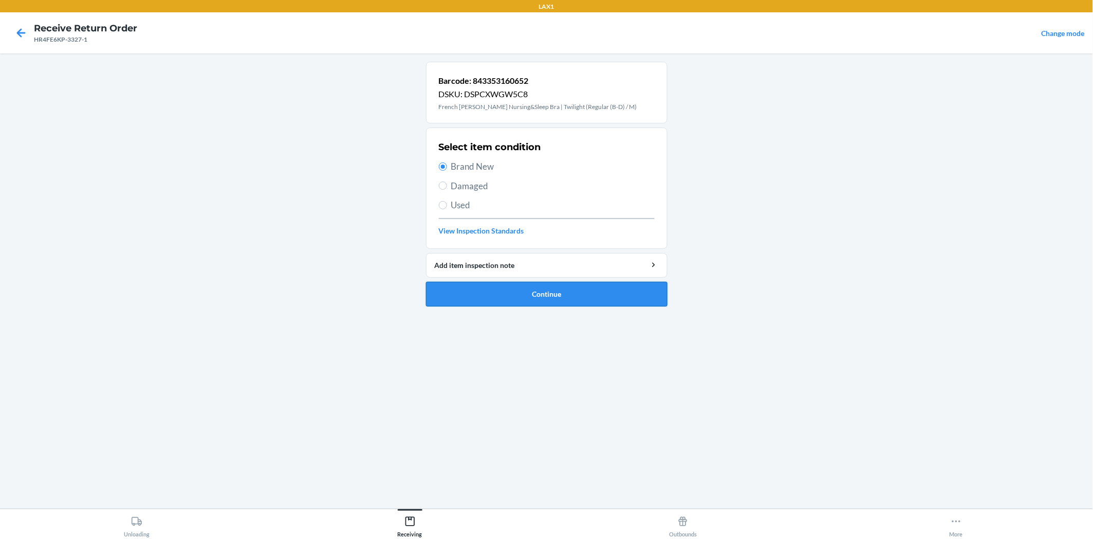
click at [530, 293] on button "Continue" at bounding box center [547, 294] width 242 height 25
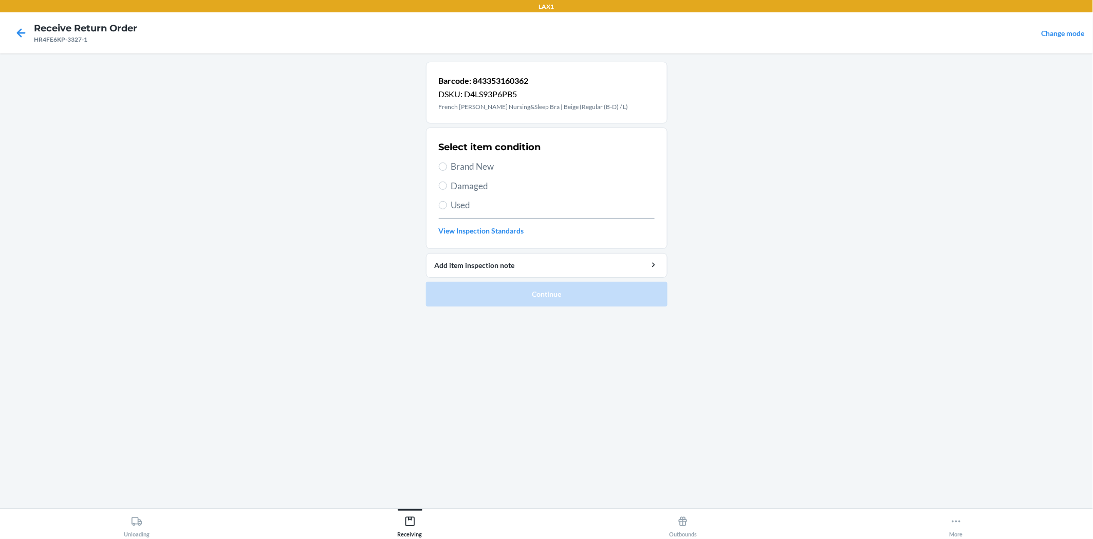
click at [437, 157] on section "Select item condition Brand New Damaged Used View Inspection Standards" at bounding box center [547, 187] width 242 height 121
click at [439, 166] on input "Brand New" at bounding box center [443, 166] width 8 height 8
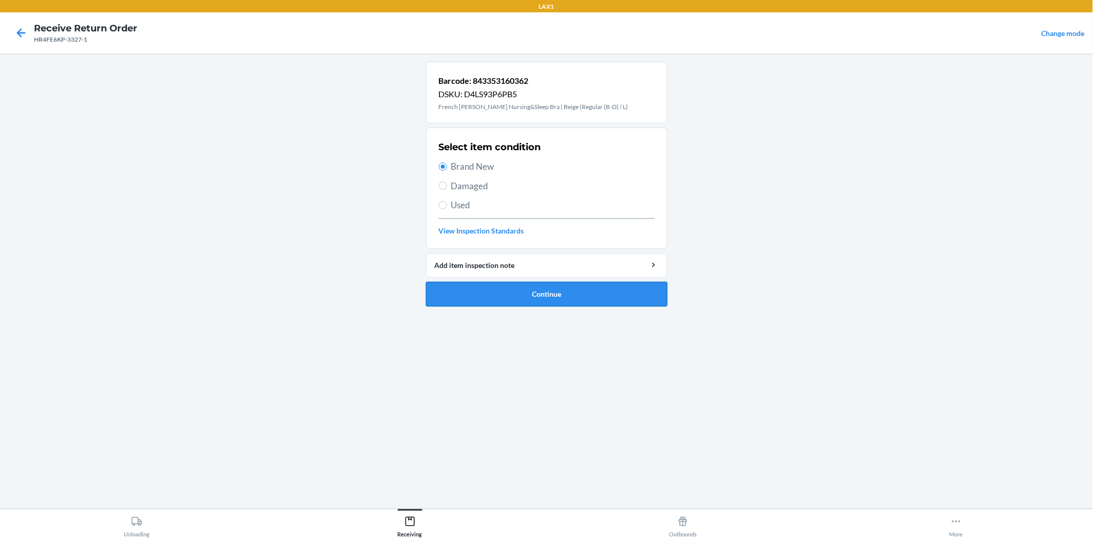
click at [509, 293] on button "Continue" at bounding box center [547, 294] width 242 height 25
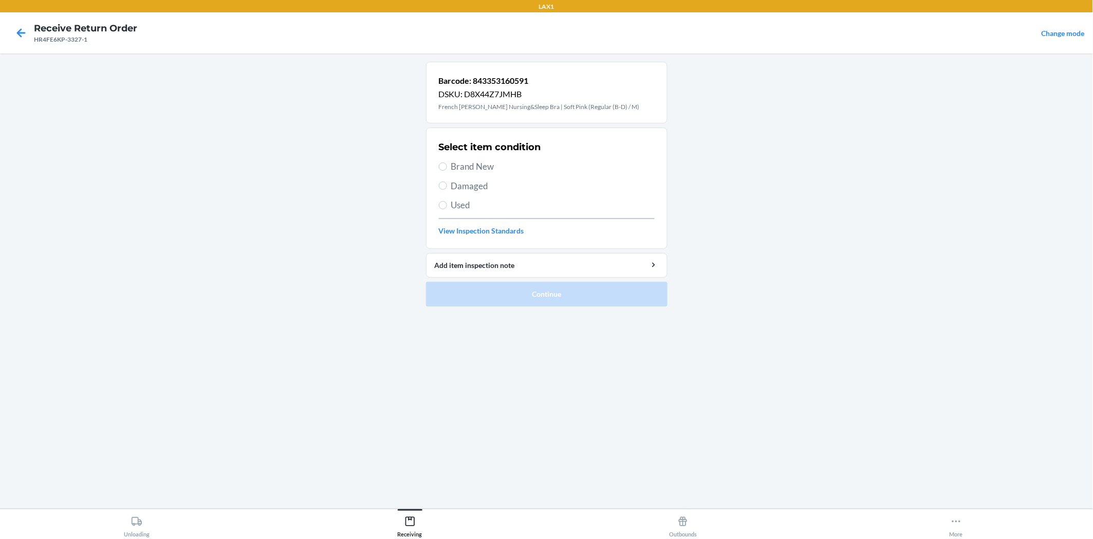
click at [439, 161] on label "Brand New" at bounding box center [547, 166] width 216 height 13
click at [439, 162] on input "Brand New" at bounding box center [443, 166] width 8 height 8
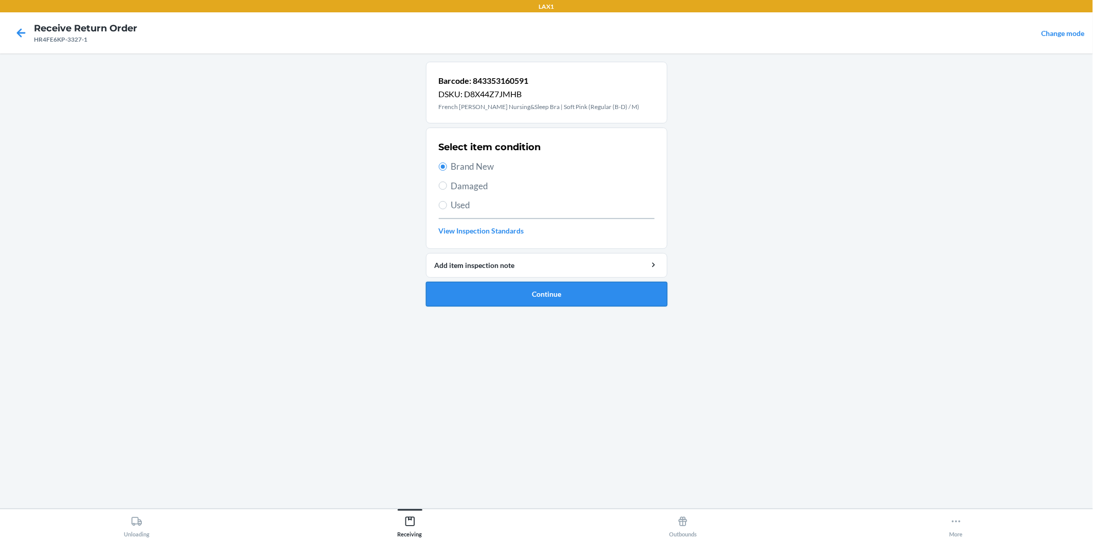
click at [504, 292] on button "Continue" at bounding box center [547, 294] width 242 height 25
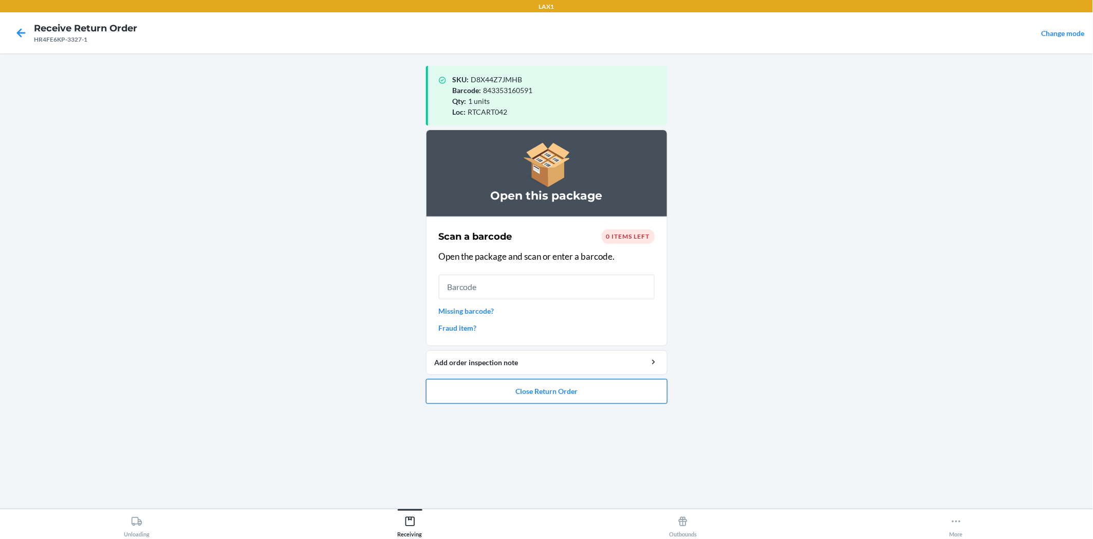
click at [640, 391] on button "Close Return Order" at bounding box center [547, 391] width 242 height 25
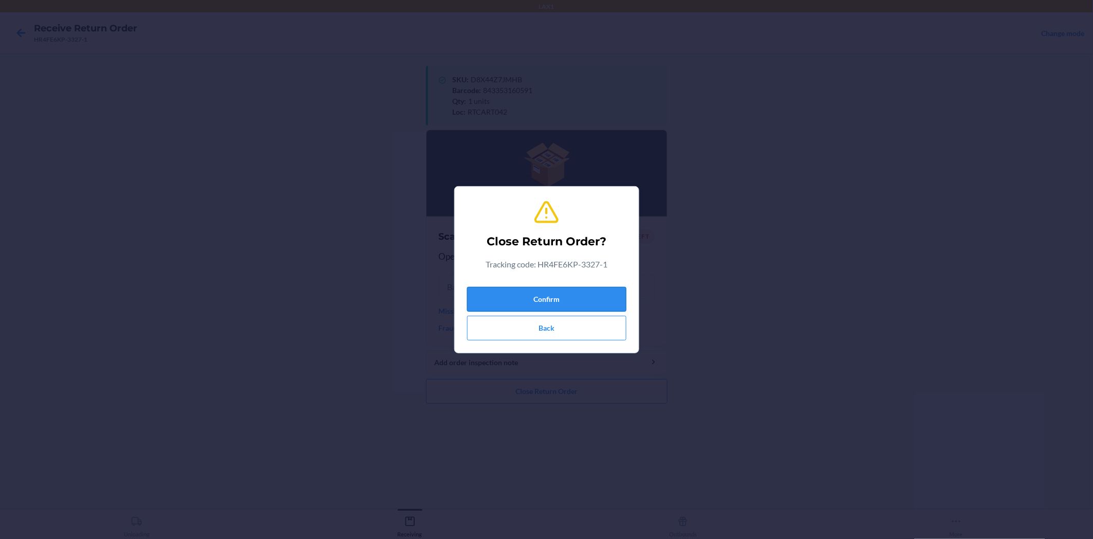
click at [584, 301] on button "Confirm" at bounding box center [546, 299] width 159 height 25
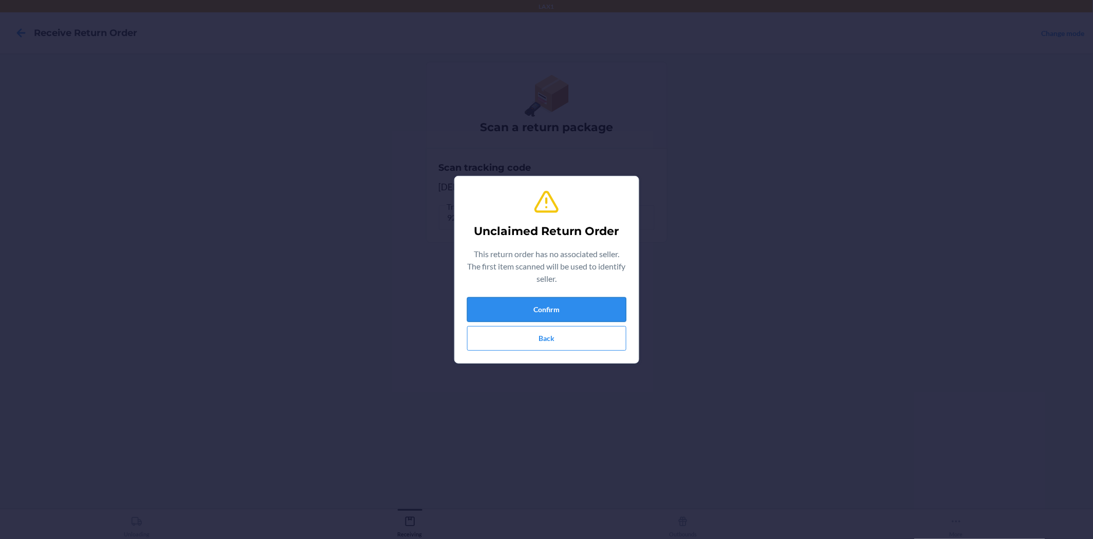
click at [558, 304] on button "Confirm" at bounding box center [546, 309] width 159 height 25
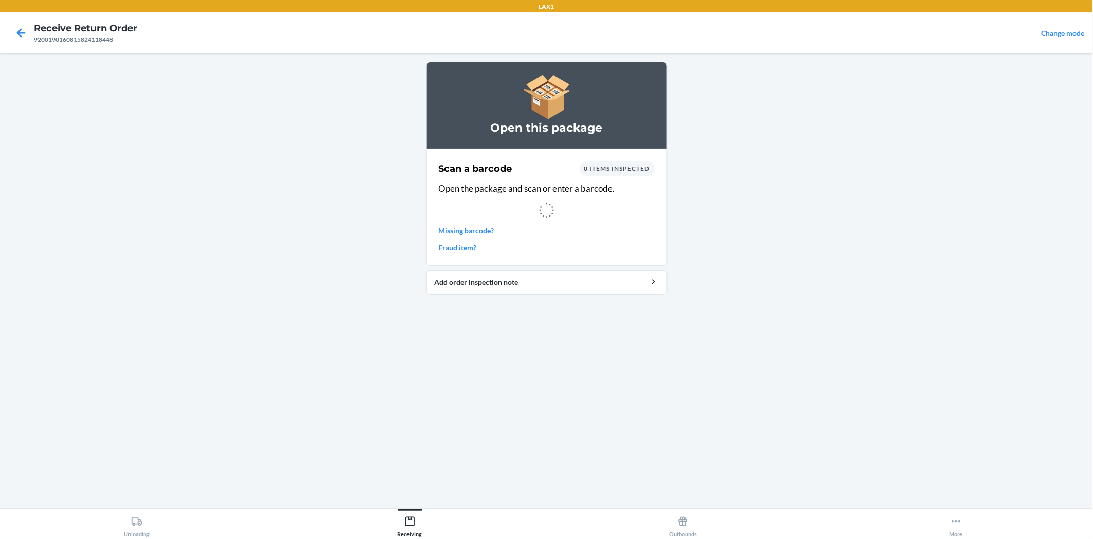
click at [1048, 365] on main "Open this package Scan a barcode 0 items inspected Open the package and scan or…" at bounding box center [546, 280] width 1093 height 455
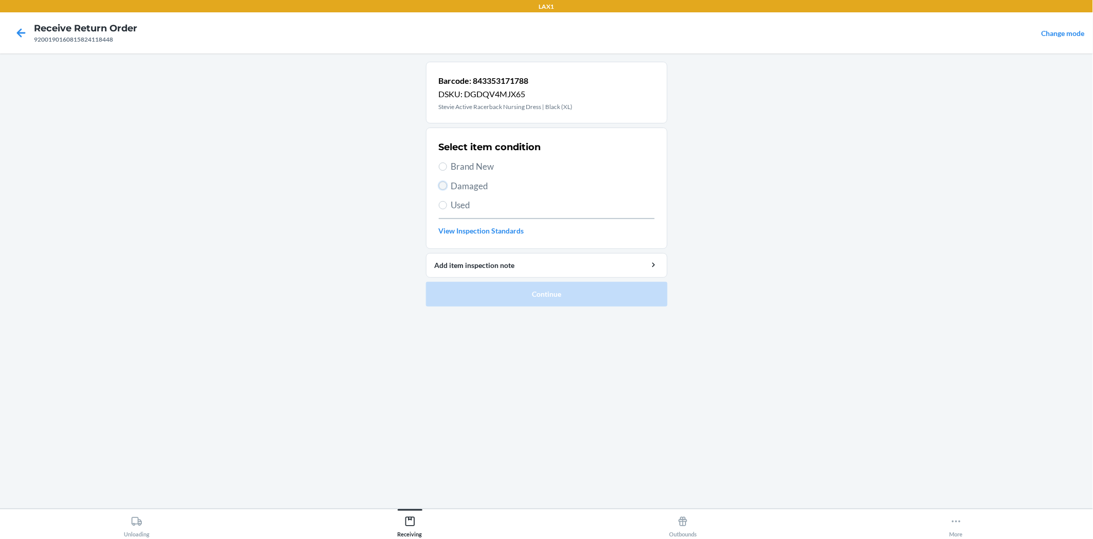
click at [440, 184] on input "Damaged" at bounding box center [443, 185] width 8 height 8
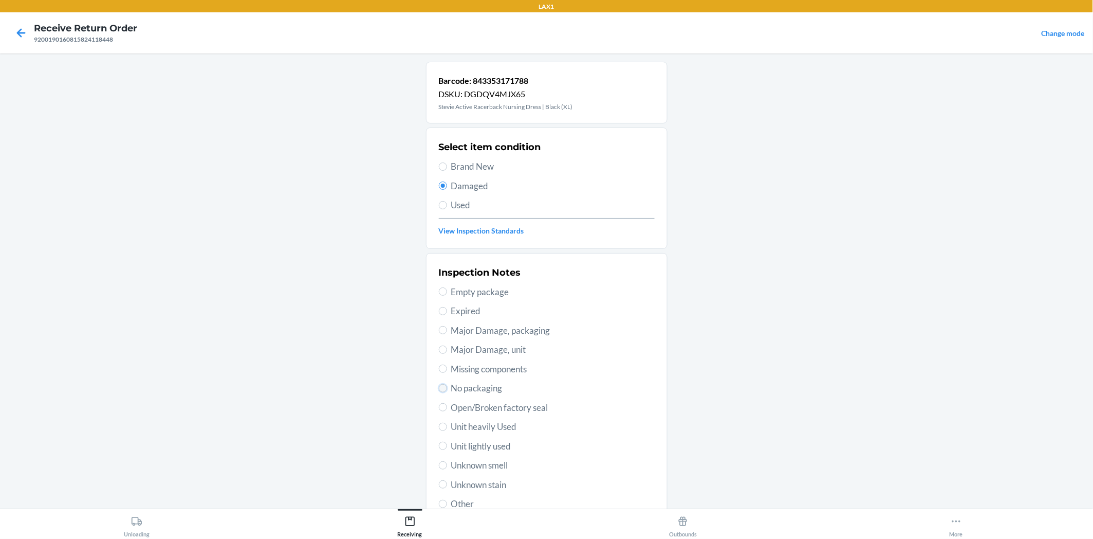
click at [442, 388] on input "No packaging" at bounding box center [443, 388] width 8 height 8
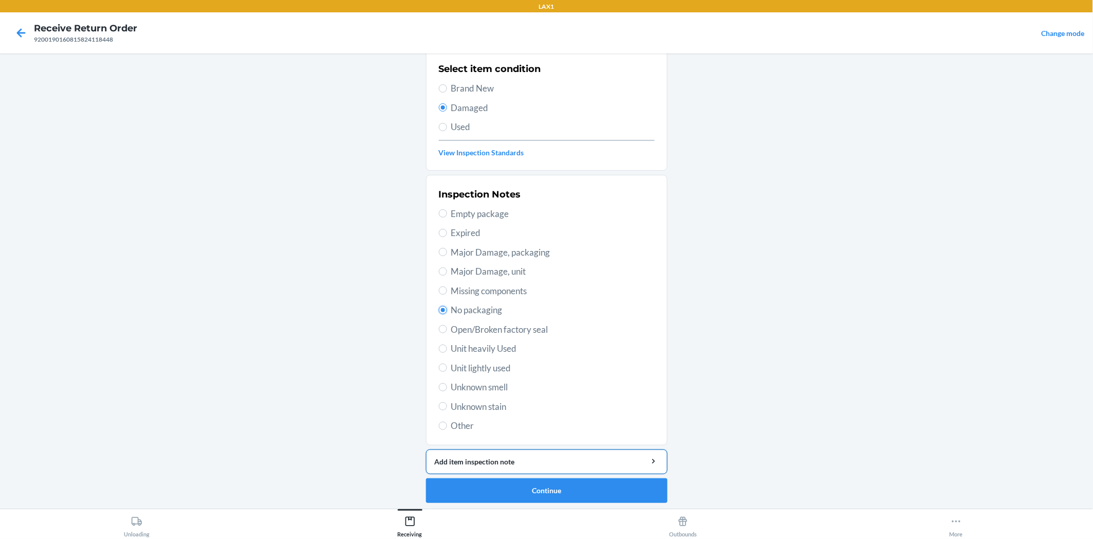
scroll to position [80, 0]
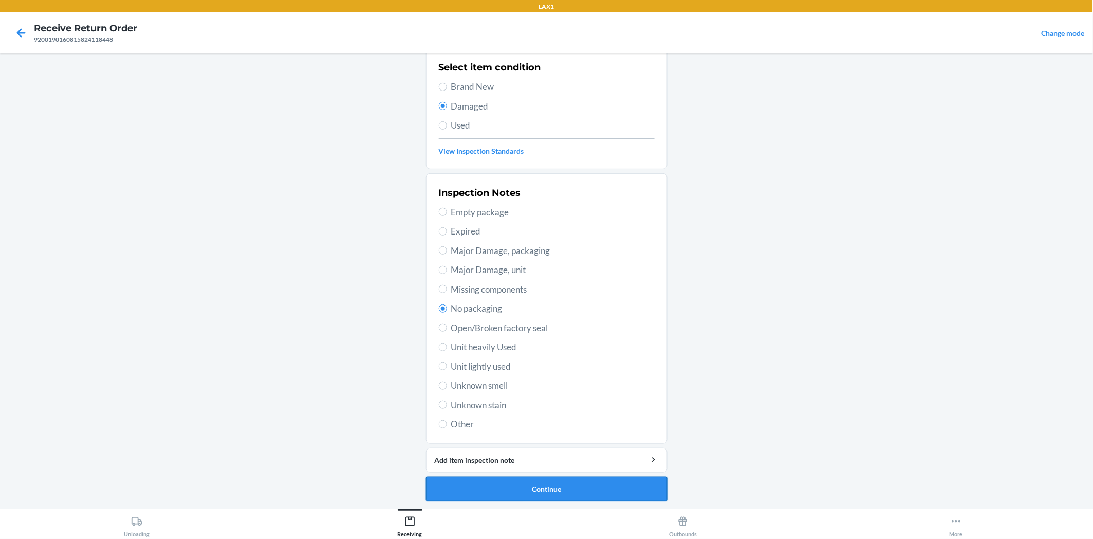
click at [523, 477] on button "Continue" at bounding box center [547, 488] width 242 height 25
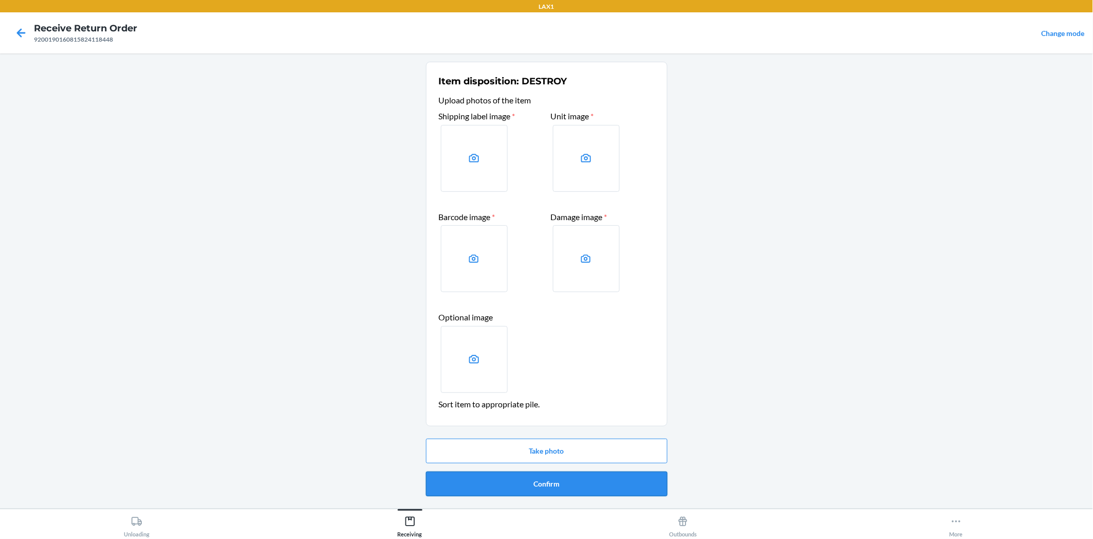
click at [526, 478] on button "Confirm" at bounding box center [547, 483] width 242 height 25
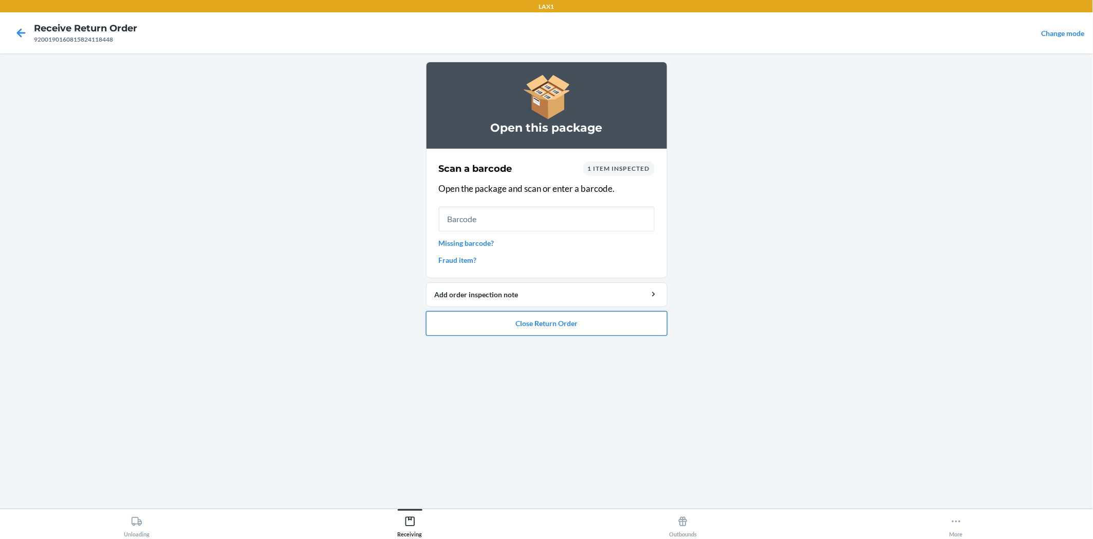
click at [601, 327] on button "Close Return Order" at bounding box center [547, 323] width 242 height 25
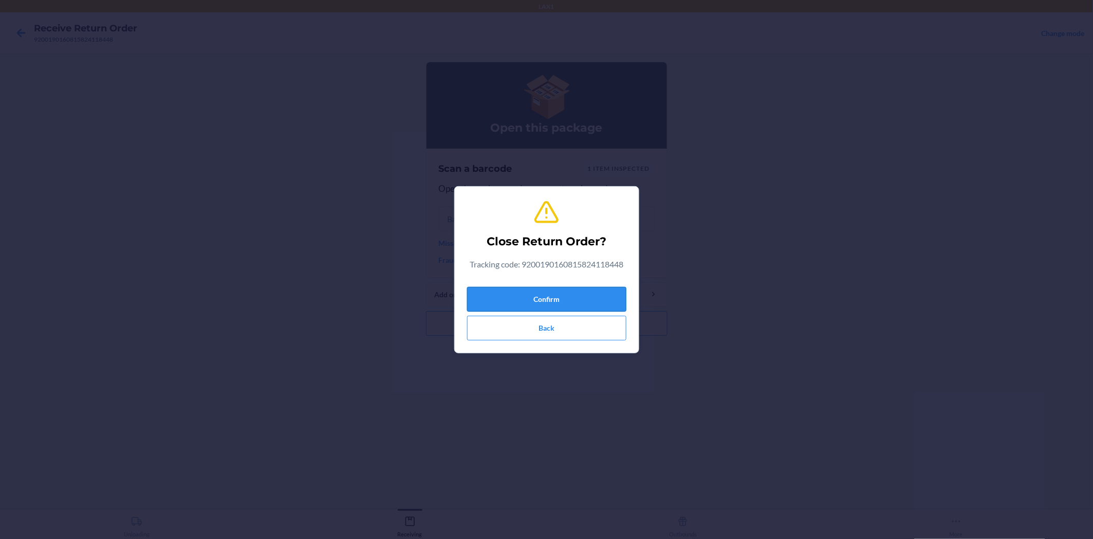
drag, startPoint x: 600, startPoint y: 298, endPoint x: 570, endPoint y: 294, distance: 29.6
click at [594, 298] on button "Confirm" at bounding box center [546, 299] width 159 height 25
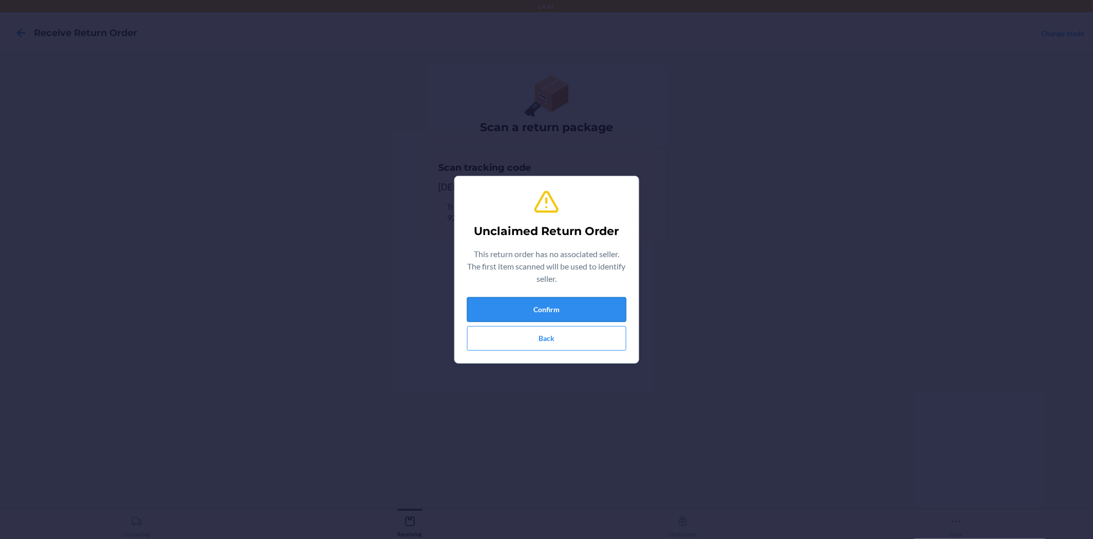
click at [593, 317] on button "Confirm" at bounding box center [546, 309] width 159 height 25
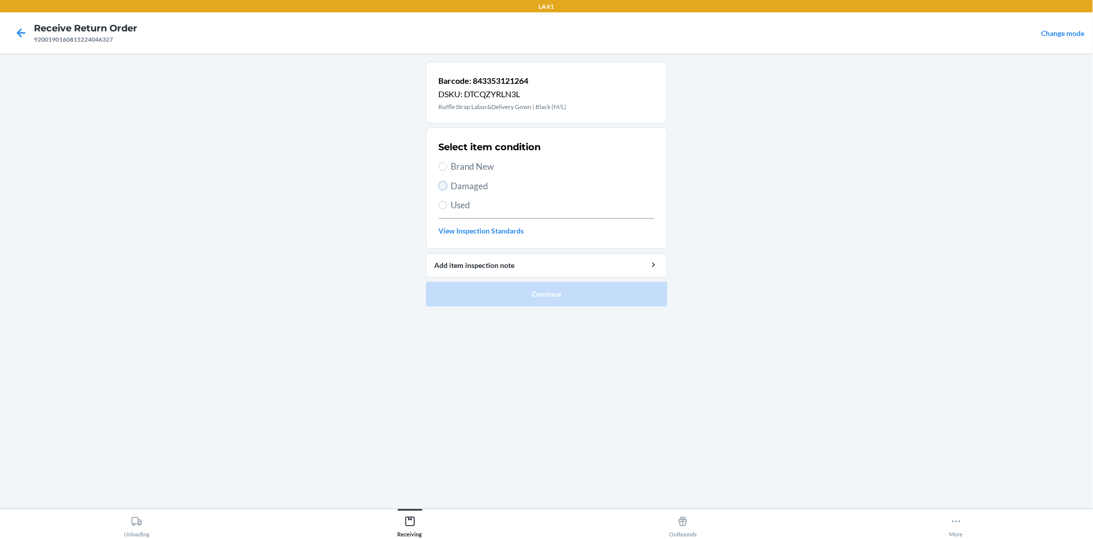
click at [443, 187] on input "Damaged" at bounding box center [443, 185] width 8 height 8
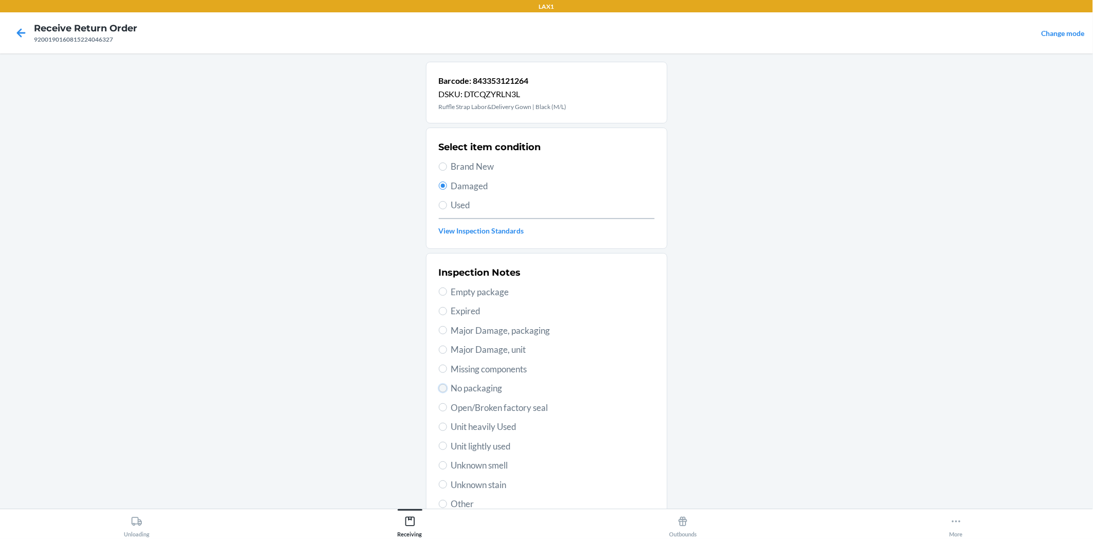
click at [439, 391] on input "No packaging" at bounding box center [443, 388] width 8 height 8
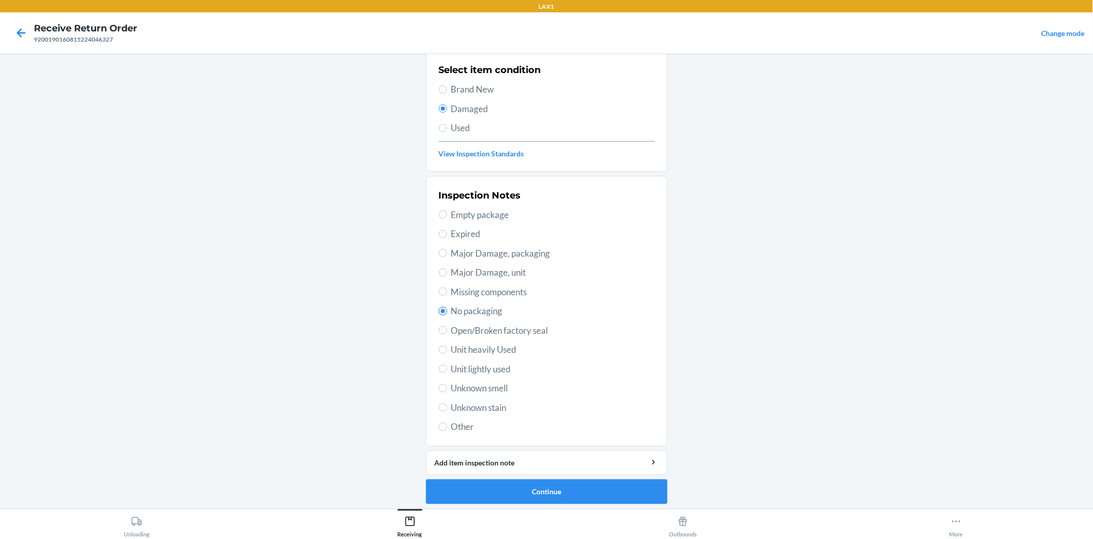
scroll to position [80, 0]
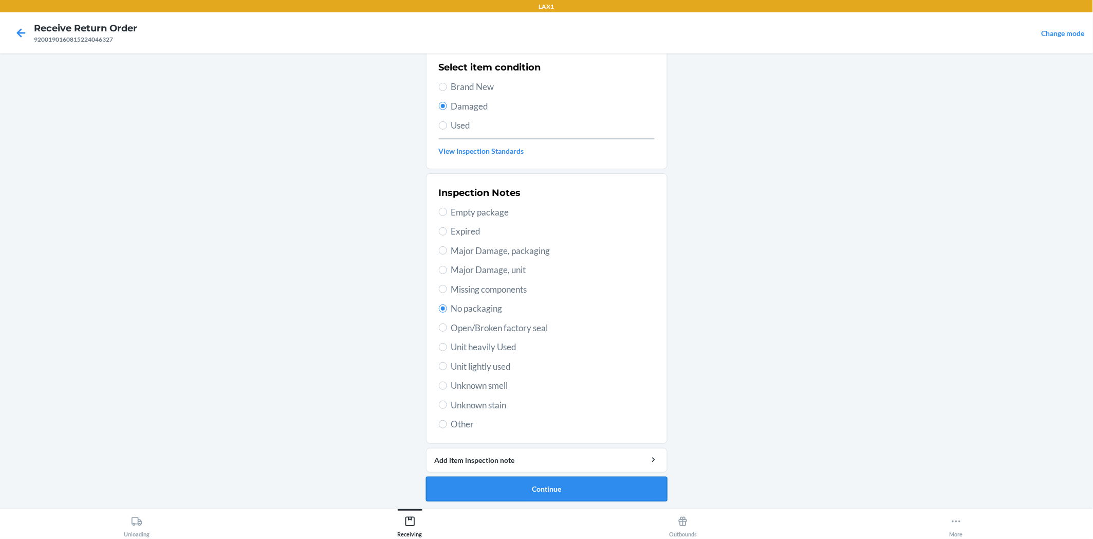
click at [476, 480] on button "Continue" at bounding box center [547, 488] width 242 height 25
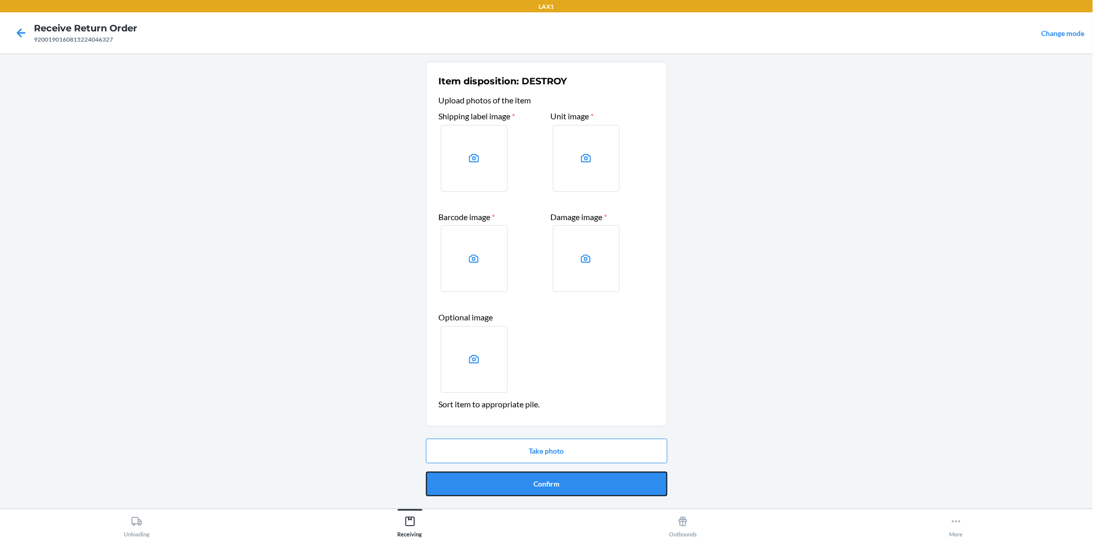
click at [476, 480] on button "Confirm" at bounding box center [547, 483] width 242 height 25
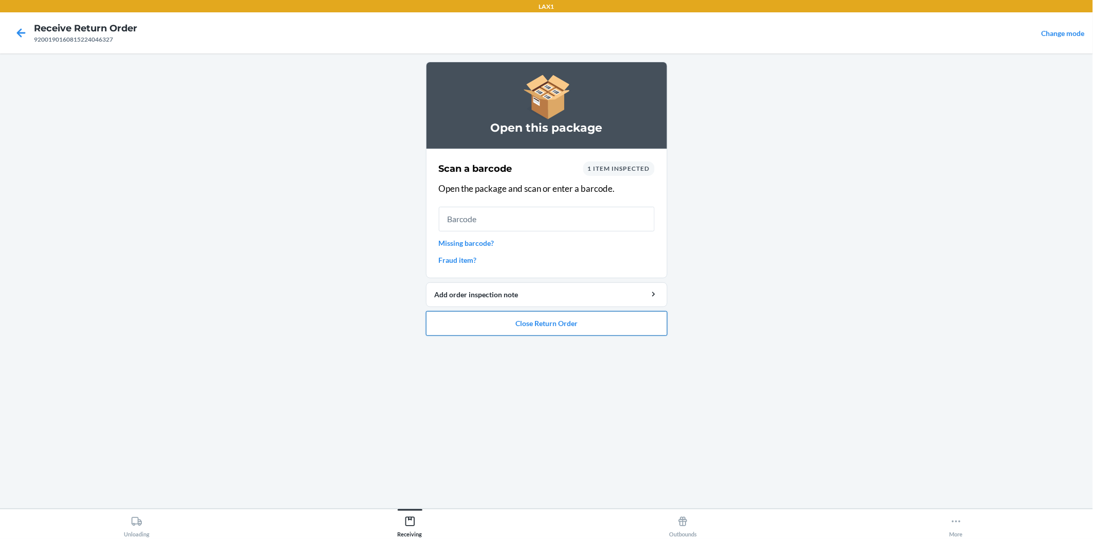
click at [545, 321] on button "Close Return Order" at bounding box center [547, 323] width 242 height 25
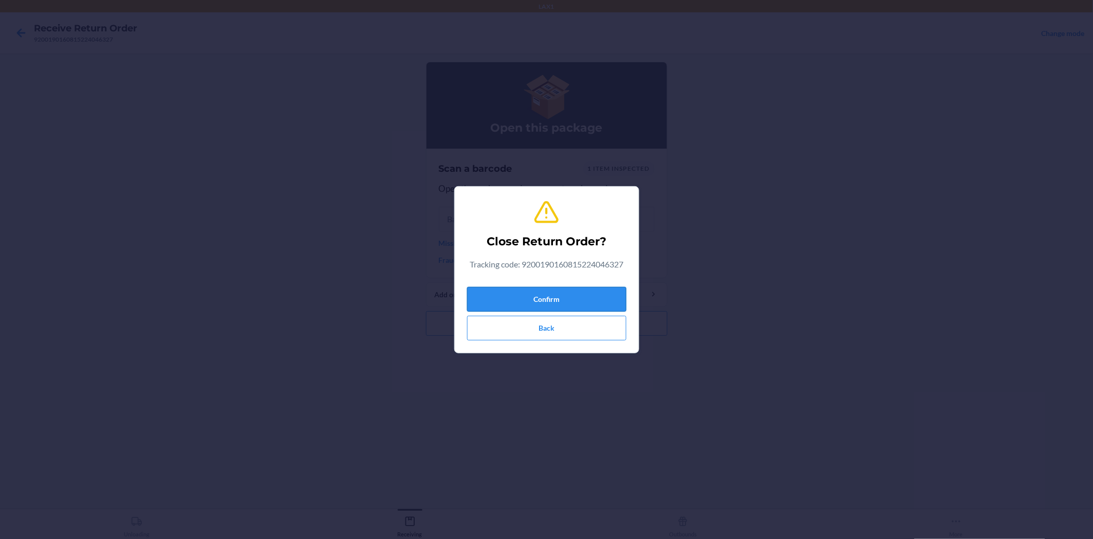
click at [567, 300] on button "Confirm" at bounding box center [546, 299] width 159 height 25
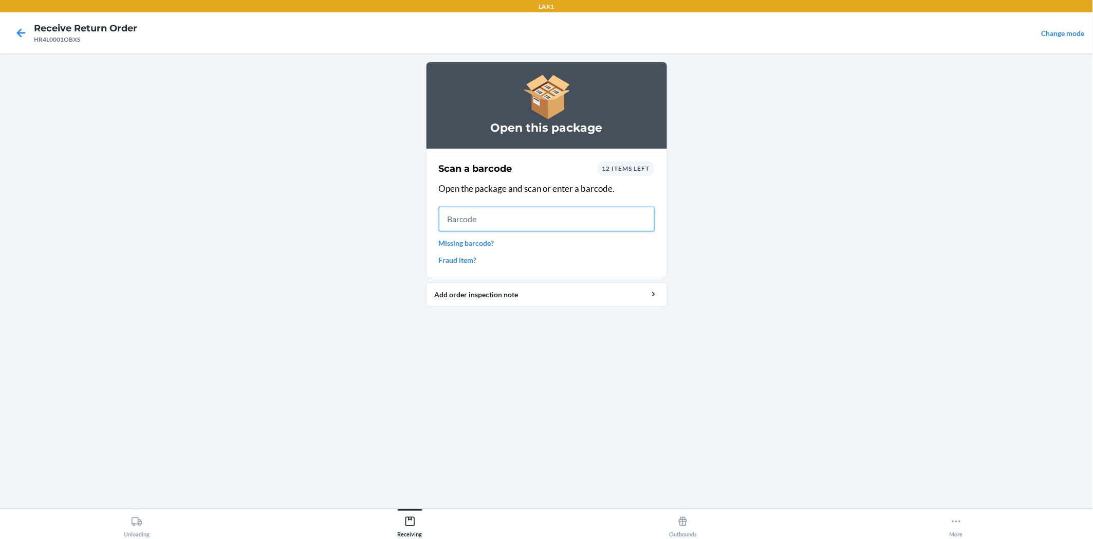
click at [467, 219] on input "text" at bounding box center [547, 219] width 216 height 25
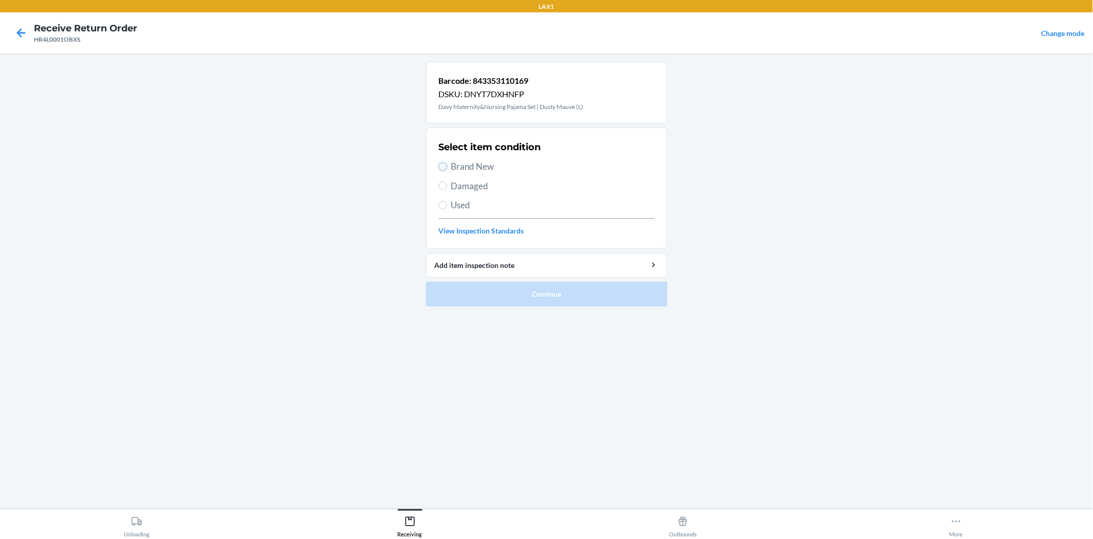
click at [443, 167] on input "Brand New" at bounding box center [443, 166] width 8 height 8
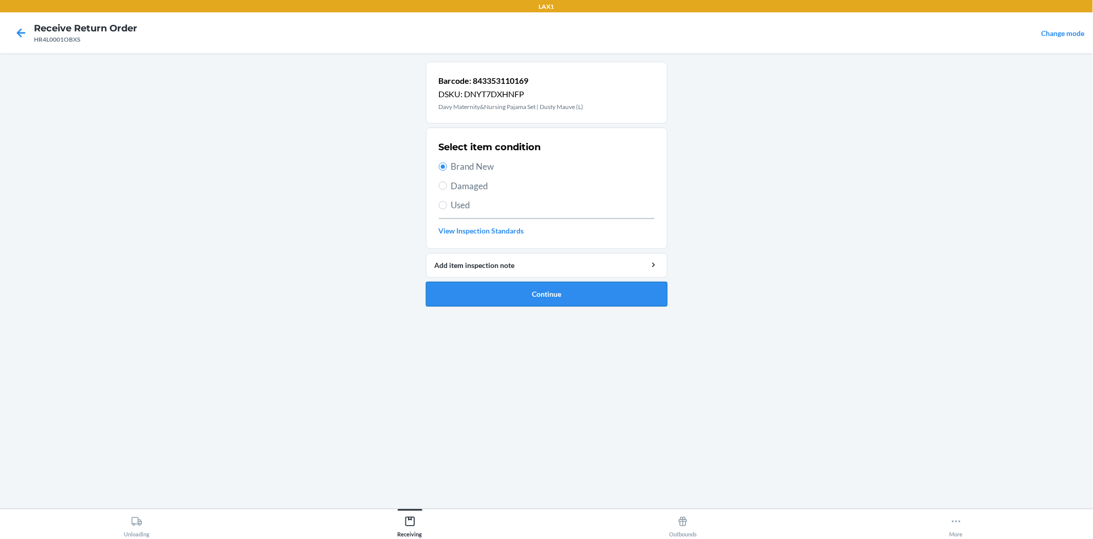
click at [502, 296] on button "Continue" at bounding box center [547, 294] width 242 height 25
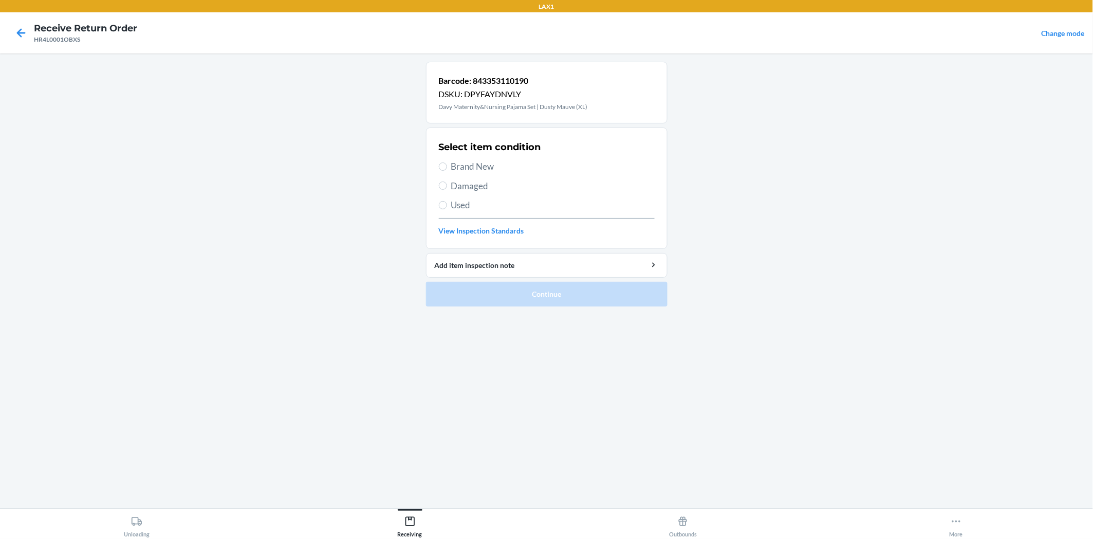
click at [439, 162] on label "Brand New" at bounding box center [547, 166] width 216 height 13
click at [439, 162] on input "Brand New" at bounding box center [443, 166] width 8 height 8
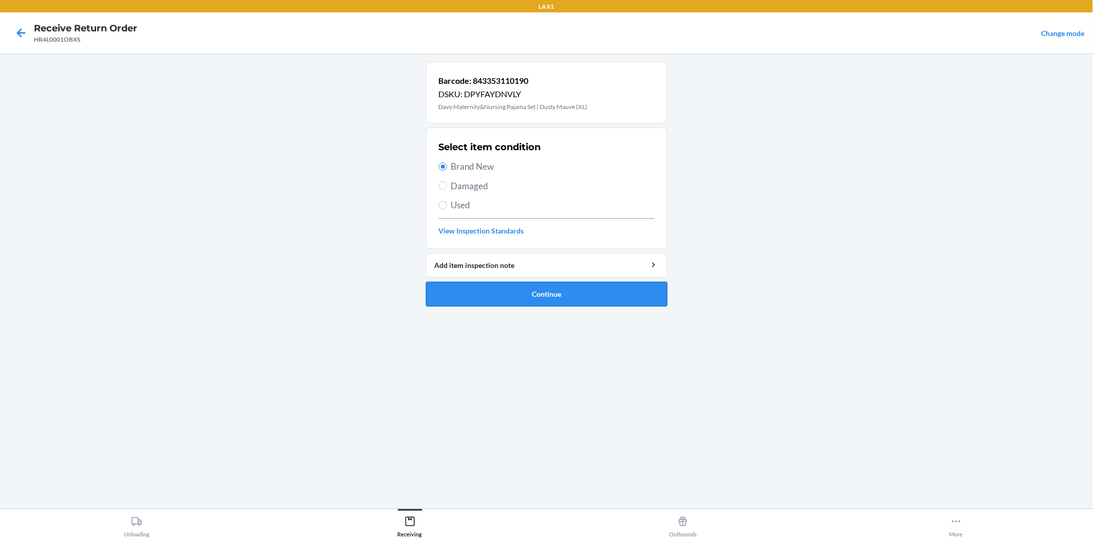
click at [492, 291] on button "Continue" at bounding box center [547, 294] width 242 height 25
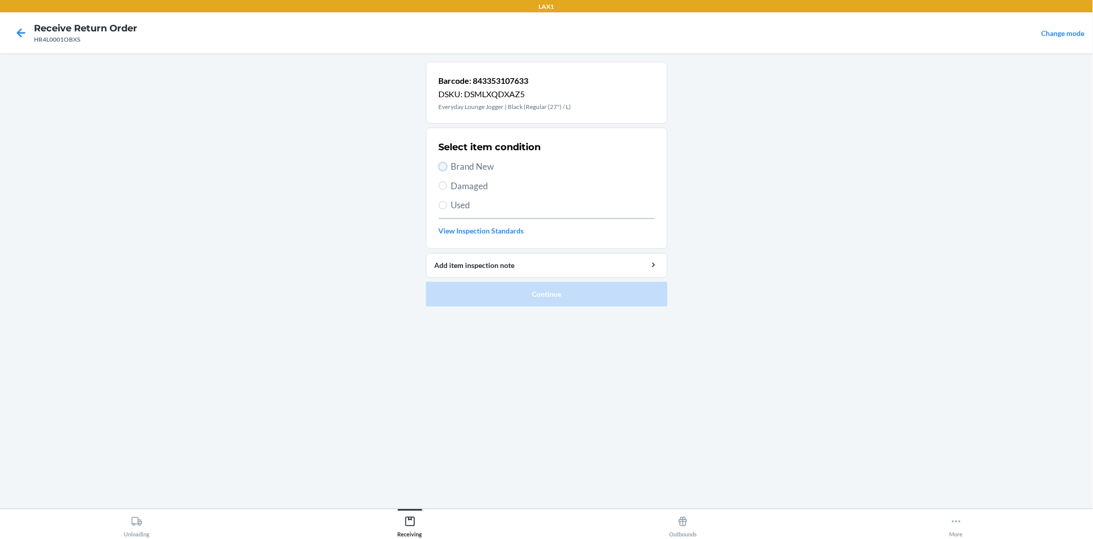
click at [441, 166] on input "Brand New" at bounding box center [443, 166] width 8 height 8
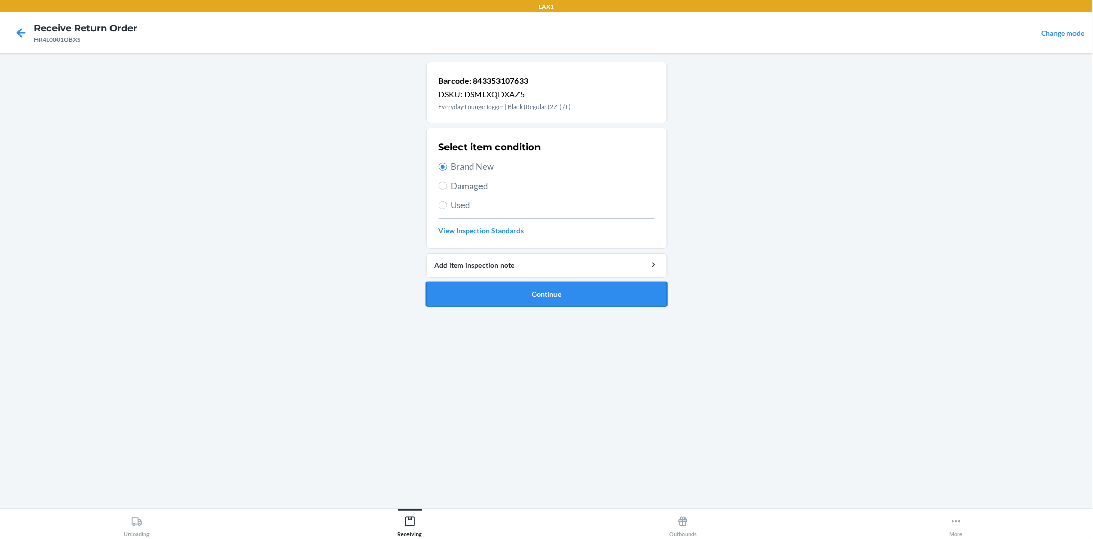
click at [468, 291] on button "Continue" at bounding box center [547, 294] width 242 height 25
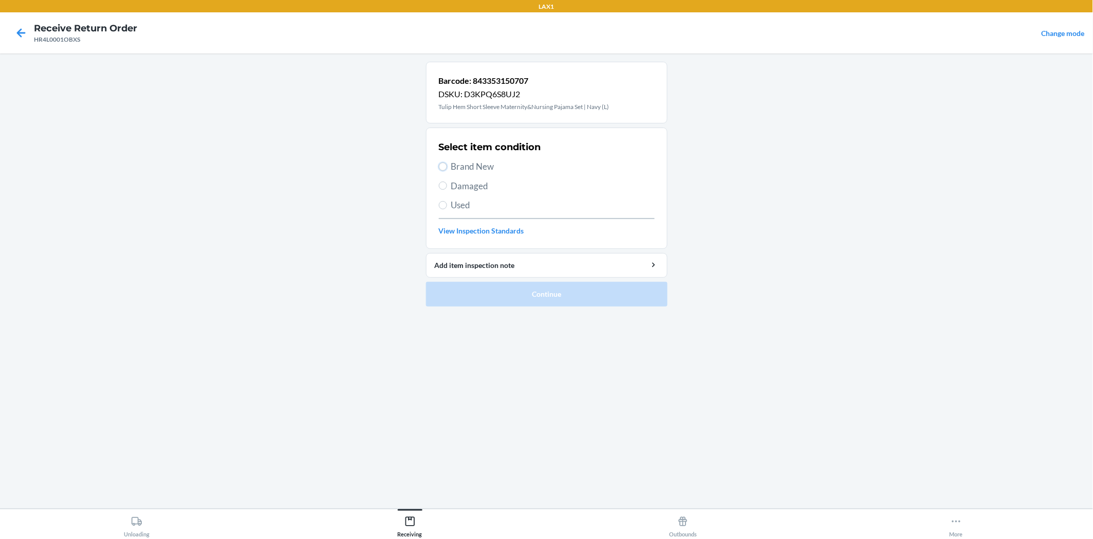
drag, startPoint x: 444, startPoint y: 165, endPoint x: 456, endPoint y: 241, distance: 76.0
click at [444, 166] on input "Brand New" at bounding box center [443, 166] width 8 height 8
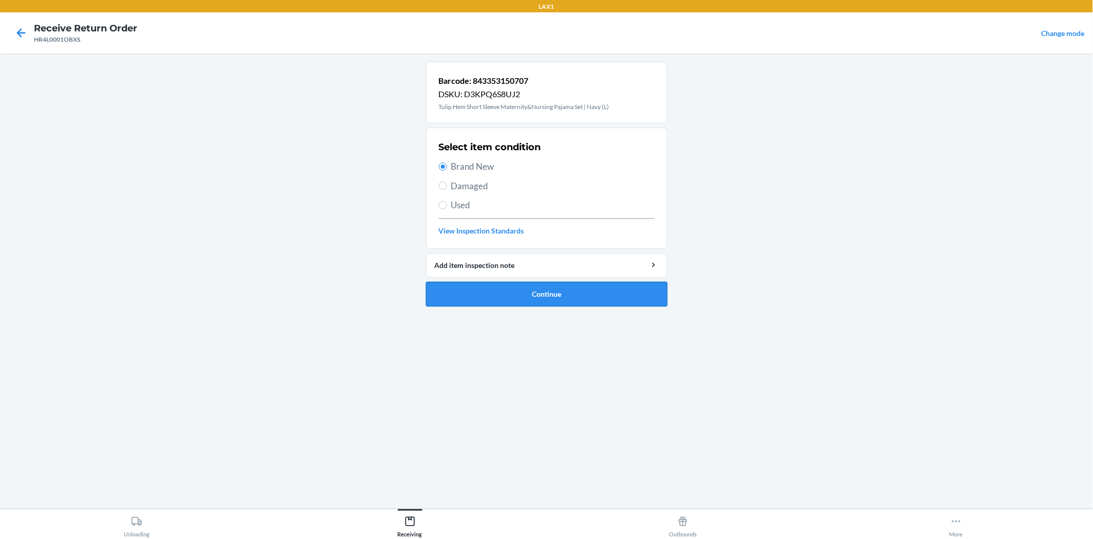
click at [479, 286] on button "Continue" at bounding box center [547, 294] width 242 height 25
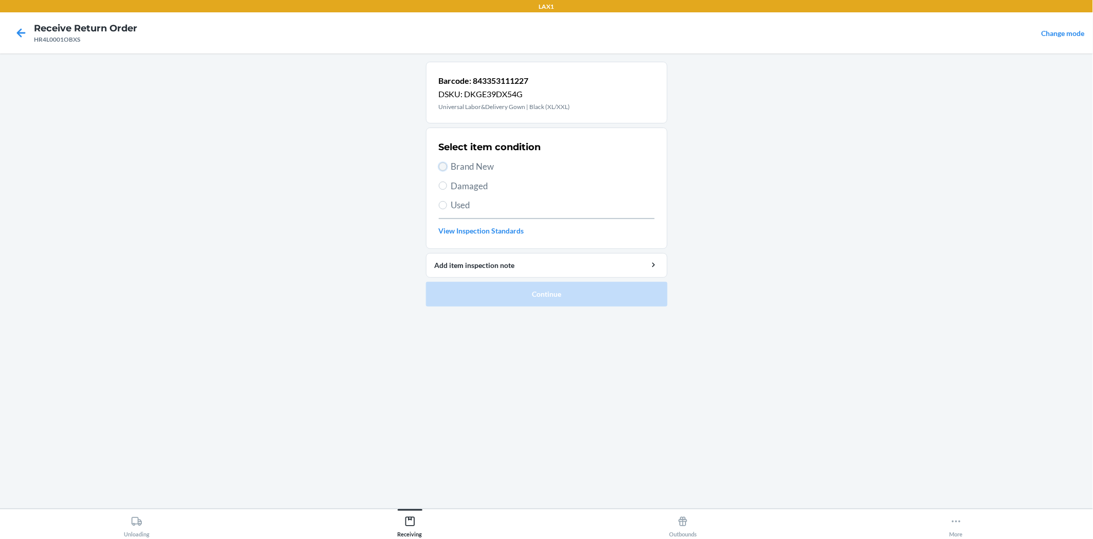
click at [445, 167] on input "Brand New" at bounding box center [443, 166] width 8 height 8
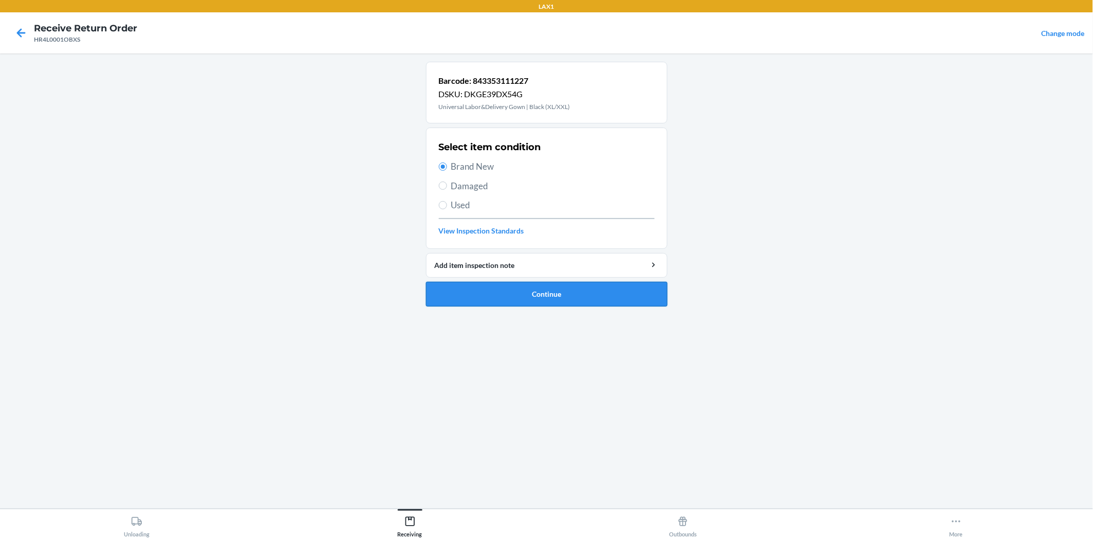
click at [490, 288] on button "Continue" at bounding box center [547, 294] width 242 height 25
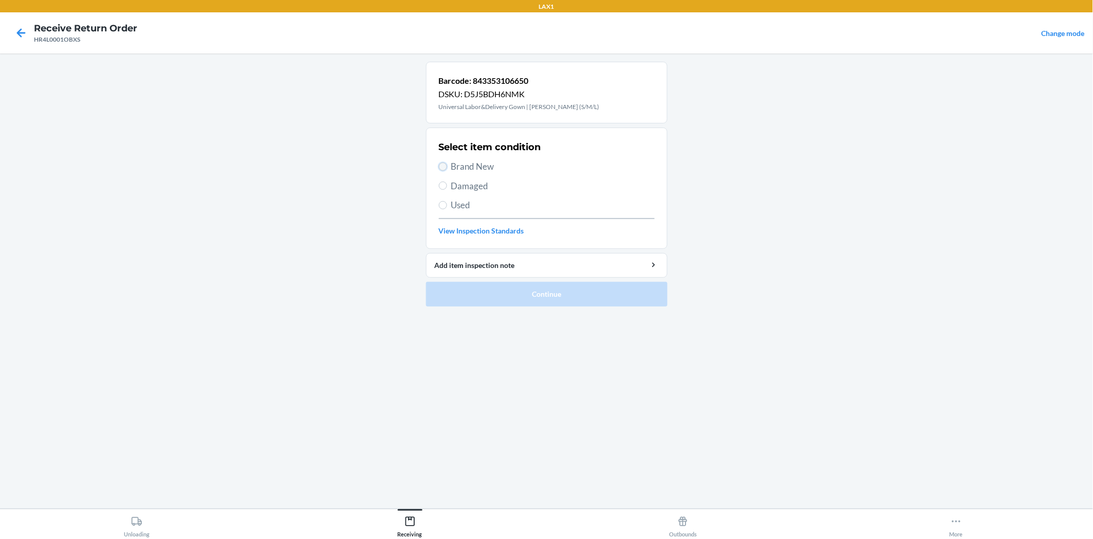
click at [441, 166] on input "Brand New" at bounding box center [443, 166] width 8 height 8
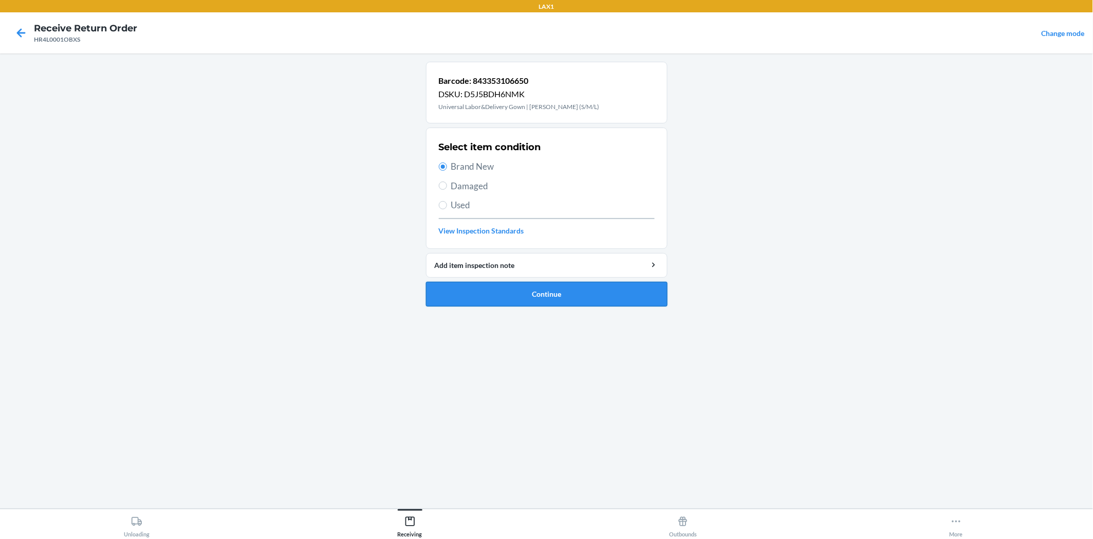
click at [479, 288] on button "Continue" at bounding box center [547, 294] width 242 height 25
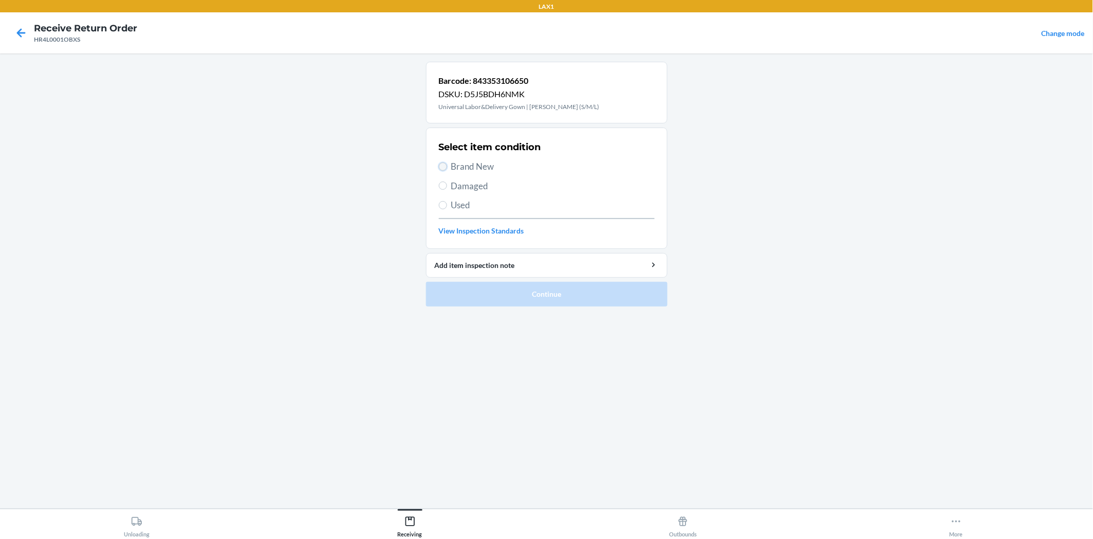
click at [440, 163] on input "Brand New" at bounding box center [443, 166] width 8 height 8
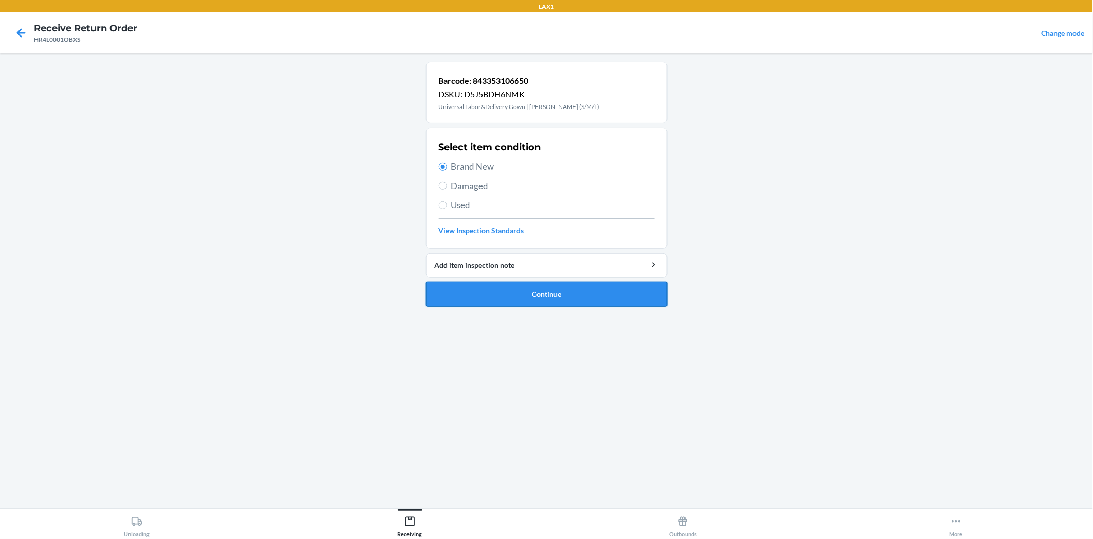
click at [479, 286] on button "Continue" at bounding box center [547, 294] width 242 height 25
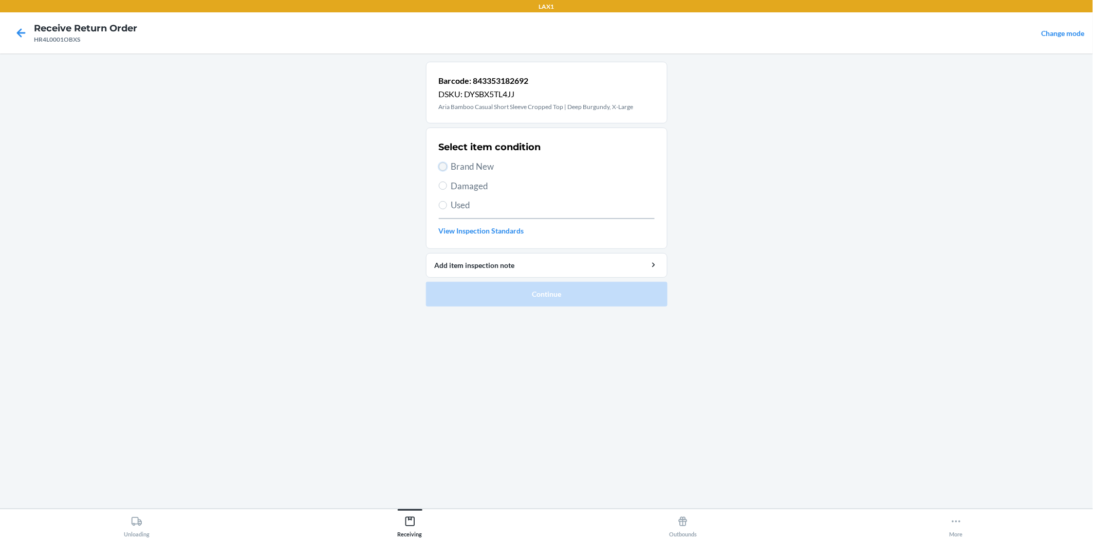
click at [440, 167] on input "Brand New" at bounding box center [443, 166] width 8 height 8
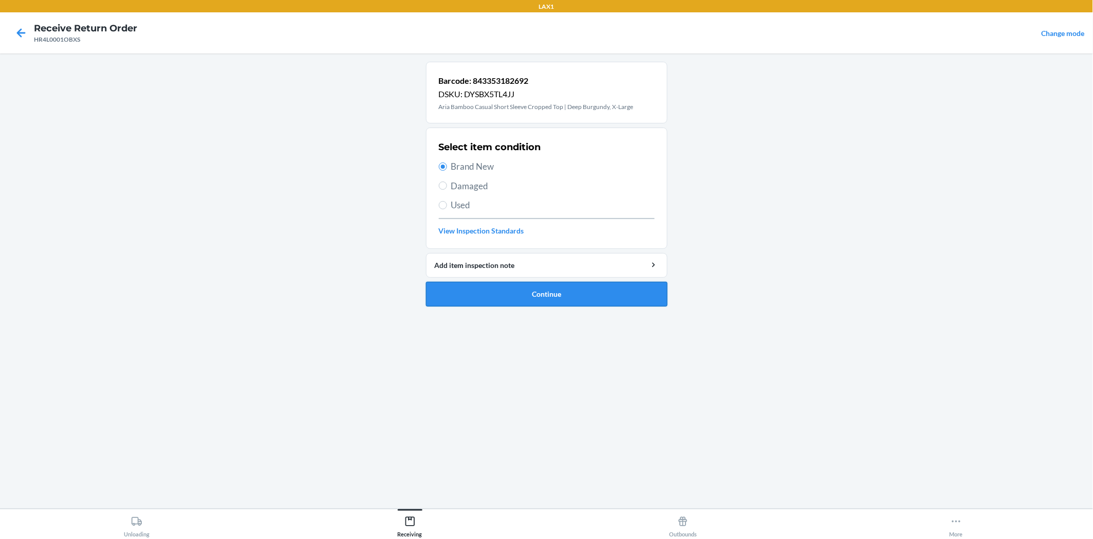
click at [485, 286] on button "Continue" at bounding box center [547, 294] width 242 height 25
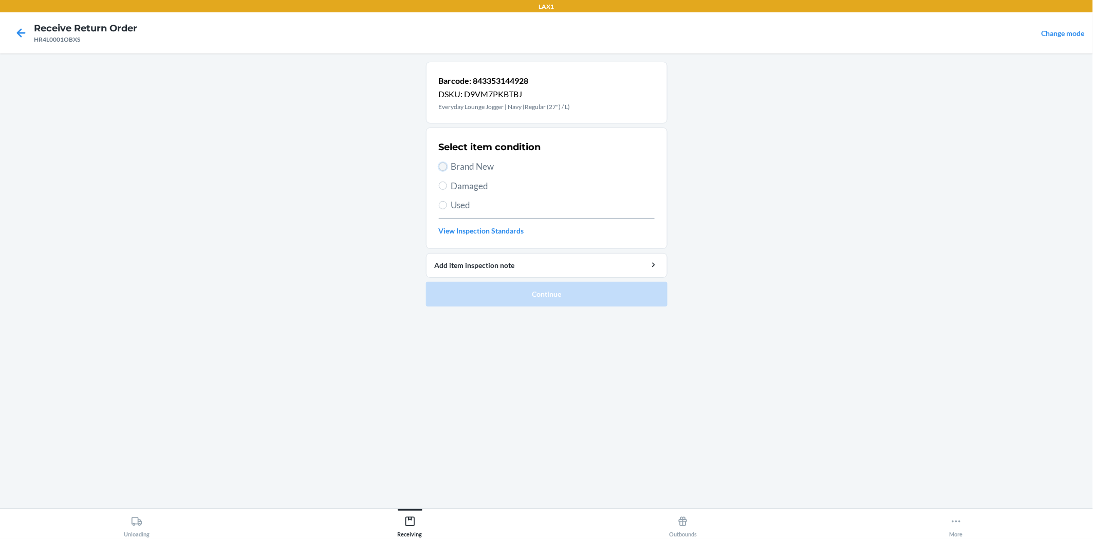
click at [441, 162] on input "Brand New" at bounding box center [443, 166] width 8 height 8
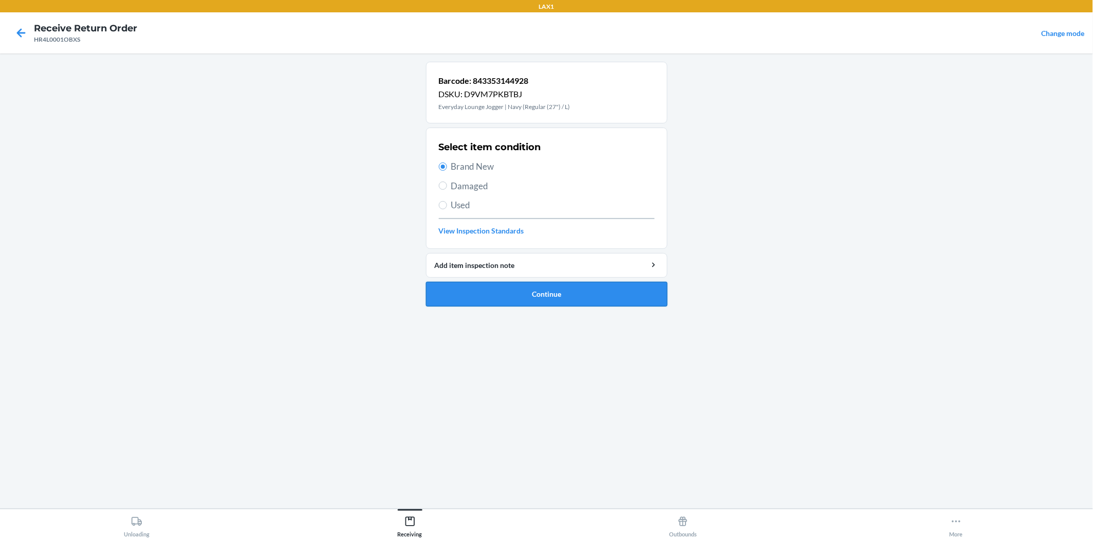
click at [500, 292] on button "Continue" at bounding box center [547, 294] width 242 height 25
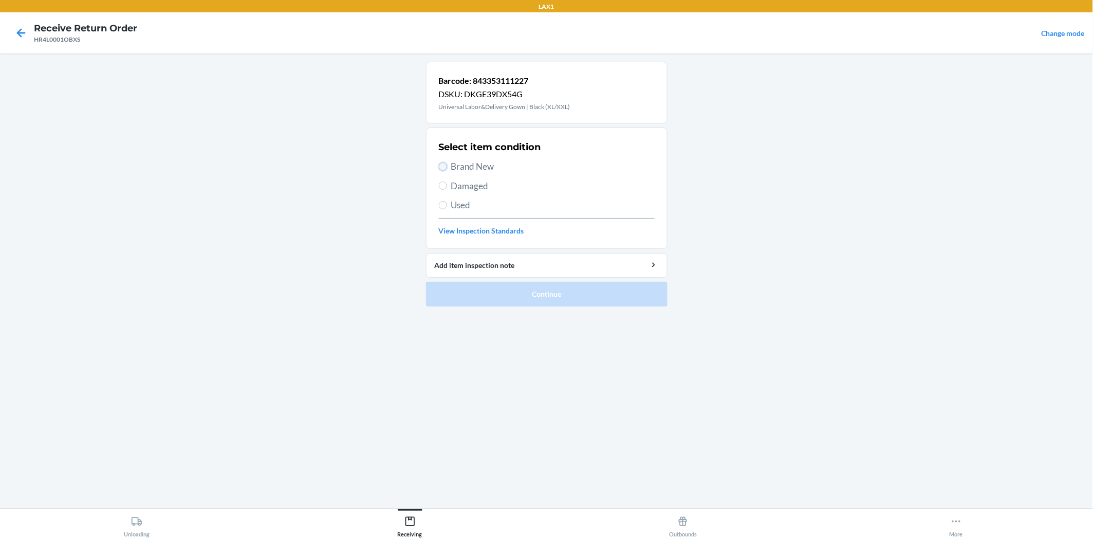
click at [439, 165] on input "Brand New" at bounding box center [443, 166] width 8 height 8
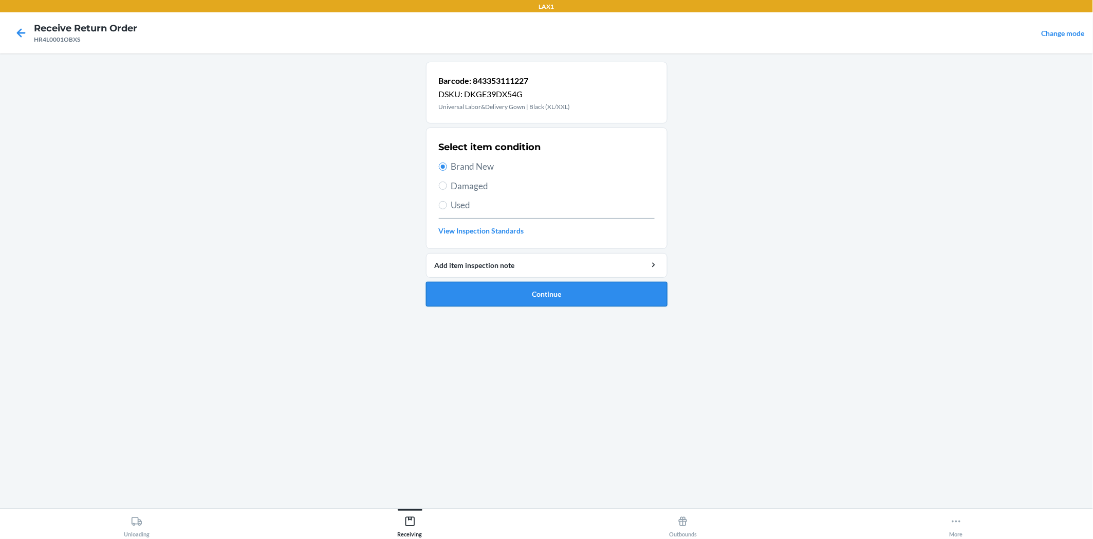
click at [494, 291] on button "Continue" at bounding box center [547, 294] width 242 height 25
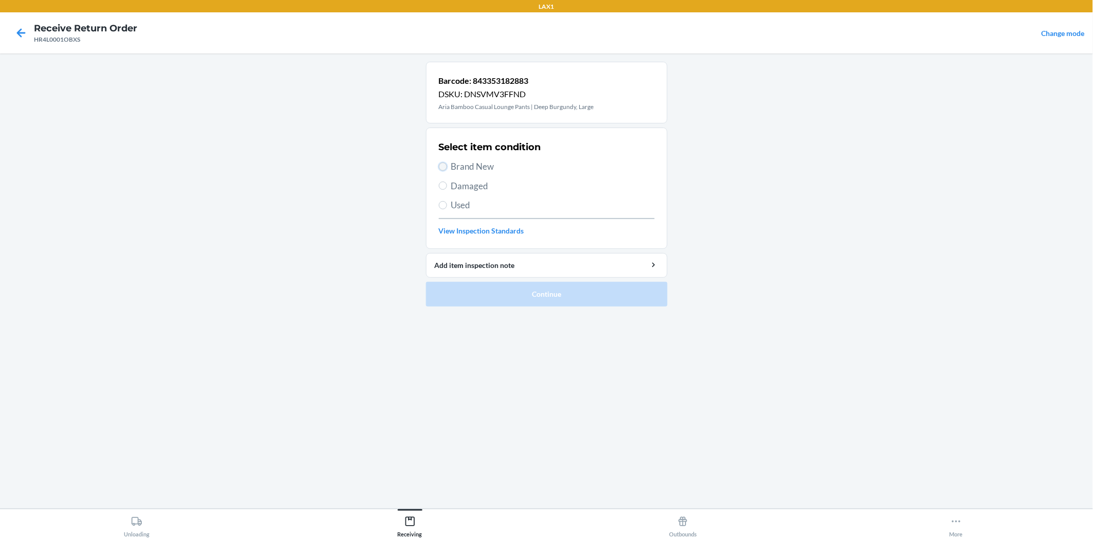
click at [443, 165] on input "Brand New" at bounding box center [443, 166] width 8 height 8
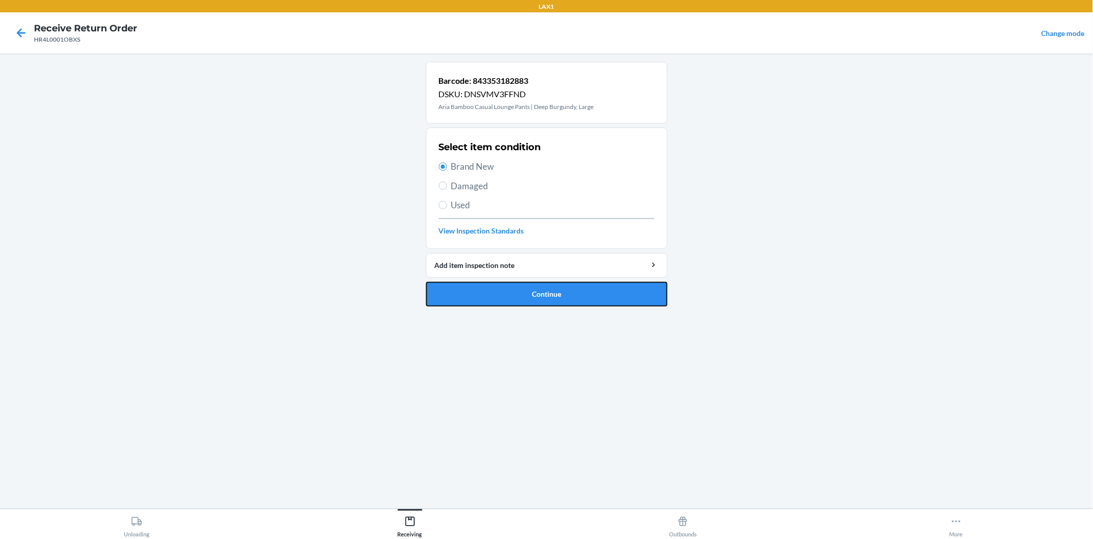
click at [531, 297] on button "Continue" at bounding box center [547, 294] width 242 height 25
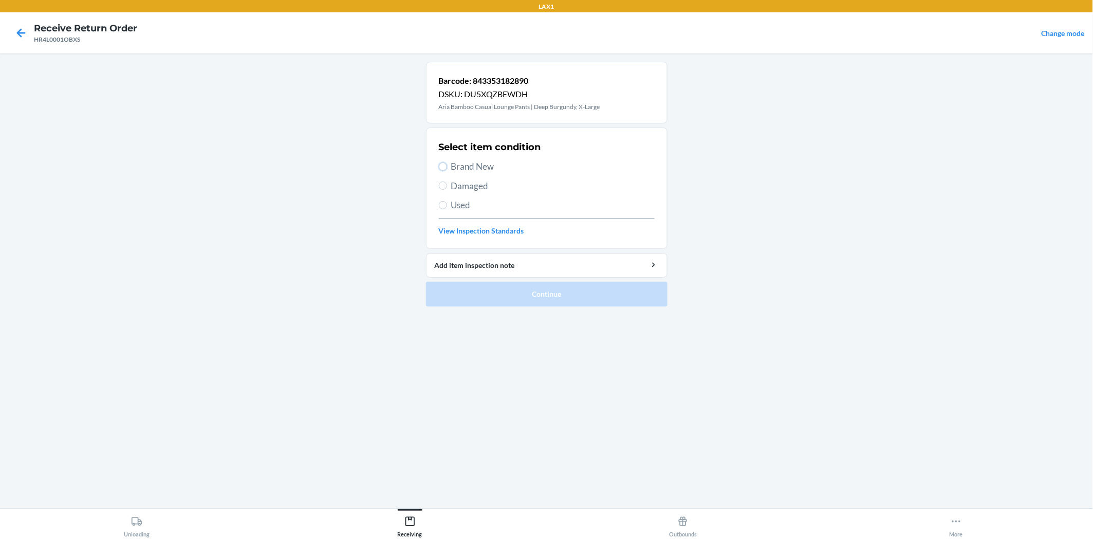
drag, startPoint x: 442, startPoint y: 163, endPoint x: 446, endPoint y: 173, distance: 11.1
click at [443, 163] on input "Brand New" at bounding box center [443, 166] width 8 height 8
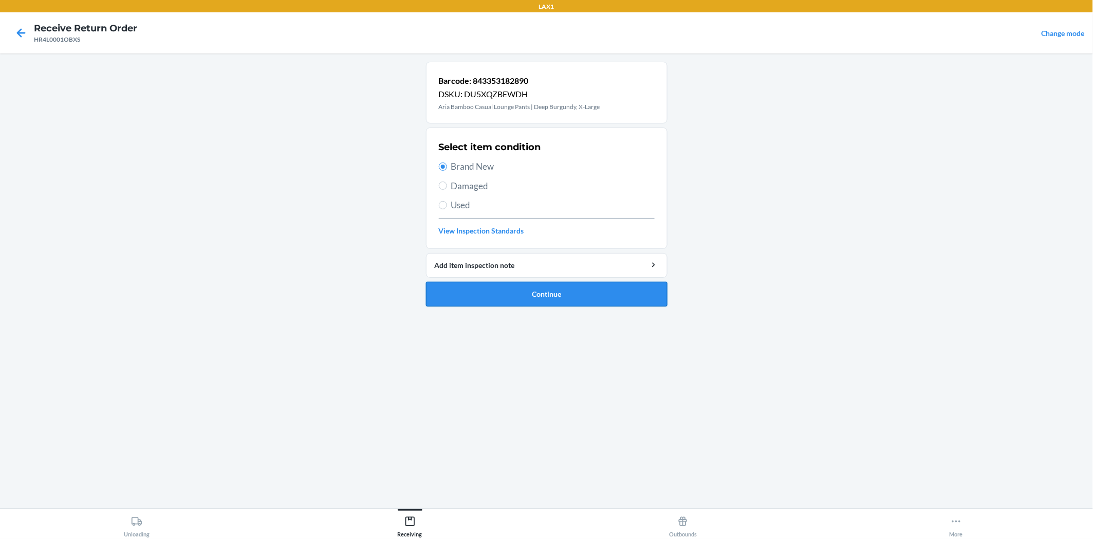
click at [491, 281] on li "Barcode: 843353182890 DSKU: DU5XQZBEWDH Aria Bamboo Casual Lounge Pants | Deep …" at bounding box center [547, 184] width 242 height 245
click at [500, 290] on button "Continue" at bounding box center [547, 294] width 242 height 25
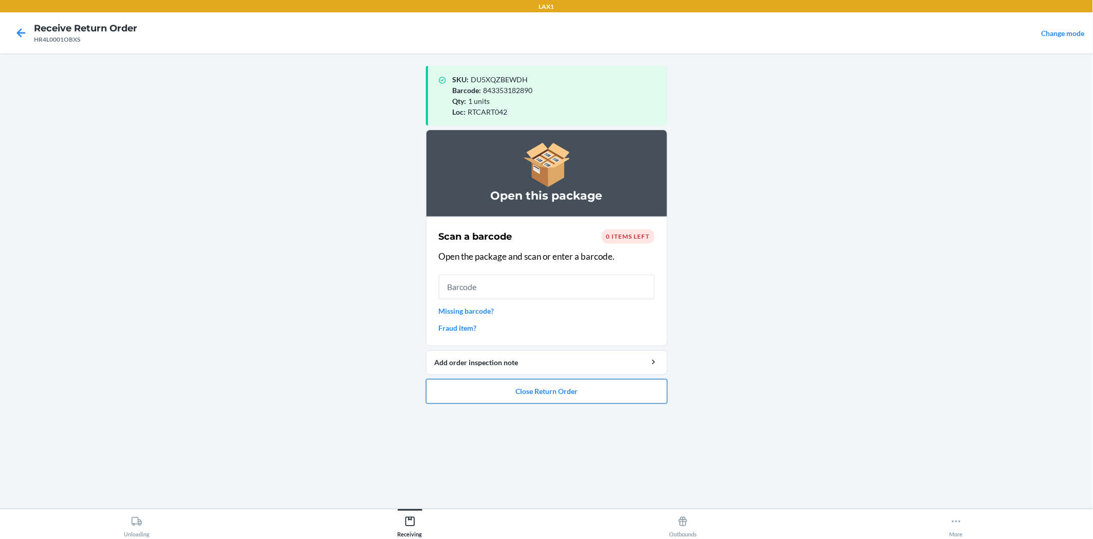
click at [548, 392] on button "Close Return Order" at bounding box center [547, 391] width 242 height 25
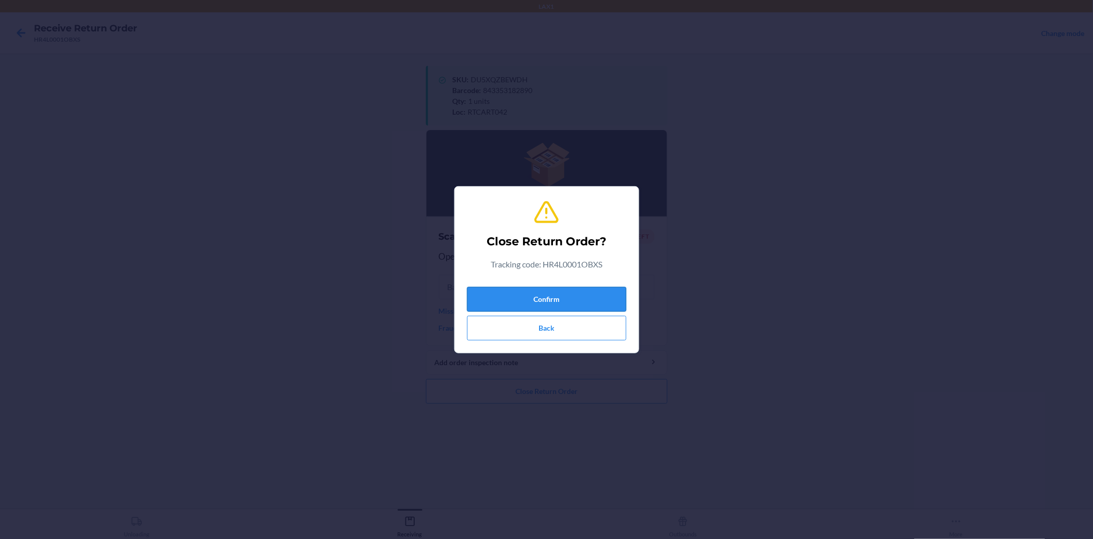
click at [577, 298] on button "Confirm" at bounding box center [546, 299] width 159 height 25
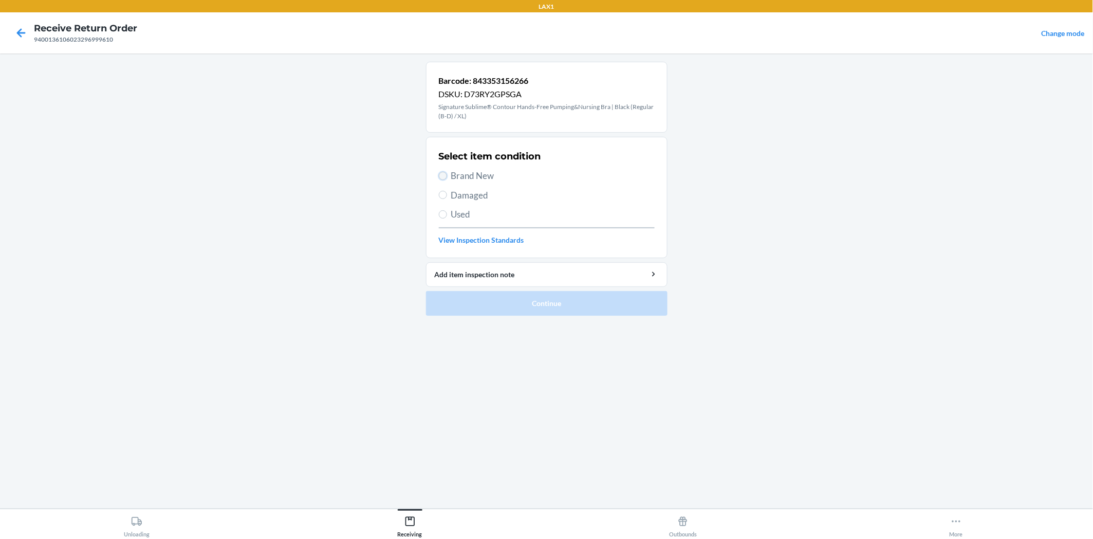
click at [444, 173] on input "Brand New" at bounding box center [443, 176] width 8 height 8
click at [529, 299] on button "Continue" at bounding box center [547, 303] width 242 height 25
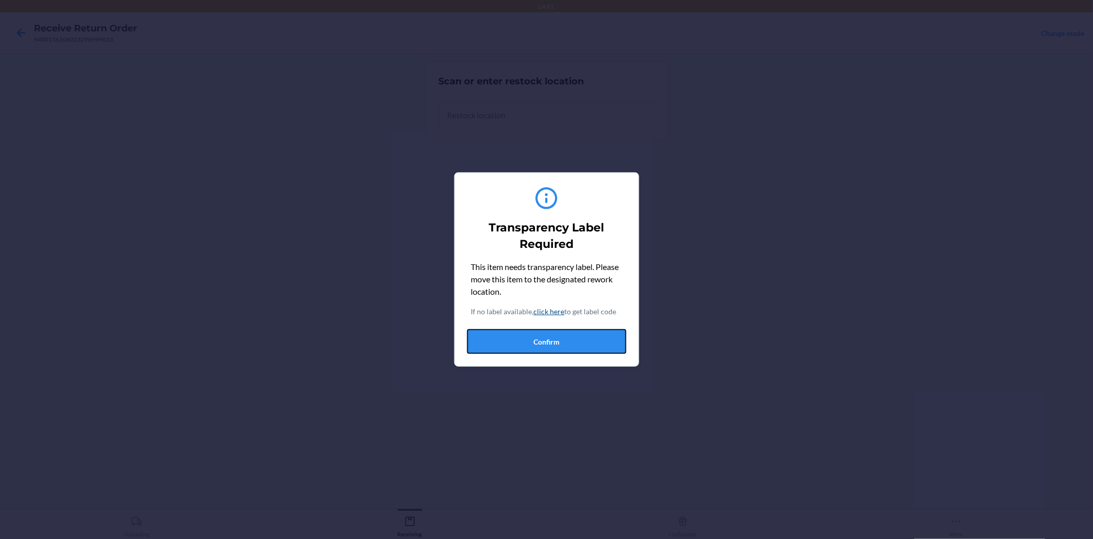
click at [546, 335] on button "Confirm" at bounding box center [546, 341] width 159 height 25
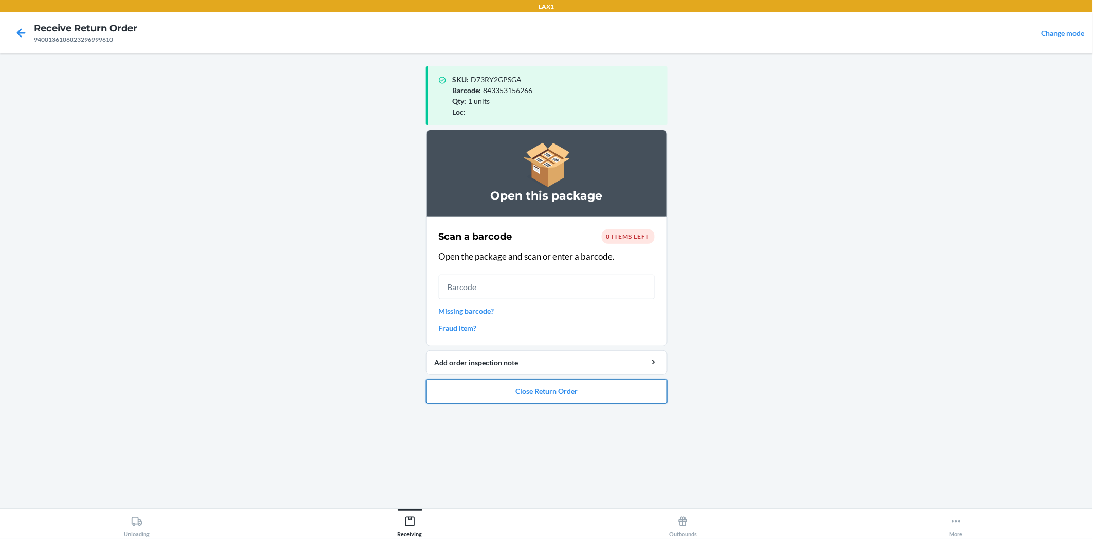
click at [581, 393] on button "Close Return Order" at bounding box center [547, 391] width 242 height 25
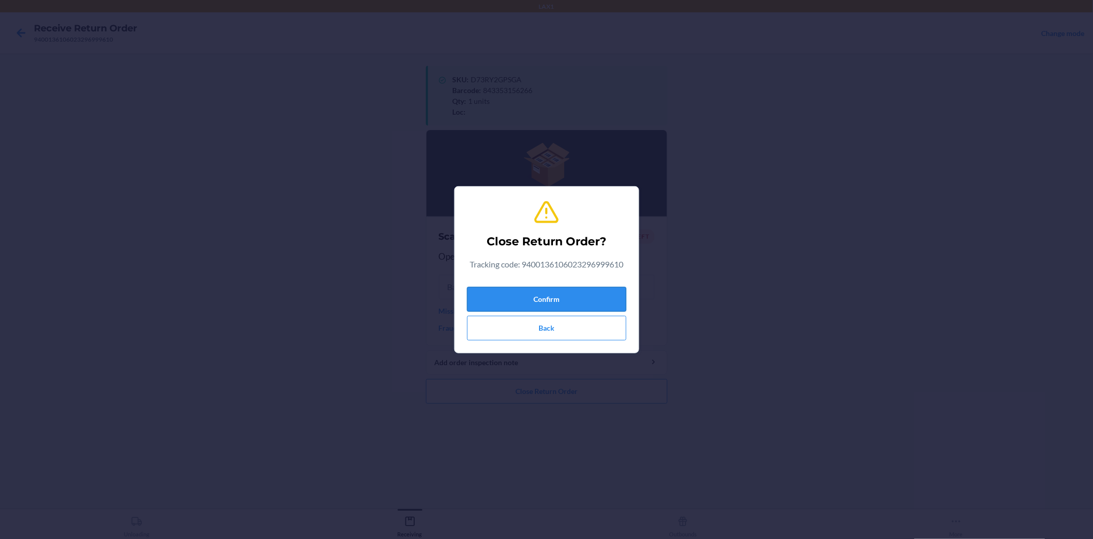
click at [620, 305] on button "Confirm" at bounding box center [546, 299] width 159 height 25
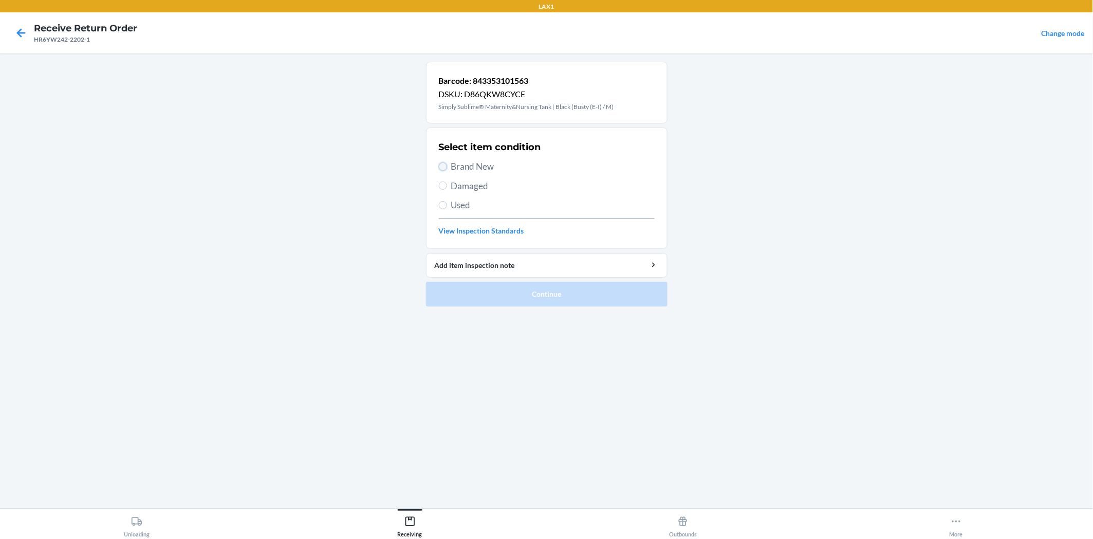
click at [440, 165] on input "Brand New" at bounding box center [443, 166] width 8 height 8
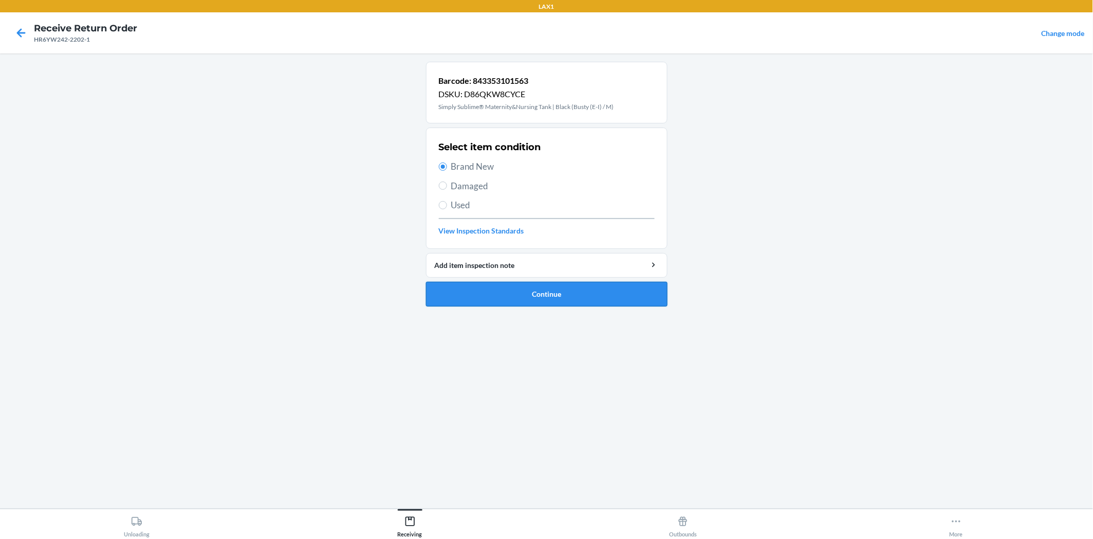
click at [478, 300] on button "Continue" at bounding box center [547, 294] width 242 height 25
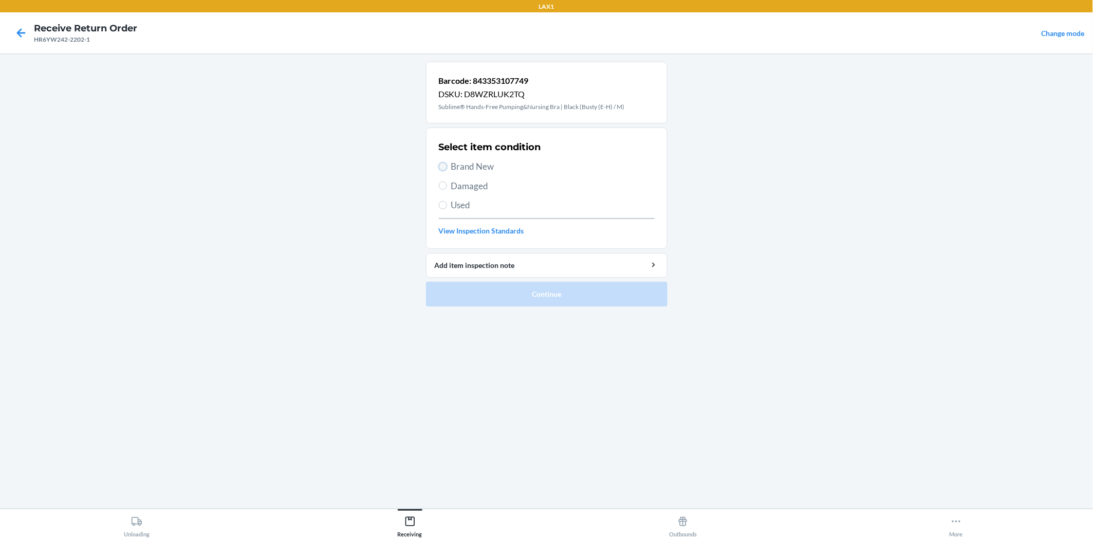
click at [444, 163] on input "Brand New" at bounding box center [443, 166] width 8 height 8
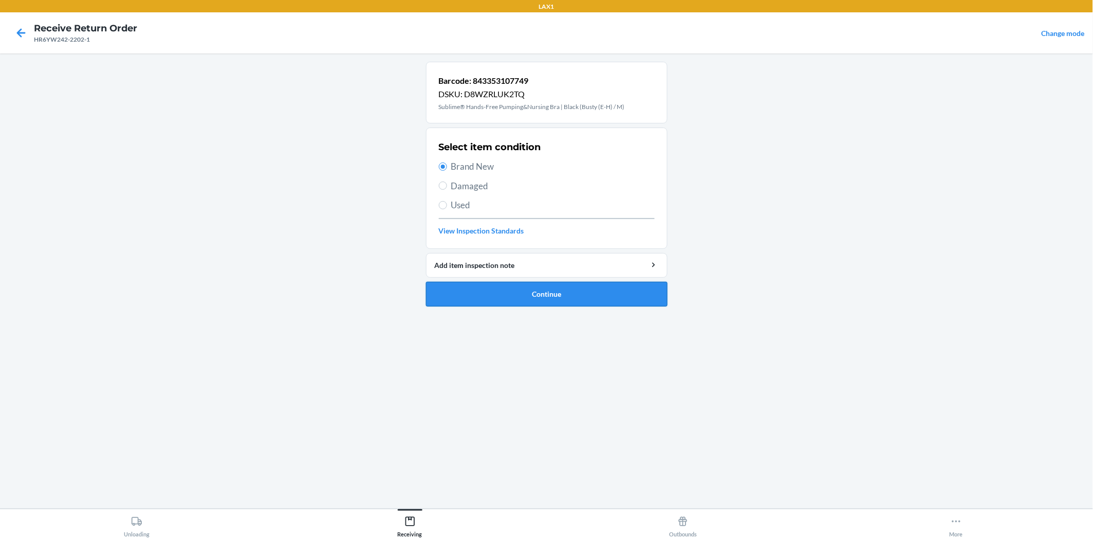
click at [471, 285] on button "Continue" at bounding box center [547, 294] width 242 height 25
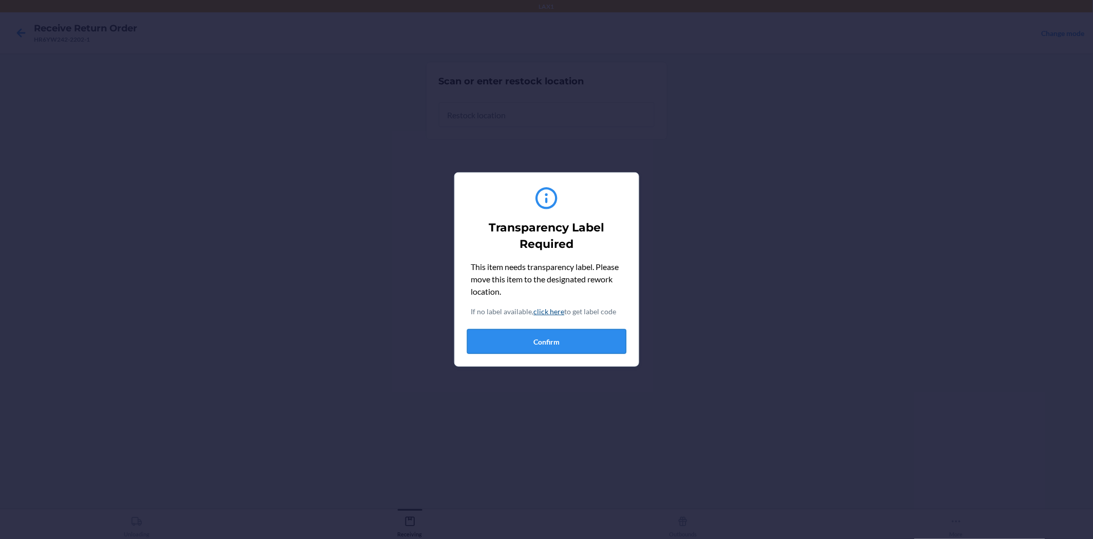
click at [515, 343] on button "Confirm" at bounding box center [546, 341] width 159 height 25
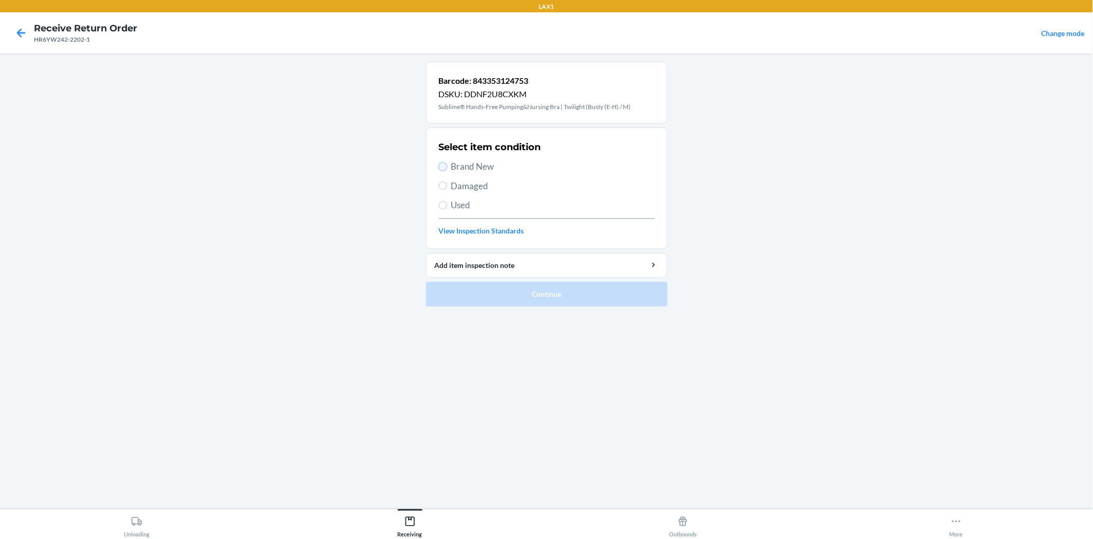
click at [443, 167] on input "Brand New" at bounding box center [443, 166] width 8 height 8
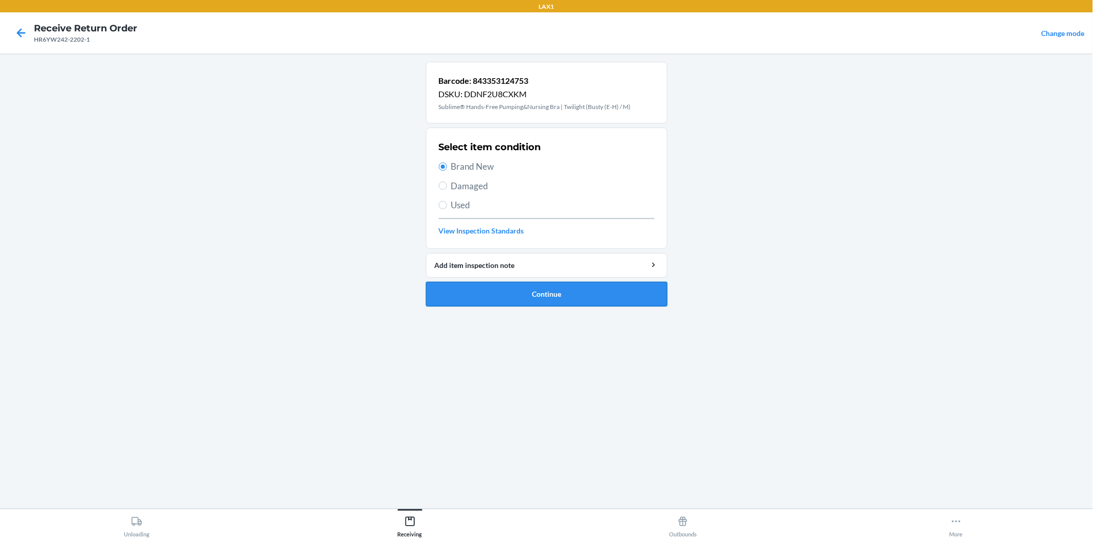
click at [509, 293] on button "Continue" at bounding box center [547, 294] width 242 height 25
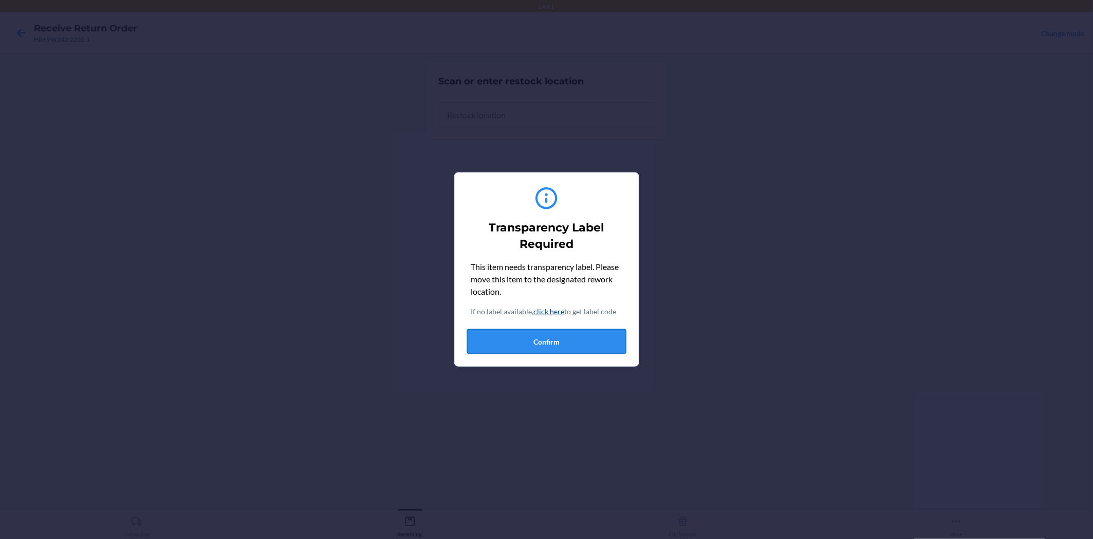
click at [541, 346] on button "Confirm" at bounding box center [546, 341] width 159 height 25
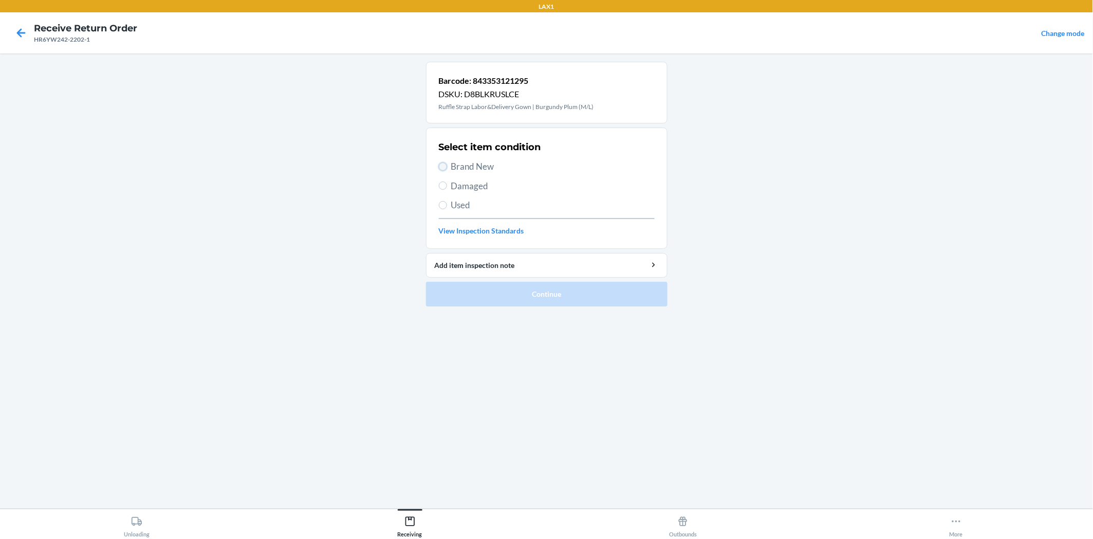
click at [444, 167] on input "Brand New" at bounding box center [443, 166] width 8 height 8
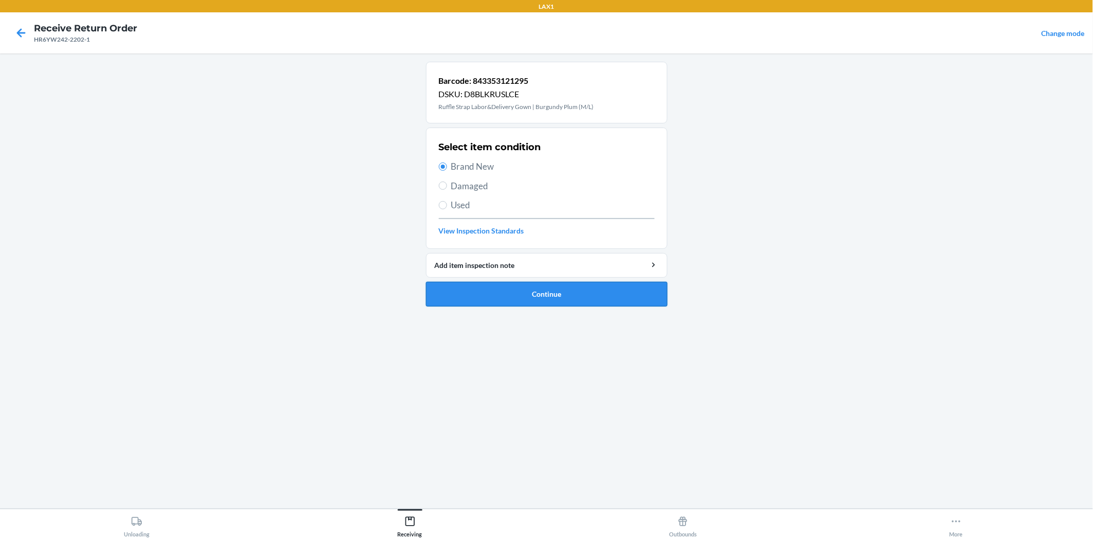
click at [548, 285] on button "Continue" at bounding box center [547, 294] width 242 height 25
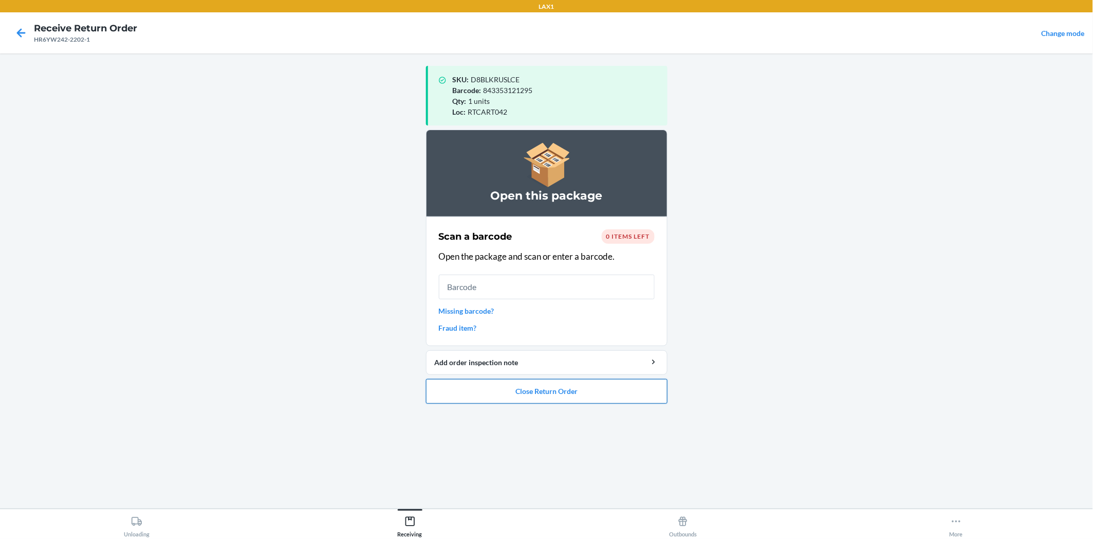
click at [602, 389] on button "Close Return Order" at bounding box center [547, 391] width 242 height 25
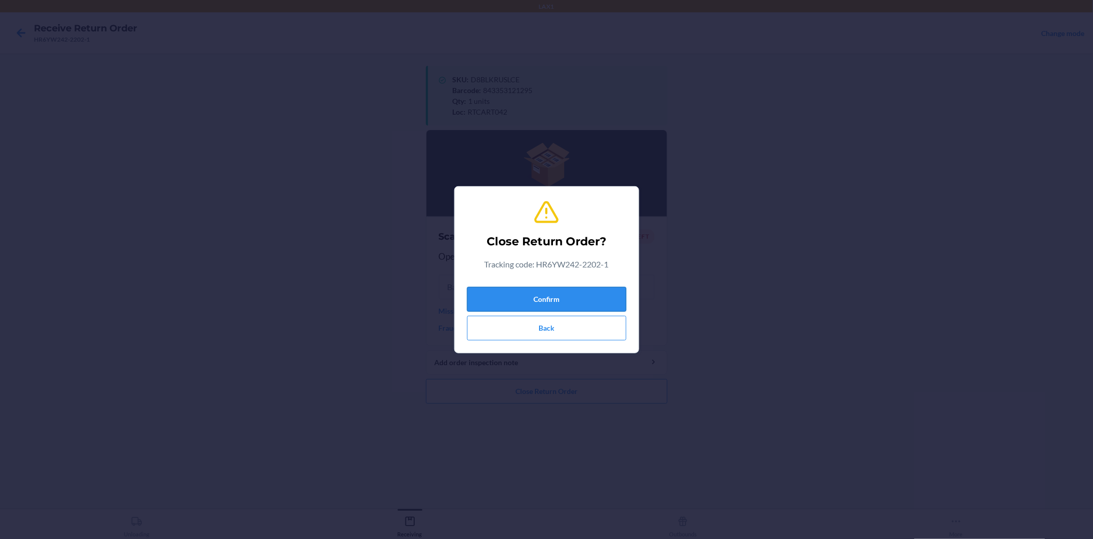
click at [619, 293] on button "Confirm" at bounding box center [546, 299] width 159 height 25
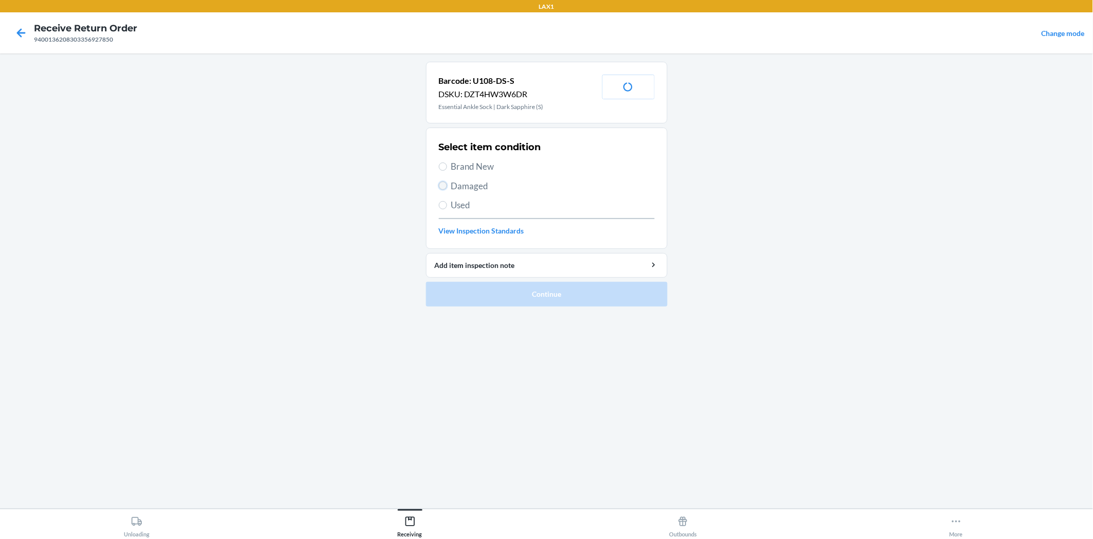
click at [444, 186] on input "Damaged" at bounding box center [443, 185] width 8 height 8
click at [504, 288] on button "Continue" at bounding box center [547, 294] width 242 height 25
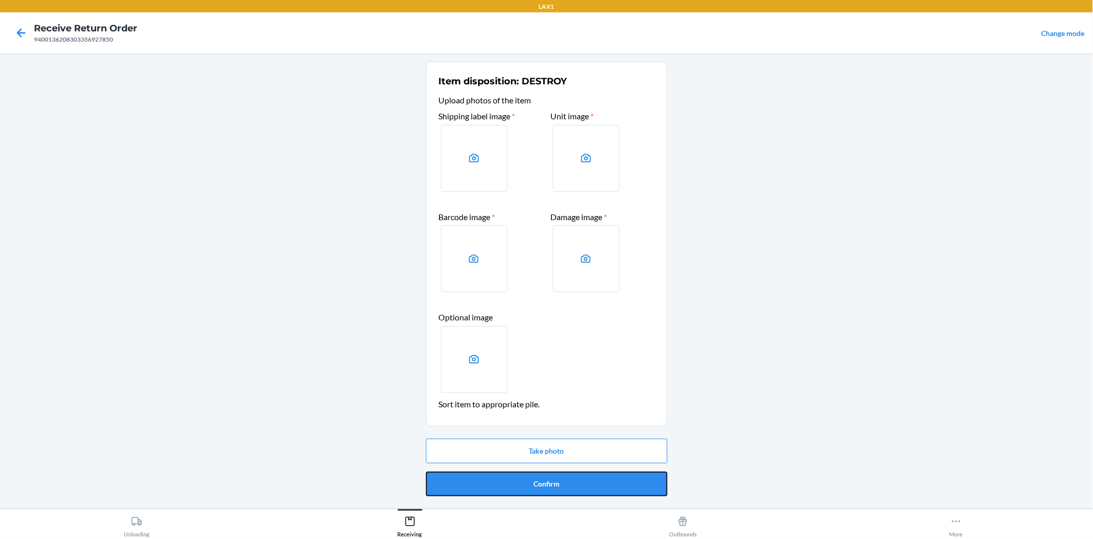
click at [557, 478] on button "Confirm" at bounding box center [547, 483] width 242 height 25
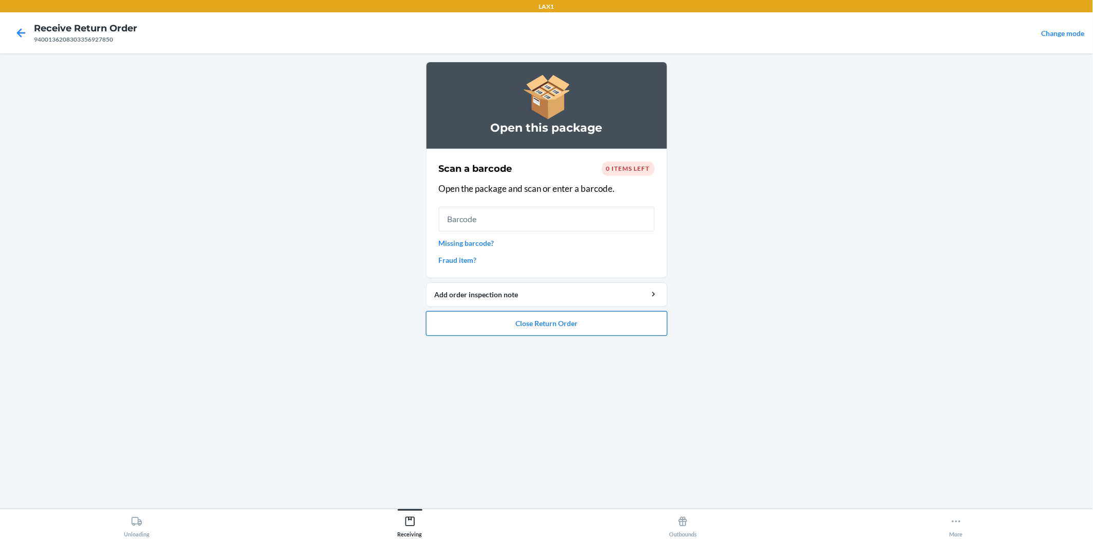
click at [587, 321] on button "Close Return Order" at bounding box center [547, 323] width 242 height 25
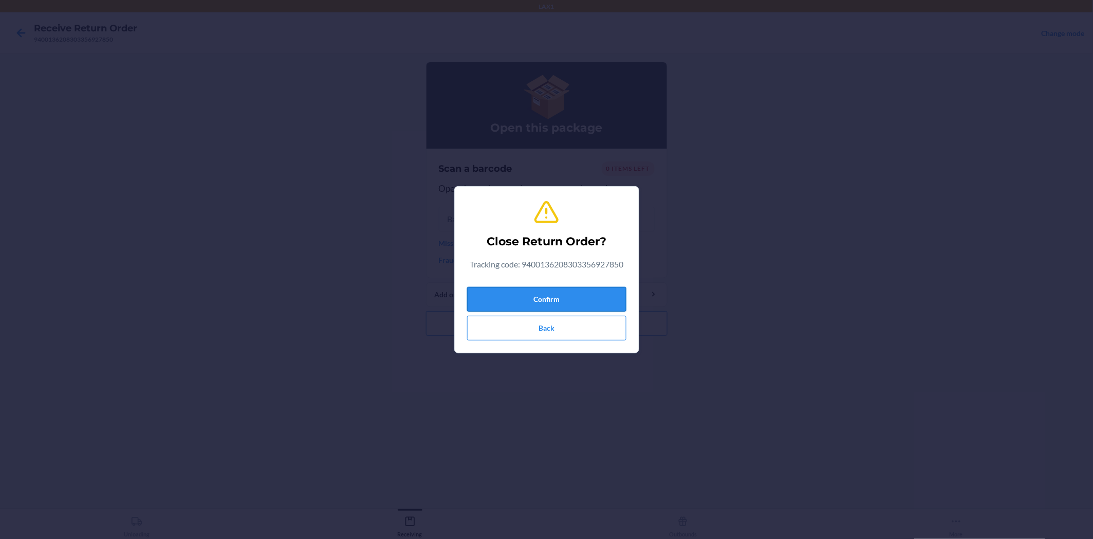
click at [588, 299] on button "Confirm" at bounding box center [546, 299] width 159 height 25
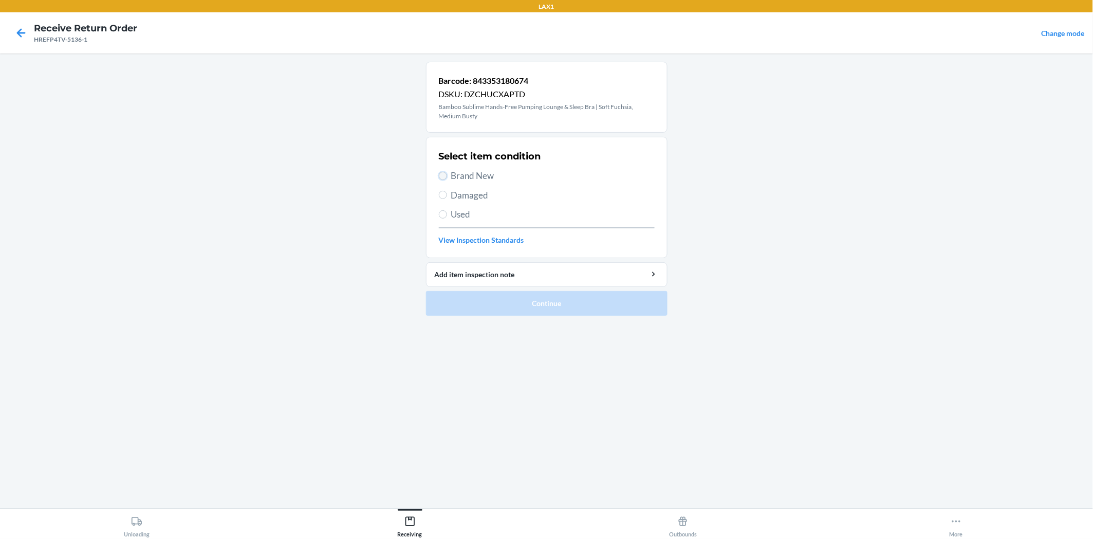
click at [446, 173] on input "Brand New" at bounding box center [443, 176] width 8 height 8
click at [530, 304] on button "Continue" at bounding box center [547, 303] width 242 height 25
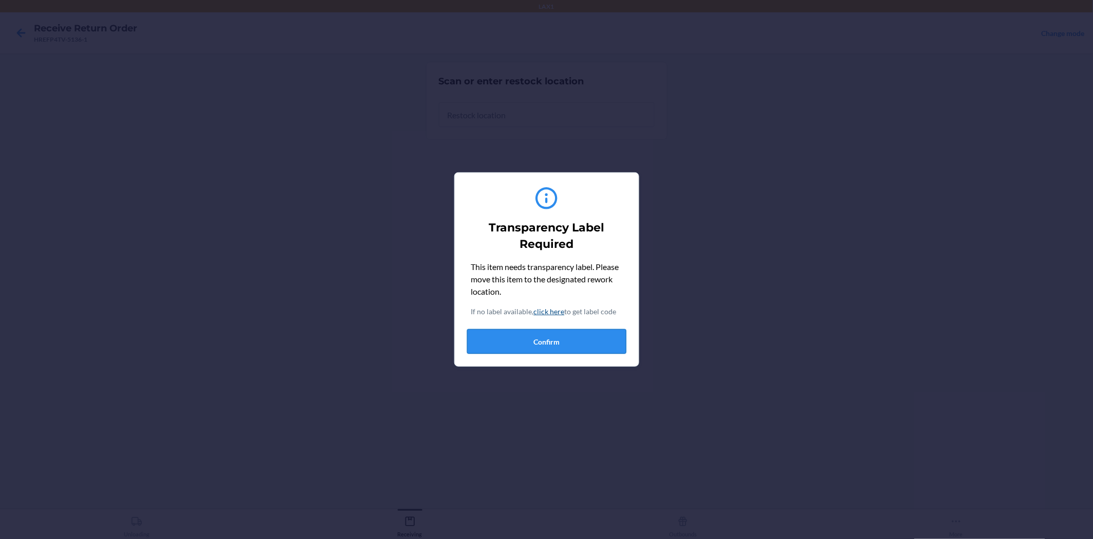
click at [558, 340] on button "Confirm" at bounding box center [546, 341] width 159 height 25
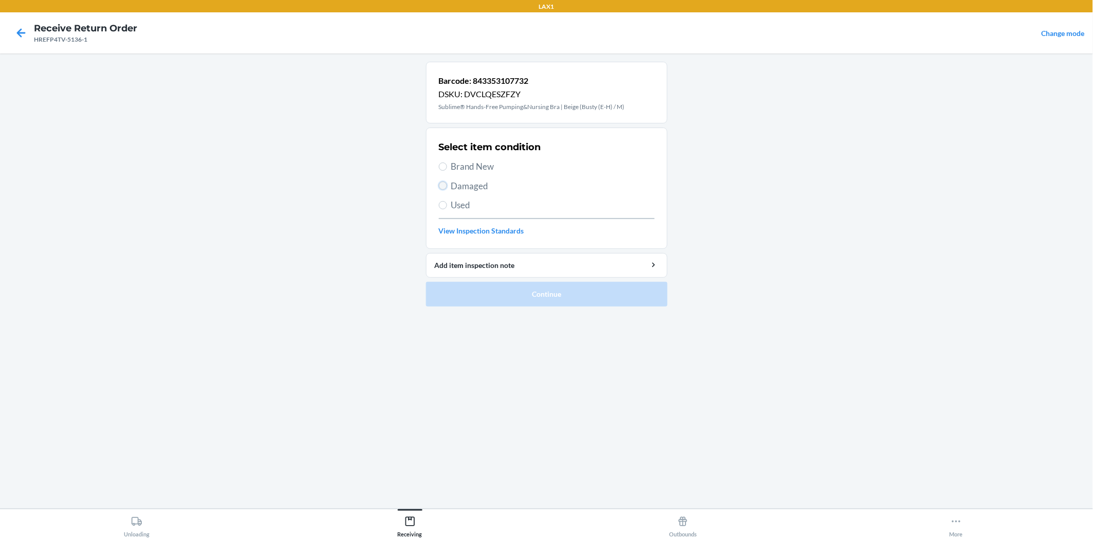
click at [444, 183] on input "Damaged" at bounding box center [443, 185] width 8 height 8
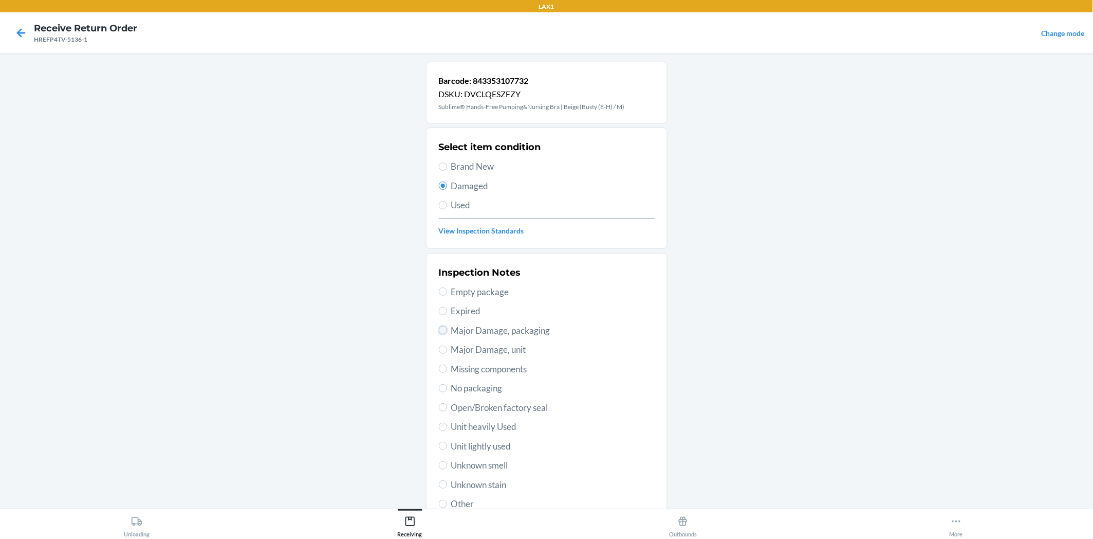
click at [439, 331] on input "Major Damage, packaging" at bounding box center [443, 330] width 8 height 8
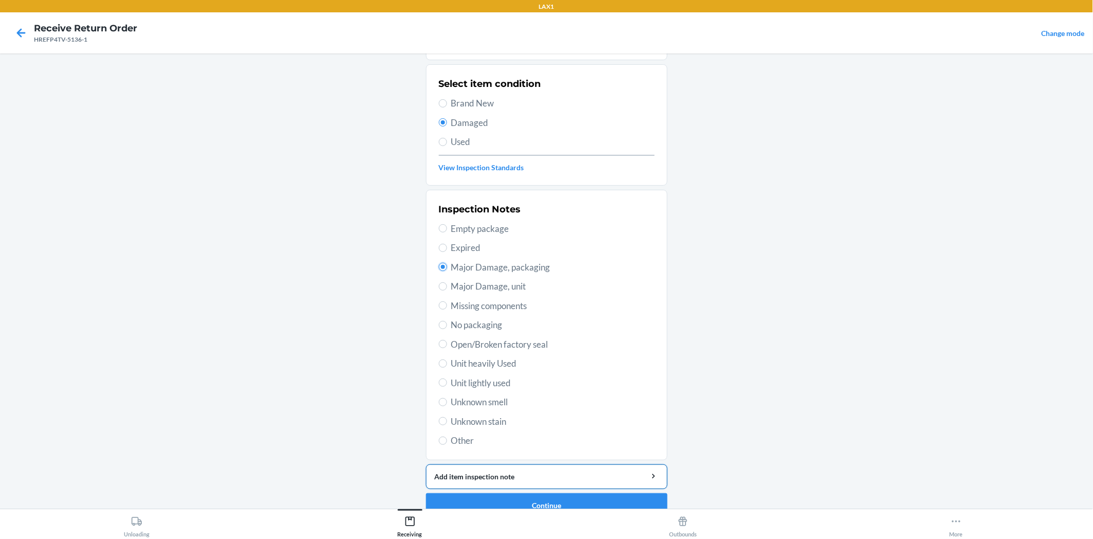
scroll to position [80, 0]
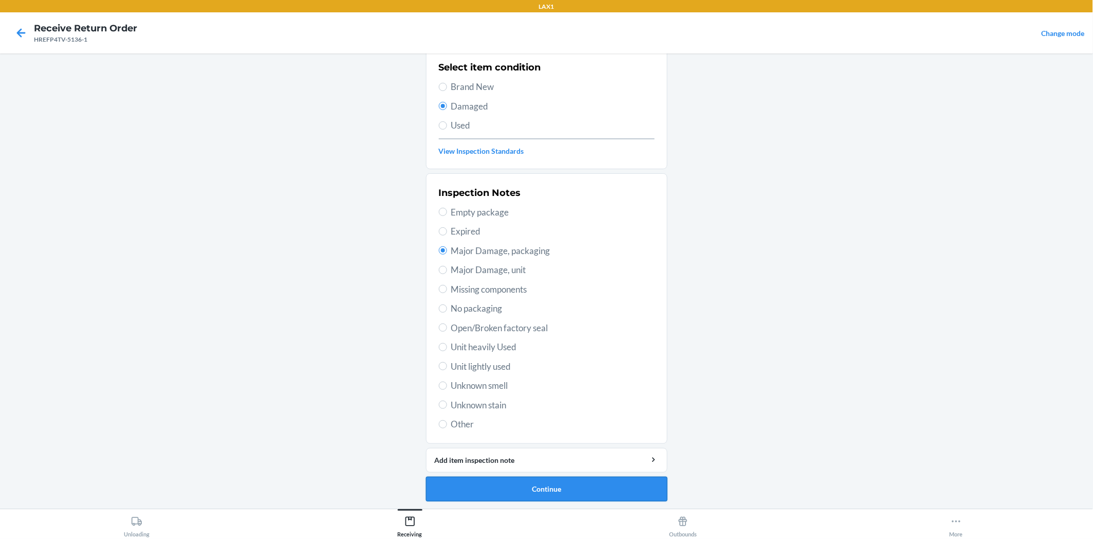
click at [588, 485] on button "Continue" at bounding box center [547, 488] width 242 height 25
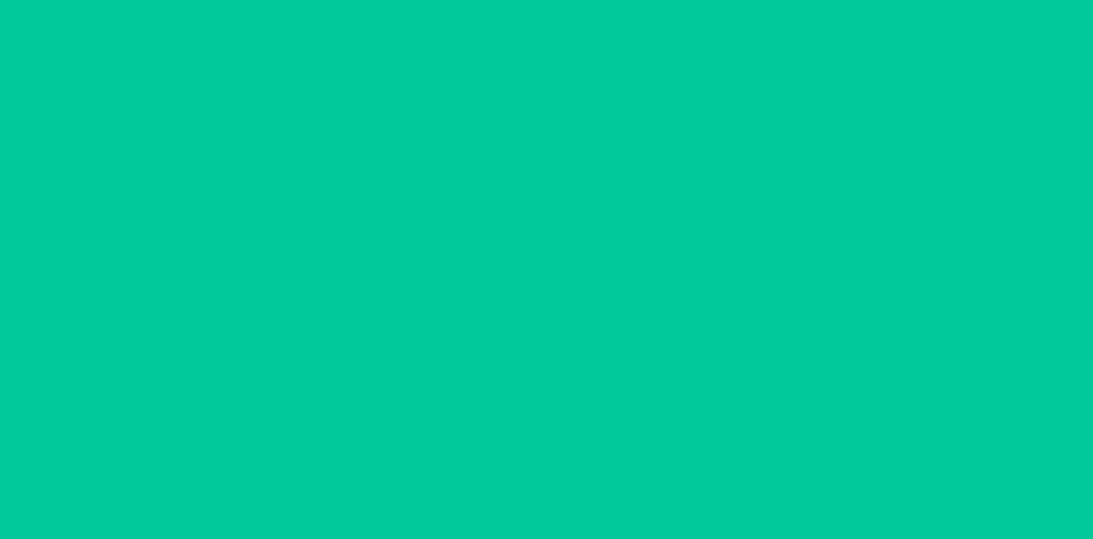
scroll to position [0, 0]
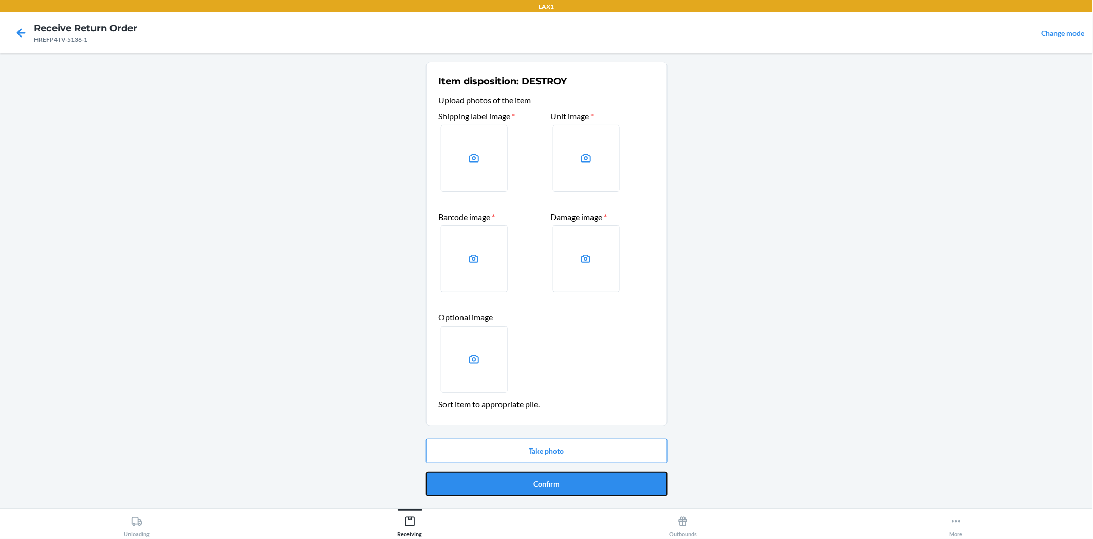
click at [588, 485] on button "Confirm" at bounding box center [547, 483] width 242 height 25
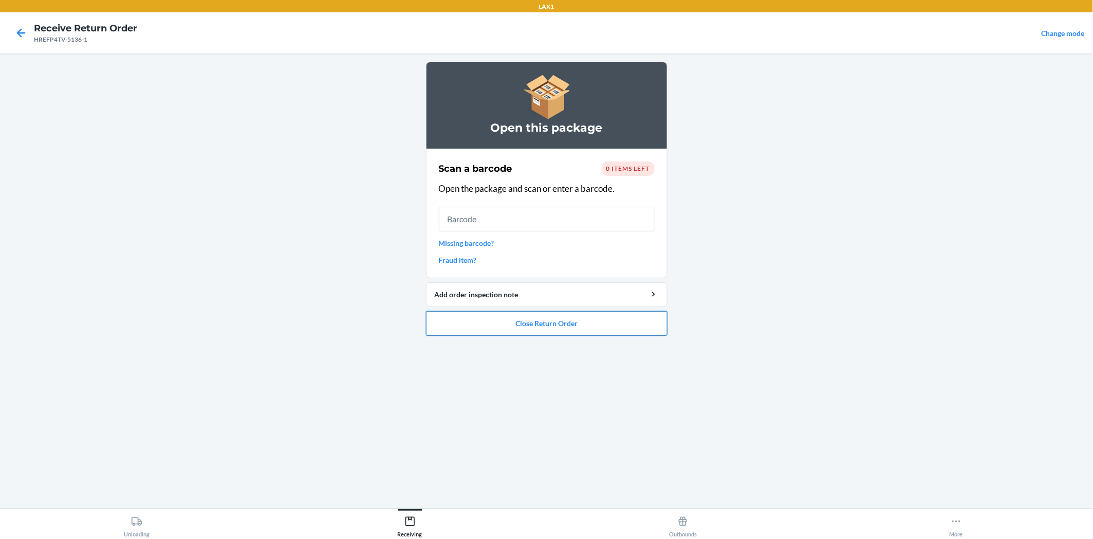
click at [518, 320] on button "Close Return Order" at bounding box center [547, 323] width 242 height 25
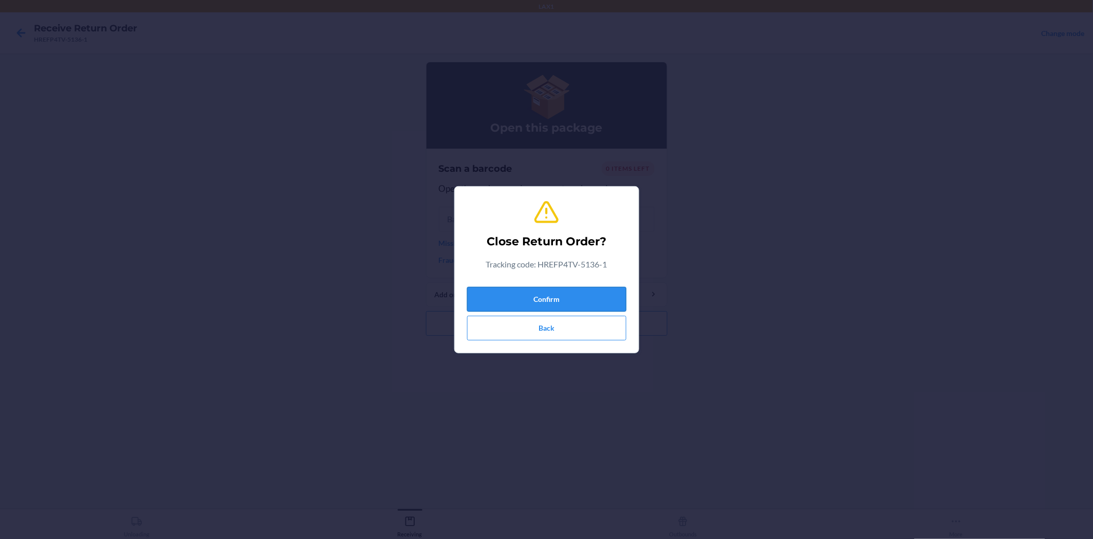
click at [545, 297] on button "Confirm" at bounding box center [546, 299] width 159 height 25
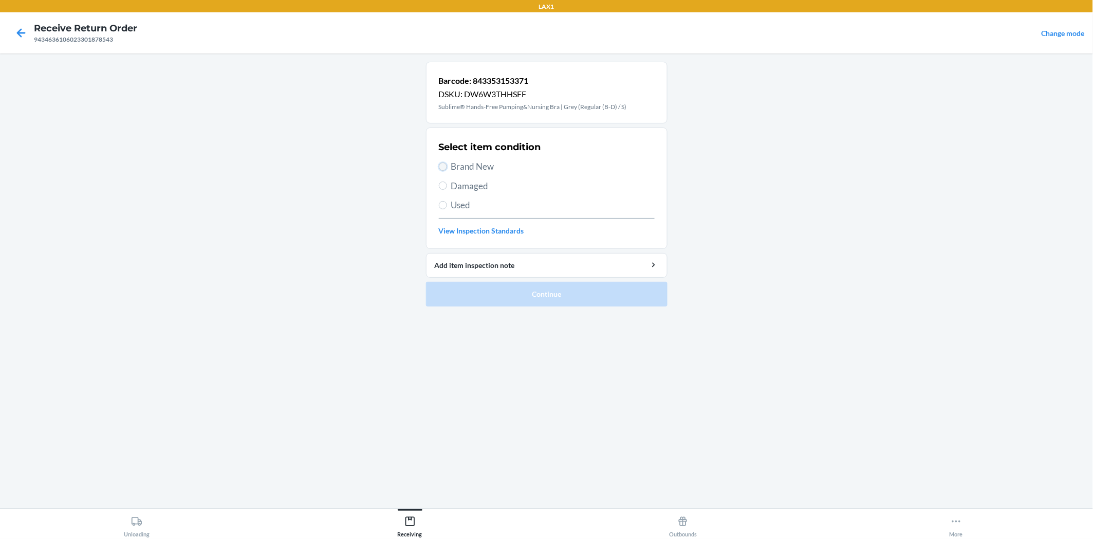
click at [445, 166] on input "Brand New" at bounding box center [443, 166] width 8 height 8
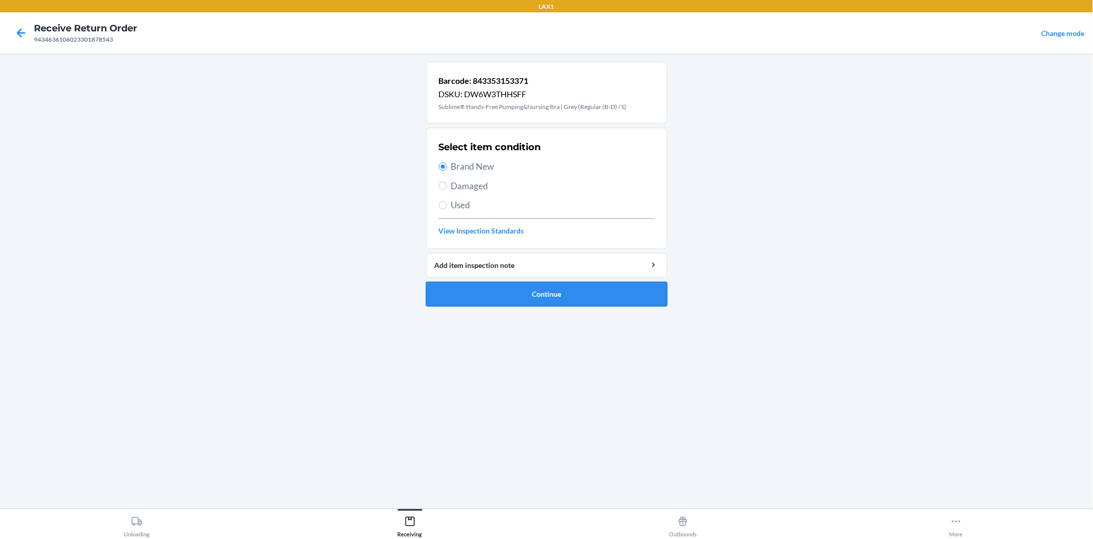
click at [522, 289] on button "Continue" at bounding box center [547, 294] width 242 height 25
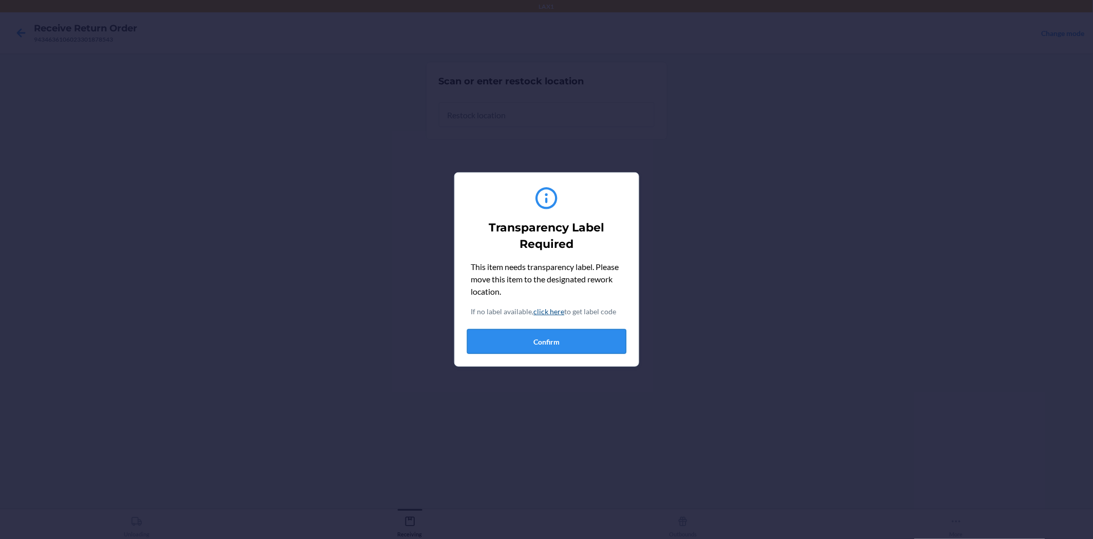
click at [531, 334] on button "Confirm" at bounding box center [546, 341] width 159 height 25
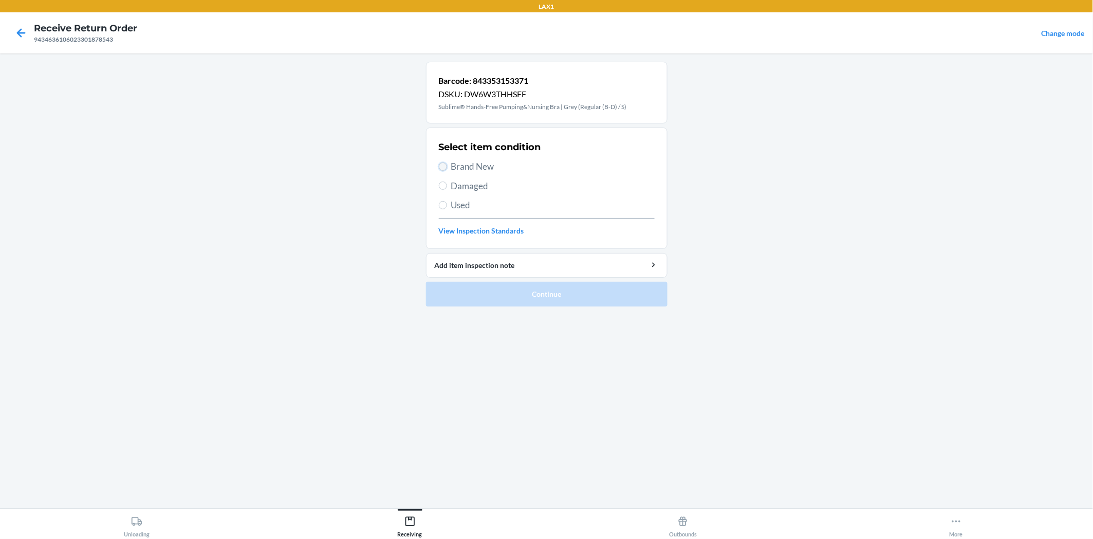
click at [444, 167] on input "Brand New" at bounding box center [443, 166] width 8 height 8
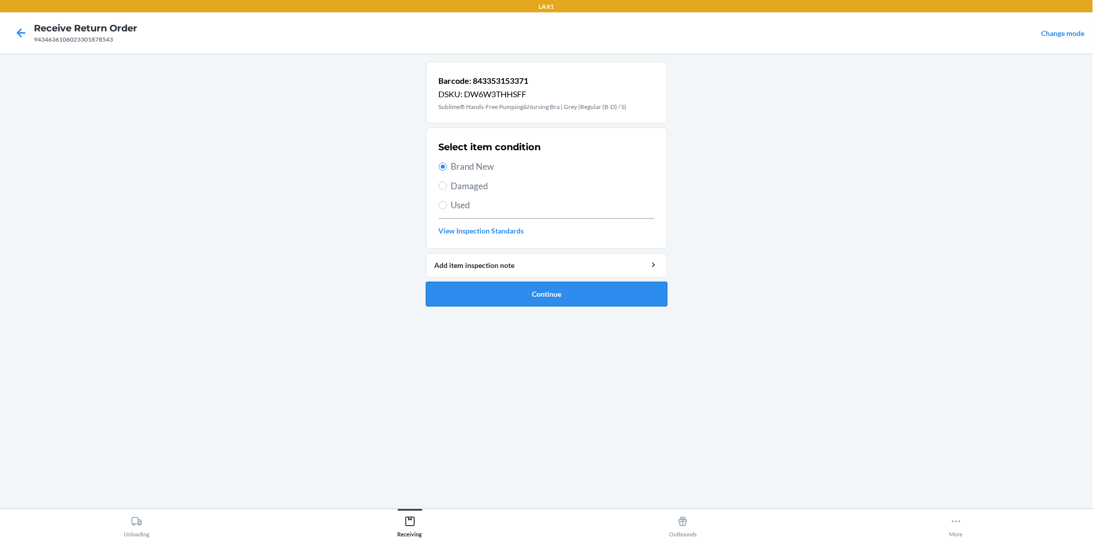
click at [539, 293] on button "Continue" at bounding box center [547, 294] width 242 height 25
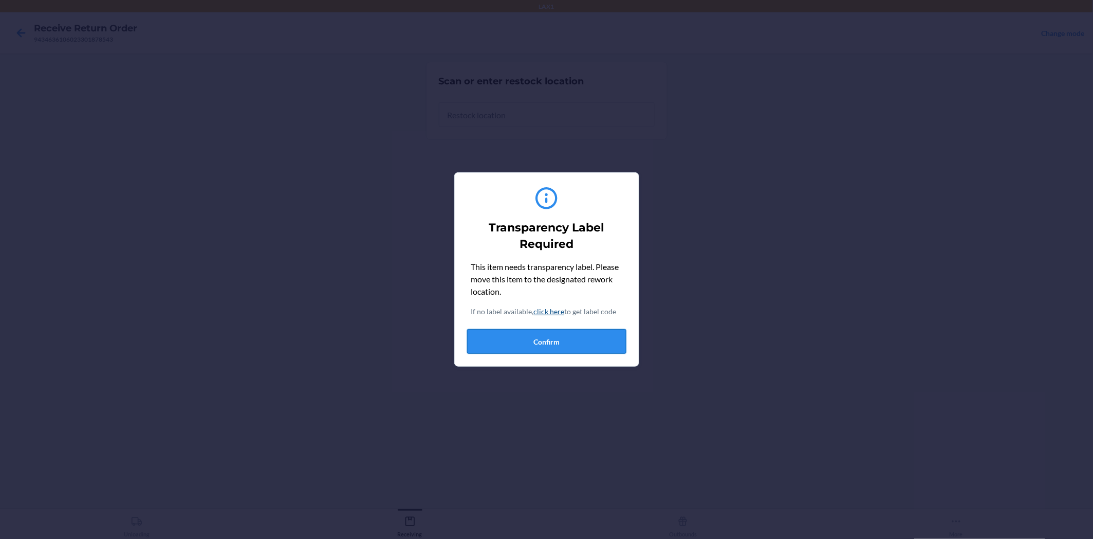
click at [557, 336] on button "Confirm" at bounding box center [546, 341] width 159 height 25
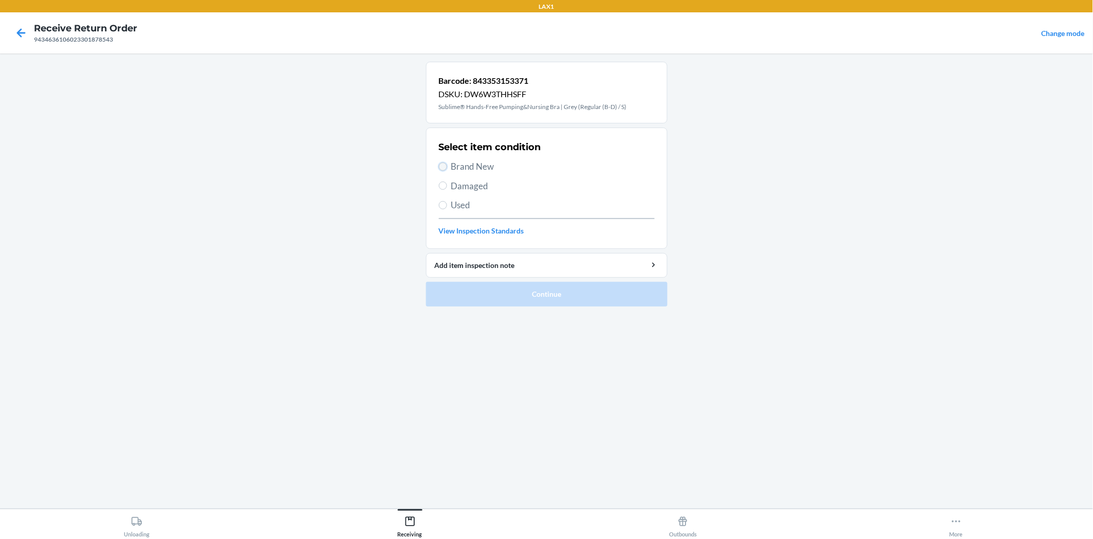
click at [444, 165] on input "Brand New" at bounding box center [443, 166] width 8 height 8
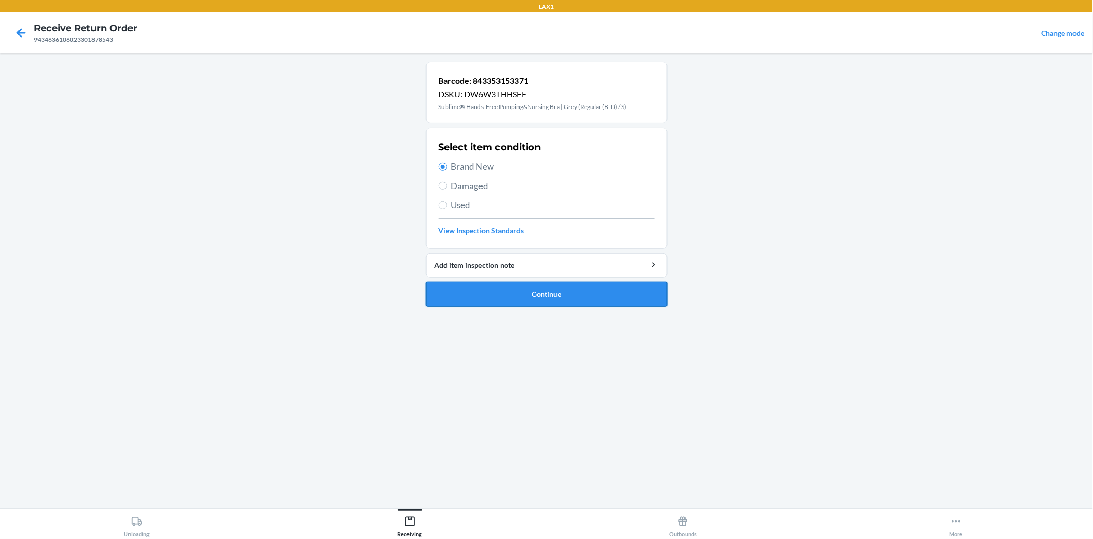
click at [499, 290] on button "Continue" at bounding box center [547, 294] width 242 height 25
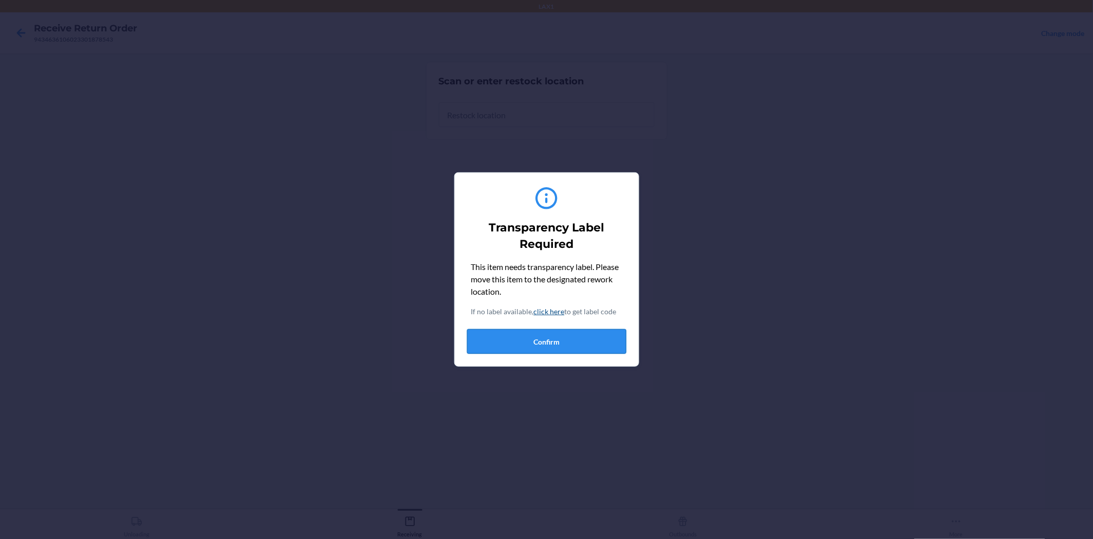
click at [522, 333] on button "Confirm" at bounding box center [546, 341] width 159 height 25
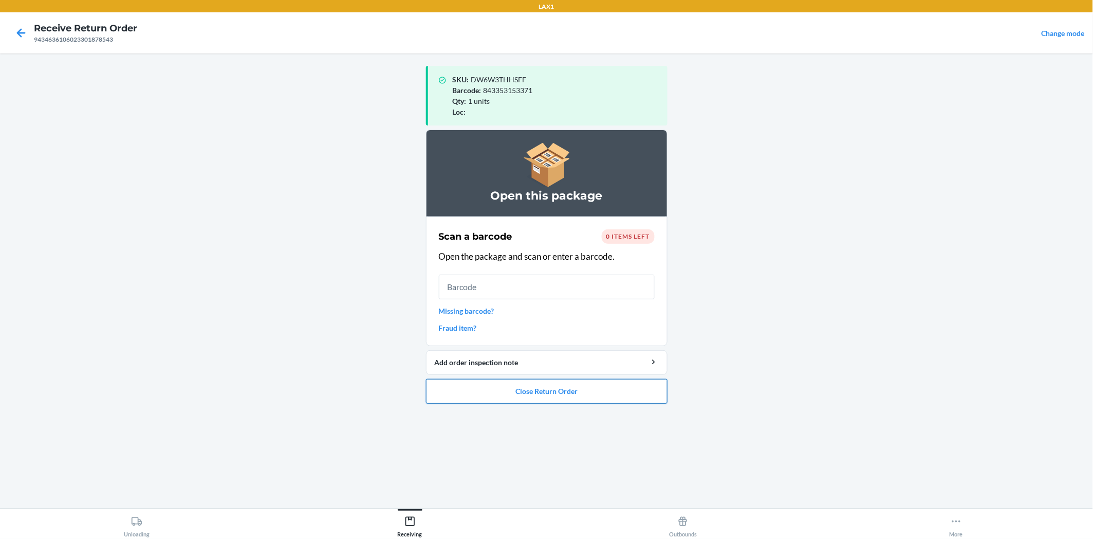
click at [592, 393] on button "Close Return Order" at bounding box center [547, 391] width 242 height 25
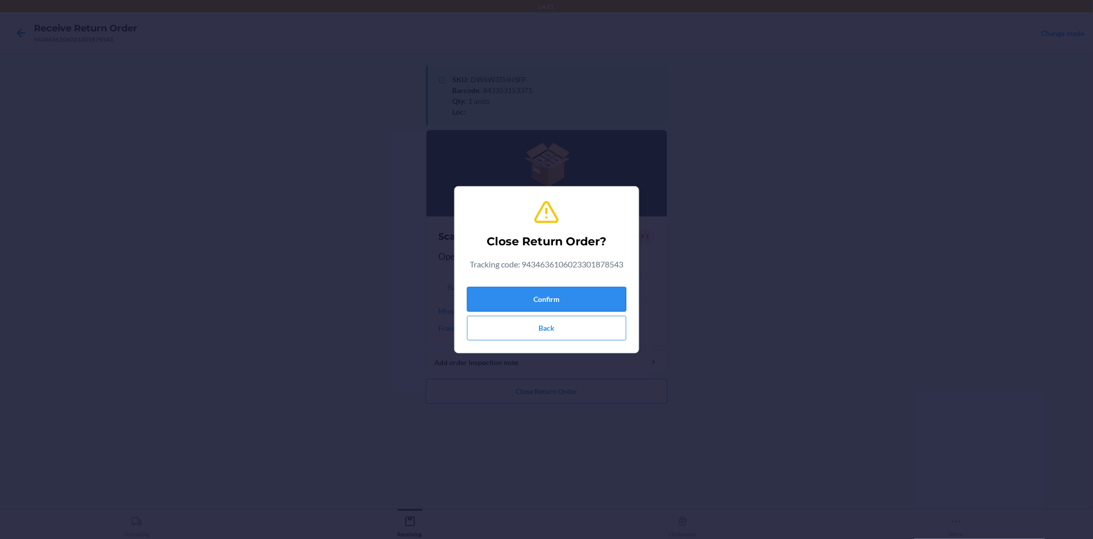
click at [582, 294] on button "Confirm" at bounding box center [546, 299] width 159 height 25
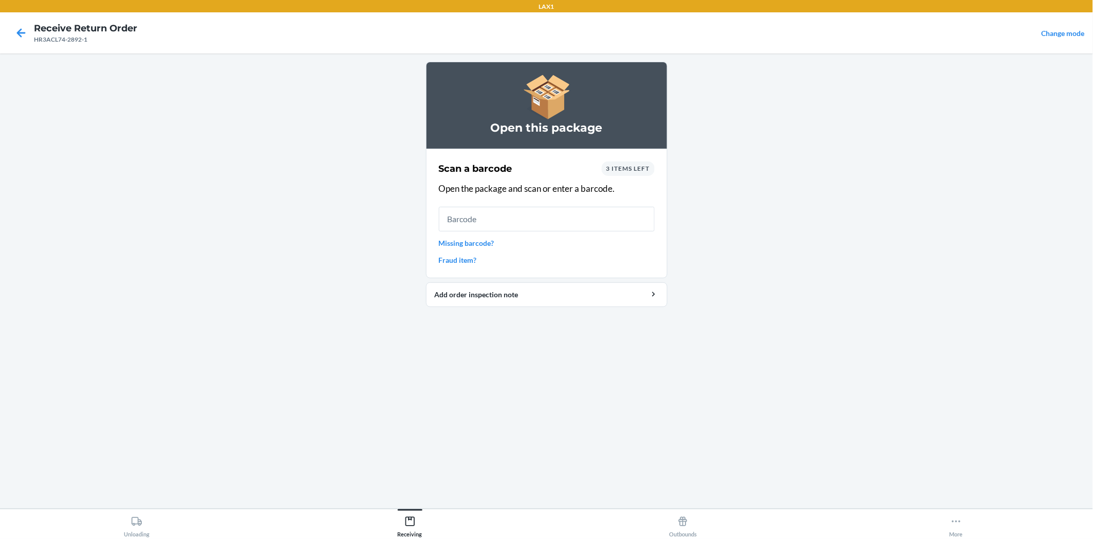
click at [475, 238] on link "Missing barcode?" at bounding box center [547, 242] width 216 height 11
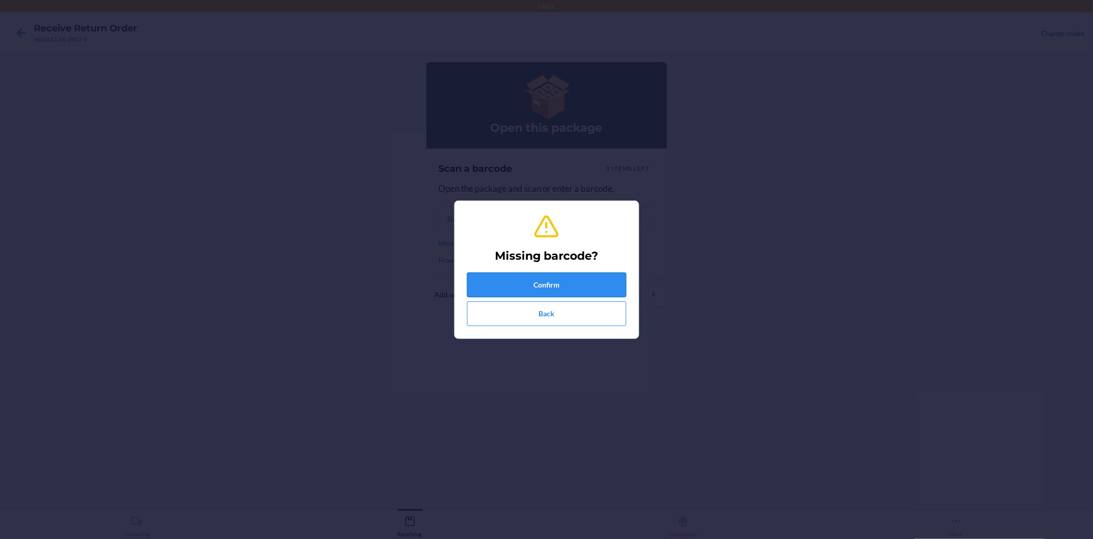
click at [538, 284] on button "Confirm" at bounding box center [546, 284] width 159 height 25
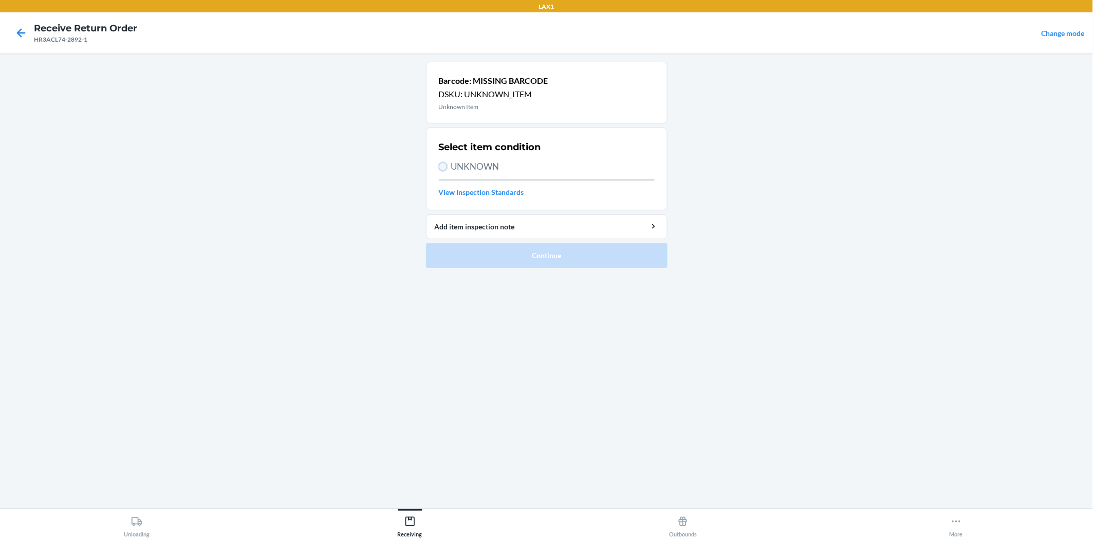
click at [444, 165] on input "UNKNOWN" at bounding box center [443, 166] width 8 height 8
click at [488, 255] on button "Continue" at bounding box center [547, 255] width 242 height 25
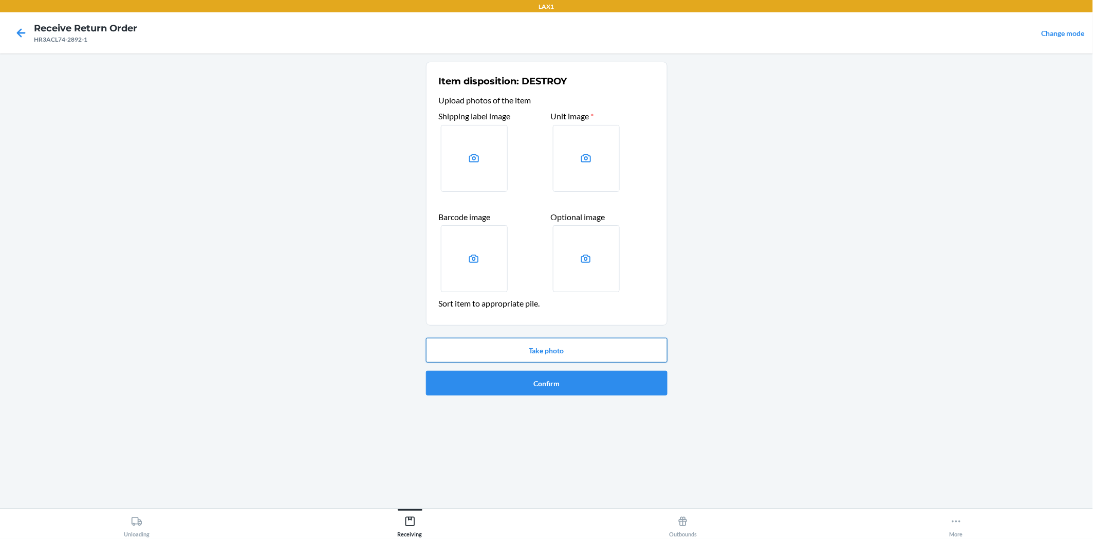
click at [609, 338] on button "Take photo" at bounding box center [547, 350] width 242 height 25
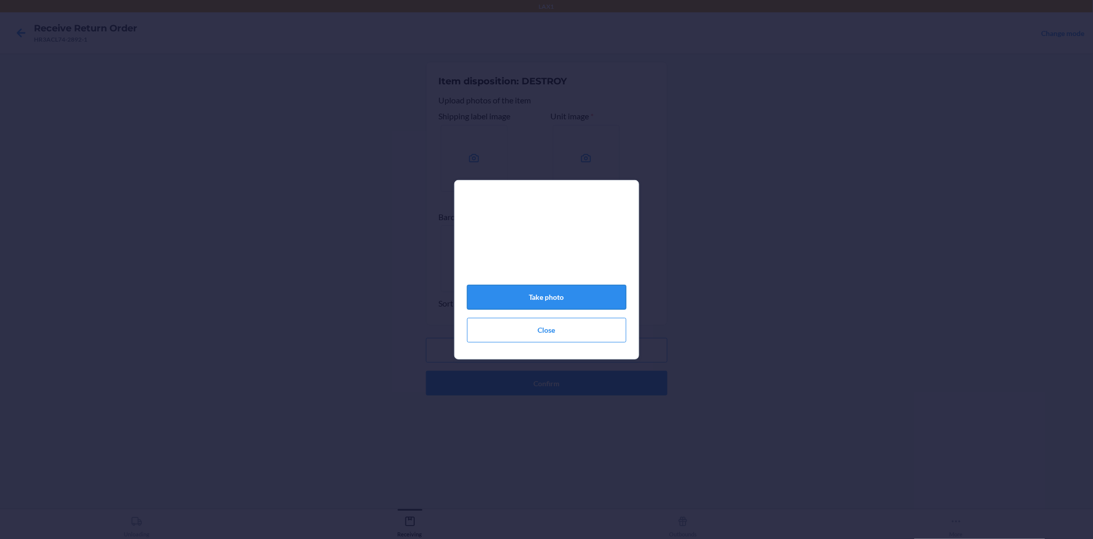
click at [581, 301] on button "Take photo" at bounding box center [546, 297] width 159 height 25
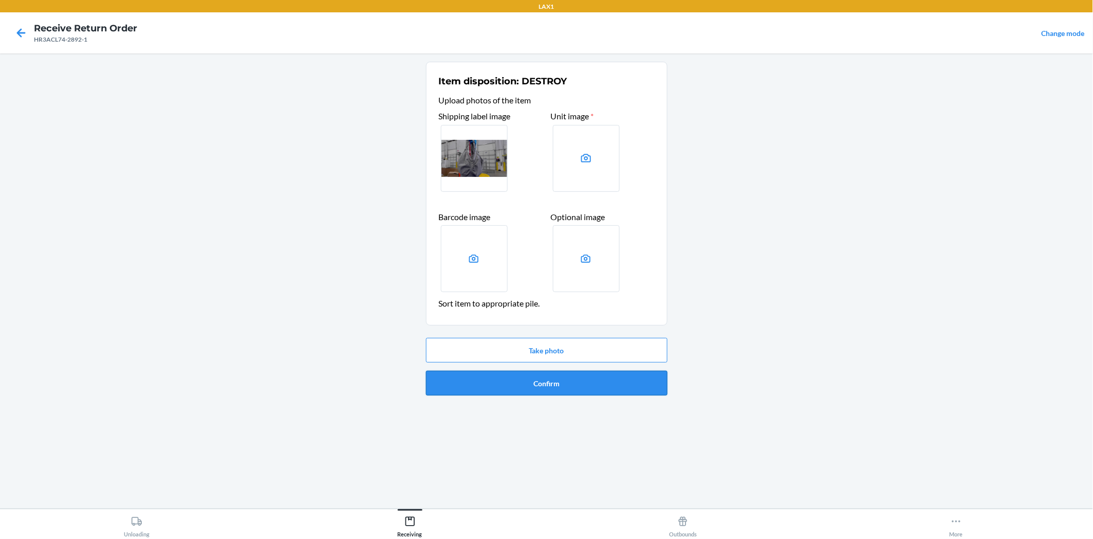
click at [581, 374] on button "Confirm" at bounding box center [547, 383] width 242 height 25
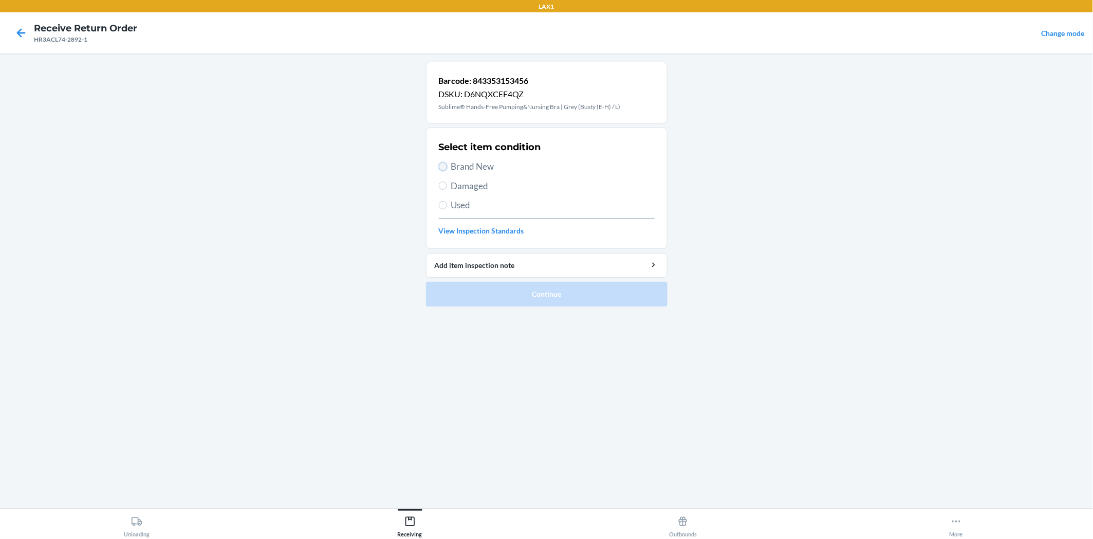
click at [441, 165] on input "Brand New" at bounding box center [443, 166] width 8 height 8
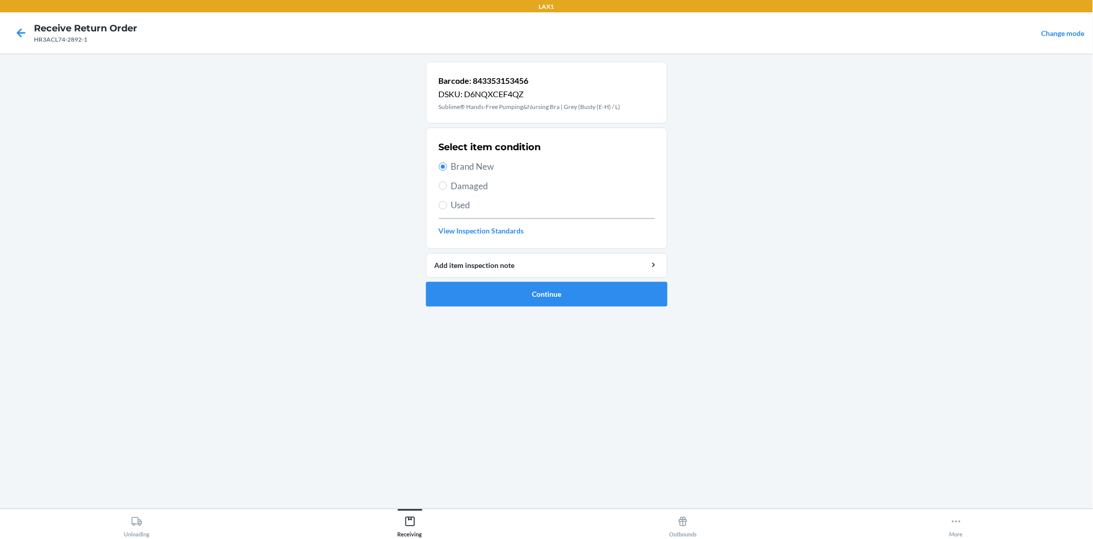
click at [482, 280] on li "Barcode: 843353153456 DSKU: D6NQXCEF4QZ Sublime® Hands-Free Pumping&Nursing Bra…" at bounding box center [547, 184] width 242 height 245
click at [483, 290] on button "Continue" at bounding box center [547, 294] width 242 height 25
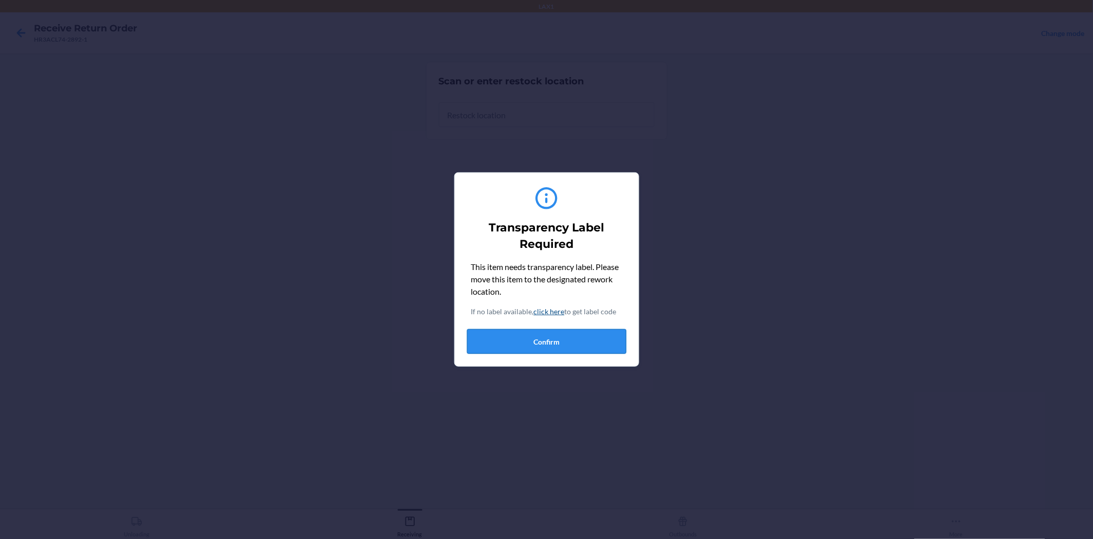
click at [515, 337] on button "Confirm" at bounding box center [546, 341] width 159 height 25
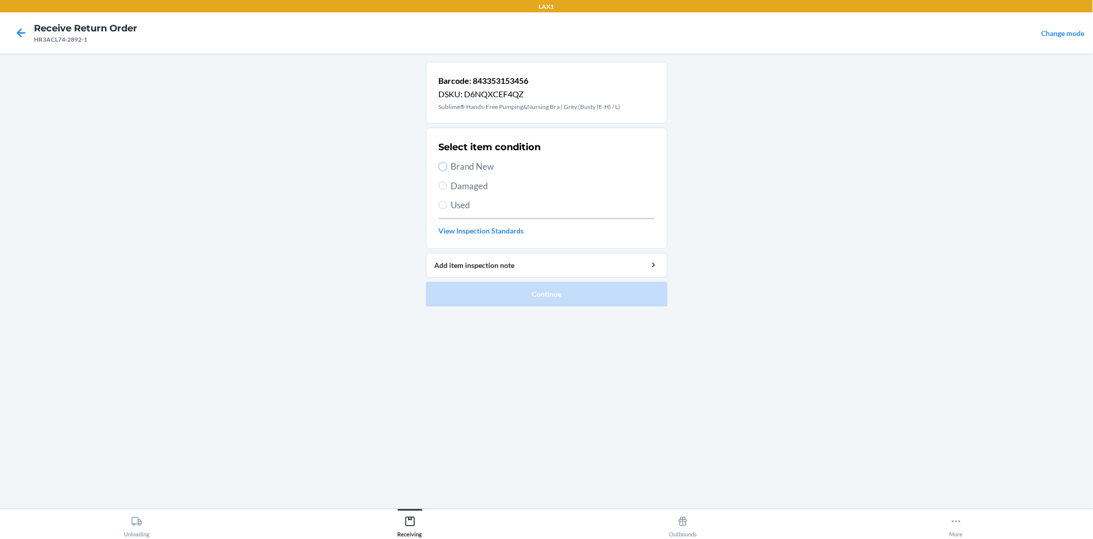
drag, startPoint x: 443, startPoint y: 162, endPoint x: 474, endPoint y: 230, distance: 74.3
click at [444, 165] on input "Brand New" at bounding box center [443, 166] width 8 height 8
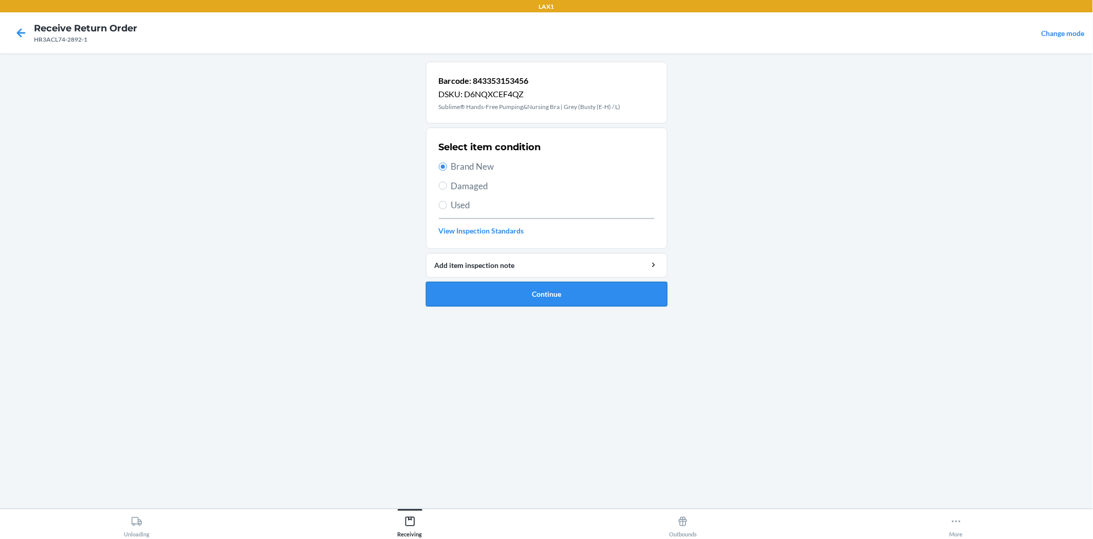
click at [518, 294] on button "Continue" at bounding box center [547, 294] width 242 height 25
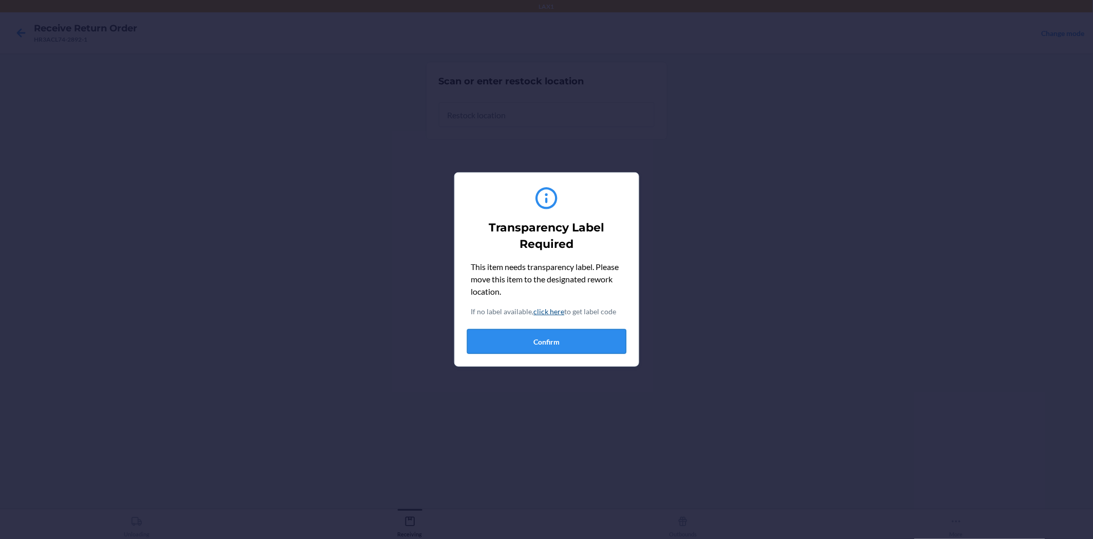
click at [555, 343] on button "Confirm" at bounding box center [546, 341] width 159 height 25
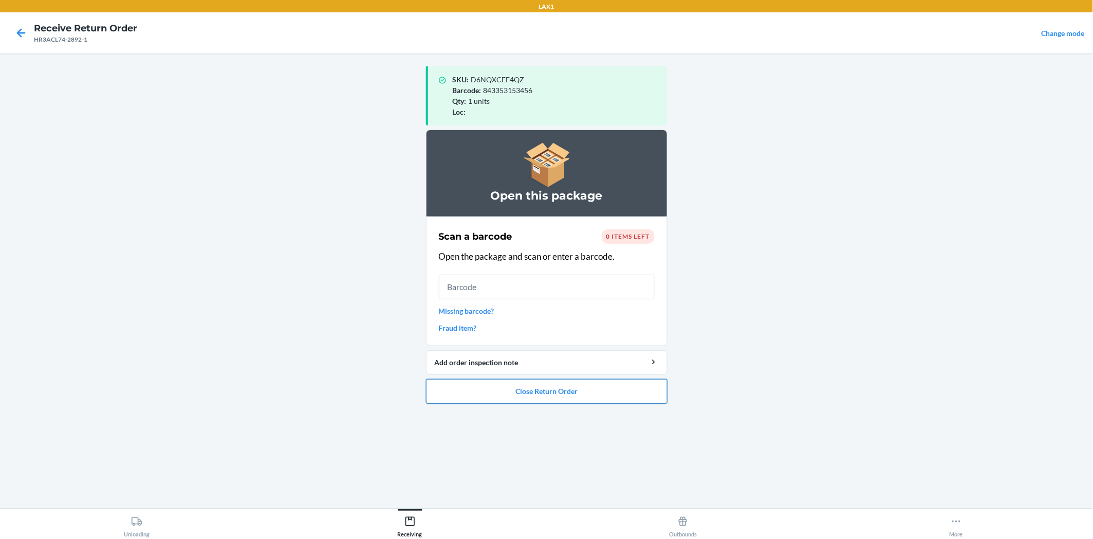
click at [612, 388] on button "Close Return Order" at bounding box center [547, 391] width 242 height 25
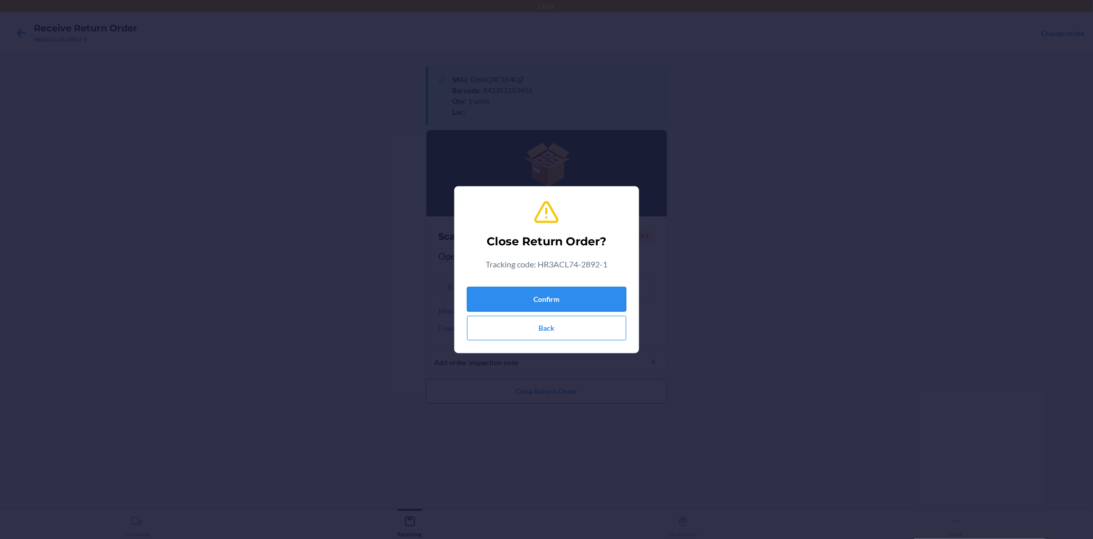
click at [605, 304] on button "Confirm" at bounding box center [546, 299] width 159 height 25
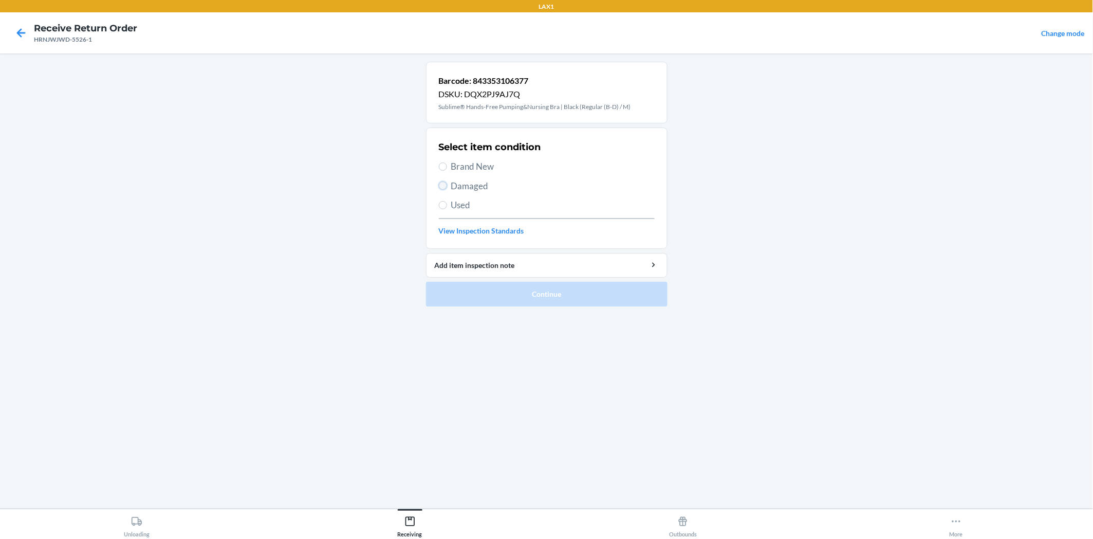
click at [439, 187] on input "Damaged" at bounding box center [443, 185] width 8 height 8
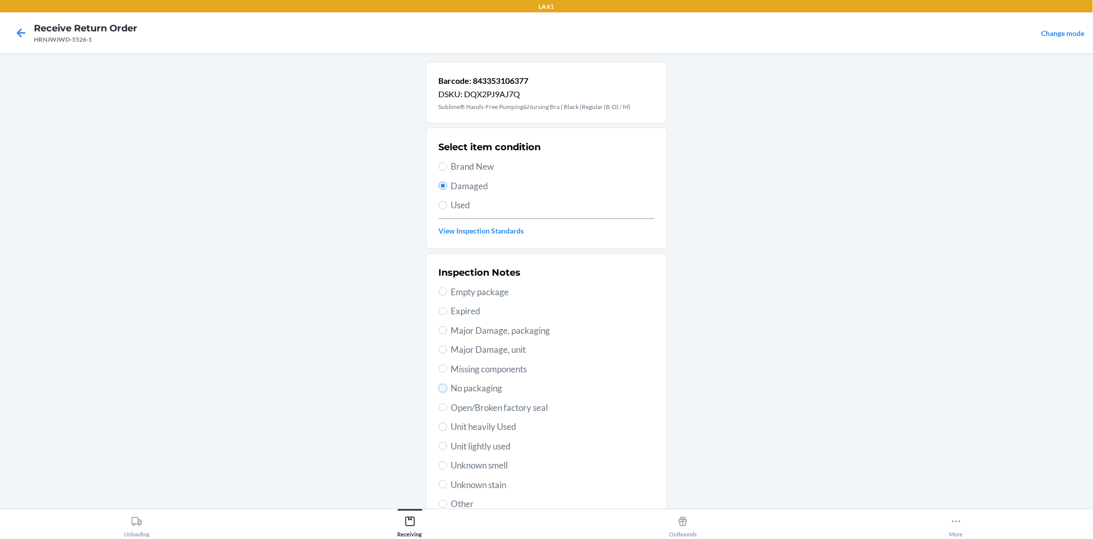
click at [440, 386] on input "No packaging" at bounding box center [443, 388] width 8 height 8
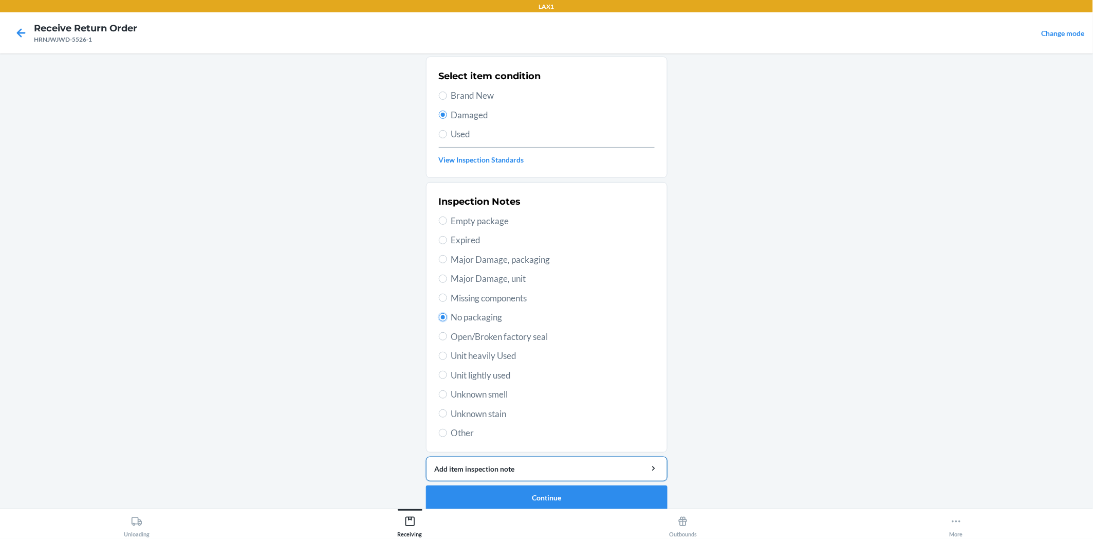
scroll to position [80, 0]
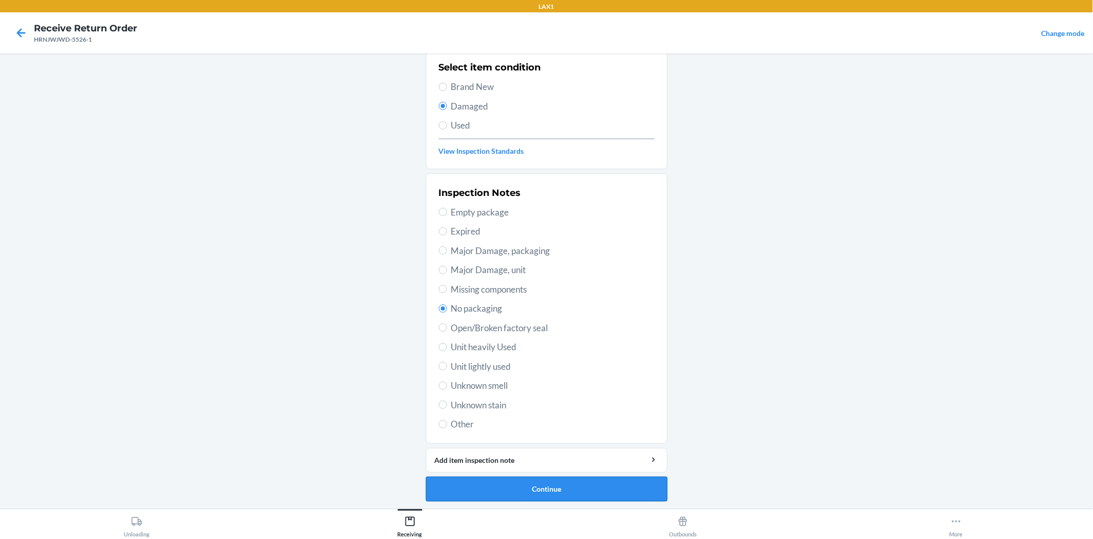
click at [586, 487] on button "Continue" at bounding box center [547, 488] width 242 height 25
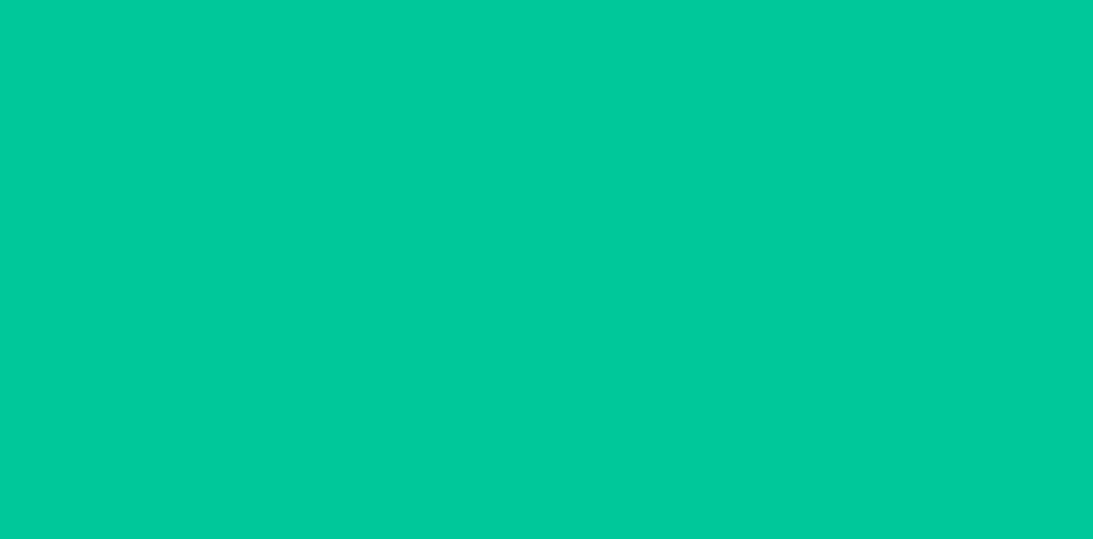
scroll to position [0, 0]
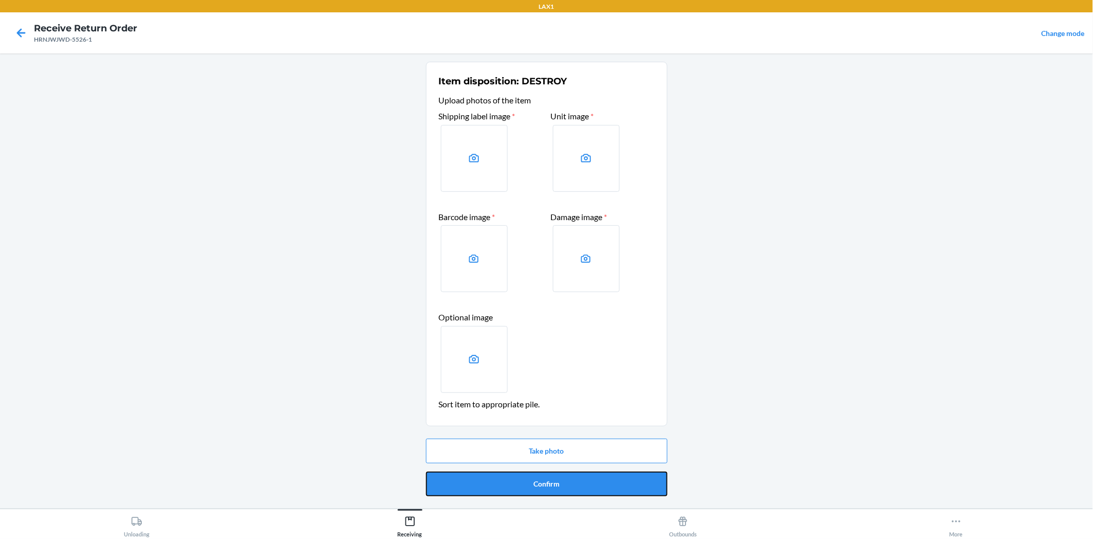
click at [586, 487] on button "Confirm" at bounding box center [547, 483] width 242 height 25
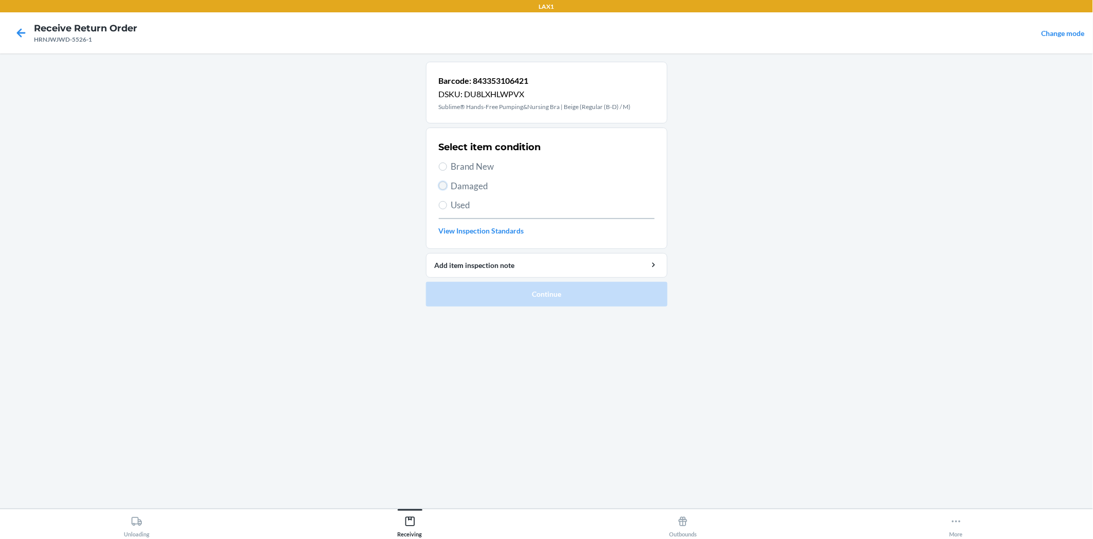
click at [442, 183] on input "Damaged" at bounding box center [443, 185] width 8 height 8
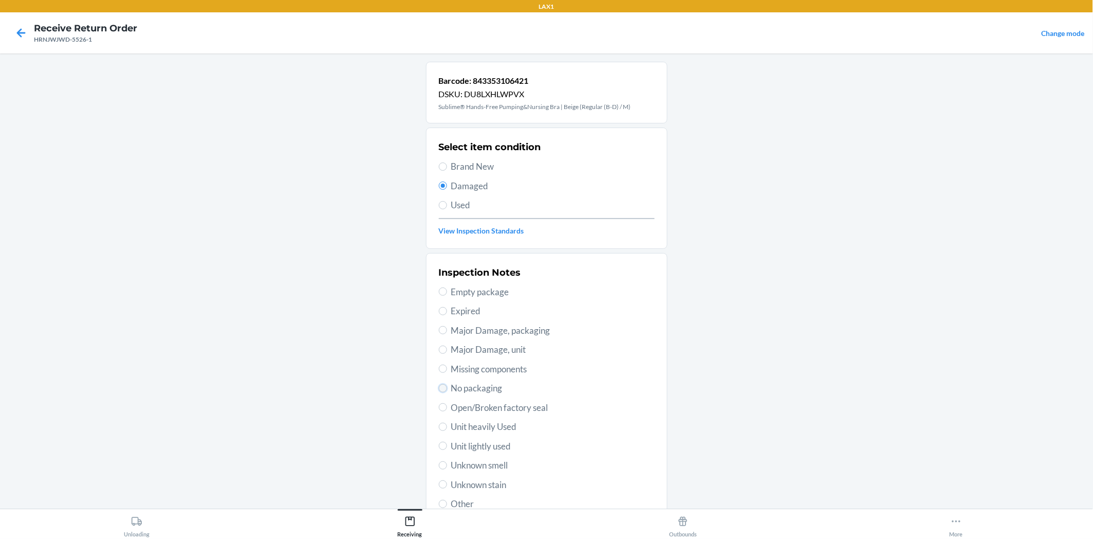
click at [439, 384] on input "No packaging" at bounding box center [443, 388] width 8 height 8
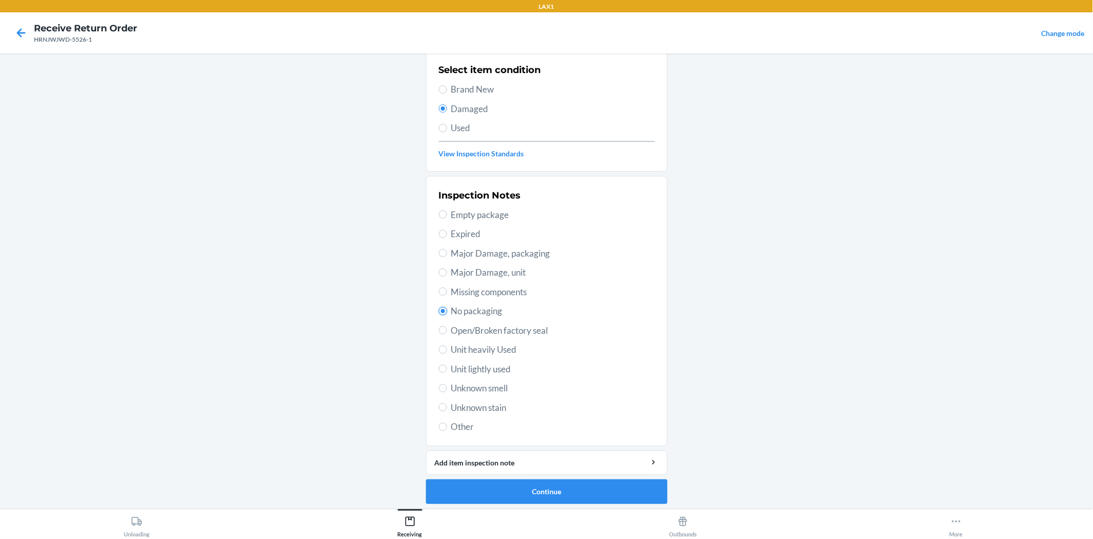
scroll to position [80, 0]
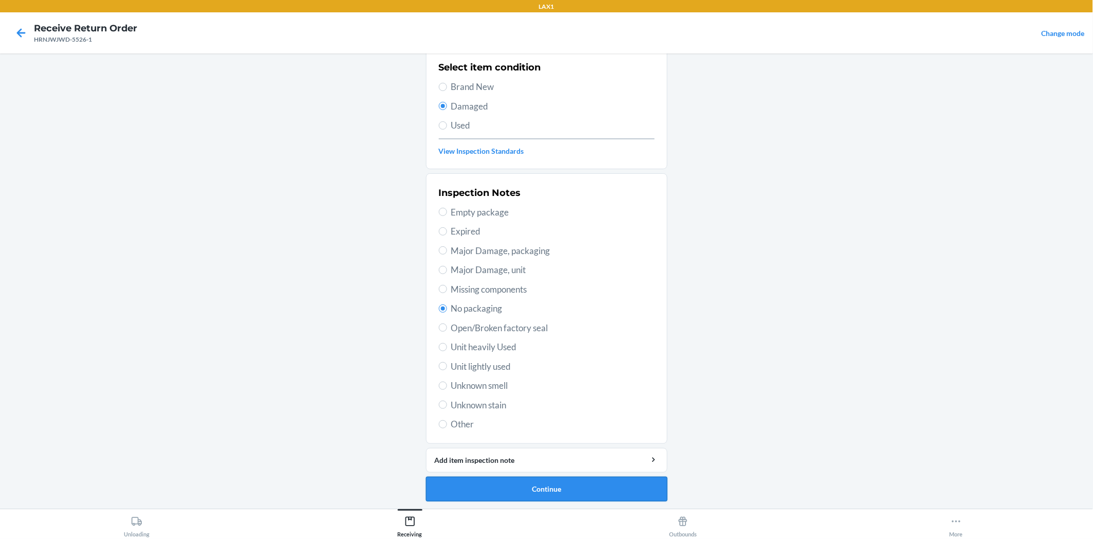
click at [556, 486] on button "Continue" at bounding box center [547, 488] width 242 height 25
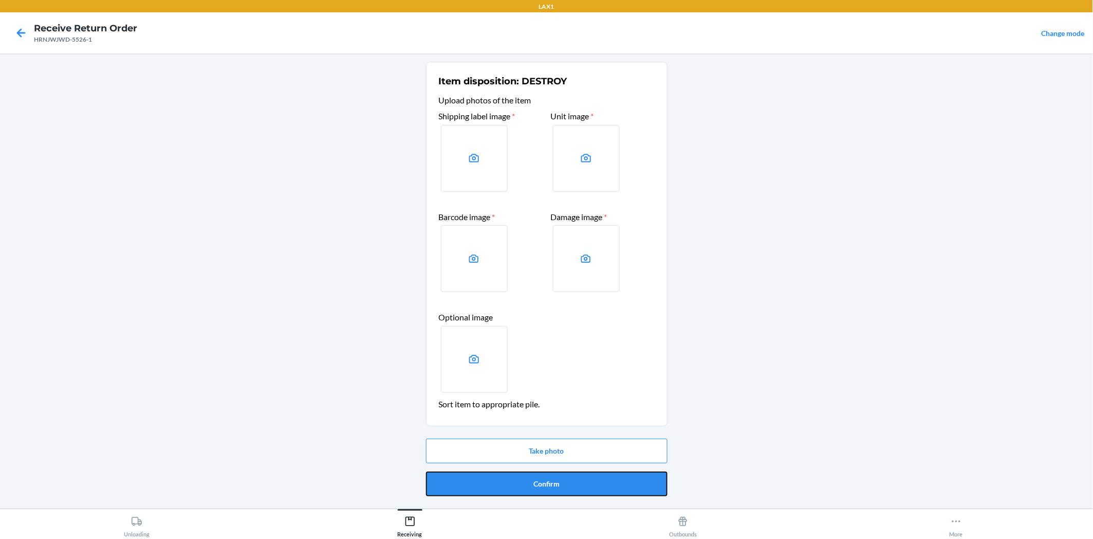
click at [556, 486] on button "Confirm" at bounding box center [547, 483] width 242 height 25
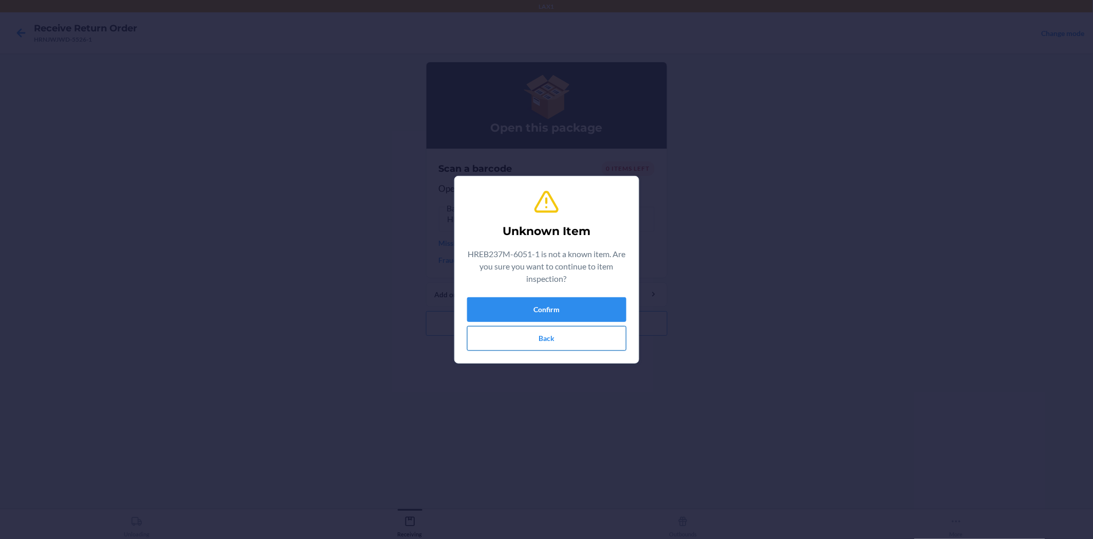
click at [602, 340] on button "Back" at bounding box center [546, 338] width 159 height 25
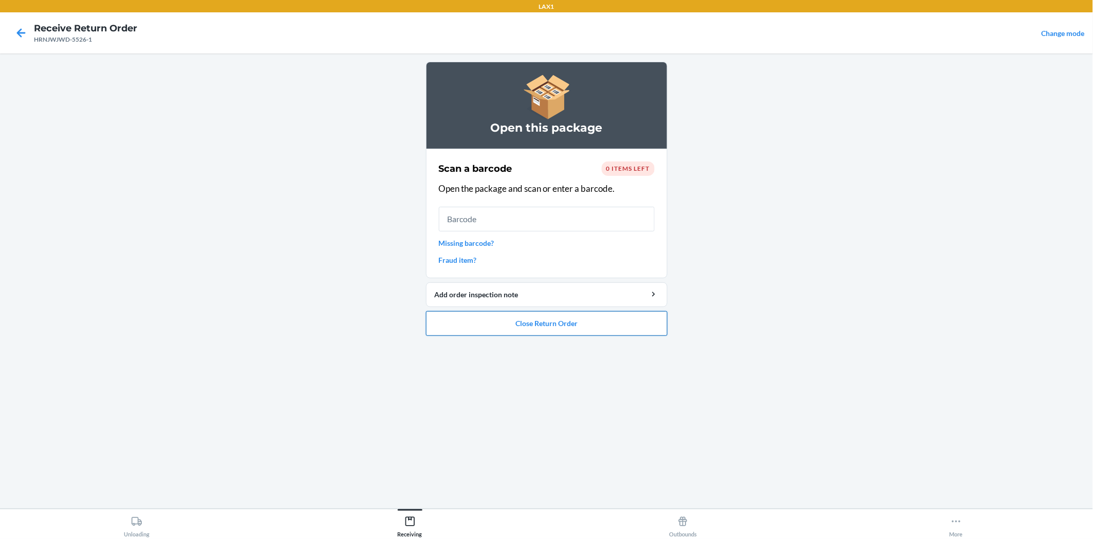
click at [601, 324] on button "Close Return Order" at bounding box center [547, 323] width 242 height 25
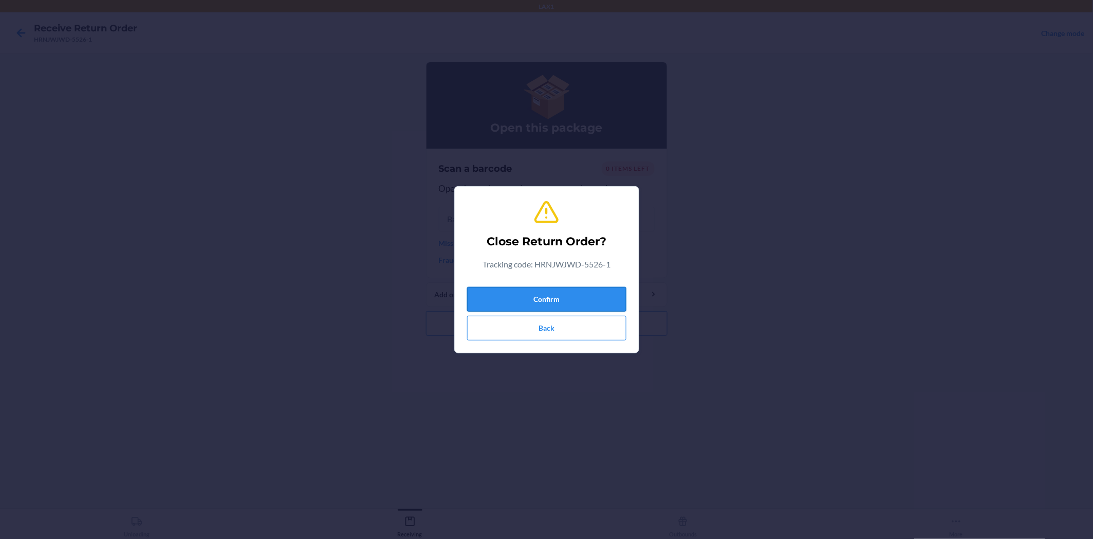
click at [600, 304] on button "Confirm" at bounding box center [546, 299] width 159 height 25
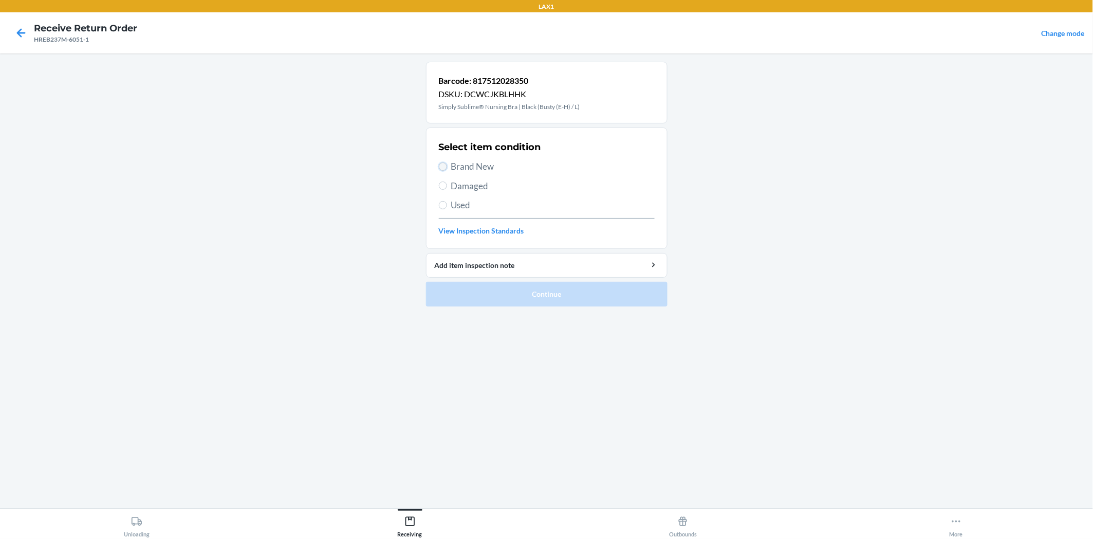
click at [440, 164] on input "Brand New" at bounding box center [443, 166] width 8 height 8
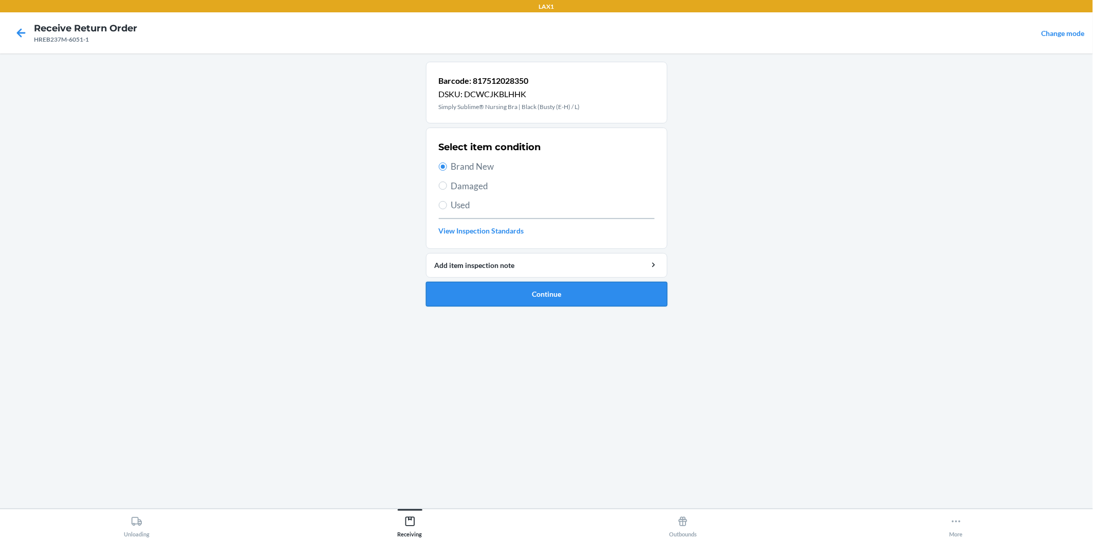
click at [526, 296] on button "Continue" at bounding box center [547, 294] width 242 height 25
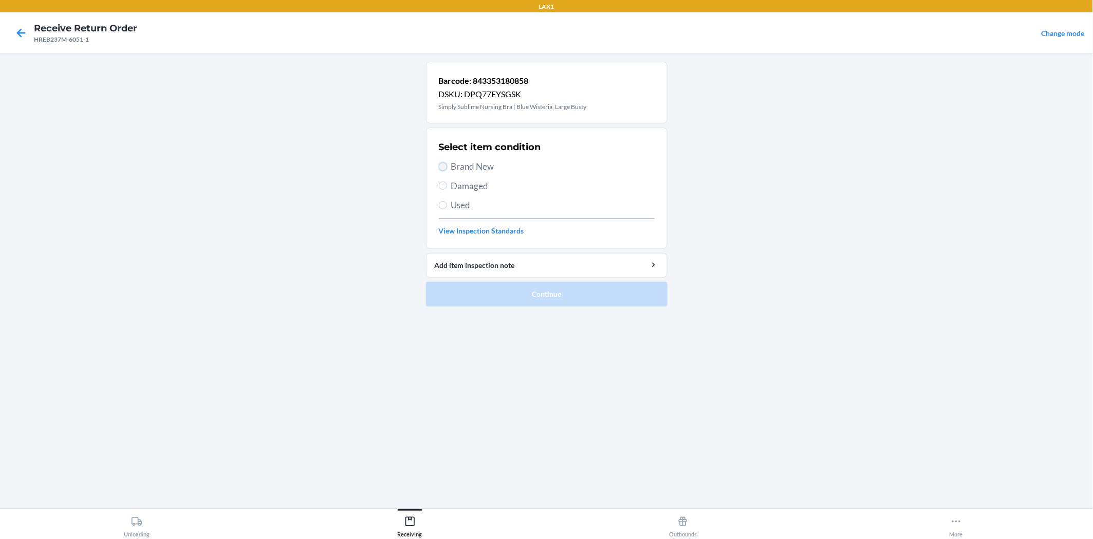
click at [443, 165] on input "Brand New" at bounding box center [443, 166] width 8 height 8
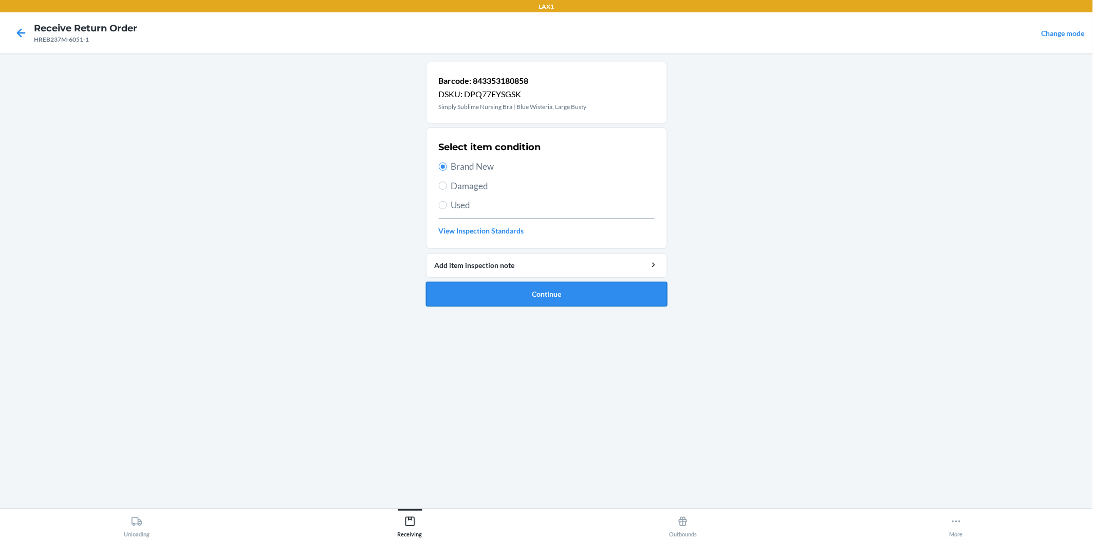
click at [492, 298] on button "Continue" at bounding box center [547, 294] width 242 height 25
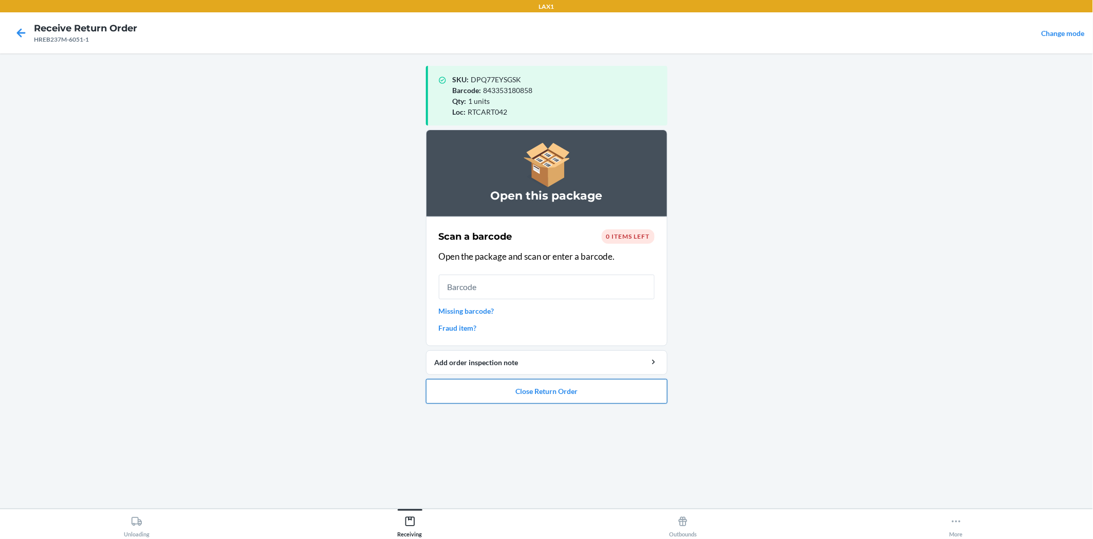
click at [627, 394] on button "Close Return Order" at bounding box center [547, 391] width 242 height 25
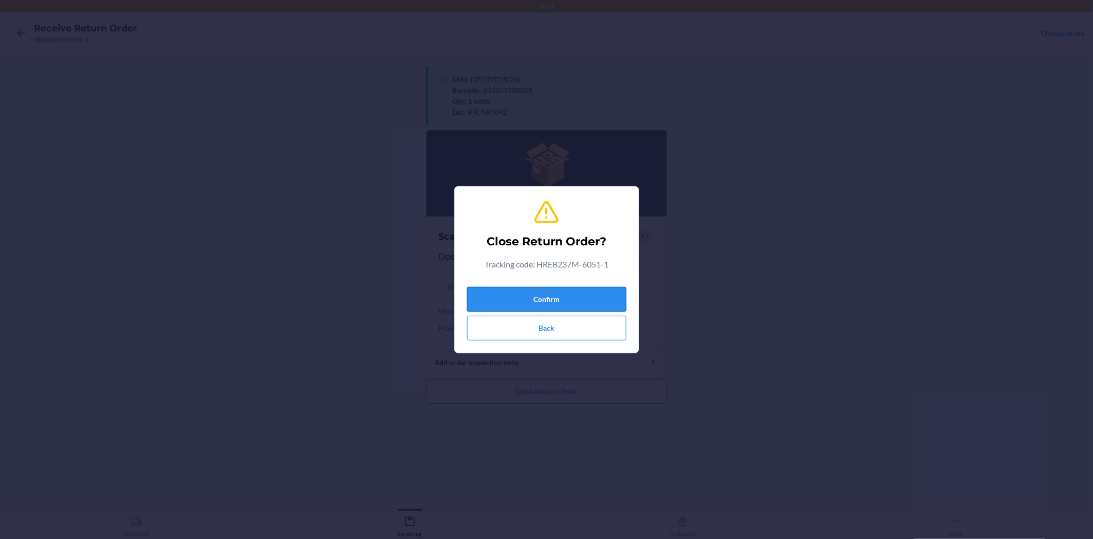
click at [594, 293] on button "Confirm" at bounding box center [546, 299] width 159 height 25
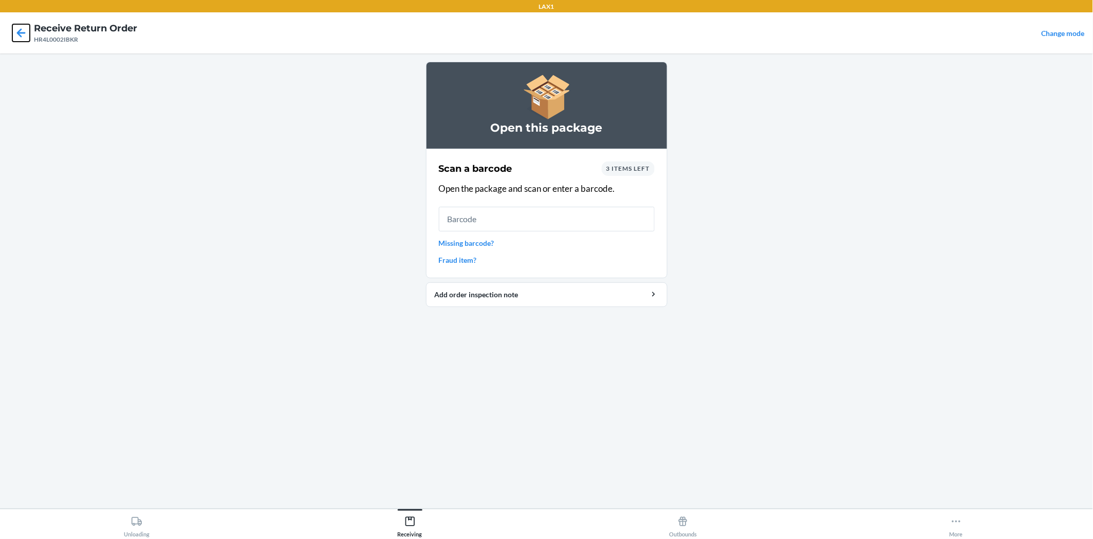
click at [19, 28] on icon at bounding box center [20, 32] width 17 height 17
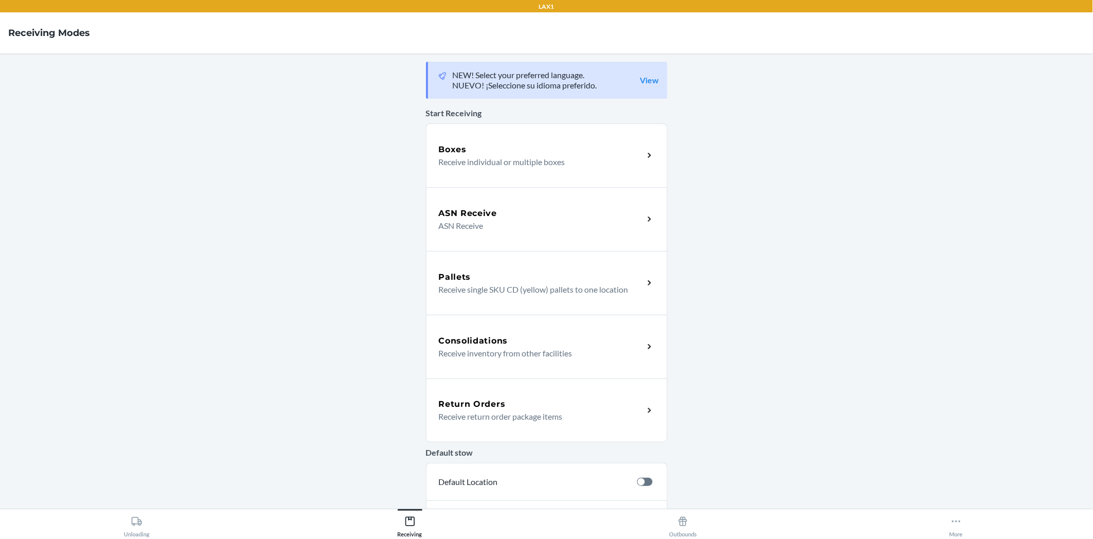
click at [644, 413] on icon at bounding box center [650, 410] width 12 height 12
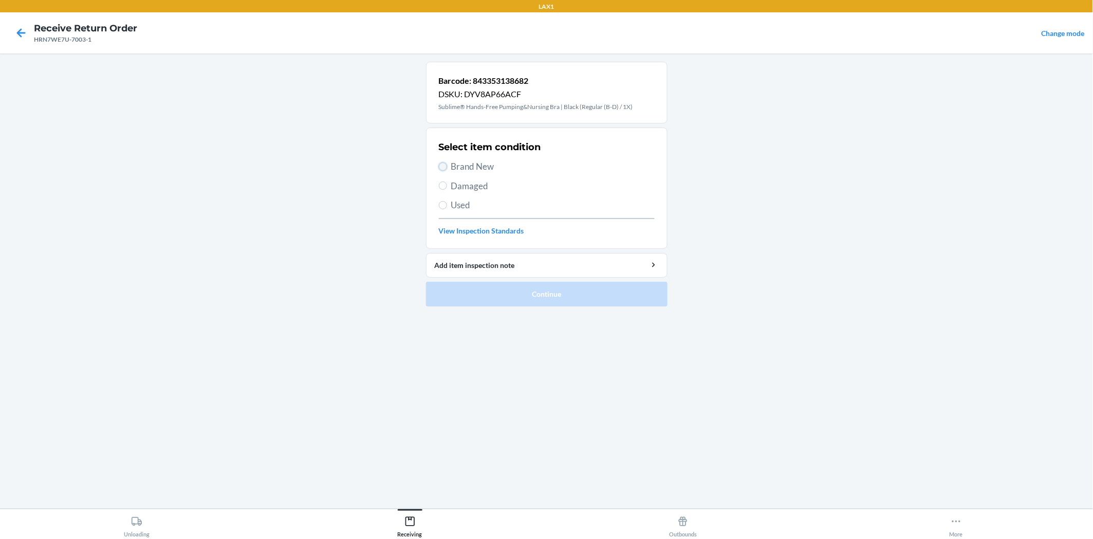
click at [440, 162] on input "Brand New" at bounding box center [443, 166] width 8 height 8
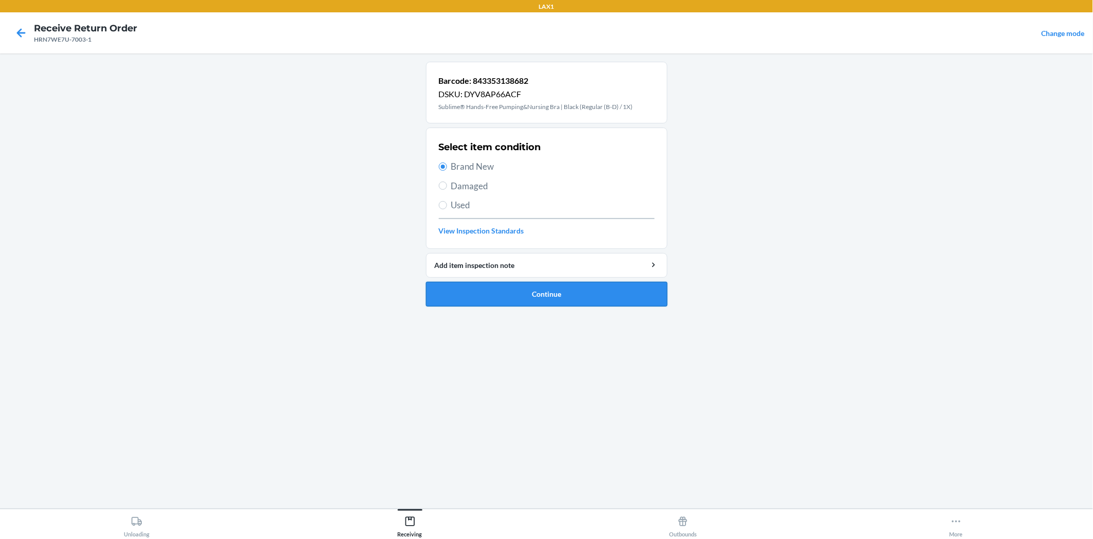
click at [505, 292] on button "Continue" at bounding box center [547, 294] width 242 height 25
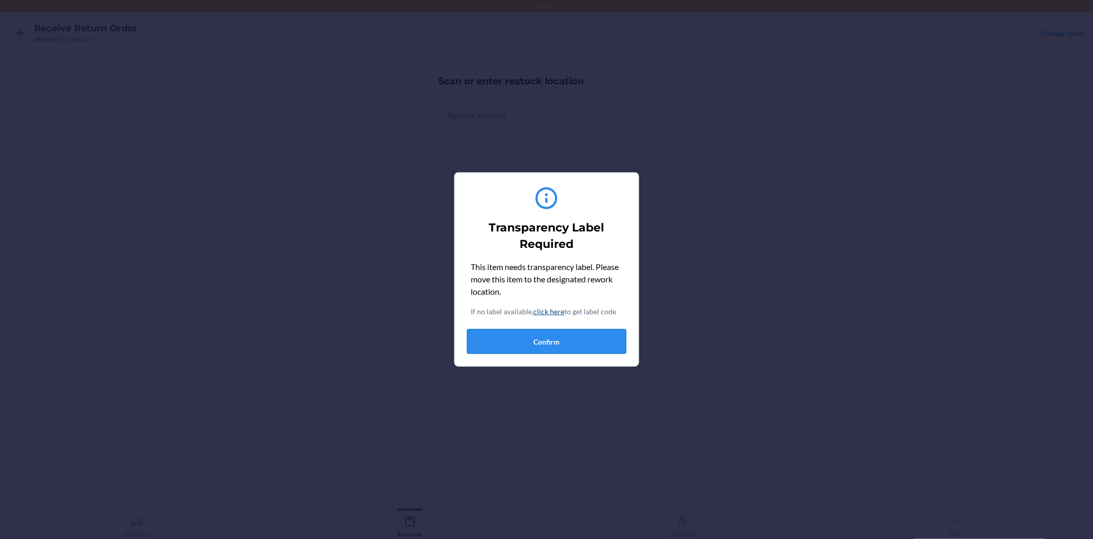
click at [532, 341] on button "Confirm" at bounding box center [546, 341] width 159 height 25
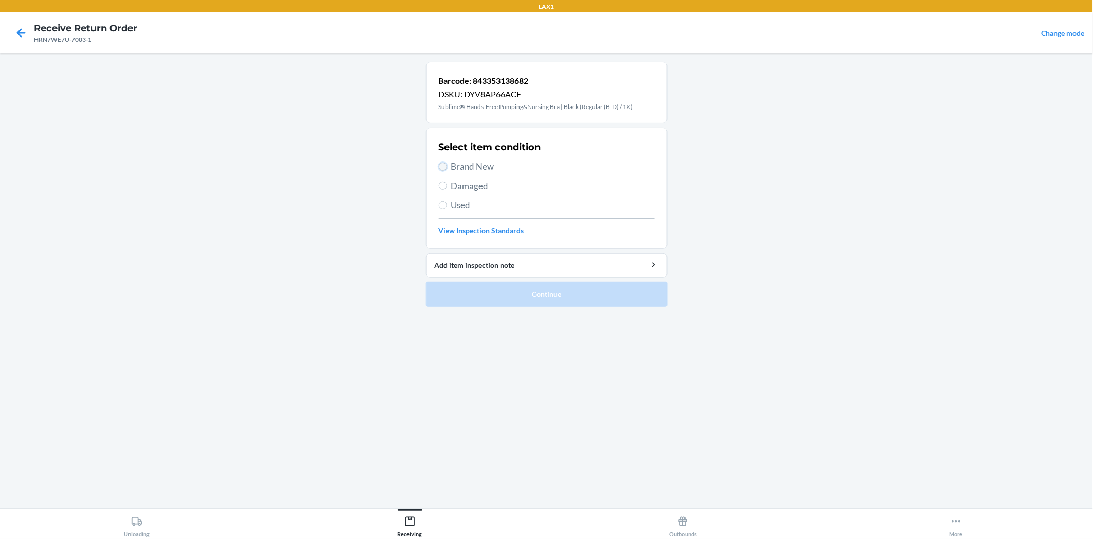
click at [444, 169] on input "Brand New" at bounding box center [443, 166] width 8 height 8
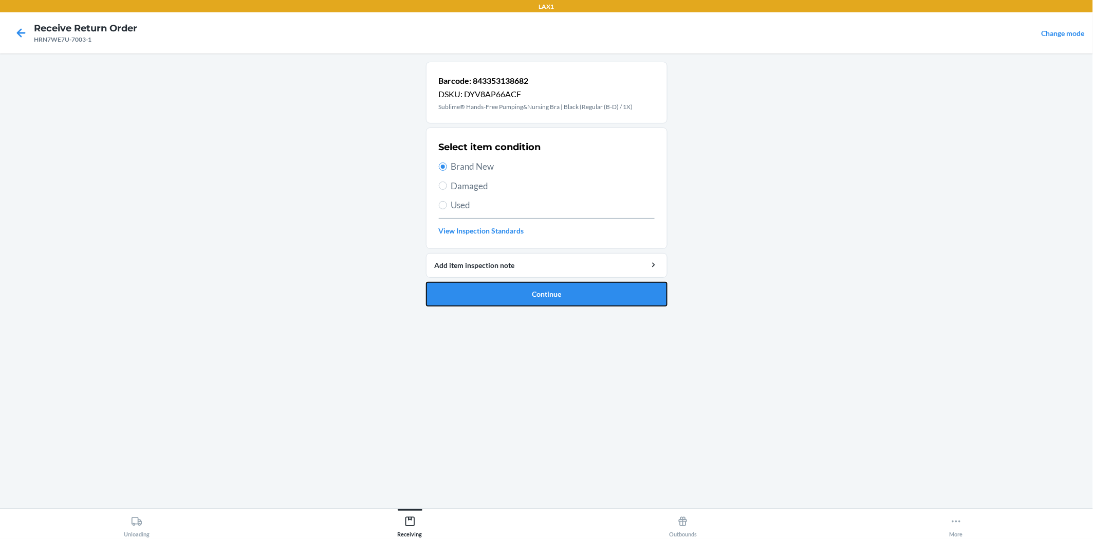
click at [466, 286] on button "Continue" at bounding box center [547, 294] width 242 height 25
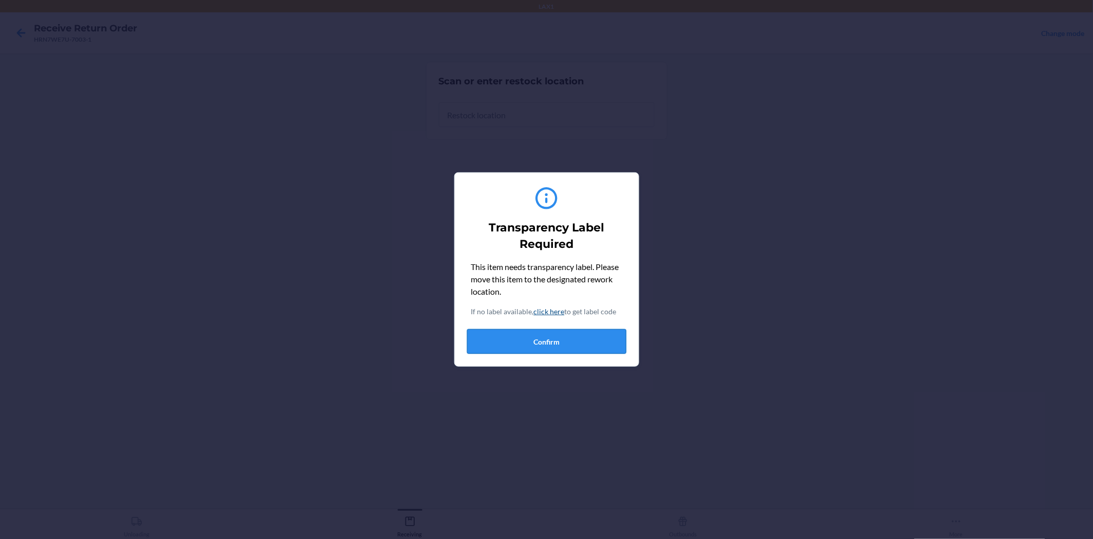
click at [527, 343] on button "Confirm" at bounding box center [546, 341] width 159 height 25
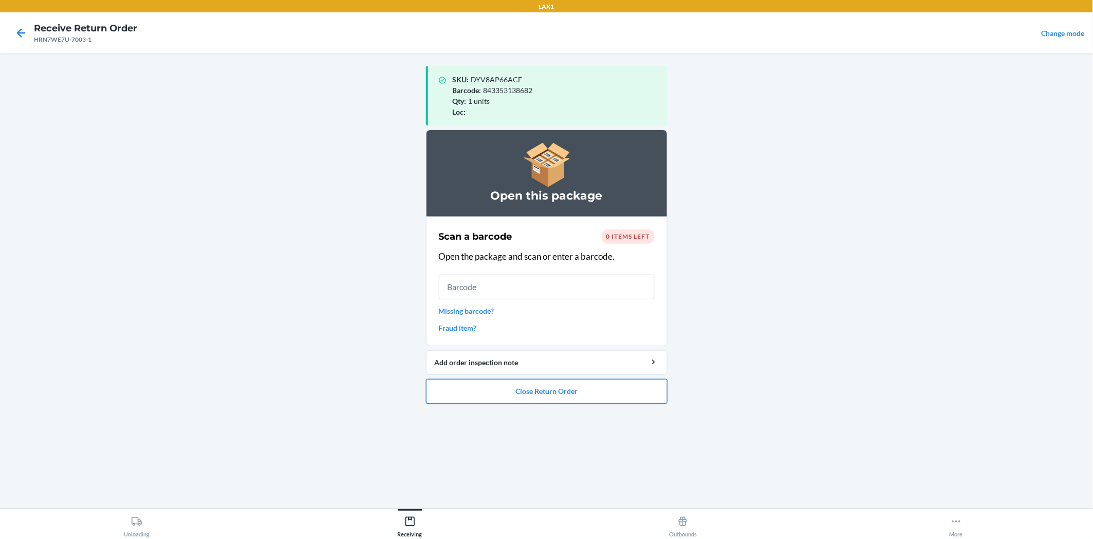
click at [584, 388] on button "Close Return Order" at bounding box center [547, 391] width 242 height 25
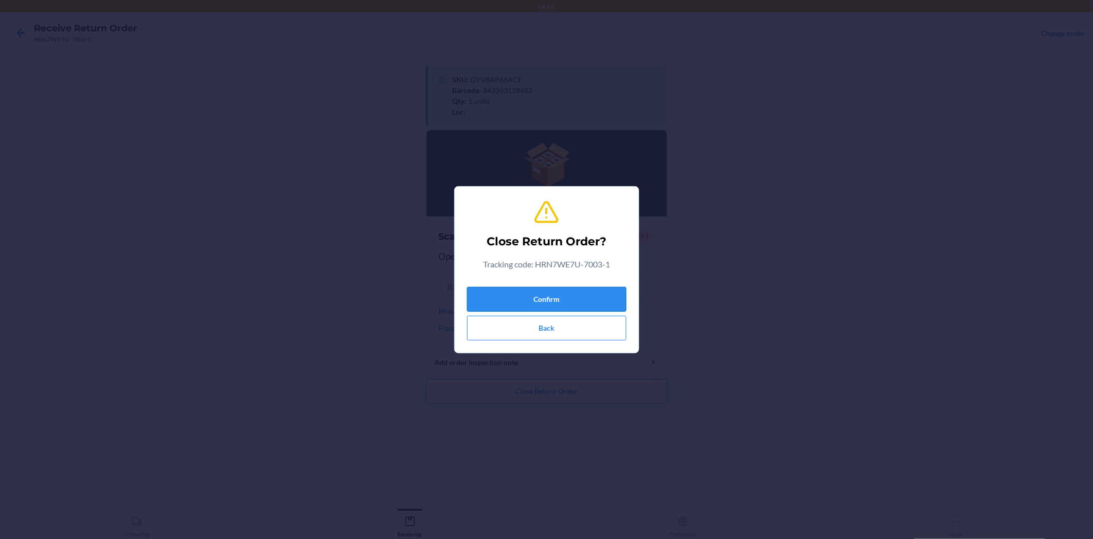
click at [588, 301] on button "Confirm" at bounding box center [546, 299] width 159 height 25
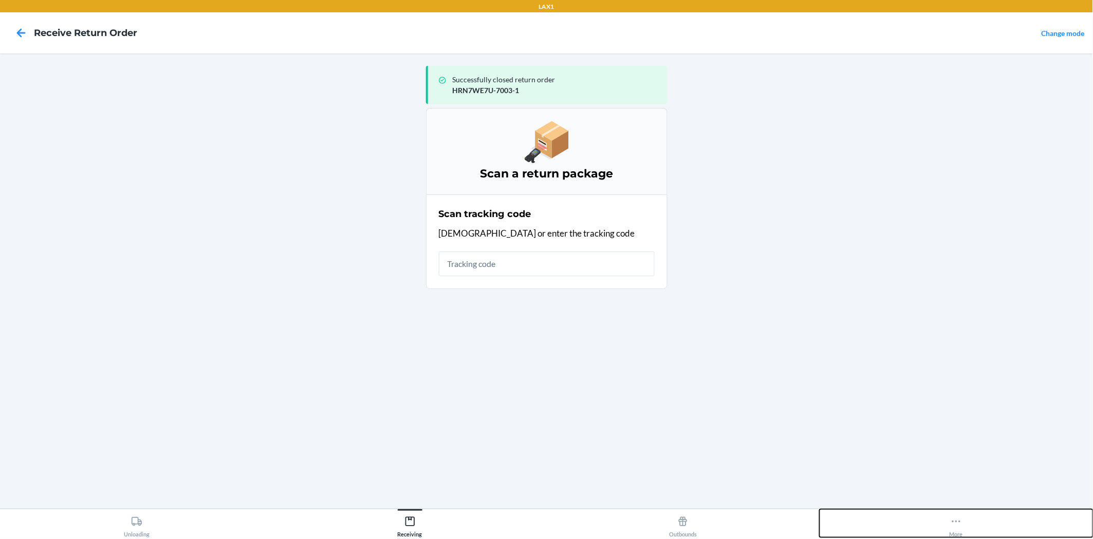
click at [956, 525] on icon at bounding box center [956, 520] width 11 height 11
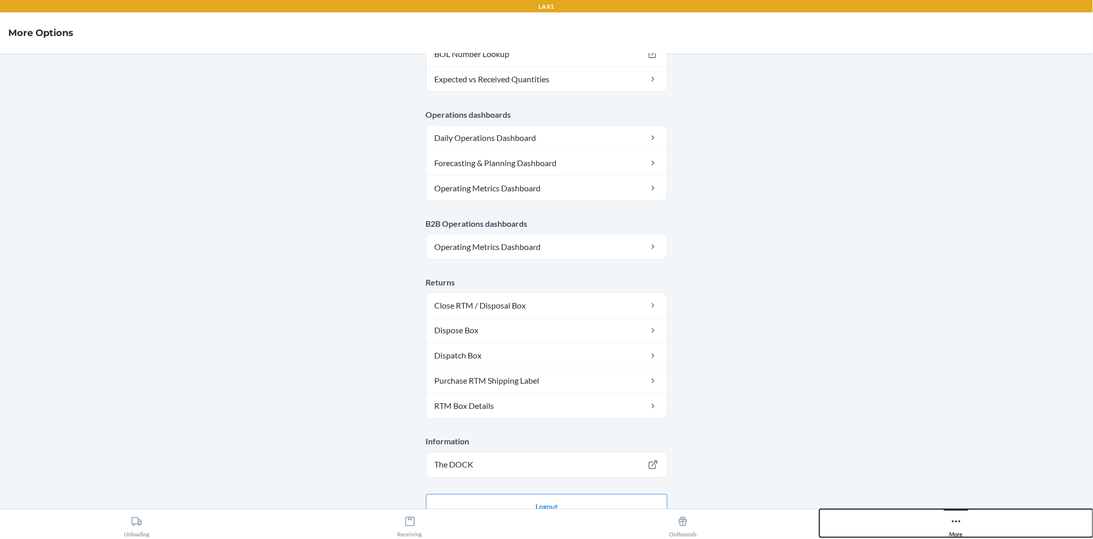
scroll to position [450, 0]
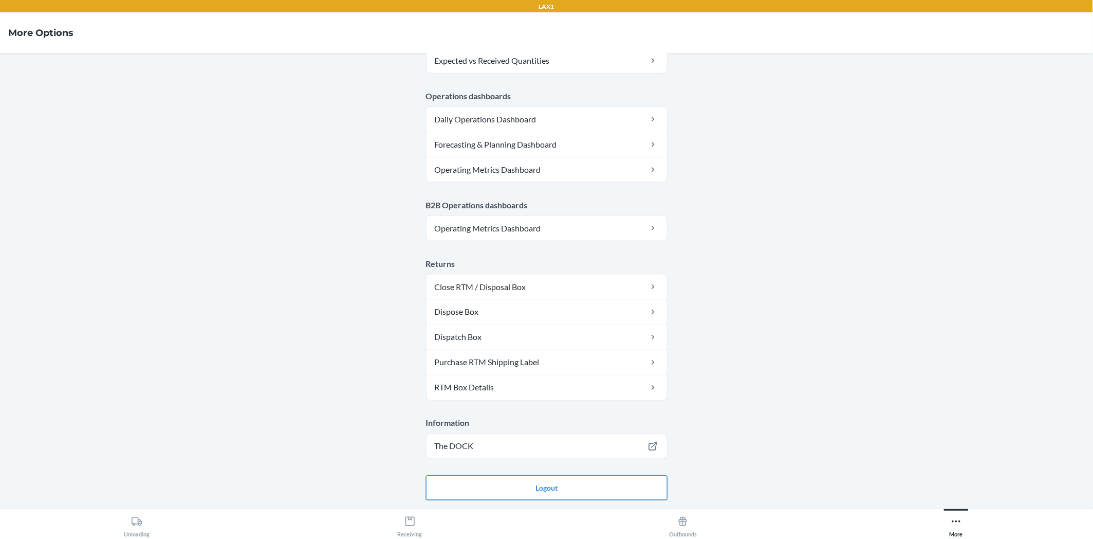
click at [640, 490] on button "Logout" at bounding box center [547, 487] width 242 height 25
